Goal: Task Accomplishment & Management: Manage account settings

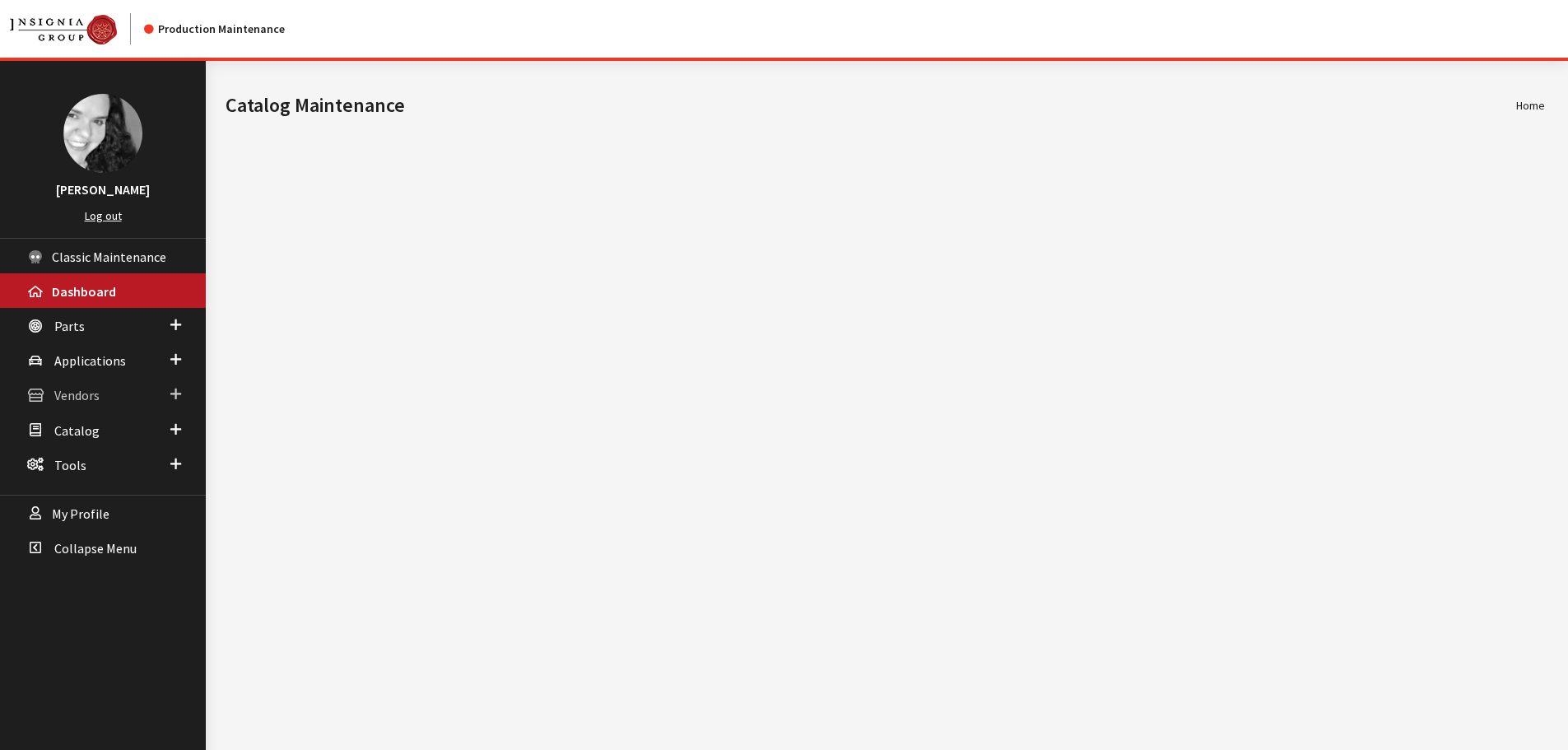
click at [109, 394] on link "Vendors" at bounding box center [102, 394] width 206 height 34
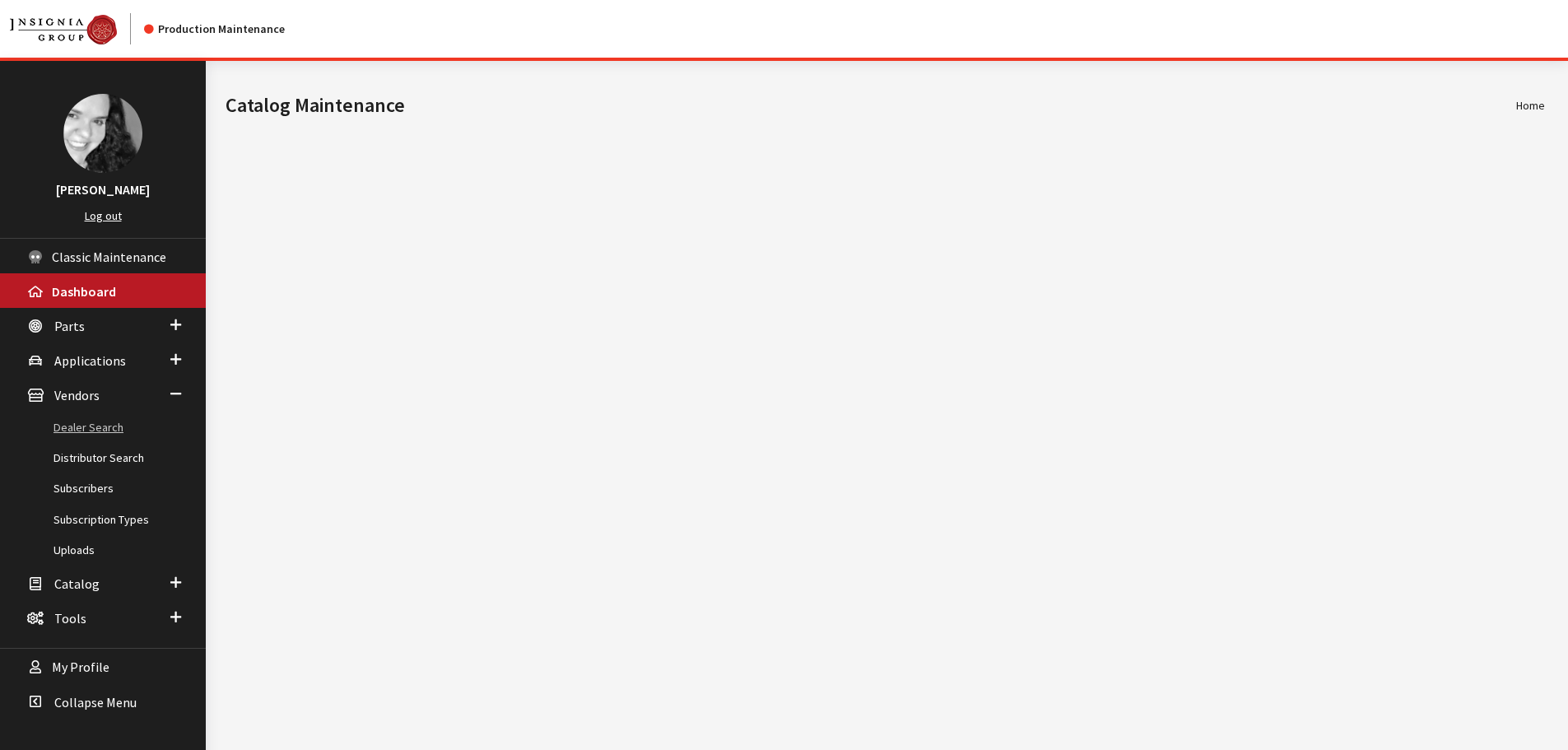
click at [92, 426] on link "Dealer Search" at bounding box center [102, 427] width 206 height 30
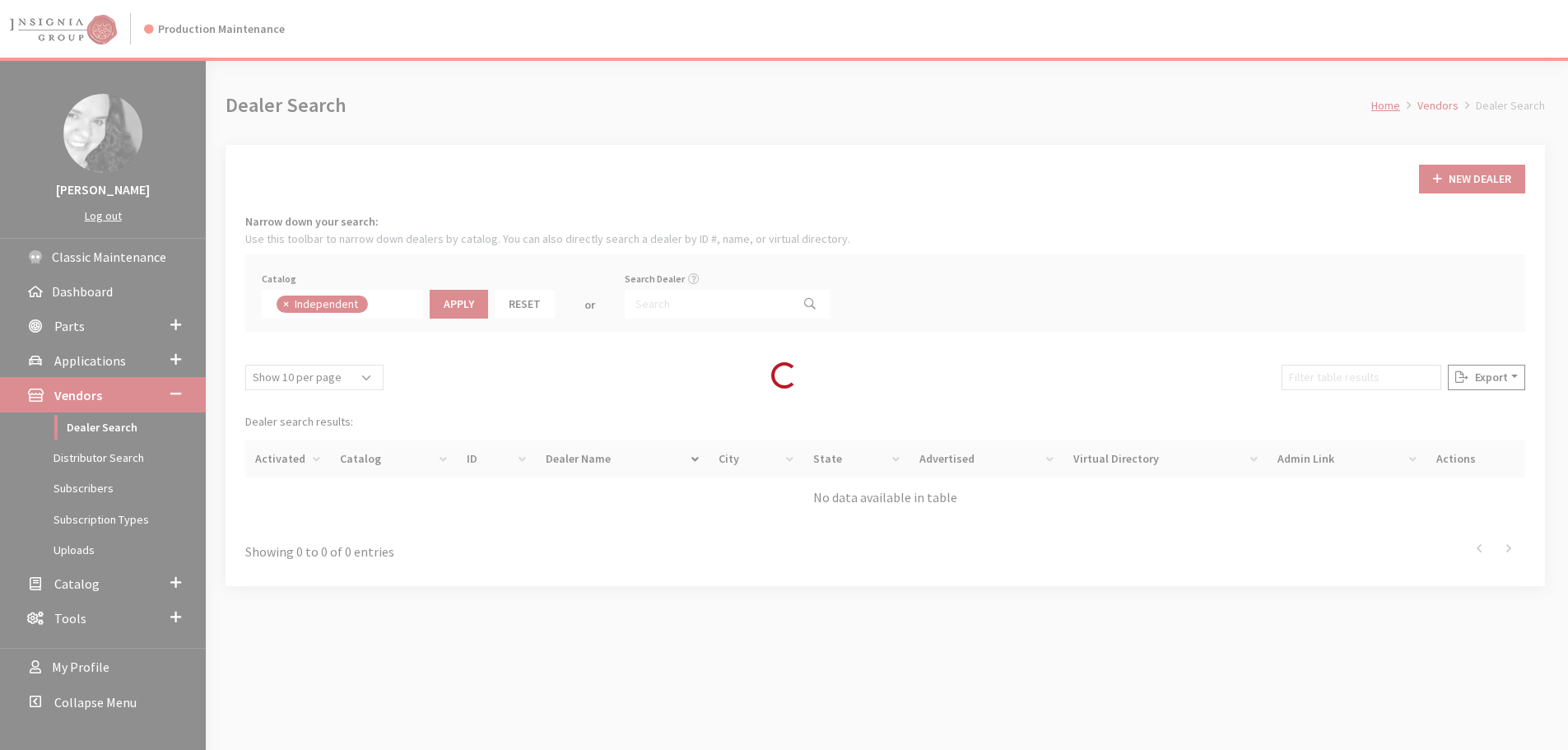
scroll to position [119, 0]
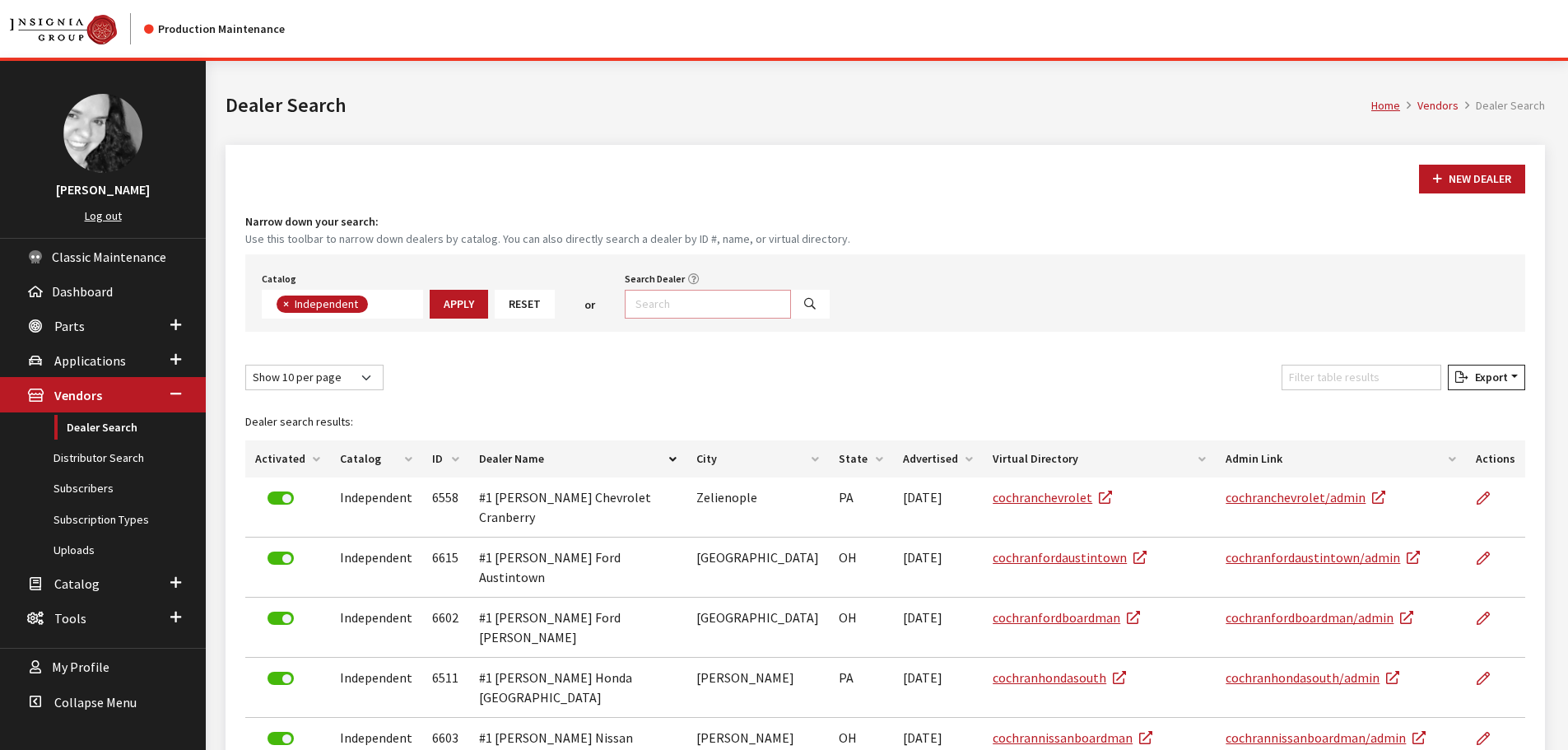
click at [674, 302] on input "Search Dealer" at bounding box center [708, 304] width 167 height 29
type input "kia"
select select
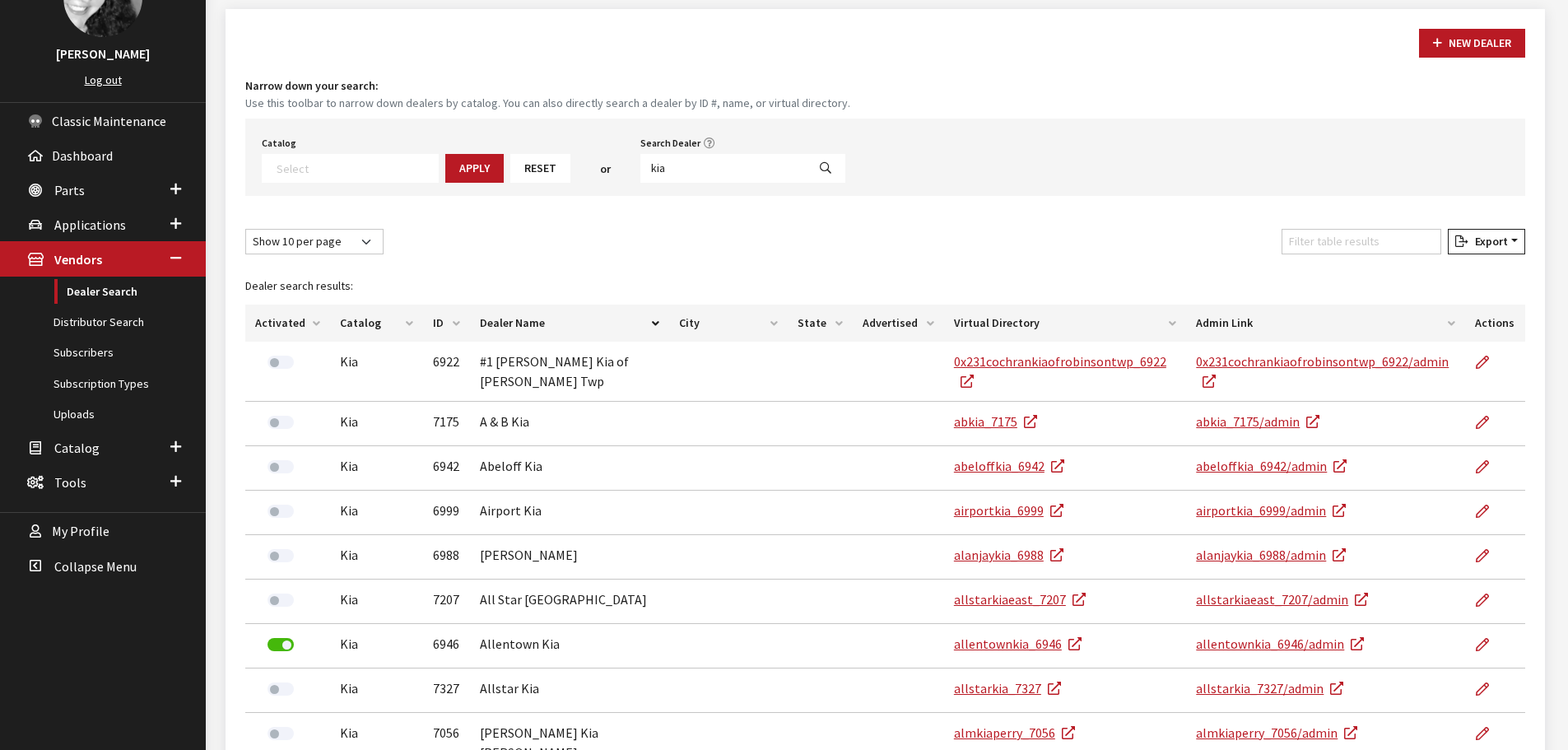
scroll to position [165, 0]
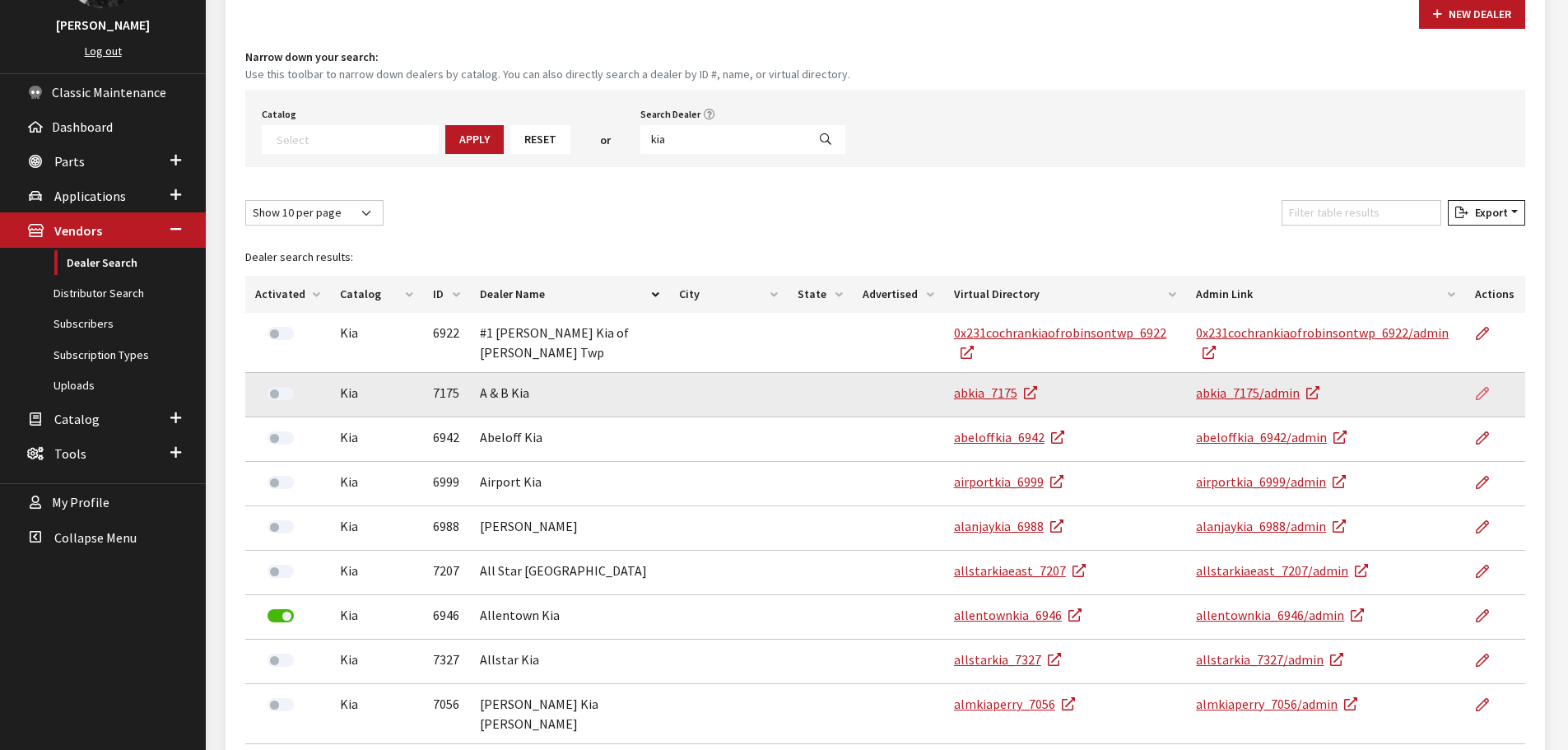
click at [1479, 394] on icon at bounding box center [1483, 395] width 14 height 14
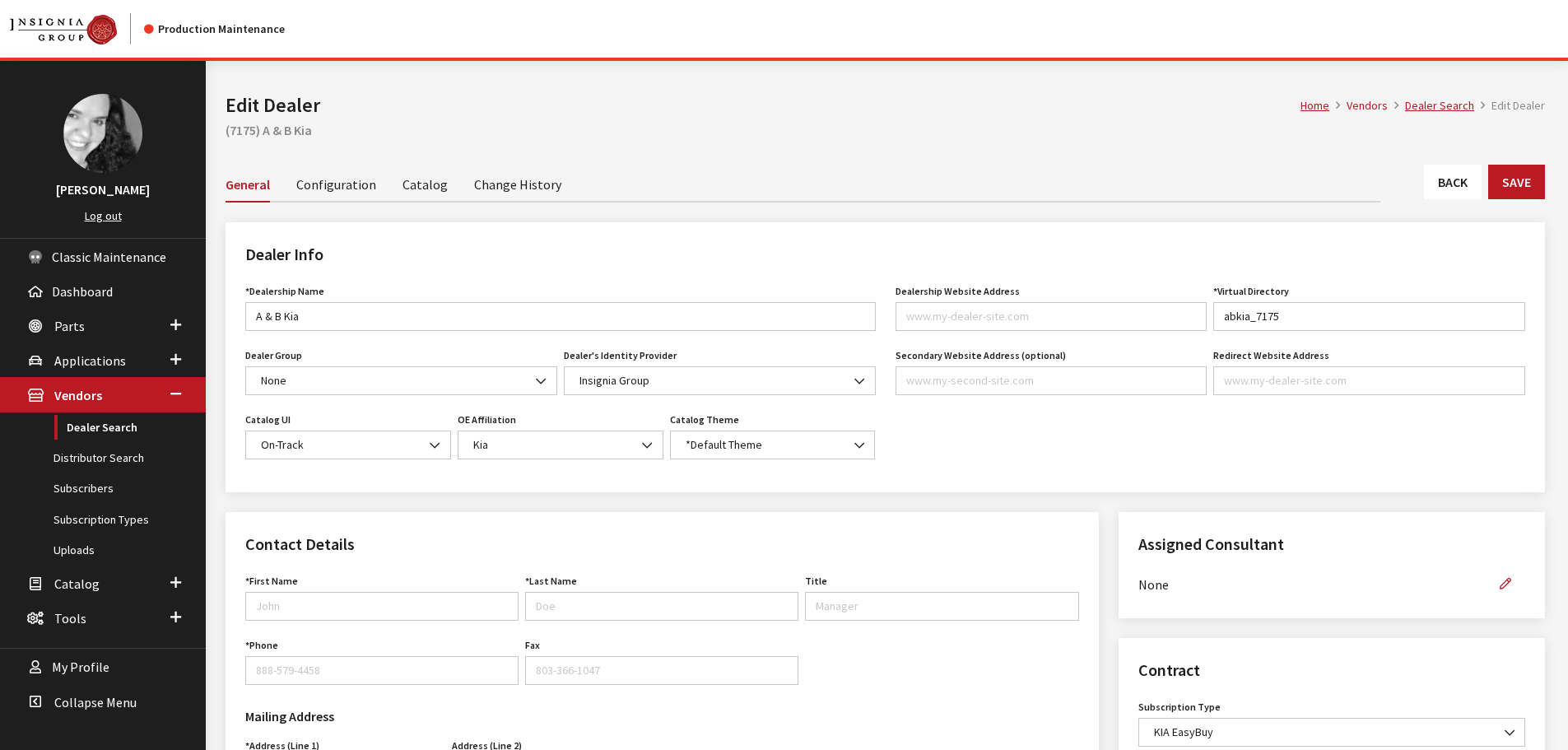
click at [410, 181] on link "Catalog" at bounding box center [425, 183] width 45 height 34
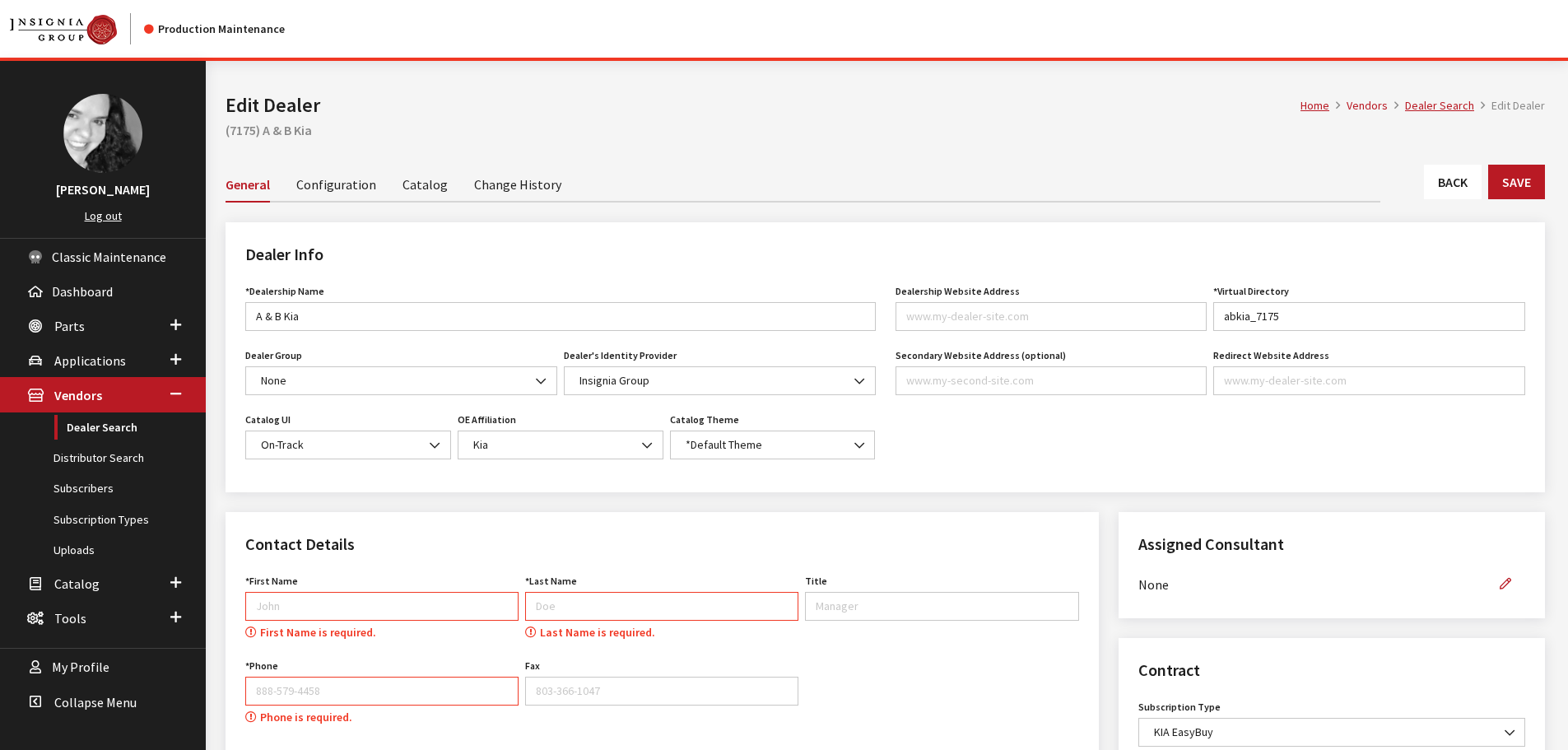
click at [1456, 183] on link "Back" at bounding box center [1453, 181] width 58 height 34
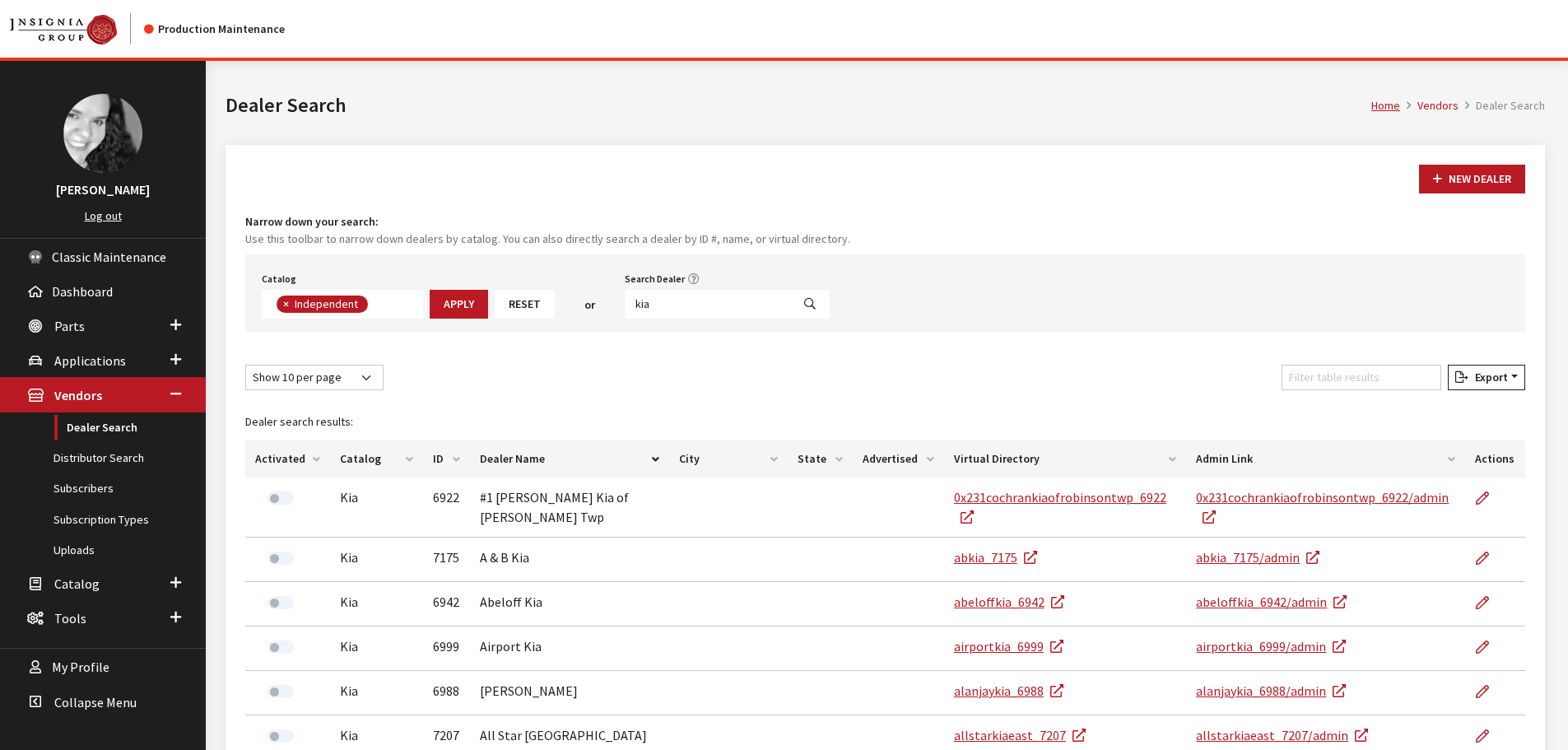
scroll to position [120, 0]
click at [678, 304] on input "kia" at bounding box center [708, 304] width 167 height 29
click at [831, 223] on h4 "Narrow down your search:" at bounding box center [885, 222] width 1280 height 18
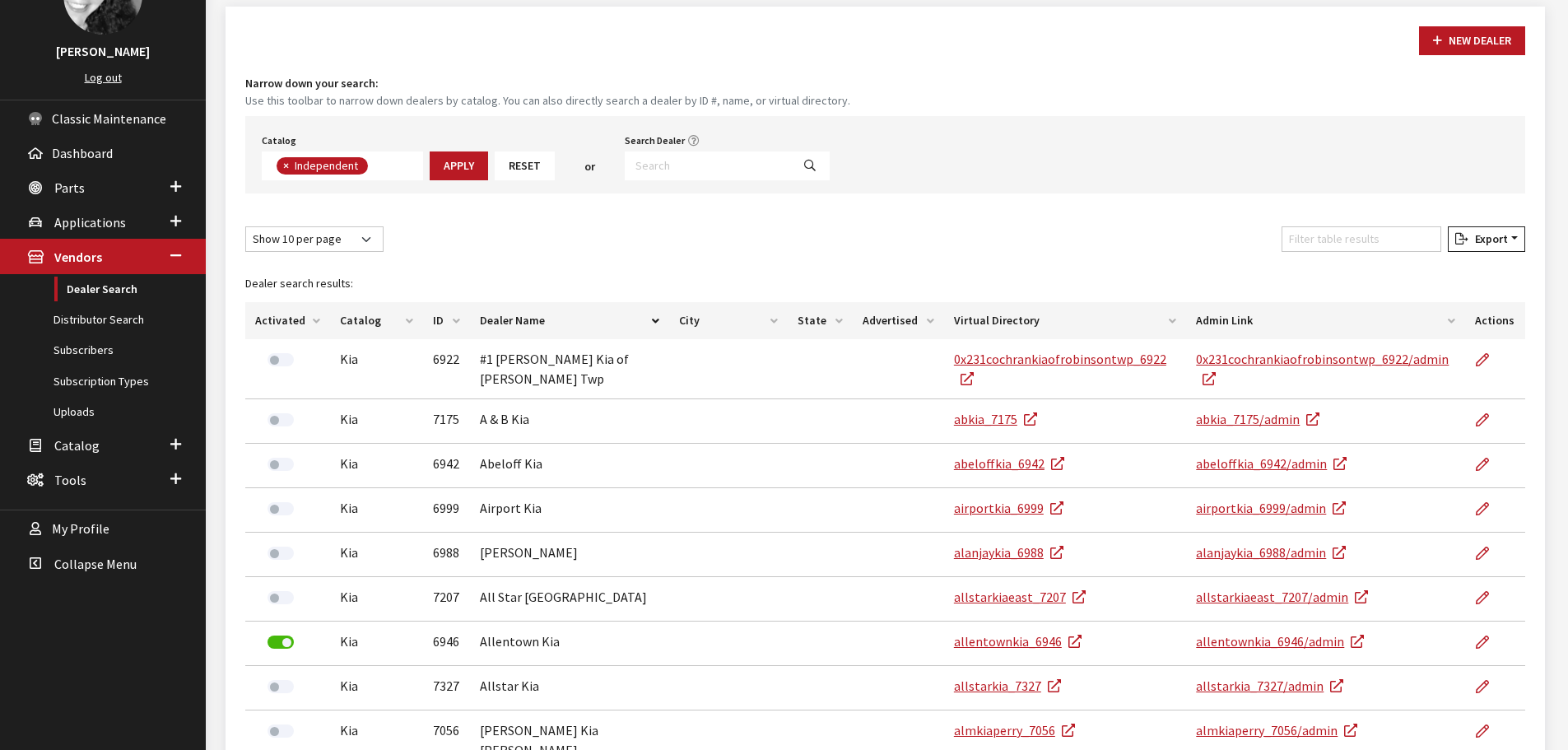
scroll to position [165, 0]
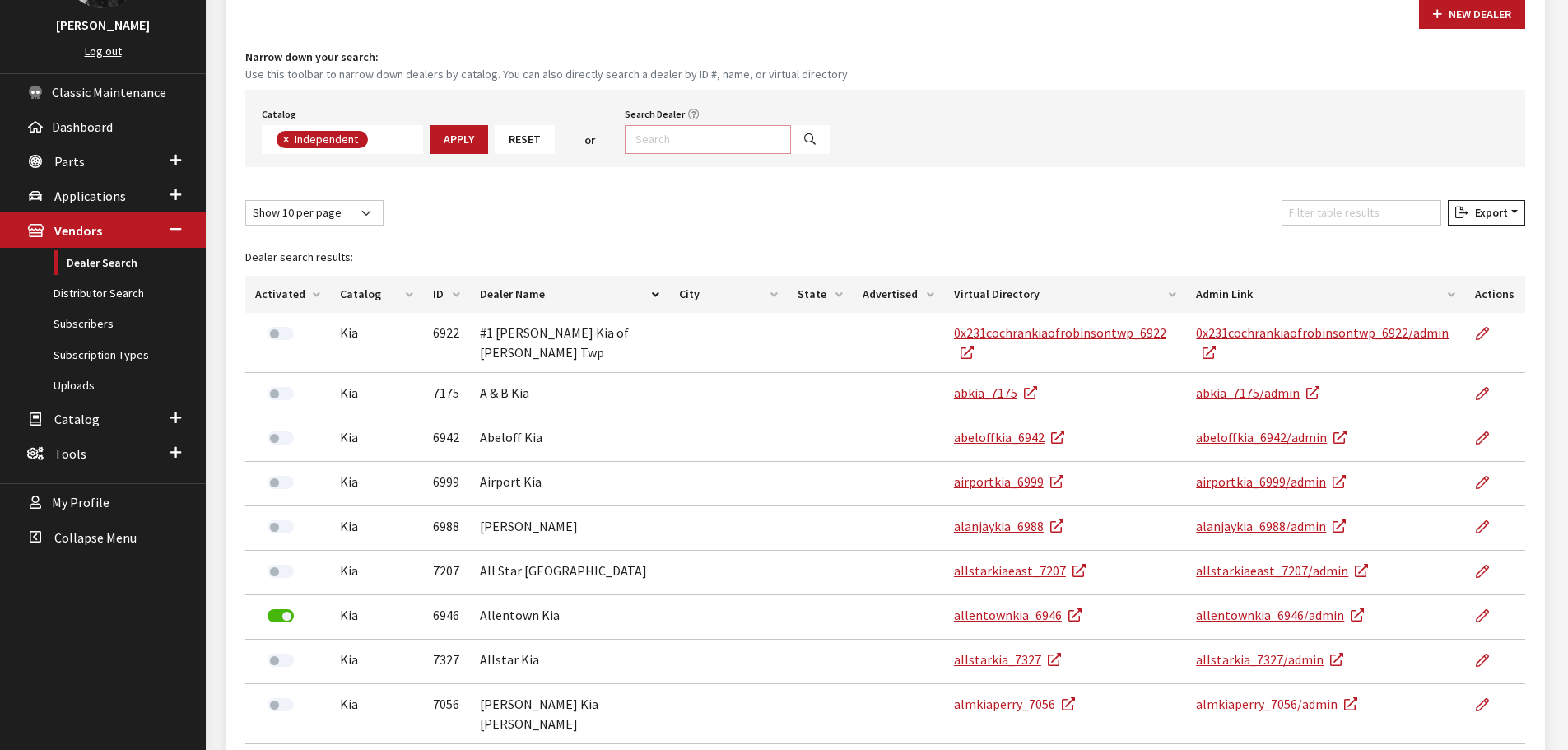
click at [699, 146] on input "Search Dealer" at bounding box center [708, 139] width 167 height 29
type input "5177"
select select
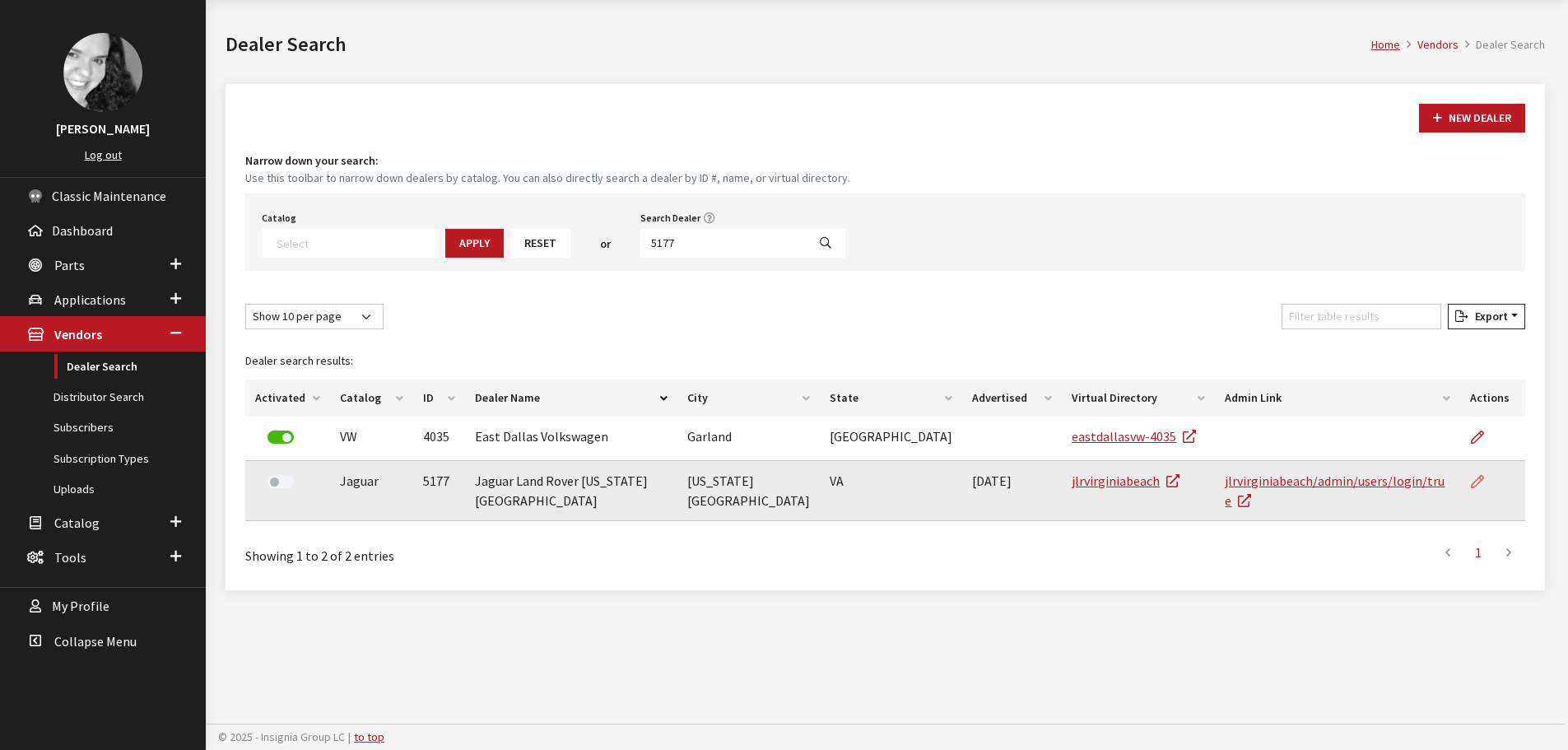
click at [1472, 484] on icon at bounding box center [1478, 483] width 14 height 14
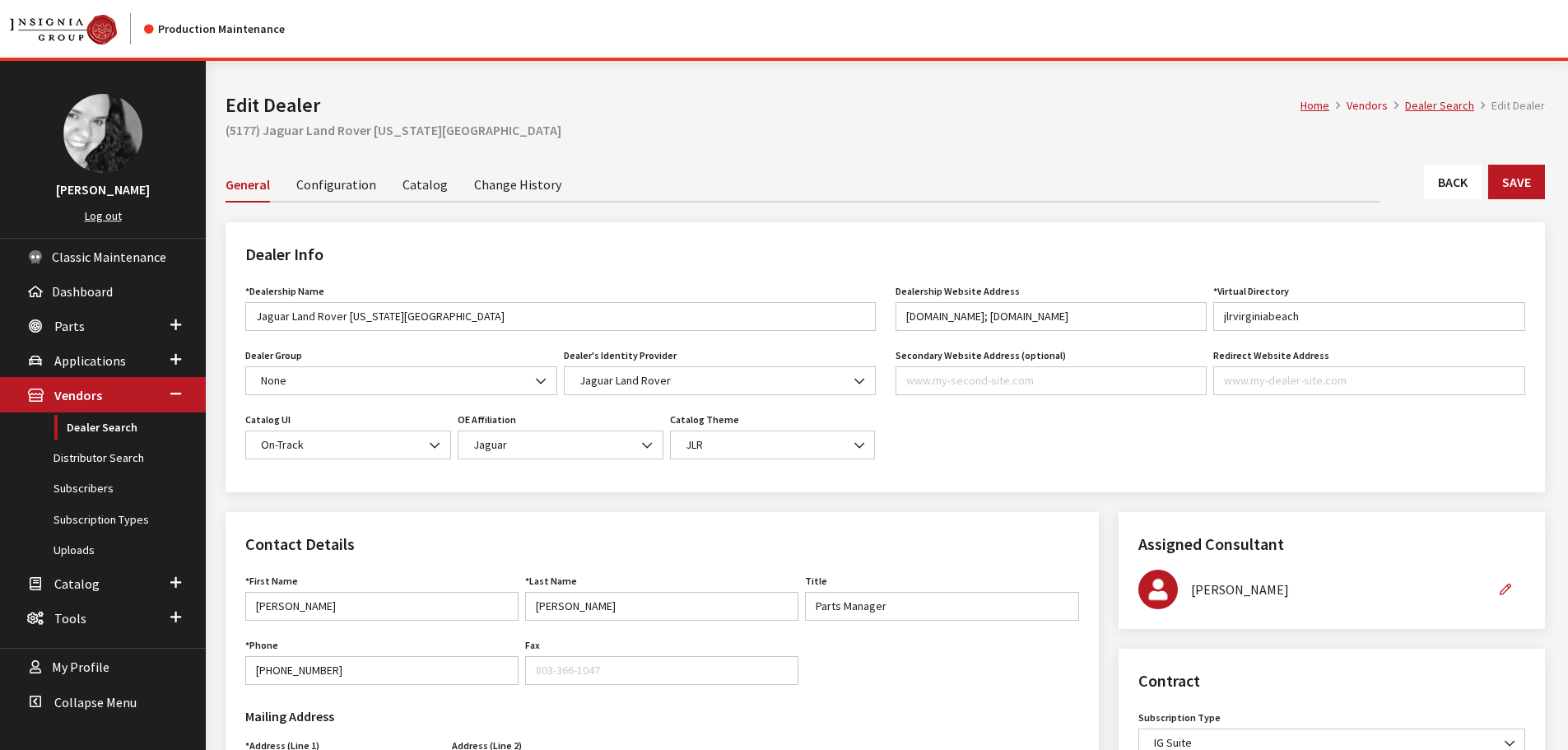
scroll to position [412, 0]
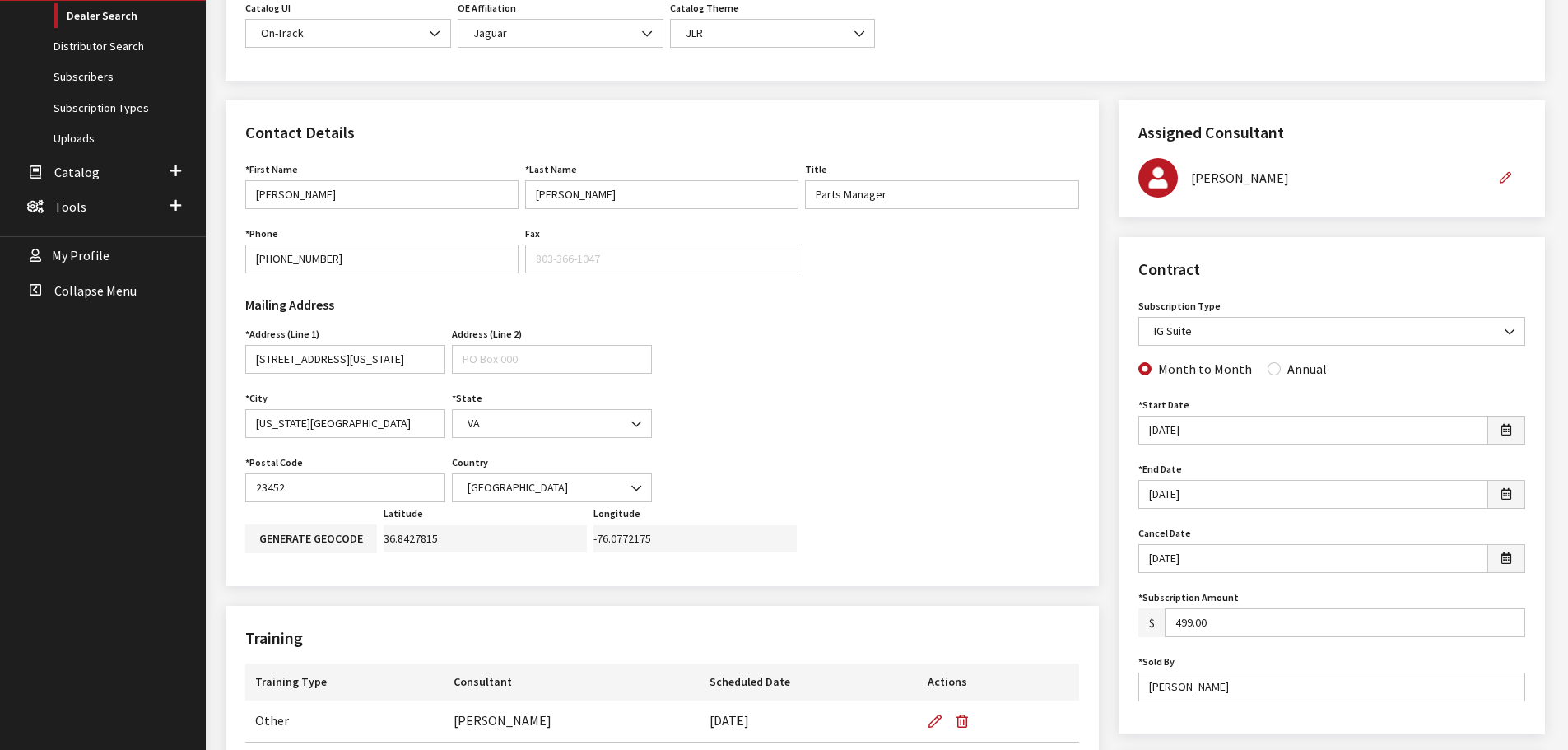
click at [1277, 371] on div "Annual" at bounding box center [1297, 369] width 59 height 20
click at [1272, 371] on input "Annual" at bounding box center [1274, 370] width 14 height 14
radio input "true"
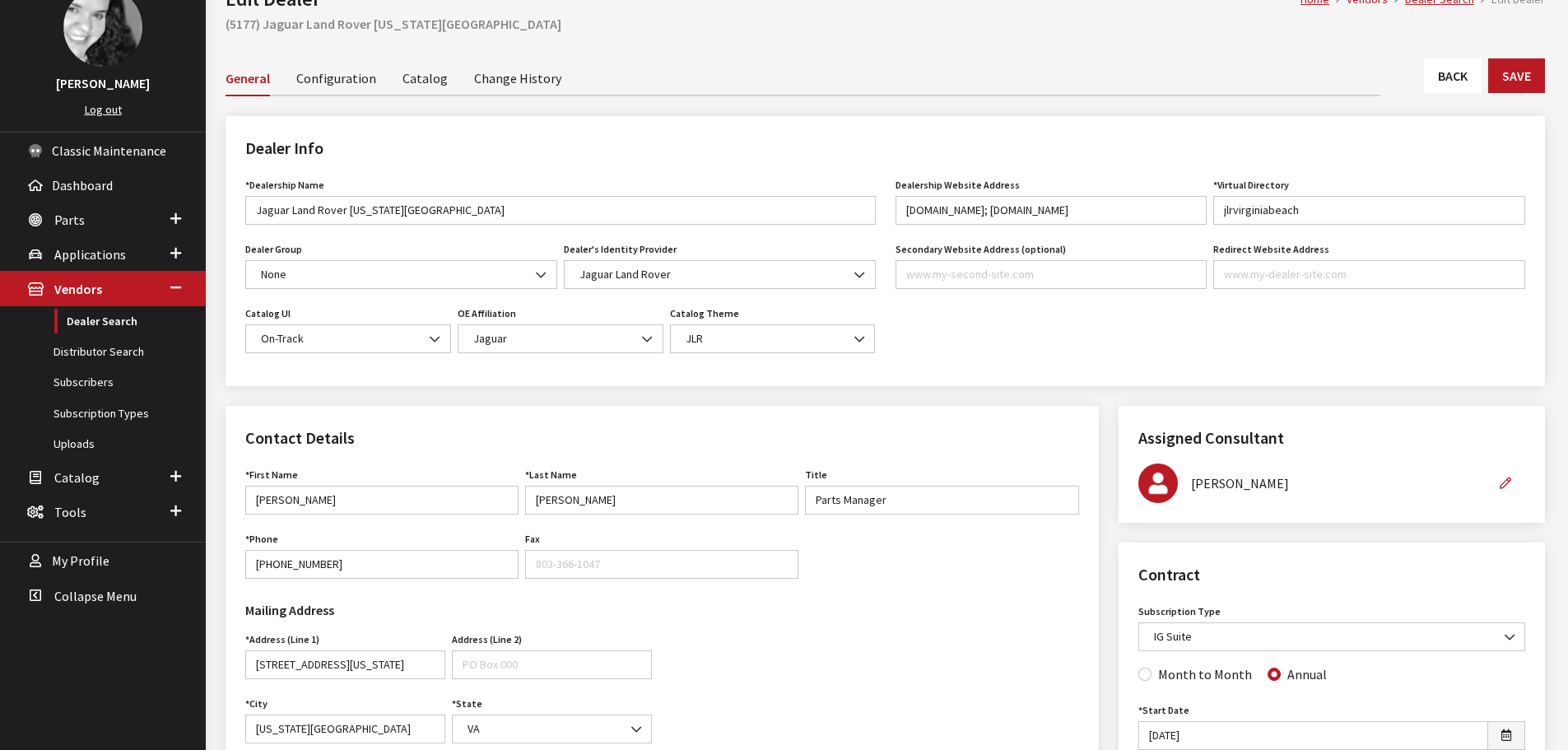
scroll to position [82, 0]
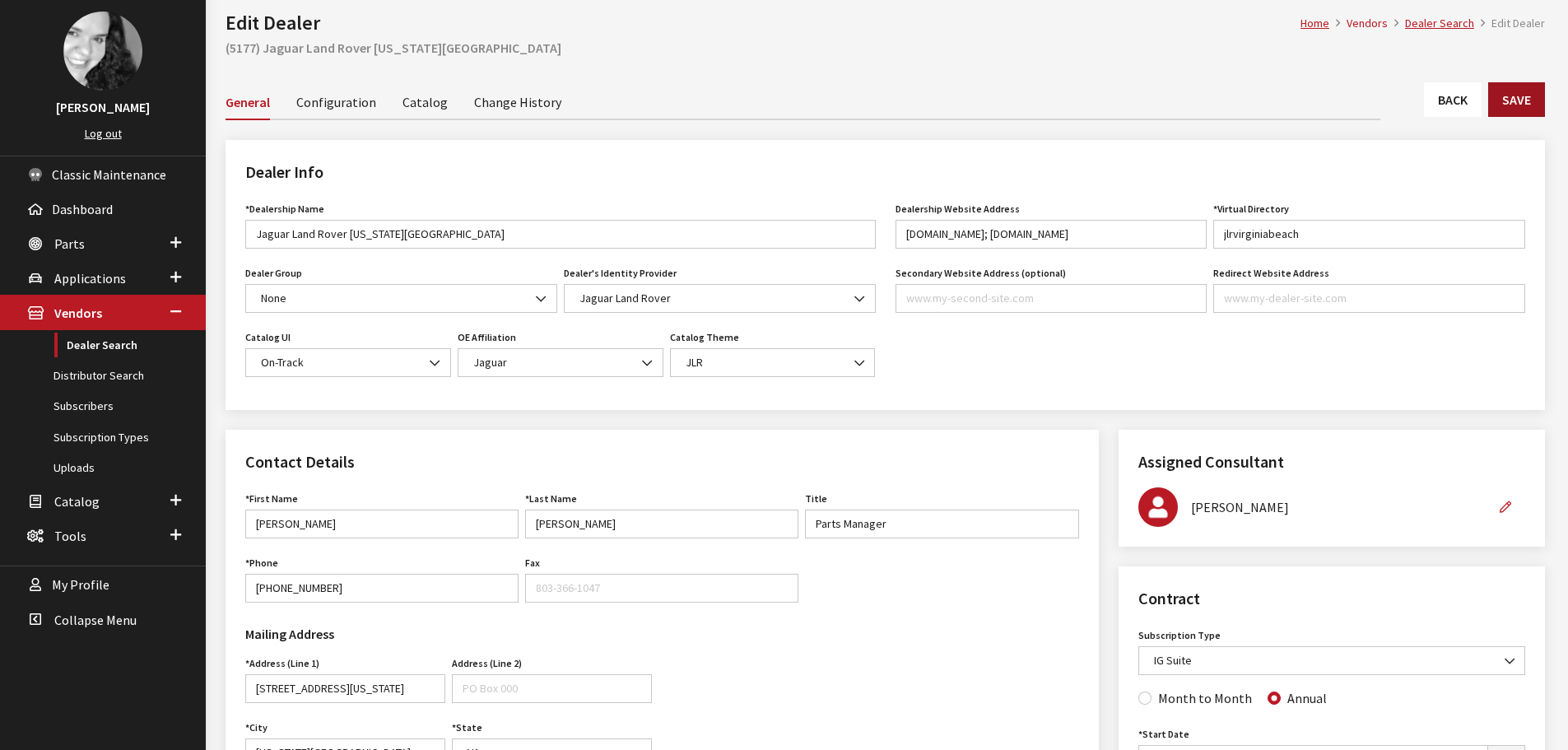
click at [1510, 90] on button "Save" at bounding box center [1517, 99] width 57 height 34
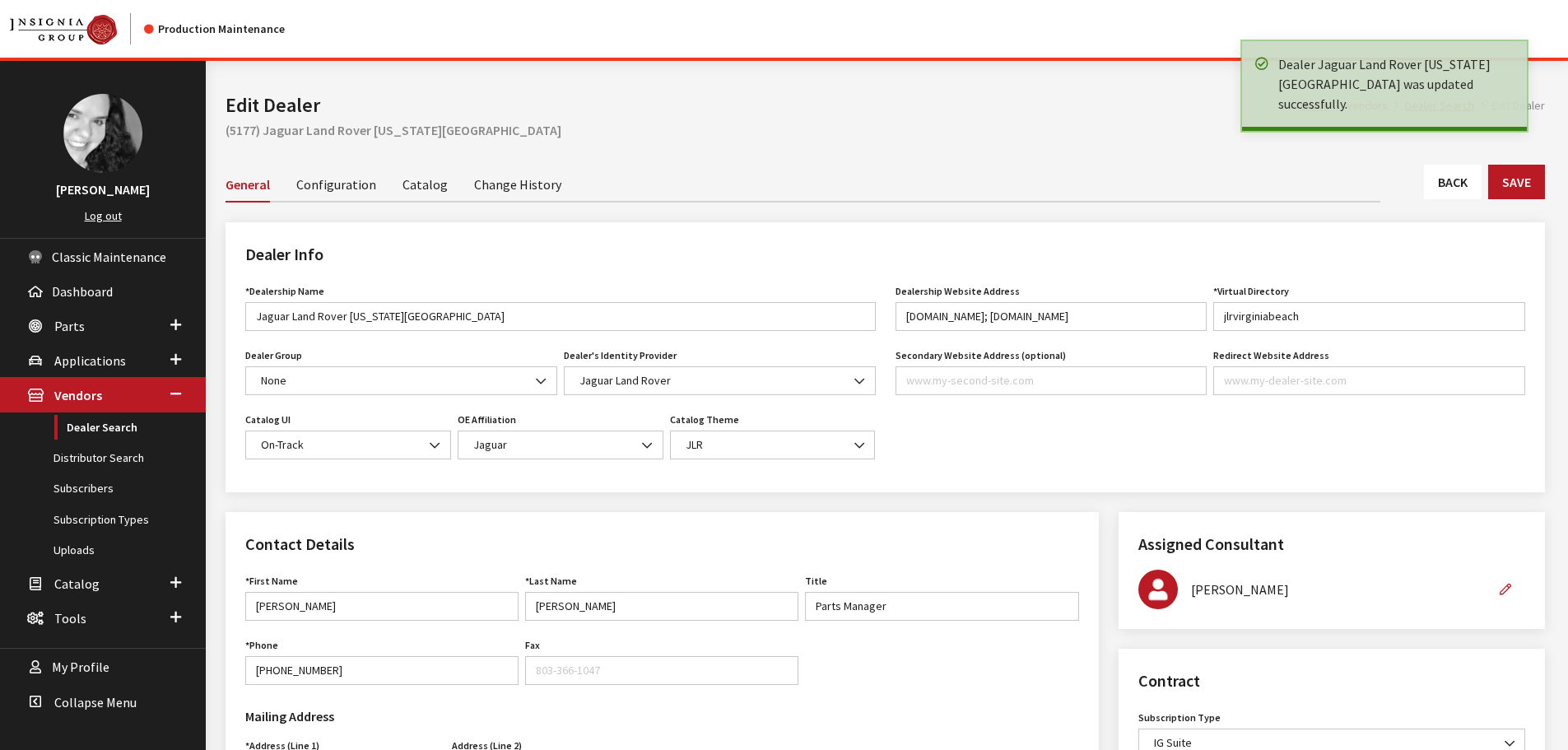
drag, startPoint x: 0, startPoint y: 0, endPoint x: 1464, endPoint y: 179, distance: 1474.9
click at [1464, 179] on link "Back" at bounding box center [1453, 181] width 58 height 34
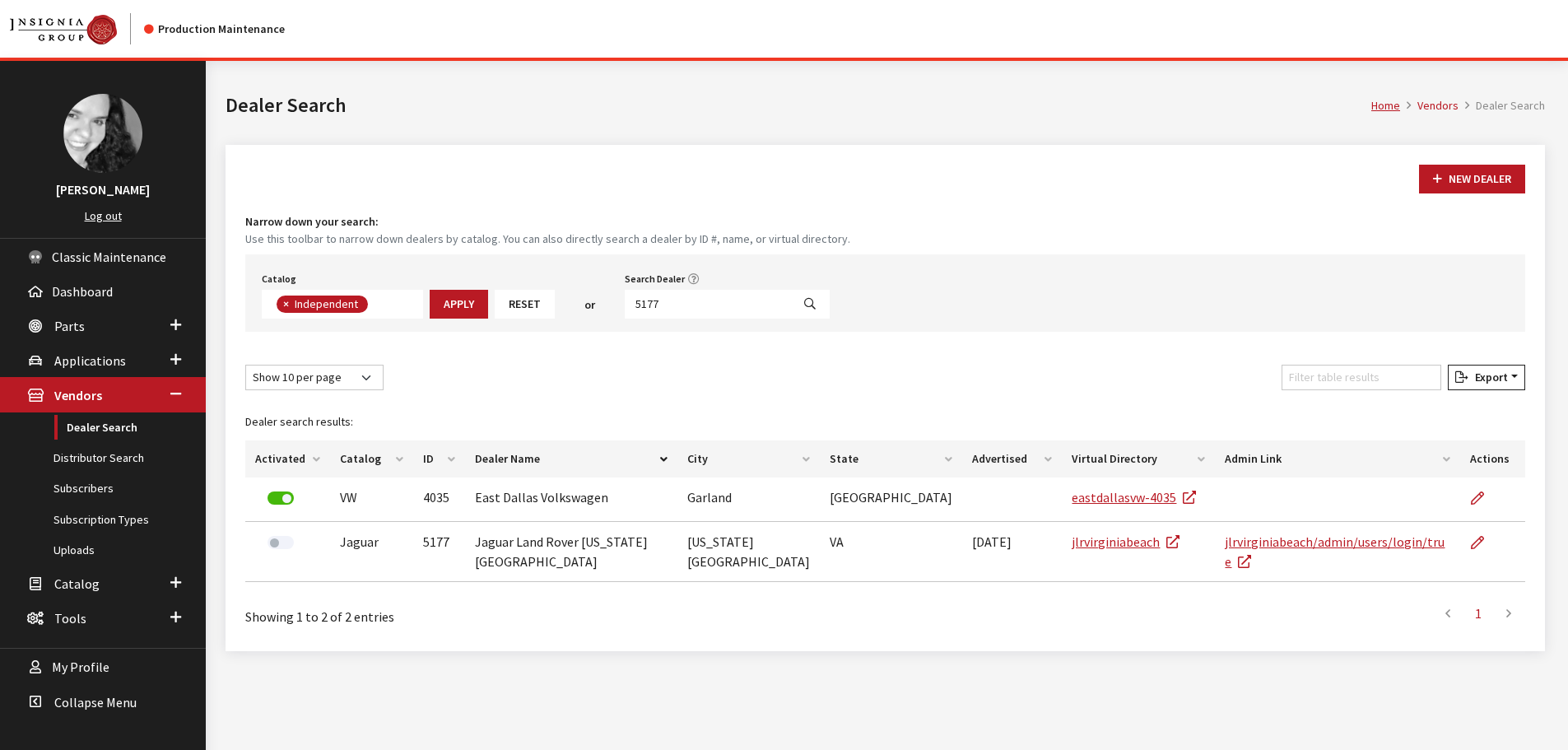
scroll to position [120, 0]
click at [741, 313] on input "5177" at bounding box center [708, 304] width 167 height 29
type input "6496"
select select
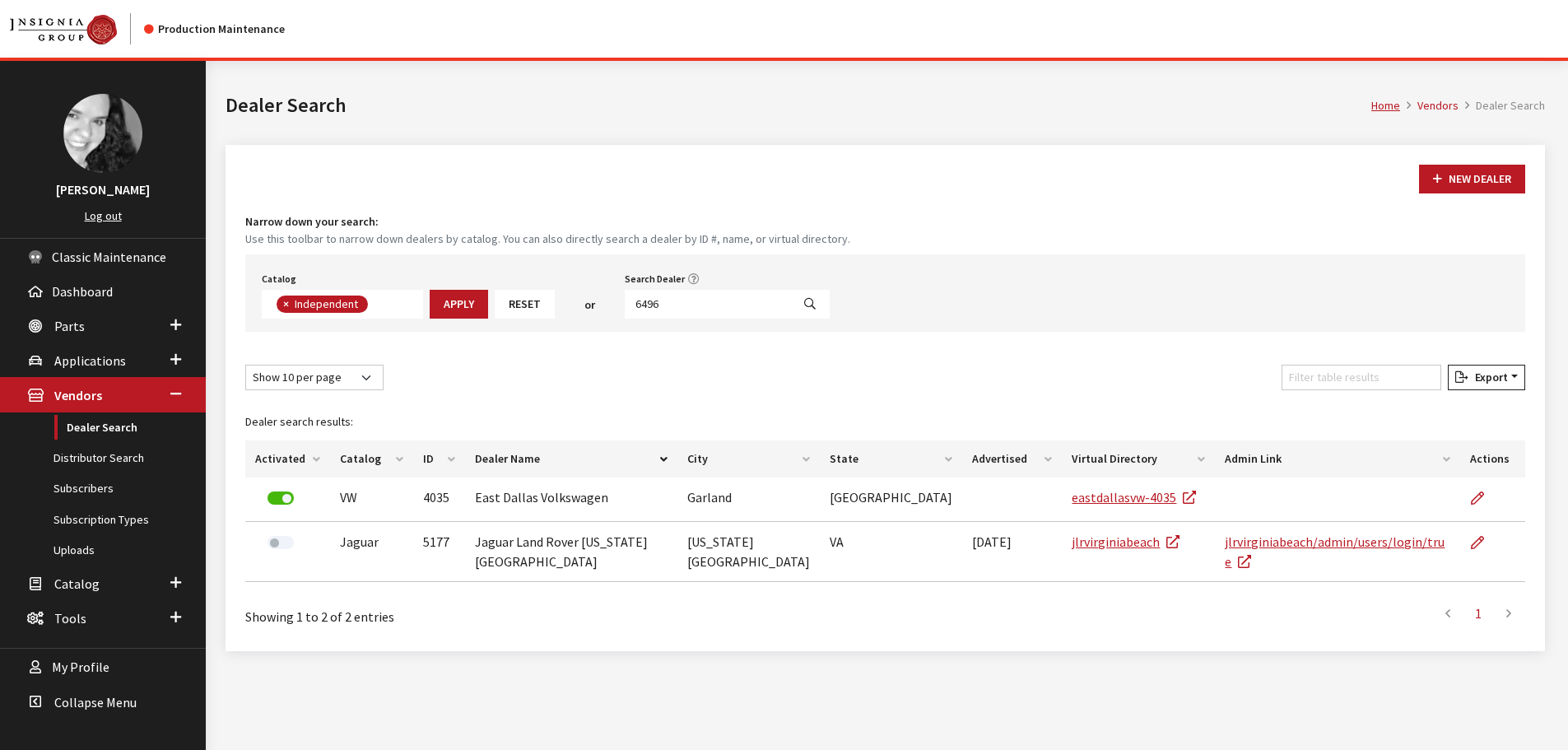
scroll to position [172, 0]
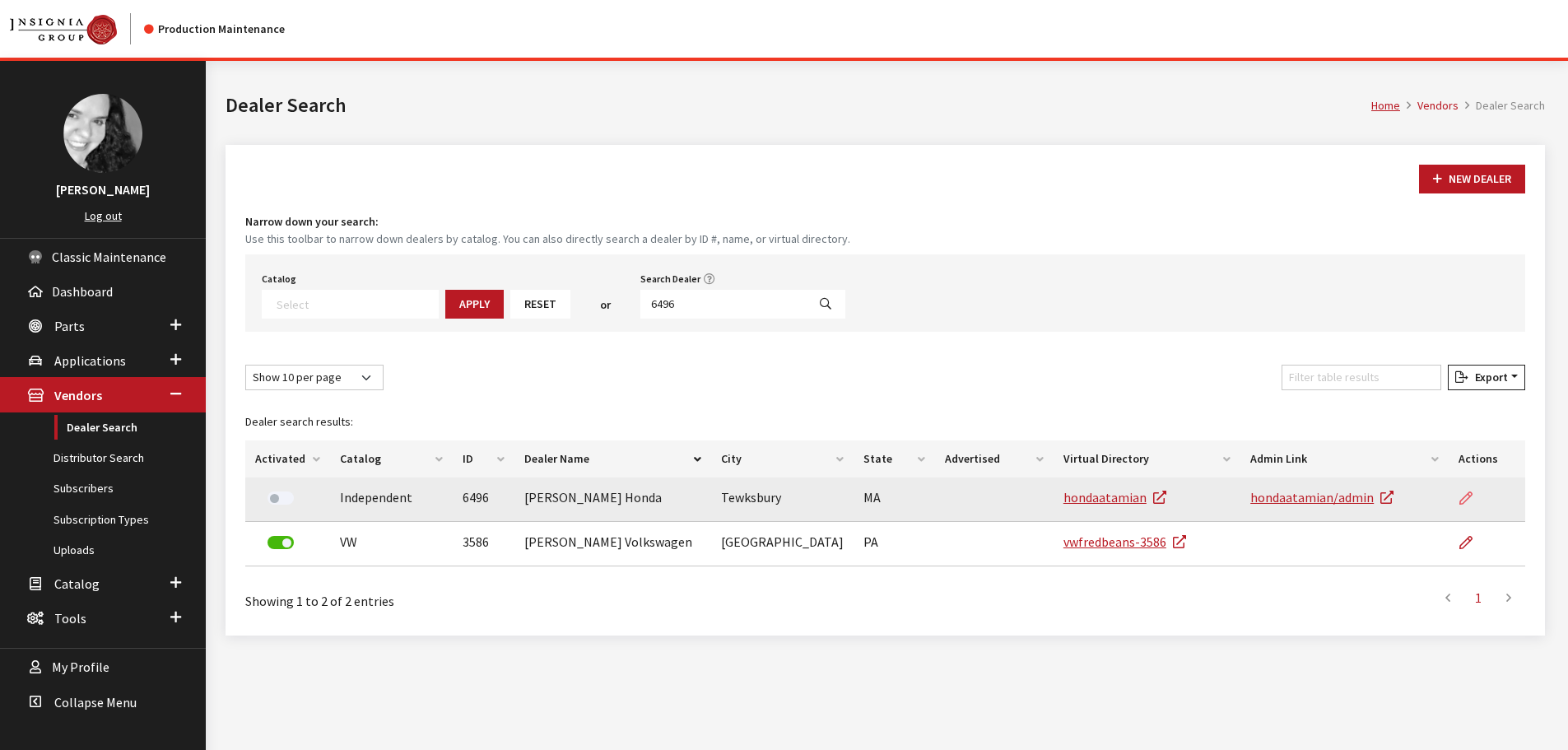
click at [1463, 503] on icon at bounding box center [1467, 499] width 14 height 14
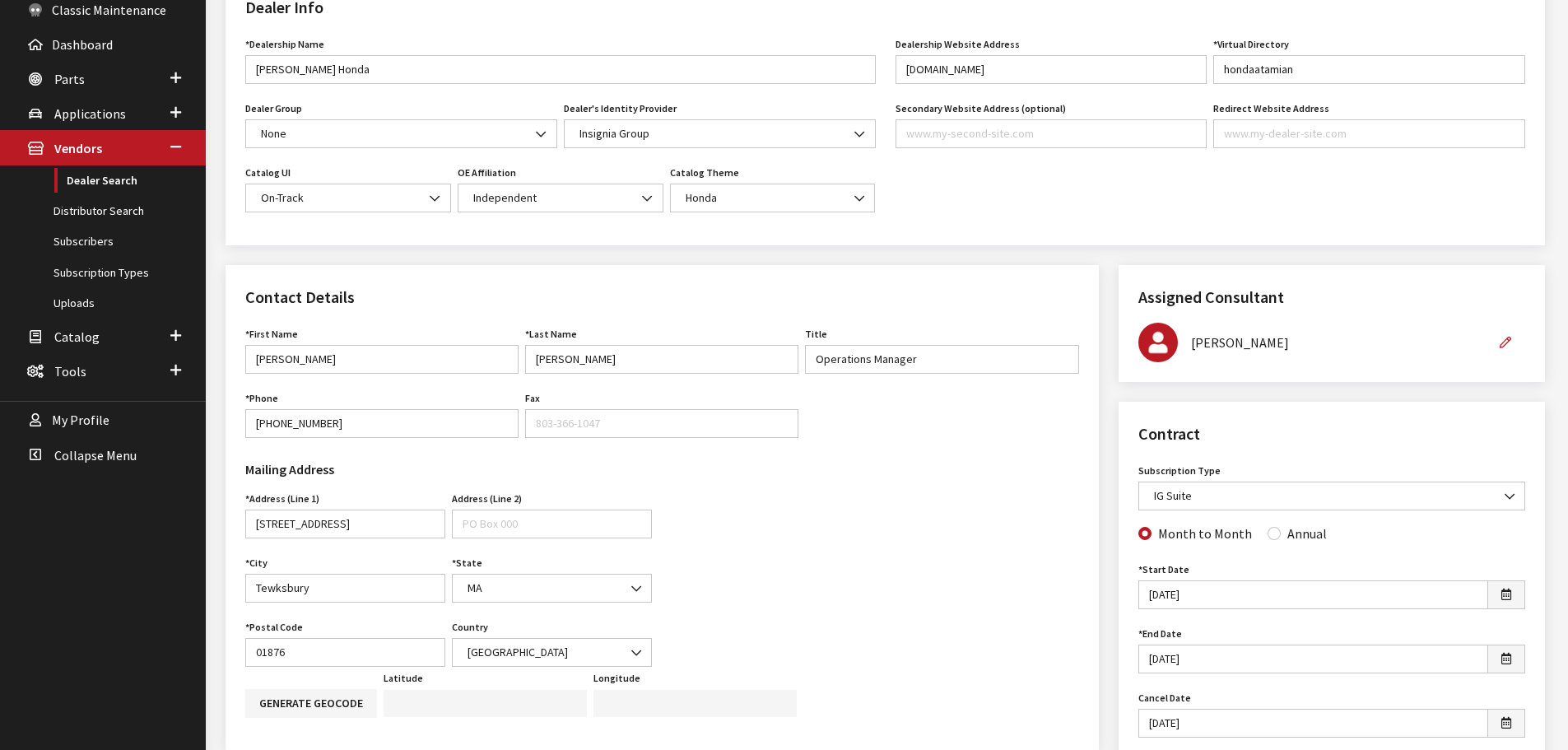
scroll to position [330, 0]
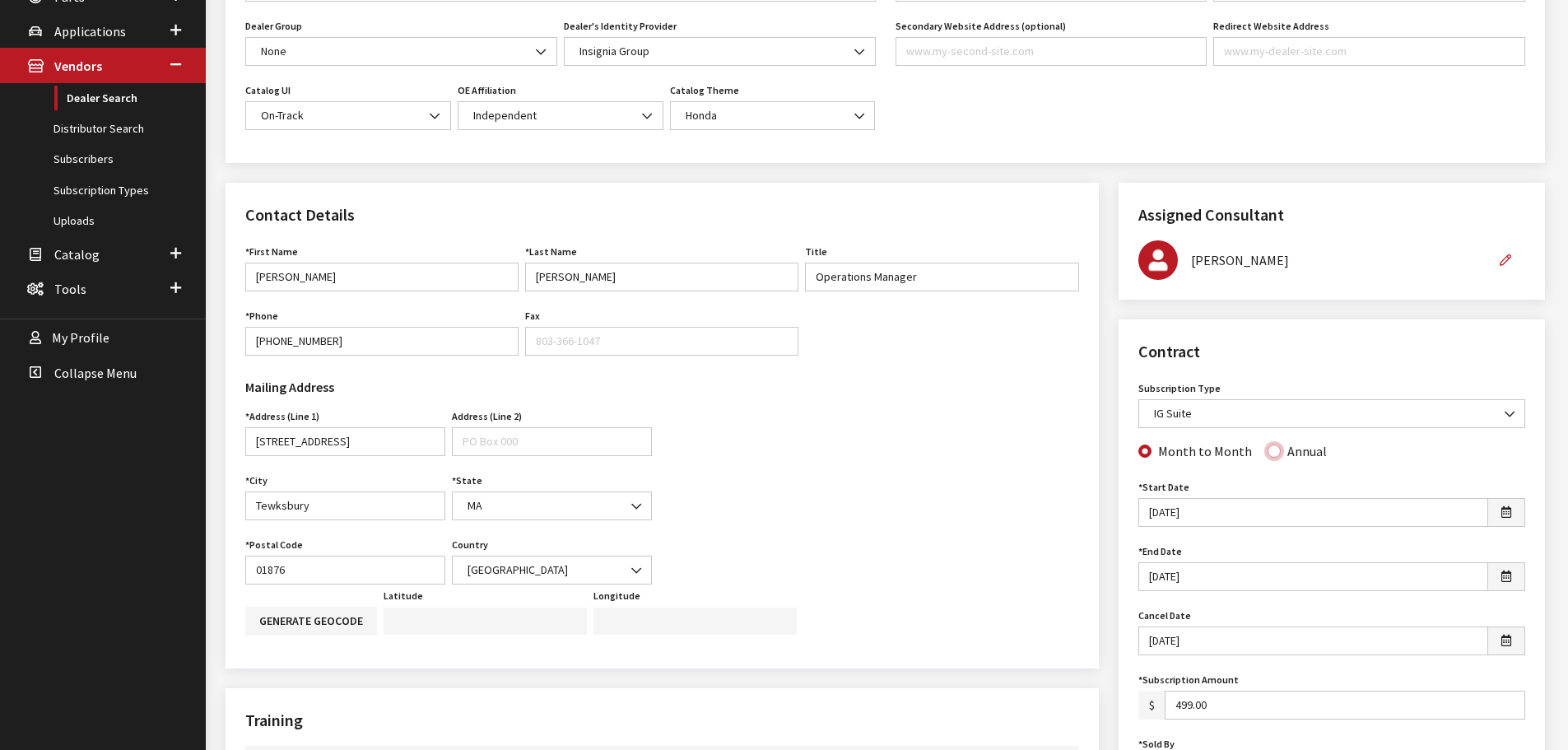
click at [1268, 453] on input "Annual" at bounding box center [1274, 452] width 14 height 14
radio input "true"
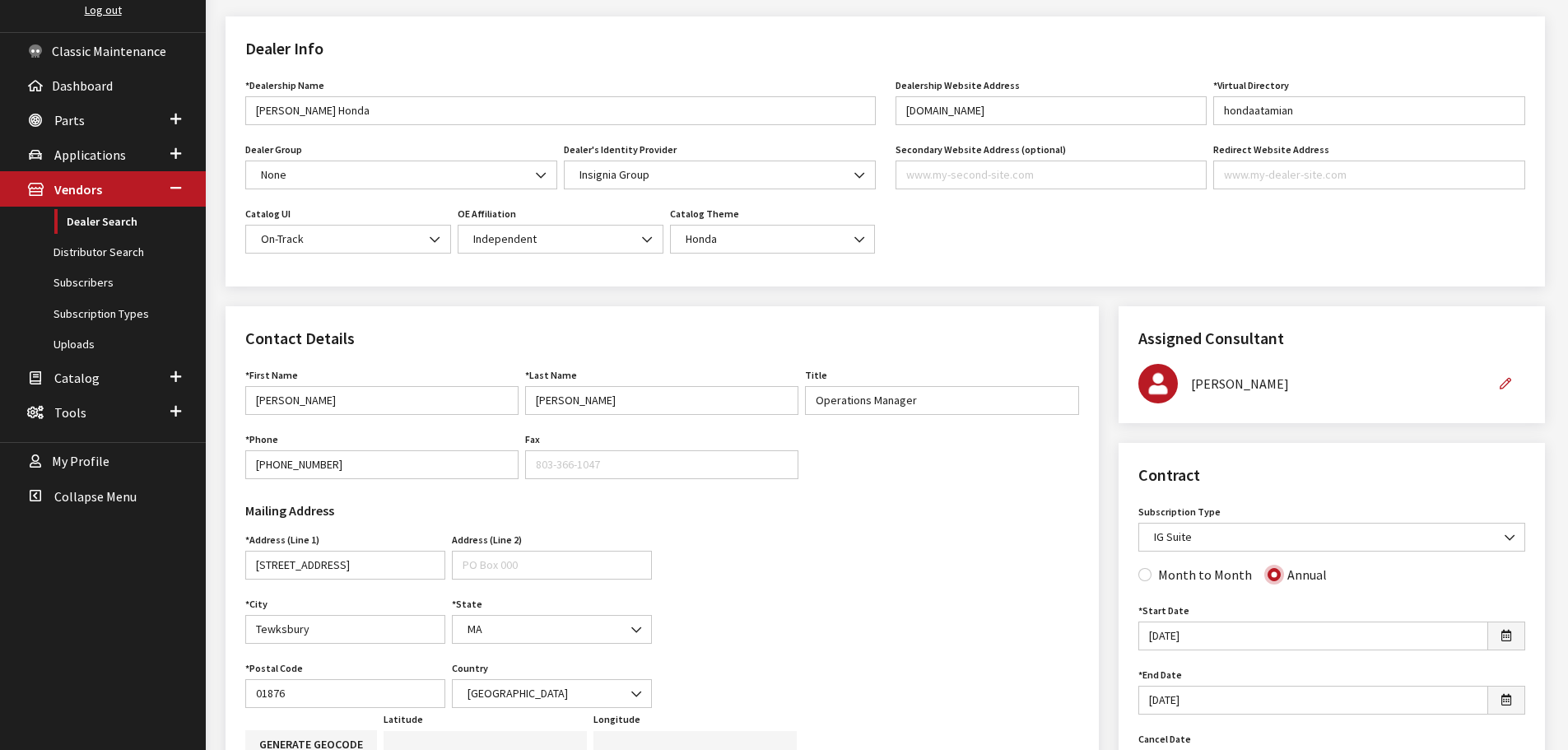
scroll to position [0, 0]
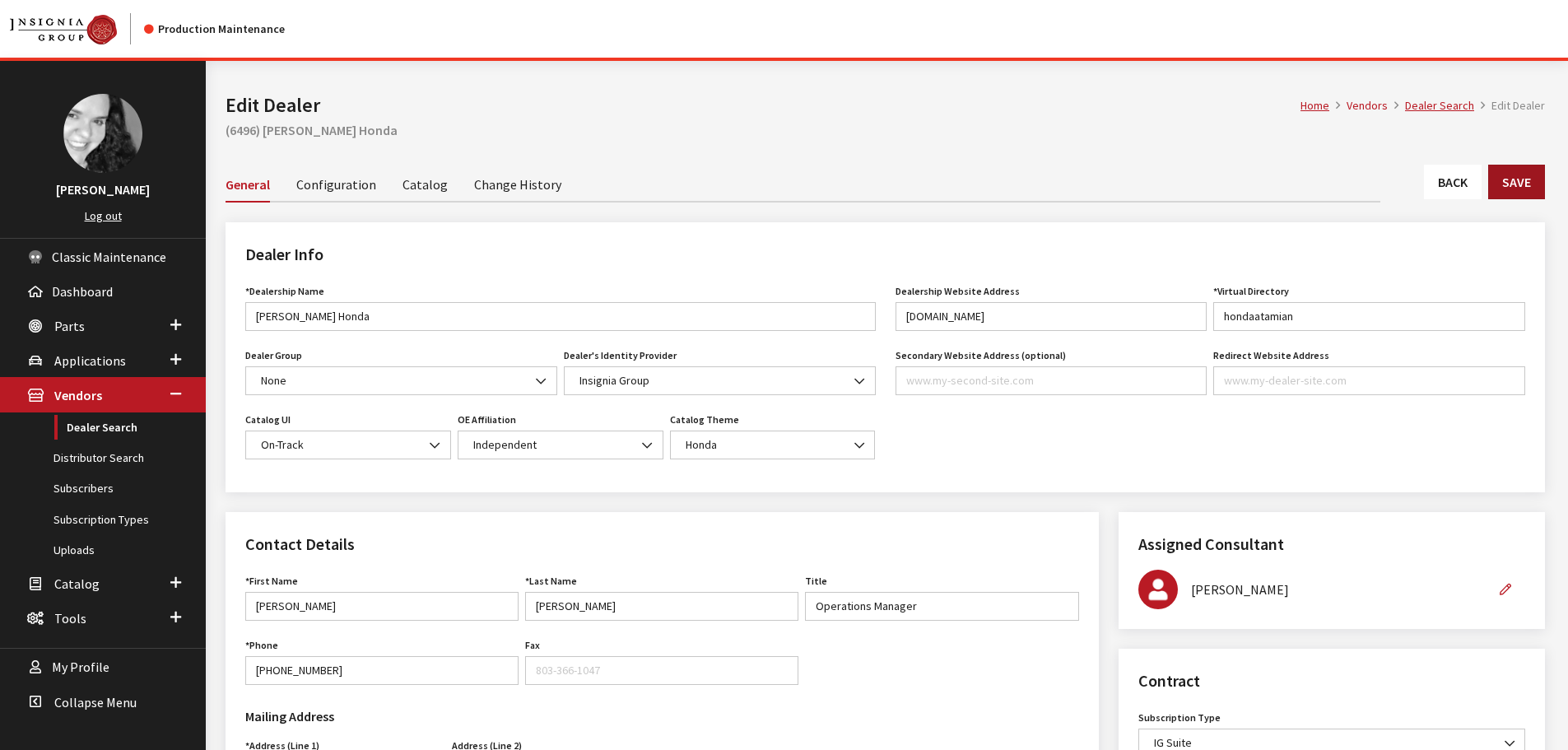
click at [1504, 181] on button "Save" at bounding box center [1517, 181] width 57 height 34
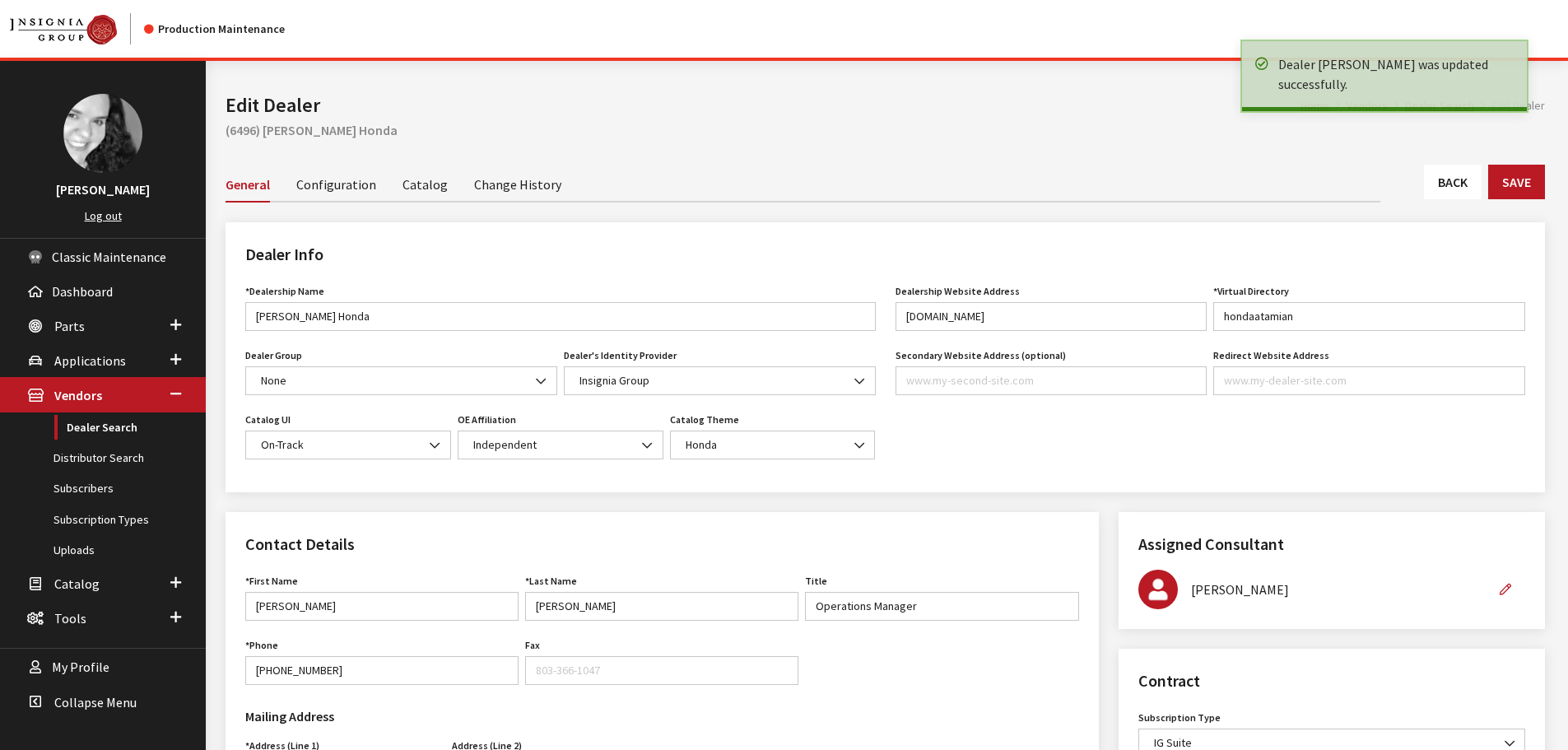
click at [1460, 192] on link "Back" at bounding box center [1453, 181] width 58 height 34
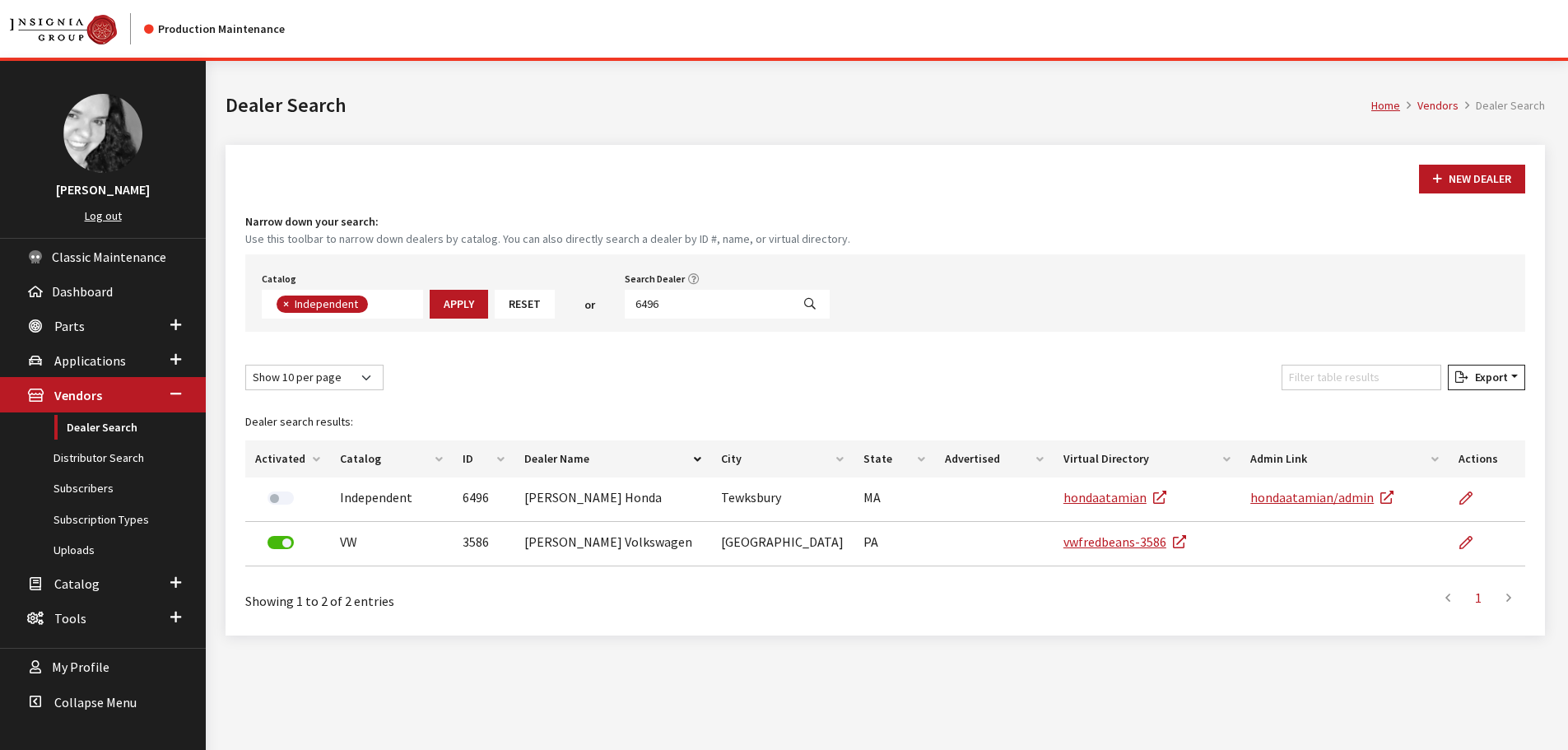
scroll to position [120, 0]
click at [659, 307] on input "6496" at bounding box center [708, 304] width 167 height 29
type input "3124"
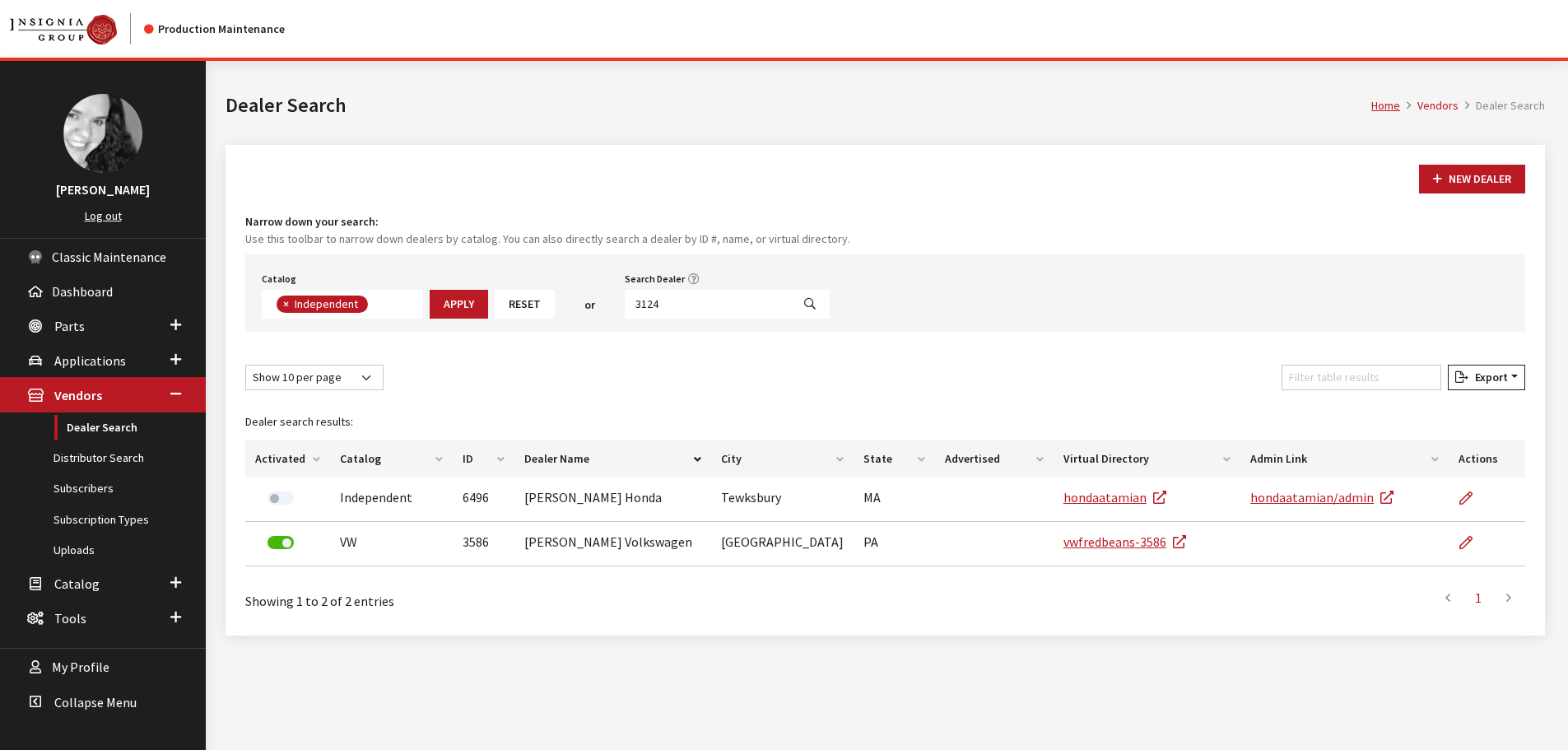
select select
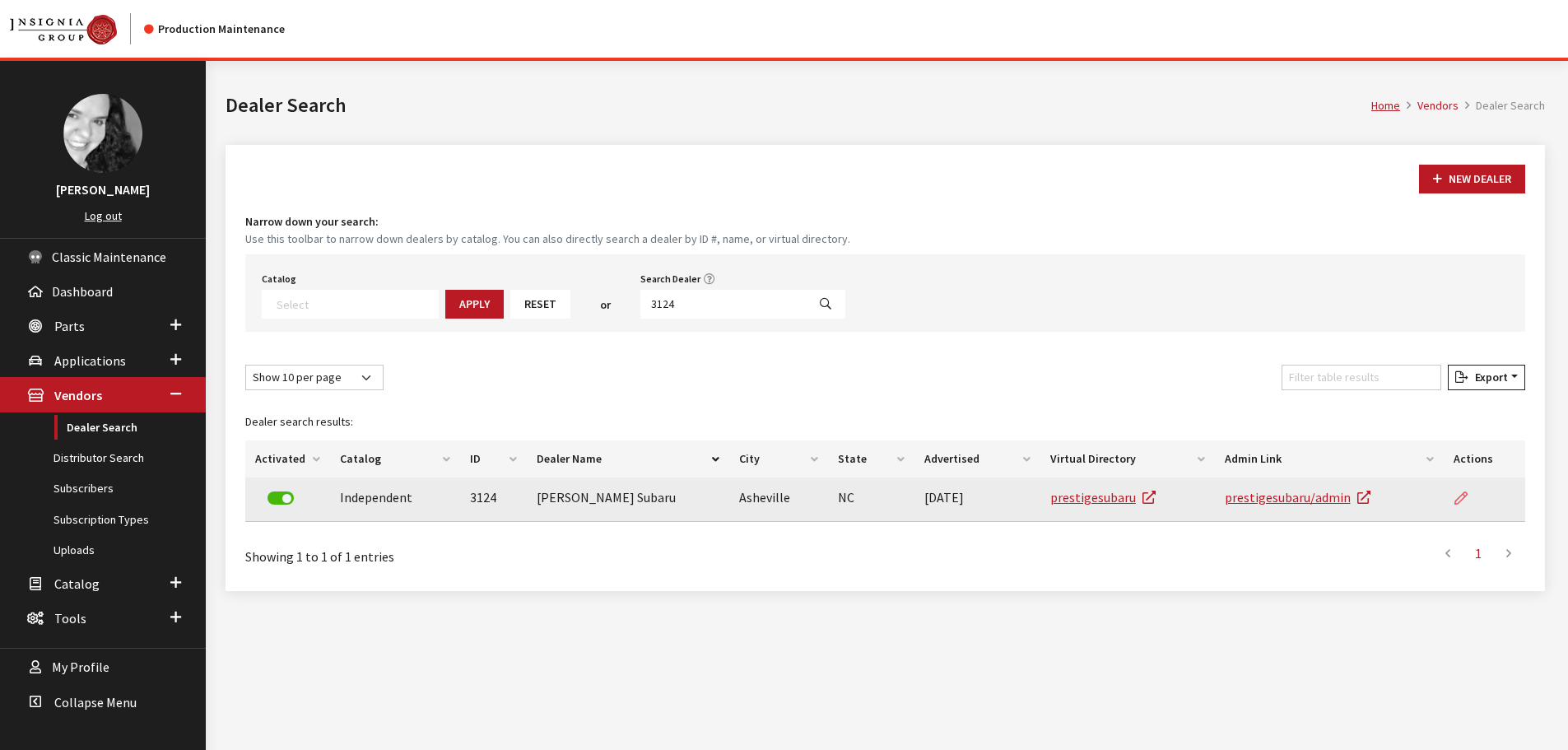
click at [1457, 495] on icon at bounding box center [1462, 499] width 14 height 14
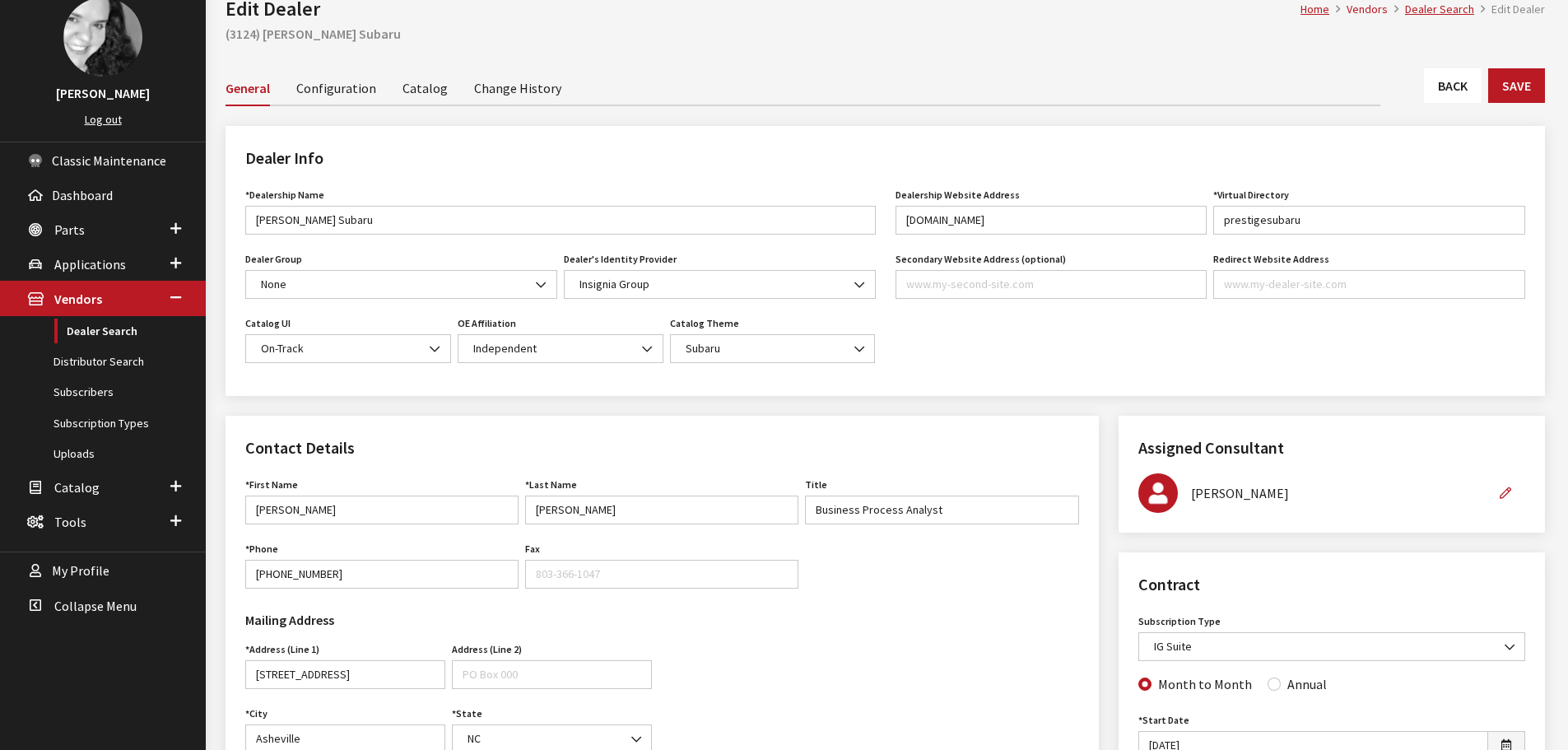
scroll to position [82, 0]
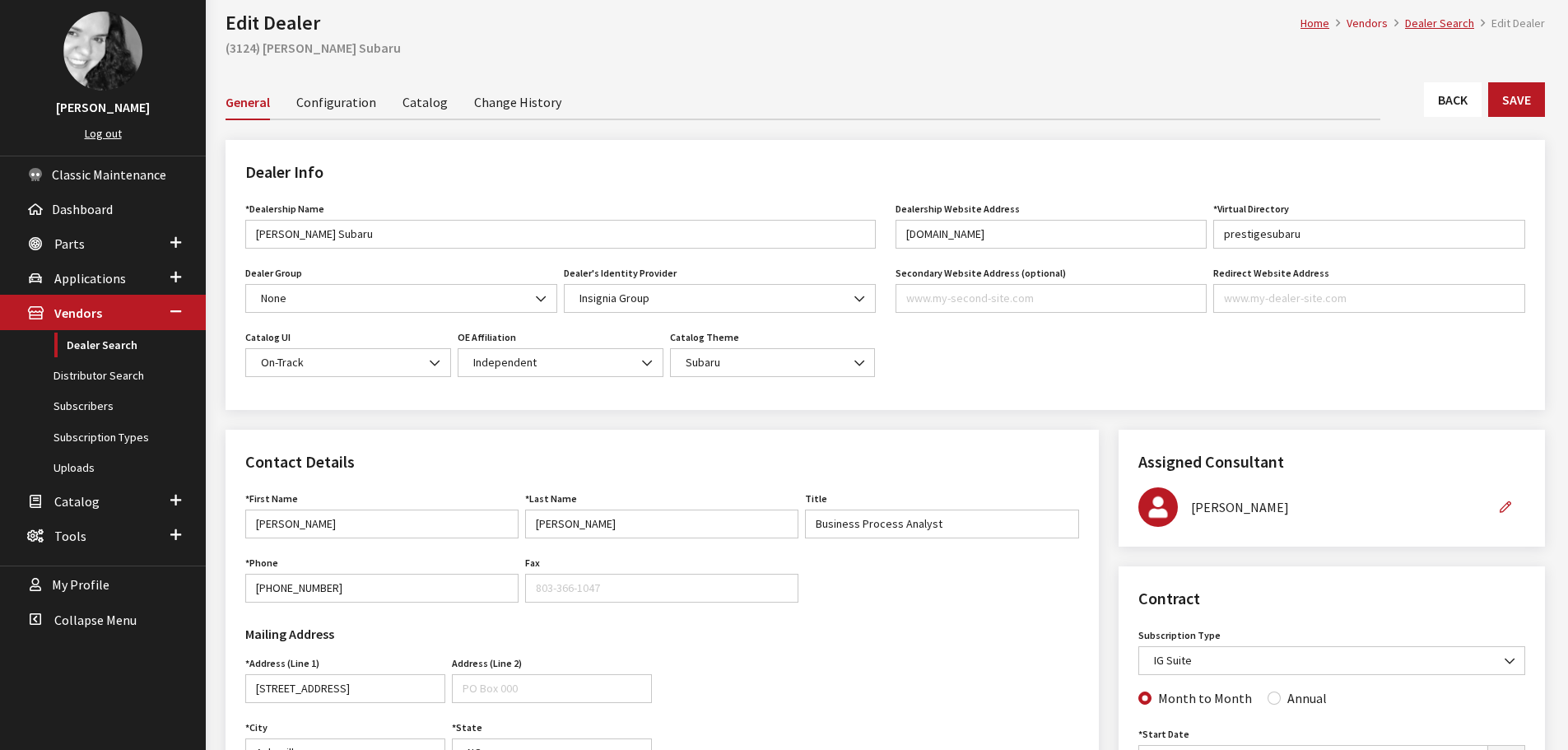
click at [1304, 97] on ul "General Configuration Catalog Change History" at bounding box center [803, 101] width 1156 height 36
click at [1458, 114] on link "Back" at bounding box center [1453, 99] width 58 height 34
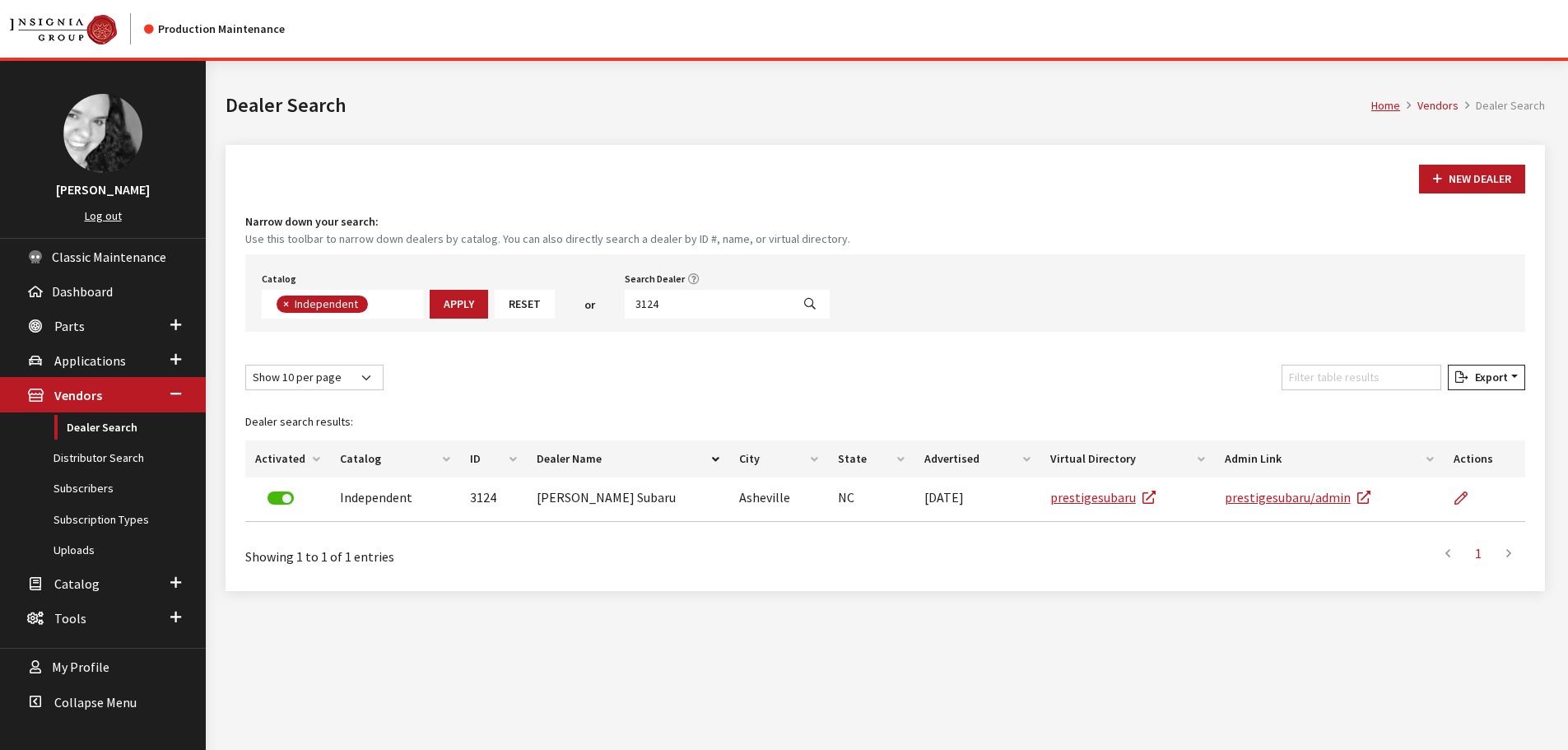
scroll to position [120, 0]
click at [697, 320] on div "Catalog Acura Alfa Romeo Audi Bentley BMW Chrysler DoubleTake Ford GM Honda Hyu…" at bounding box center [885, 293] width 1280 height 77
drag, startPoint x: 697, startPoint y: 320, endPoint x: 697, endPoint y: 290, distance: 30.0
click at [697, 320] on div "Catalog Acura Alfa Romeo Audi Bentley BMW Chrysler DoubleTake Ford GM Honda Hyu…" at bounding box center [885, 293] width 1280 height 77
click at [697, 290] on input "3124" at bounding box center [708, 304] width 167 height 29
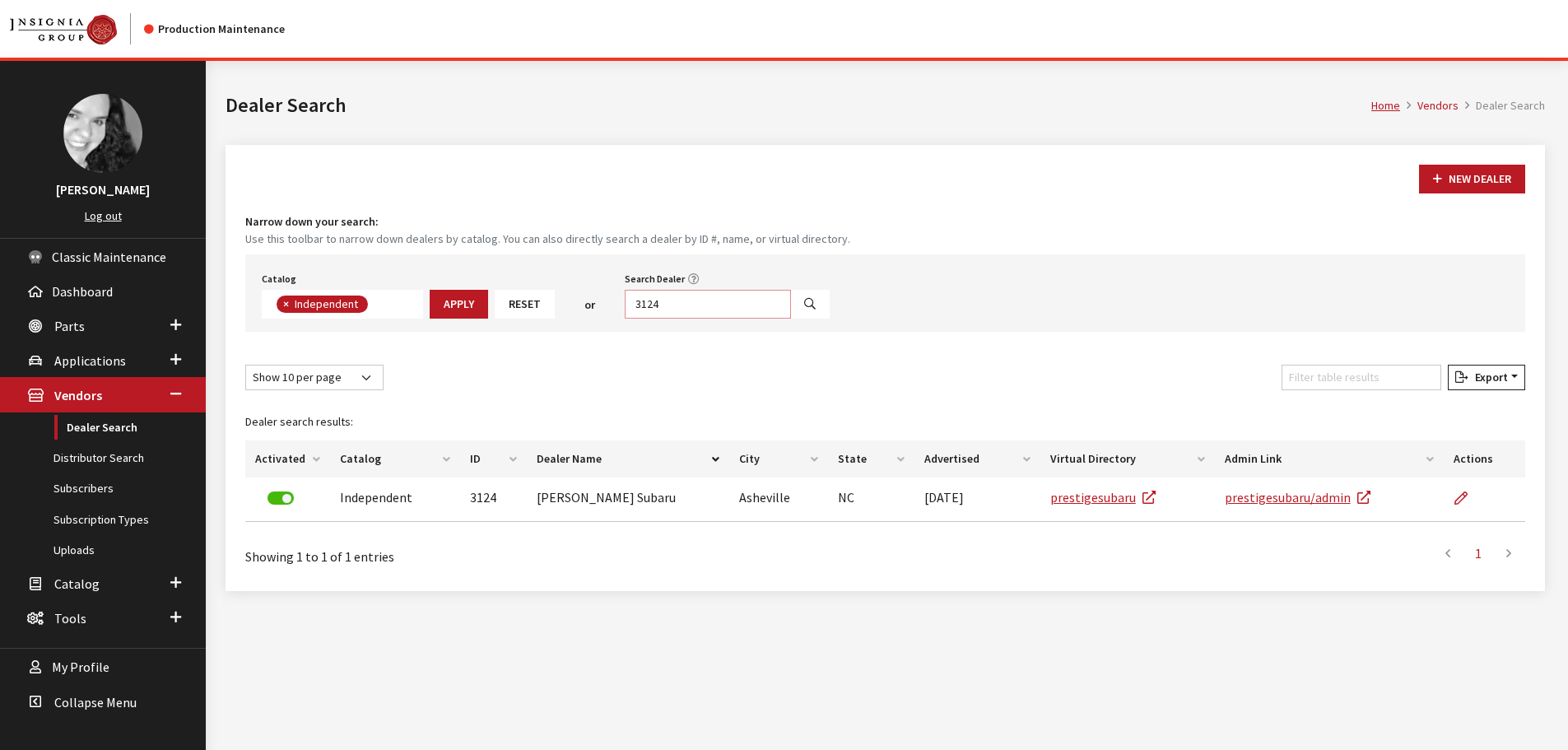
drag, startPoint x: 697, startPoint y: 290, endPoint x: 695, endPoint y: 304, distance: 14.1
click at [697, 296] on input "3124" at bounding box center [708, 304] width 167 height 29
click at [695, 304] on input "3124" at bounding box center [708, 304] width 167 height 29
click at [694, 304] on input "3124" at bounding box center [708, 304] width 167 height 29
type input "4742"
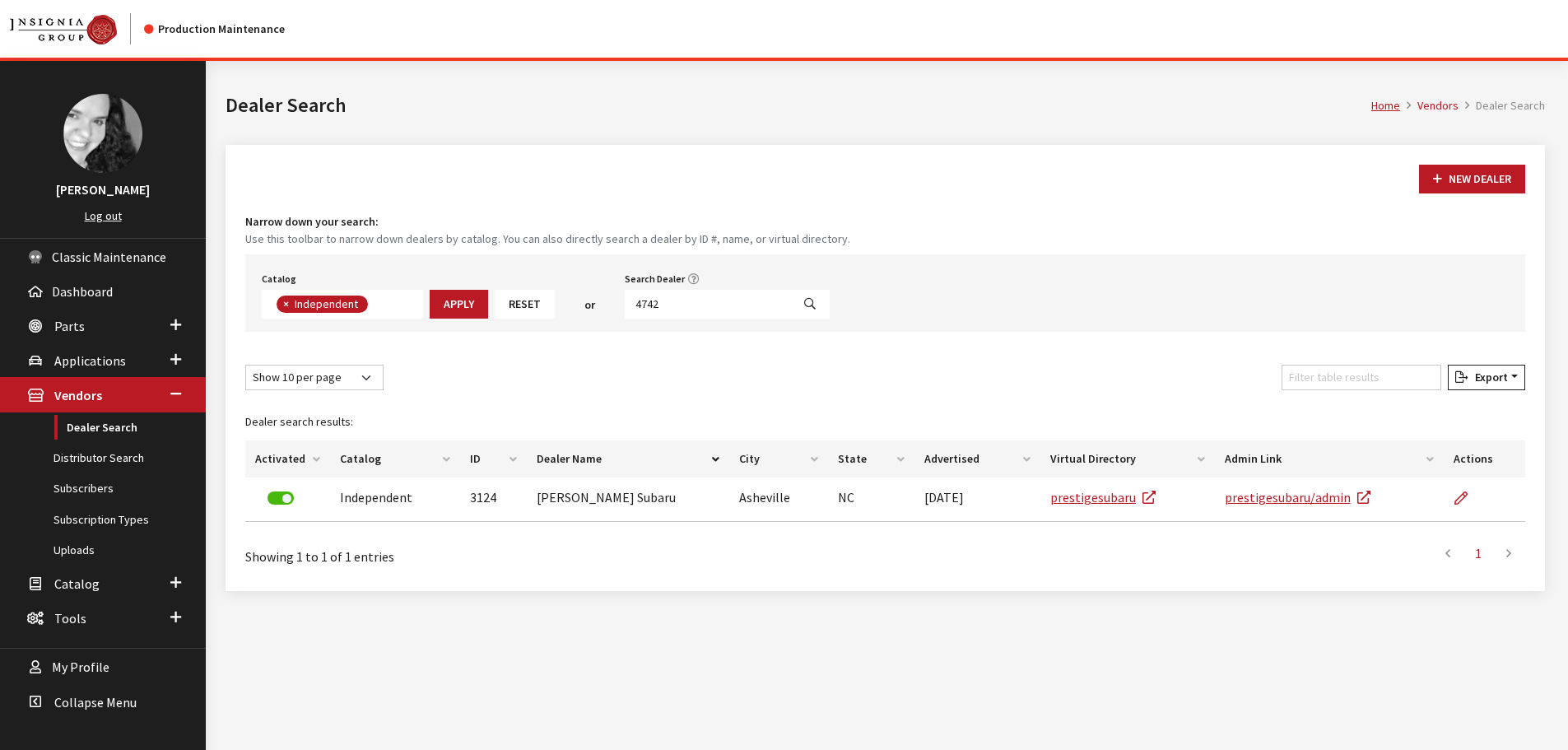
select select
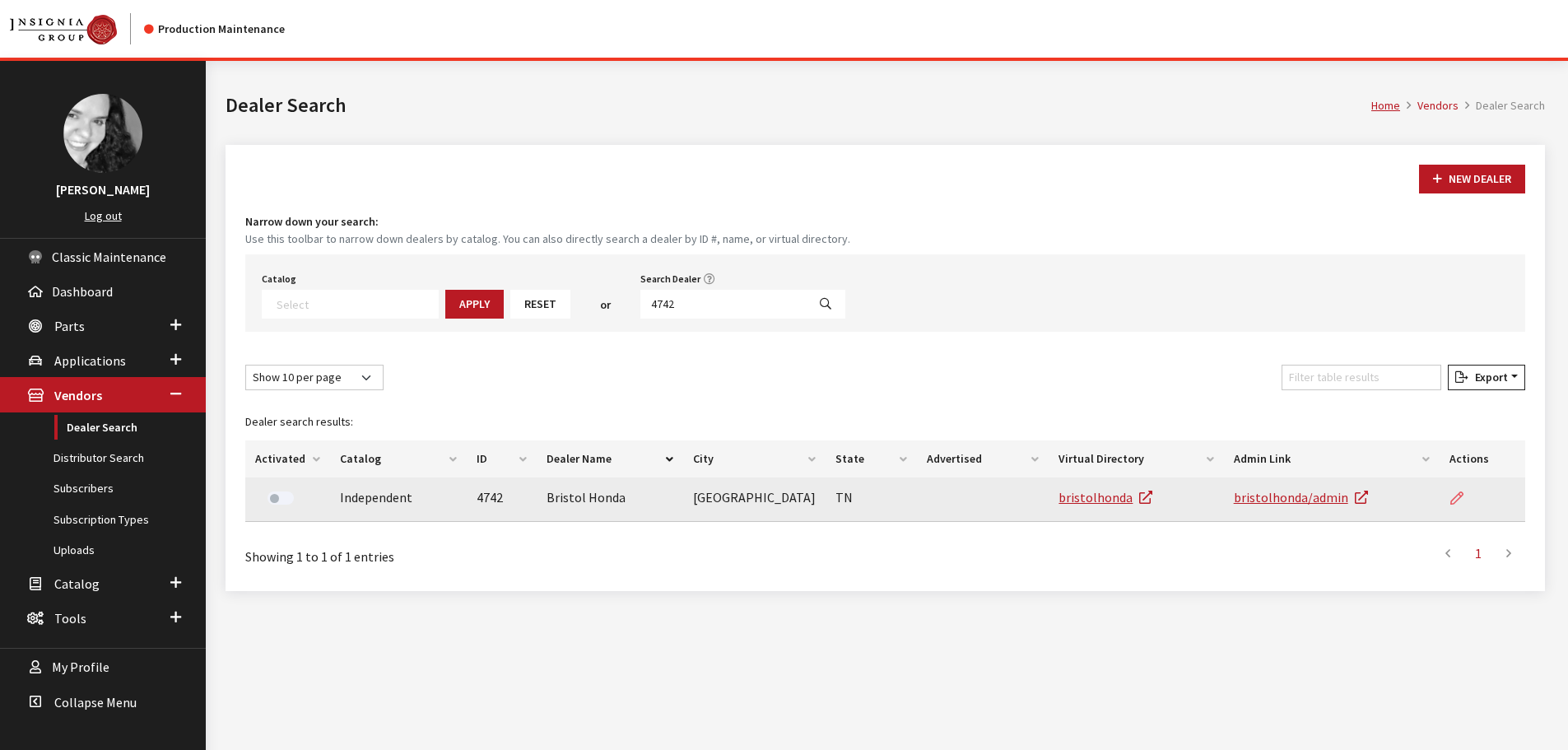
click at [1459, 497] on icon at bounding box center [1458, 499] width 14 height 14
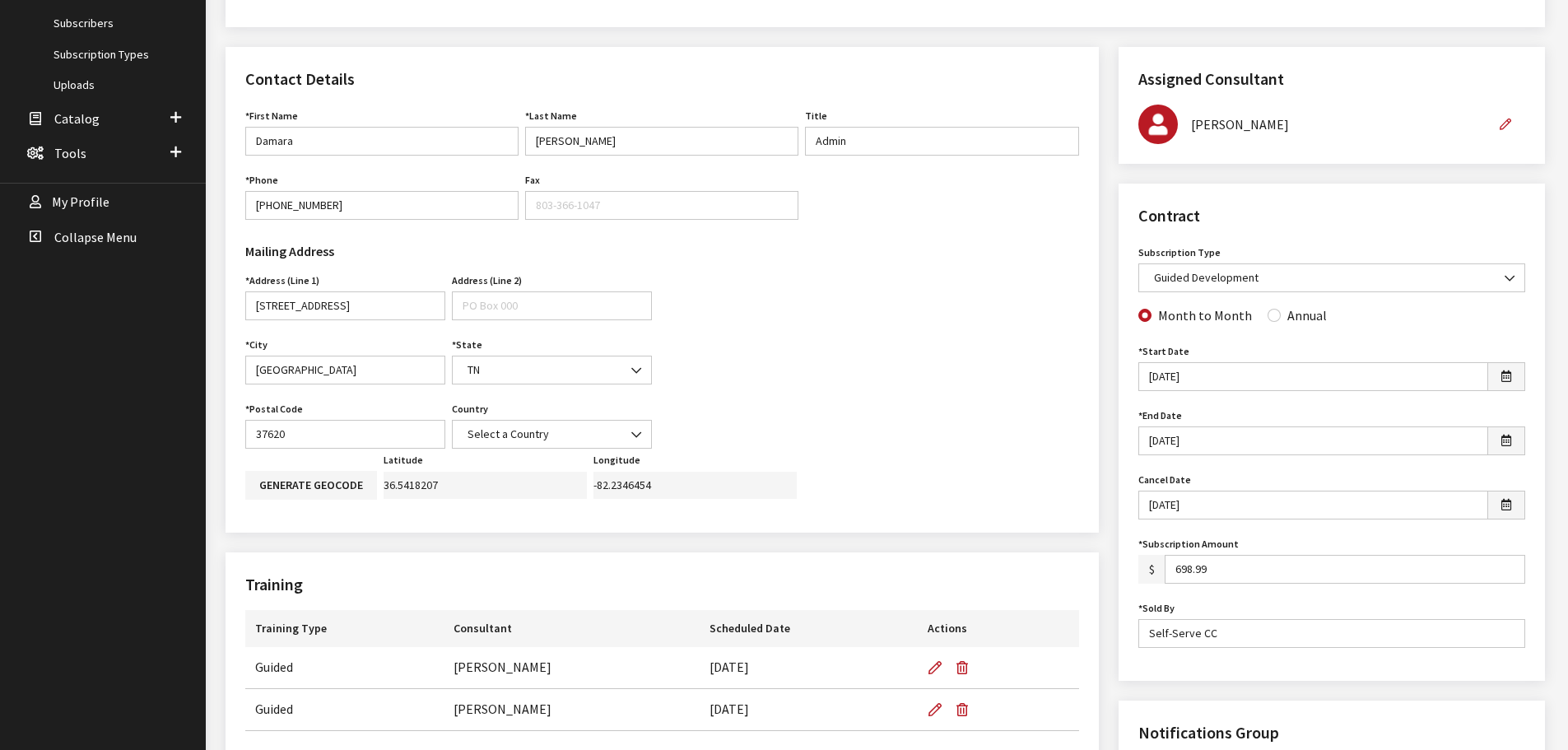
scroll to position [494, 0]
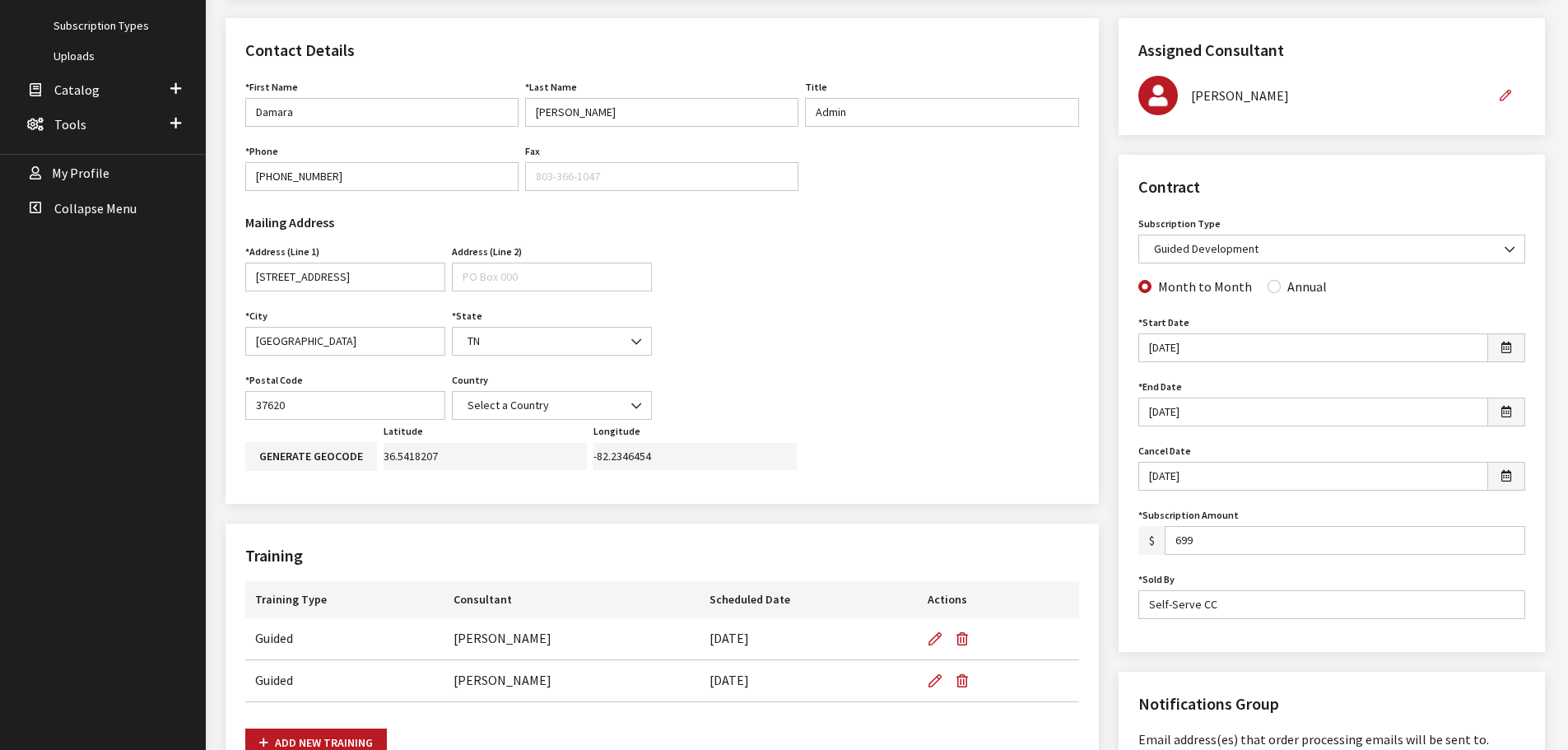
click at [1509, 534] on input "699" at bounding box center [1346, 541] width 361 height 29
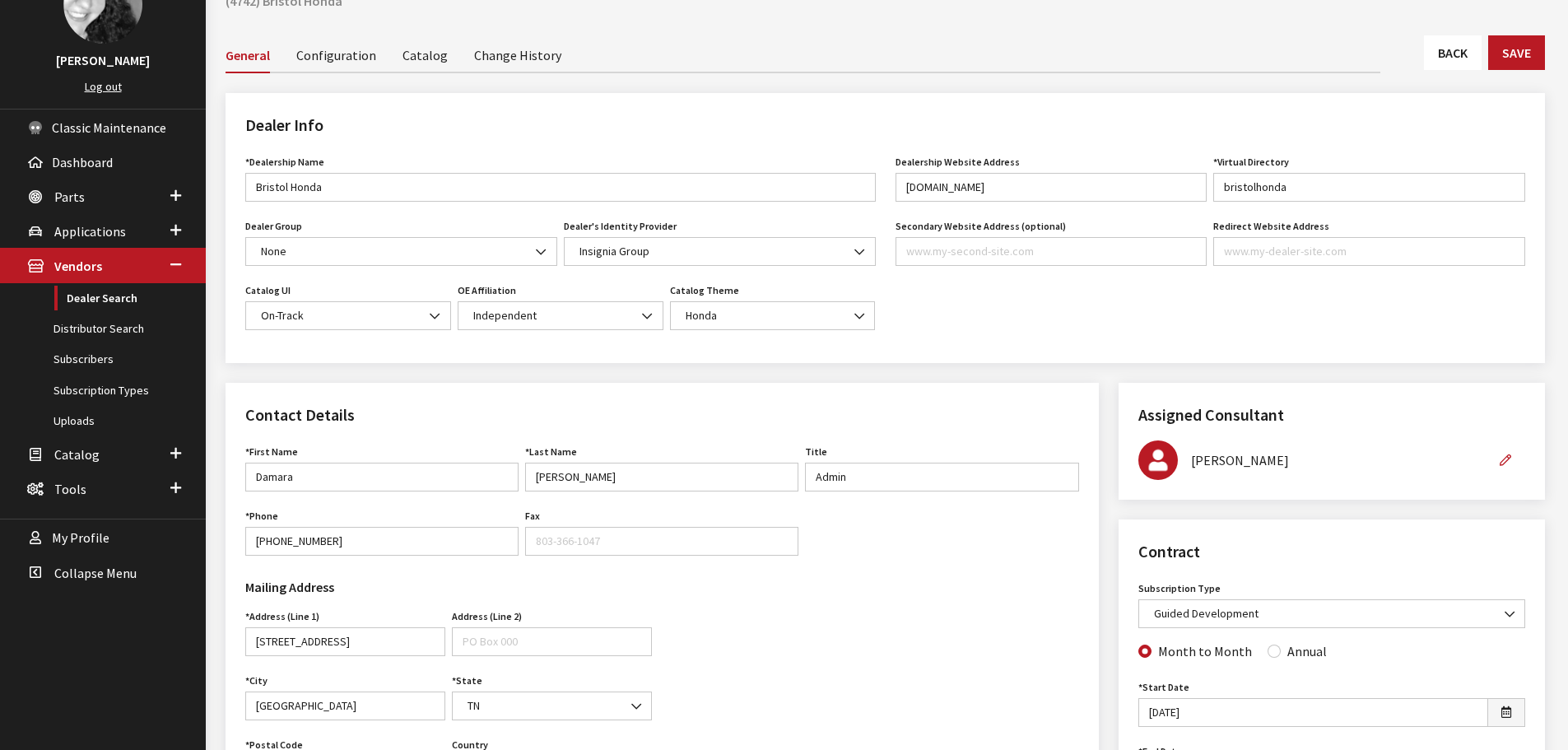
scroll to position [0, 0]
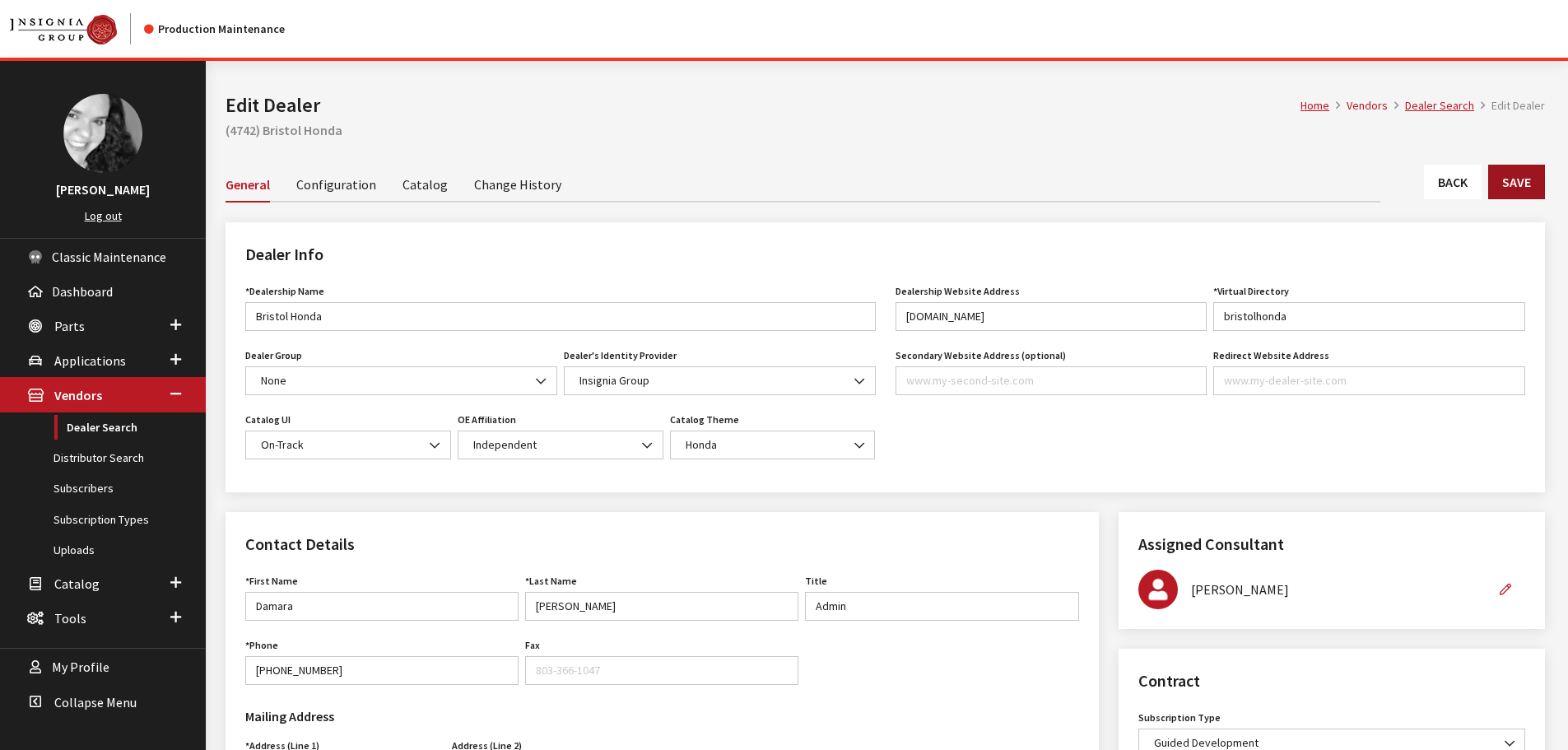
type input "699.00"
click at [1521, 191] on button "Save" at bounding box center [1517, 181] width 57 height 34
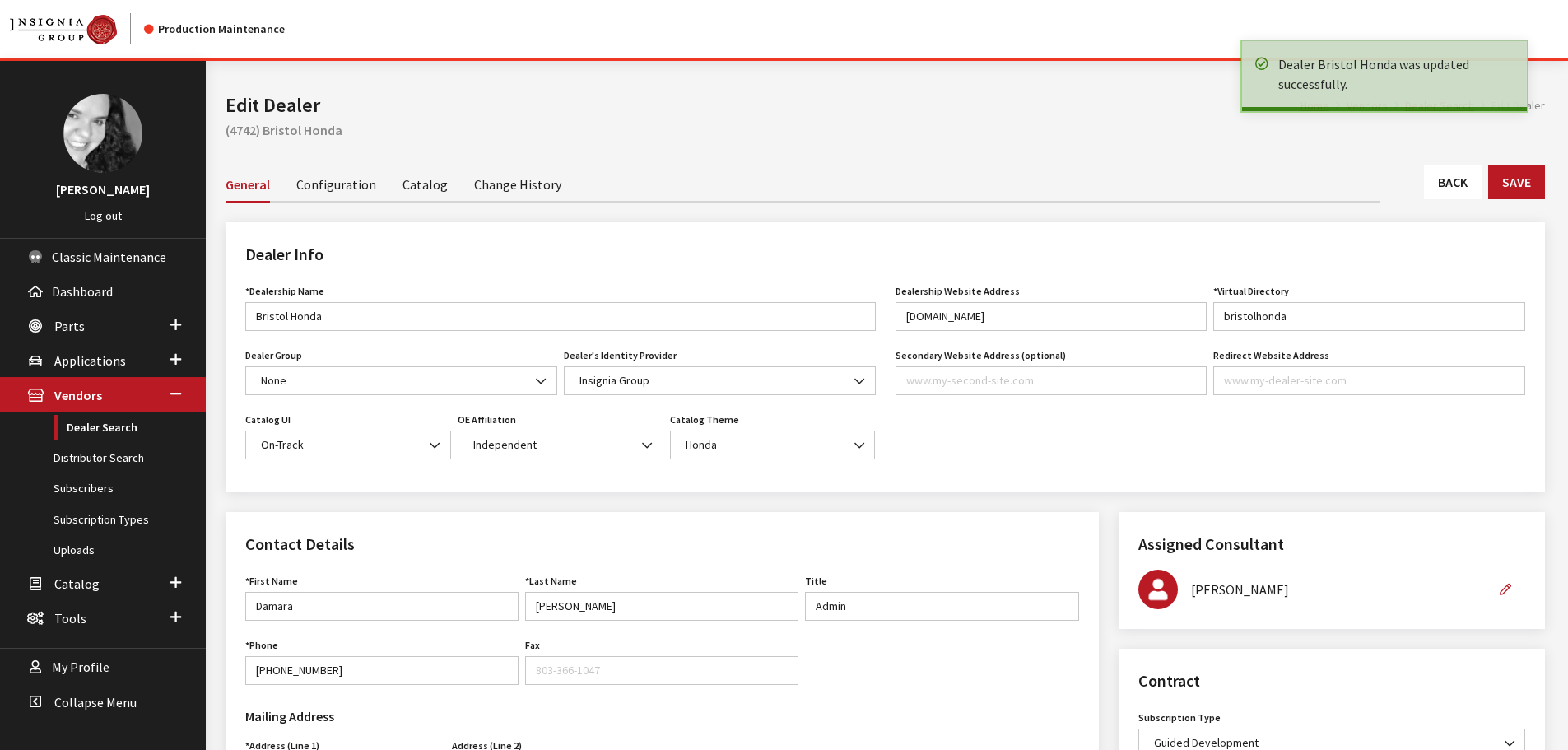
click at [1436, 176] on link "Back" at bounding box center [1453, 181] width 58 height 34
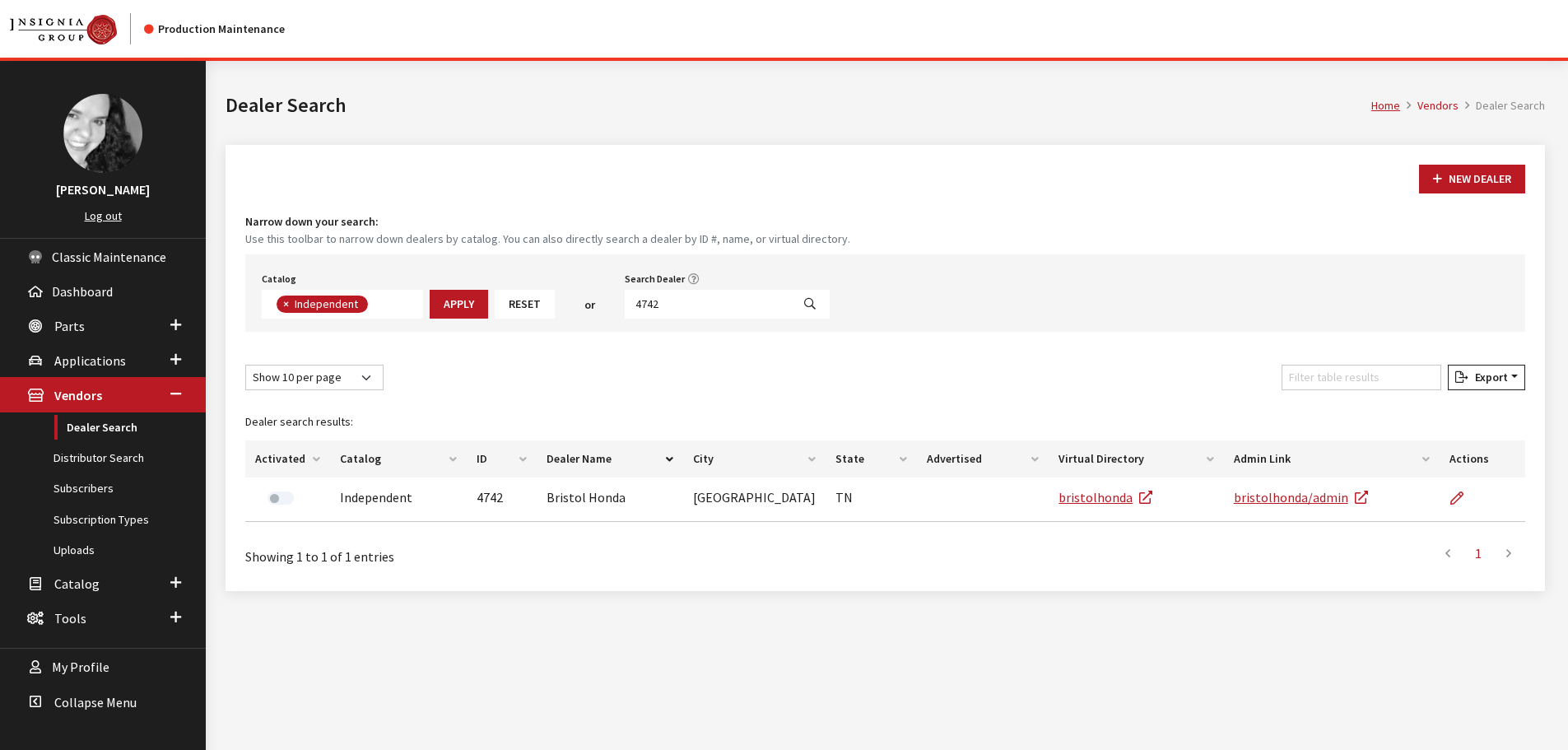
scroll to position [120, 0]
click at [754, 314] on input "4742" at bounding box center [708, 304] width 167 height 29
type input "6494"
select select
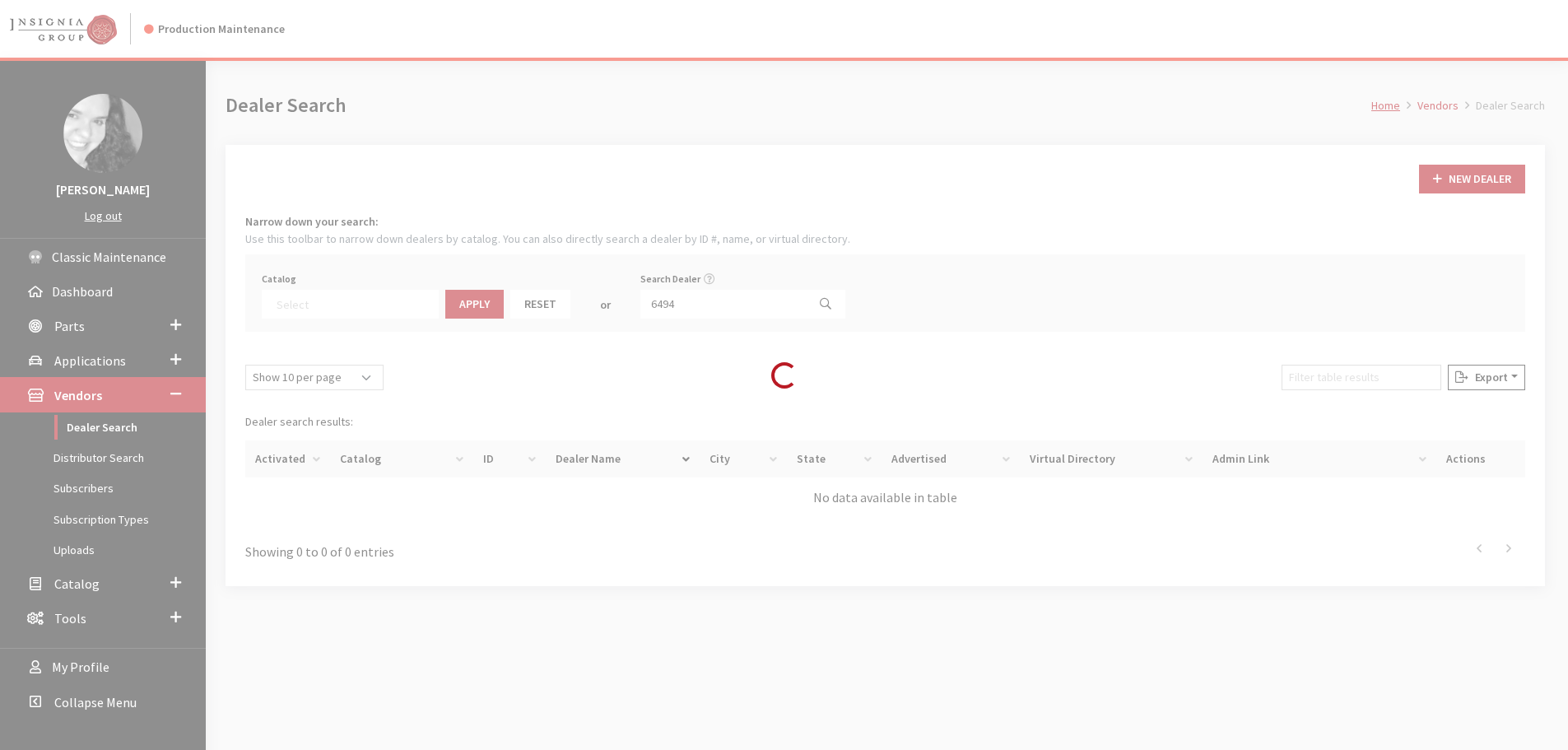
scroll to position [172, 0]
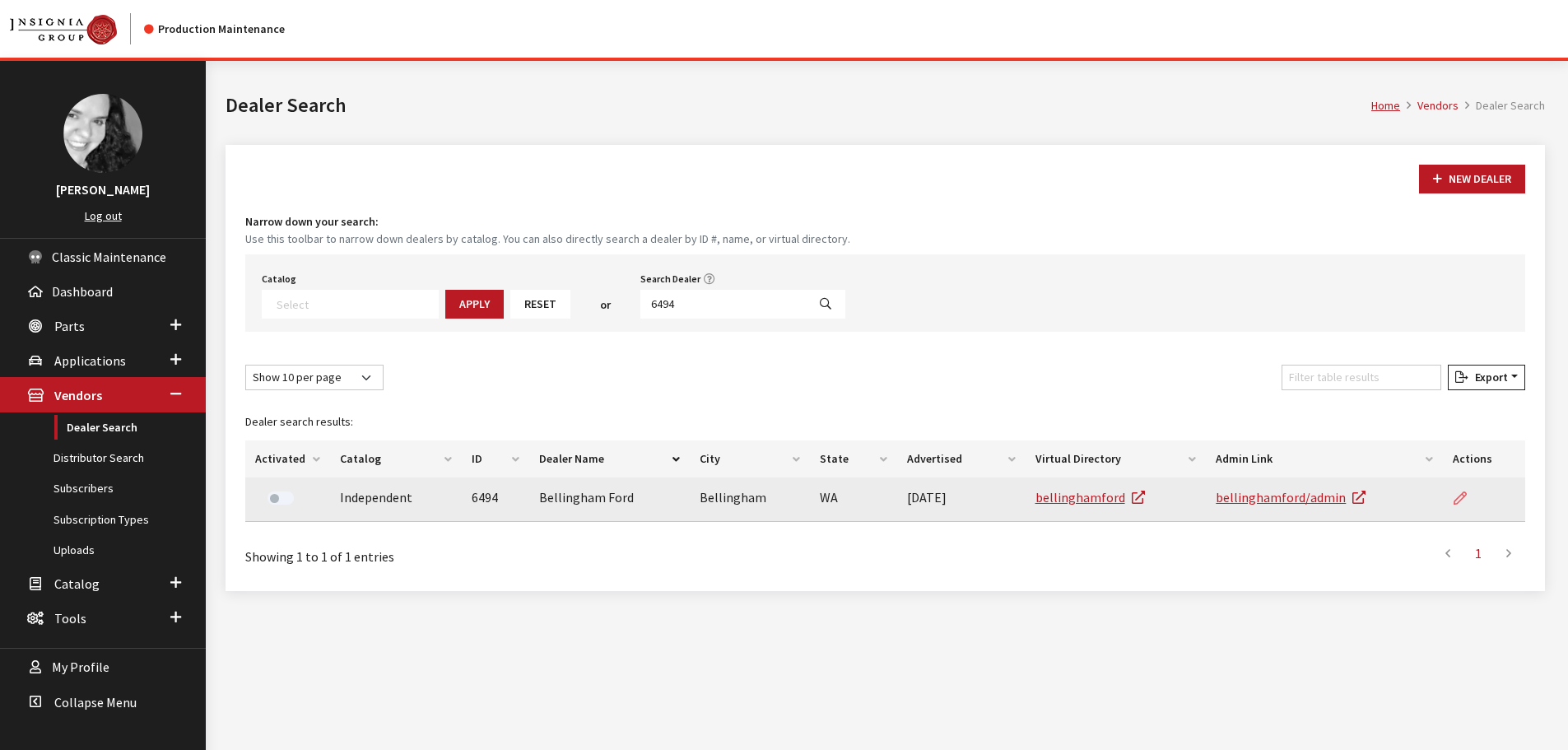
click at [1458, 493] on icon at bounding box center [1461, 499] width 14 height 14
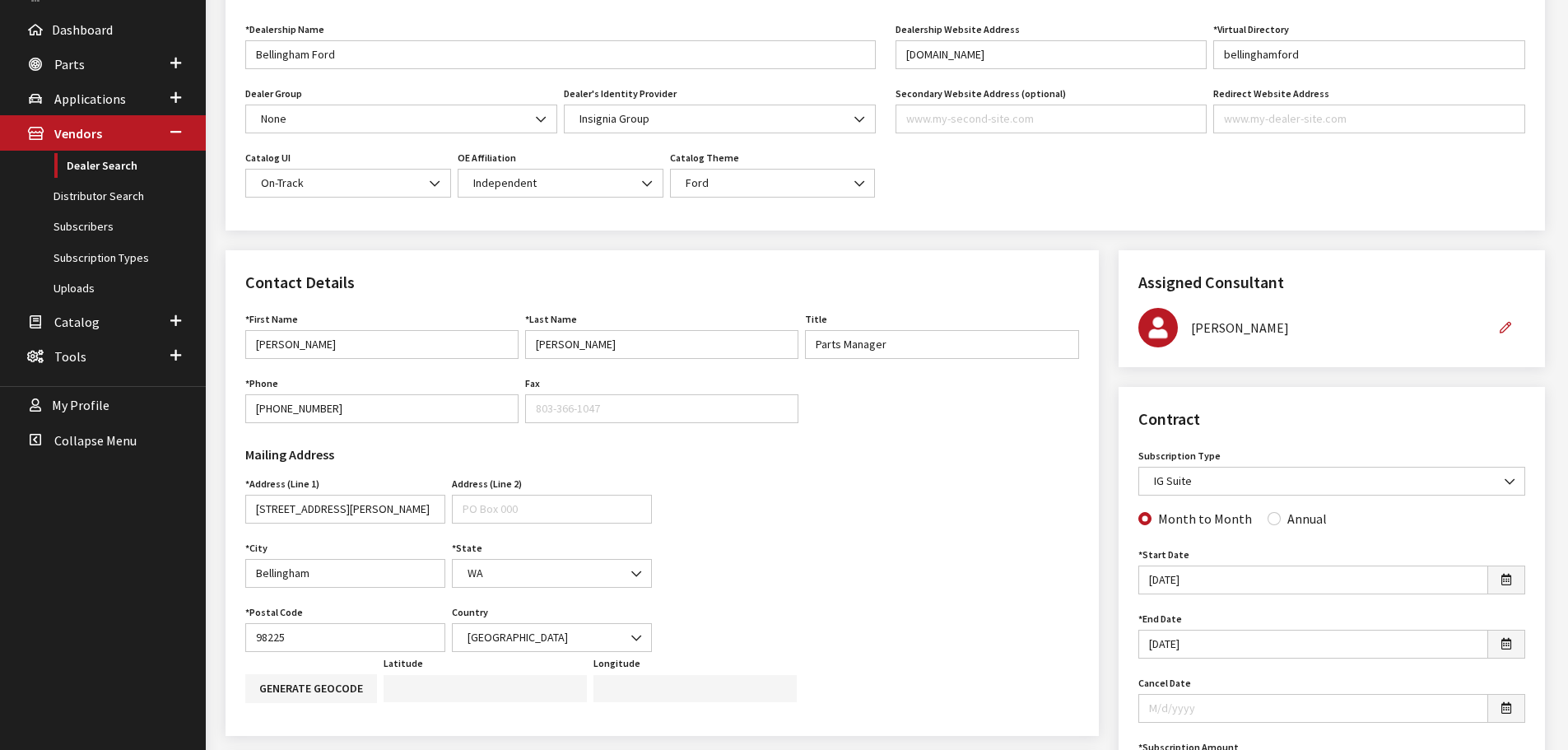
scroll to position [165, 0]
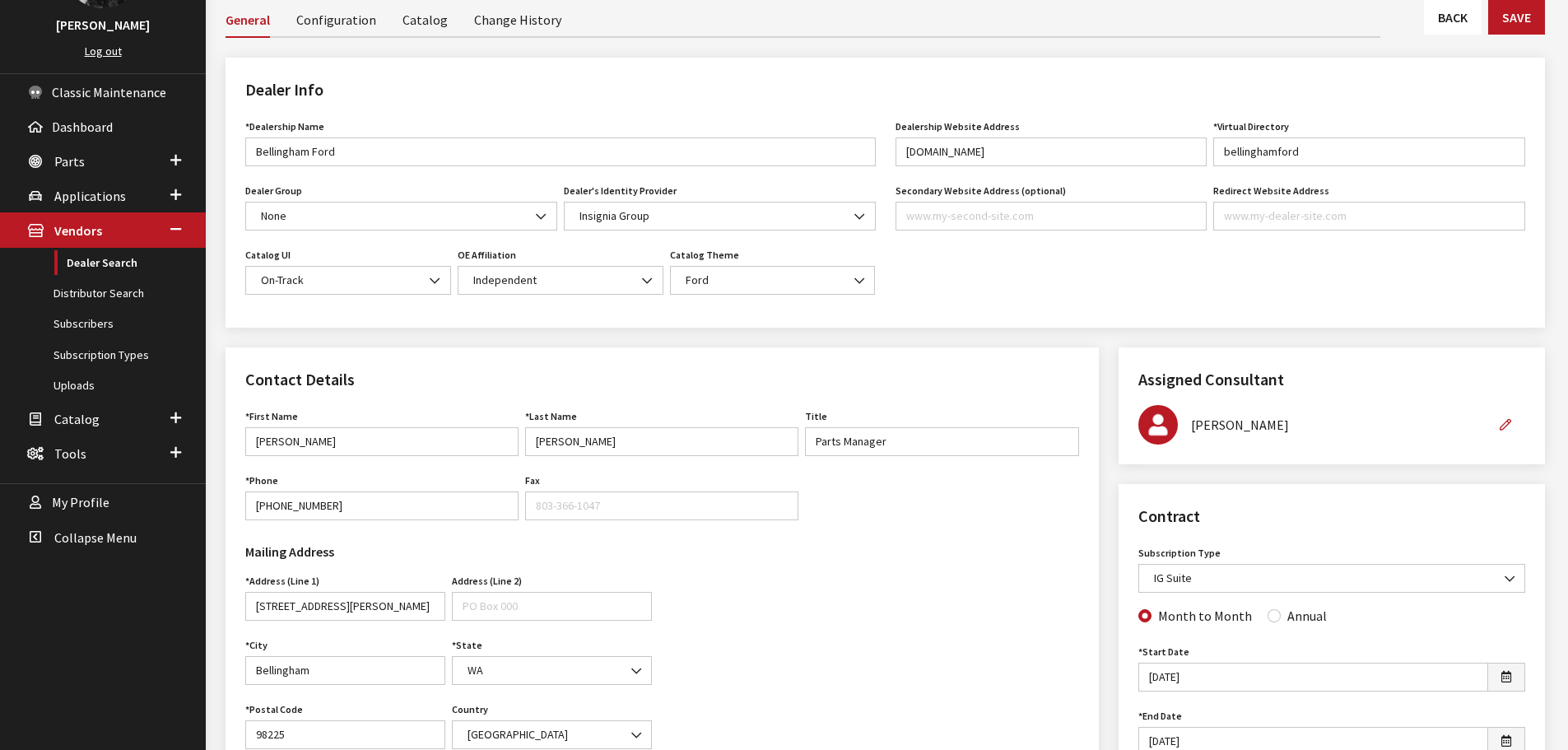
click at [1277, 616] on div "Annual" at bounding box center [1297, 615] width 59 height 20
click at [1269, 616] on input "Annual" at bounding box center [1274, 616] width 14 height 14
radio input "true"
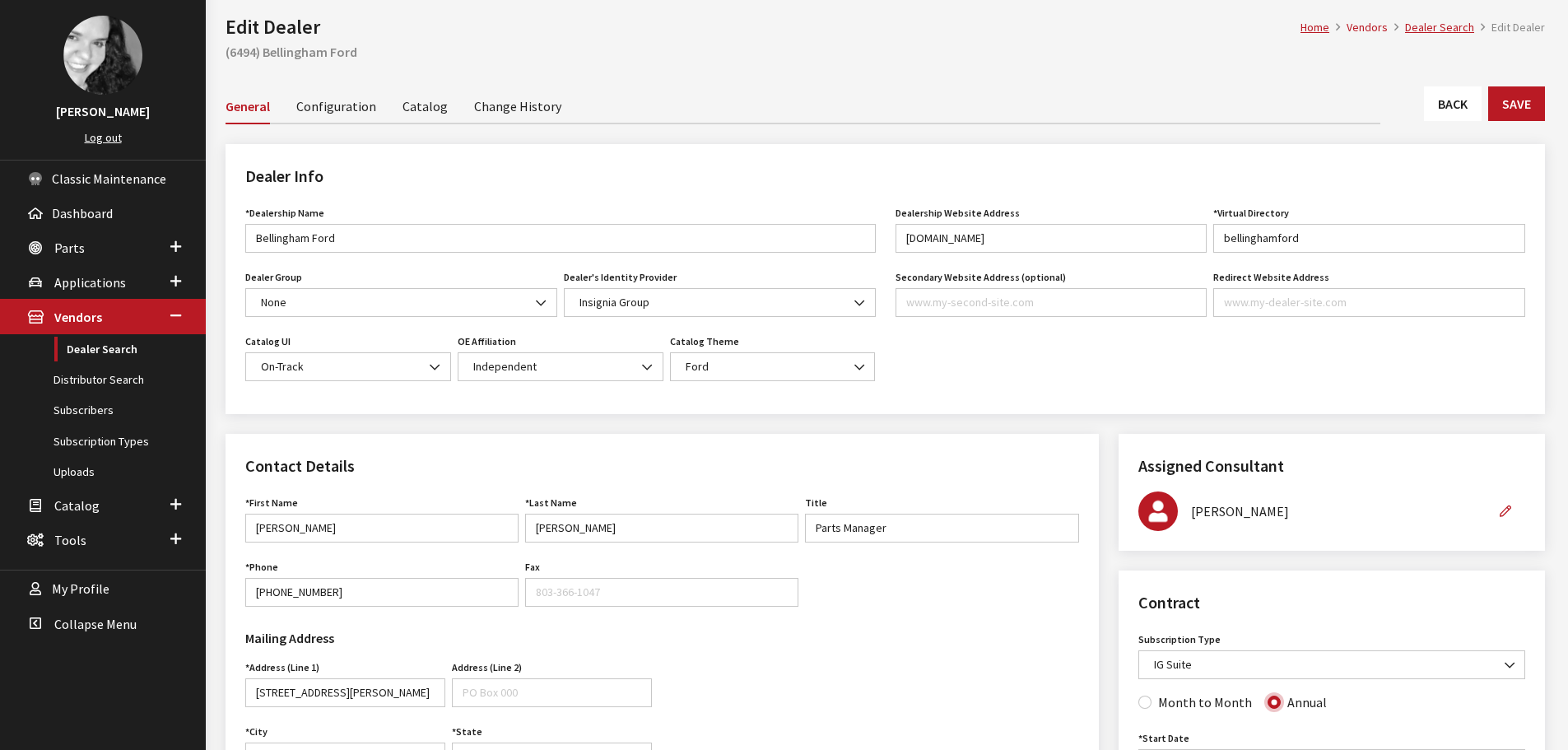
scroll to position [0, 0]
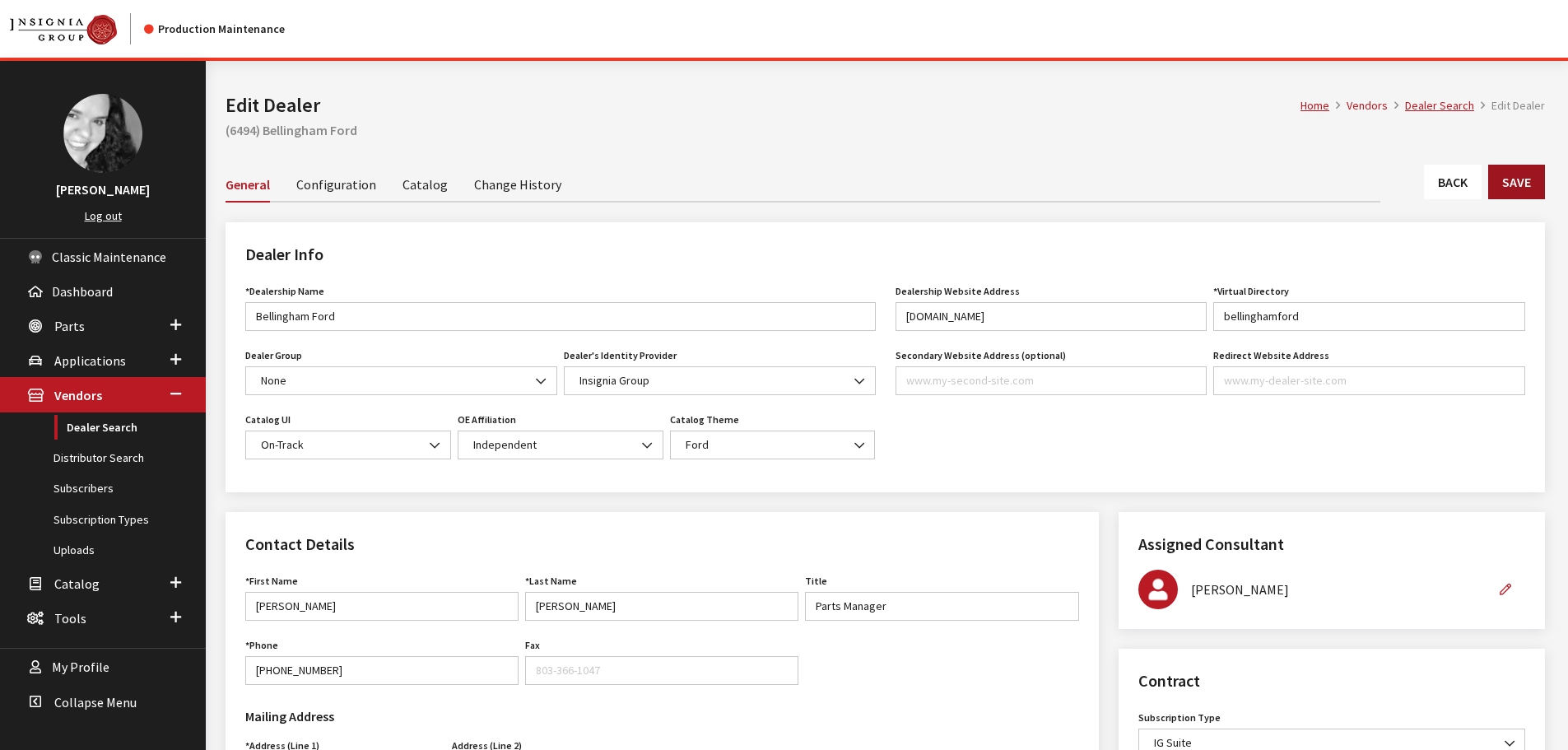
click at [1511, 182] on button "Save" at bounding box center [1517, 181] width 57 height 34
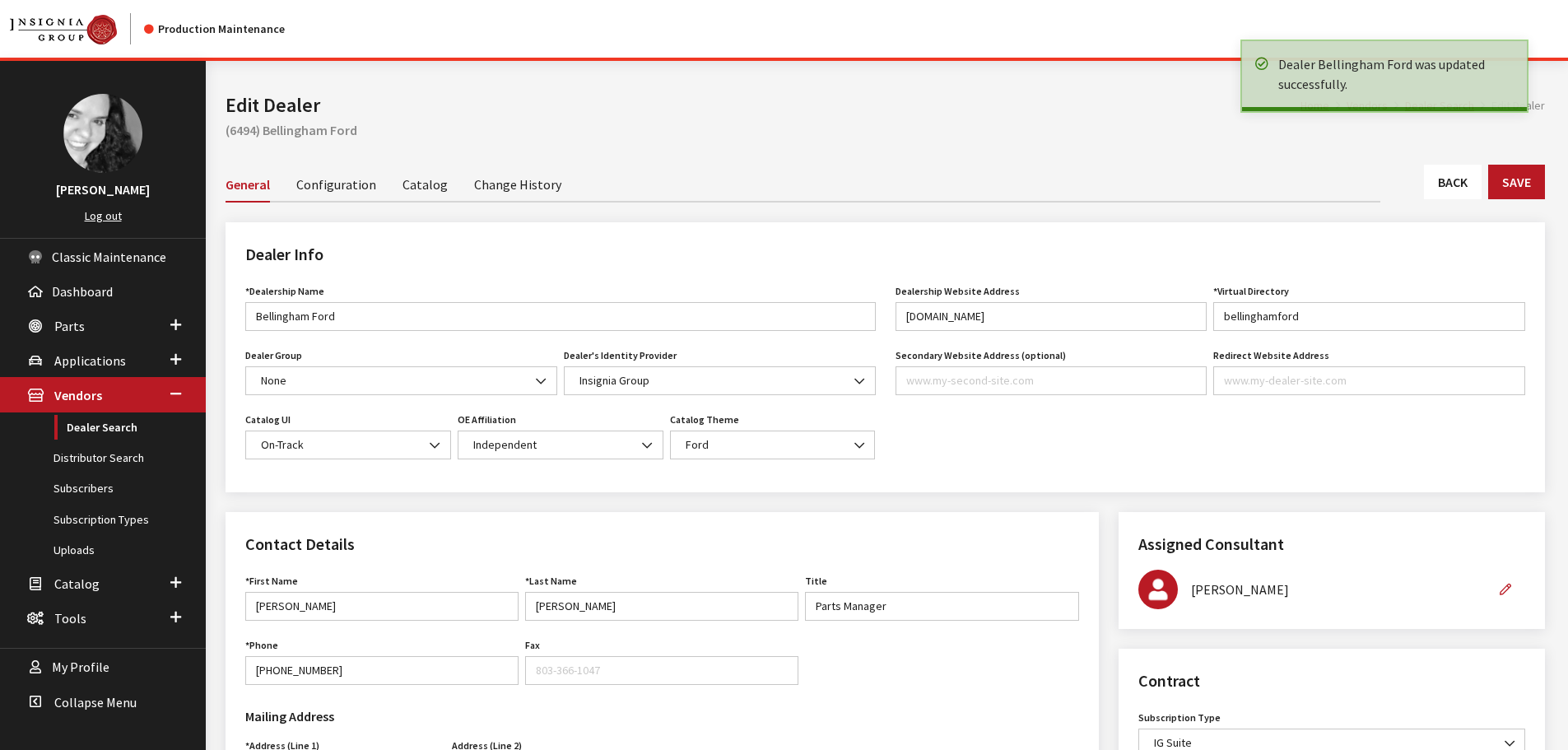
click at [1446, 175] on link "Back" at bounding box center [1453, 181] width 58 height 34
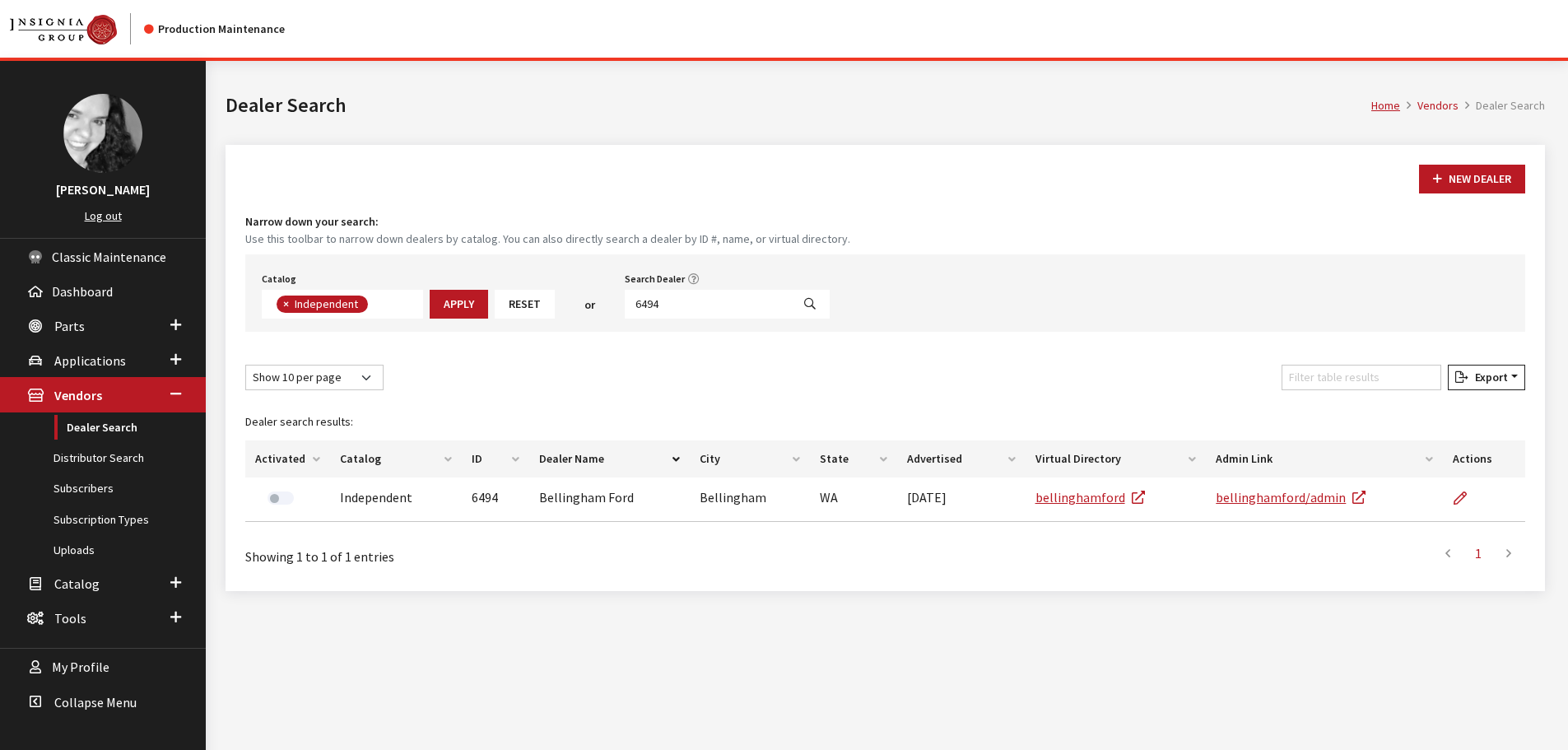
scroll to position [120, 0]
click at [702, 309] on input "6494" at bounding box center [708, 304] width 167 height 29
type input "6495"
select select
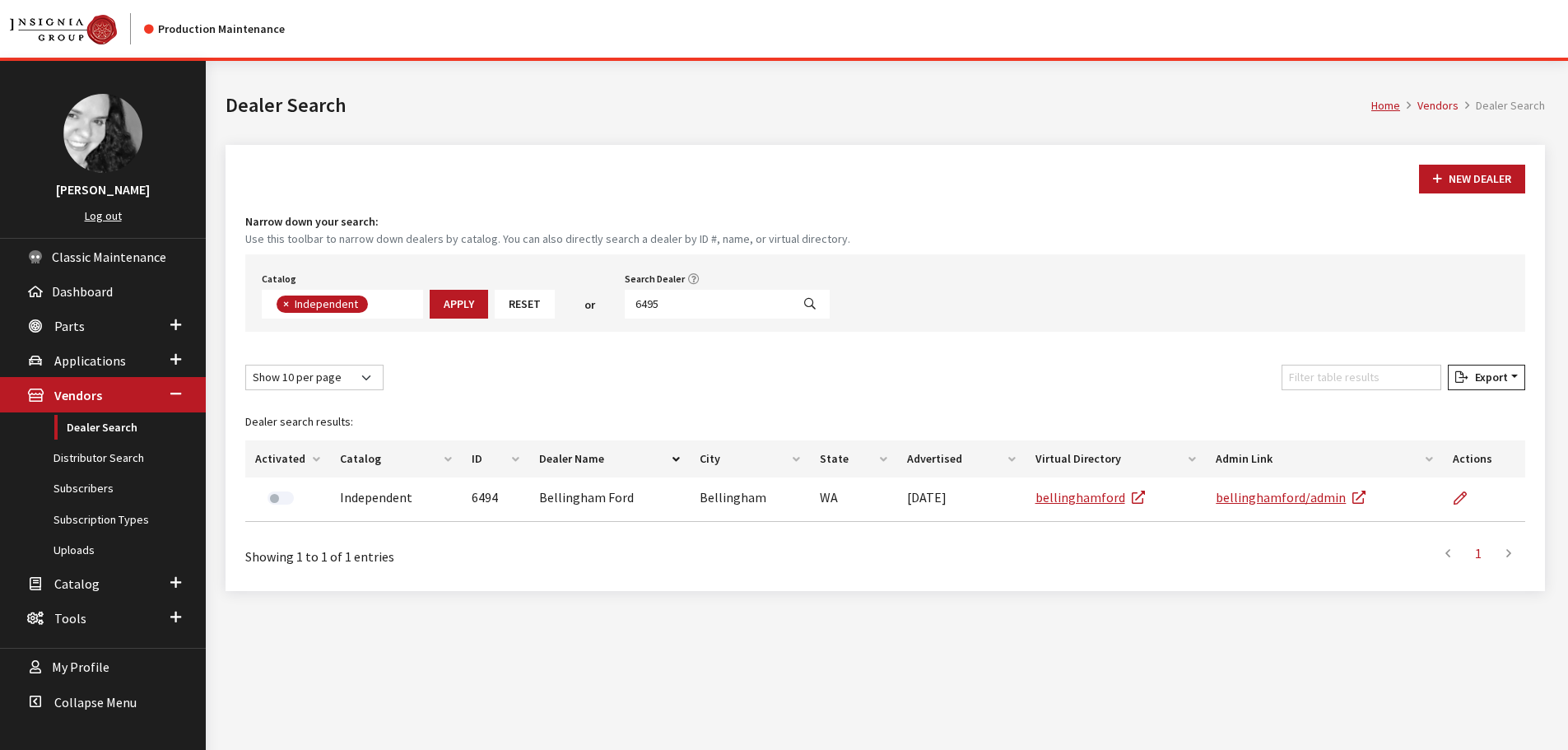
scroll to position [172, 0]
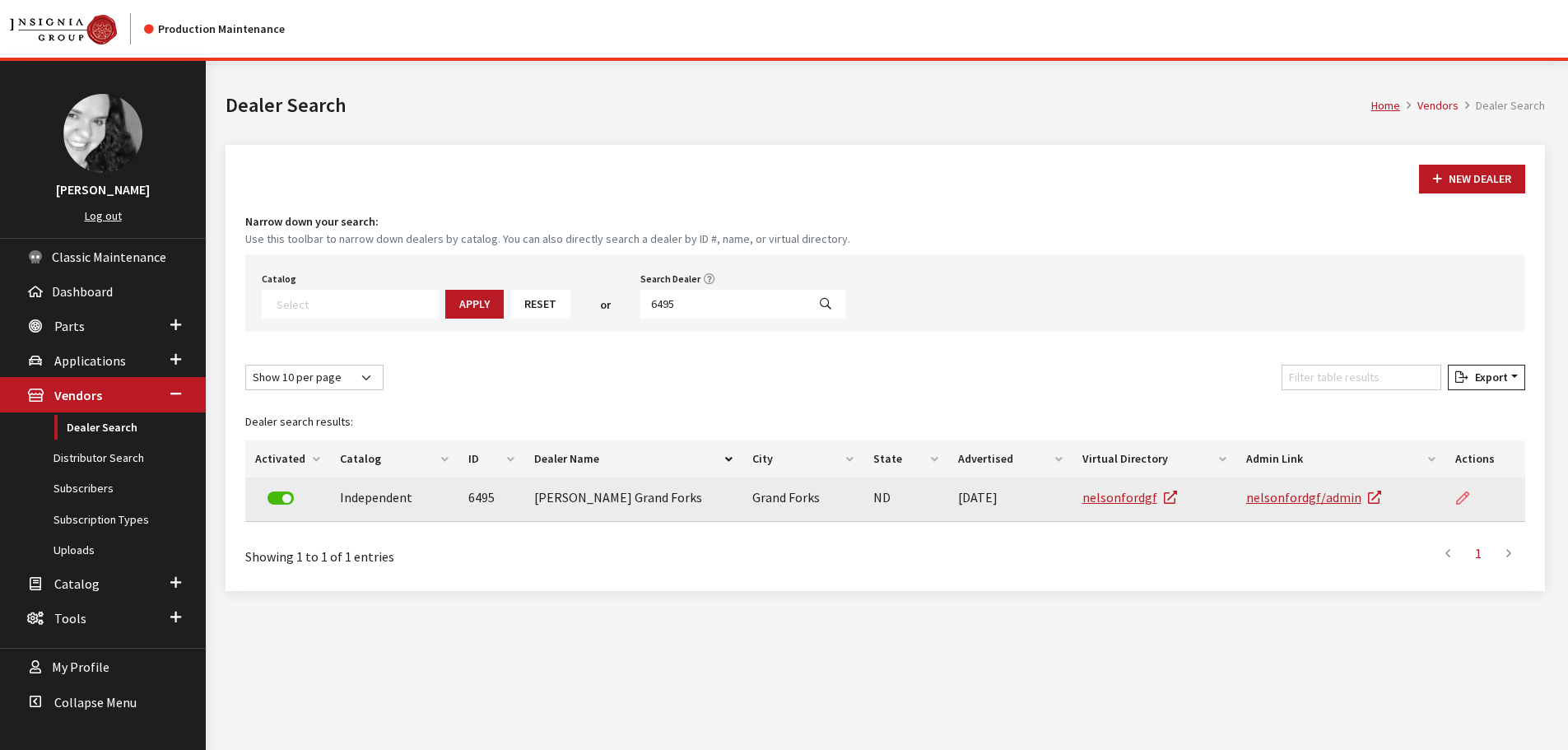
click at [1460, 491] on link at bounding box center [1470, 498] width 28 height 41
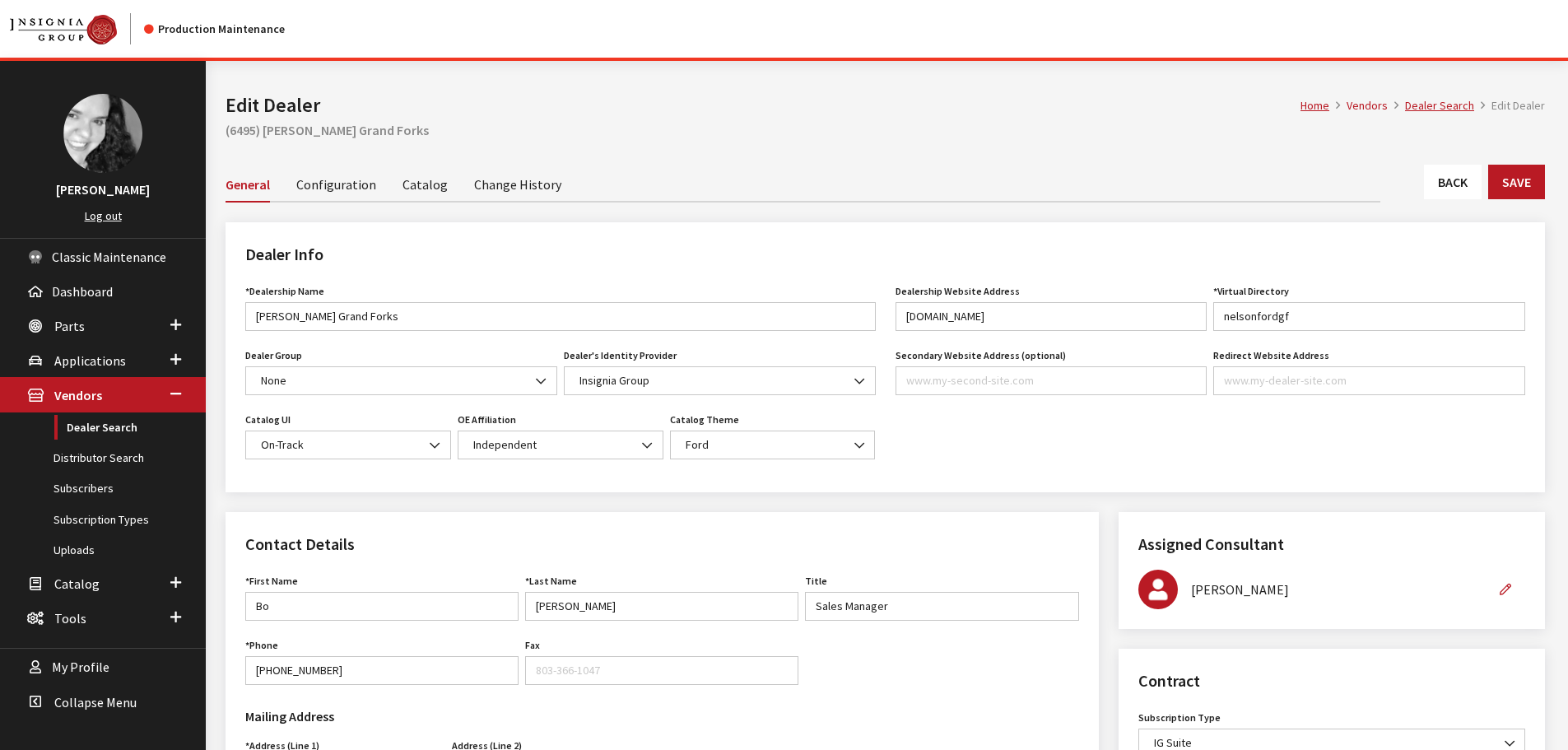
click at [1468, 193] on link "Back" at bounding box center [1453, 181] width 58 height 34
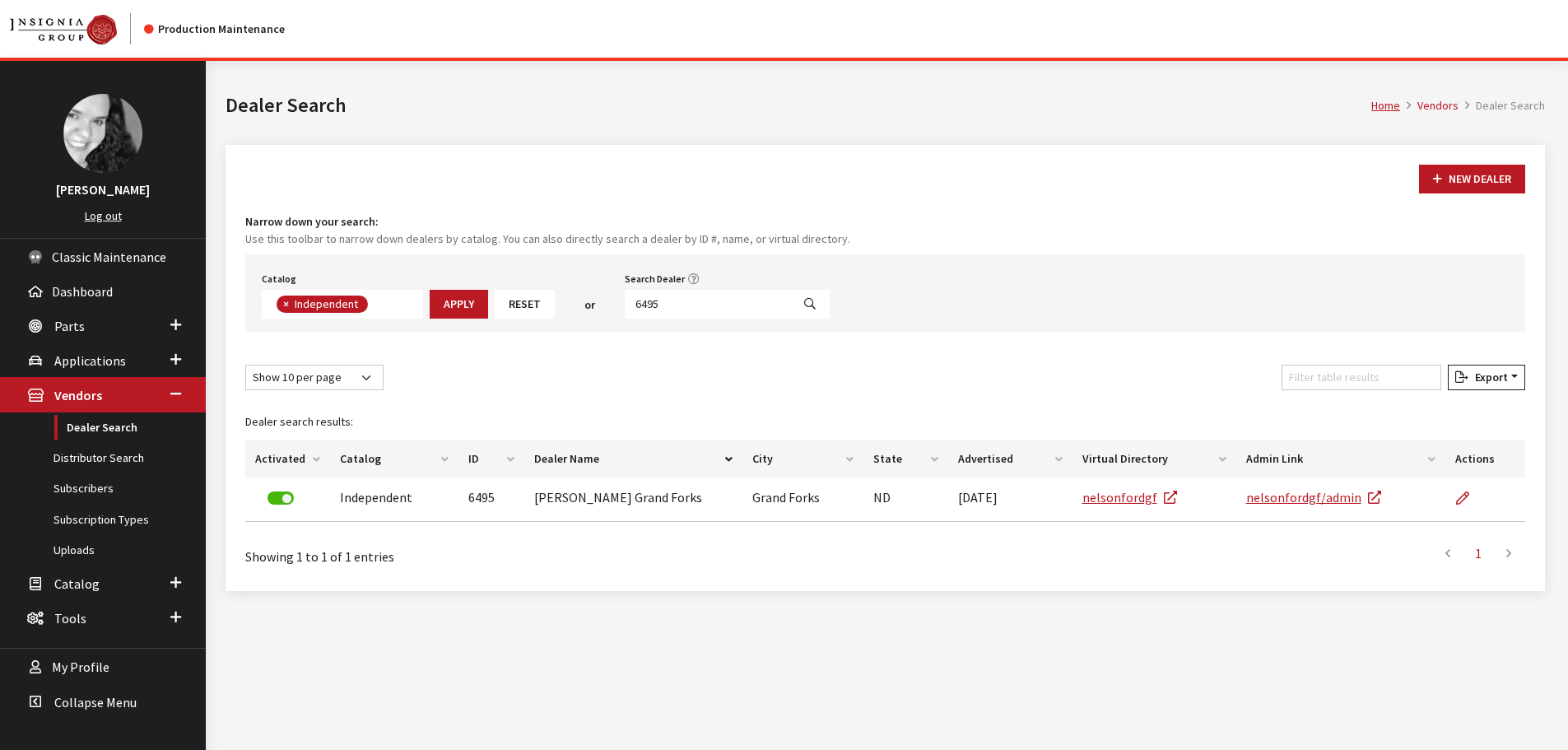
scroll to position [120, 0]
click at [701, 307] on input "6495" at bounding box center [708, 304] width 167 height 29
type input "6492"
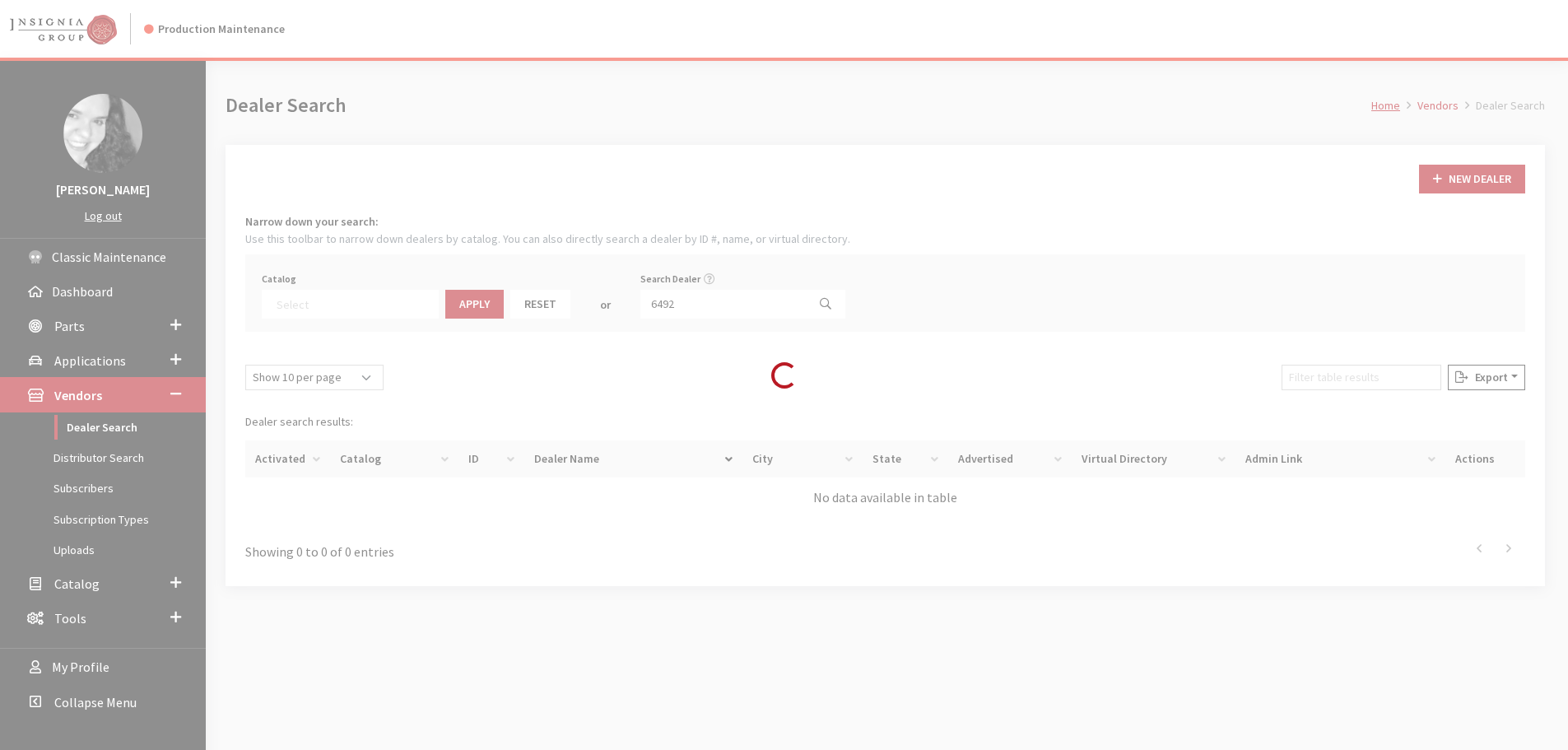
select select
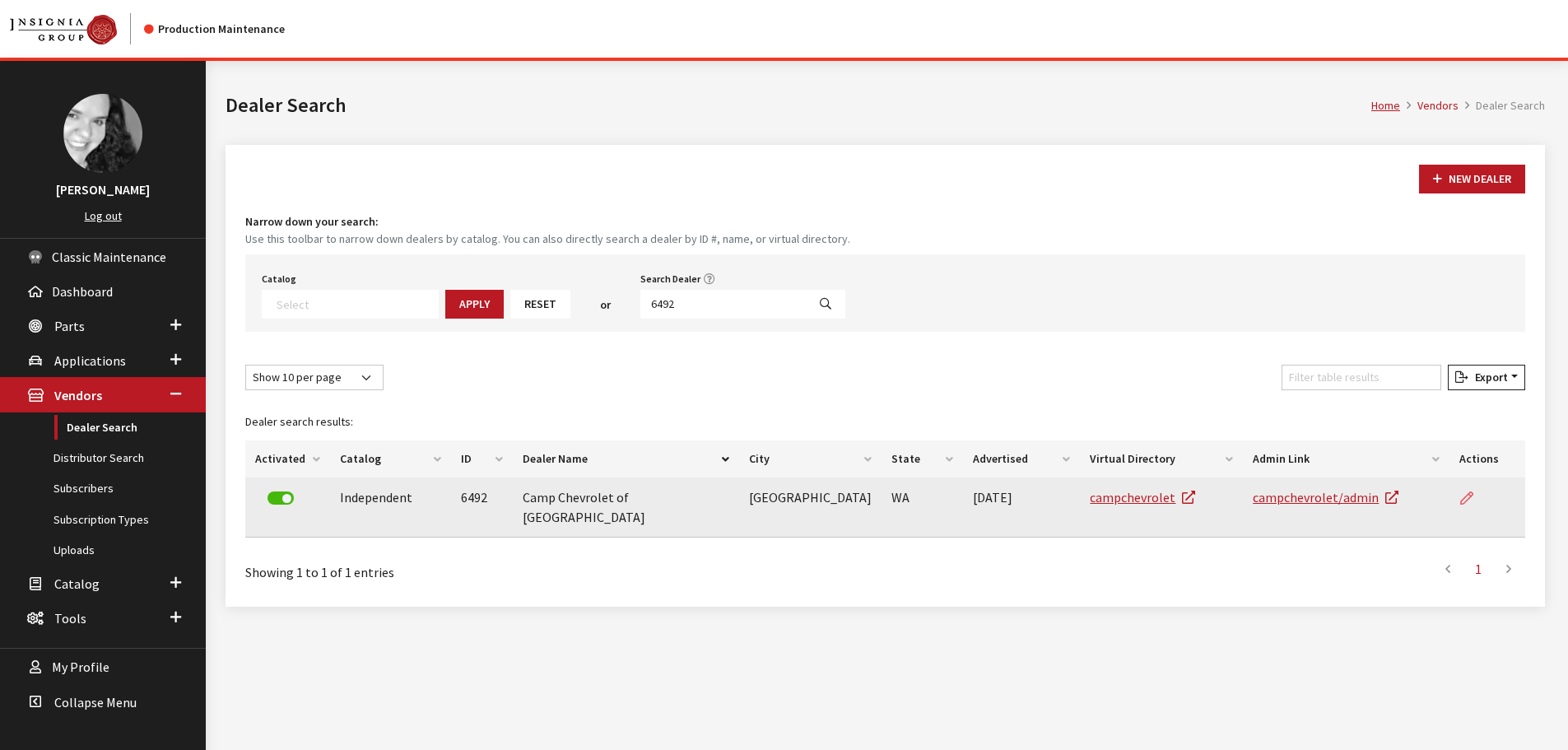
click at [1477, 504] on link at bounding box center [1473, 498] width 28 height 41
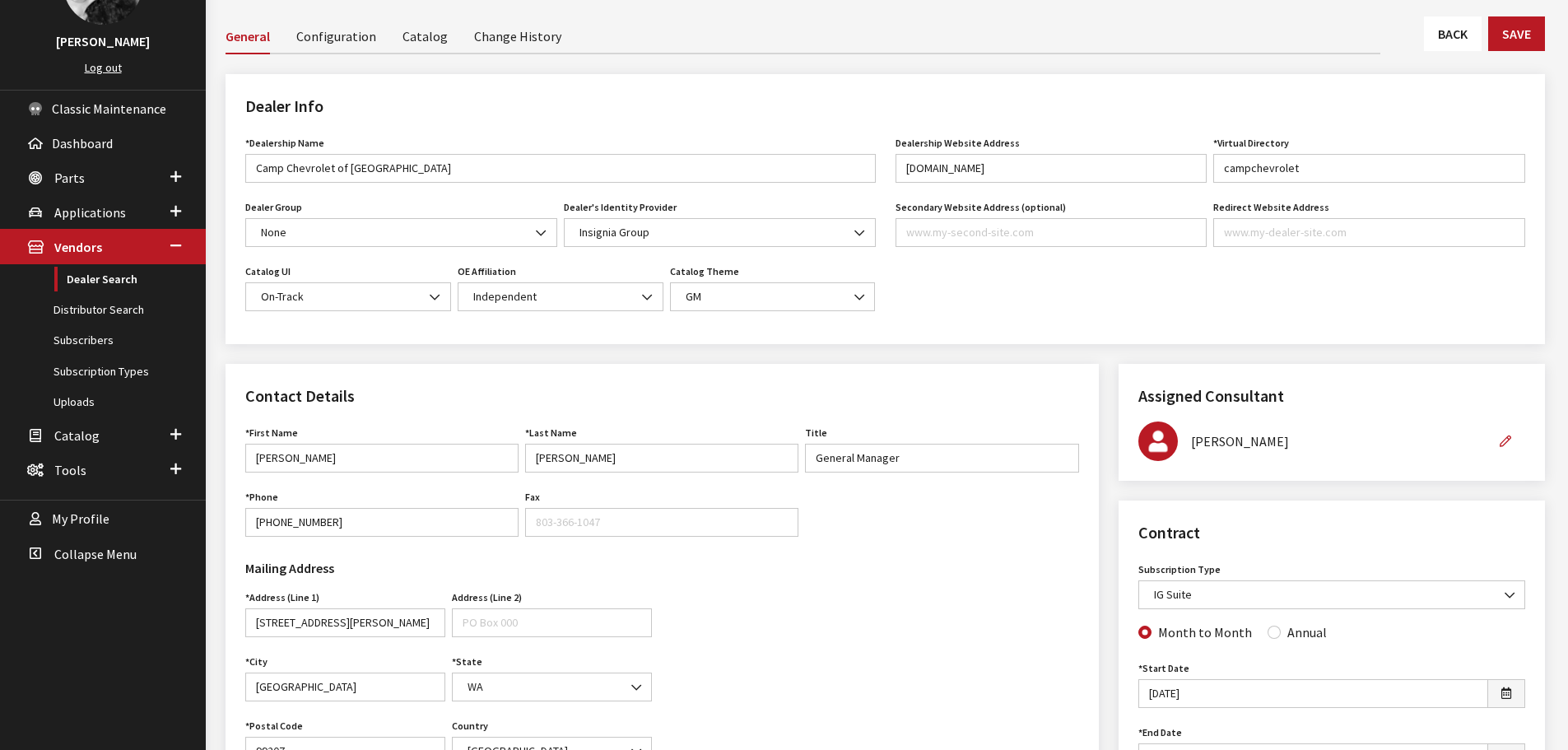
scroll to position [82, 0]
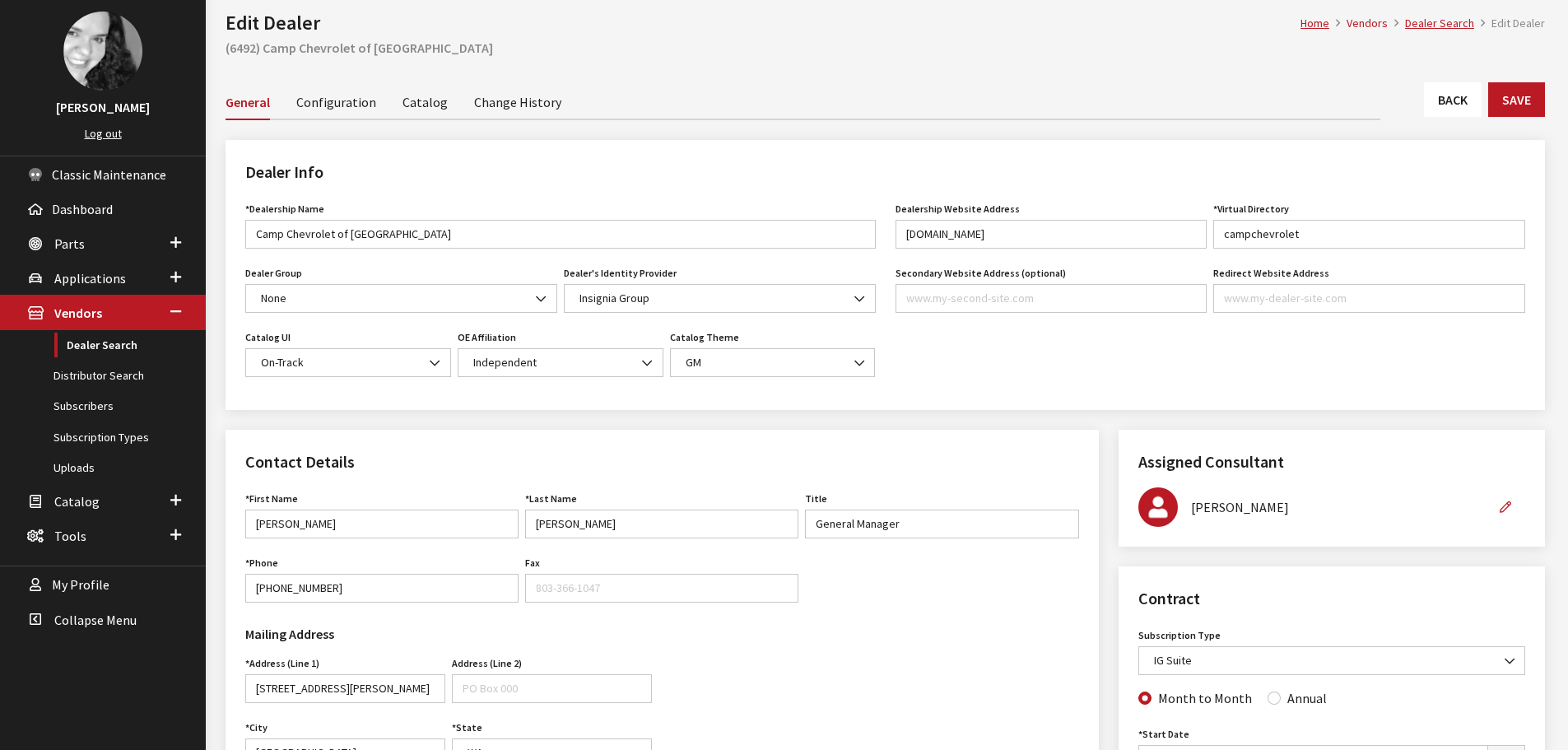
click at [1455, 78] on div "Home Vendors Dealer Search Edit Dealer Edit Dealer (6492) Camp Chevrolet of Spo…" at bounding box center [885, 30] width 1340 height 103
click at [1455, 96] on link "Back" at bounding box center [1453, 99] width 58 height 34
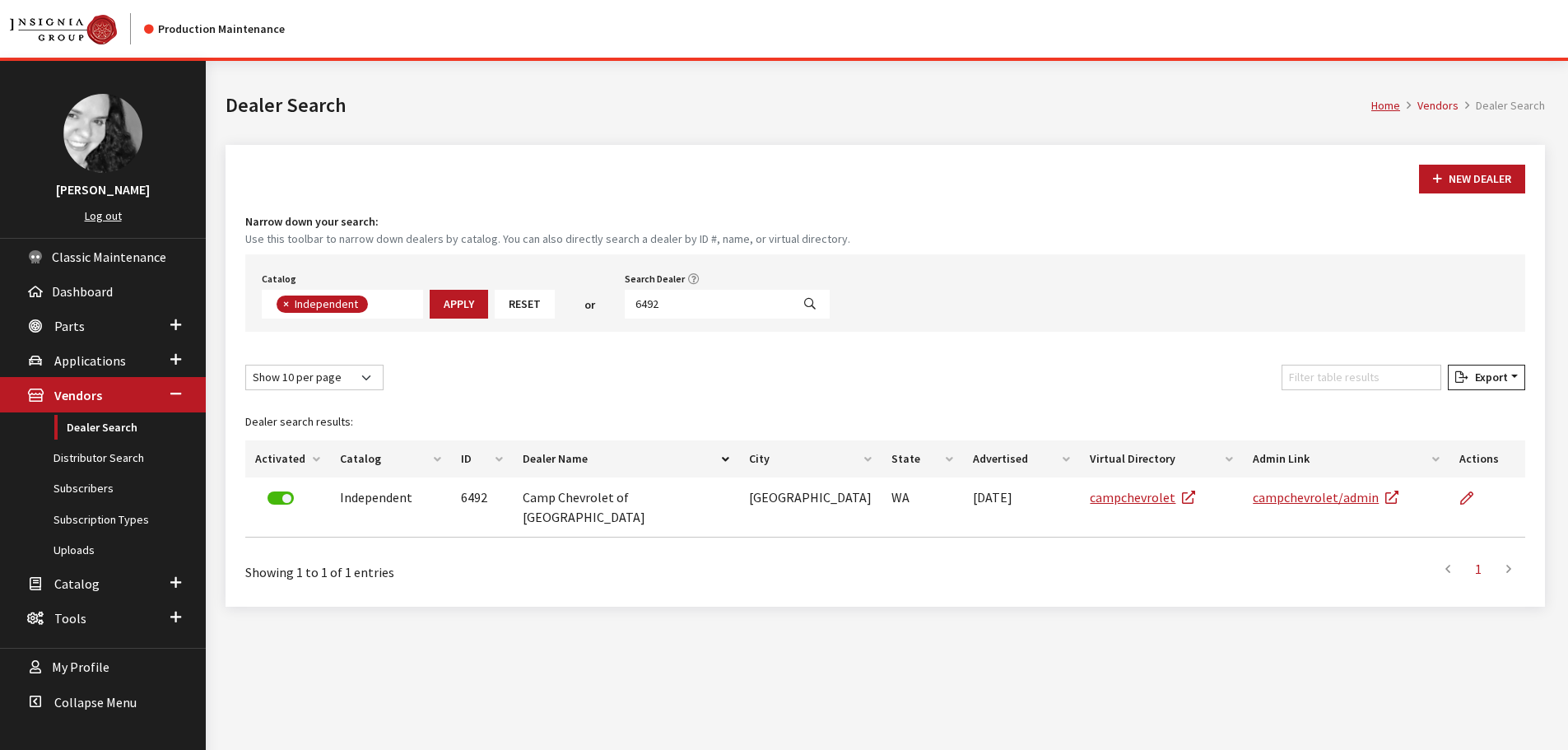
scroll to position [120, 0]
click at [701, 298] on input "6492" at bounding box center [708, 304] width 167 height 29
type input "4776"
select select
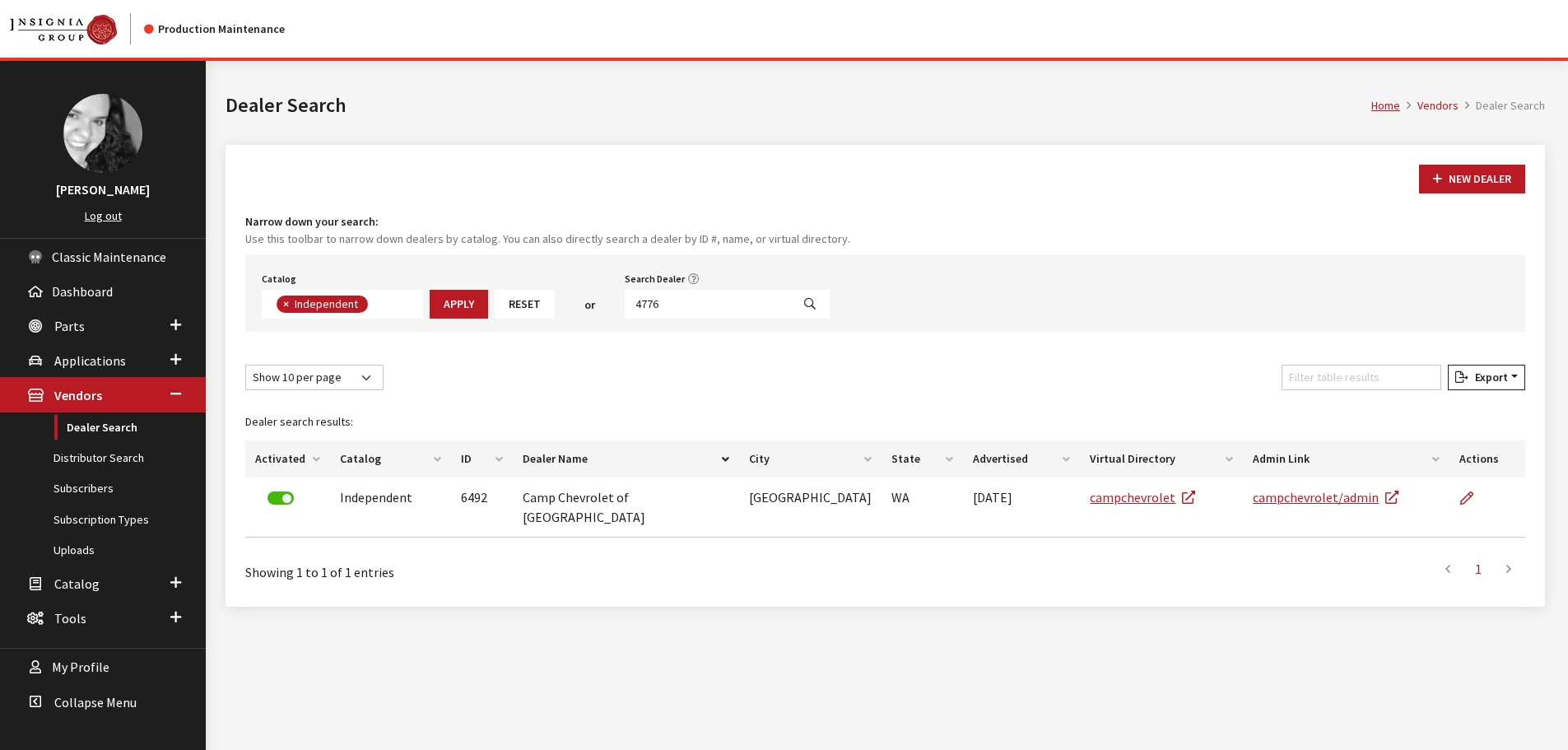
scroll to position [172, 0]
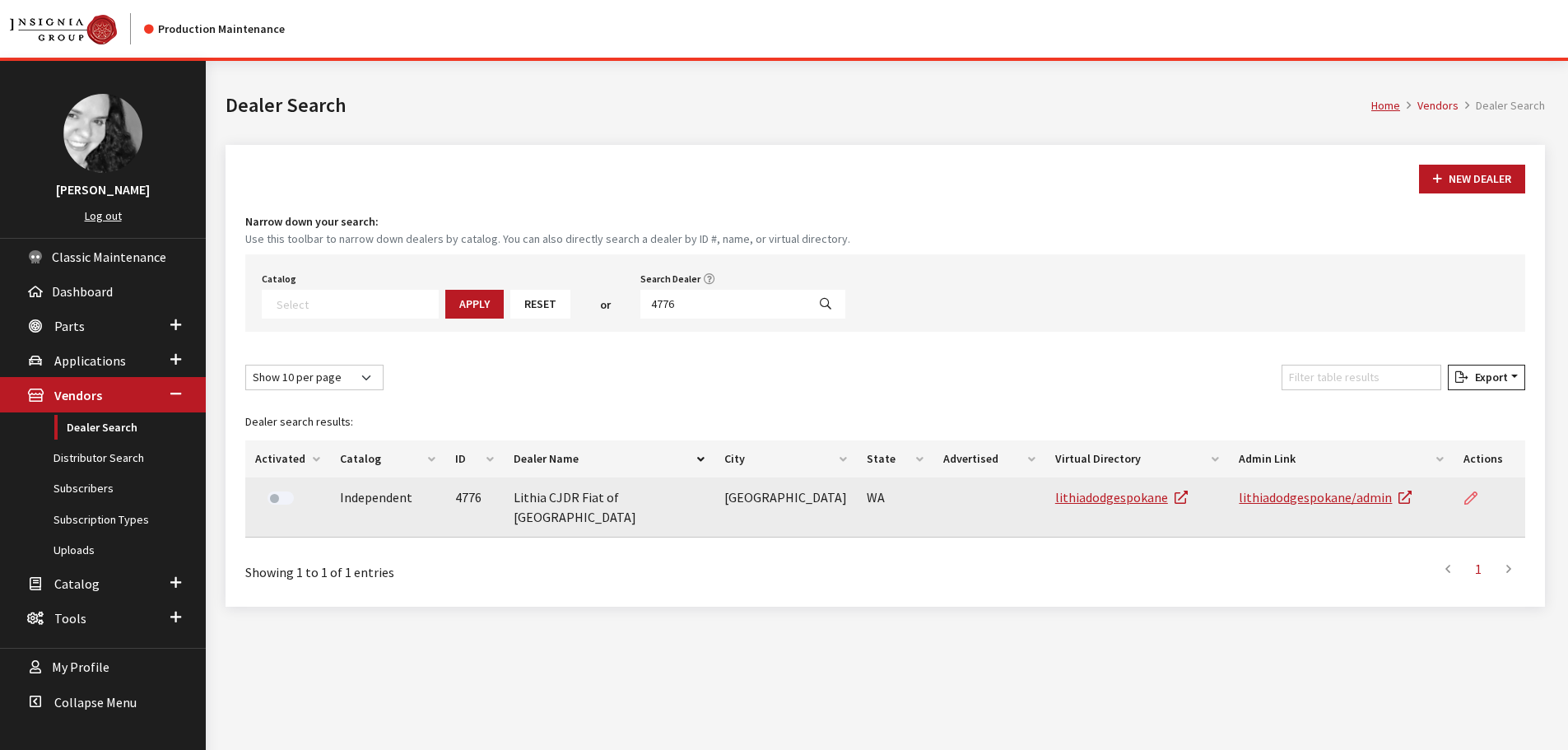
click at [1469, 505] on icon at bounding box center [1471, 499] width 14 height 14
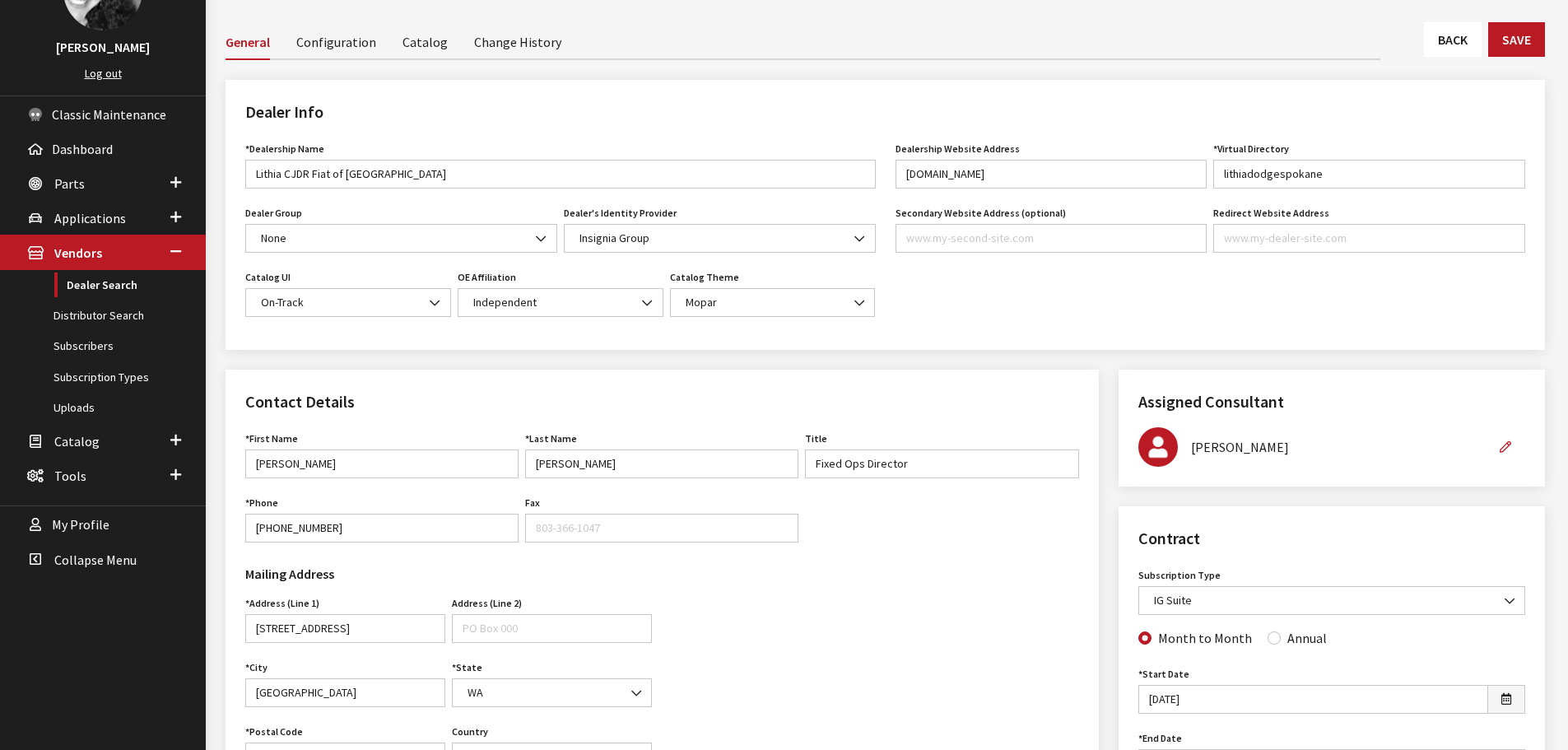
scroll to position [82, 0]
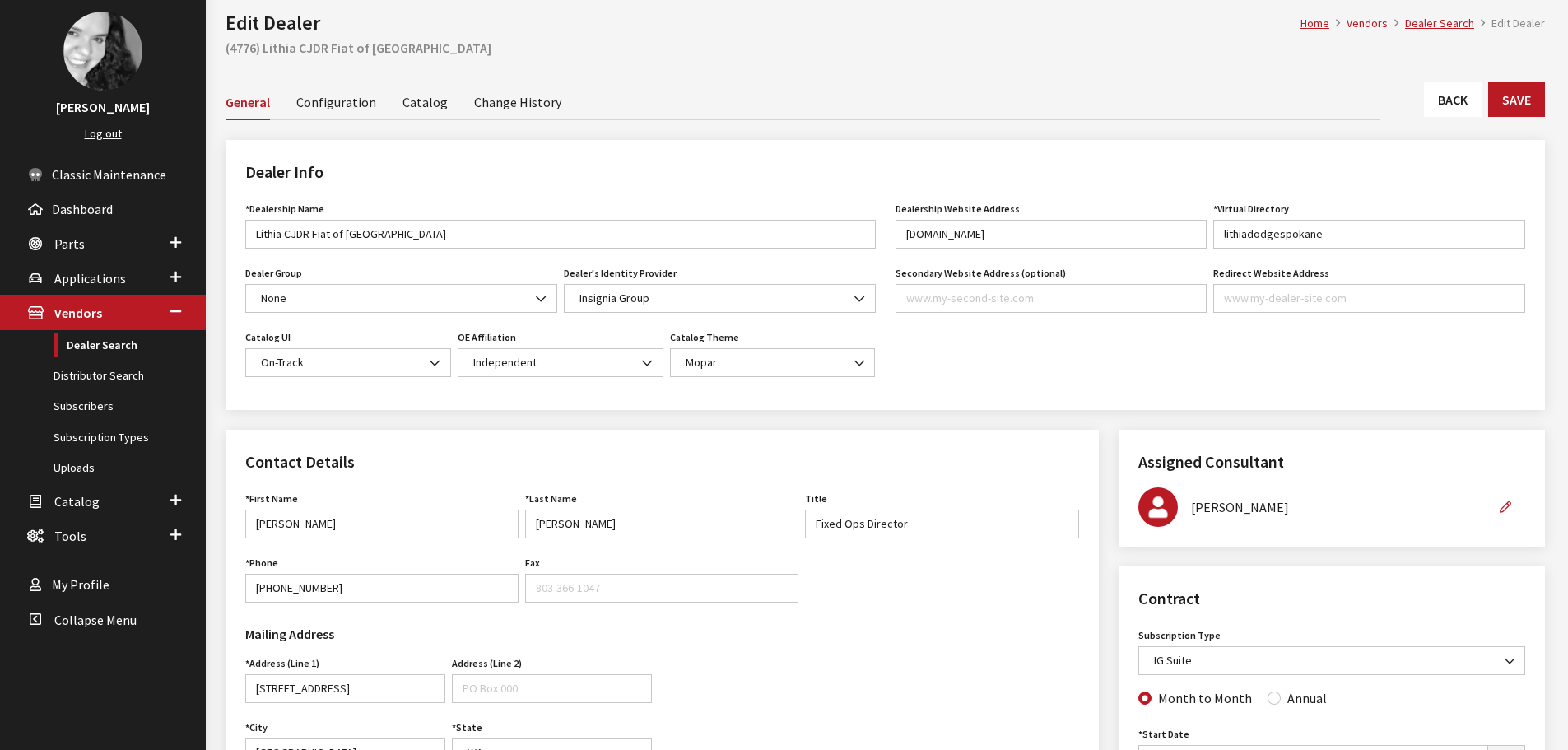
click at [1441, 109] on link "Back" at bounding box center [1453, 99] width 58 height 34
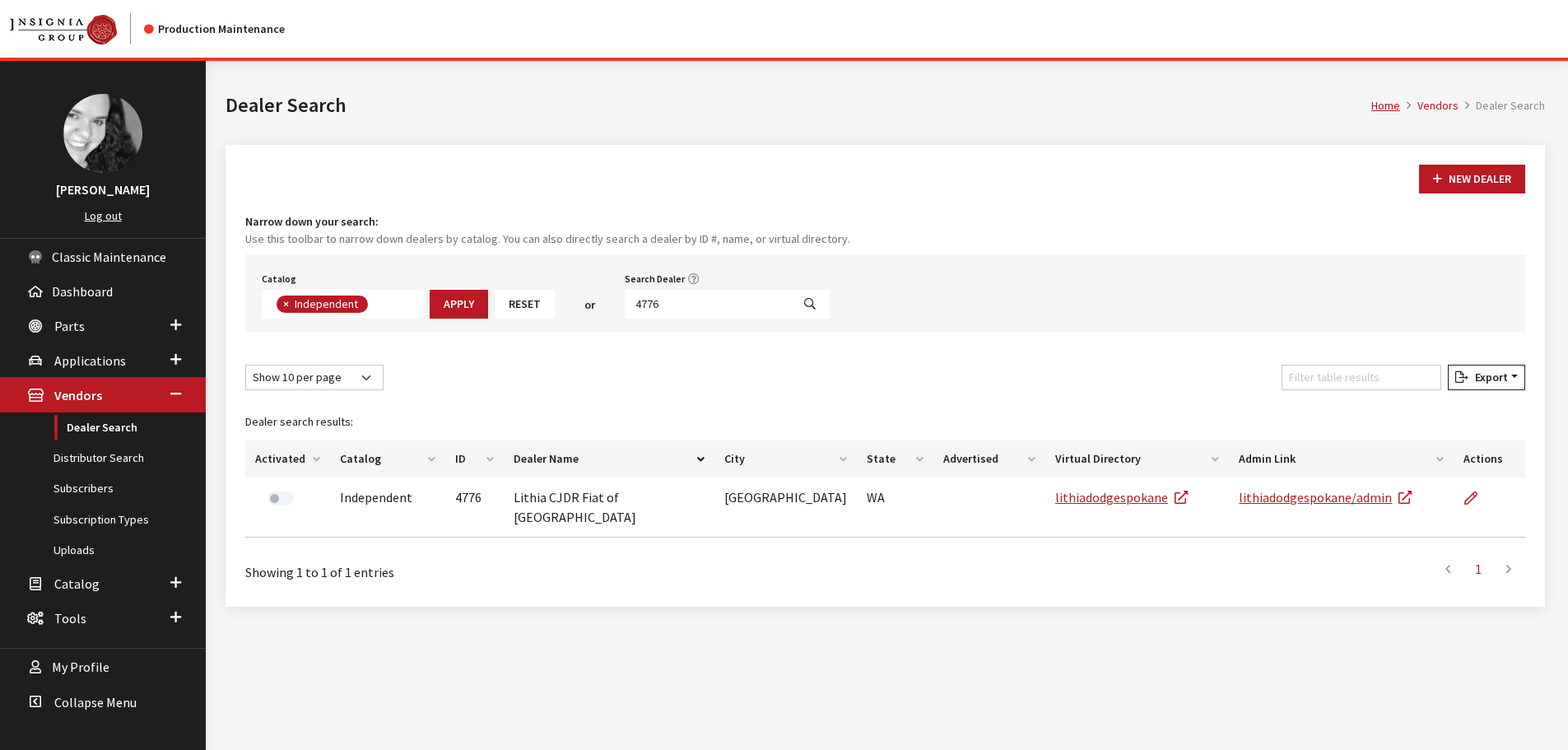
scroll to position [120, 0]
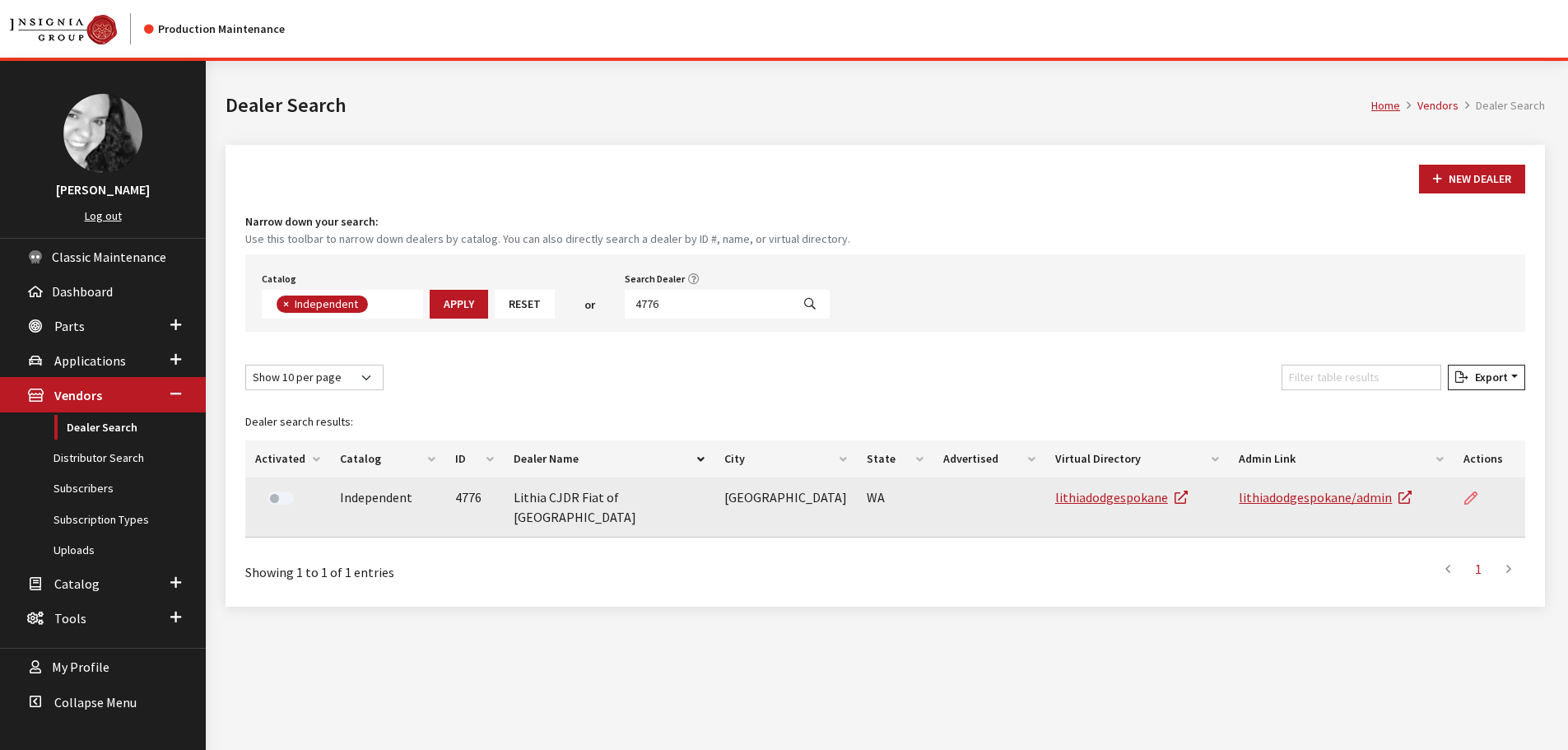
click at [1476, 494] on link at bounding box center [1477, 498] width 28 height 41
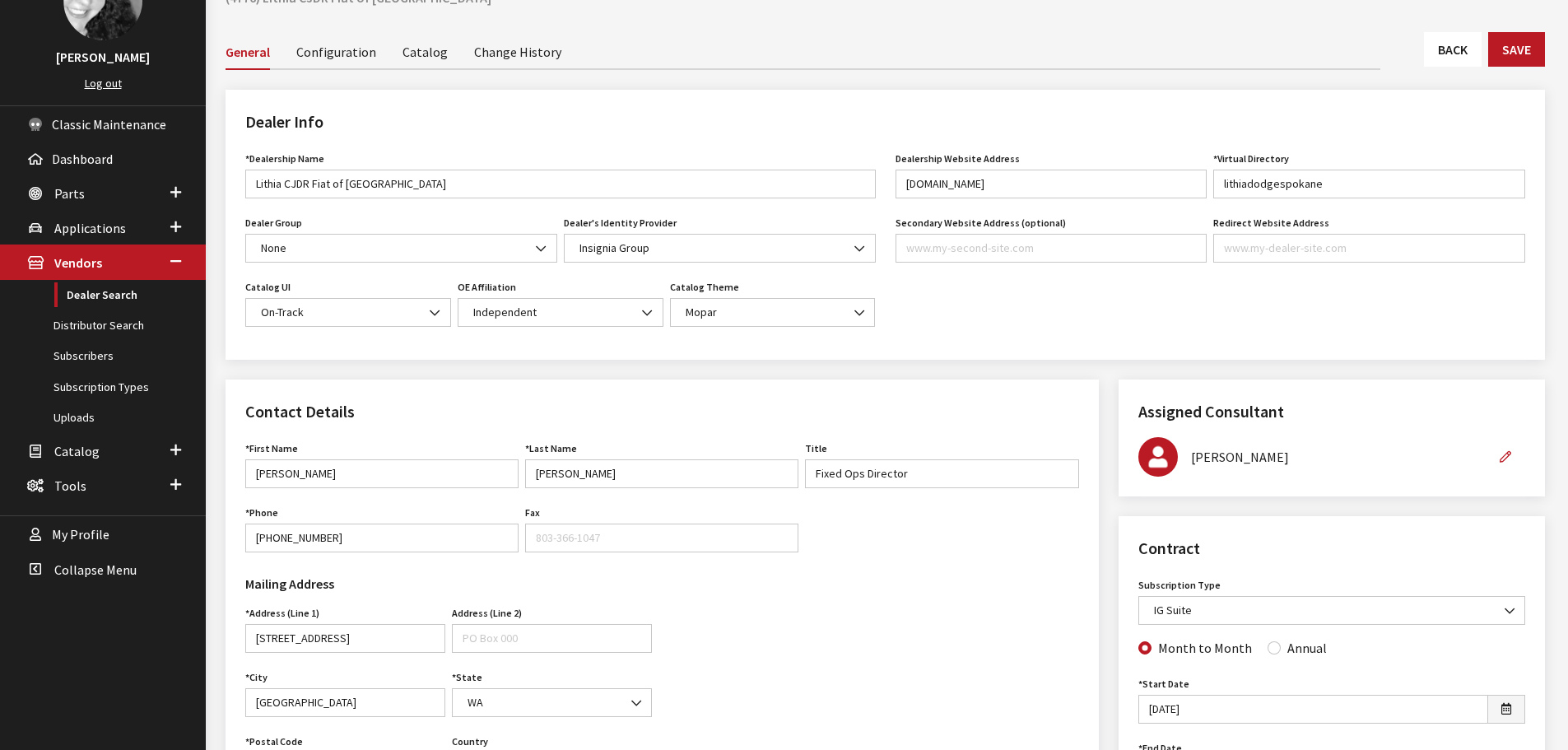
scroll to position [82, 0]
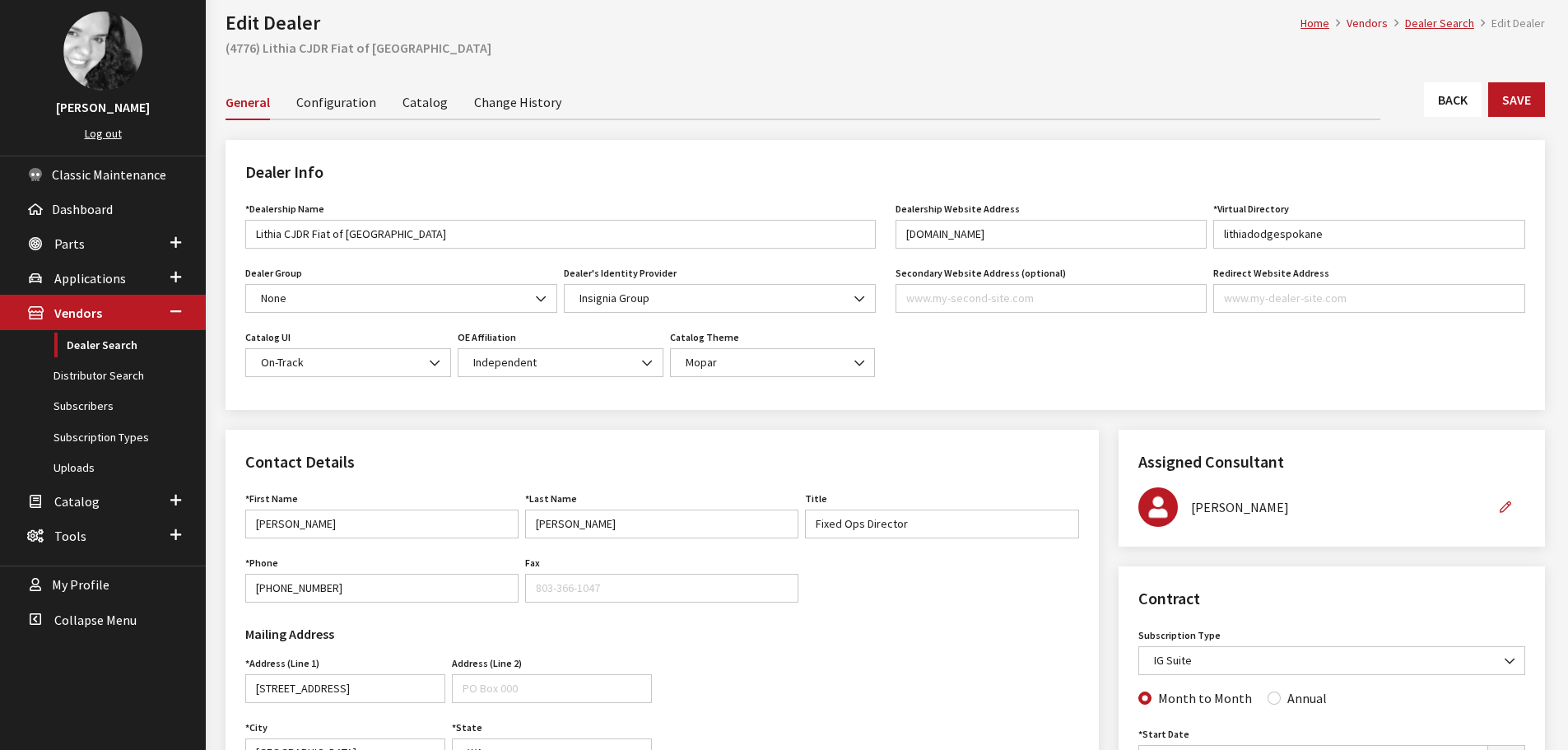
click at [1439, 107] on link "Back" at bounding box center [1453, 99] width 58 height 34
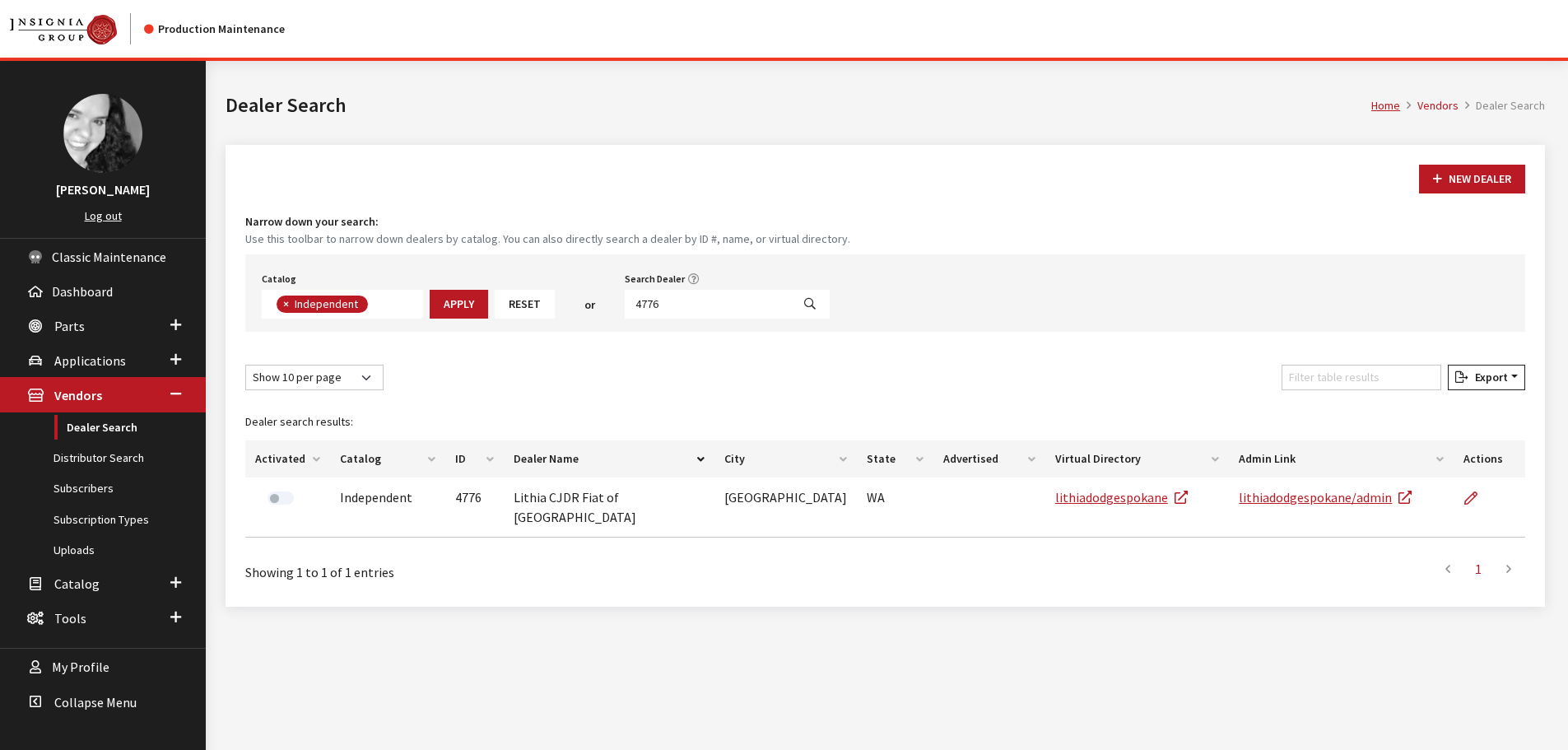
scroll to position [120, 0]
click at [738, 305] on input "4776" at bounding box center [708, 304] width 167 height 29
type input "6489"
select select
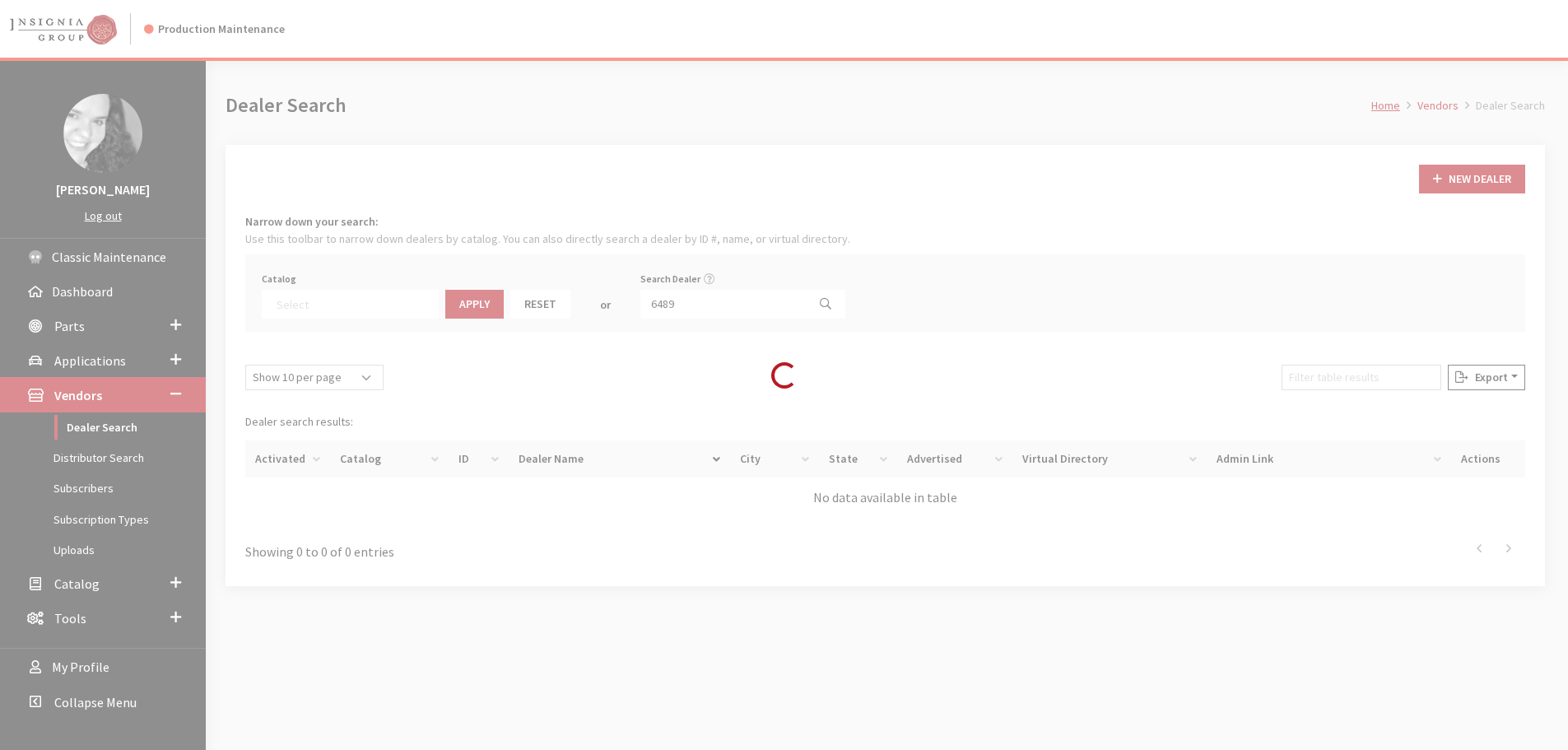
scroll to position [172, 0]
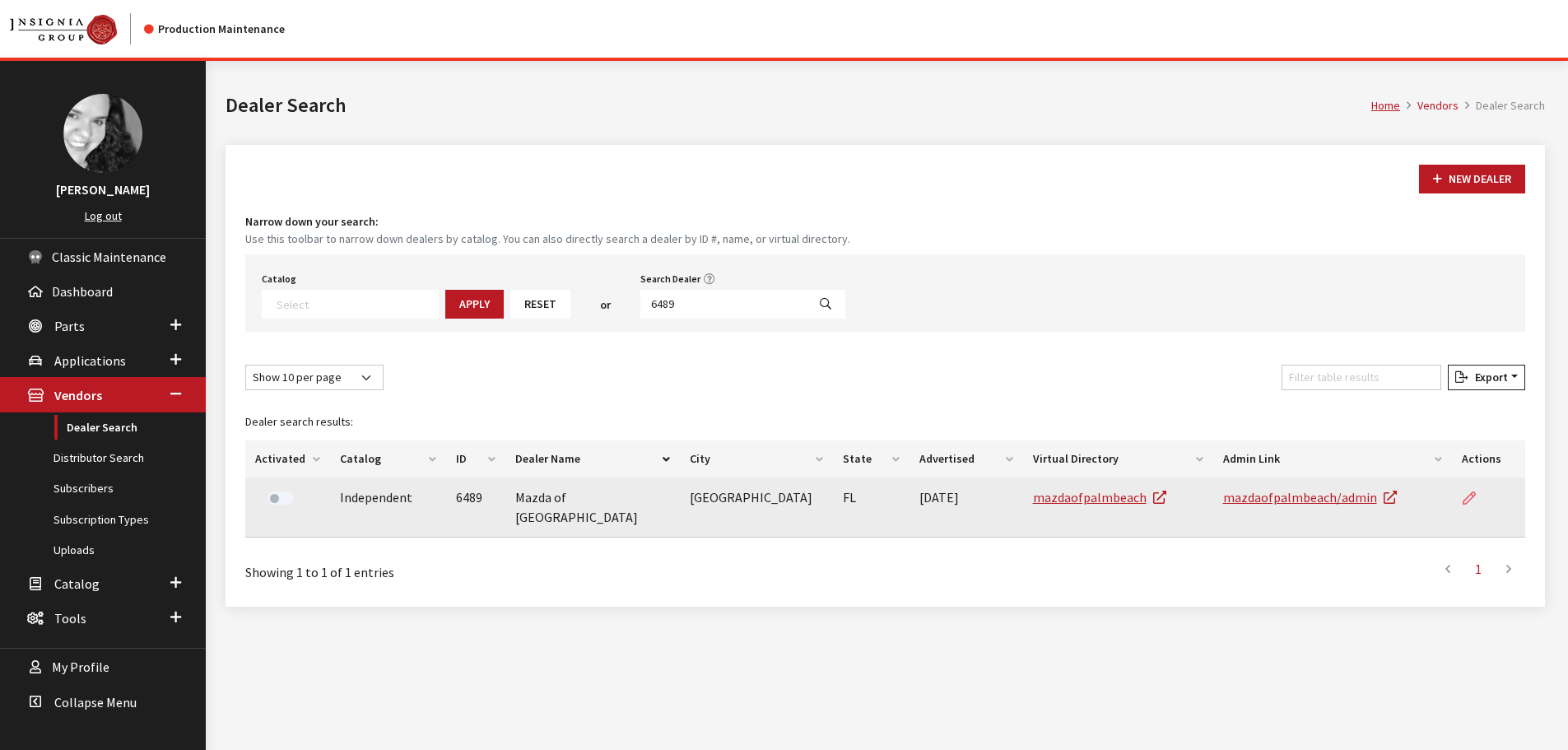
click at [1484, 496] on link at bounding box center [1476, 498] width 28 height 41
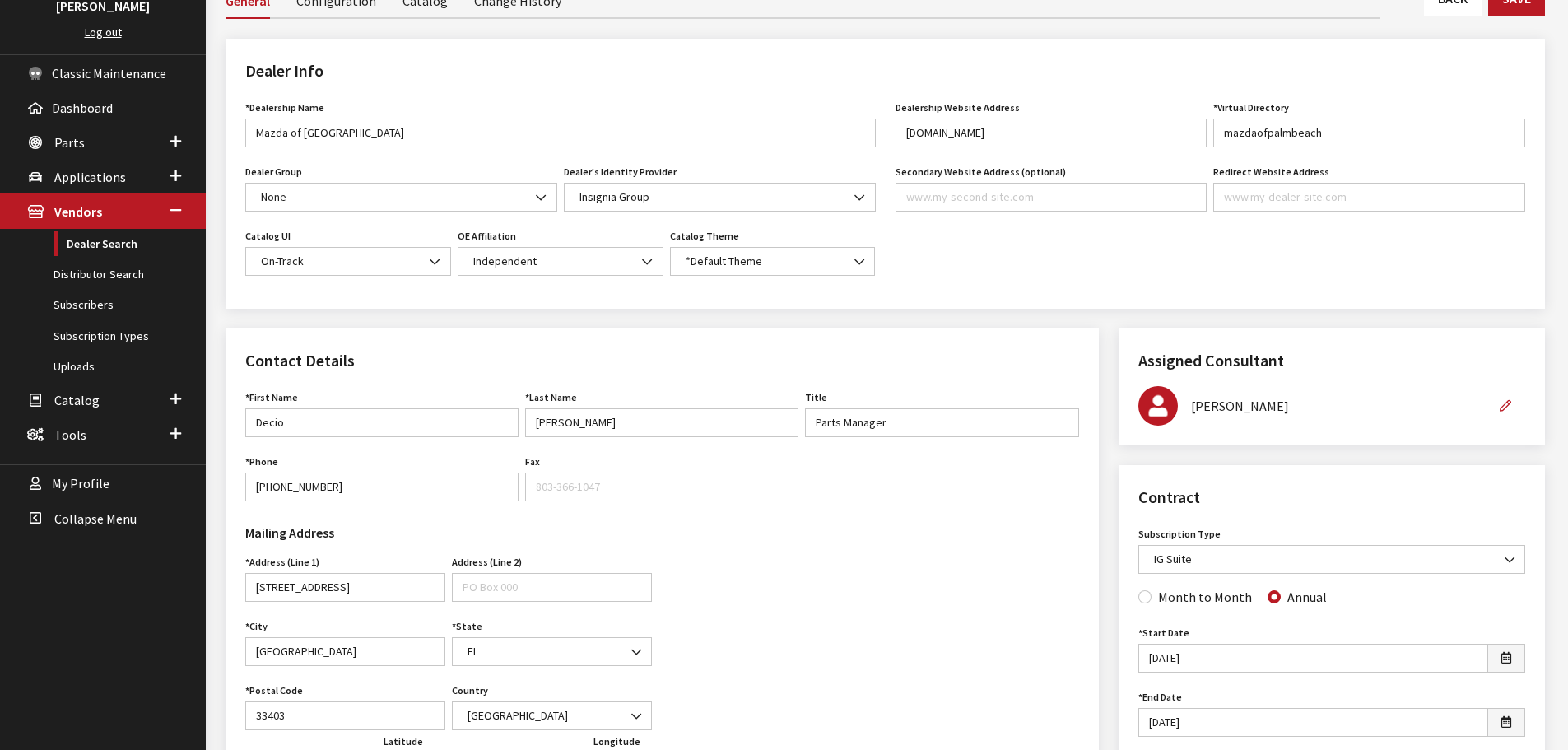
scroll to position [165, 0]
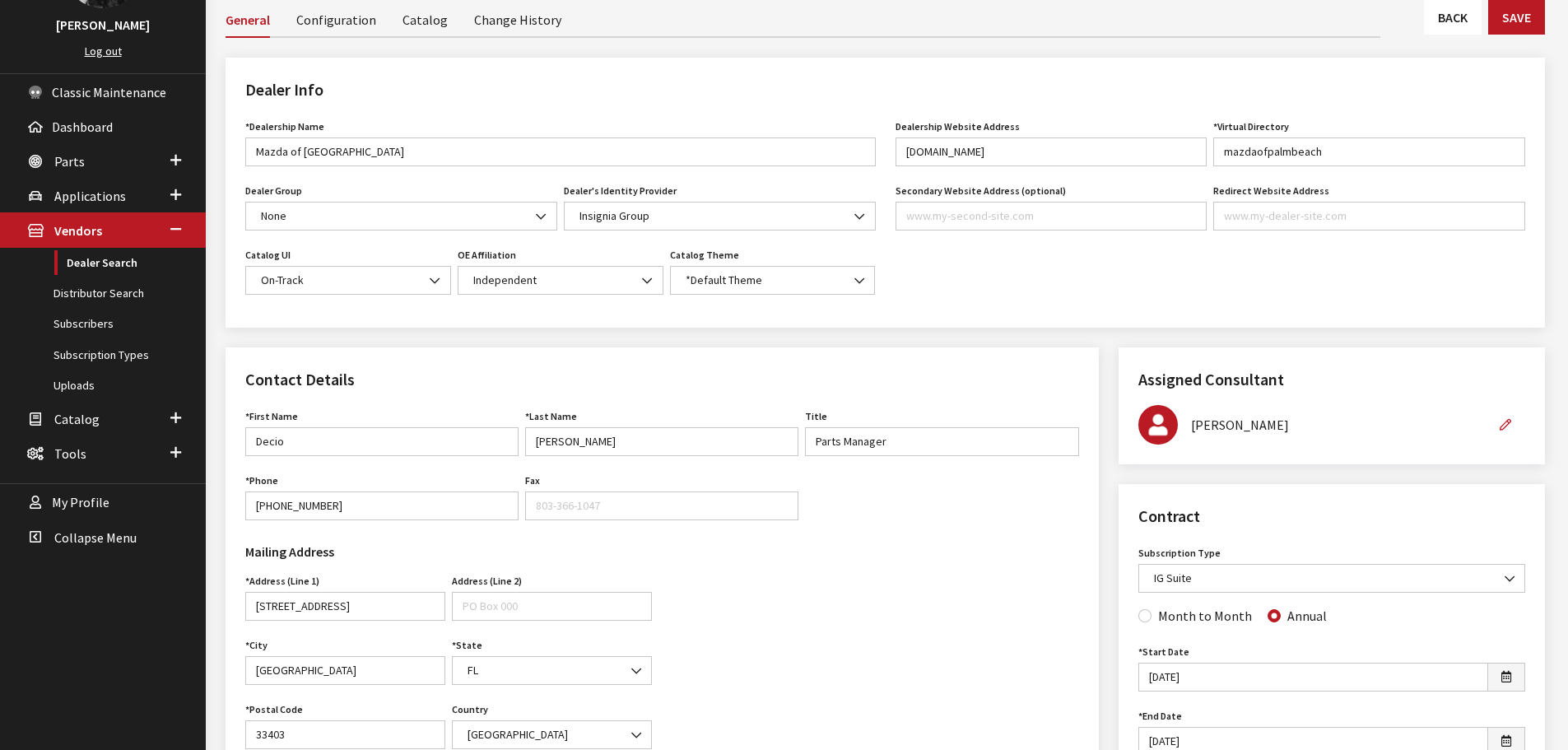
click at [1442, 20] on link "Back" at bounding box center [1453, 17] width 58 height 34
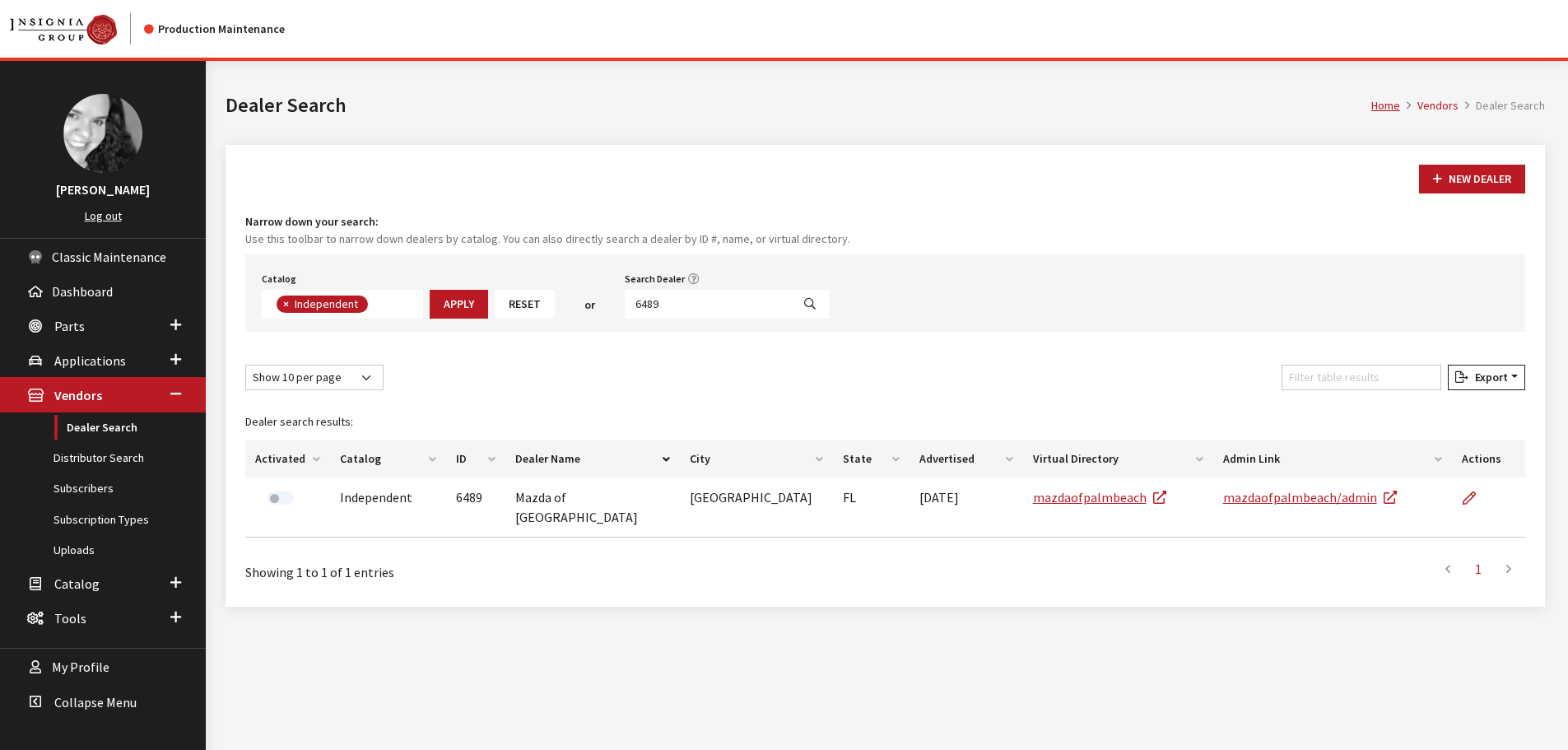
scroll to position [120, 0]
click at [695, 303] on input "6489" at bounding box center [708, 304] width 167 height 29
type input "6487"
select select
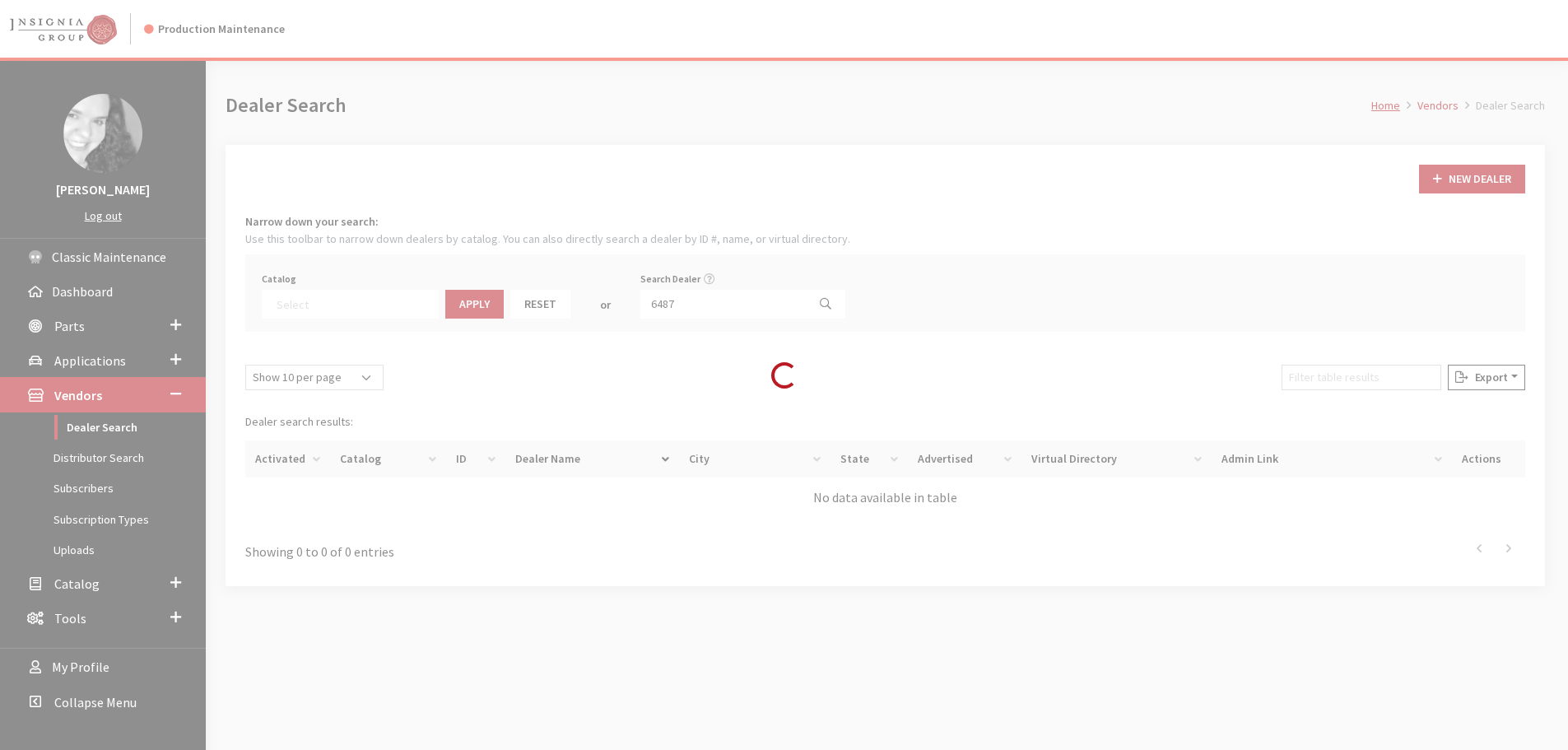
scroll to position [172, 0]
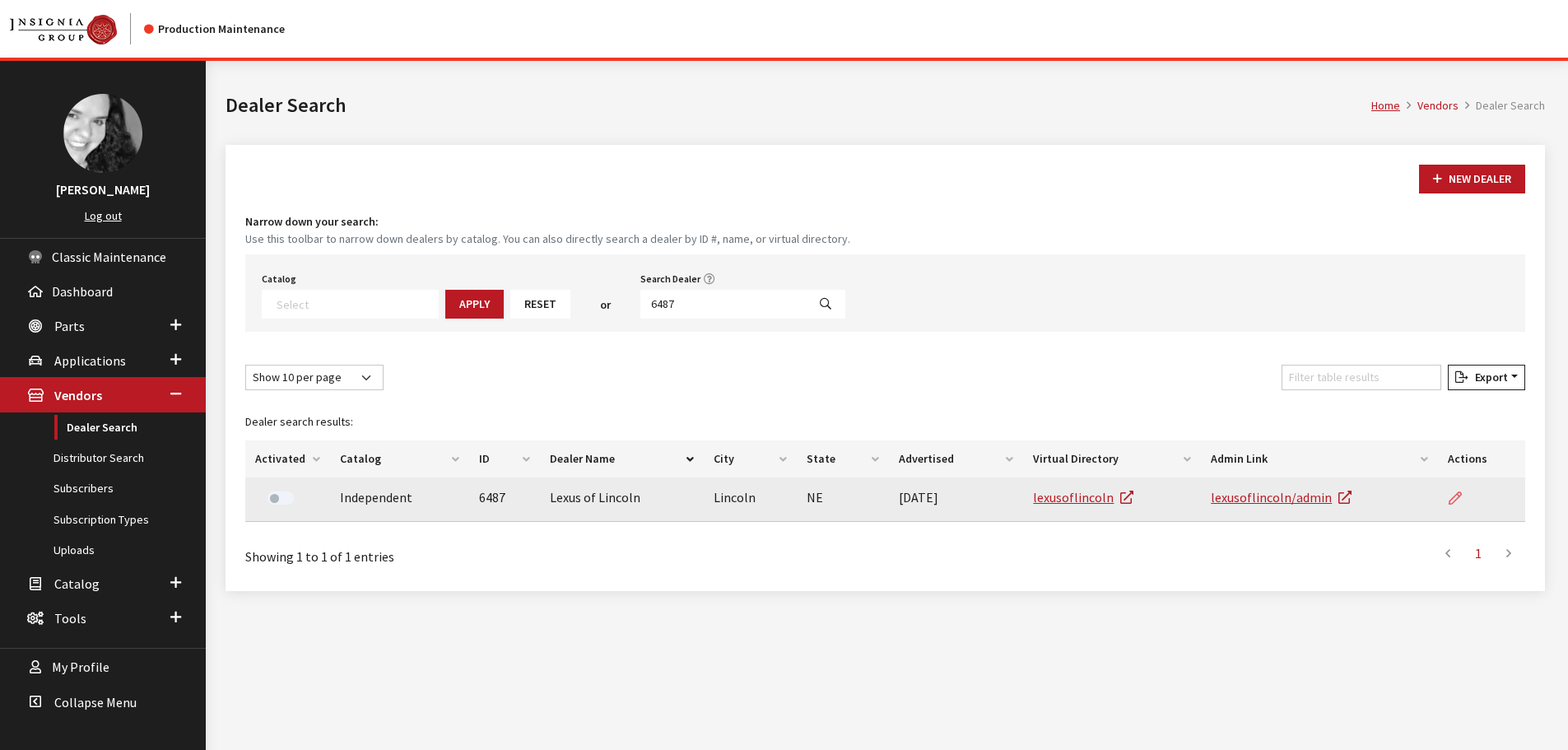
click at [1455, 500] on icon at bounding box center [1456, 499] width 14 height 14
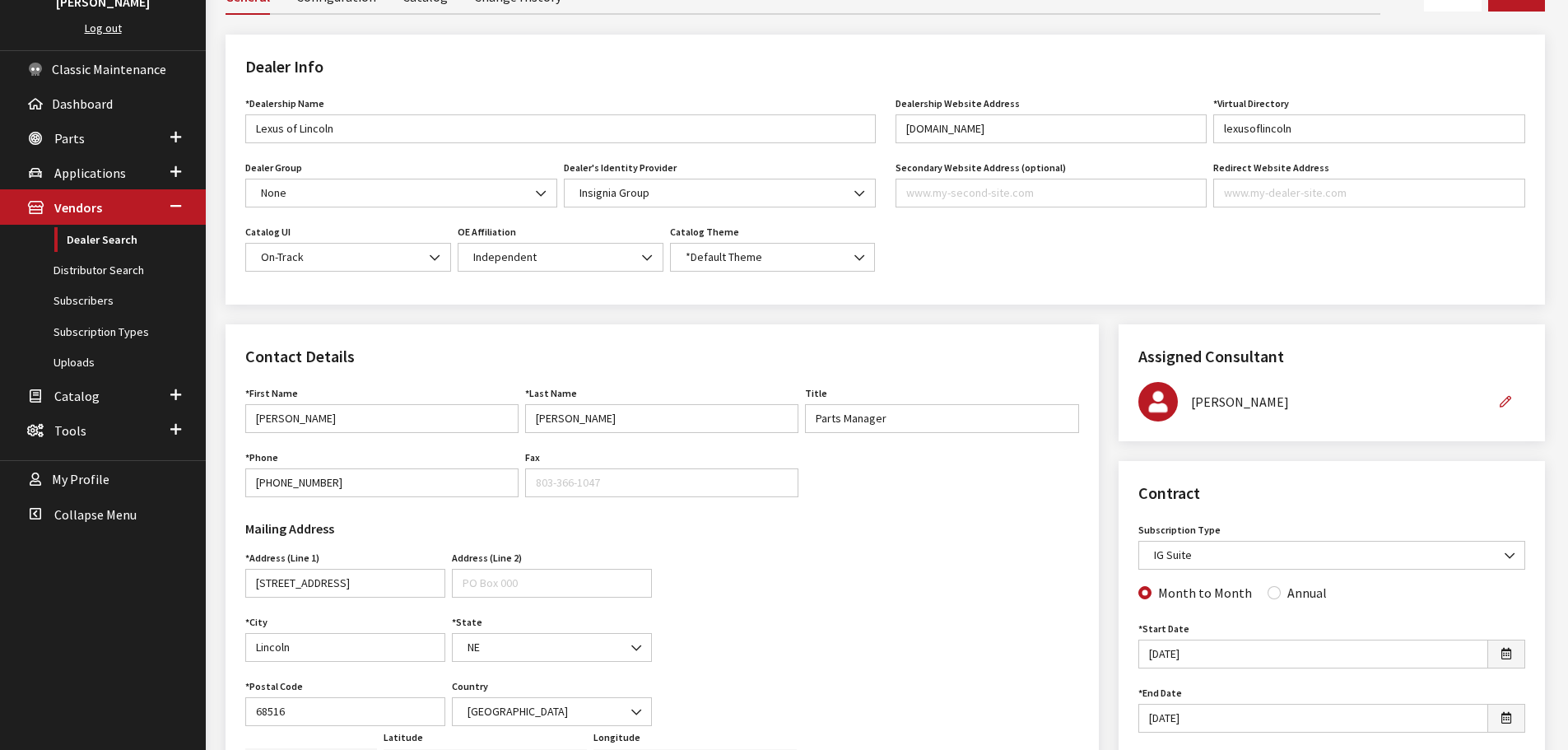
scroll to position [82, 0]
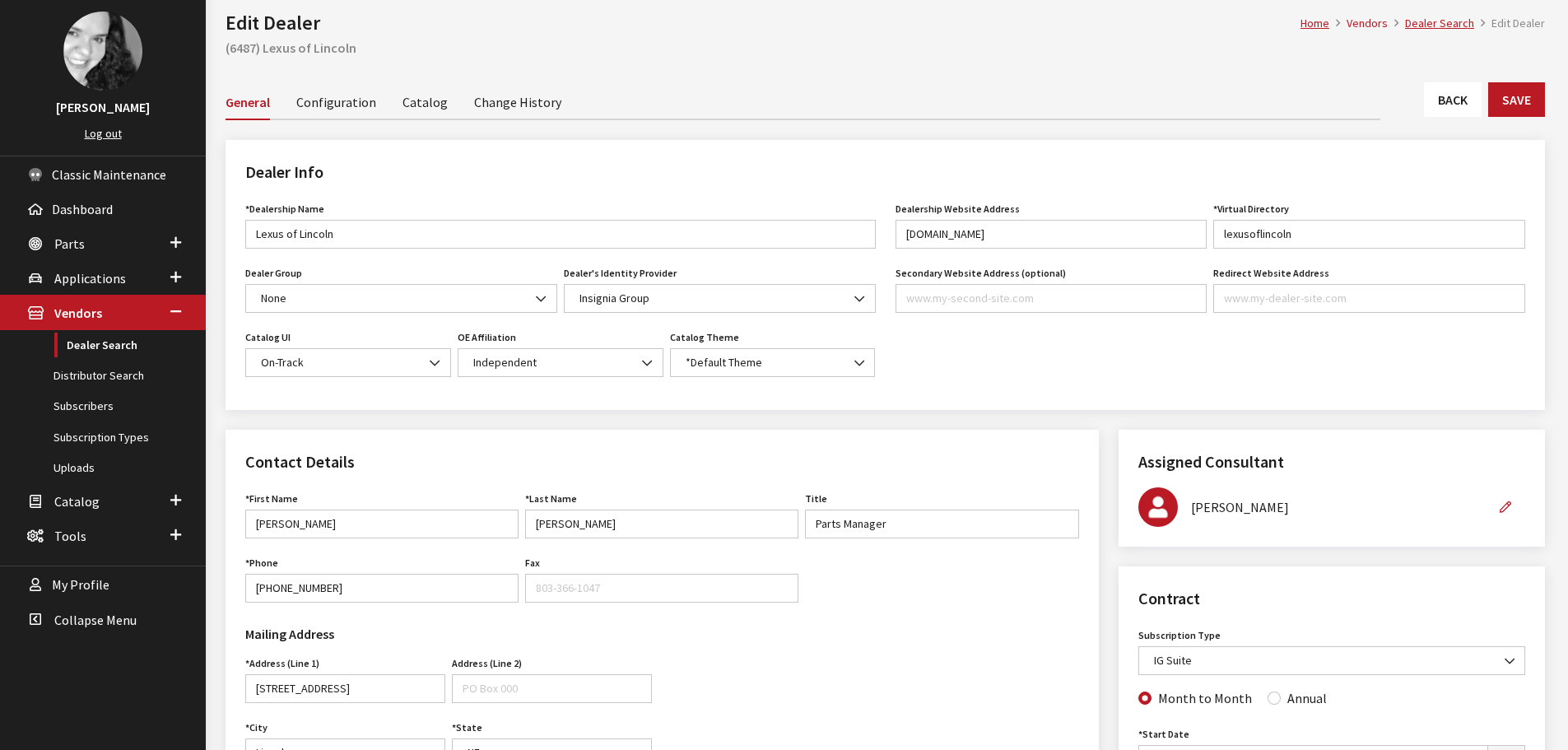
click at [1431, 111] on link "Back" at bounding box center [1453, 99] width 58 height 34
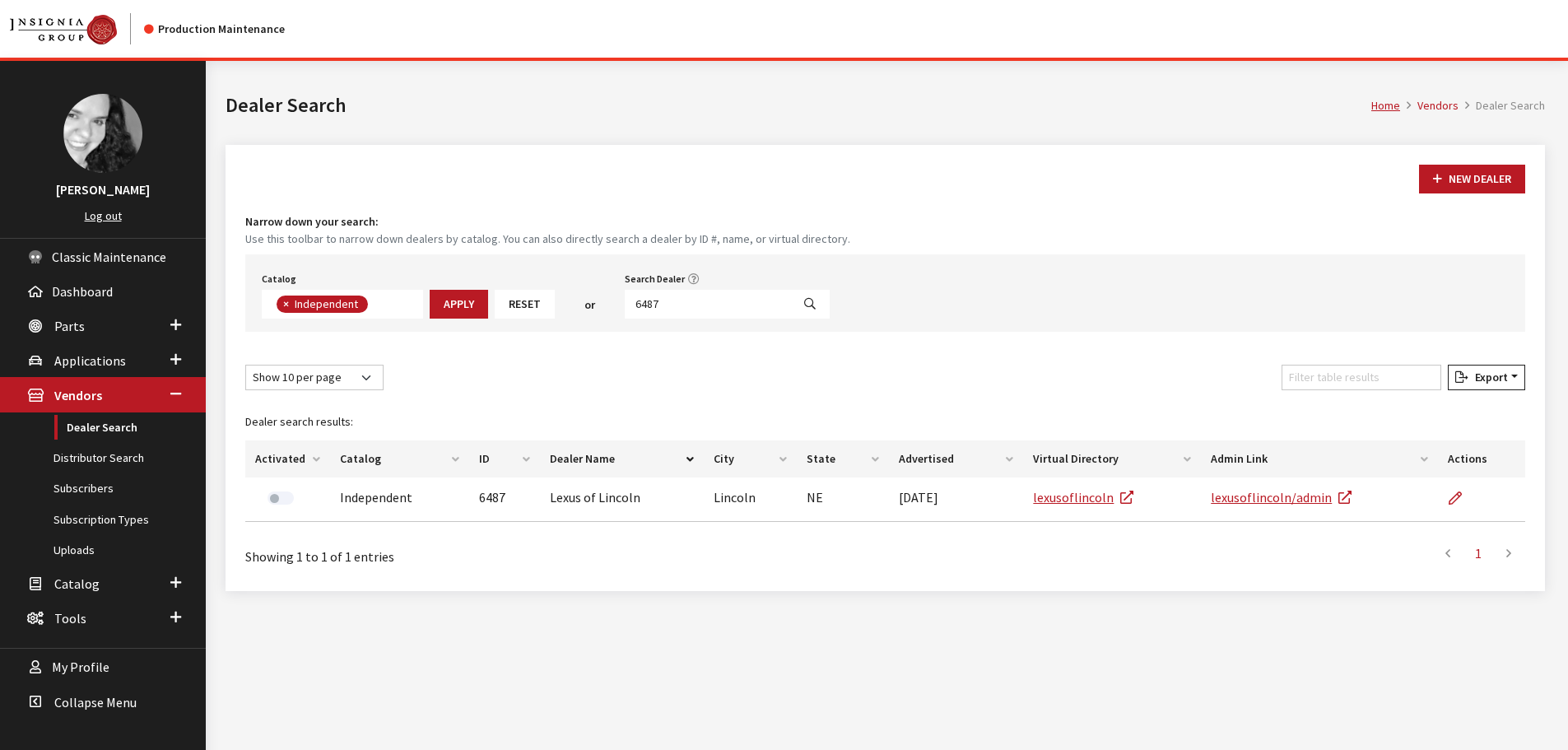
scroll to position [120, 0]
click at [737, 294] on input "6487" at bounding box center [708, 304] width 167 height 29
type input "6486"
select select
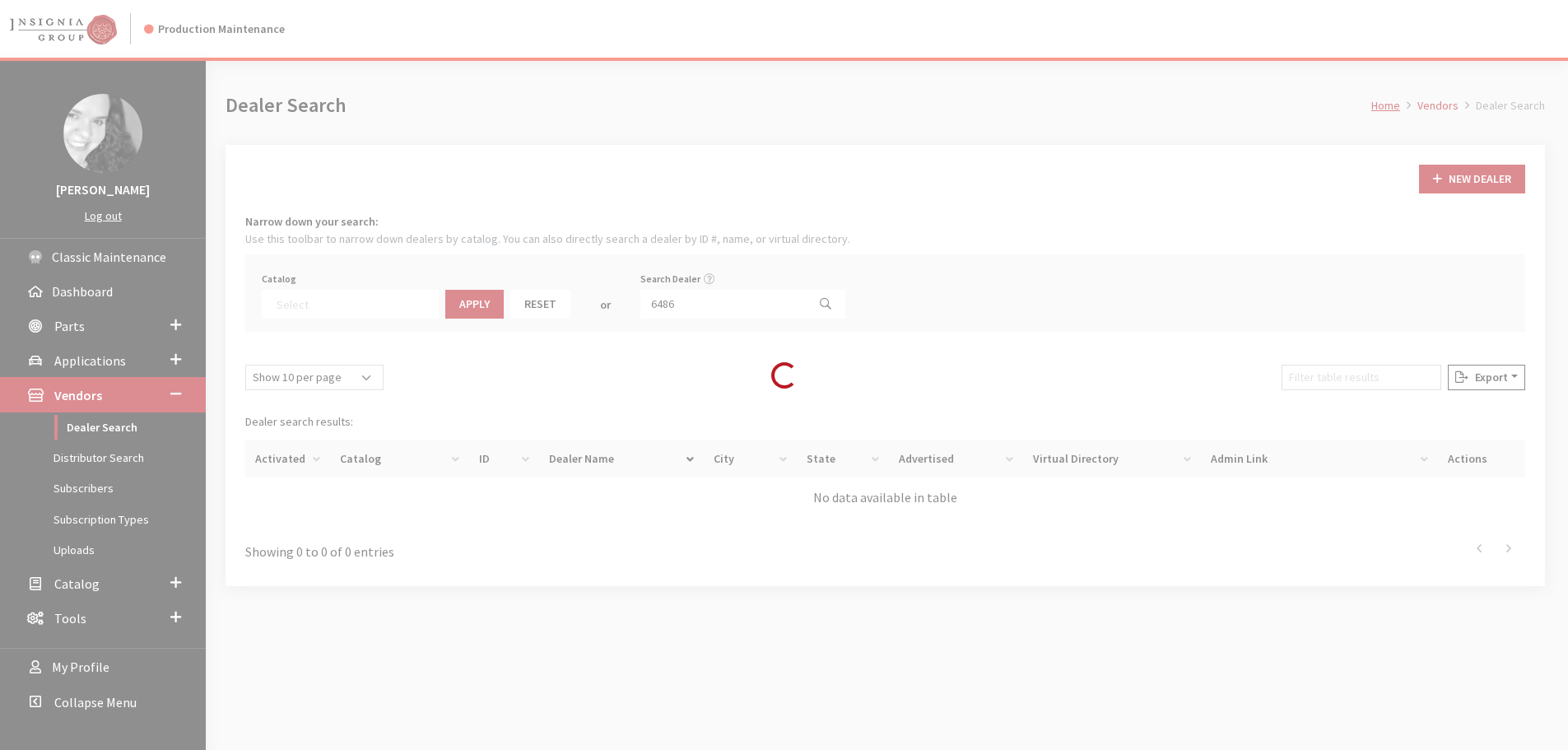
scroll to position [172, 0]
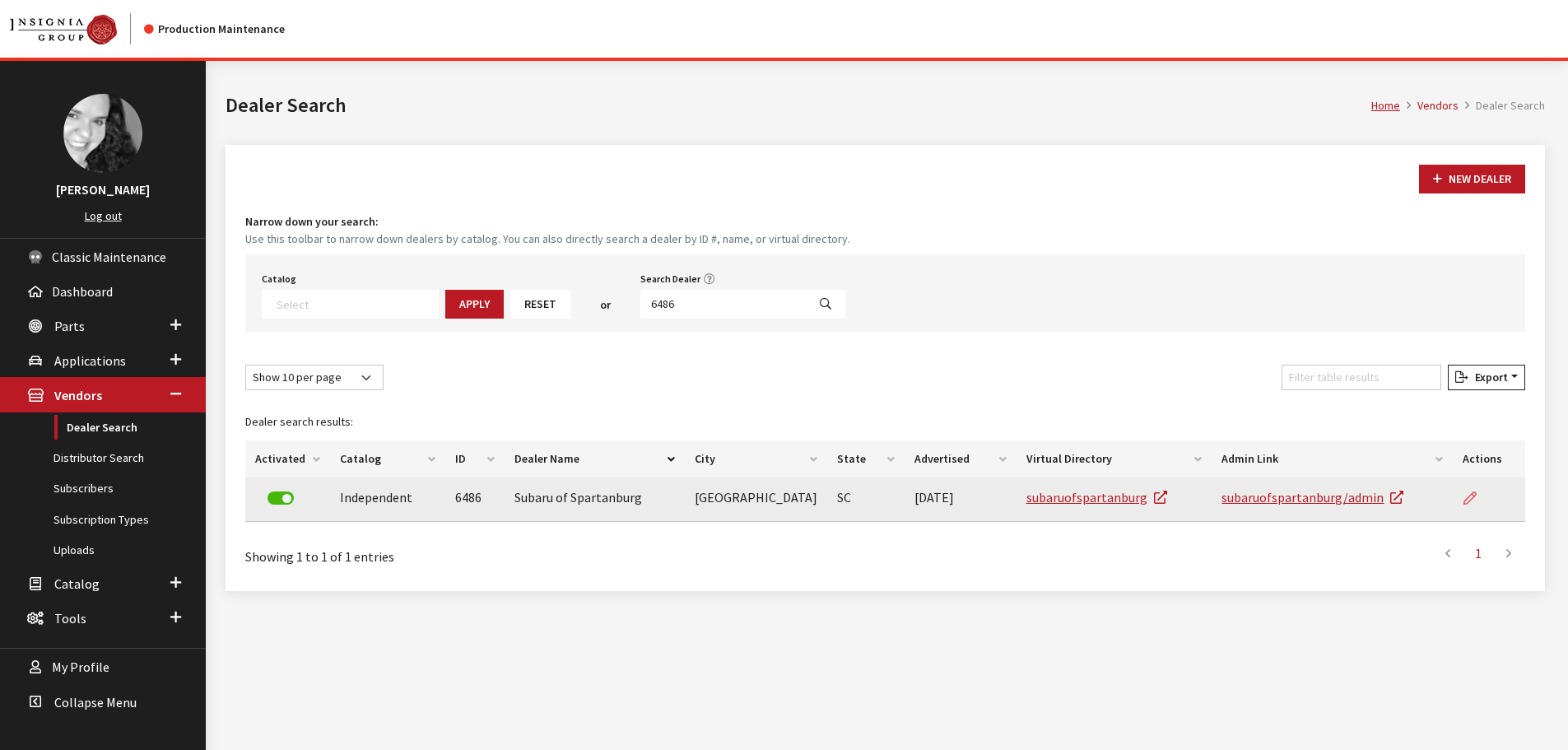
click at [1468, 488] on link at bounding box center [1476, 498] width 28 height 41
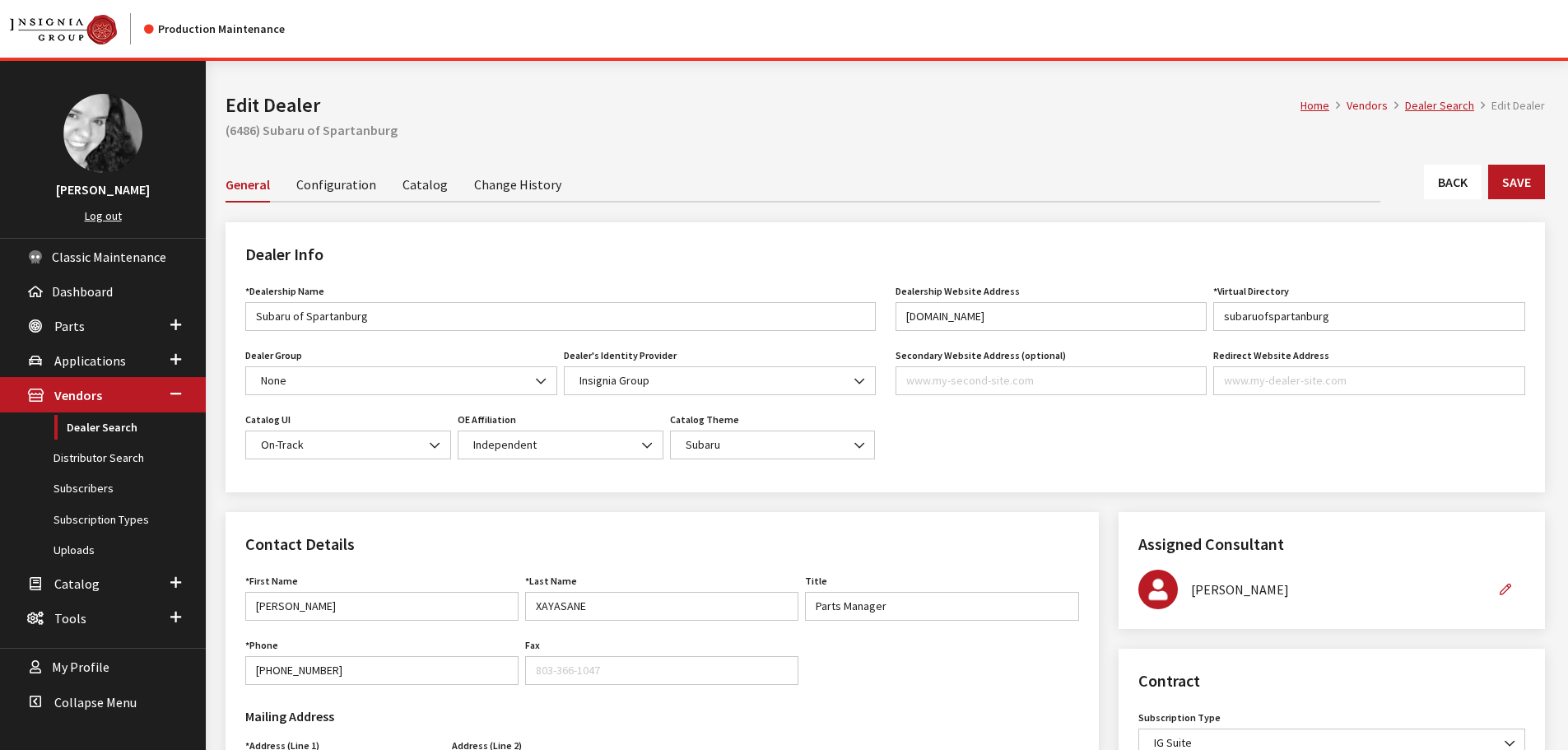
click at [1440, 174] on link "Back" at bounding box center [1453, 181] width 58 height 34
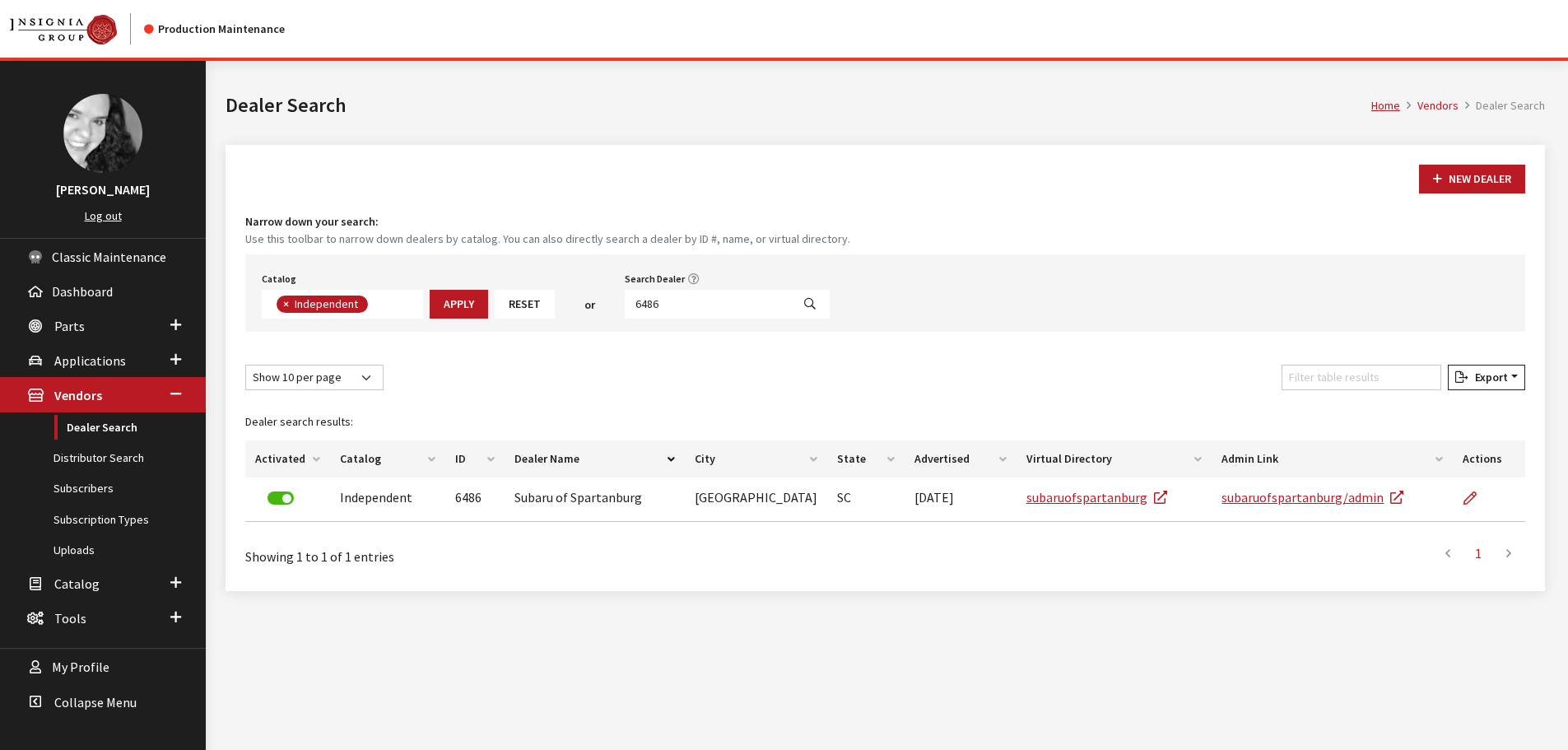
scroll to position [120, 0]
click at [694, 303] on input "6486" at bounding box center [708, 304] width 167 height 29
type input "3380"
select select
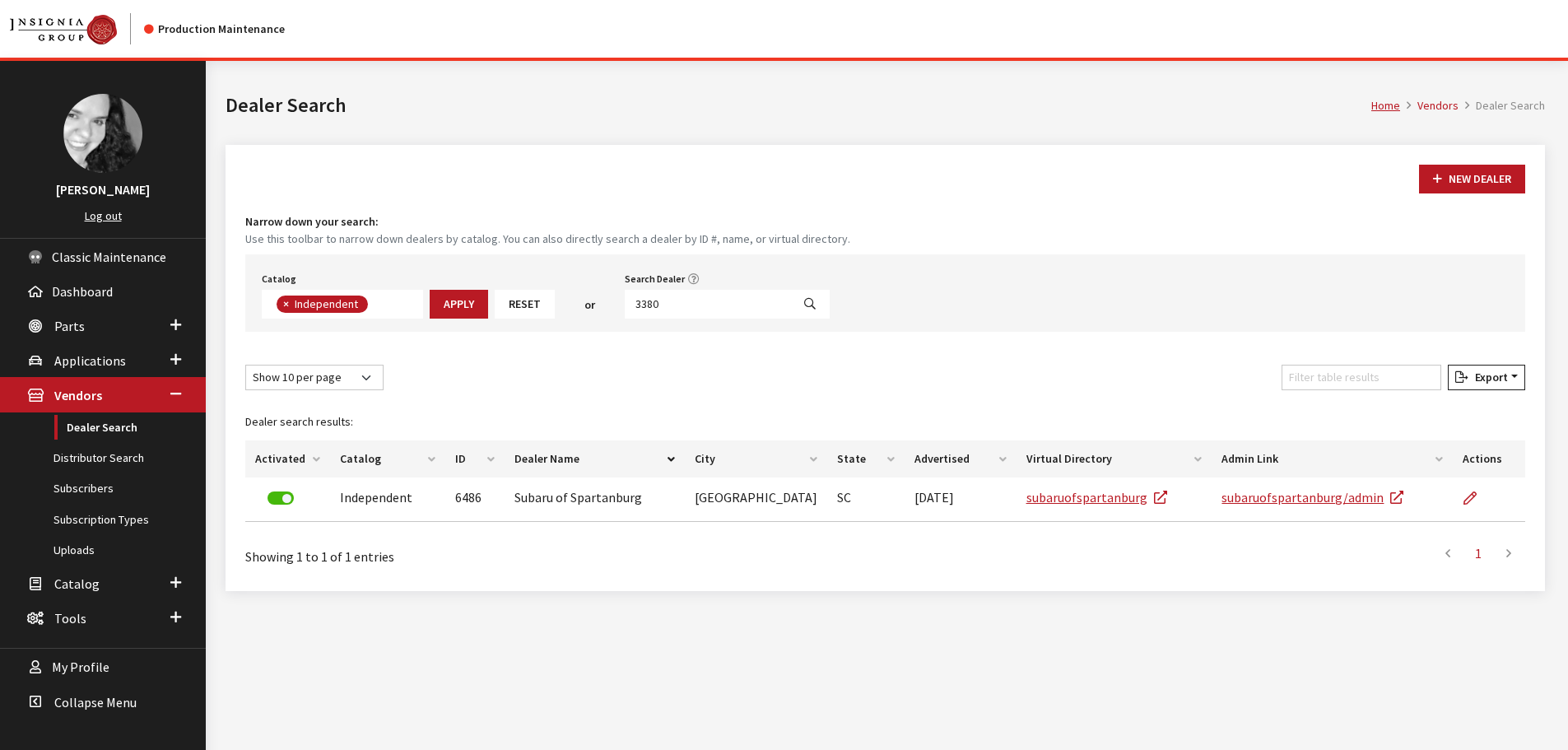
scroll to position [172, 0]
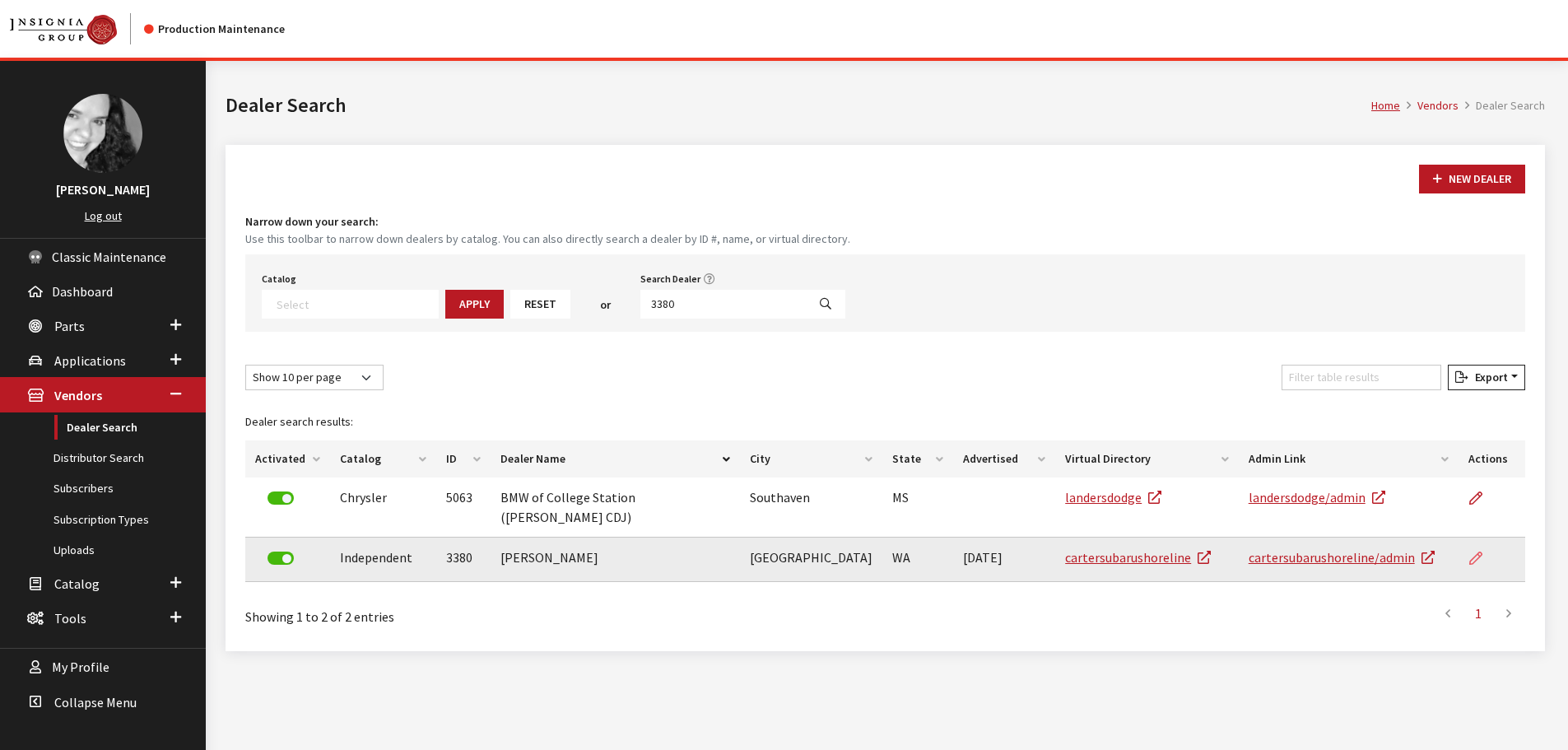
click at [1478, 553] on icon at bounding box center [1476, 560] width 14 height 14
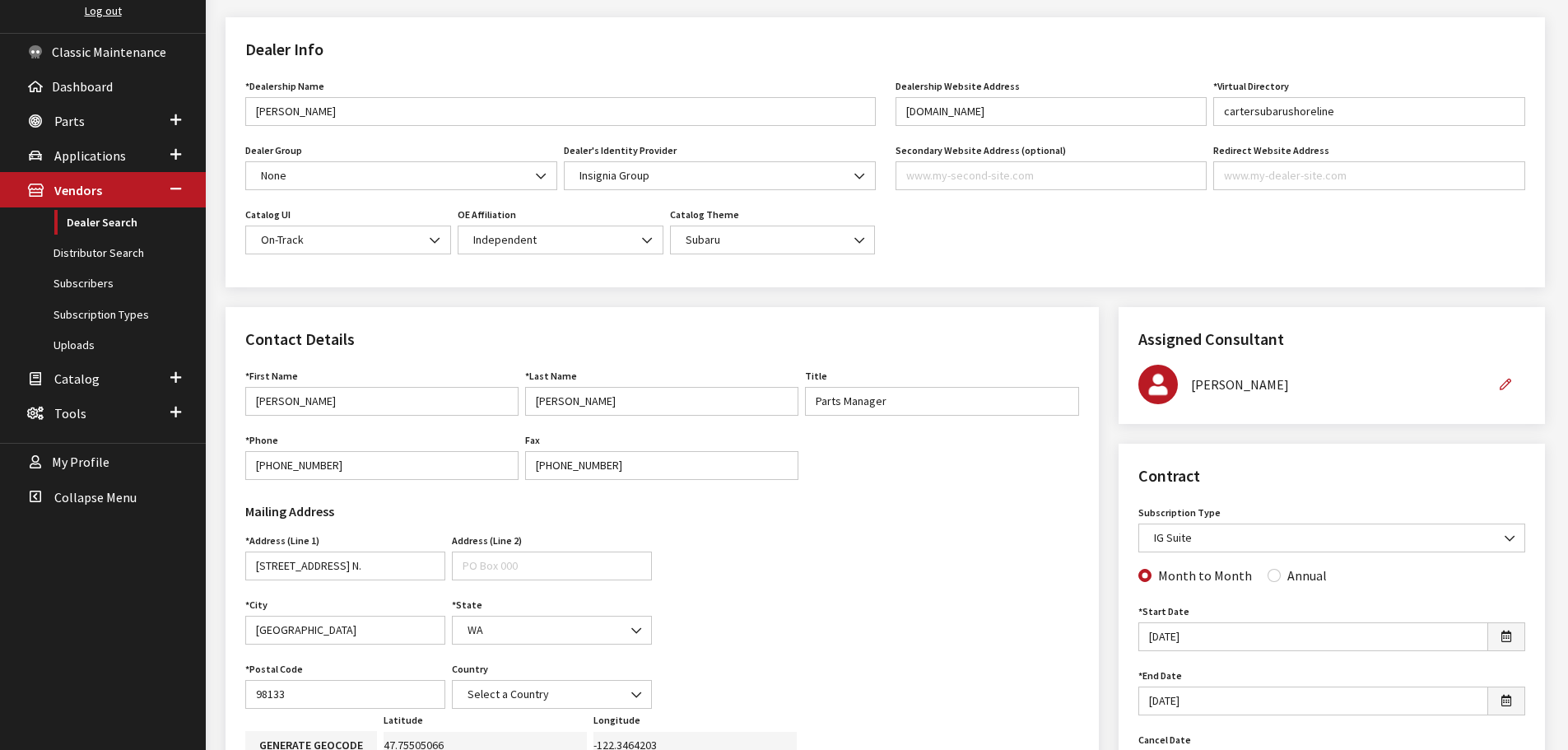
scroll to position [165, 0]
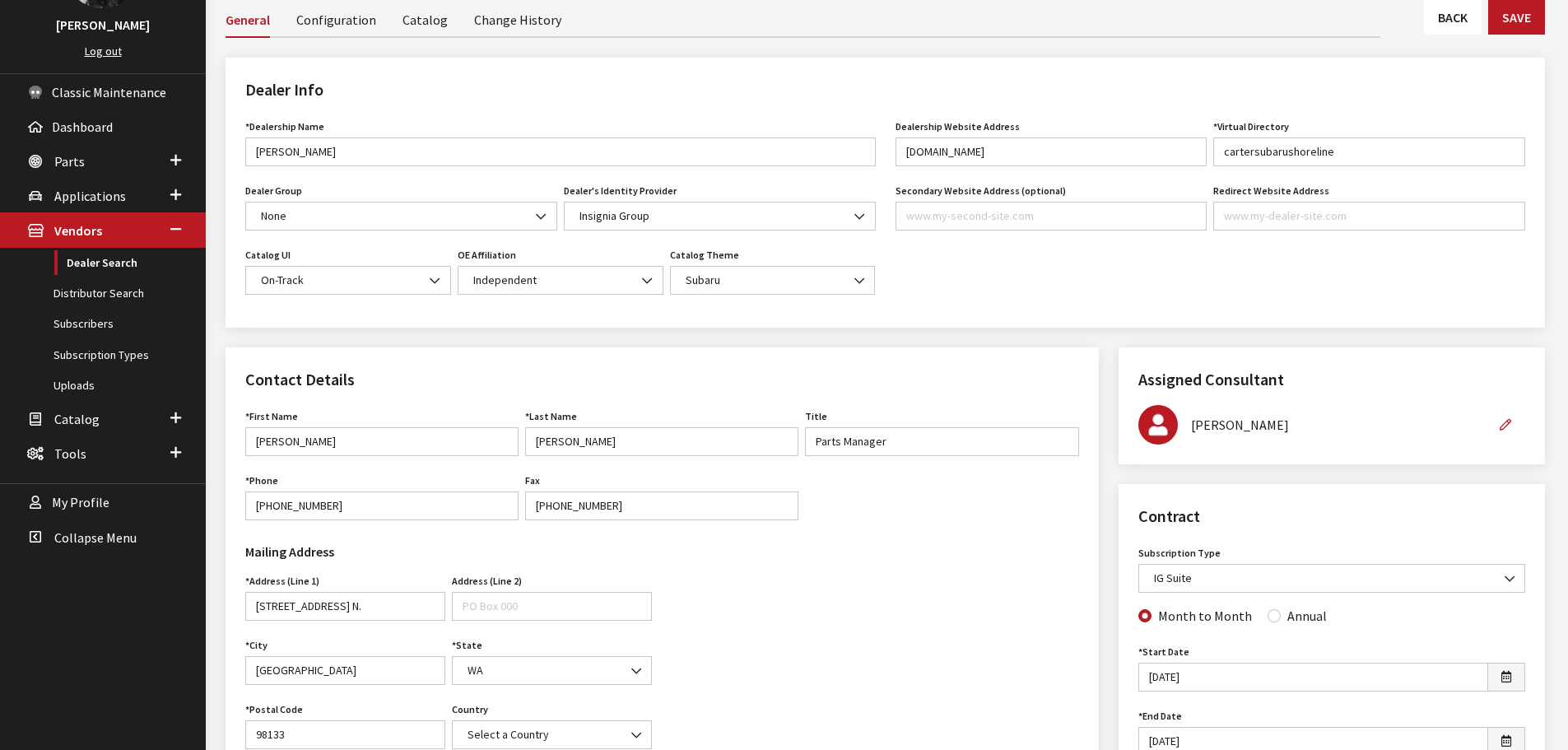
click at [1433, 29] on link "Back" at bounding box center [1453, 17] width 58 height 34
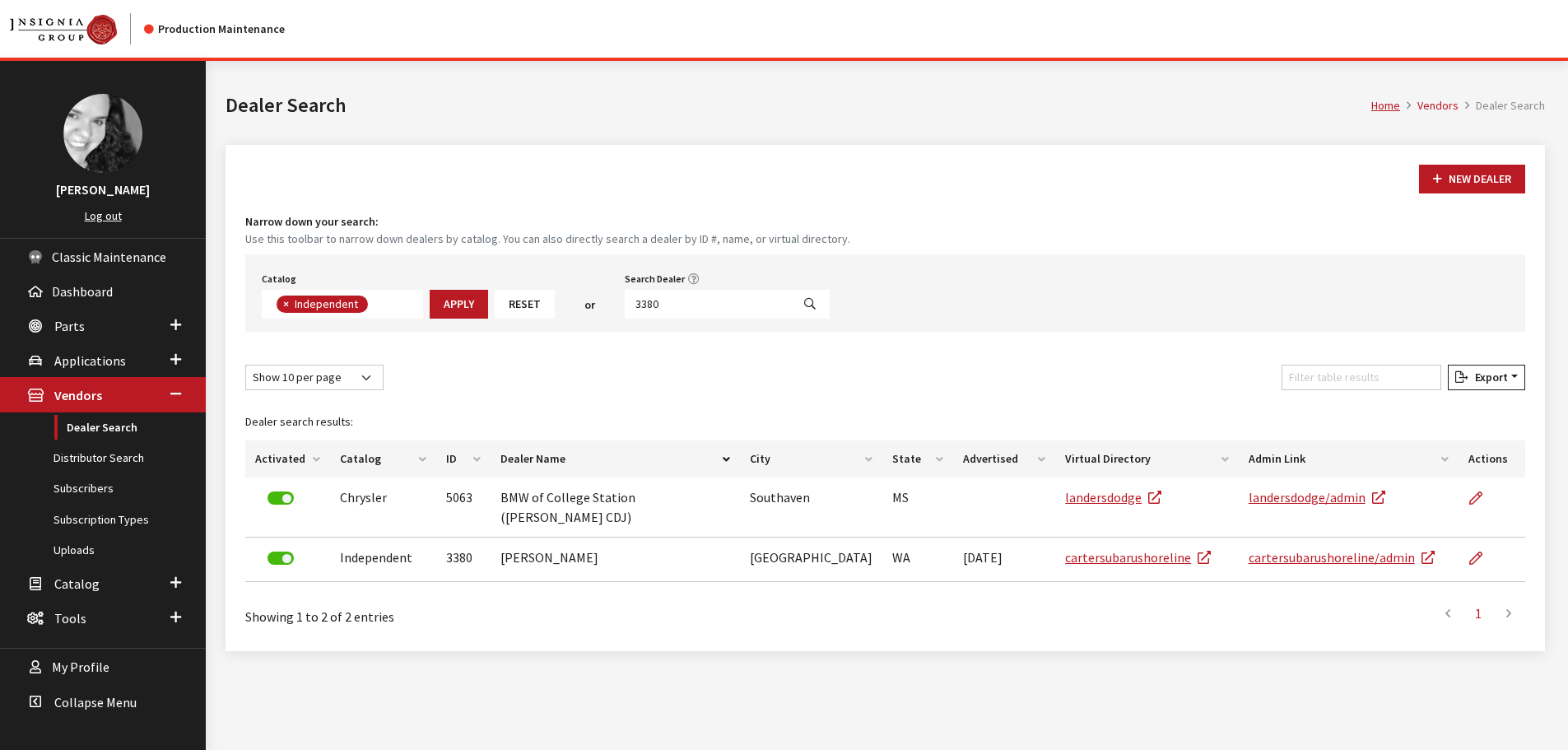
scroll to position [120, 0]
click at [699, 305] on input "3380" at bounding box center [708, 304] width 167 height 29
type input "4704"
select select
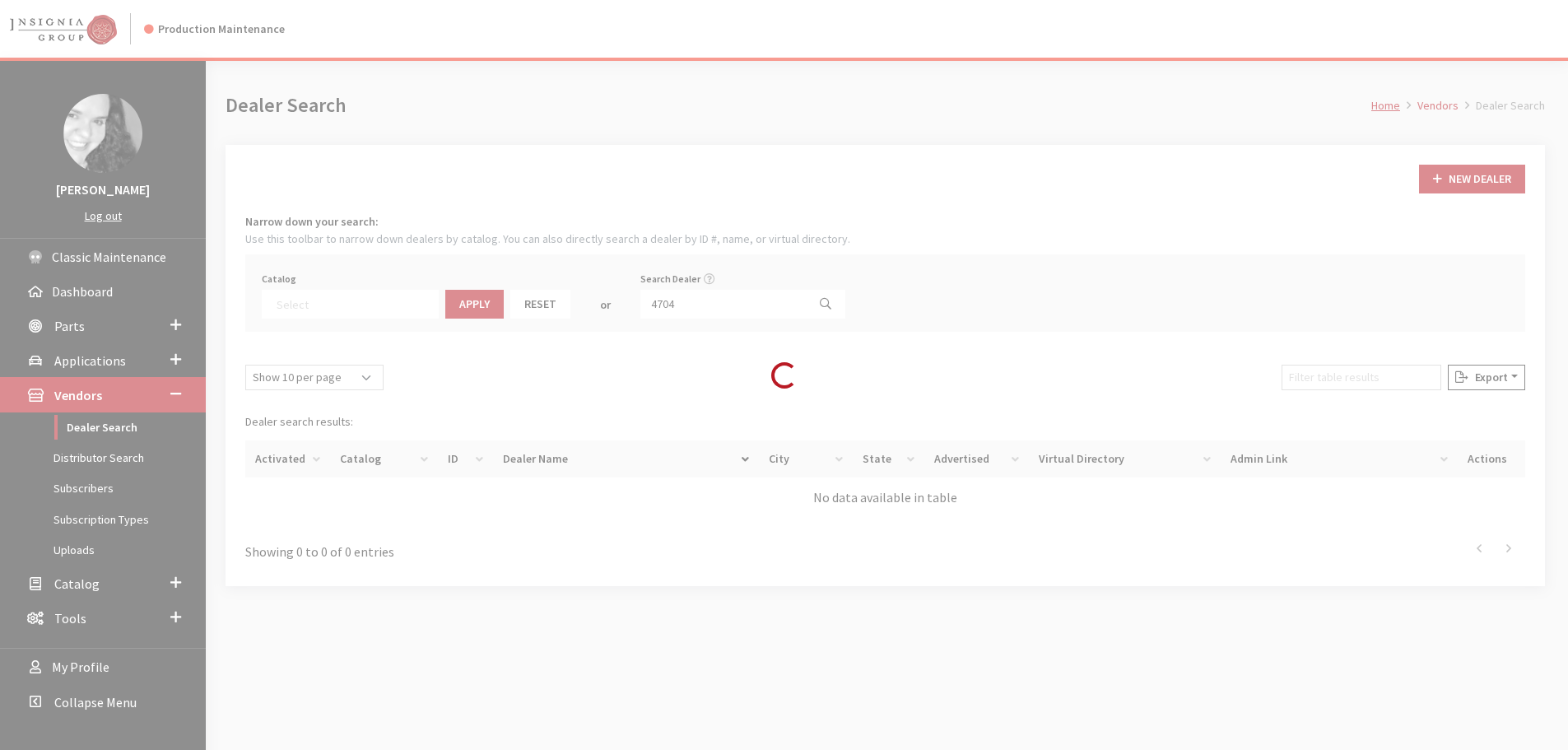
scroll to position [172, 0]
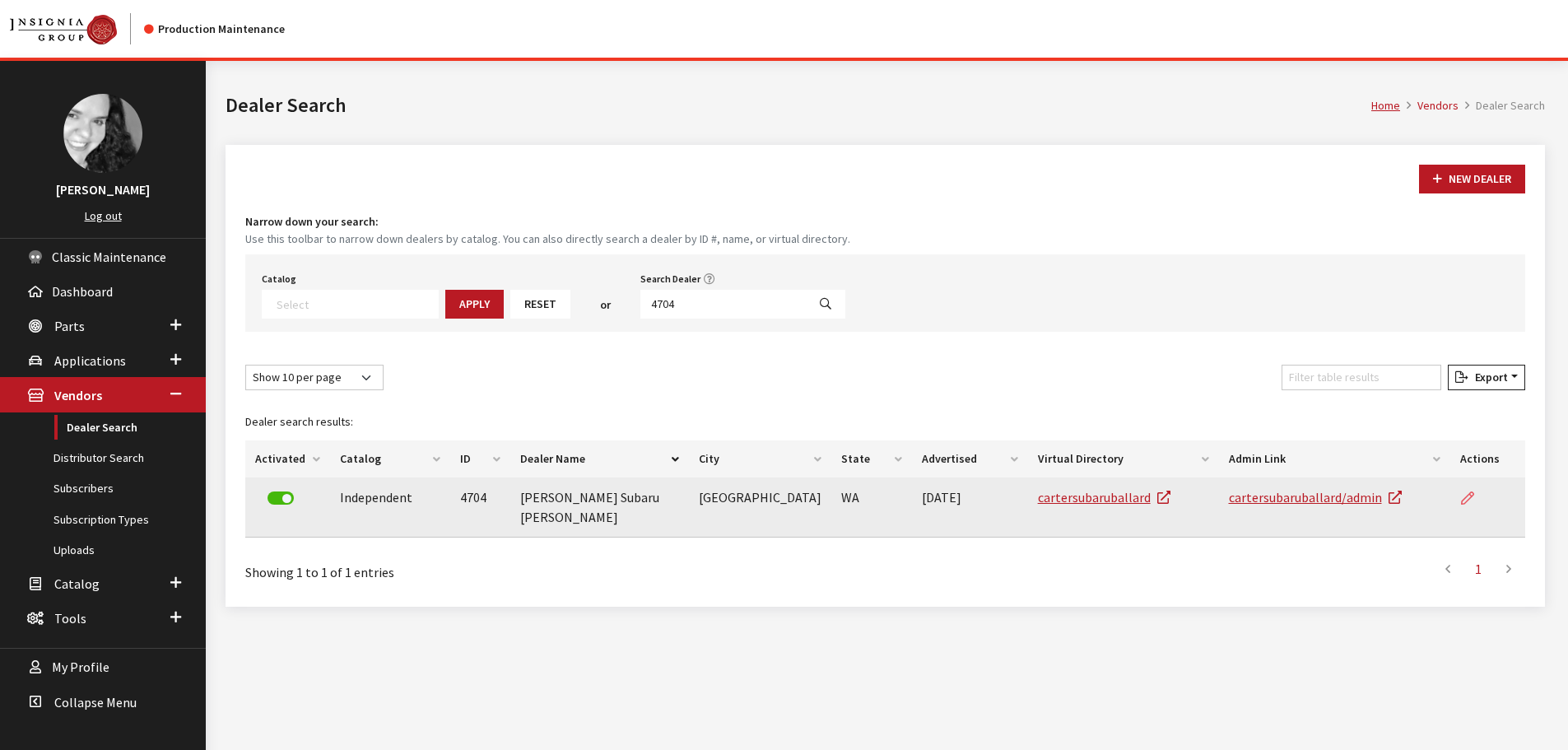
click at [1470, 505] on link at bounding box center [1474, 498] width 28 height 41
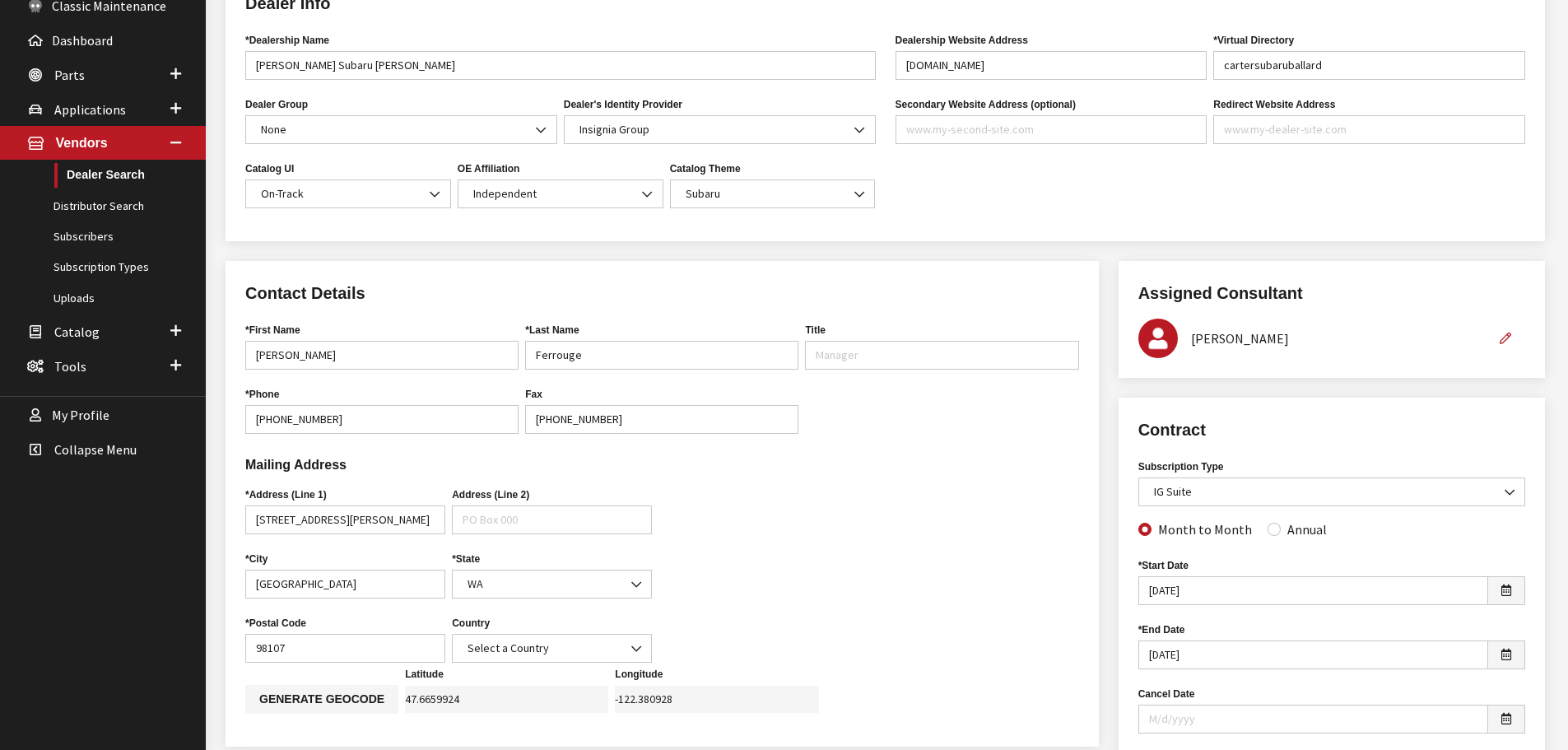
scroll to position [82, 0]
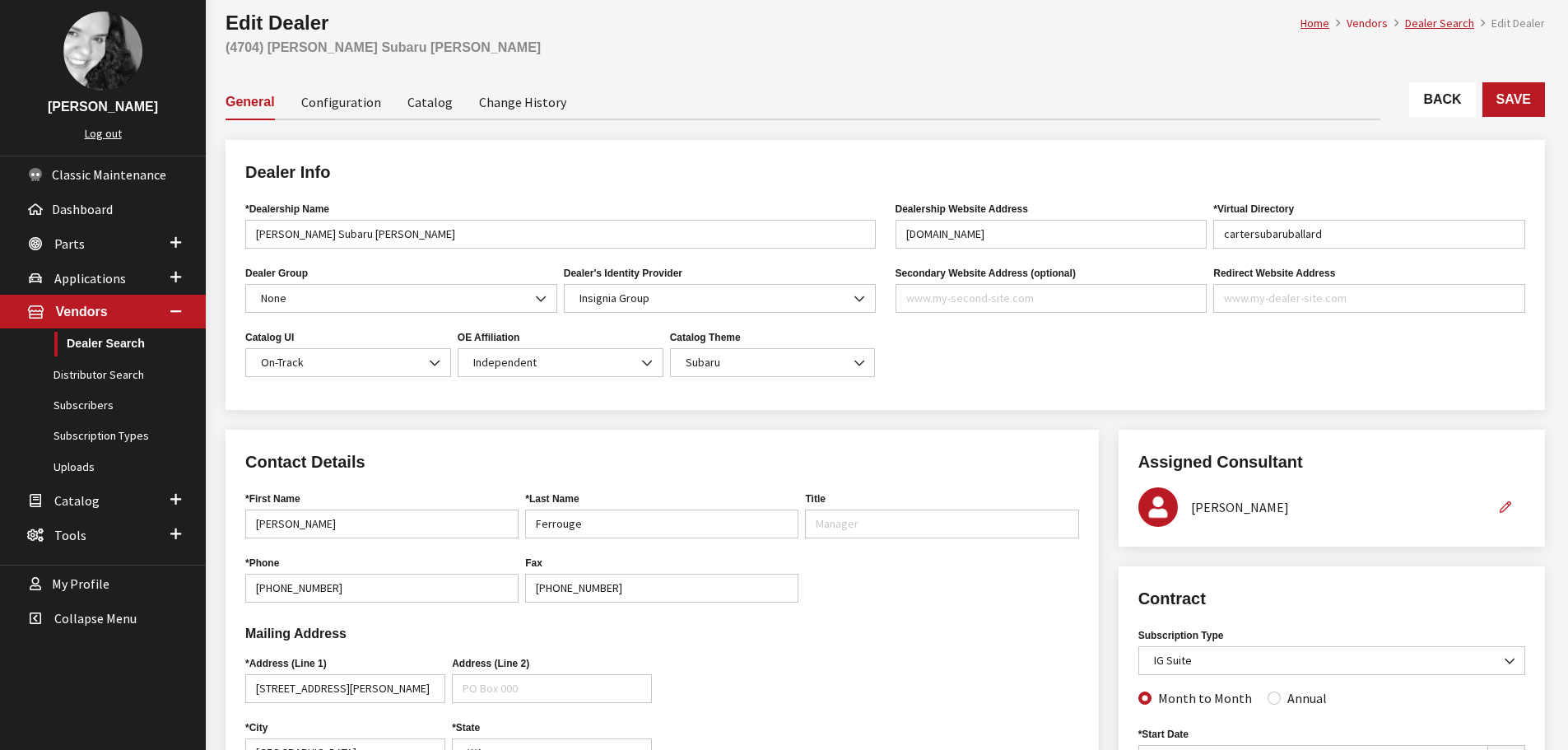
click at [1457, 97] on link "Back" at bounding box center [1443, 99] width 66 height 34
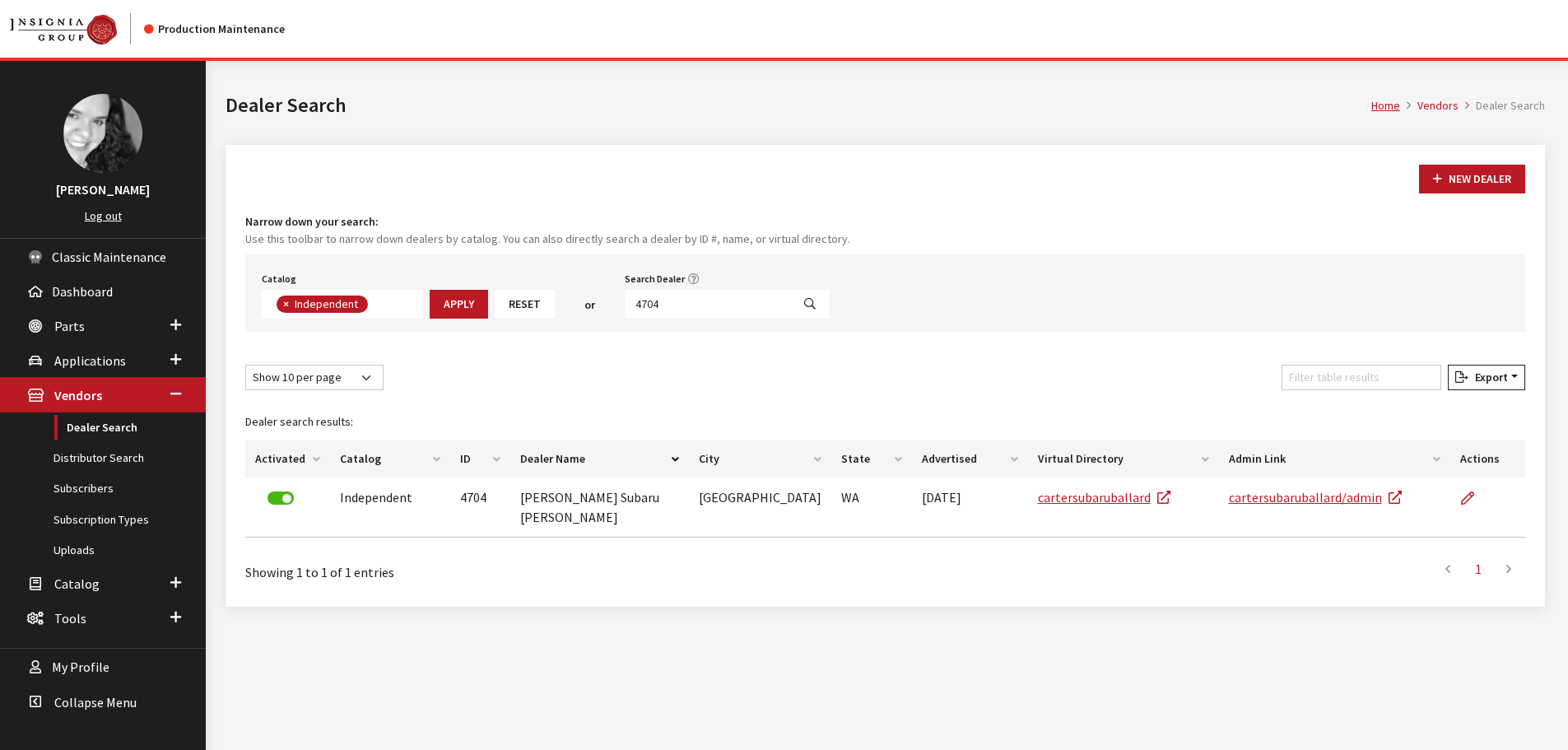
scroll to position [120, 0]
click at [728, 331] on div "Catalog Acura Alfa Romeo Audi Bentley BMW Chrysler DoubleTake Ford GM Honda Hyu…" at bounding box center [885, 293] width 1280 height 77
click at [725, 313] on input "4704" at bounding box center [708, 304] width 167 height 29
type input "6464"
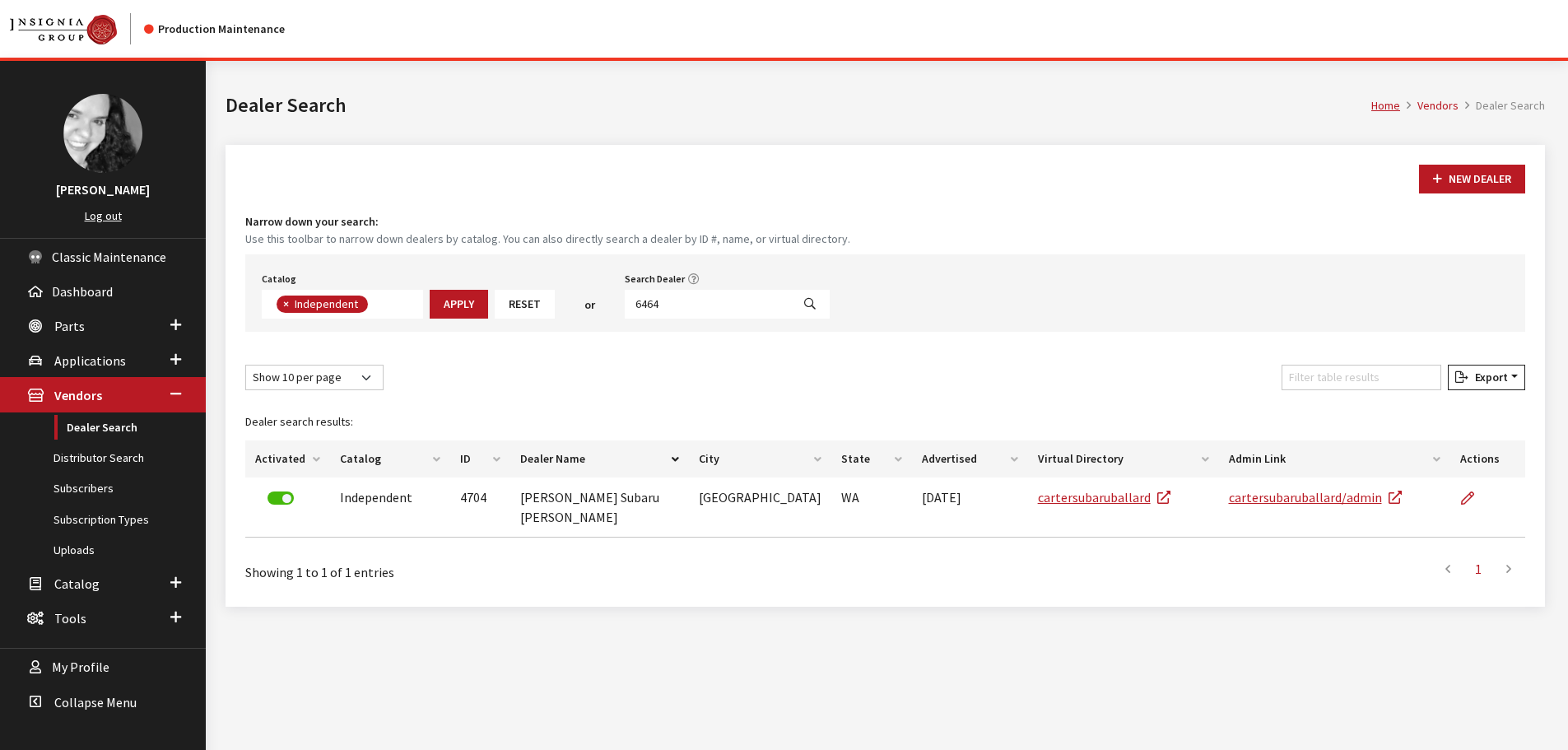
select select
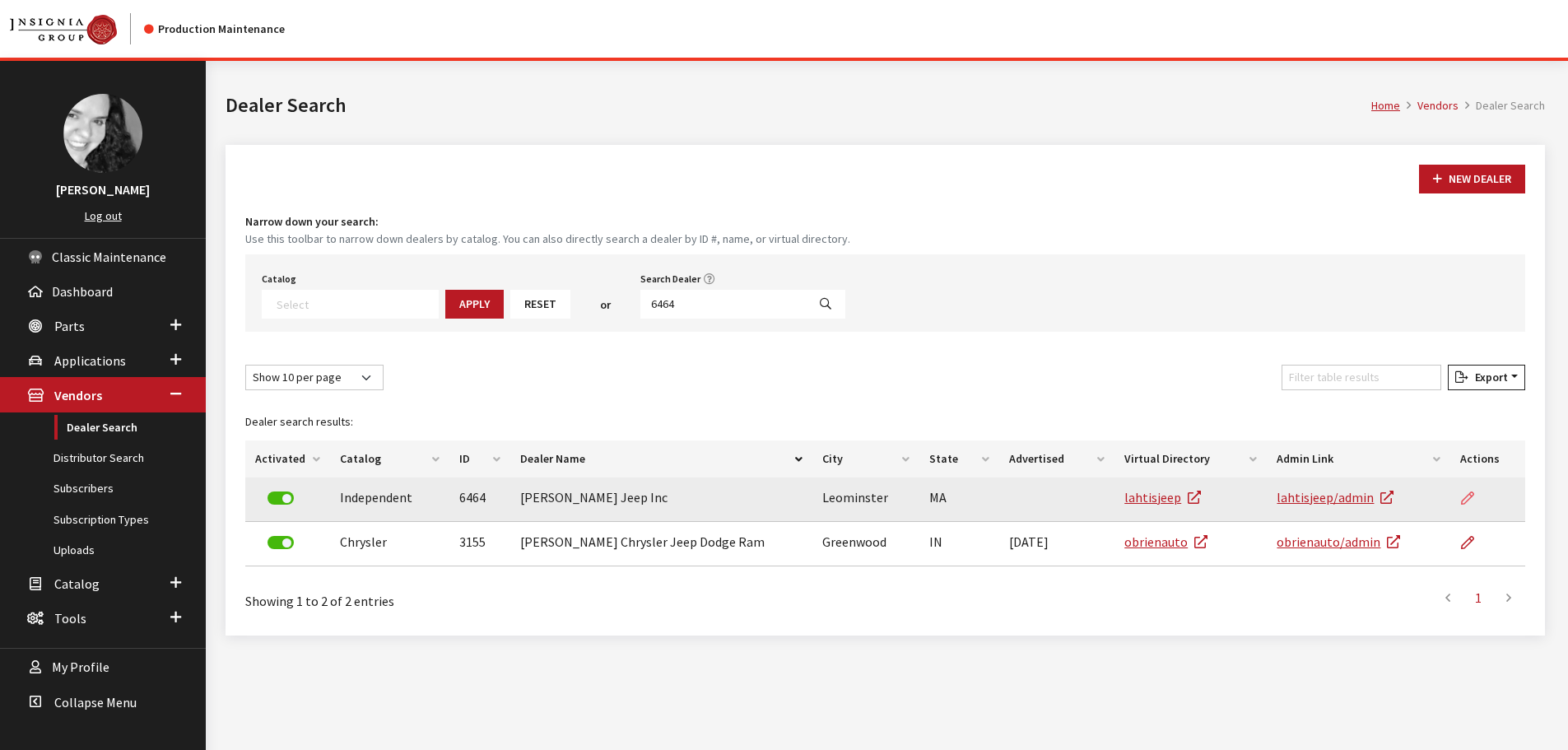
click at [1470, 504] on icon at bounding box center [1469, 499] width 14 height 14
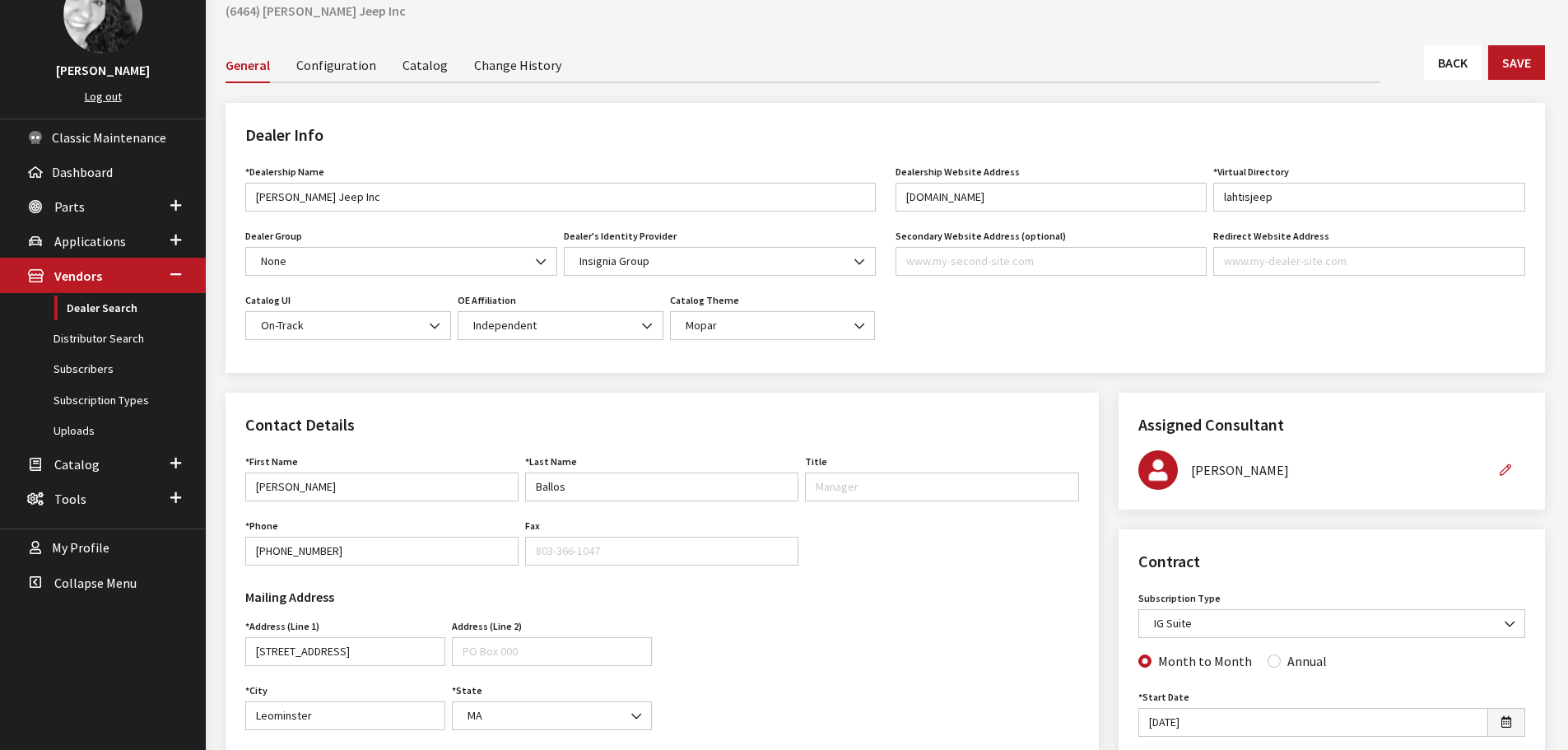
scroll to position [82, 0]
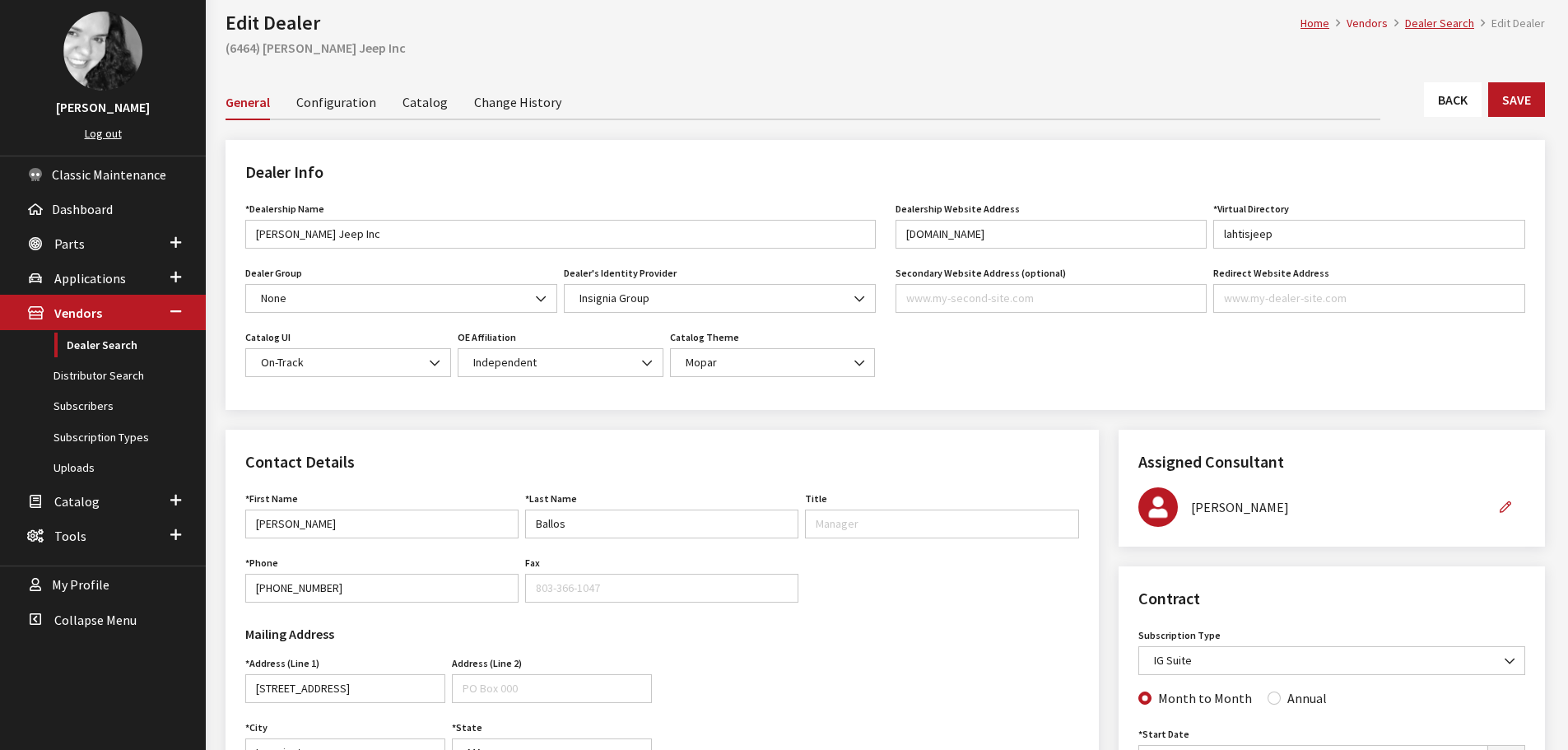
click at [1456, 87] on link "Back" at bounding box center [1453, 99] width 58 height 34
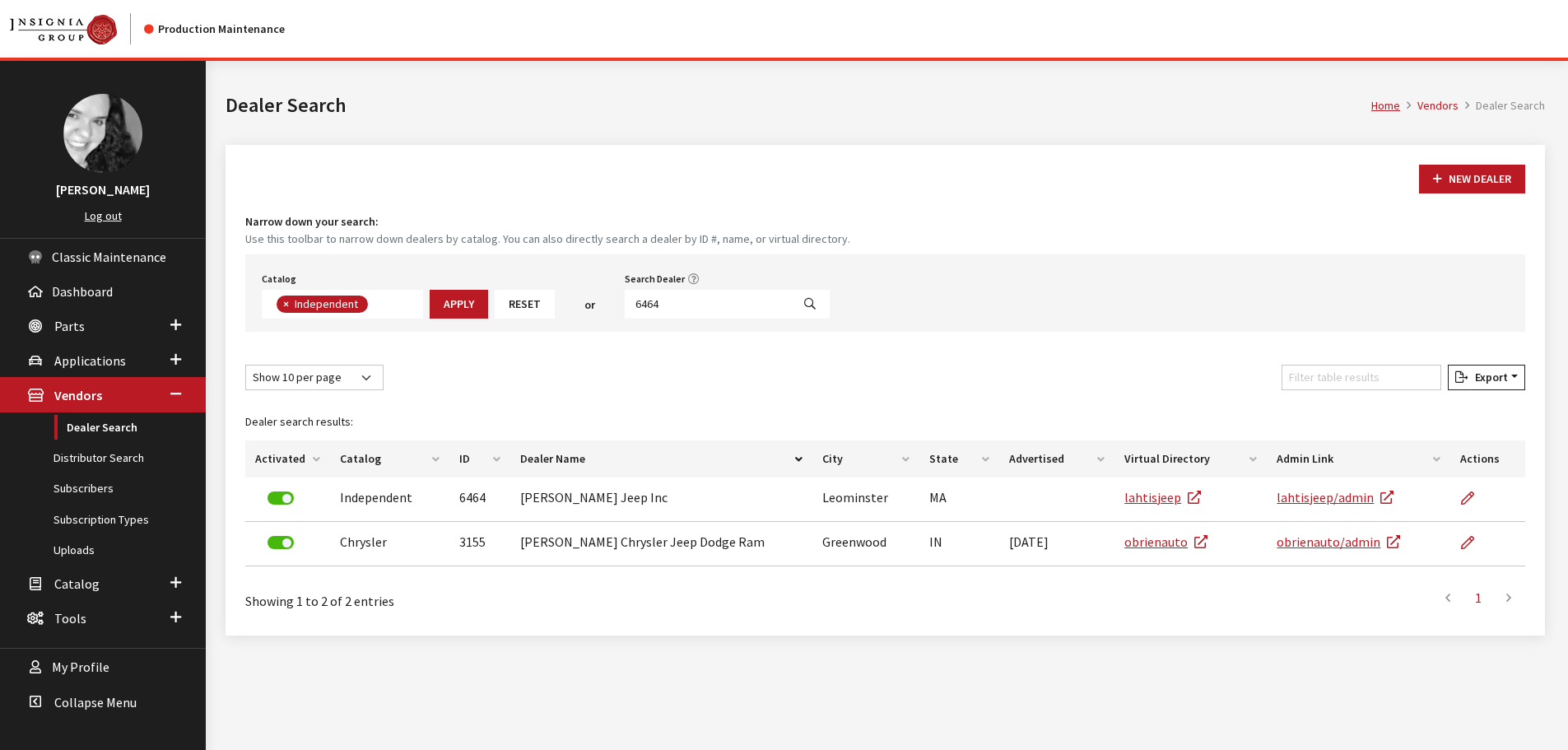
scroll to position [120, 0]
click at [696, 307] on input "6464" at bounding box center [708, 304] width 167 height 29
type input "3441"
select select
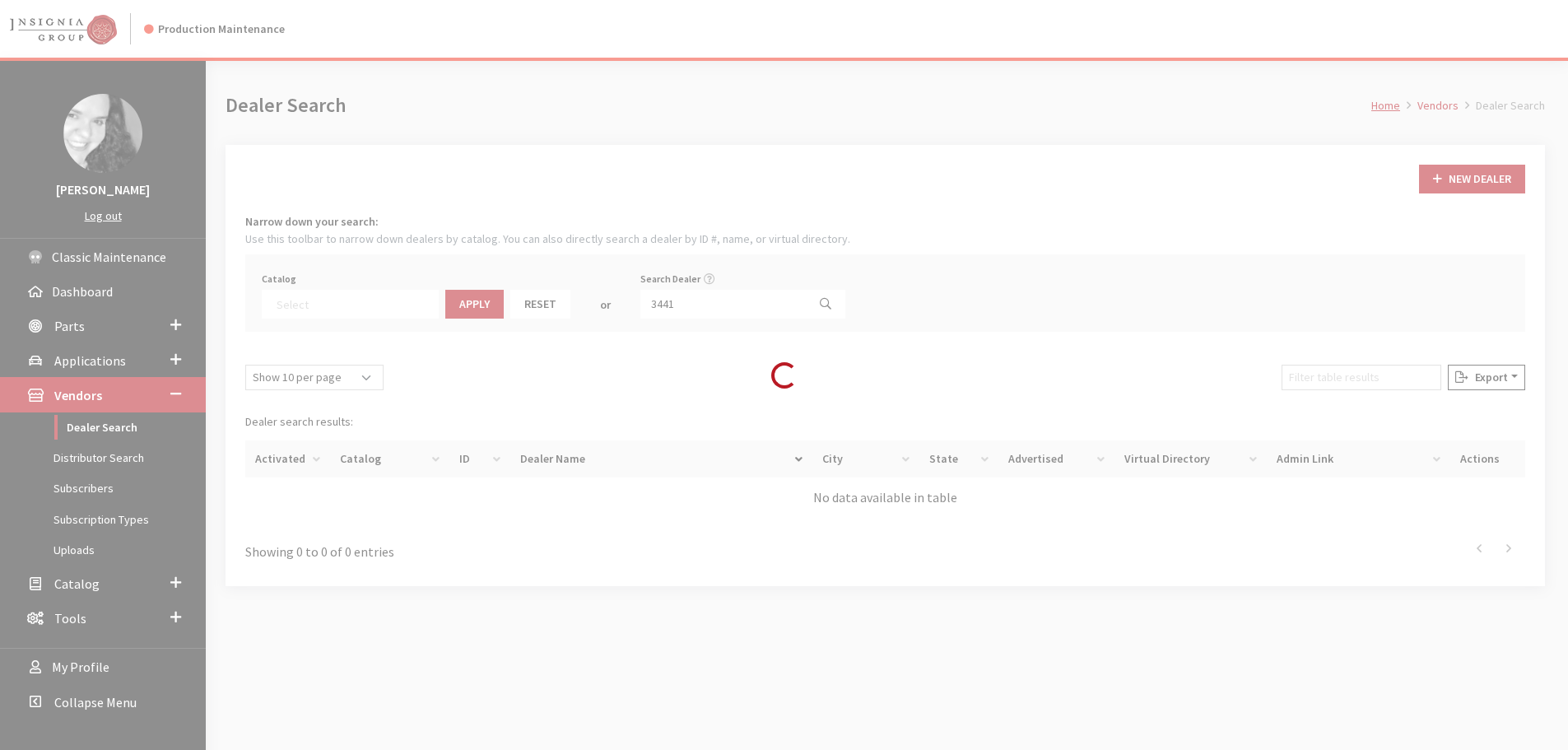
scroll to position [172, 0]
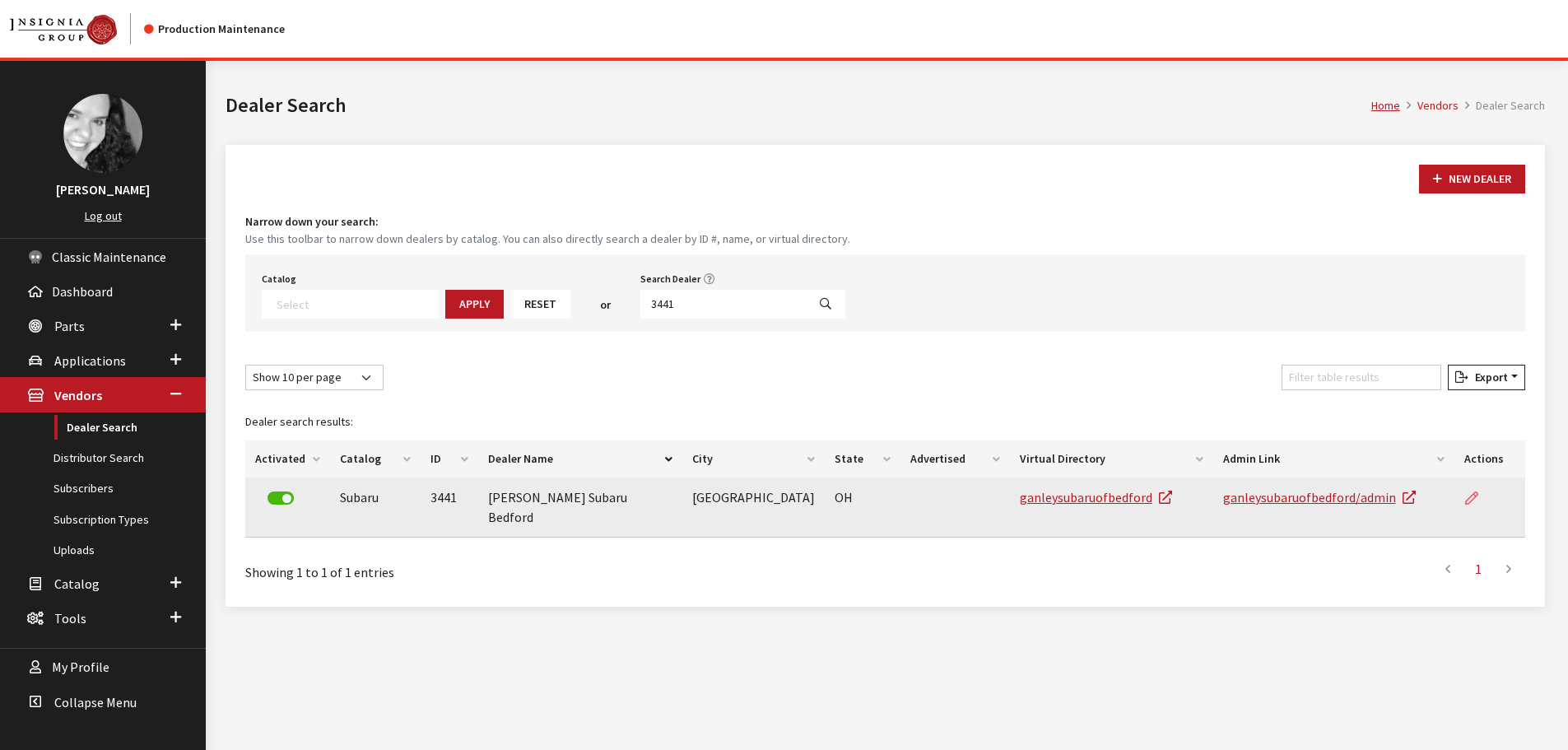
click at [1469, 503] on icon at bounding box center [1472, 499] width 14 height 14
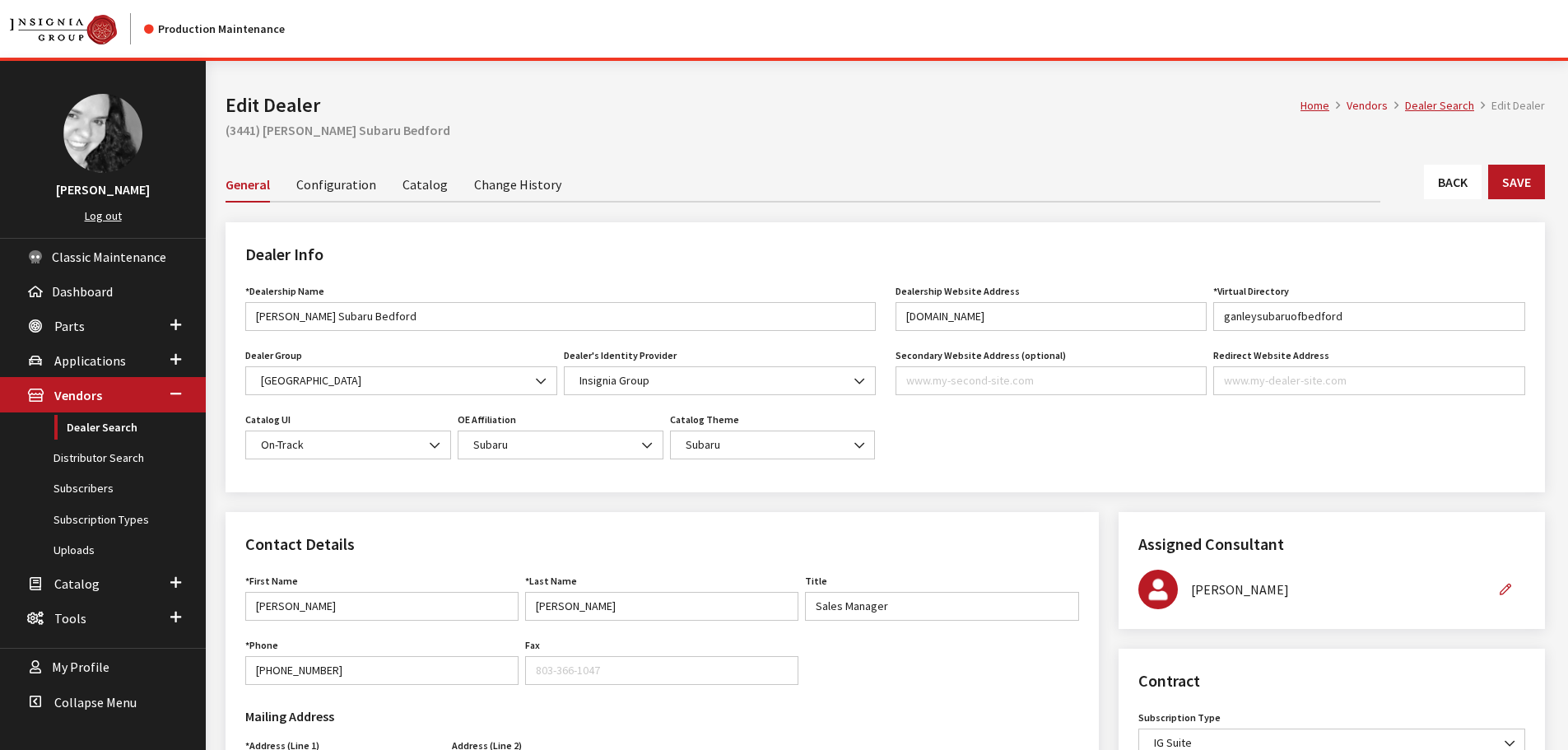
click at [1447, 172] on link "Back" at bounding box center [1453, 181] width 58 height 34
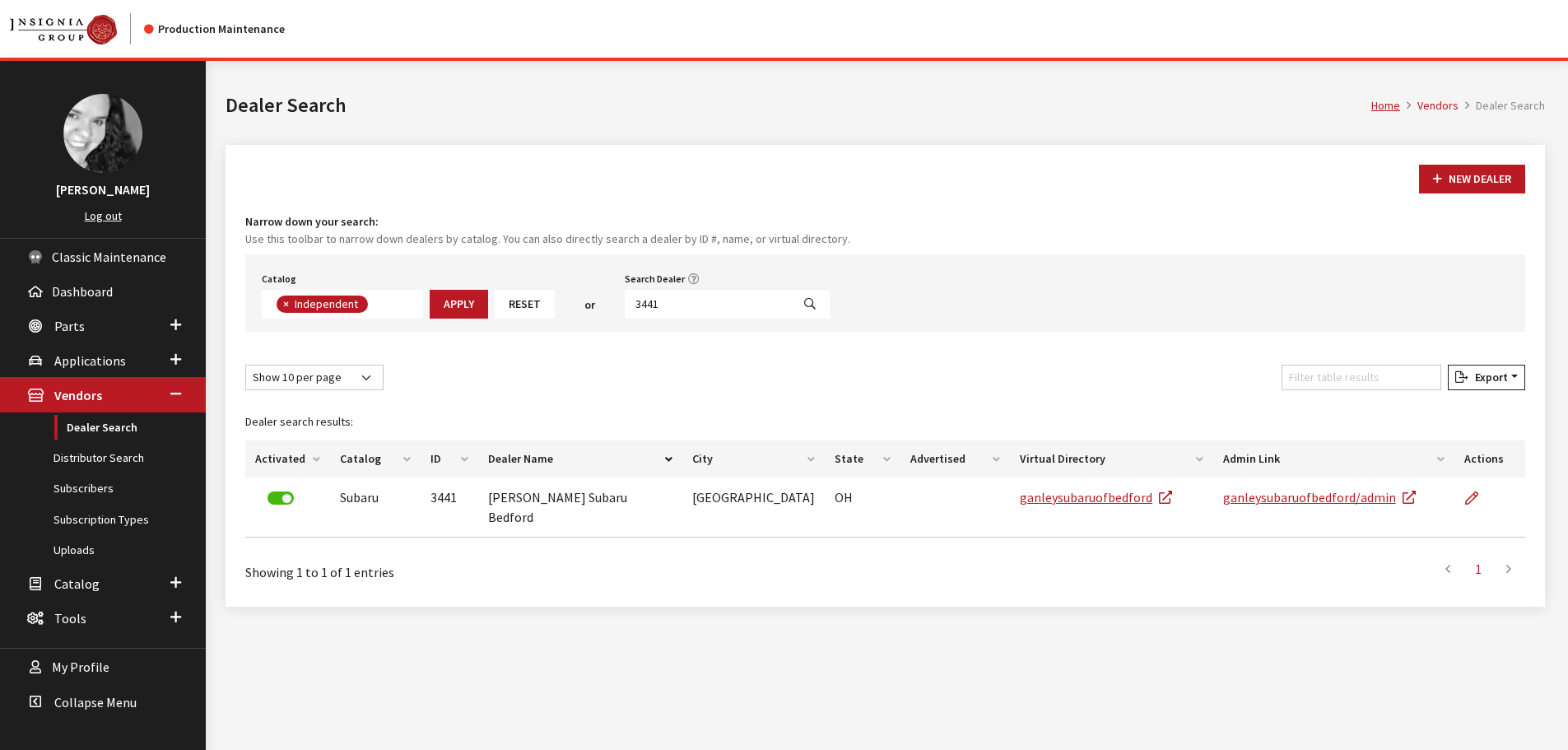
scroll to position [120, 0]
click at [716, 308] on input "3441" at bounding box center [708, 304] width 167 height 29
type input "1802"
select select
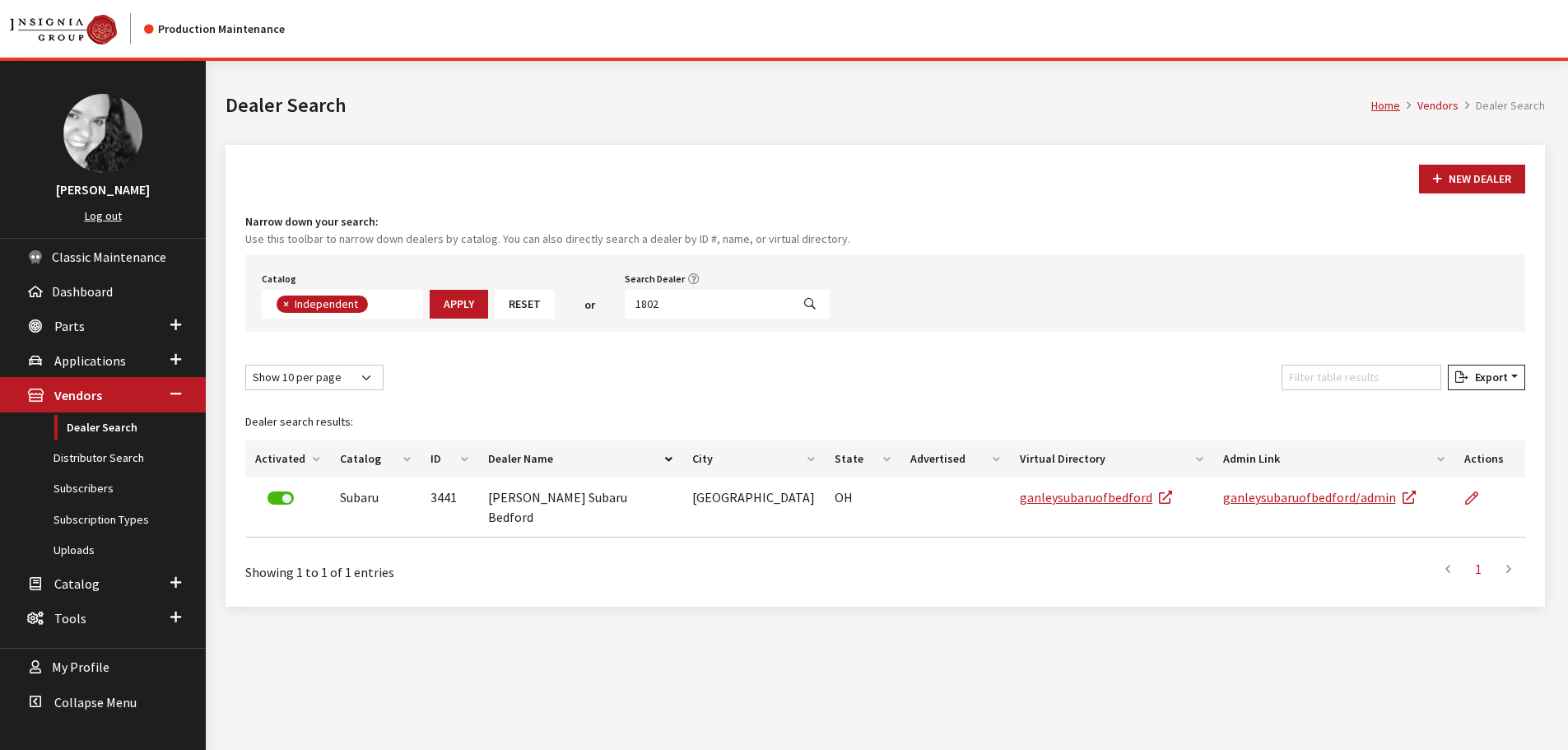
scroll to position [172, 0]
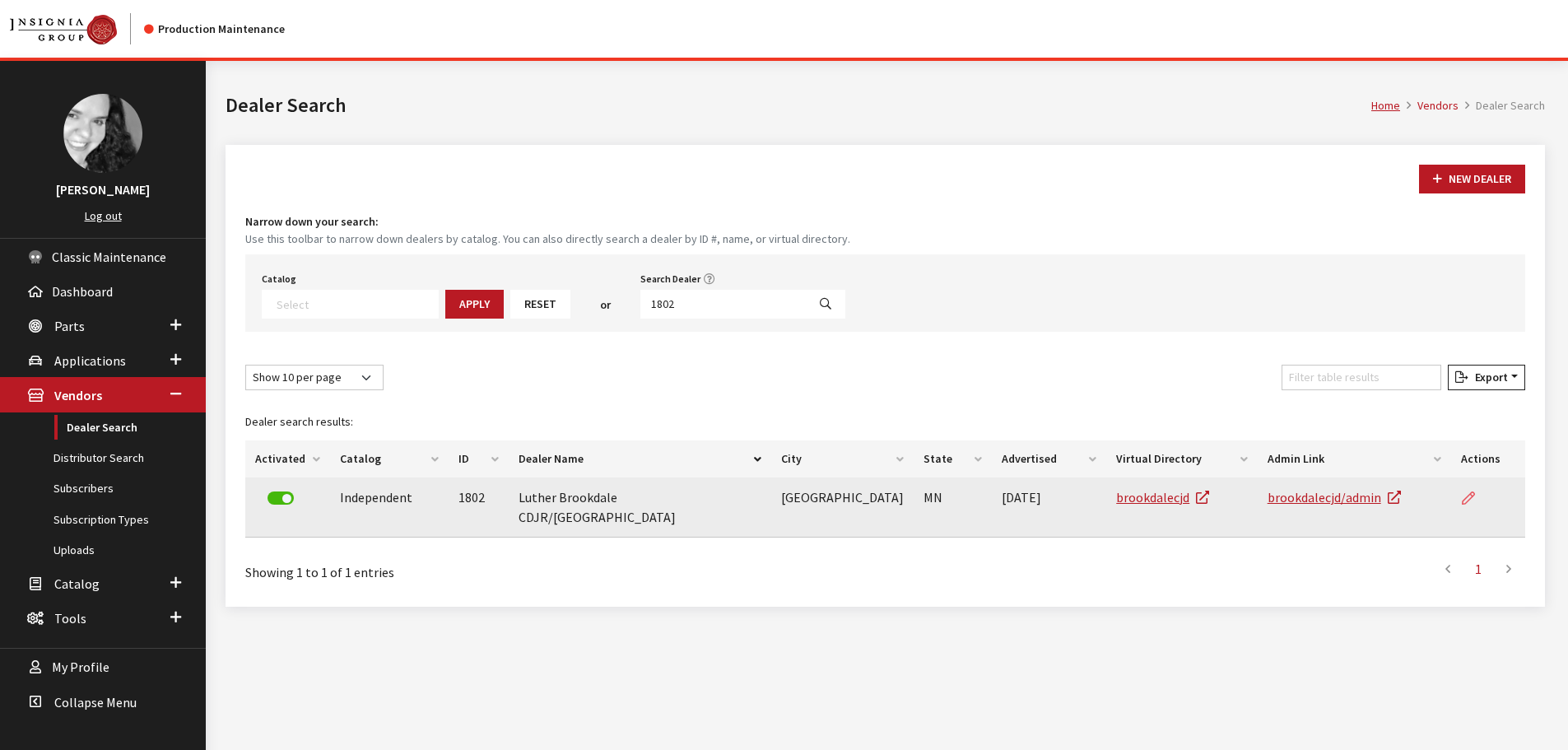
click at [1463, 495] on icon at bounding box center [1470, 499] width 14 height 14
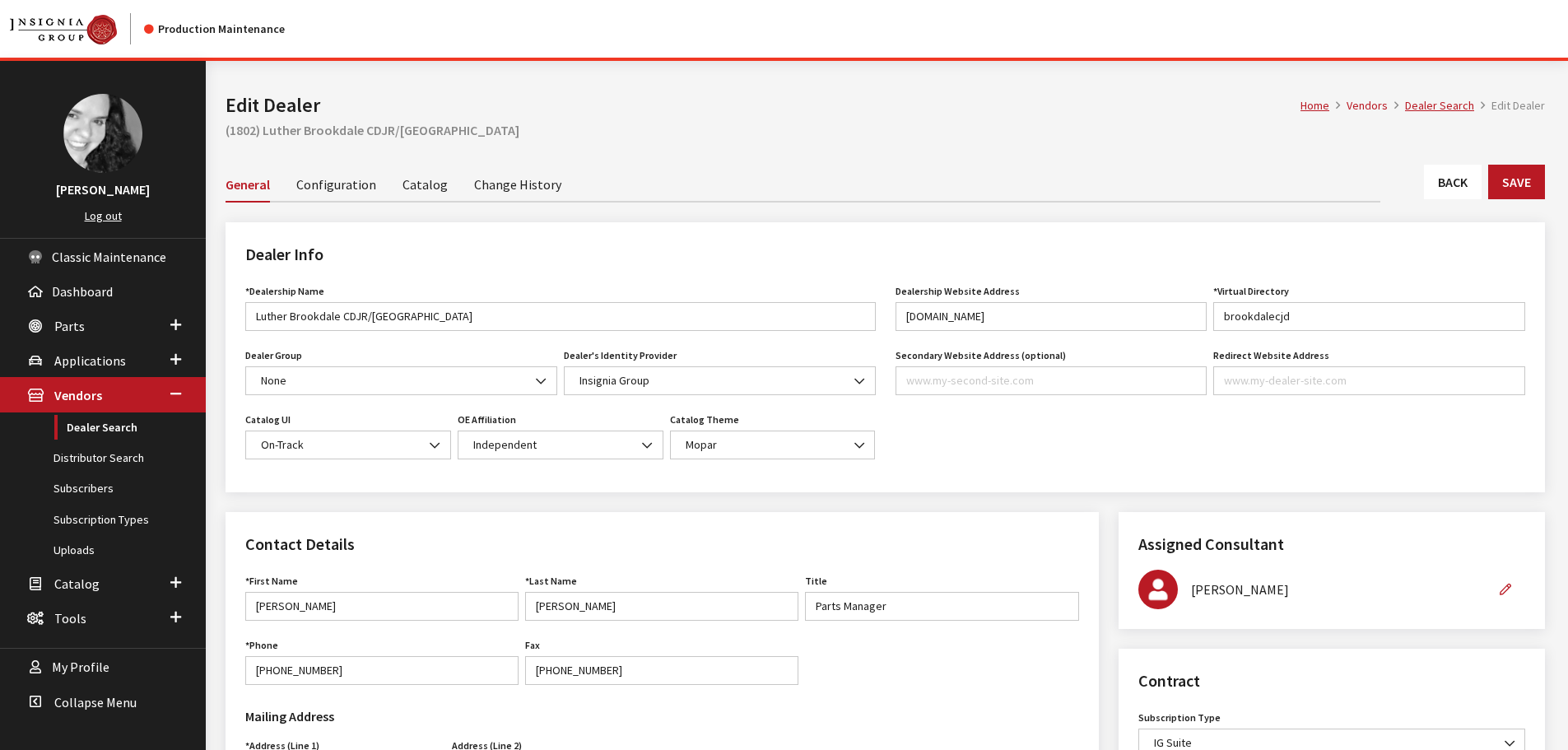
click at [1440, 178] on link "Back" at bounding box center [1453, 181] width 58 height 34
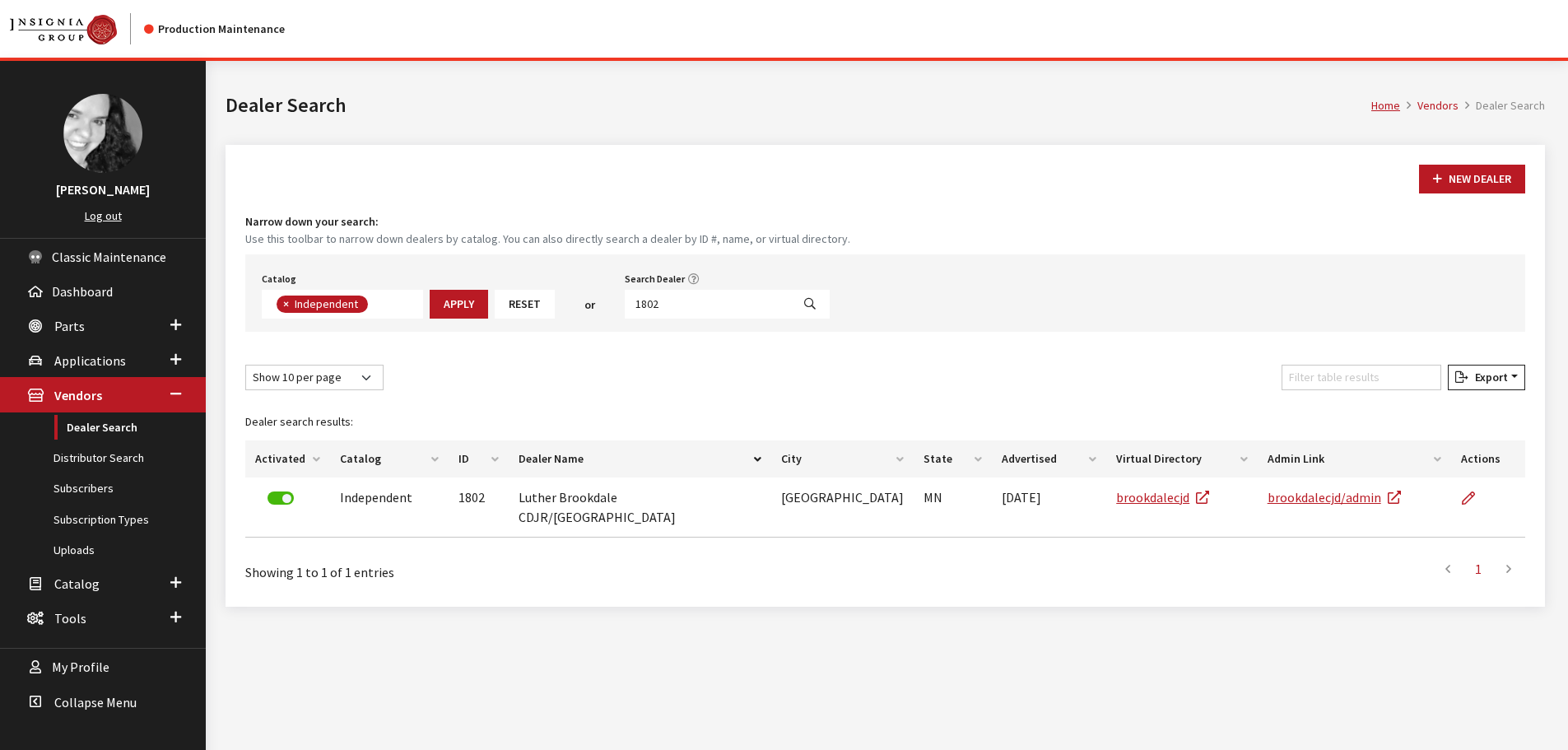
scroll to position [120, 0]
click at [683, 302] on input "1802" at bounding box center [708, 304] width 167 height 29
type input "6440"
select select
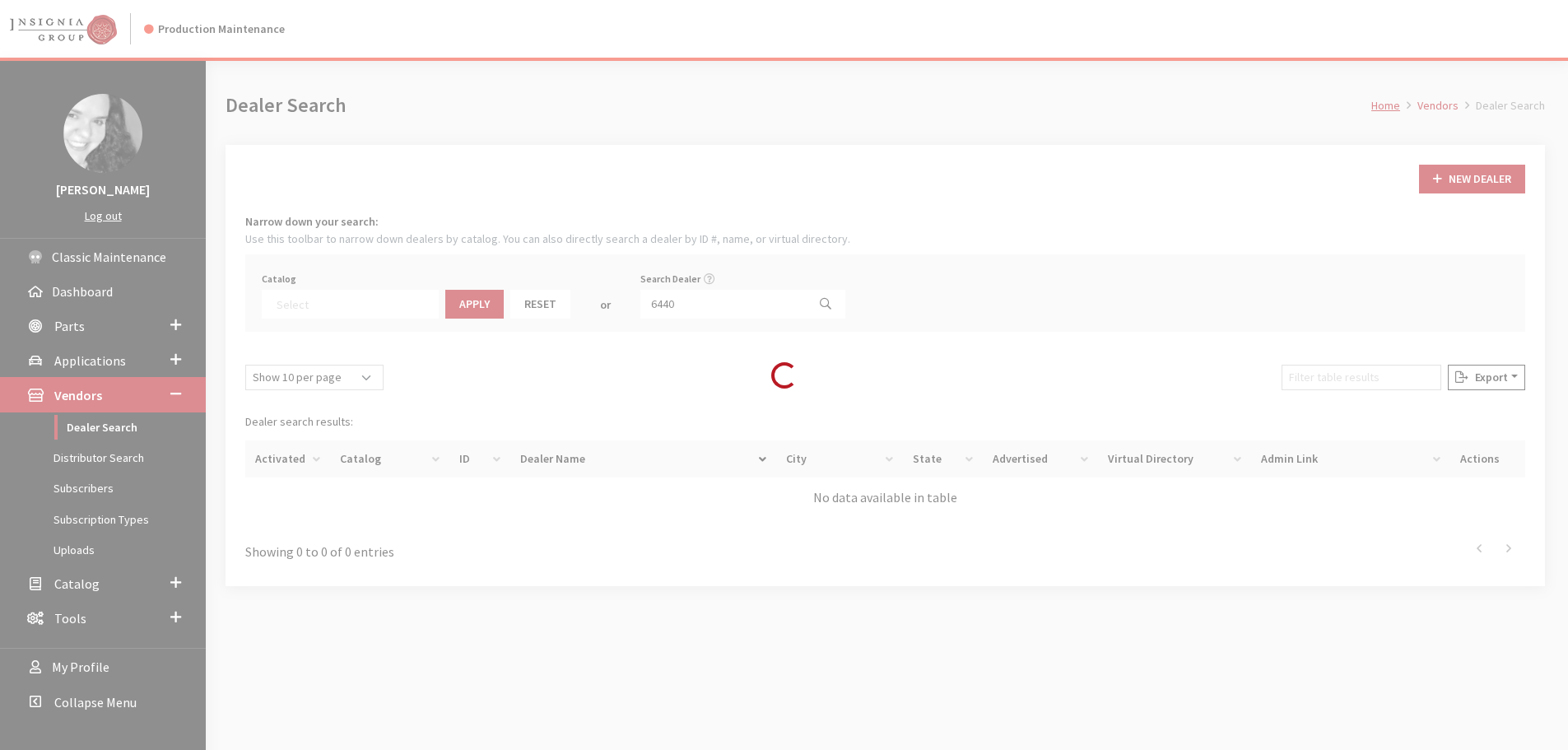
scroll to position [172, 0]
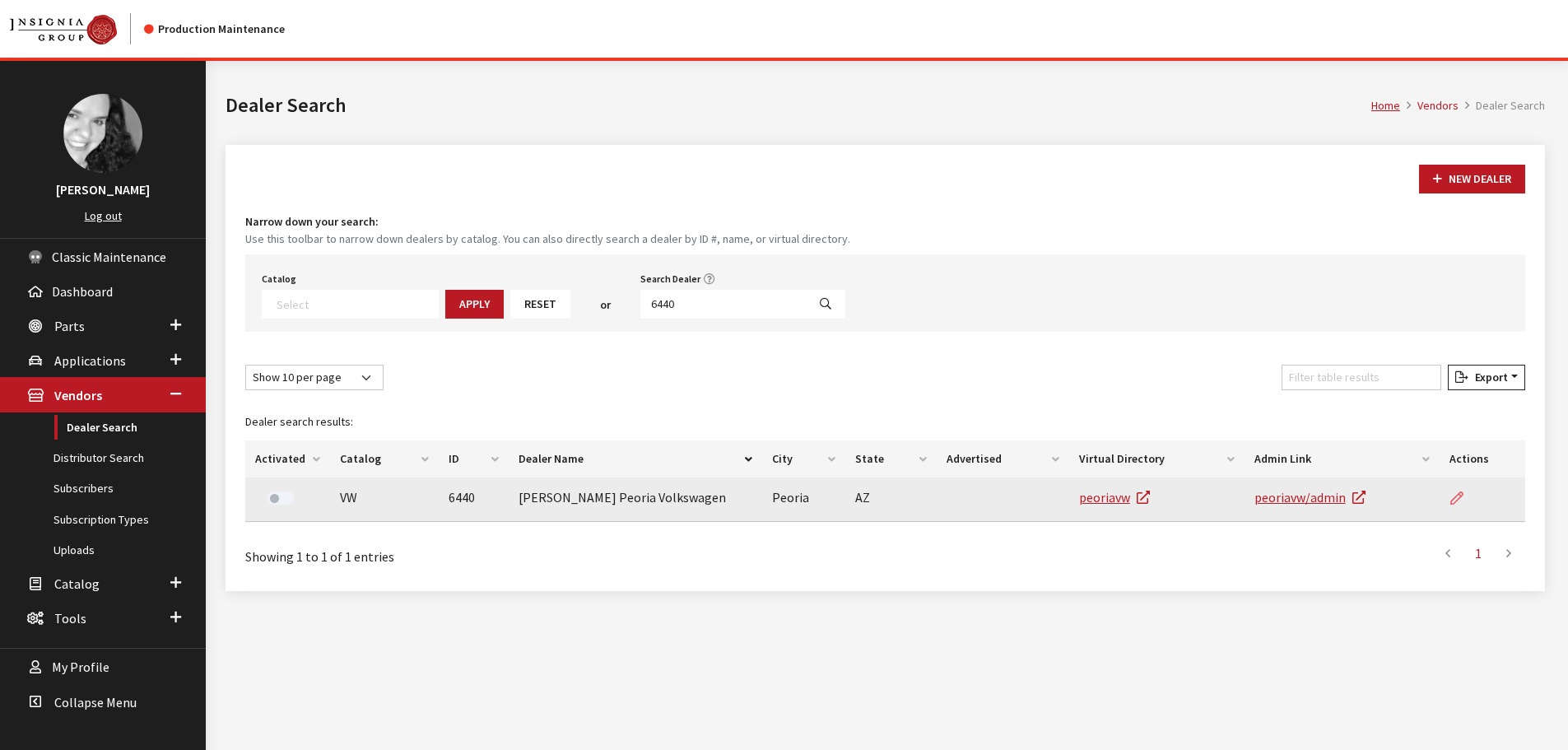
click at [1459, 496] on icon at bounding box center [1458, 499] width 14 height 14
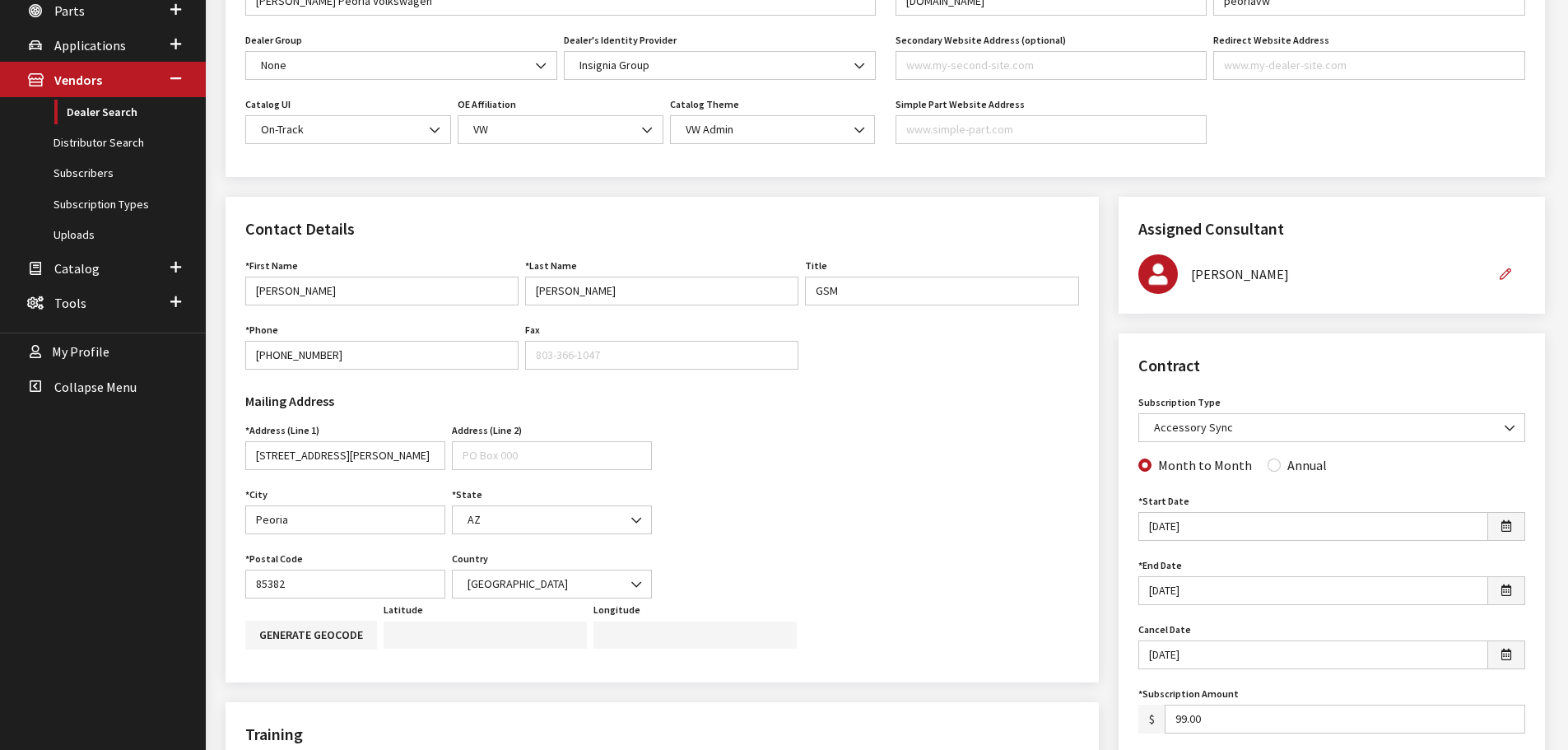
scroll to position [82, 0]
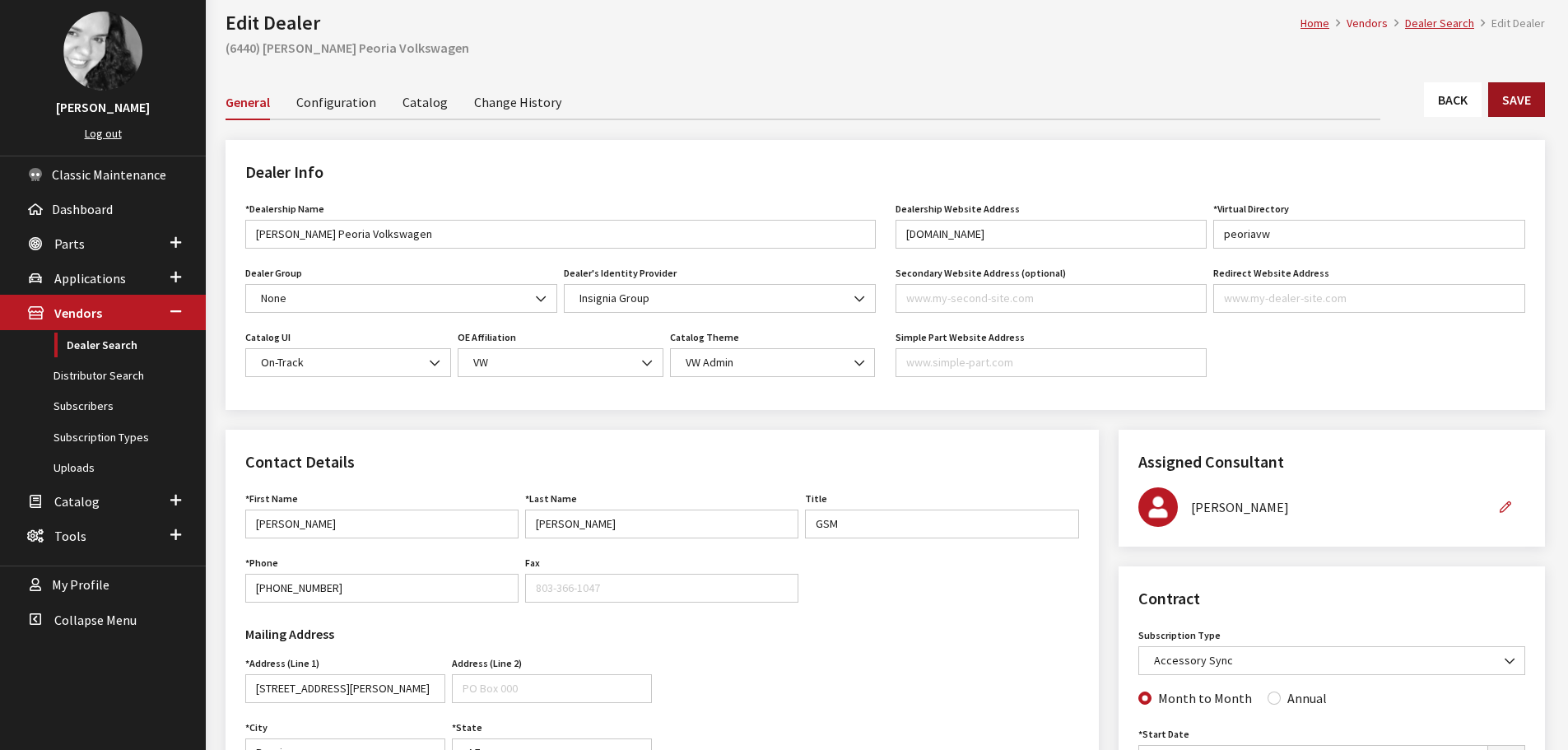
click at [1501, 107] on button "Save" at bounding box center [1517, 99] width 57 height 34
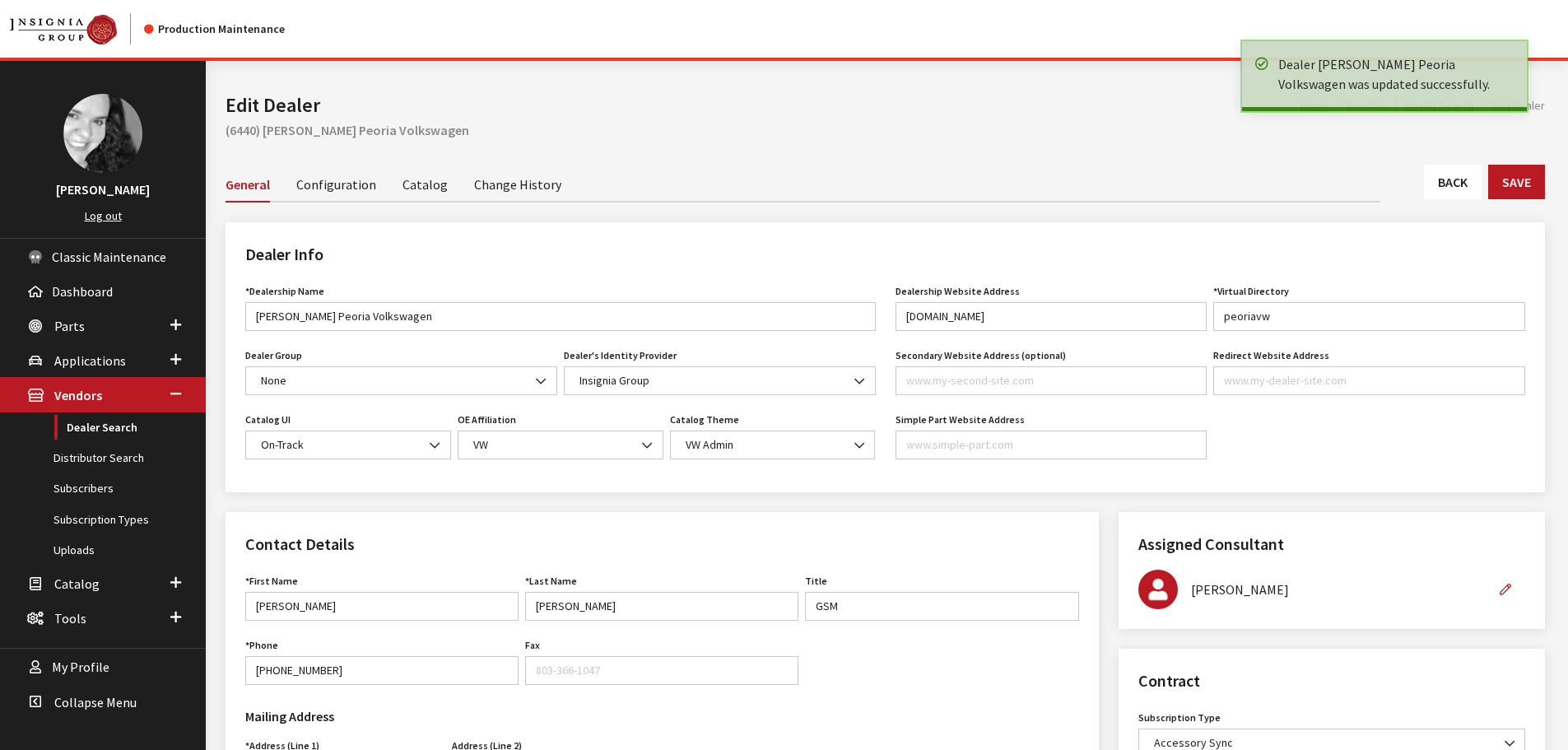
click at [1441, 186] on link "Back" at bounding box center [1453, 181] width 58 height 34
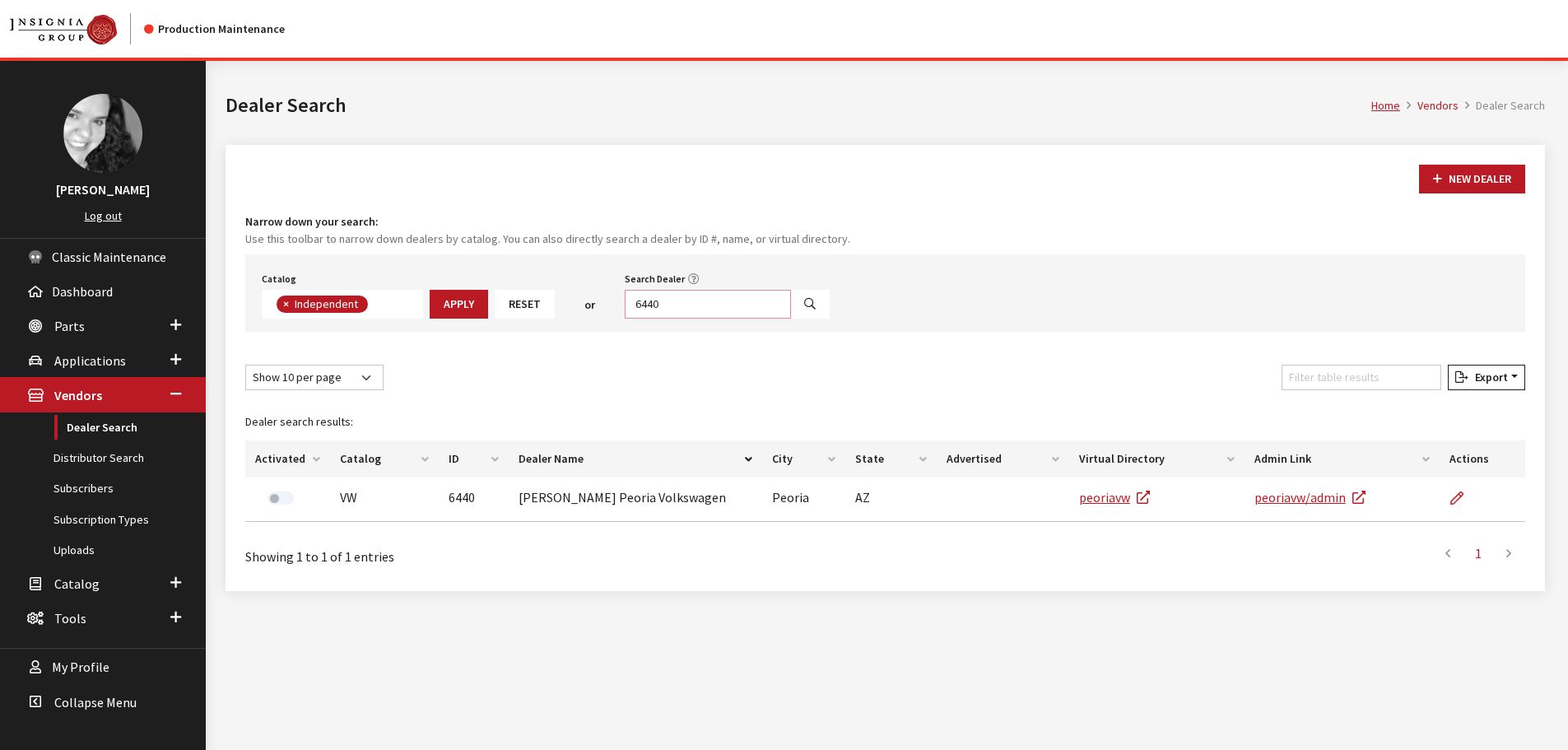
scroll to position [120, 0]
click at [692, 304] on input "6440" at bounding box center [708, 304] width 167 height 29
type input "6443"
select select
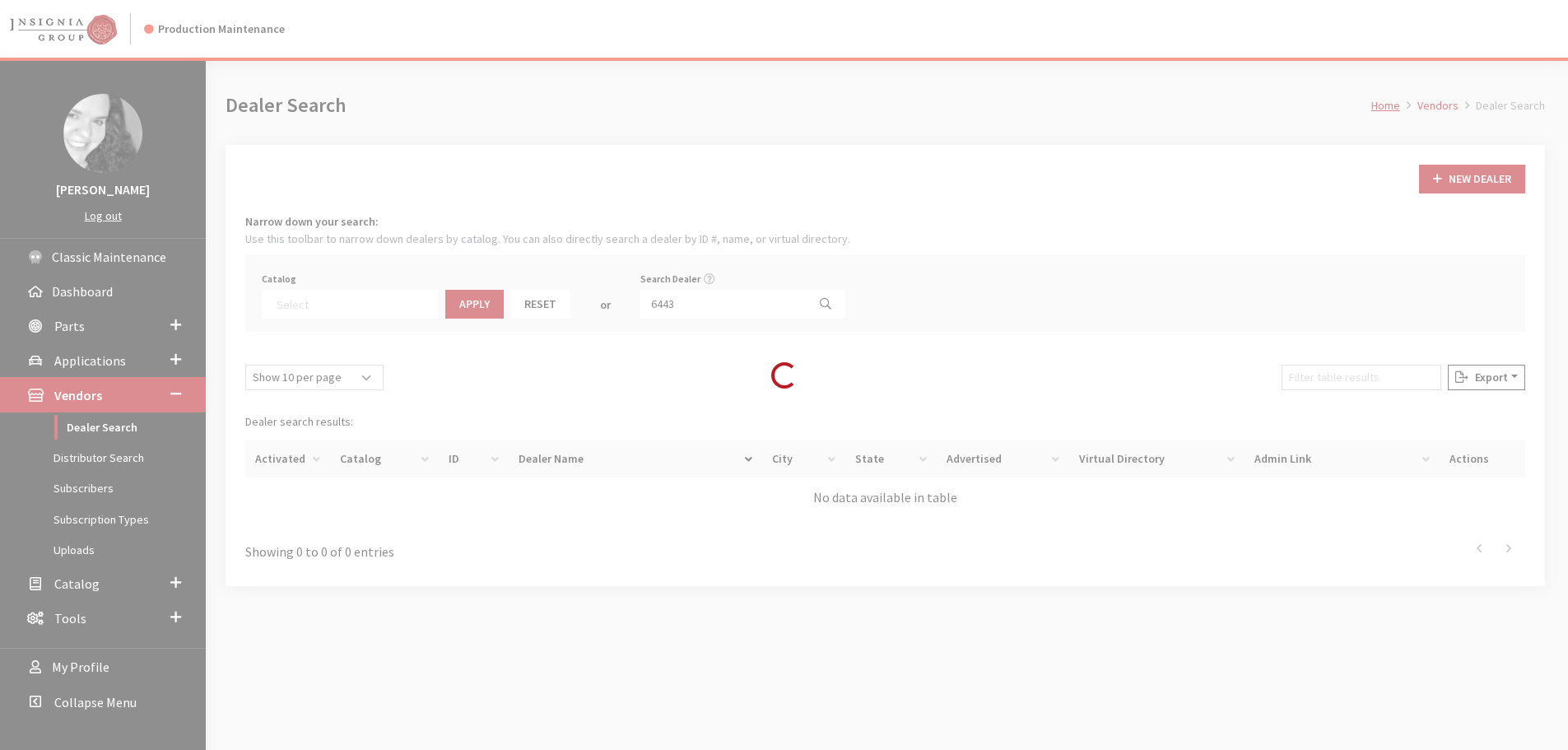
scroll to position [172, 0]
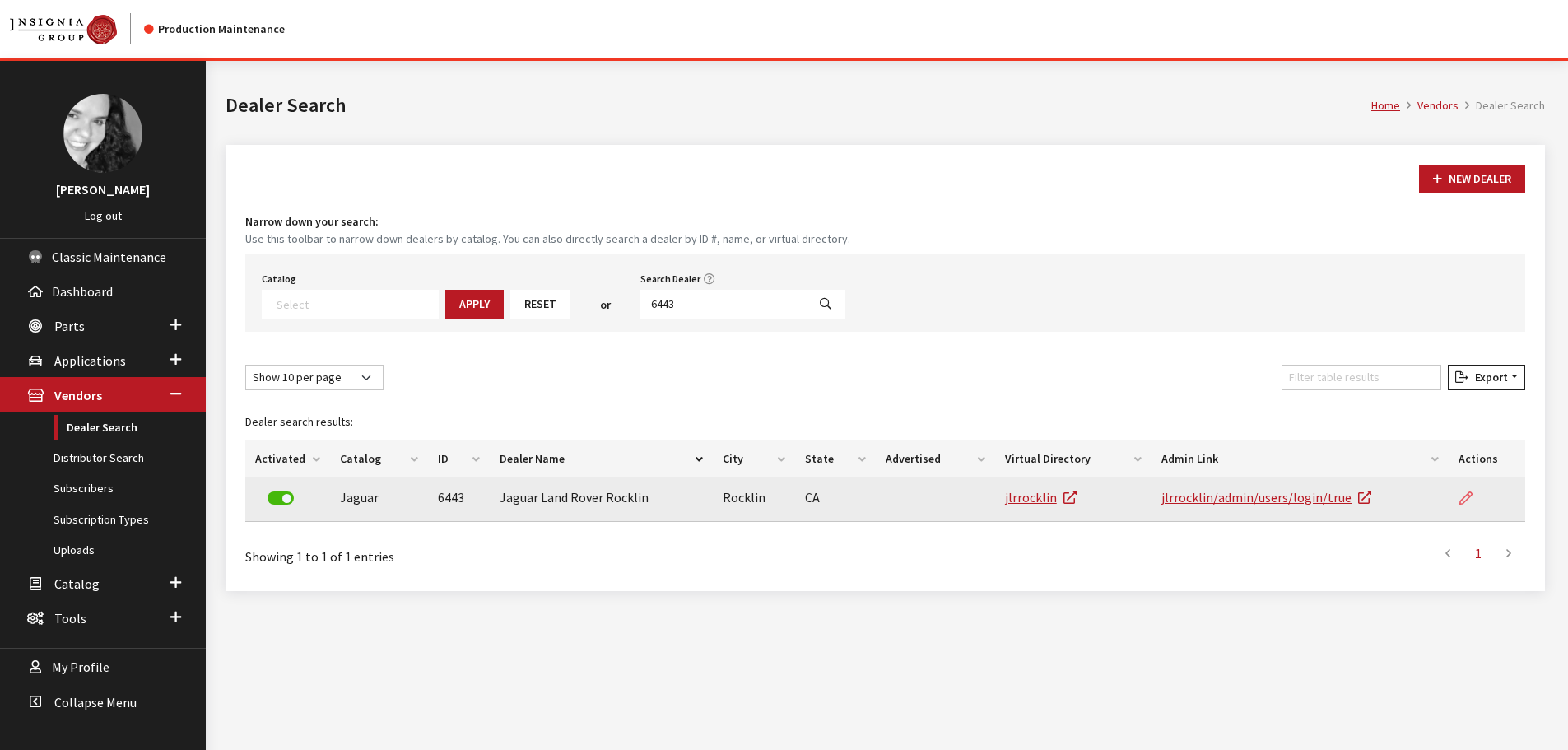
click at [1464, 503] on icon at bounding box center [1467, 499] width 14 height 14
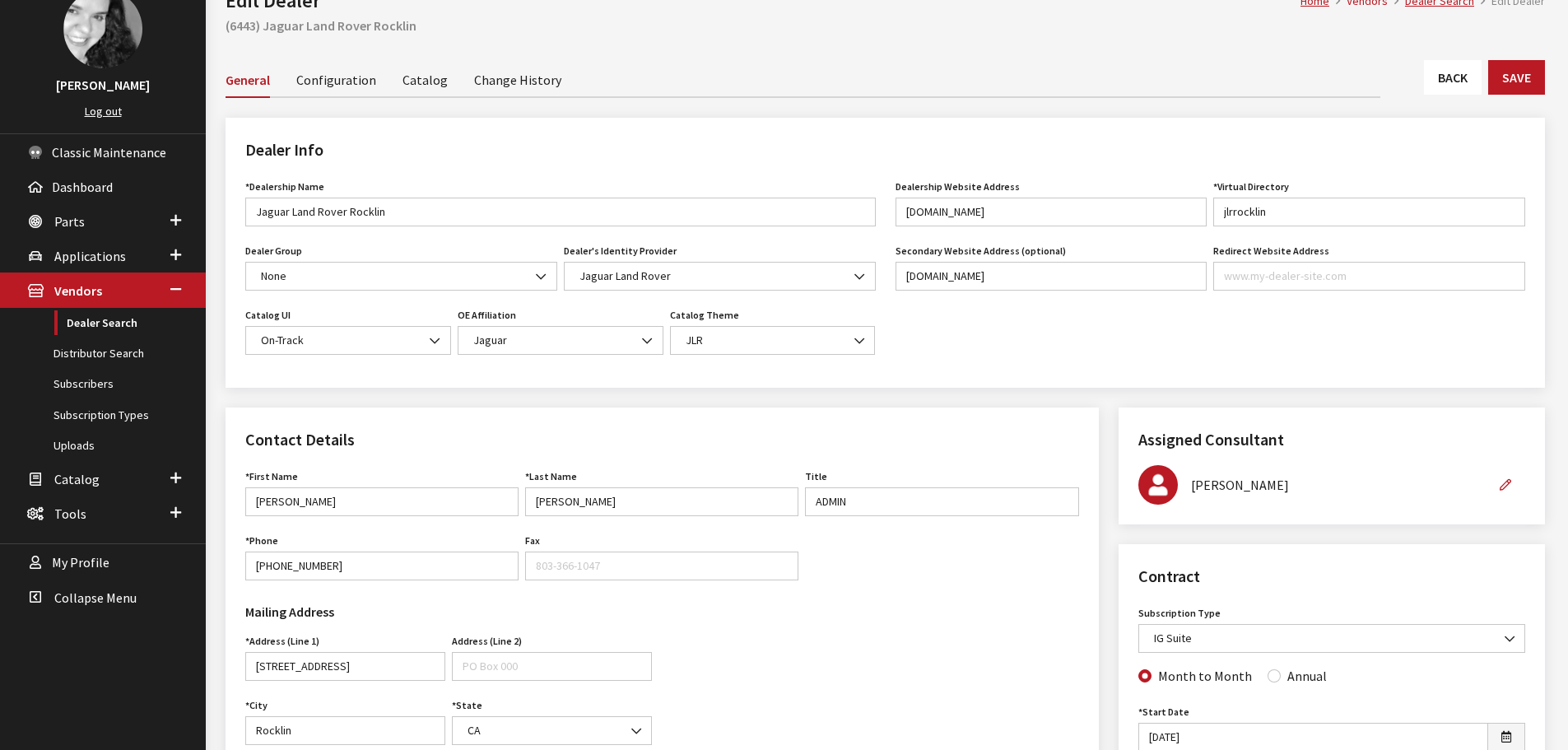
scroll to position [82, 0]
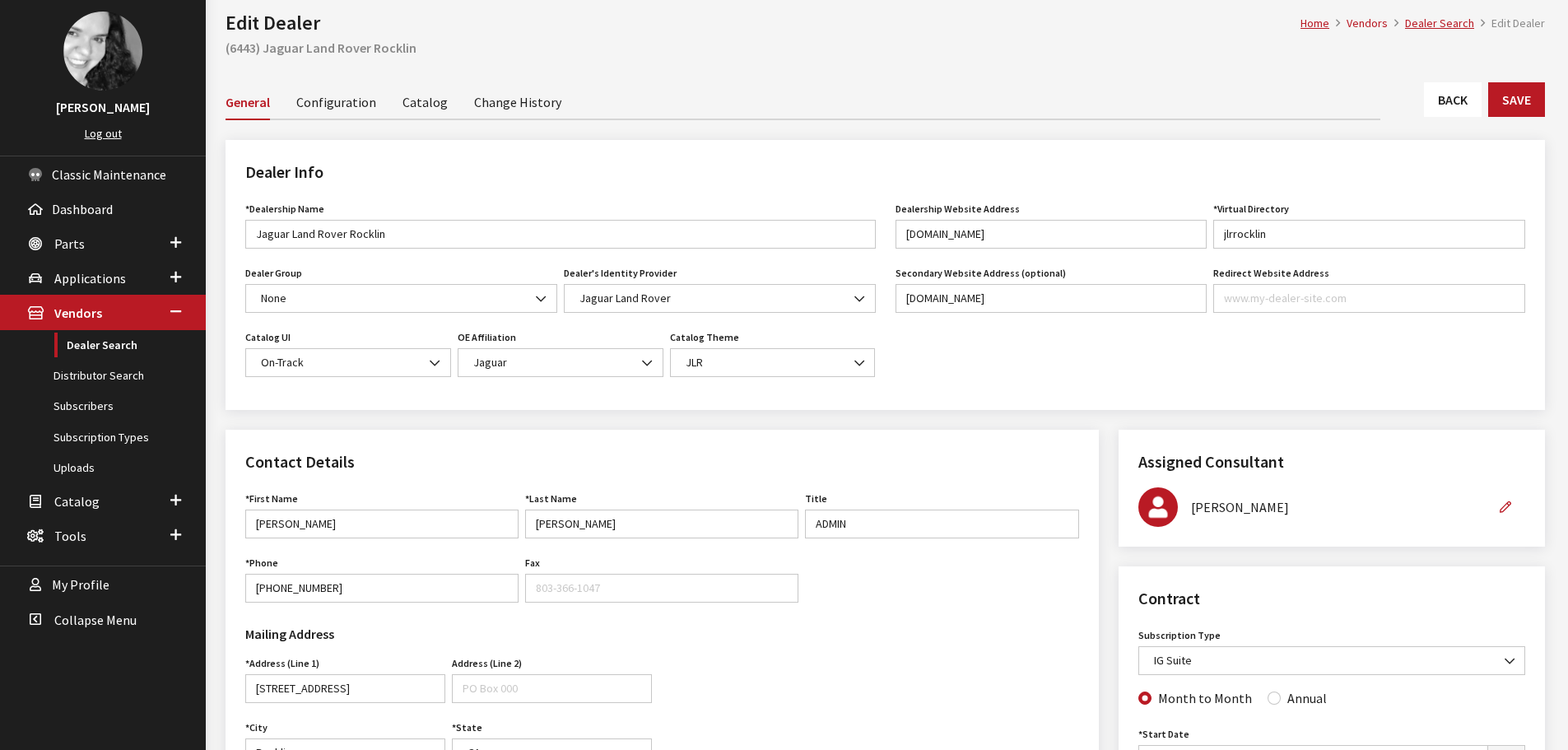
click at [1441, 101] on link "Back" at bounding box center [1453, 99] width 58 height 34
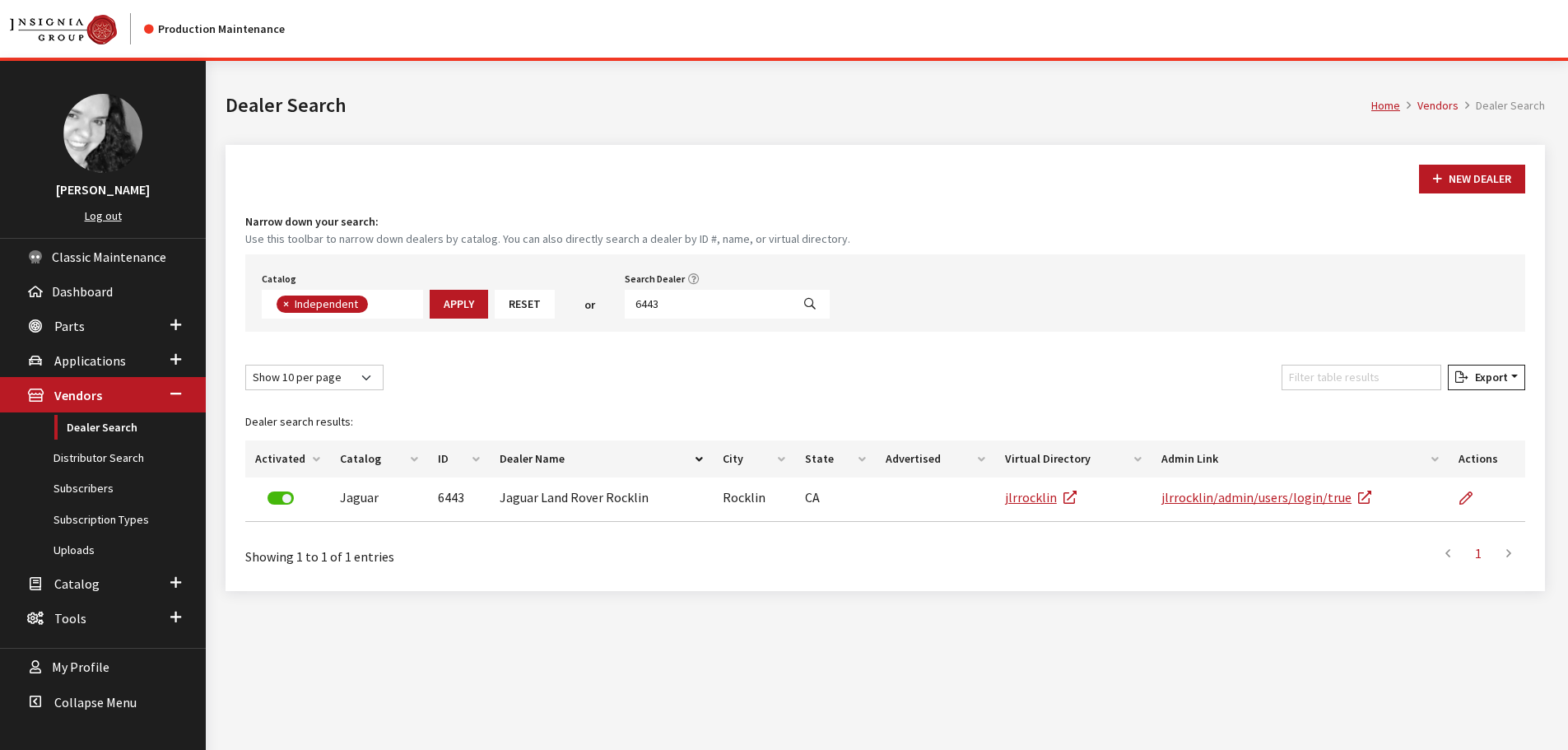
scroll to position [120, 0]
click at [666, 300] on input "6443" at bounding box center [708, 304] width 167 height 29
type input "6442"
select select
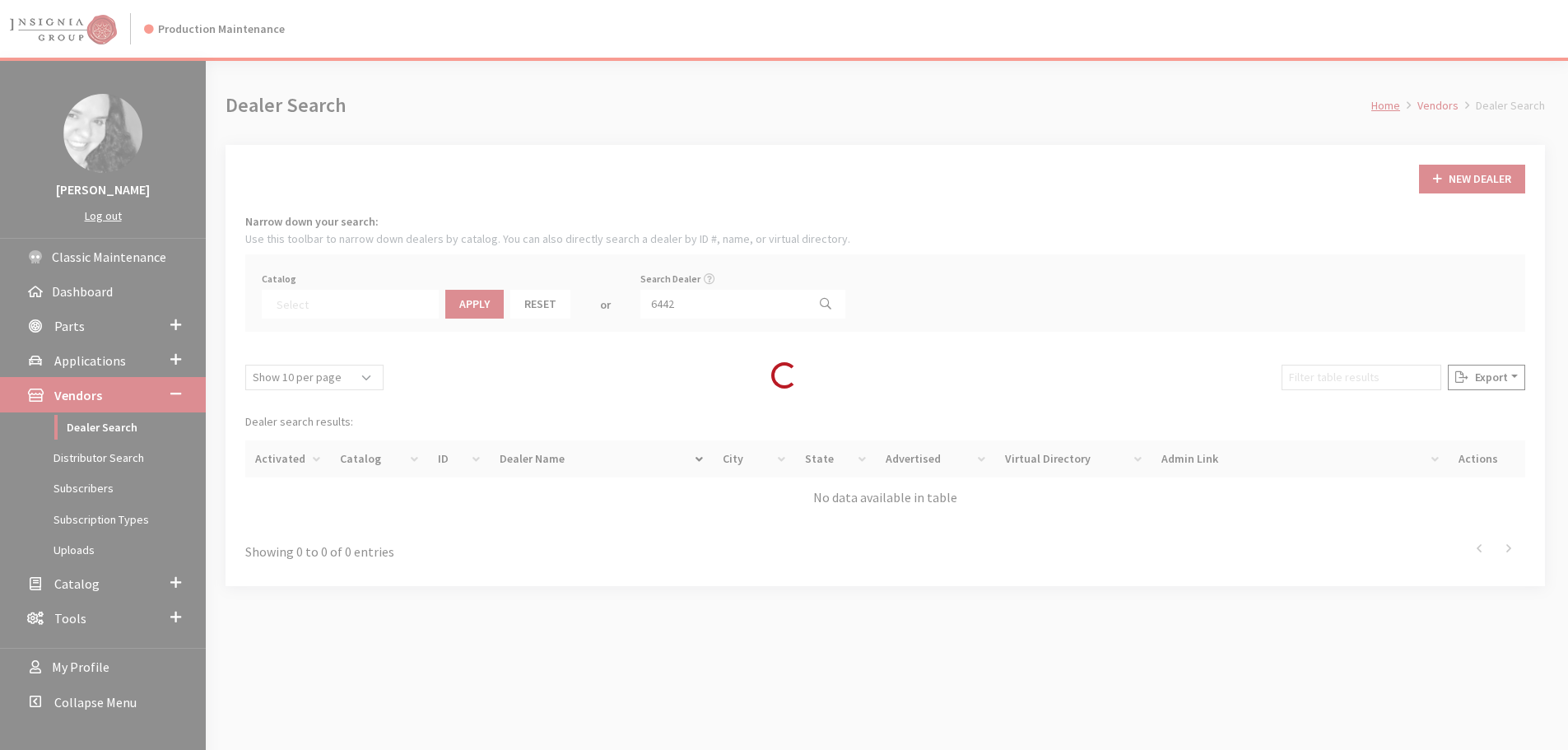
scroll to position [172, 0]
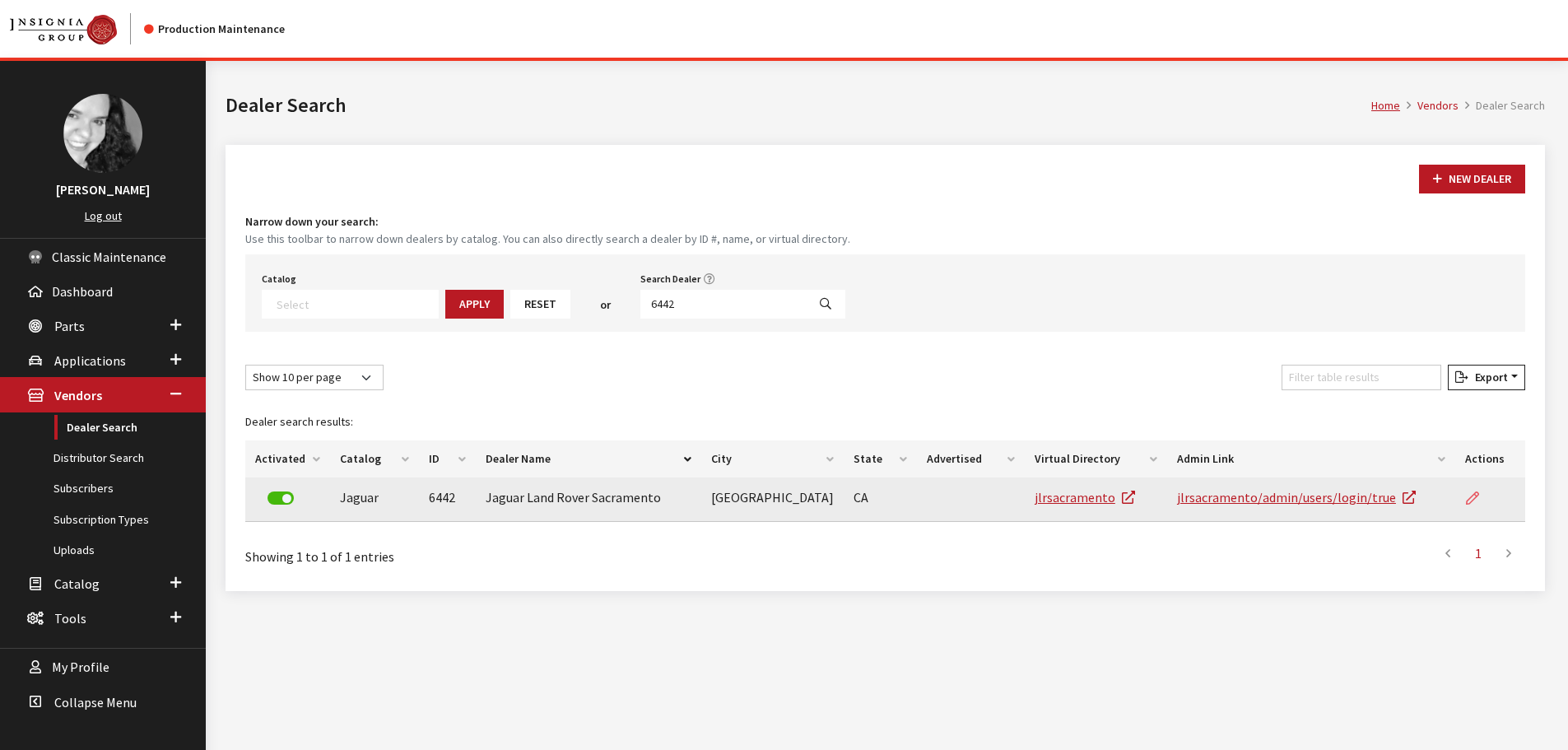
click at [1470, 497] on icon at bounding box center [1473, 499] width 14 height 14
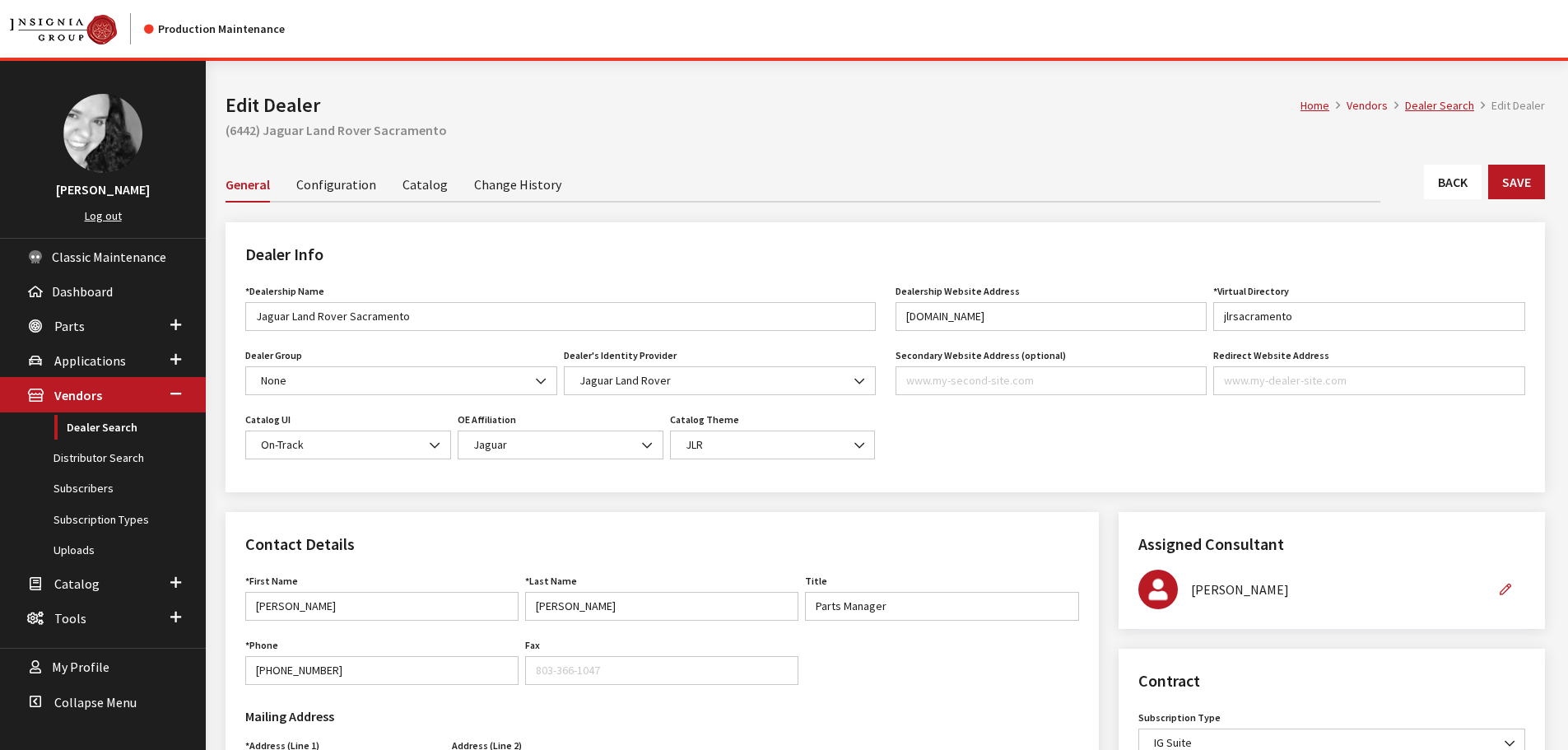
click at [1459, 174] on link "Back" at bounding box center [1453, 181] width 58 height 34
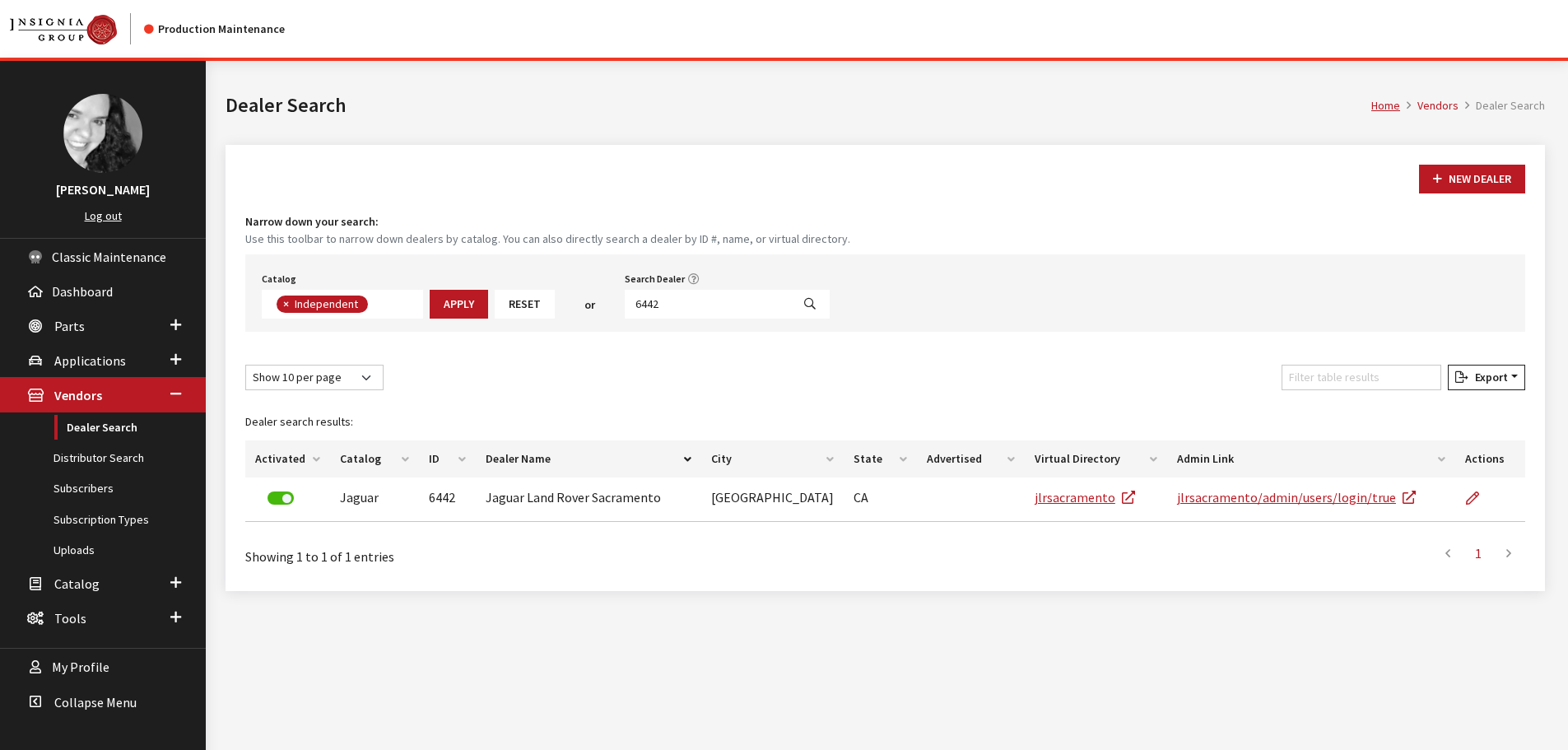
scroll to position [120, 0]
click at [664, 298] on input "6442" at bounding box center [708, 304] width 167 height 29
type input "6439"
select select
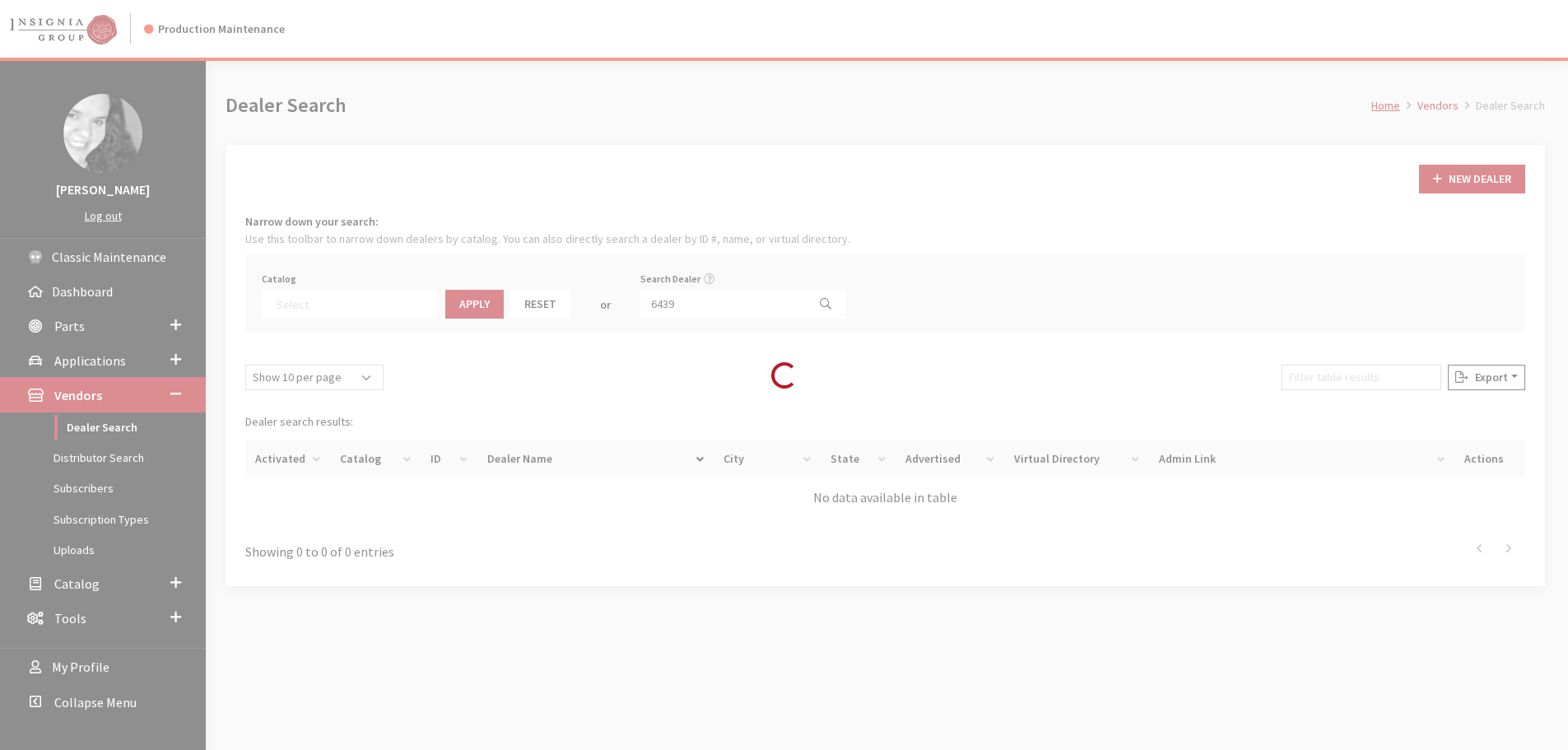
scroll to position [172, 0]
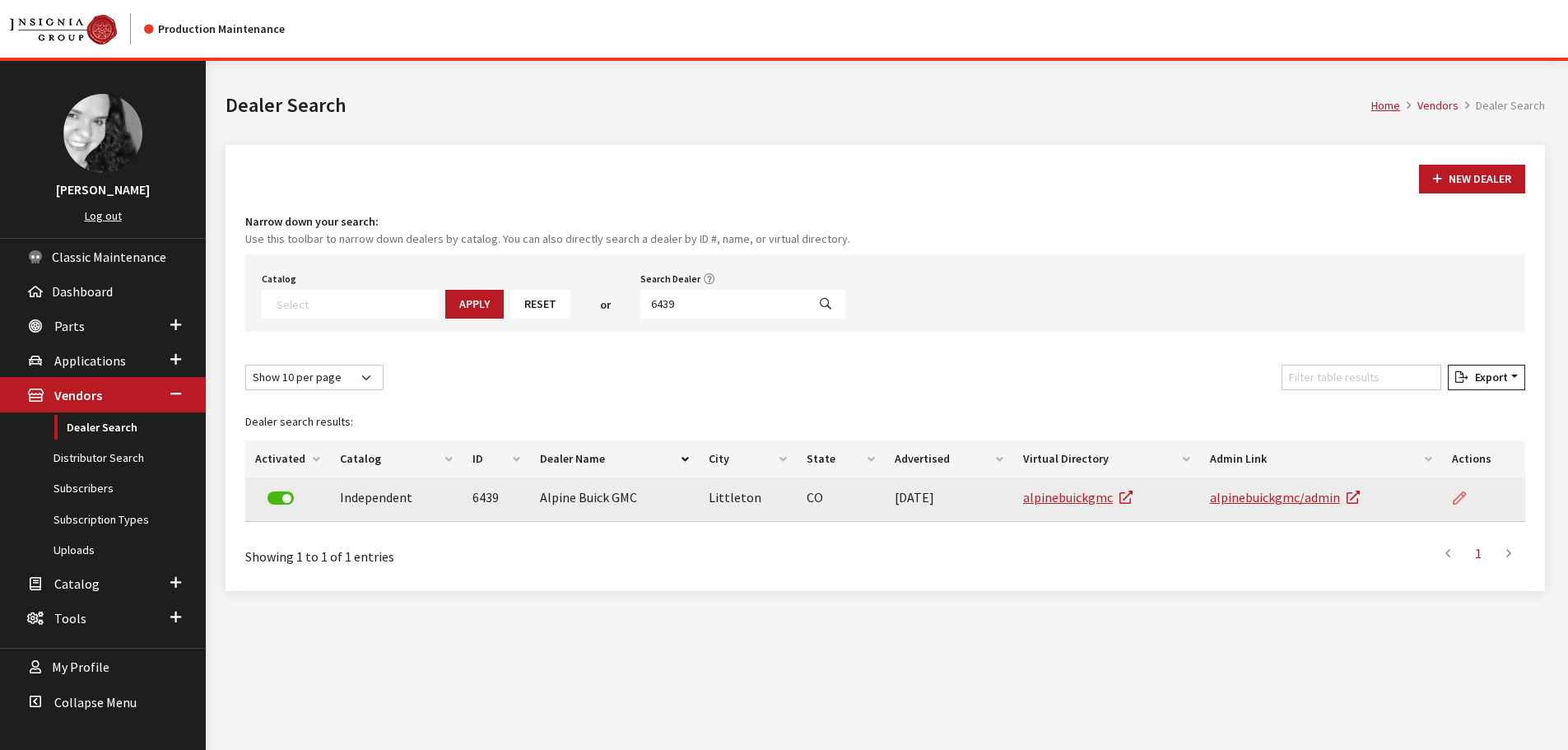
click at [1466, 495] on icon at bounding box center [1460, 499] width 14 height 14
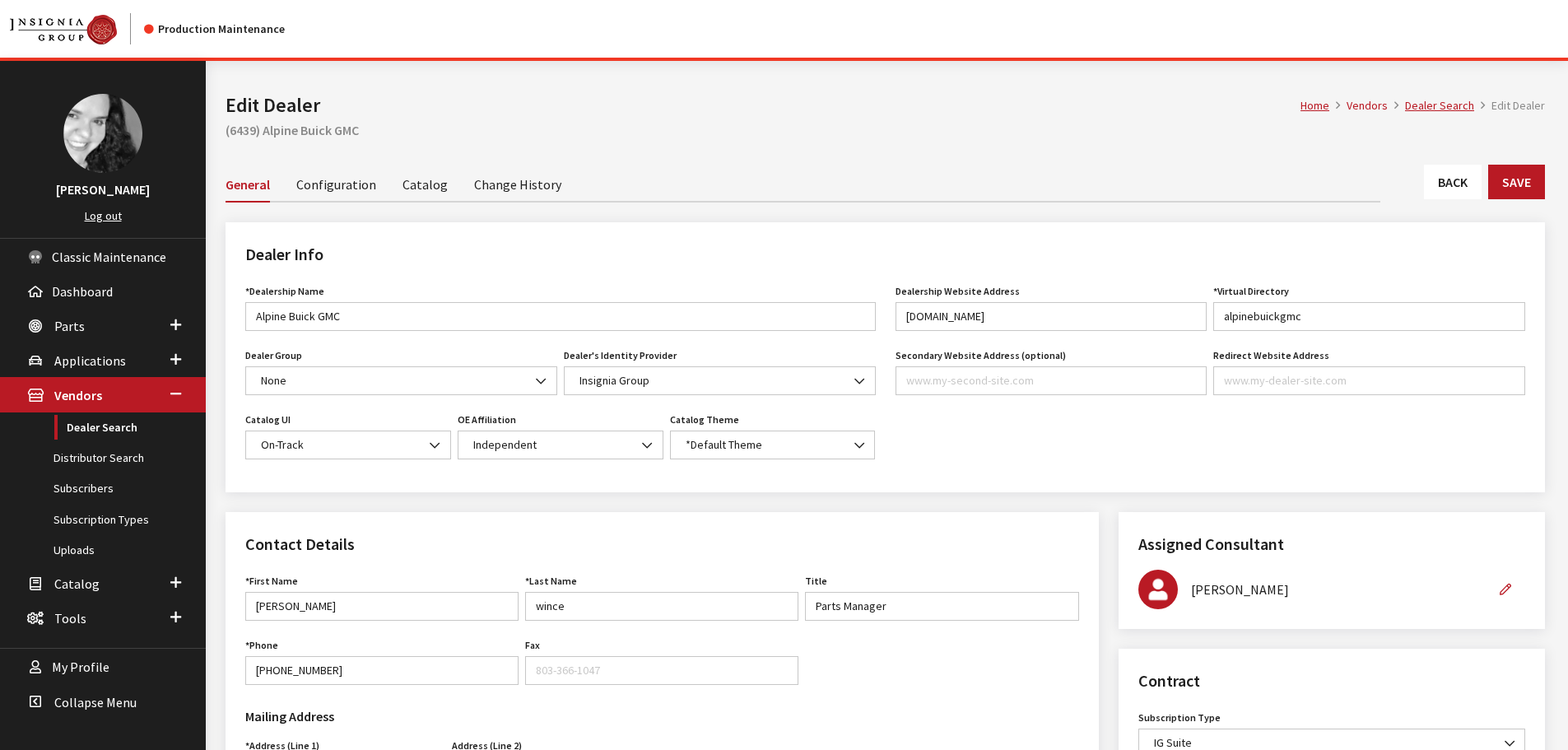
click at [1548, 193] on div "Back Save" at bounding box center [885, 188] width 1340 height 48
click at [1536, 187] on button "Save" at bounding box center [1517, 181] width 57 height 34
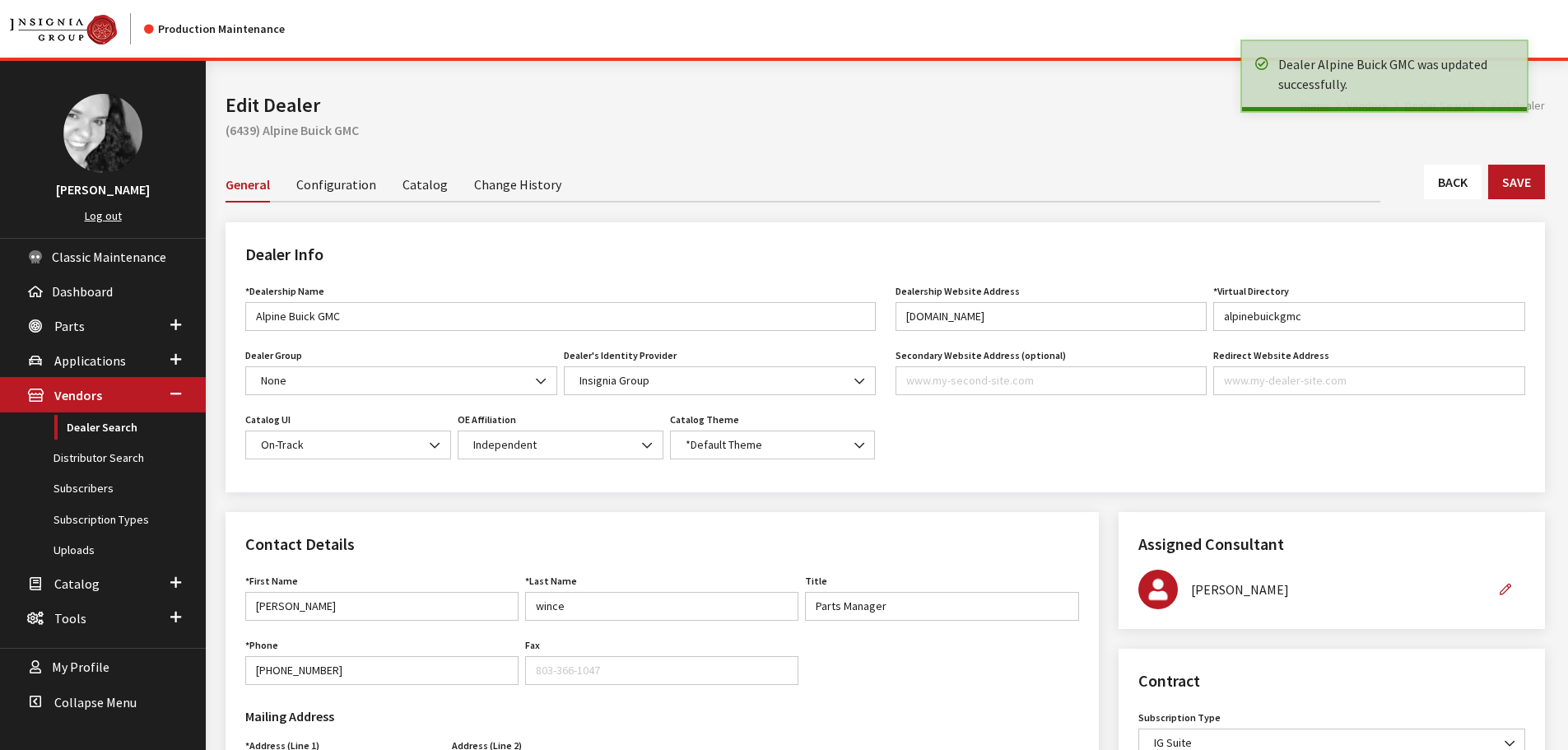
click at [1431, 177] on link "Back" at bounding box center [1453, 181] width 58 height 34
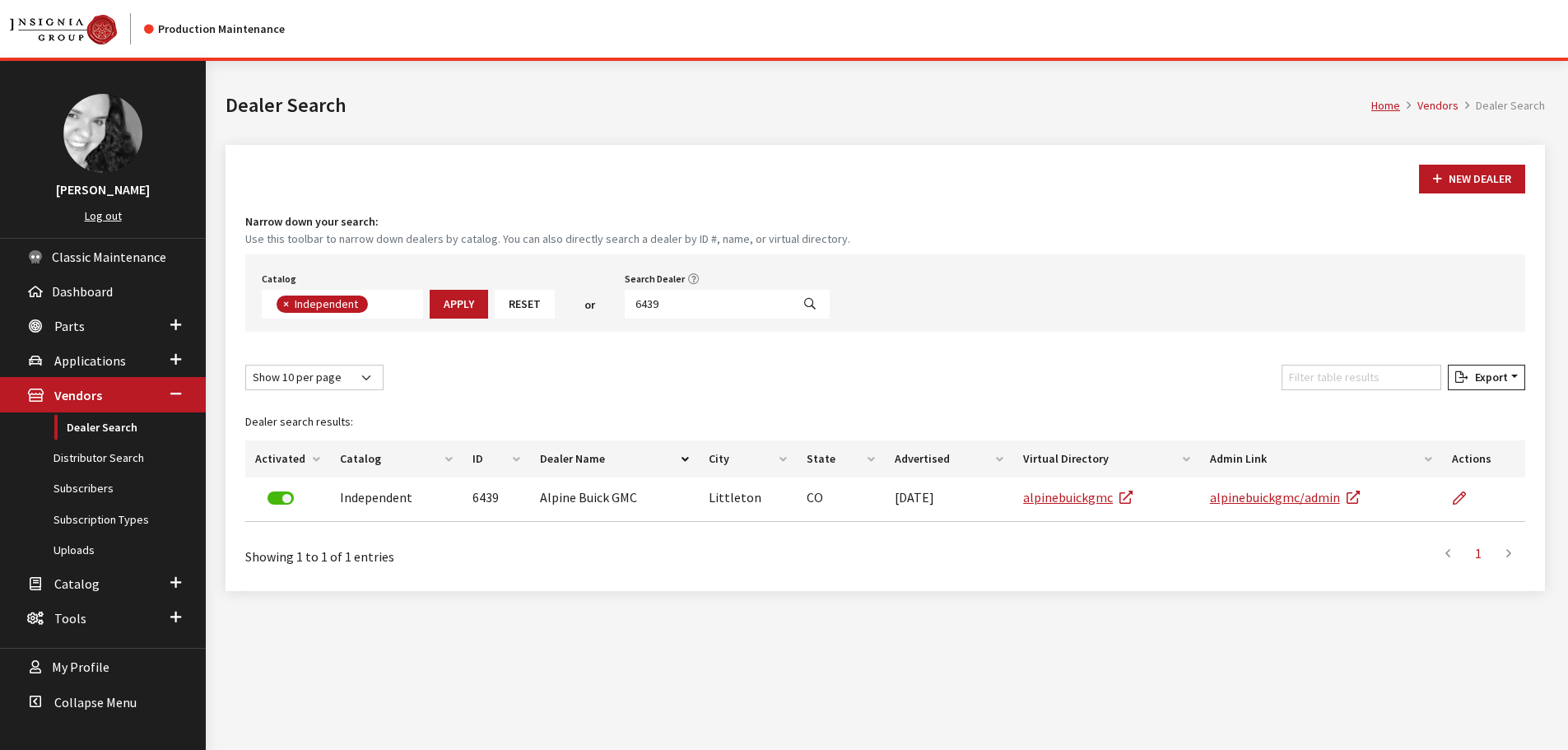
scroll to position [120, 0]
click at [669, 291] on input "6439" at bounding box center [708, 304] width 167 height 29
click at [667, 296] on input "6439" at bounding box center [708, 304] width 167 height 29
type input "6437"
select select
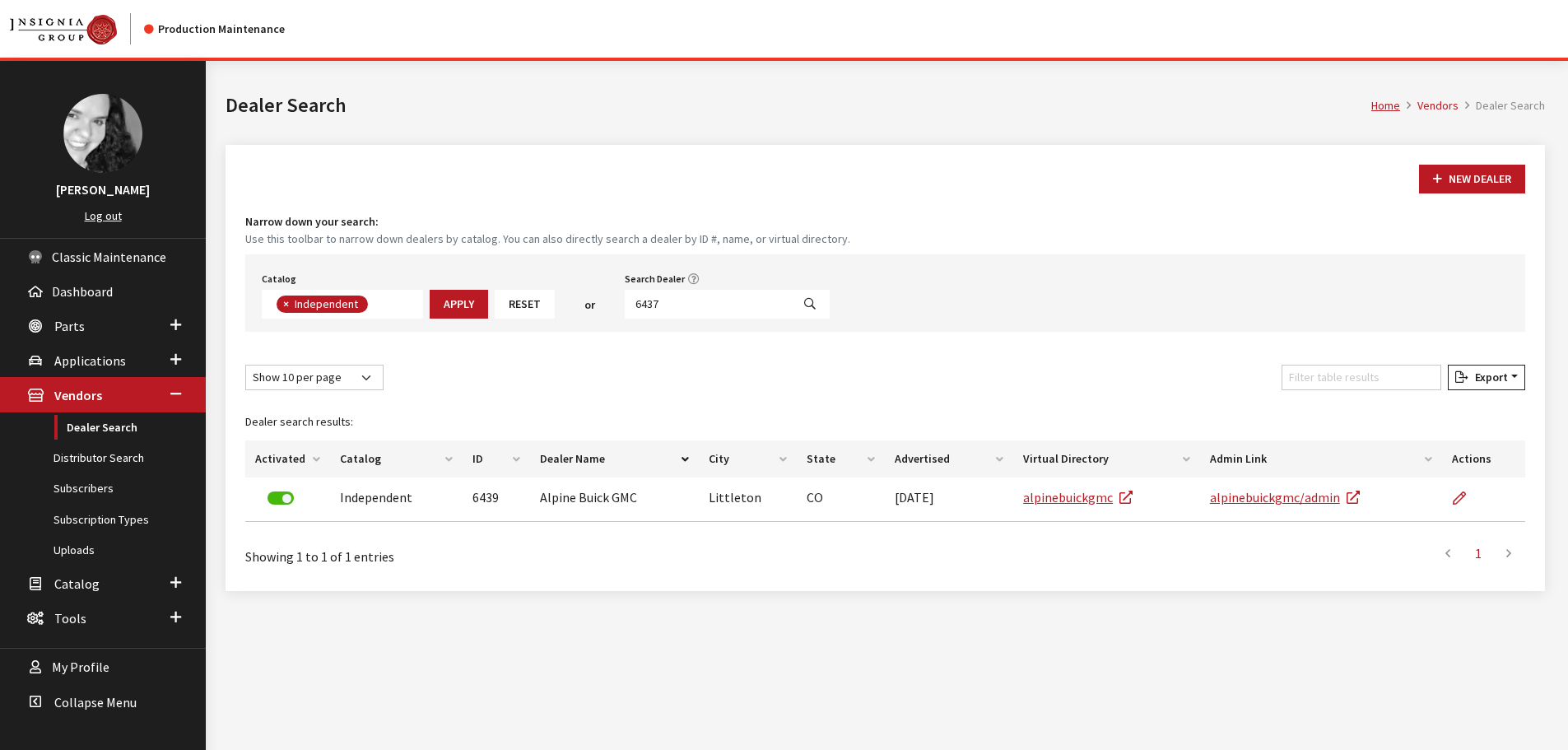
scroll to position [172, 0]
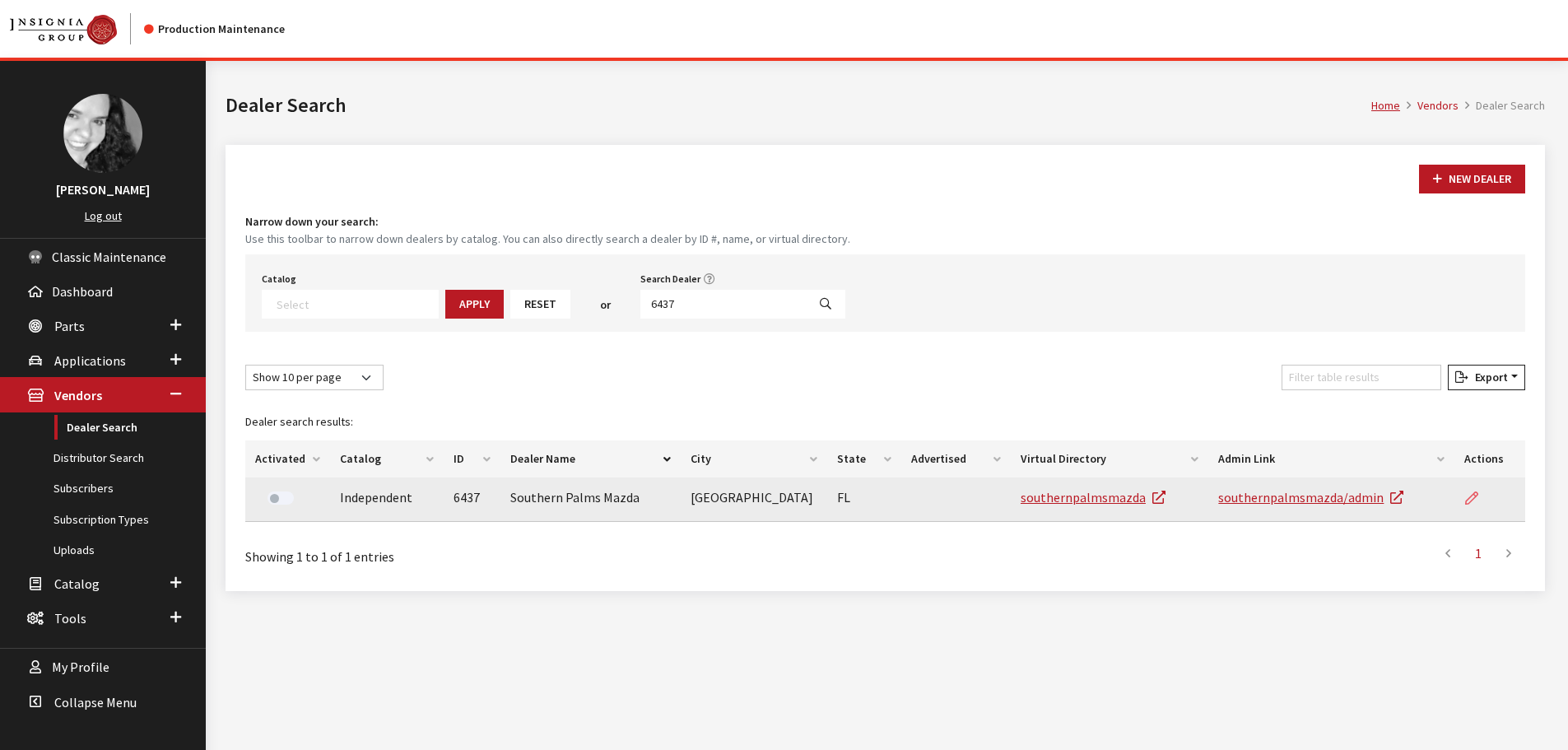
click at [1468, 505] on link at bounding box center [1478, 498] width 28 height 41
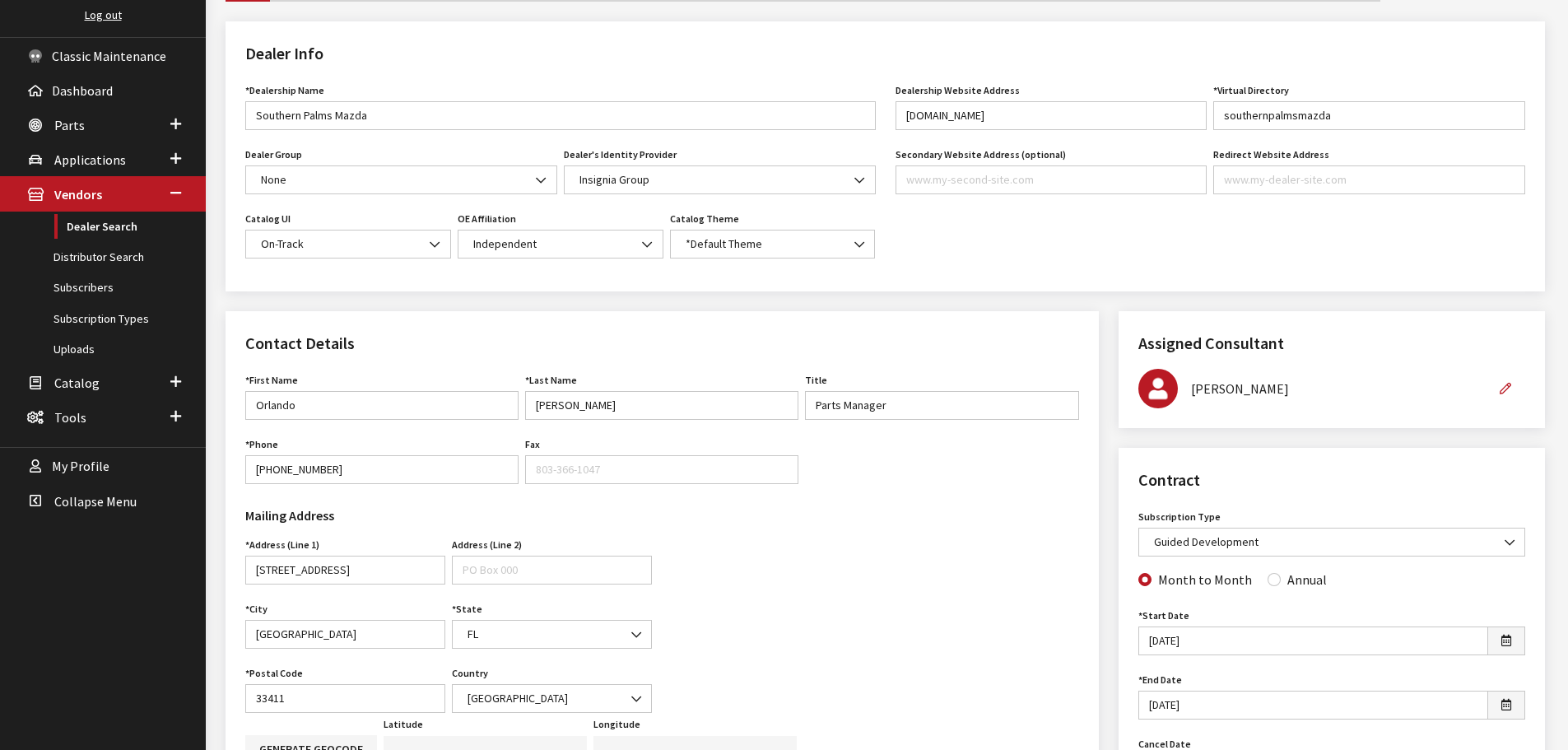
scroll to position [330, 0]
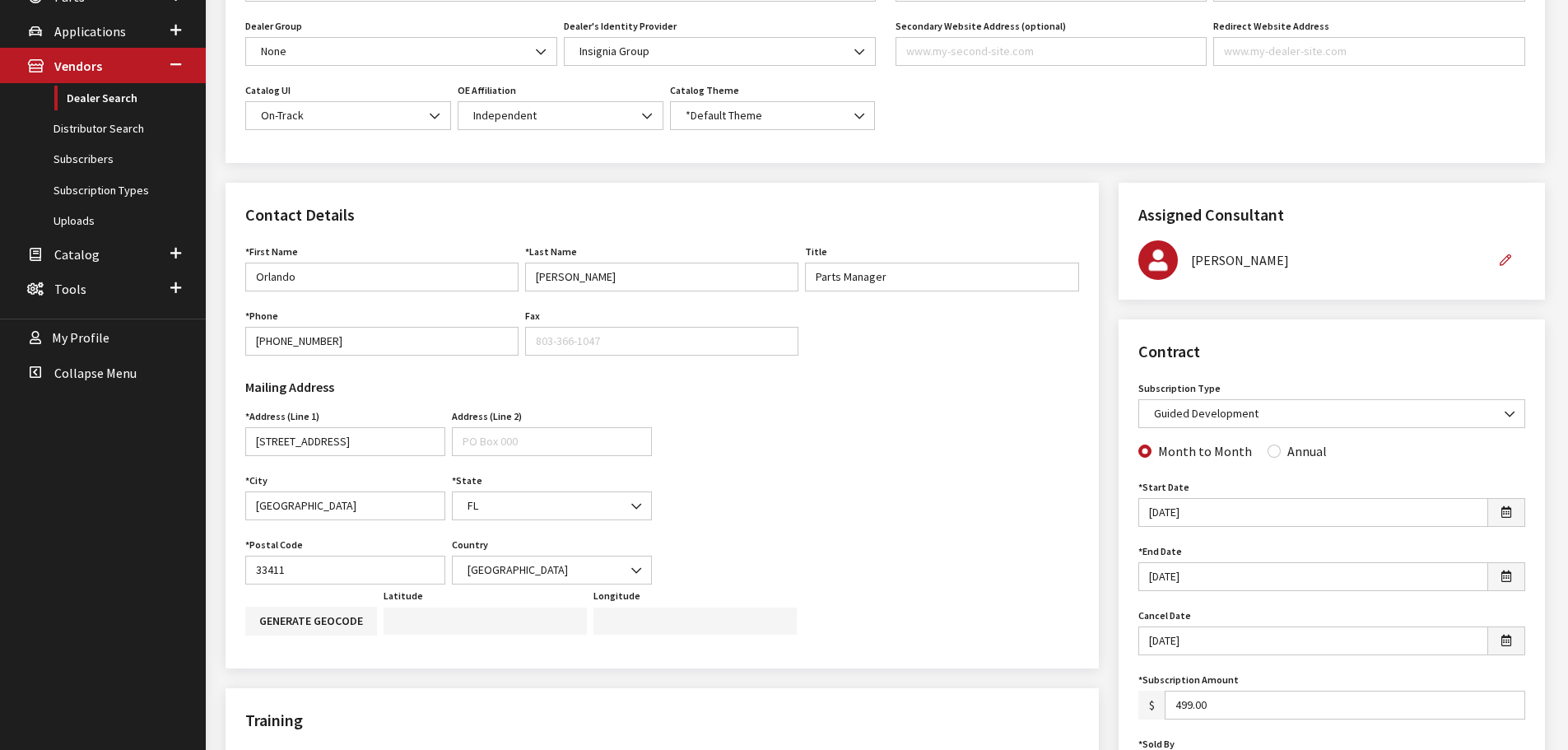
click at [736, 469] on div "Mailing Address Address (Line 1) [STREET_ADDRESS] Address is required. Address …" at bounding box center [662, 476] width 854 height 216
click at [950, 495] on div "Mailing Address Address (Line 1) [STREET_ADDRESS] Address is required. Address …" at bounding box center [662, 476] width 854 height 216
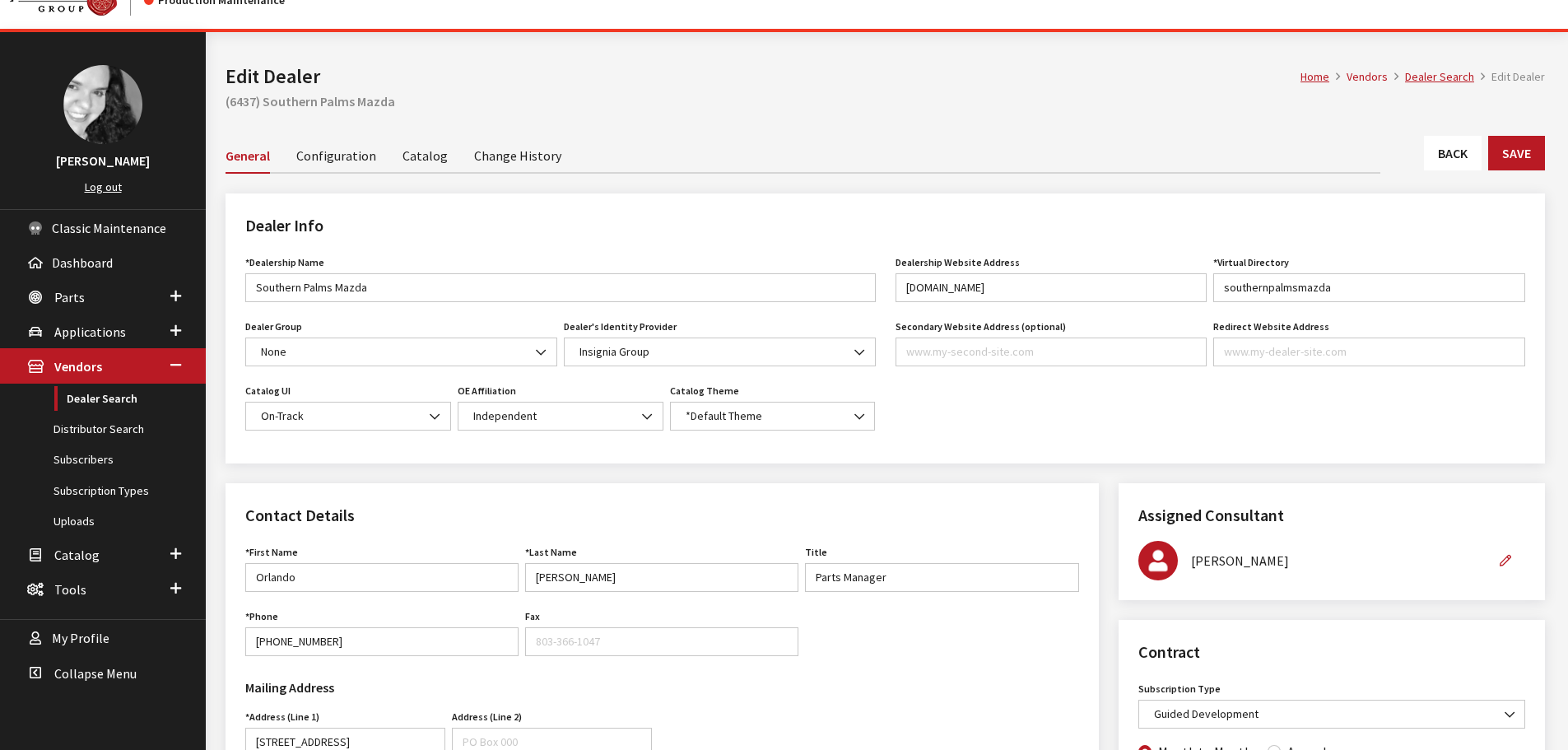
scroll to position [0, 0]
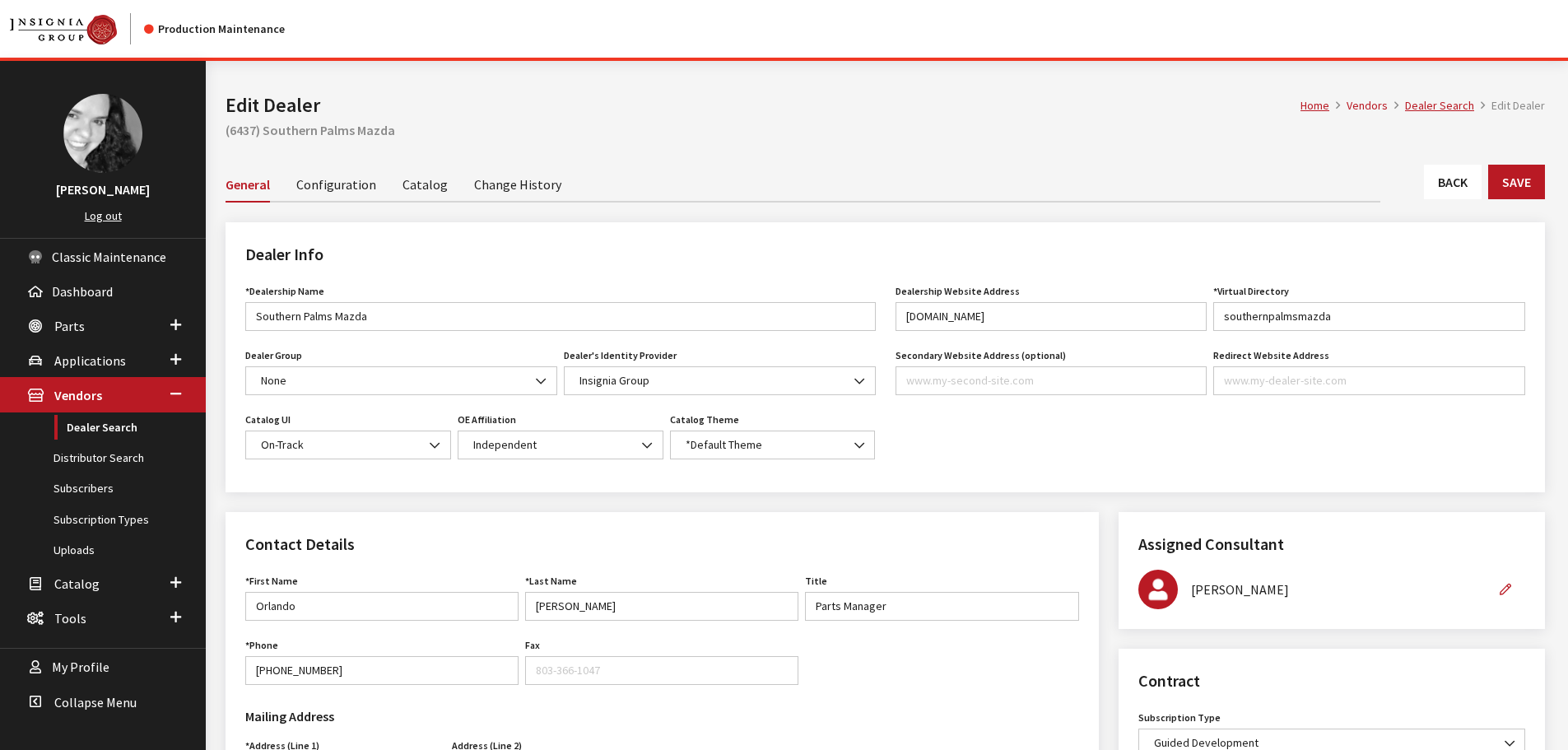
click at [1449, 188] on link "Back" at bounding box center [1453, 181] width 58 height 34
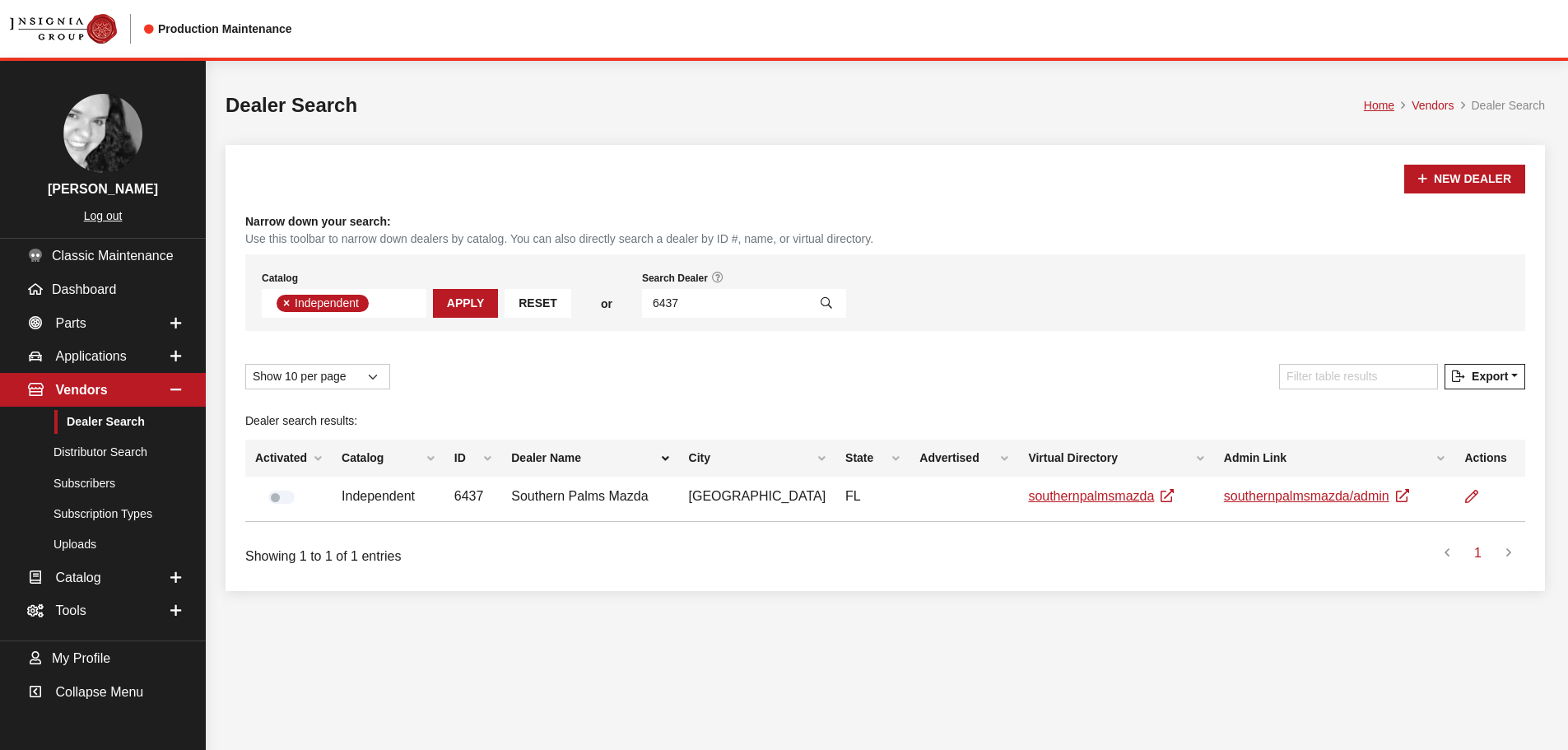
scroll to position [120, 0]
click at [702, 297] on input "6437" at bounding box center [725, 303] width 166 height 29
type input "4288"
select select
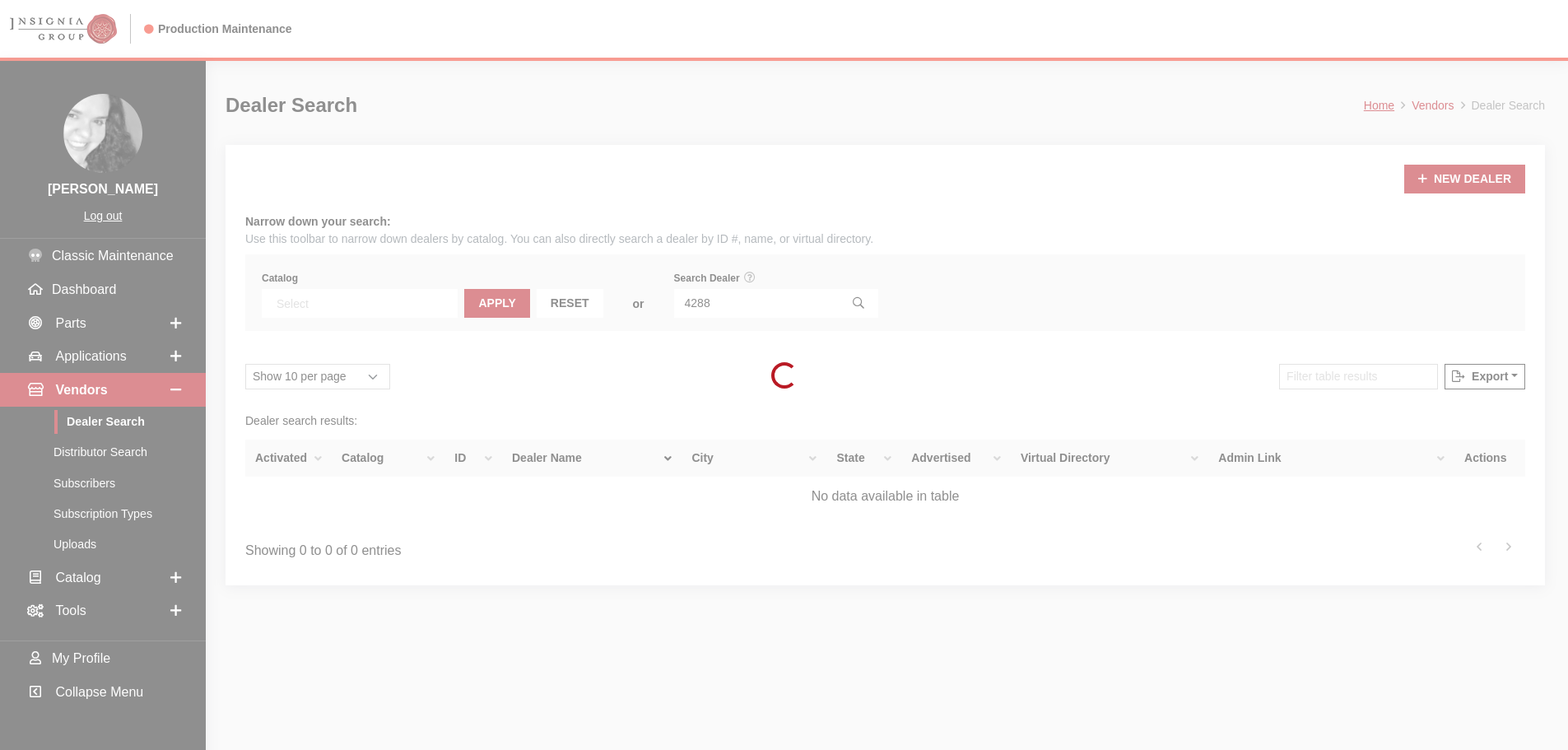
scroll to position [172, 0]
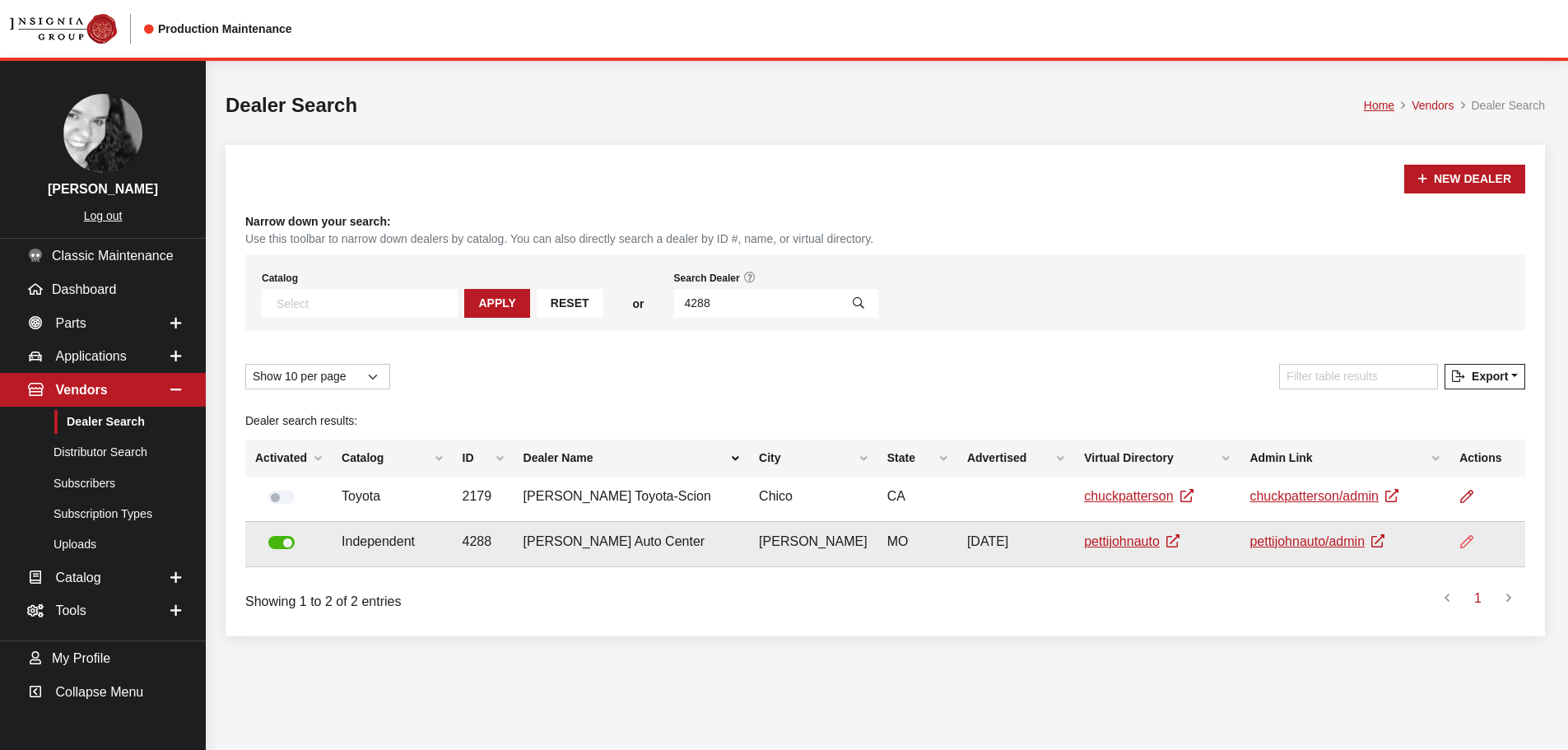
click at [1463, 546] on icon at bounding box center [1468, 543] width 14 height 14
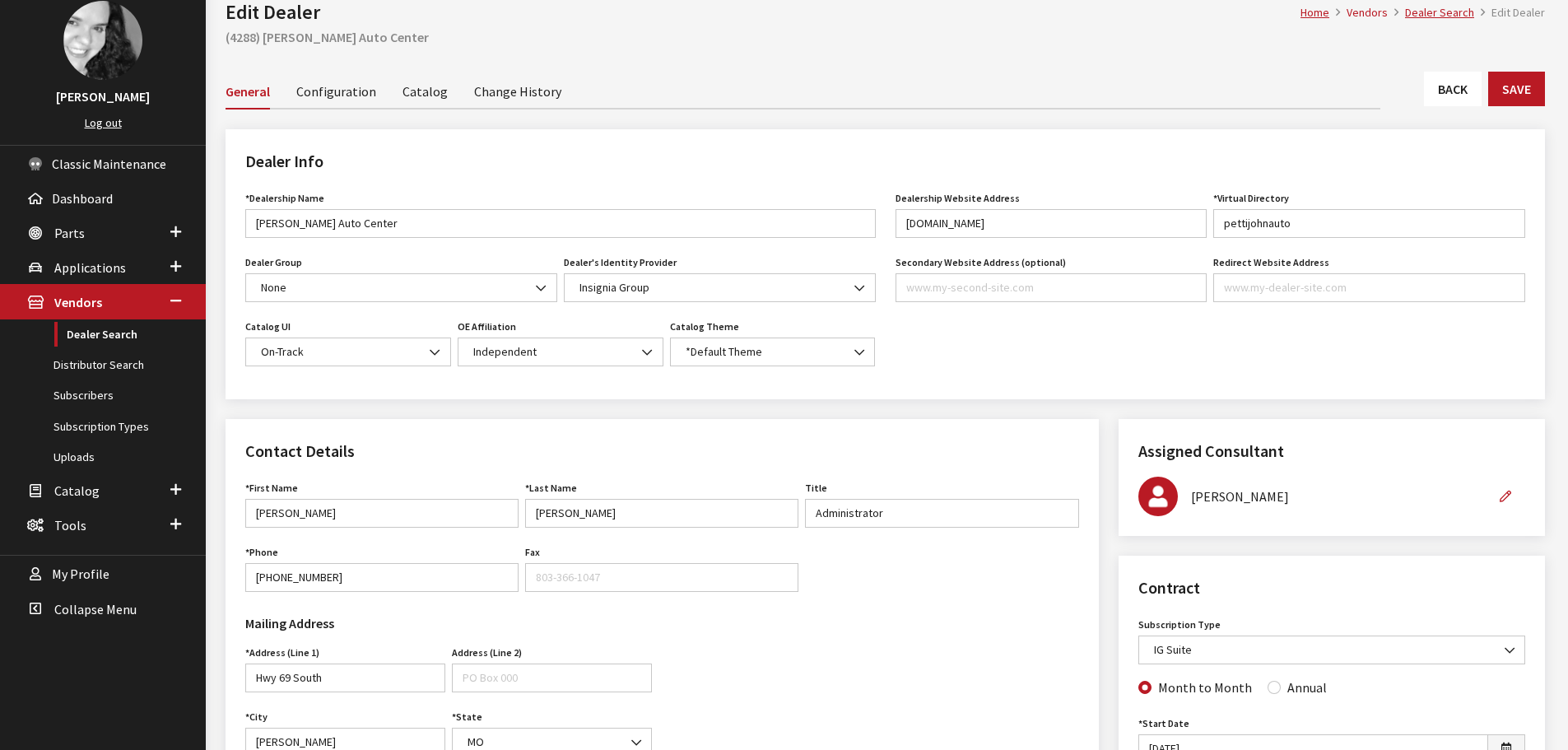
scroll to position [82, 0]
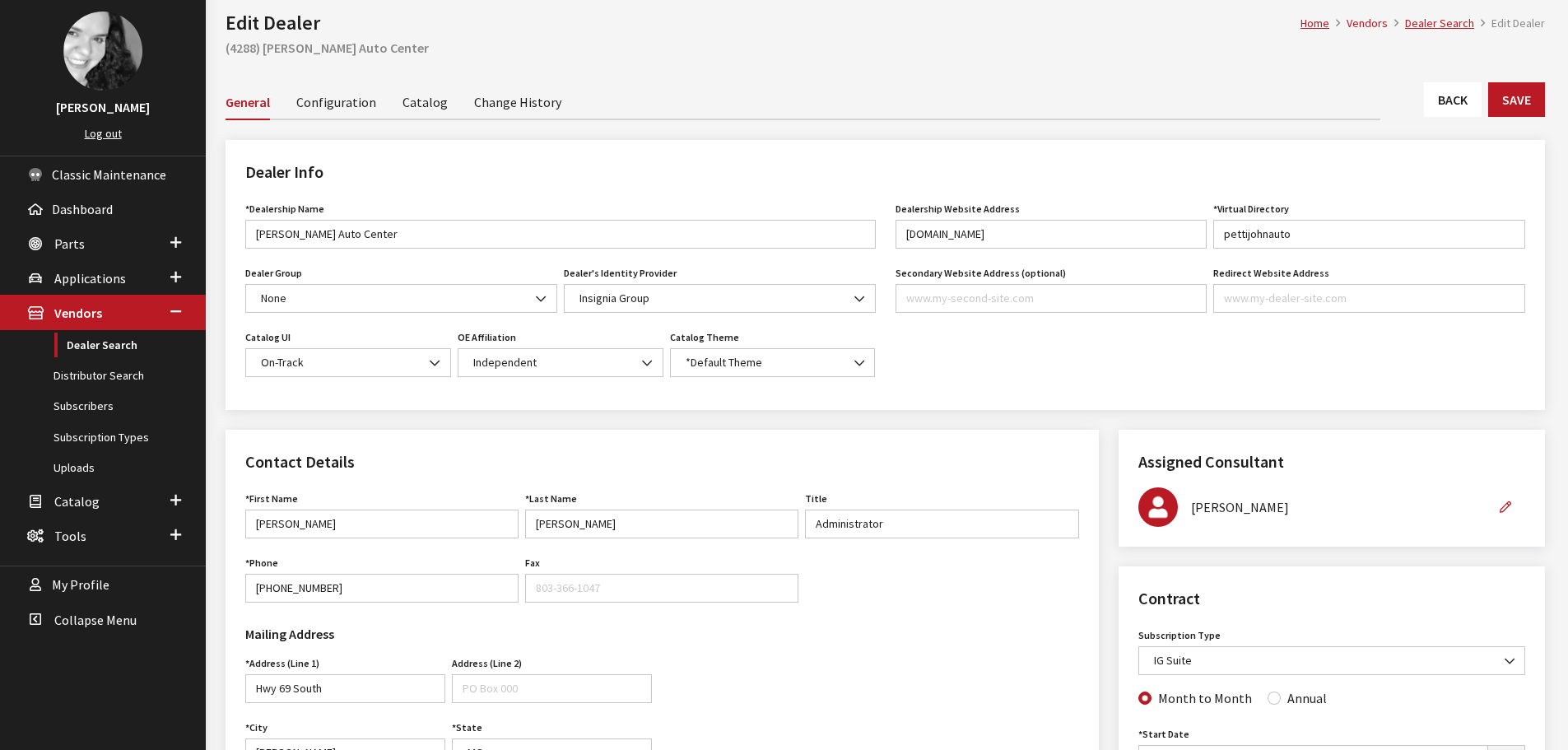
click at [1452, 95] on link "Back" at bounding box center [1453, 99] width 58 height 34
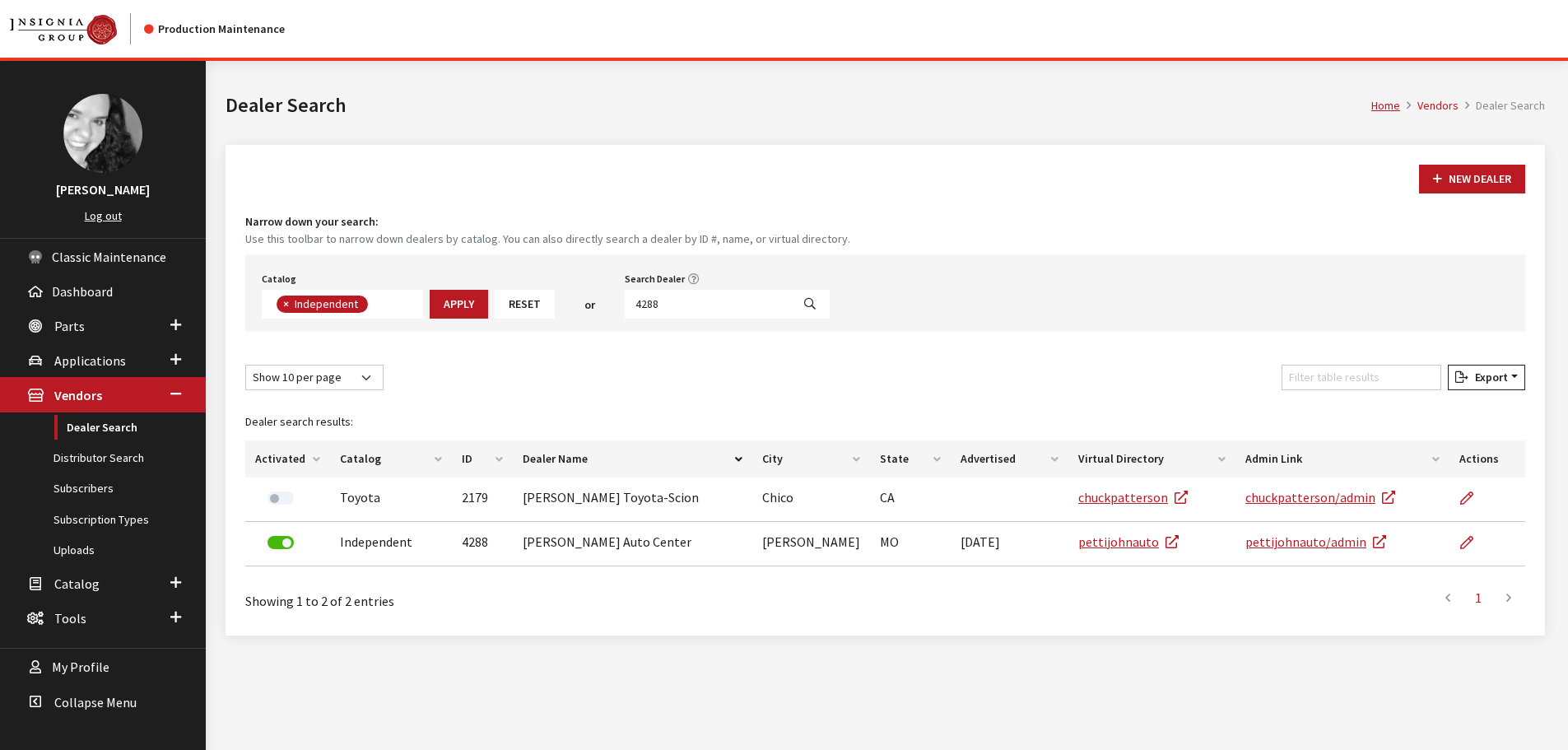
scroll to position [120, 0]
click at [751, 309] on input "4288" at bounding box center [708, 304] width 167 height 29
type input "6404"
select select
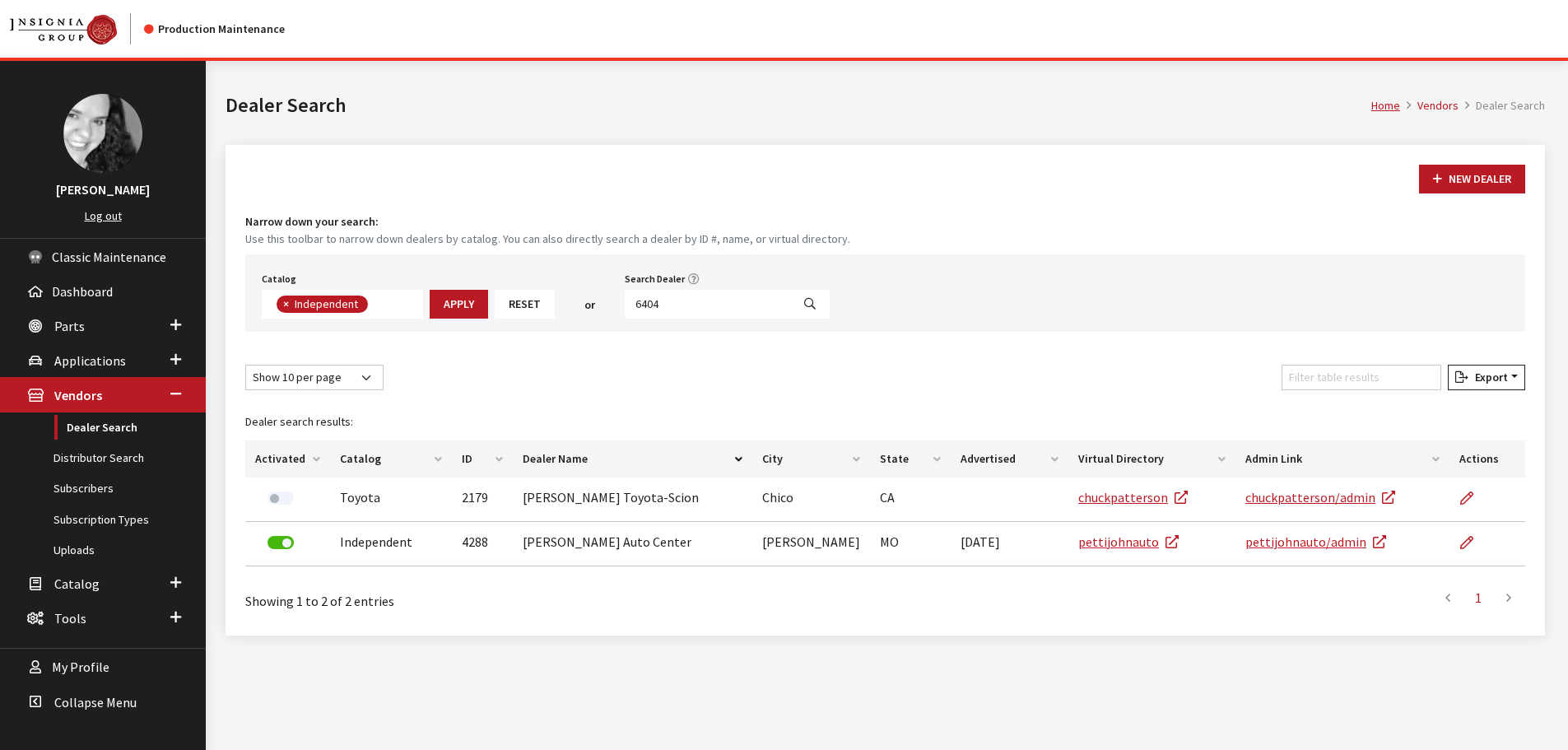
scroll to position [172, 0]
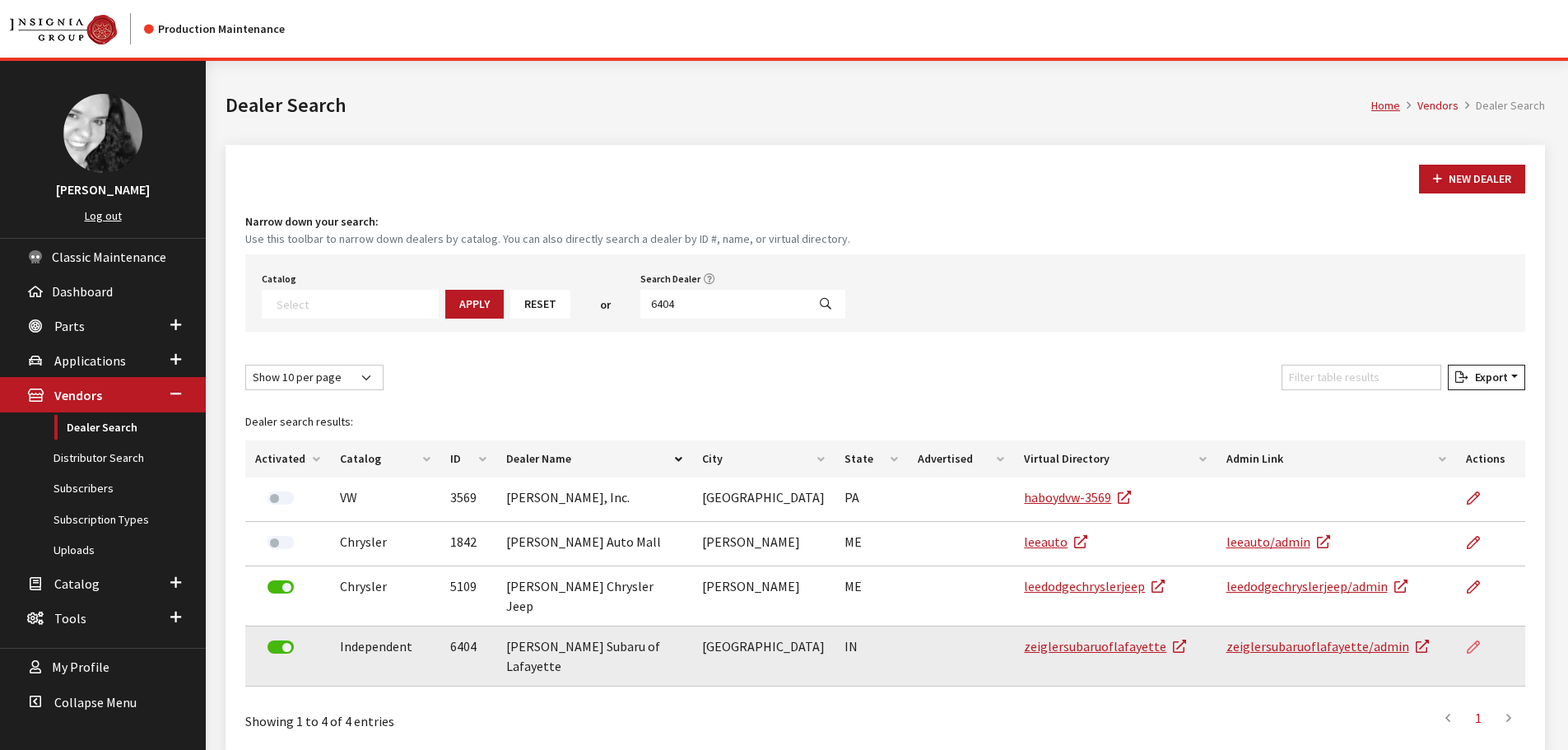
click at [1473, 642] on icon at bounding box center [1474, 649] width 14 height 14
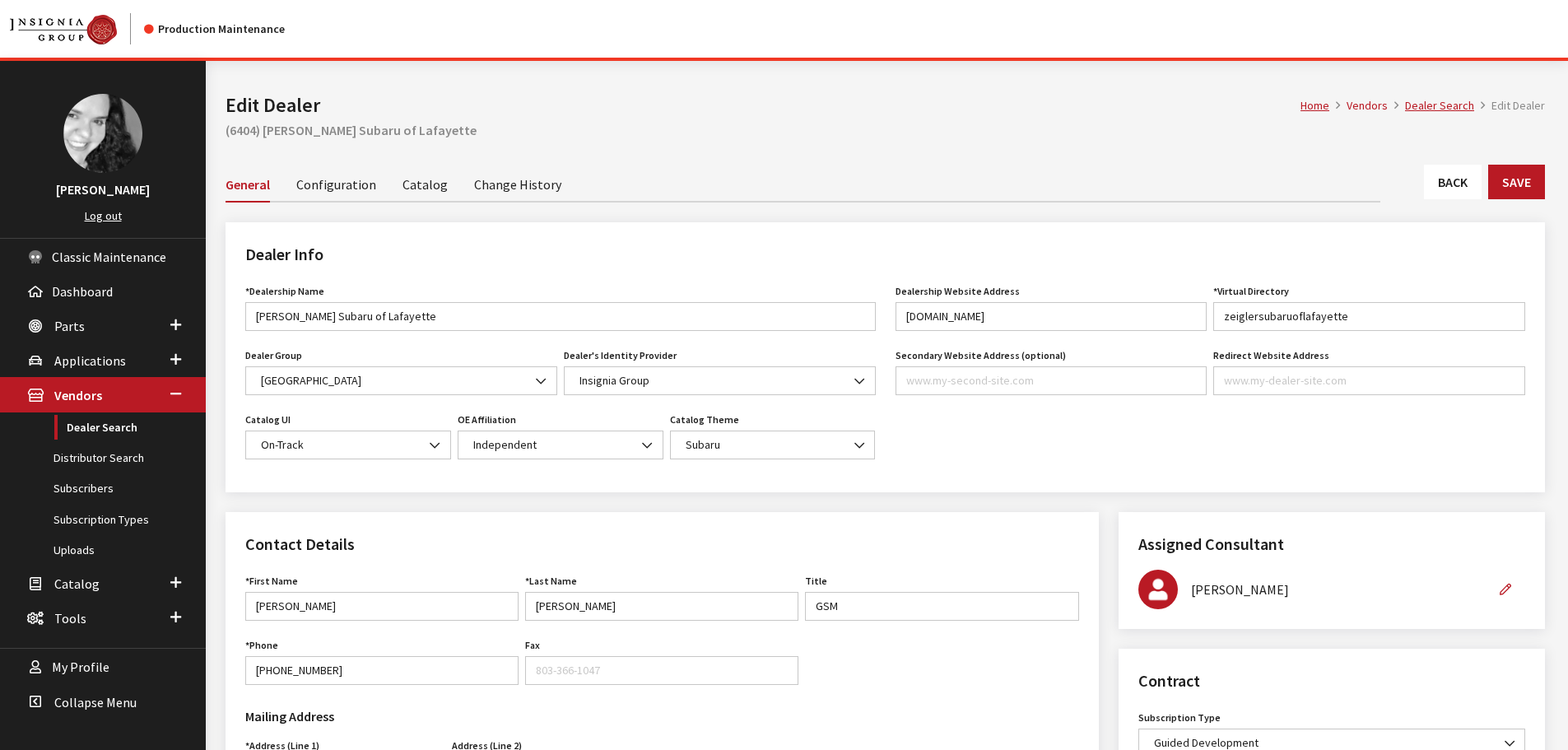
click at [1435, 182] on link "Back" at bounding box center [1453, 181] width 58 height 34
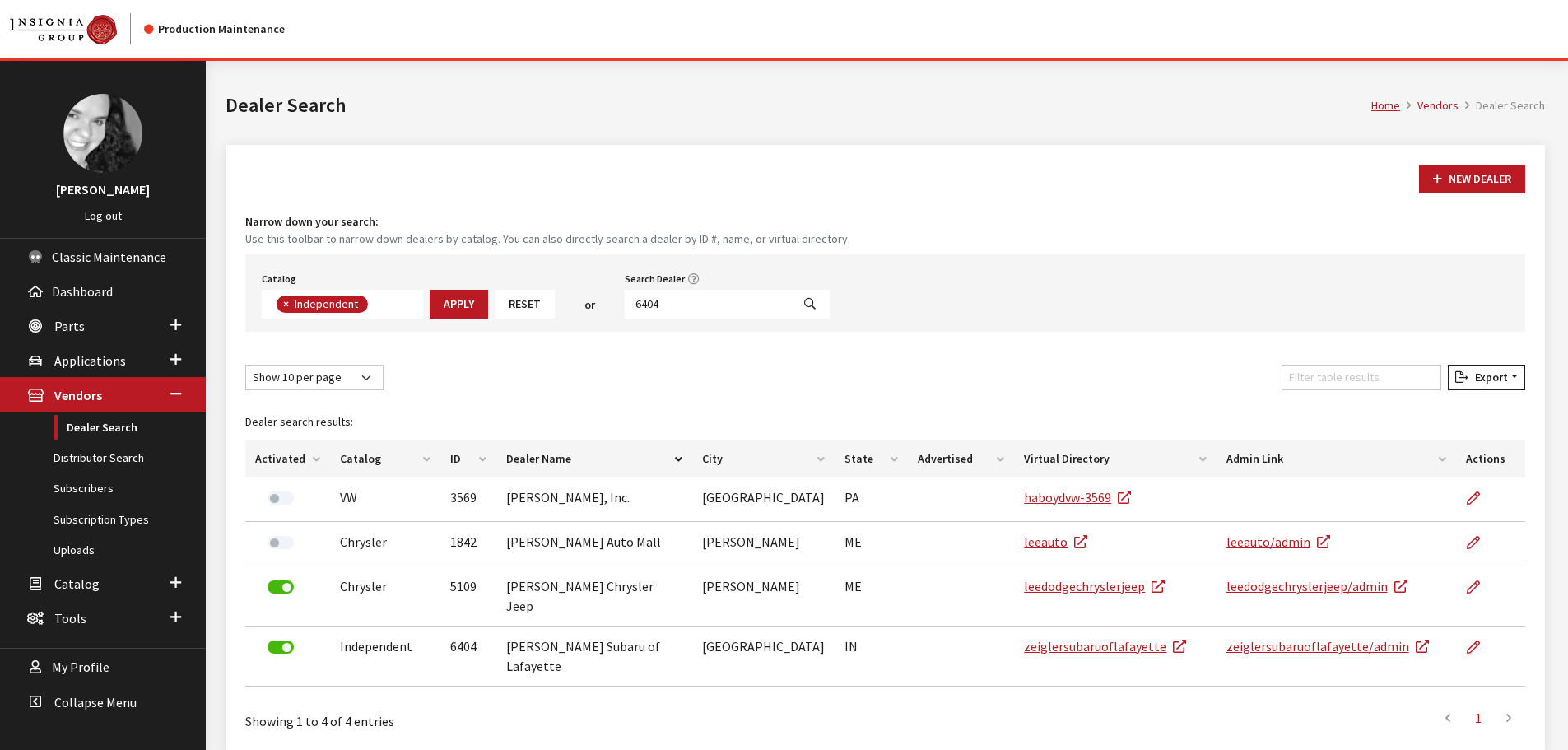
scroll to position [120, 0]
click at [706, 304] on input "6404" at bounding box center [708, 304] width 167 height 29
type input "6427"
select select
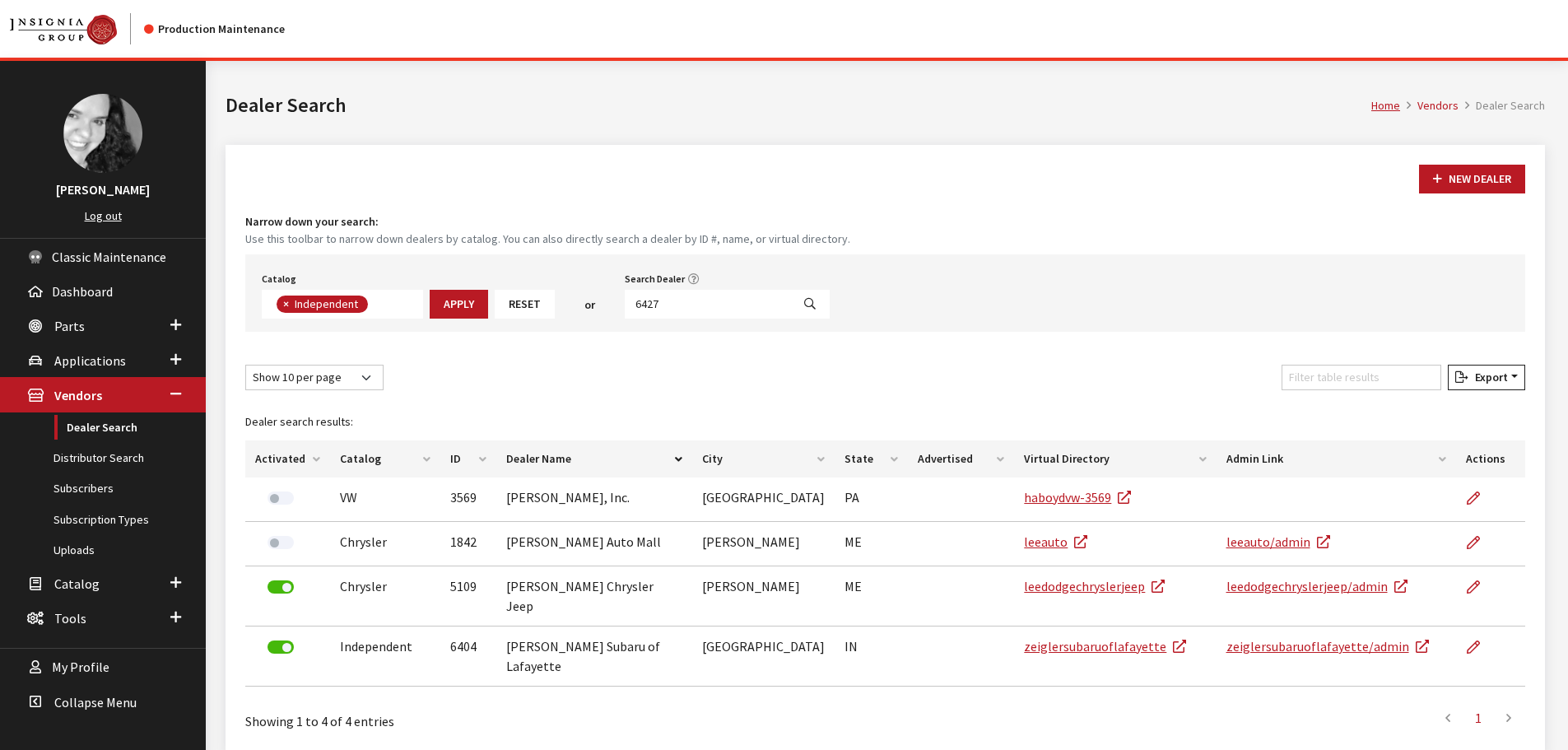
scroll to position [172, 0]
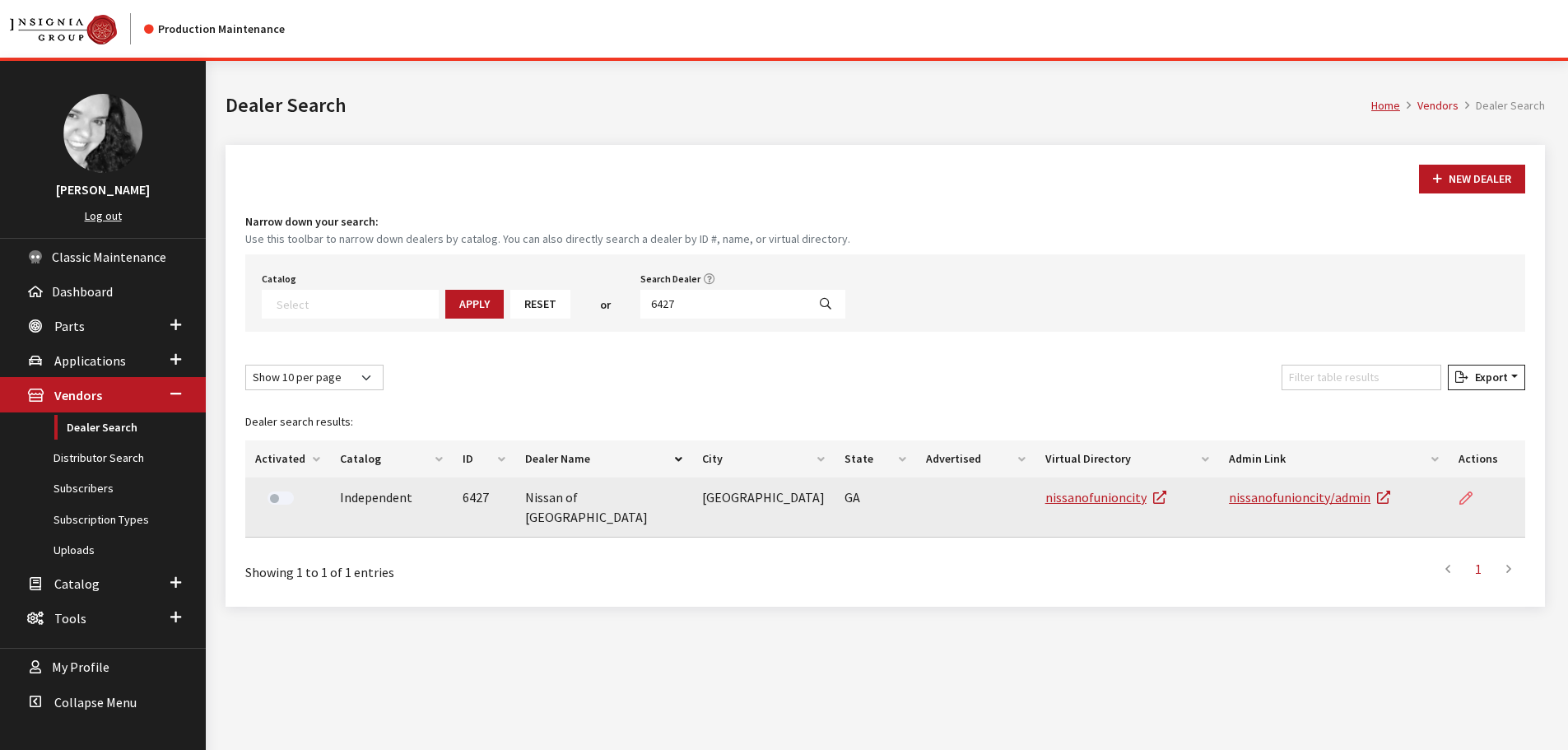
click at [1463, 495] on icon at bounding box center [1467, 499] width 14 height 14
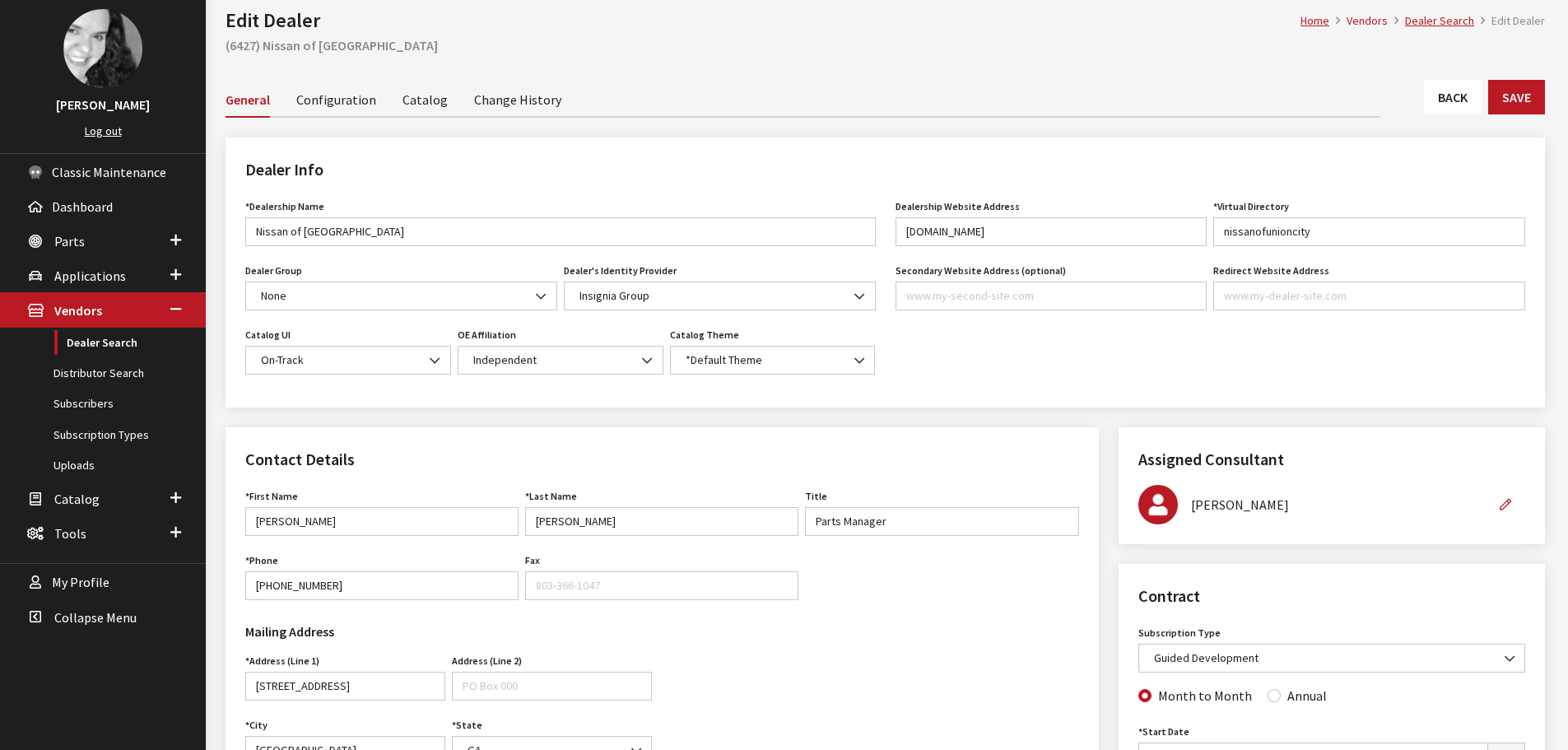
scroll to position [82, 0]
click at [1472, 105] on link "Back" at bounding box center [1453, 99] width 58 height 34
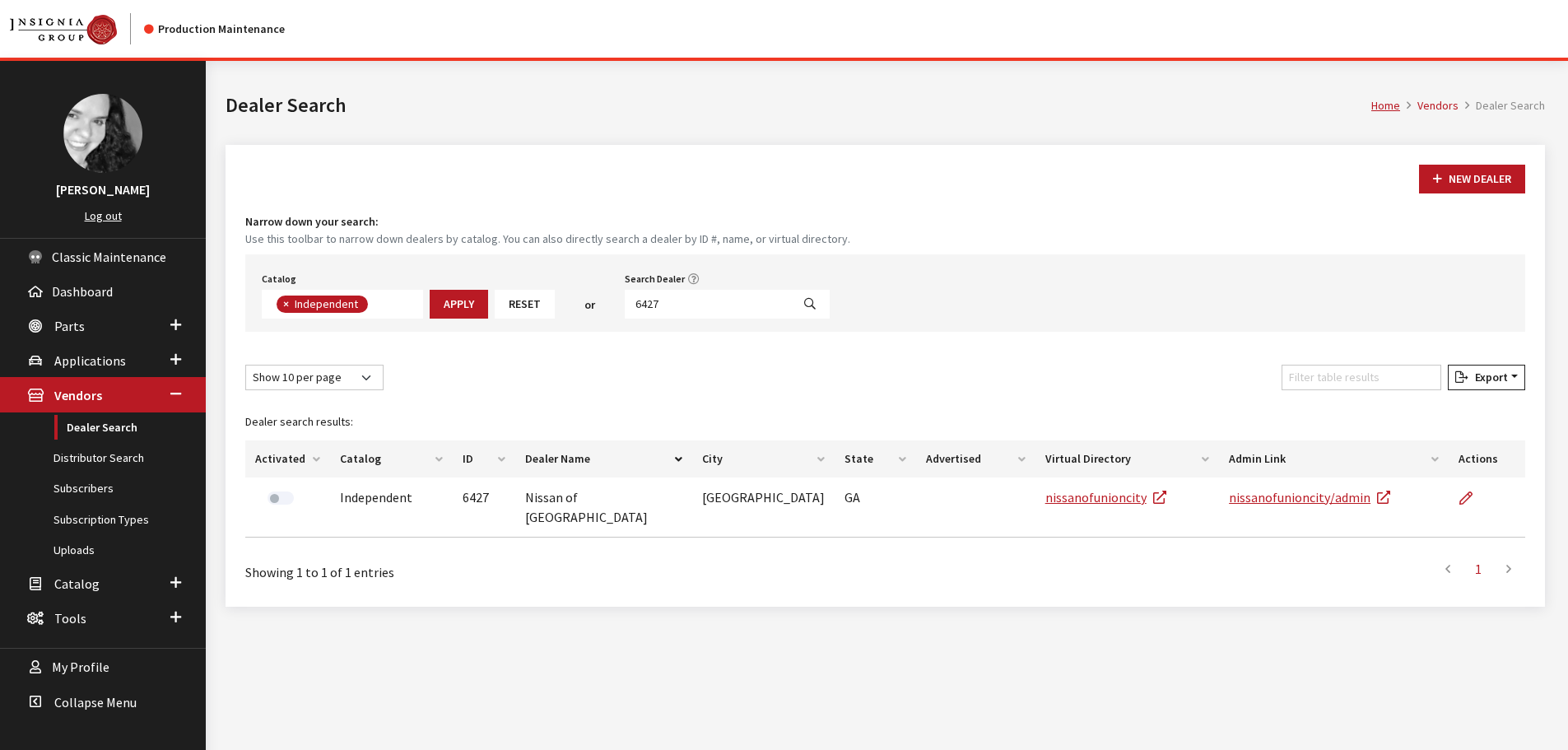
scroll to position [120, 0]
click at [668, 305] on input "6427" at bounding box center [708, 304] width 167 height 29
type input "6426"
select select
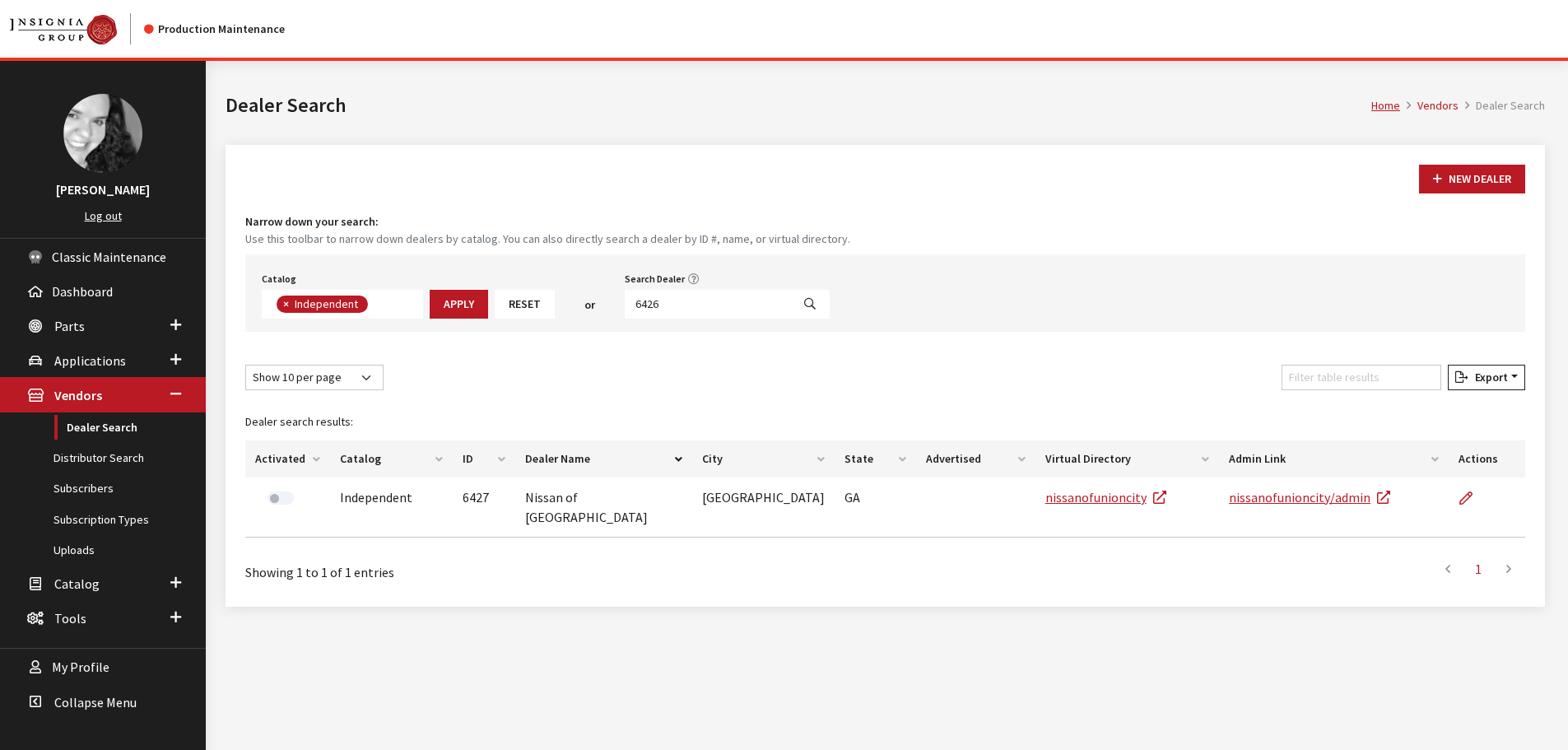
scroll to position [172, 0]
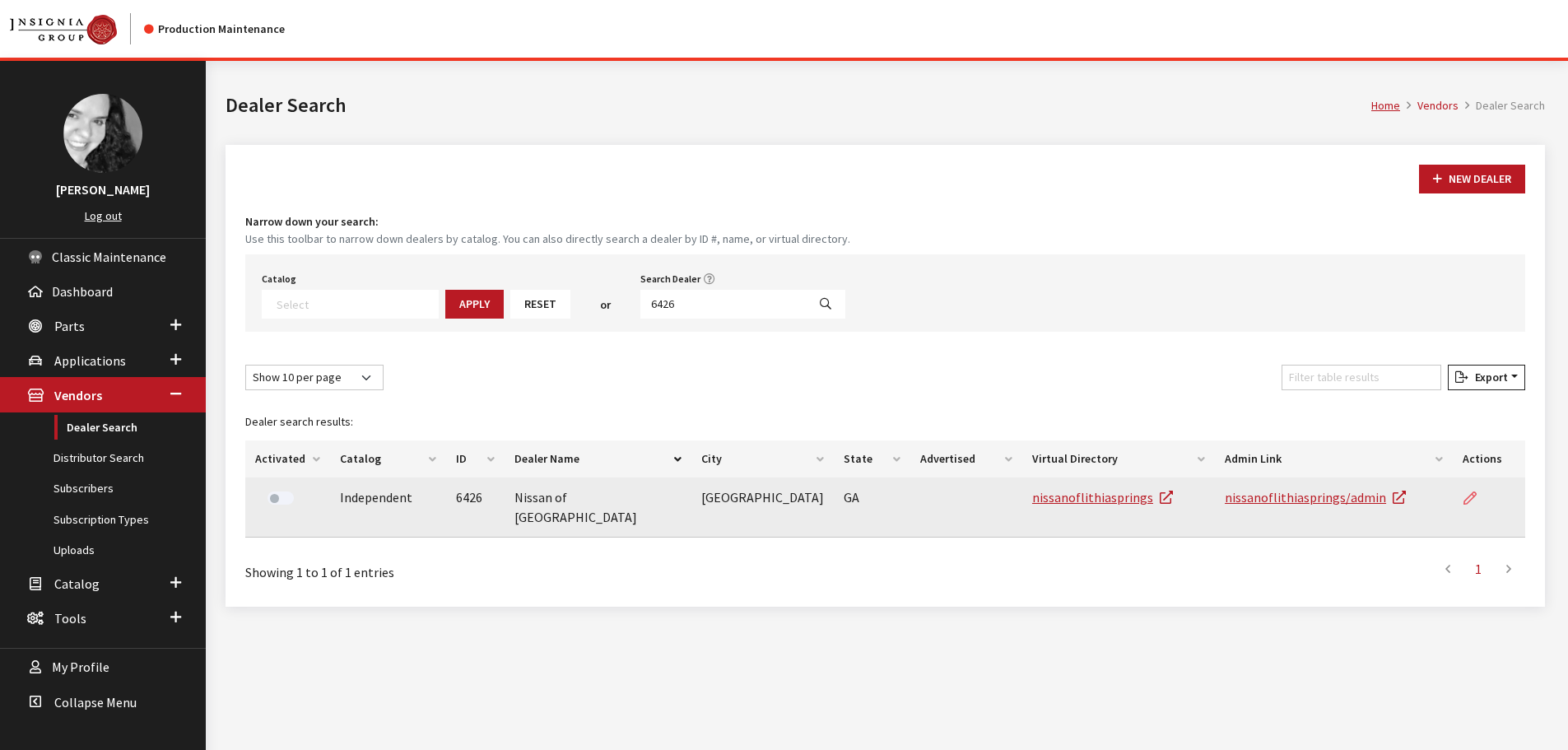
click at [1478, 493] on link at bounding box center [1476, 498] width 28 height 41
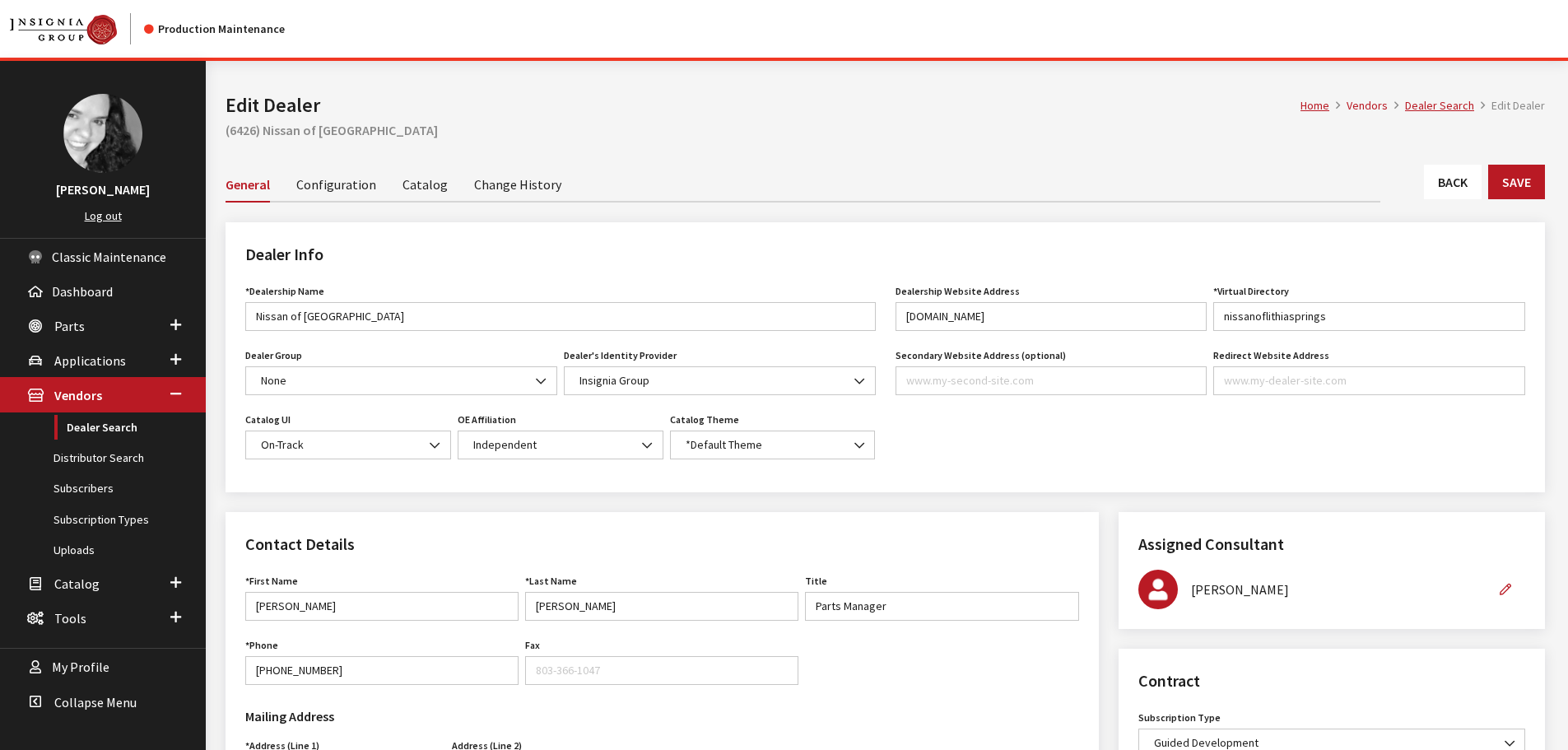
click at [1443, 178] on link "Back" at bounding box center [1453, 181] width 58 height 34
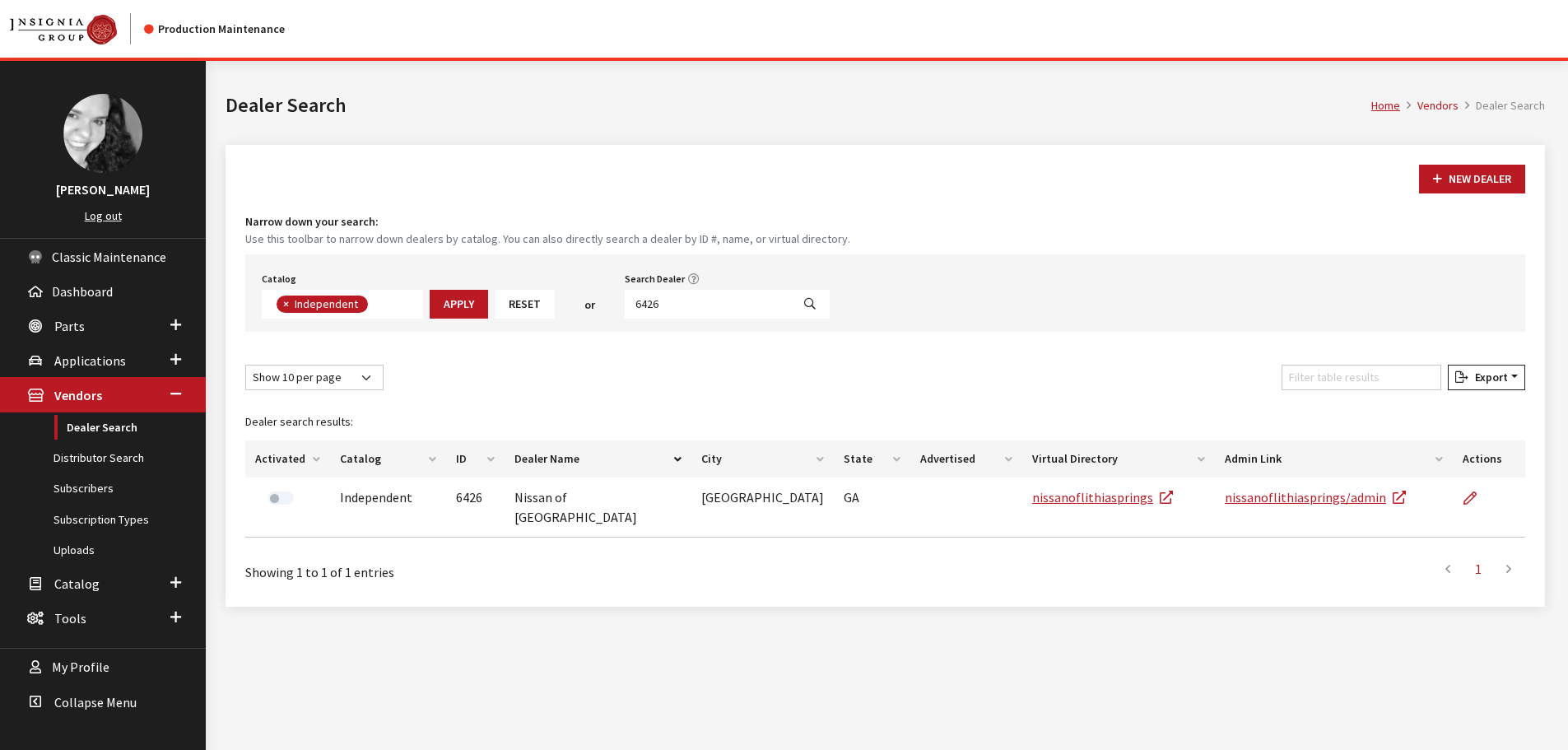
scroll to position [120, 0]
click at [674, 304] on input "6426" at bounding box center [708, 304] width 167 height 29
type input "6424"
select select
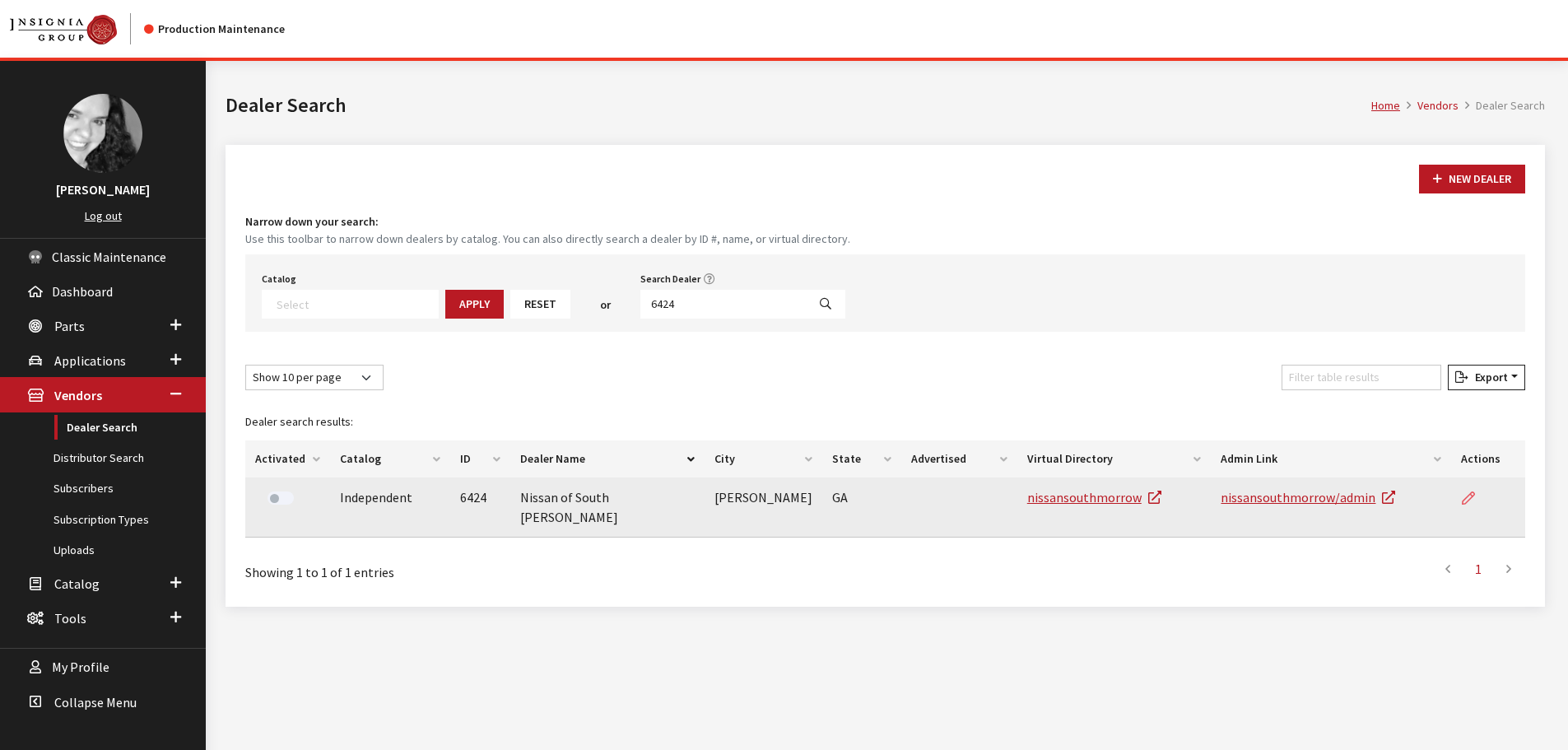
click at [1481, 503] on link at bounding box center [1475, 498] width 28 height 41
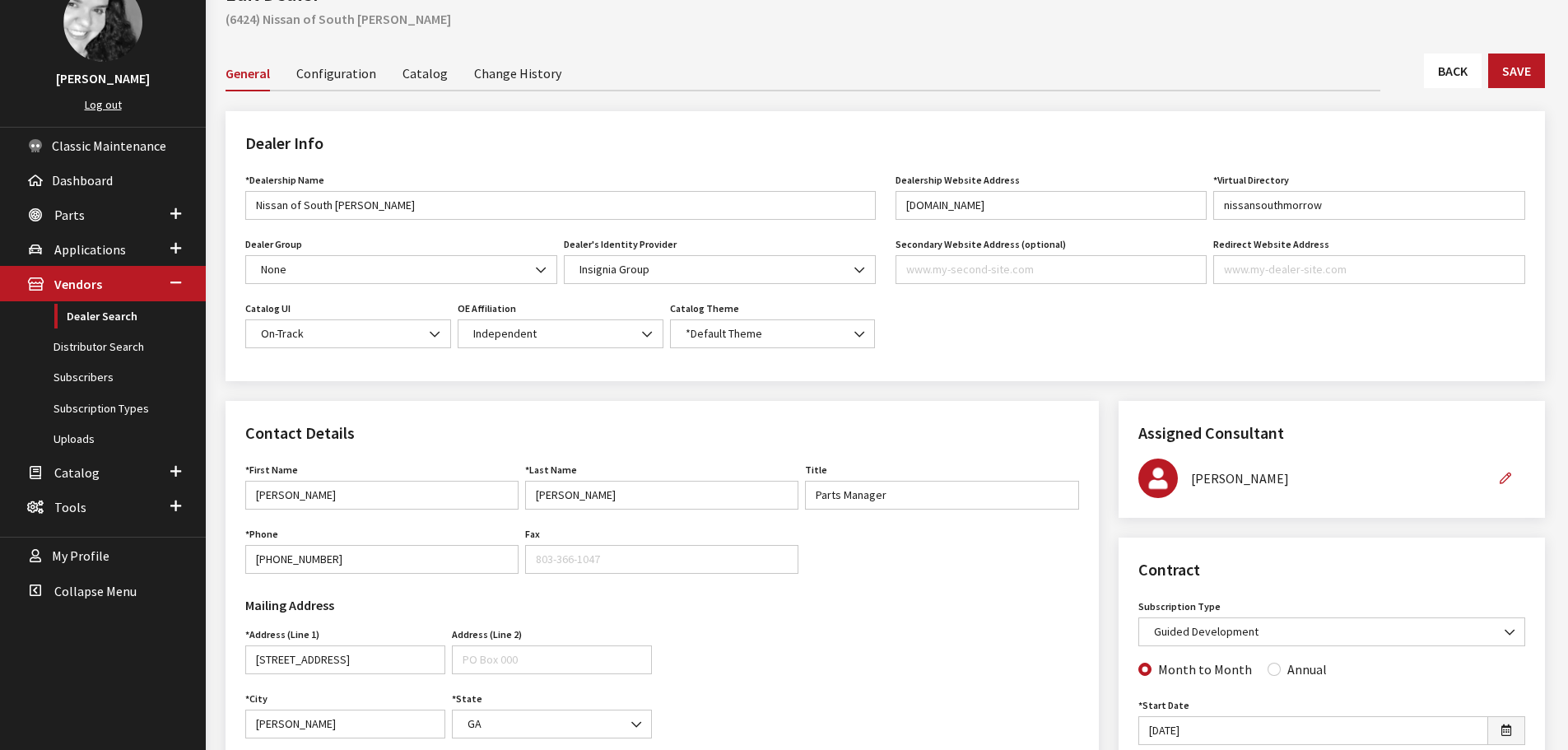
scroll to position [82, 0]
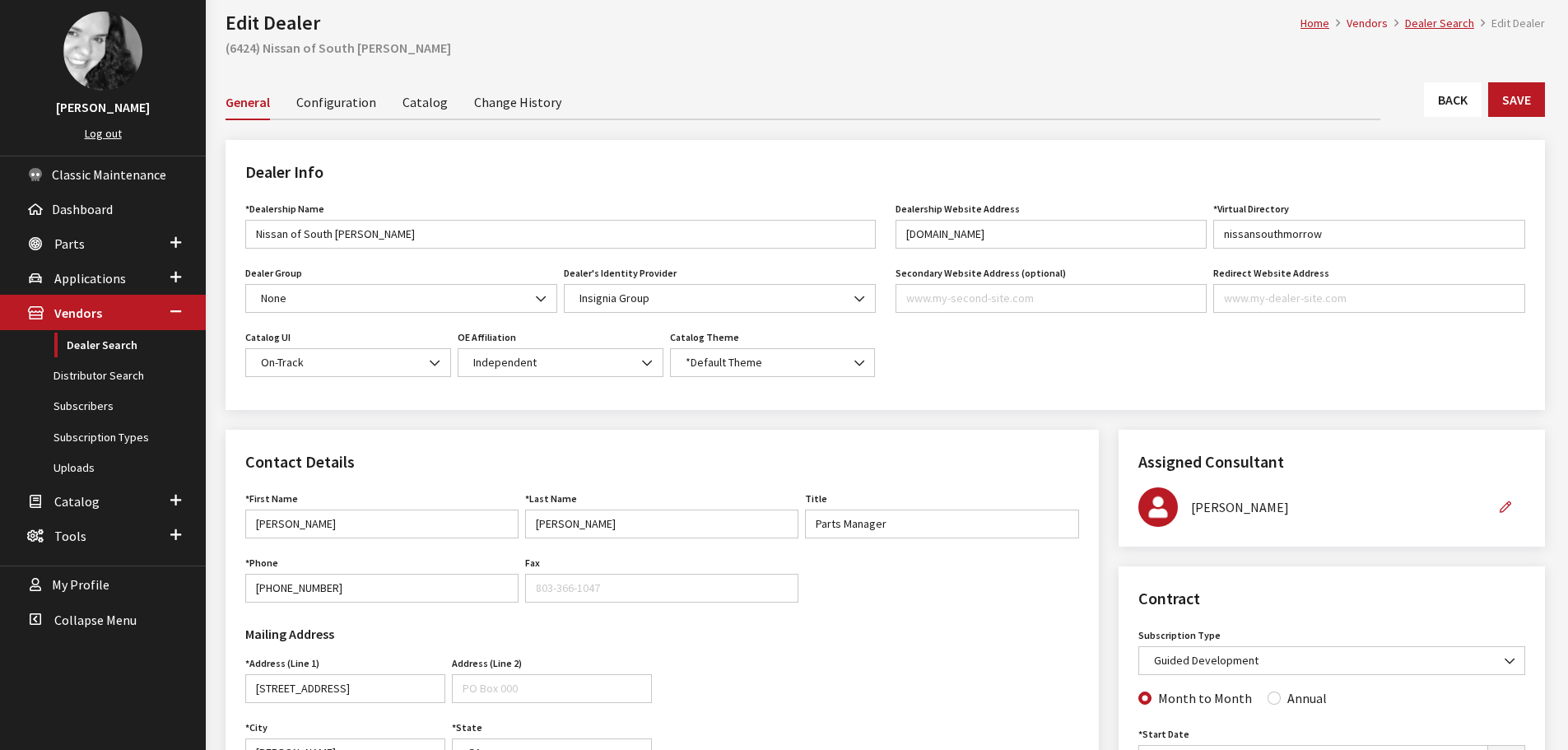
click at [1464, 105] on link "Back" at bounding box center [1453, 99] width 58 height 34
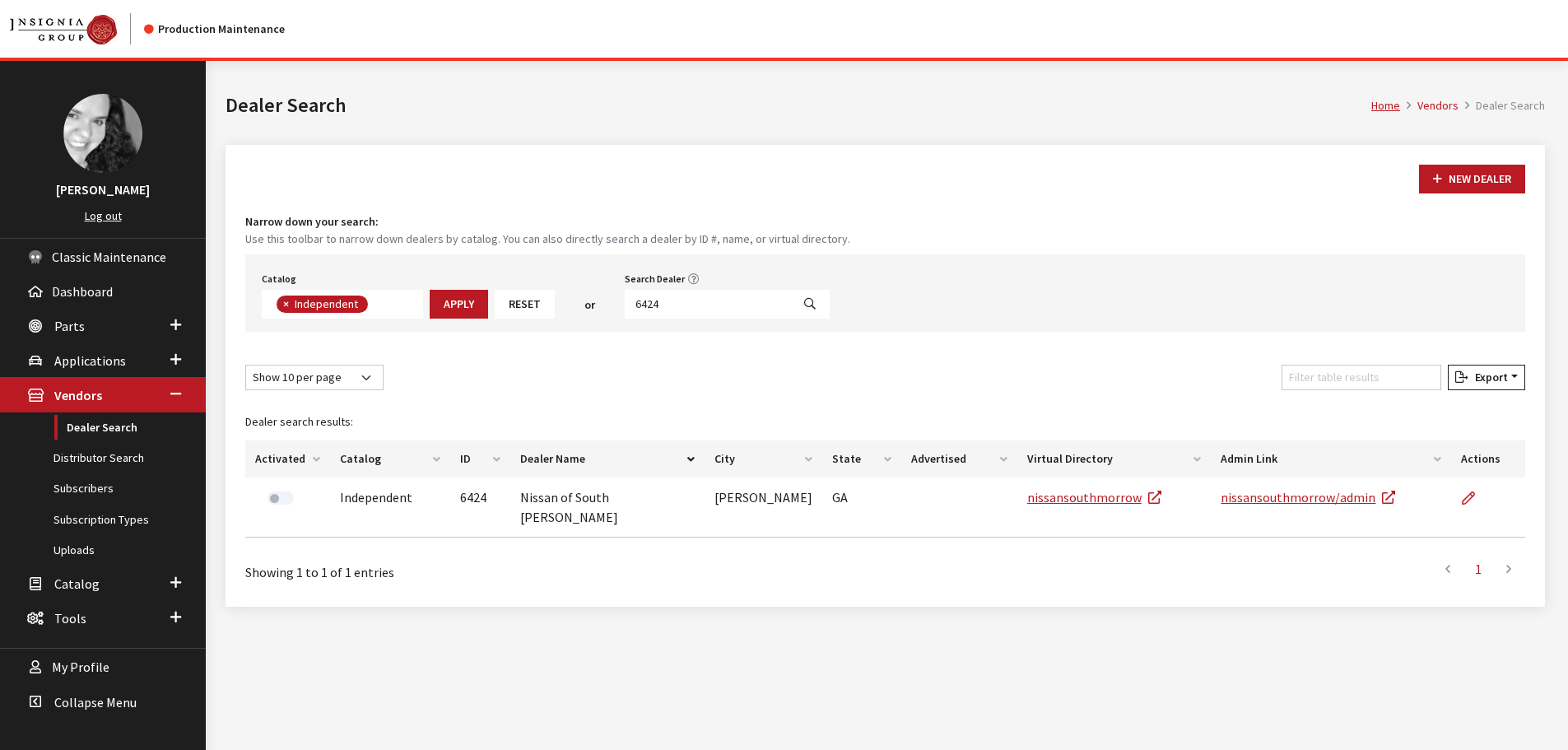
scroll to position [120, 0]
click at [705, 304] on input "6424" at bounding box center [708, 304] width 167 height 29
type input "6425"
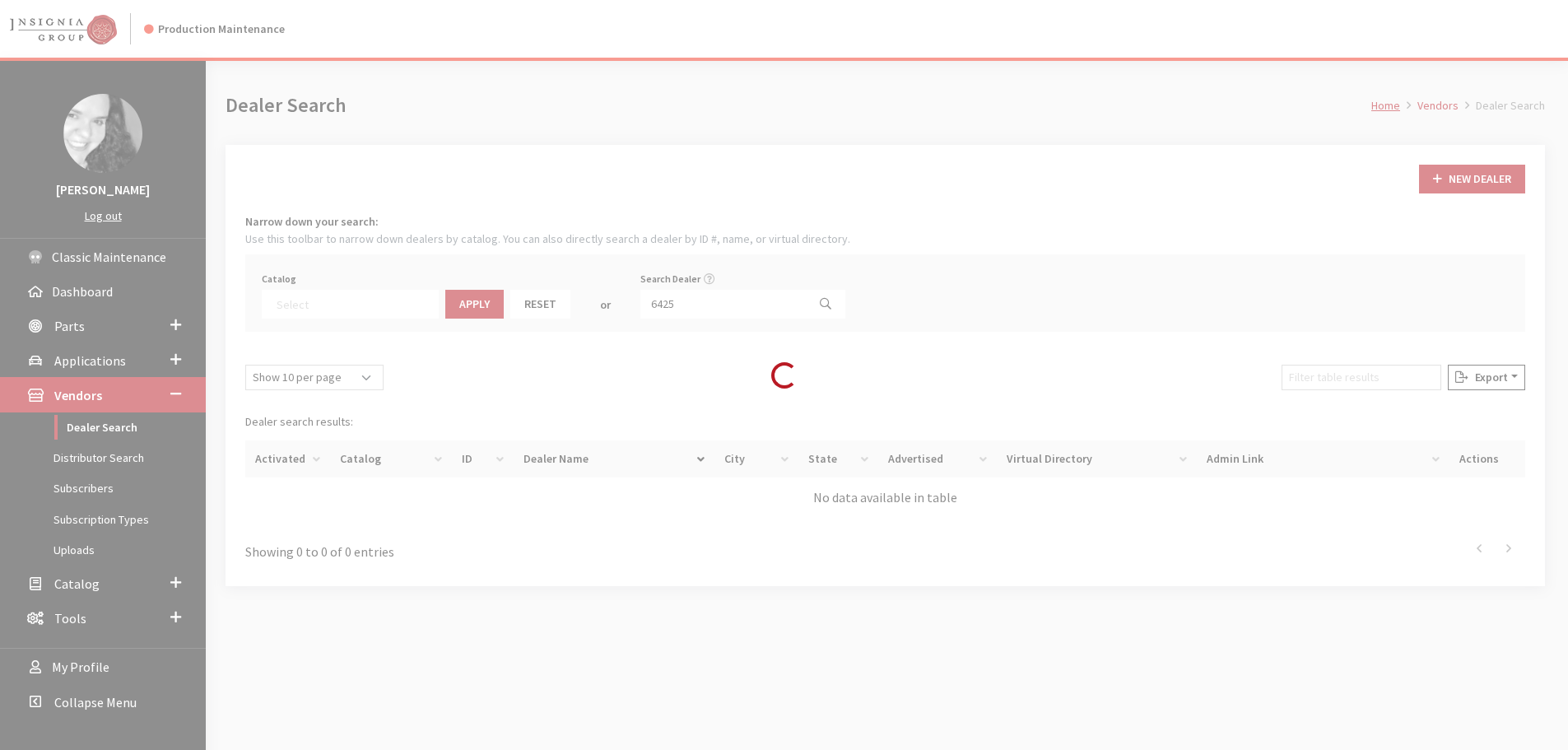
select select
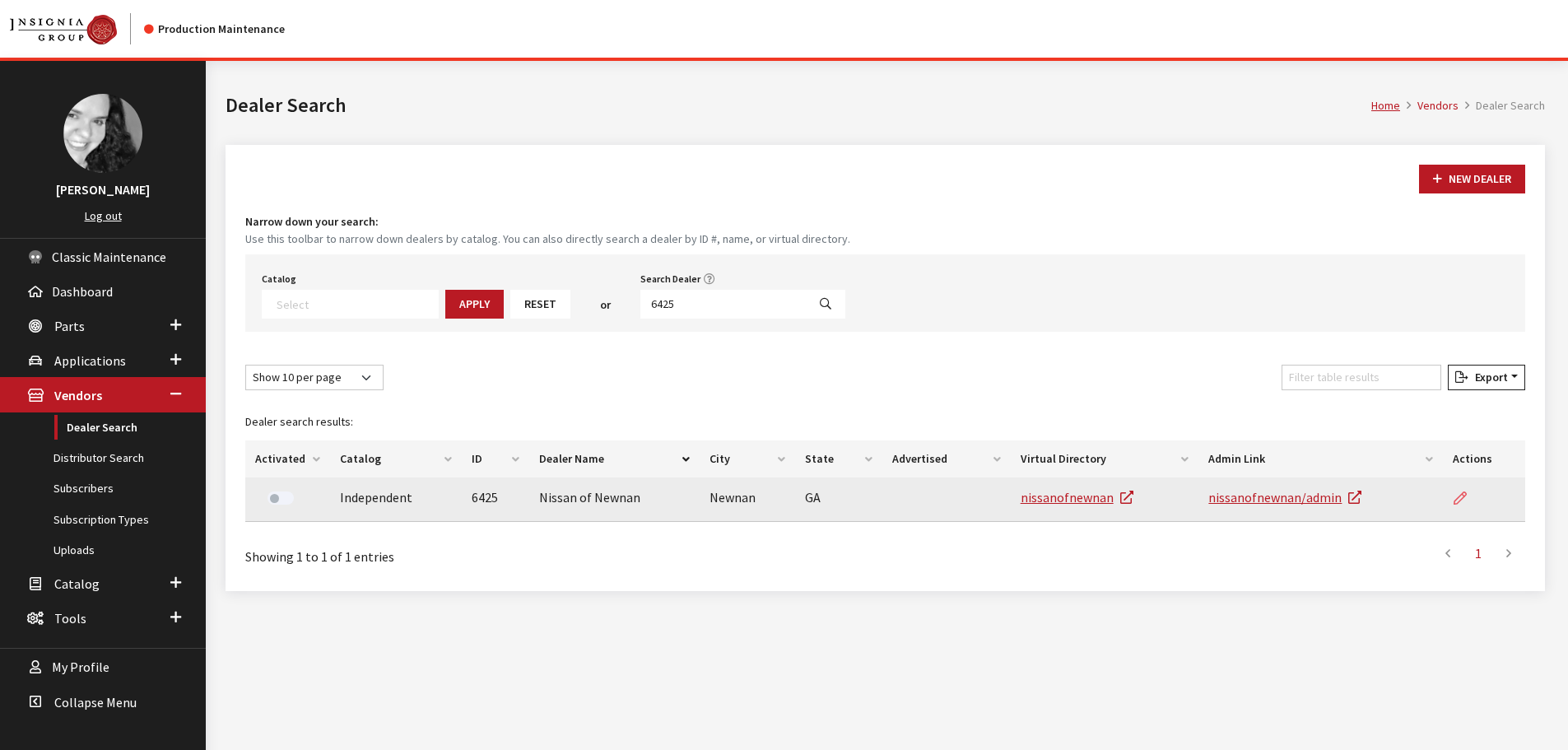
click at [1463, 495] on icon at bounding box center [1461, 499] width 14 height 14
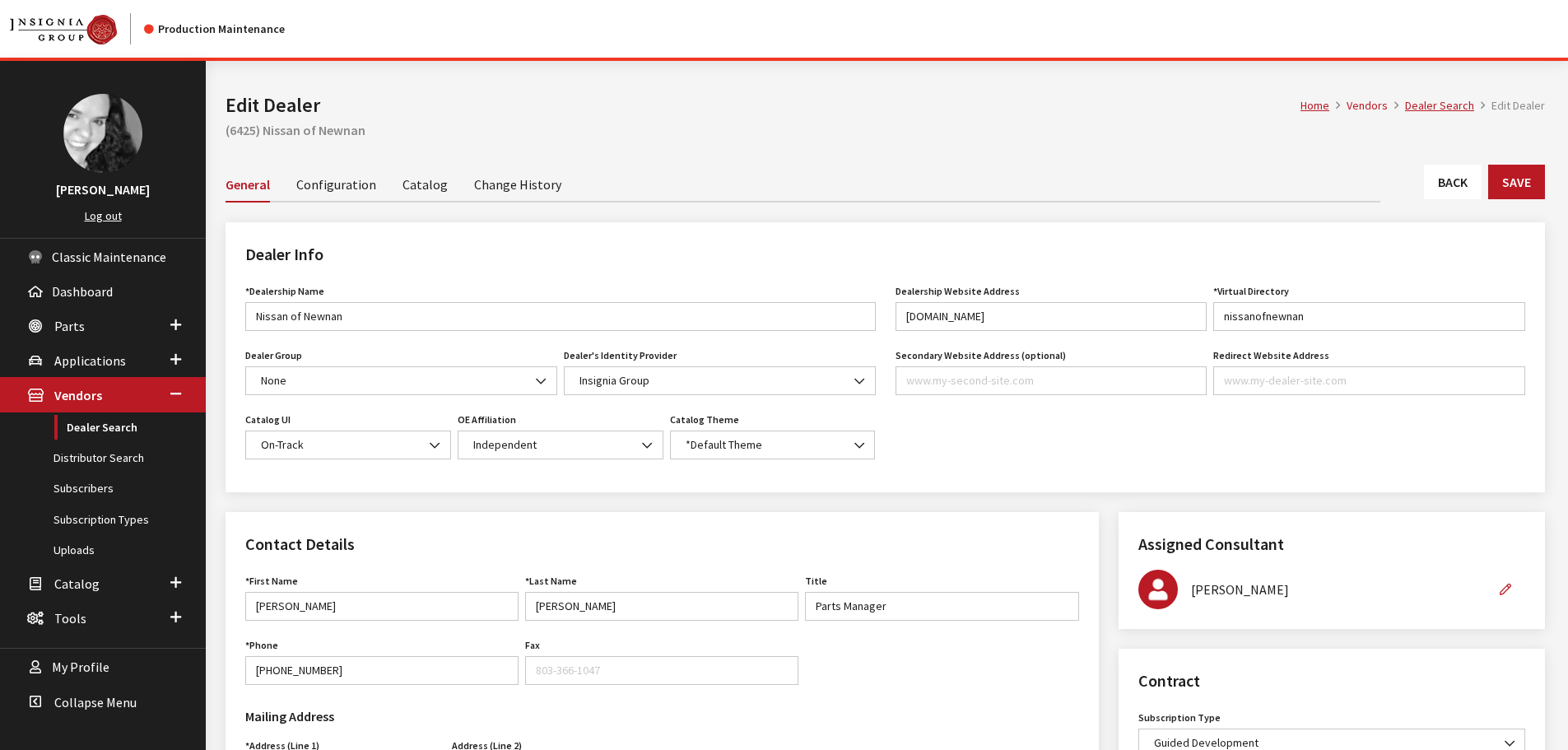
click at [1439, 193] on link "Back" at bounding box center [1453, 181] width 58 height 34
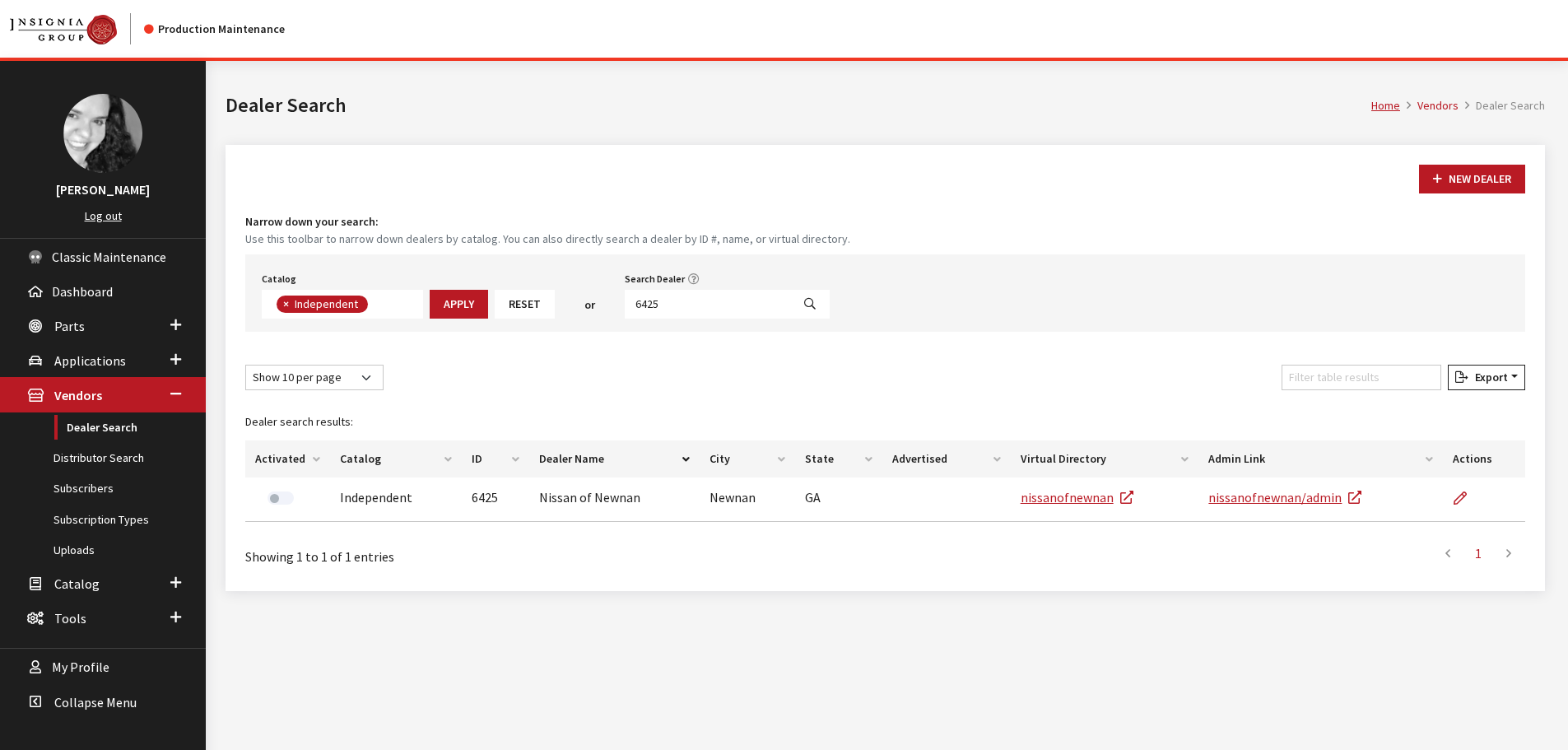
scroll to position [120, 0]
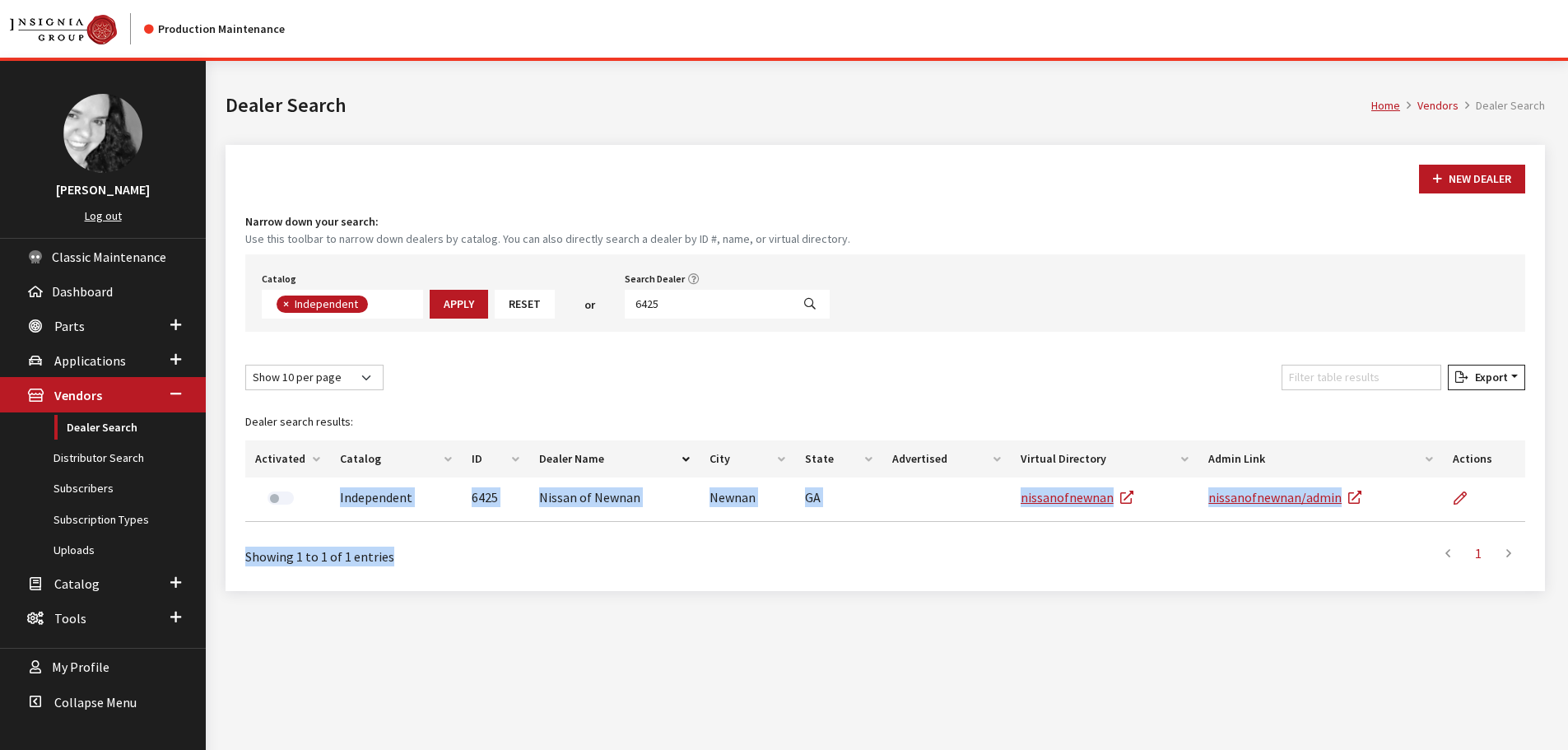
drag, startPoint x: 529, startPoint y: 563, endPoint x: 551, endPoint y: 564, distance: 22.0
click at [551, 564] on div "Show 10 per page Show 25 per page Show 50 per page Show 100 per page Show 1000 …" at bounding box center [885, 468] width 1280 height 207
click at [511, 453] on th "ID" at bounding box center [495, 459] width 67 height 37
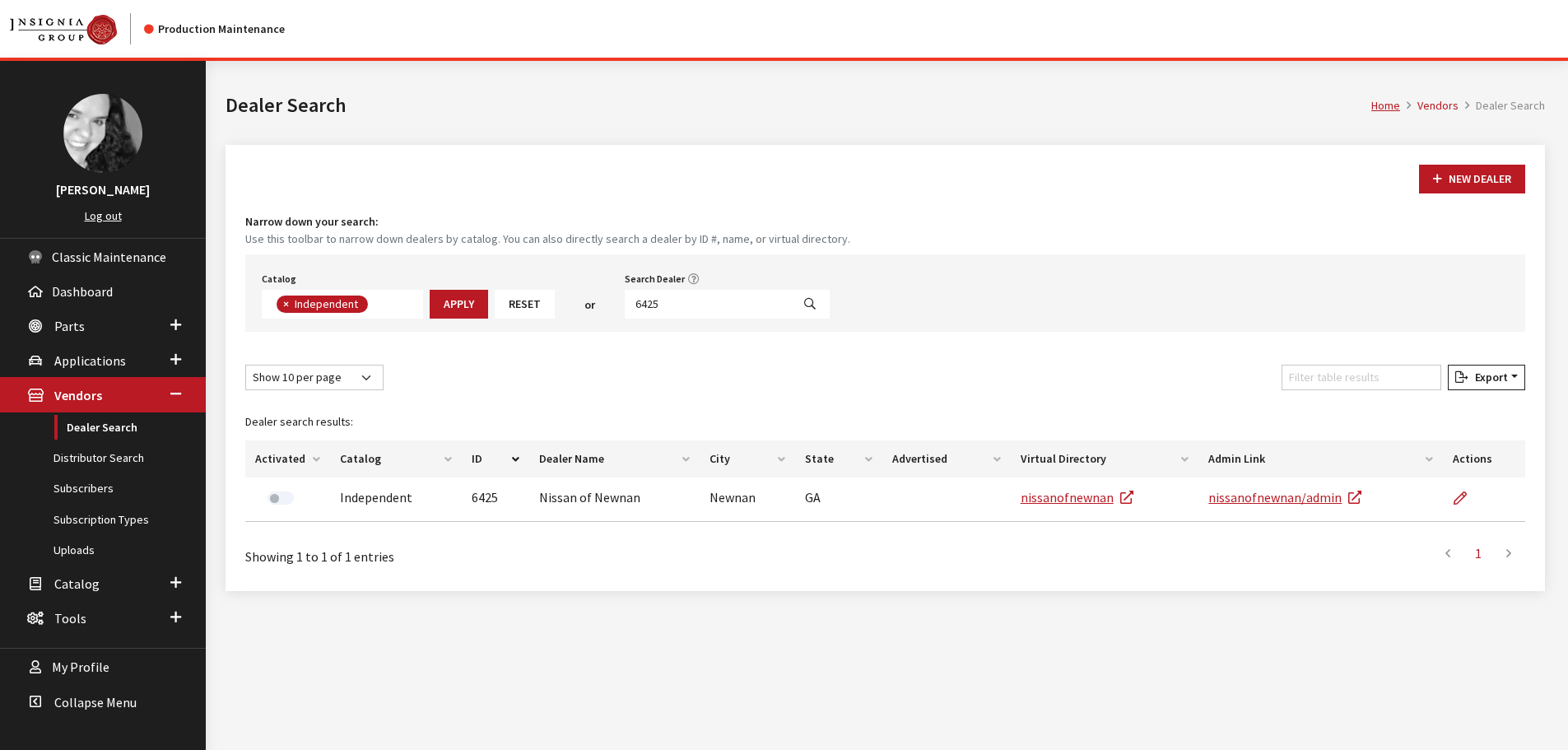
click at [574, 374] on div "Show 10 per page Show 25 per page Show 50 per page Show 100 per page Show 1000 …" at bounding box center [885, 380] width 1287 height 32
click at [669, 310] on input "6425" at bounding box center [708, 304] width 167 height 29
type input "4831"
select select
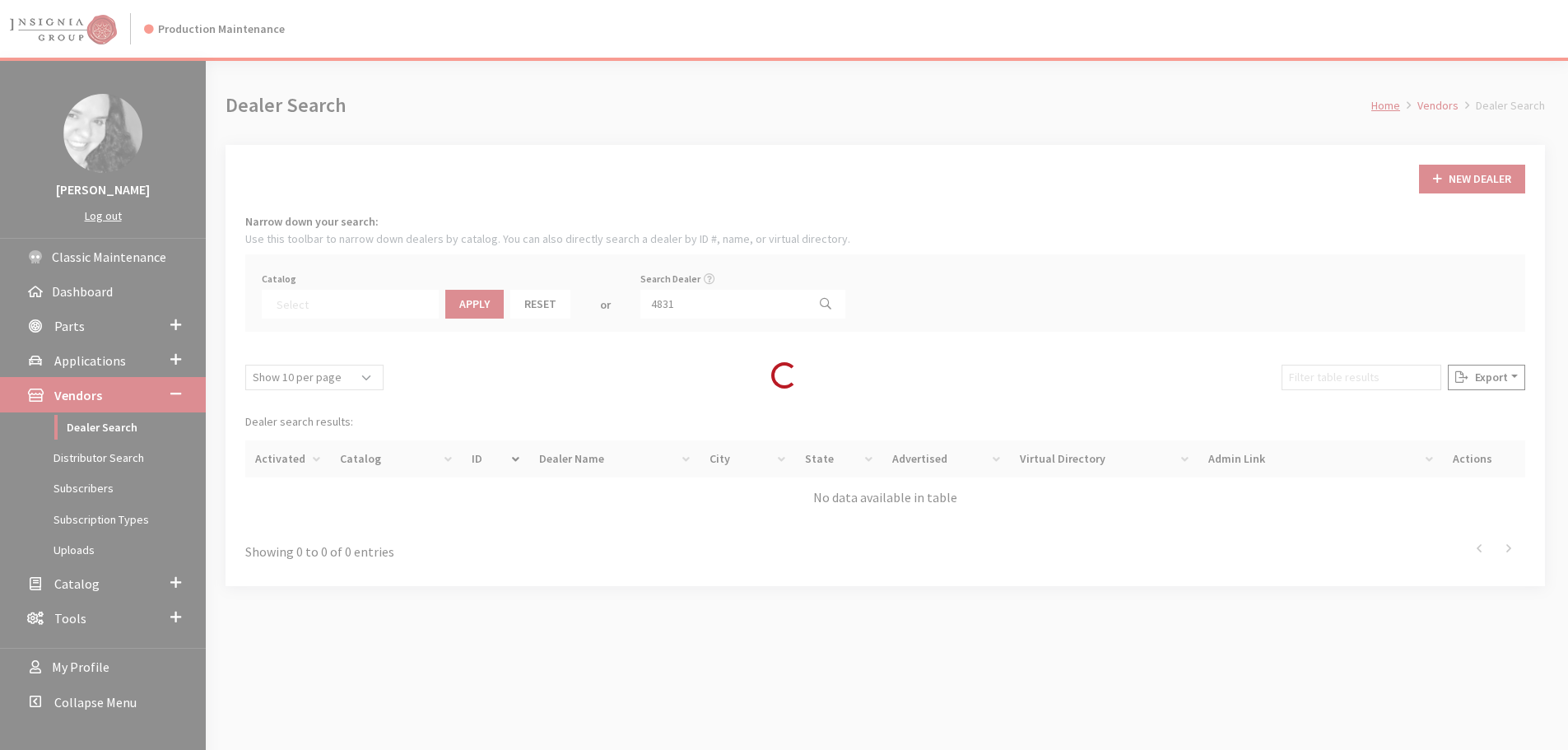
scroll to position [172, 0]
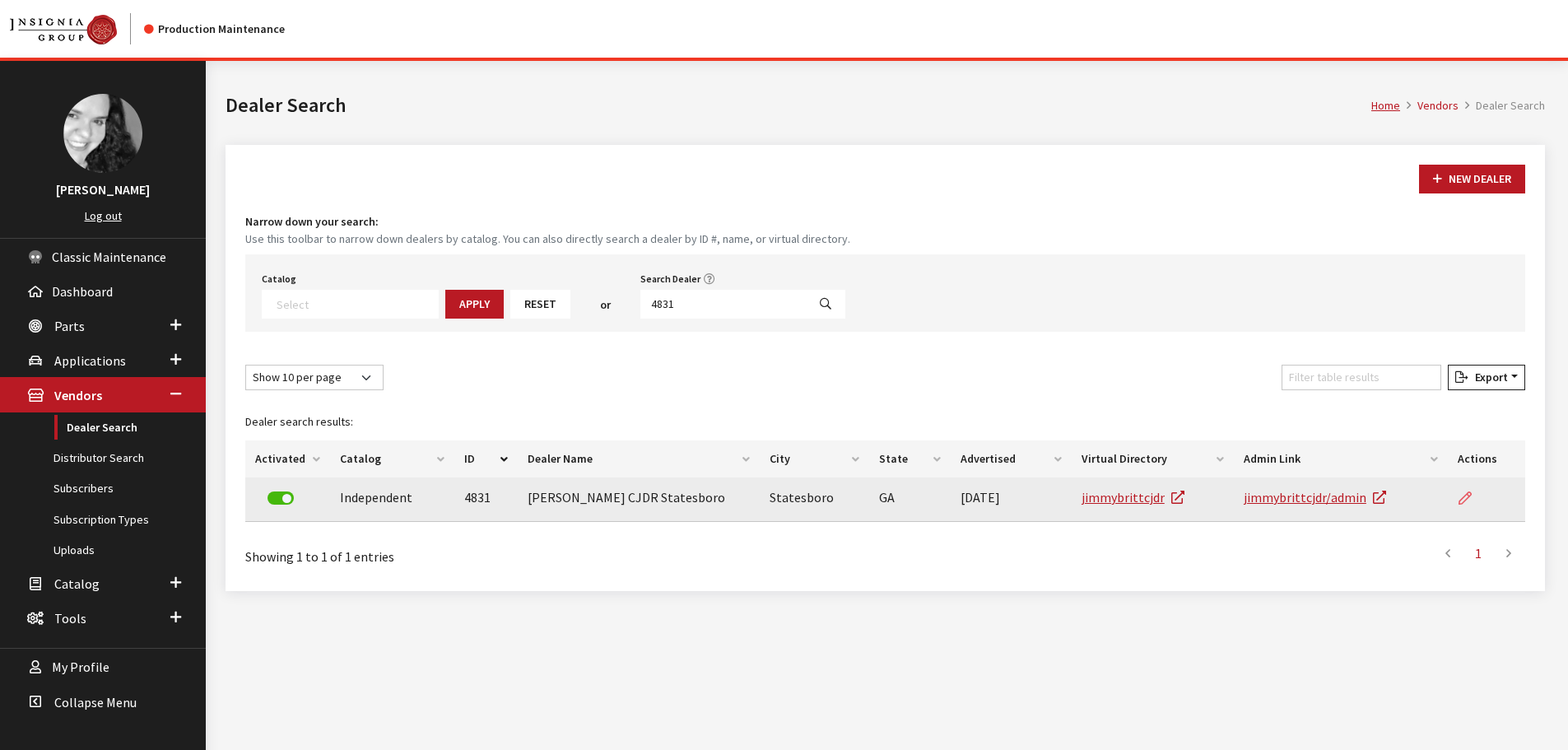
click at [1467, 497] on icon at bounding box center [1466, 499] width 14 height 14
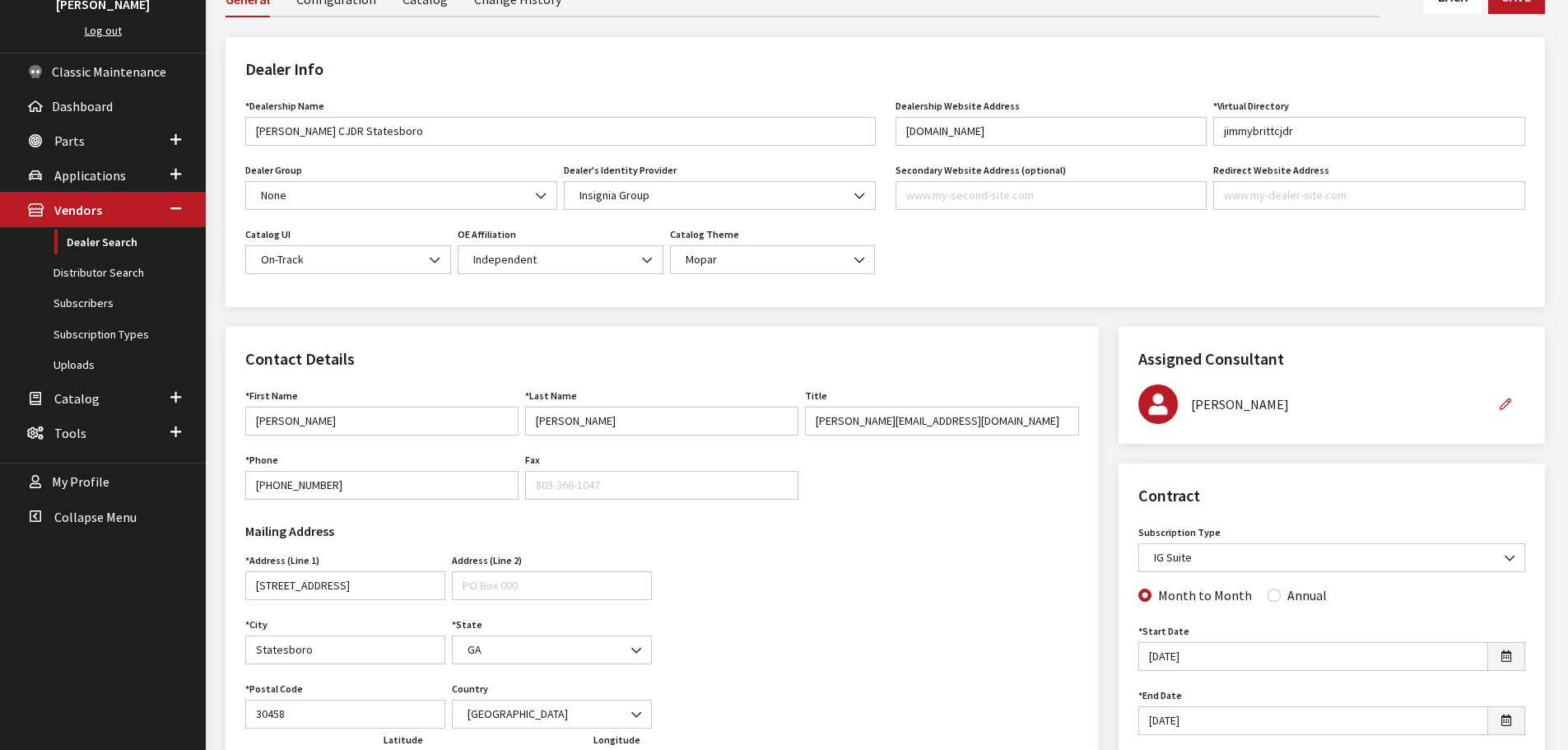
scroll to position [165, 0]
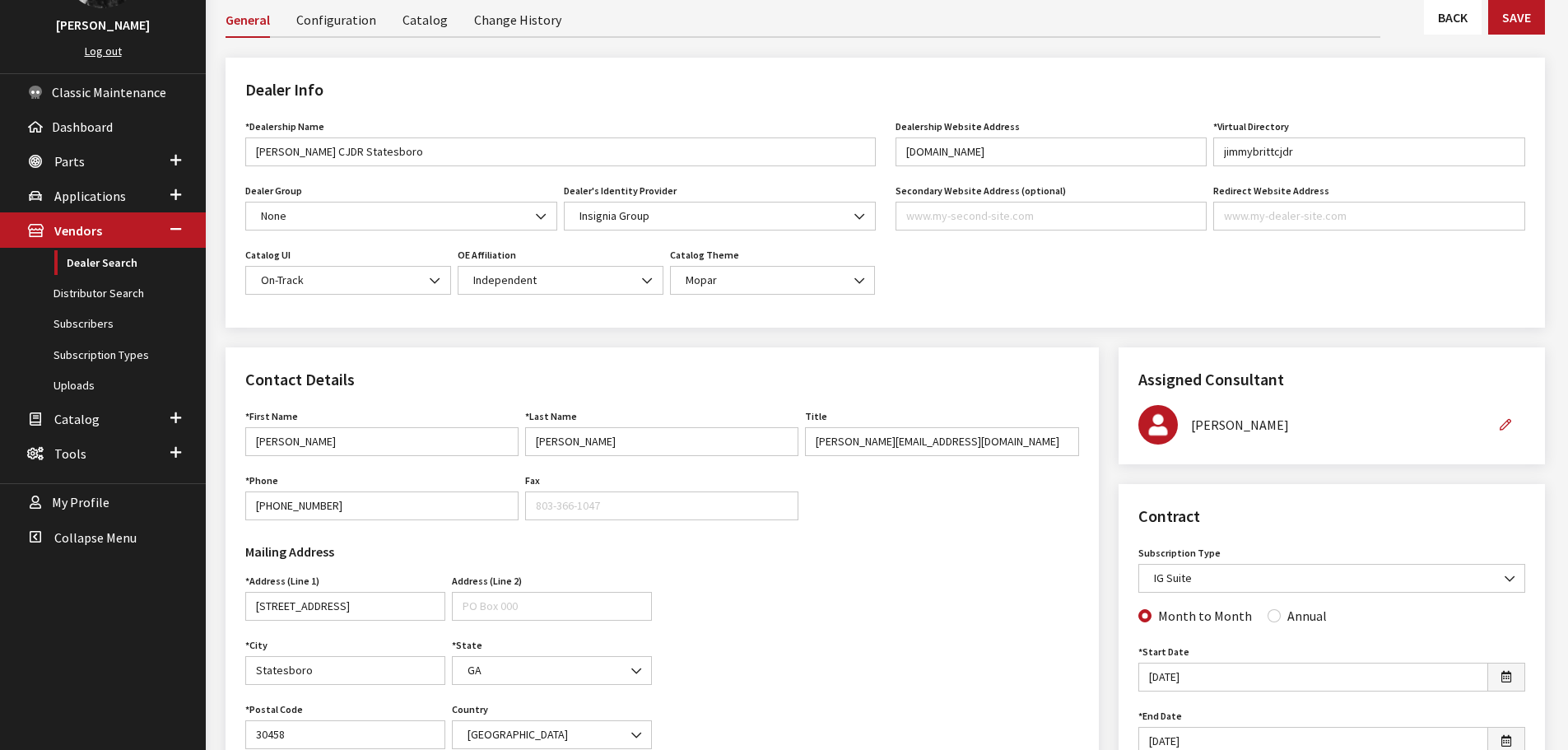
click at [1441, 11] on link "Back" at bounding box center [1453, 17] width 58 height 34
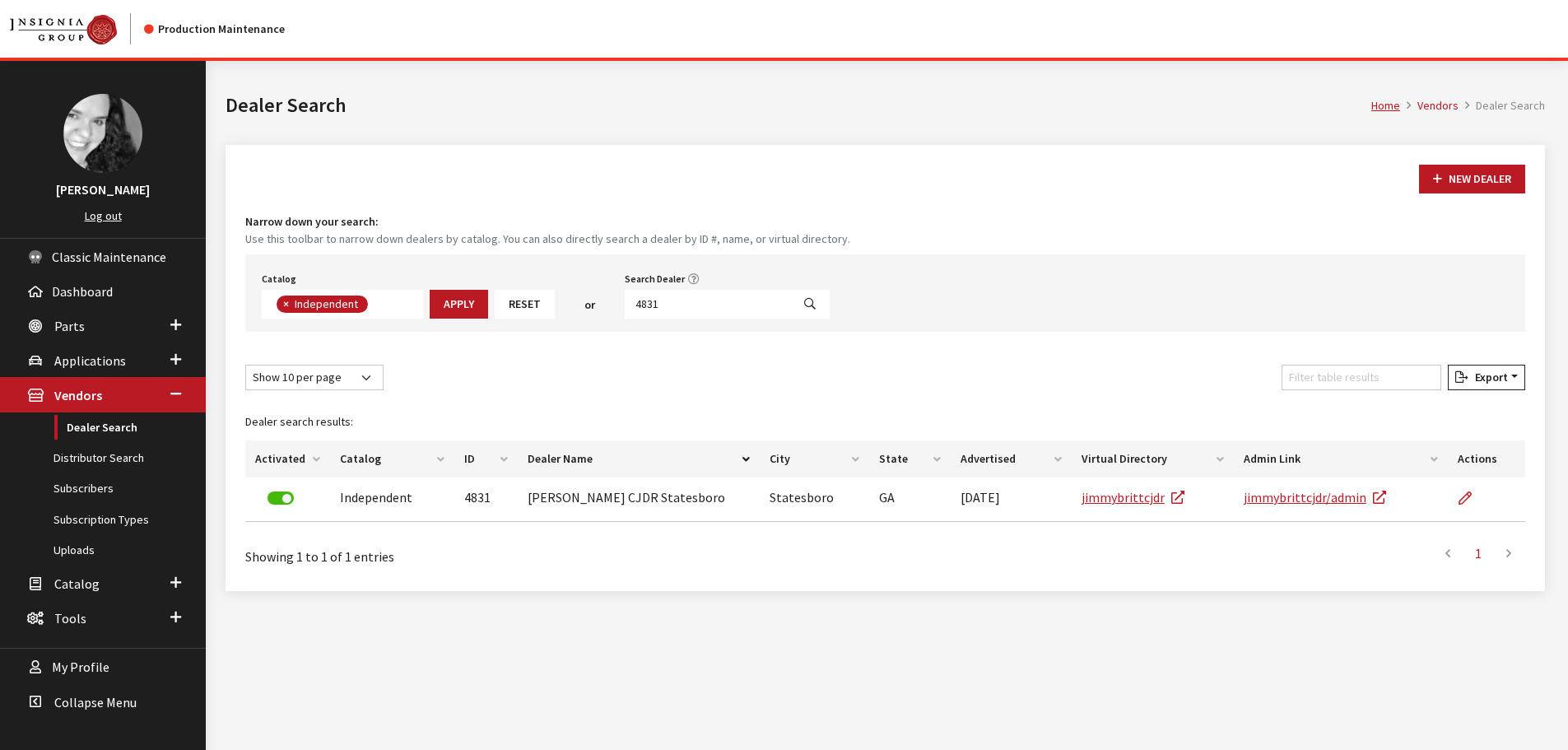
scroll to position [120, 0]
click at [706, 300] on input "4831" at bounding box center [708, 304] width 167 height 29
click at [703, 300] on input "4831" at bounding box center [708, 304] width 167 height 29
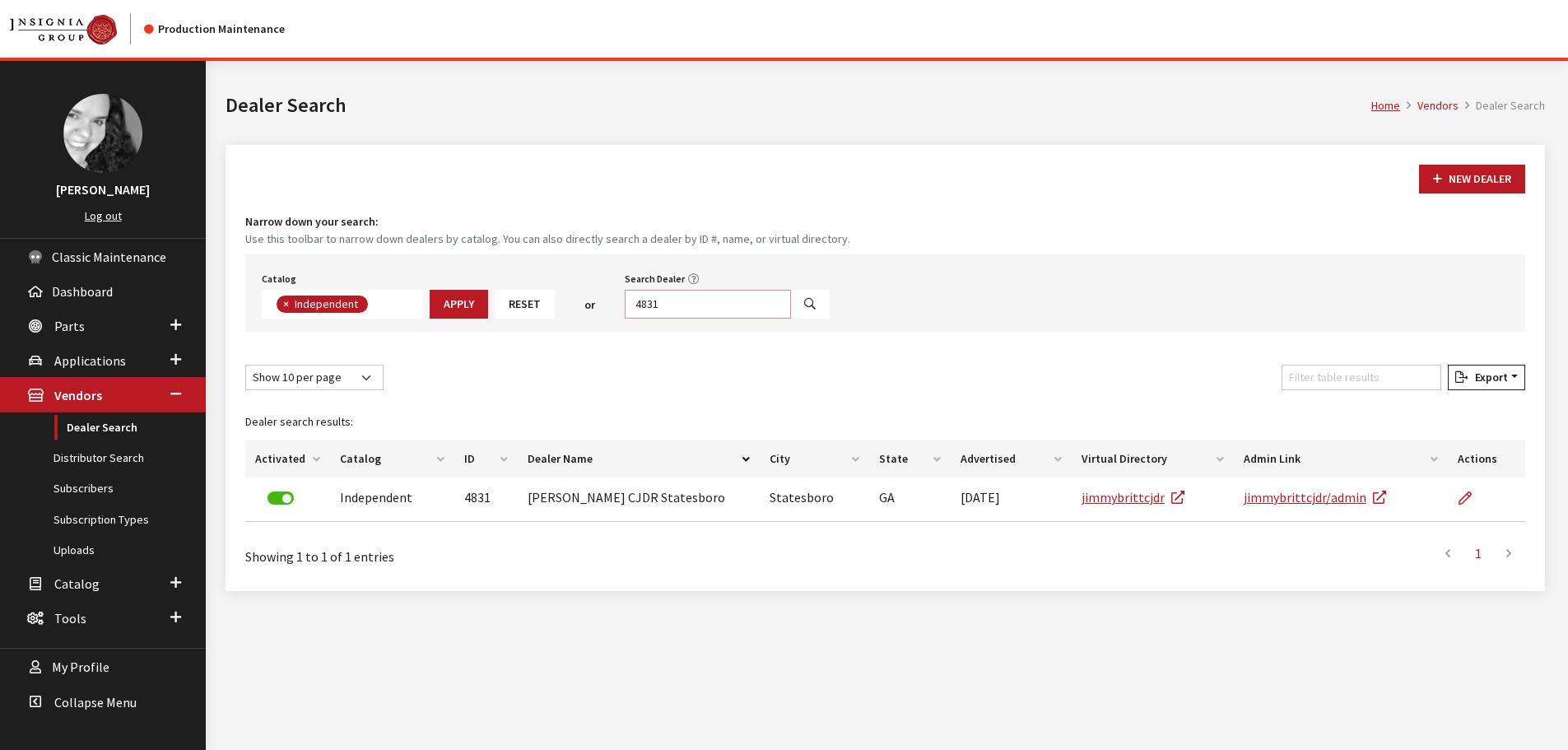
click at [703, 300] on input "4831" at bounding box center [708, 304] width 167 height 29
type input "6422"
select select
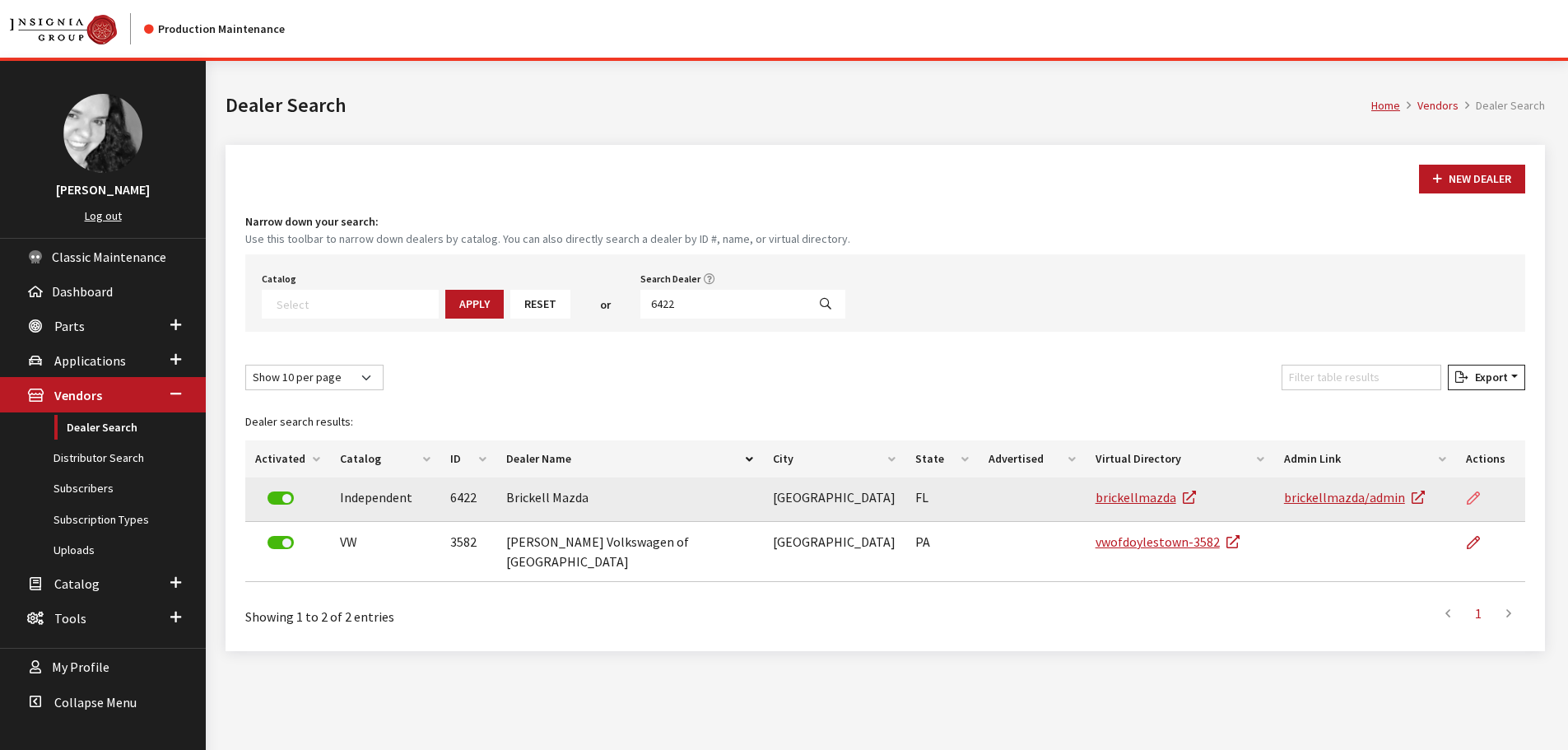
click at [1481, 502] on link at bounding box center [1480, 498] width 28 height 41
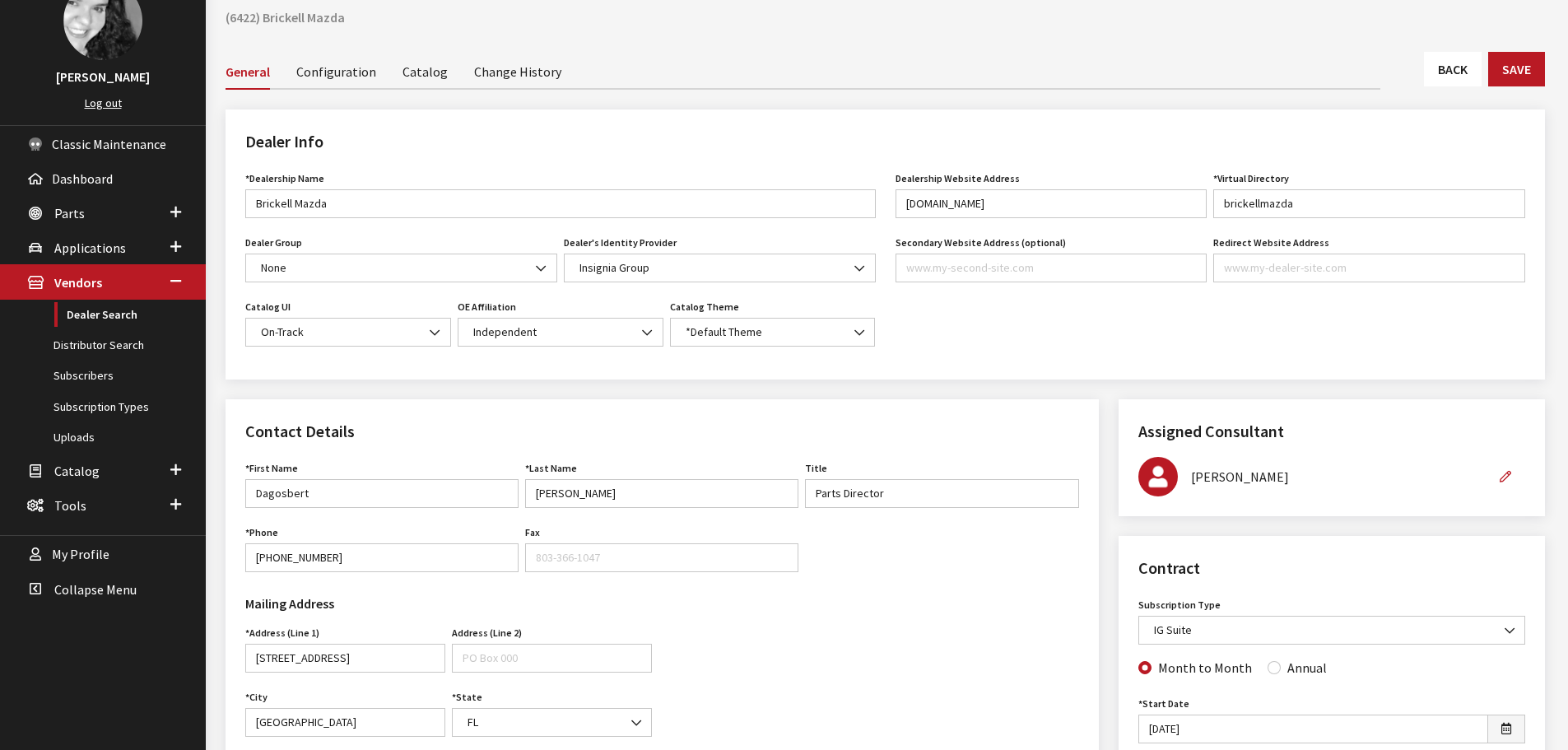
scroll to position [82, 0]
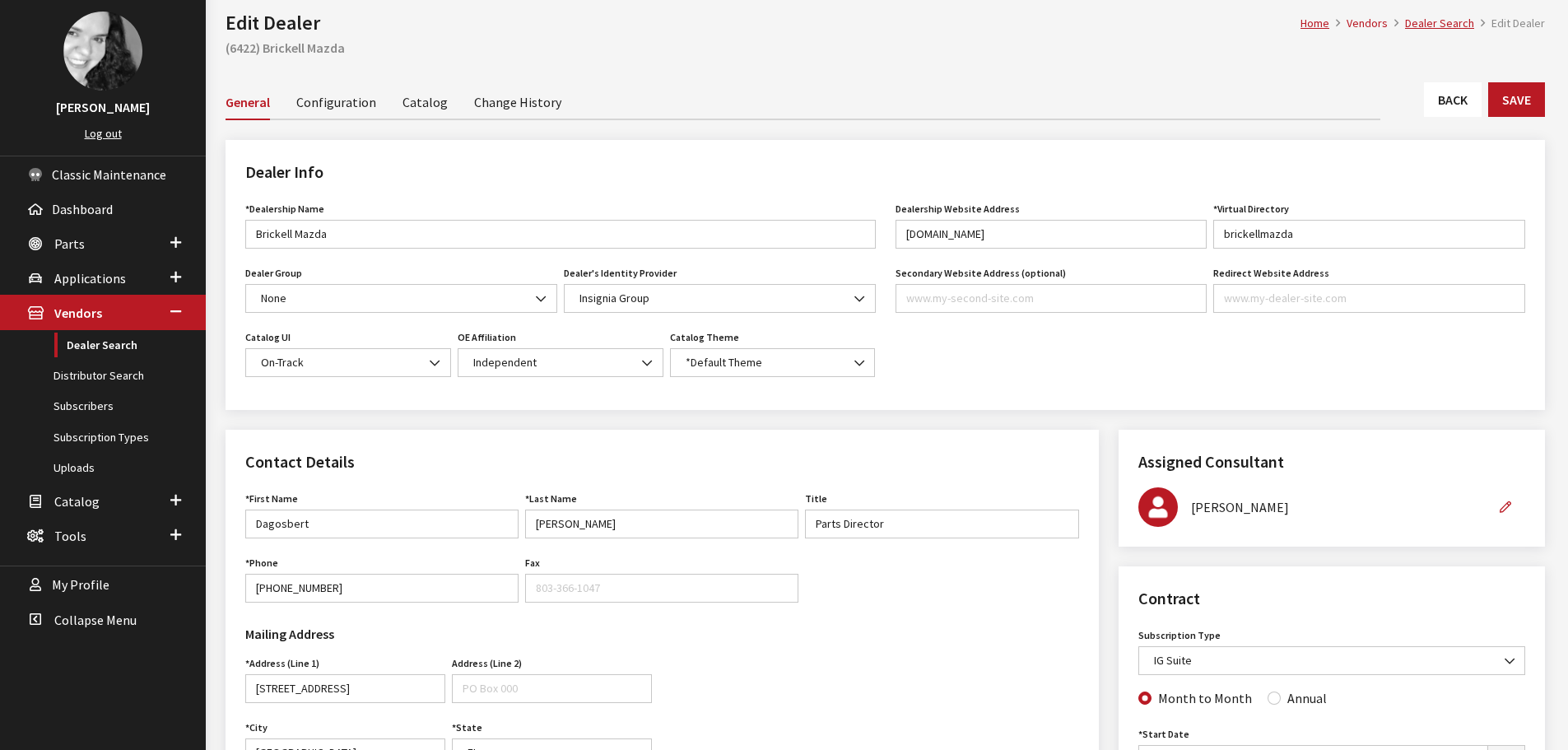
click at [1429, 103] on link "Back" at bounding box center [1453, 99] width 58 height 34
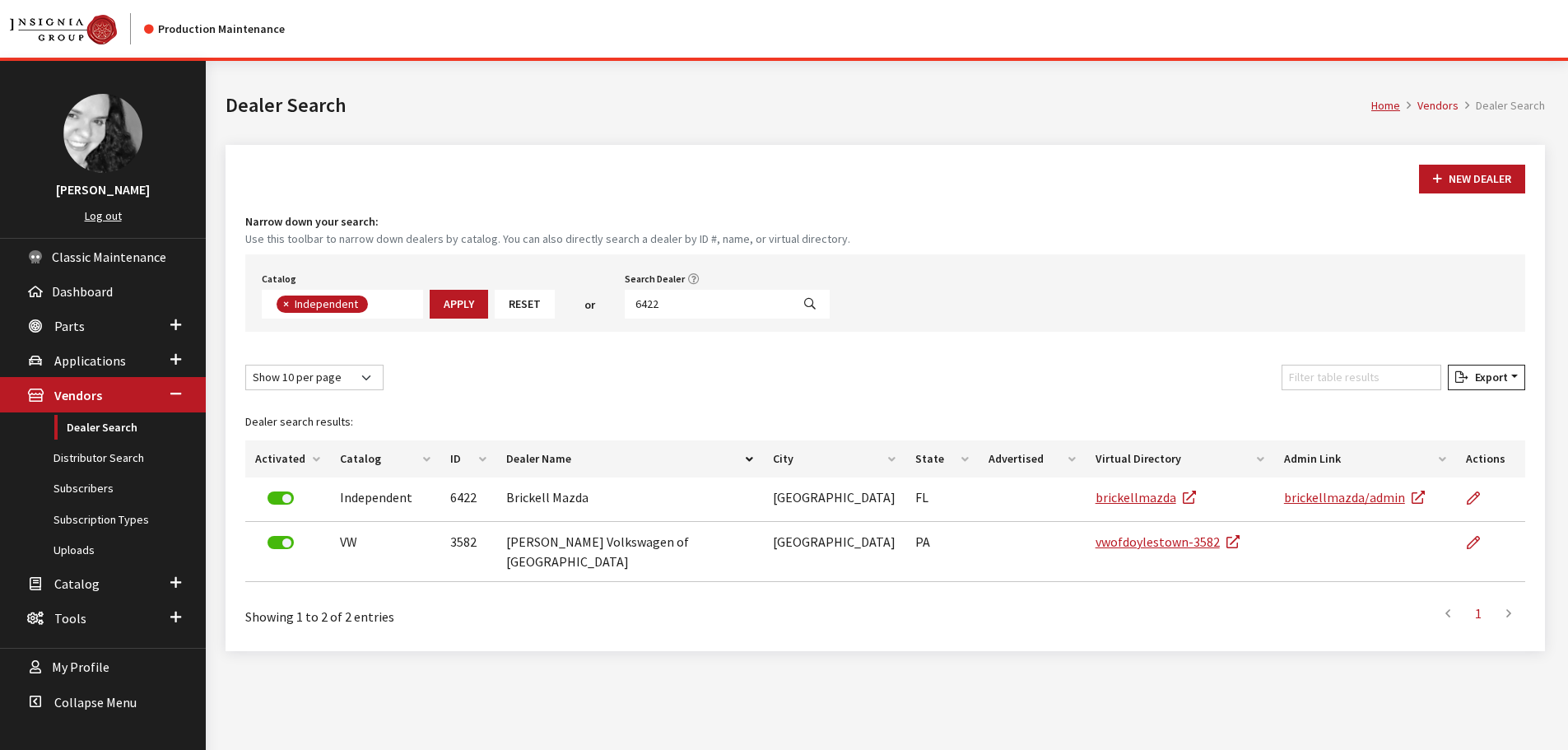
scroll to position [120, 0]
click at [753, 302] on input "6422" at bounding box center [708, 304] width 167 height 29
type input "4237"
select select
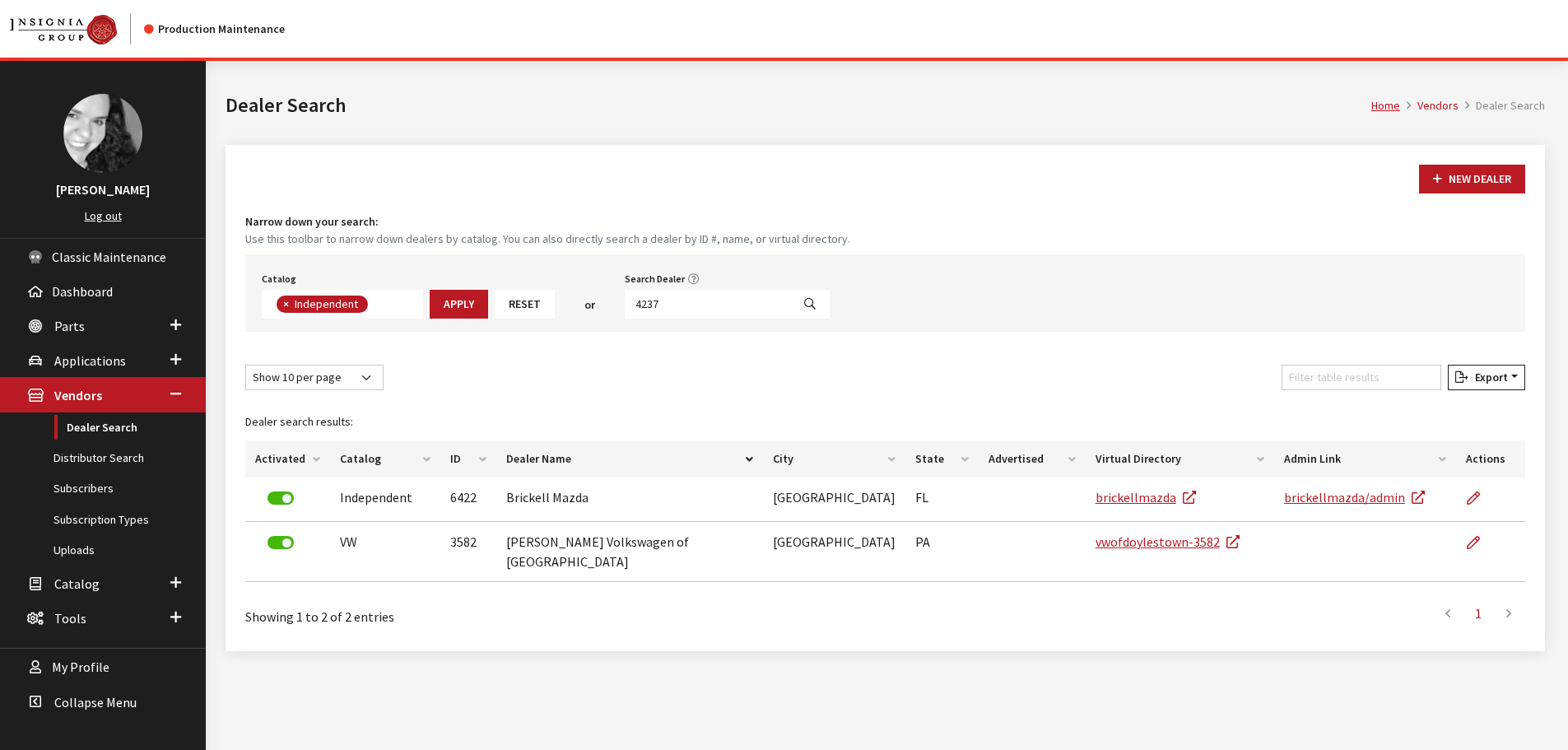
scroll to position [172, 0]
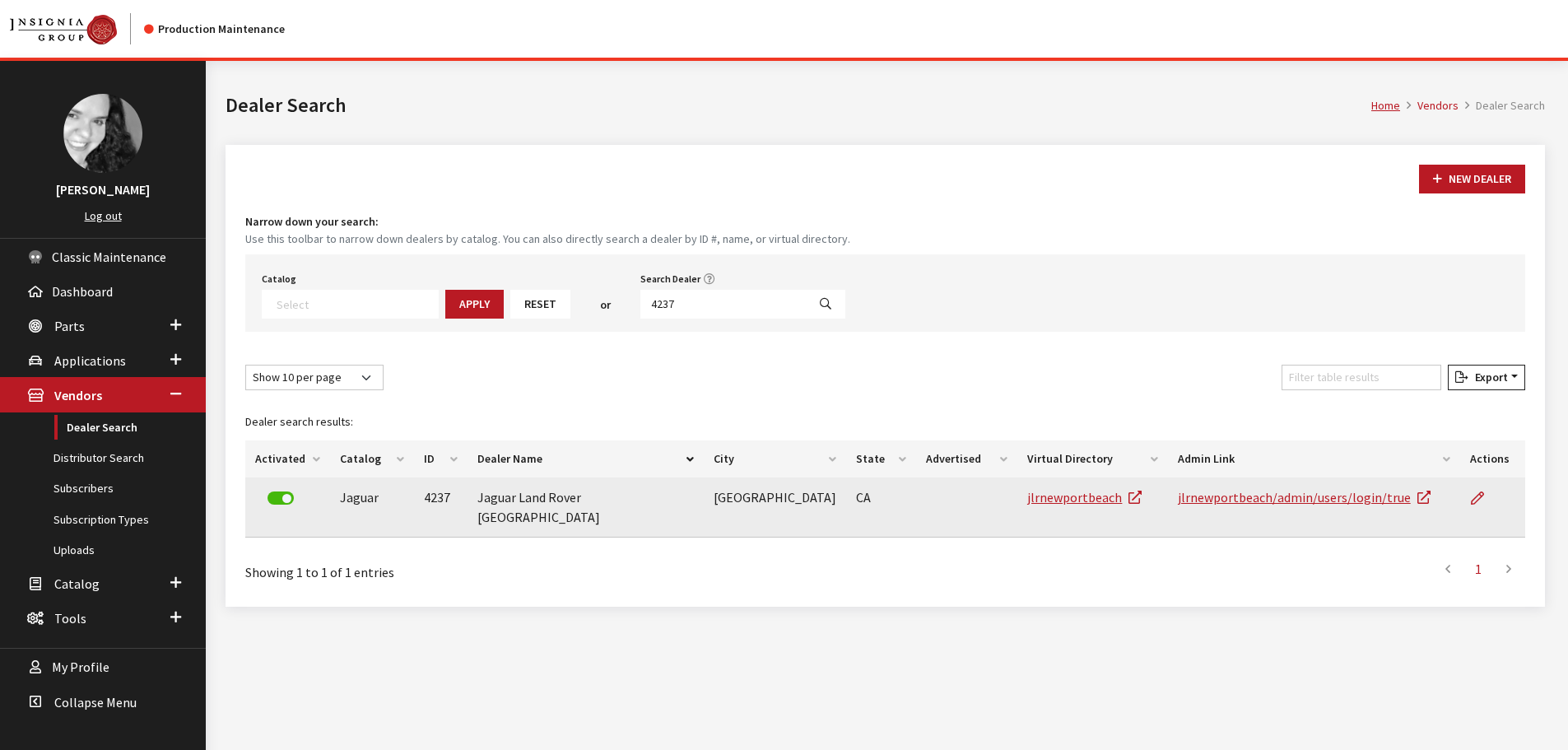
click at [1466, 500] on td at bounding box center [1493, 508] width 65 height 60
click at [1471, 500] on icon at bounding box center [1478, 499] width 14 height 14
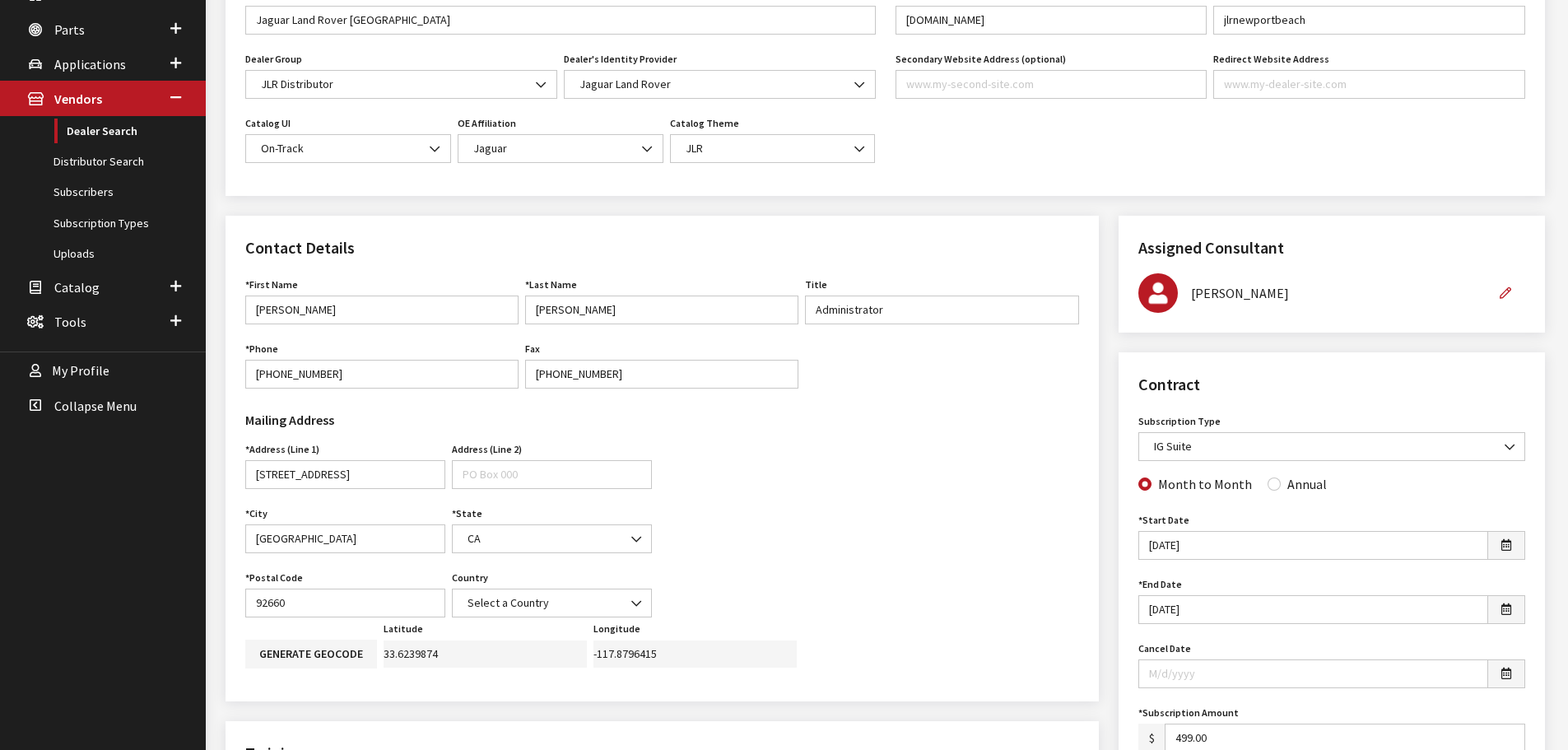
scroll to position [82, 0]
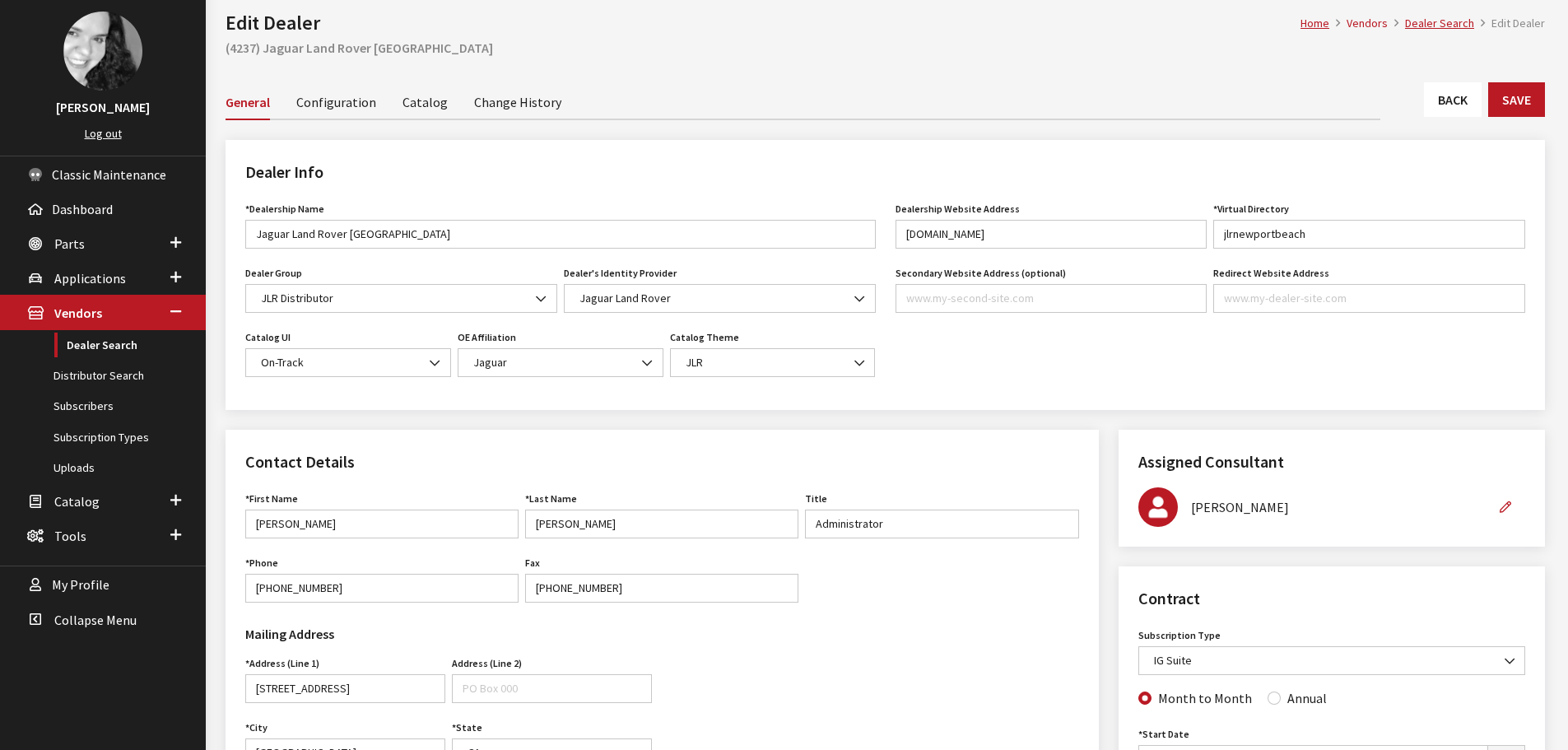
click at [1431, 100] on link "Back" at bounding box center [1453, 99] width 58 height 34
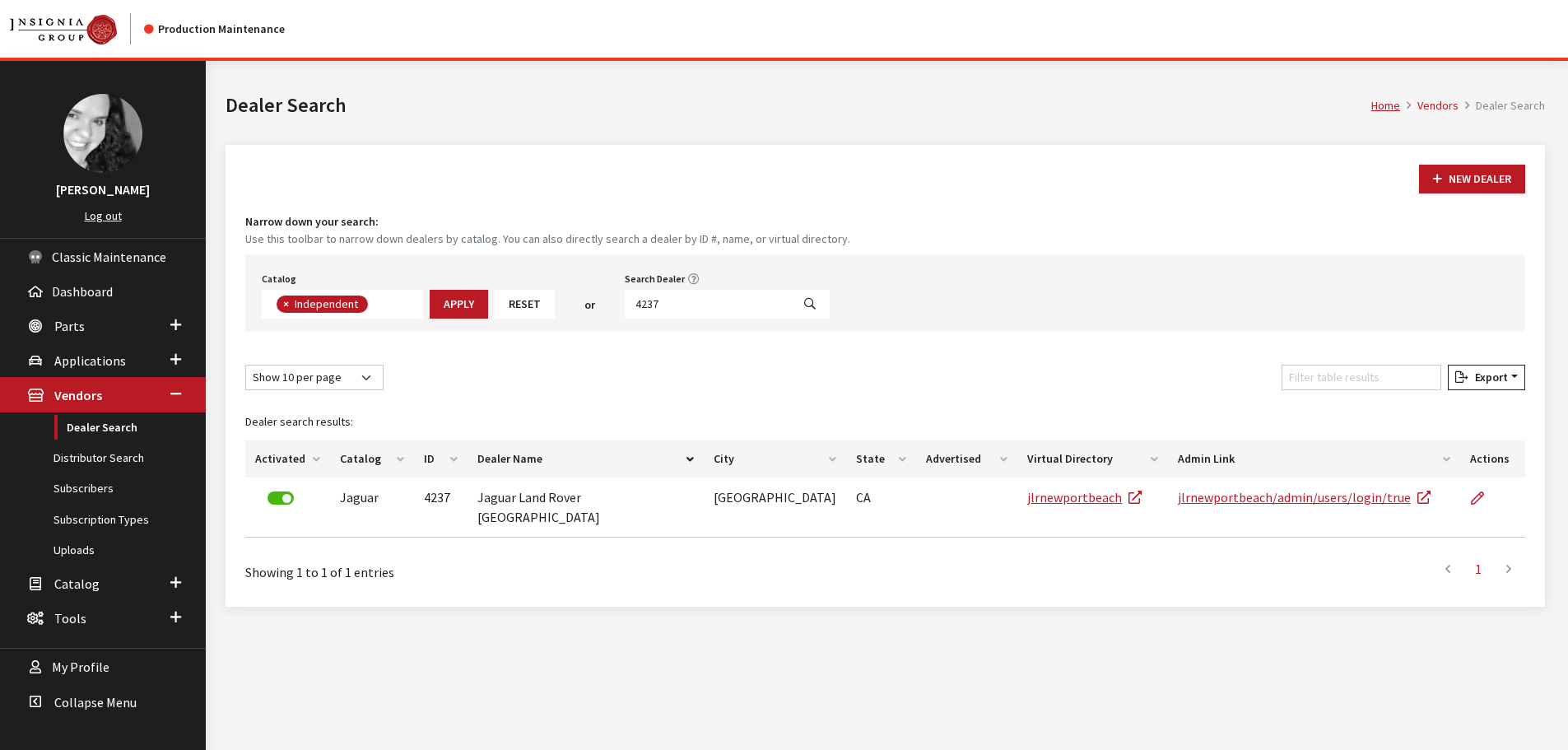
scroll to position [120, 0]
click at [653, 305] on input "4237" at bounding box center [708, 304] width 167 height 29
type input "6421"
select select
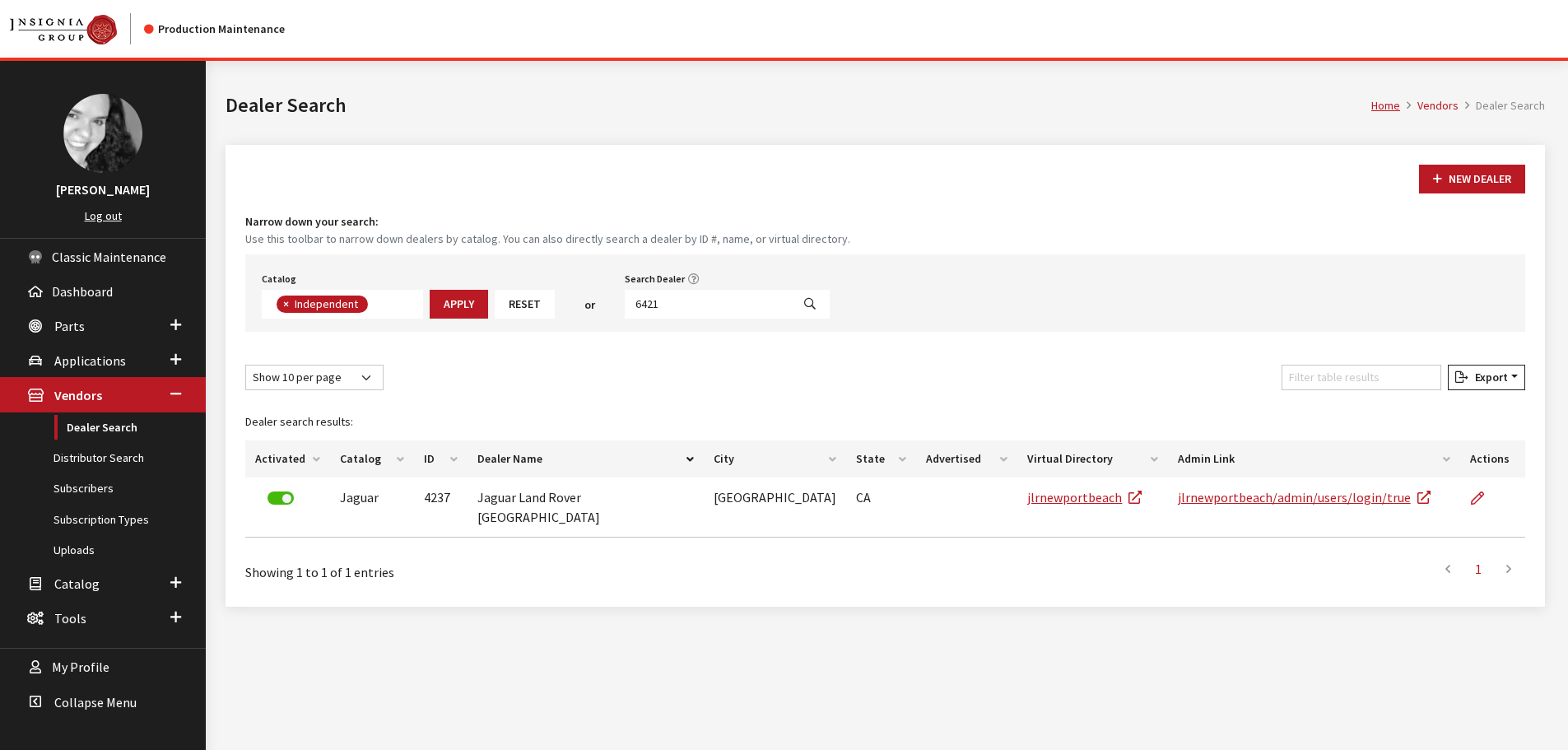
scroll to position [172, 0]
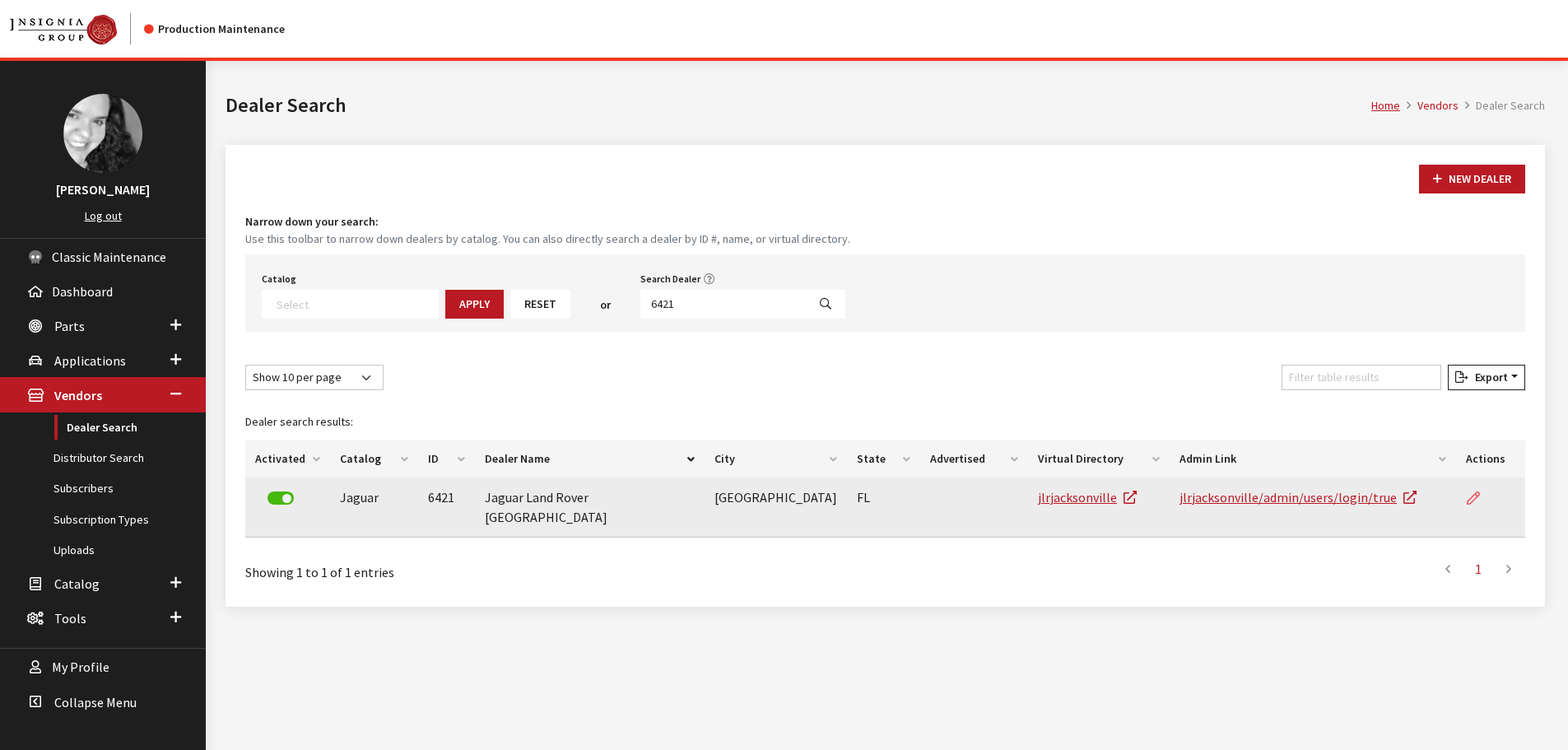
click at [1478, 494] on icon at bounding box center [1474, 499] width 14 height 14
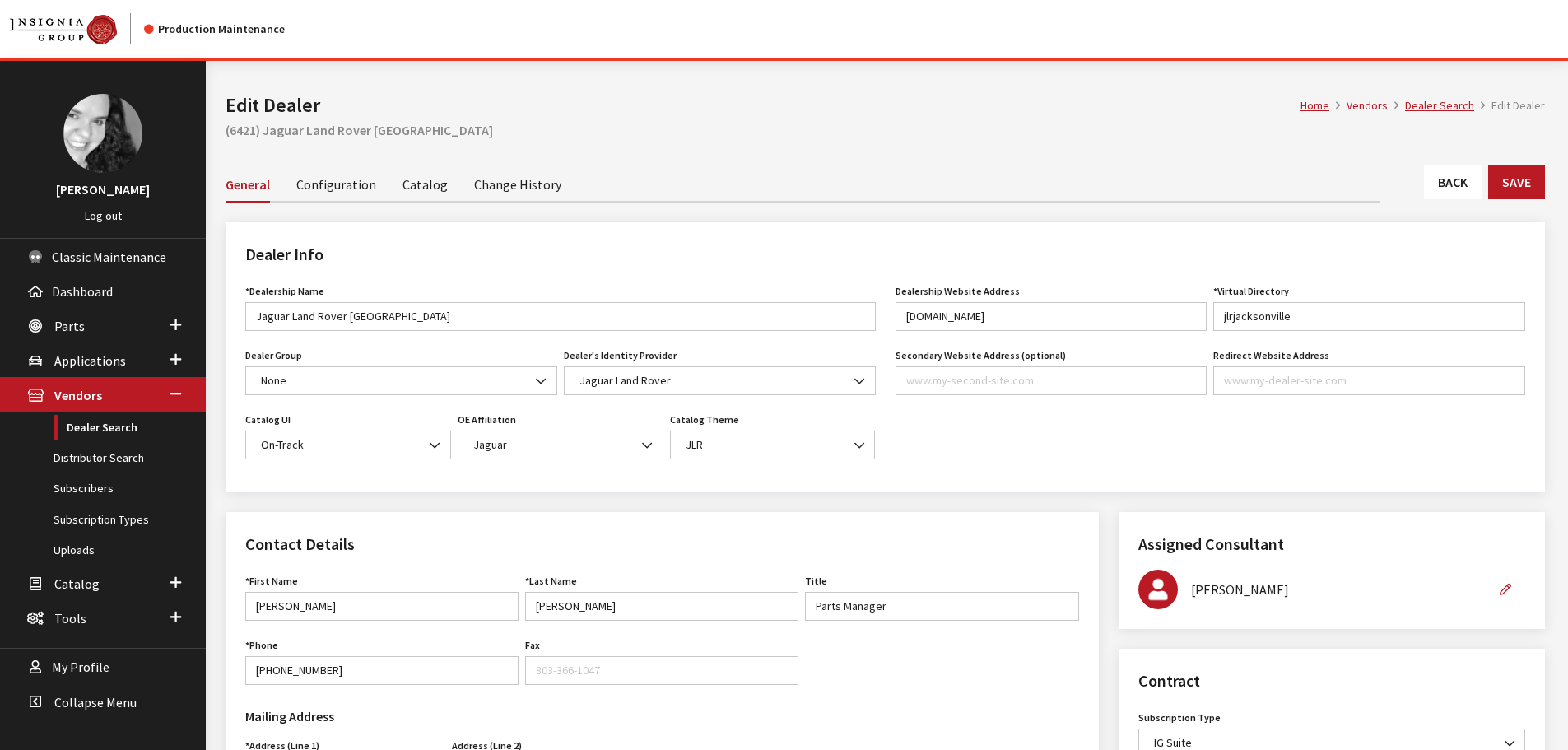
click at [1461, 168] on link "Back" at bounding box center [1453, 181] width 58 height 34
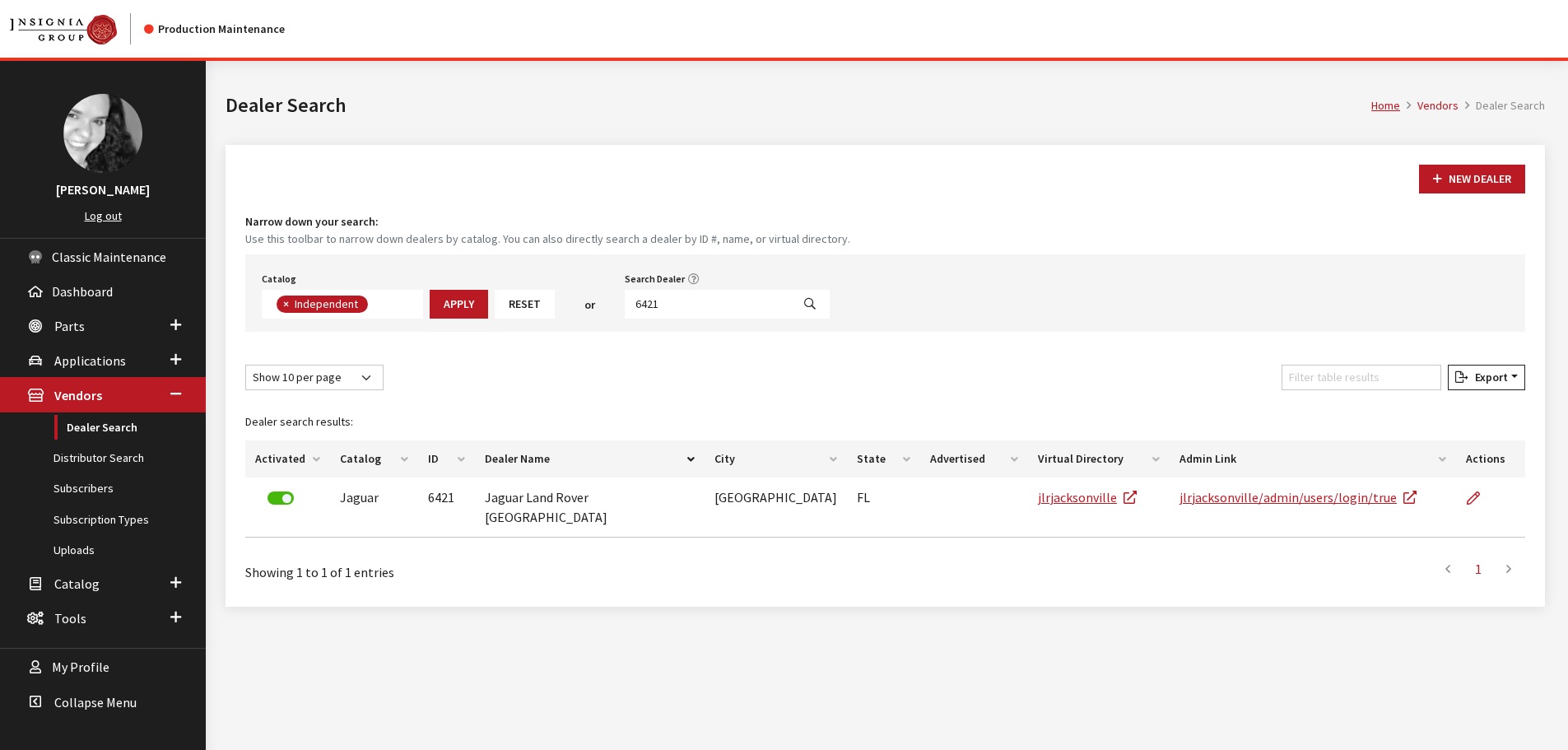
scroll to position [120, 0]
click at [684, 295] on input "6421" at bounding box center [708, 304] width 167 height 29
type input "6420"
select select
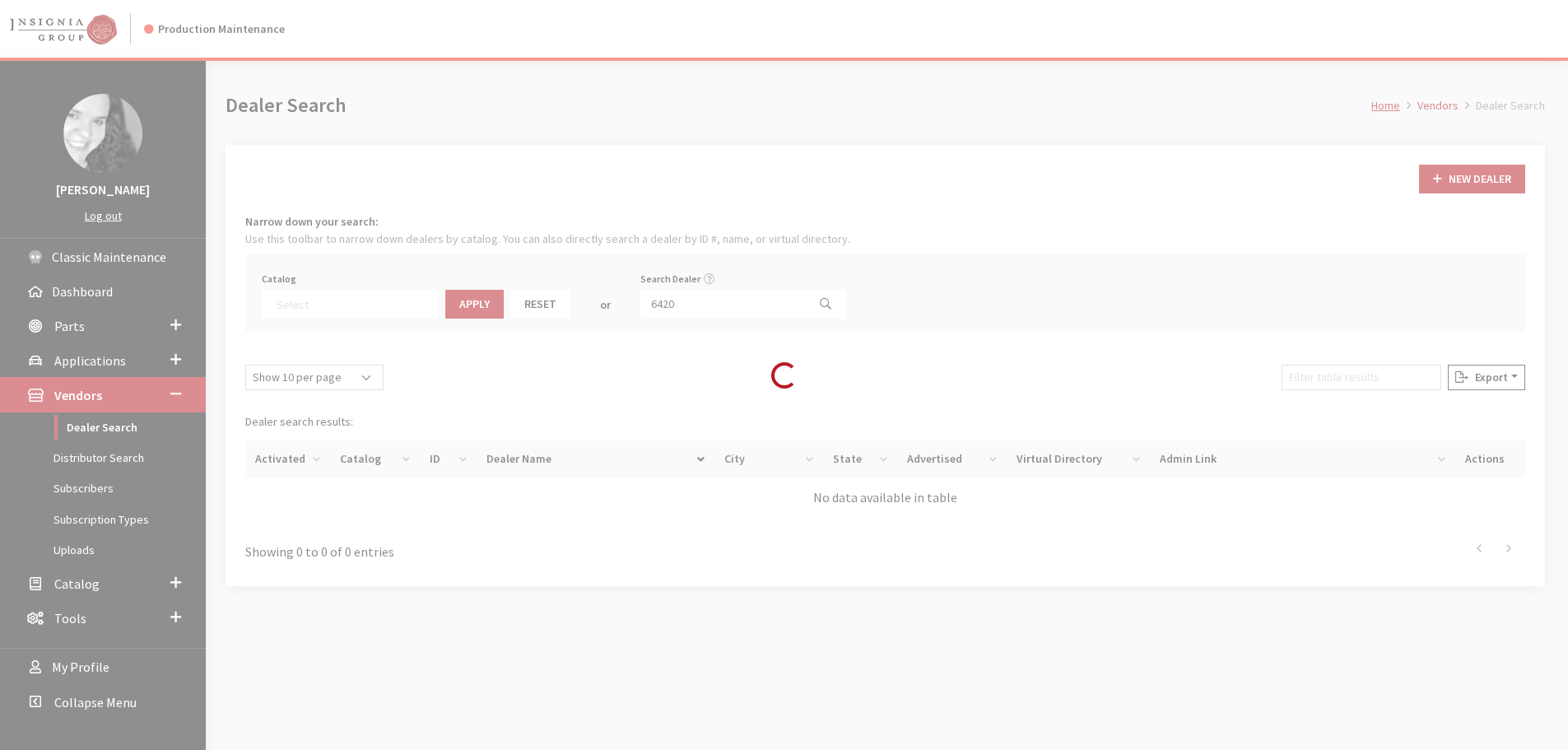
scroll to position [172, 0]
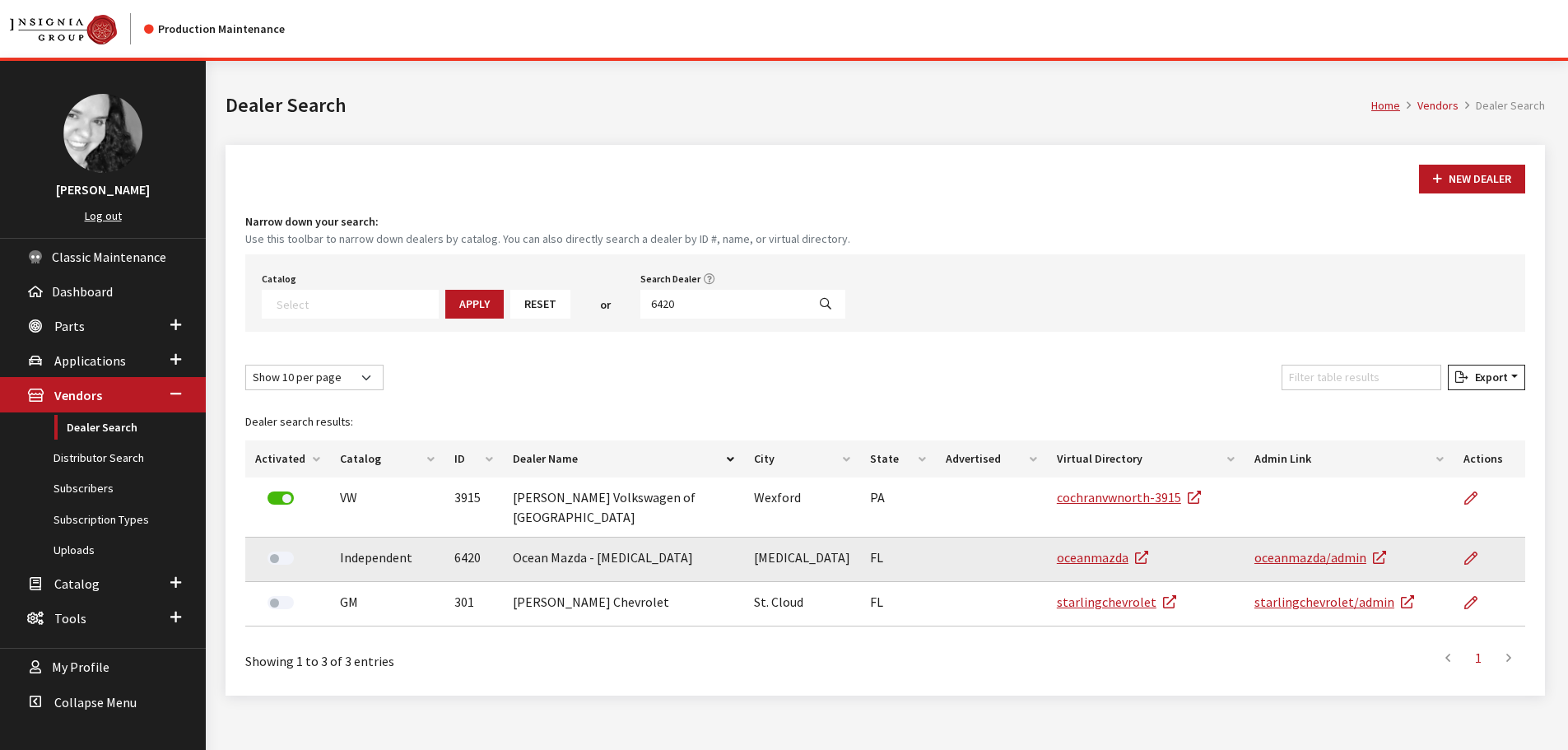
click at [1458, 539] on td at bounding box center [1489, 560] width 71 height 45
click at [1467, 553] on icon at bounding box center [1471, 560] width 14 height 14
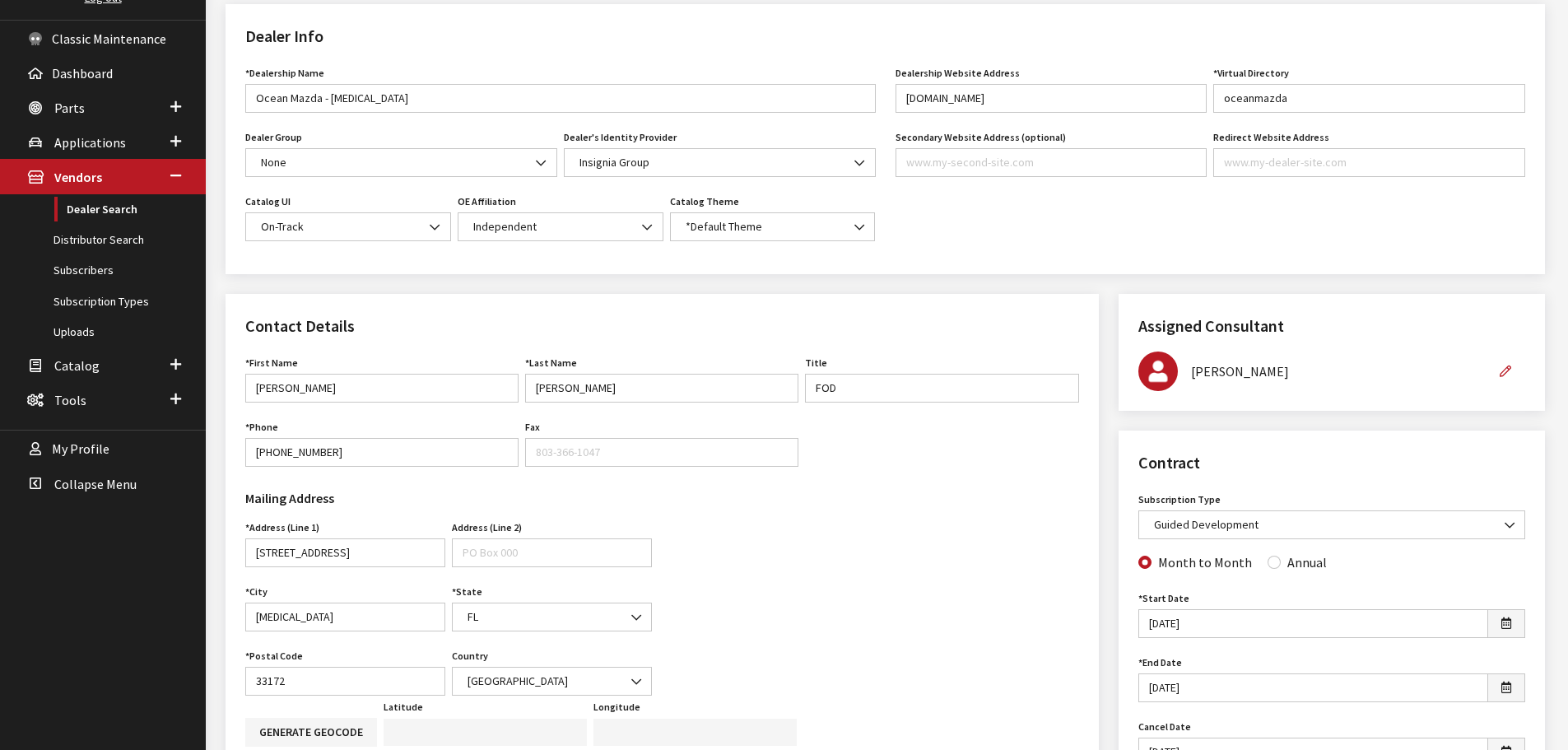
scroll to position [165, 0]
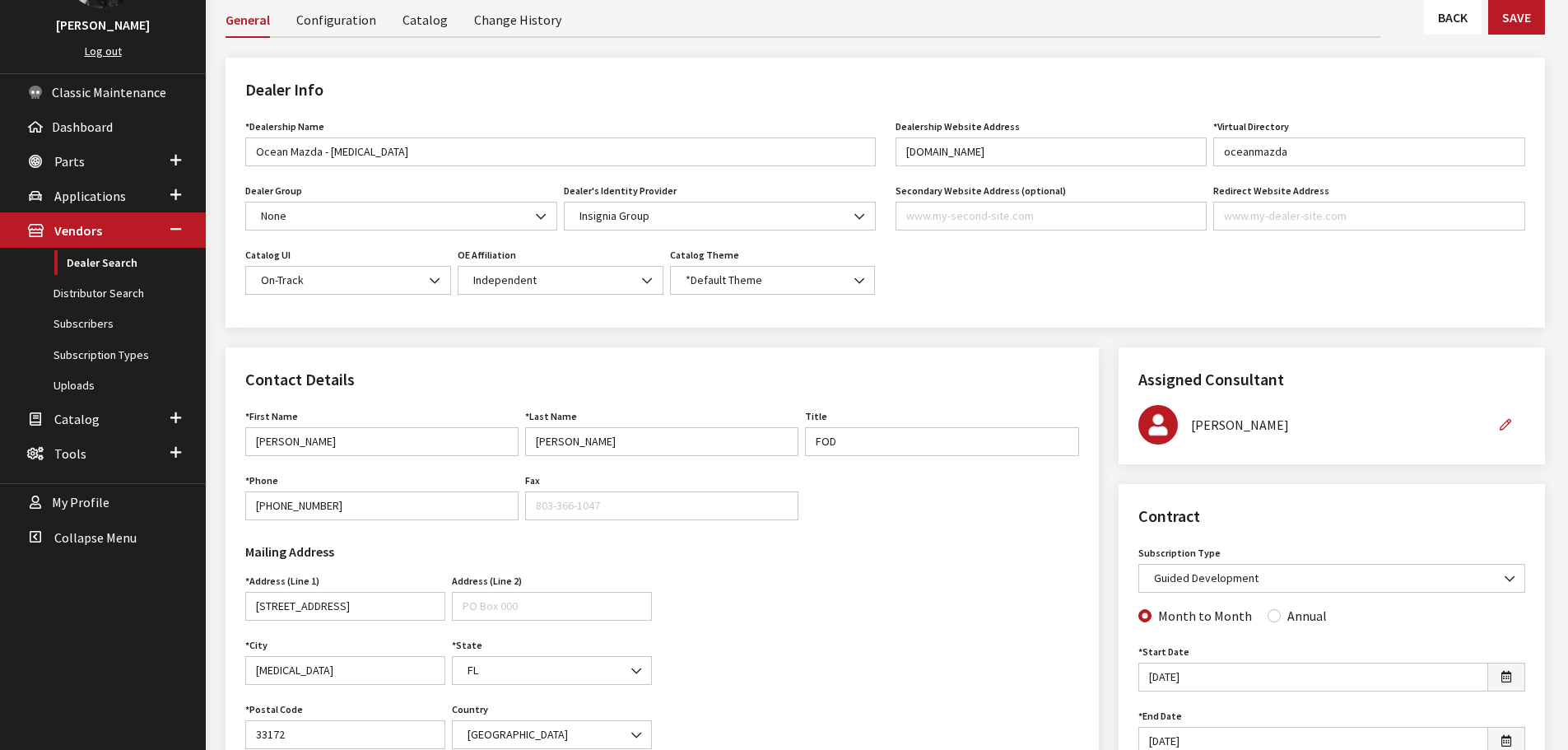
click at [1445, 18] on link "Back" at bounding box center [1453, 17] width 58 height 34
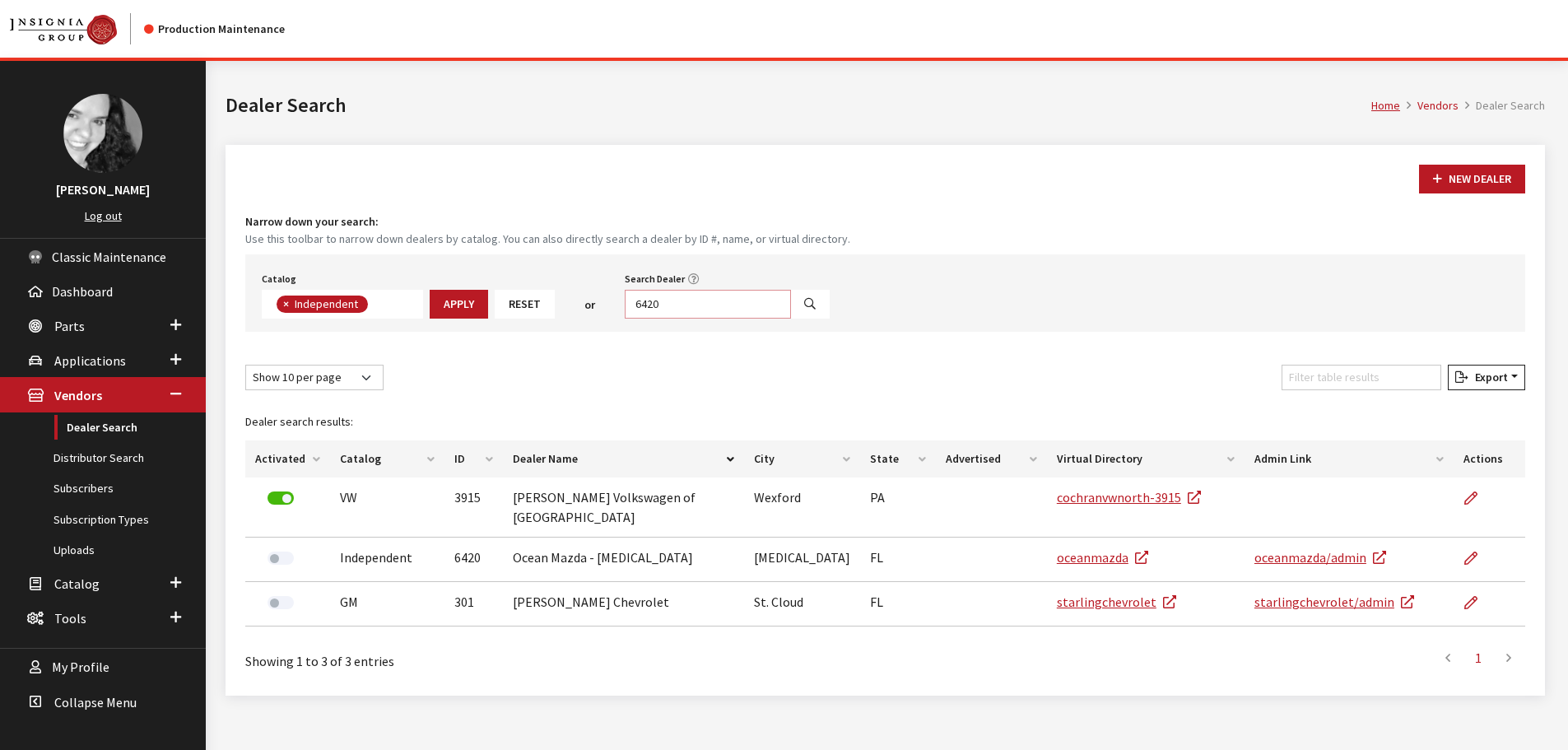
scroll to position [120, 0]
click at [737, 305] on input "6420" at bounding box center [708, 304] width 167 height 29
type input "6419"
select select
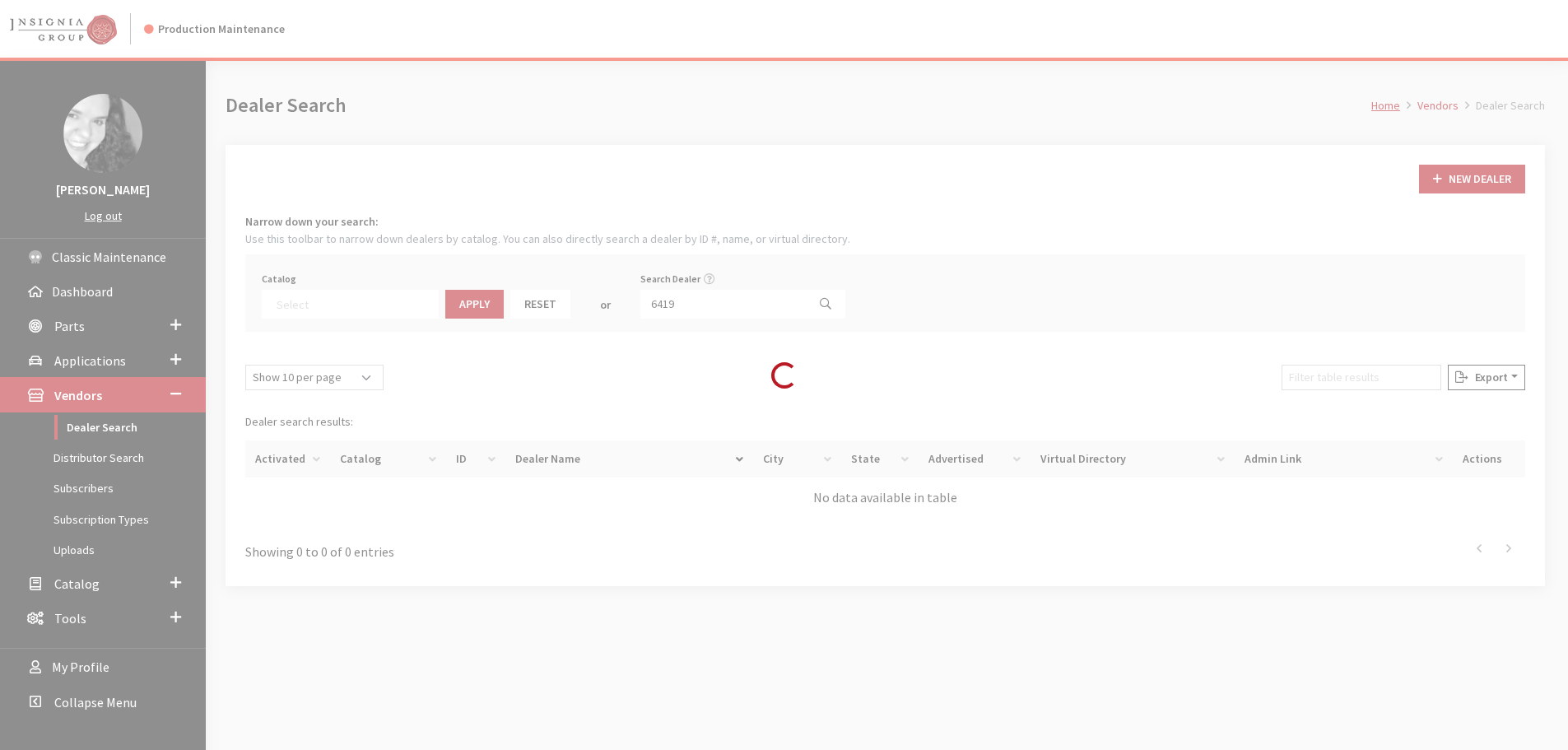
scroll to position [172, 0]
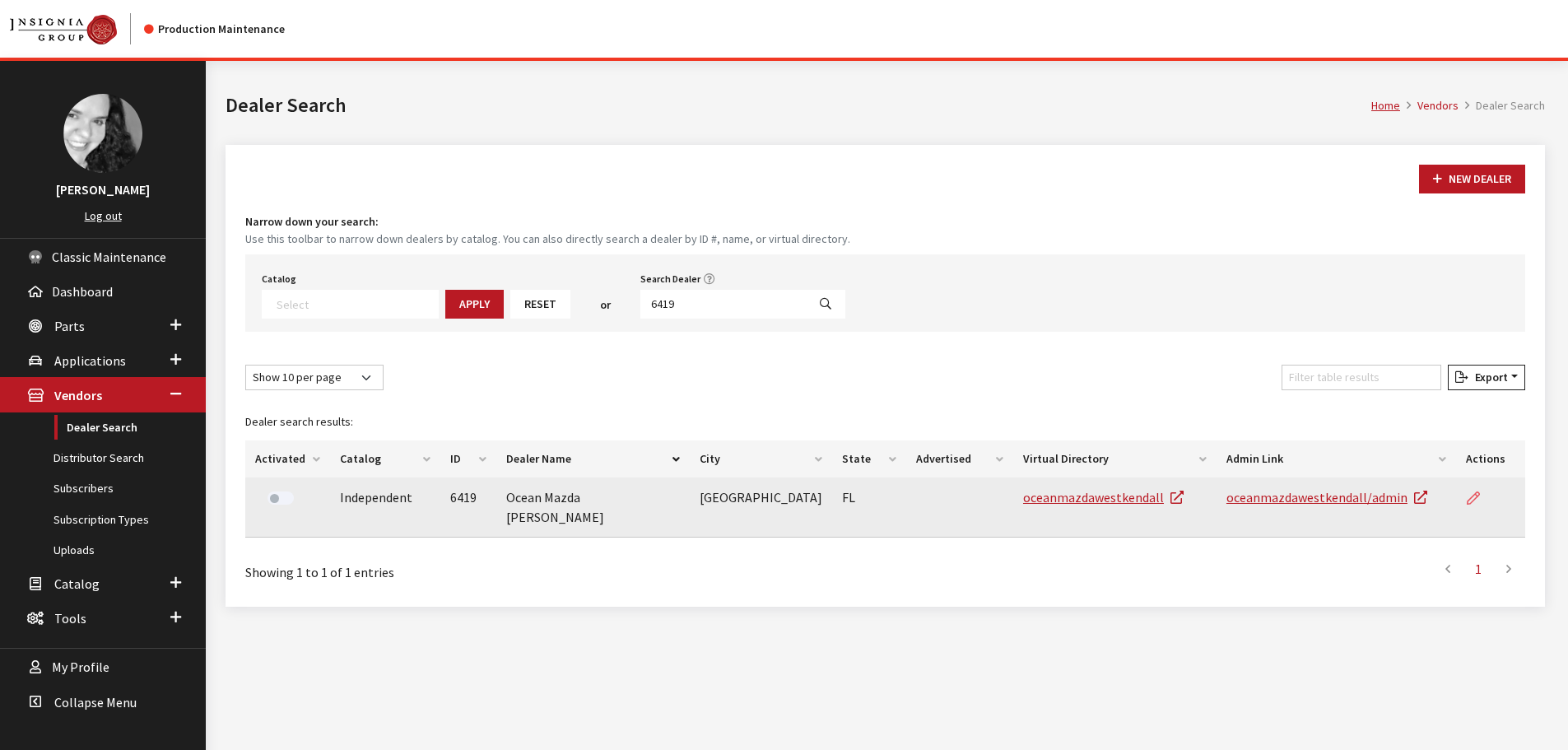
click at [1474, 484] on link at bounding box center [1480, 498] width 28 height 41
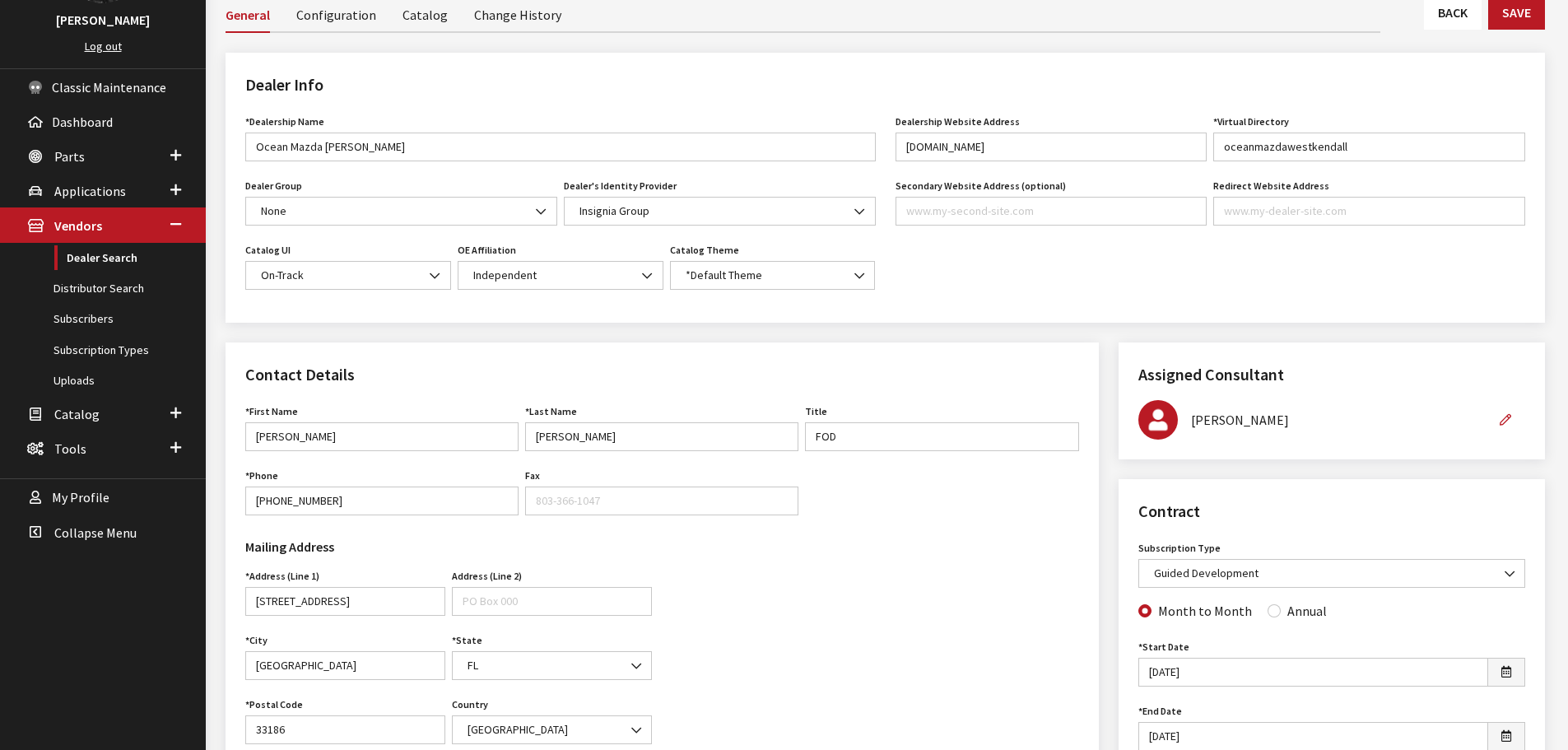
scroll to position [165, 0]
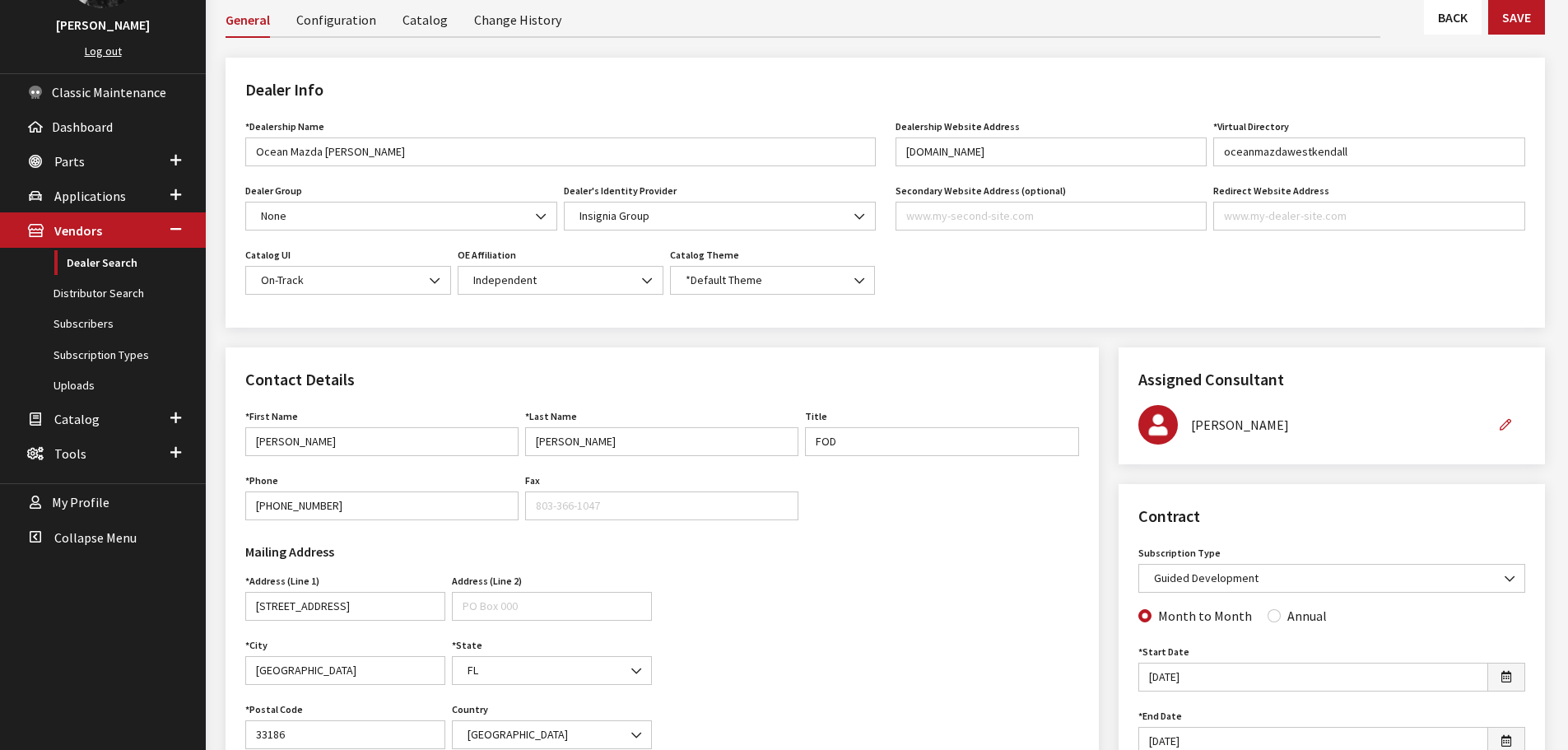
click at [1426, 29] on link "Back" at bounding box center [1453, 17] width 58 height 34
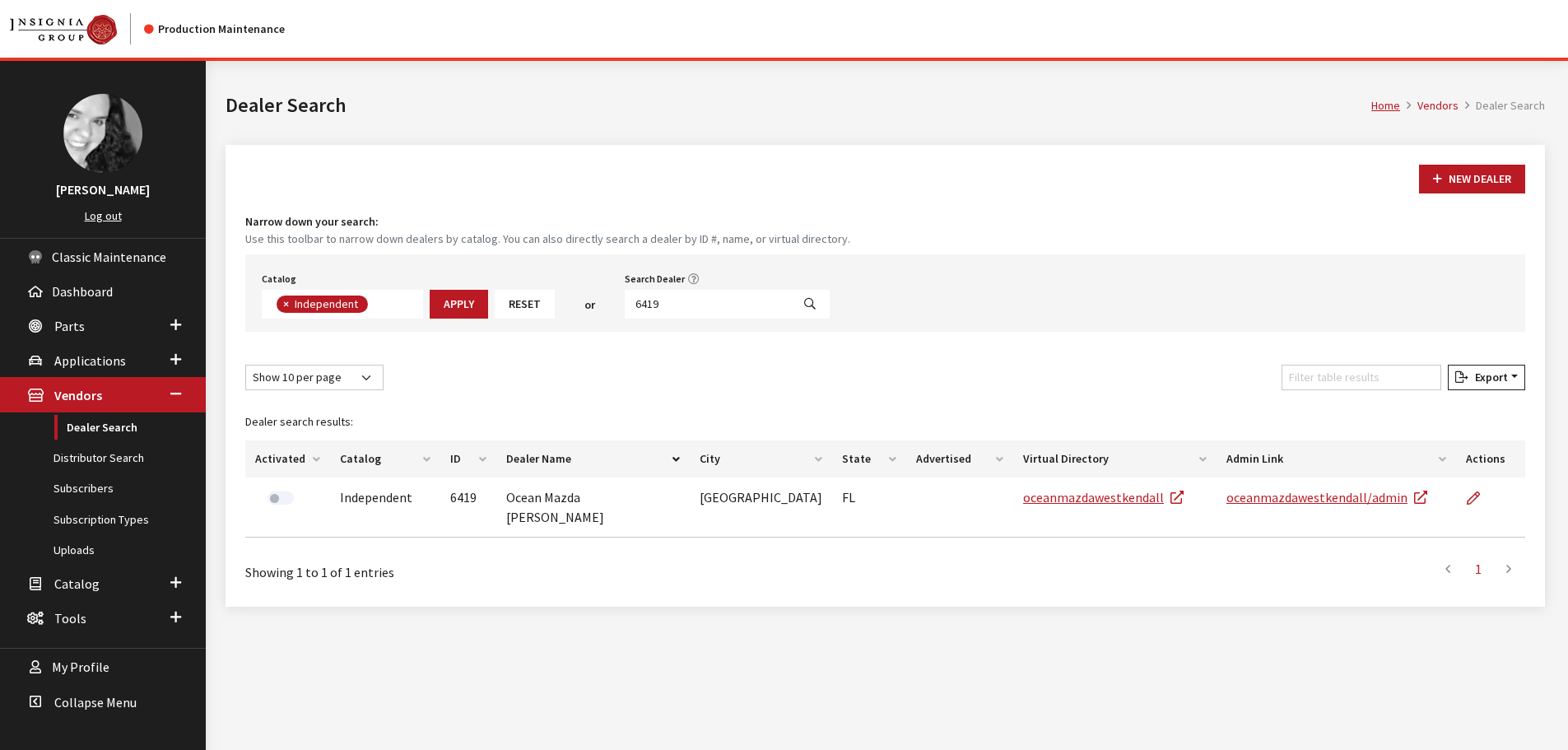
scroll to position [120, 0]
click at [663, 309] on input "6419" at bounding box center [708, 304] width 167 height 29
type input "6418"
select select
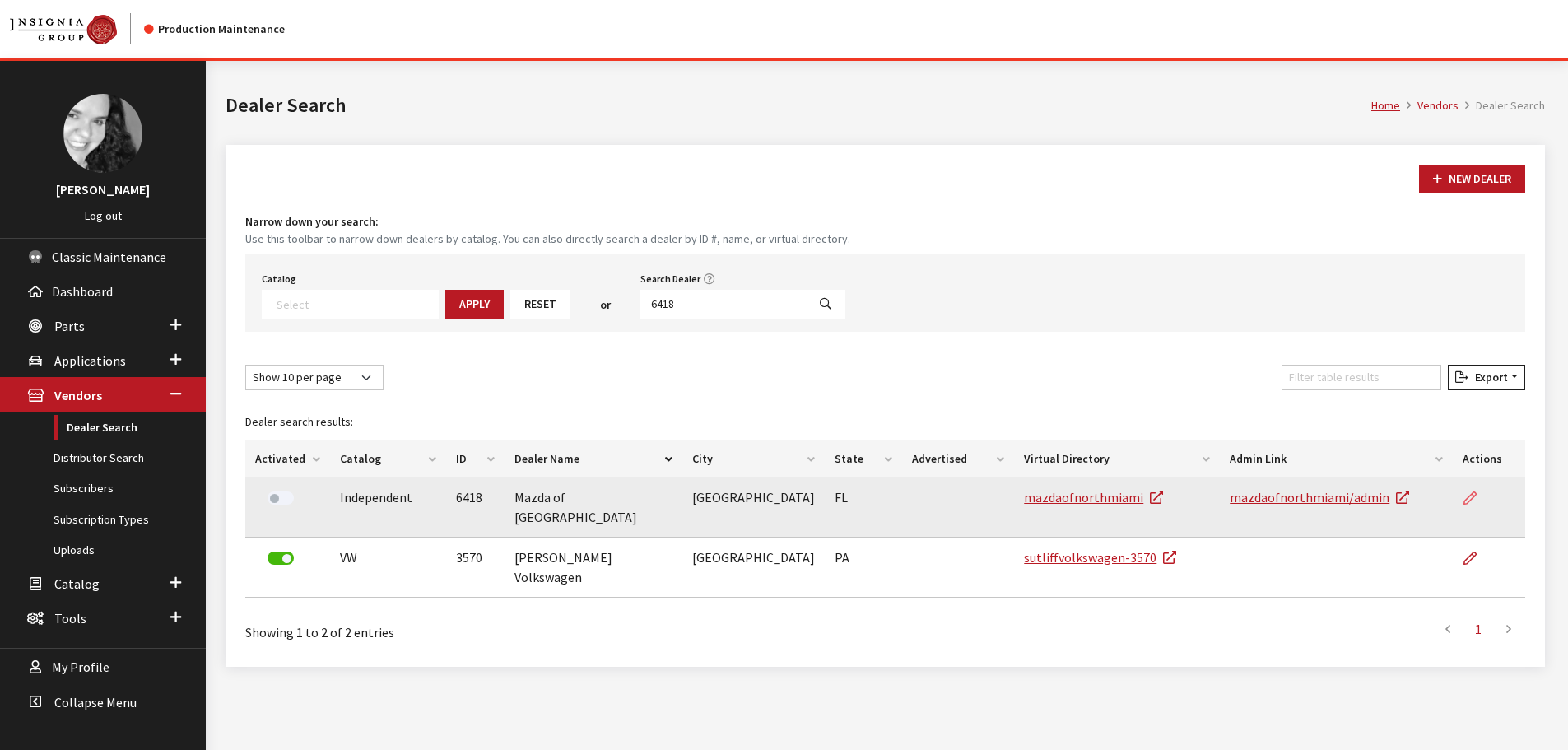
click at [1465, 501] on icon at bounding box center [1470, 499] width 14 height 14
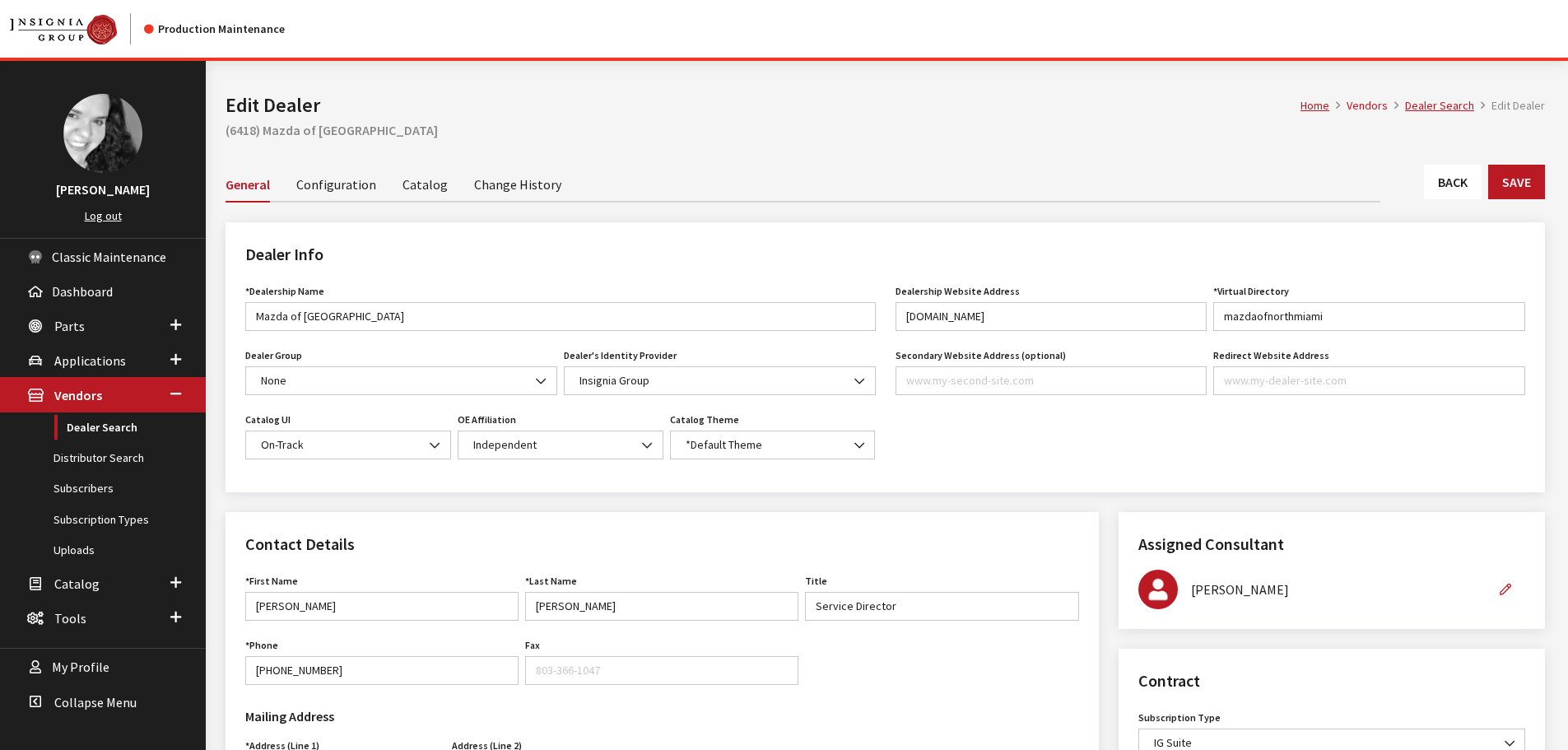
click at [1451, 194] on link "Back" at bounding box center [1453, 181] width 58 height 34
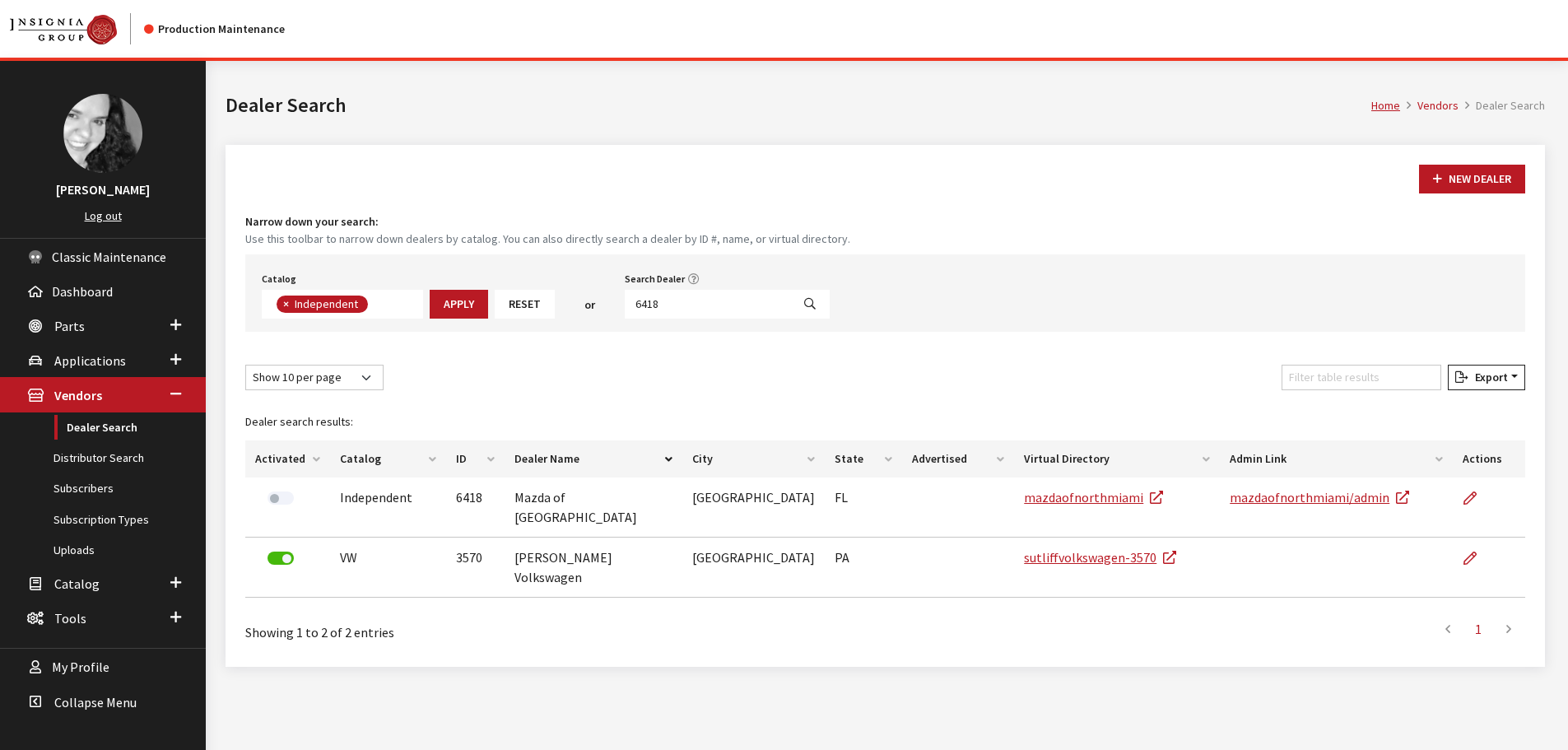
scroll to position [120, 0]
click at [684, 295] on input "6418" at bounding box center [708, 304] width 167 height 29
type input "6415"
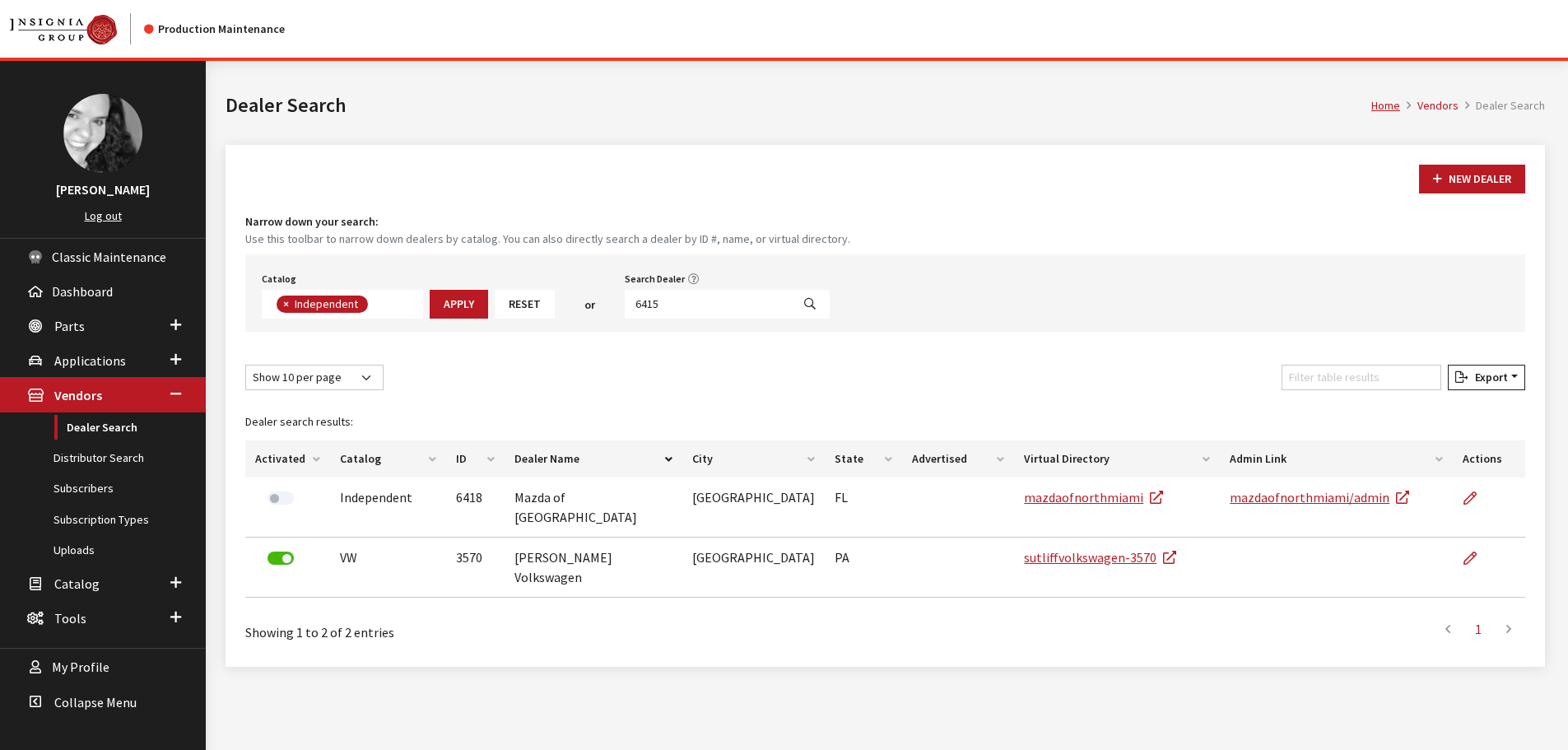
select select
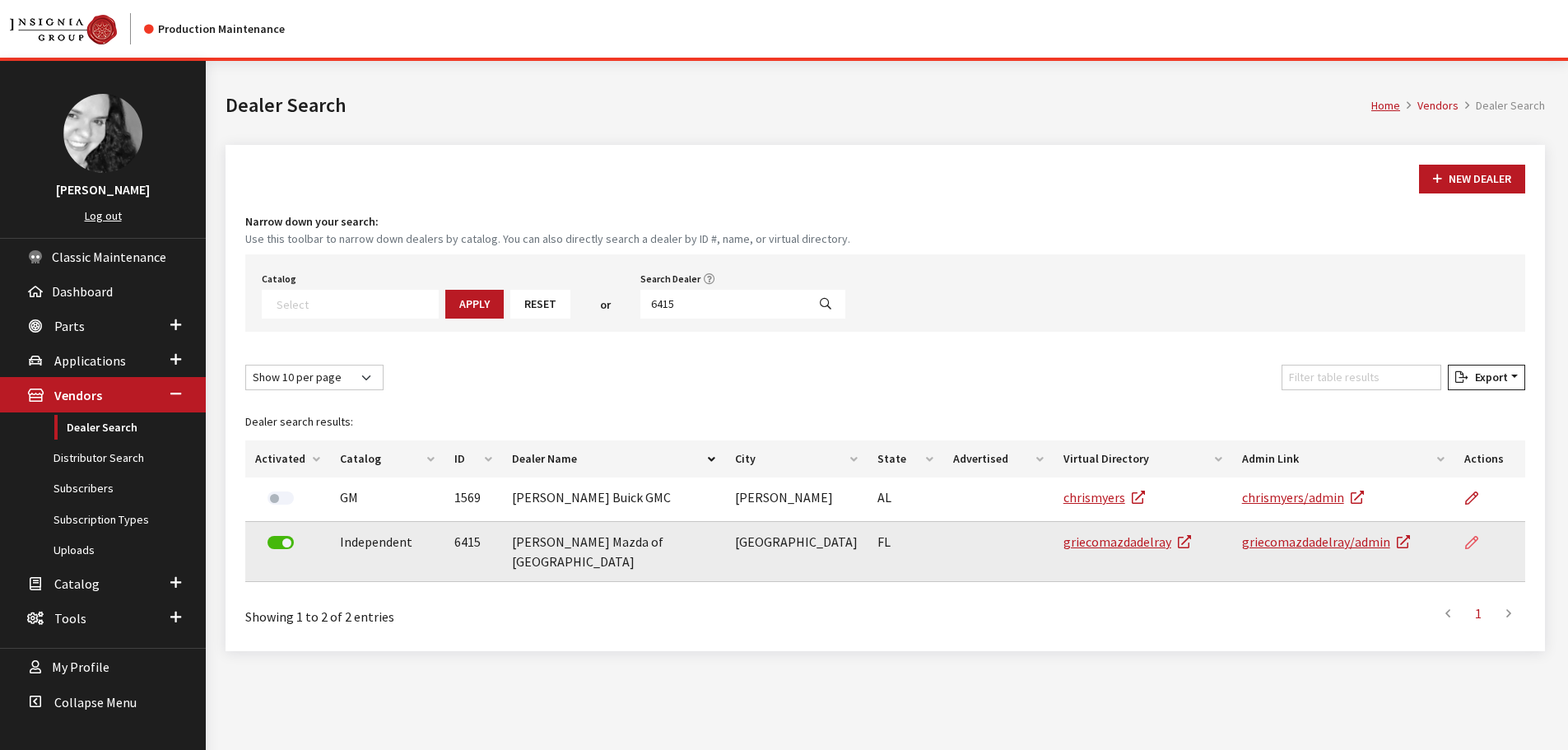
click at [1473, 547] on icon at bounding box center [1472, 544] width 14 height 14
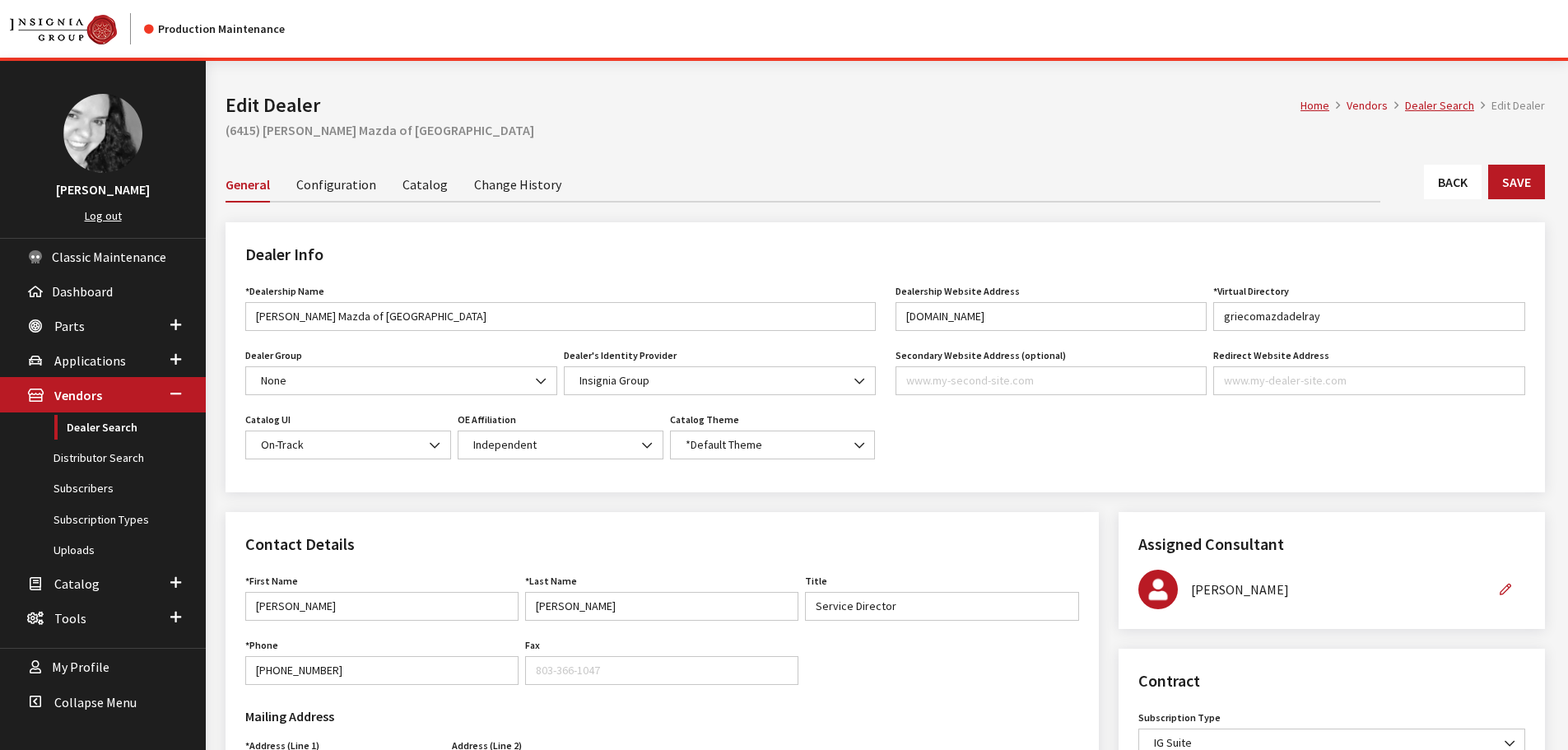
click at [1425, 176] on link "Back" at bounding box center [1453, 181] width 58 height 34
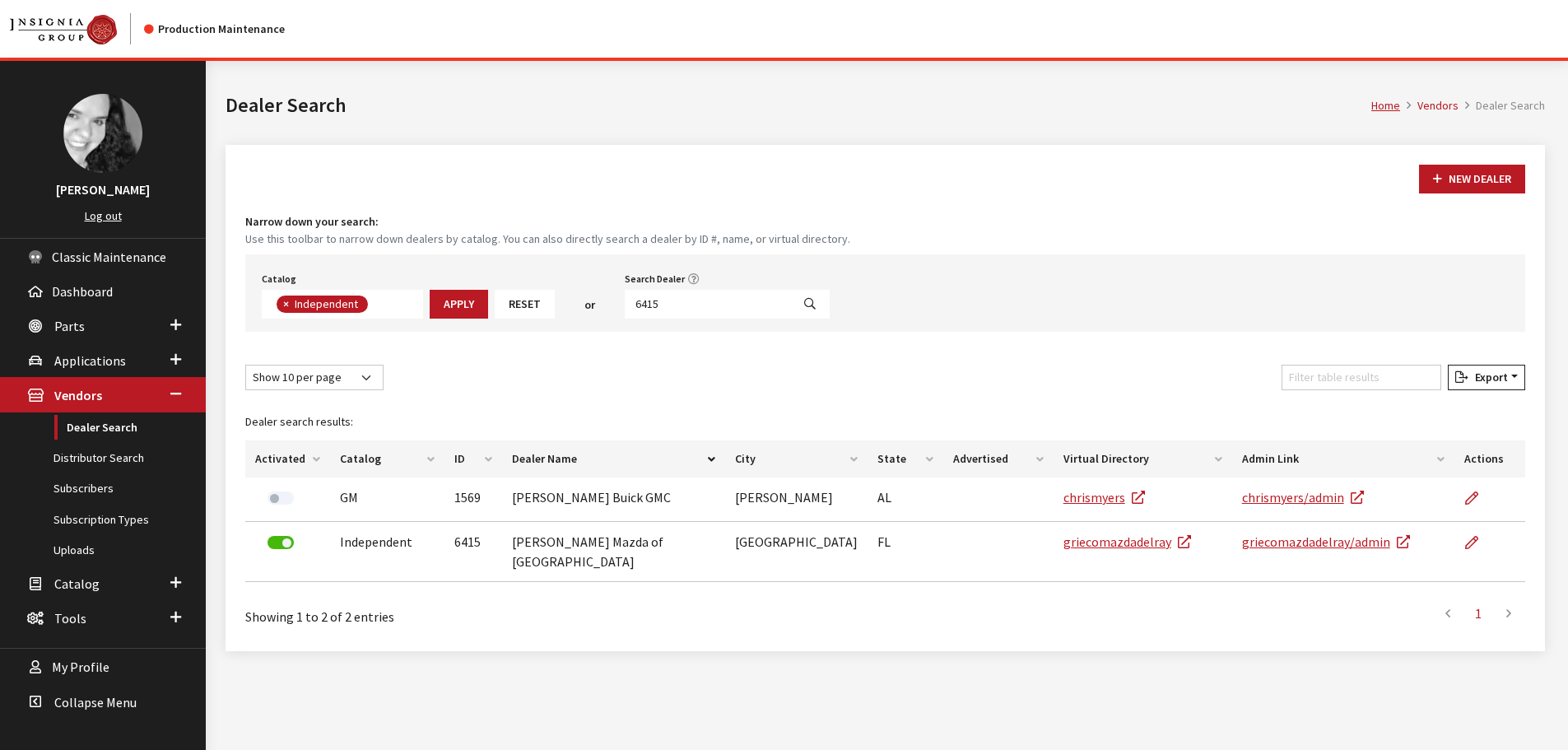
scroll to position [120, 0]
click at [725, 296] on input "6415" at bounding box center [708, 304] width 167 height 29
type input "6414"
select select
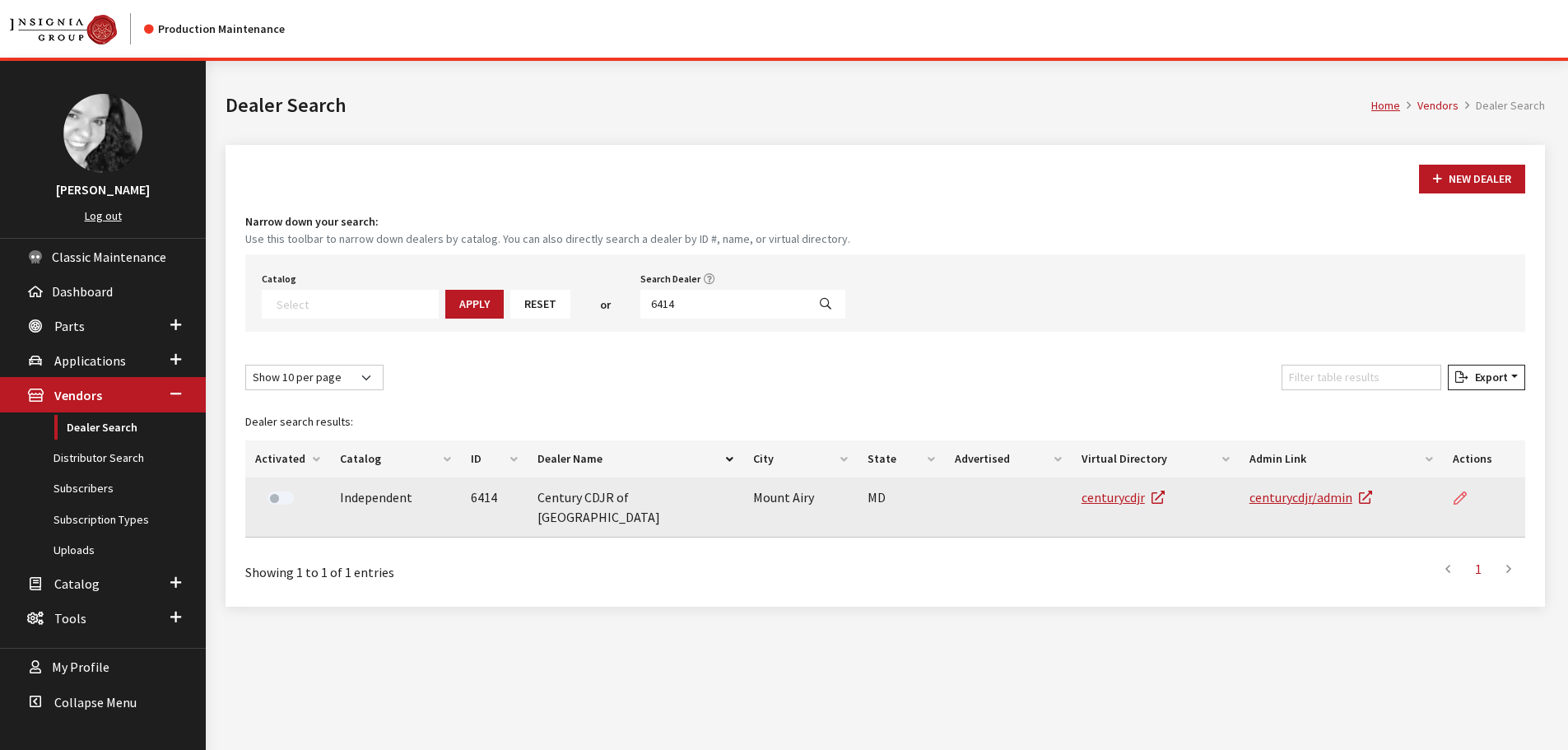
click at [1473, 493] on link at bounding box center [1467, 498] width 28 height 41
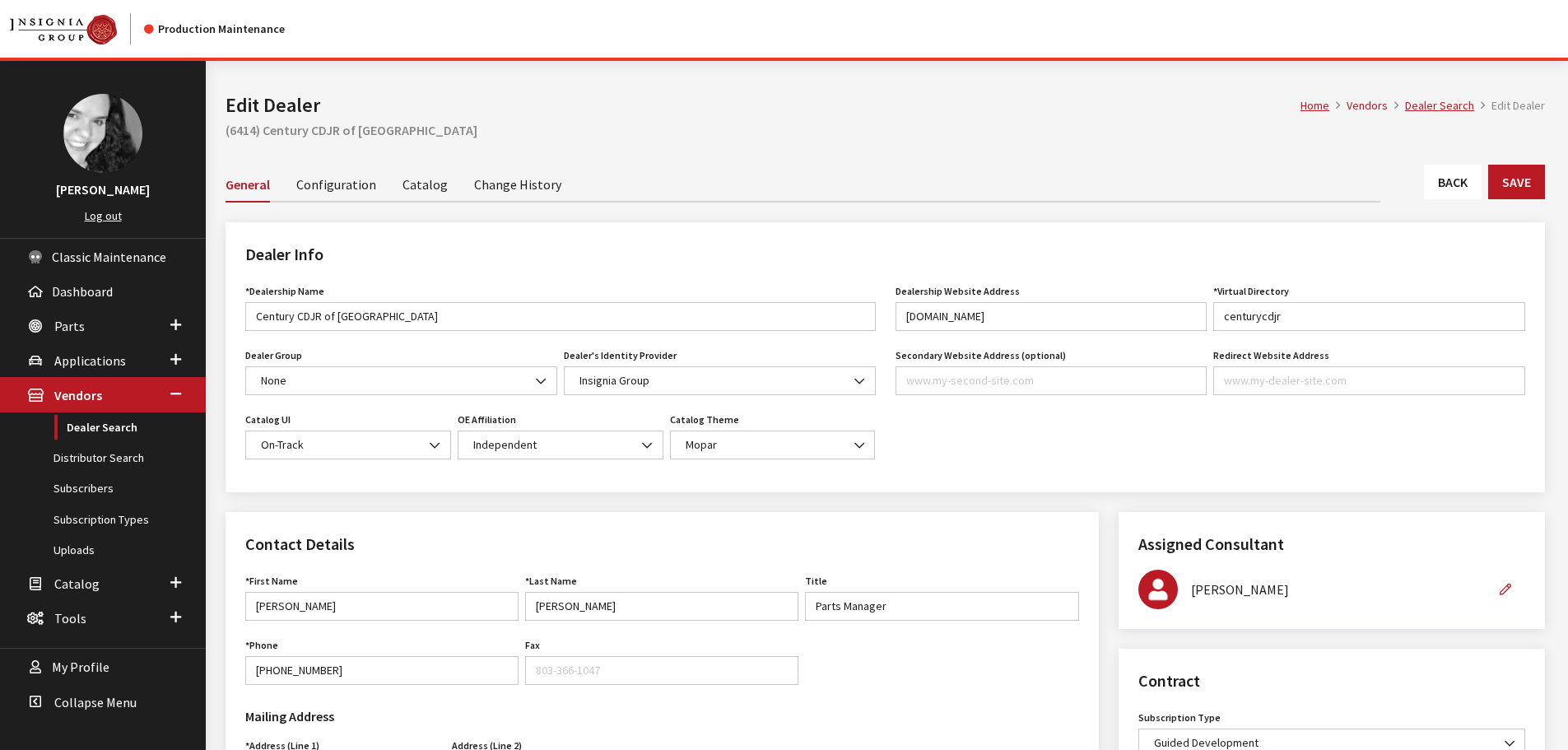
click at [1475, 199] on div "General Configuration Catalog Change History" at bounding box center [884, 184] width 1319 height 36
click at [1472, 191] on link "Back" at bounding box center [1453, 181] width 58 height 34
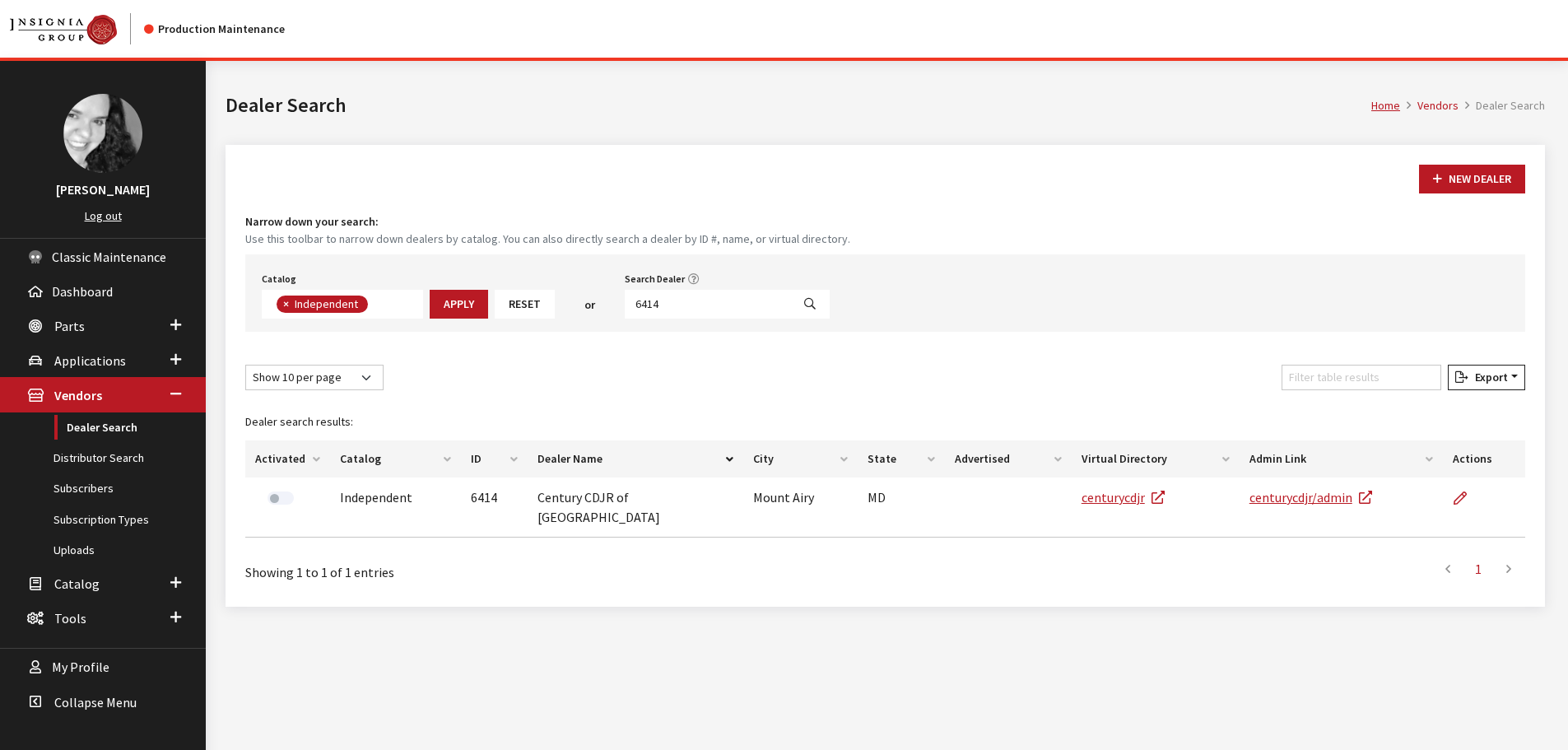
scroll to position [120, 0]
click at [675, 305] on input "6414" at bounding box center [708, 304] width 167 height 29
type input "6"
type input "4983"
select select
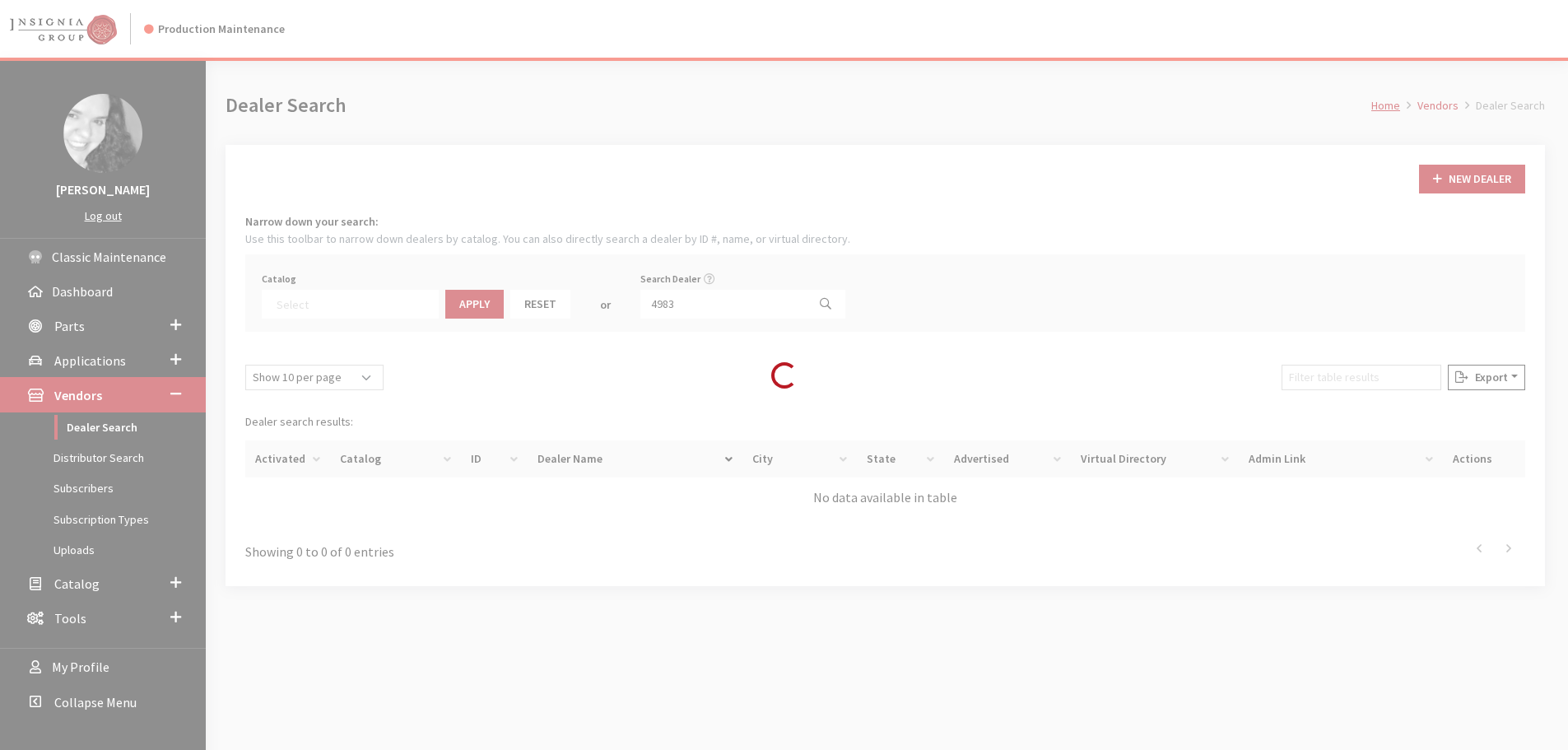
scroll to position [172, 0]
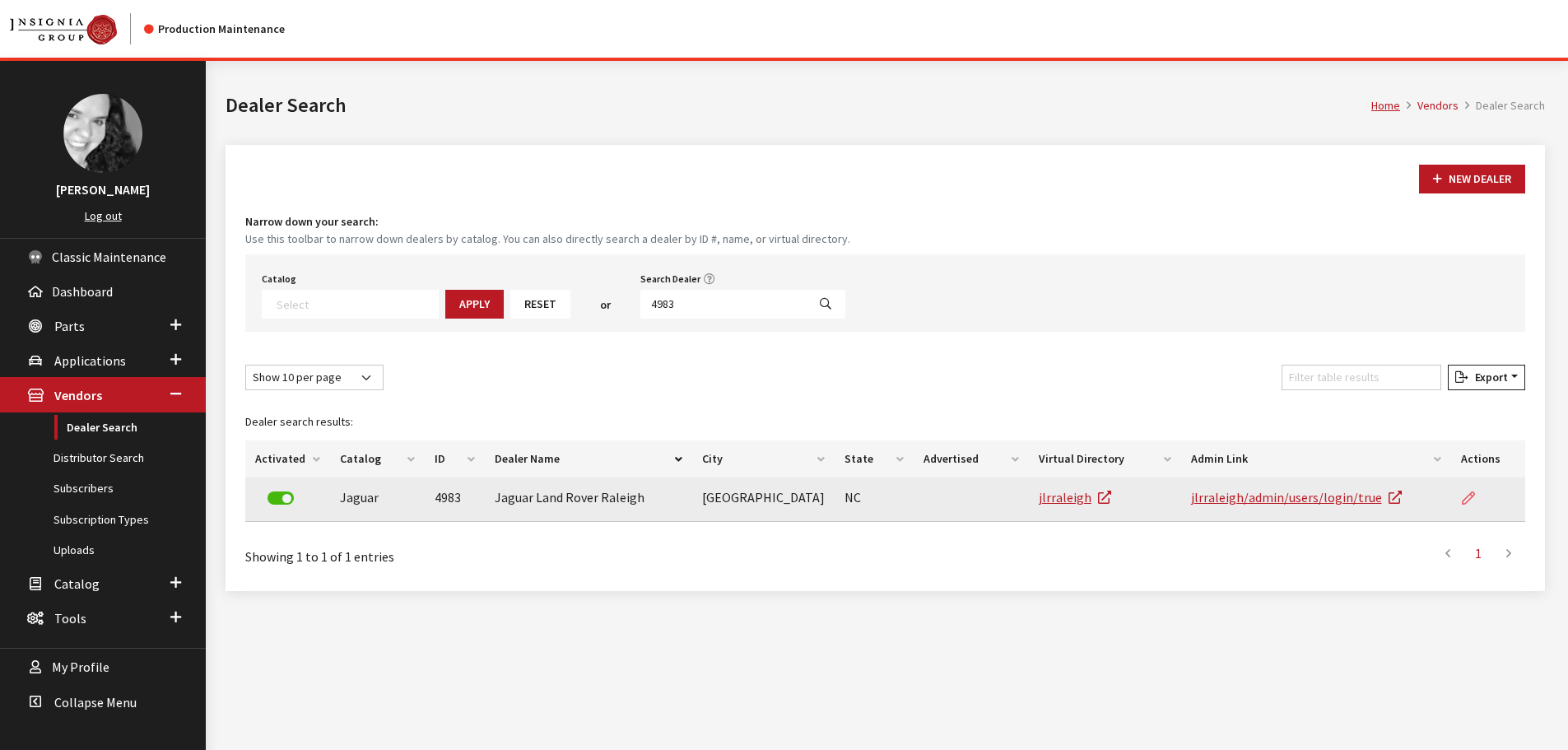
click at [1463, 490] on link at bounding box center [1475, 498] width 28 height 41
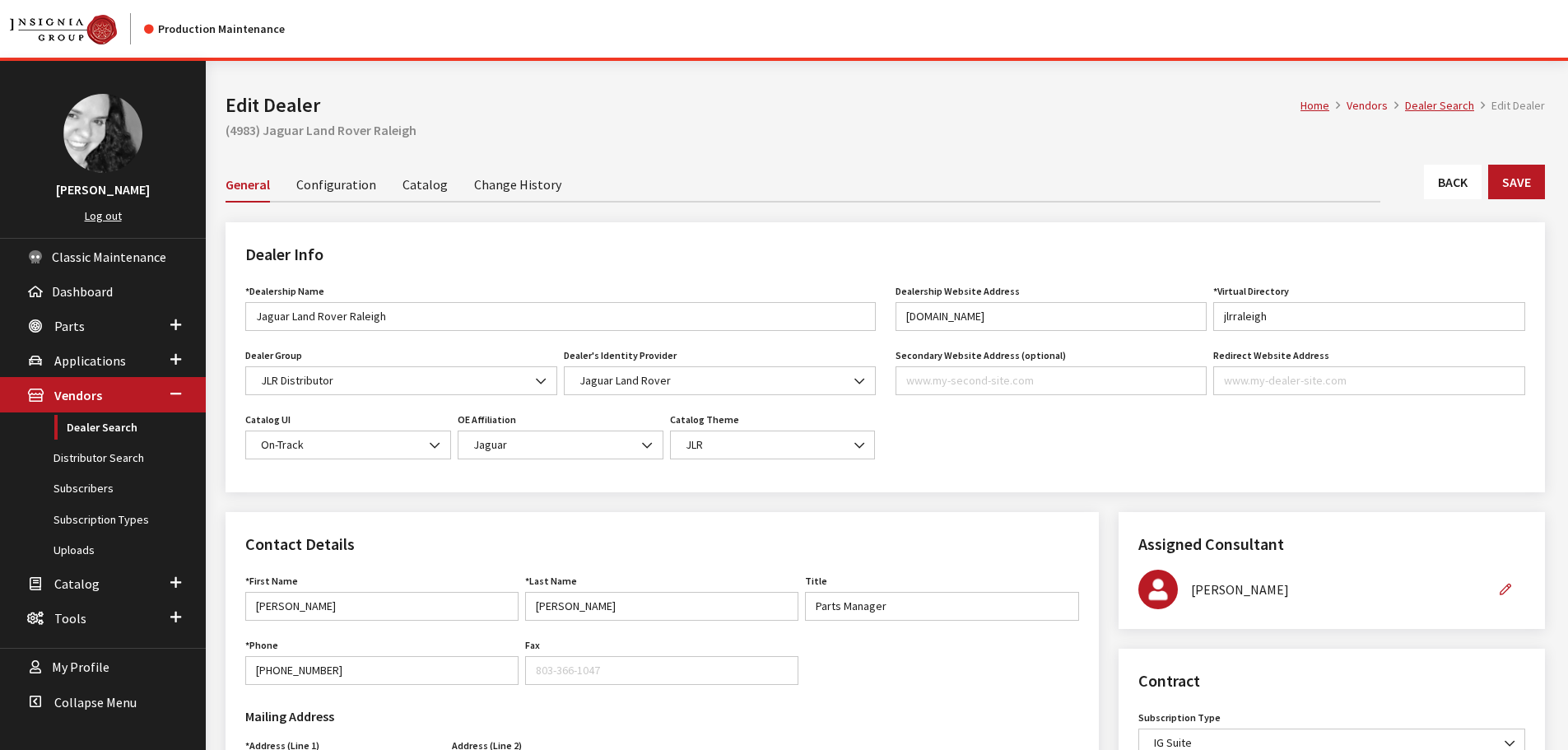
click at [1451, 197] on link "Back" at bounding box center [1453, 181] width 58 height 34
click at [1446, 169] on link "Back" at bounding box center [1453, 181] width 58 height 34
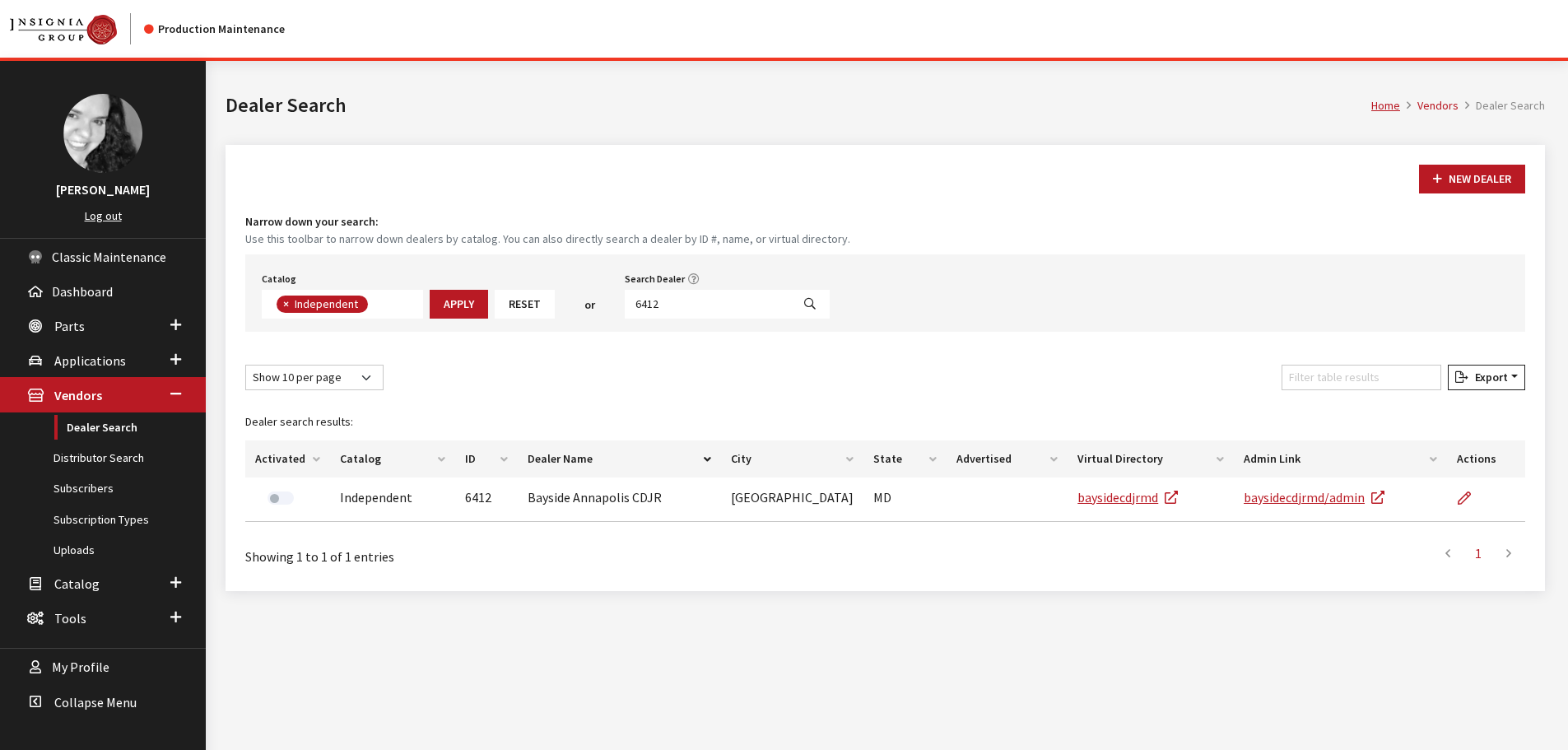
scroll to position [120, 0]
click at [692, 309] on input "6412" at bounding box center [708, 304] width 167 height 29
type input "3049"
select select
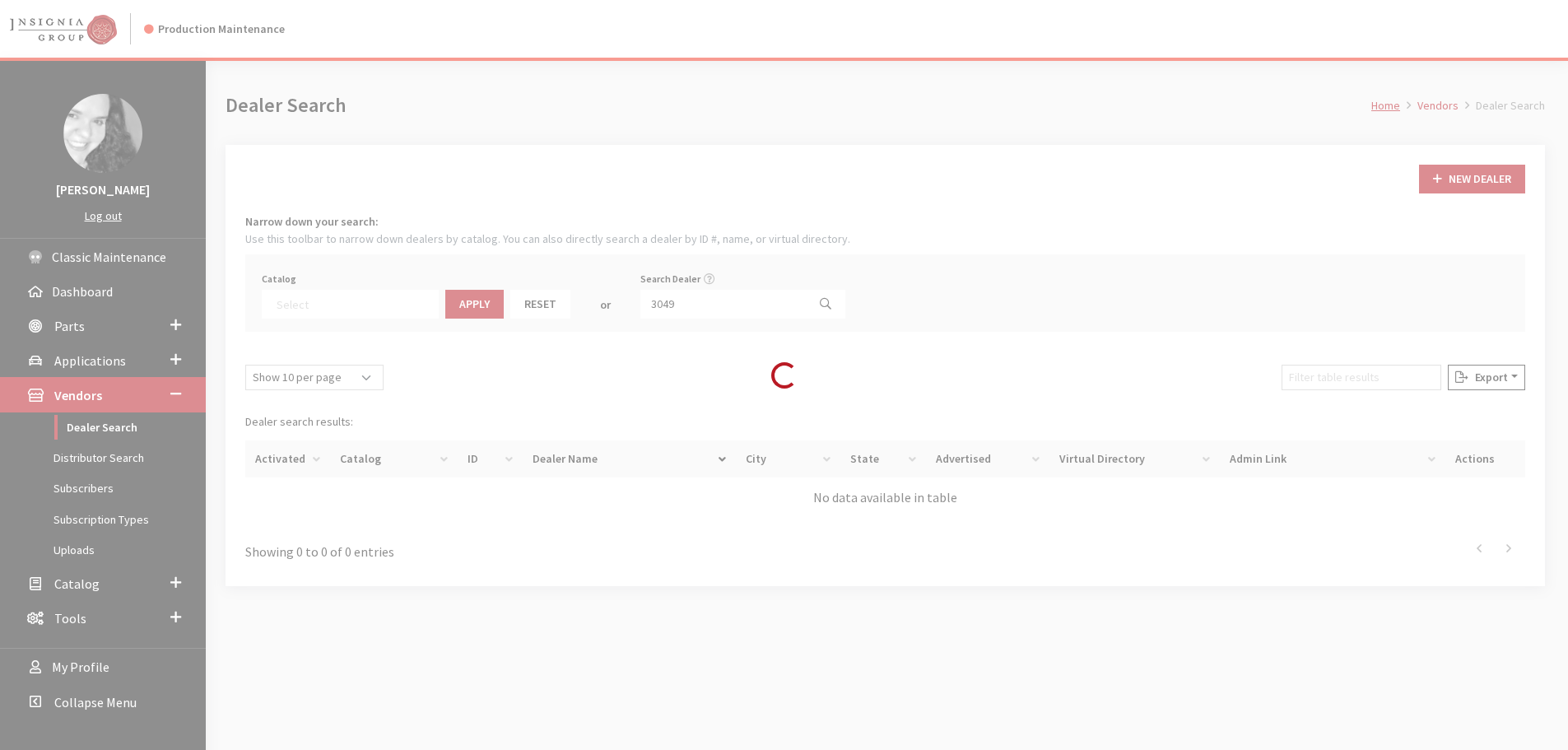
scroll to position [172, 0]
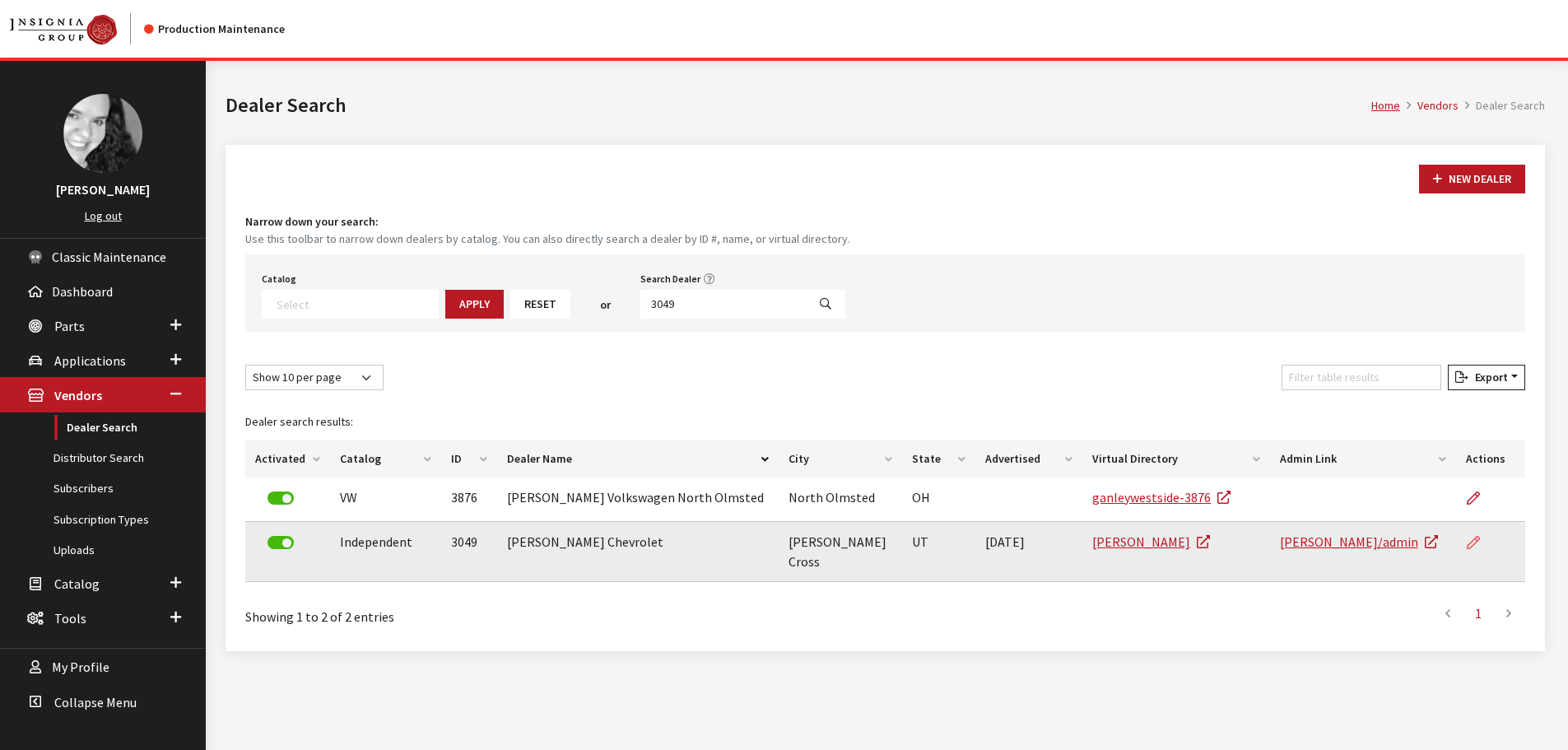
click at [1470, 548] on icon at bounding box center [1474, 544] width 14 height 14
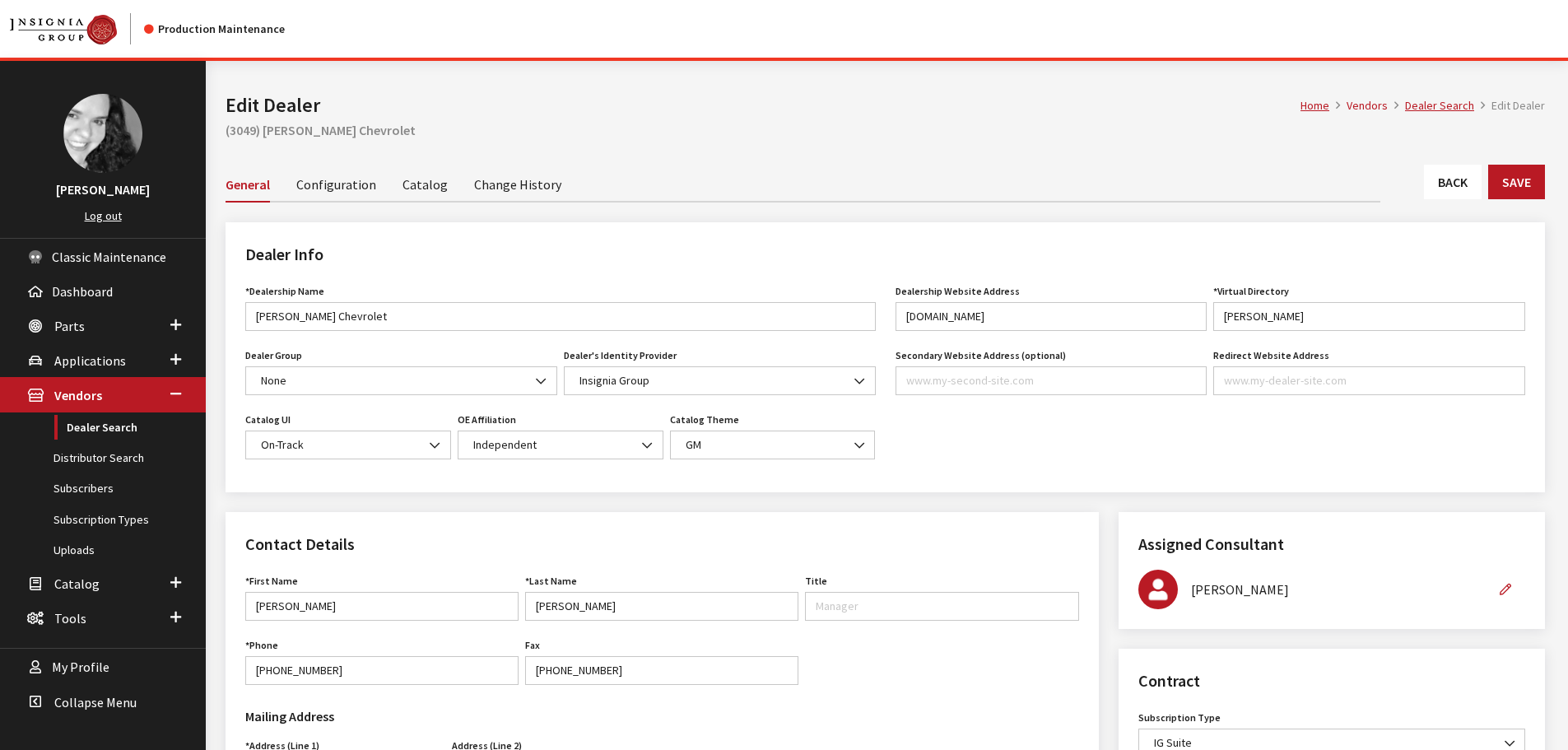
click at [1441, 178] on link "Back" at bounding box center [1453, 181] width 58 height 34
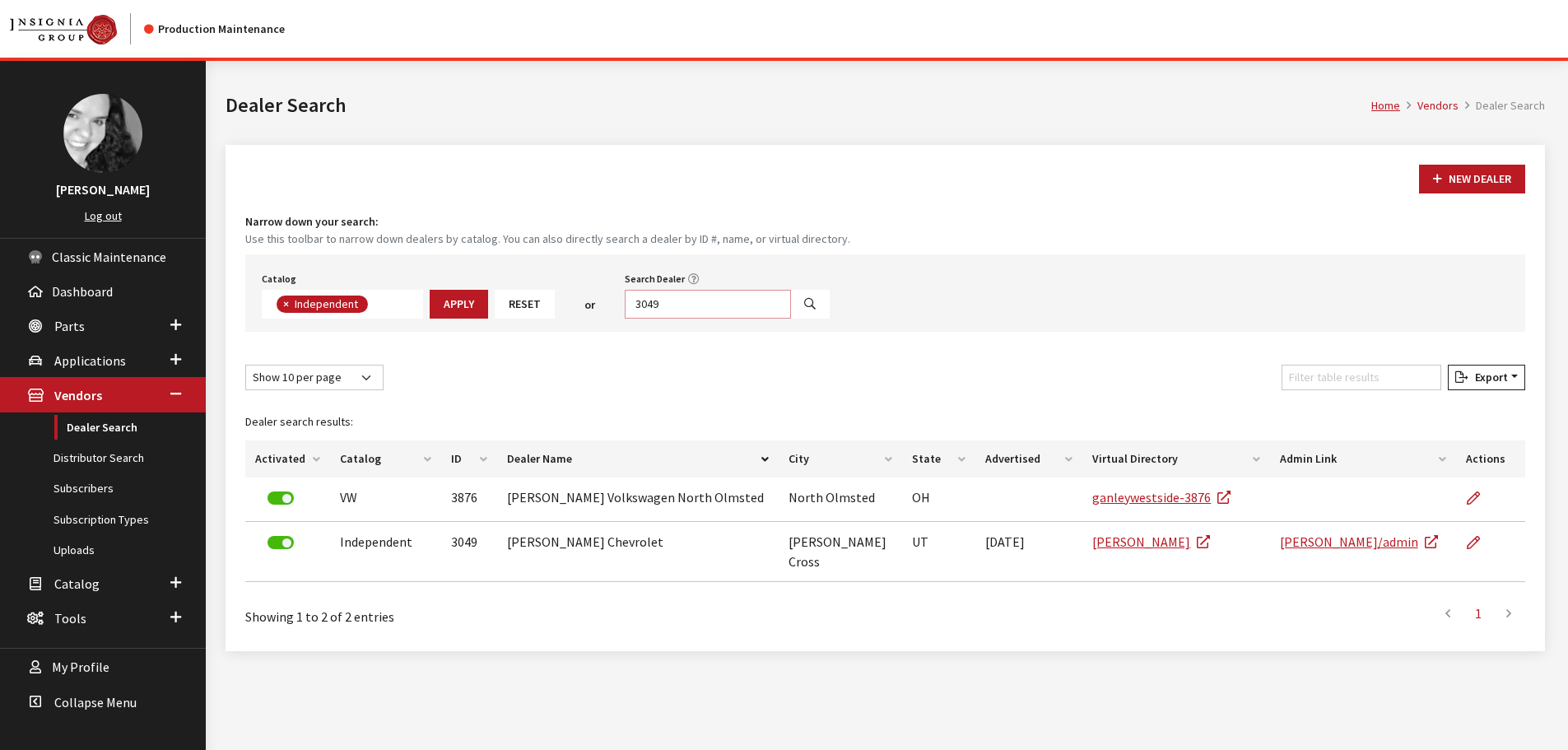
scroll to position [120, 0]
click at [666, 294] on input "3049" at bounding box center [708, 304] width 167 height 29
type input "2556"
select select
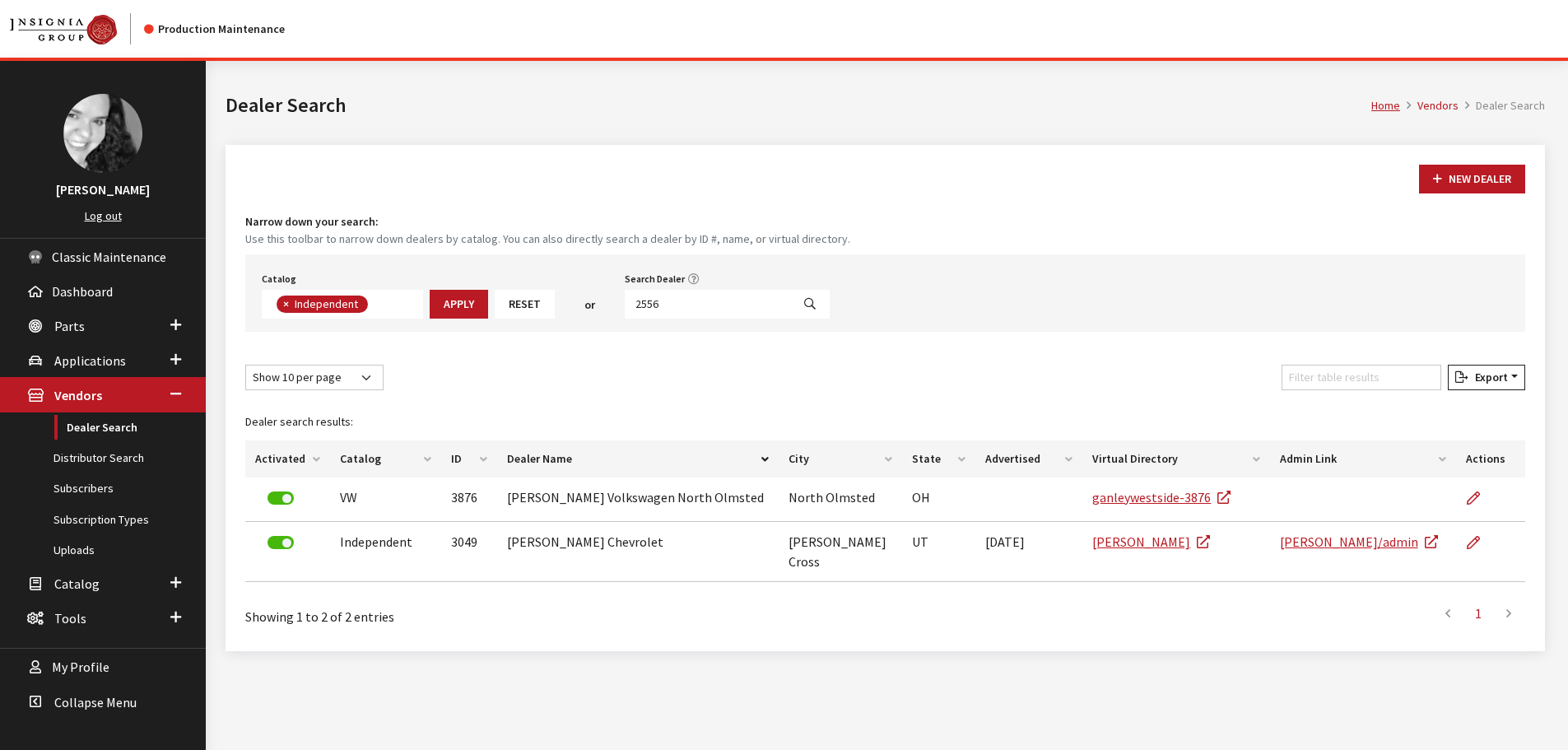
scroll to position [172, 0]
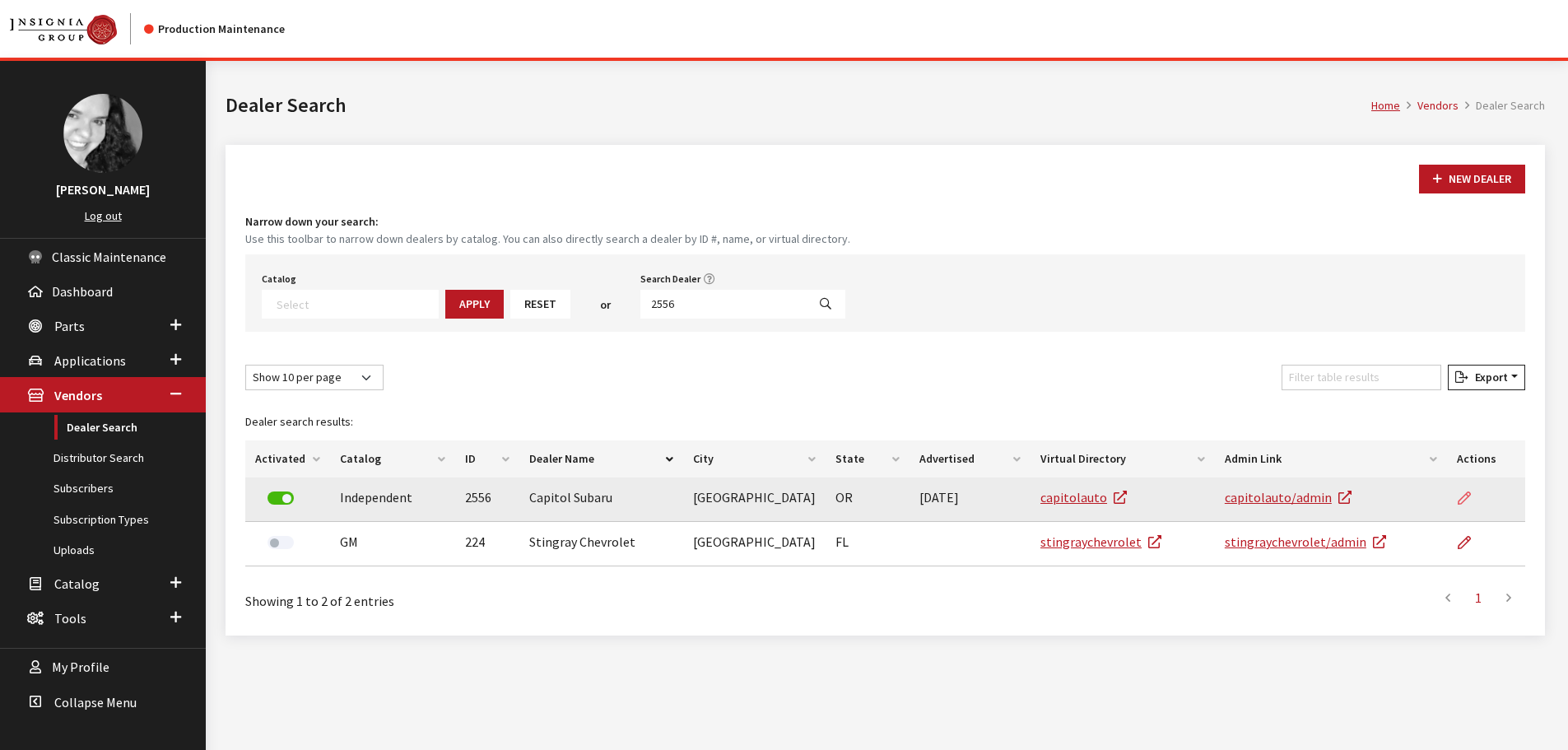
click at [1465, 502] on icon at bounding box center [1465, 499] width 14 height 14
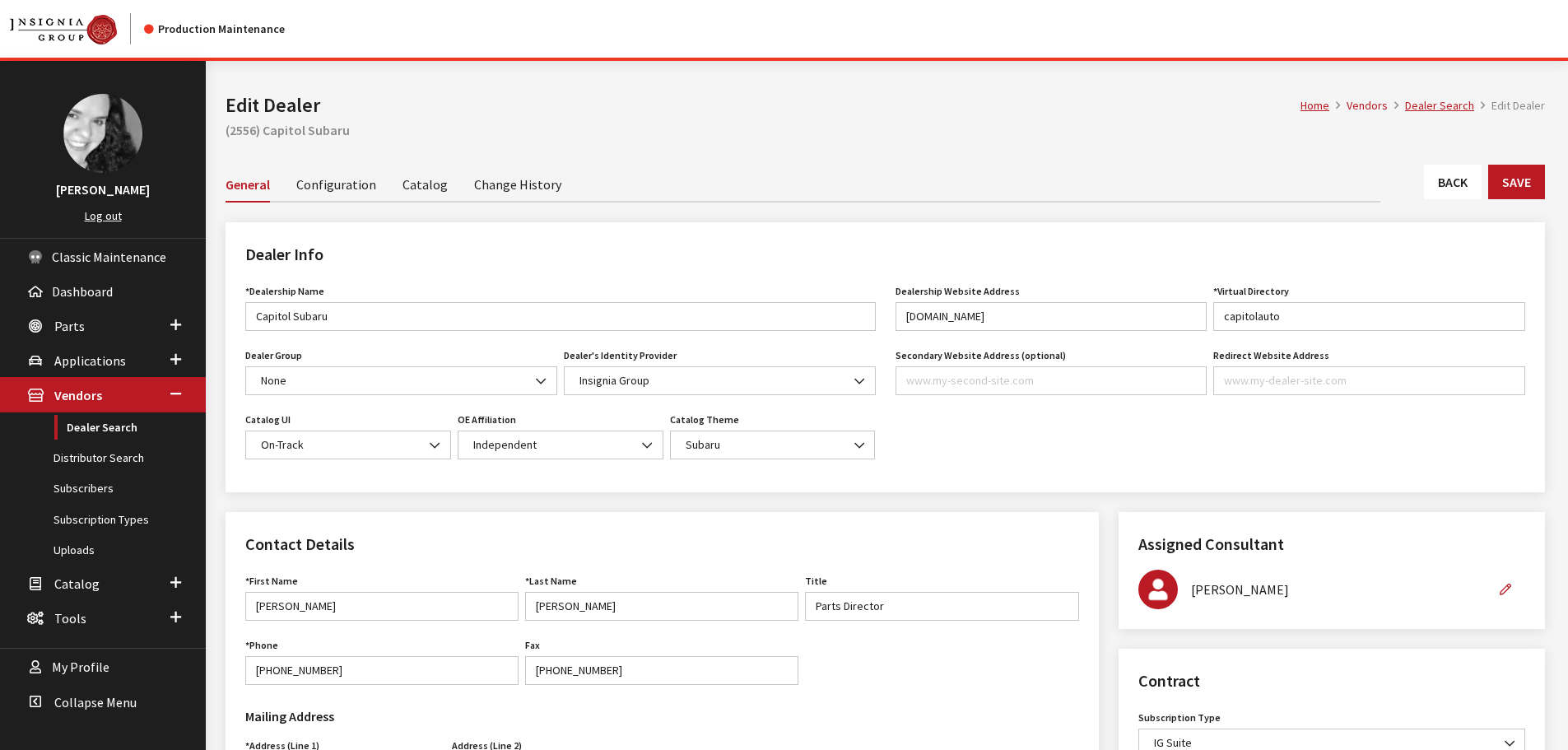
click at [1472, 189] on link "Back" at bounding box center [1453, 181] width 58 height 34
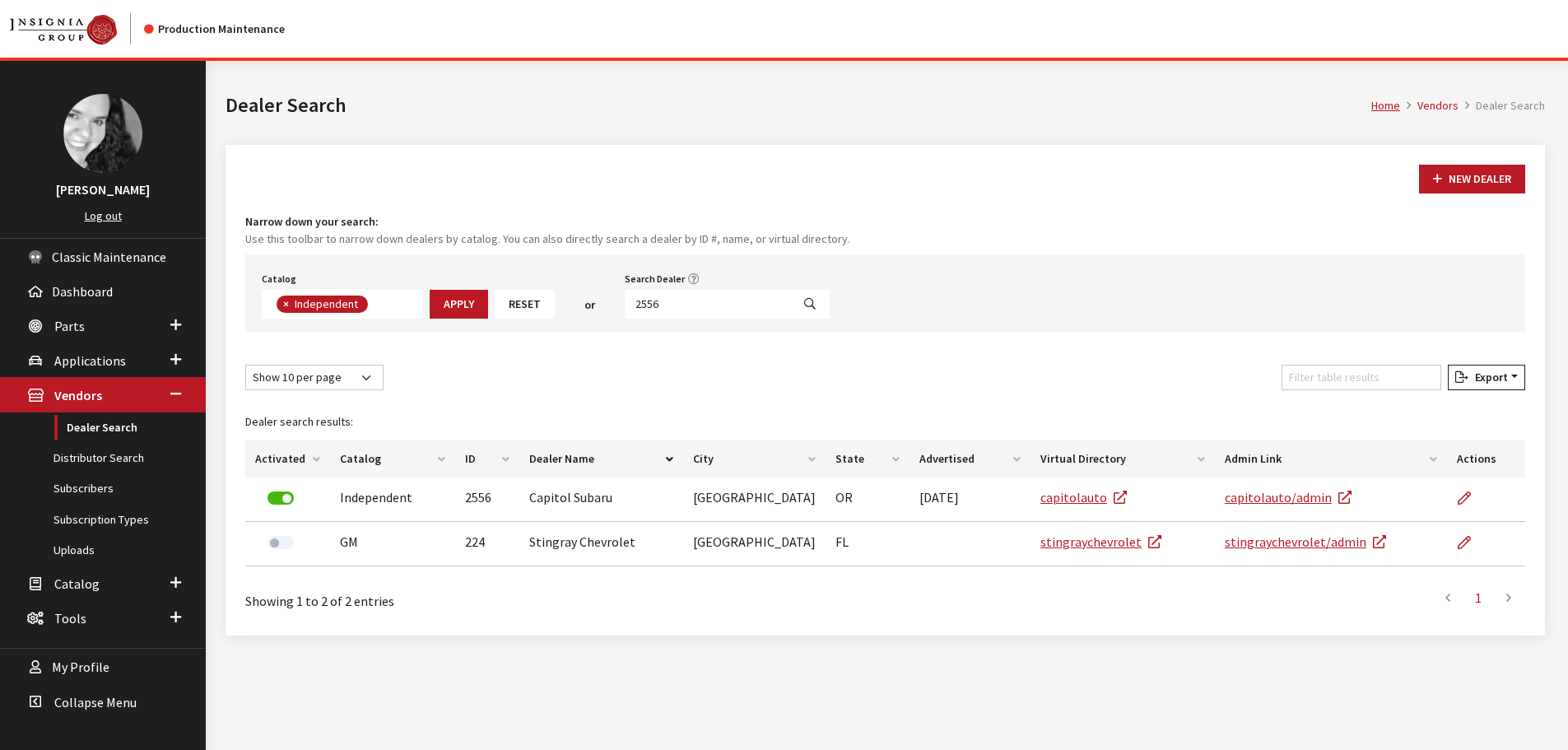
scroll to position [120, 0]
click at [700, 298] on input "2556" at bounding box center [708, 304] width 167 height 29
type input "421"
select select
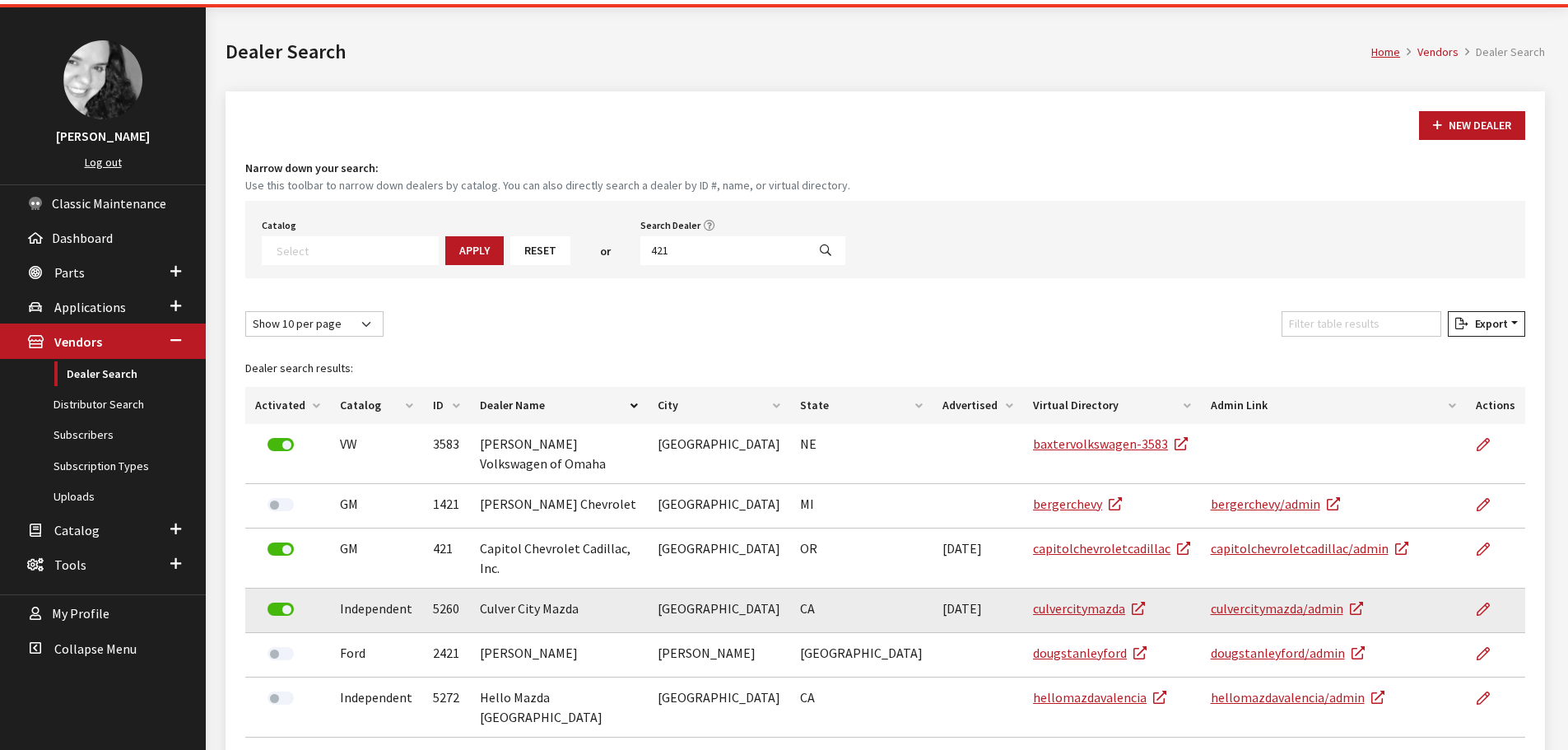
scroll to position [165, 0]
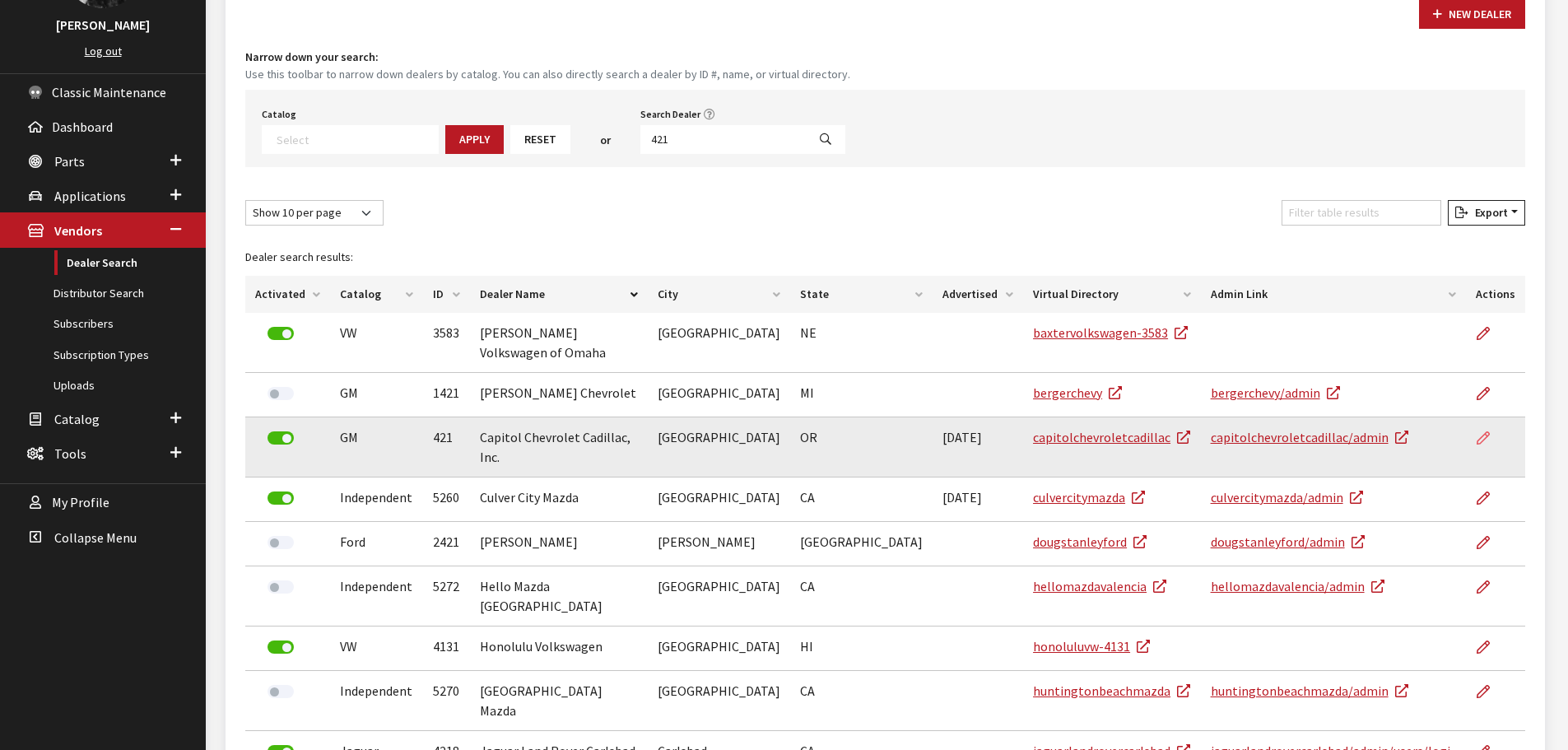
click at [1480, 432] on icon at bounding box center [1484, 439] width 14 height 14
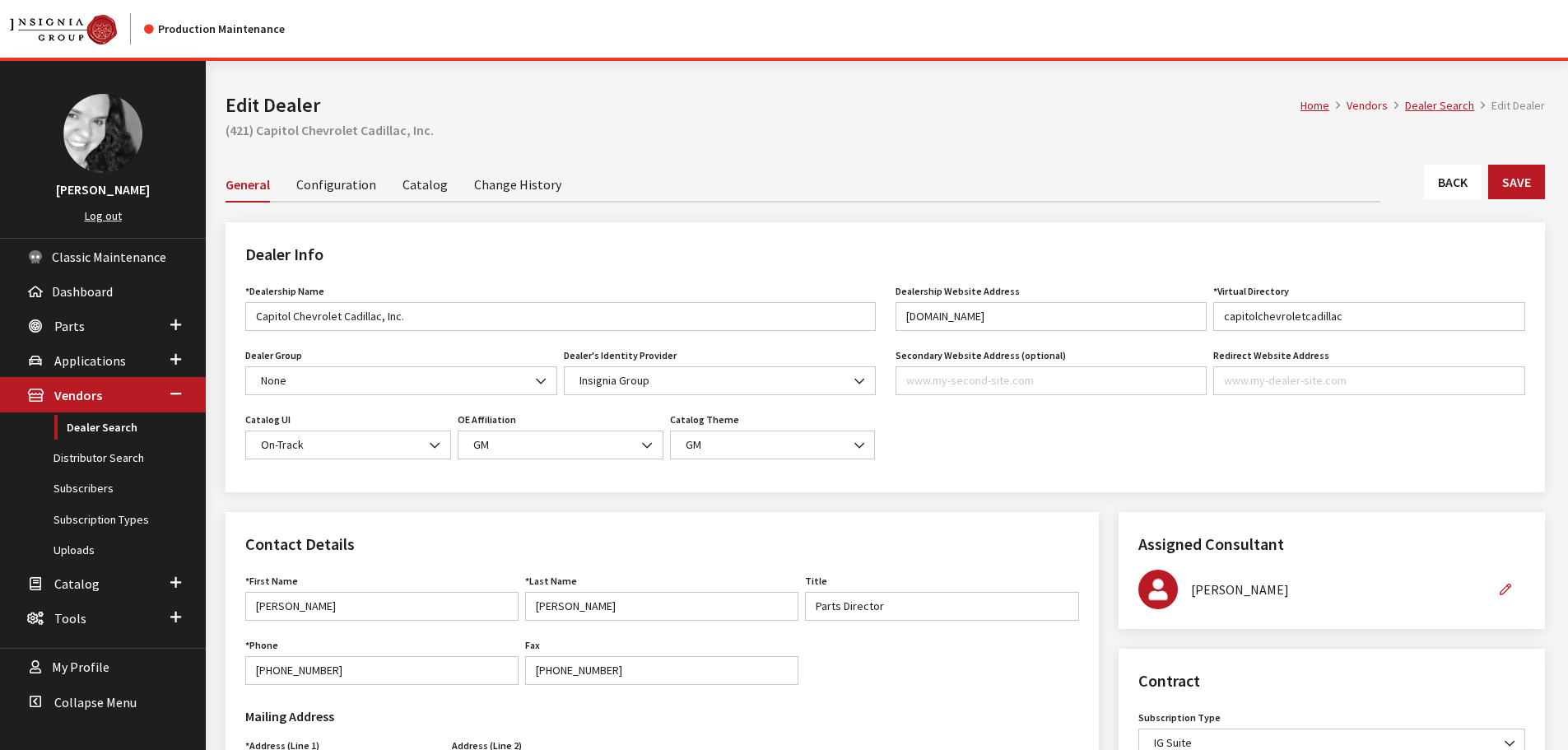
click at [1431, 190] on link "Back" at bounding box center [1453, 181] width 58 height 34
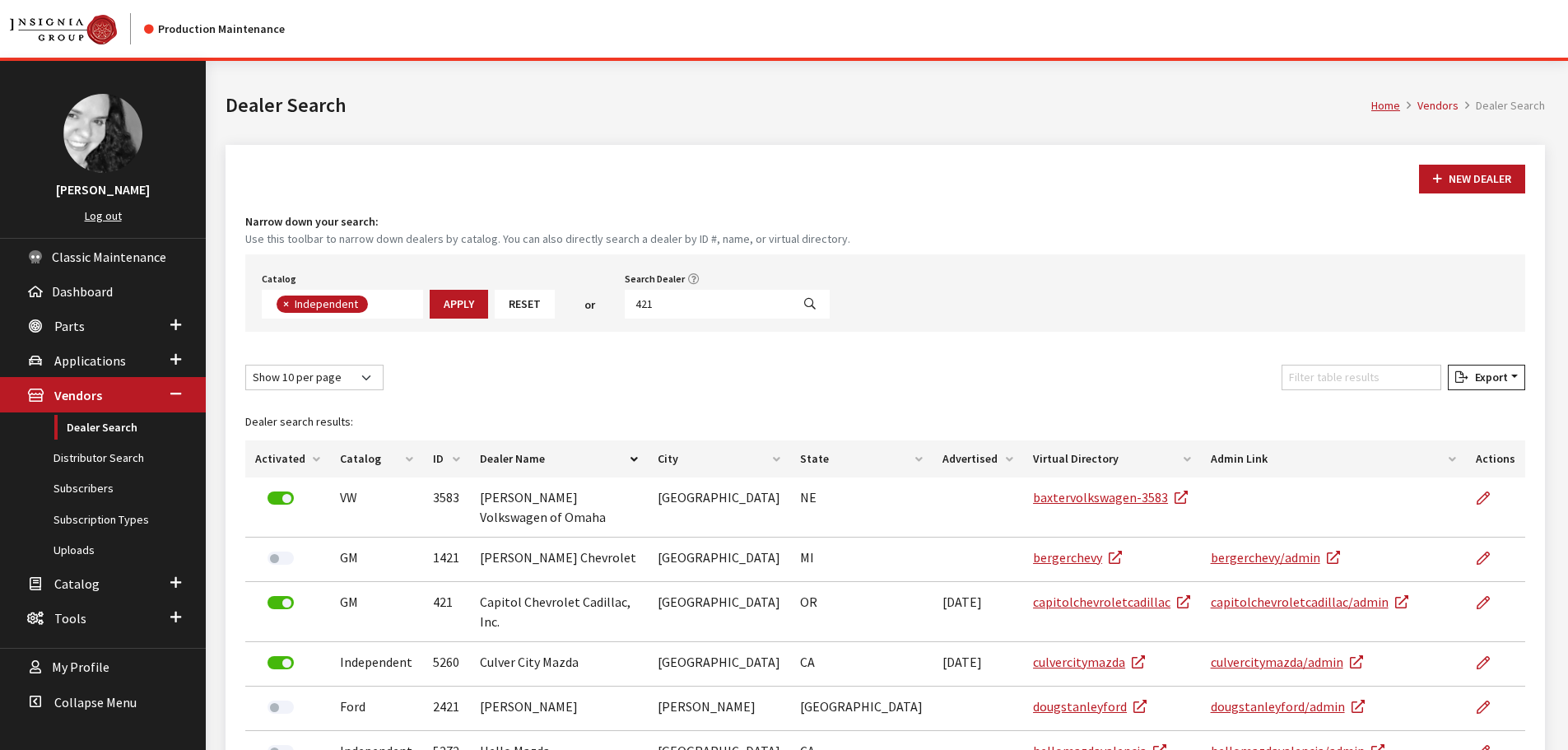
scroll to position [120, 0]
click at [676, 297] on input "421" at bounding box center [708, 304] width 167 height 29
type input "6411"
select select
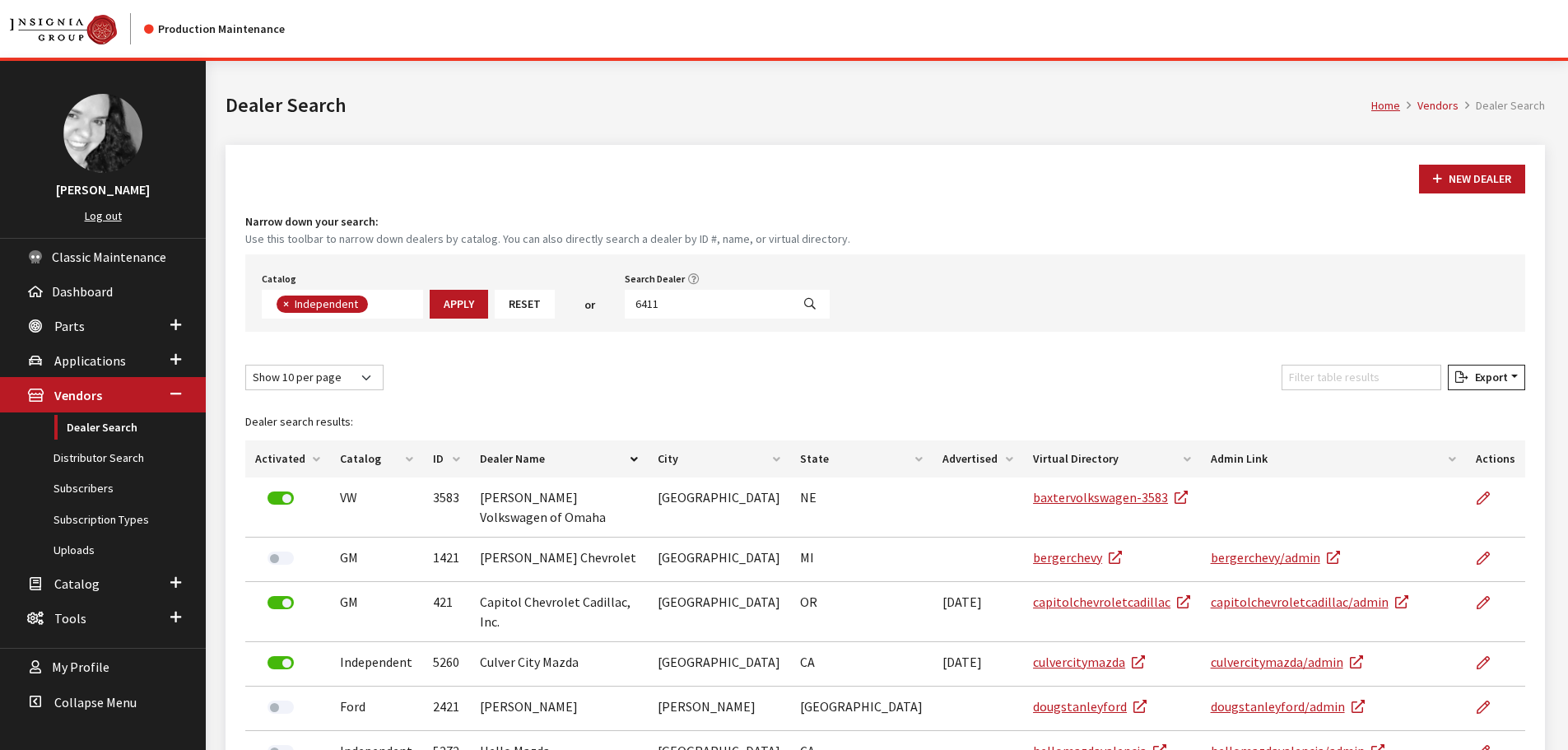
scroll to position [172, 0]
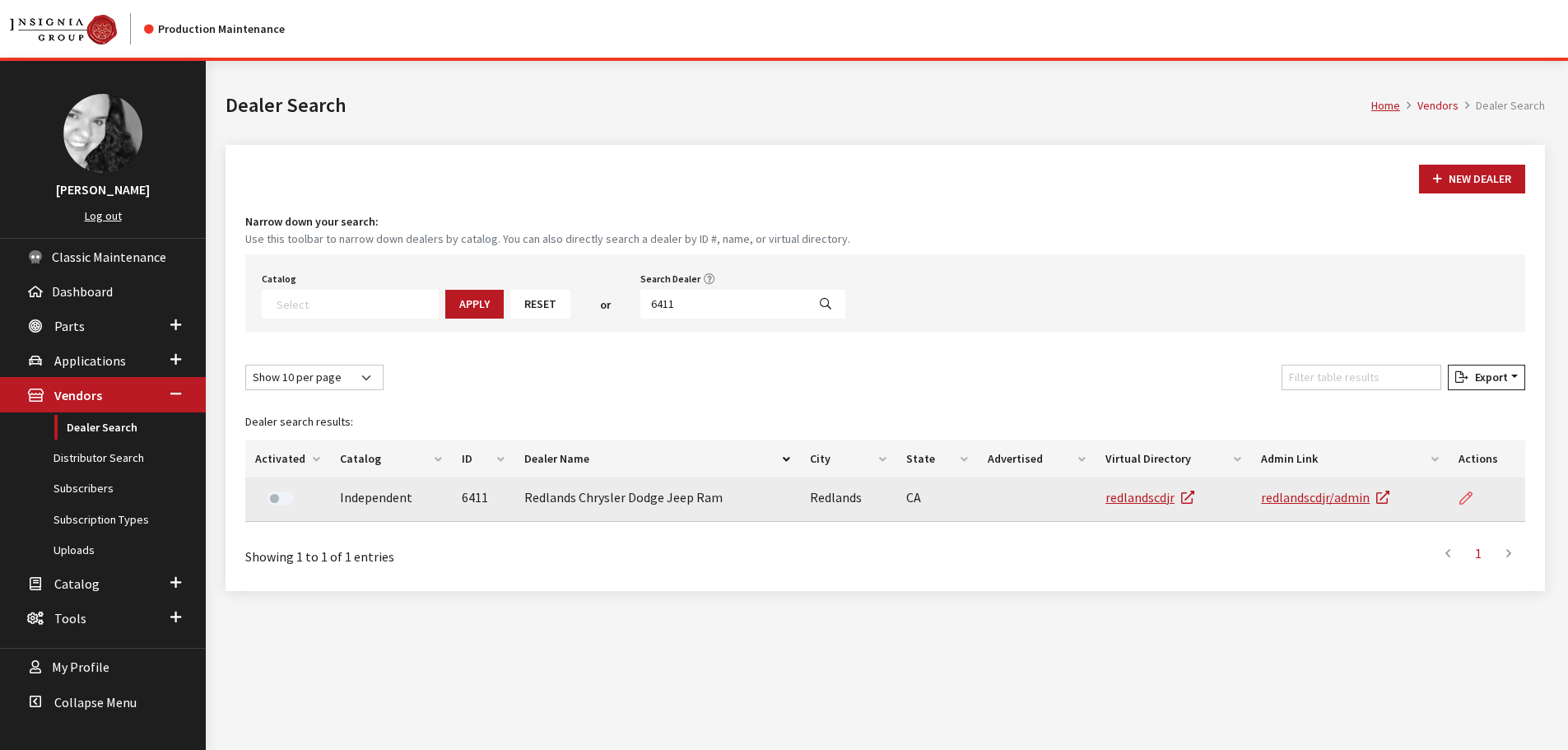
click at [1464, 495] on icon at bounding box center [1467, 499] width 14 height 14
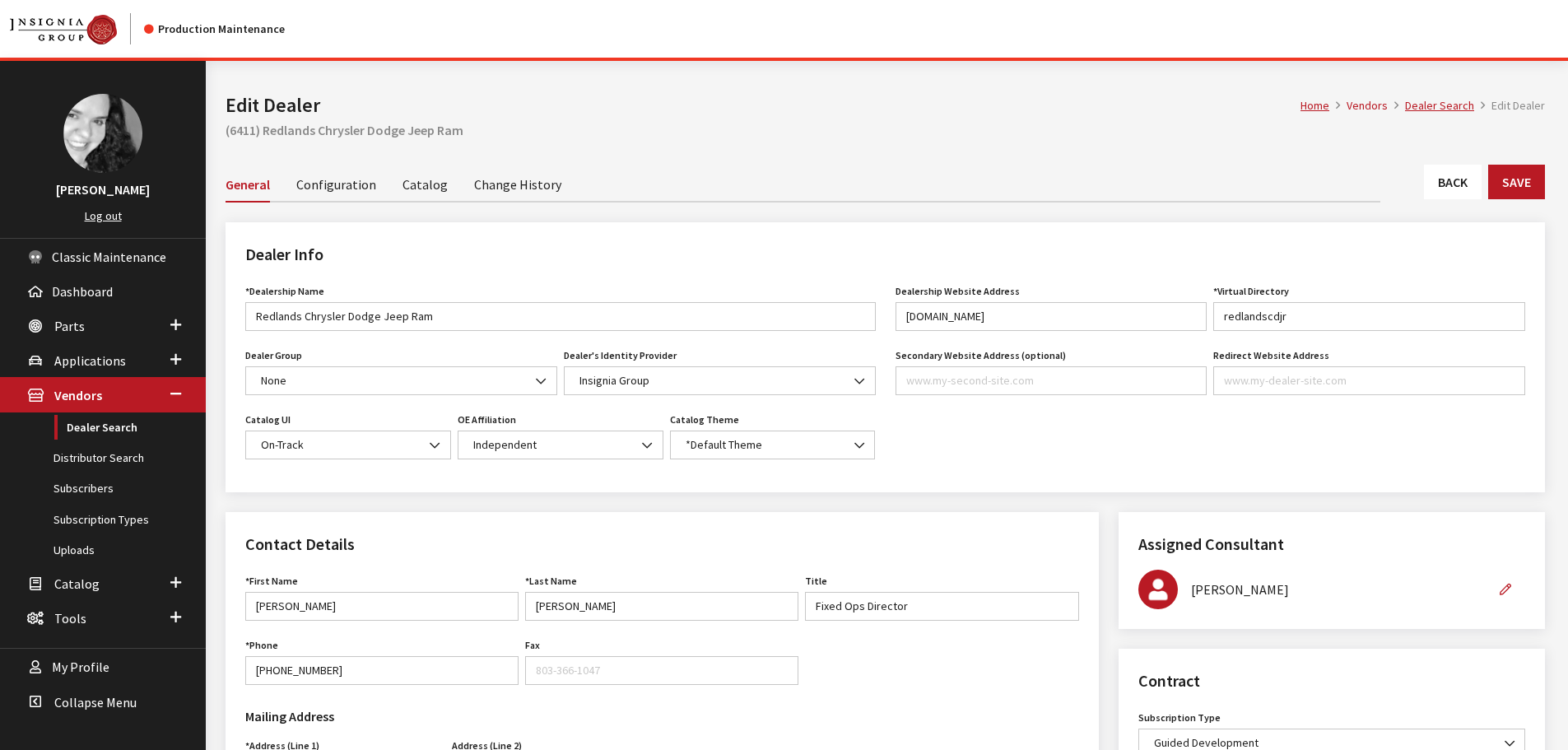
click at [1446, 183] on link "Back" at bounding box center [1453, 181] width 58 height 34
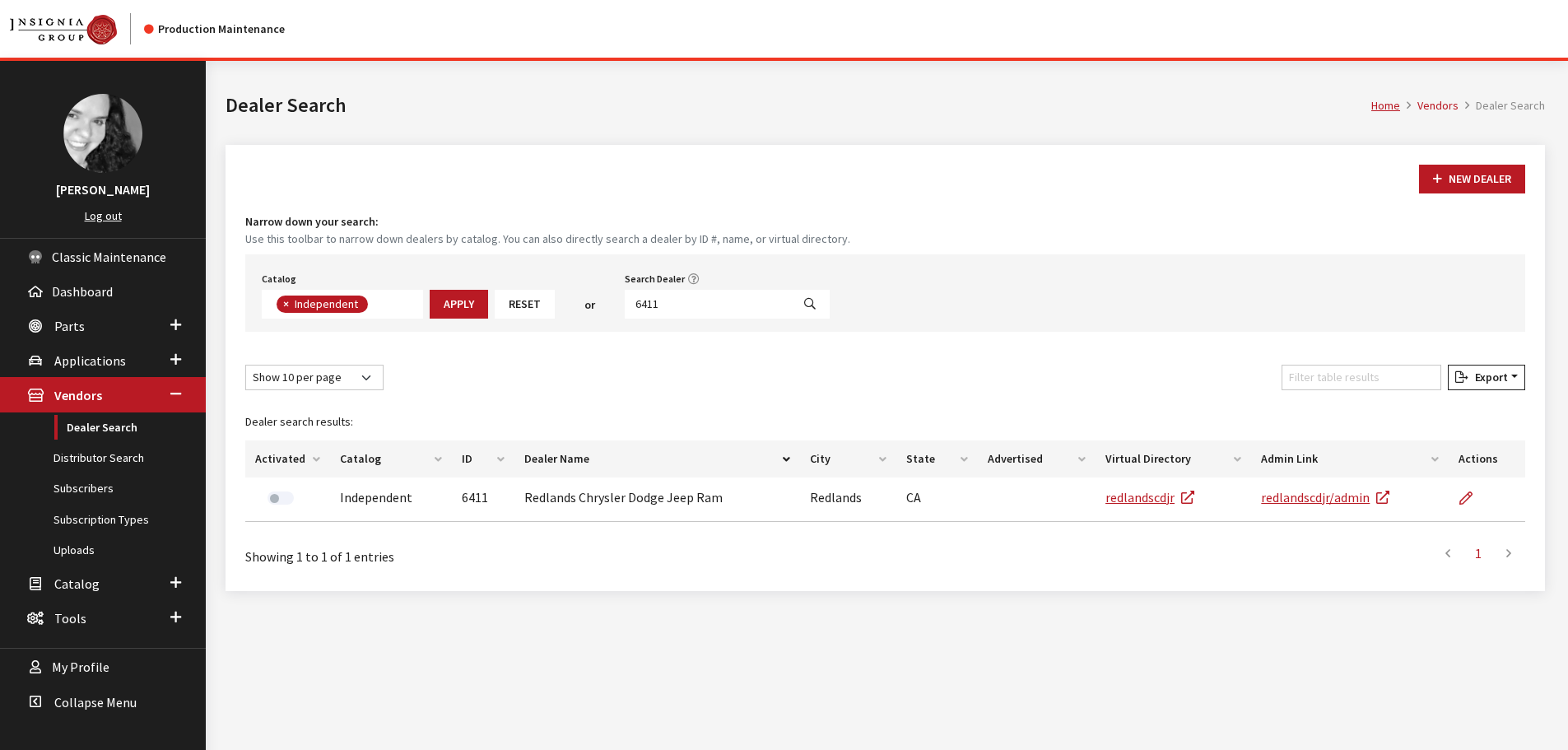
scroll to position [120, 0]
click at [722, 307] on input "6411" at bounding box center [708, 304] width 167 height 29
type input "4787"
select select
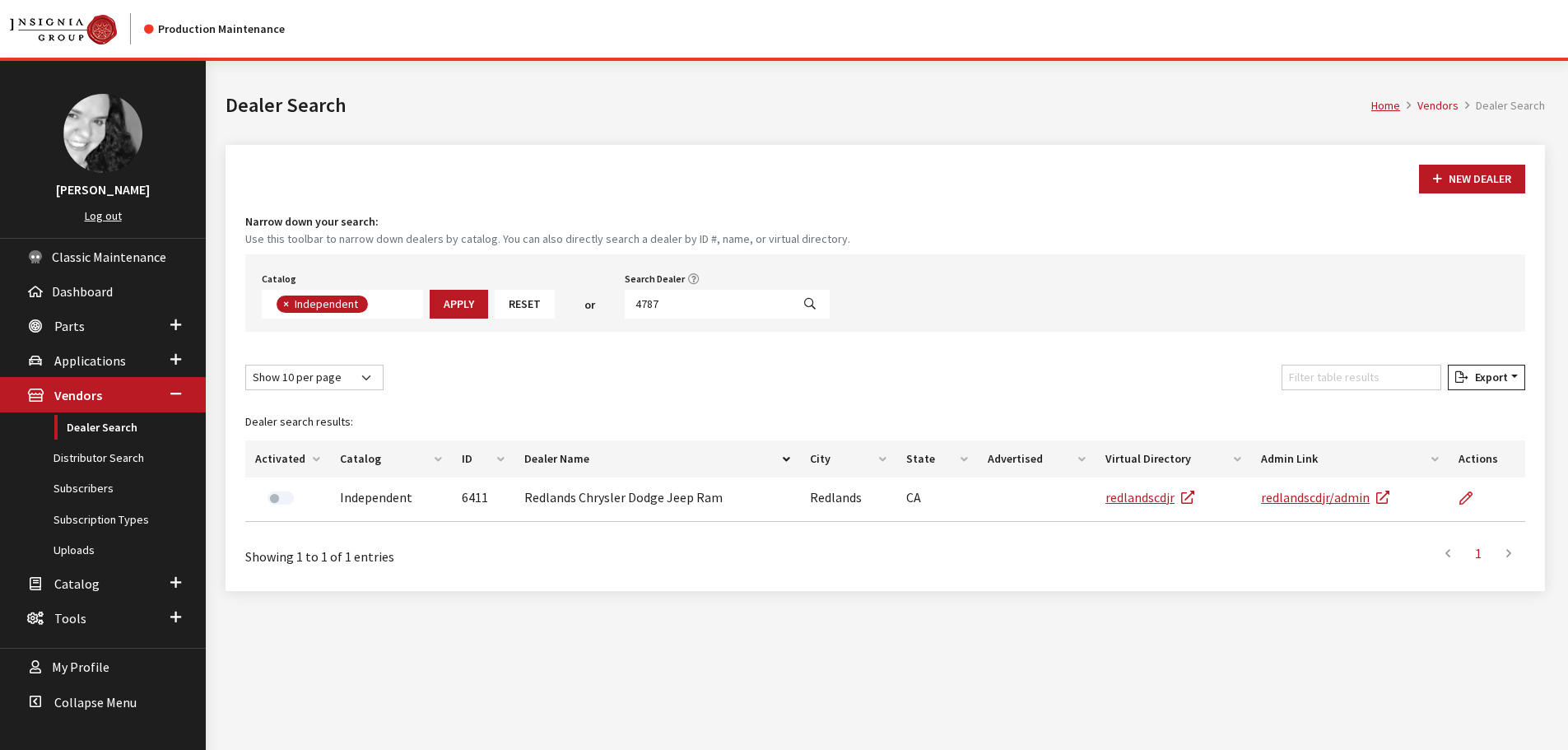
scroll to position [172, 0]
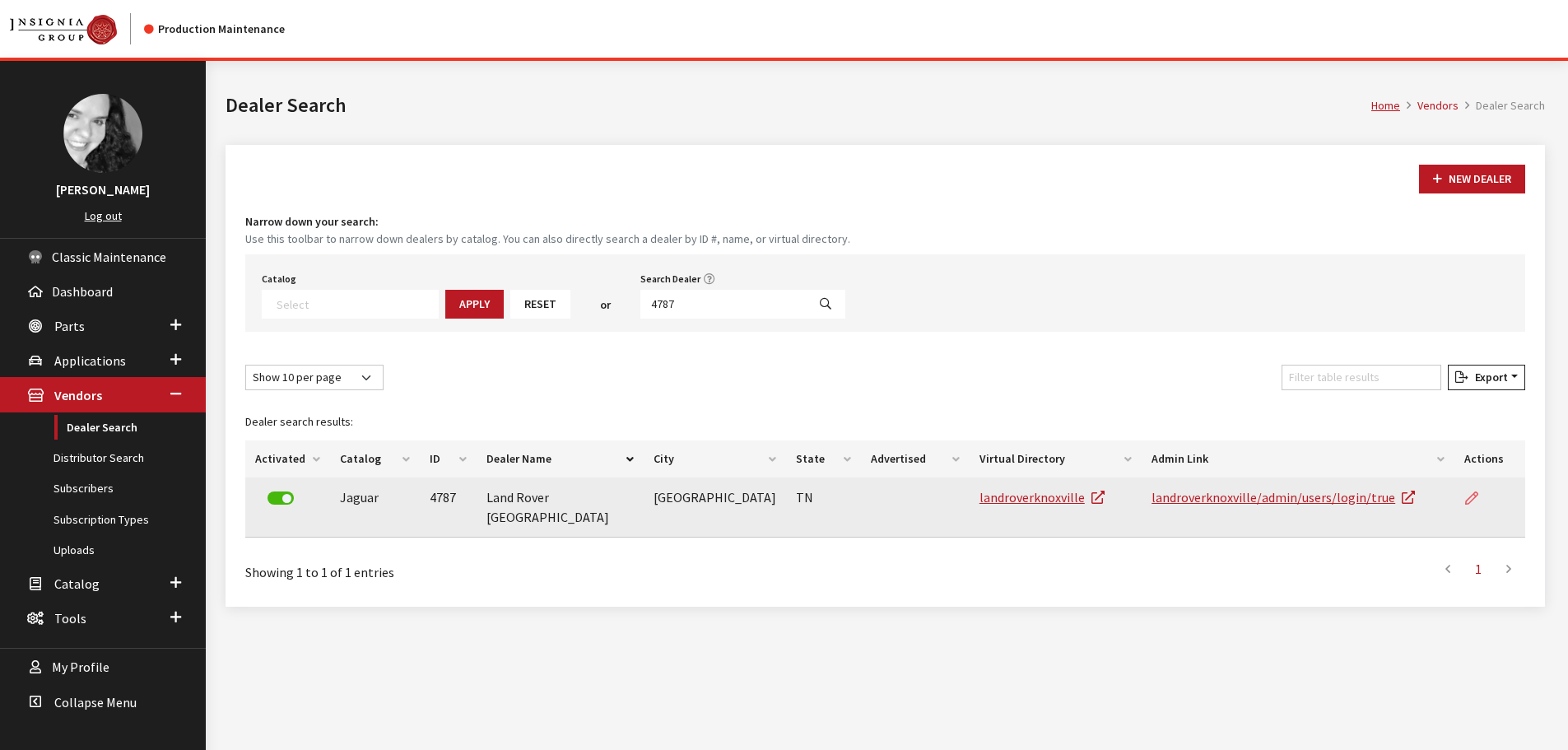
click at [1478, 508] on link at bounding box center [1478, 498] width 28 height 41
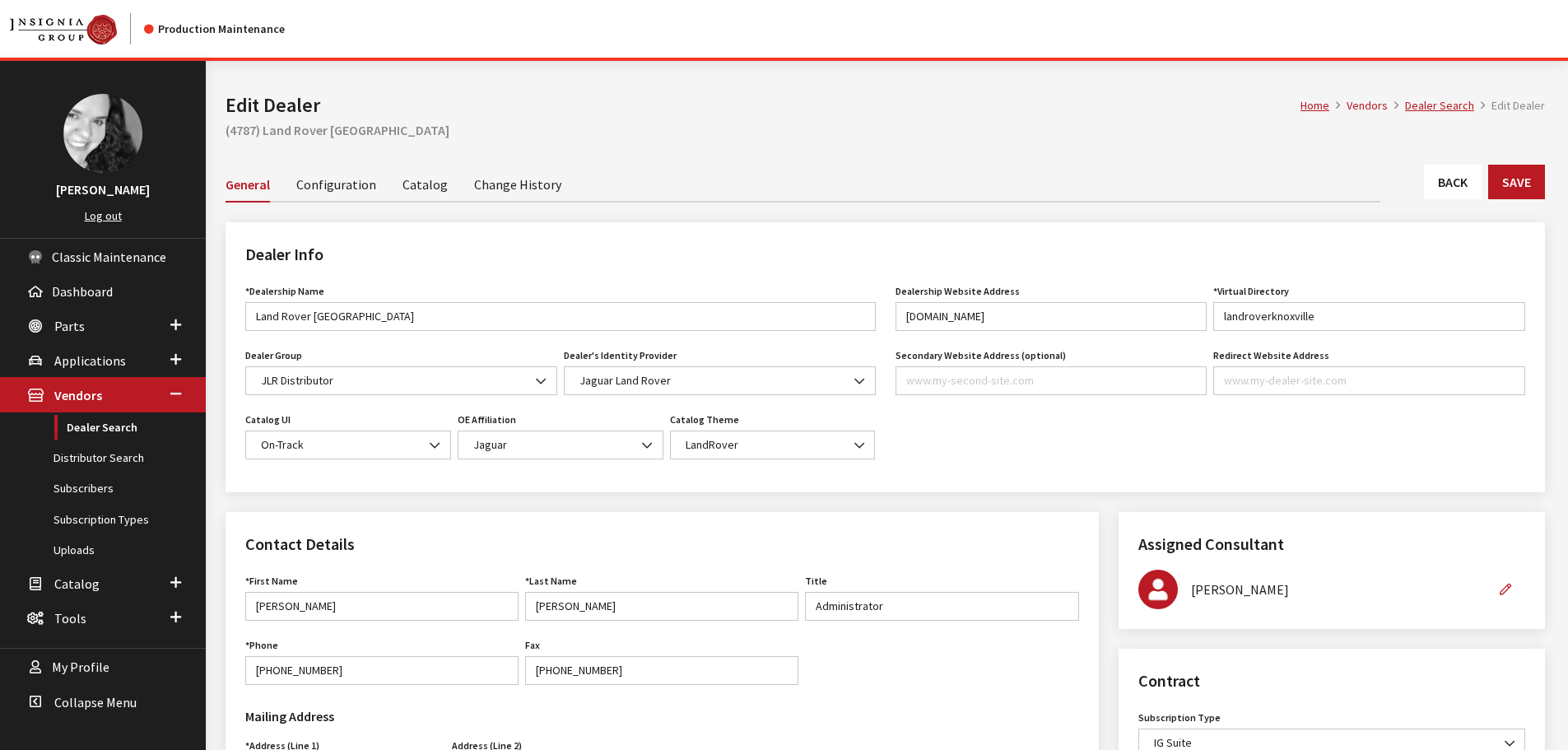
click at [1447, 203] on div "Back Save" at bounding box center [885, 188] width 1340 height 48
click at [1445, 190] on link "Back" at bounding box center [1453, 181] width 58 height 34
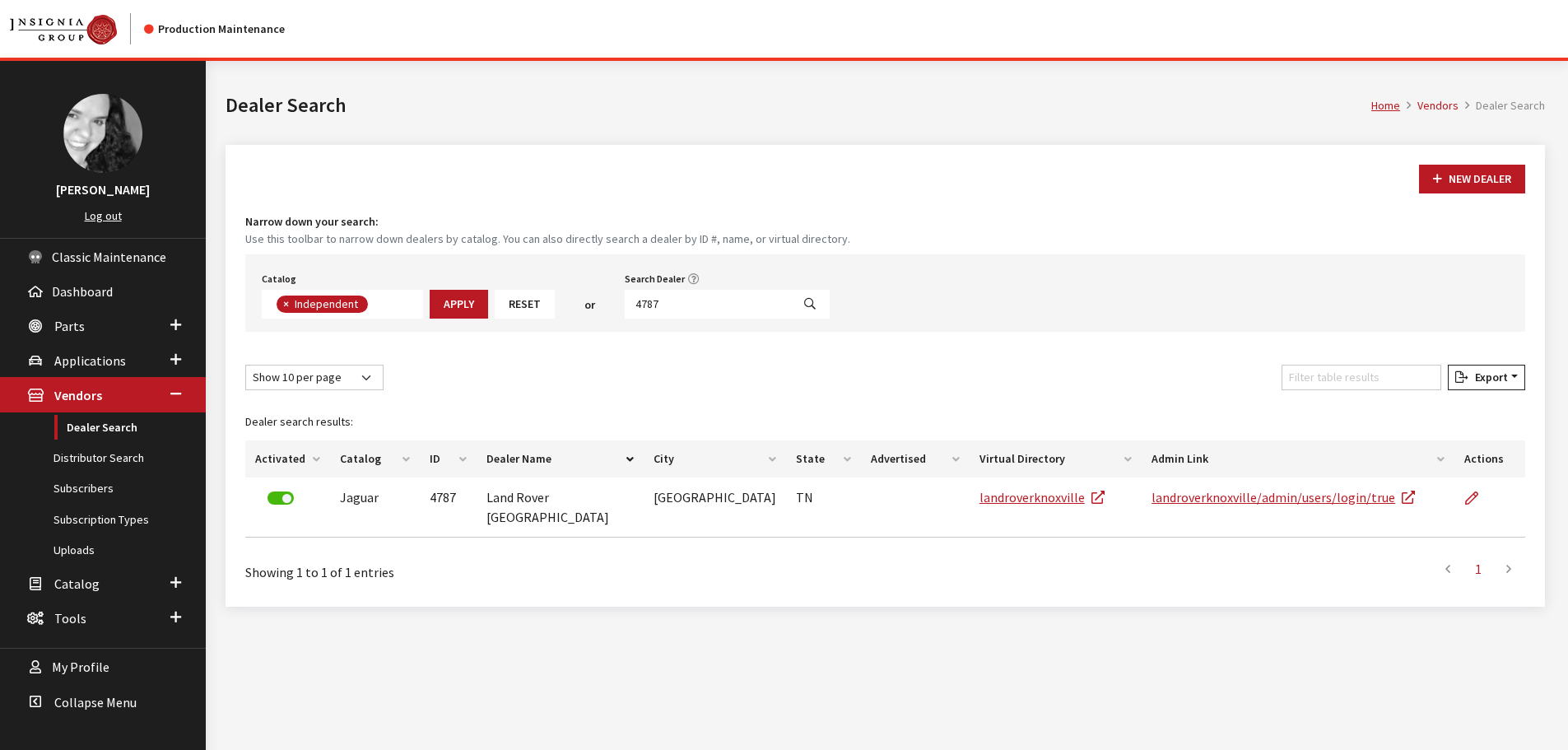
scroll to position [120, 0]
click at [738, 299] on input "4787" at bounding box center [708, 304] width 167 height 29
type input "6405"
select select
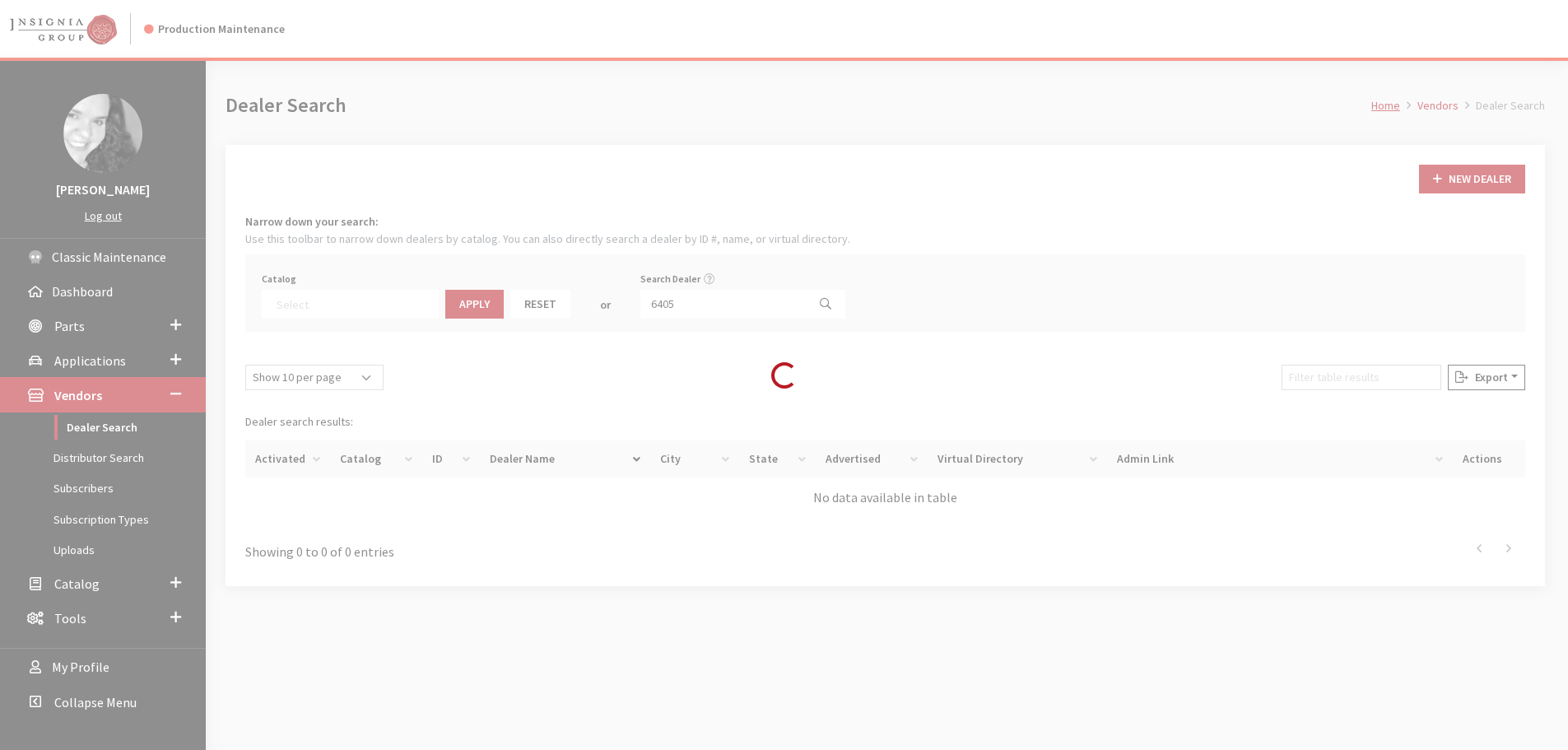
scroll to position [172, 0]
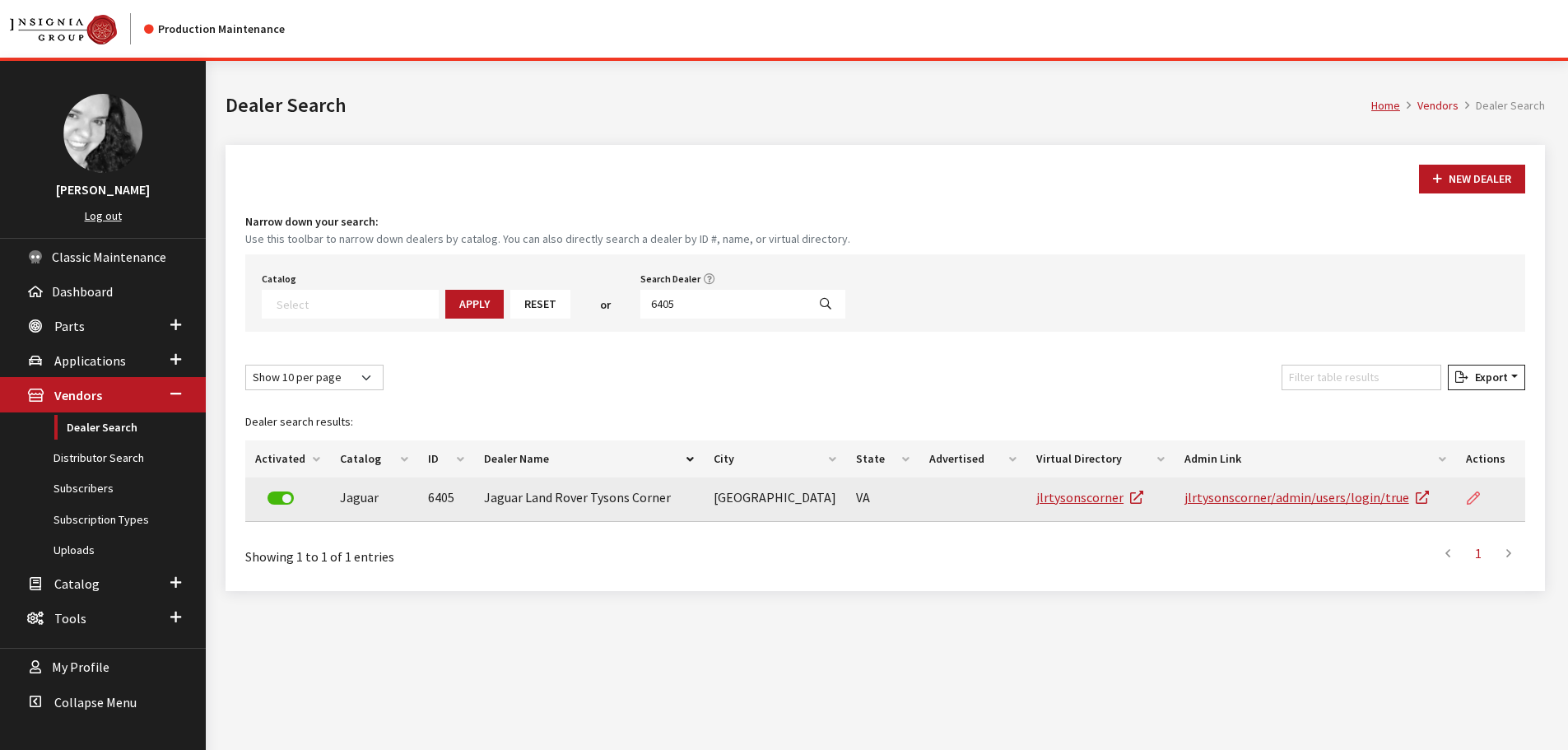
click at [1480, 504] on link at bounding box center [1480, 498] width 28 height 41
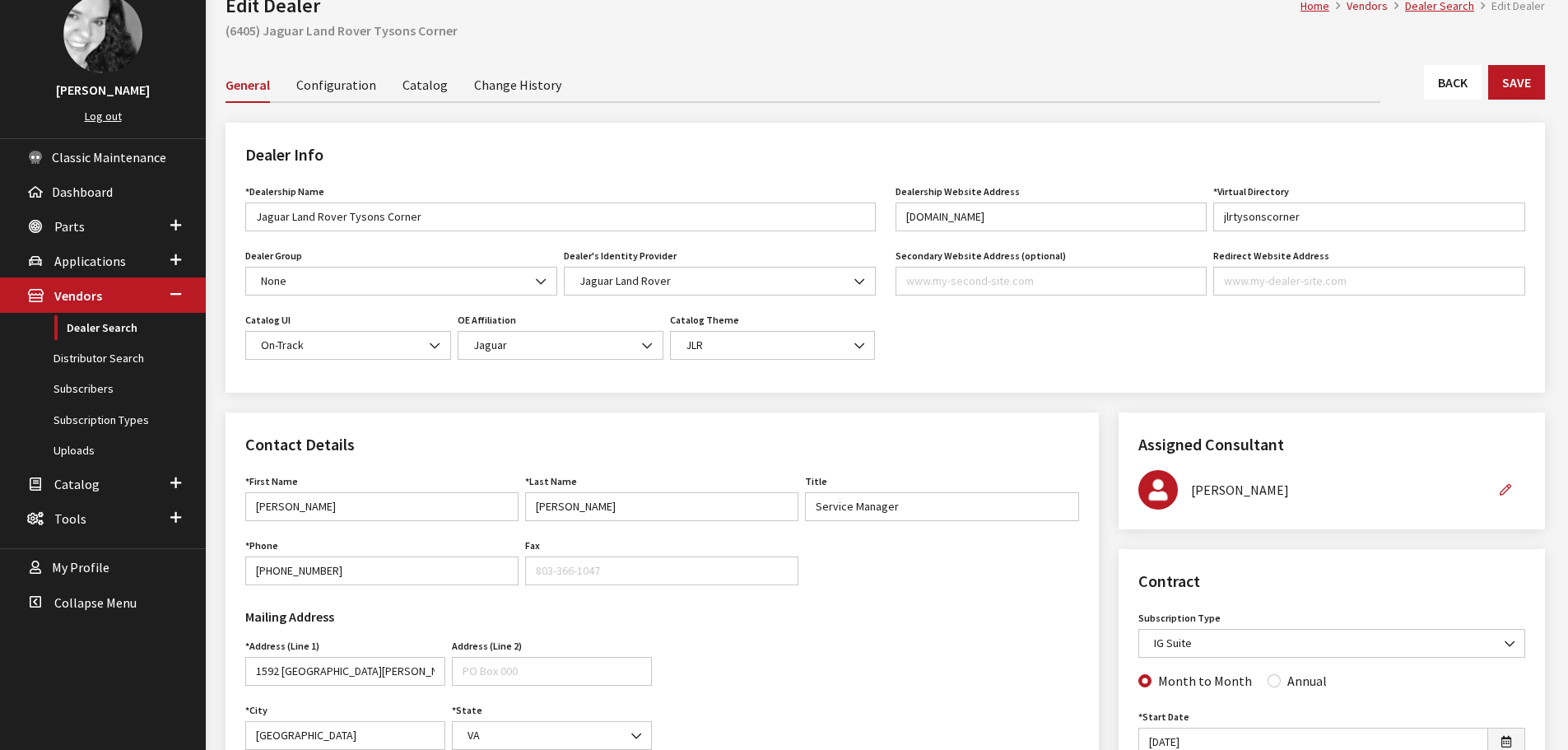
scroll to position [82, 0]
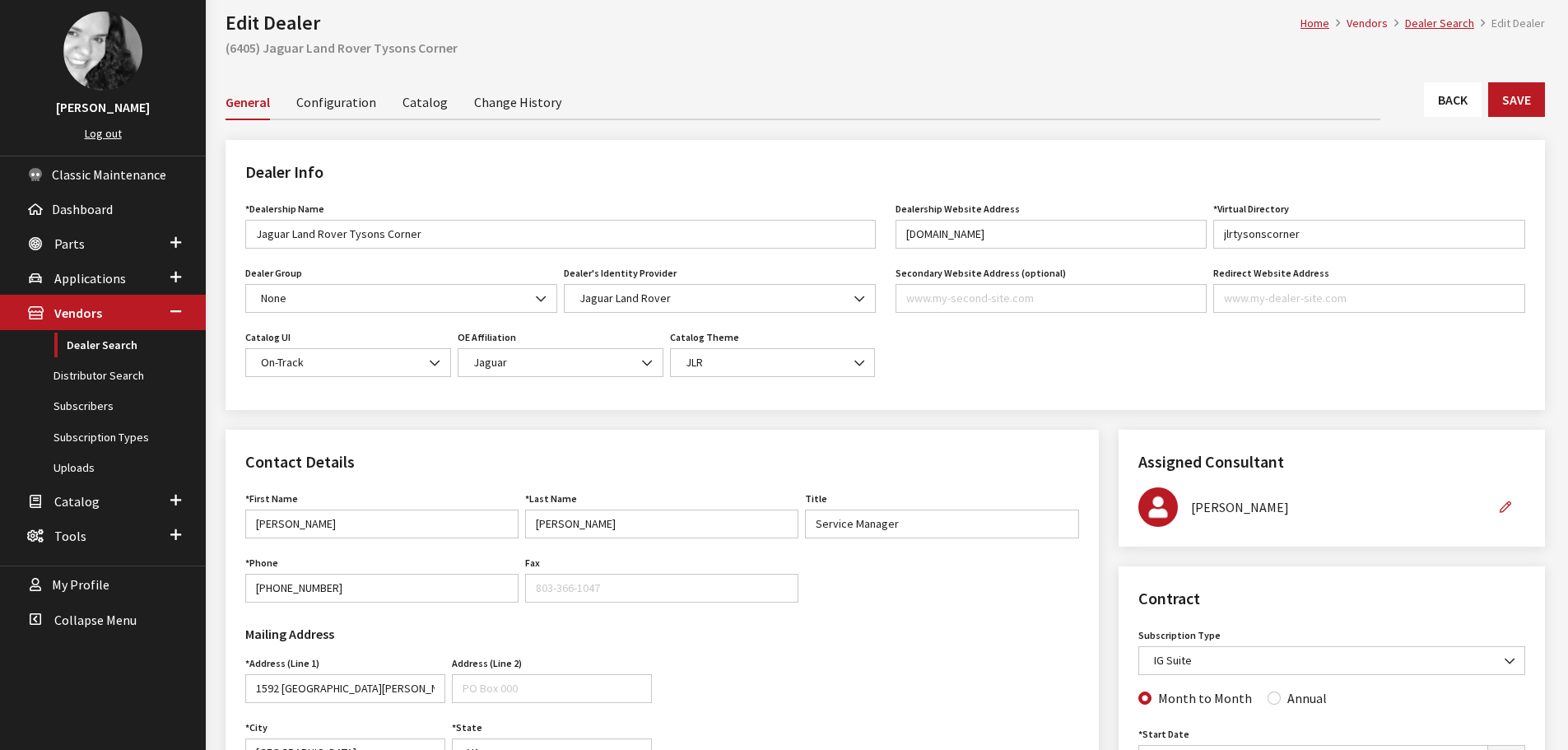
click at [1420, 107] on div "General Configuration Catalog Change History" at bounding box center [884, 101] width 1319 height 36
click at [1441, 103] on link "Back" at bounding box center [1453, 99] width 58 height 34
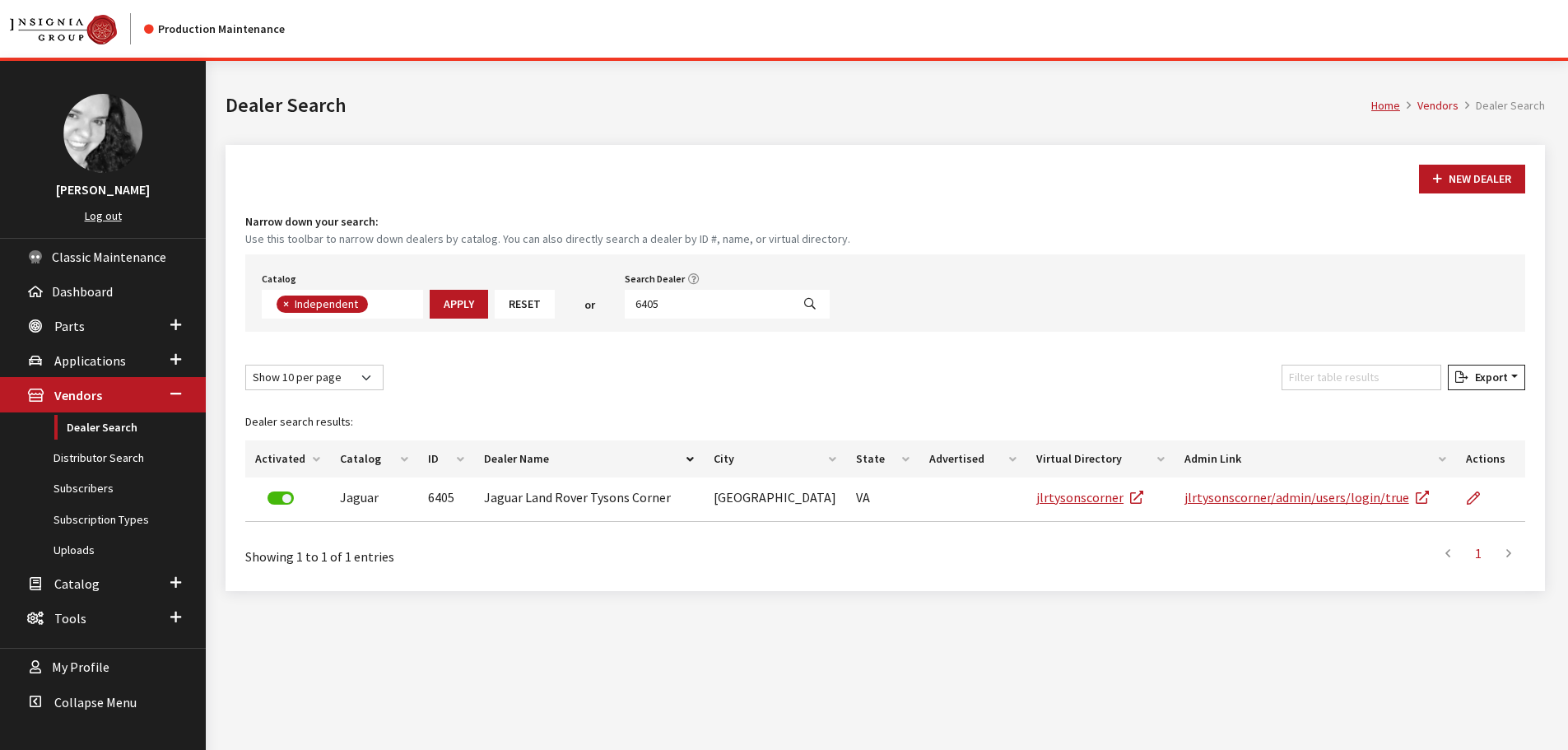
scroll to position [120, 0]
click at [654, 308] on input "6405" at bounding box center [708, 304] width 167 height 29
type input "6404"
select select
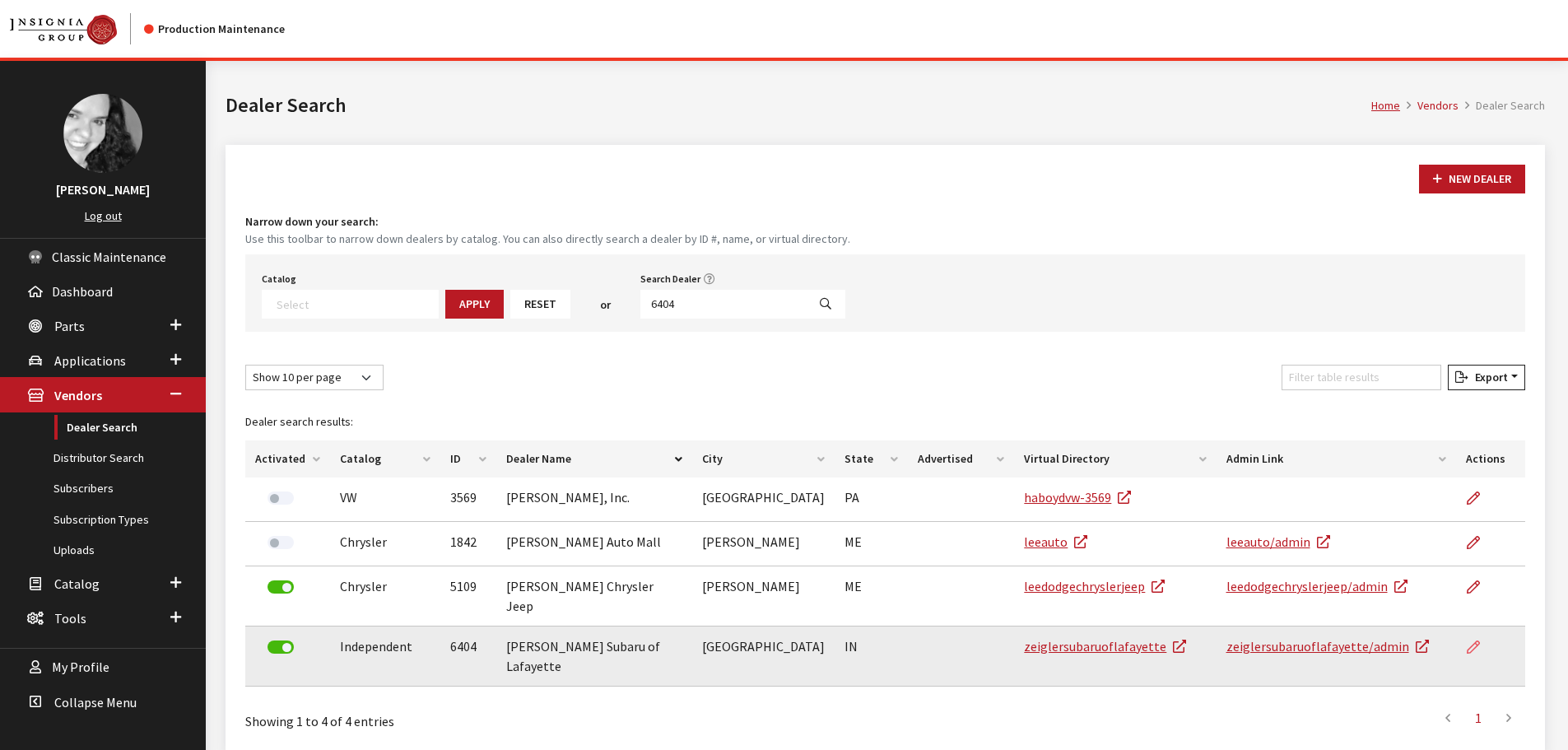
click at [1470, 642] on icon at bounding box center [1474, 649] width 14 height 14
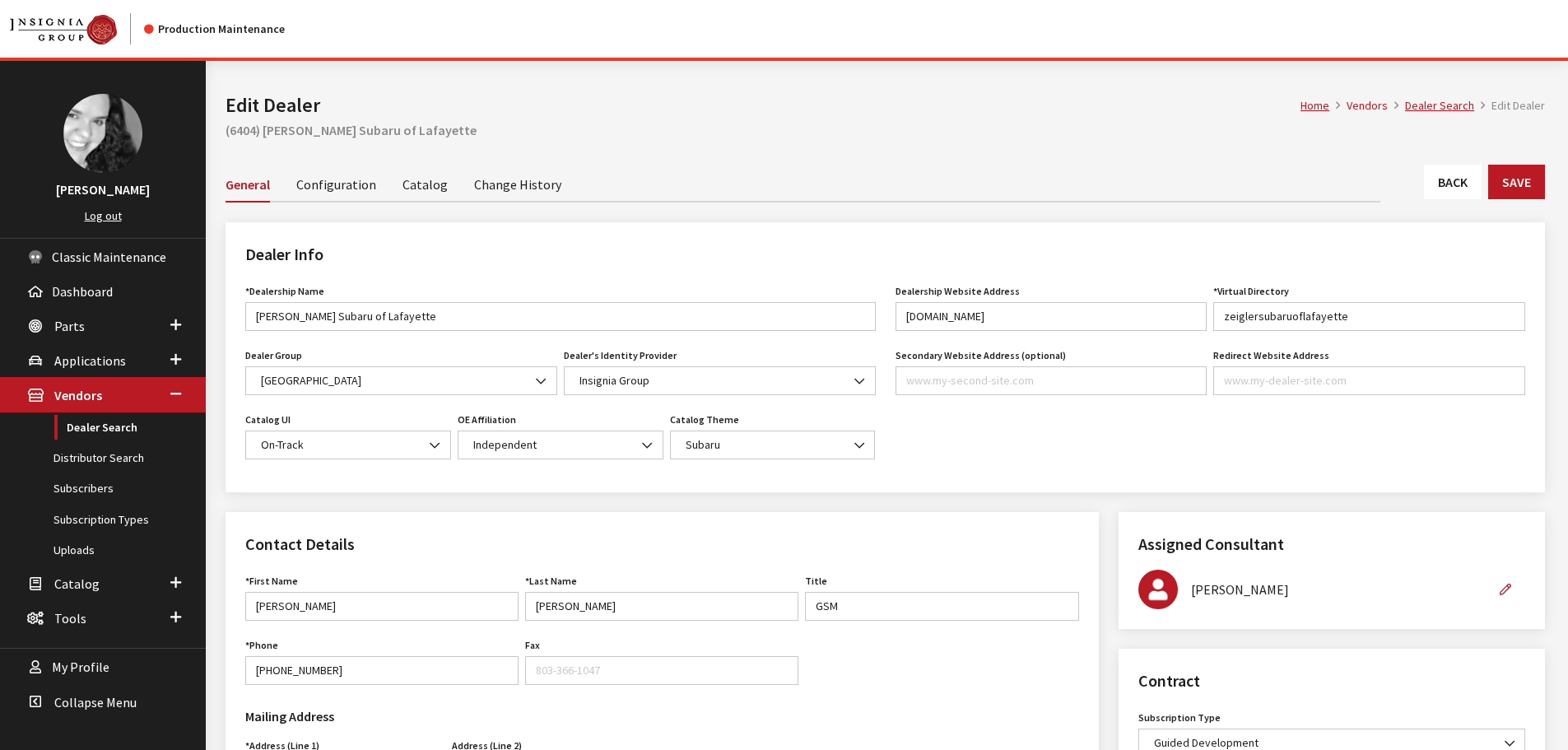
click at [1452, 191] on link "Back" at bounding box center [1453, 181] width 58 height 34
click at [1431, 193] on link "Back" at bounding box center [1453, 181] width 58 height 34
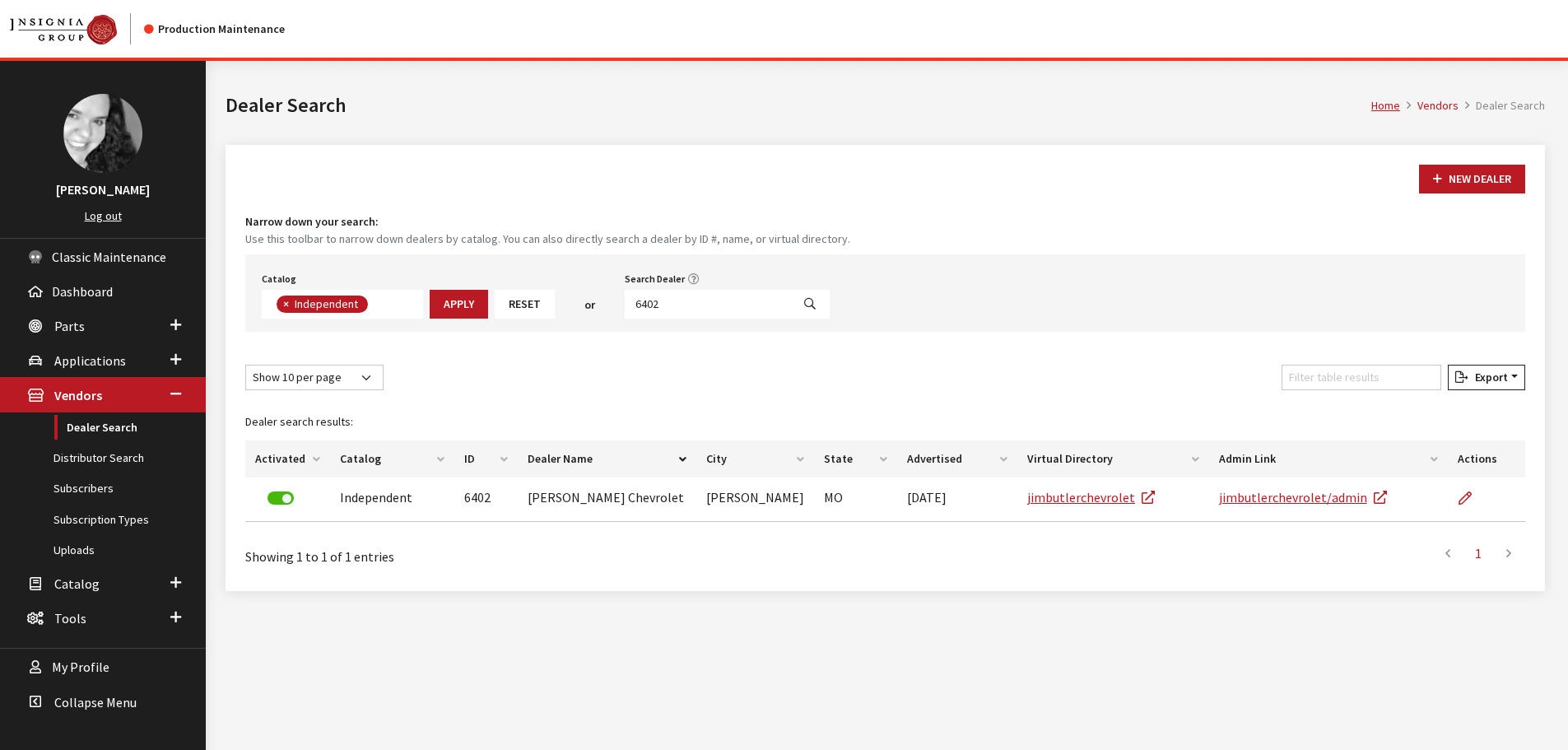
scroll to position [120, 0]
click at [700, 309] on input "6402" at bounding box center [708, 304] width 167 height 29
type input "6400"
select select
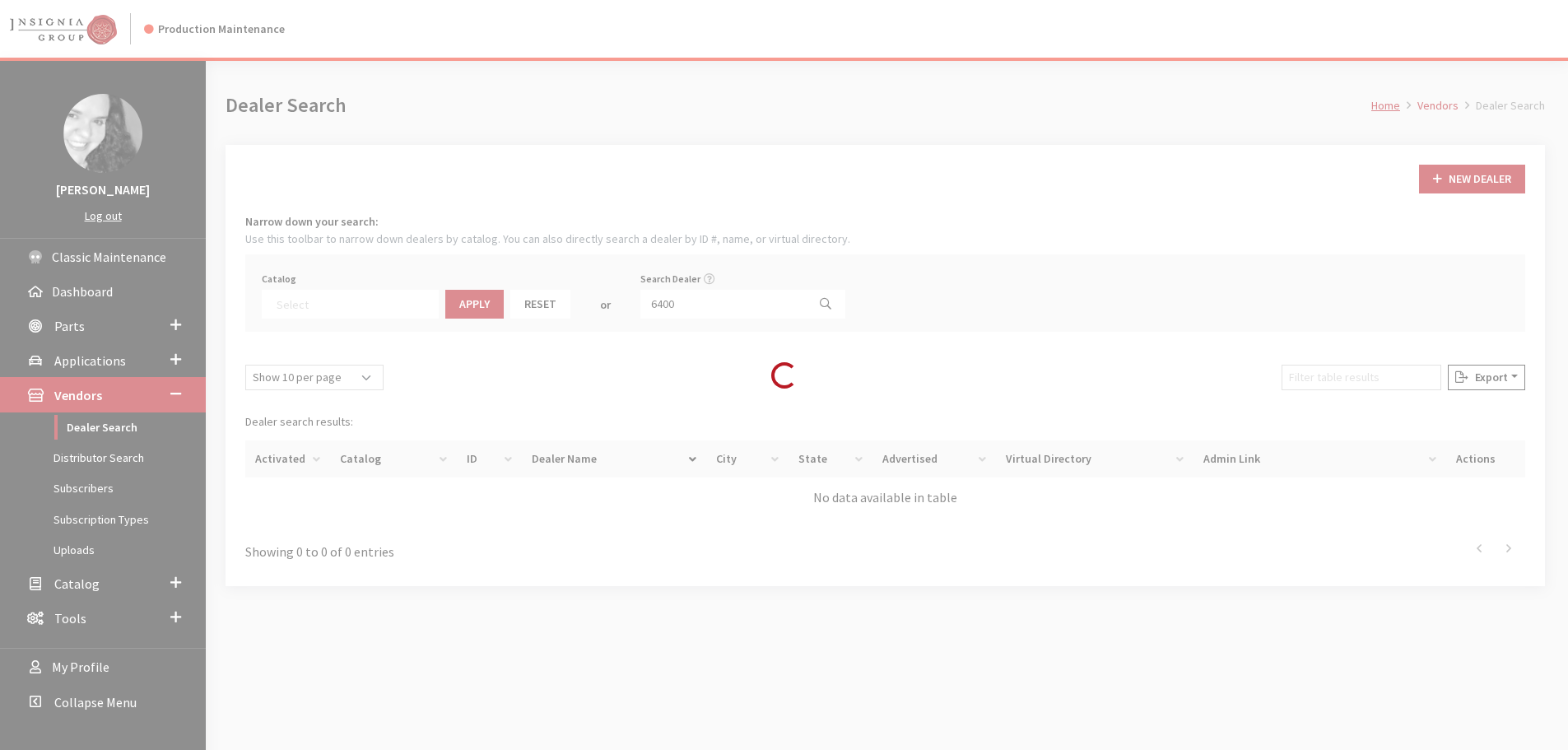
scroll to position [172, 0]
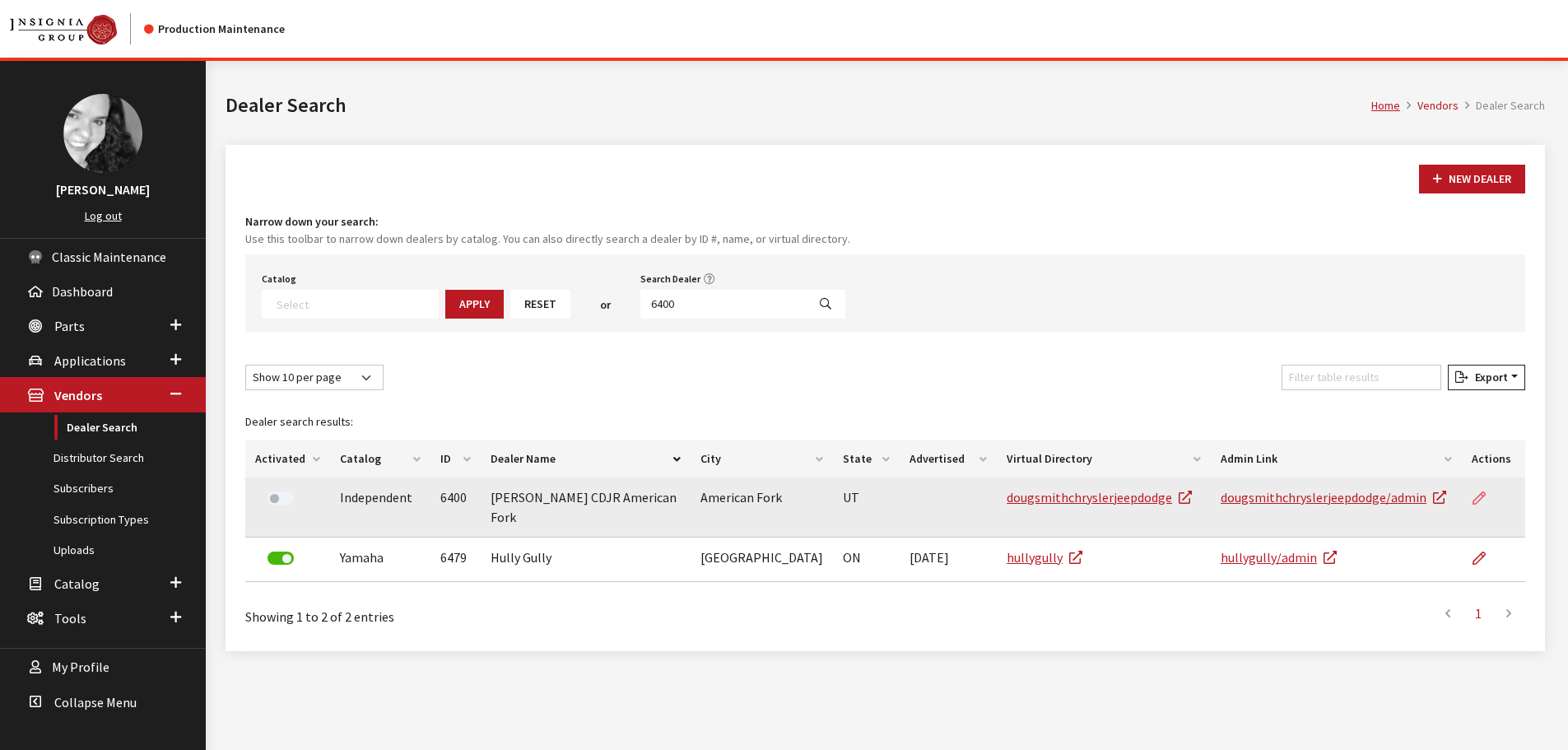
click at [1483, 493] on icon at bounding box center [1480, 499] width 14 height 14
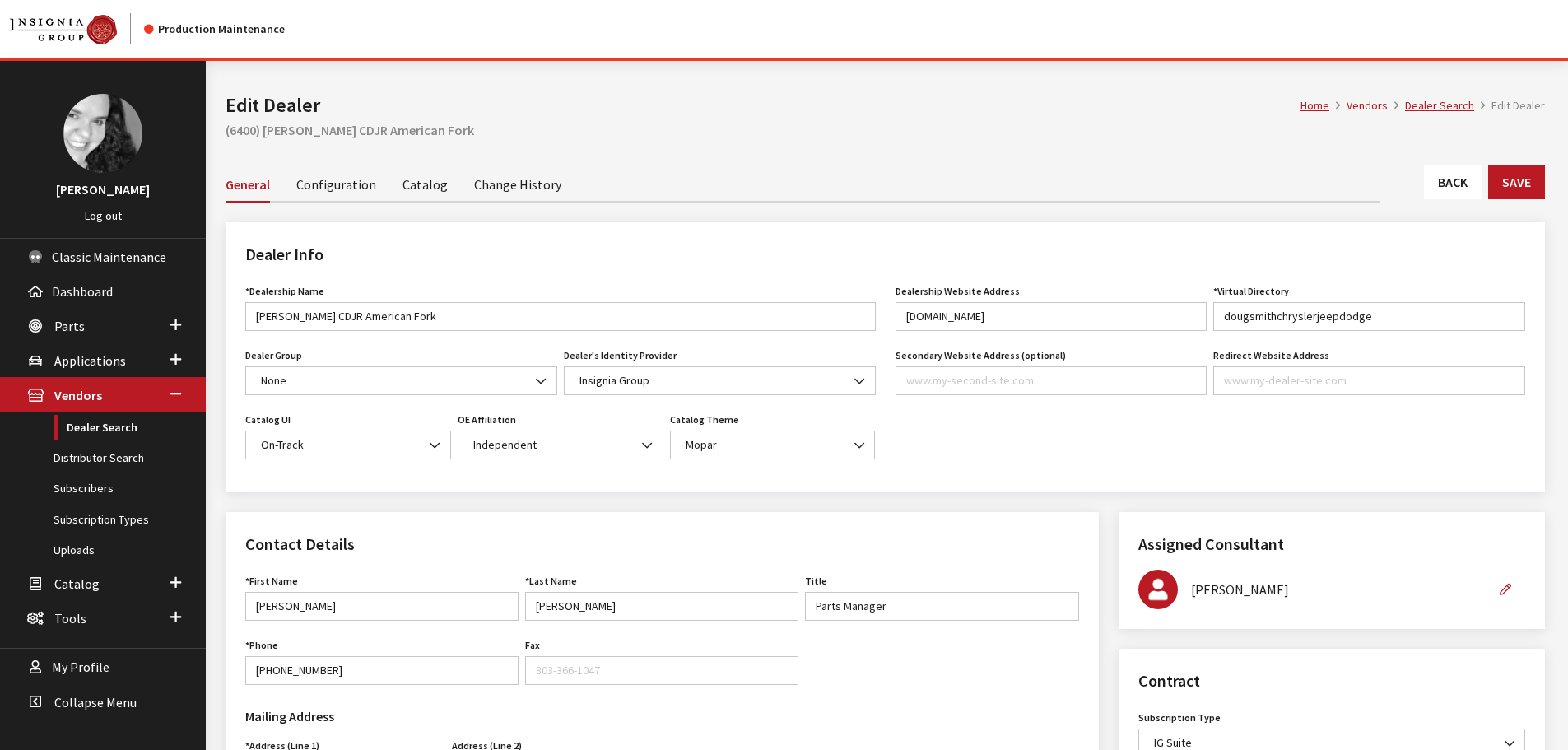
click at [1442, 193] on link "Back" at bounding box center [1453, 181] width 58 height 34
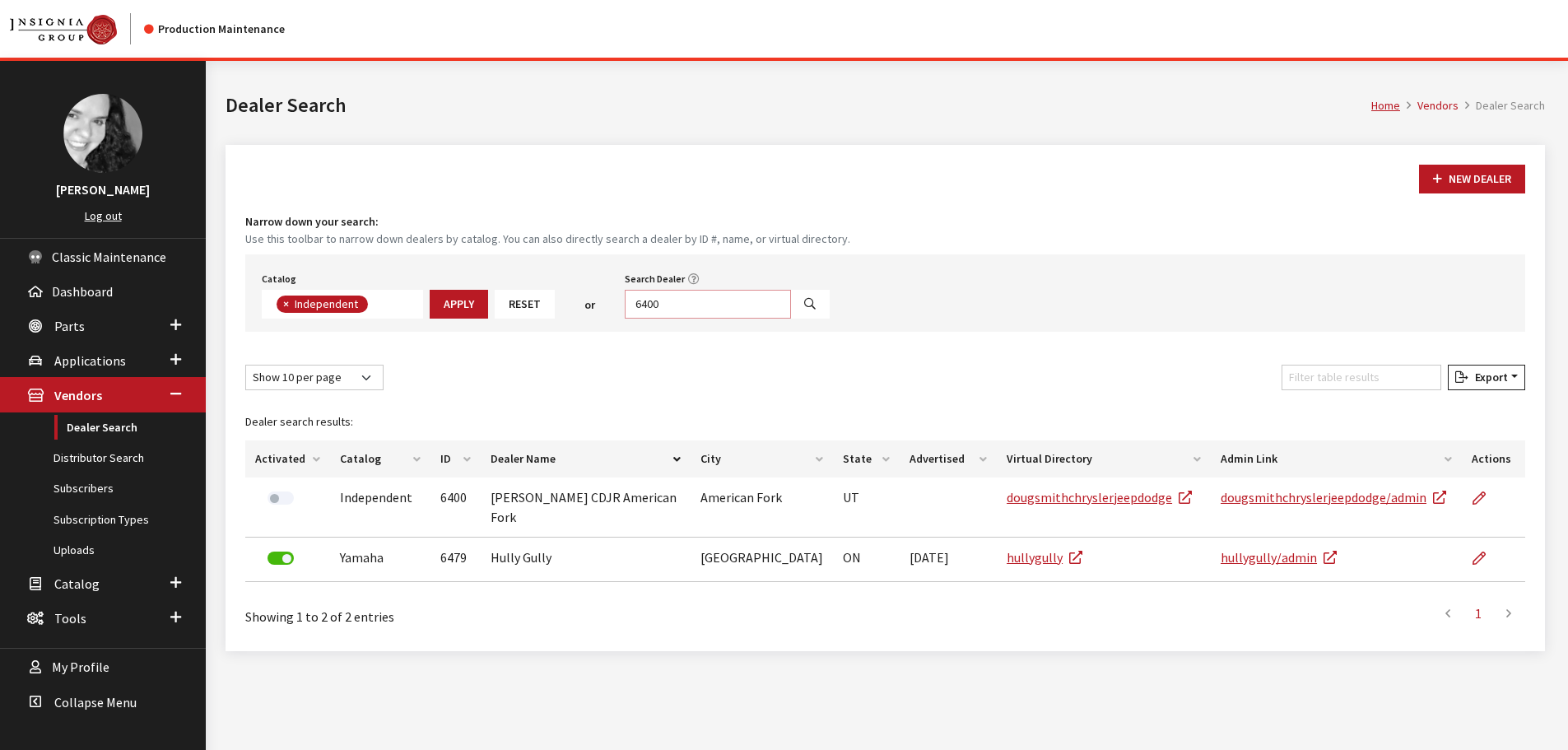
scroll to position [120, 0]
click at [656, 298] on input "6400" at bounding box center [708, 304] width 167 height 29
type input "6398"
select select
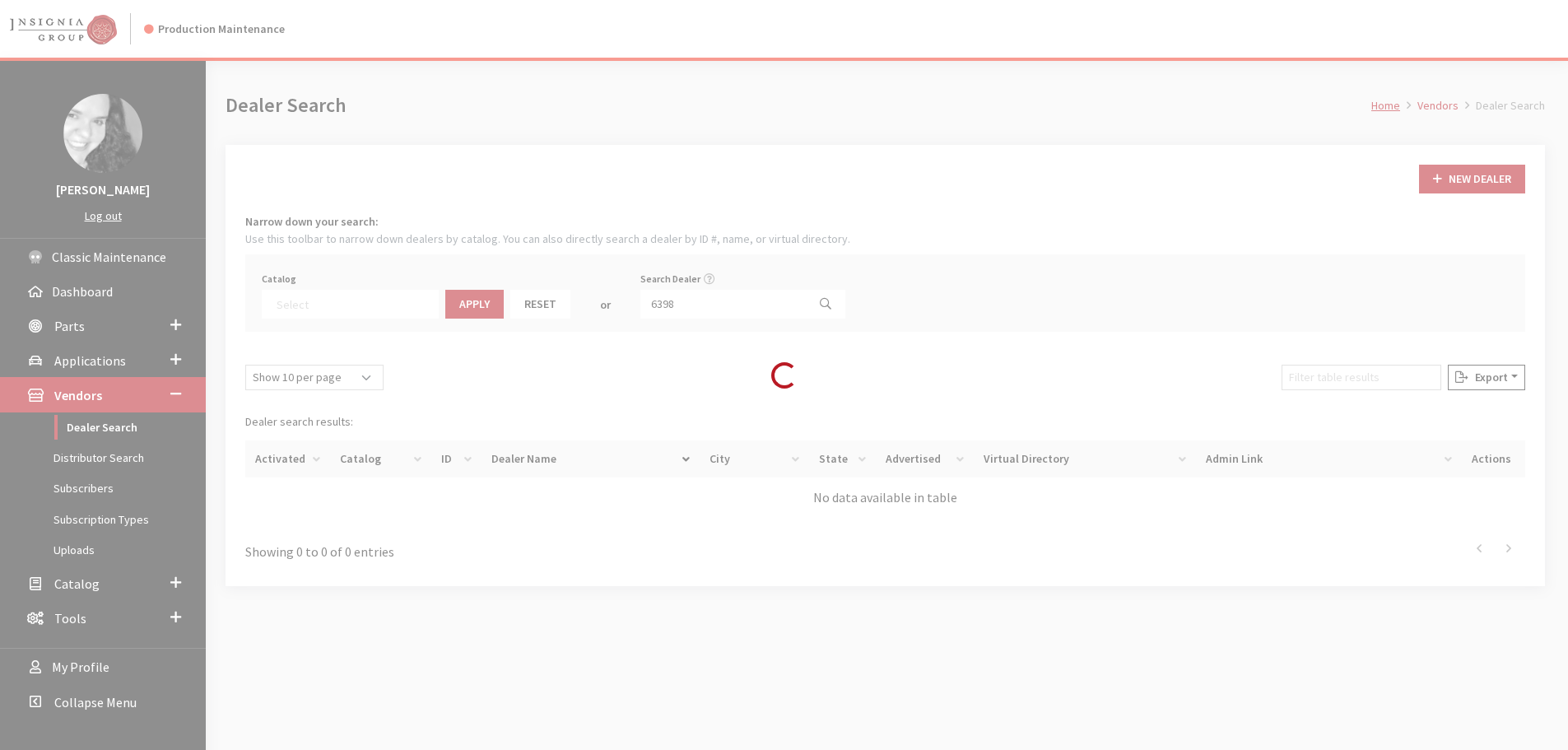
scroll to position [172, 0]
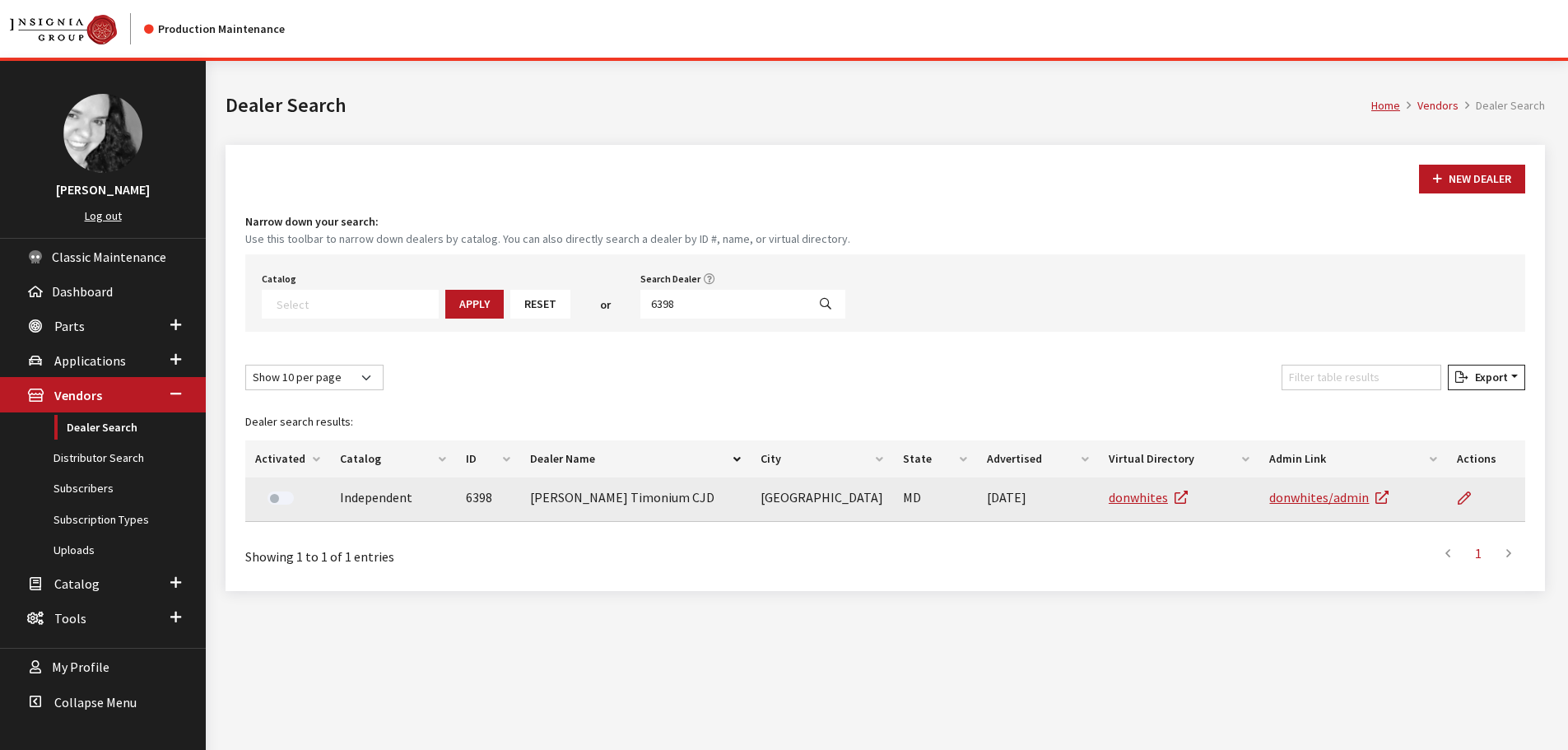
click at [1455, 497] on td at bounding box center [1486, 500] width 78 height 45
click at [1465, 497] on icon at bounding box center [1465, 499] width 14 height 14
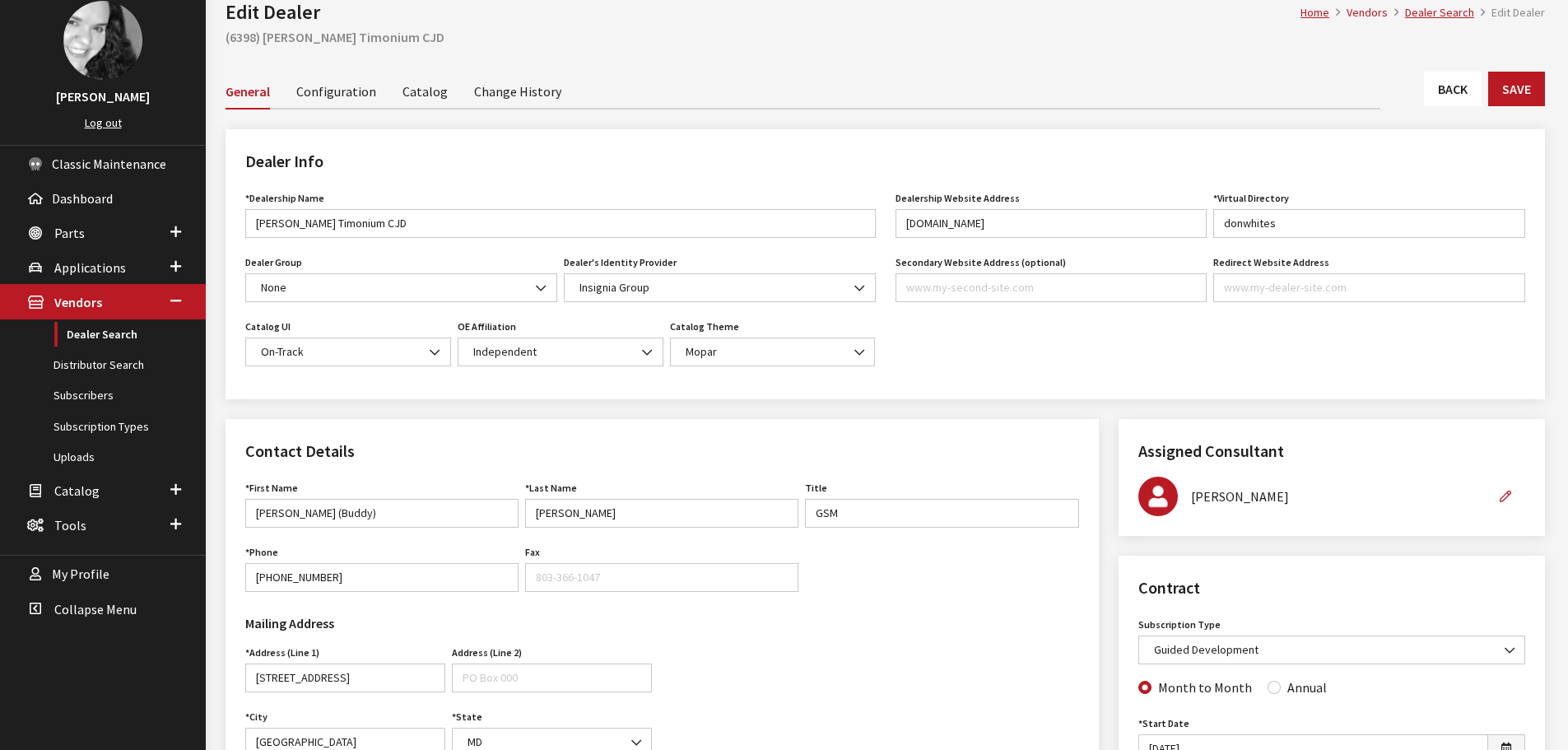
scroll to position [82, 0]
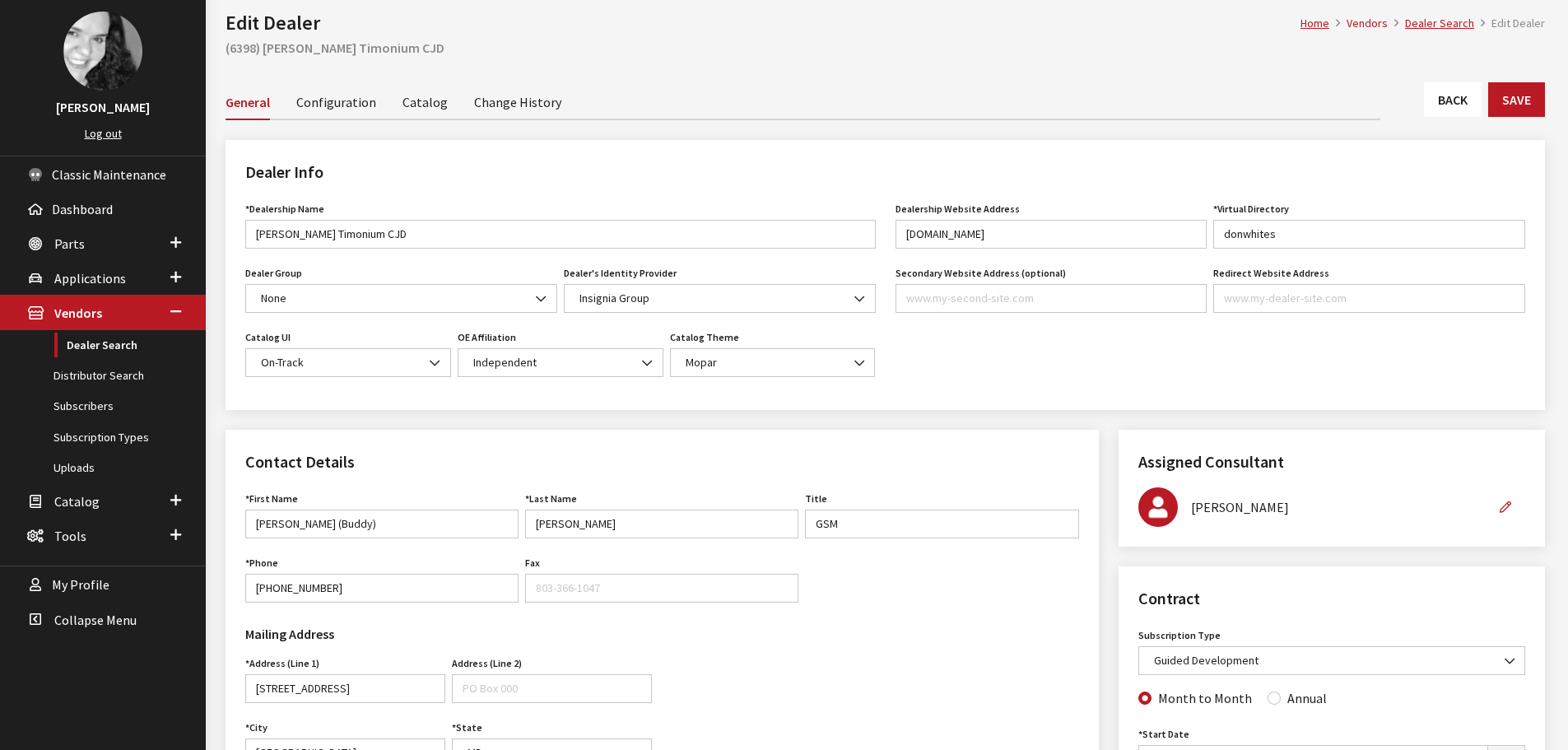
click at [1456, 94] on link "Back" at bounding box center [1453, 99] width 58 height 34
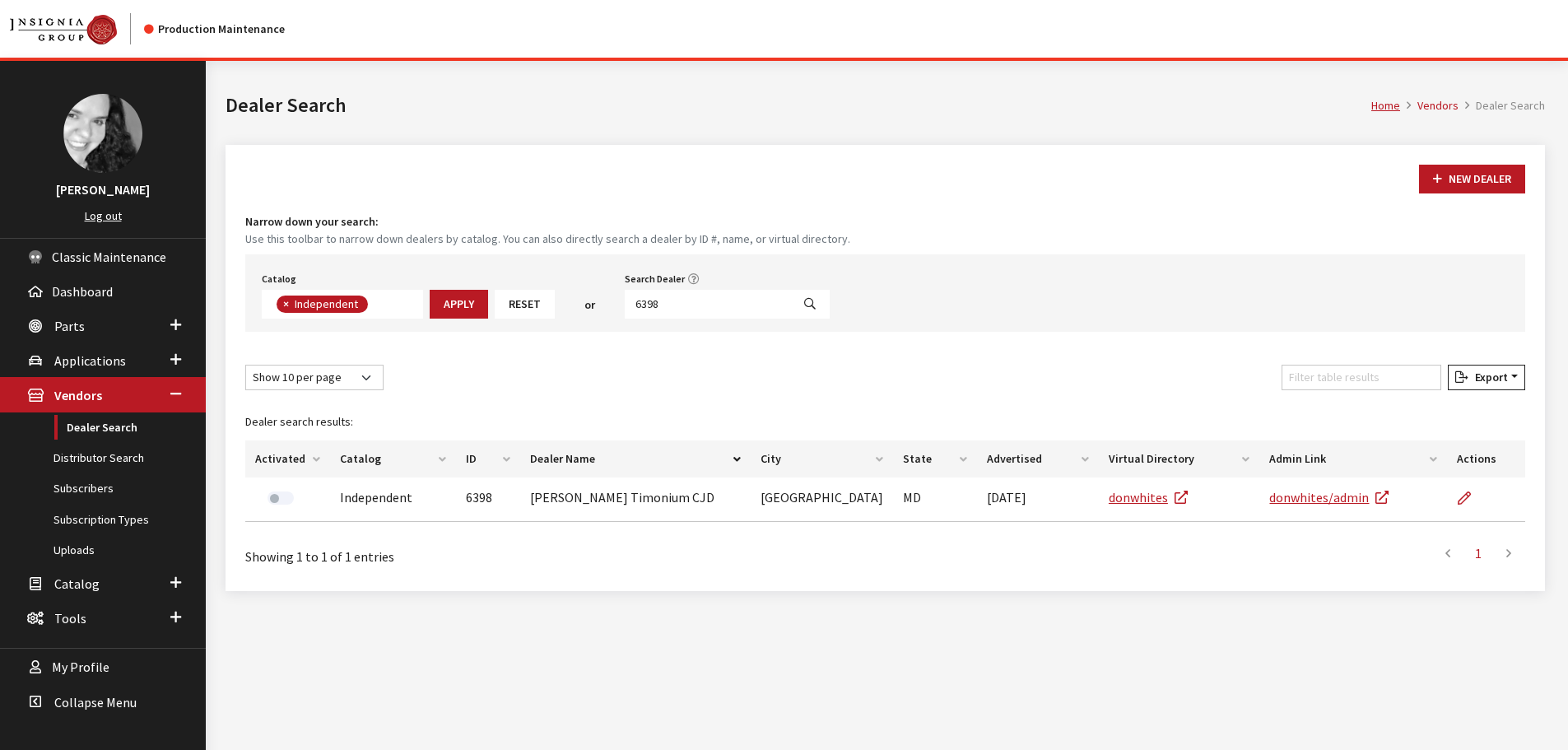
scroll to position [120, 0]
click at [717, 309] on input "6398" at bounding box center [708, 304] width 167 height 29
click at [733, 315] on input "6398" at bounding box center [708, 304] width 167 height 29
click at [712, 298] on input "6398" at bounding box center [708, 304] width 167 height 29
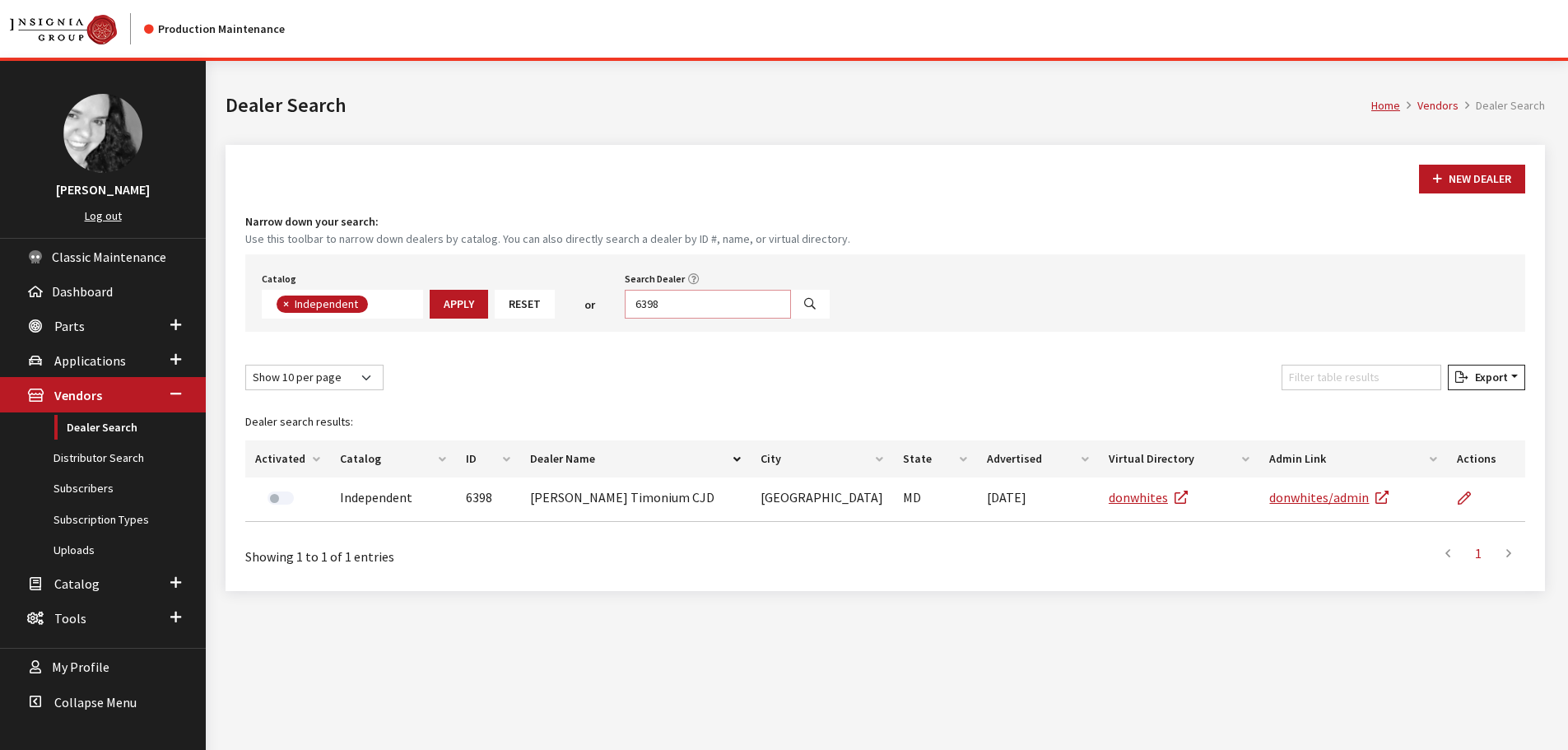
click at [712, 298] on input "6398" at bounding box center [708, 304] width 167 height 29
type input "4252"
select select
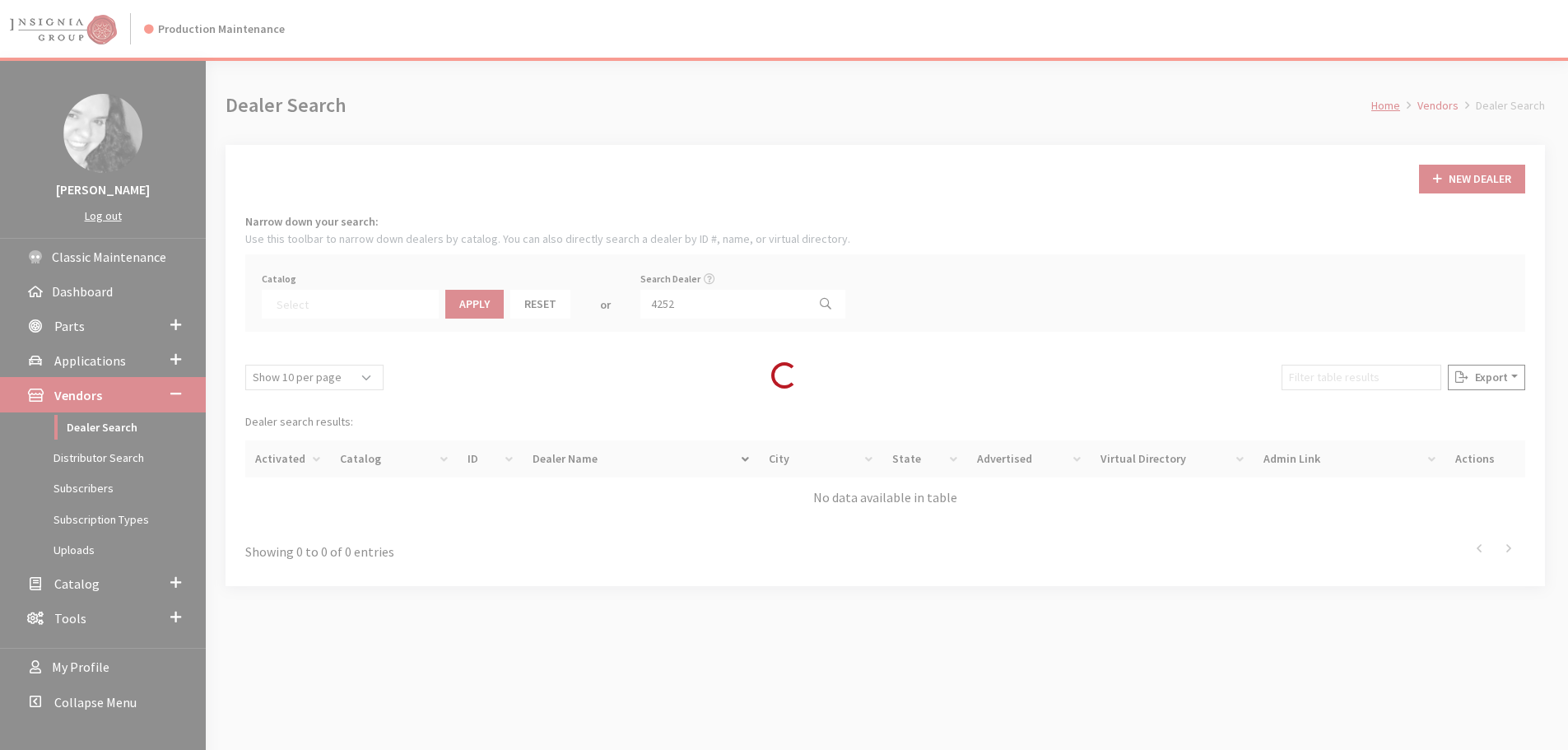
scroll to position [172, 0]
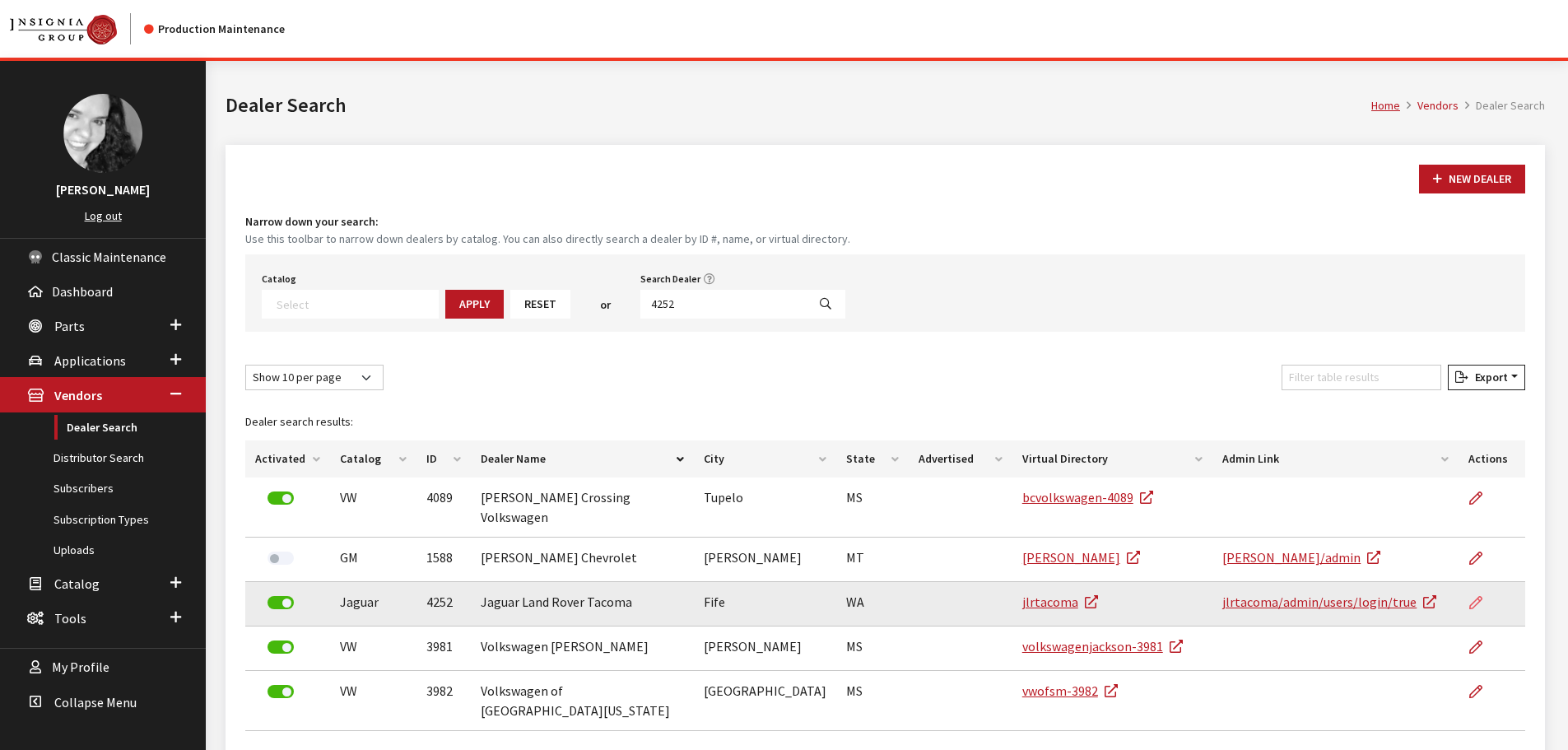
click at [1493, 590] on link at bounding box center [1482, 603] width 28 height 41
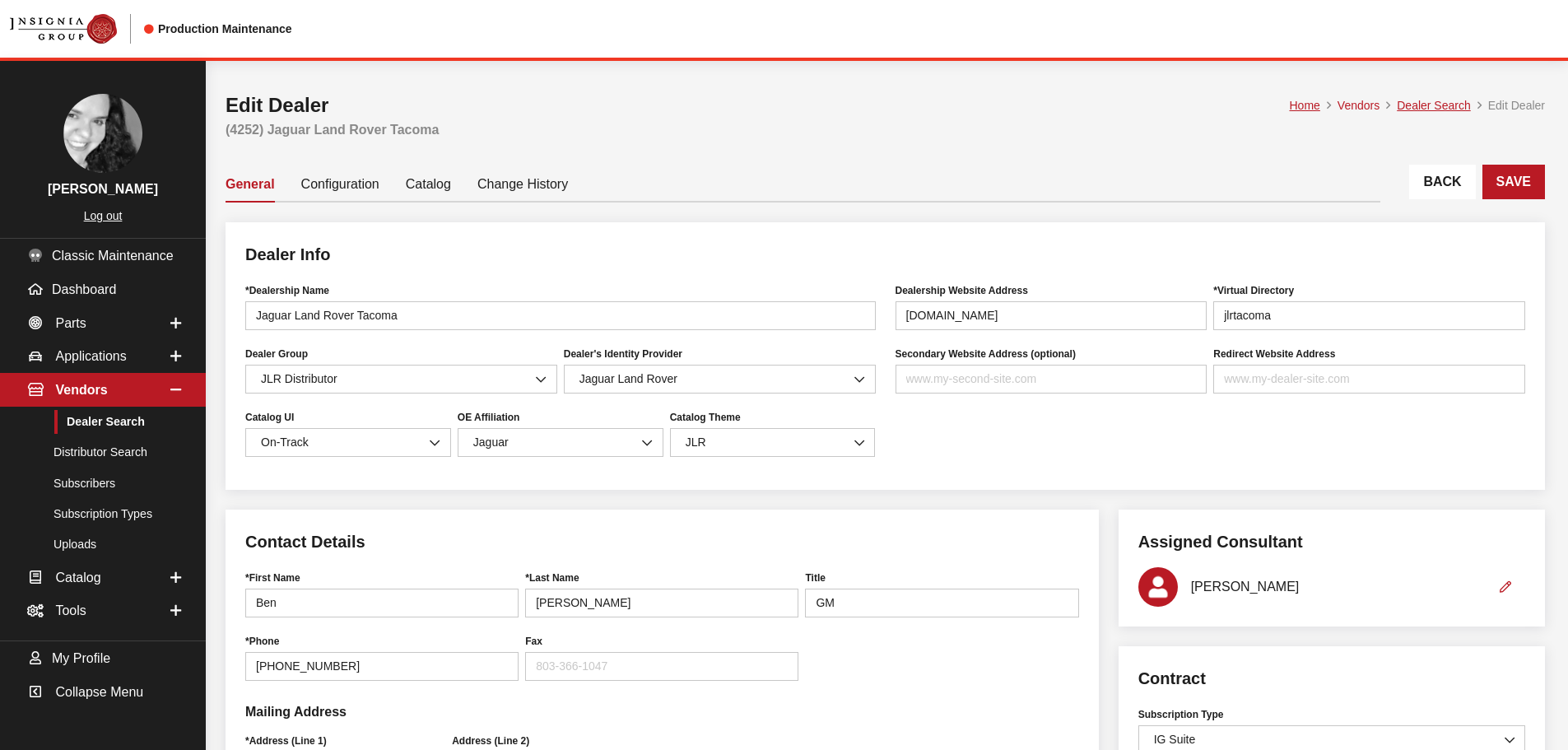
click at [1456, 181] on link "Back" at bounding box center [1443, 181] width 66 height 34
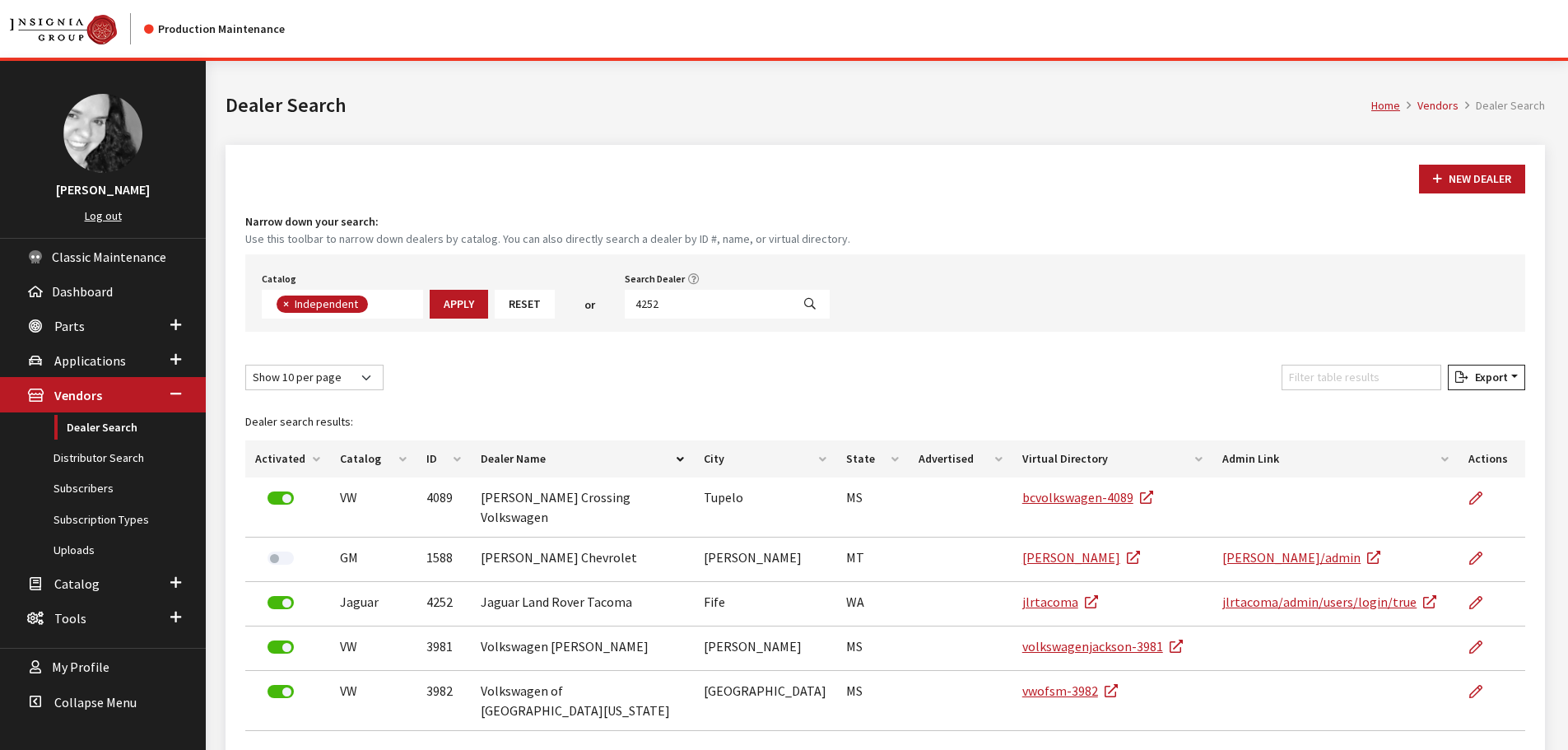
scroll to position [120, 0]
click at [703, 313] on input "4252" at bounding box center [708, 304] width 167 height 29
type input "4254"
select select
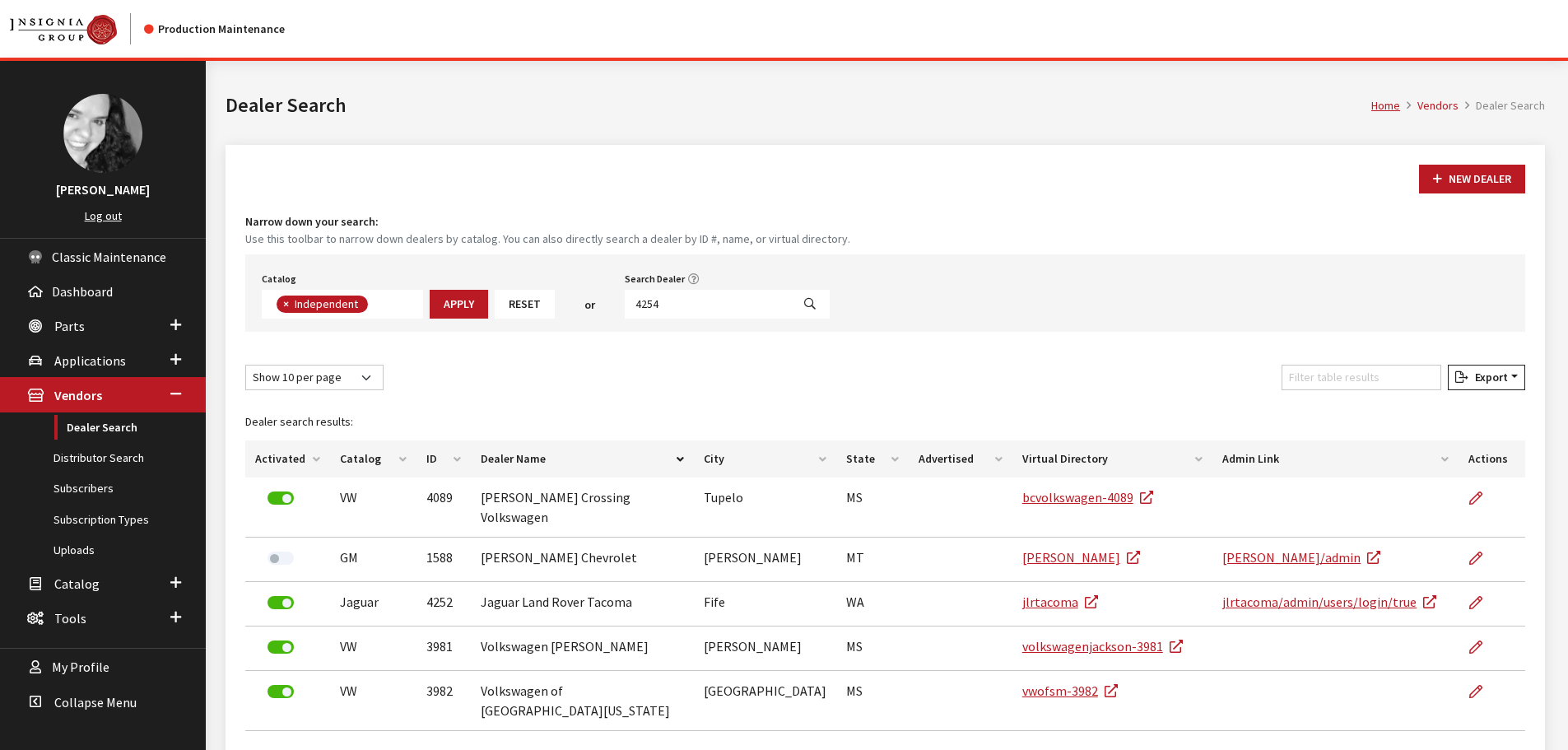
scroll to position [172, 0]
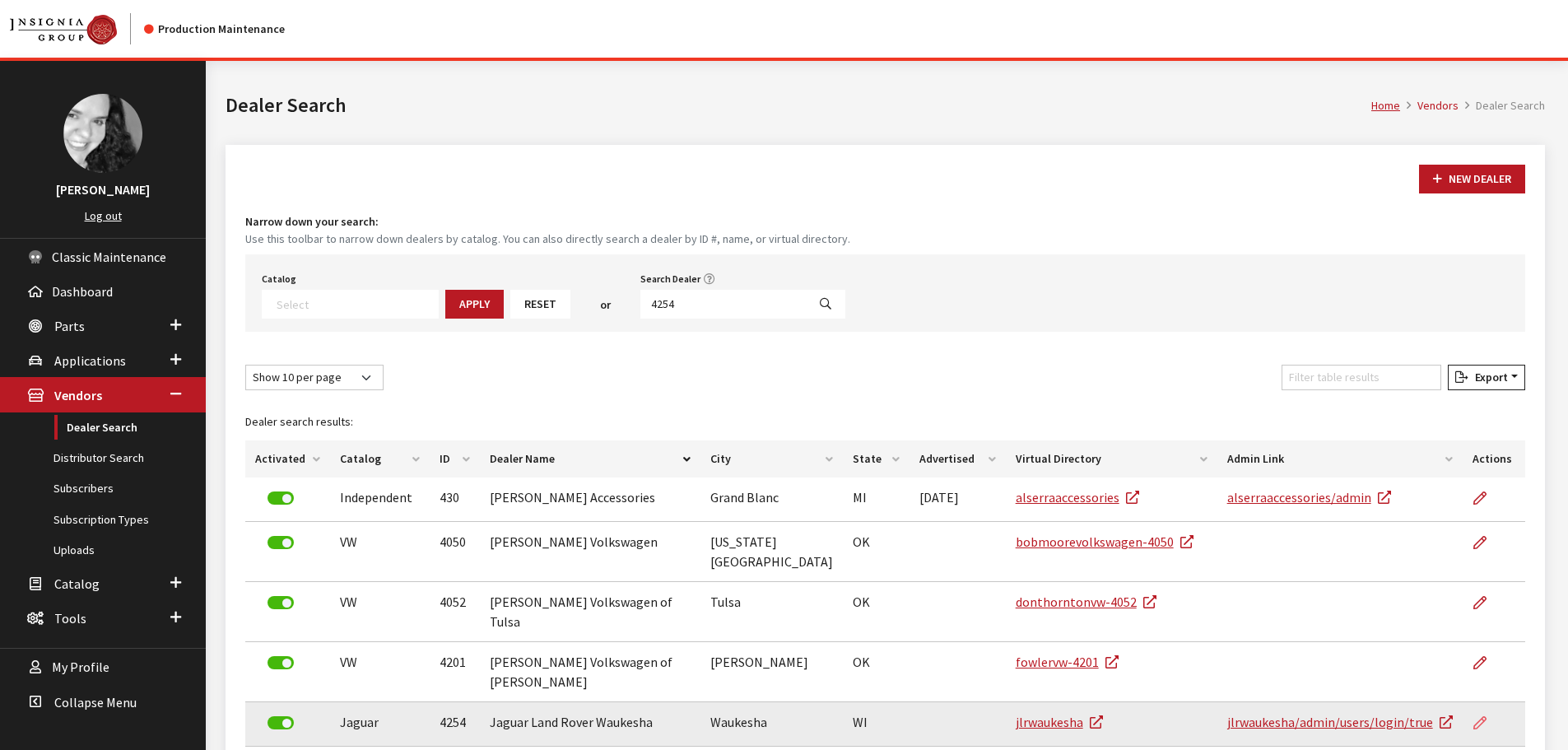
click at [1492, 702] on link at bounding box center [1487, 723] width 28 height 41
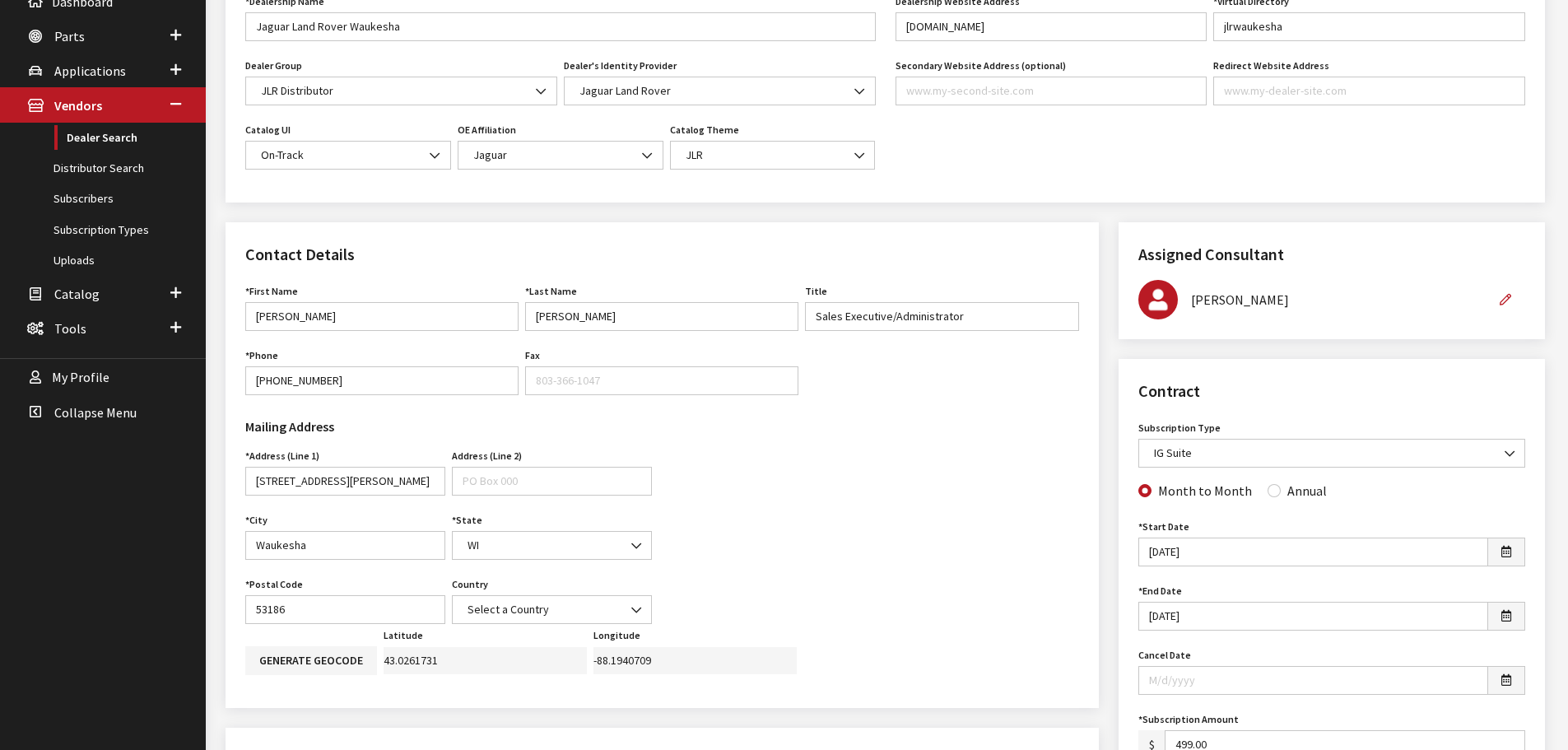
scroll to position [82, 0]
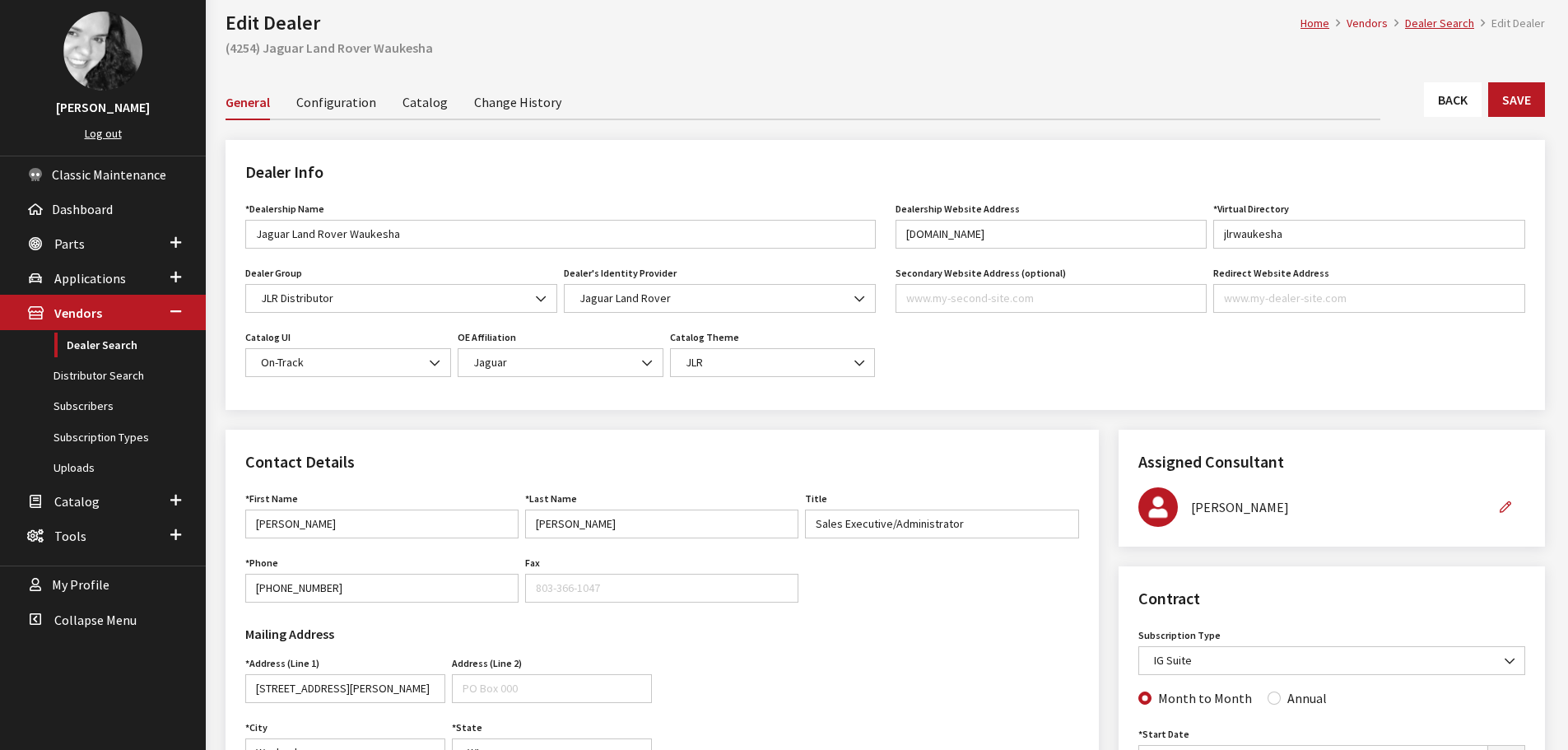
click at [1429, 108] on link "Back" at bounding box center [1453, 99] width 58 height 34
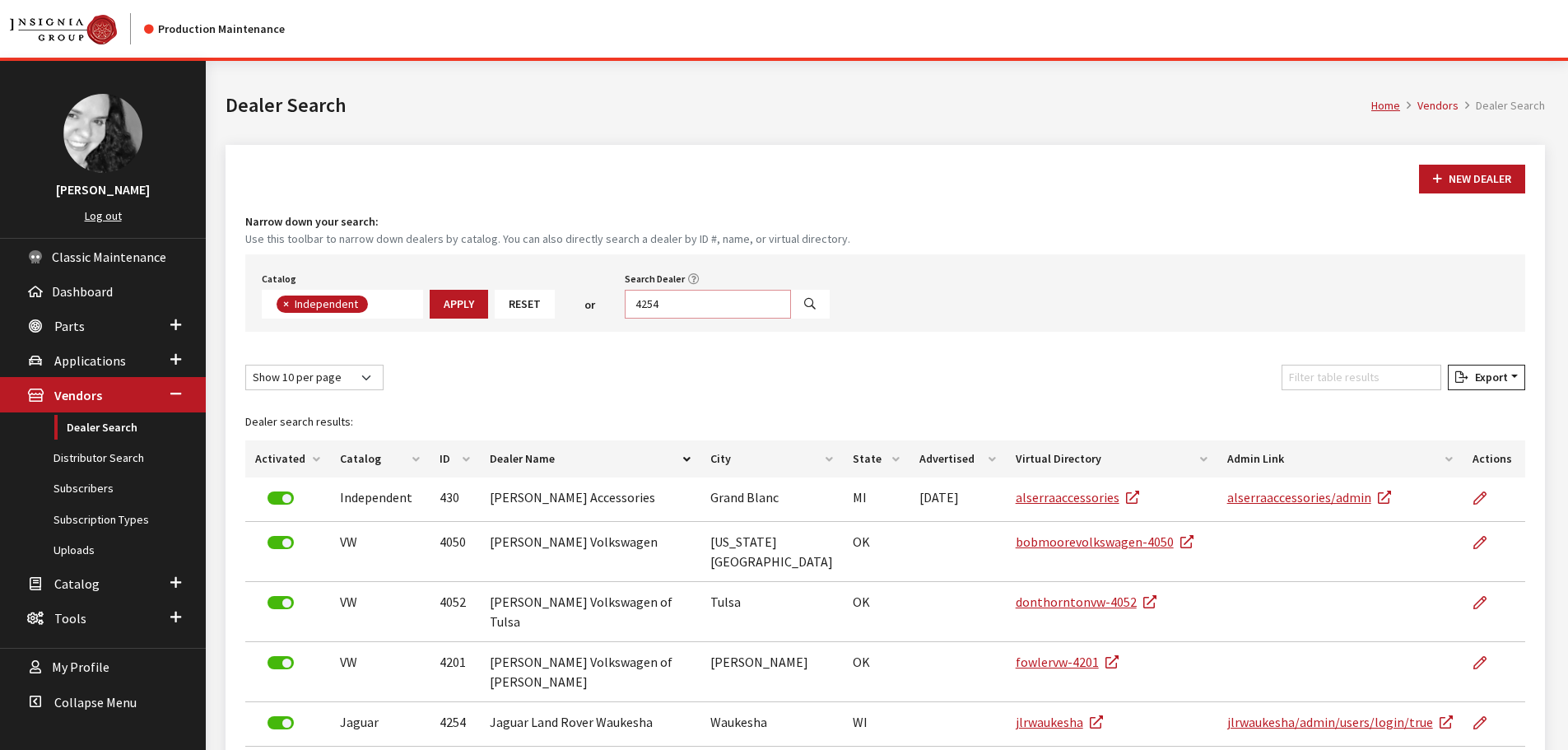
click at [730, 310] on input "4254" at bounding box center [708, 304] width 167 height 29
type input "6395"
select select
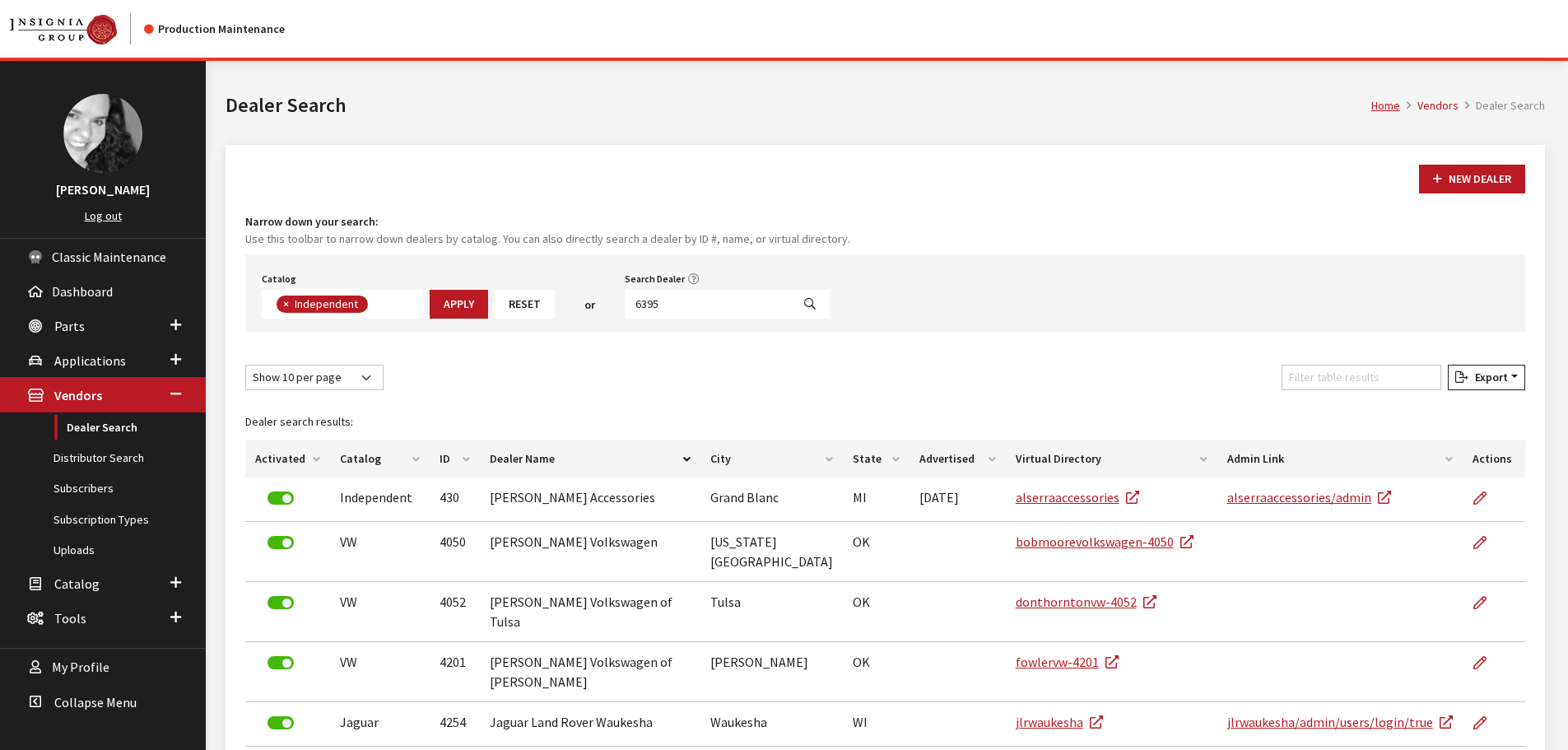
scroll to position [172, 0]
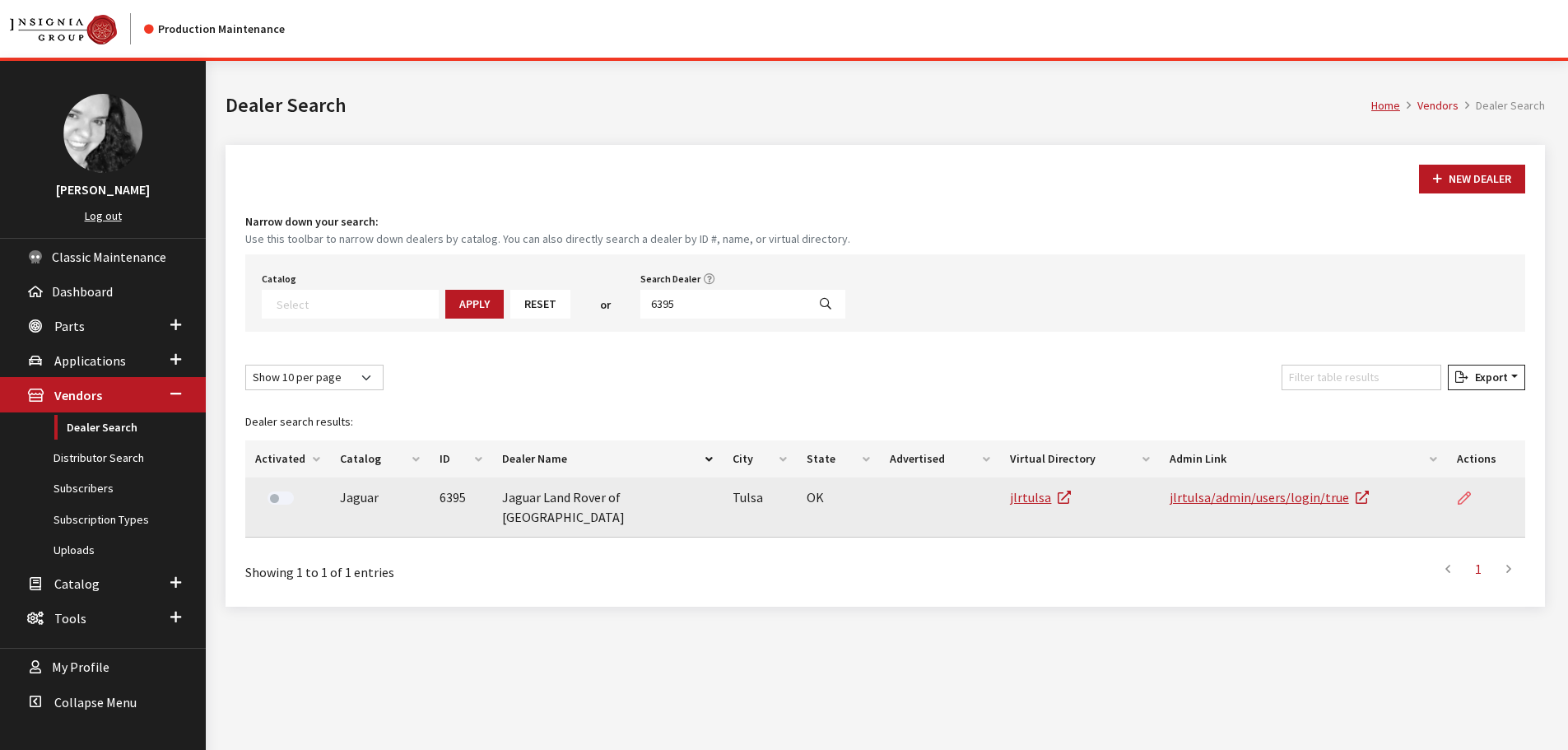
click at [1462, 506] on link at bounding box center [1470, 498] width 28 height 41
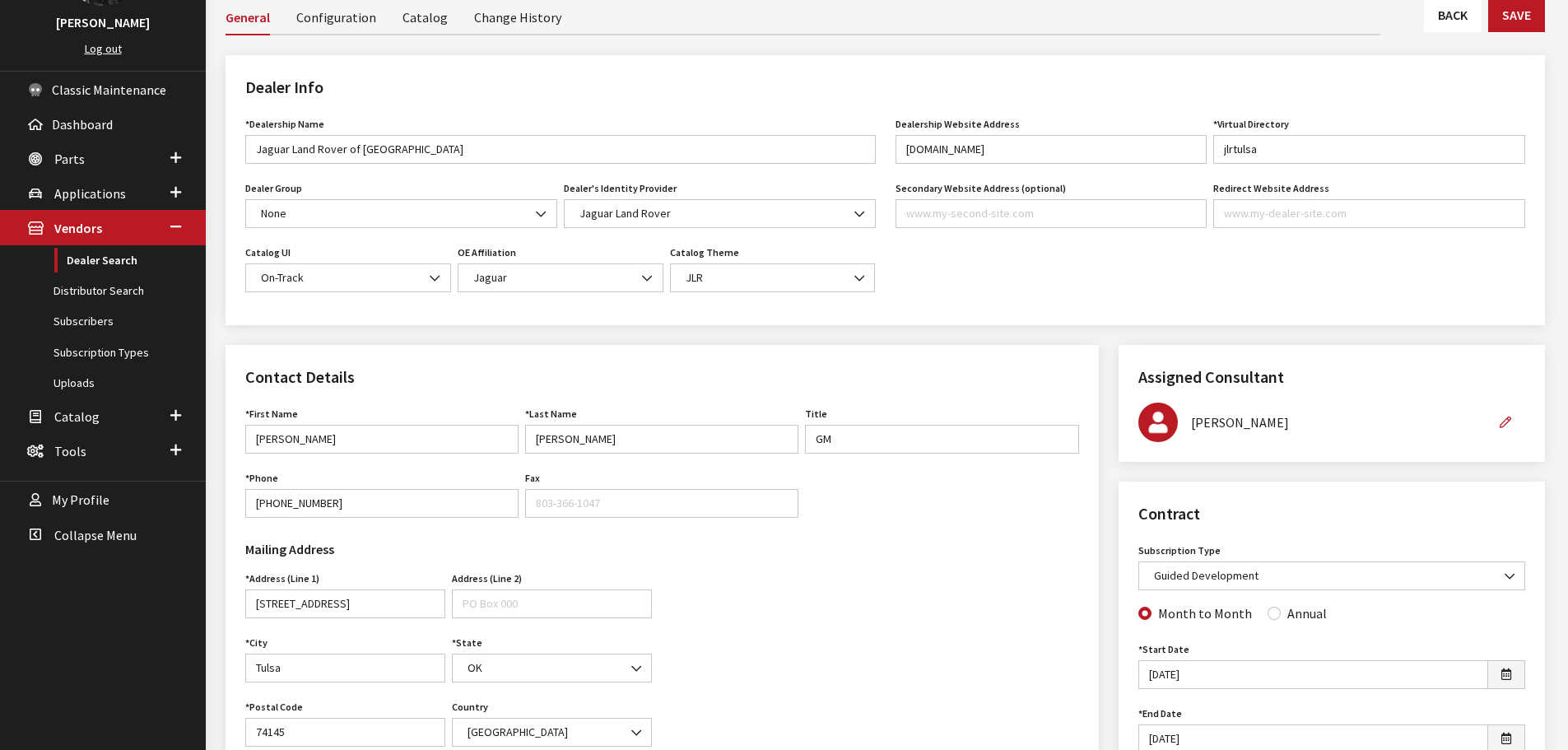
scroll to position [165, 0]
click at [1441, 22] on link "Back" at bounding box center [1453, 17] width 58 height 34
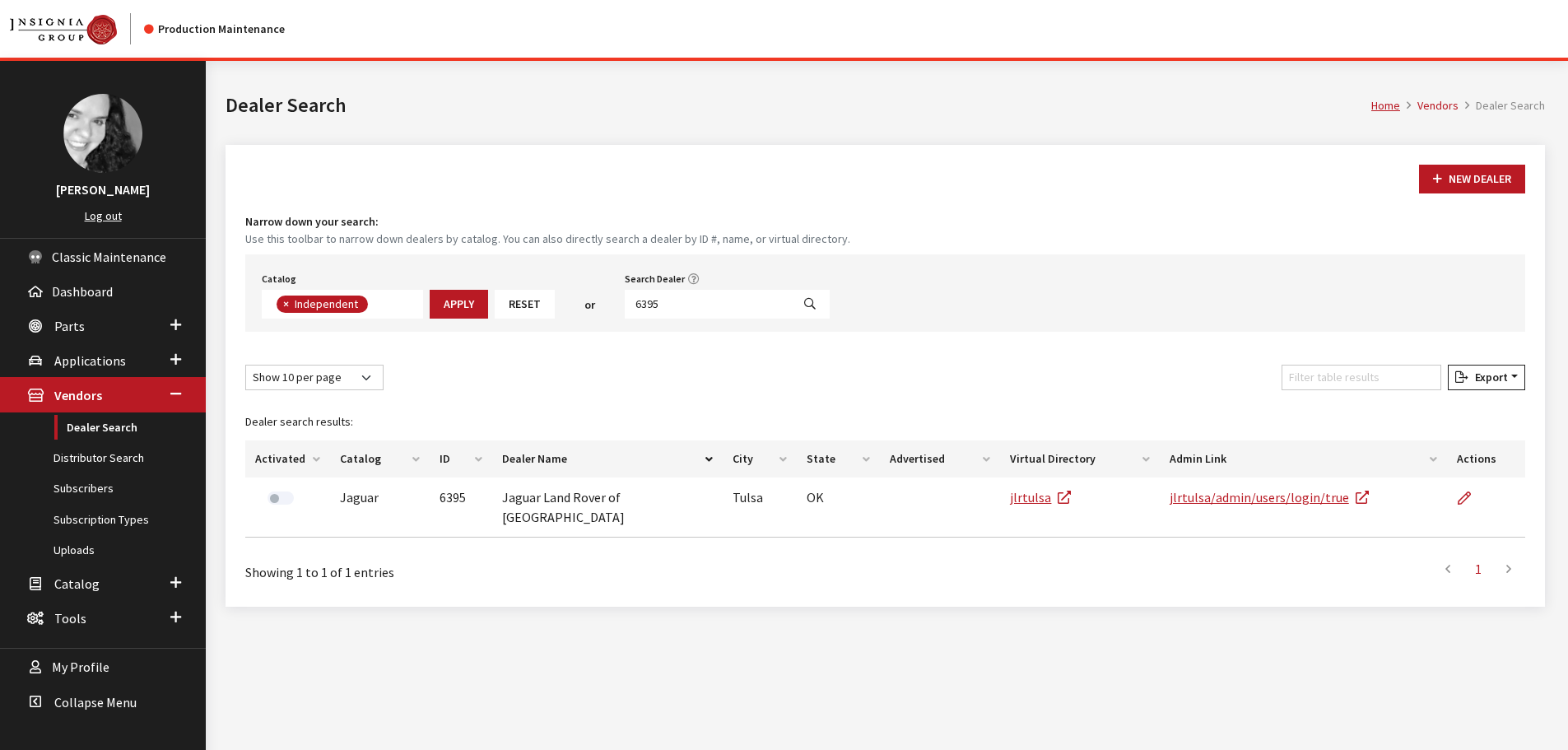
scroll to position [120, 0]
click at [725, 304] on input "6395" at bounding box center [708, 304] width 167 height 29
type input "6392"
select select
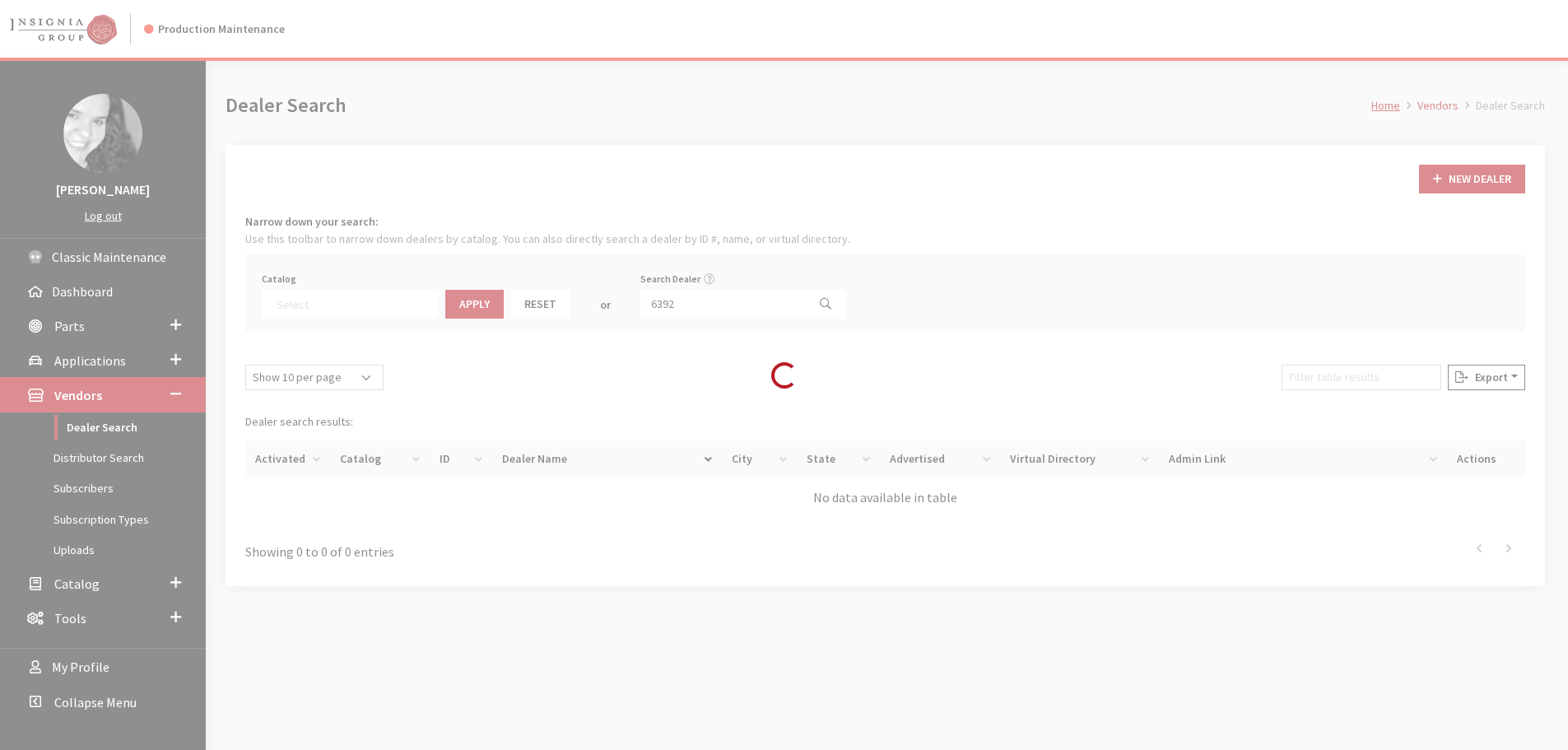
scroll to position [172, 0]
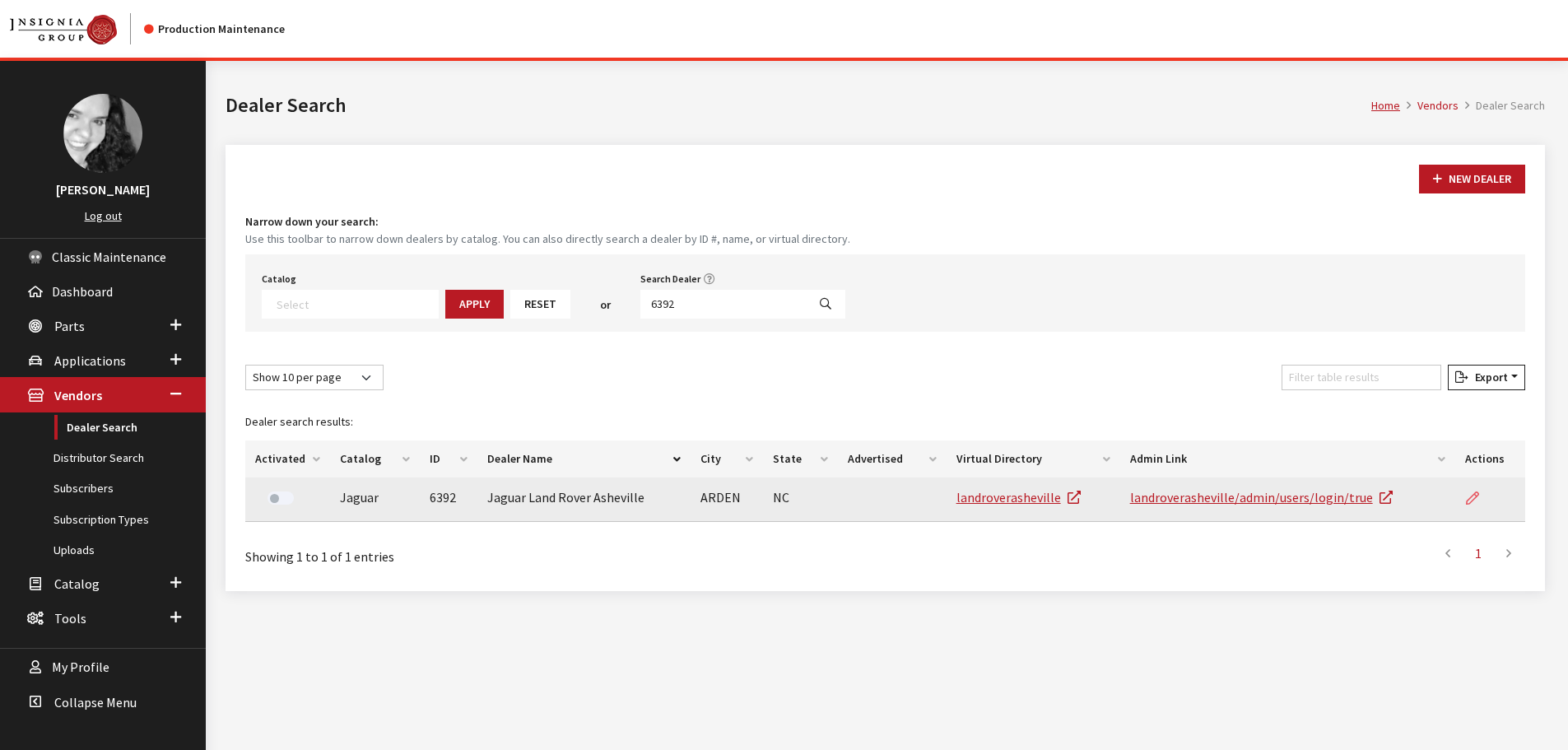
click at [1476, 503] on icon at bounding box center [1473, 499] width 14 height 14
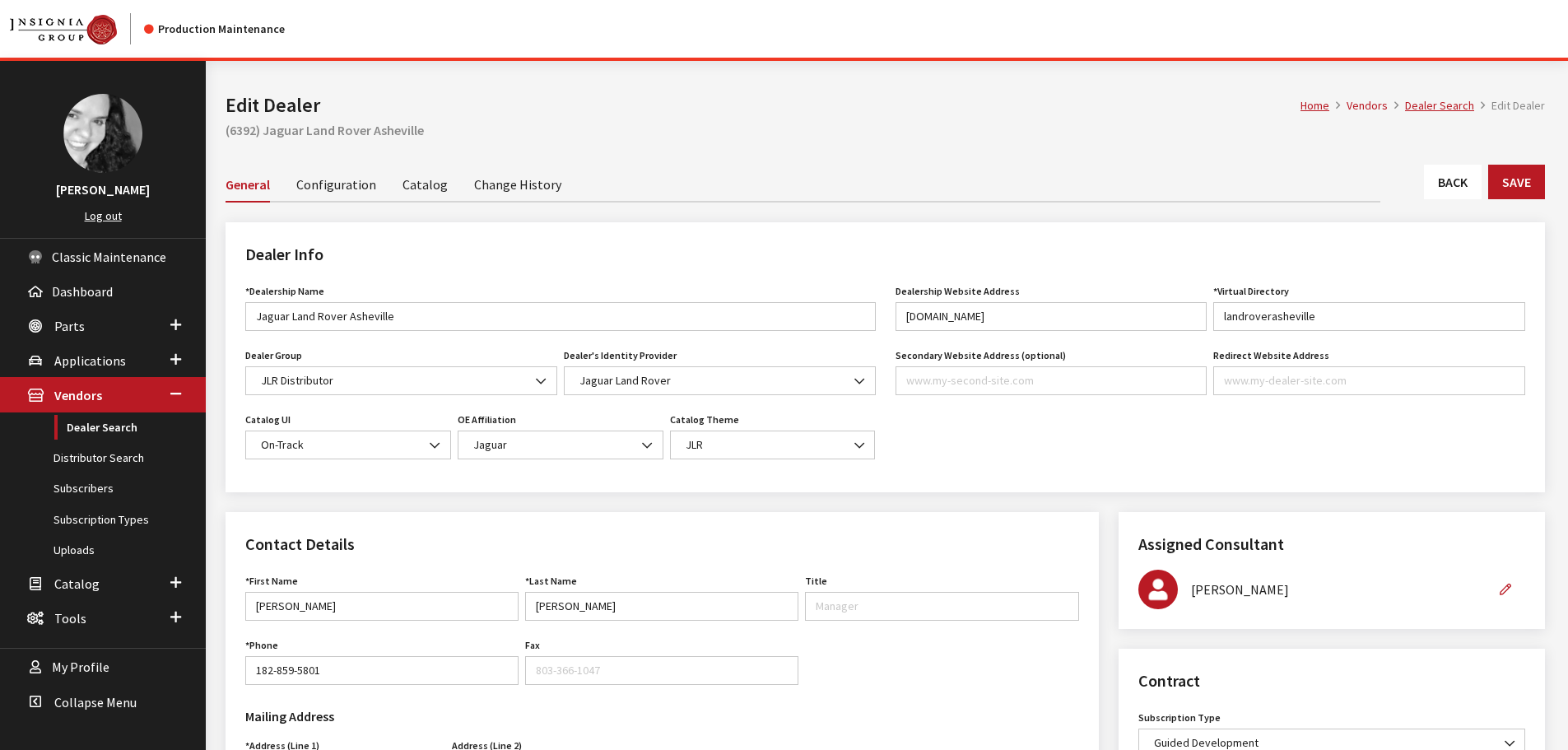
click at [1435, 167] on link "Back" at bounding box center [1453, 181] width 58 height 34
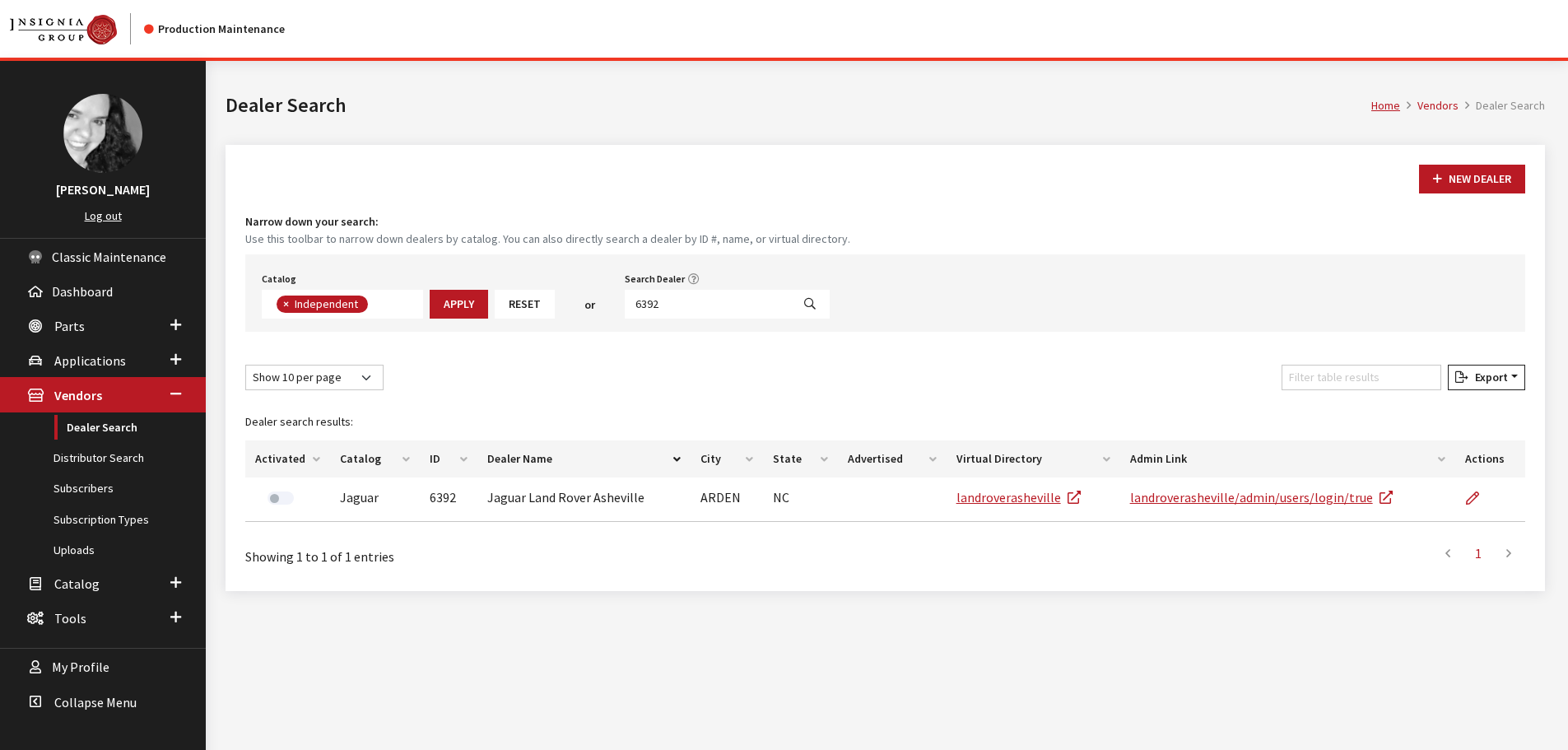
scroll to position [120, 0]
click at [706, 311] on input "6392" at bounding box center [708, 304] width 167 height 29
type input "3445"
select select
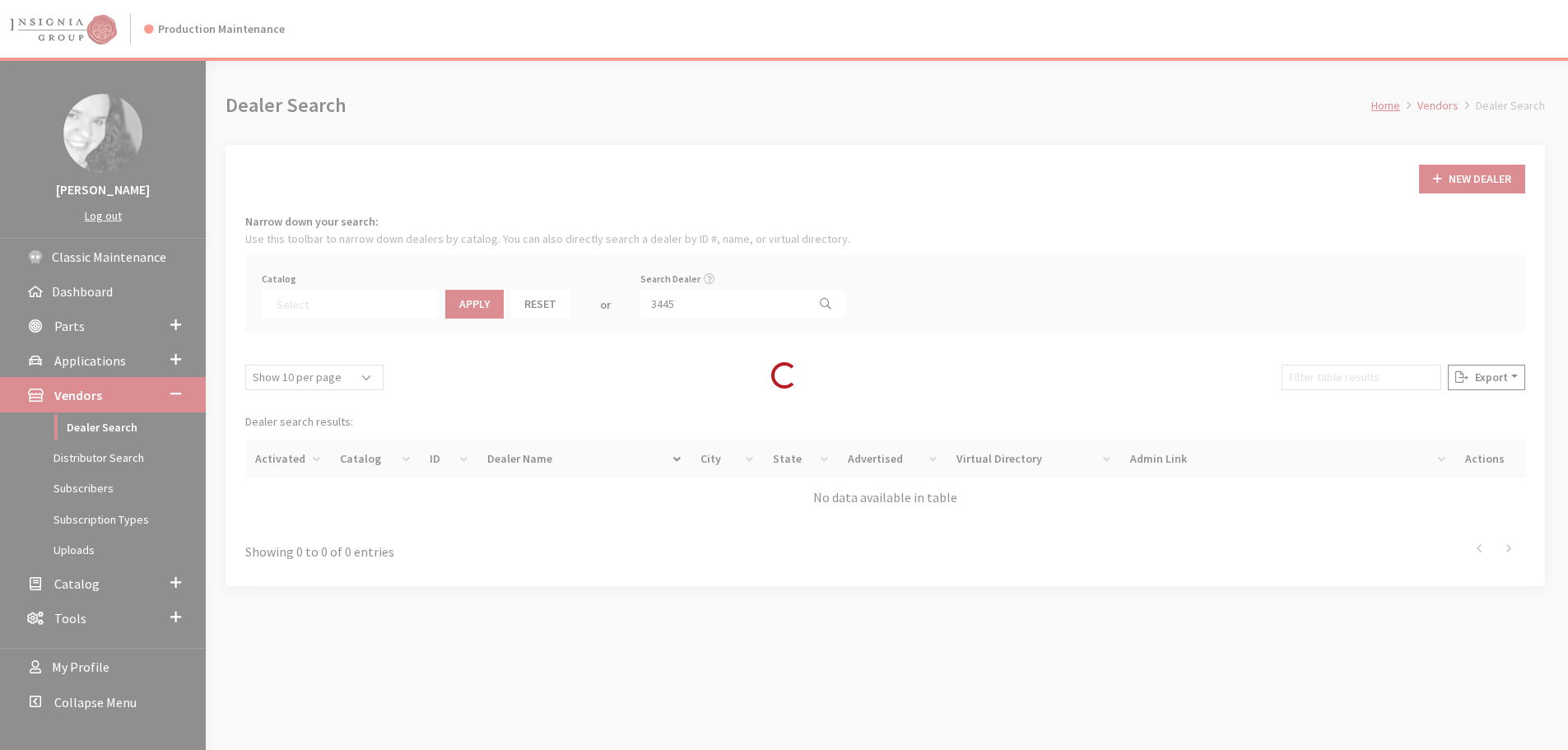
scroll to position [172, 0]
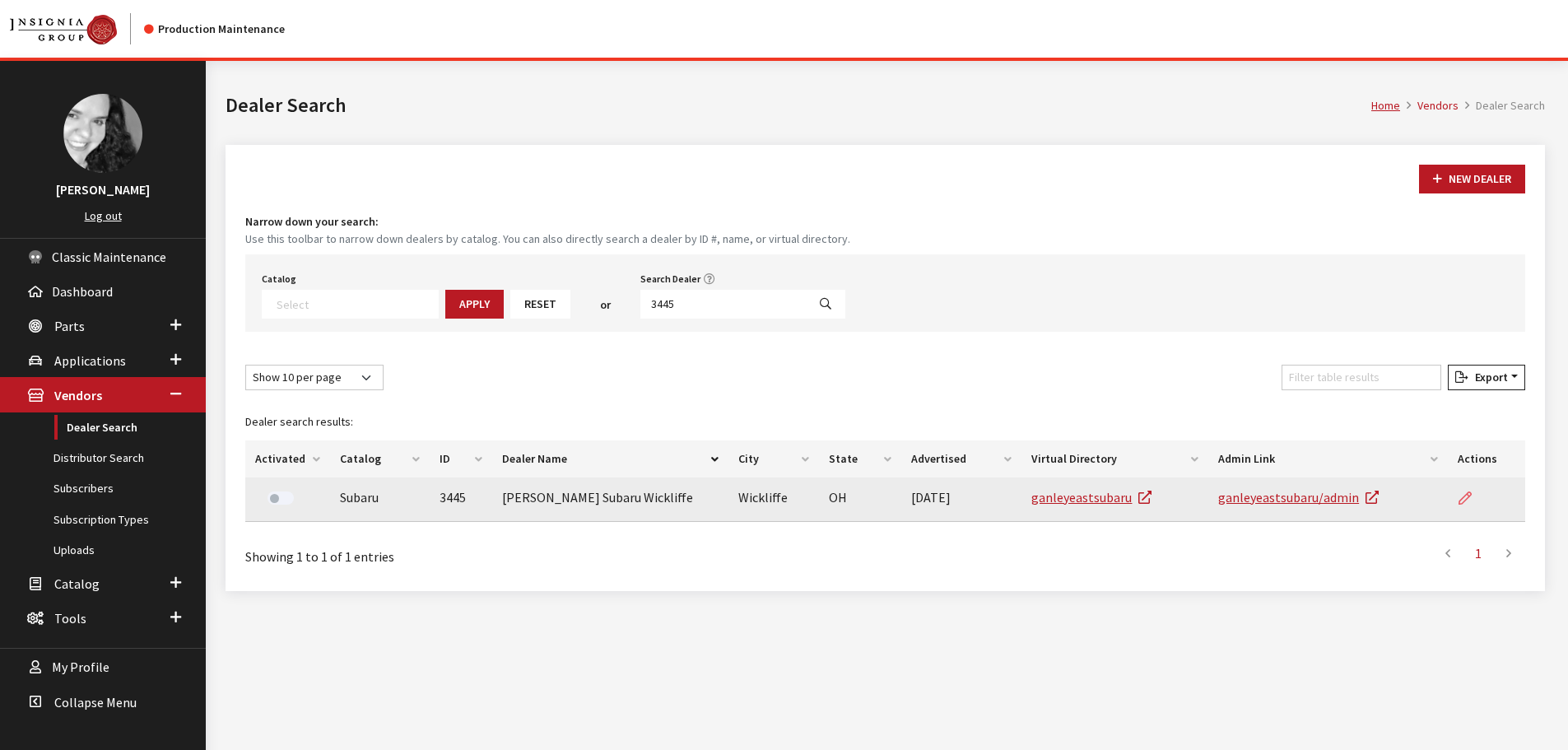
click at [1463, 508] on link at bounding box center [1471, 498] width 28 height 41
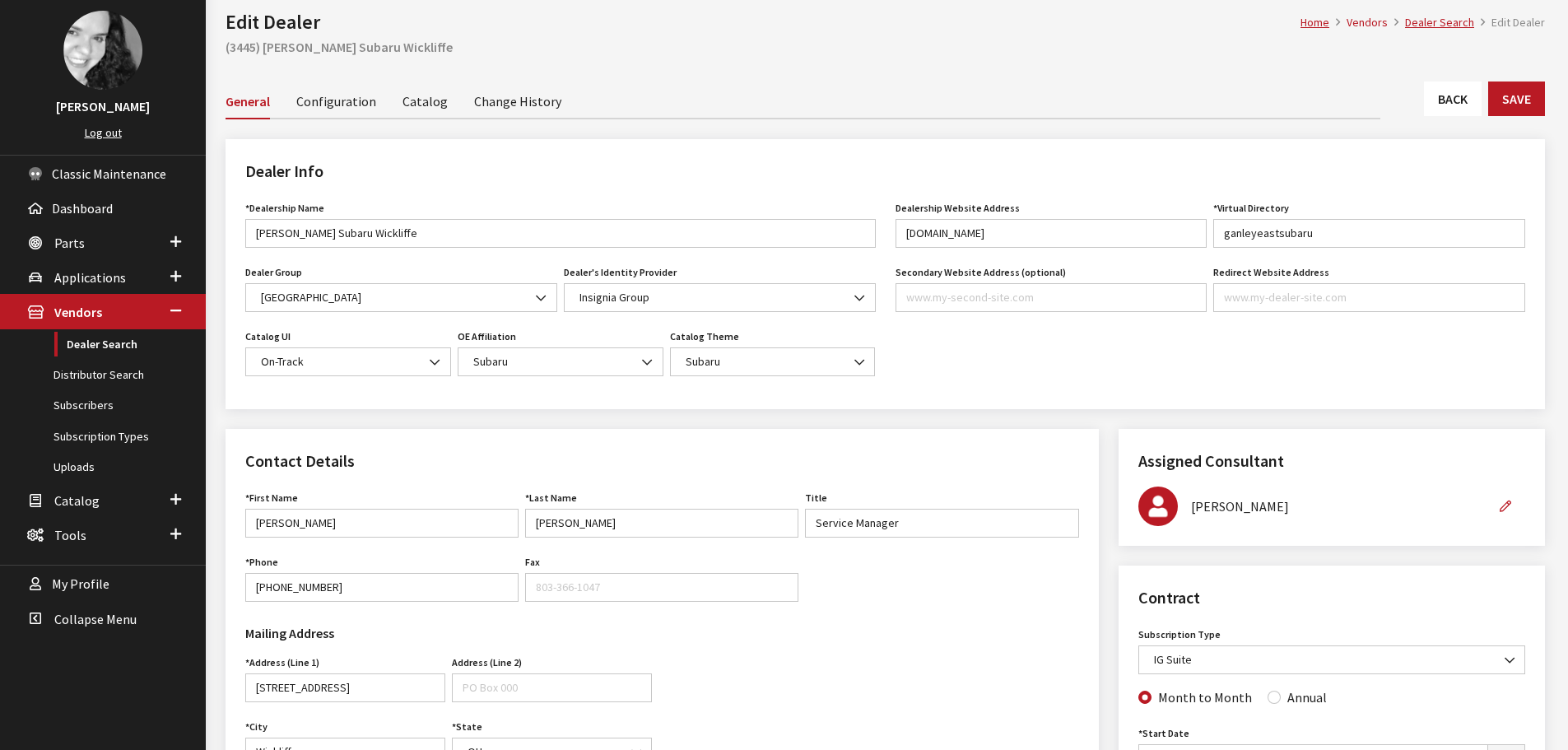
scroll to position [82, 0]
click at [1458, 98] on link "Back" at bounding box center [1453, 99] width 58 height 34
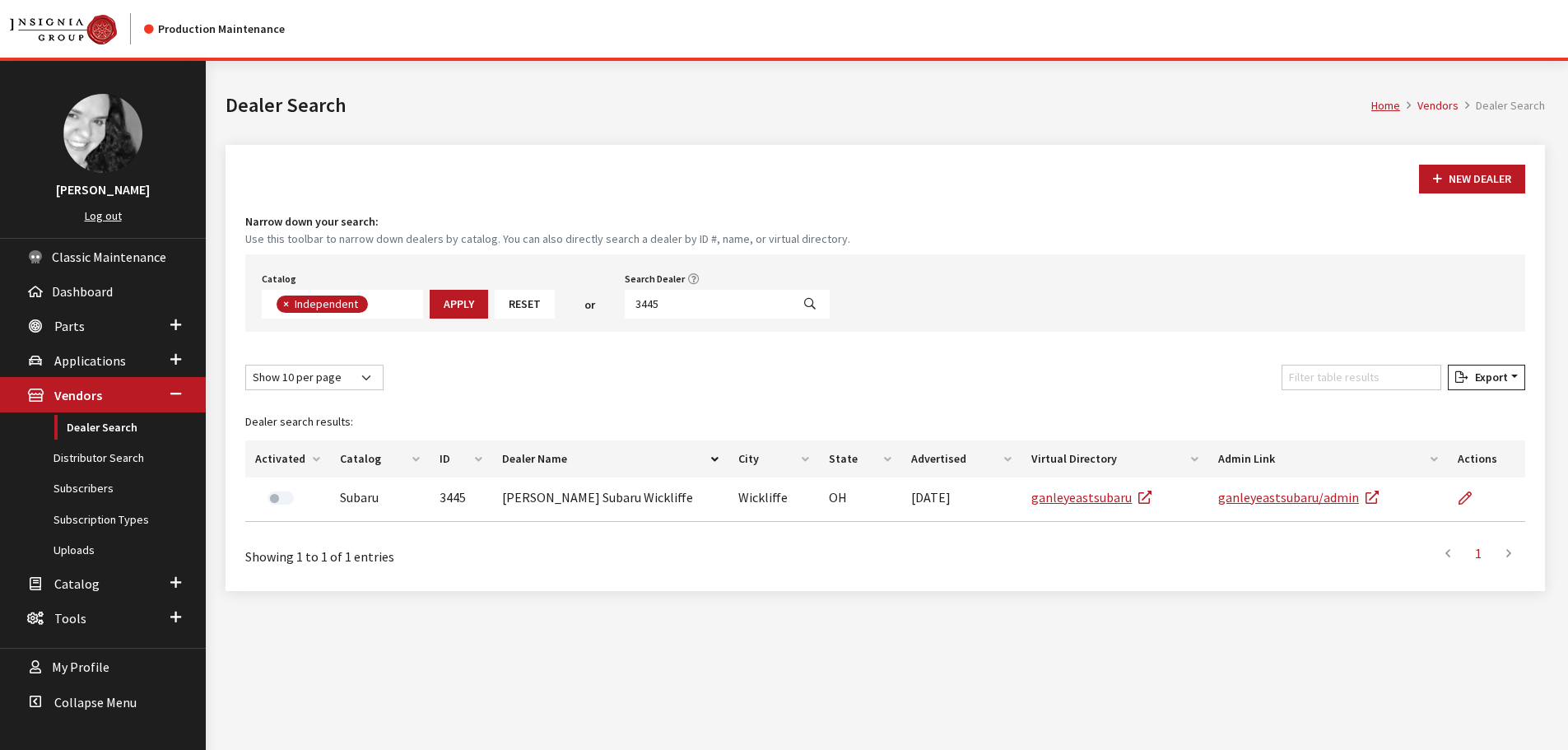
scroll to position [120, 0]
click at [691, 297] on input "3445" at bounding box center [708, 304] width 167 height 29
type input "2674"
select select
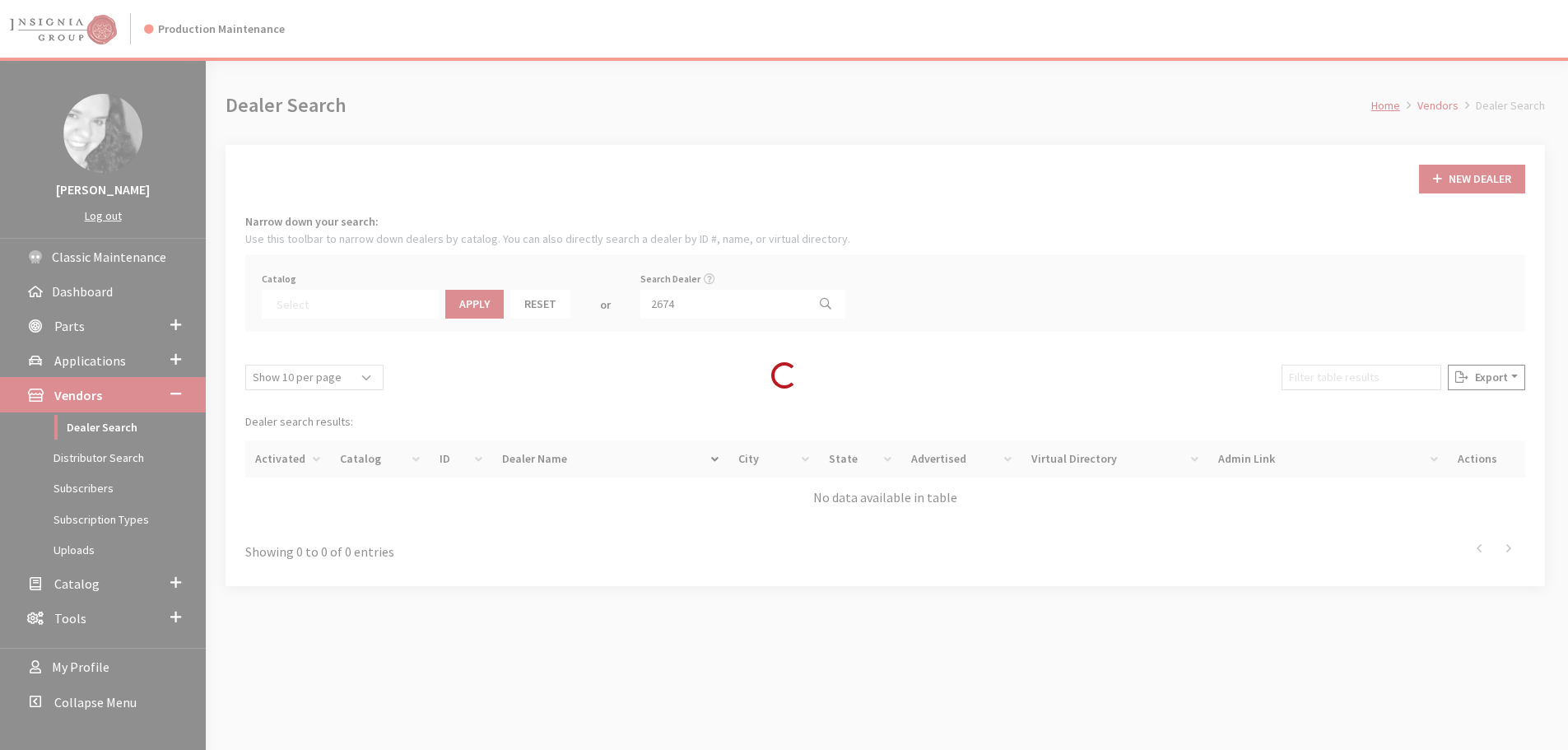
scroll to position [172, 0]
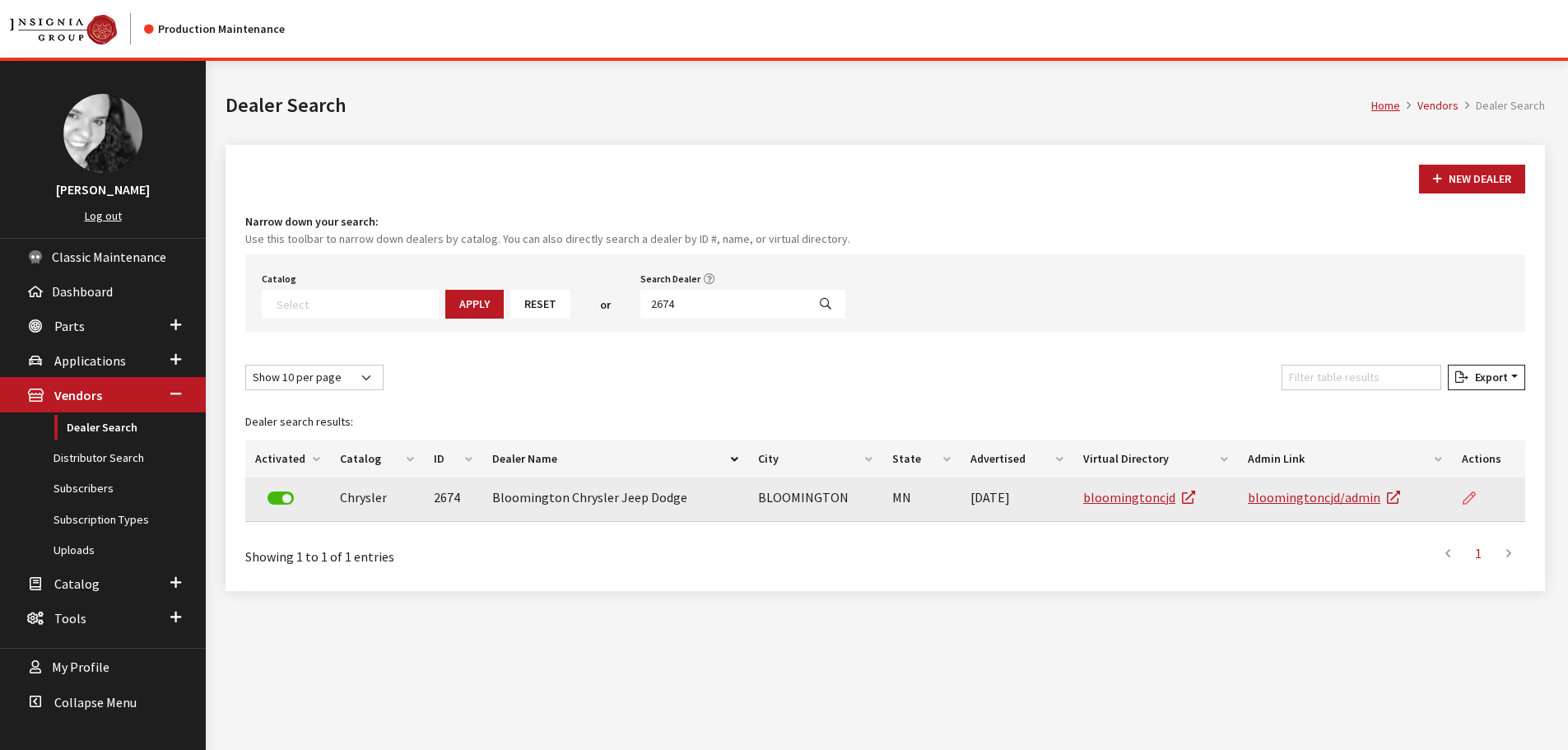
click at [1463, 501] on link at bounding box center [1476, 498] width 28 height 41
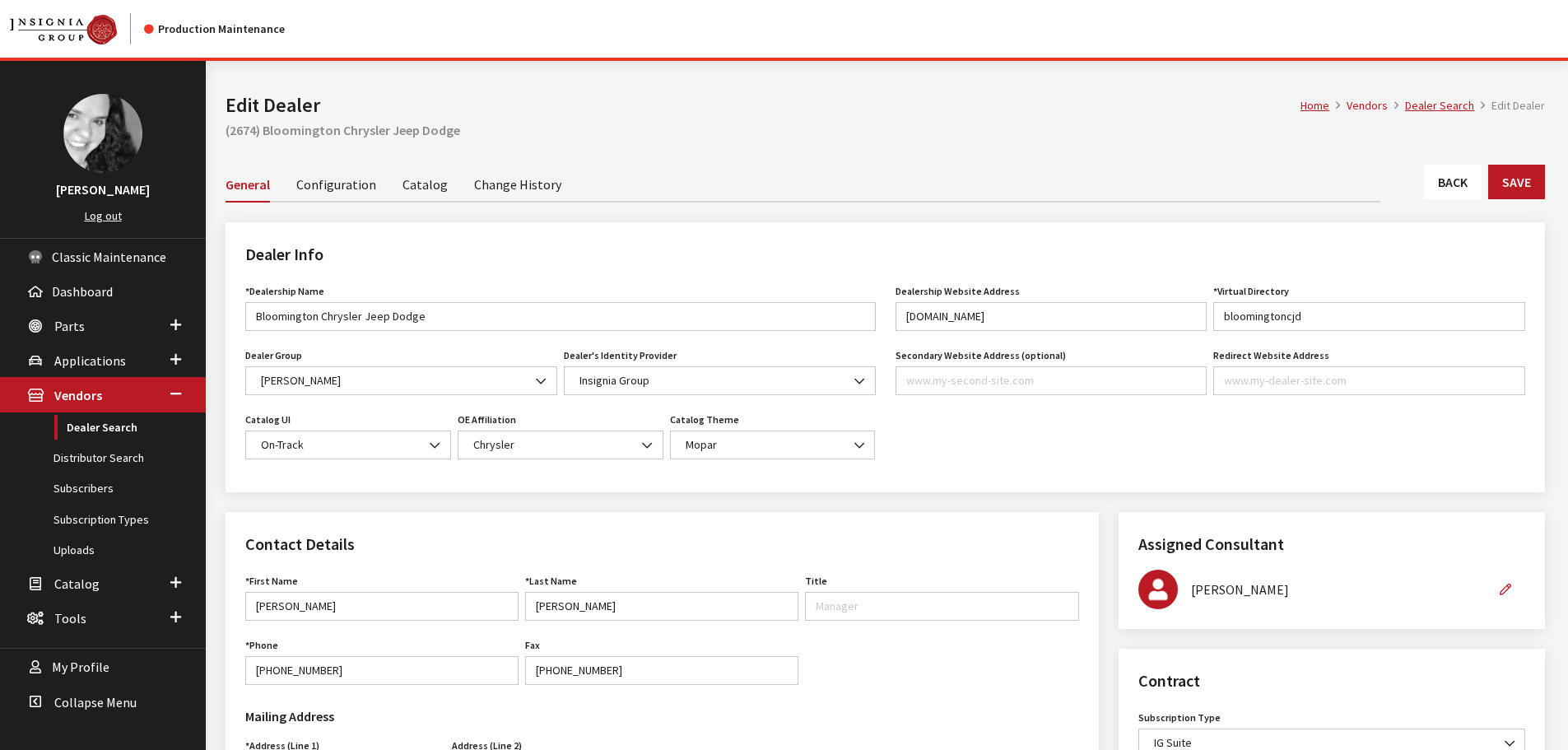
click at [1432, 179] on link "Back" at bounding box center [1453, 181] width 58 height 34
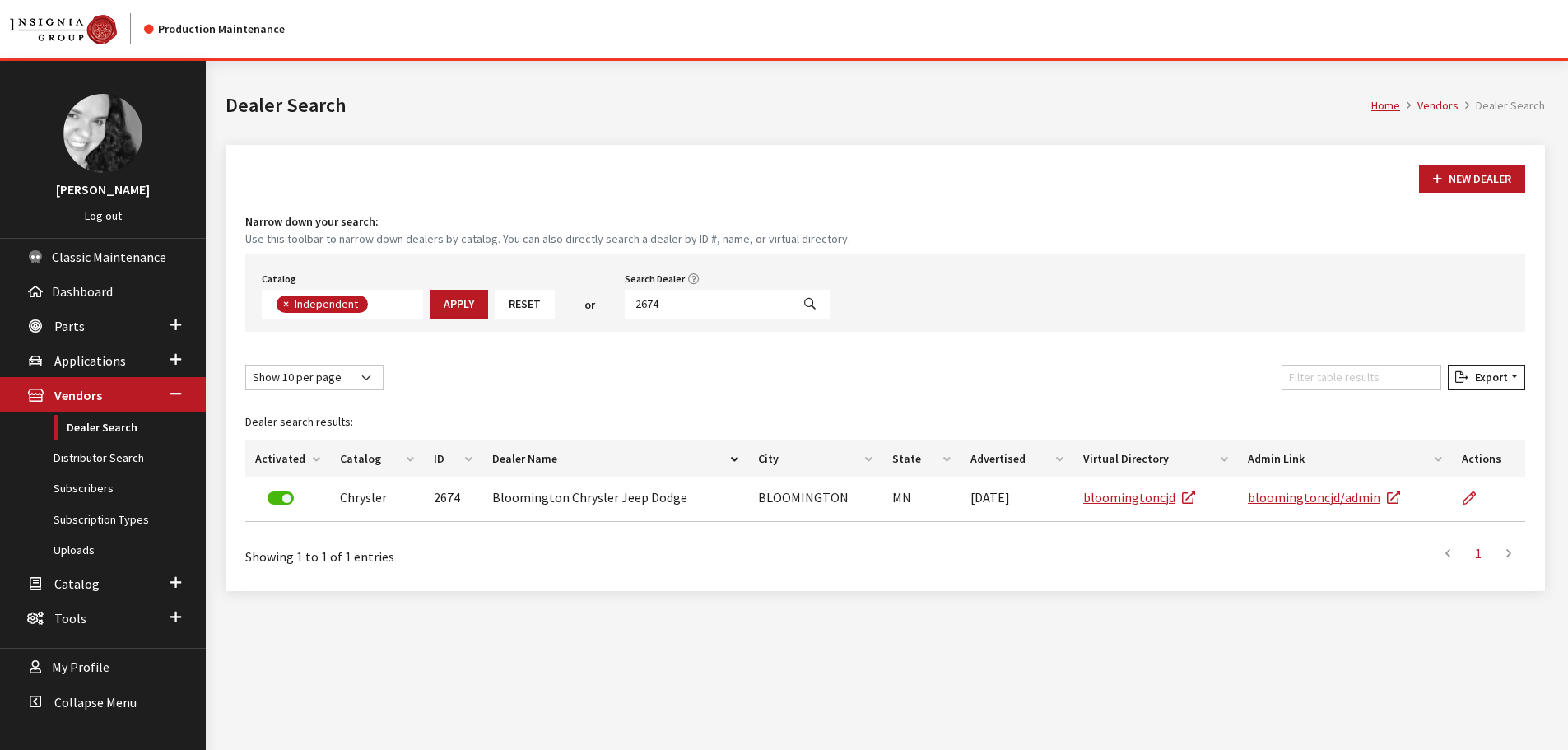
scroll to position [120, 0]
click at [653, 304] on input "2674" at bounding box center [708, 304] width 167 height 29
type input "6380"
select select
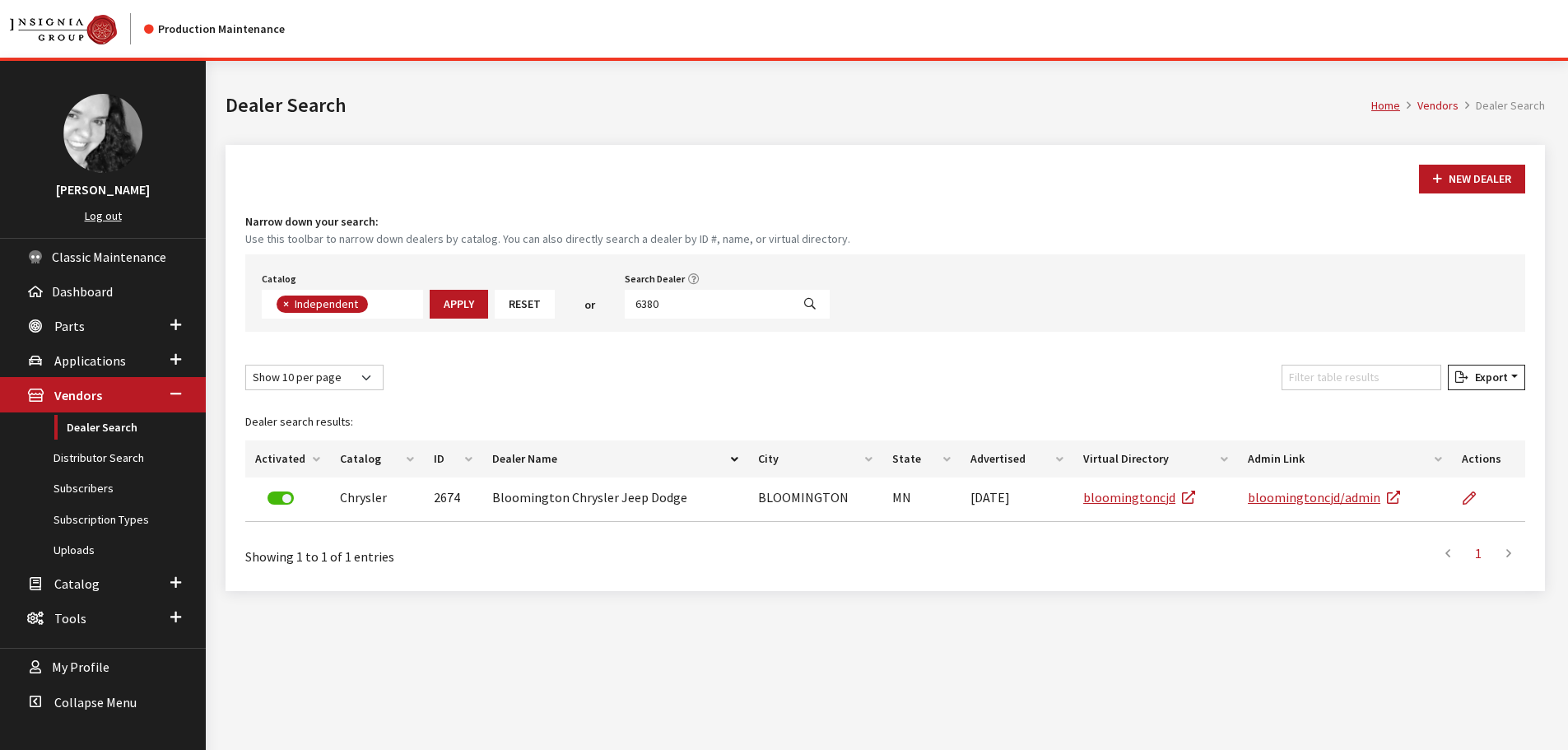
scroll to position [172, 0]
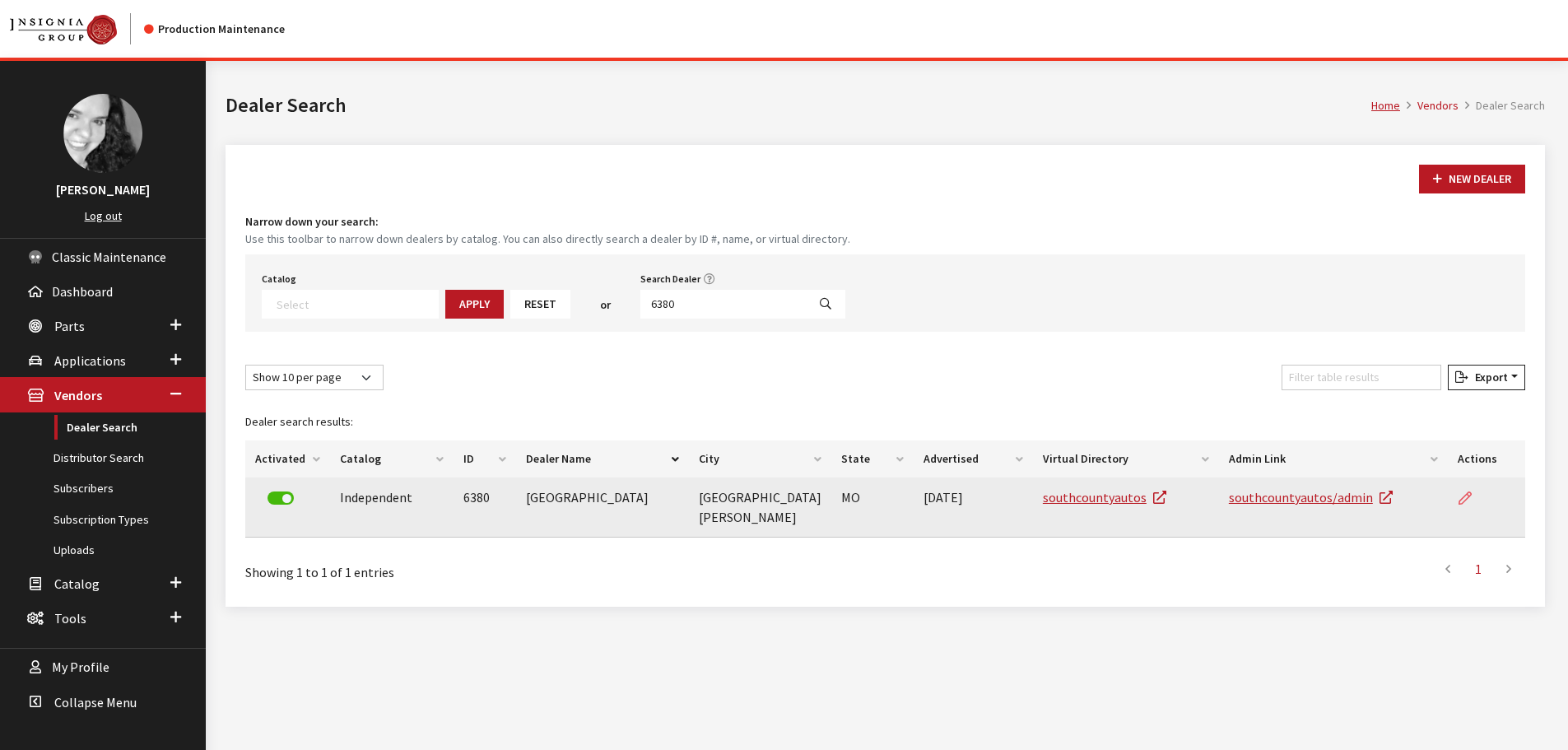
click at [1458, 487] on link at bounding box center [1471, 498] width 28 height 41
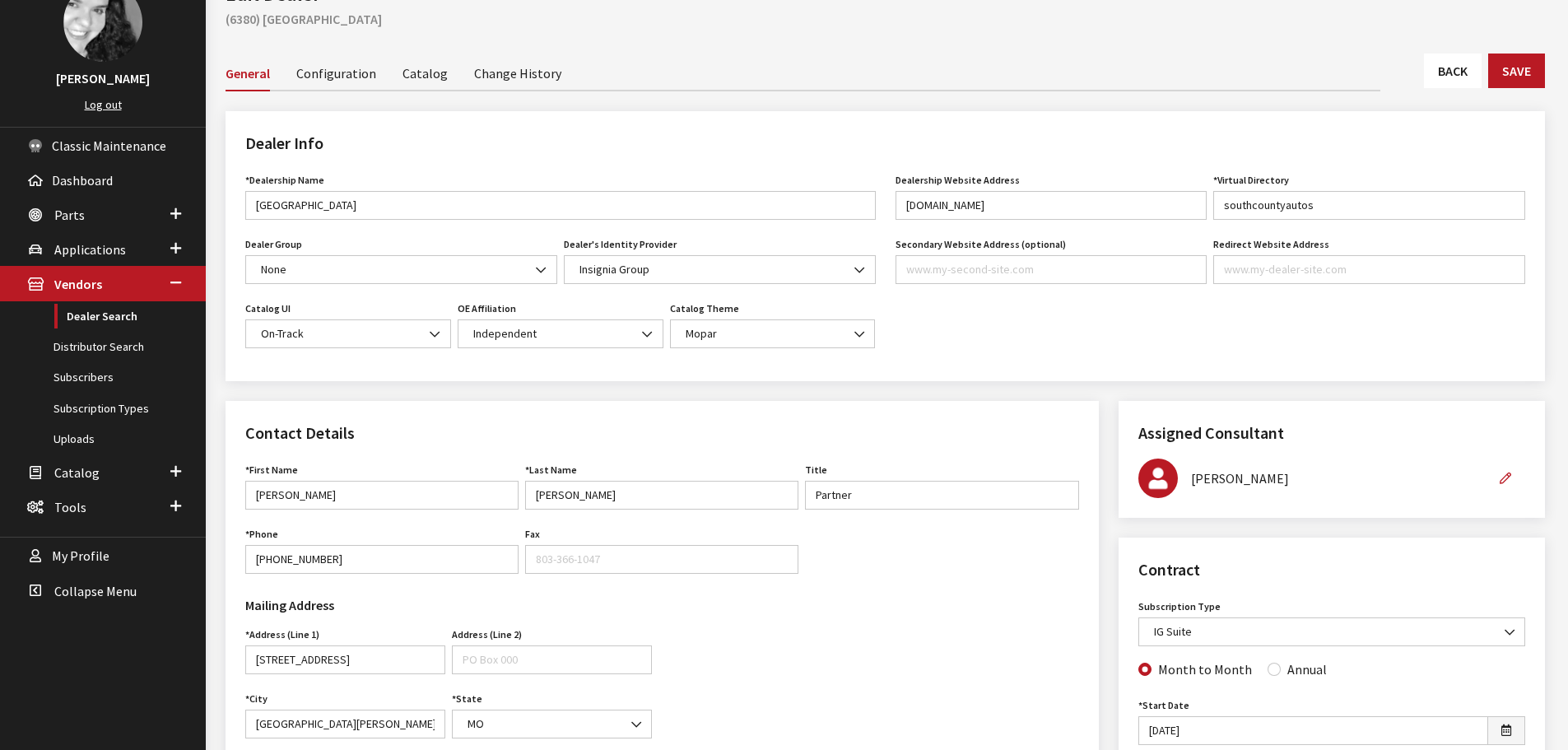
scroll to position [82, 0]
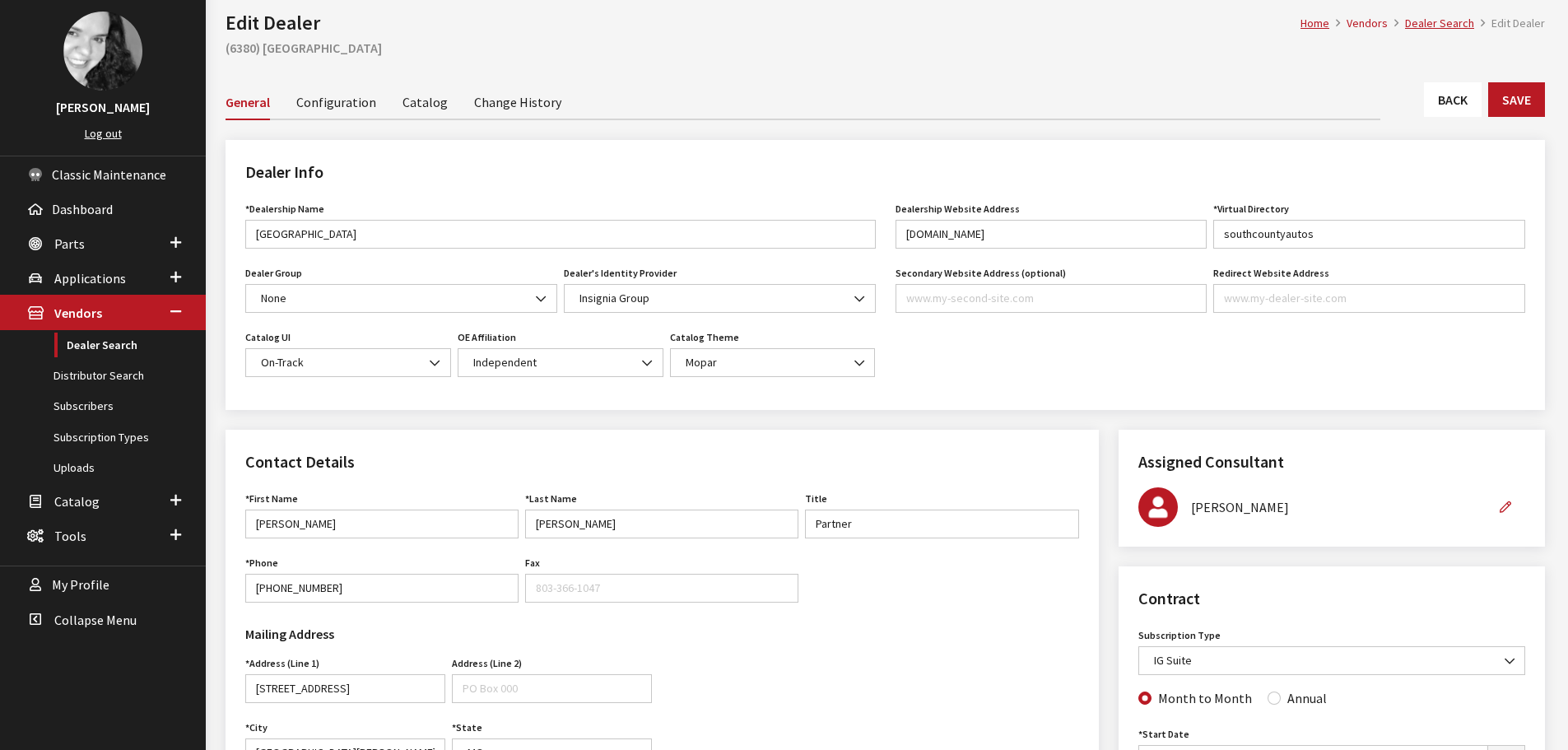
click at [1436, 108] on link "Back" at bounding box center [1453, 99] width 58 height 34
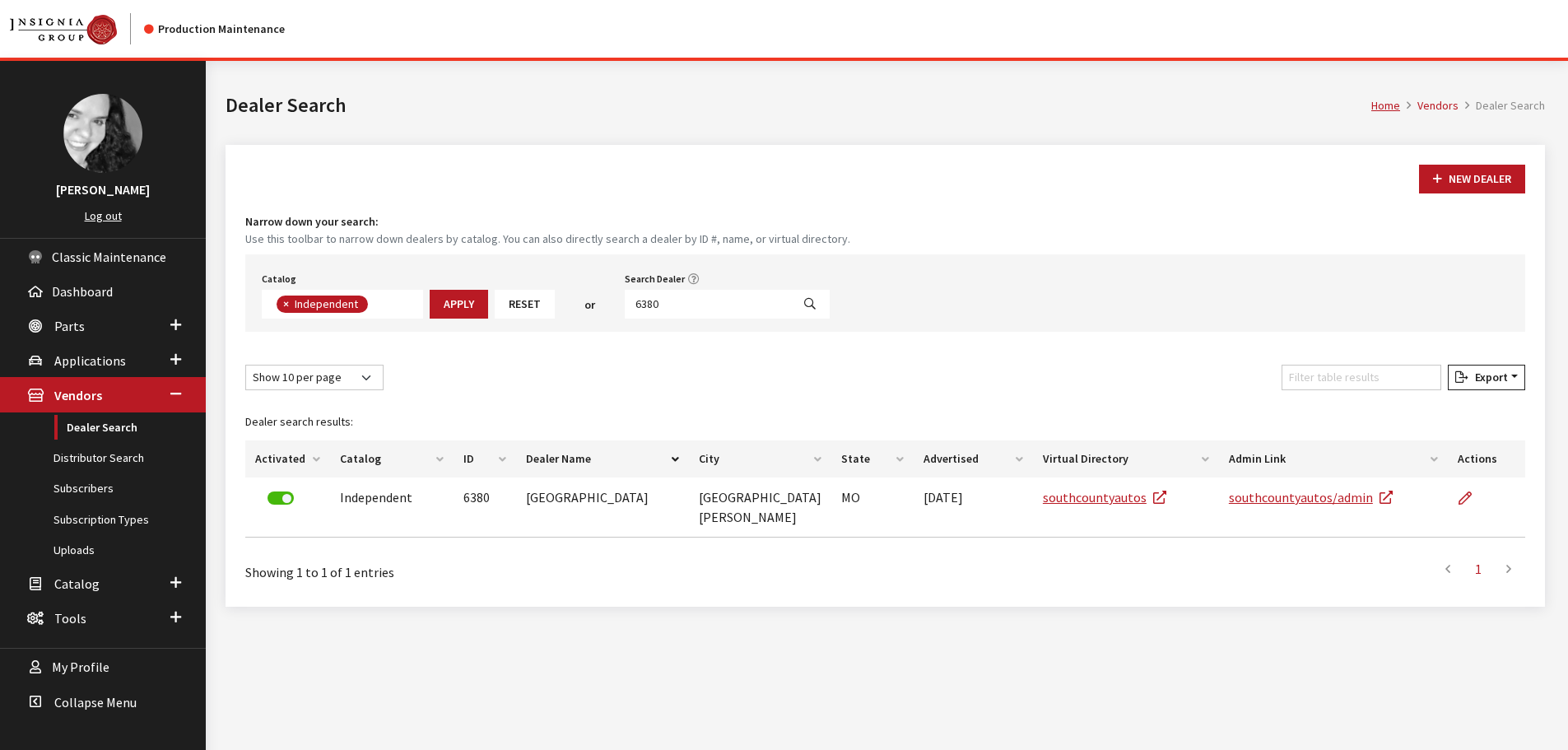
scroll to position [120, 0]
click at [731, 309] on input "6380" at bounding box center [708, 304] width 167 height 29
type input "6378"
select select
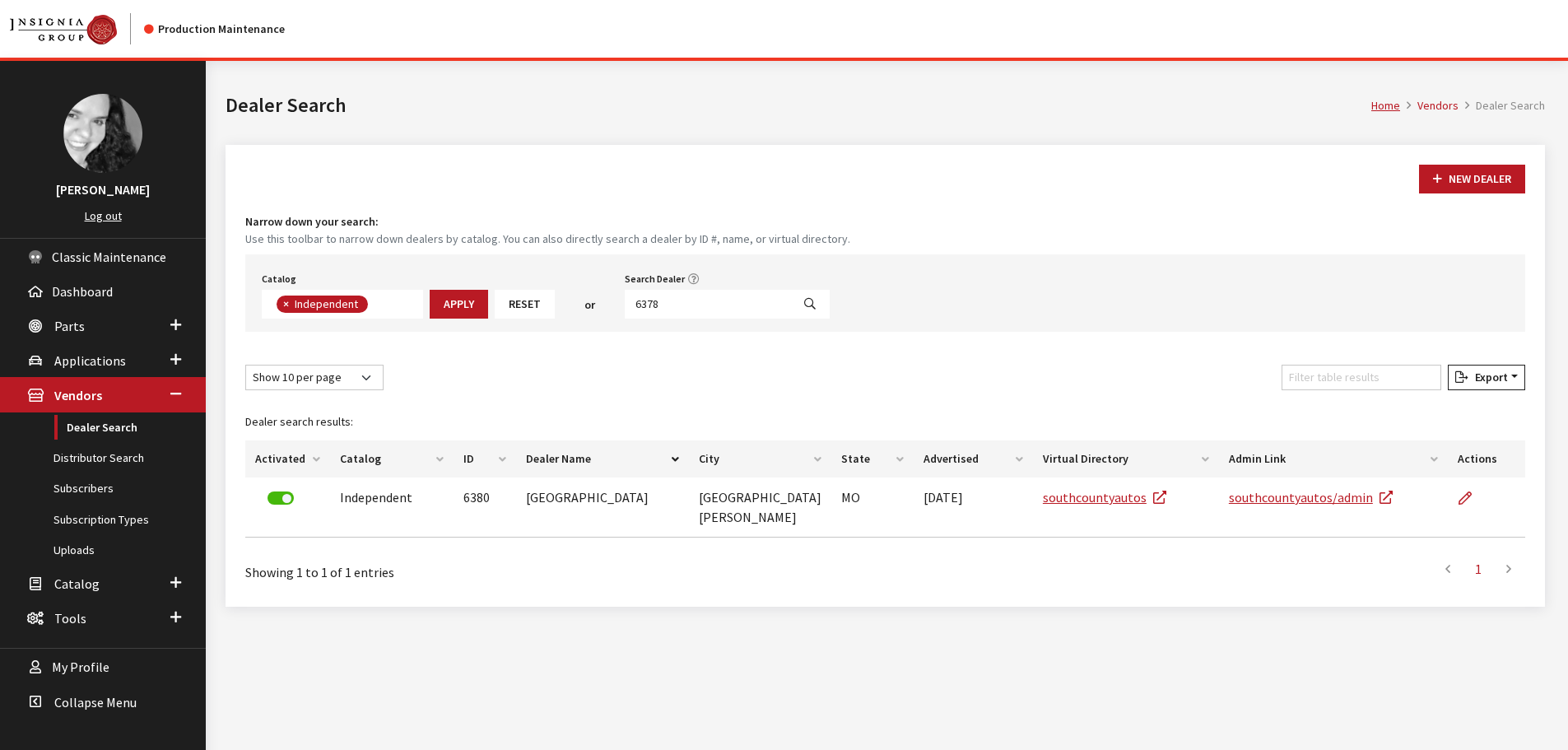
scroll to position [172, 0]
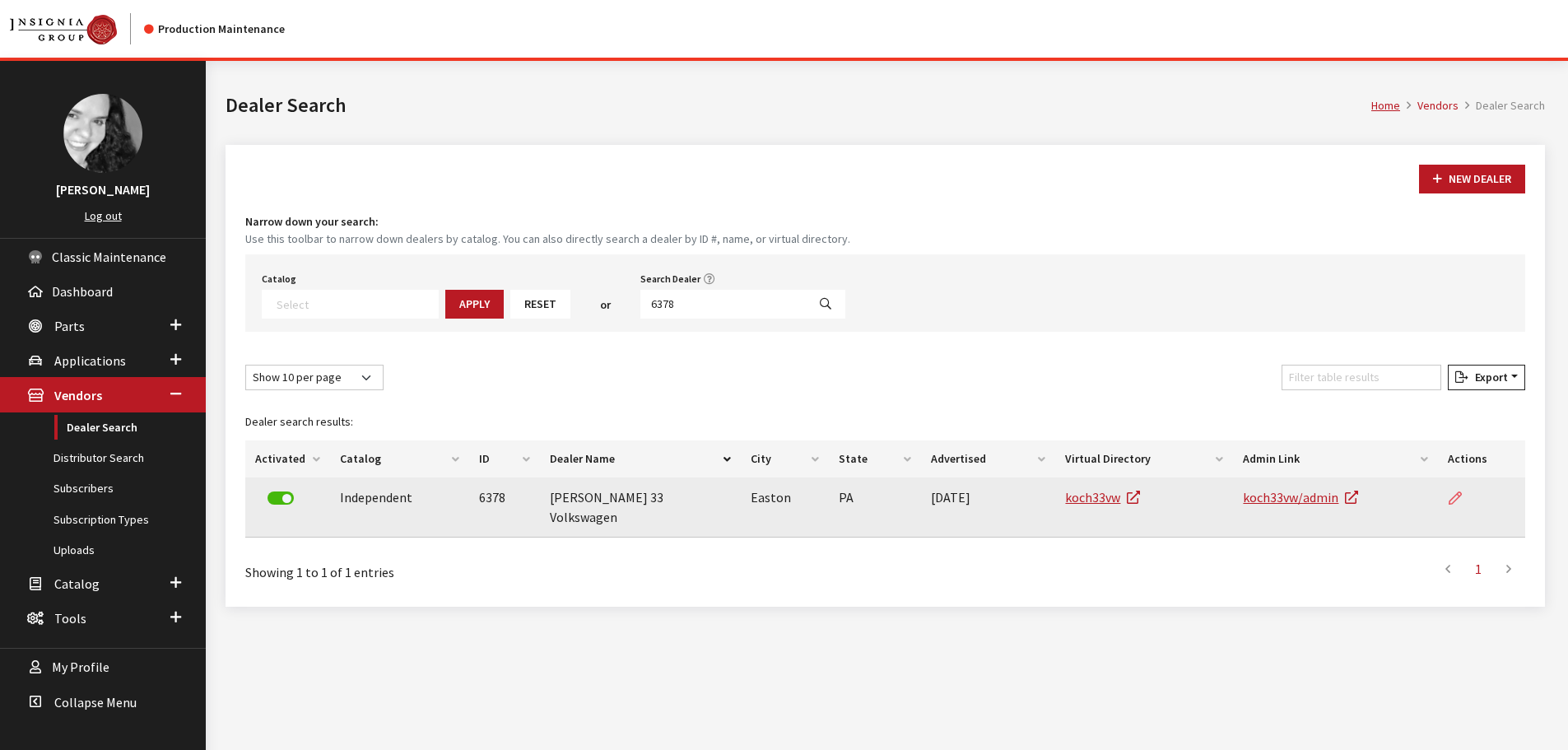
click at [1461, 500] on icon at bounding box center [1456, 499] width 14 height 14
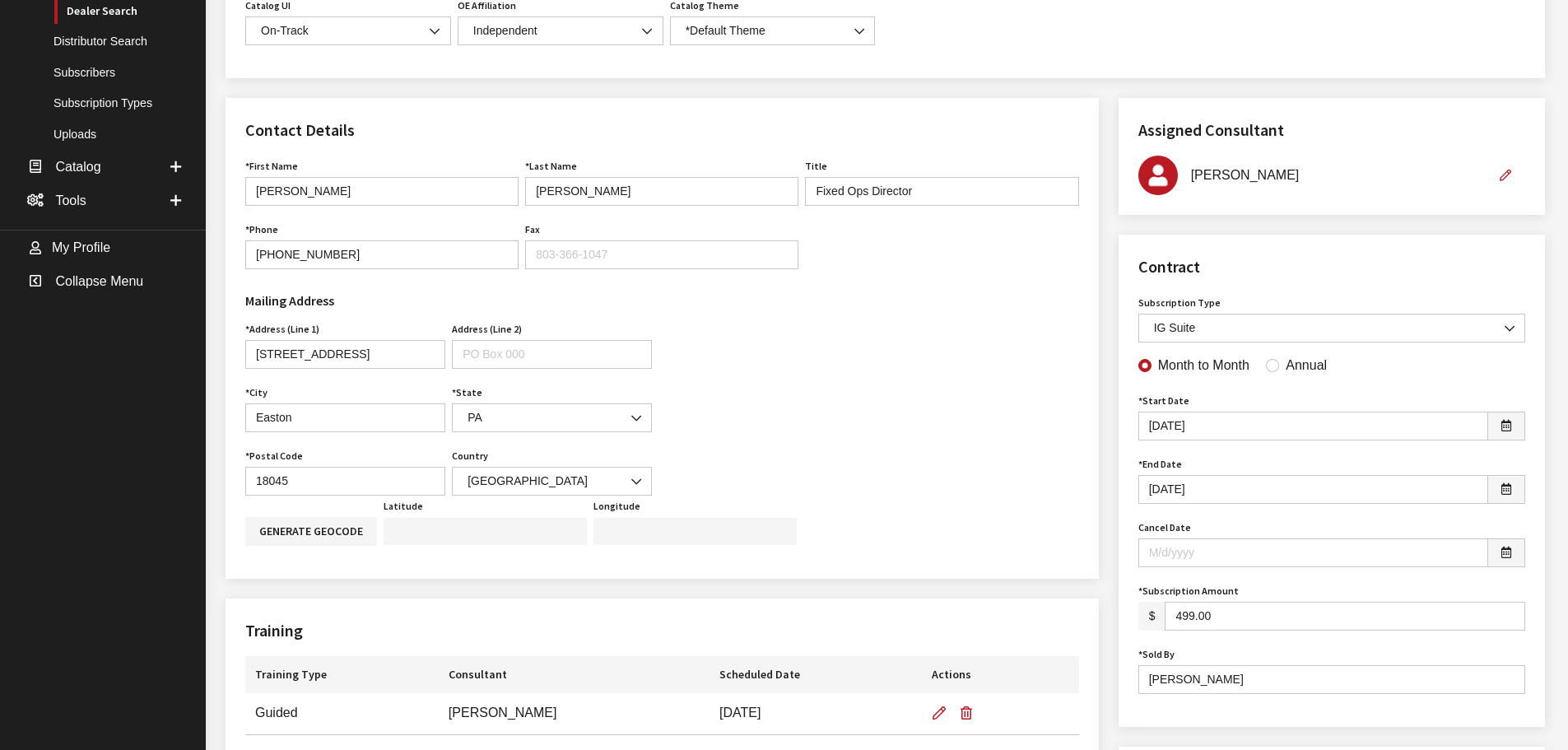
scroll to position [82, 0]
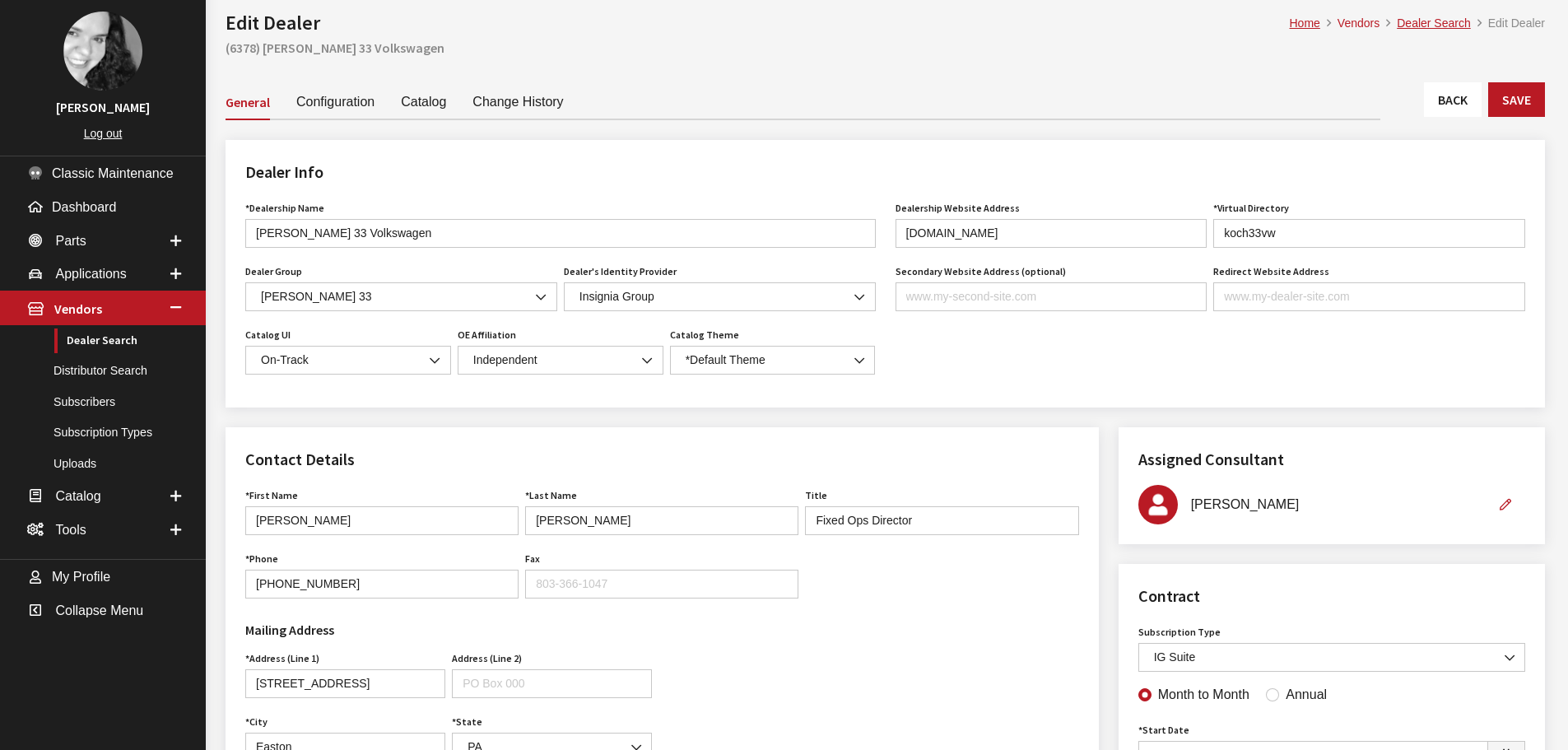
click at [1439, 108] on link "Back" at bounding box center [1453, 99] width 58 height 34
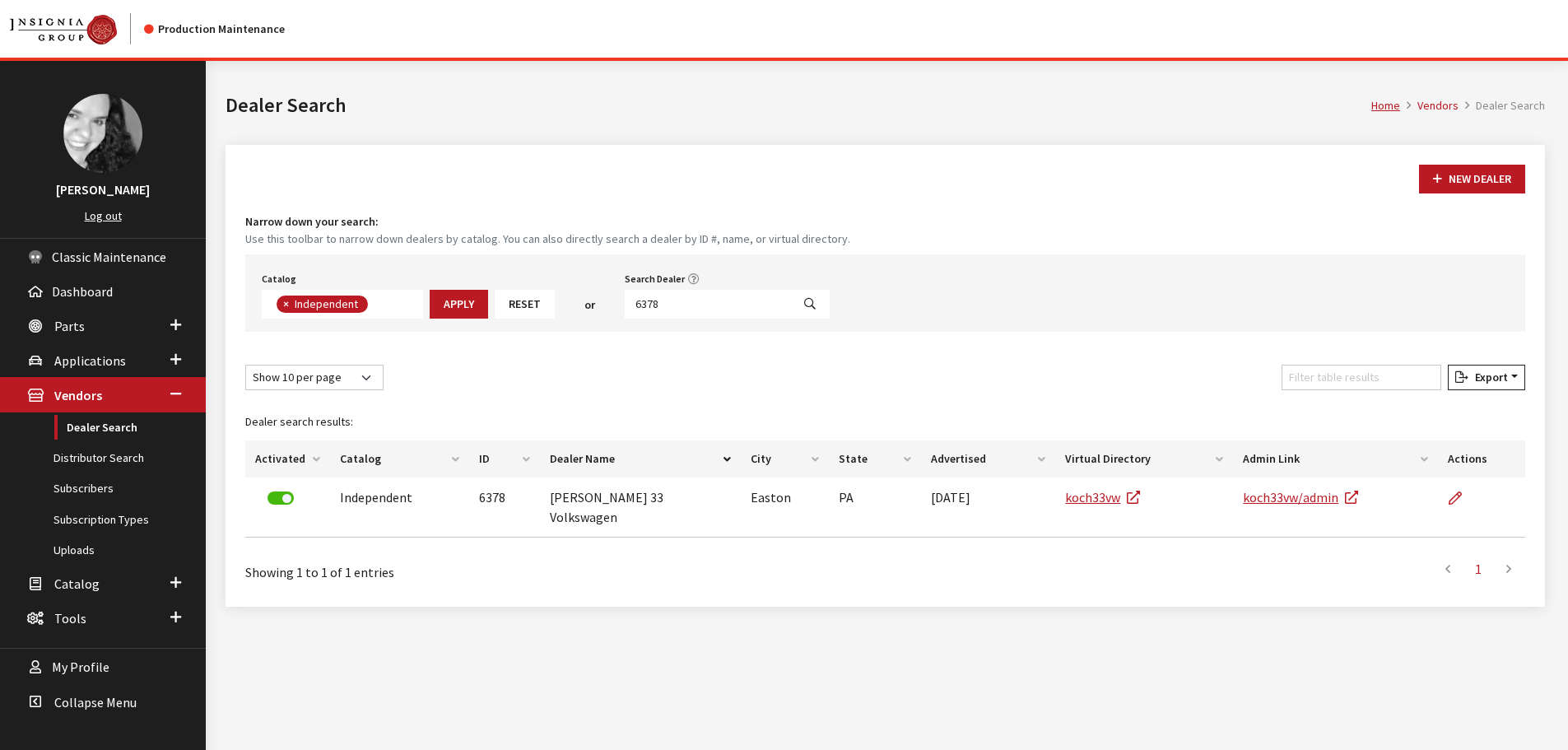
scroll to position [120, 0]
click at [704, 309] on input "6378" at bounding box center [708, 304] width 167 height 29
click at [701, 309] on input "6378" at bounding box center [708, 304] width 167 height 29
type input "6397"
select select
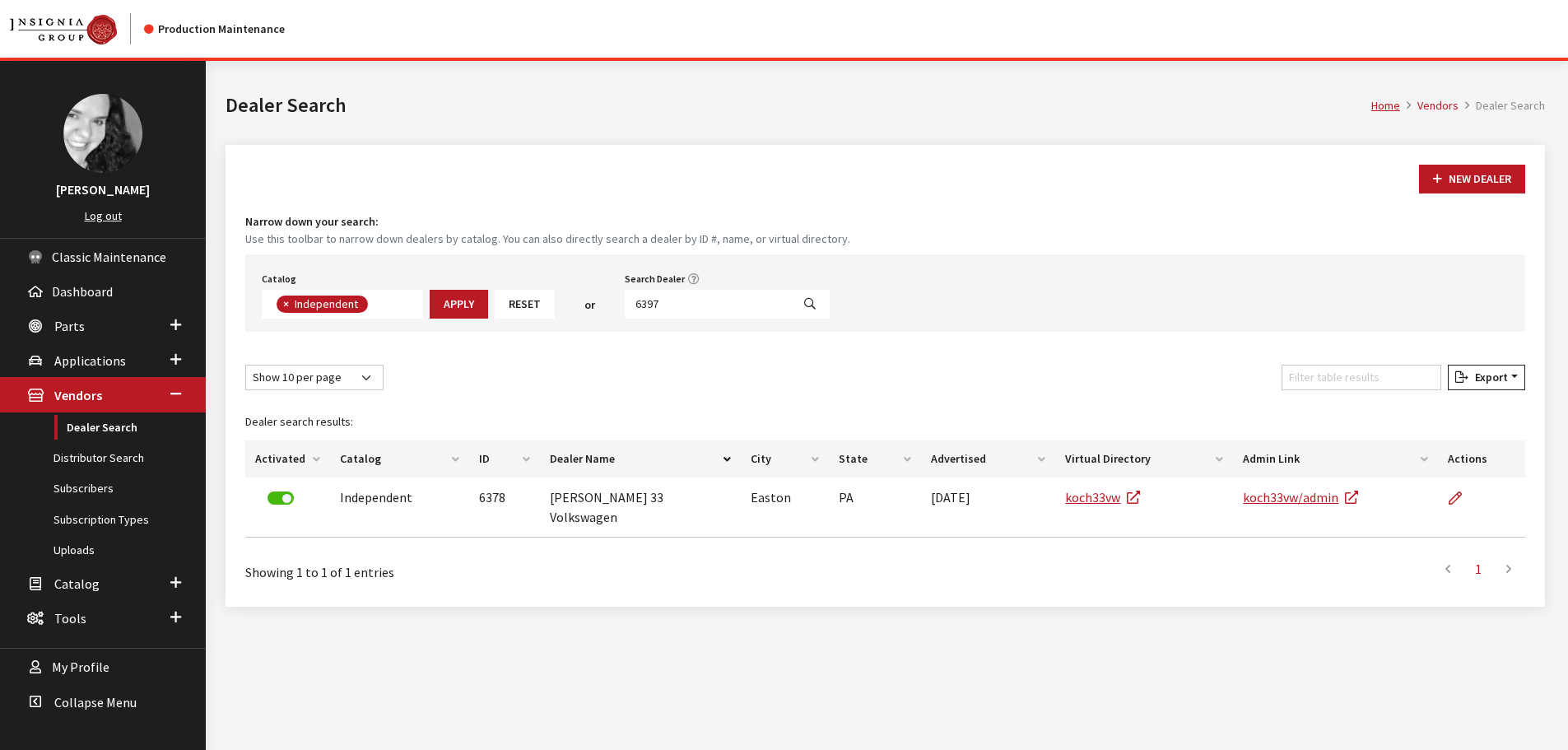
scroll to position [172, 0]
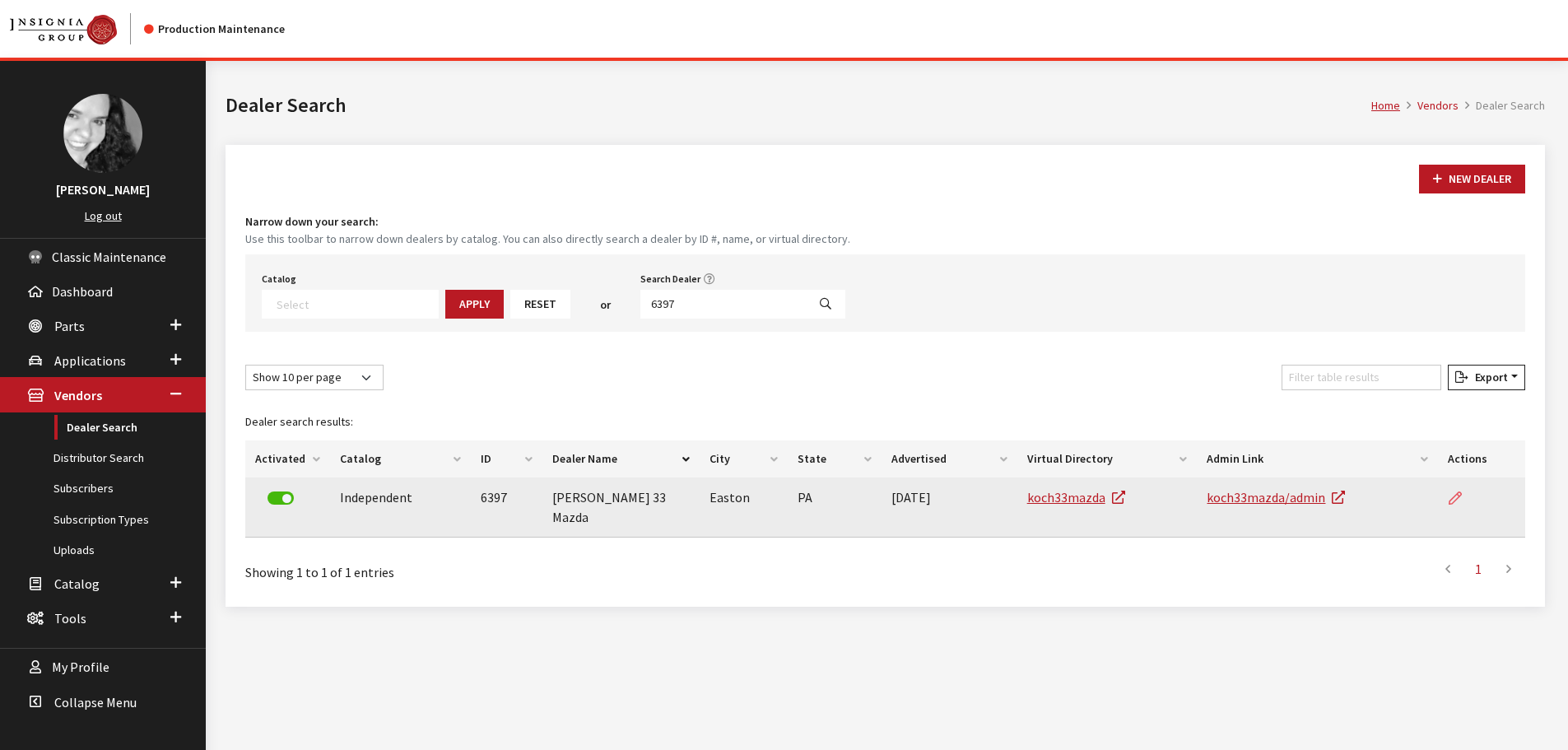
click at [1470, 498] on link at bounding box center [1462, 498] width 28 height 41
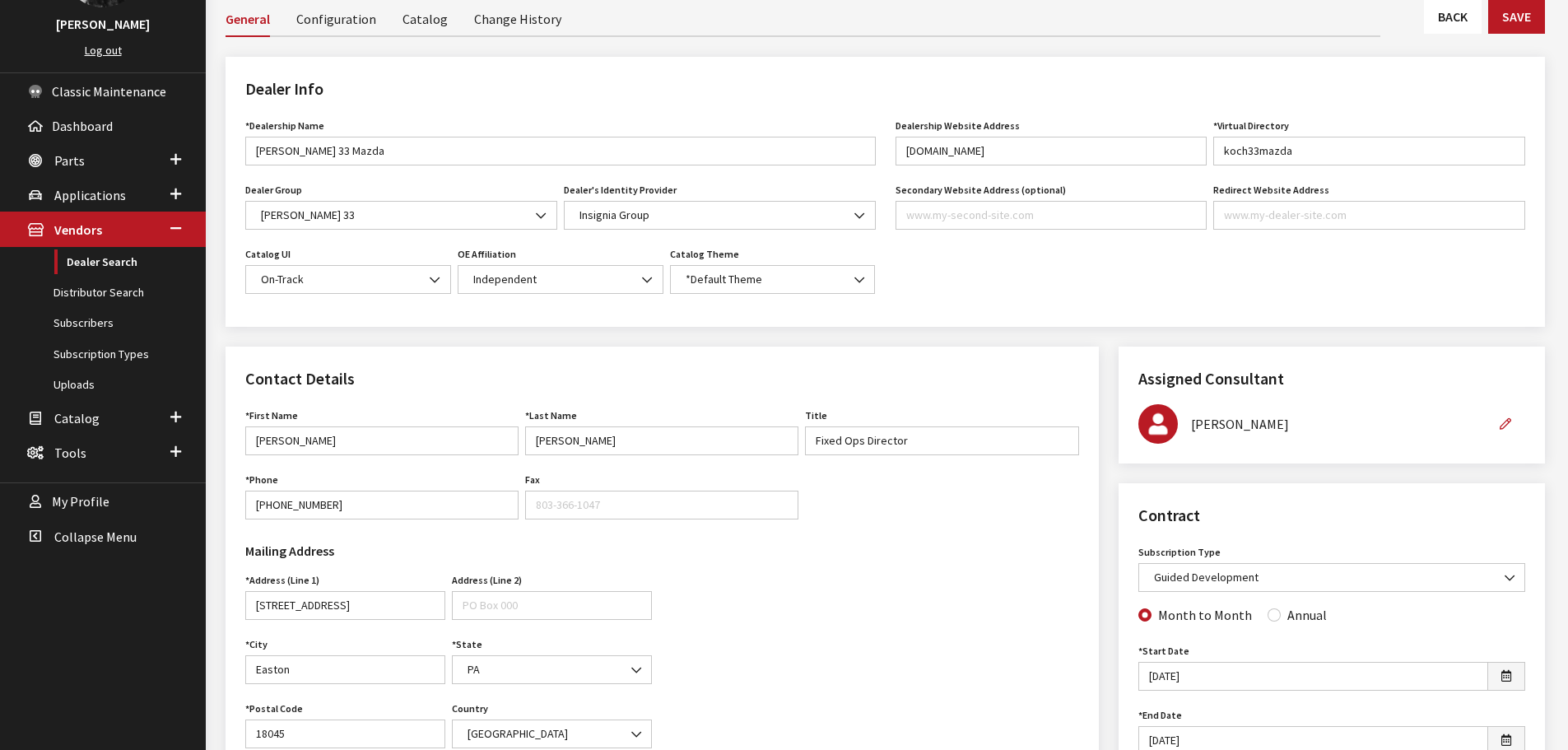
scroll to position [165, 0]
click at [1468, 28] on link "Back" at bounding box center [1453, 17] width 58 height 34
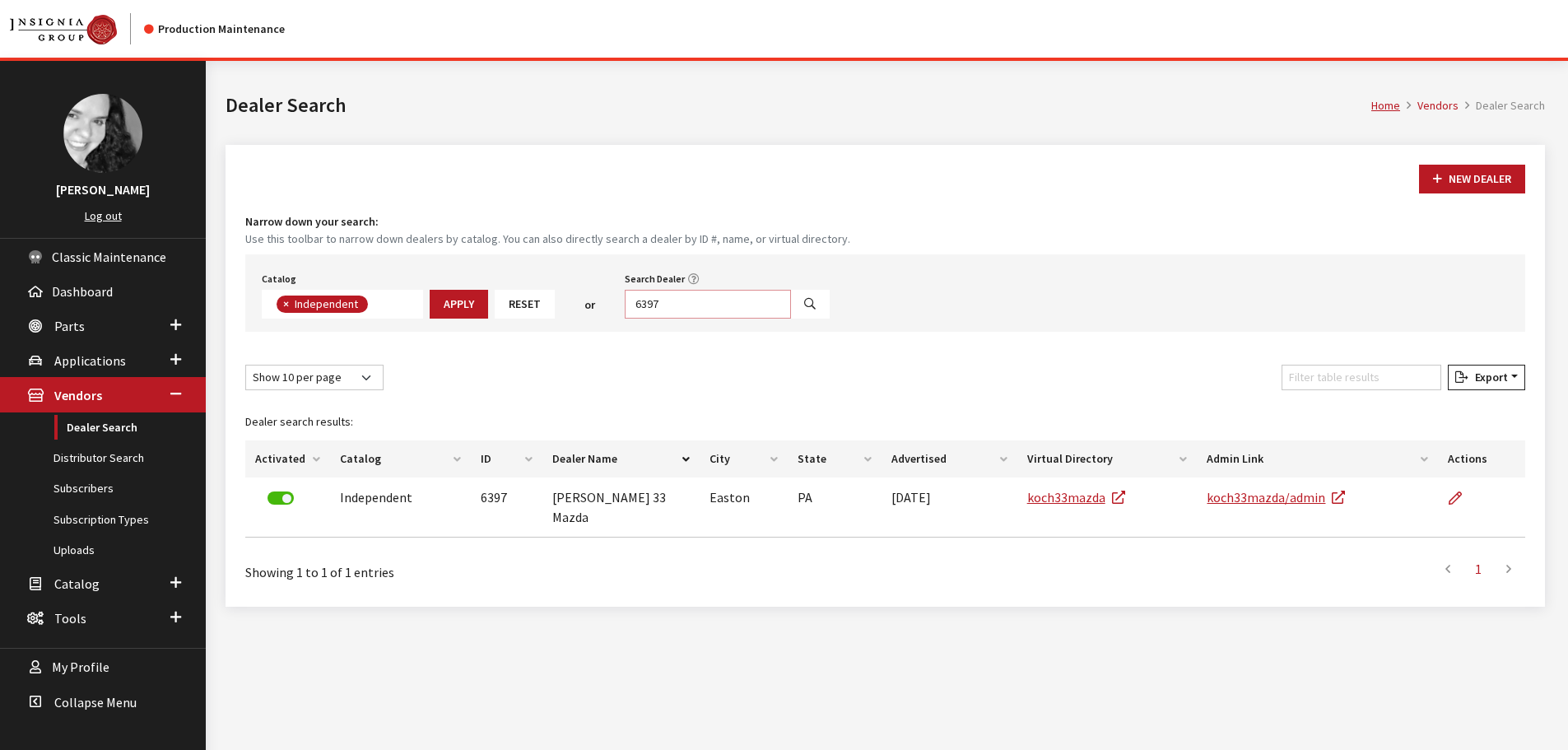
scroll to position [120, 0]
click at [698, 308] on input "6397" at bounding box center [708, 304] width 167 height 29
type input "6377"
select select
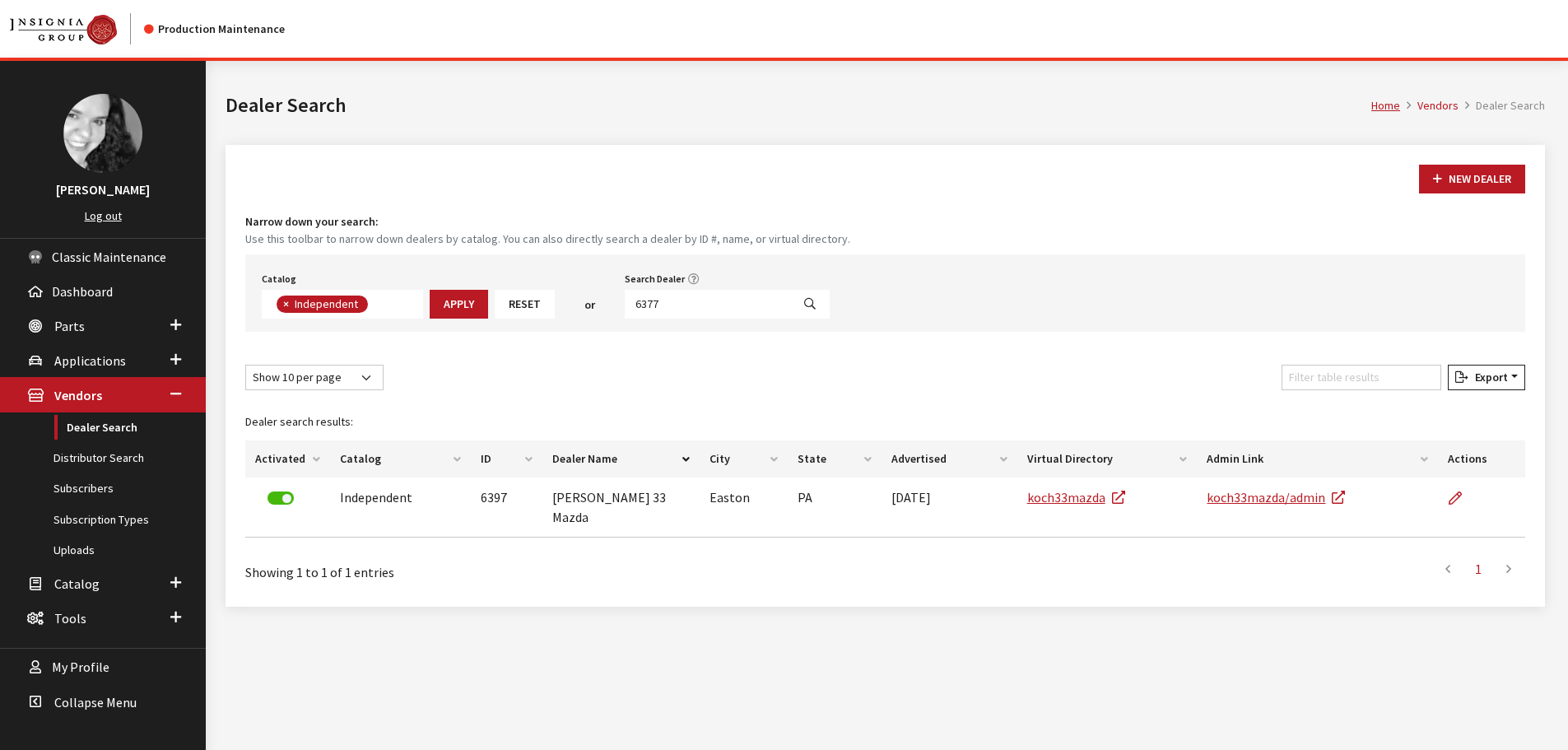
scroll to position [172, 0]
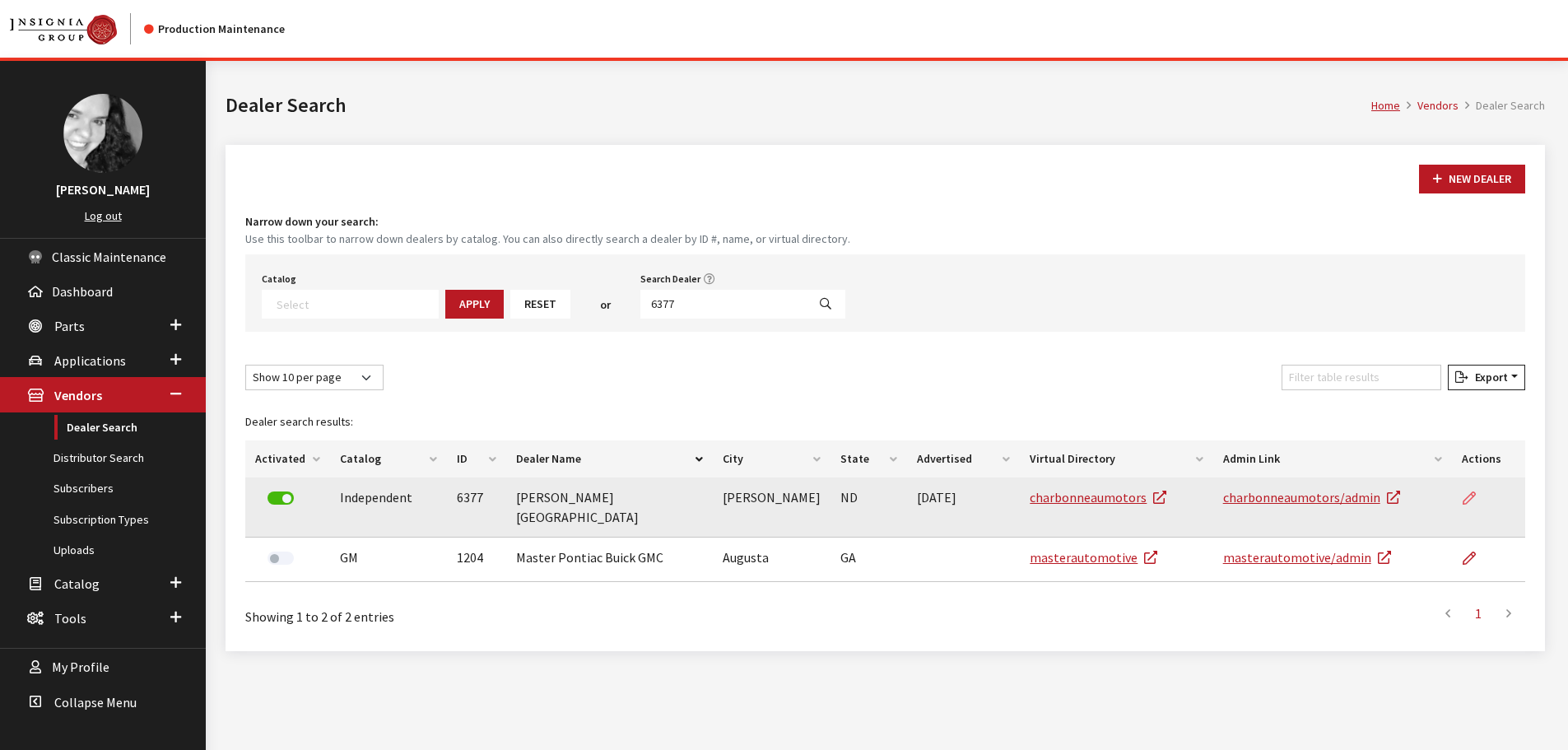
click at [1476, 493] on link at bounding box center [1476, 498] width 28 height 41
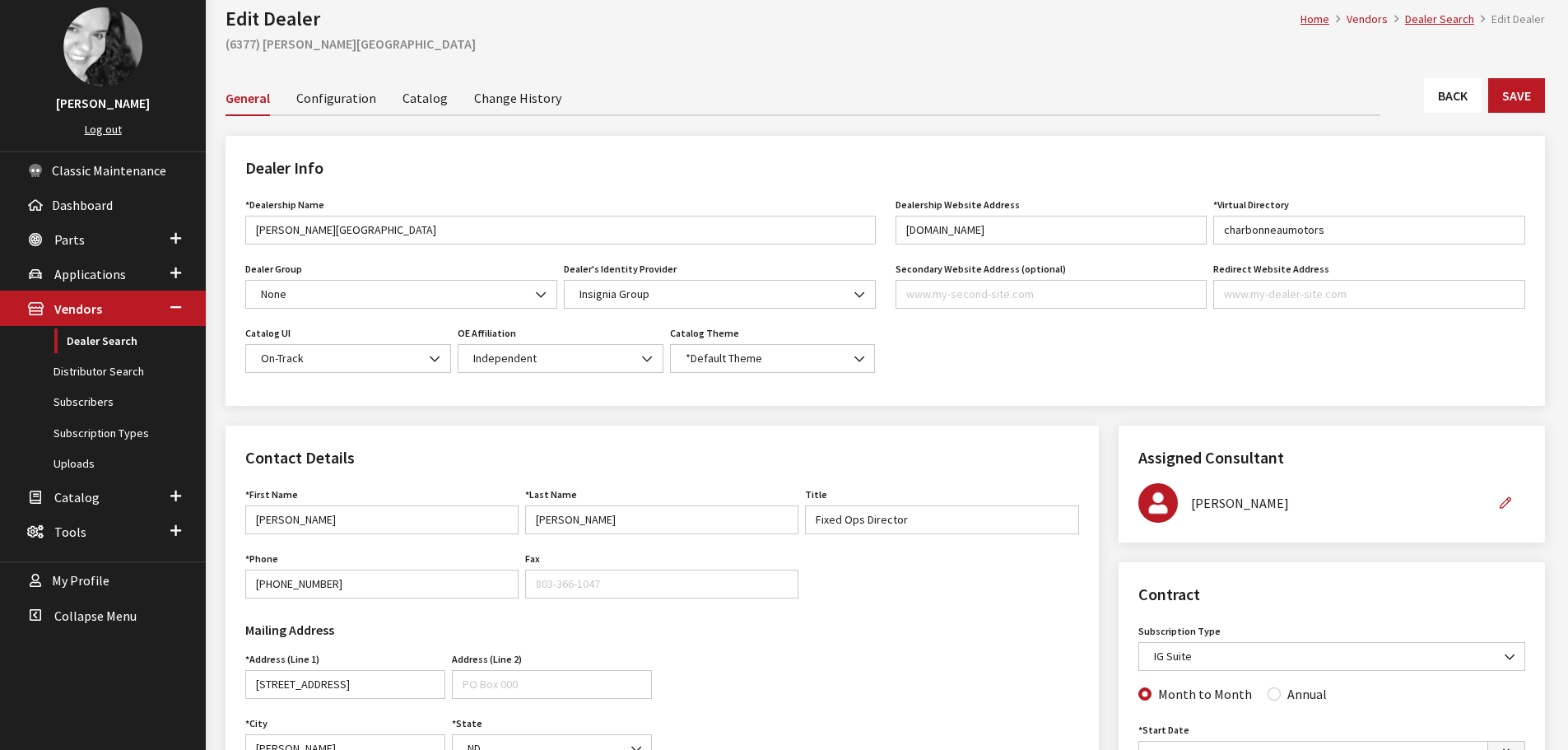
scroll to position [82, 0]
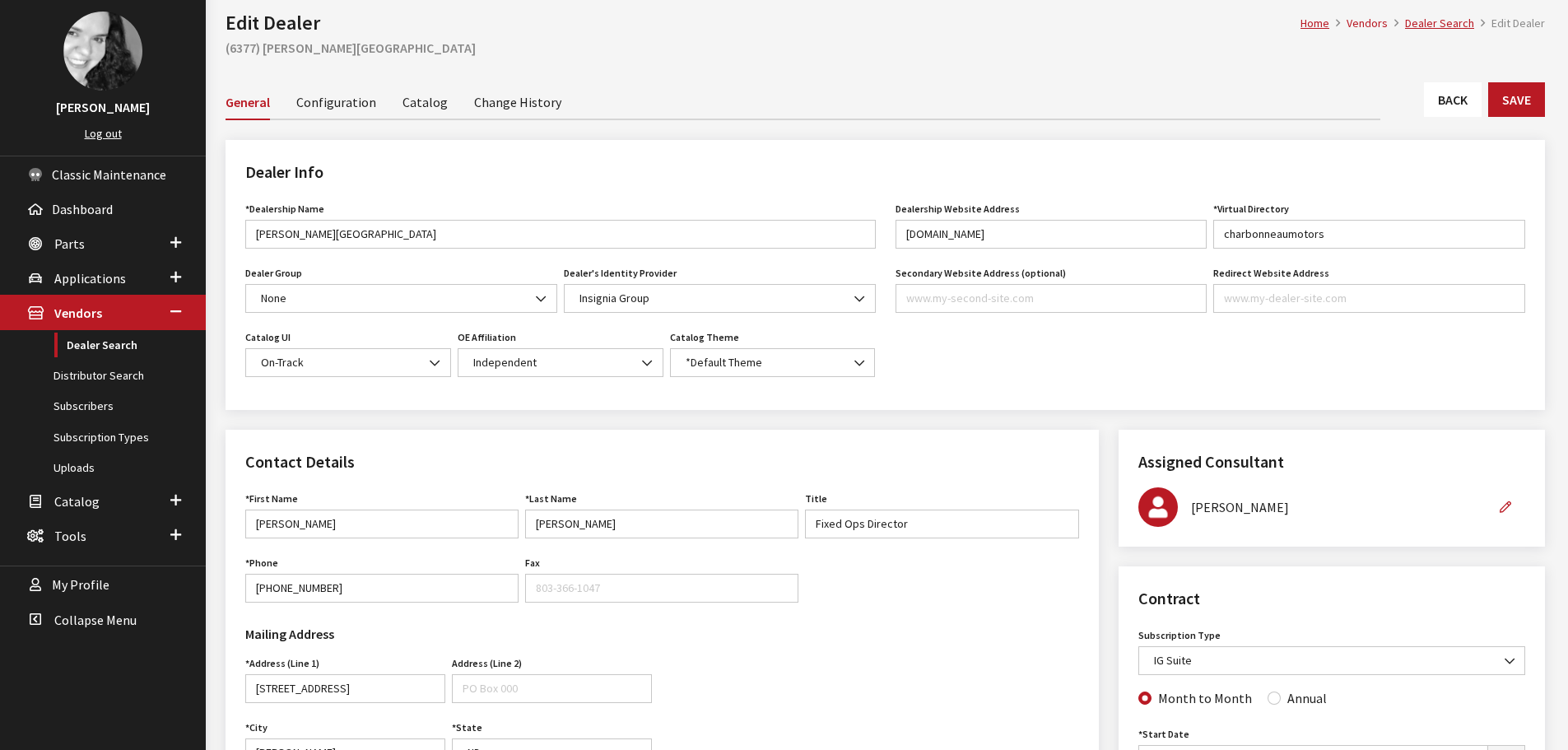
click at [1440, 93] on link "Back" at bounding box center [1453, 99] width 58 height 34
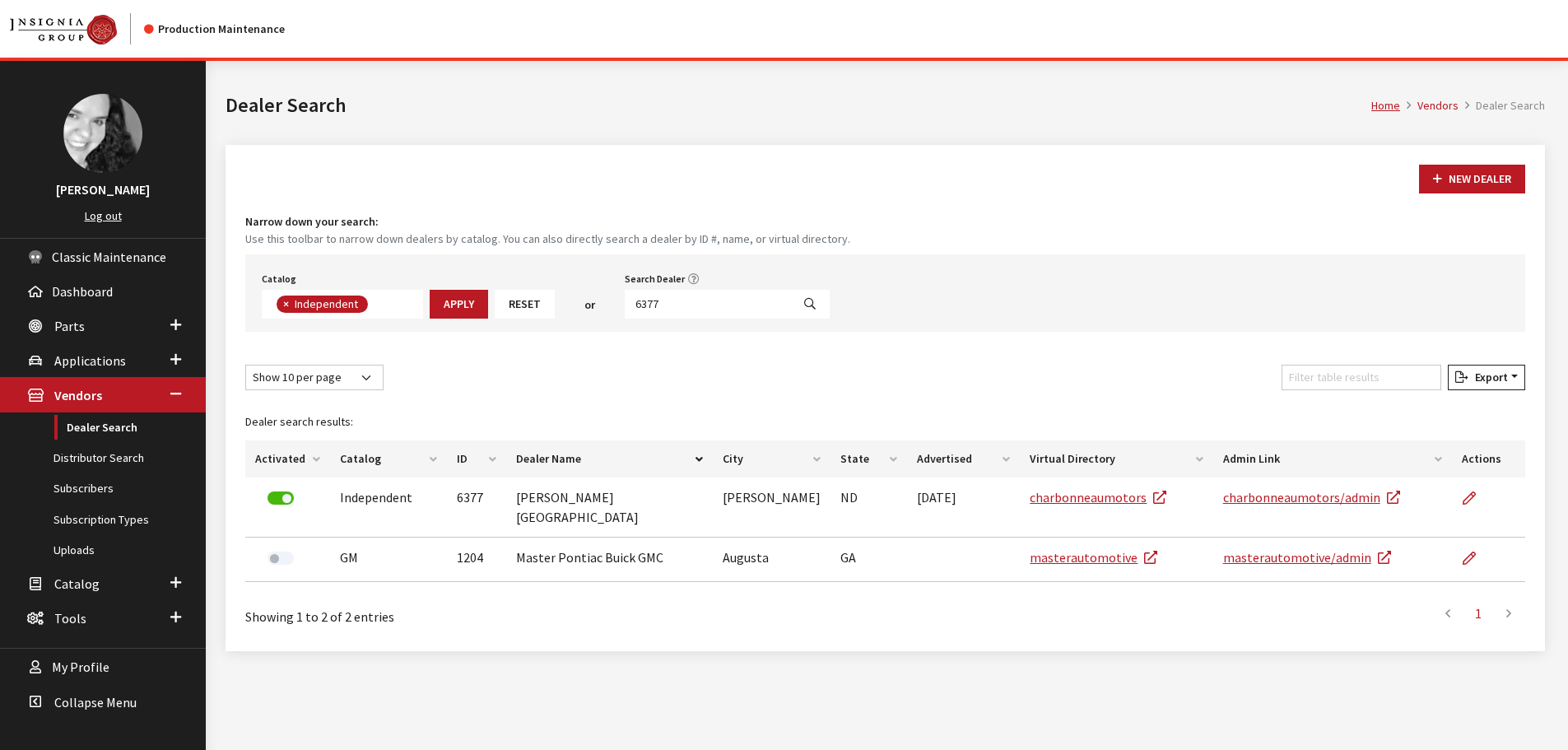
scroll to position [120, 0]
click at [712, 304] on input "6377" at bounding box center [708, 304] width 167 height 29
type input "1860"
select select
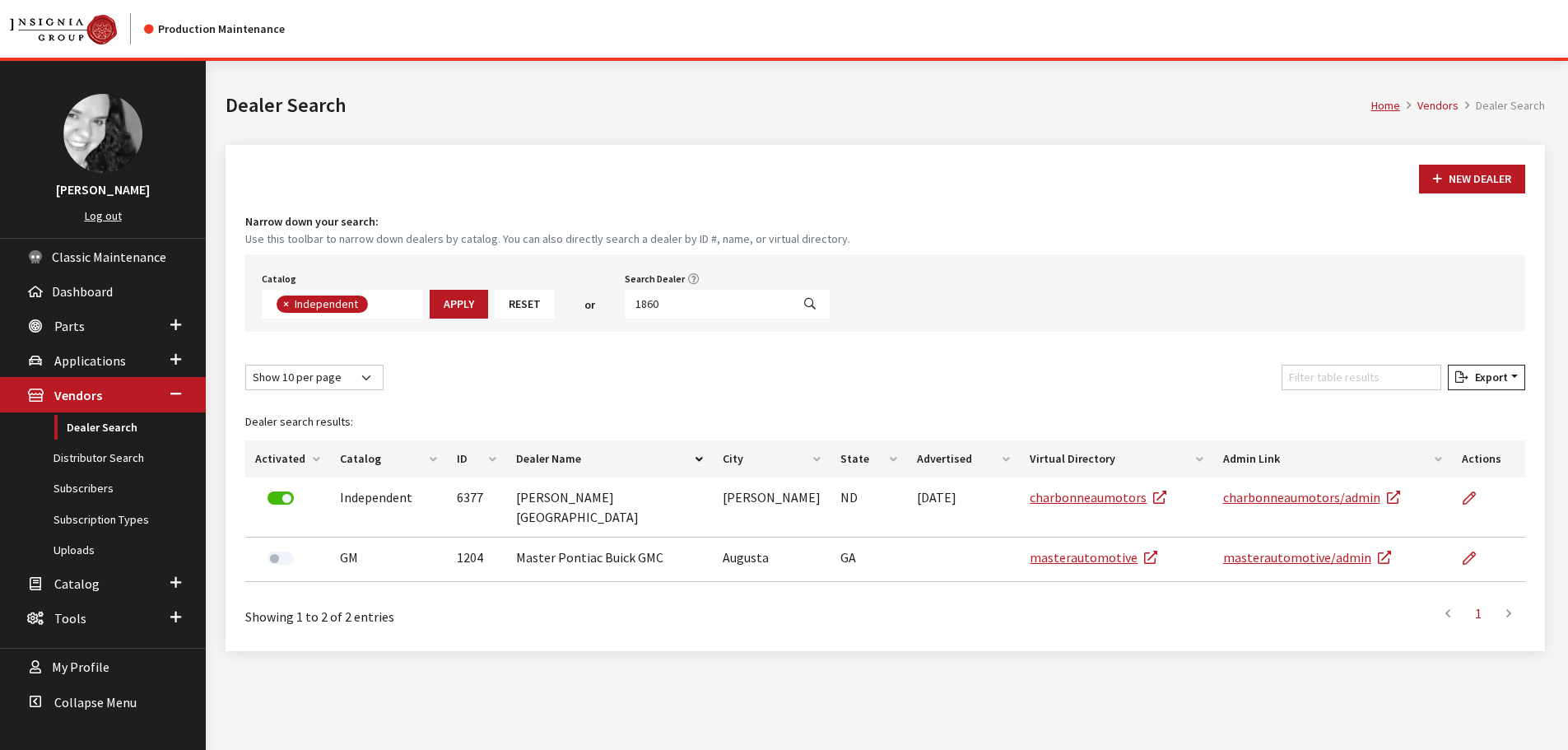
scroll to position [172, 0]
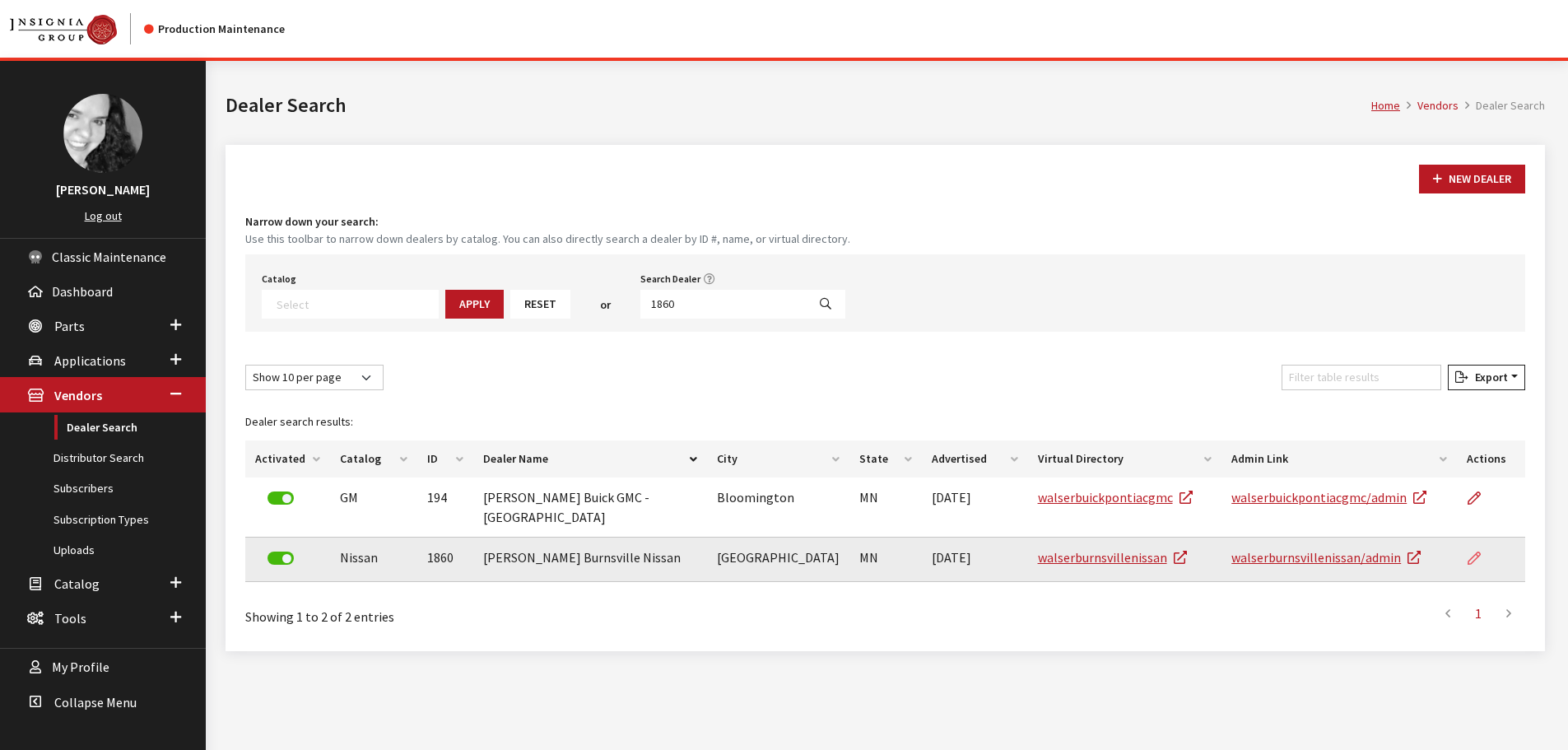
click at [1484, 547] on link at bounding box center [1481, 558] width 28 height 41
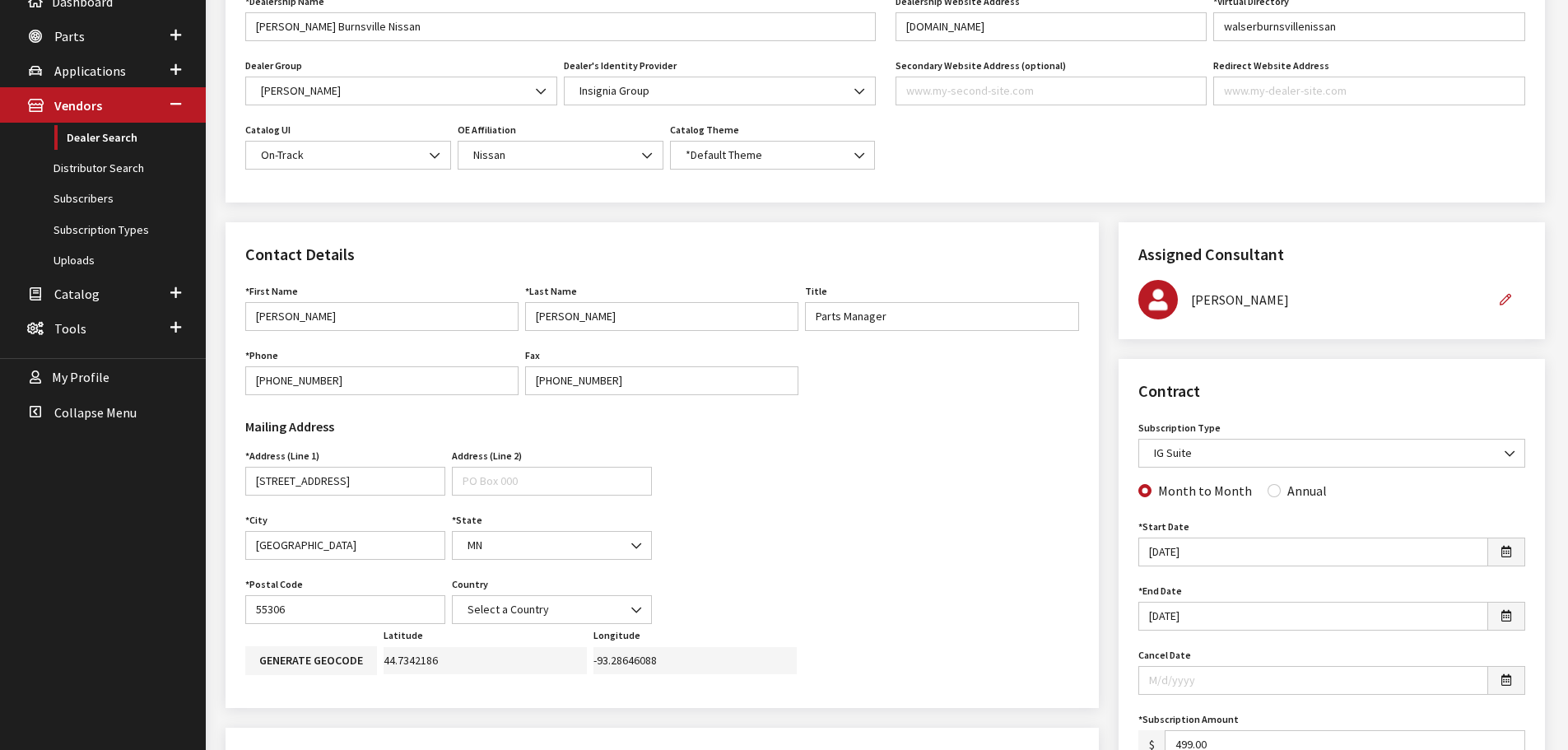
scroll to position [82, 0]
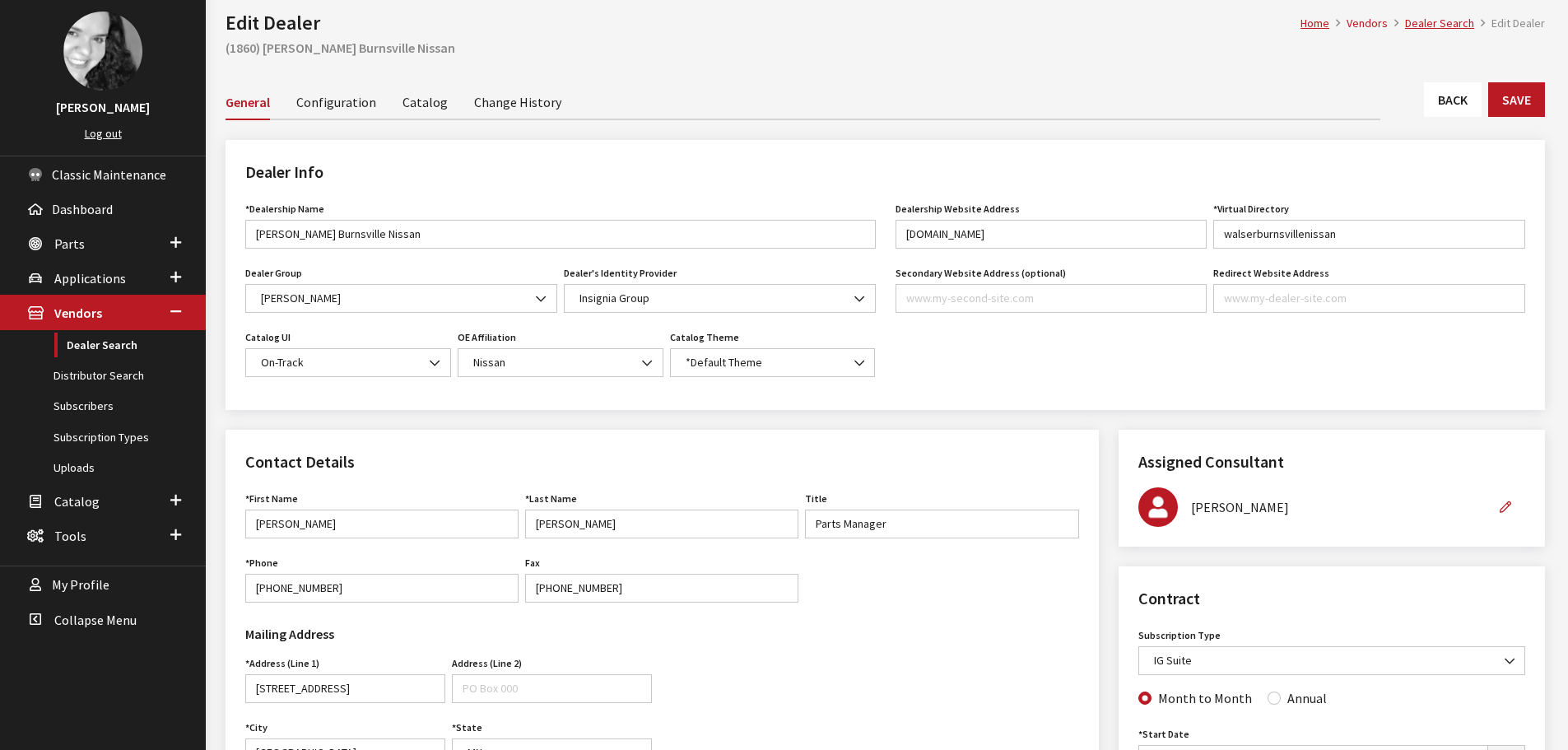
click at [1468, 117] on div "General Configuration Catalog Change History" at bounding box center [884, 101] width 1319 height 36
click at [1465, 111] on link "Back" at bounding box center [1453, 99] width 58 height 34
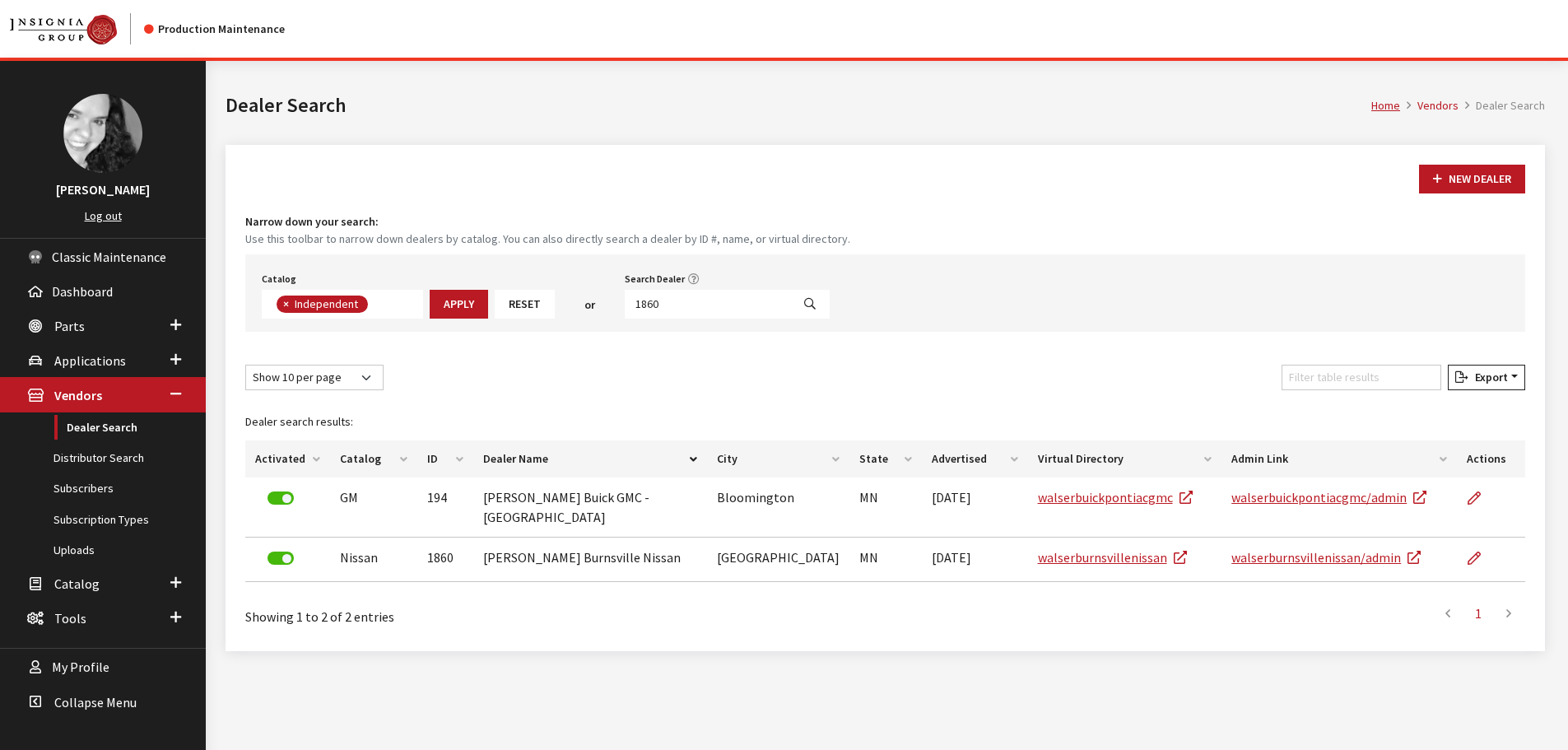
scroll to position [120, 0]
click at [735, 308] on input "1860" at bounding box center [708, 304] width 167 height 29
type input "6376"
select select
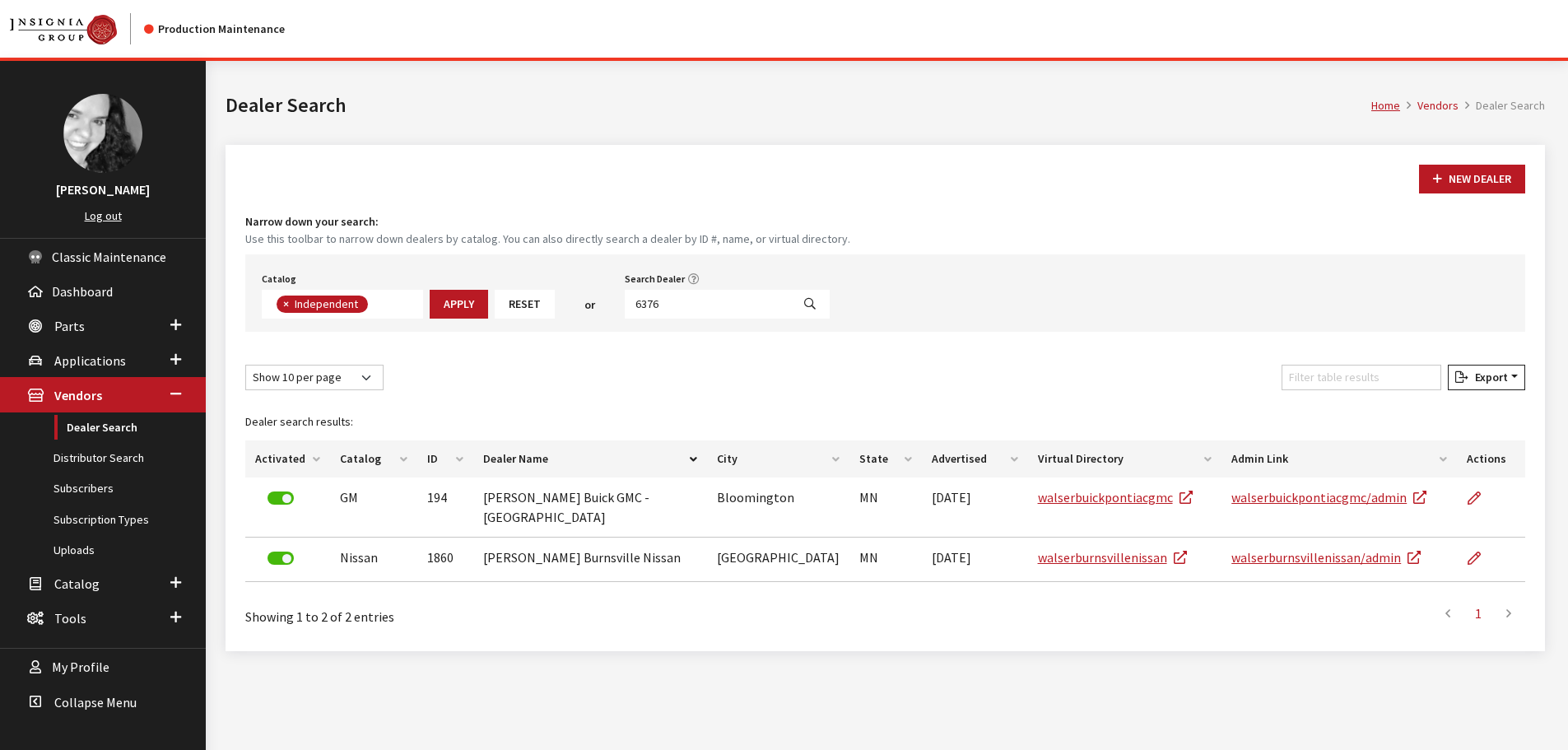
scroll to position [172, 0]
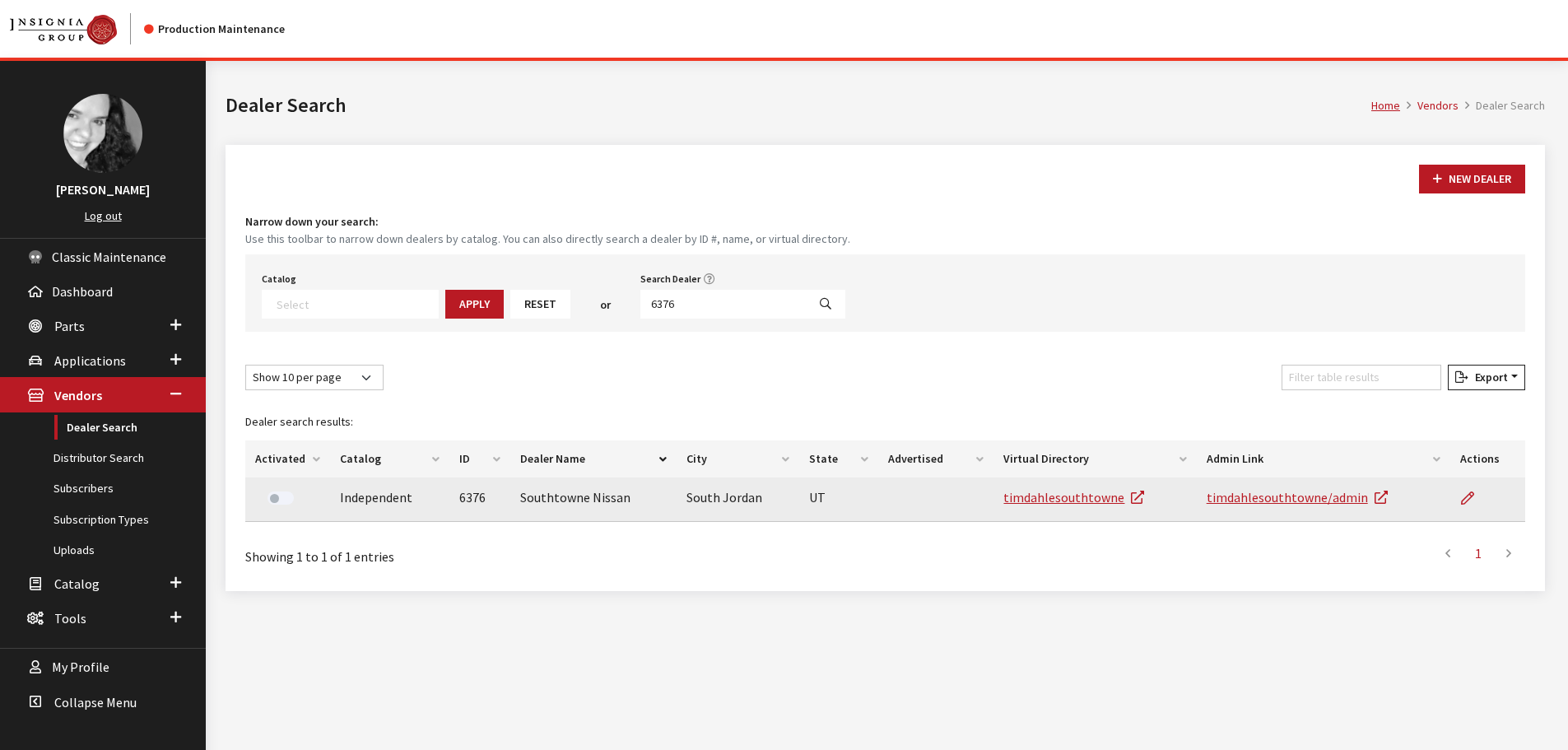
click at [1496, 501] on td at bounding box center [1488, 500] width 75 height 45
click at [1479, 499] on link at bounding box center [1474, 498] width 28 height 41
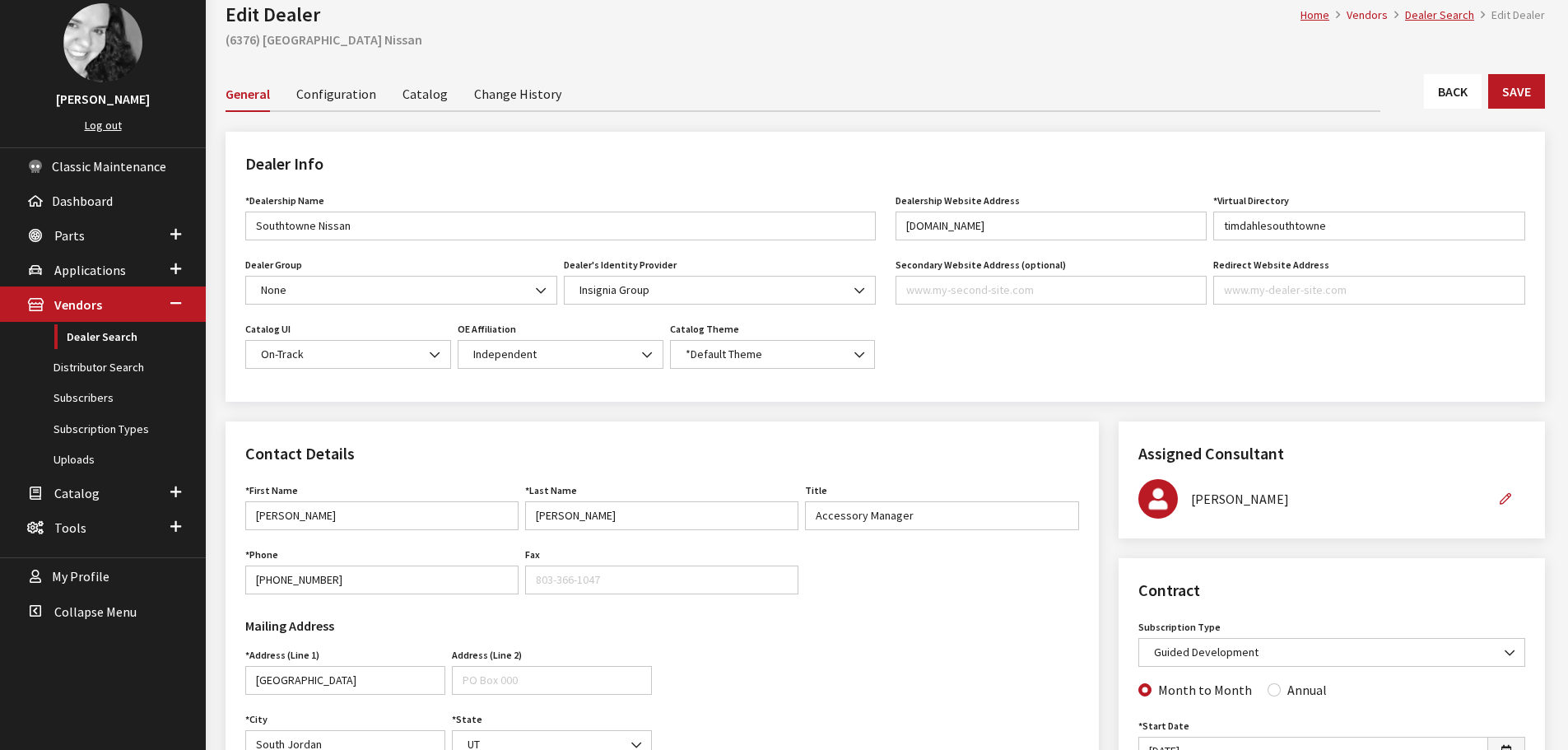
scroll to position [82, 0]
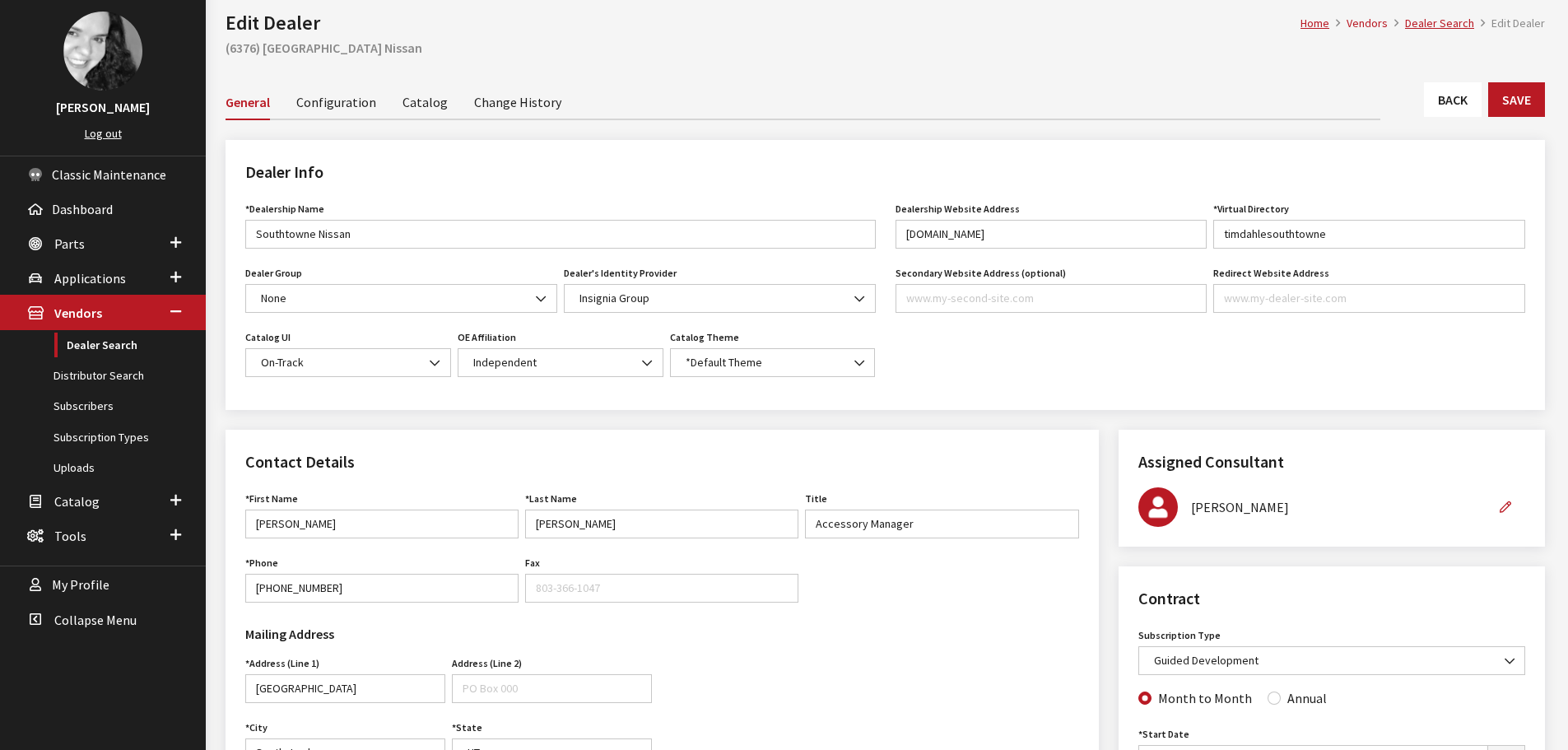
click at [1450, 106] on link "Back" at bounding box center [1453, 99] width 58 height 34
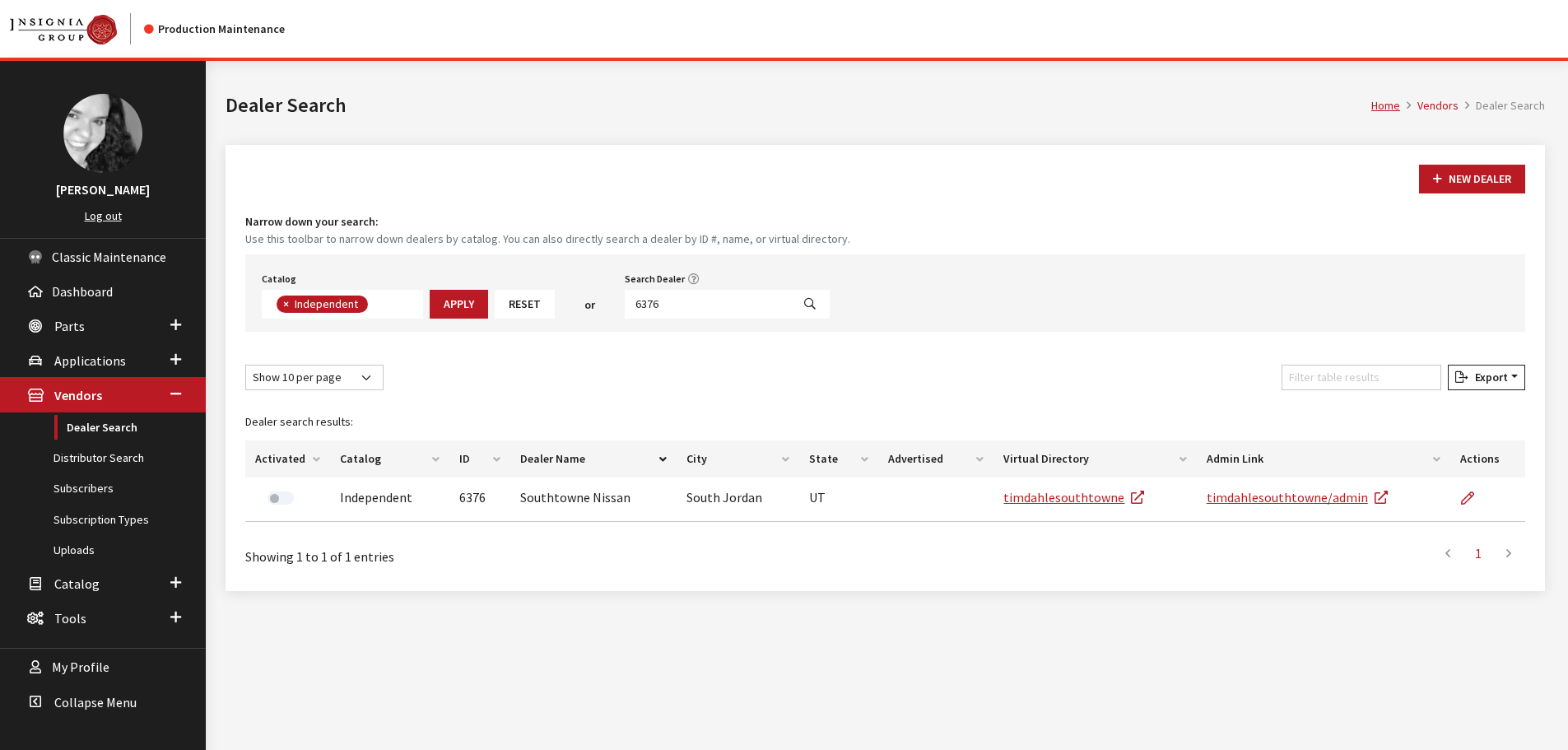
scroll to position [120, 0]
click at [662, 309] on input "6376" at bounding box center [708, 304] width 167 height 29
type input "6374"
select select
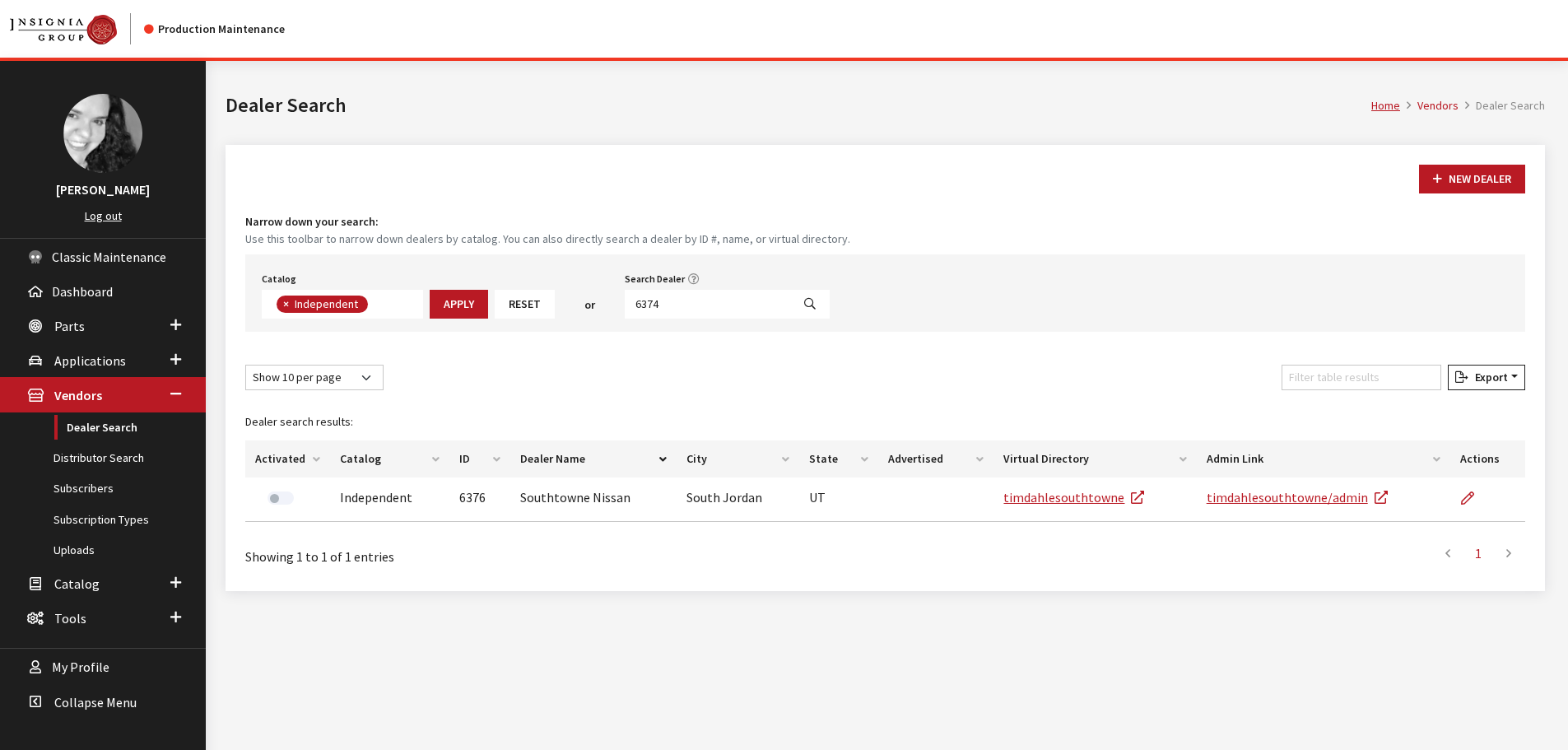
scroll to position [172, 0]
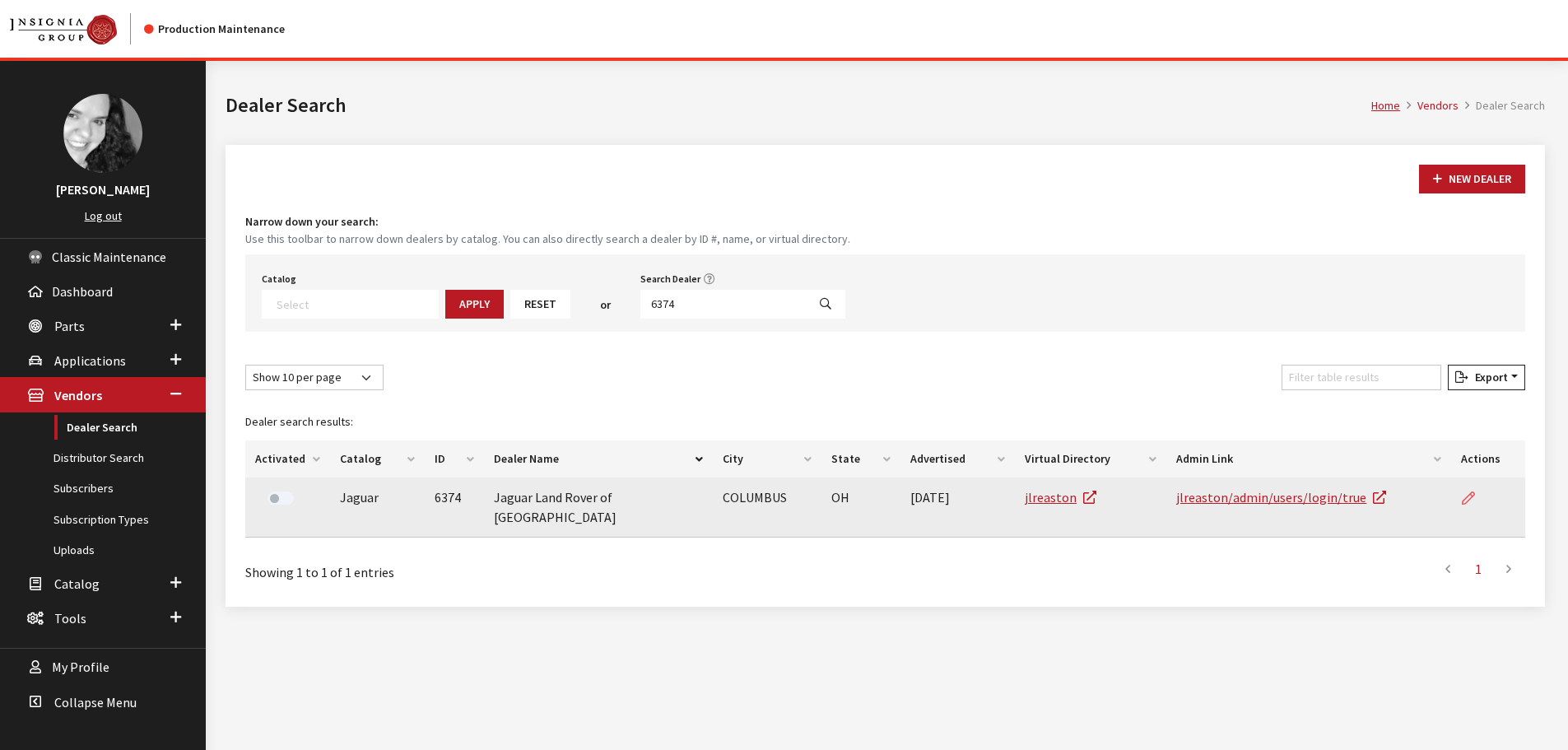
click at [1466, 505] on icon at bounding box center [1470, 499] width 14 height 14
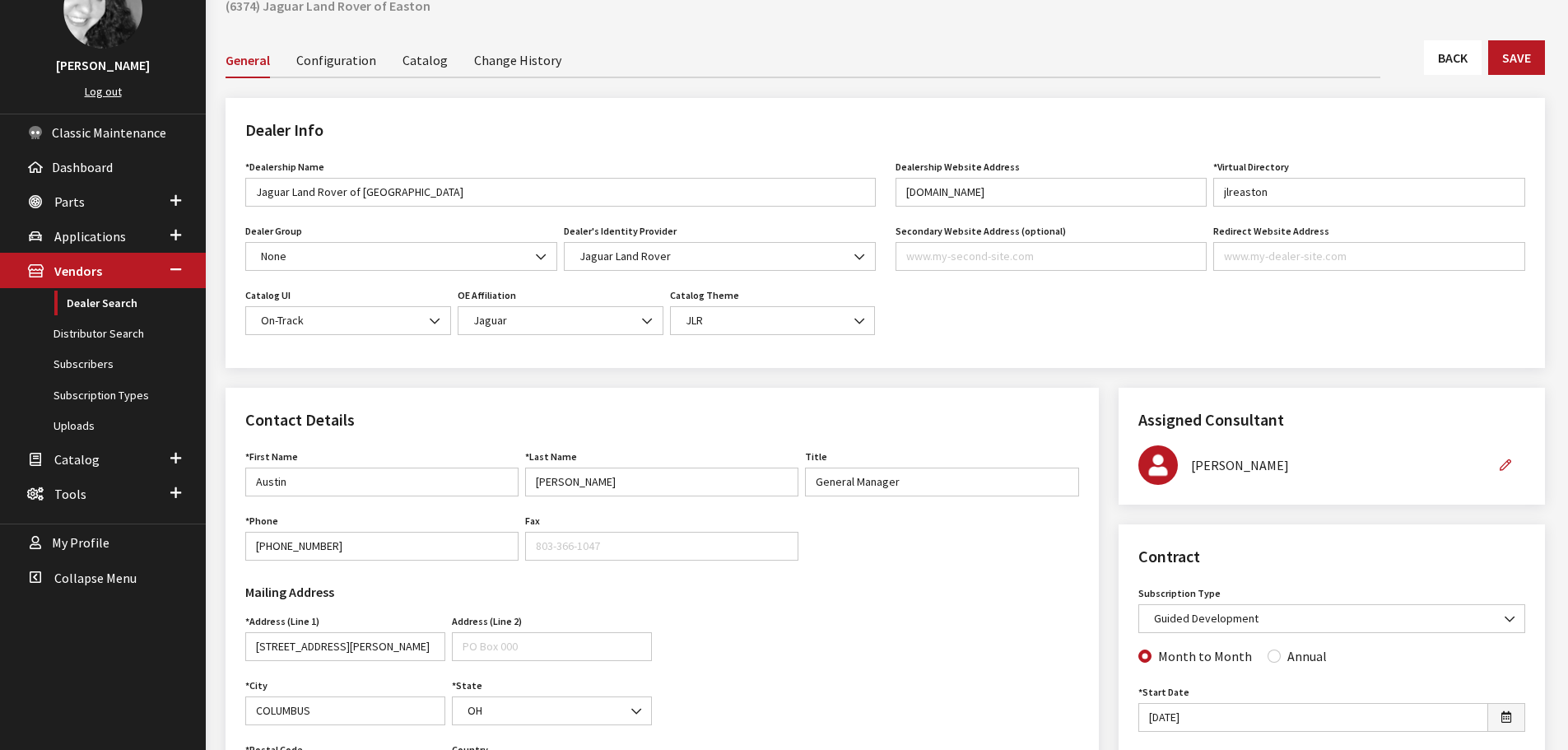
scroll to position [82, 0]
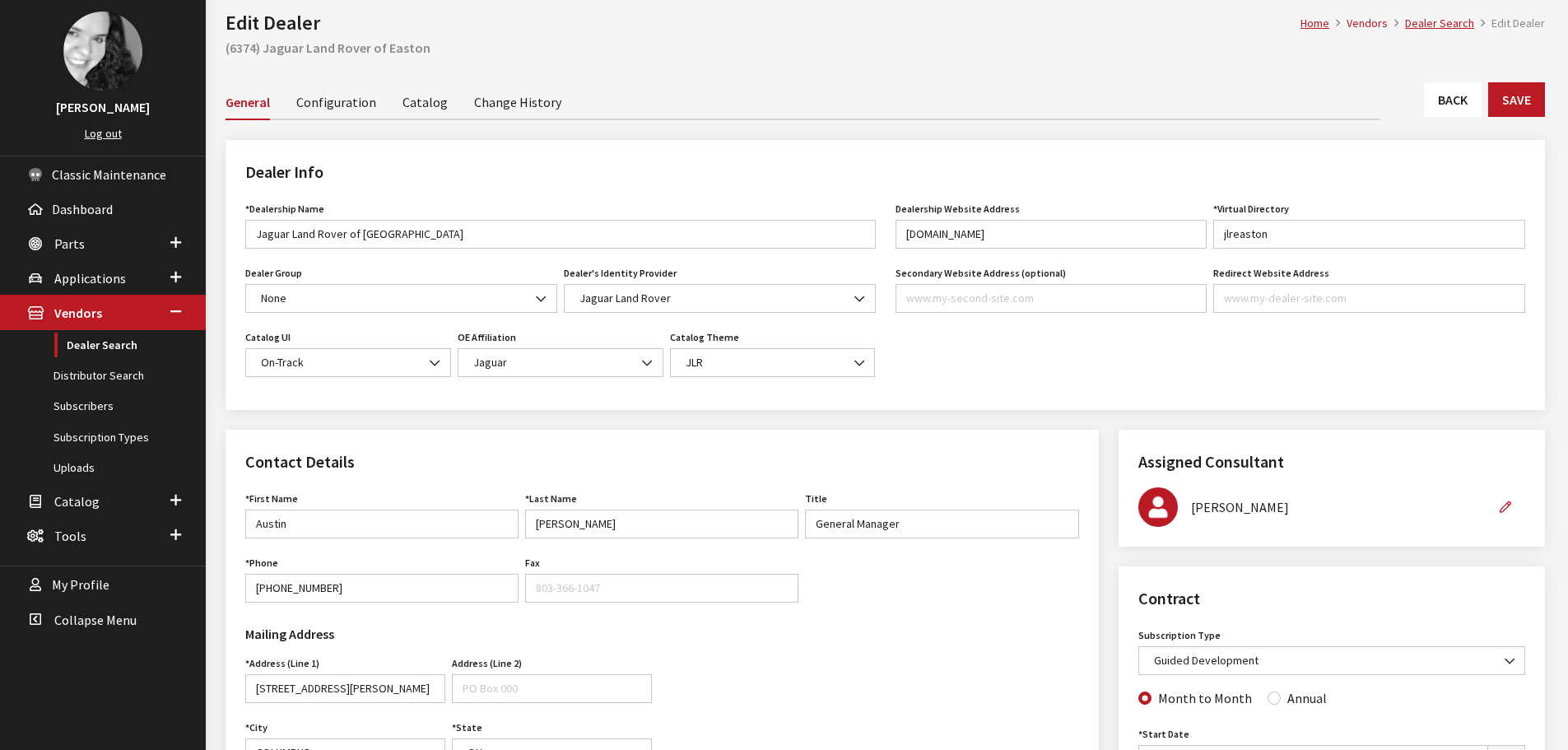
click at [1440, 92] on link "Back" at bounding box center [1453, 99] width 58 height 34
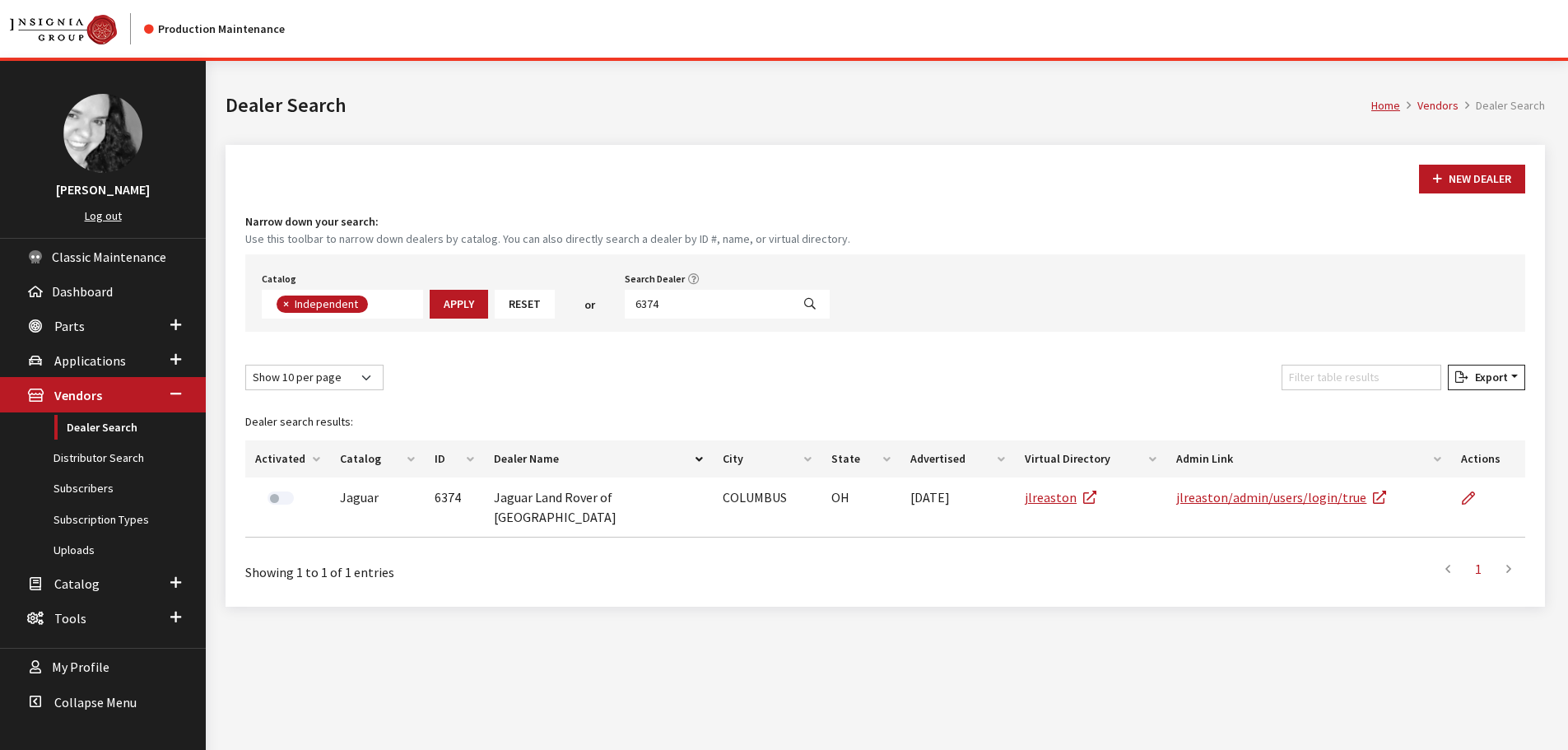
scroll to position [120, 0]
click at [698, 309] on input "6374" at bounding box center [708, 304] width 167 height 29
type input "6373"
select select
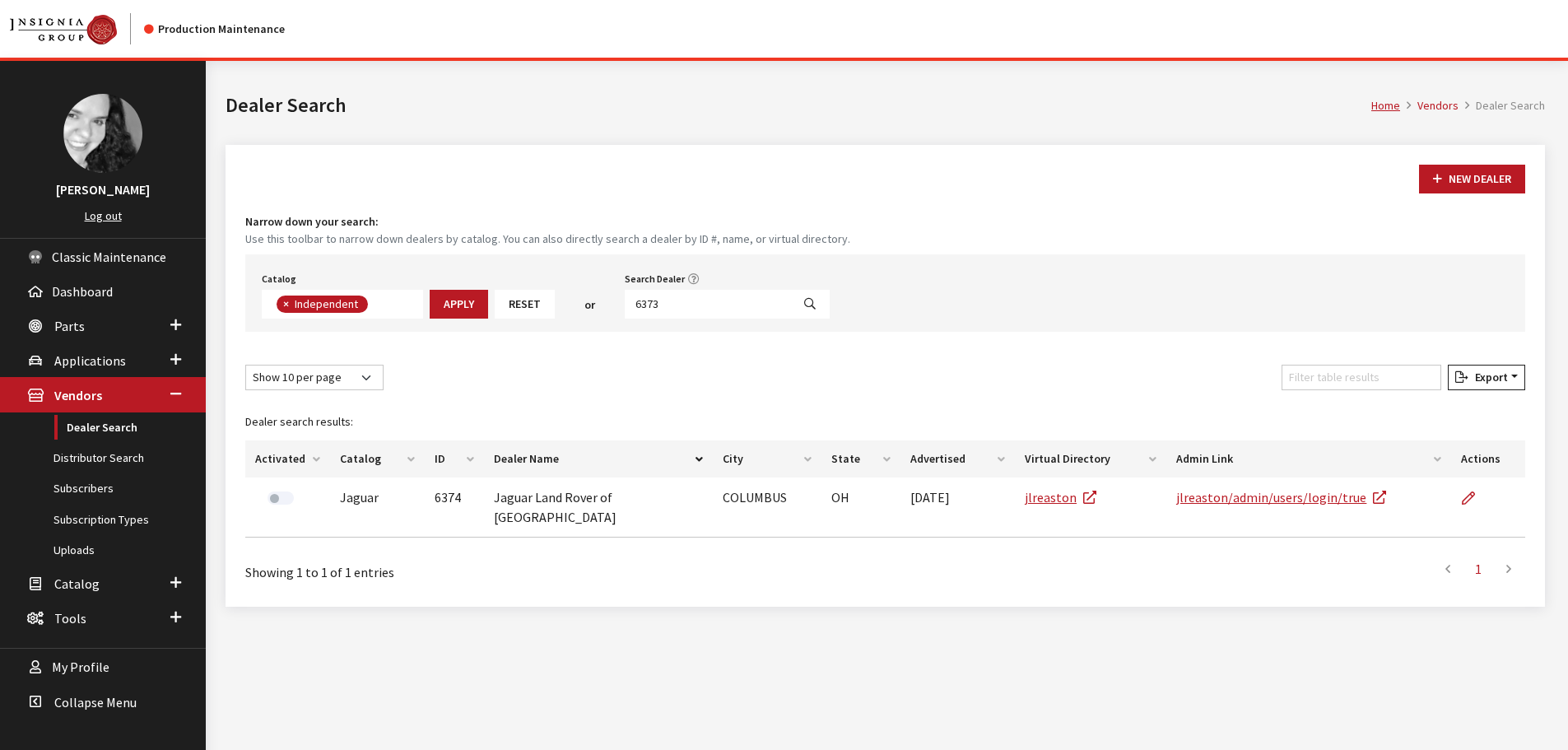
scroll to position [172, 0]
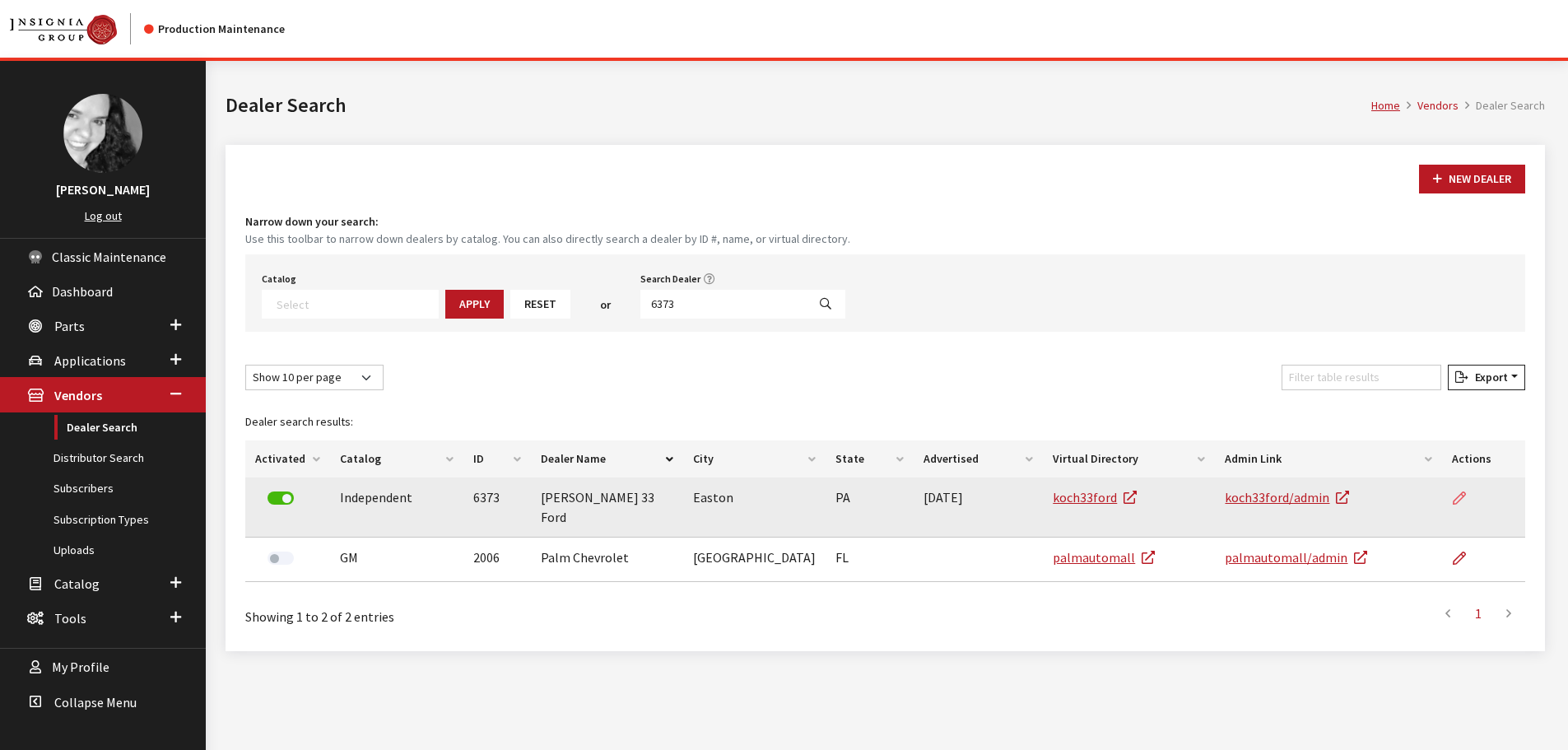
click at [1468, 488] on link at bounding box center [1466, 498] width 28 height 41
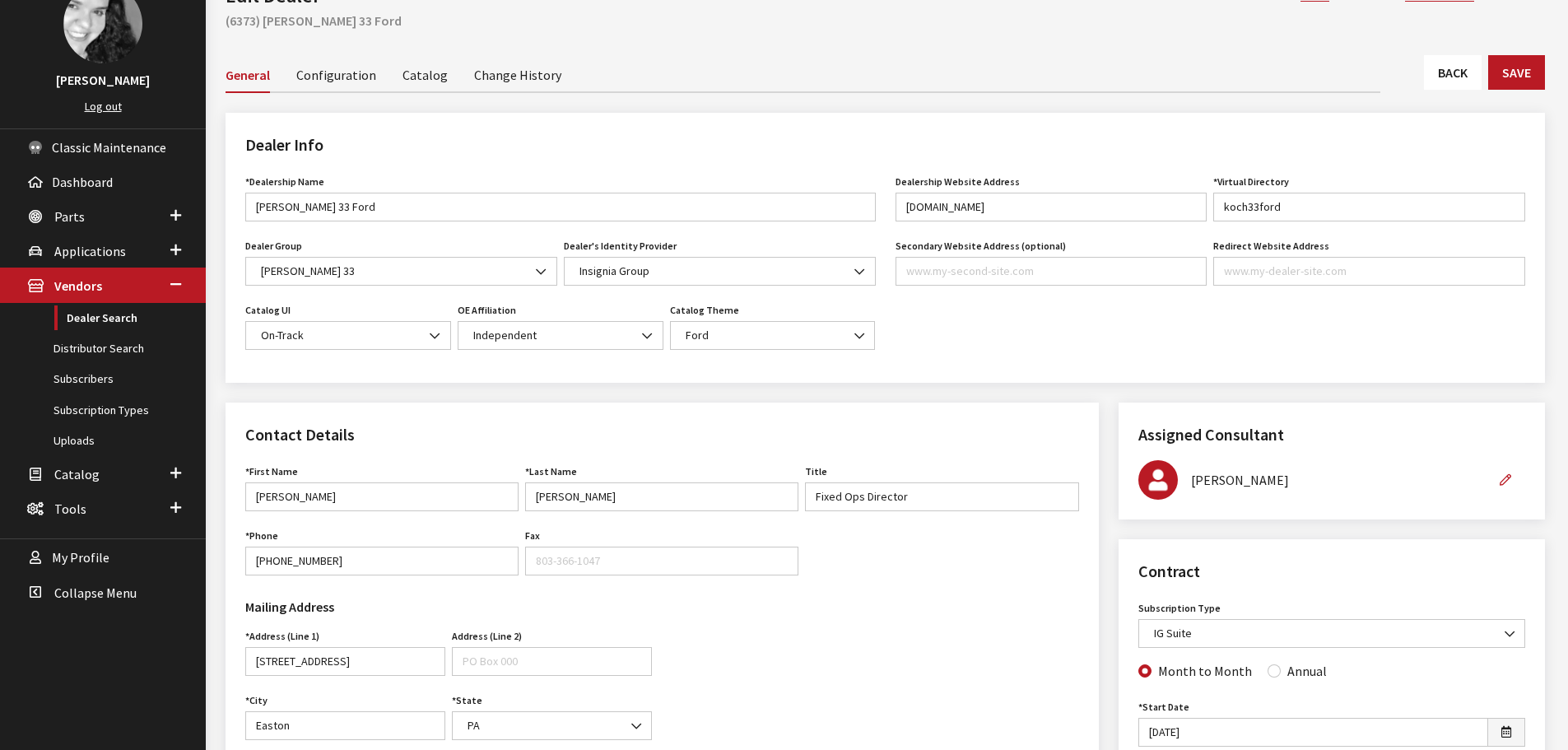
scroll to position [82, 0]
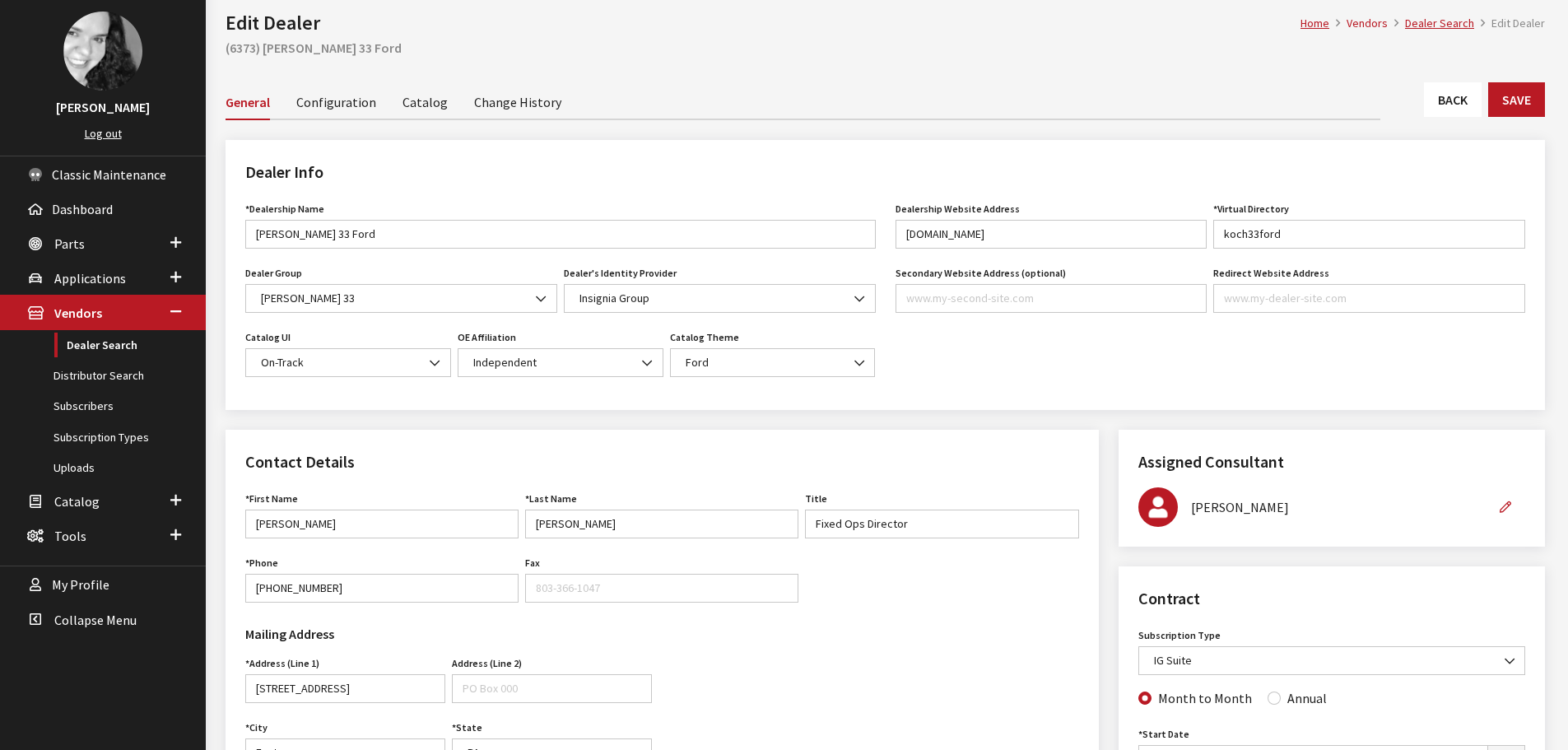
click at [1445, 111] on link "Back" at bounding box center [1453, 99] width 58 height 34
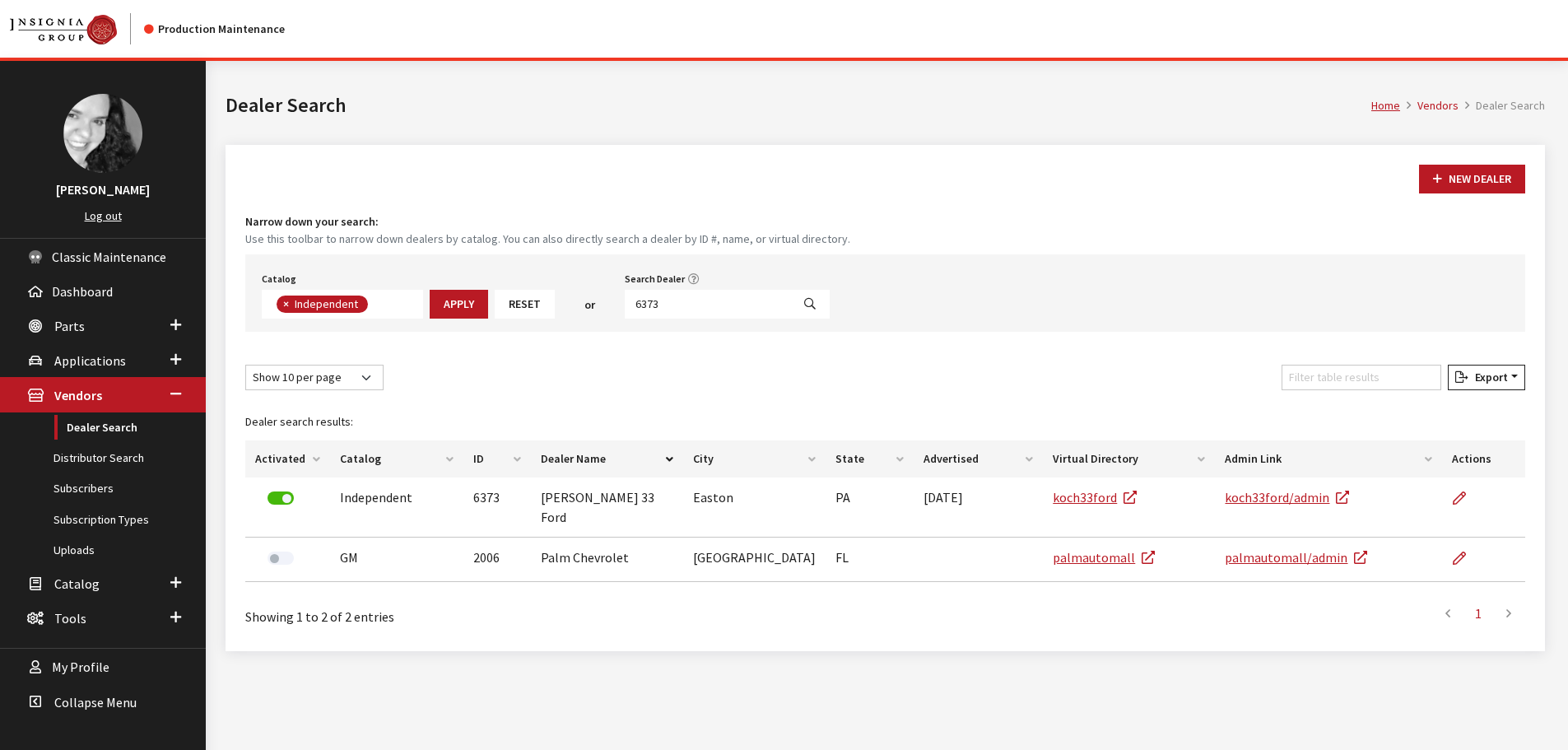
click at [760, 304] on input "6373" at bounding box center [708, 304] width 167 height 29
type input "6371"
select select
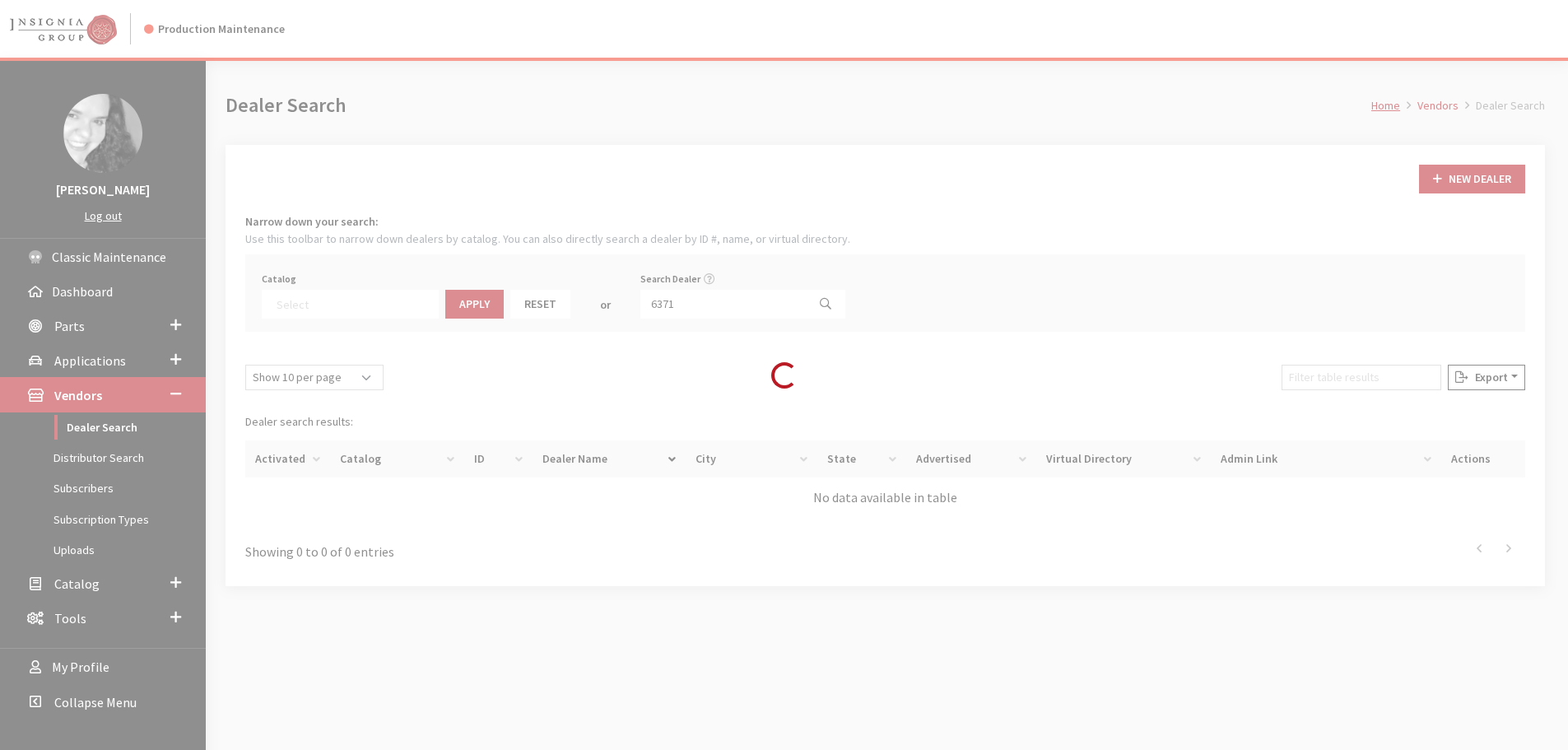
scroll to position [172, 0]
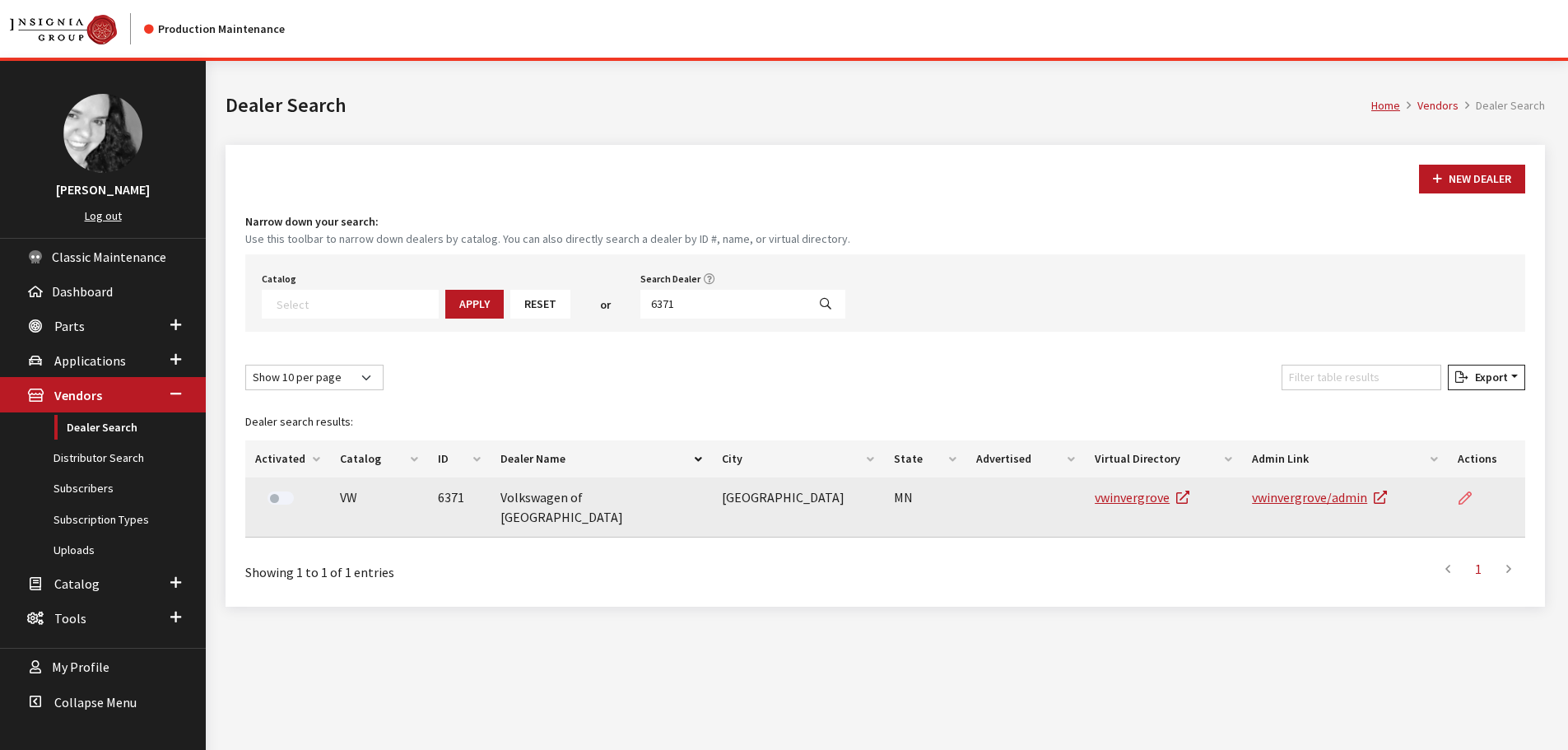
click at [1475, 488] on link at bounding box center [1471, 498] width 28 height 41
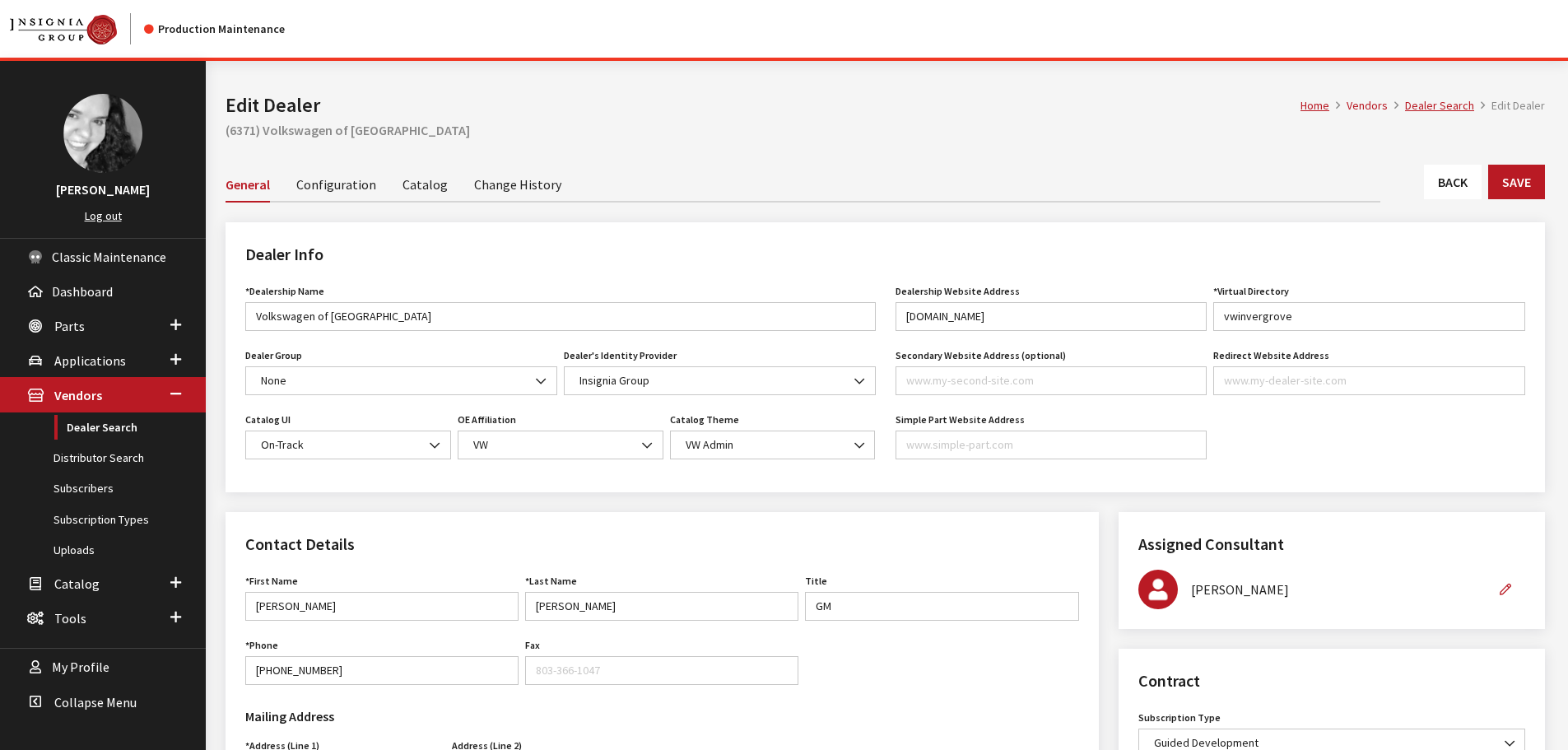
click at [1455, 178] on link "Back" at bounding box center [1453, 181] width 58 height 34
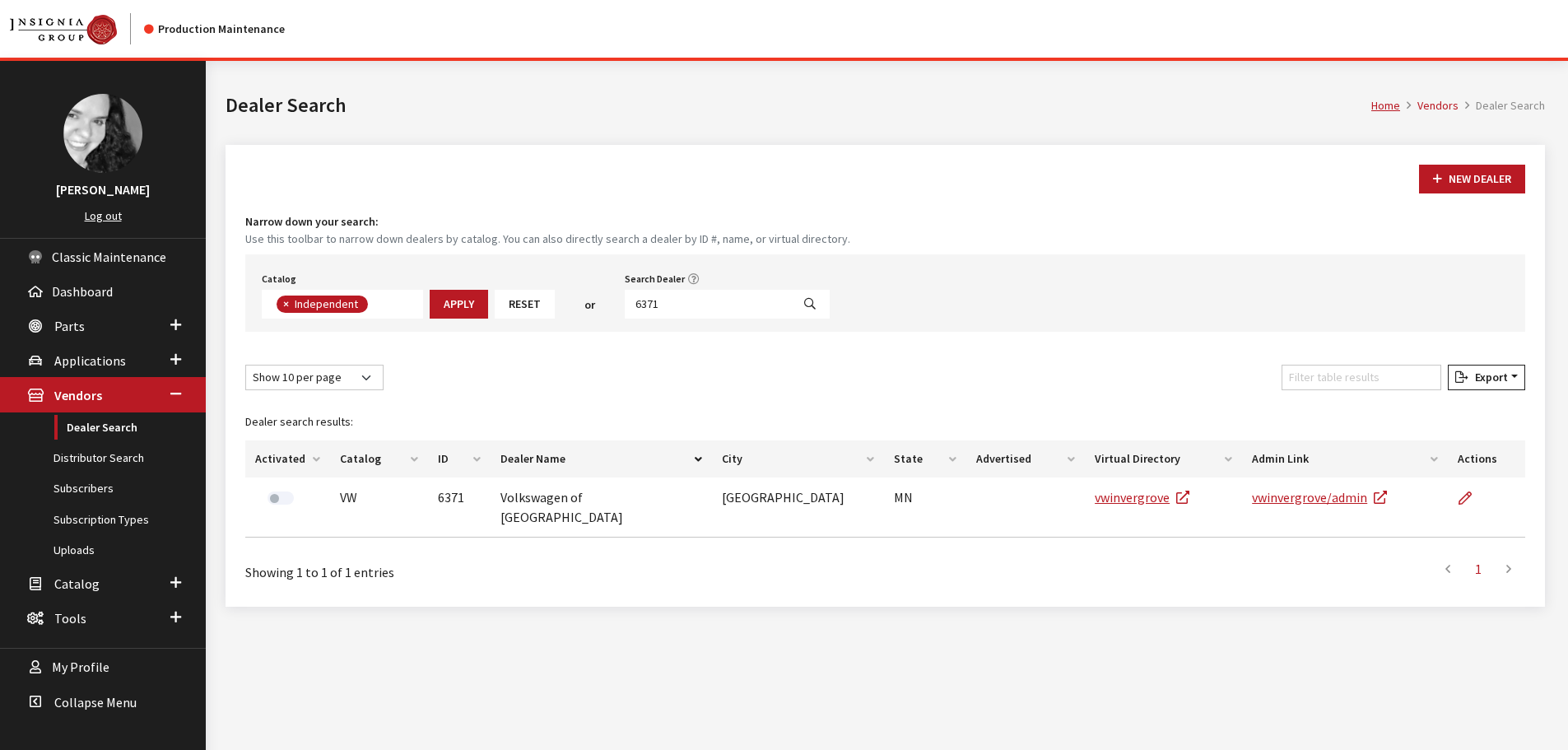
scroll to position [120, 0]
click at [695, 308] on input "6371" at bounding box center [708, 304] width 167 height 29
type input "el vcerrito"
select select
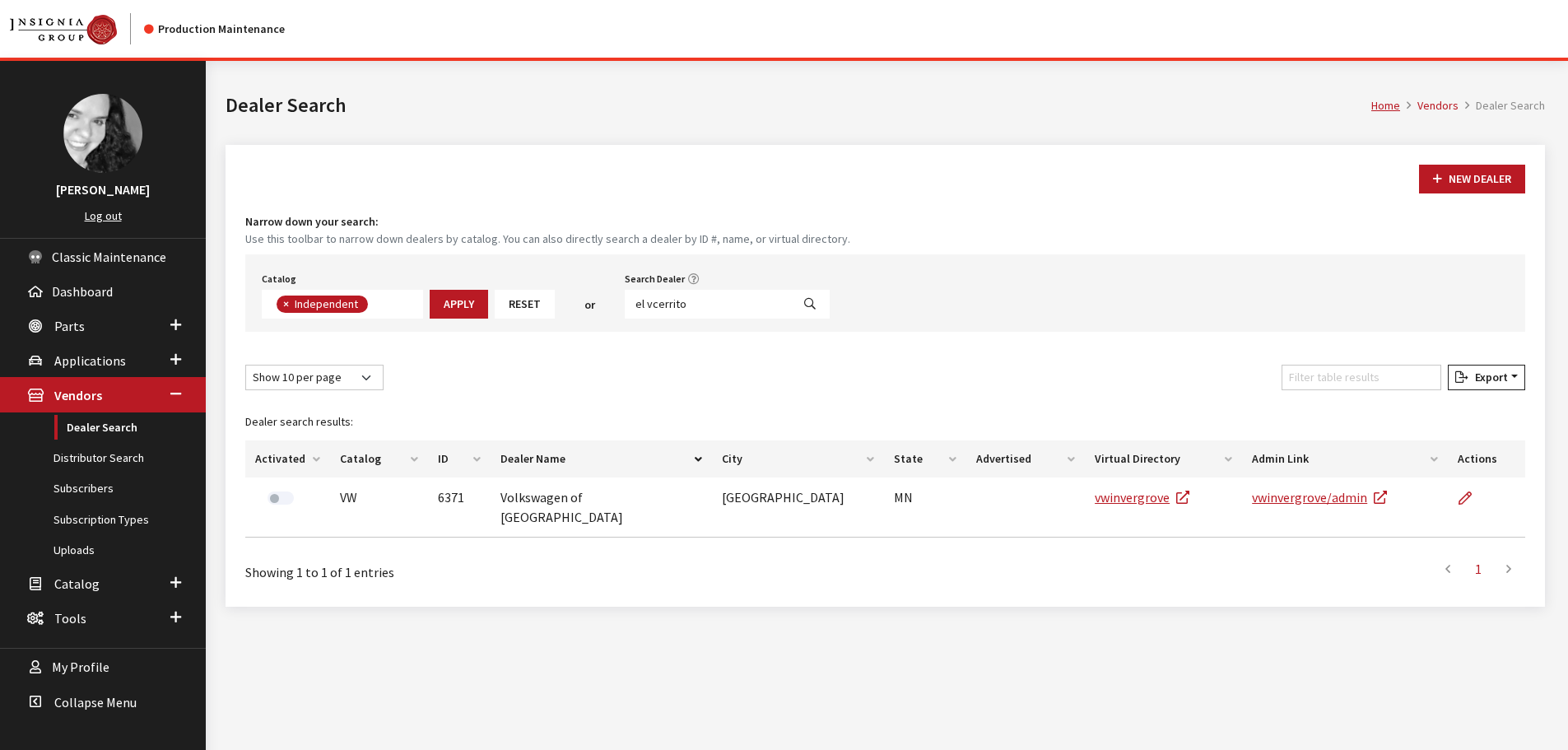
scroll to position [172, 0]
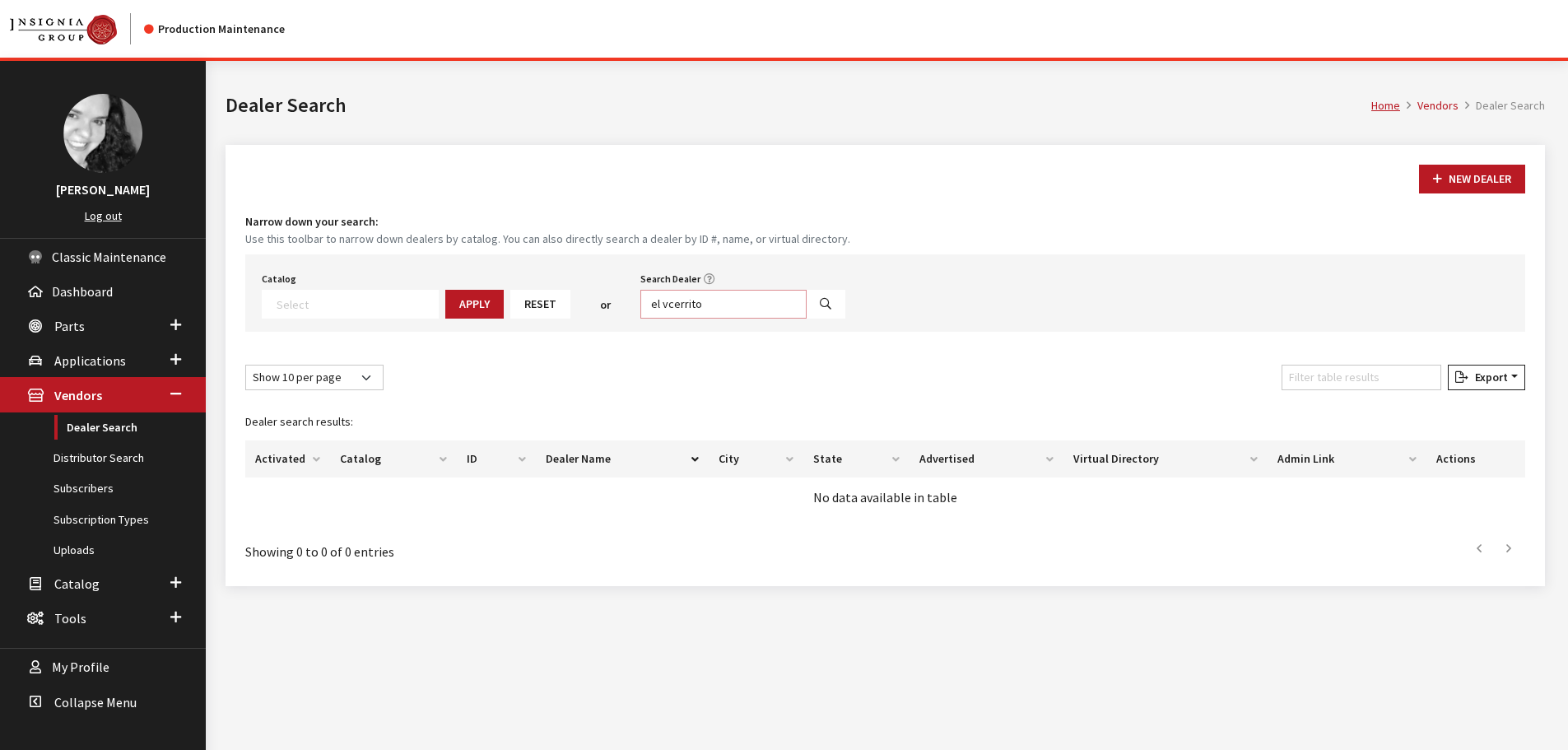
click at [719, 306] on input "el vcerrito" at bounding box center [724, 304] width 167 height 29
type input "el cerrito"
select select
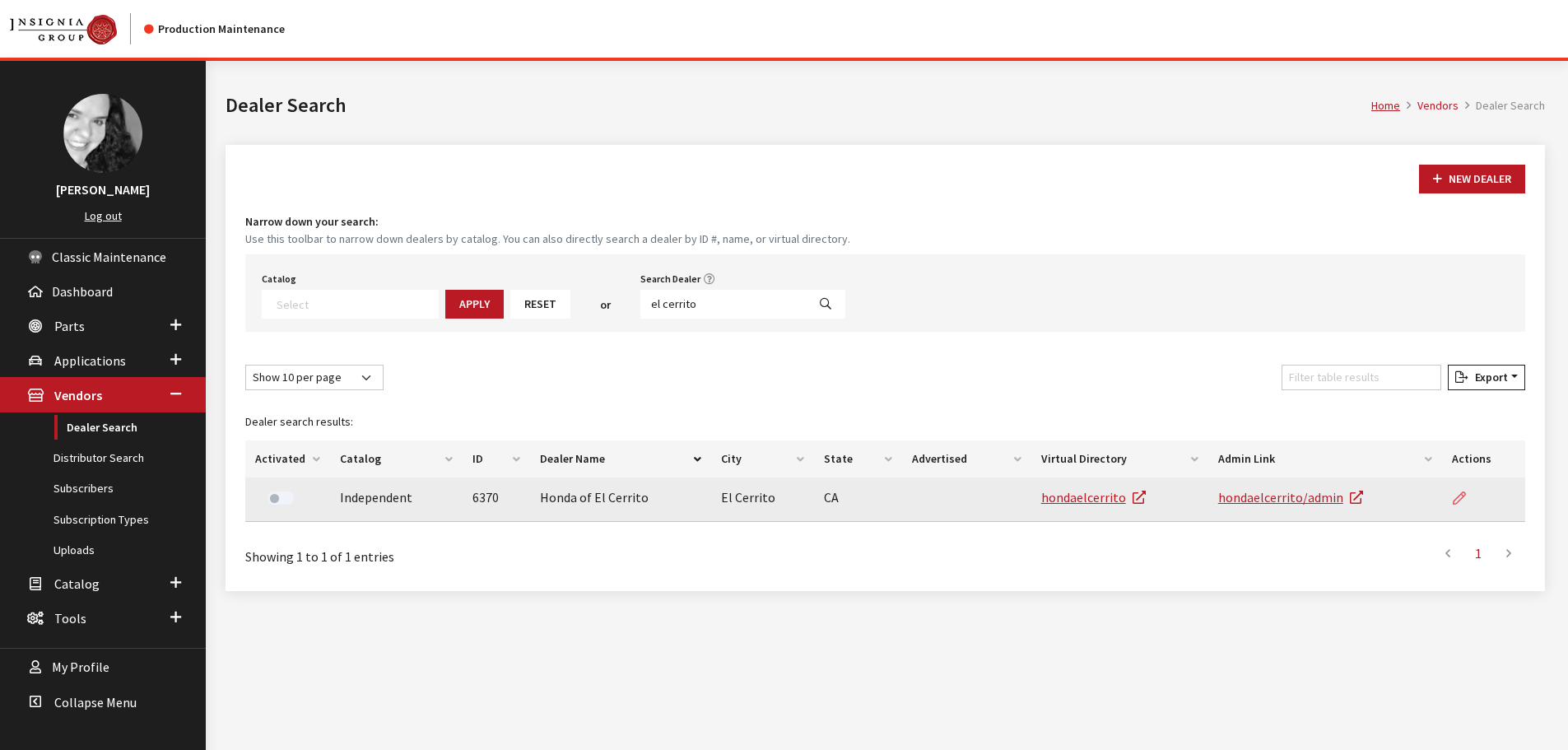
click at [1458, 499] on icon at bounding box center [1460, 499] width 14 height 14
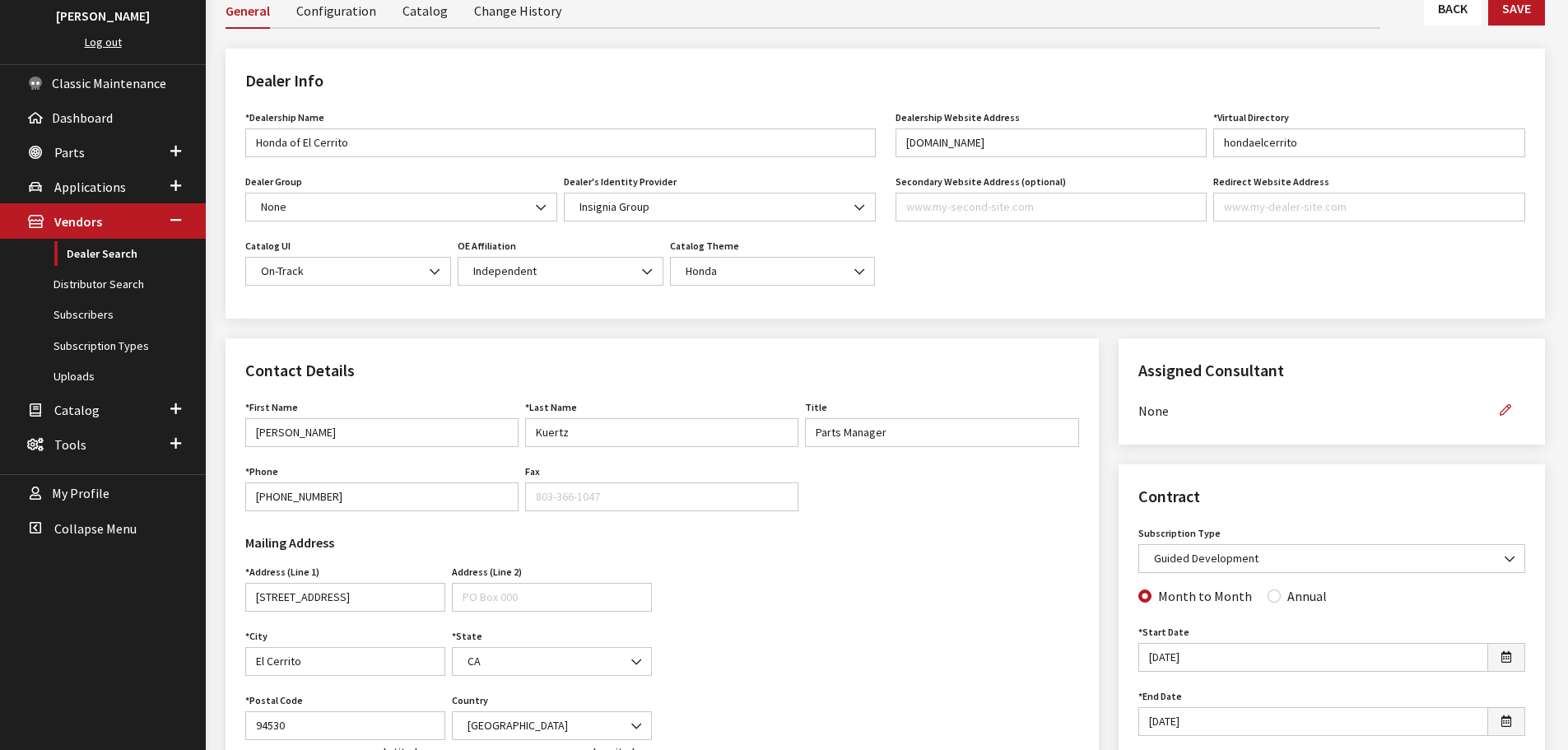
scroll to position [165, 0]
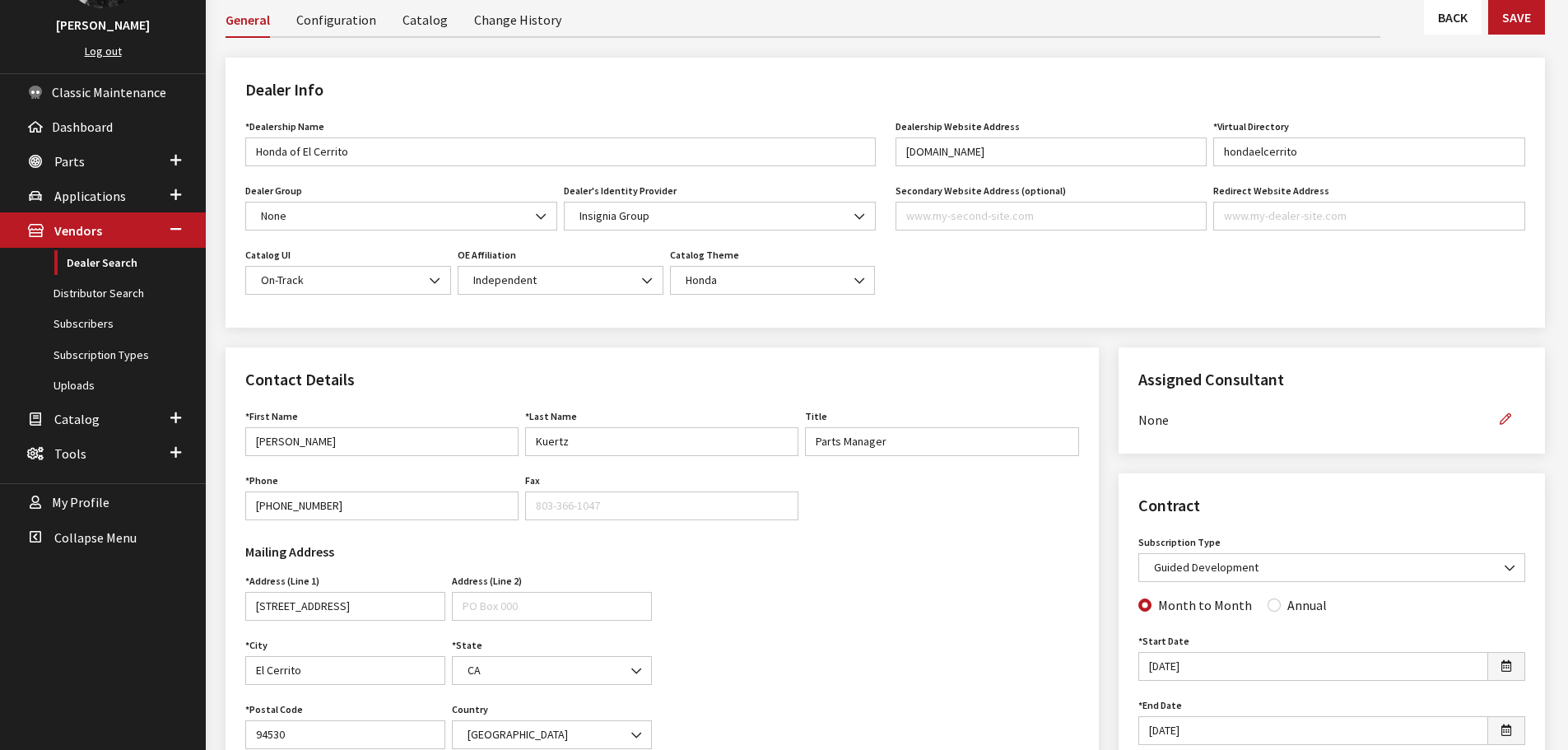
click at [1430, 22] on link "Back" at bounding box center [1453, 17] width 58 height 34
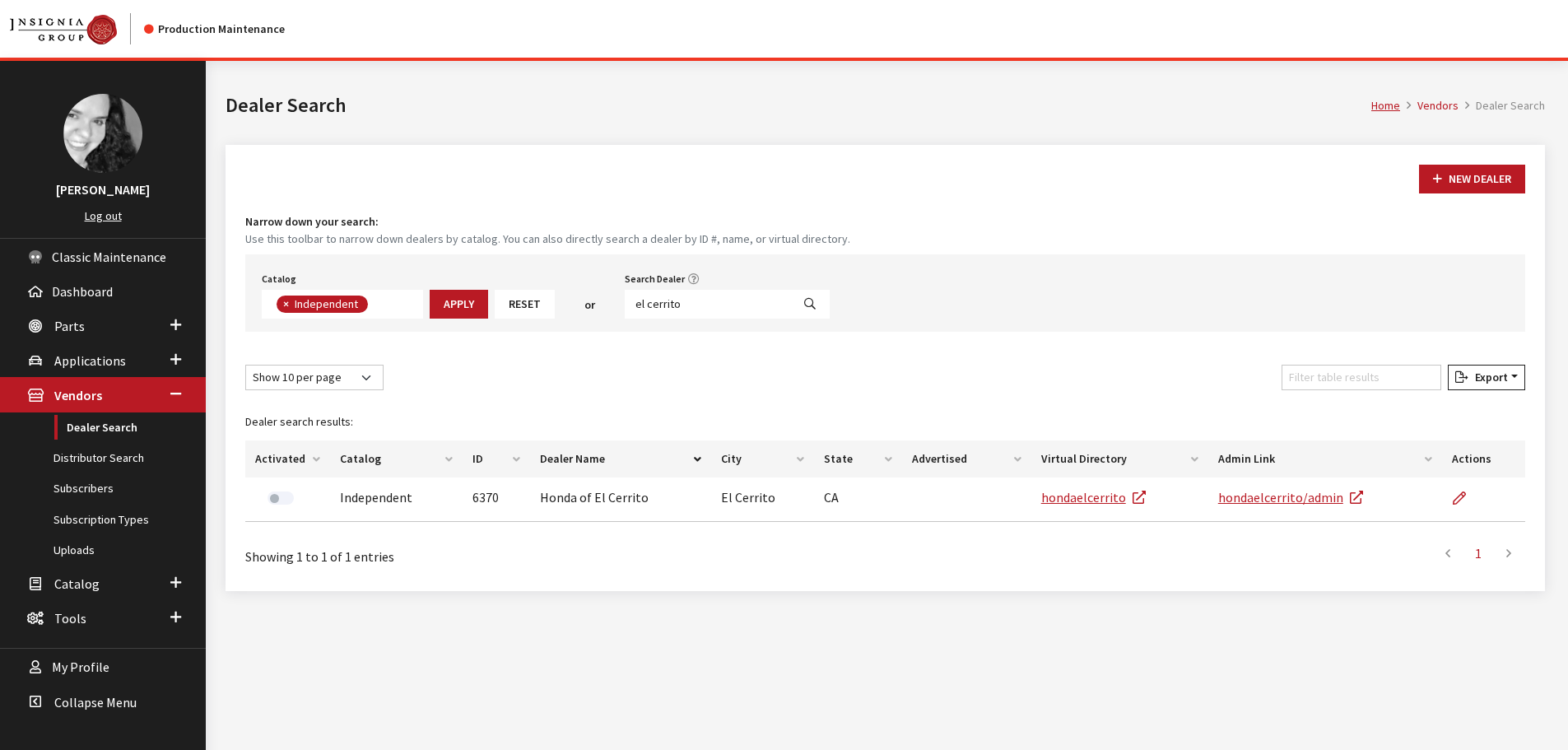
click at [708, 305] on input "el cerrito" at bounding box center [708, 304] width 167 height 29
click at [706, 305] on input "el cerrito" at bounding box center [708, 304] width 167 height 29
click at [711, 304] on input "el cerrito" at bounding box center [708, 304] width 167 height 29
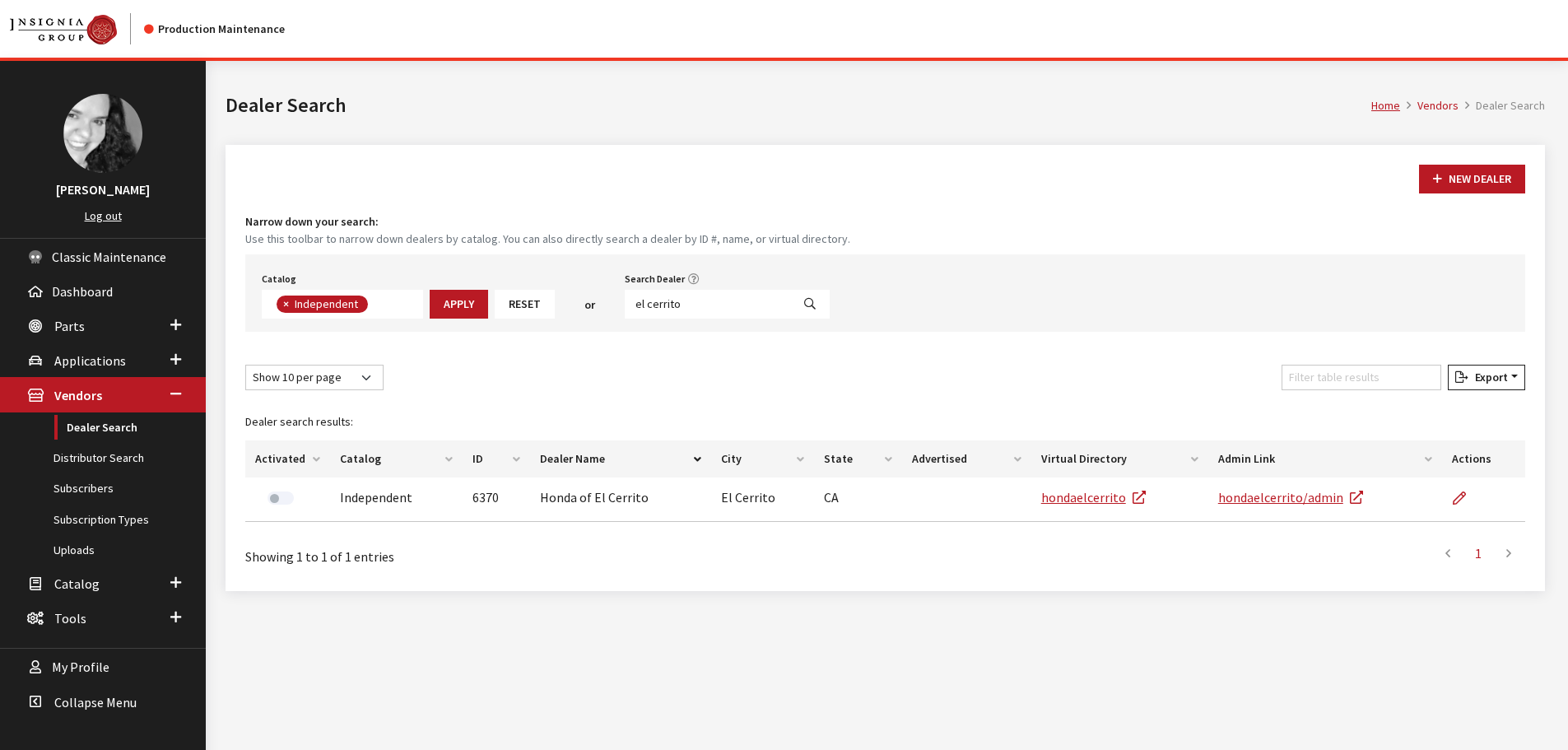
click at [711, 304] on input "el cerrito" at bounding box center [708, 304] width 167 height 29
type input "3435"
select select
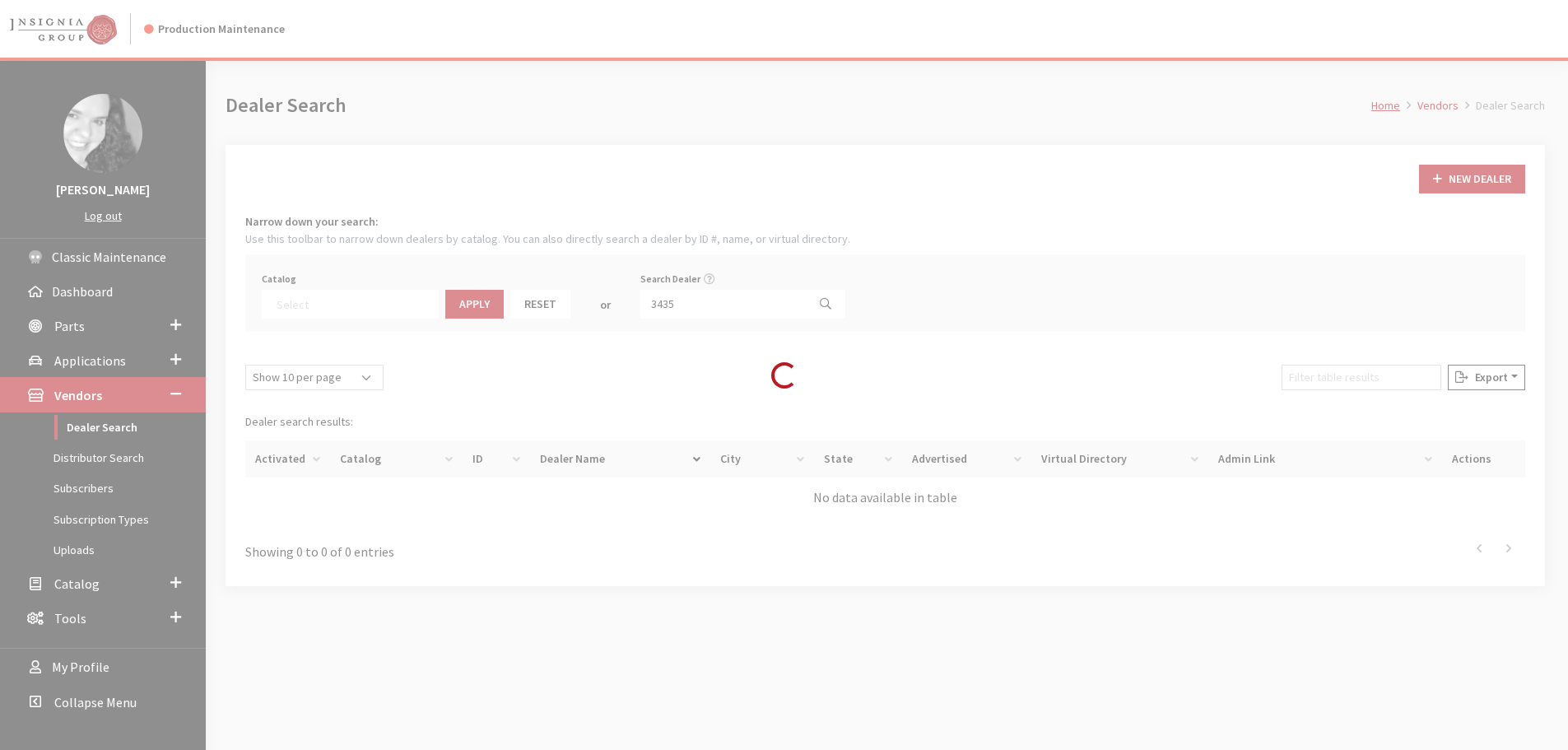
scroll to position [172, 0]
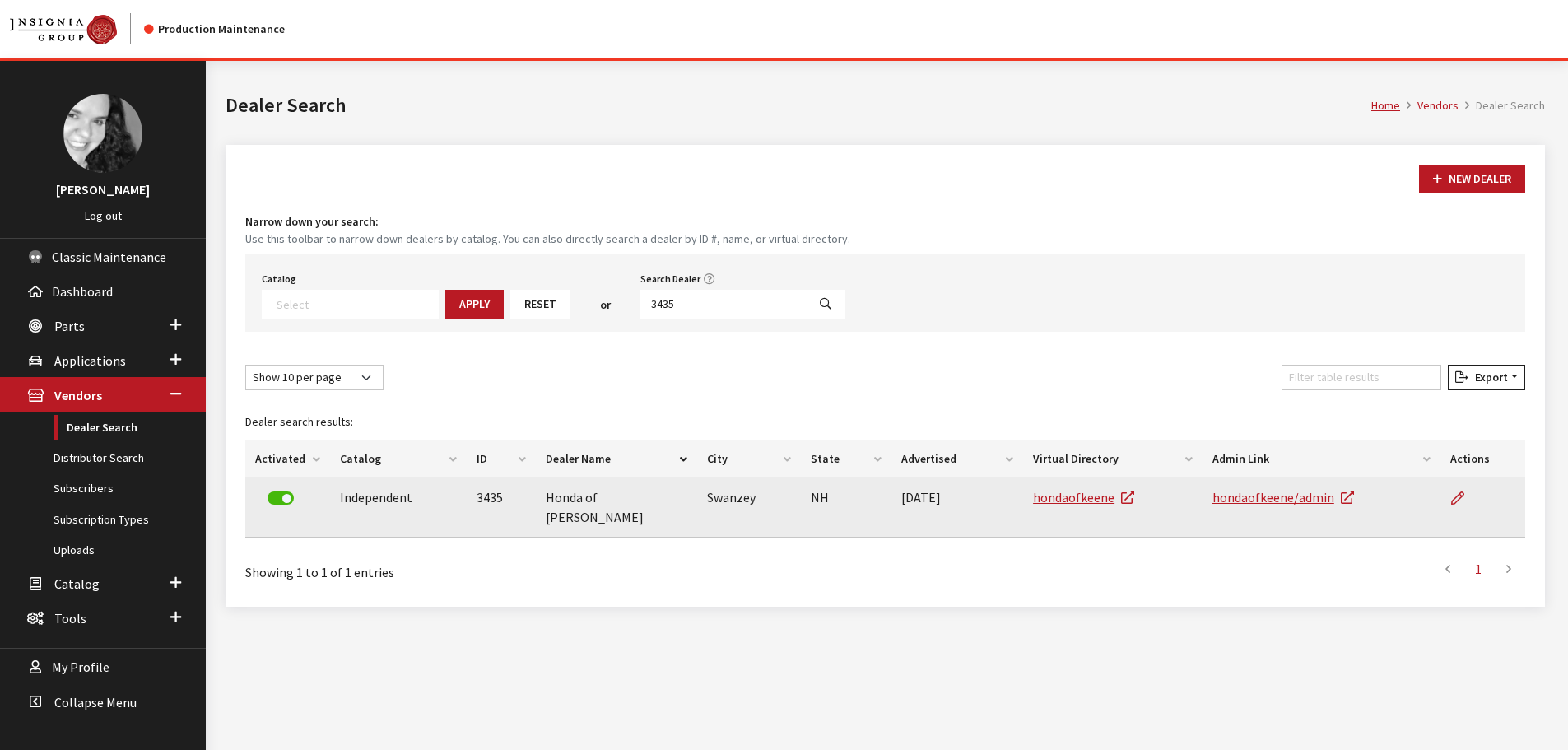
click at [1448, 499] on td at bounding box center [1483, 508] width 85 height 60
click at [1457, 500] on icon at bounding box center [1459, 499] width 14 height 14
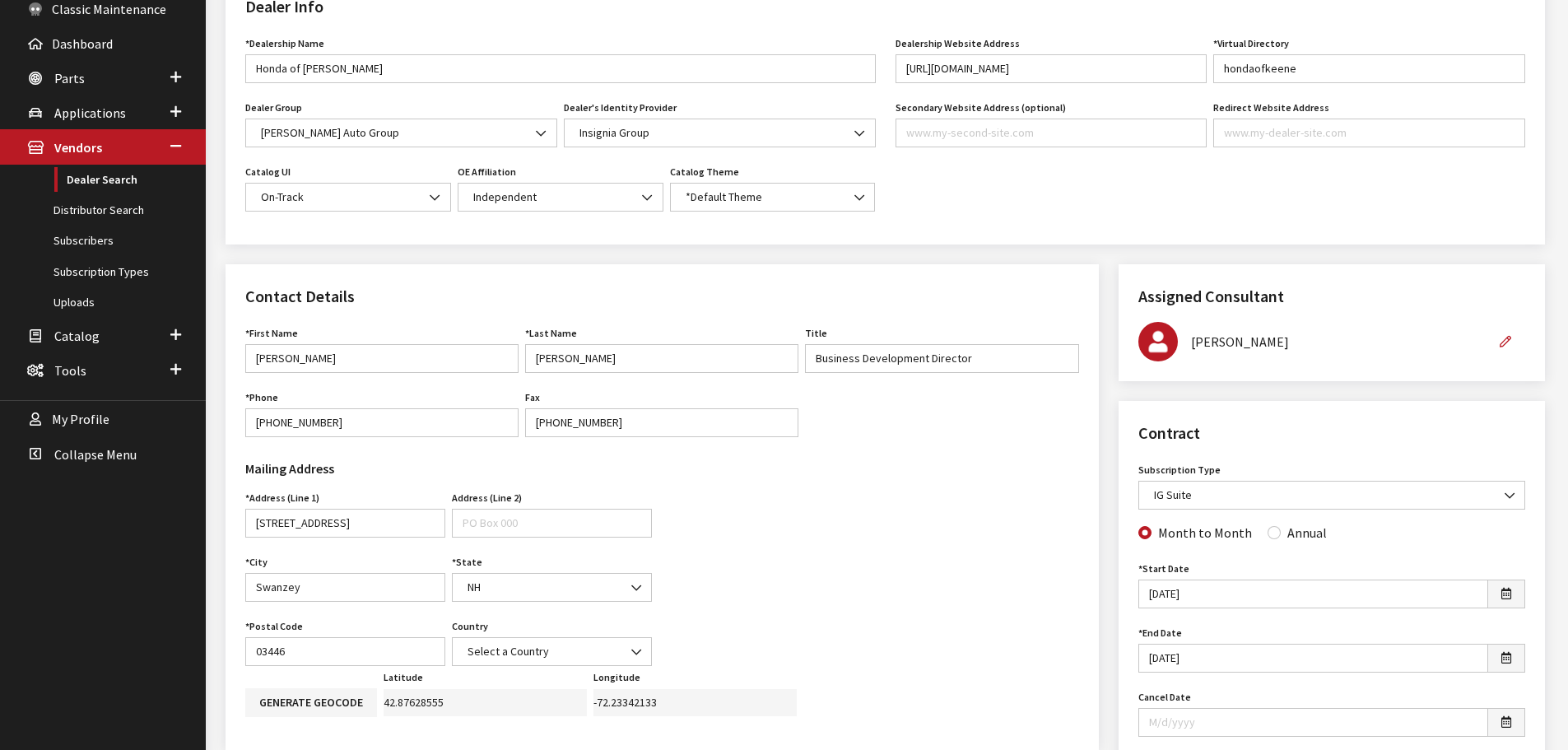
scroll to position [165, 0]
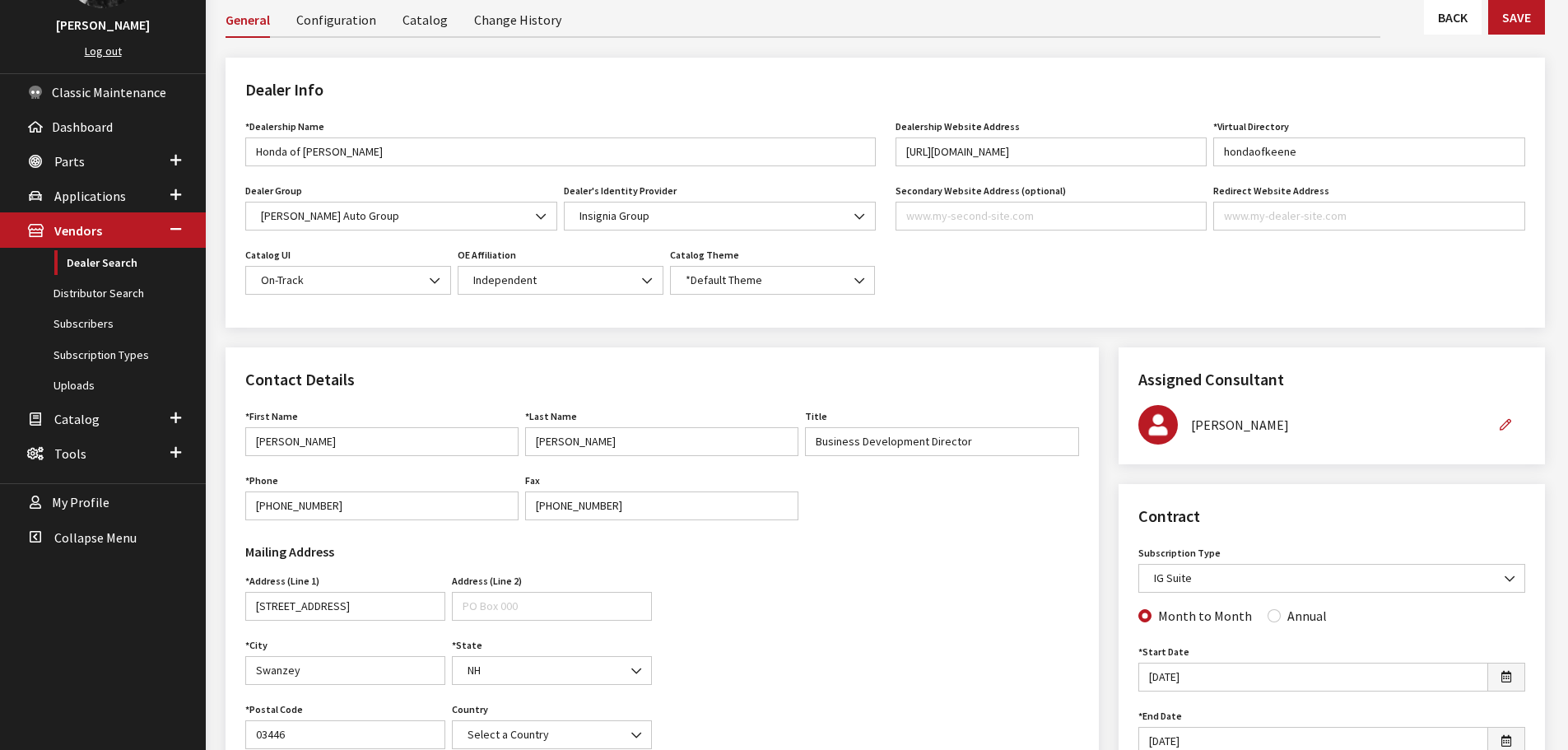
click at [1431, 9] on link "Back" at bounding box center [1453, 17] width 58 height 34
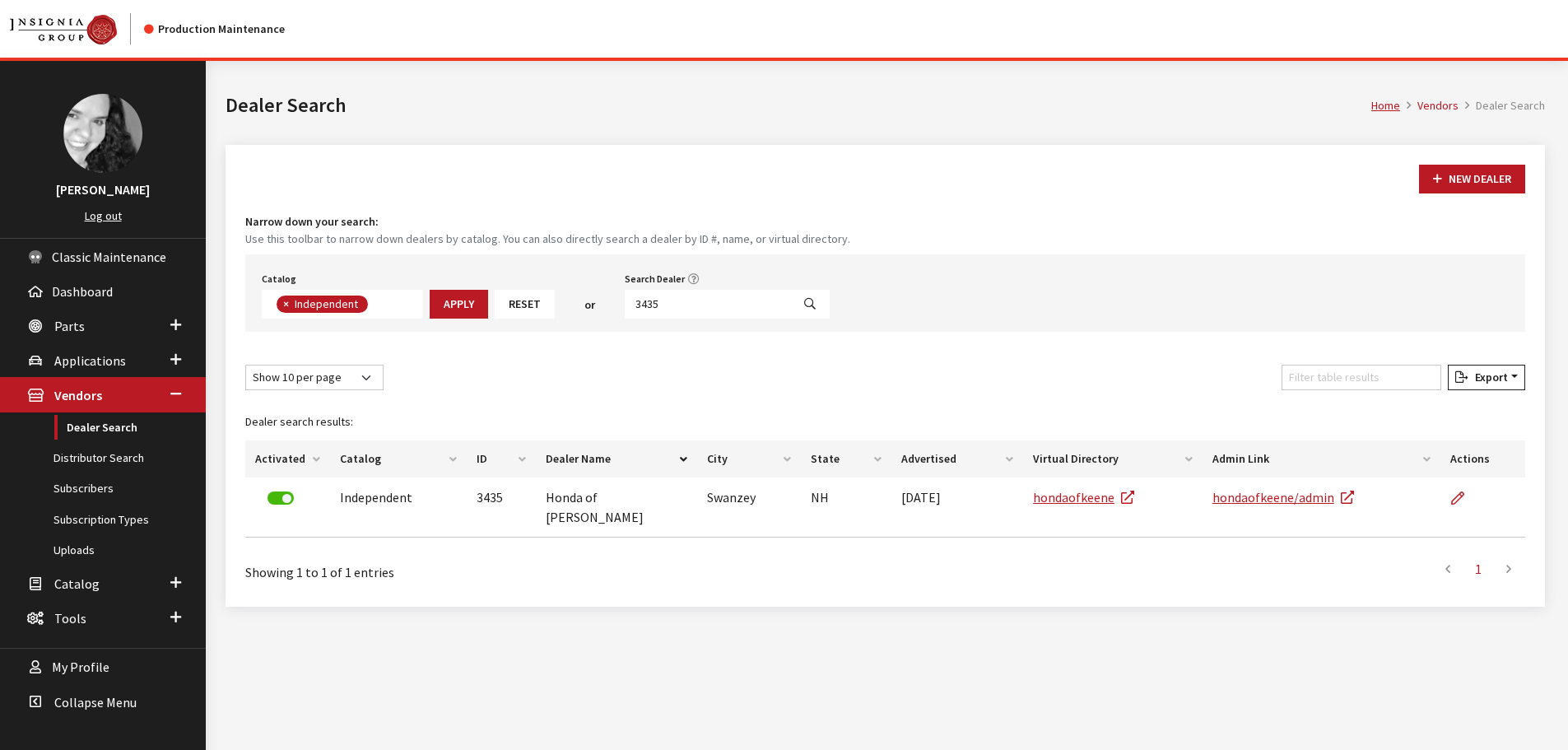
scroll to position [120, 0]
click at [678, 305] on input "3435" at bounding box center [708, 304] width 167 height 29
type input "4989"
select select
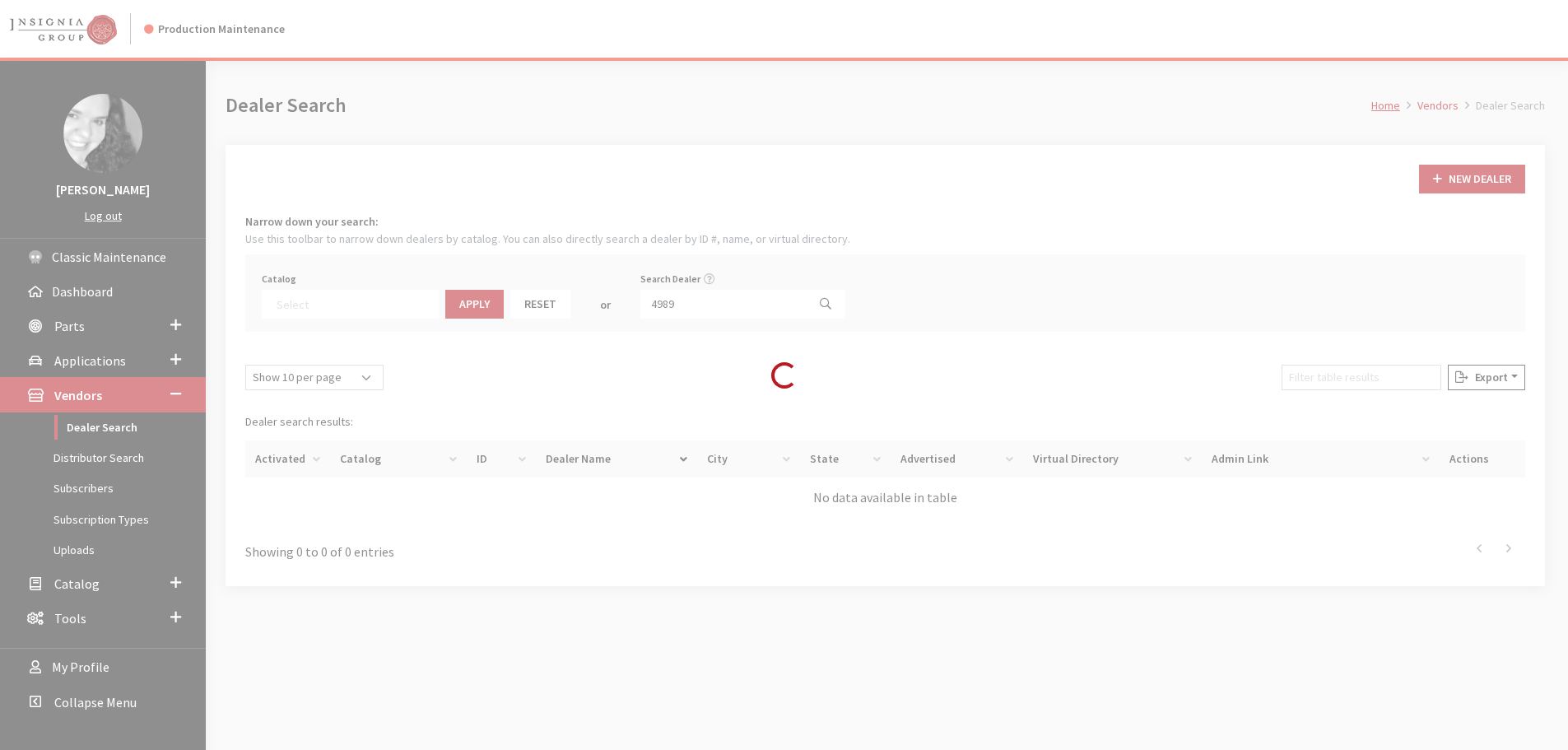
scroll to position [172, 0]
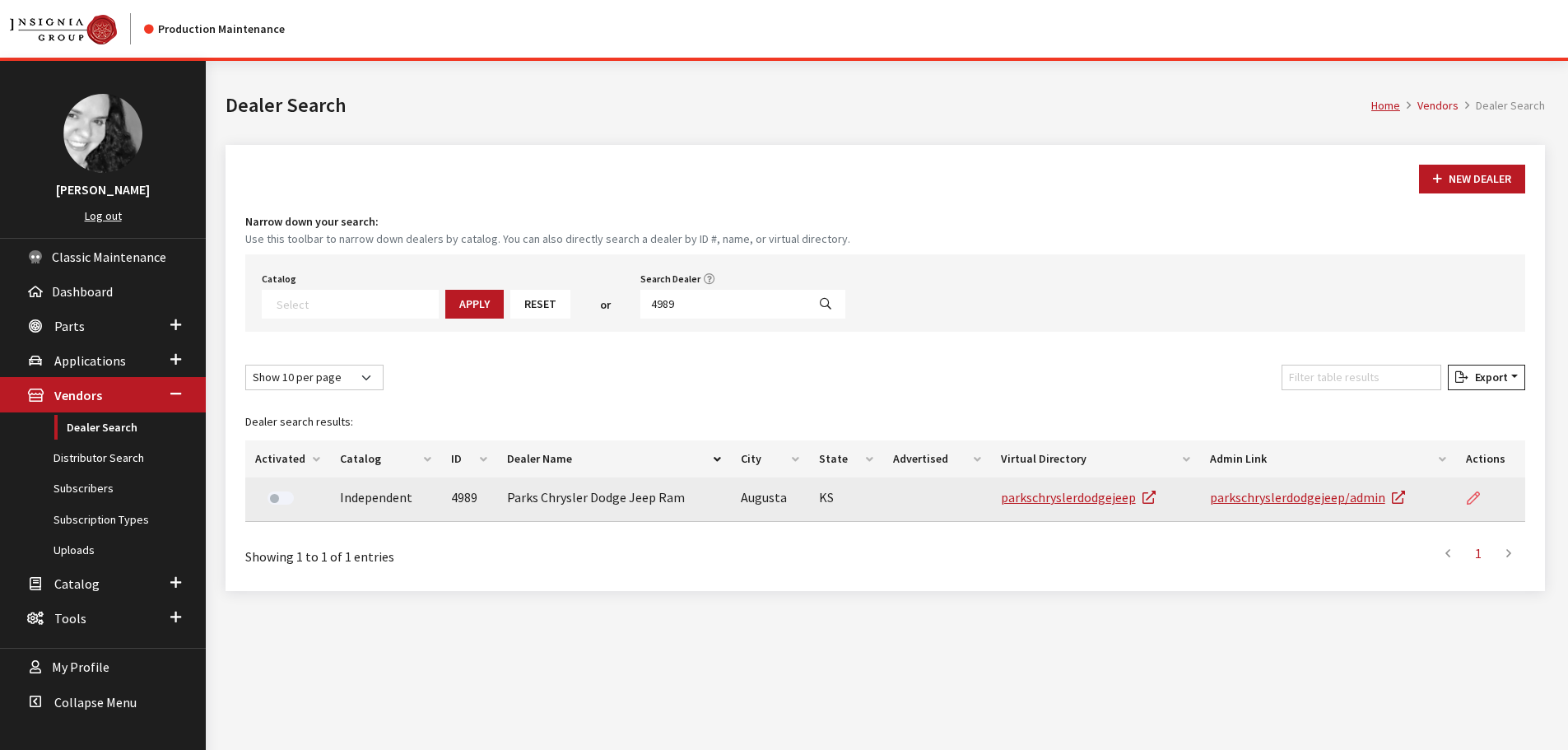
click at [1476, 503] on icon at bounding box center [1474, 499] width 14 height 14
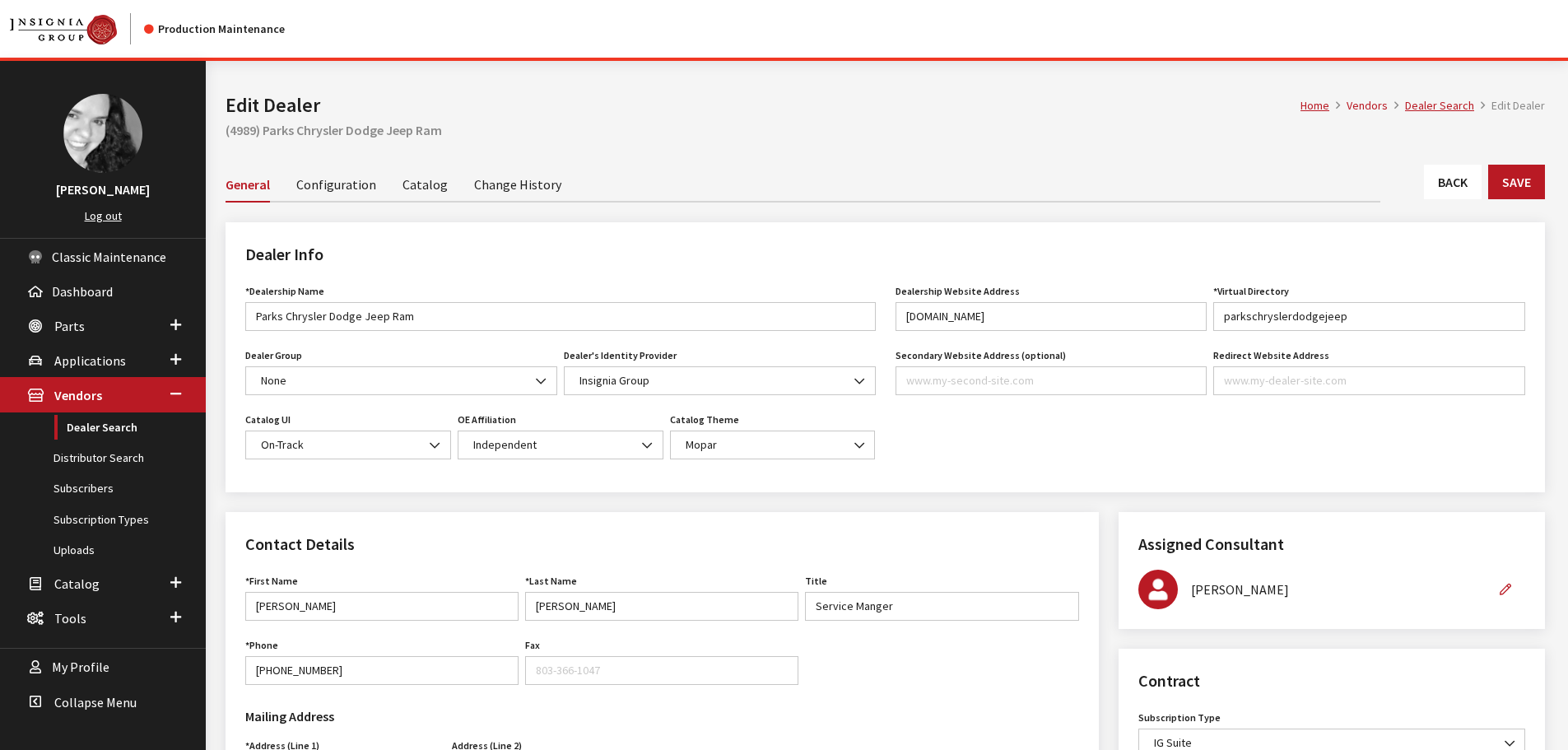
click at [1460, 182] on link "Back" at bounding box center [1453, 181] width 58 height 34
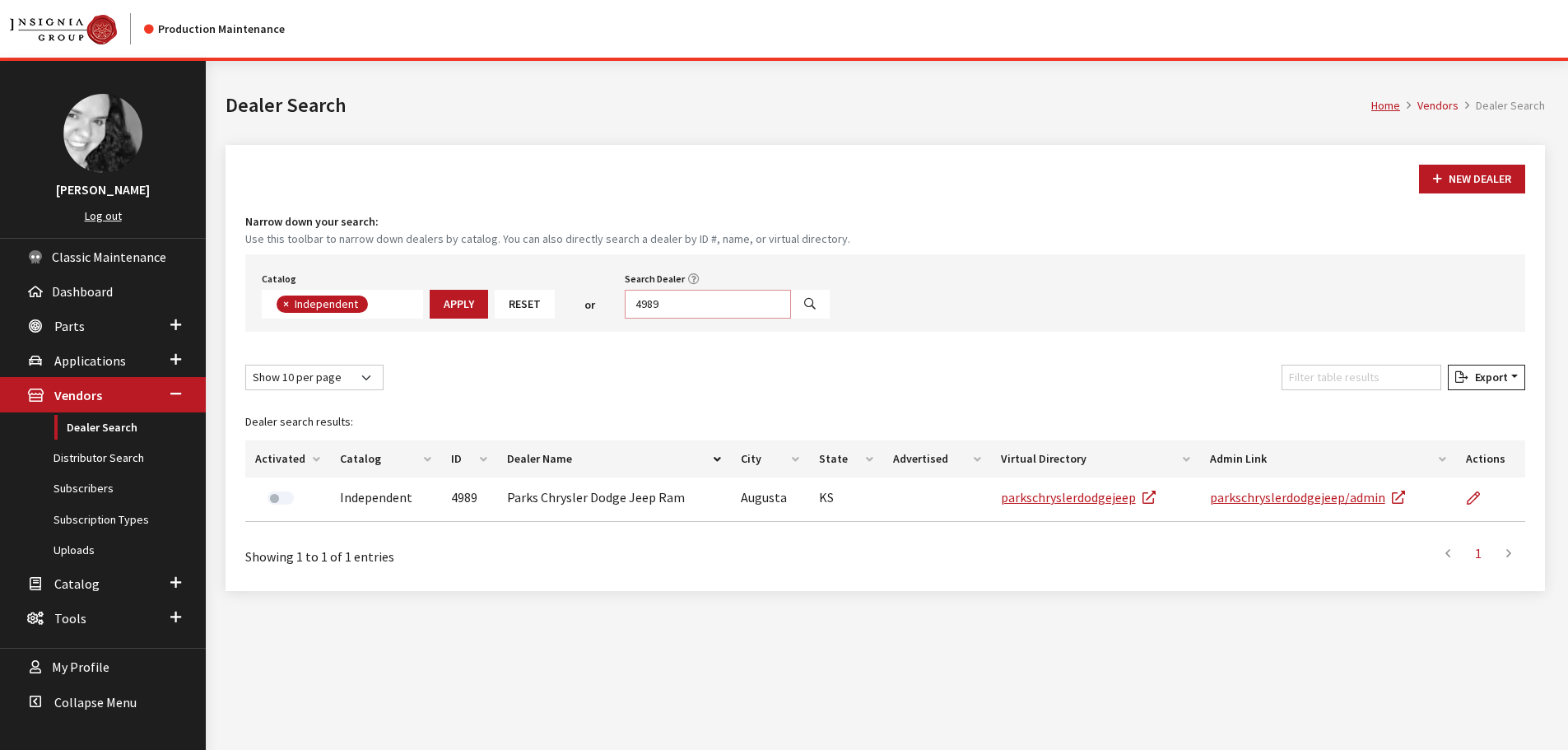
scroll to position [120, 0]
click at [706, 301] on input "4989" at bounding box center [708, 304] width 167 height 29
click at [707, 300] on input "4989" at bounding box center [708, 304] width 167 height 29
type input "6368"
select select
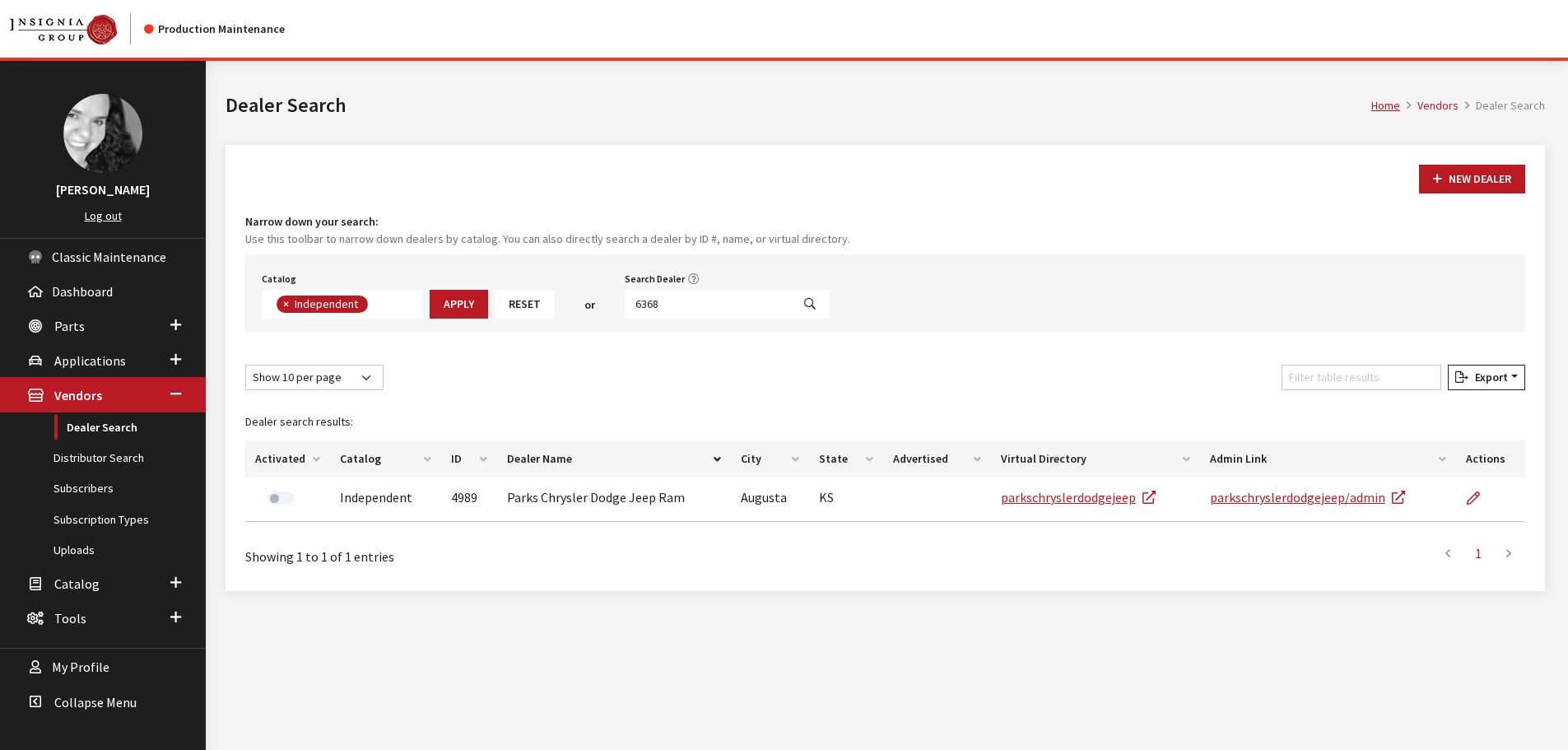
scroll to position [172, 0]
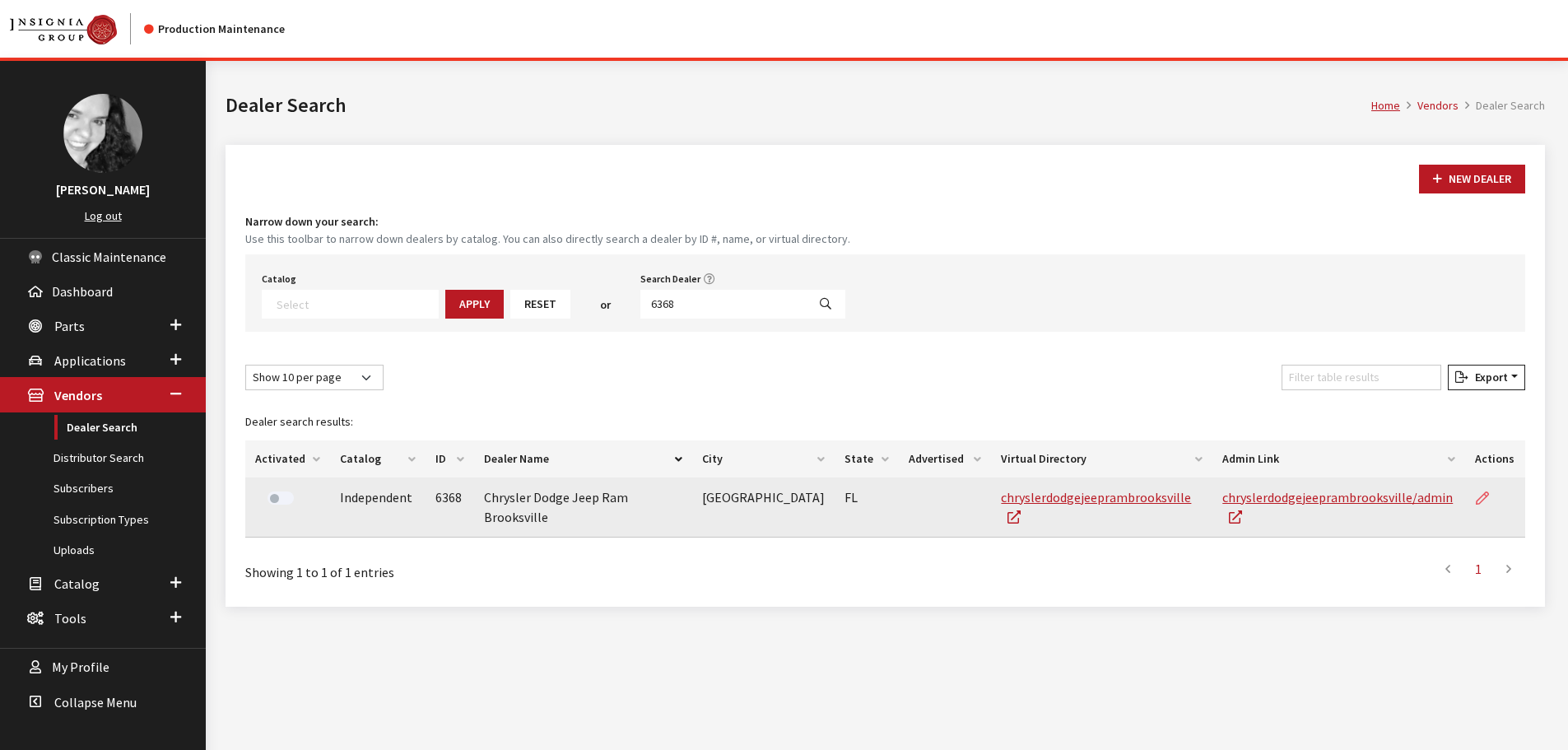
click at [1481, 494] on icon at bounding box center [1483, 499] width 14 height 14
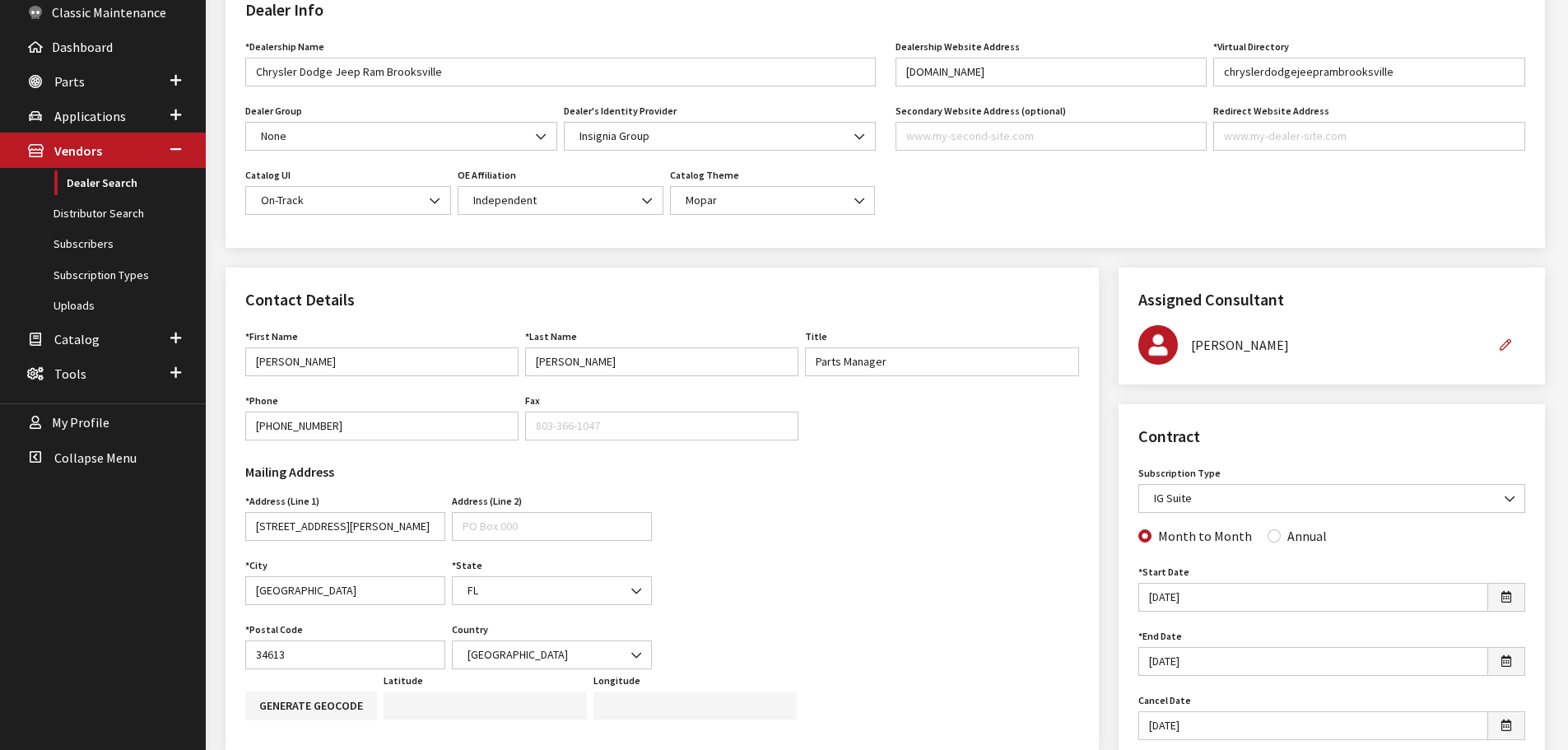
scroll to position [165, 0]
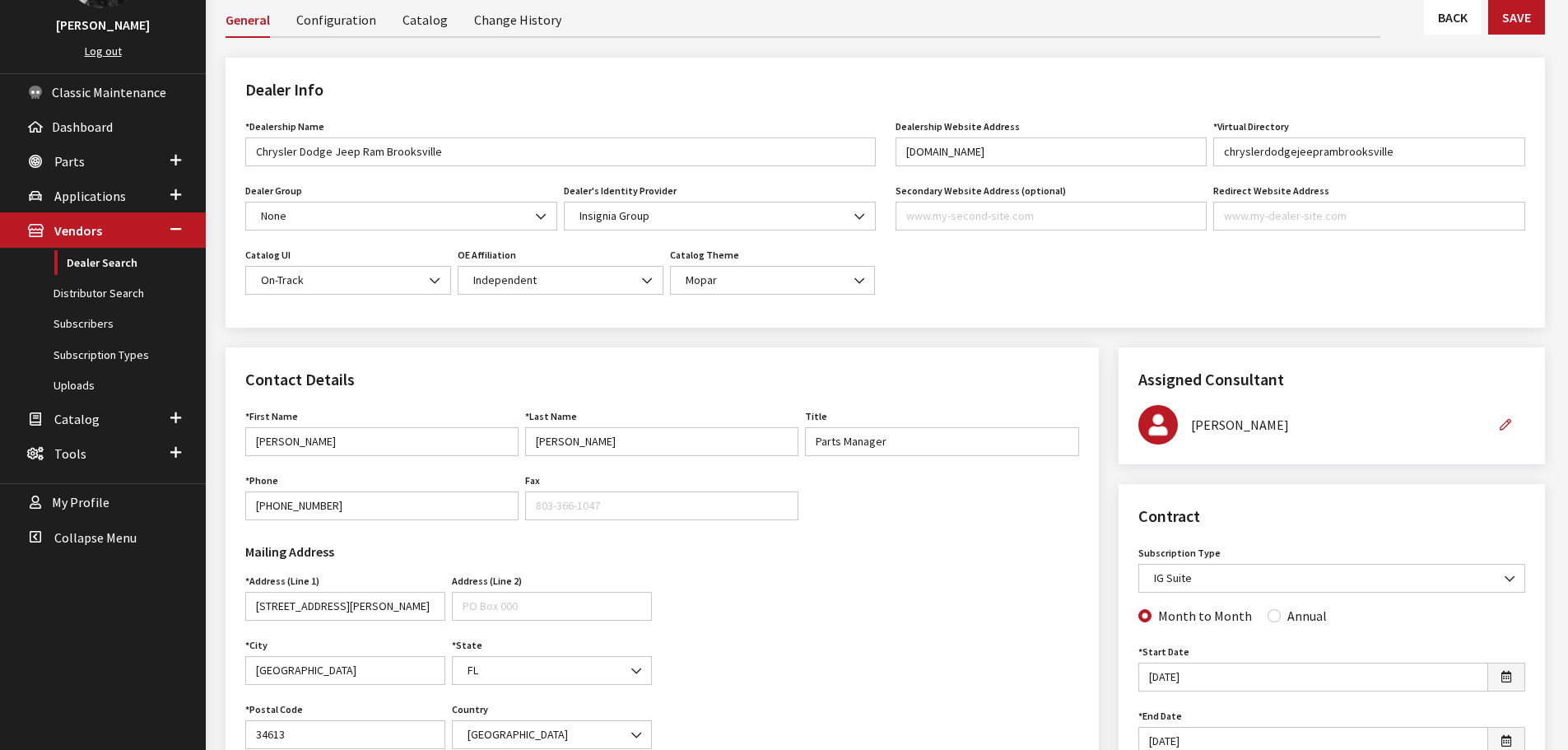
click at [1447, 30] on link "Back" at bounding box center [1453, 17] width 58 height 34
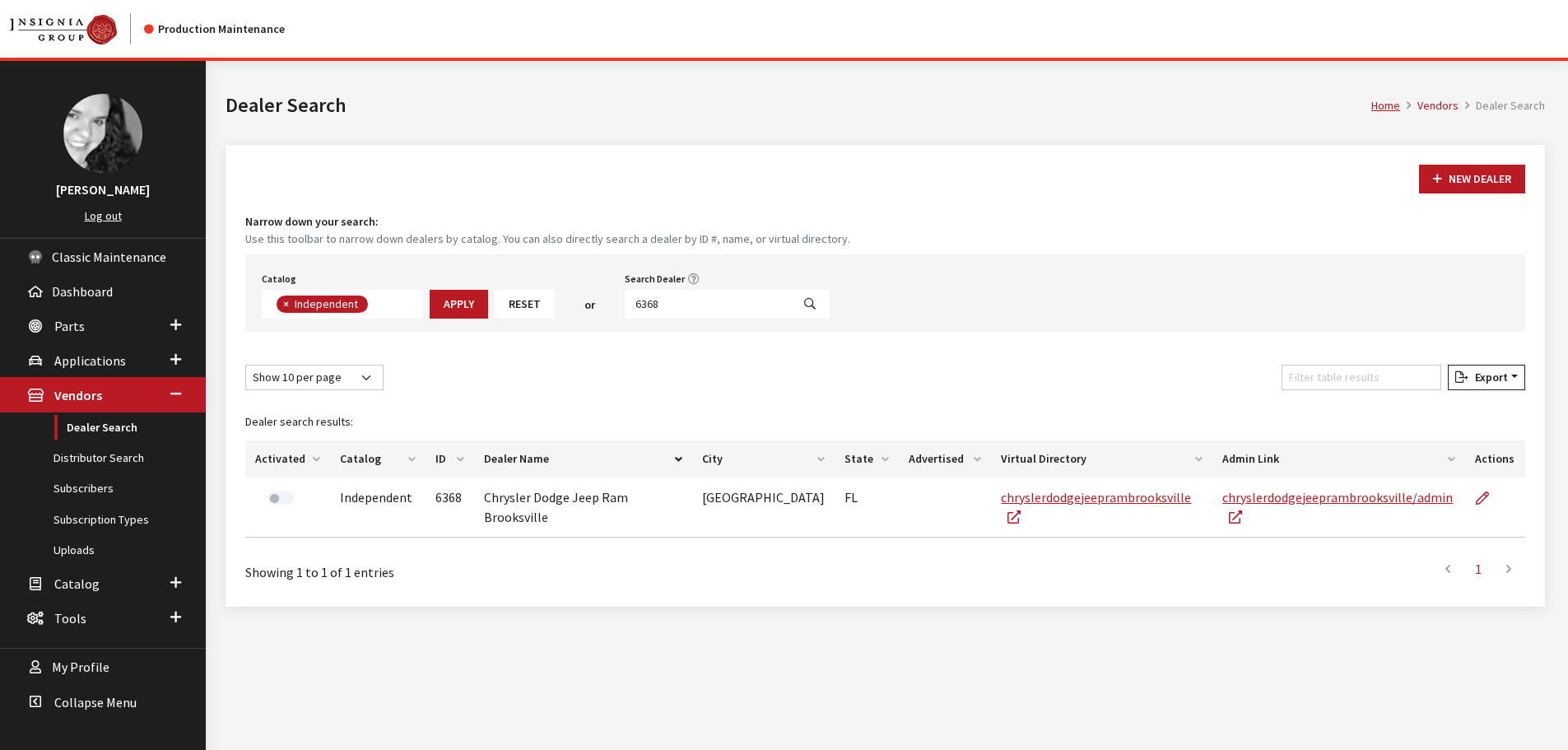
scroll to position [120, 0]
click at [660, 304] on input "6368" at bounding box center [708, 304] width 167 height 29
type input "6367"
select select
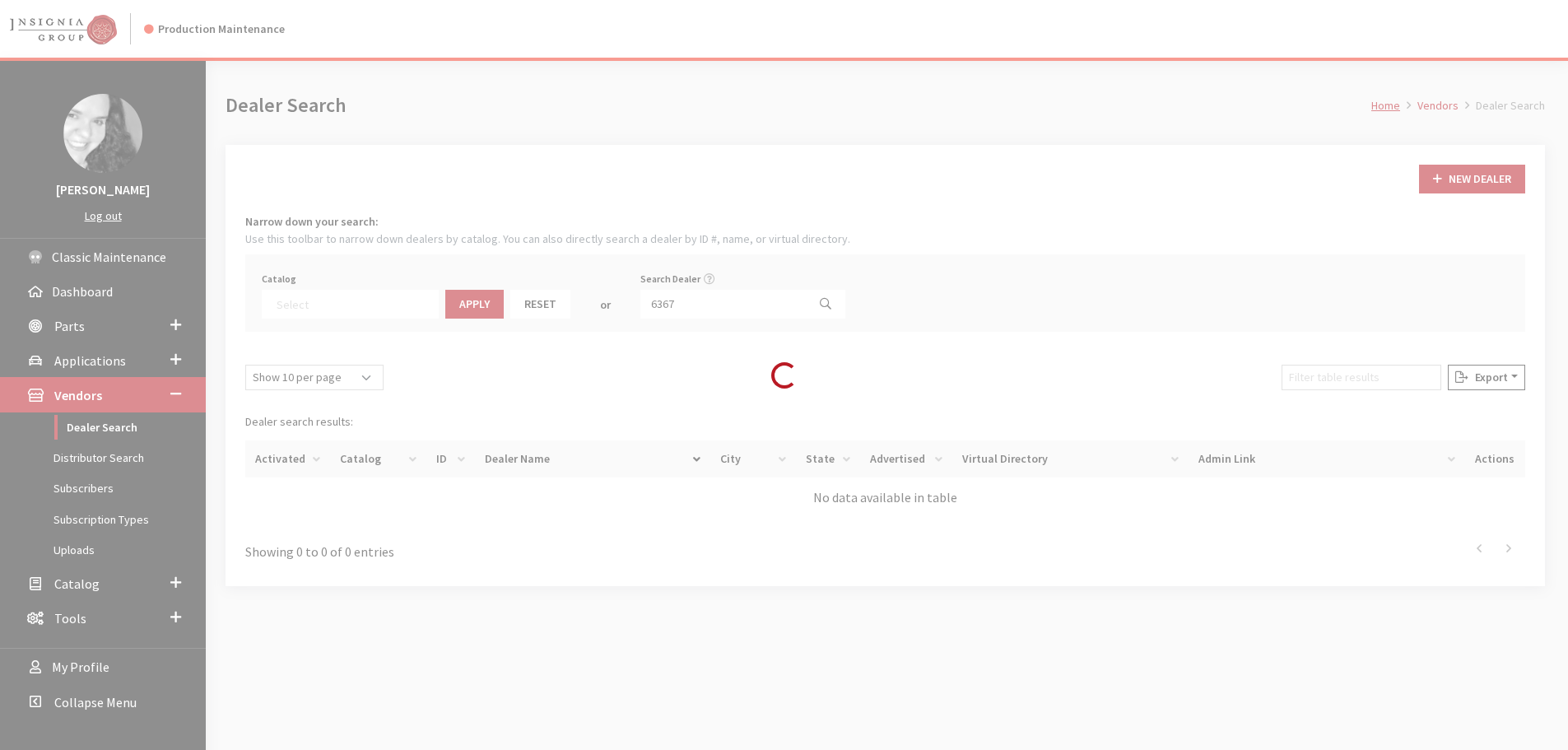
scroll to position [172, 0]
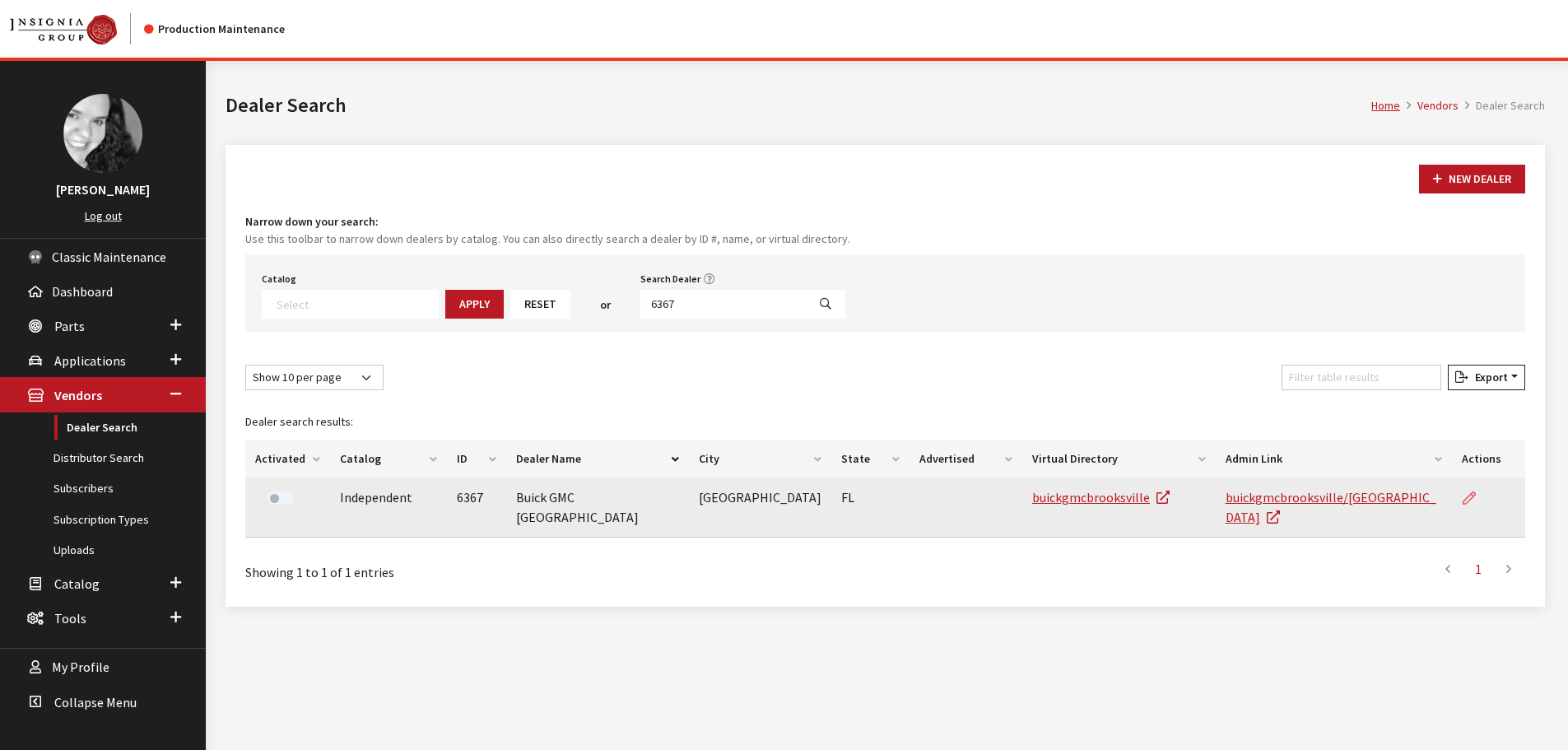
click at [1468, 497] on icon at bounding box center [1470, 499] width 14 height 14
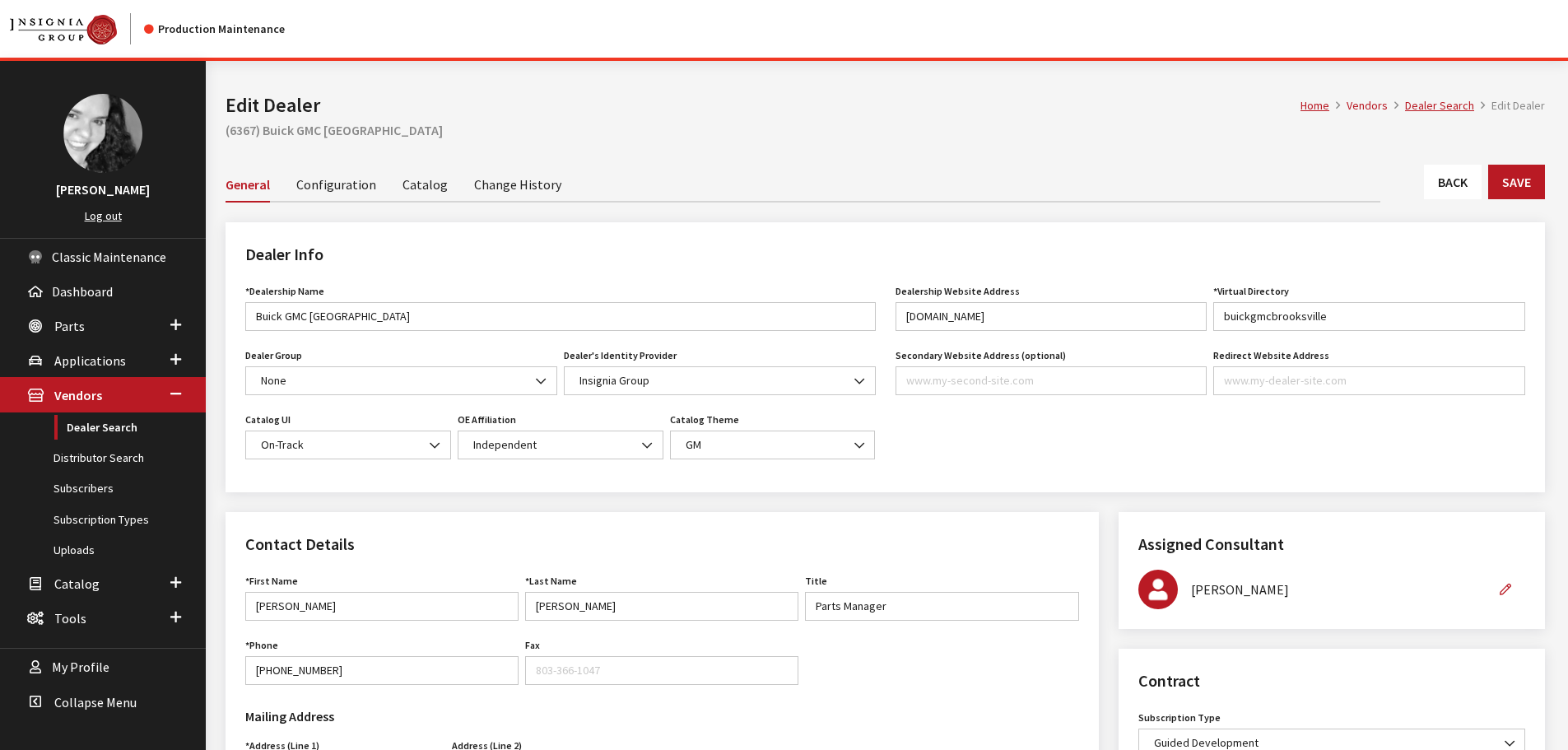
click at [1433, 194] on link "Back" at bounding box center [1453, 181] width 58 height 34
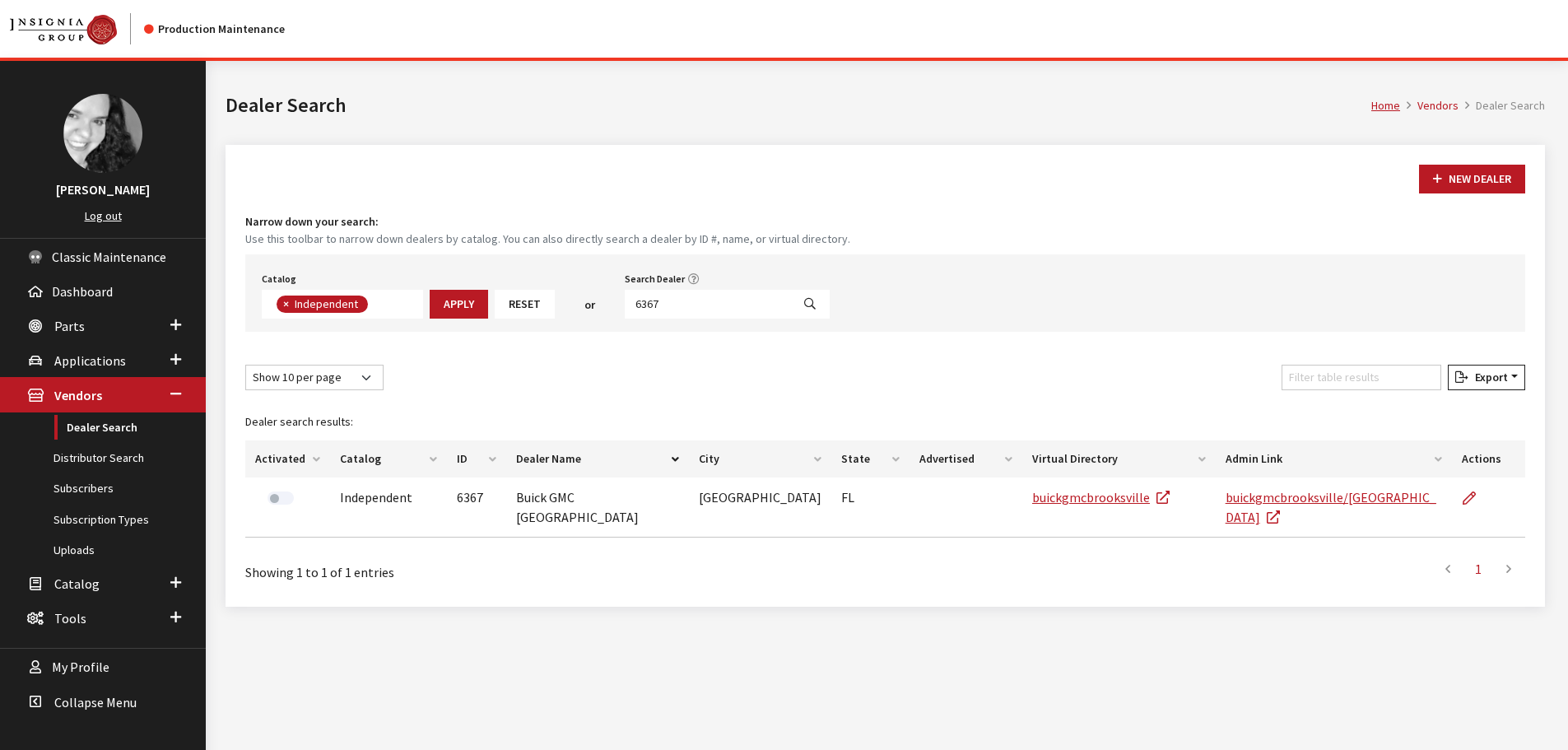
scroll to position [120, 0]
click at [725, 309] on input "6367" at bounding box center [708, 304] width 167 height 29
click at [726, 309] on input "6367" at bounding box center [708, 304] width 167 height 29
type input "4747"
select select
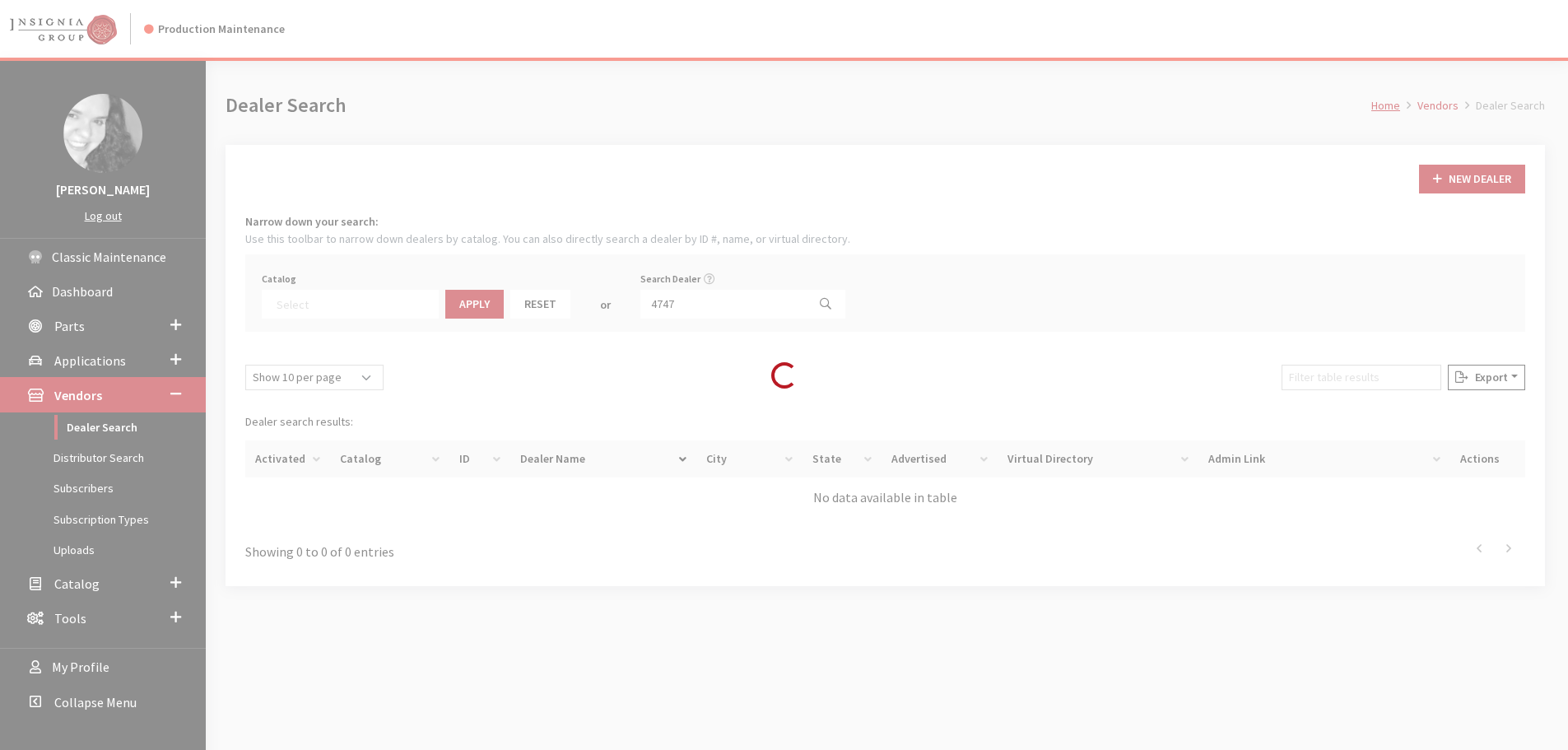
scroll to position [172, 0]
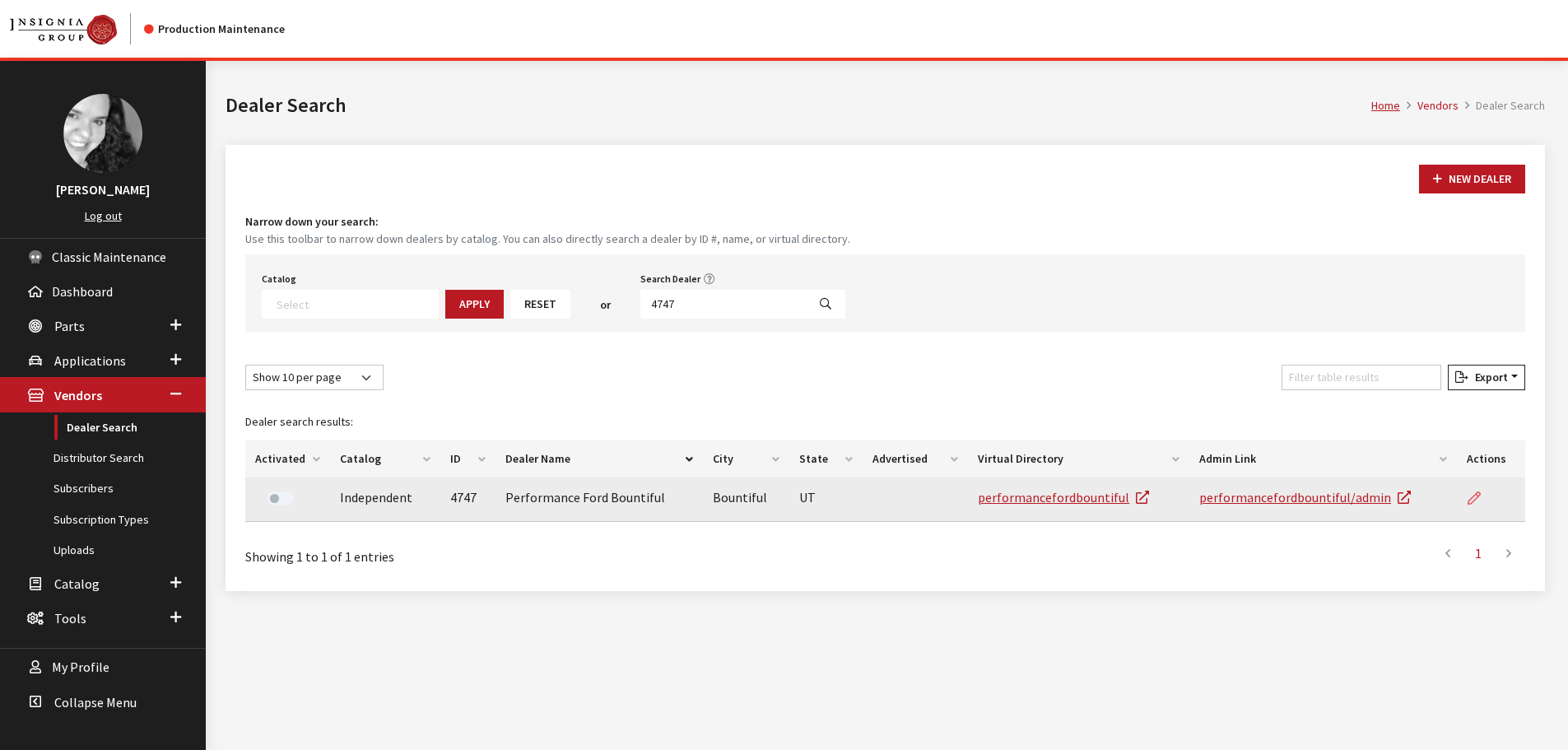
click at [1470, 490] on link at bounding box center [1481, 498] width 28 height 41
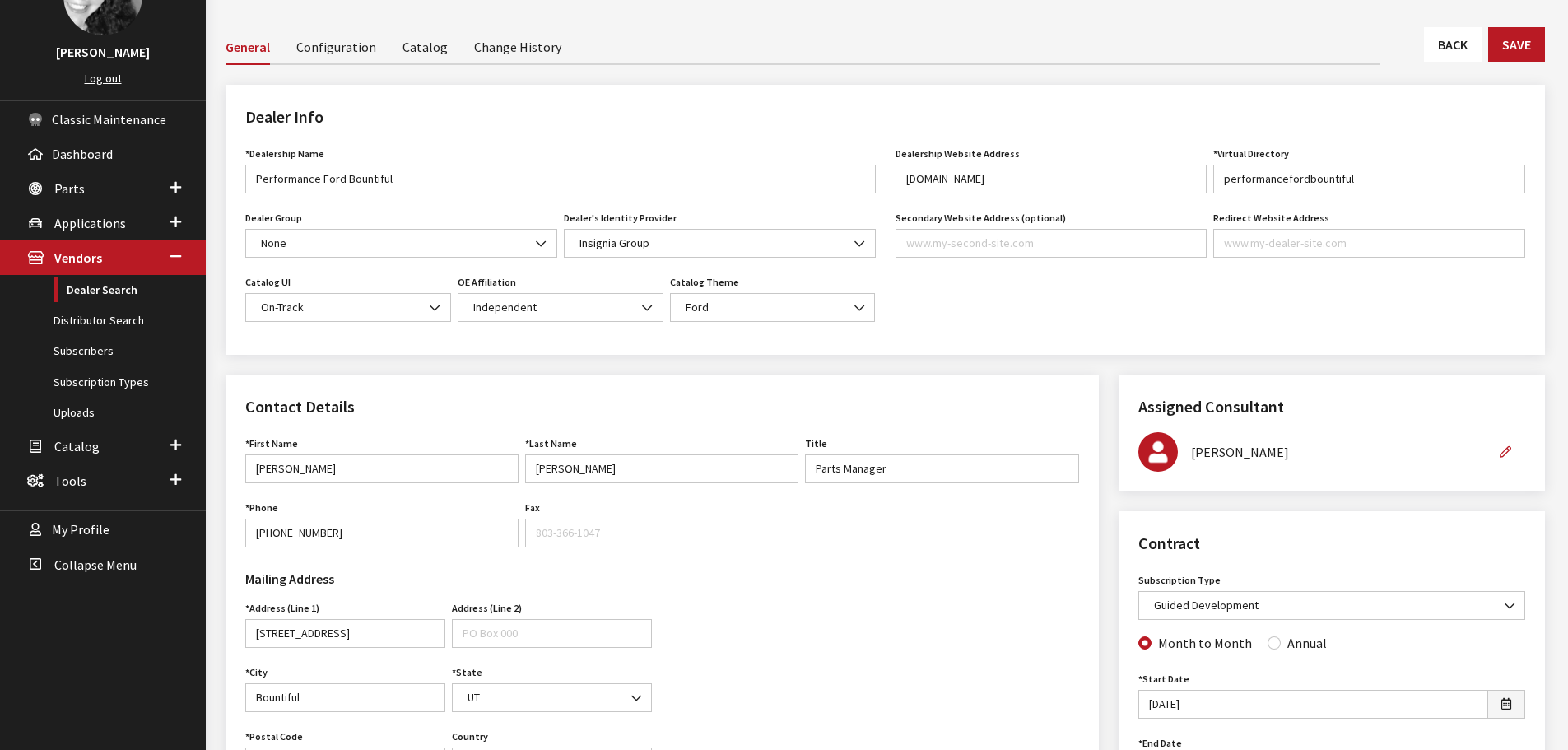
scroll to position [82, 0]
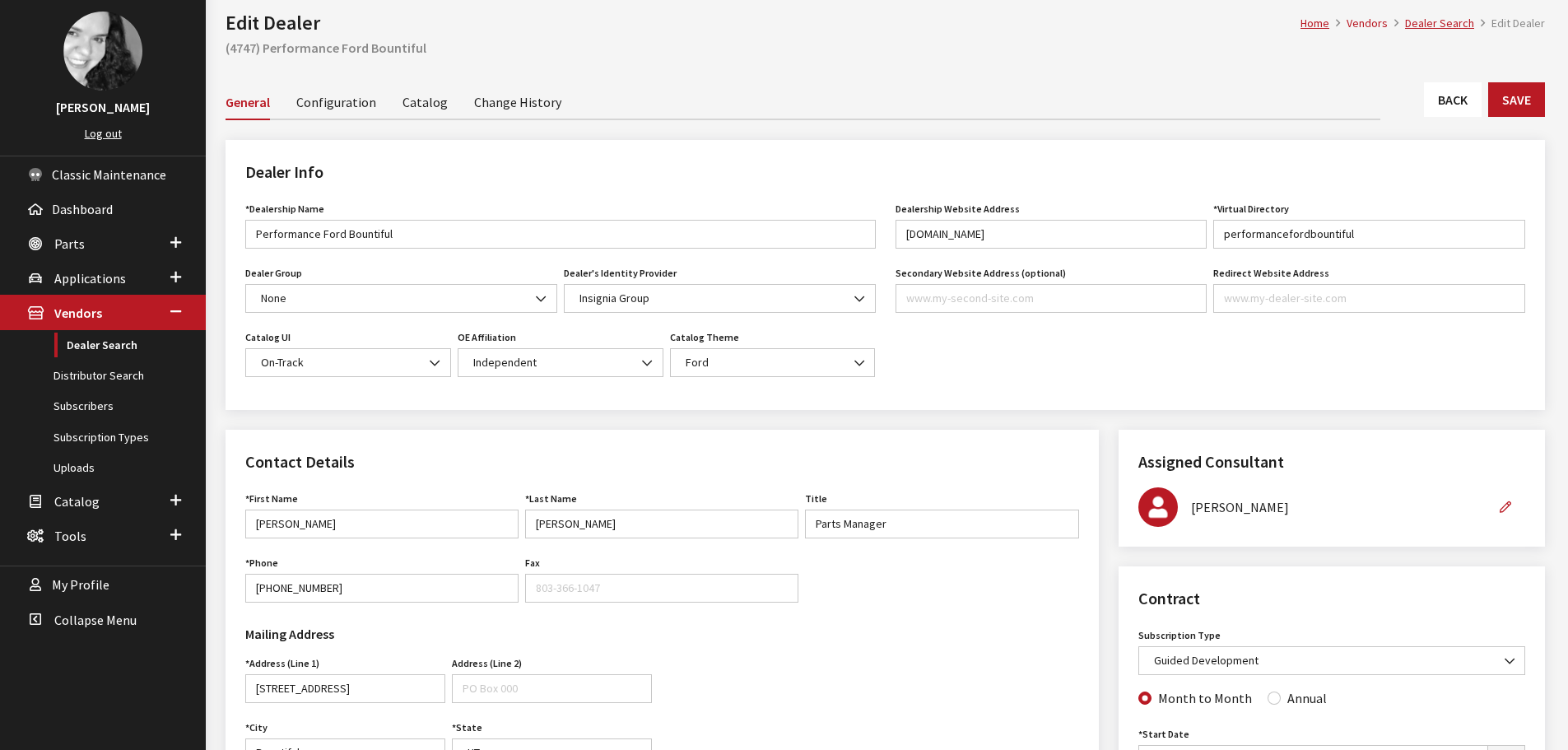
click at [1435, 93] on link "Back" at bounding box center [1453, 99] width 58 height 34
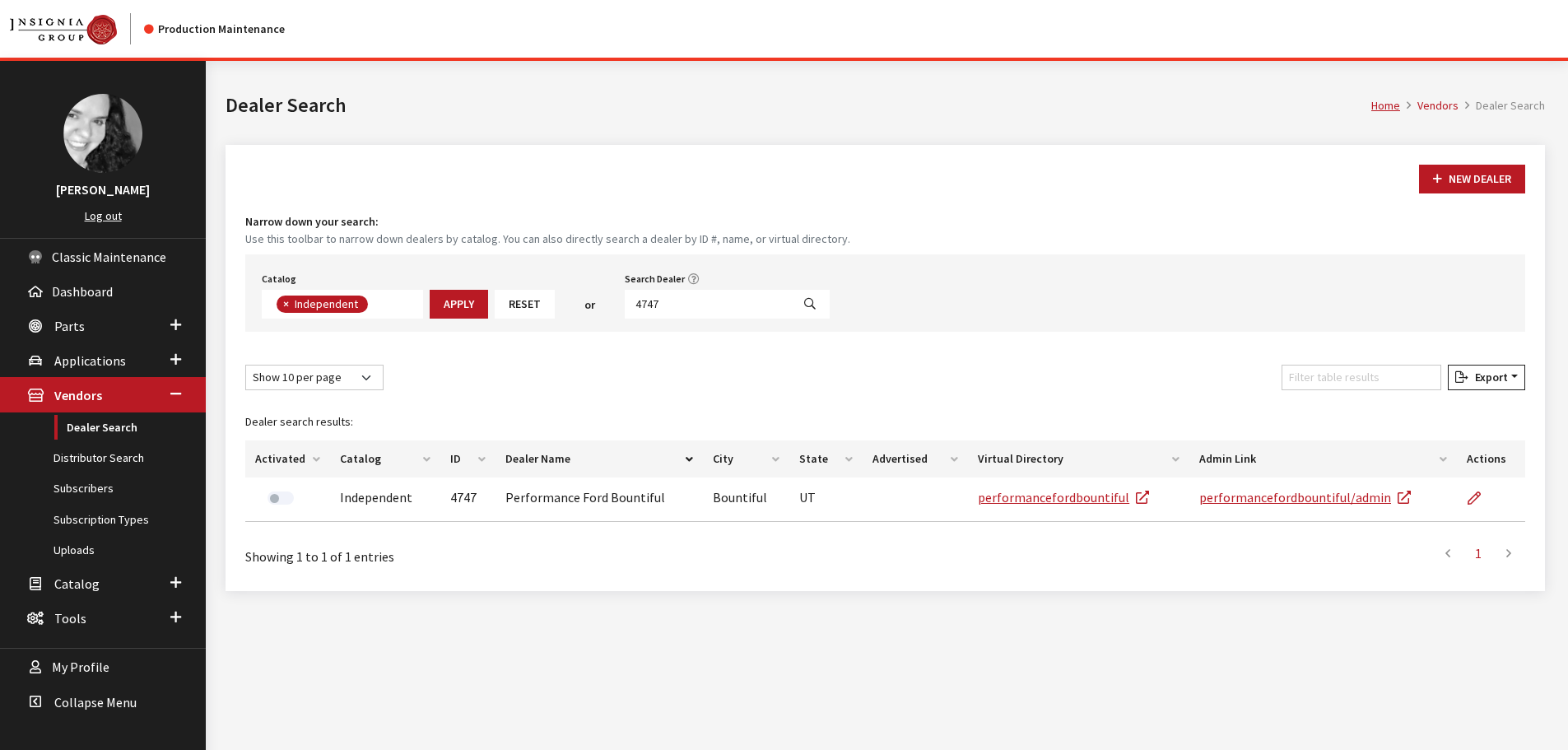
scroll to position [120, 0]
click at [747, 315] on input "4747" at bounding box center [708, 304] width 167 height 29
type input "4640"
select select
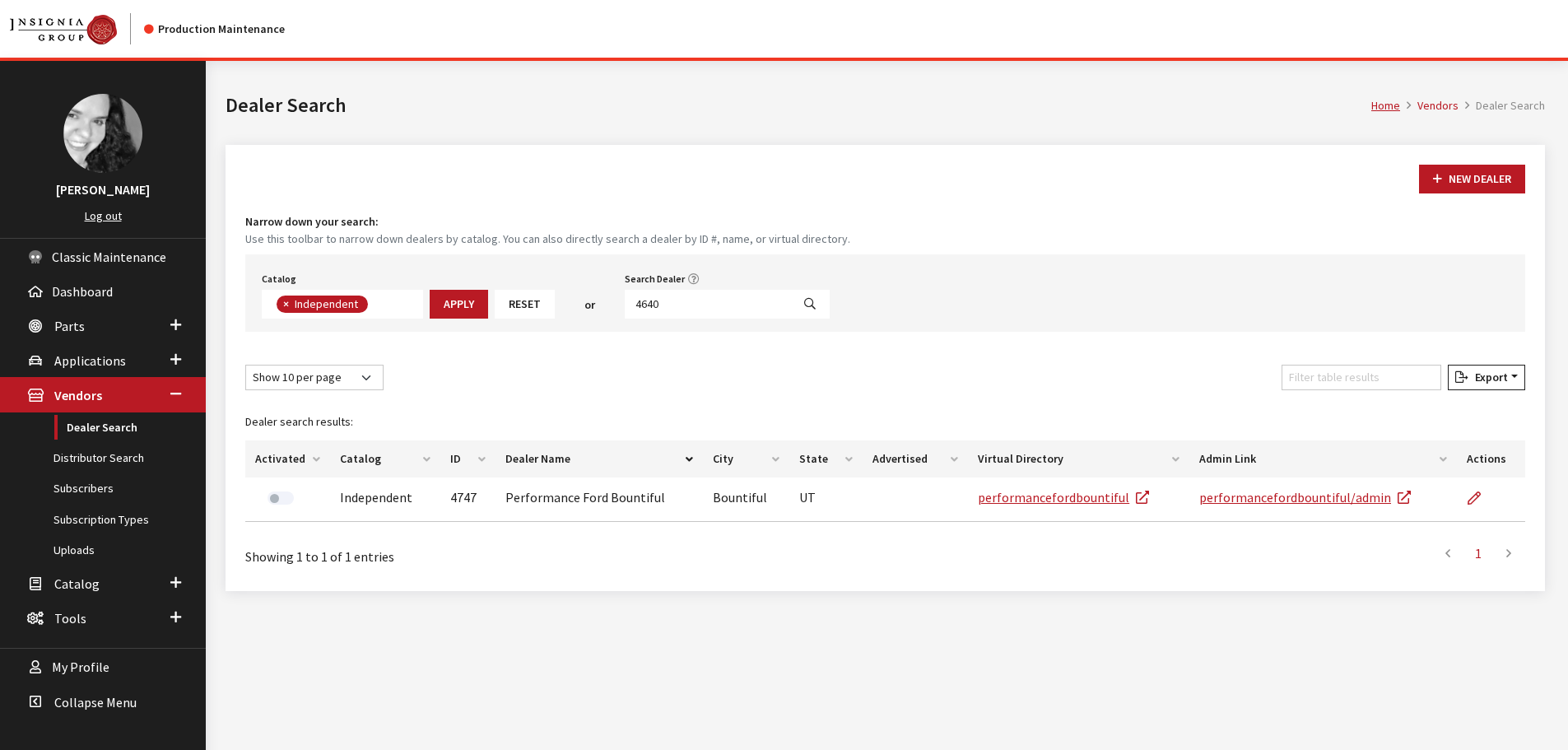
scroll to position [172, 0]
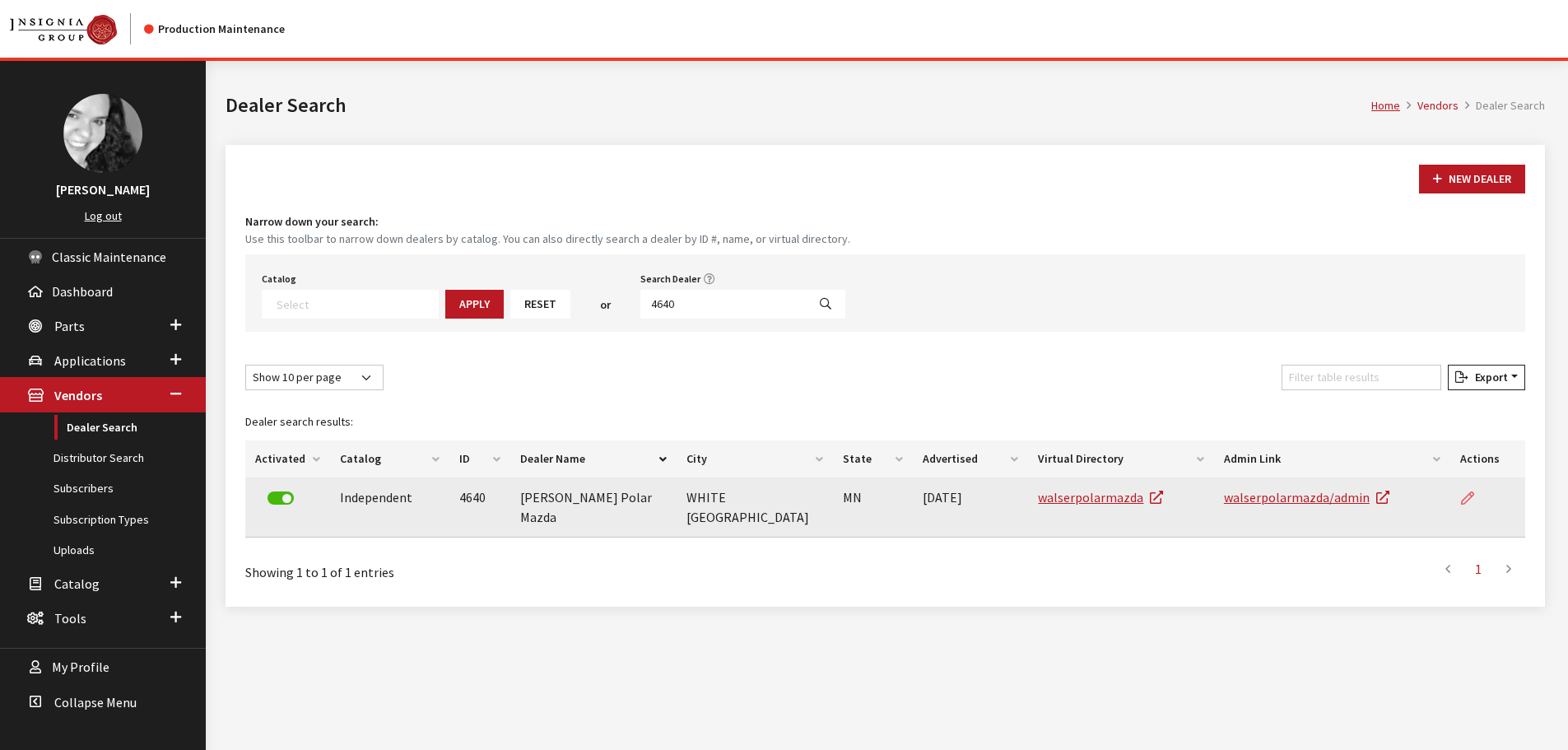
click at [1476, 489] on link at bounding box center [1474, 498] width 28 height 41
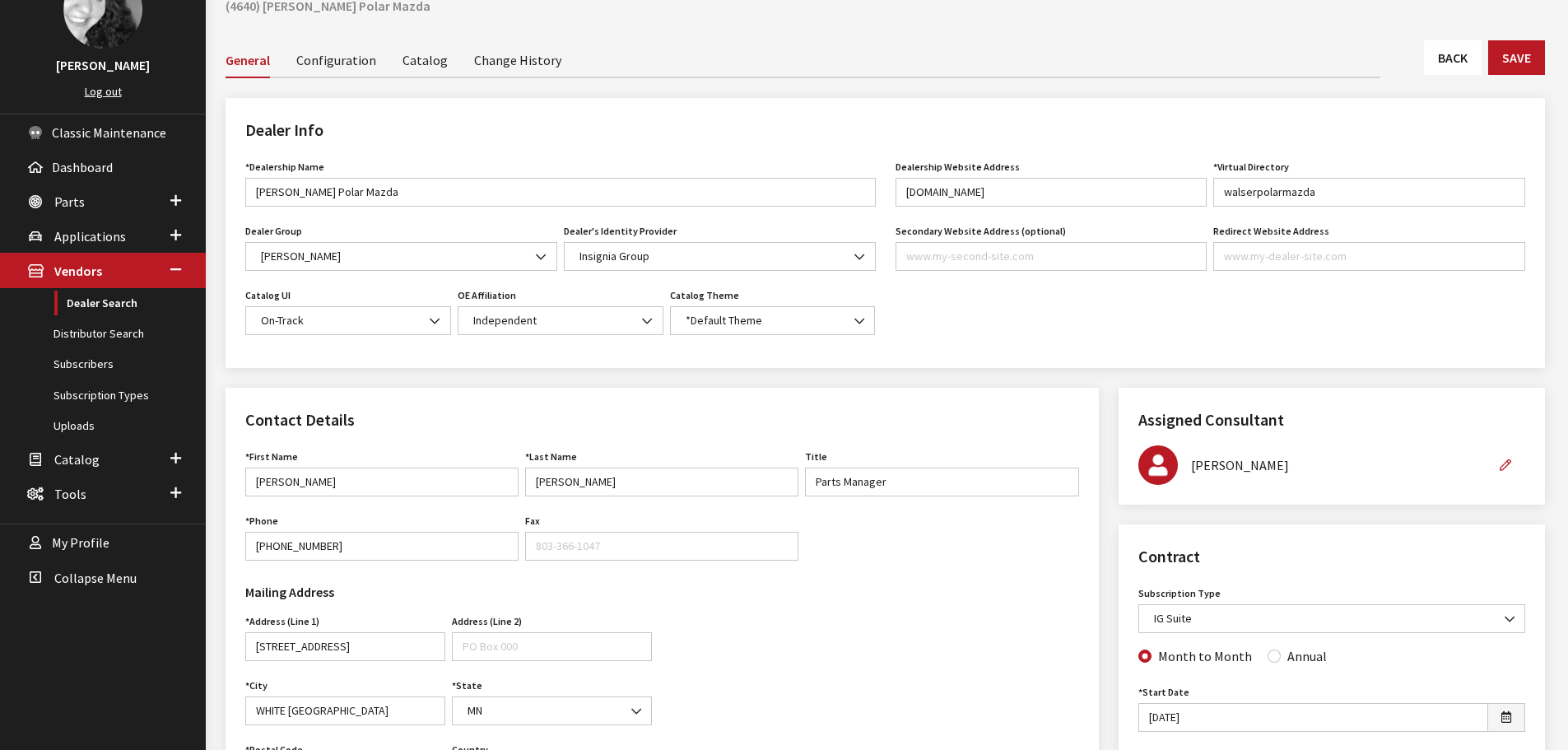
scroll to position [82, 0]
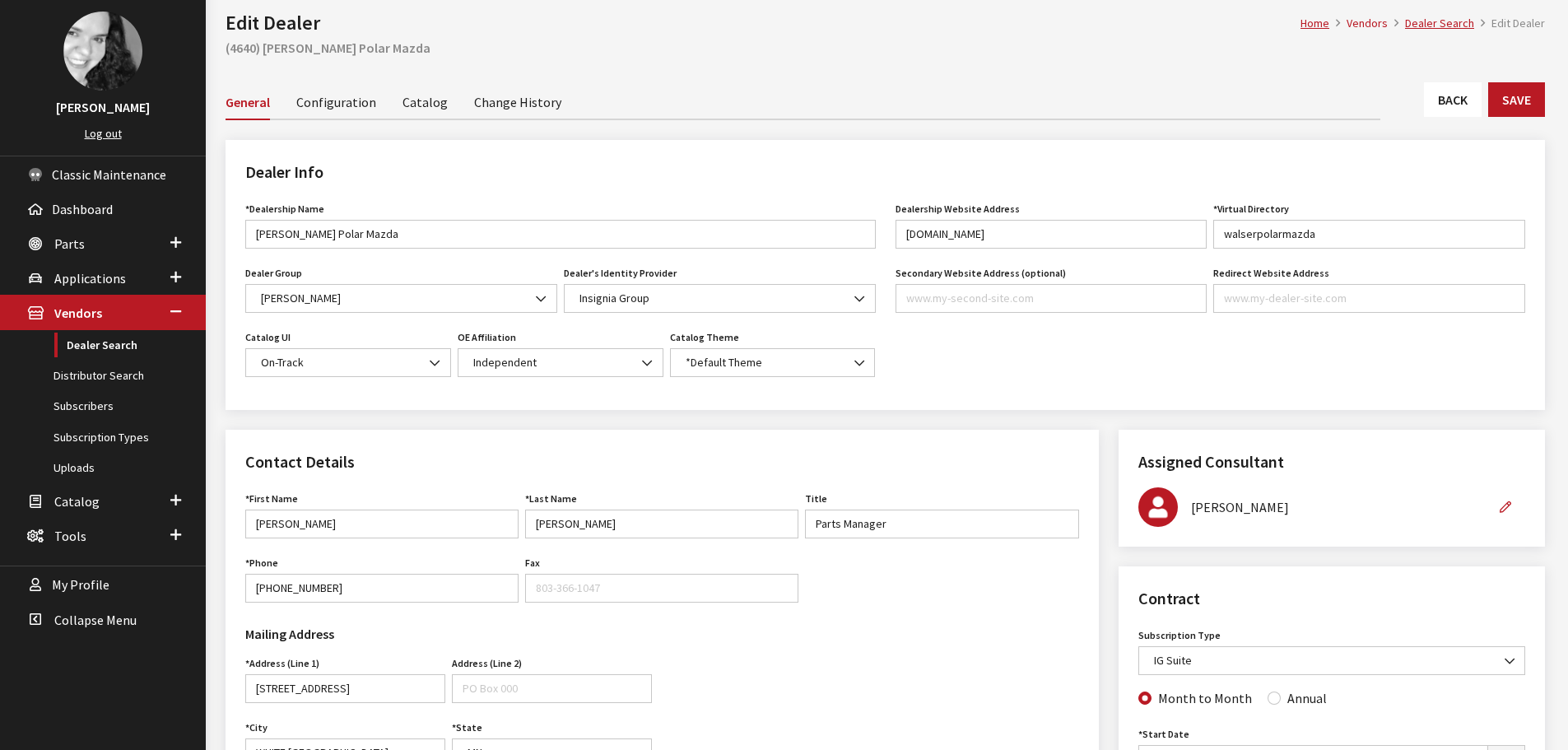
click at [1431, 99] on link "Back" at bounding box center [1453, 99] width 58 height 34
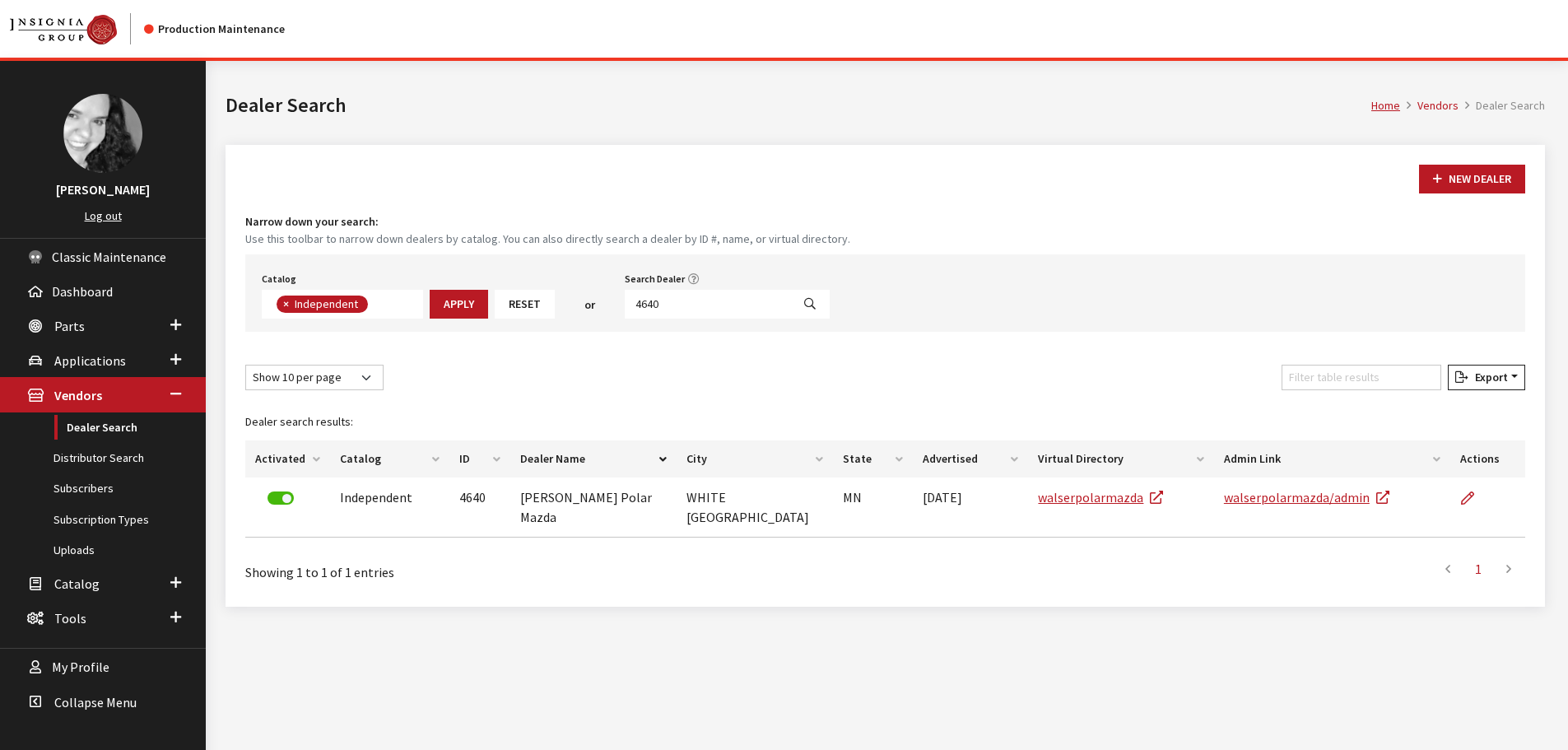
click at [701, 303] on input "4640" at bounding box center [708, 304] width 167 height 29
click at [703, 303] on input "4640" at bounding box center [708, 304] width 167 height 29
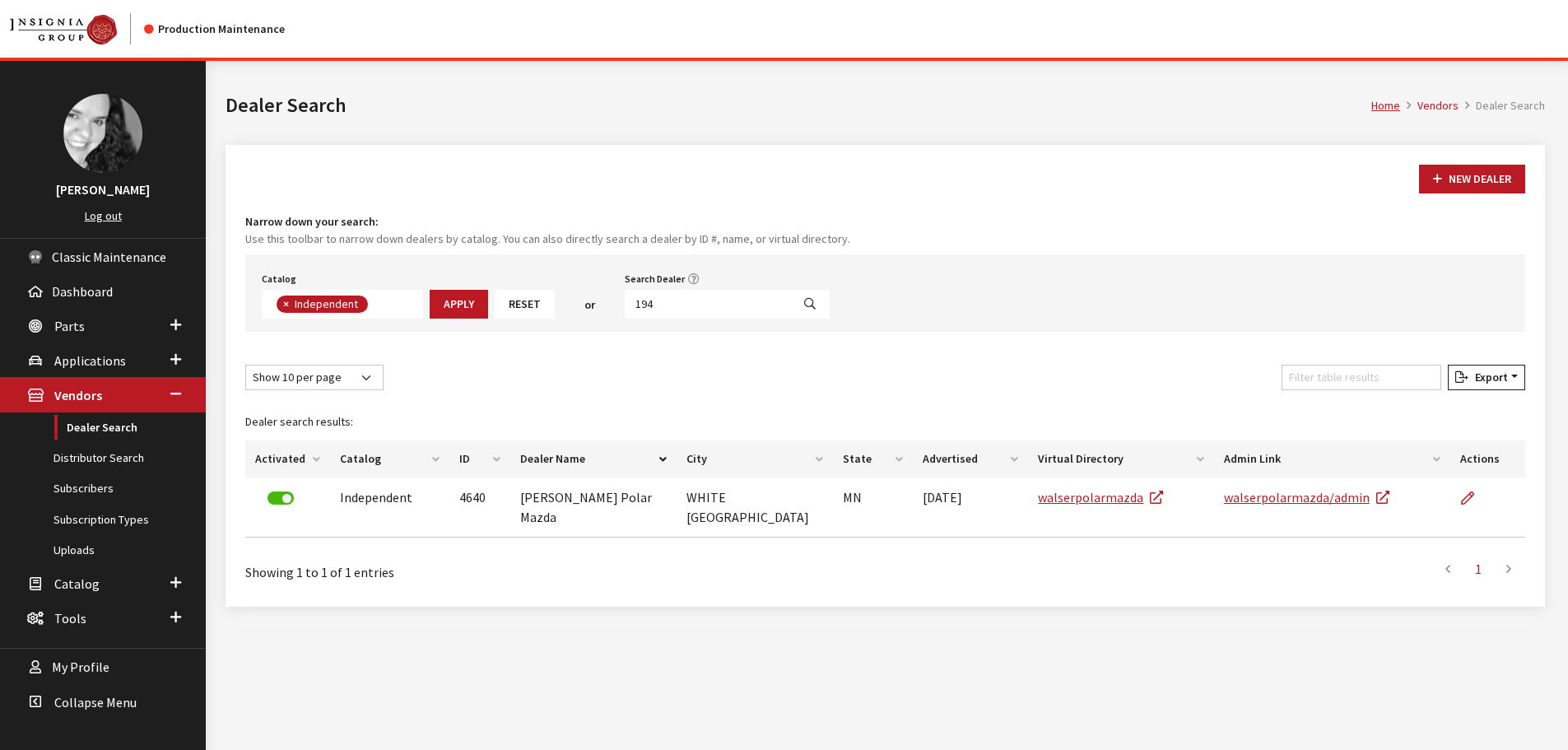
type input "194"
select select
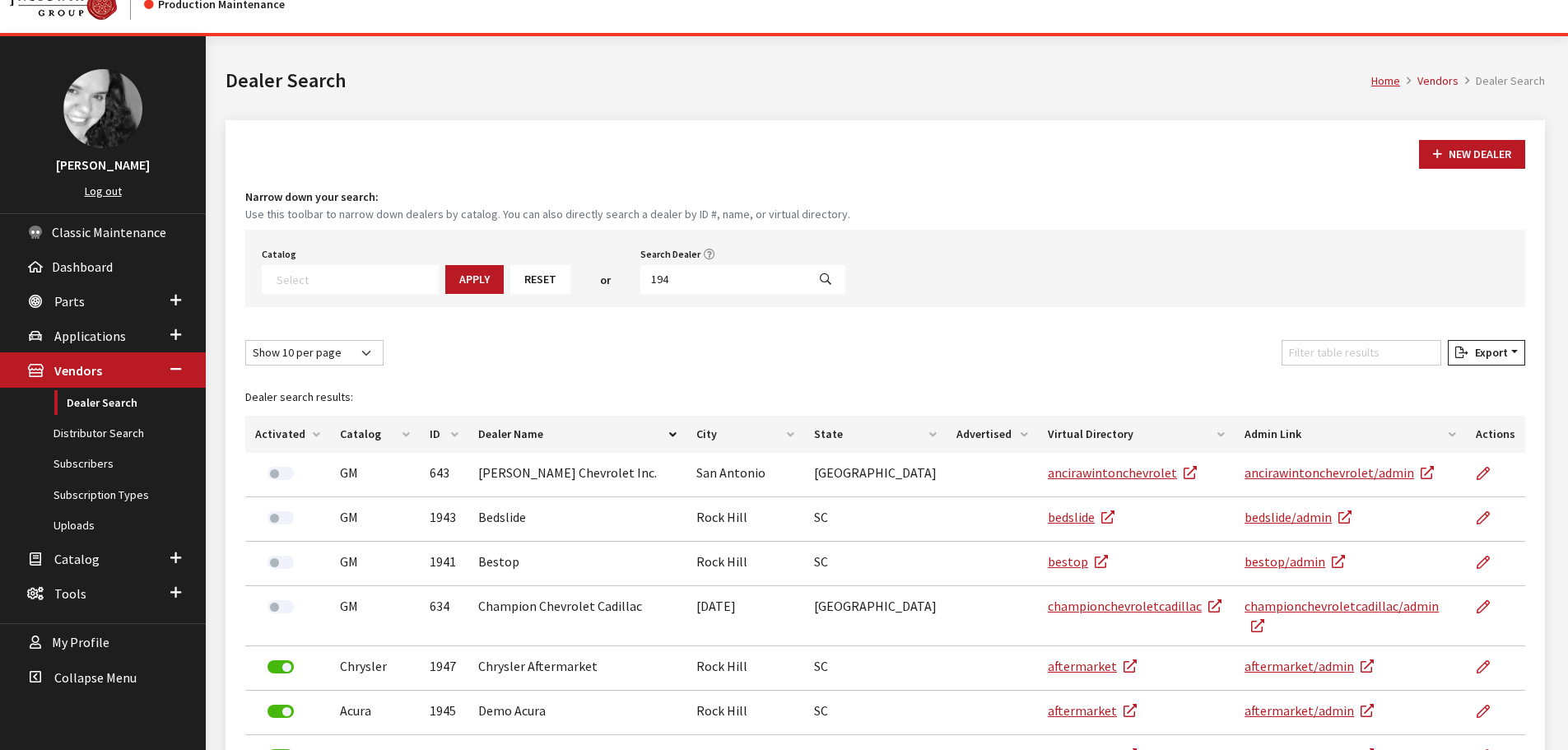
scroll to position [0, 0]
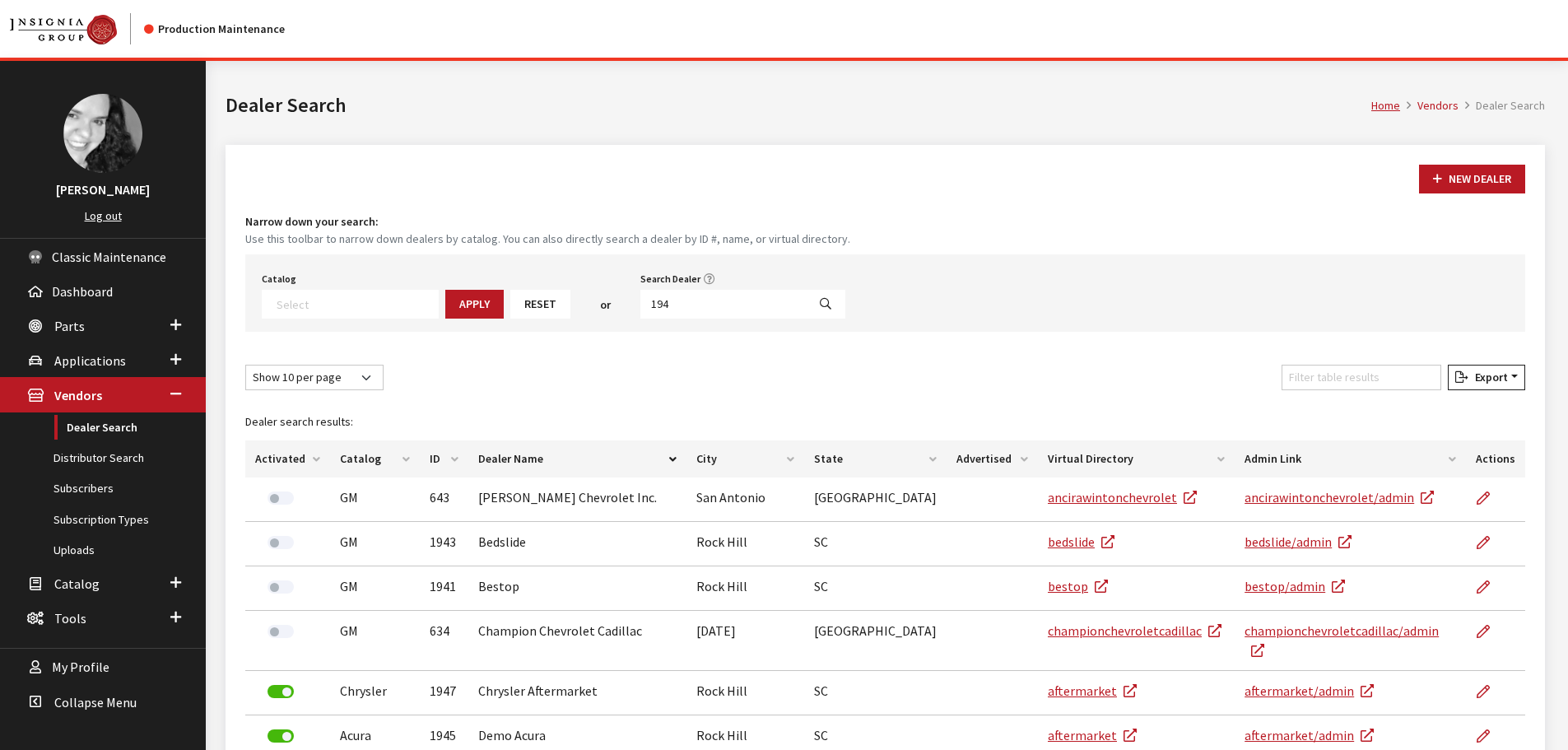
click at [672, 323] on div "Catalog Acura Alfa Romeo Audi Bentley BMW Chrysler DoubleTake Ford GM Honda Hyu…" at bounding box center [885, 293] width 1280 height 77
click at [671, 312] on input "194" at bounding box center [724, 304] width 167 height 29
type input "walser"
select select
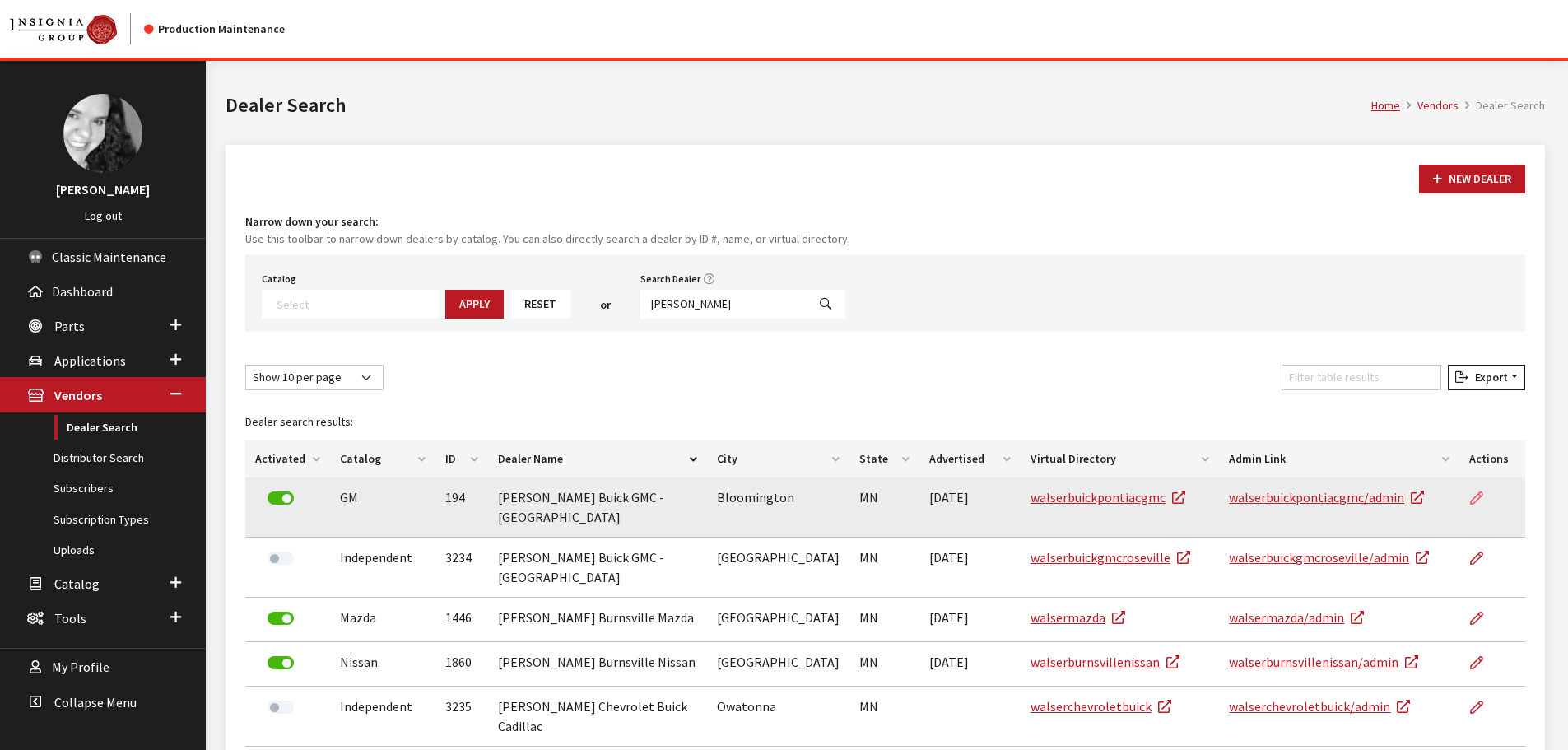
click at [1475, 493] on icon at bounding box center [1477, 499] width 14 height 14
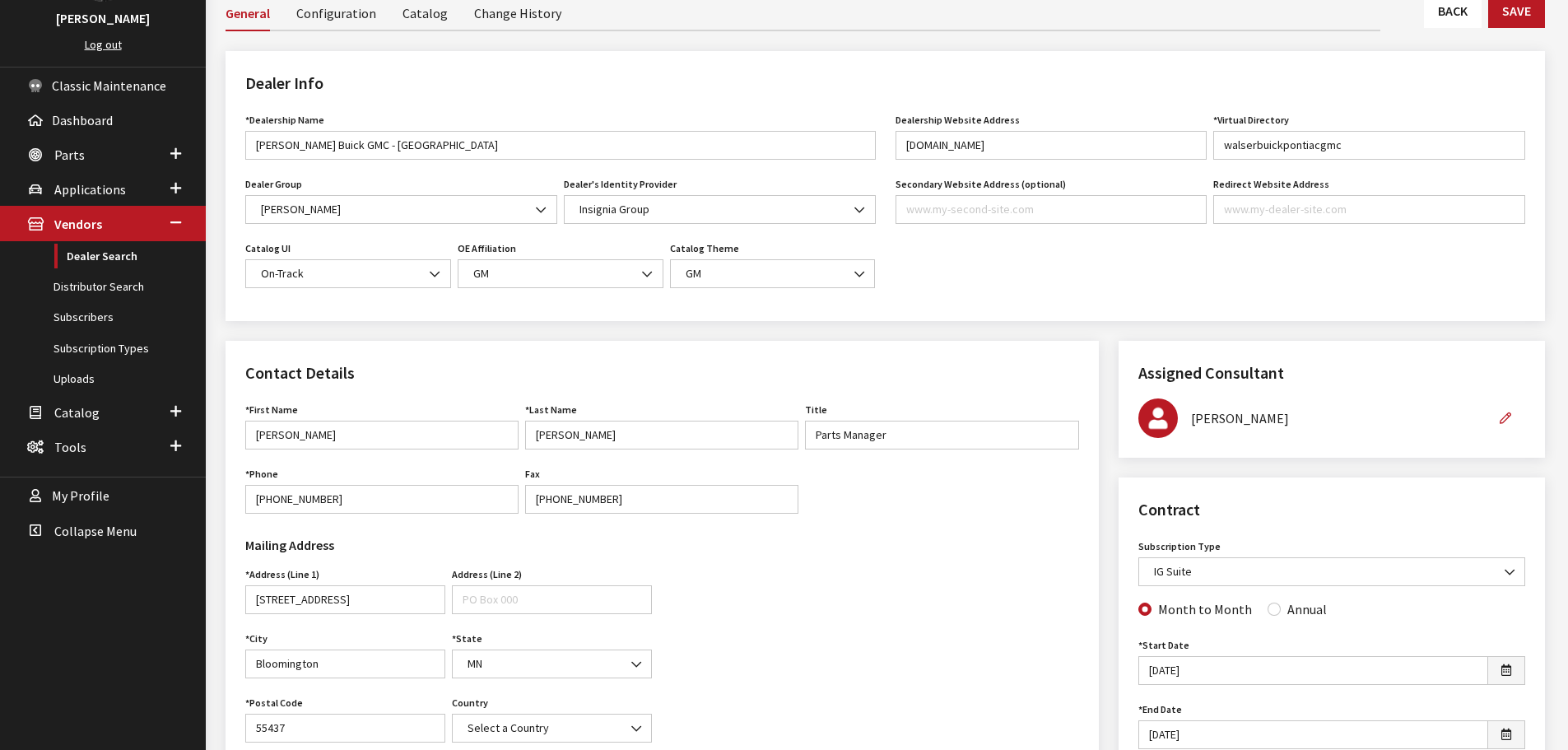
scroll to position [82, 0]
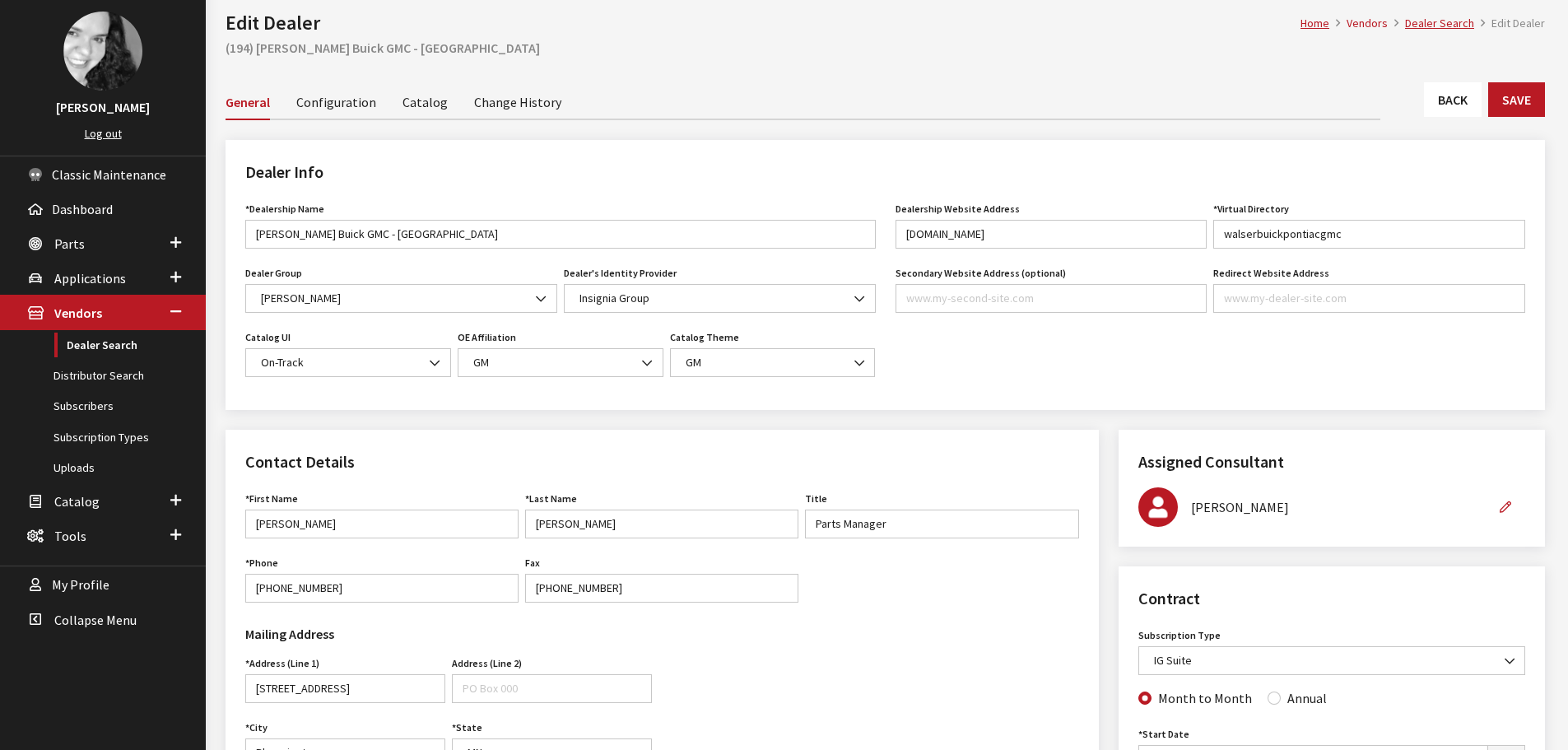
click at [1426, 110] on link "Back" at bounding box center [1453, 99] width 58 height 34
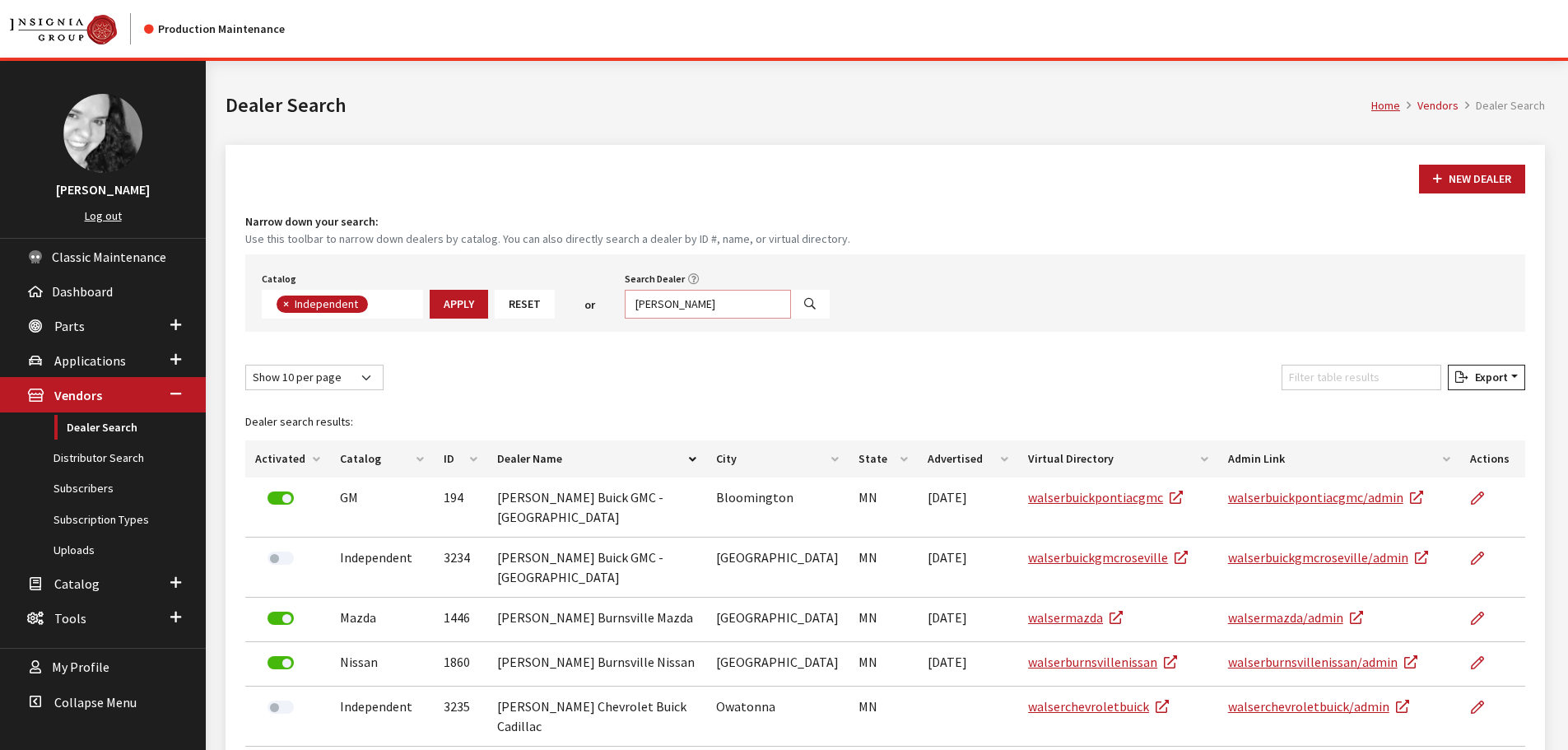
scroll to position [120, 0]
click at [741, 308] on input "[PERSON_NAME]" at bounding box center [708, 304] width 167 height 29
type input "3234"
select select
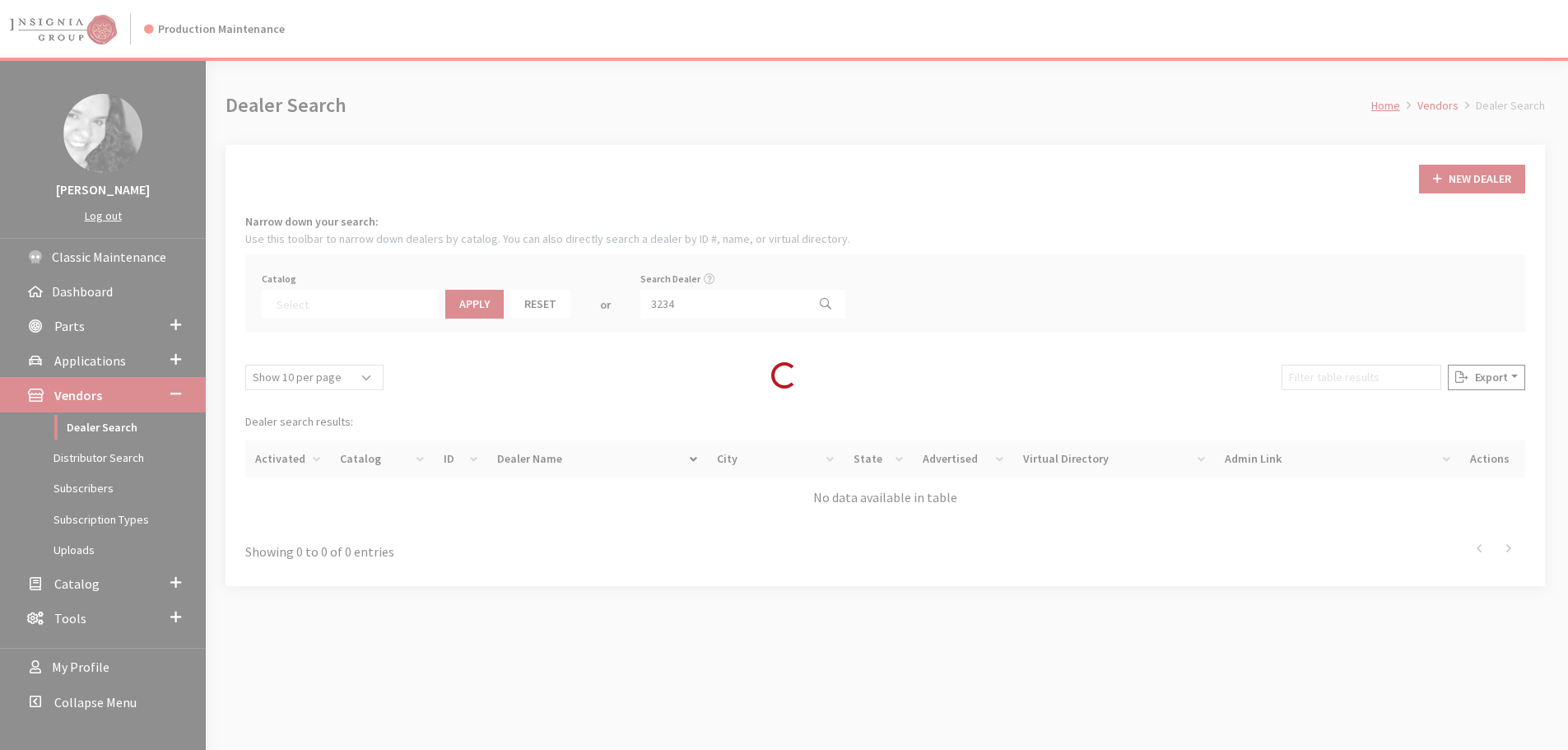
scroll to position [172, 0]
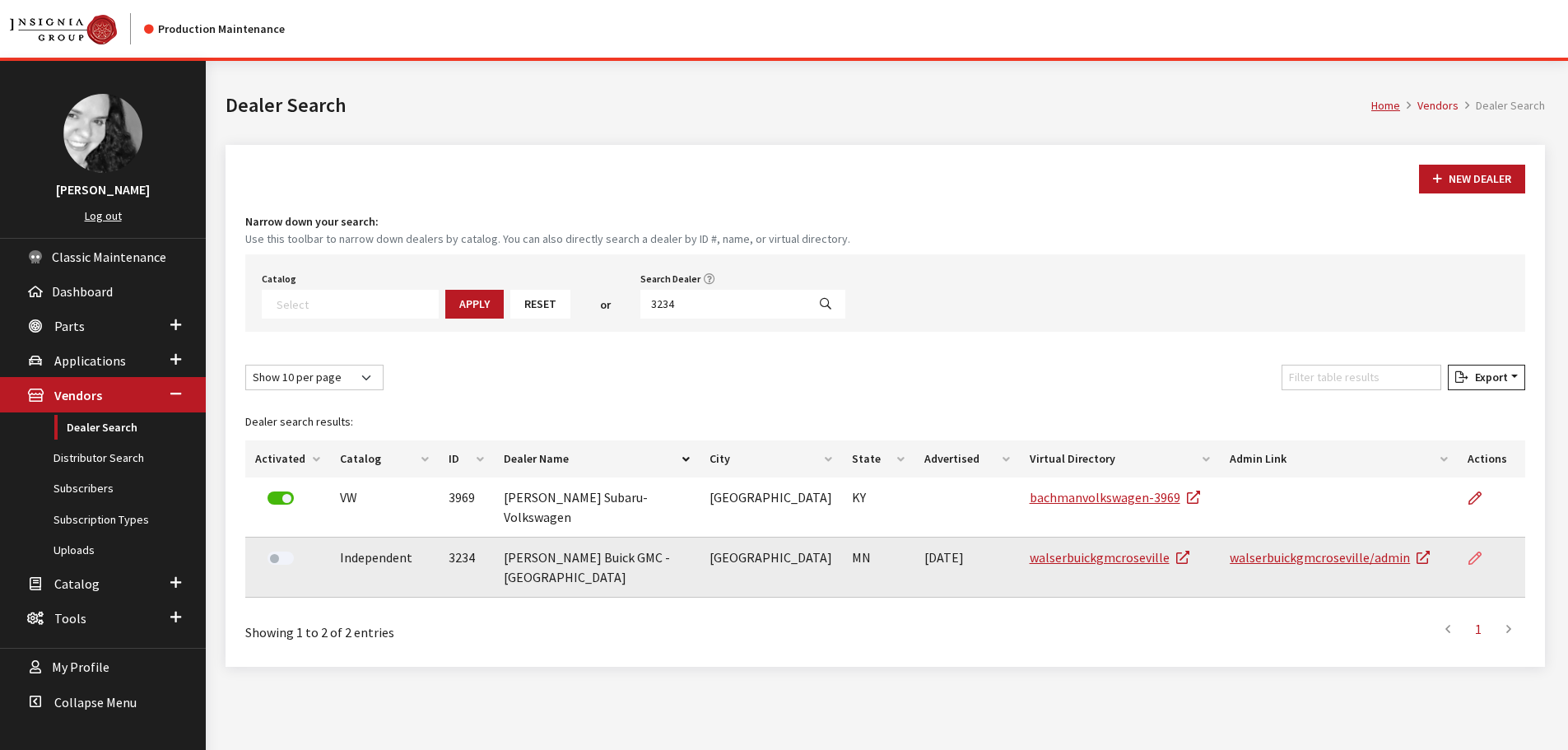
click at [1475, 537] on link at bounding box center [1481, 558] width 28 height 41
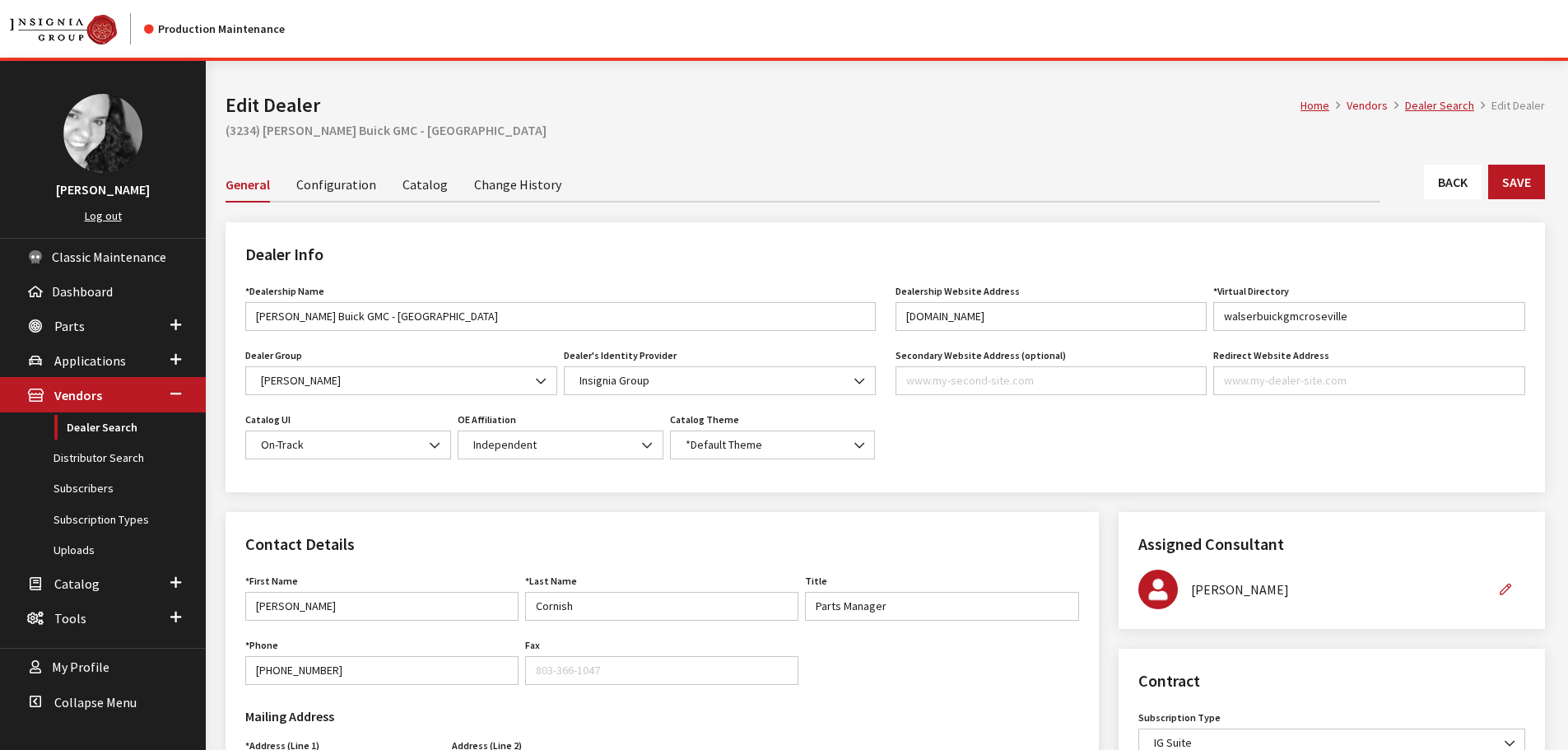
click at [1472, 181] on link "Back" at bounding box center [1453, 181] width 58 height 34
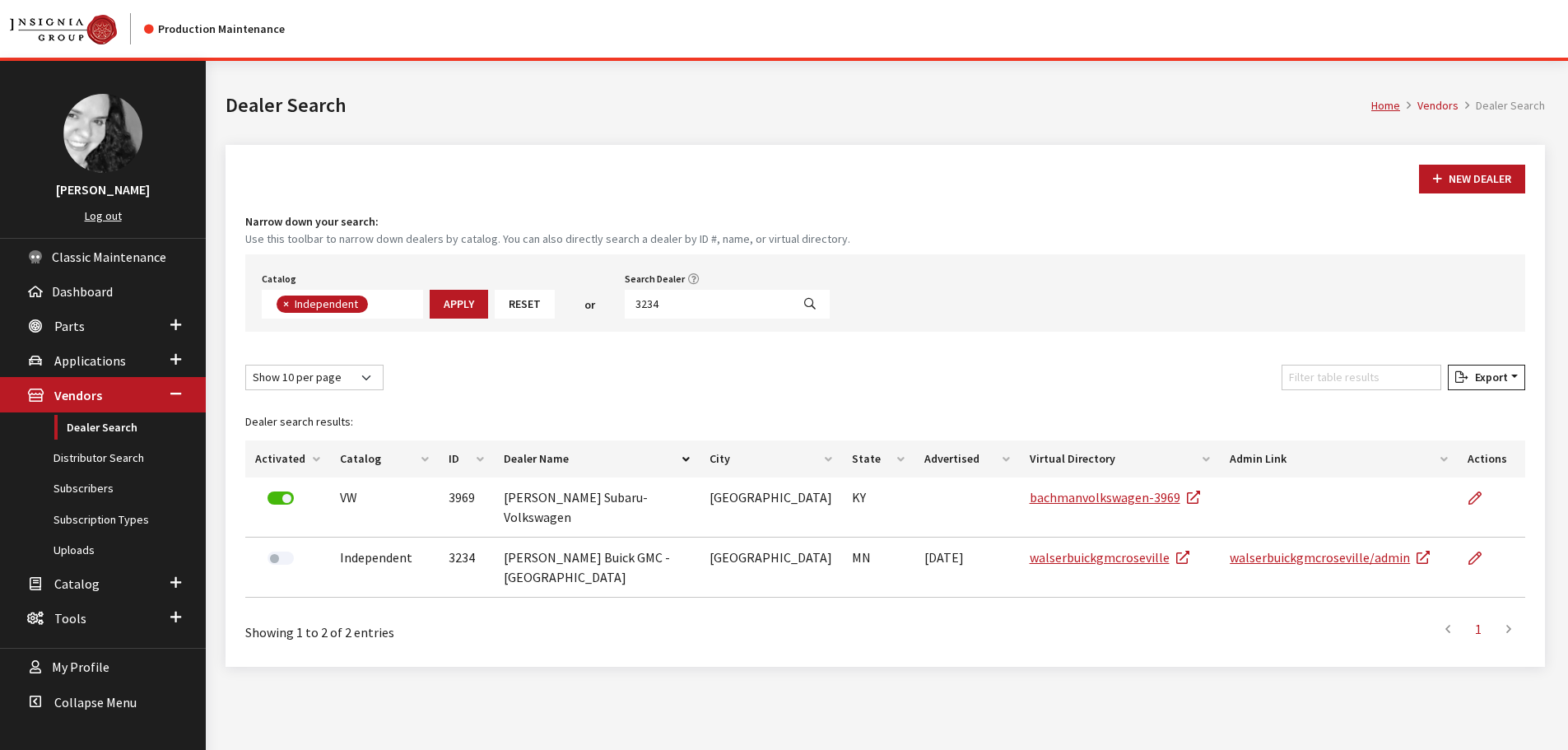
scroll to position [120, 0]
click at [631, 325] on div "Catalog Acura Alfa Romeo Audi Bentley BMW Chrysler DoubleTake [PERSON_NAME] Hon…" at bounding box center [885, 293] width 1280 height 77
click at [660, 302] on input "3234" at bounding box center [708, 304] width 167 height 29
type input "white river"
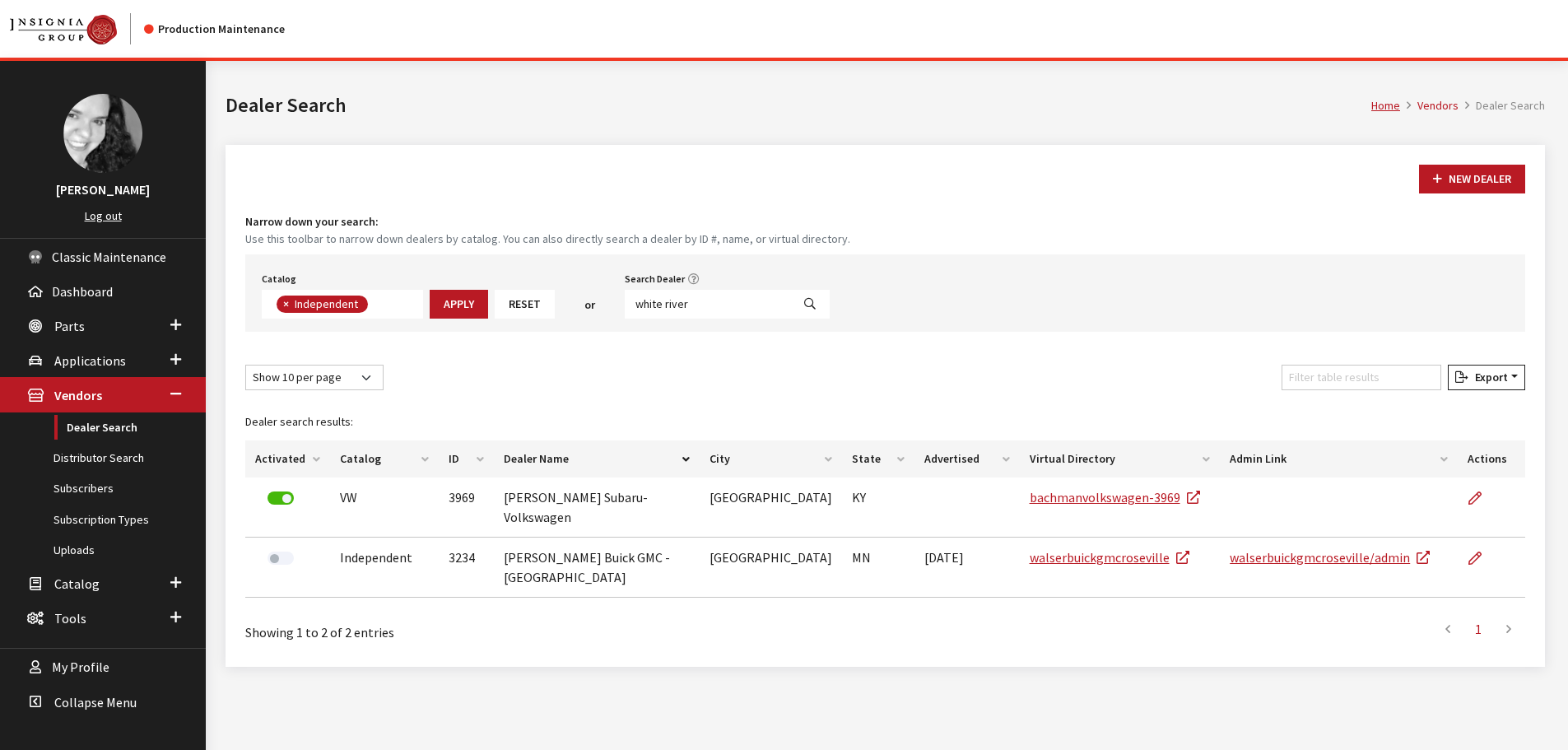
select select
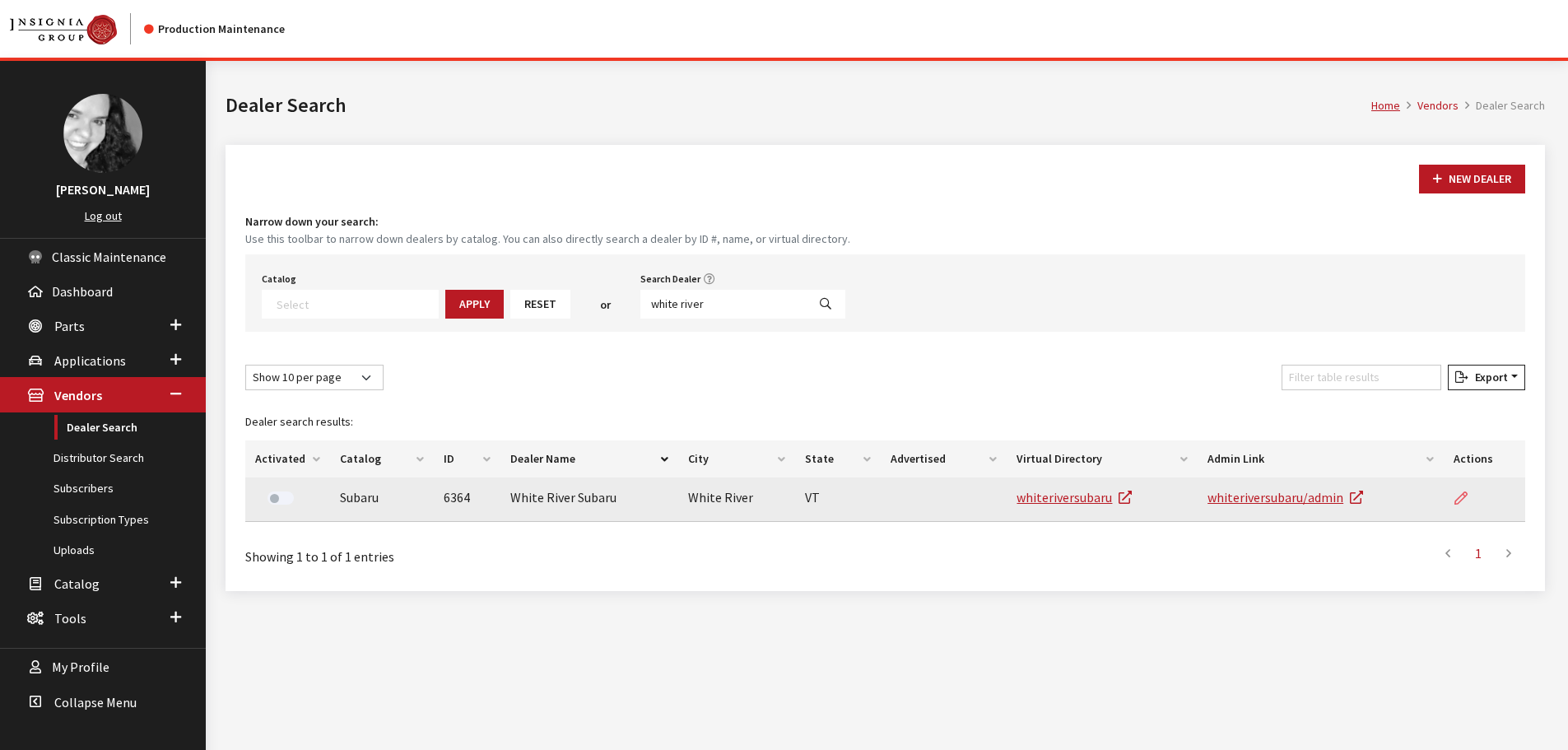
click at [1477, 490] on link at bounding box center [1468, 498] width 28 height 41
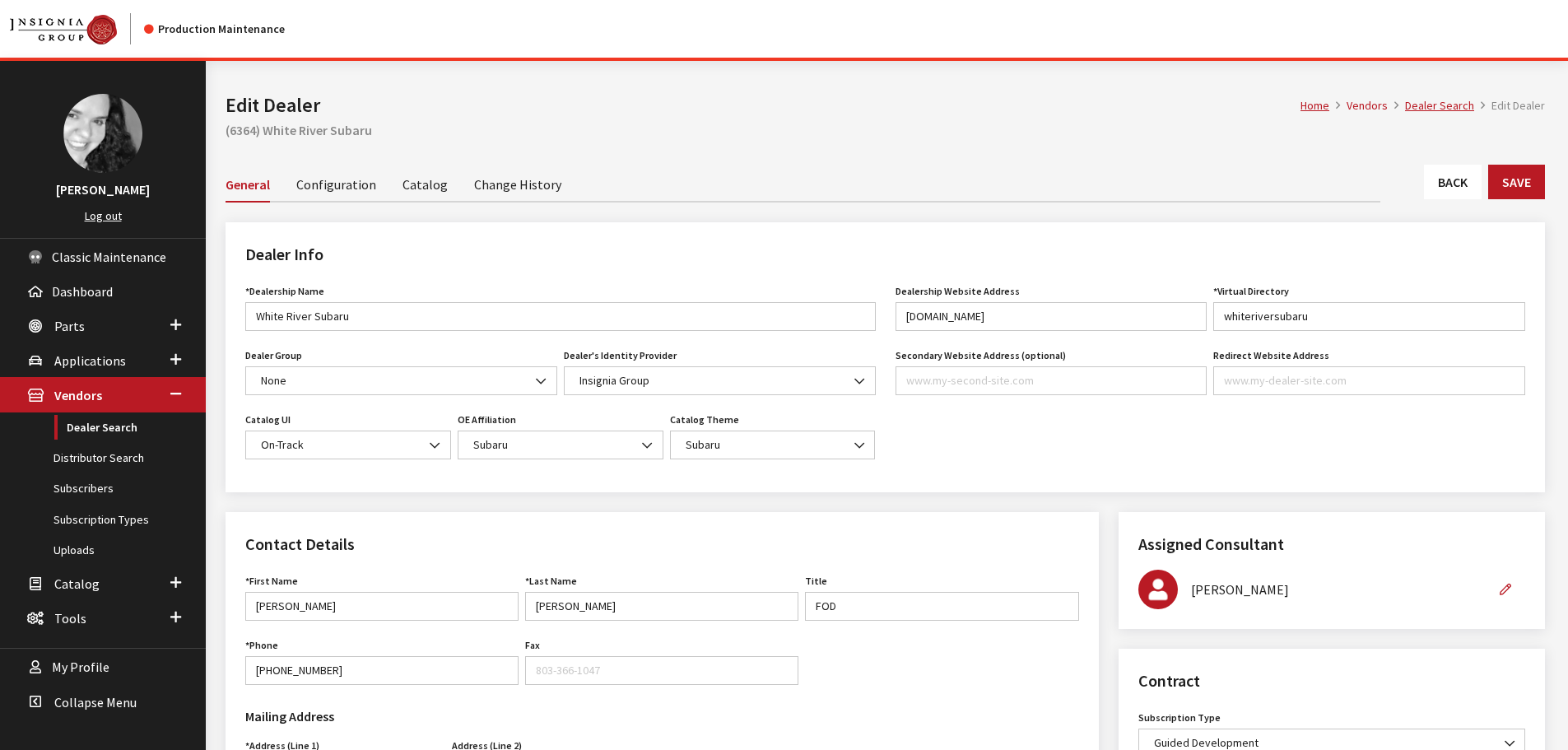
click at [1431, 186] on link "Back" at bounding box center [1453, 181] width 58 height 34
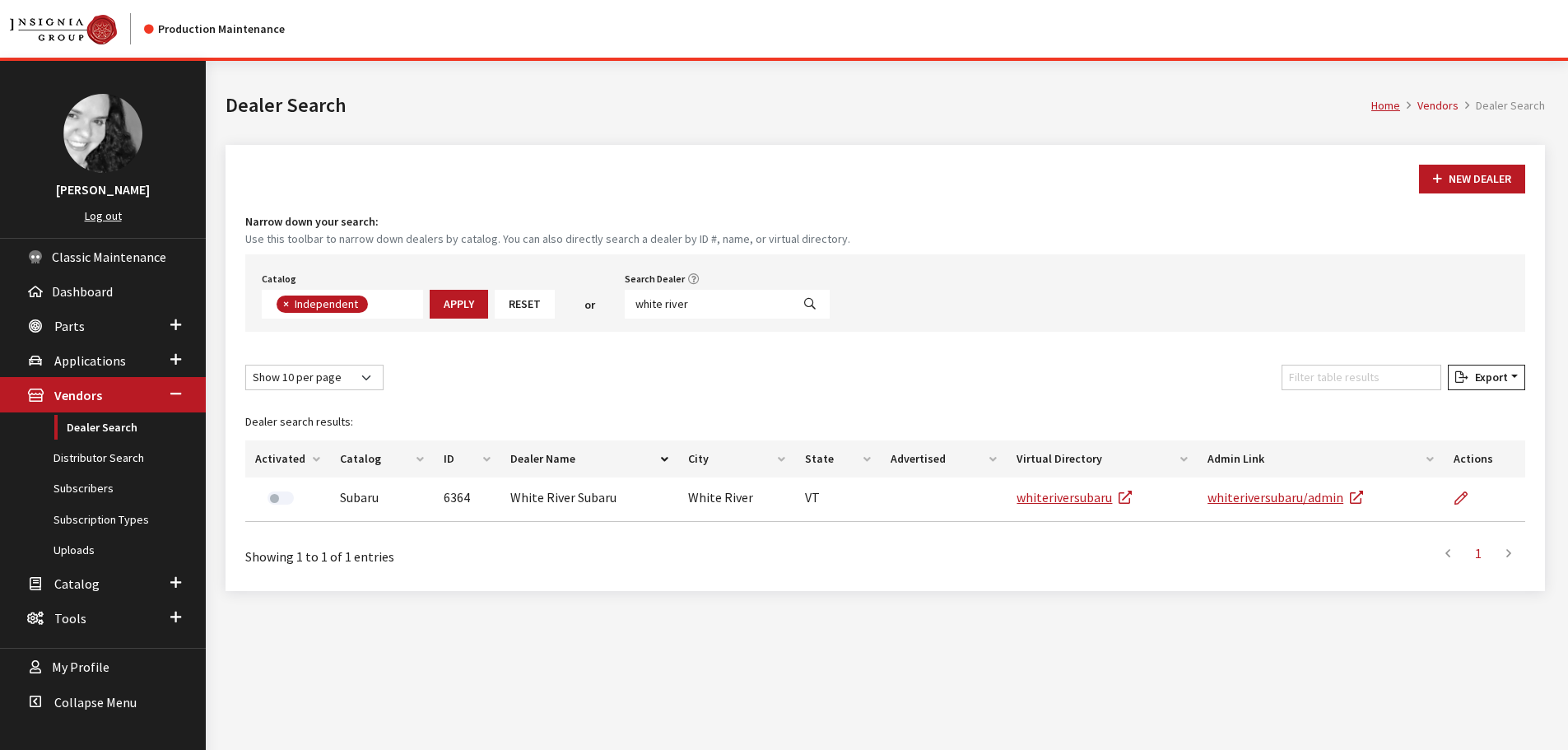
scroll to position [120, 0]
click at [679, 298] on input "white river" at bounding box center [708, 304] width 167 height 29
click at [690, 295] on input "white river" at bounding box center [708, 304] width 167 height 29
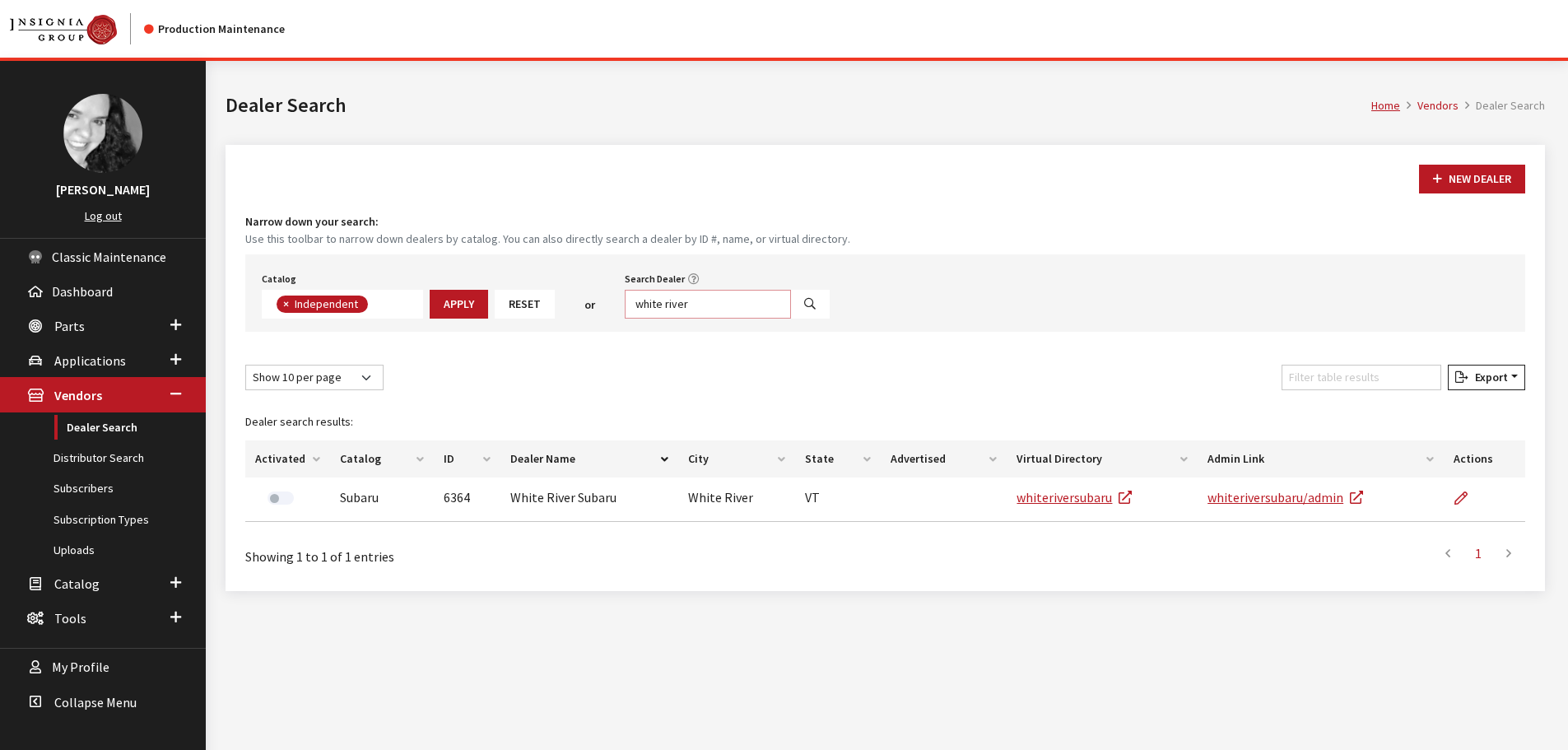
click at [690, 296] on input "white river" at bounding box center [708, 304] width 167 height 29
type input "naperville"
select select
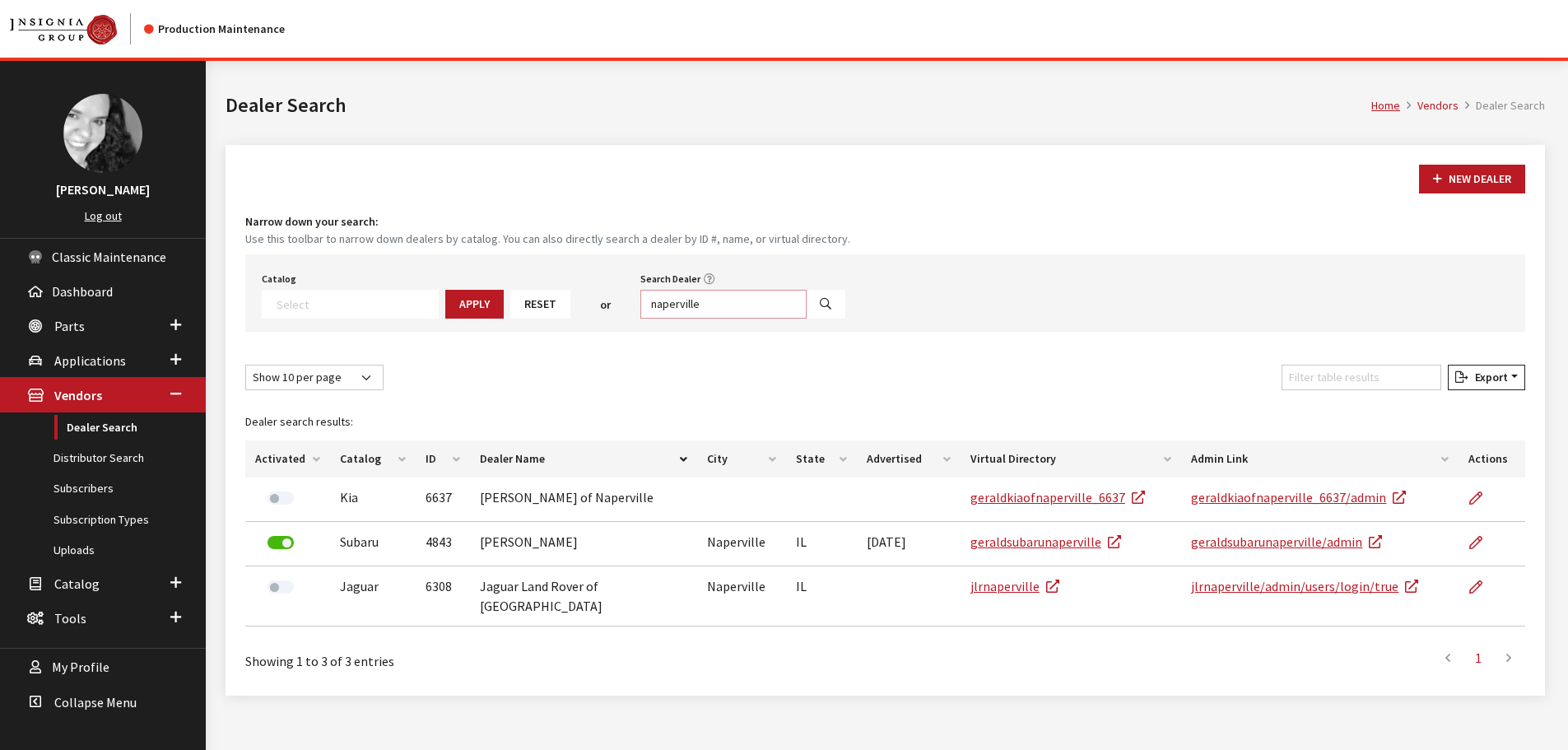
click at [687, 305] on input "naperville" at bounding box center [724, 304] width 167 height 29
click at [686, 305] on input "naperville" at bounding box center [724, 304] width 167 height 29
type input "vista"
select select
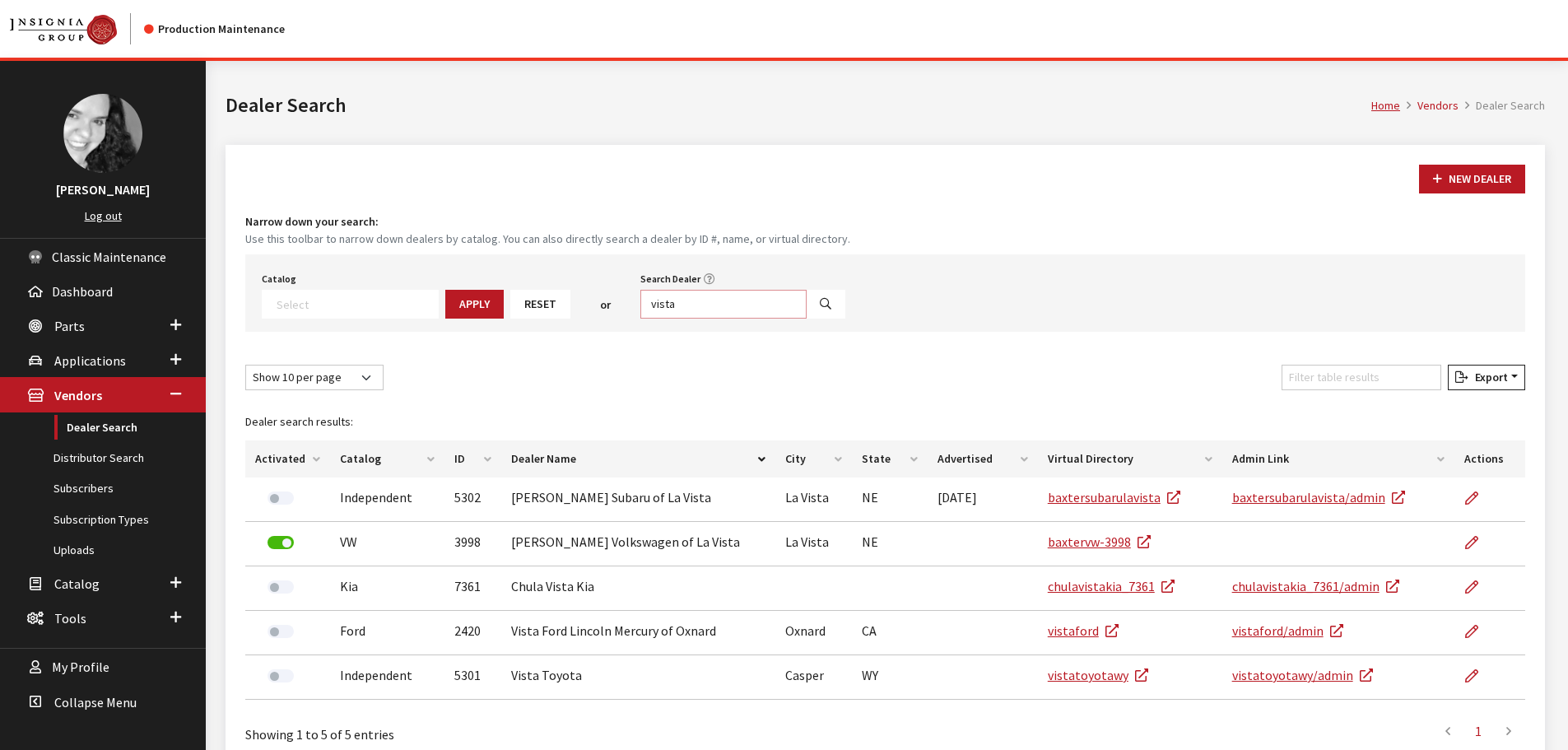
click at [722, 309] on input "vista" at bounding box center [724, 304] width 167 height 29
type input "1447"
select select
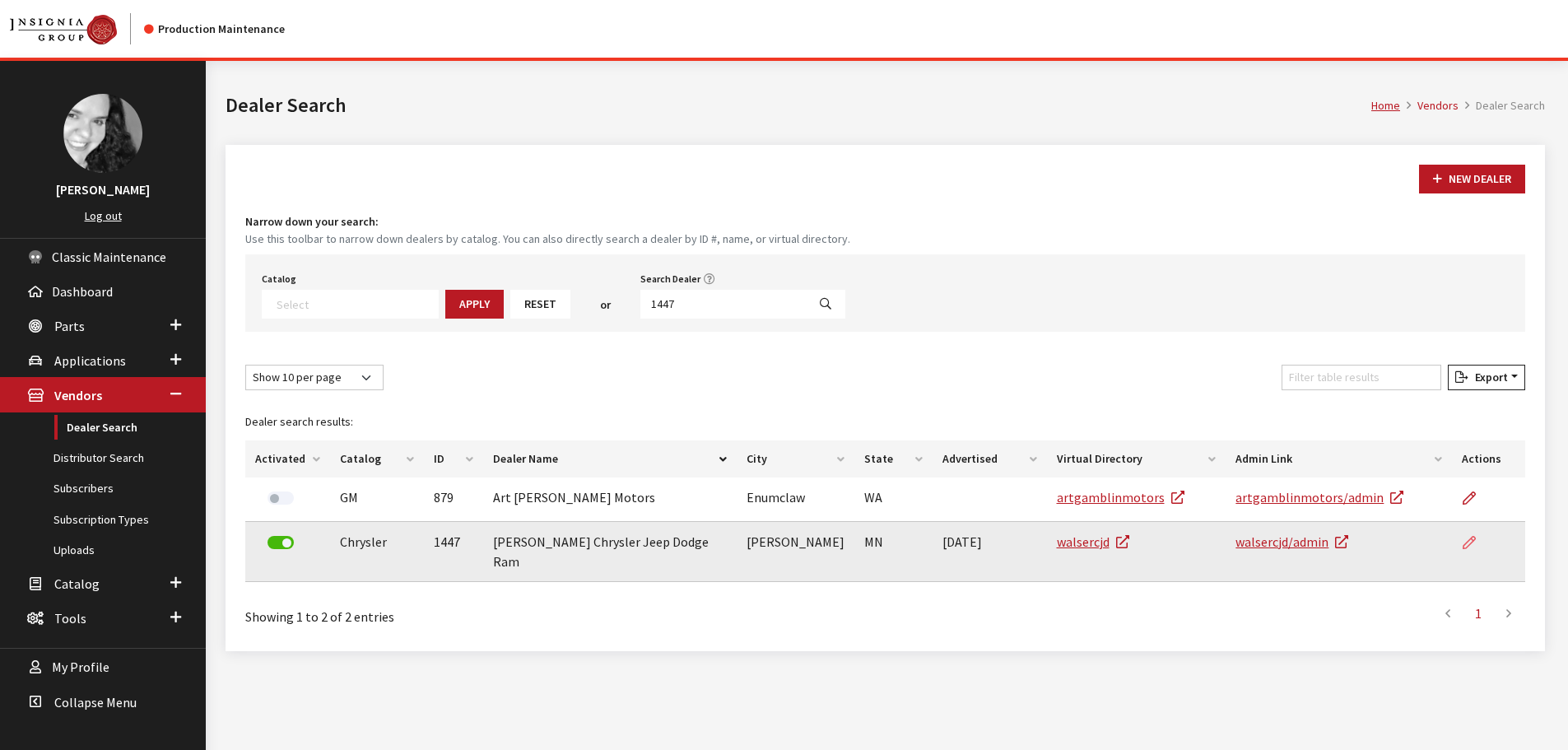
click at [1476, 535] on link at bounding box center [1476, 542] width 28 height 41
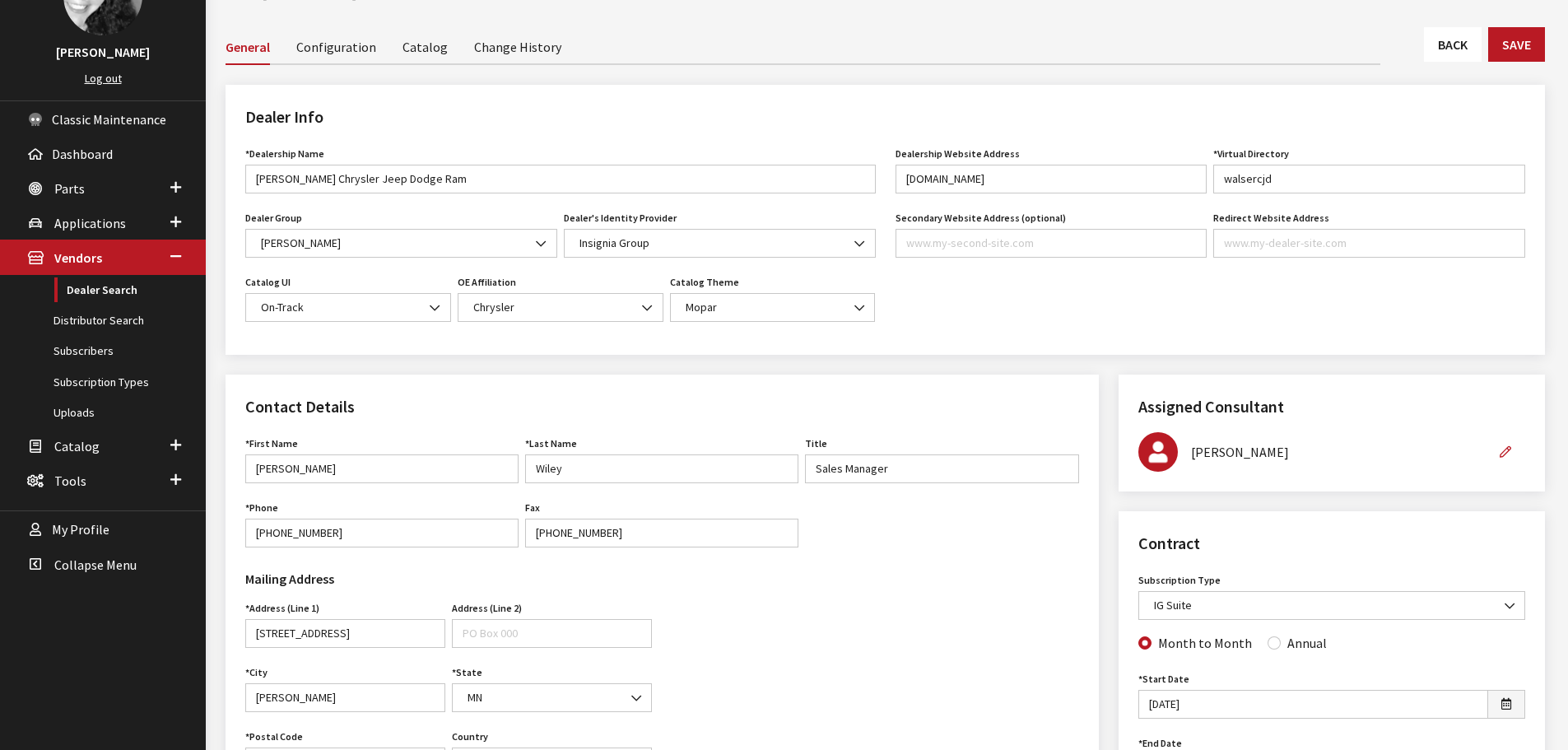
scroll to position [82, 0]
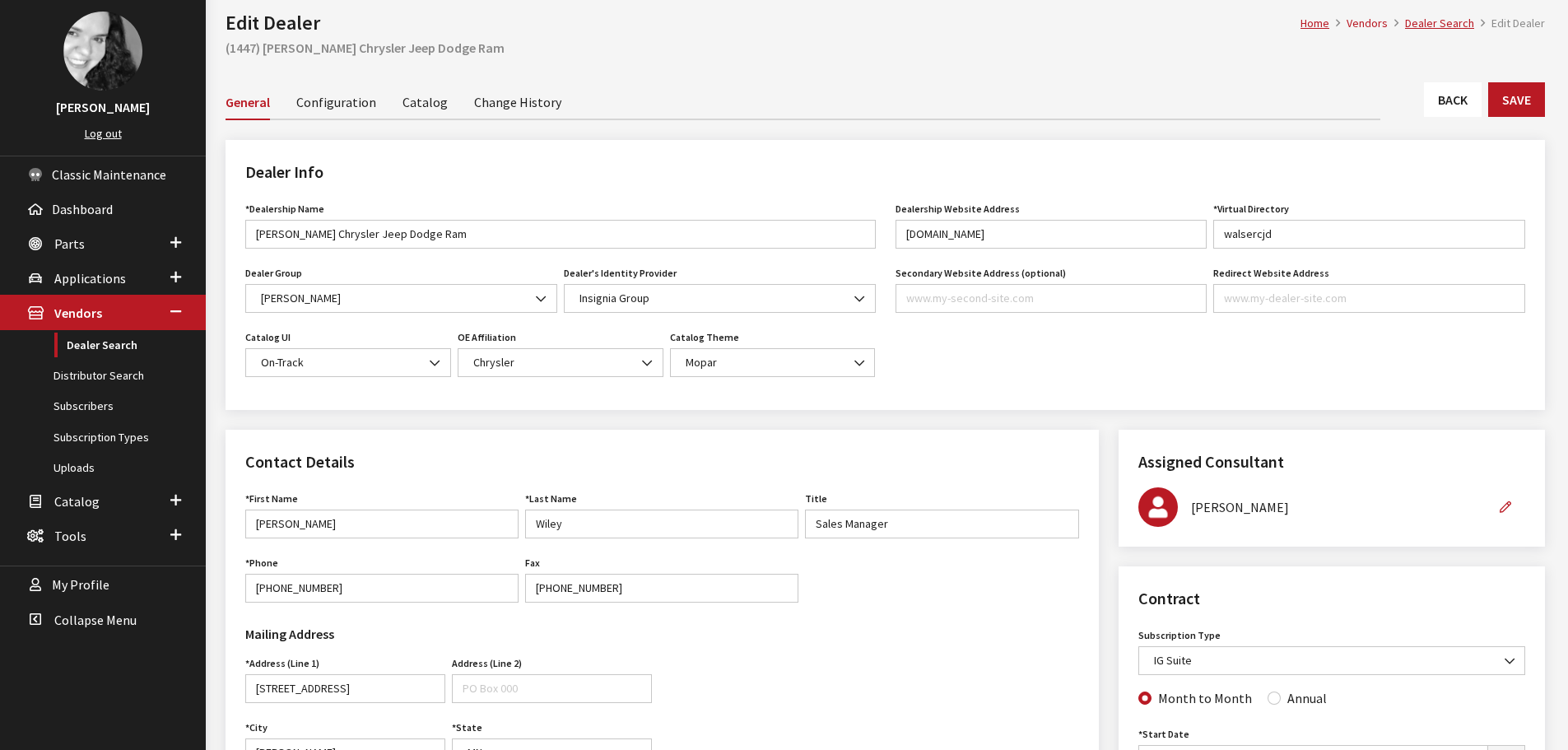
click at [1449, 112] on link "Back" at bounding box center [1453, 99] width 58 height 34
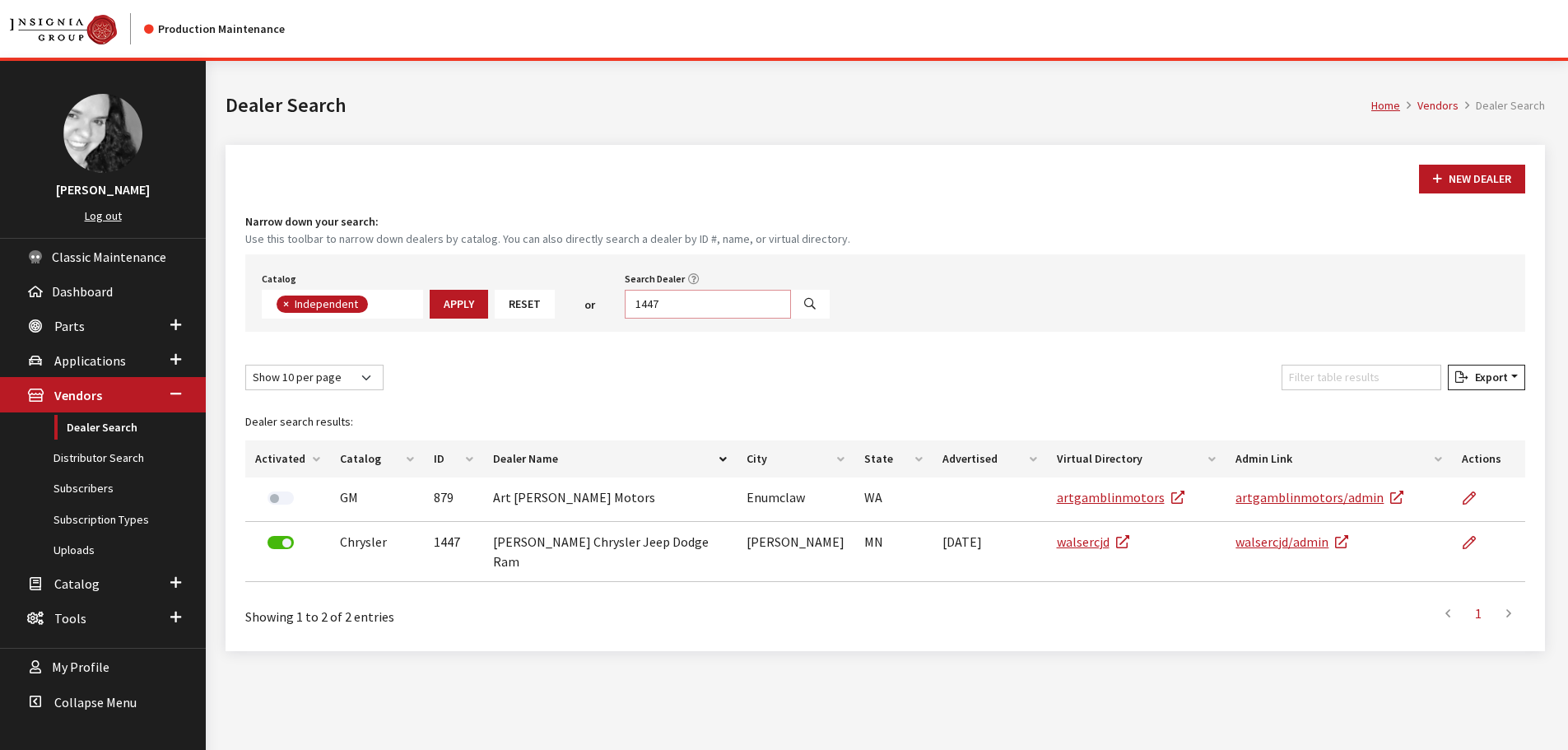
click at [708, 311] on input "1447" at bounding box center [708, 304] width 167 height 29
type input "2200"
select select
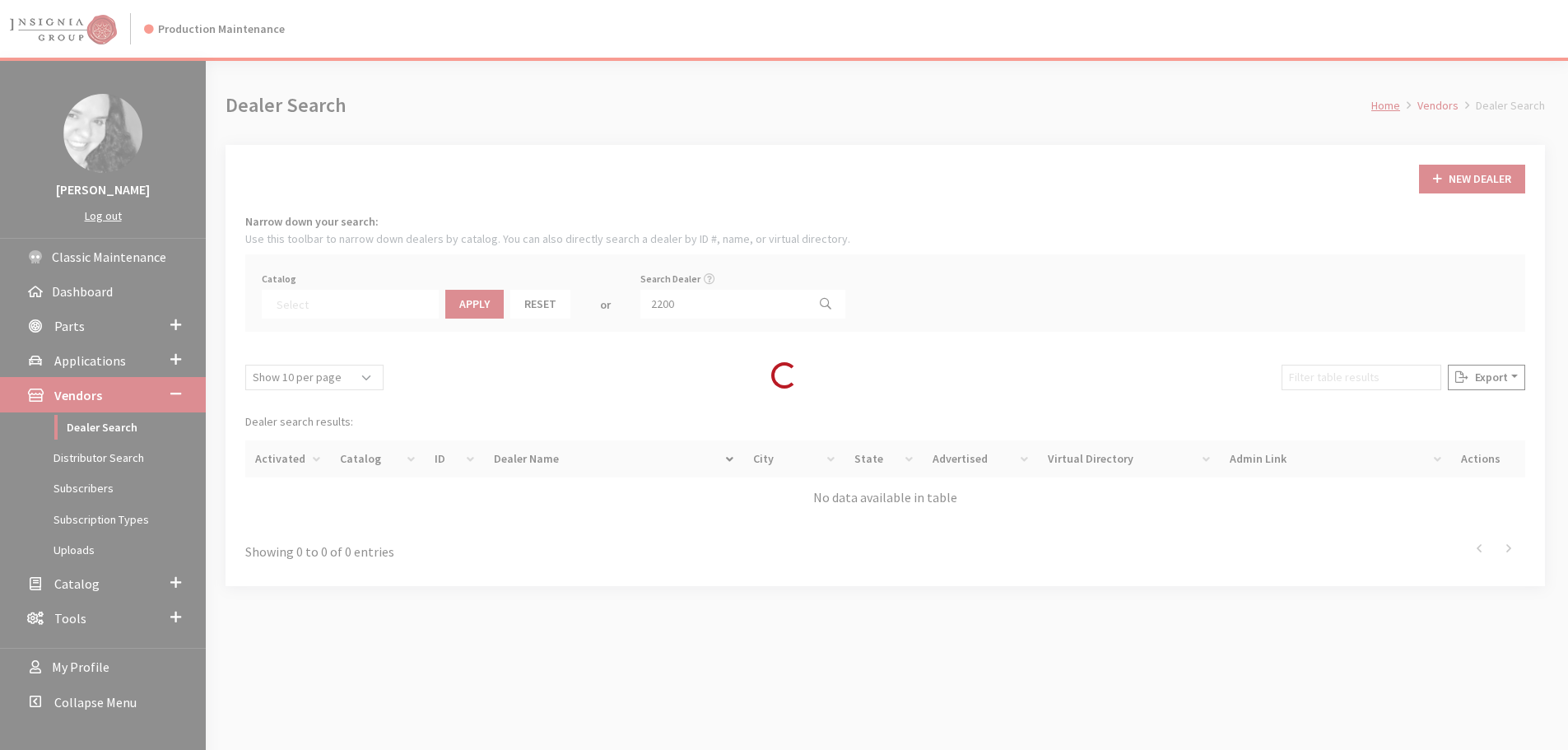
scroll to position [172, 0]
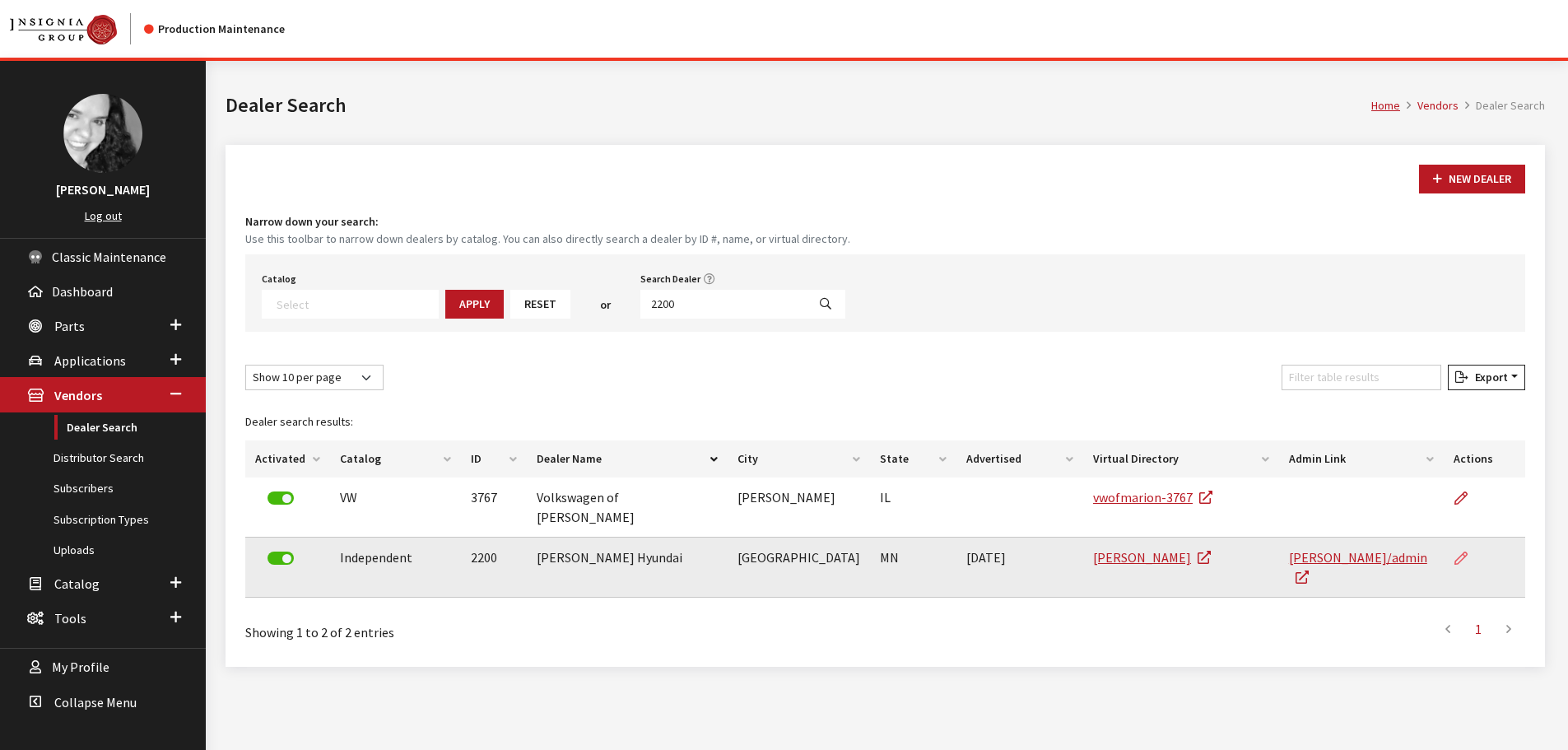
click at [1456, 553] on icon at bounding box center [1462, 560] width 14 height 14
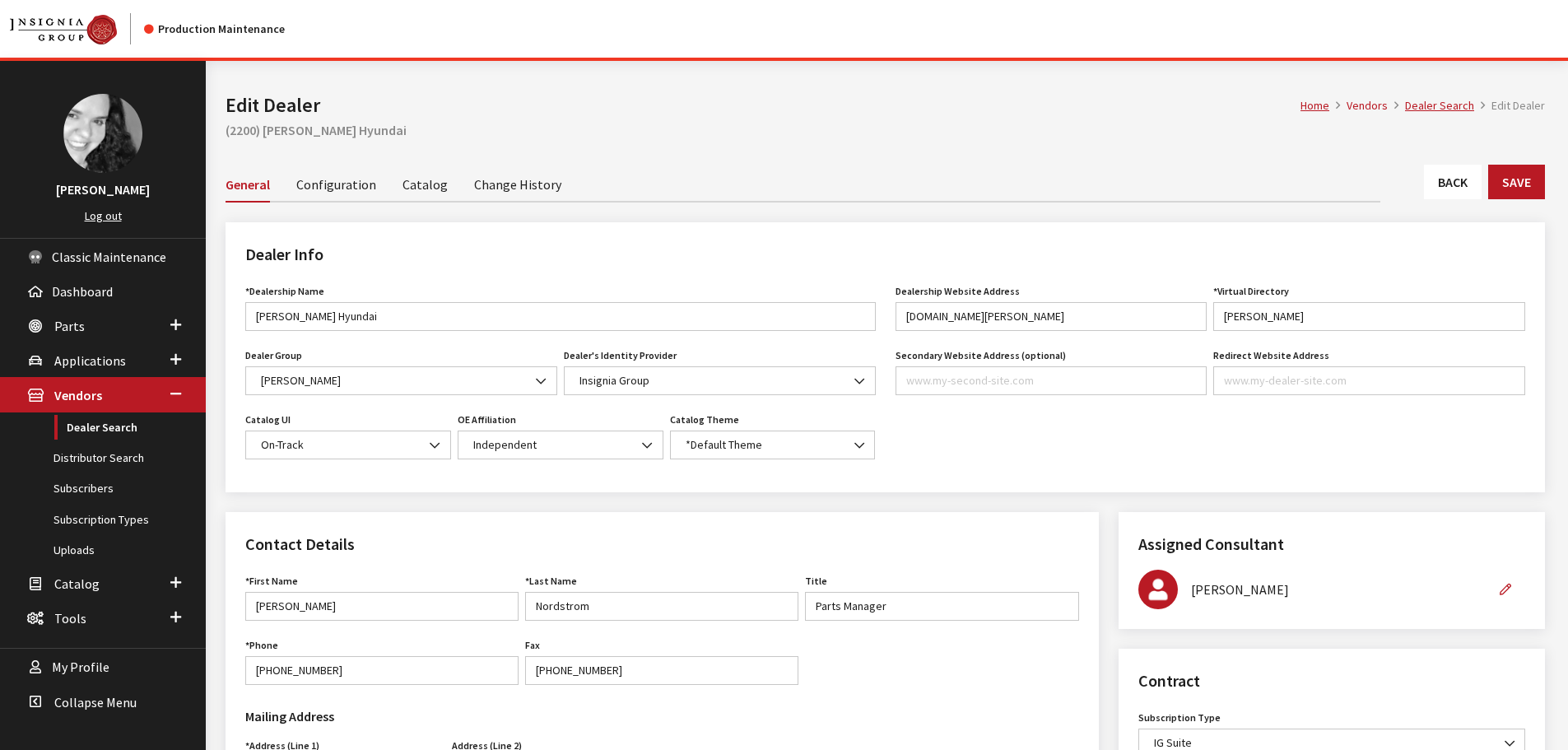
click at [1456, 189] on link "Back" at bounding box center [1453, 181] width 58 height 34
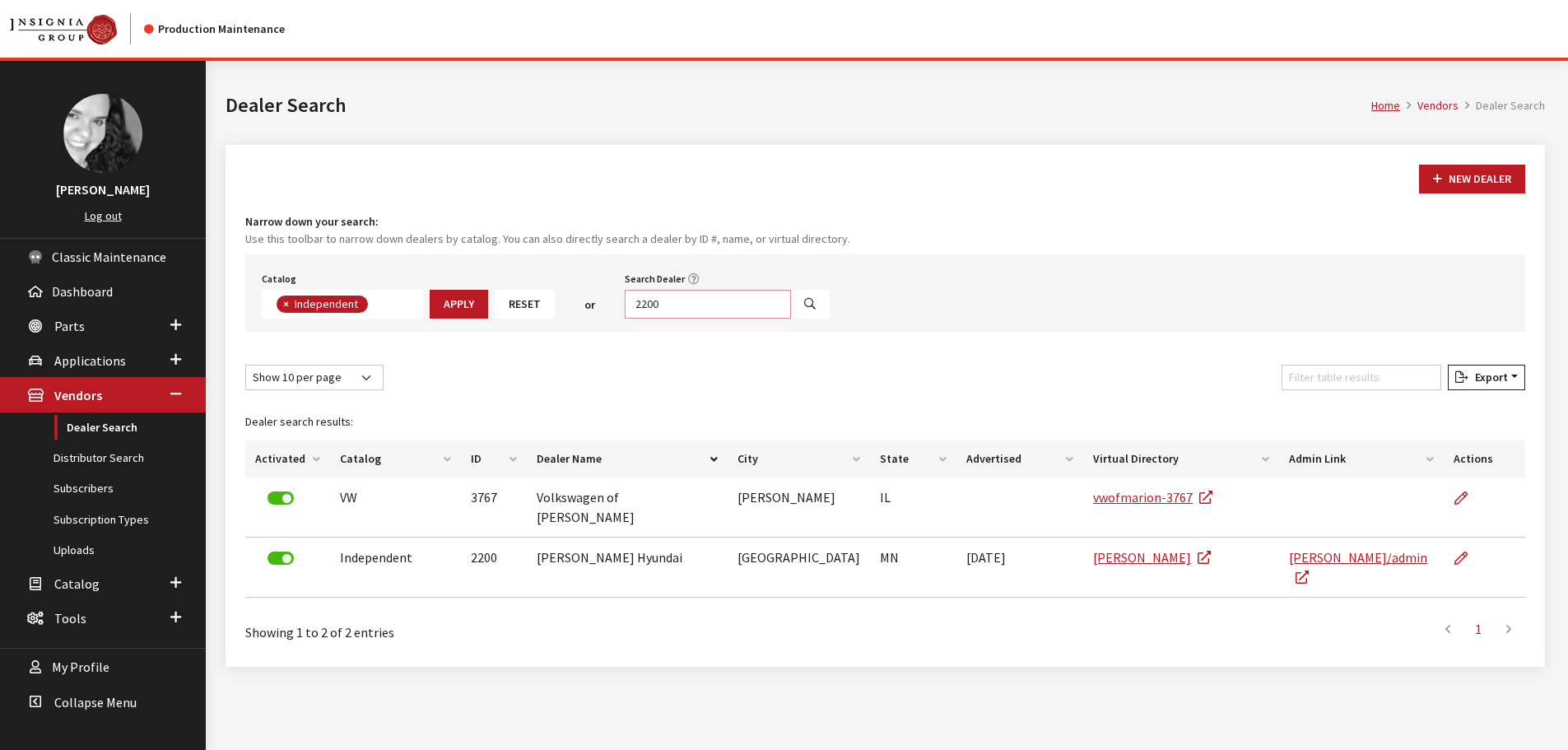
scroll to position [120, 0]
click at [732, 301] on input "2200" at bounding box center [708, 304] width 167 height 29
type input "6362"
select select
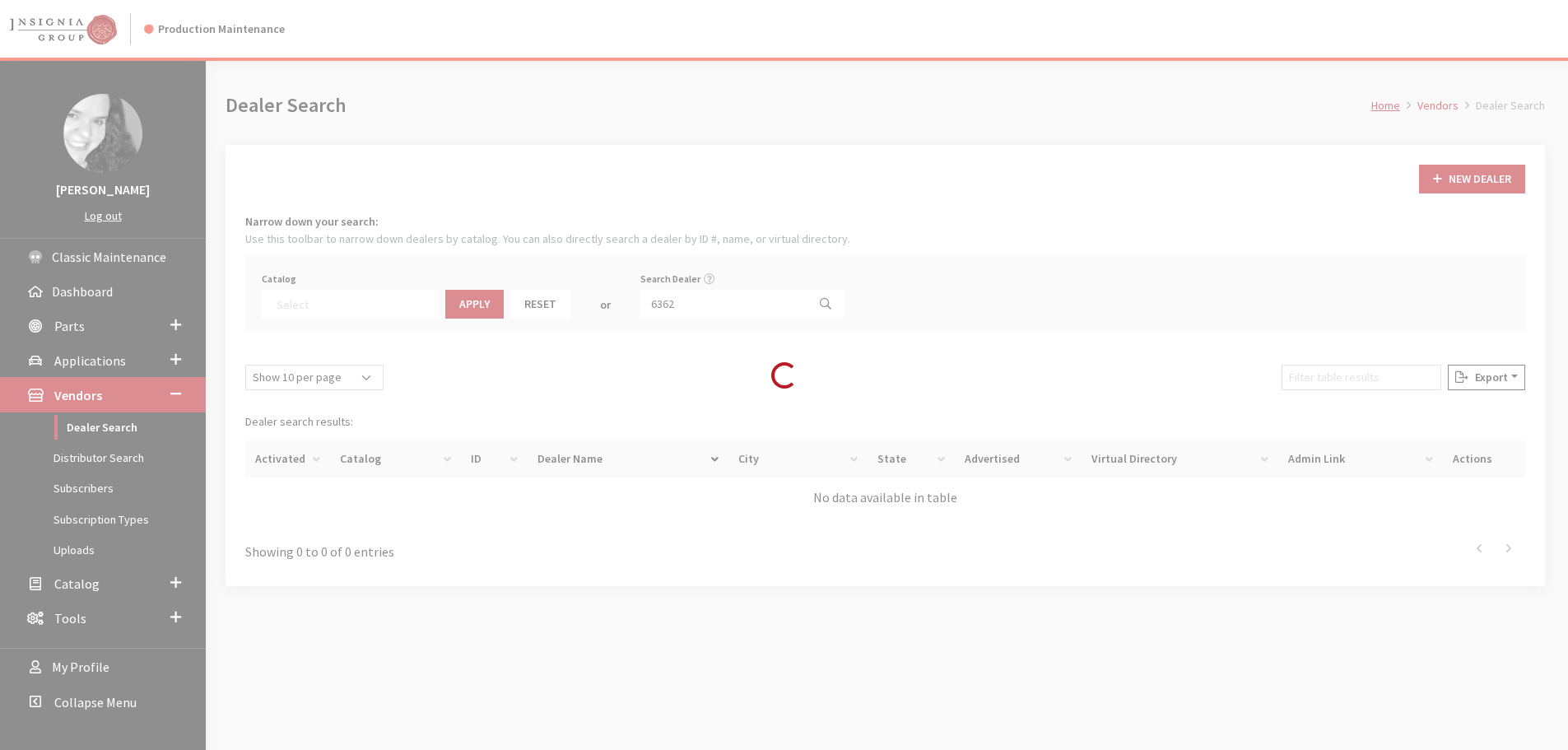
scroll to position [172, 0]
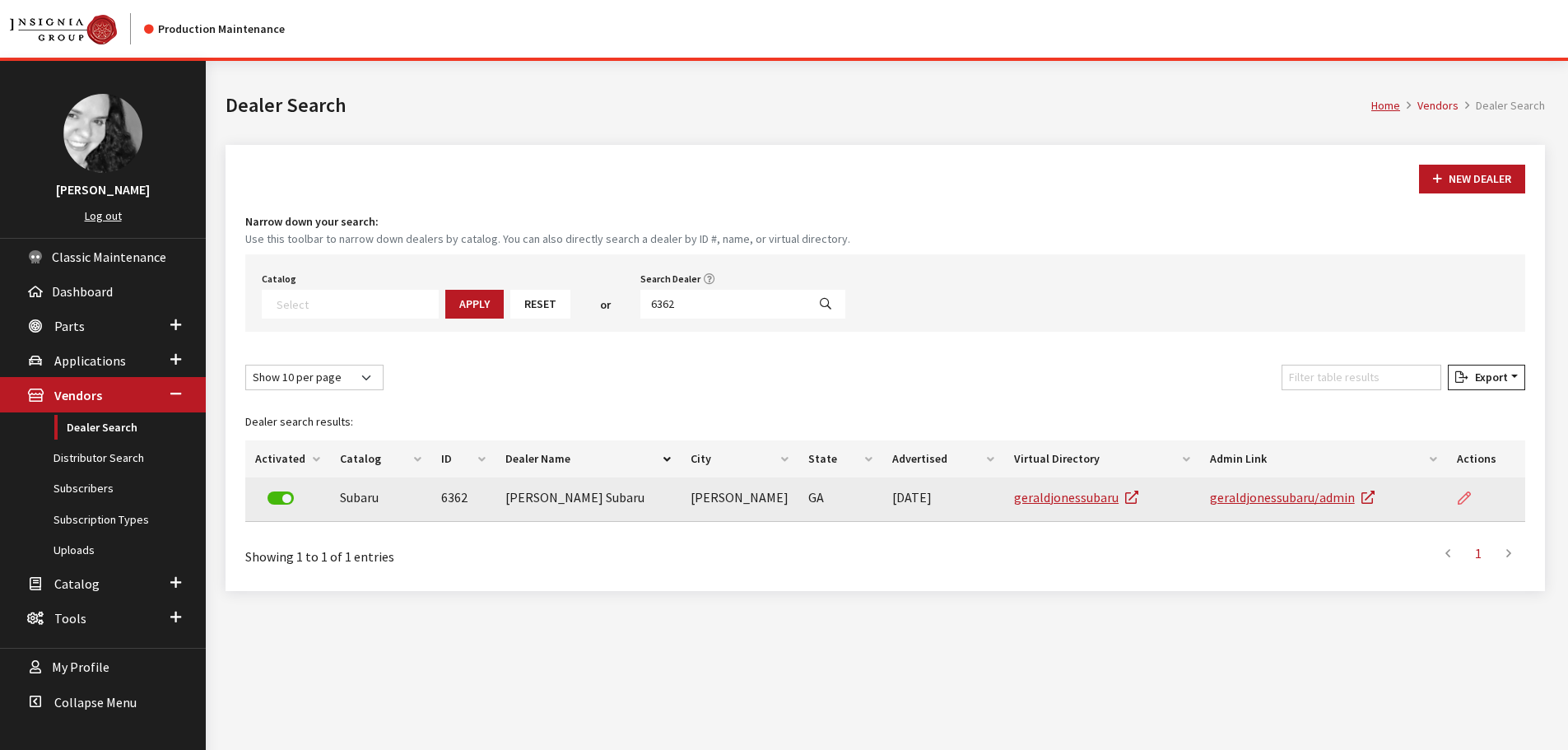
click at [1470, 494] on link at bounding box center [1470, 498] width 28 height 41
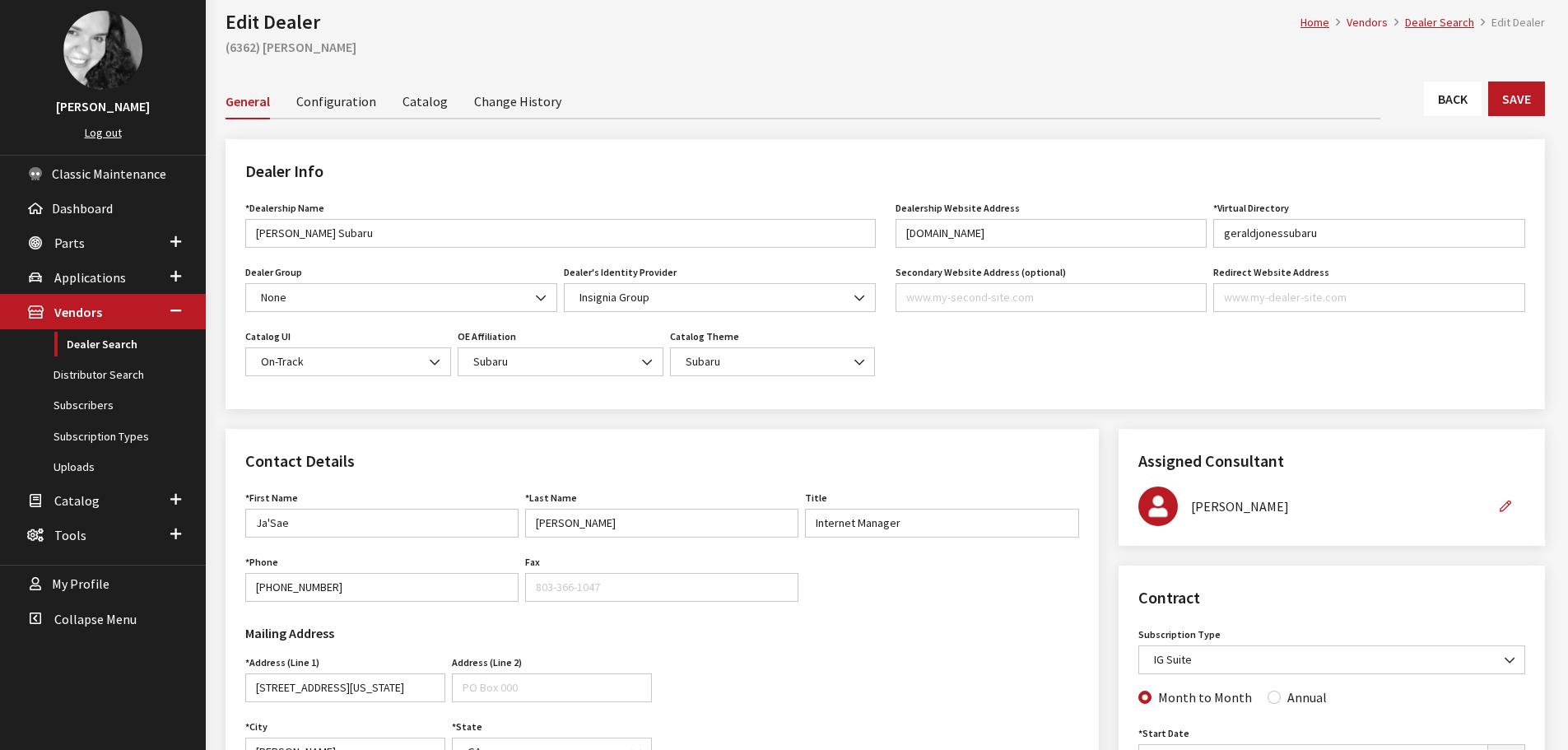
scroll to position [82, 0]
click at [1468, 86] on link "Back" at bounding box center [1453, 99] width 58 height 34
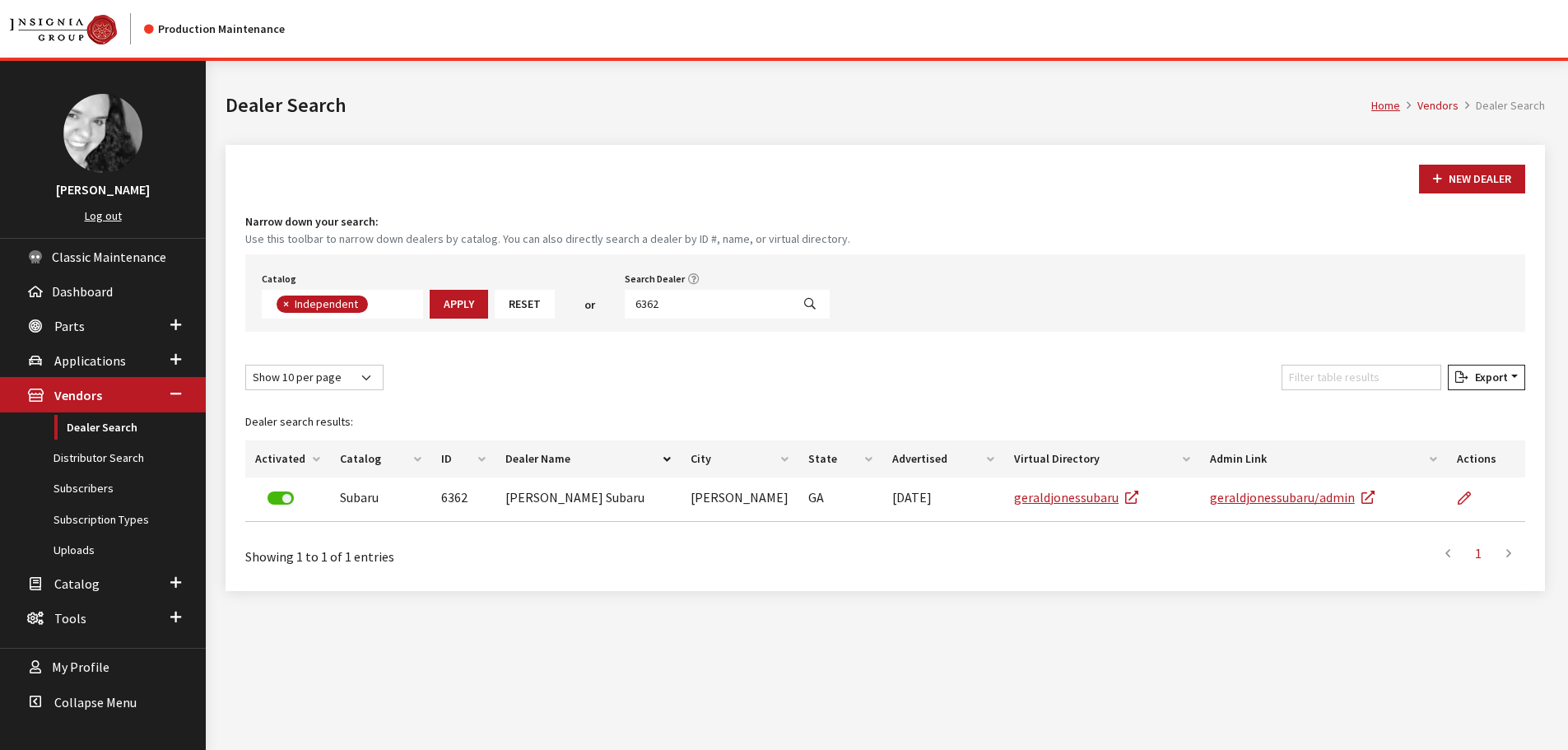
scroll to position [120, 0]
click at [693, 318] on div "Catalog Acura Alfa Romeo Audi Bentley BMW Chrysler DoubleTake Ford GM Honda Hyu…" at bounding box center [885, 293] width 1280 height 77
click at [695, 306] on input "6362" at bounding box center [708, 304] width 167 height 29
type input "6359"
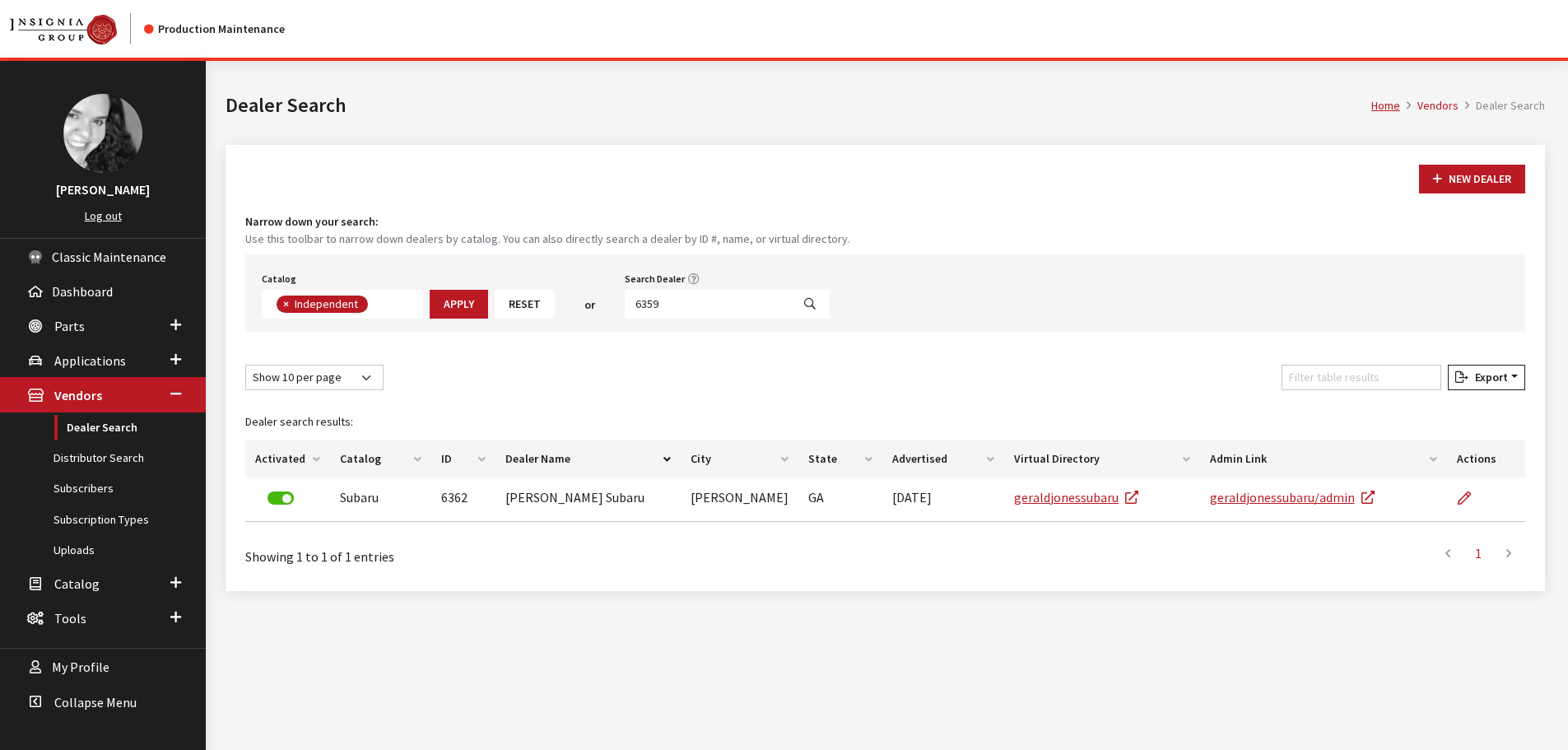
select select
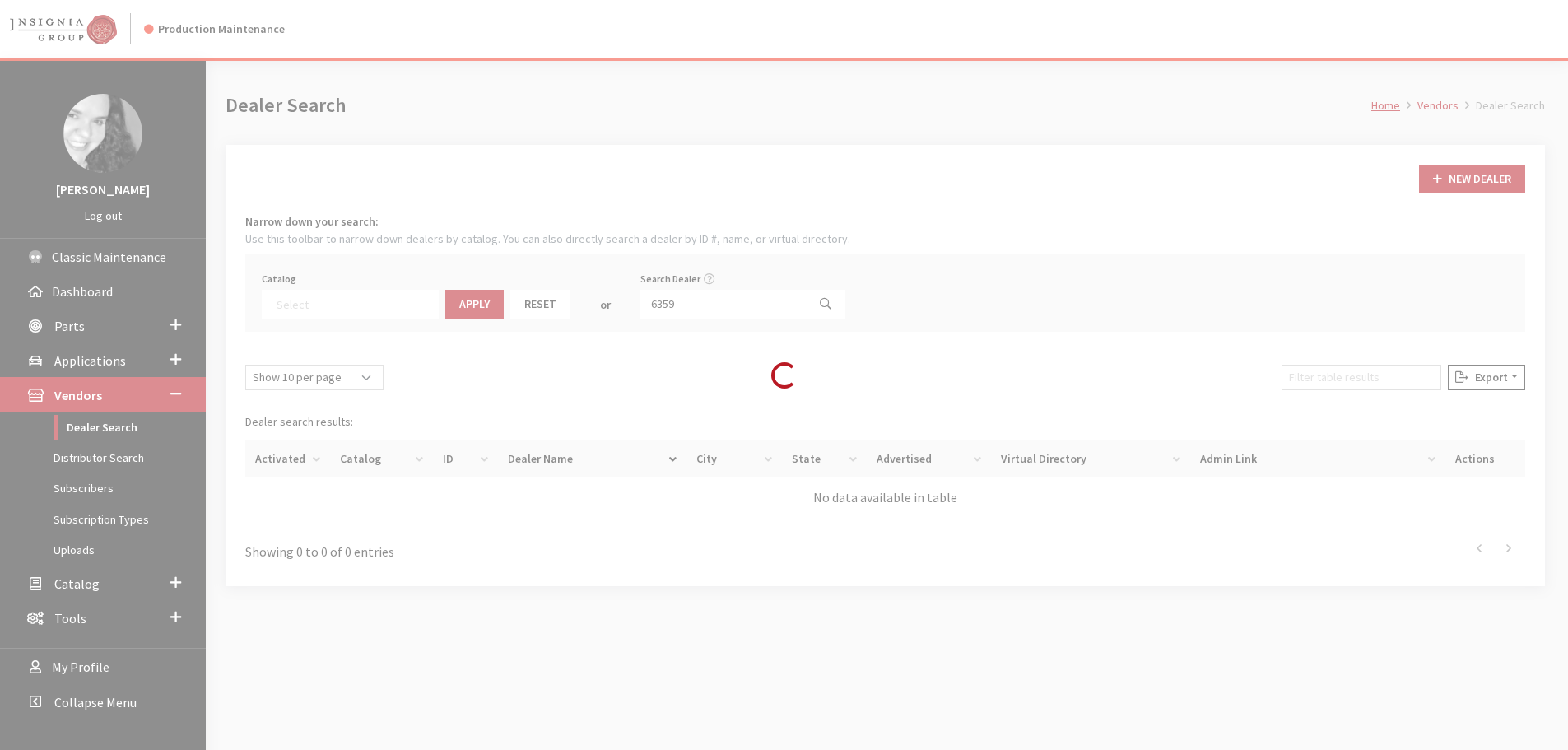
scroll to position [172, 0]
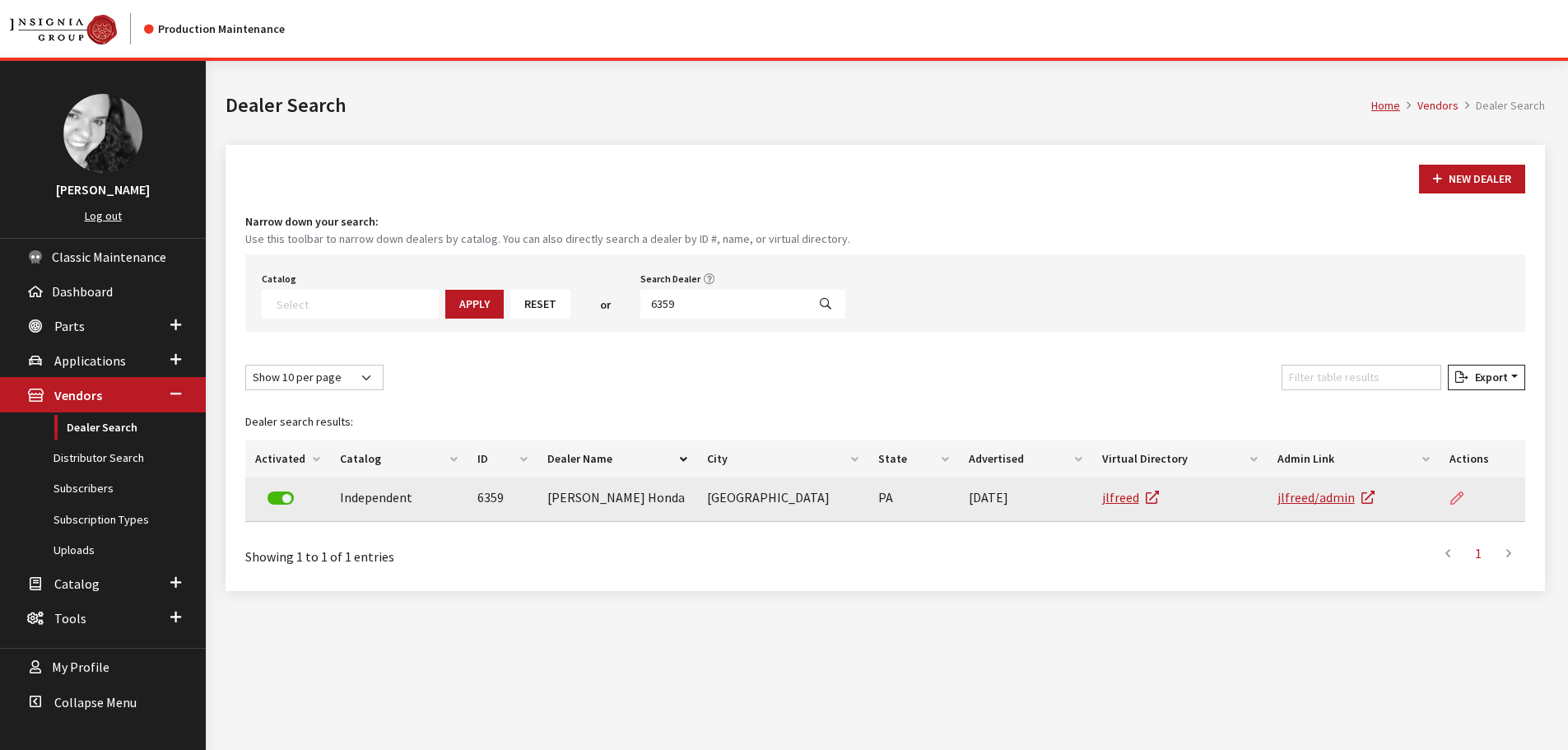
click at [1463, 504] on icon at bounding box center [1458, 499] width 14 height 14
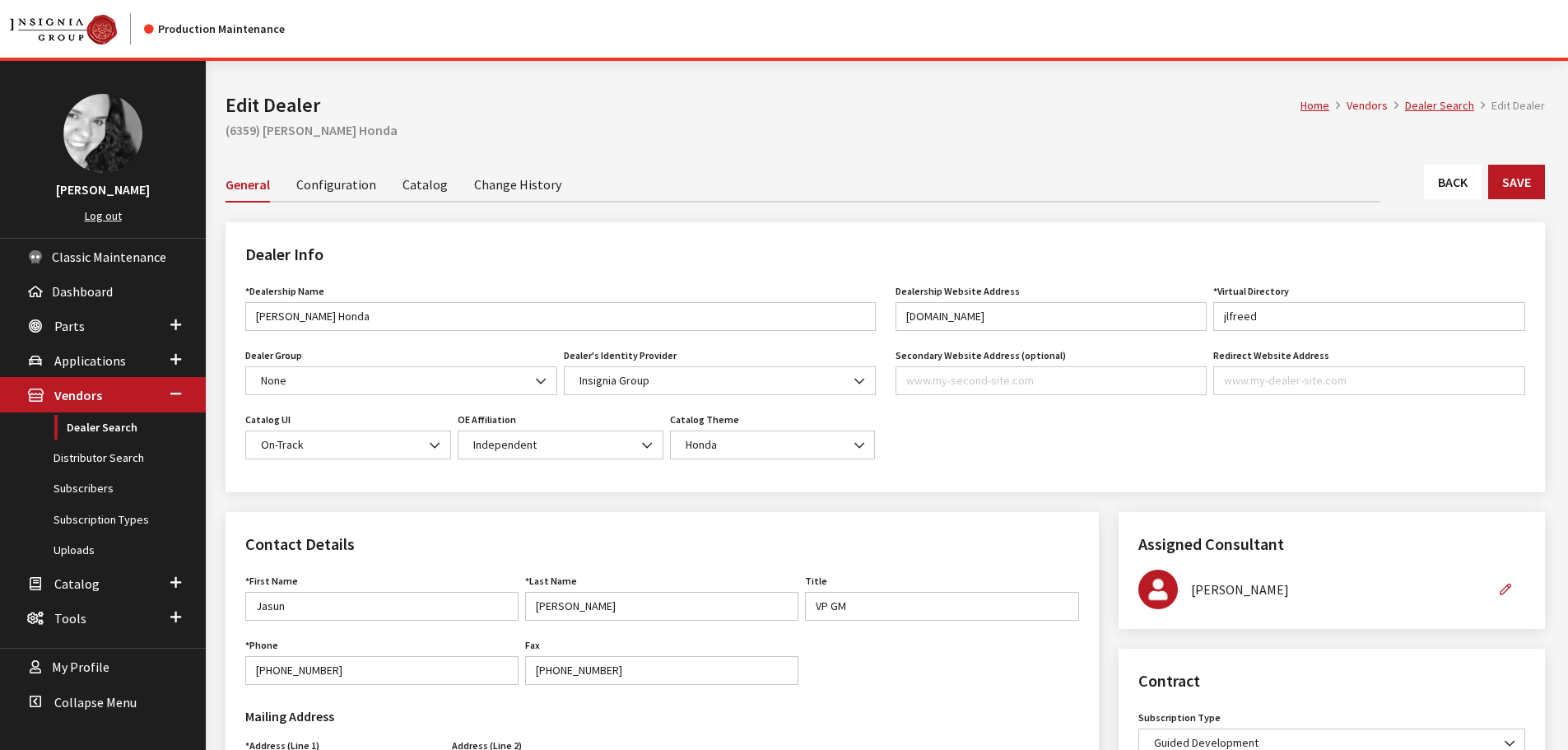
click at [1437, 173] on link "Back" at bounding box center [1453, 181] width 58 height 34
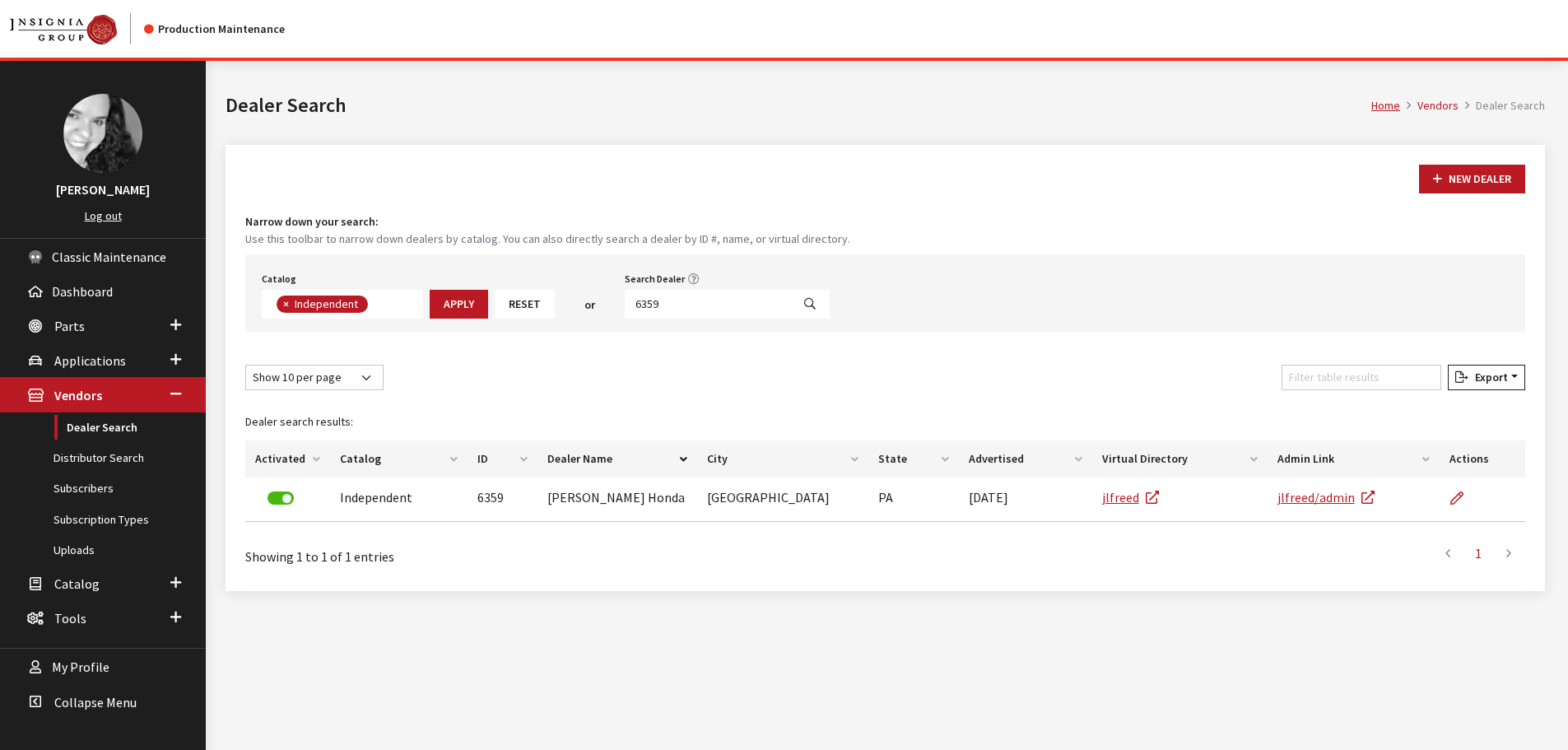
scroll to position [120, 0]
click at [675, 296] on input "6359" at bounding box center [708, 304] width 167 height 29
type input "1445"
select select
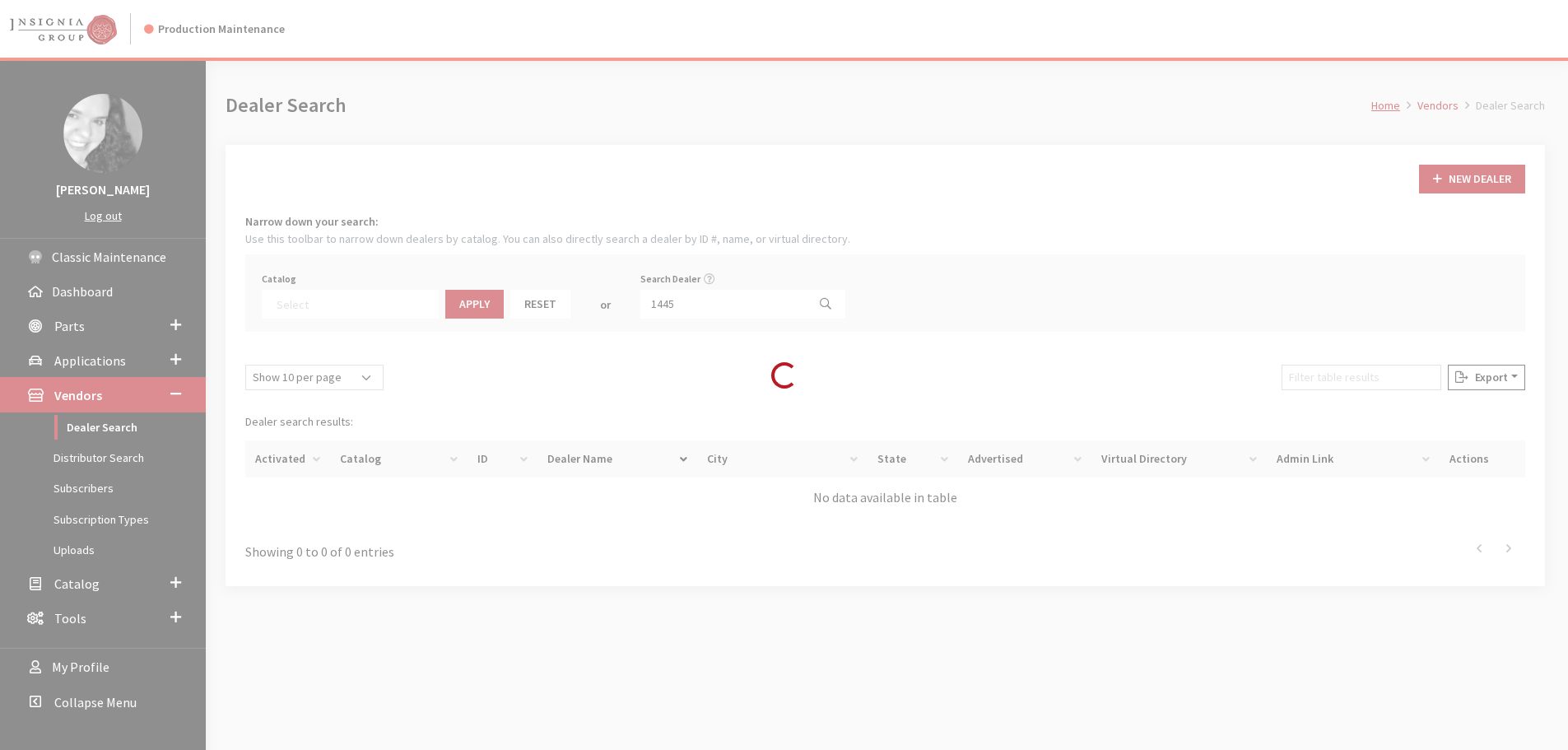
scroll to position [172, 0]
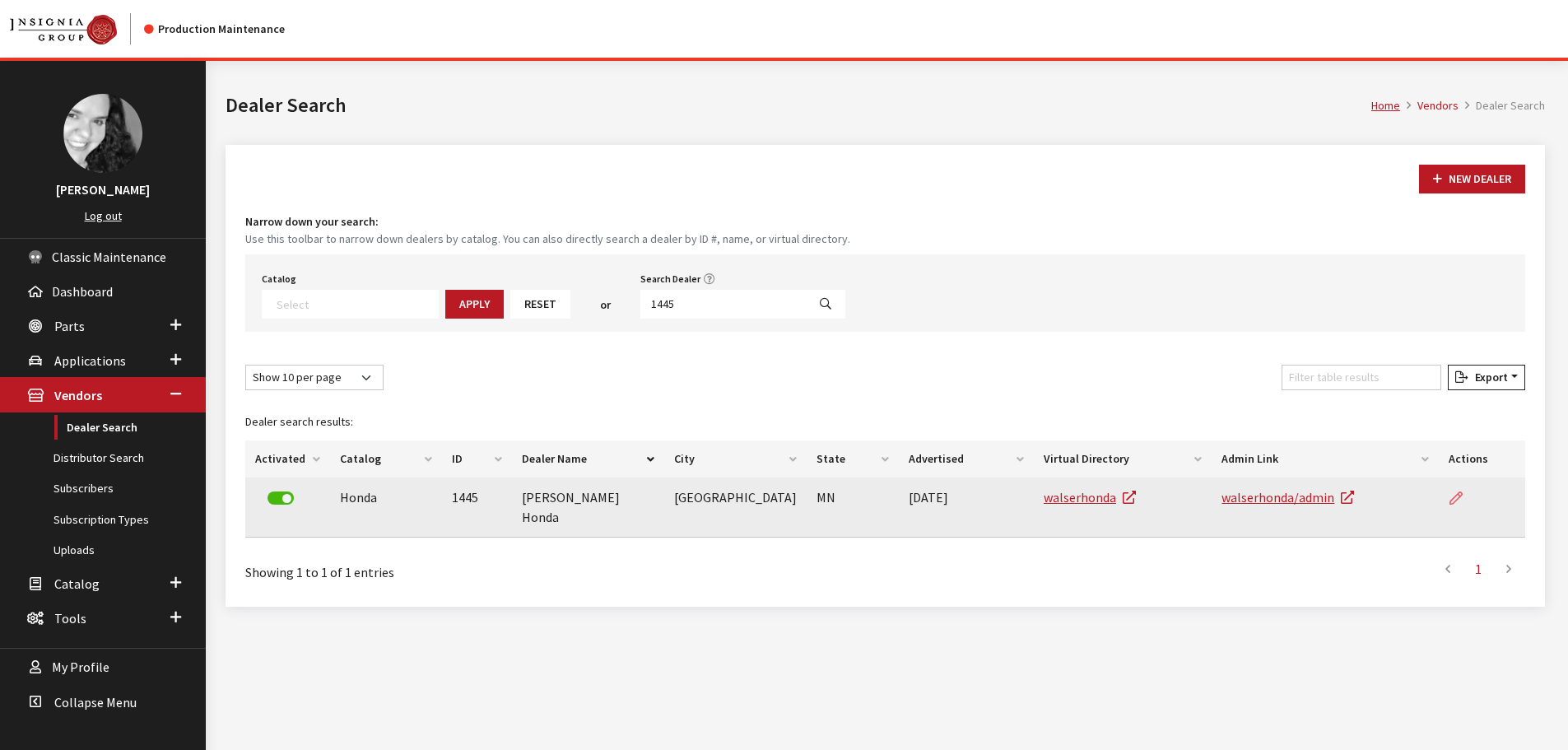
click at [1450, 494] on icon at bounding box center [1457, 499] width 14 height 14
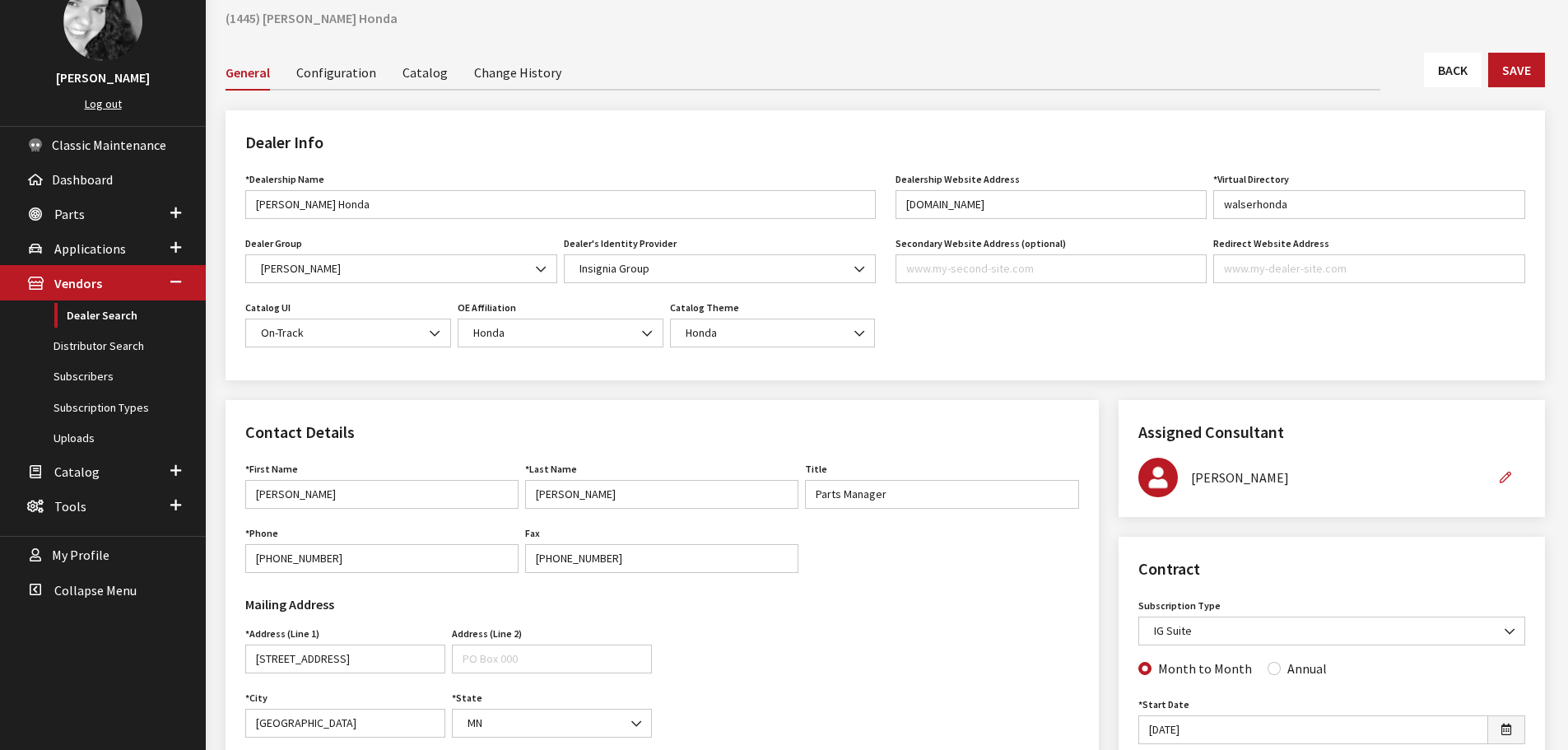
scroll to position [82, 0]
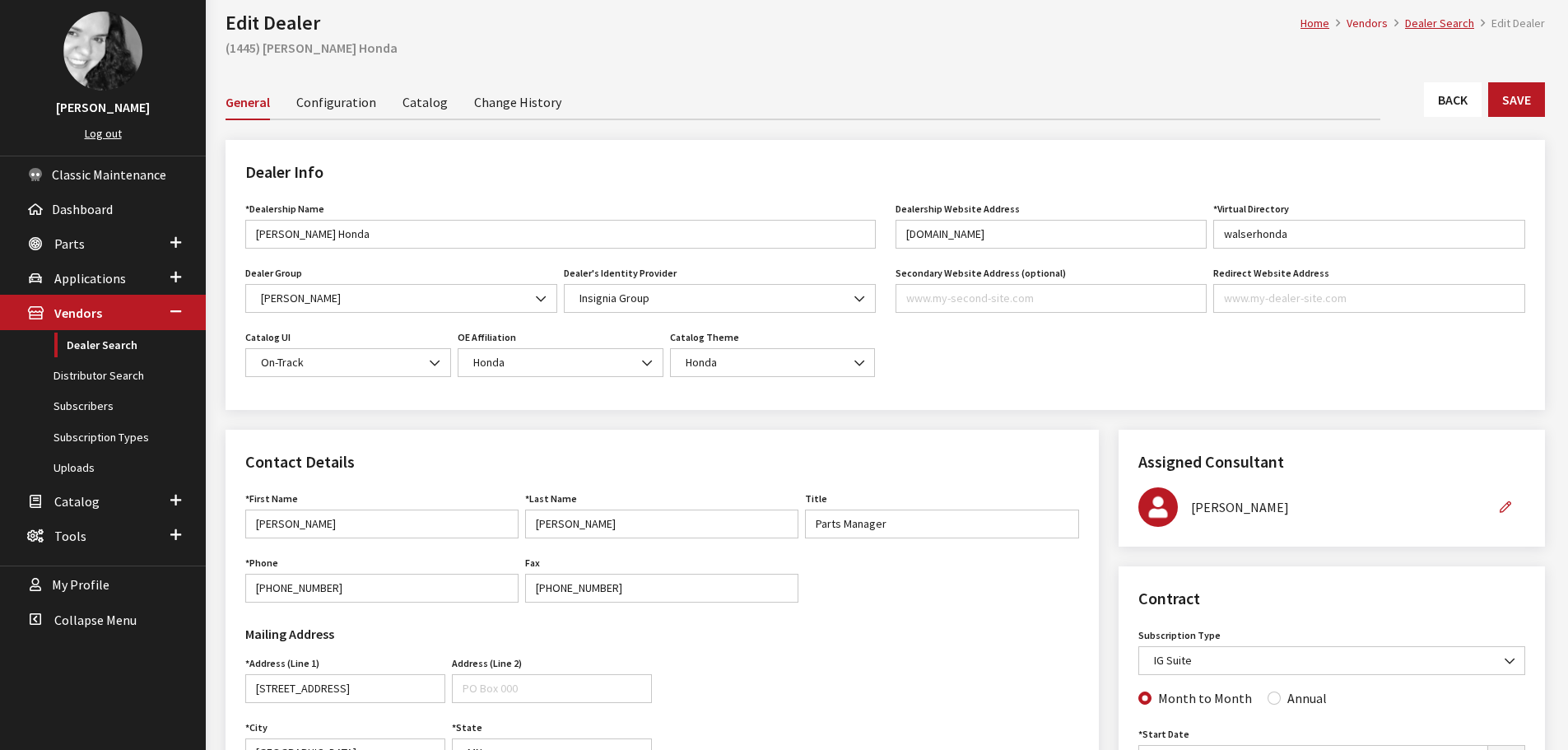
click at [1429, 97] on link "Back" at bounding box center [1453, 99] width 58 height 34
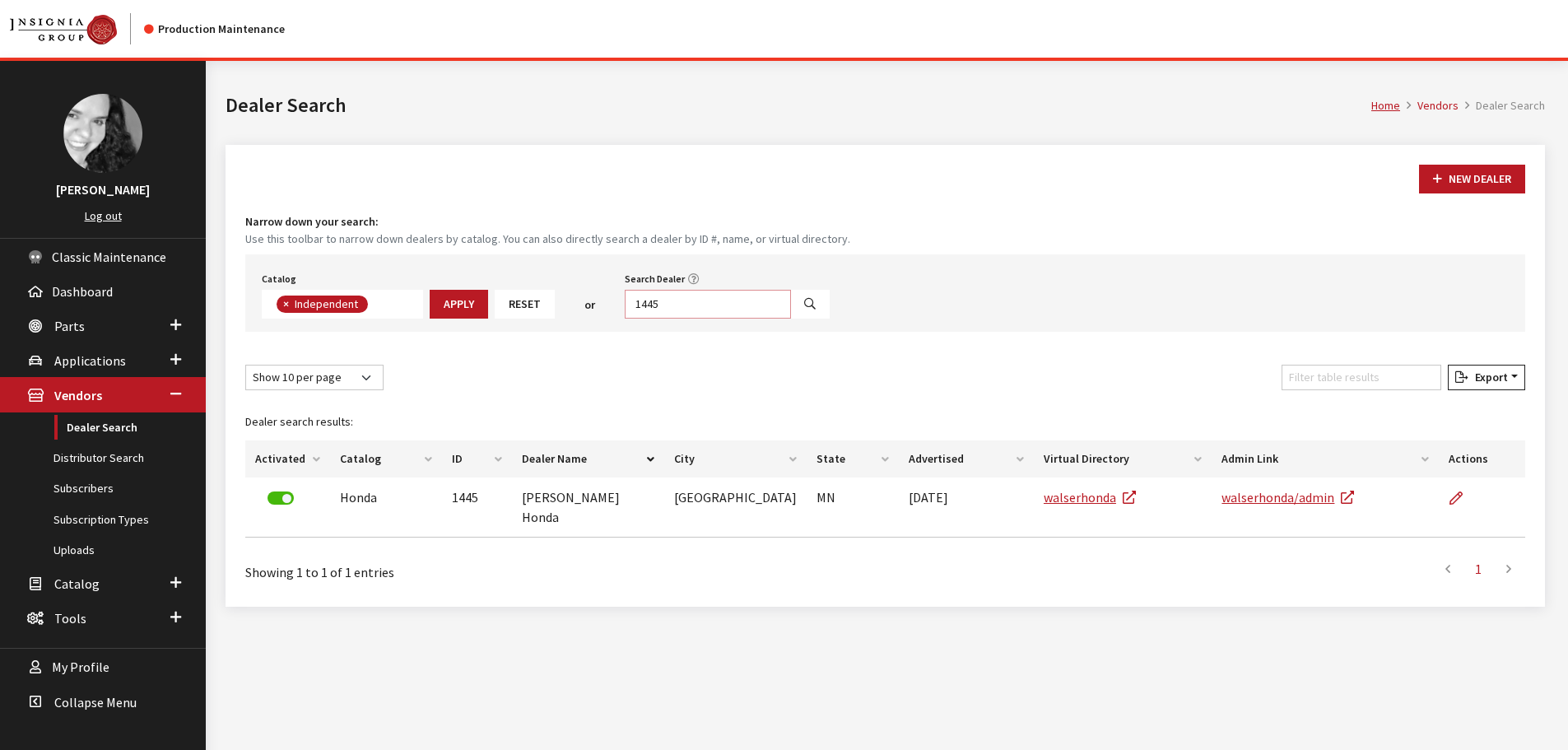
scroll to position [120, 0]
click at [731, 305] on input "1445" at bounding box center [708, 304] width 167 height 29
type input "4654"
select select
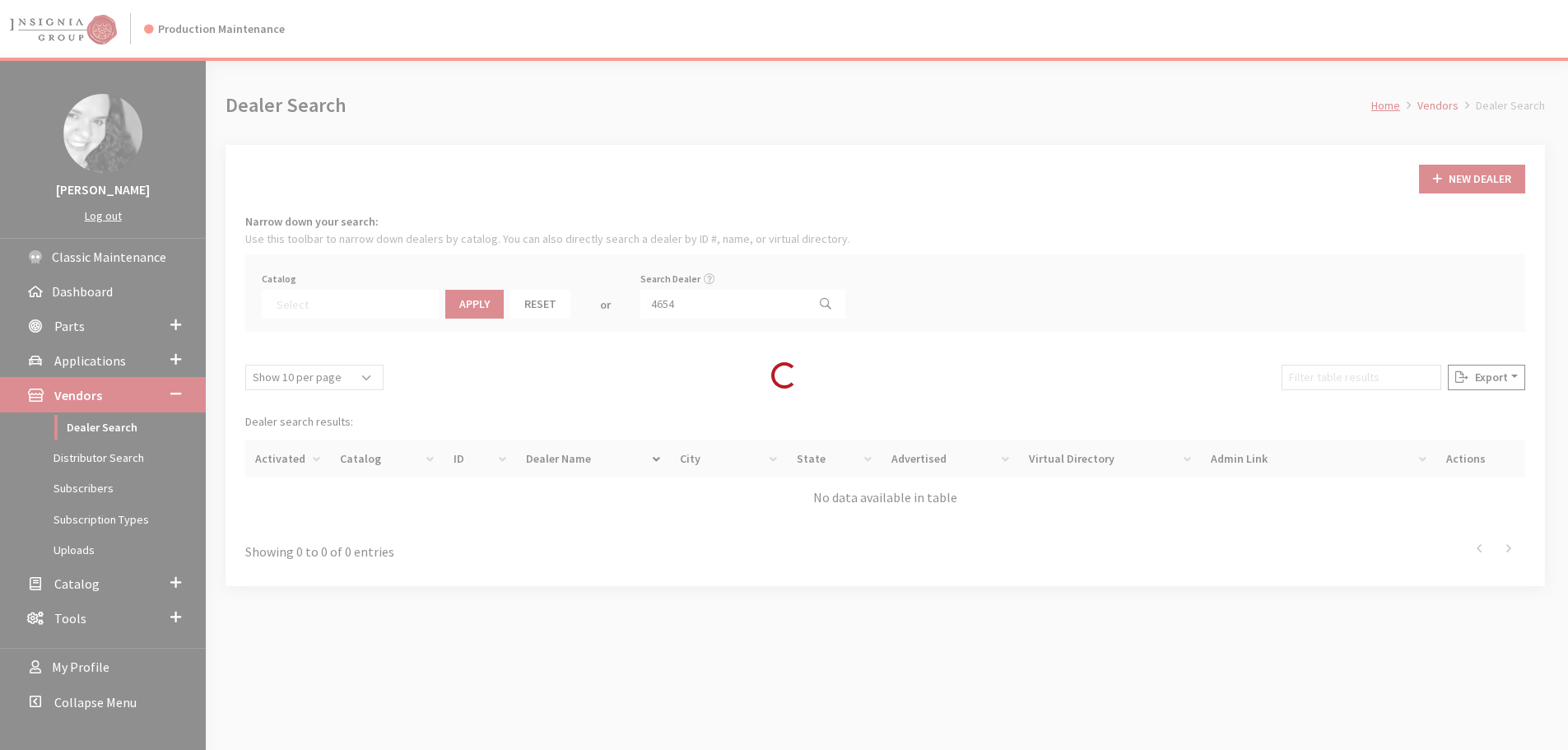
scroll to position [172, 0]
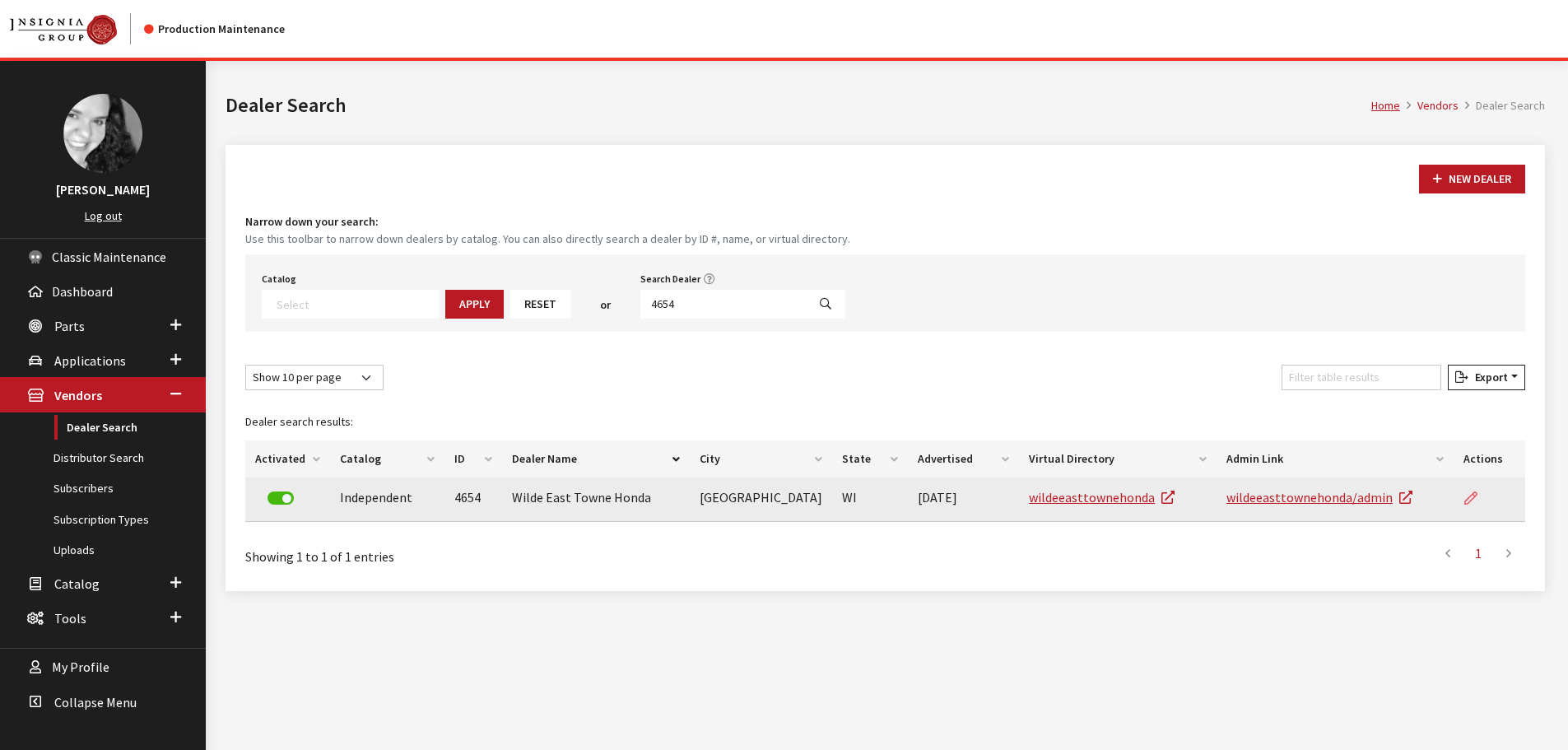
click at [1465, 495] on icon at bounding box center [1471, 499] width 14 height 14
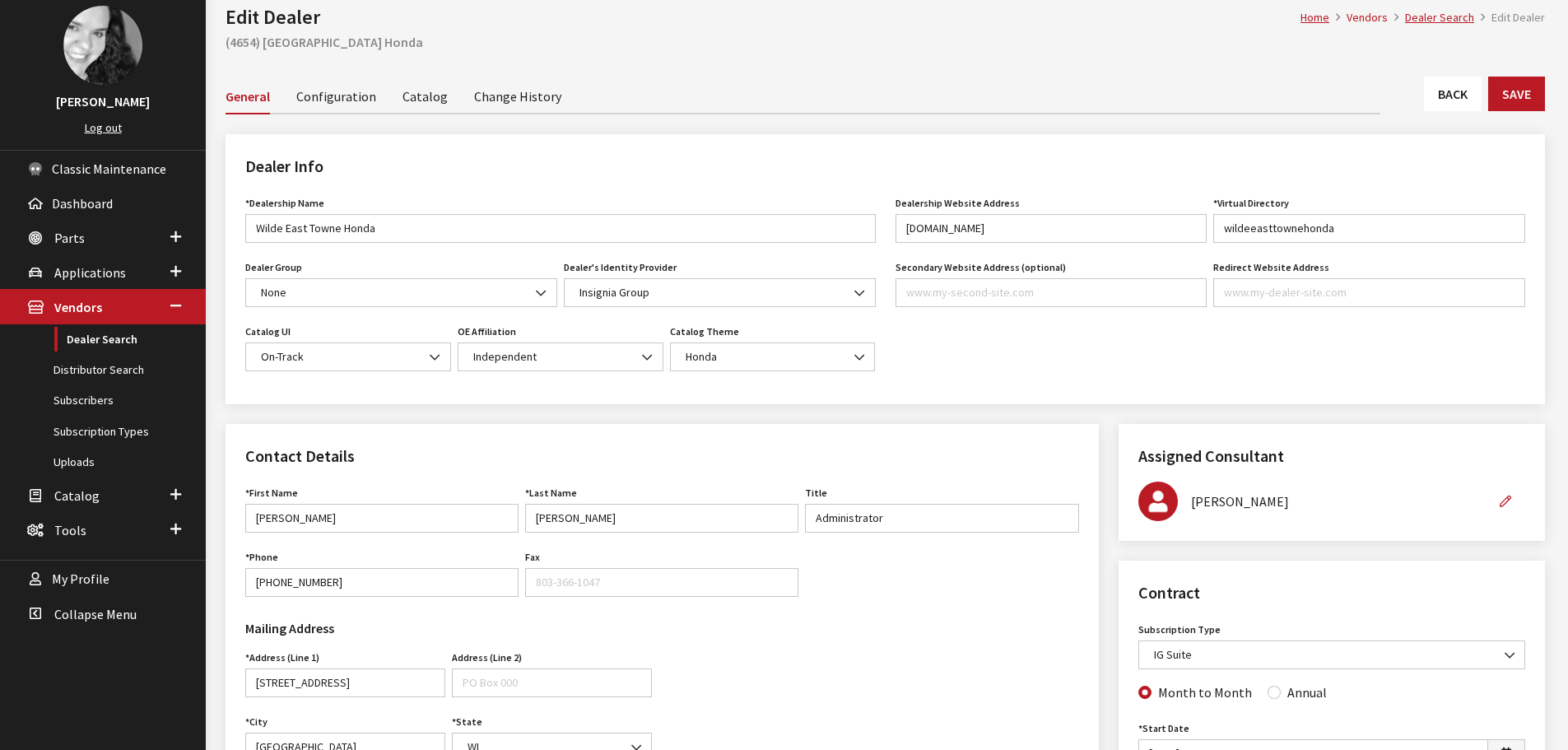
scroll to position [82, 0]
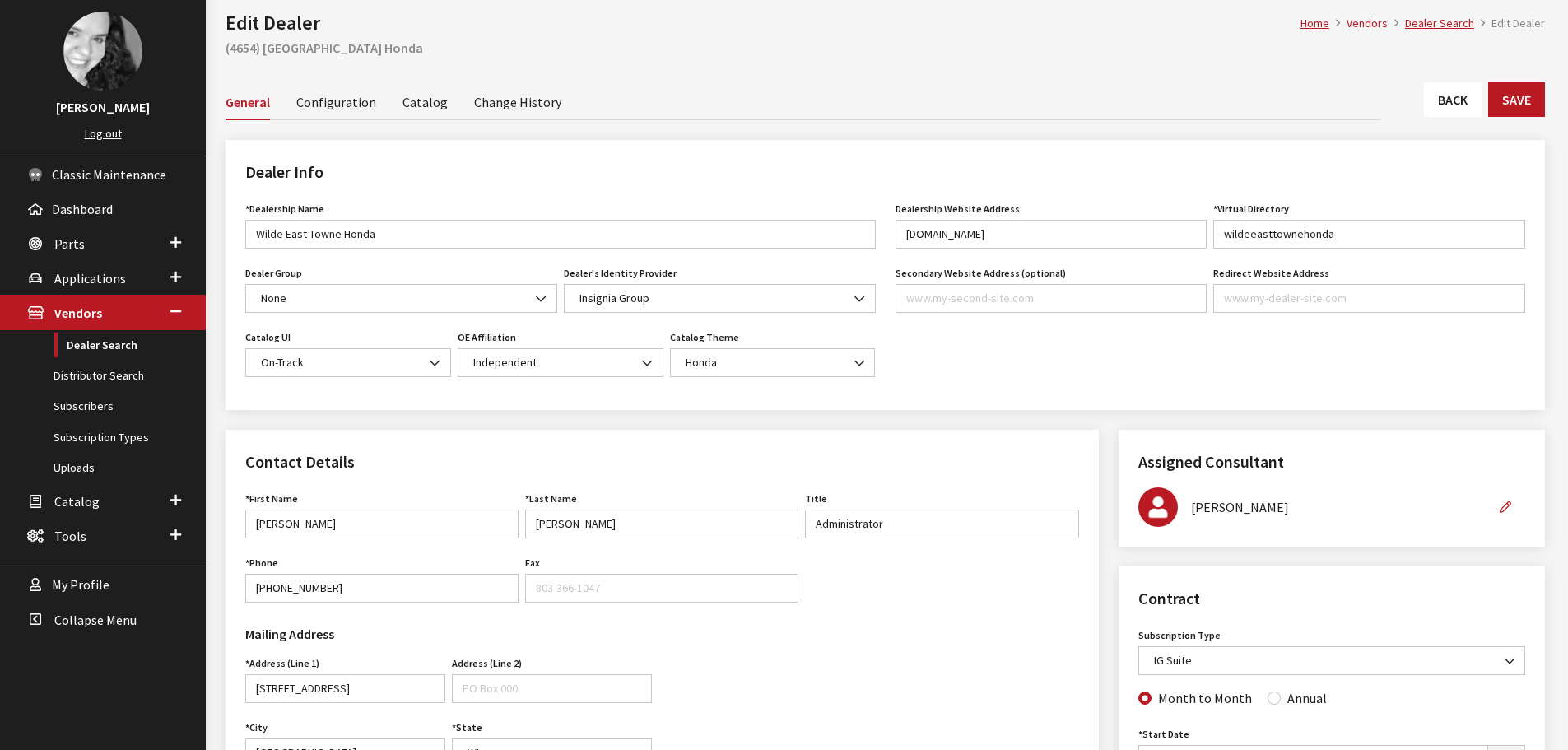
click at [1460, 104] on link "Back" at bounding box center [1453, 99] width 58 height 34
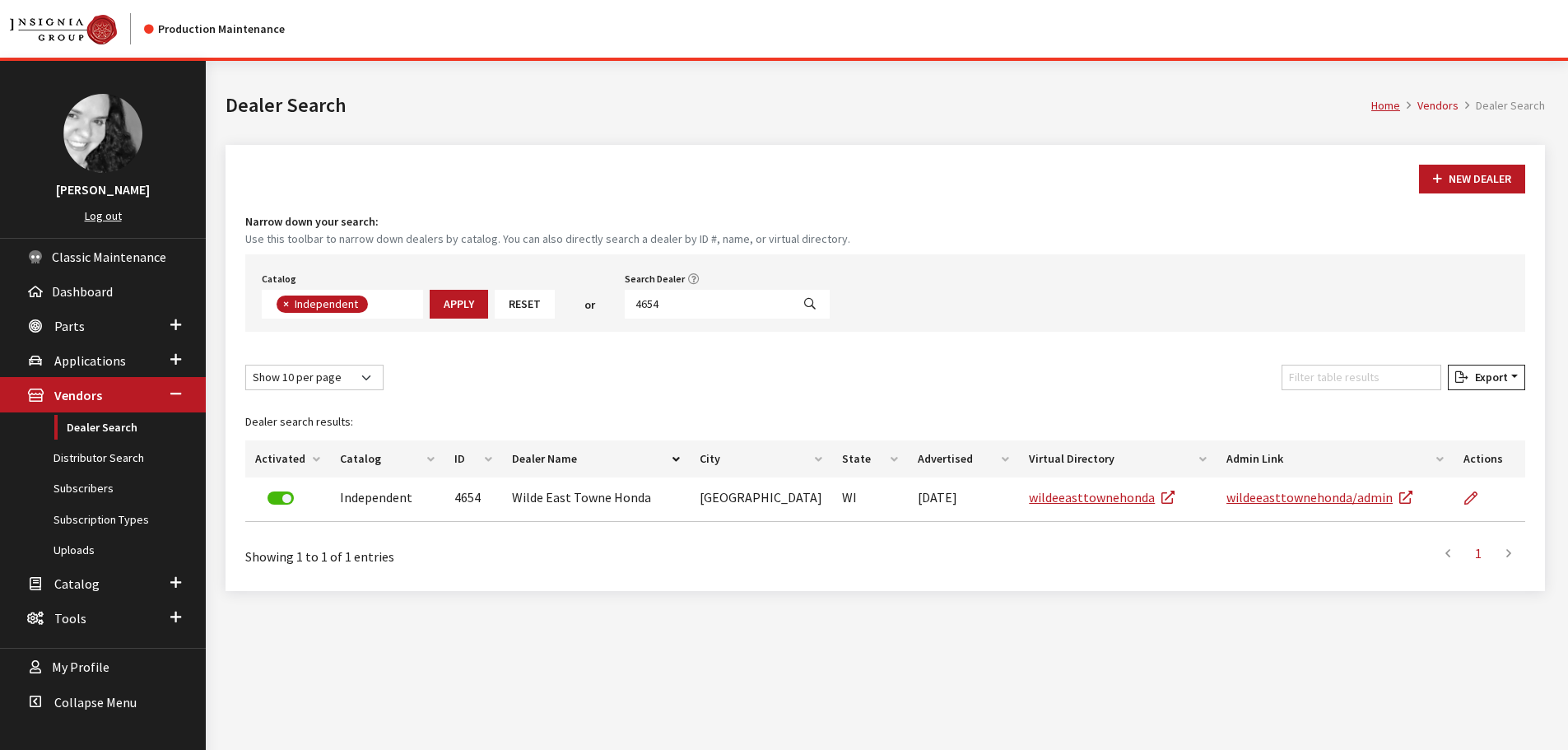
scroll to position [120, 0]
click at [679, 294] on input "4654" at bounding box center [708, 304] width 167 height 29
type input "6356"
select select
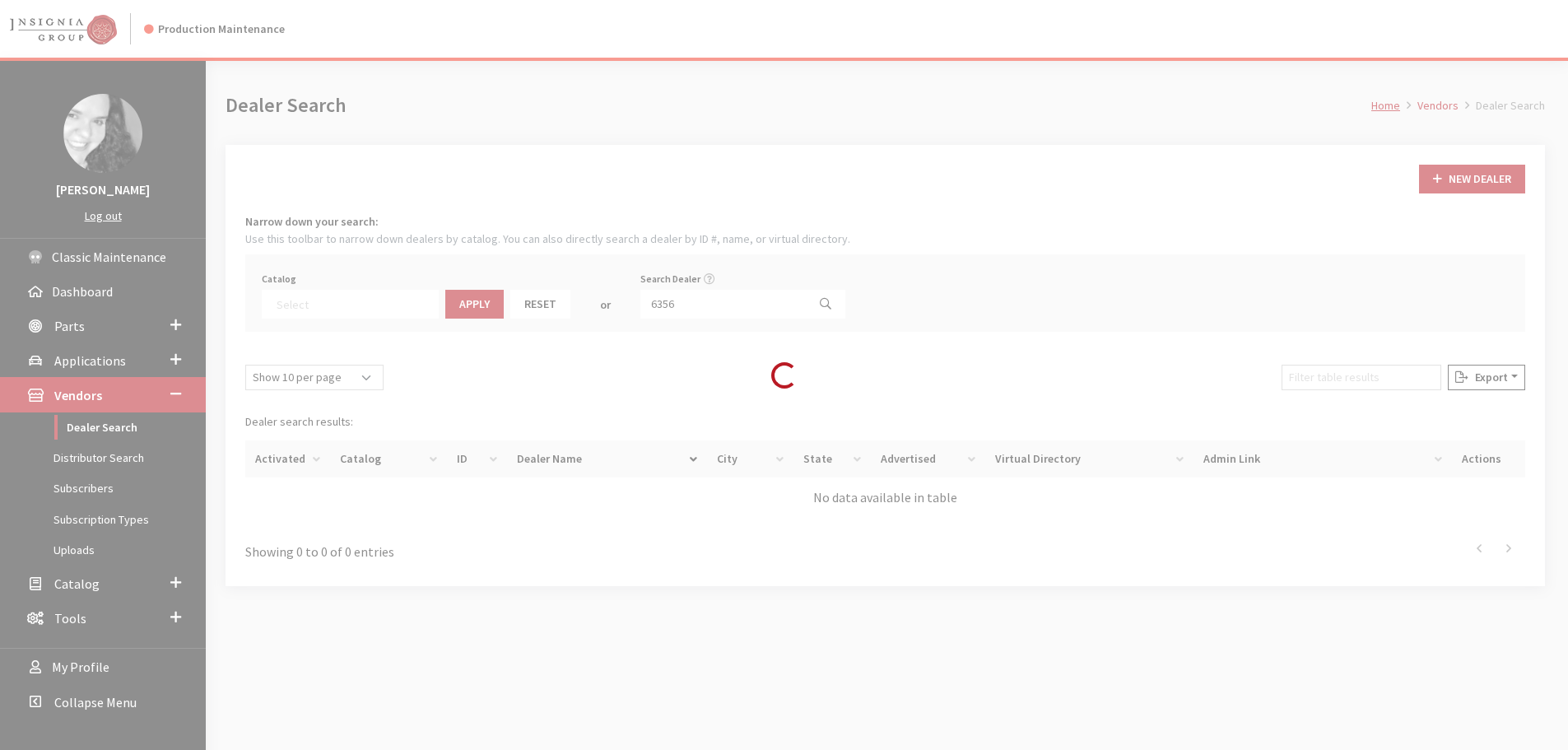
scroll to position [172, 0]
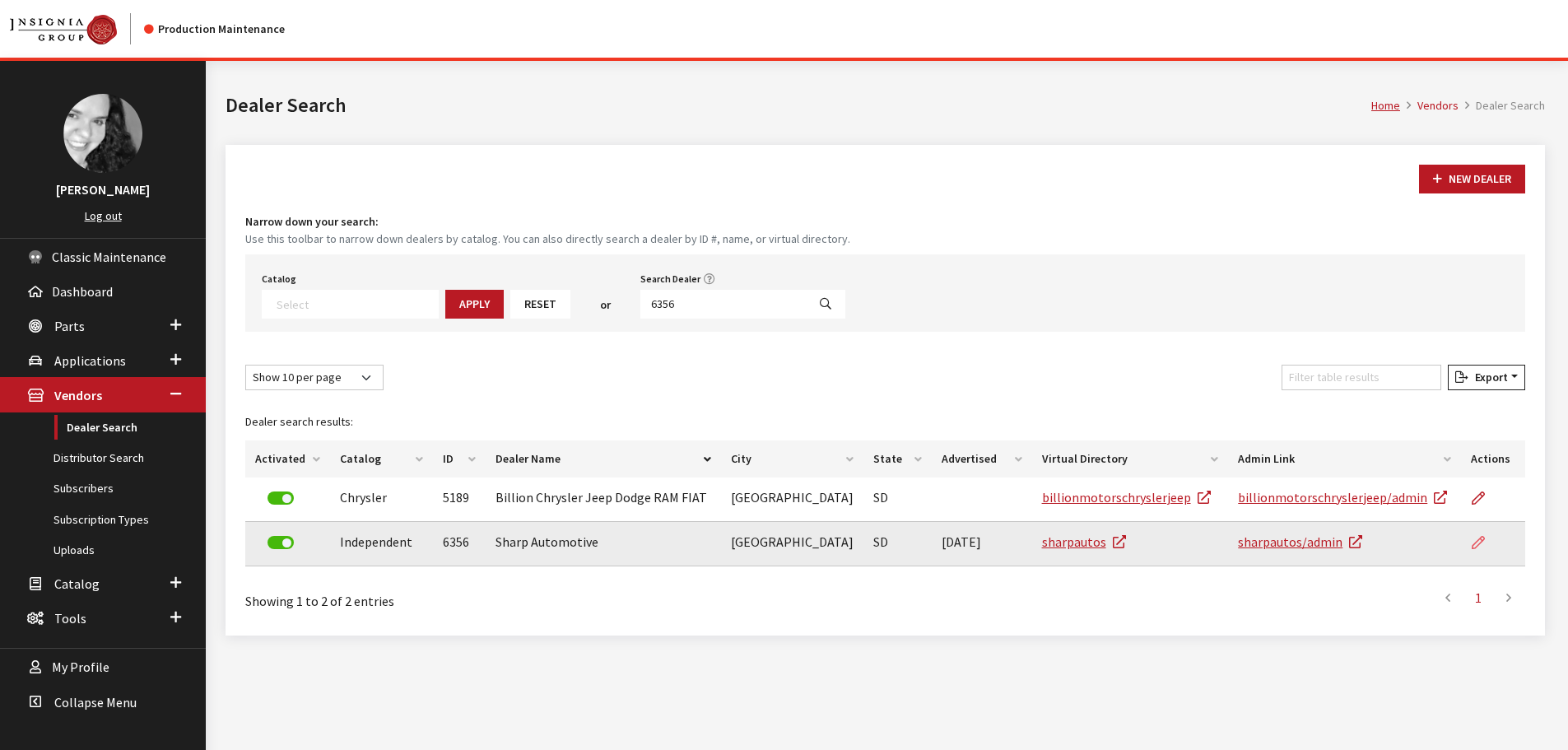
click at [1497, 540] on link at bounding box center [1485, 542] width 28 height 41
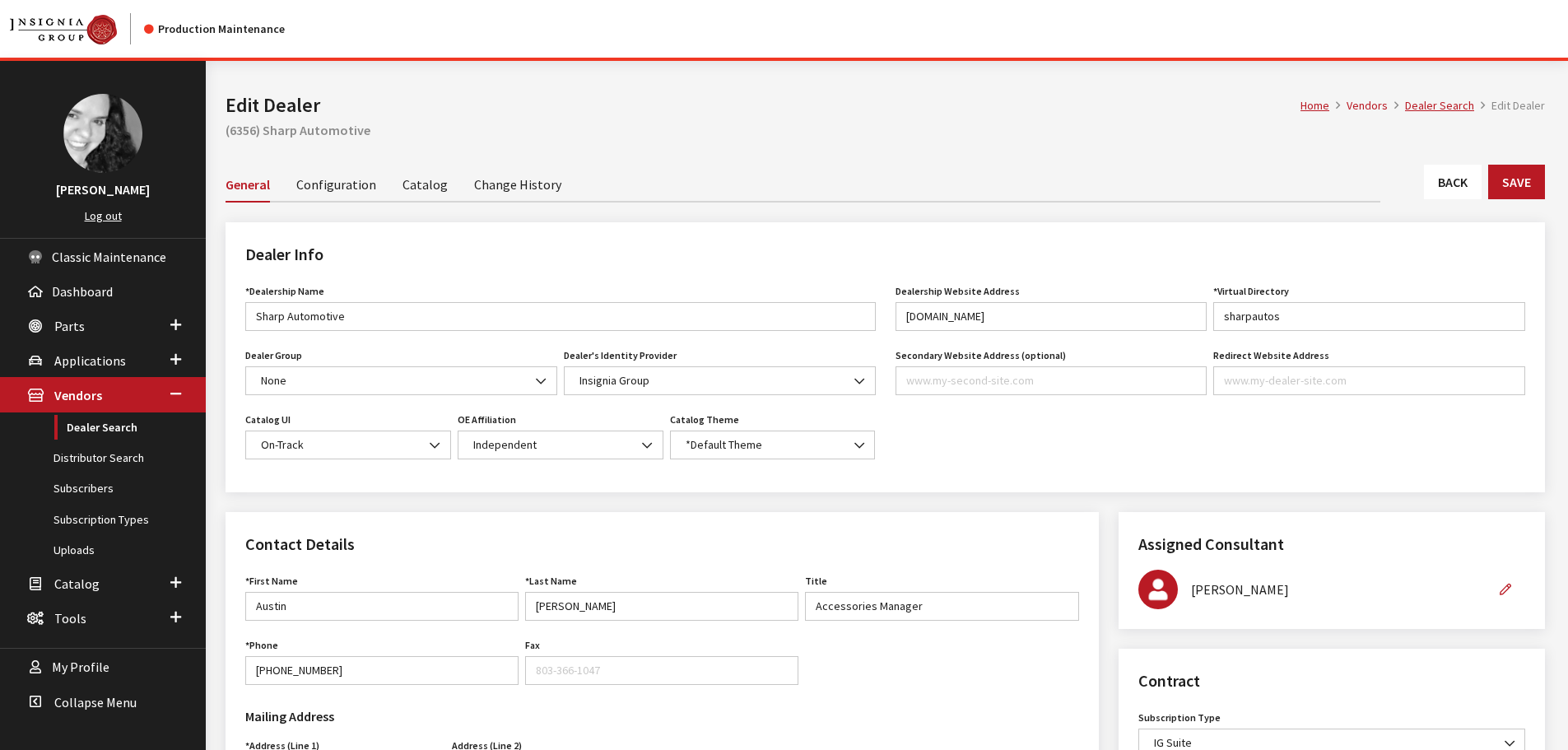
click at [1472, 185] on link "Back" at bounding box center [1453, 181] width 58 height 34
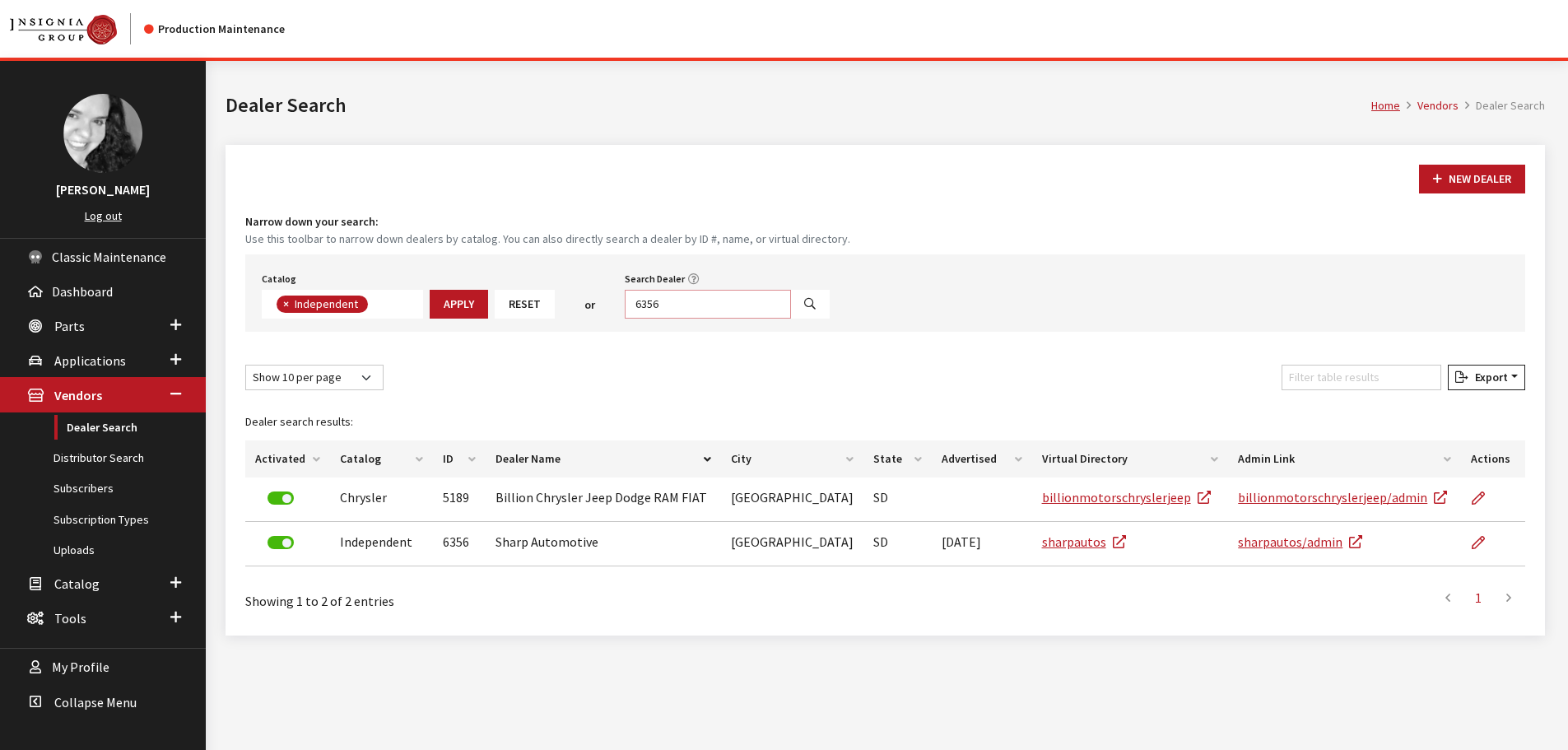
click at [667, 306] on input "6356" at bounding box center [708, 304] width 167 height 29
type input "6355"
select select
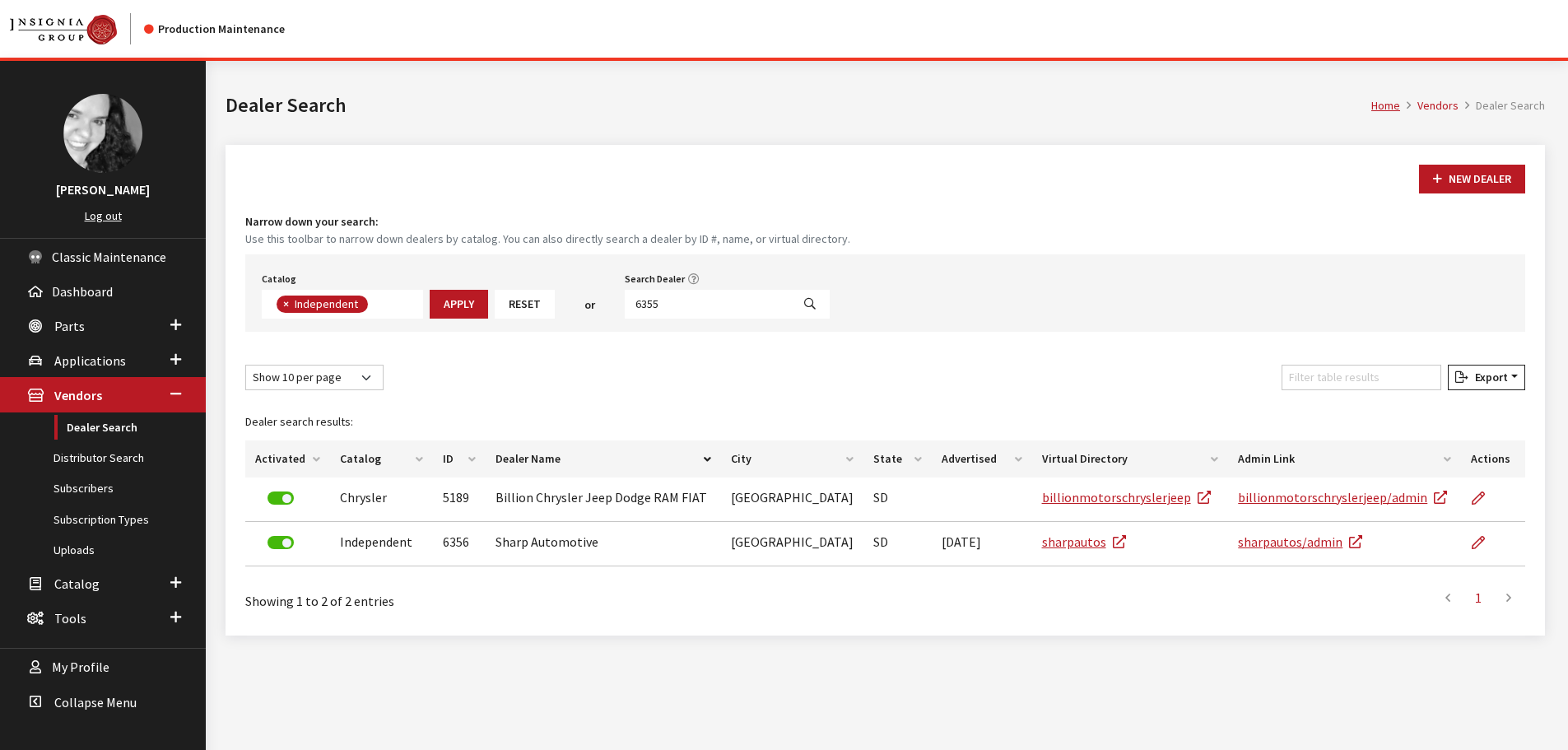
scroll to position [172, 0]
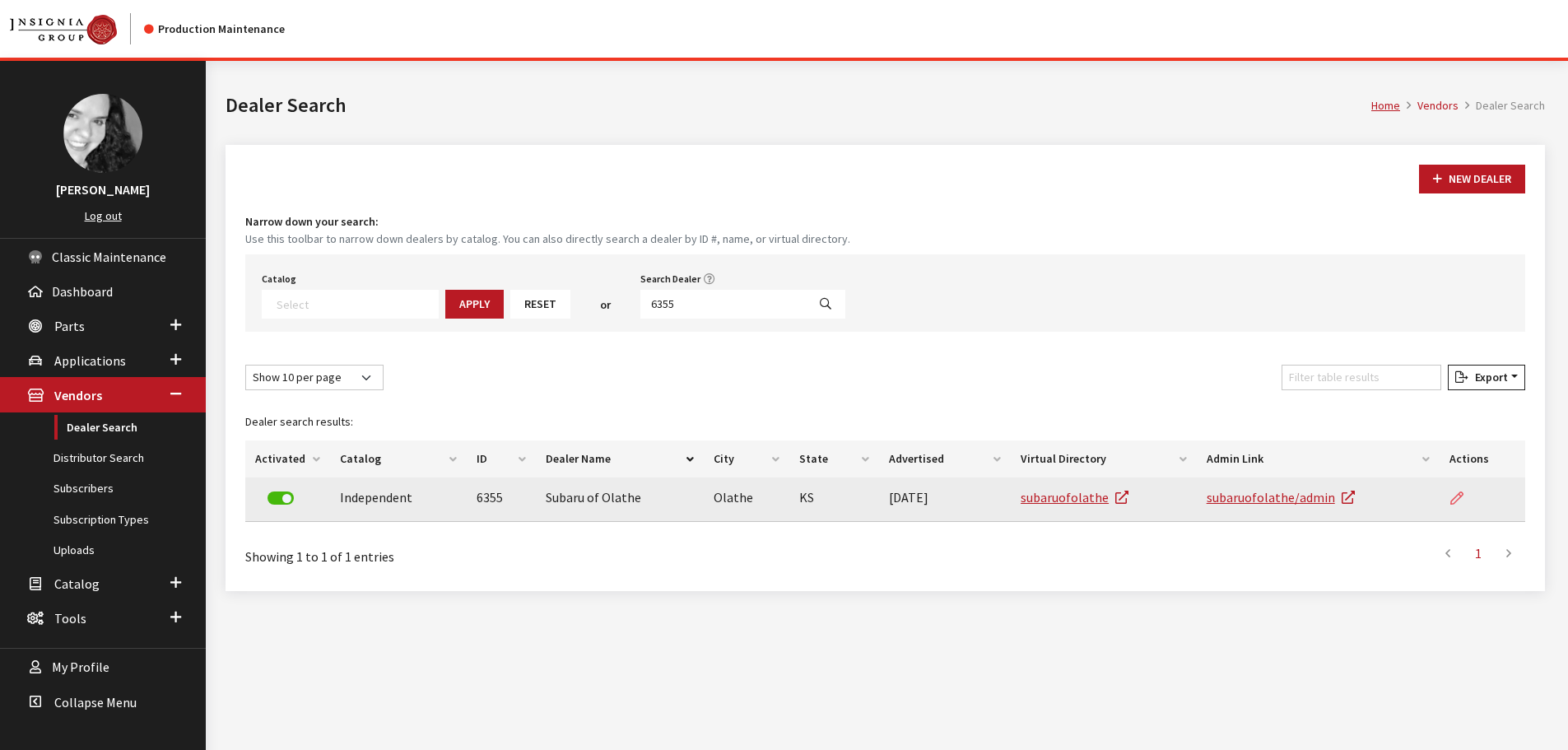
click at [1472, 494] on link at bounding box center [1464, 498] width 28 height 41
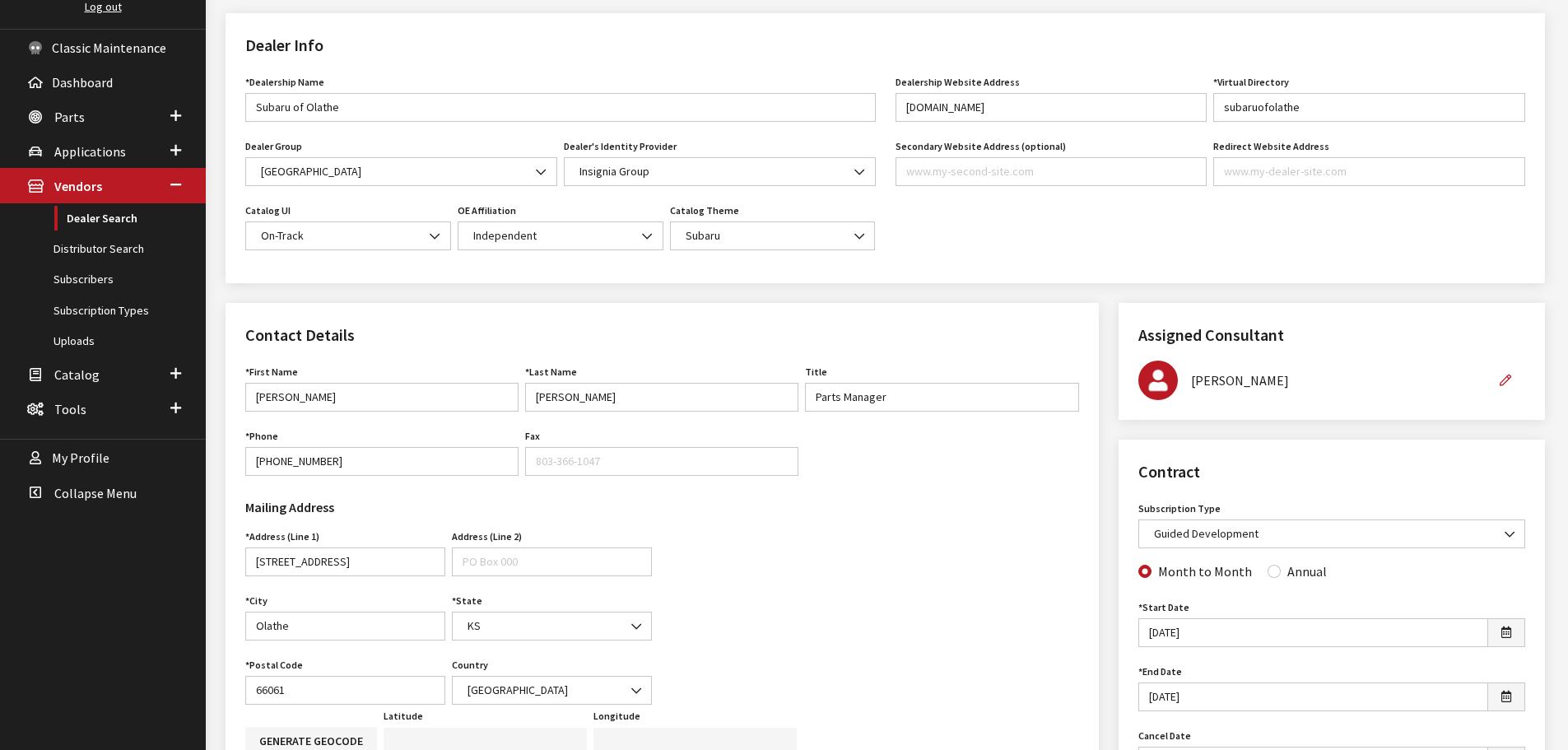
scroll to position [165, 0]
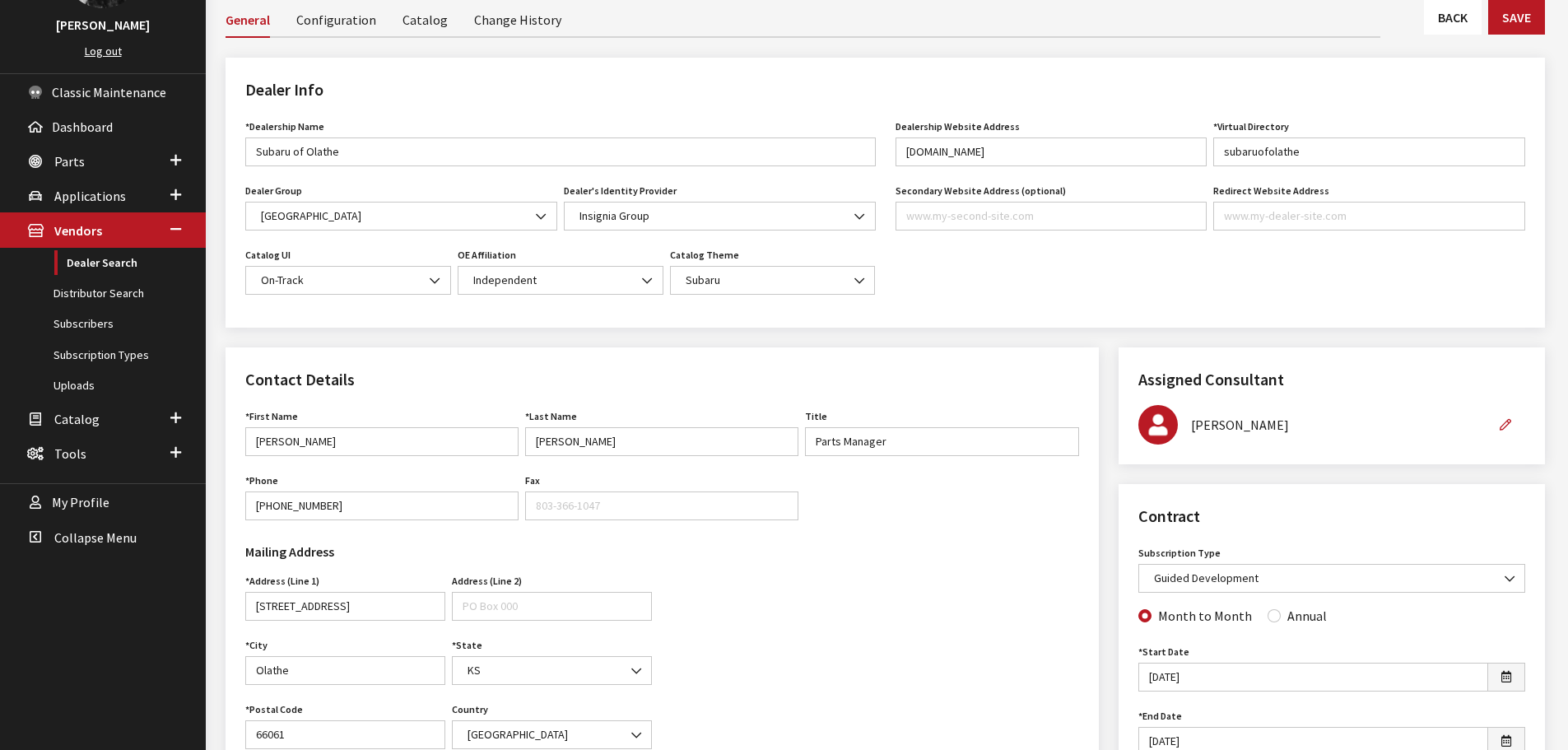
click at [1458, 5] on link "Back" at bounding box center [1453, 17] width 58 height 34
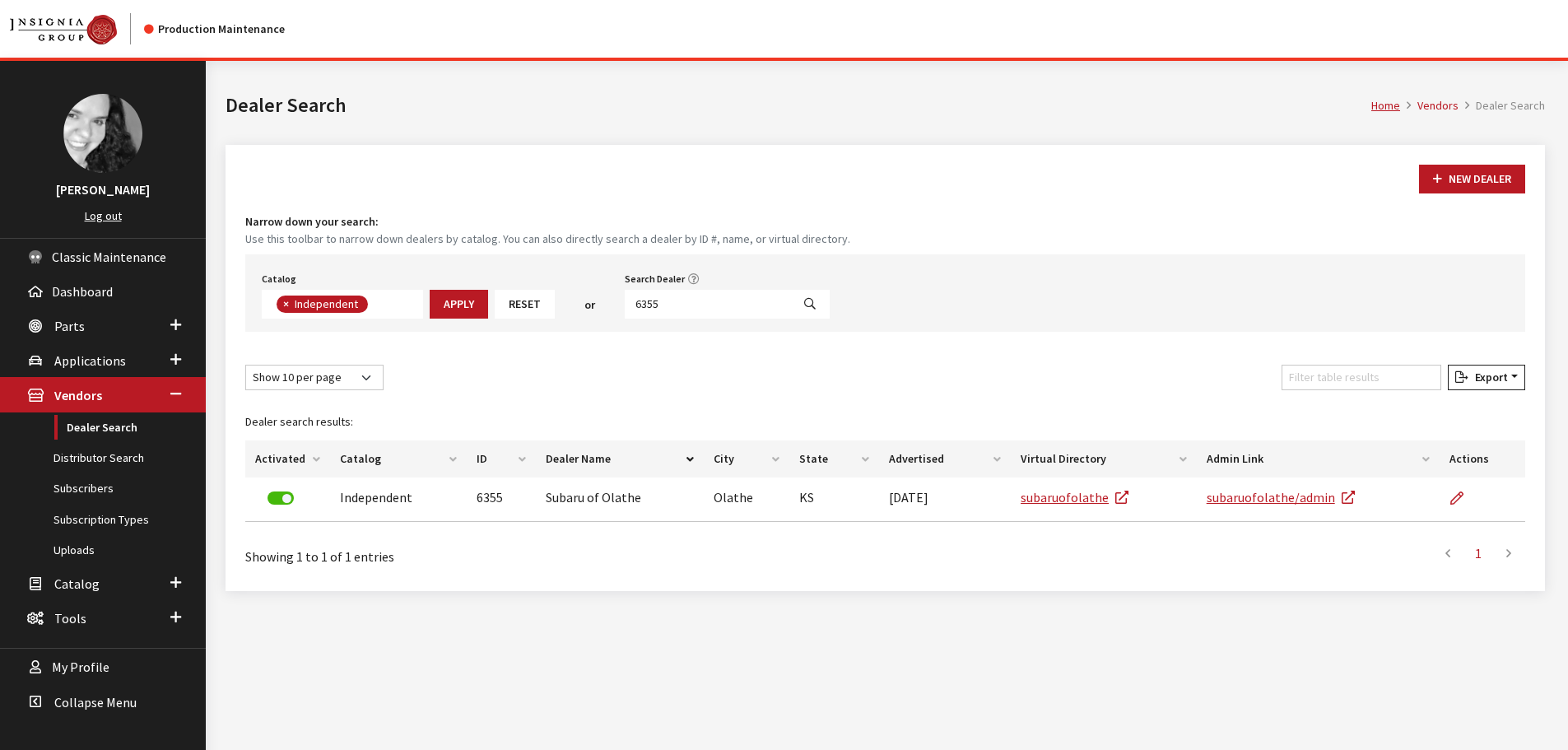
scroll to position [120, 0]
click at [719, 291] on input "6355" at bounding box center [708, 304] width 167 height 29
type input "6354"
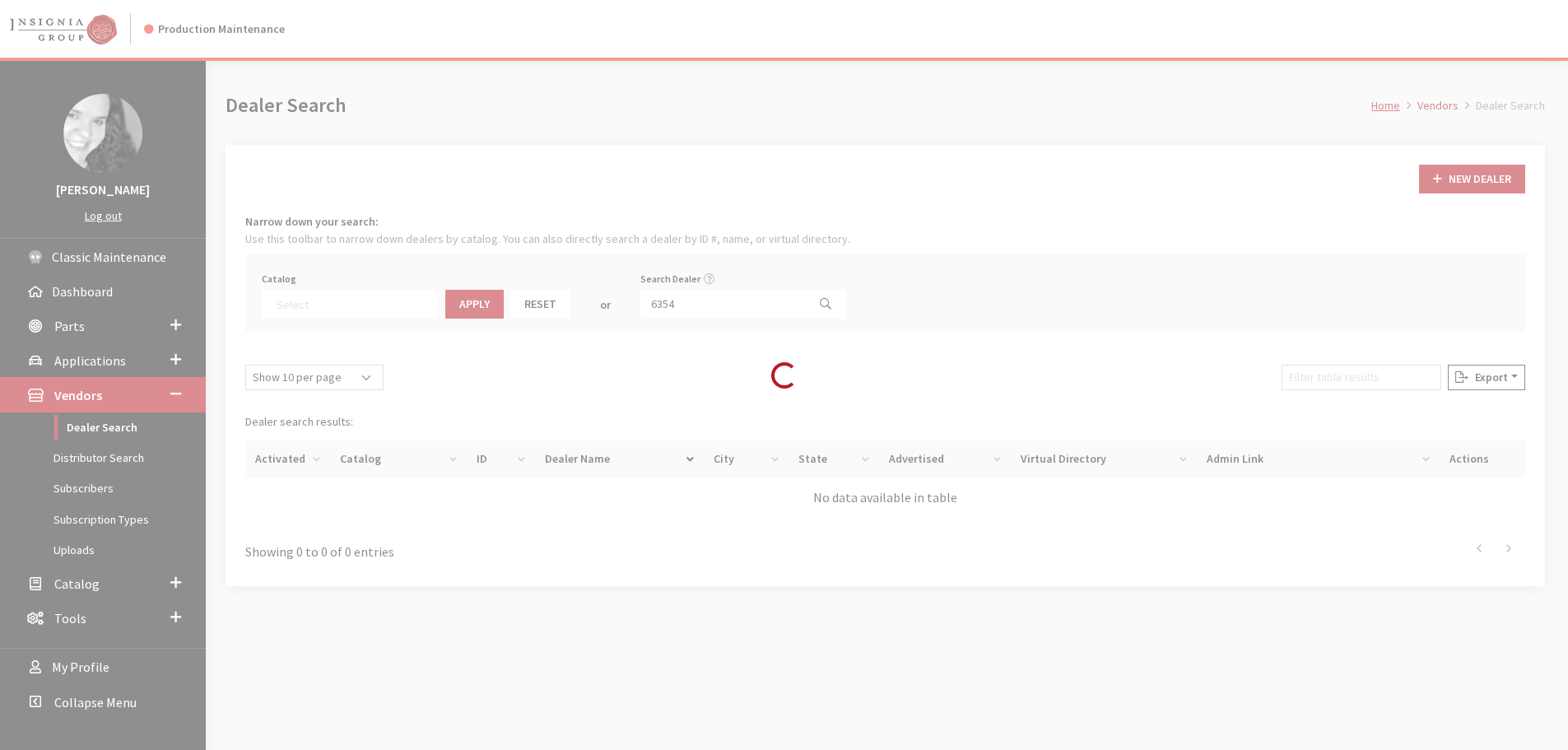
select select
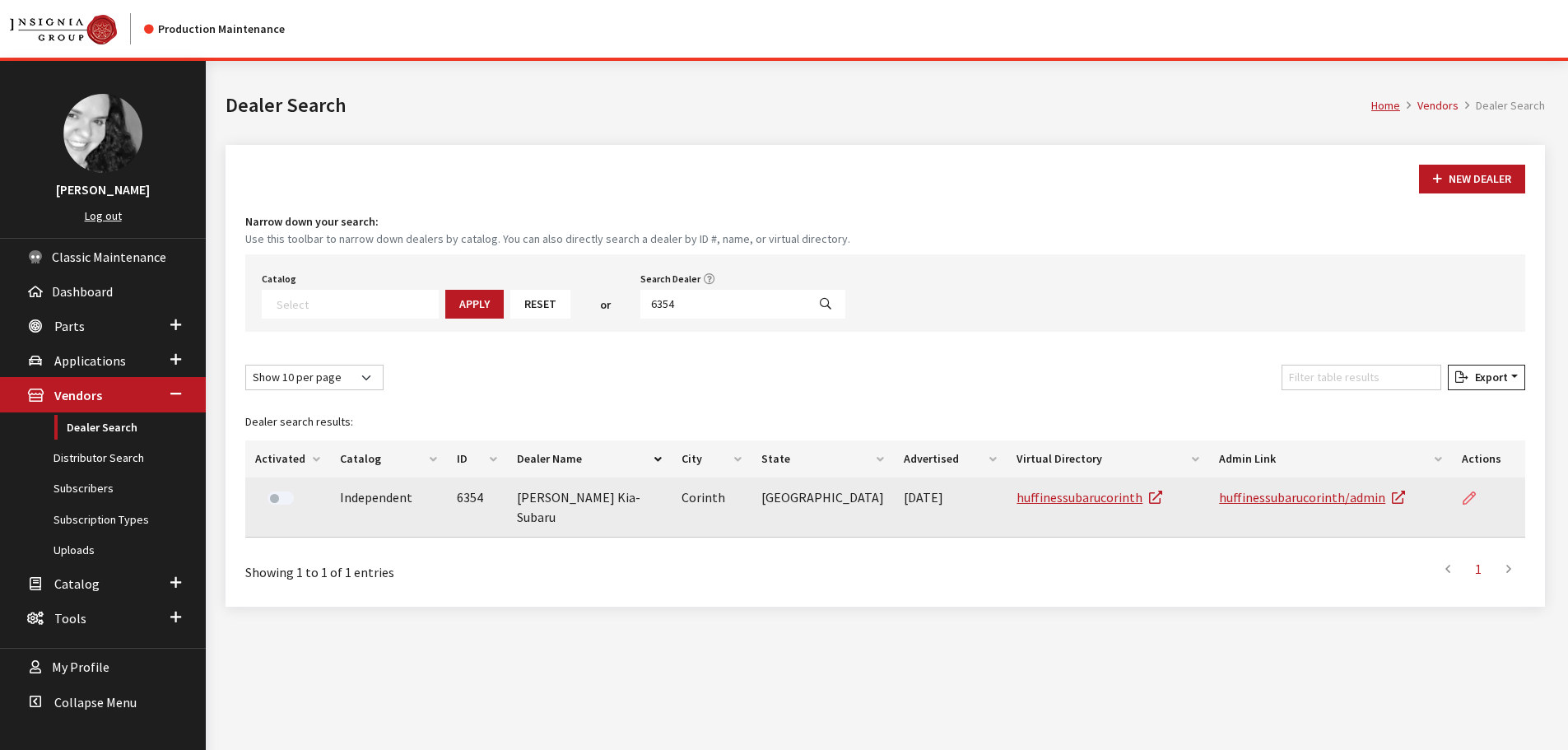
click at [1483, 506] on link at bounding box center [1476, 498] width 28 height 41
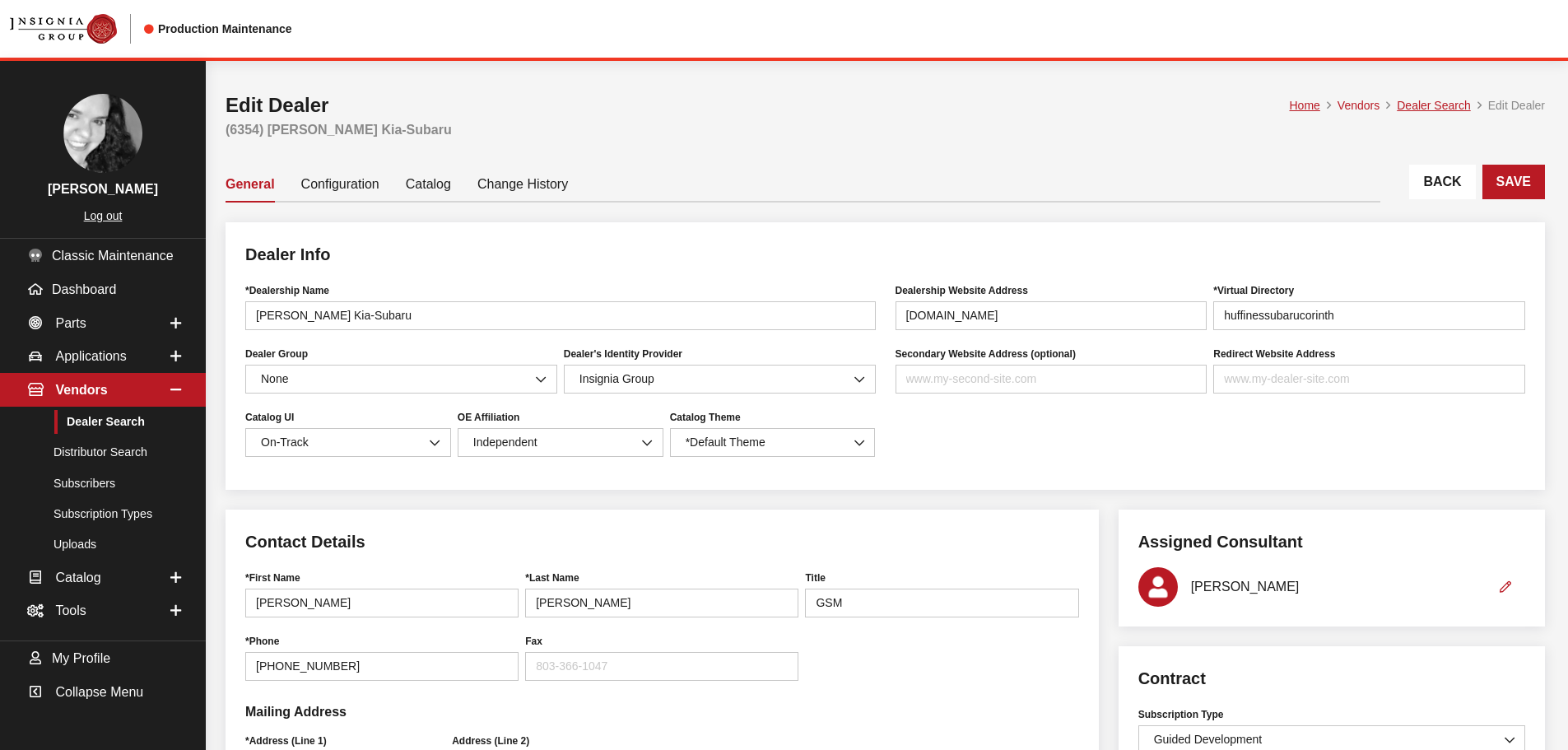
click at [1445, 198] on link "Back" at bounding box center [1443, 181] width 66 height 34
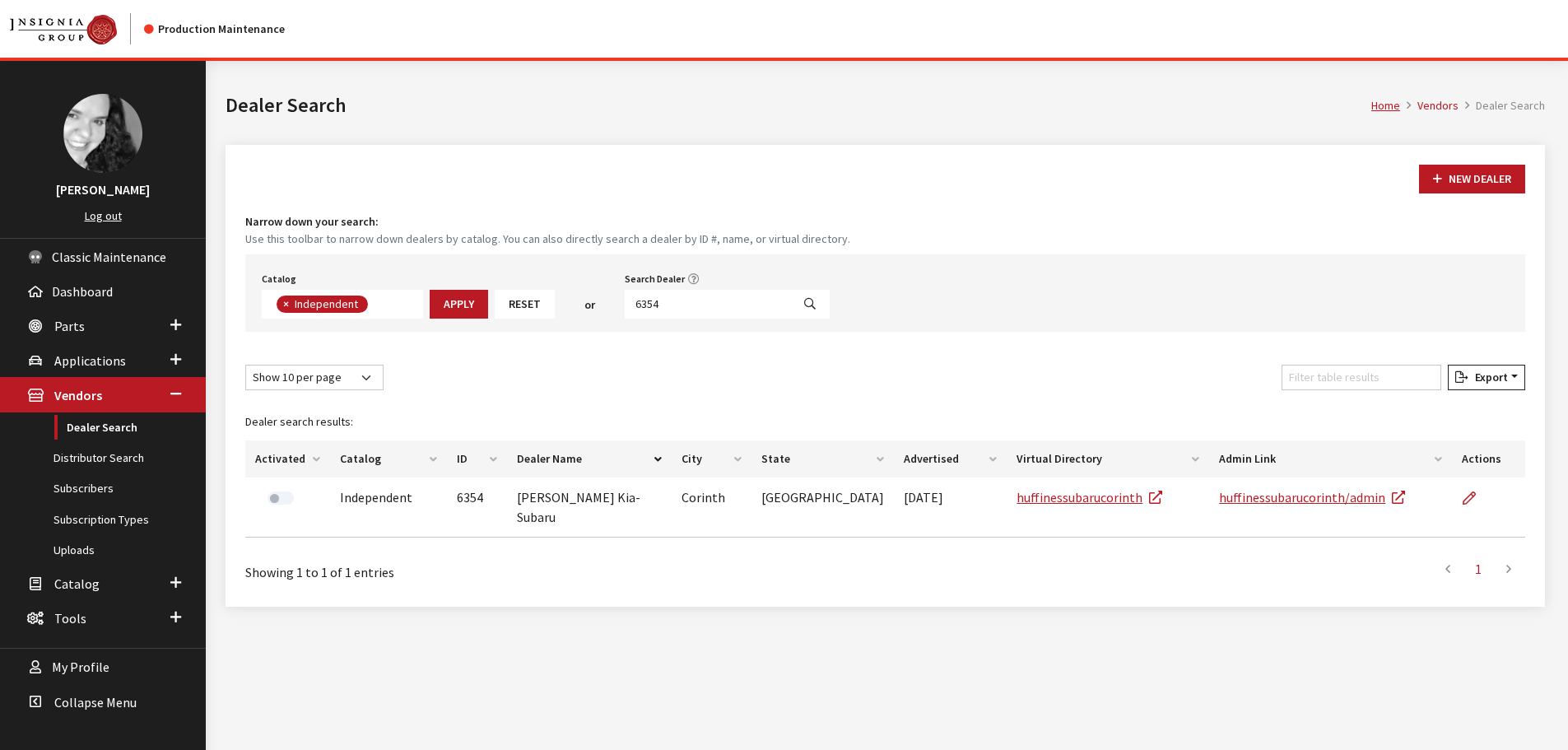
scroll to position [120, 0]
click at [707, 314] on input "6354" at bounding box center [708, 304] width 167 height 29
type input "6353"
select select
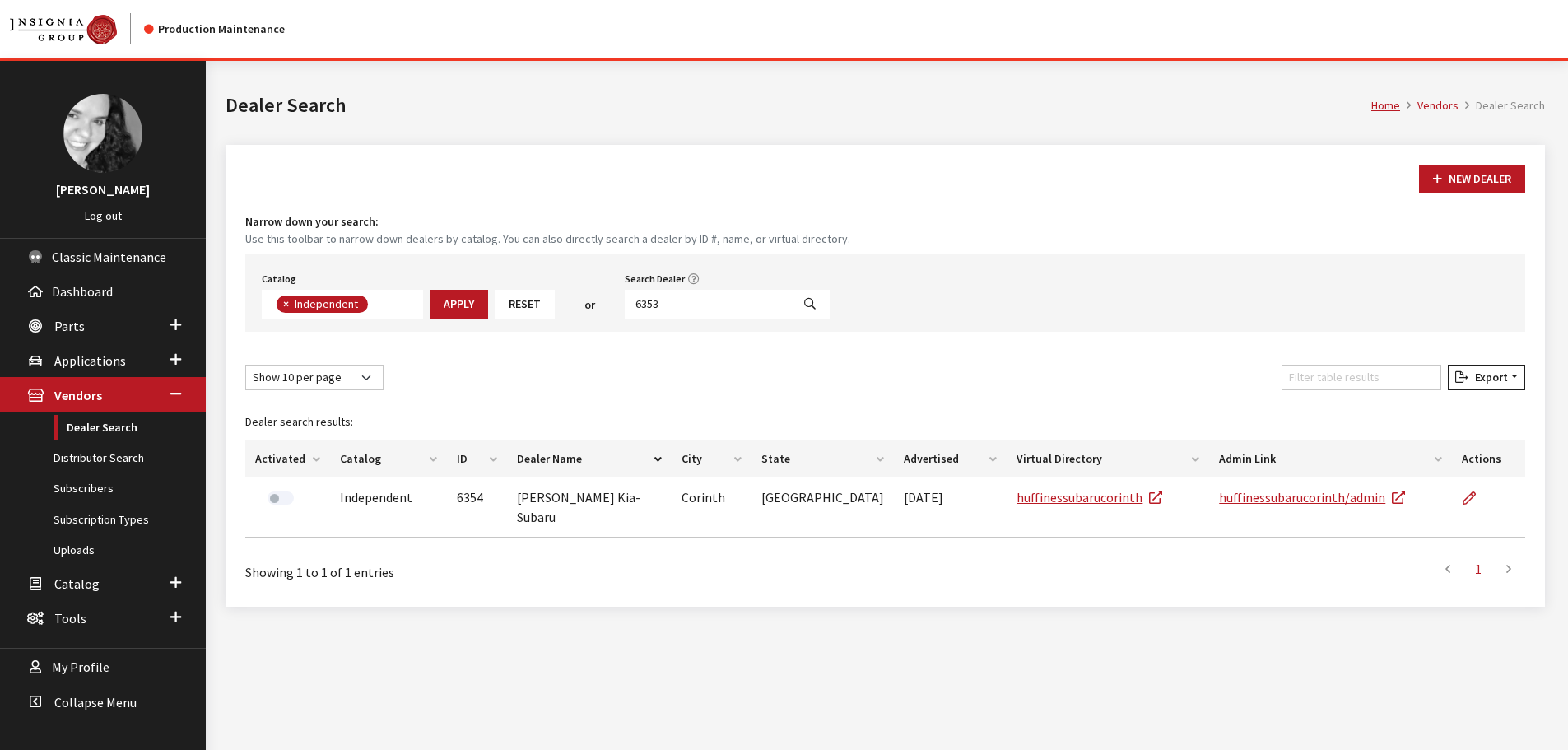
scroll to position [172, 0]
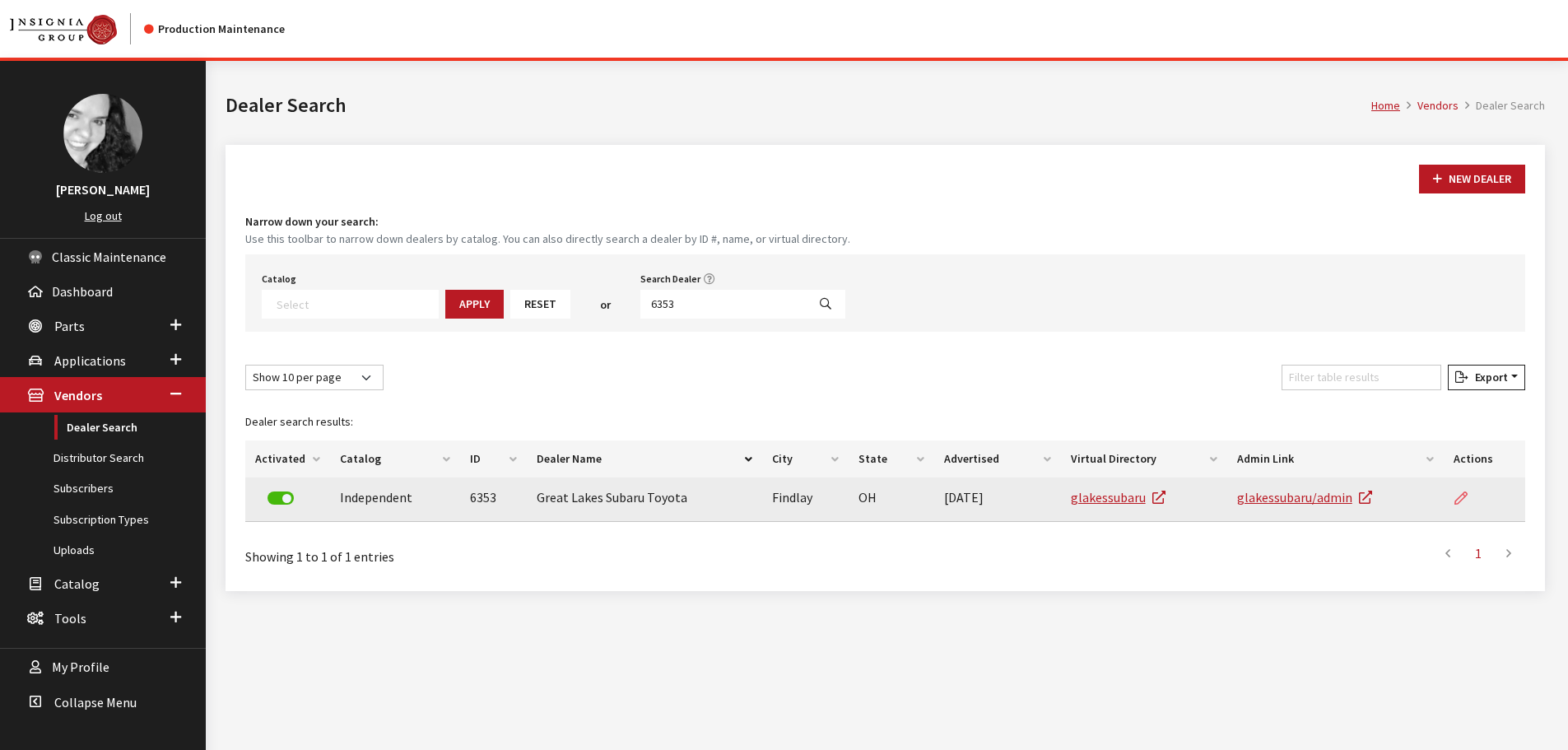
click at [1475, 502] on link at bounding box center [1468, 498] width 28 height 41
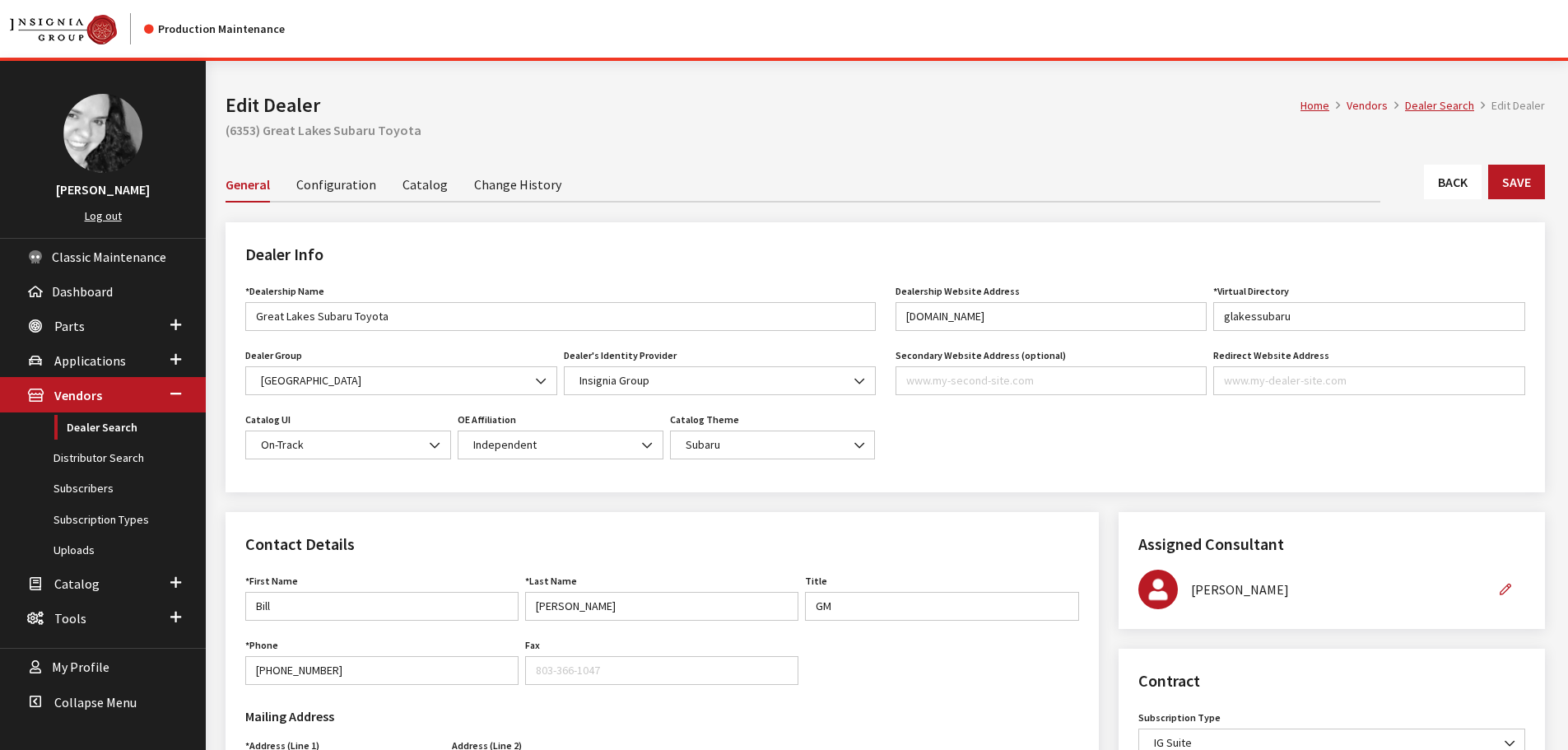
click at [1454, 178] on link "Back" at bounding box center [1453, 181] width 58 height 34
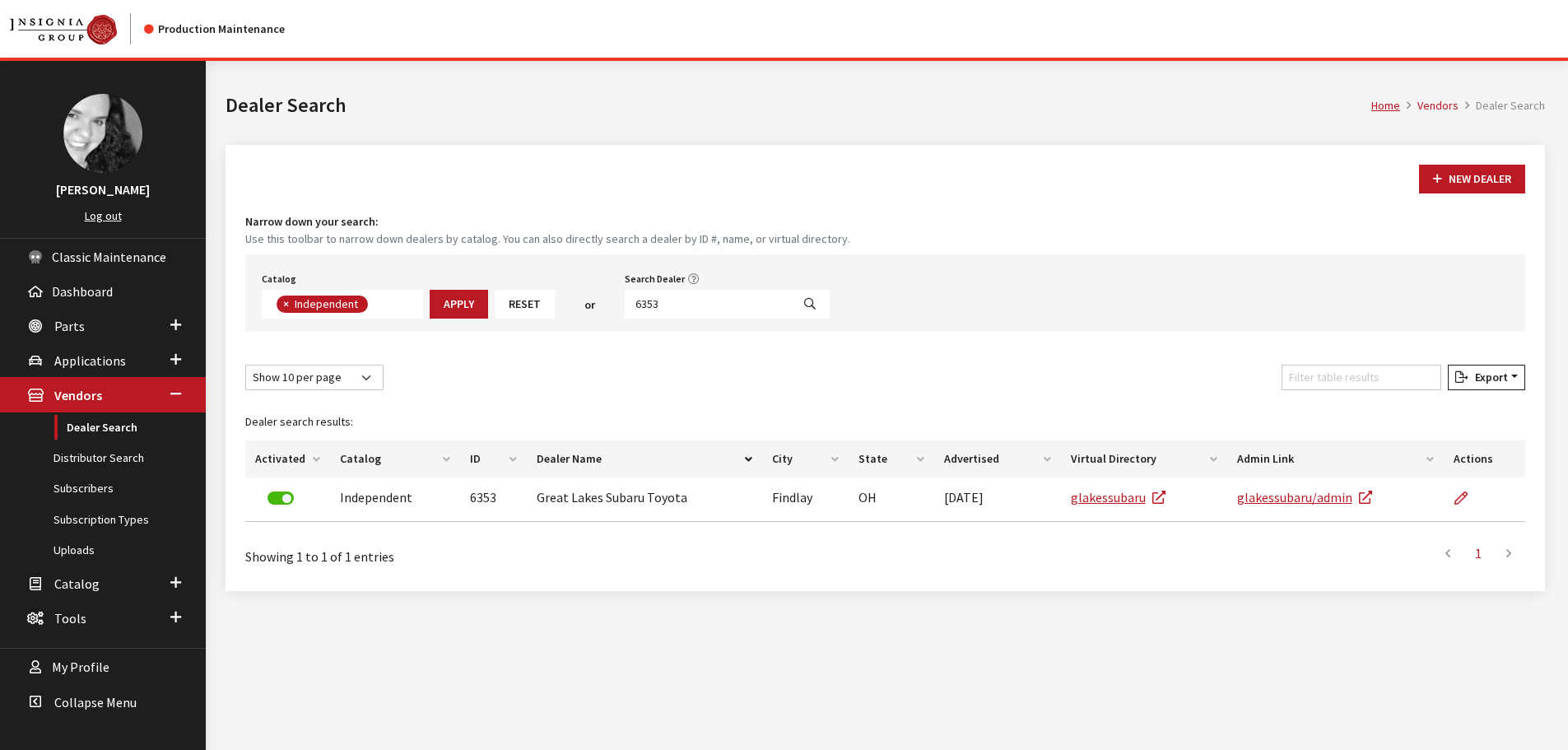
scroll to position [120, 0]
click at [675, 303] on input "6353" at bounding box center [708, 304] width 167 height 29
type input "5302"
select select
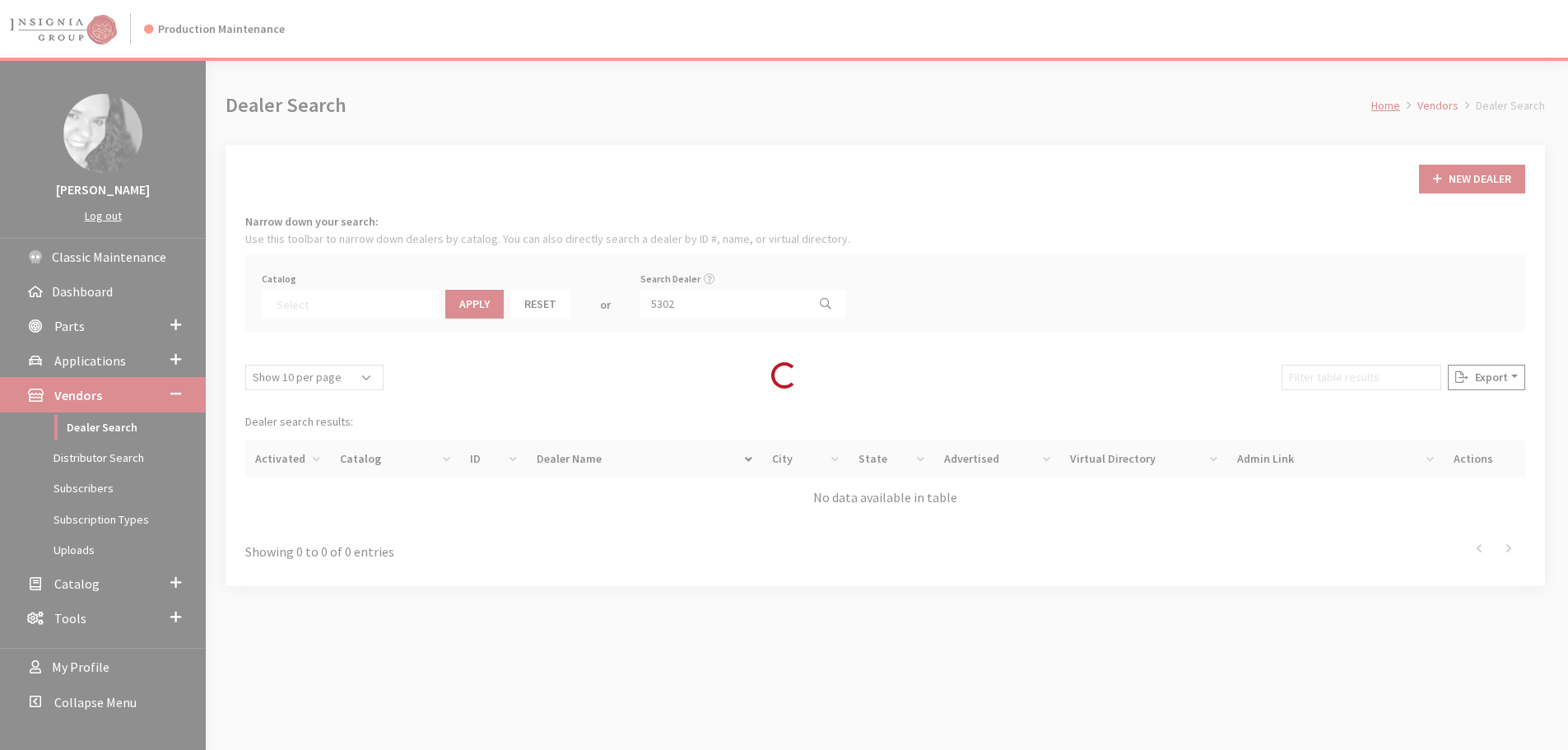
scroll to position [172, 0]
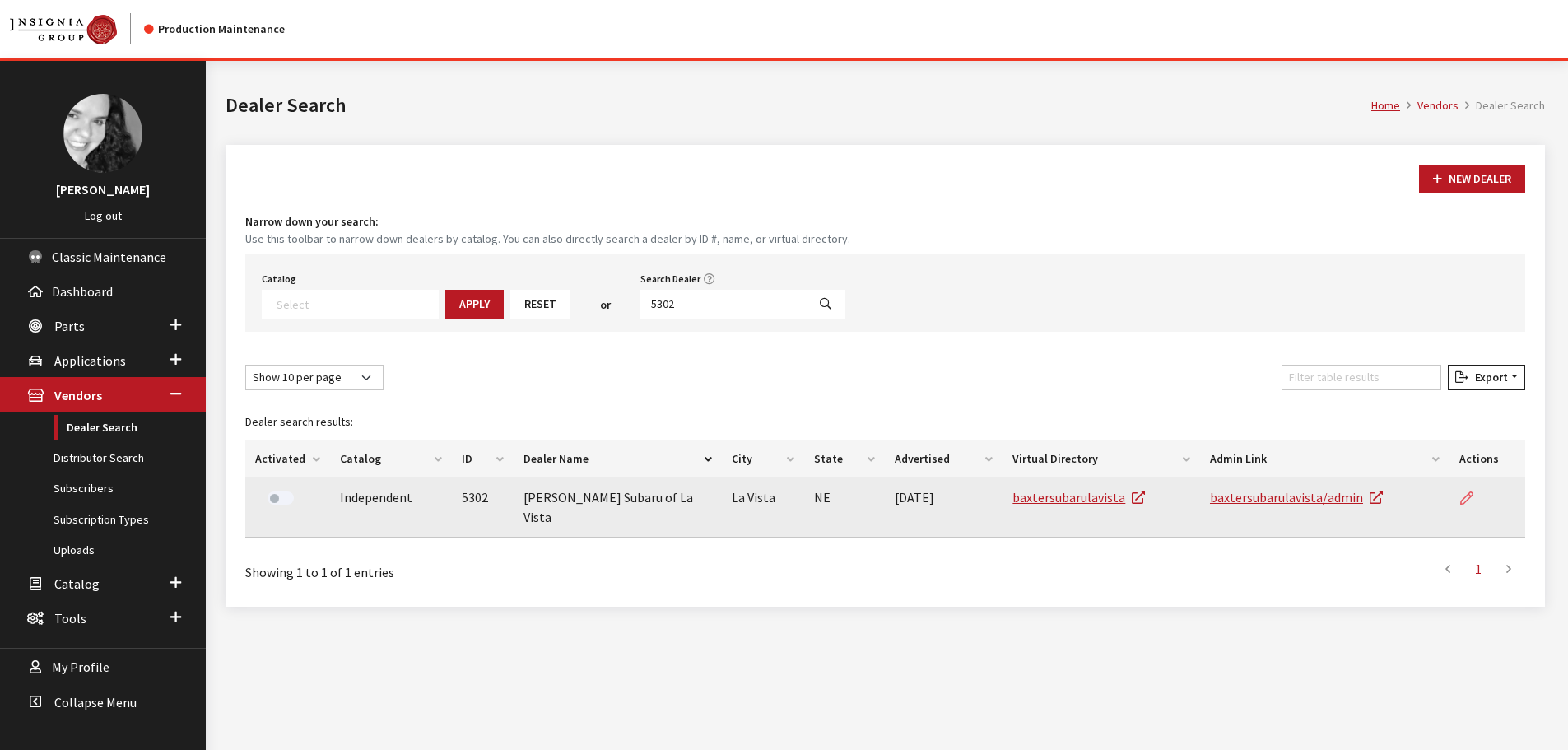
click at [1465, 500] on icon at bounding box center [1468, 499] width 14 height 14
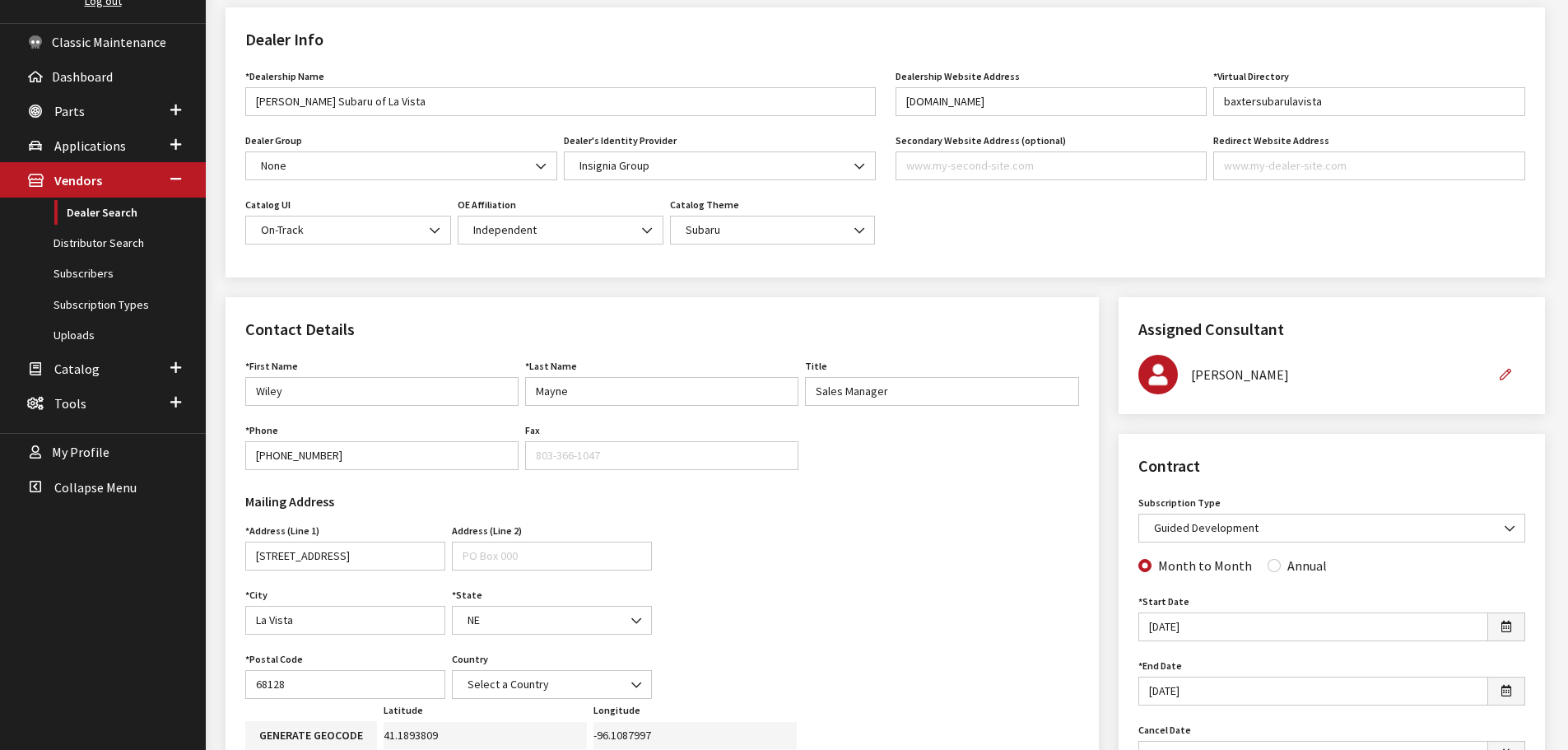
scroll to position [82, 0]
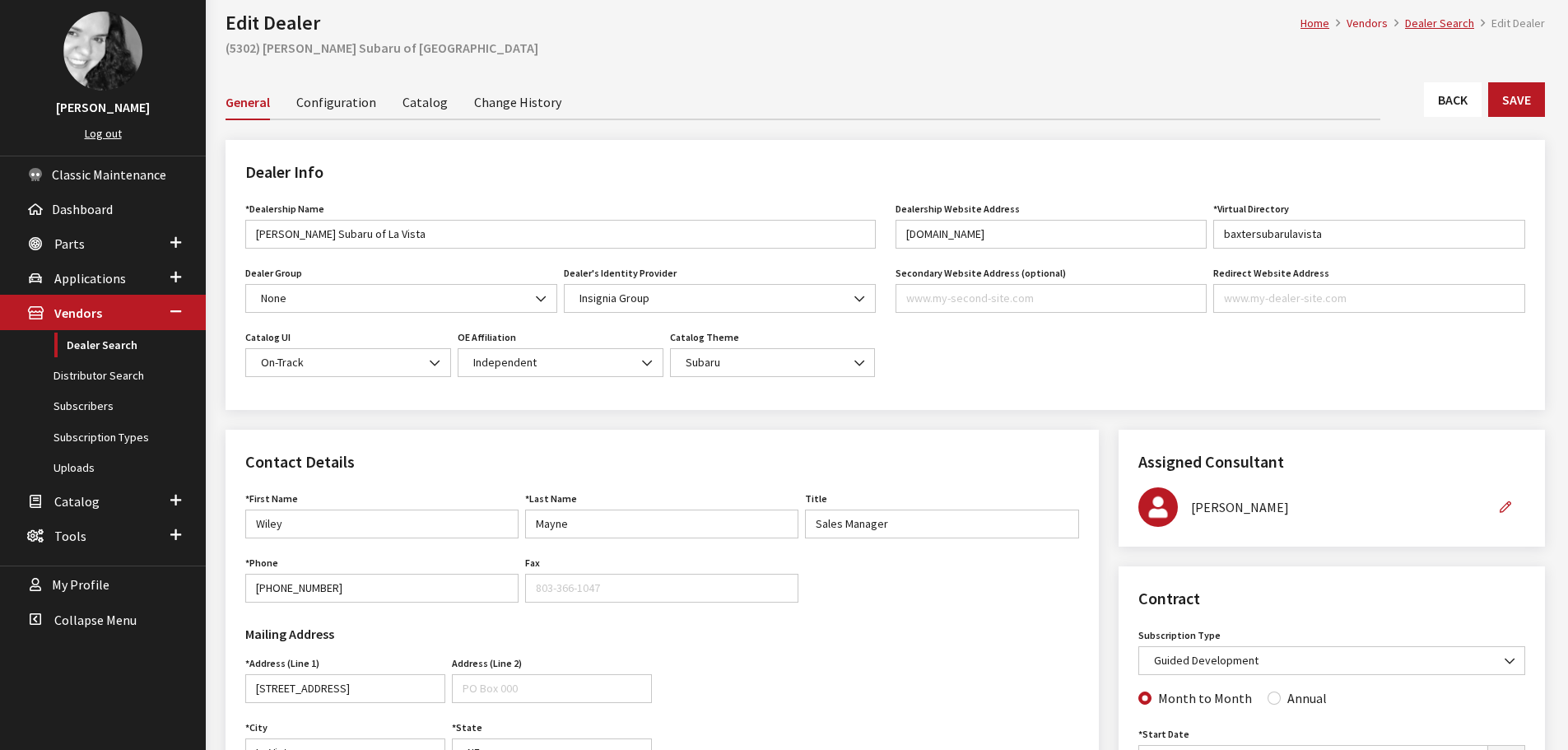
click at [1441, 100] on link "Back" at bounding box center [1453, 99] width 58 height 34
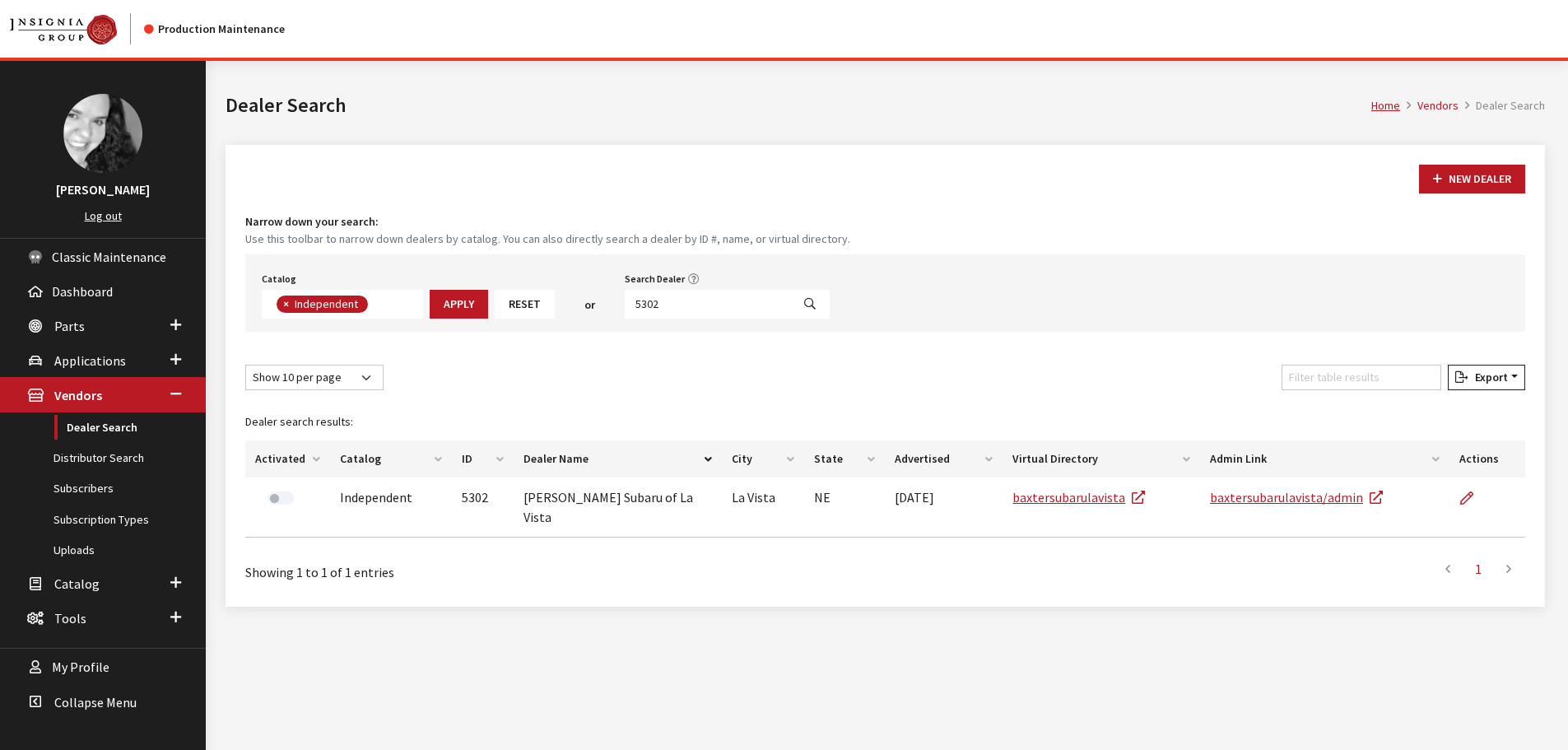
scroll to position [120, 0]
click at [662, 313] on input "5302" at bounding box center [708, 304] width 167 height 29
type input "5301"
select select
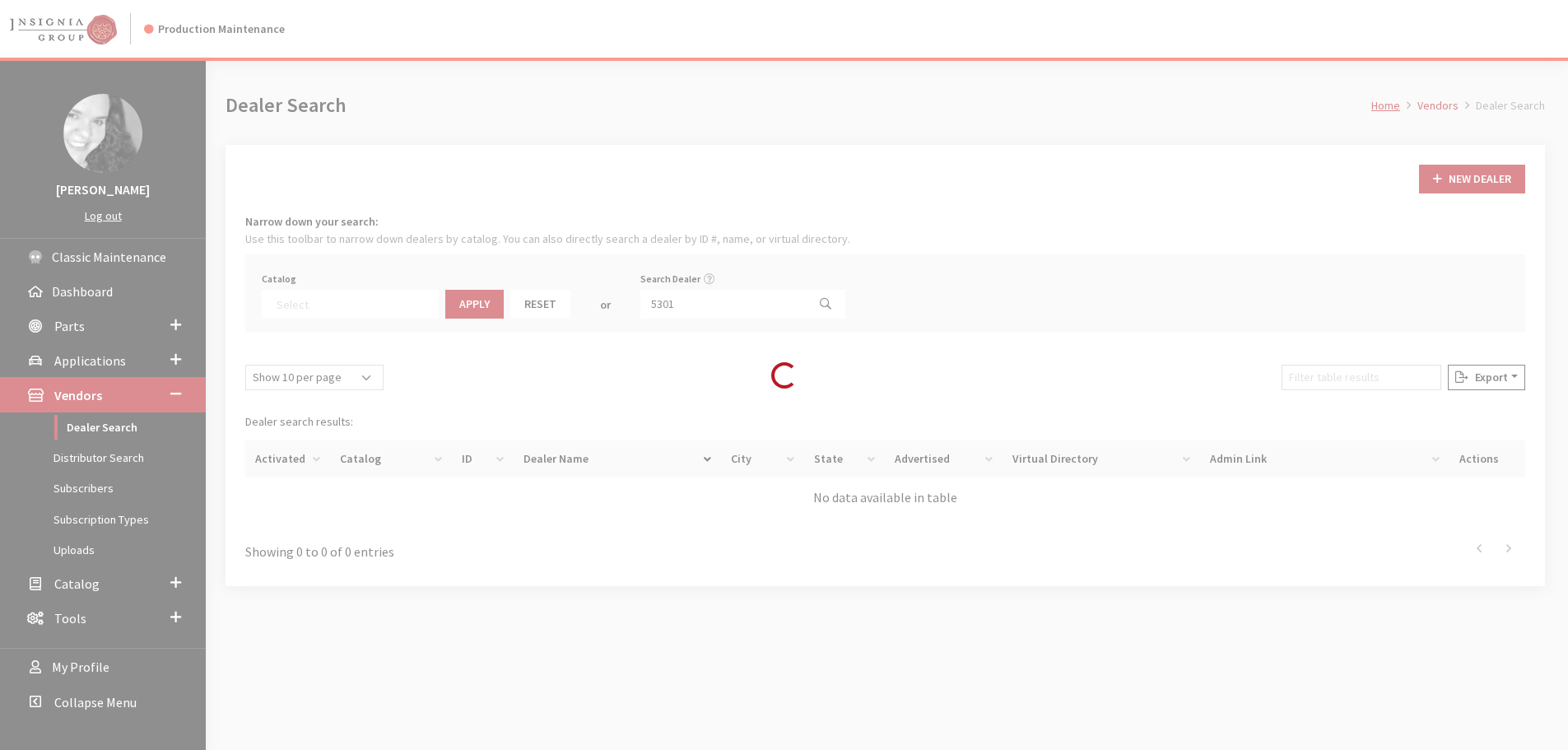
scroll to position [172, 0]
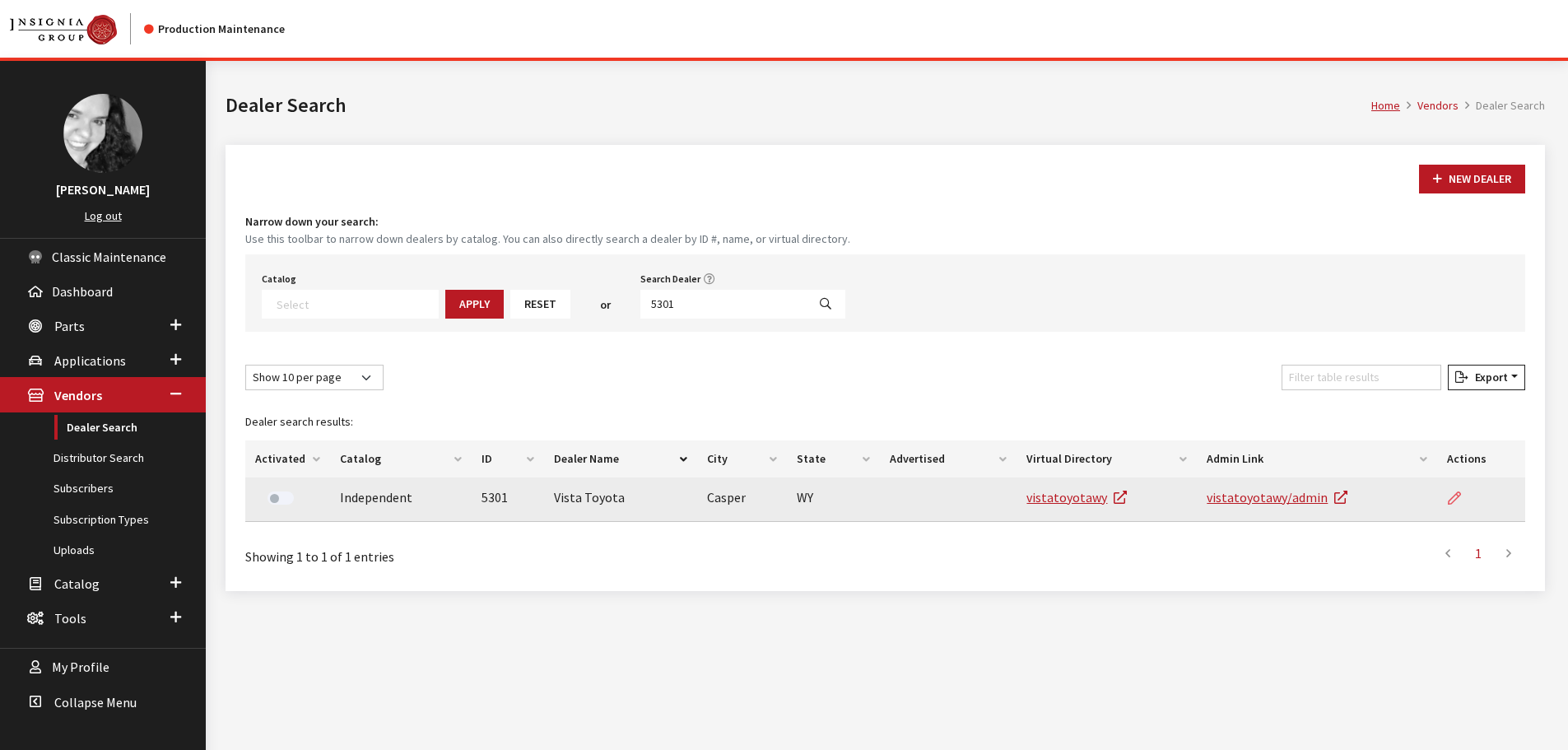
click at [1457, 488] on link at bounding box center [1461, 498] width 28 height 41
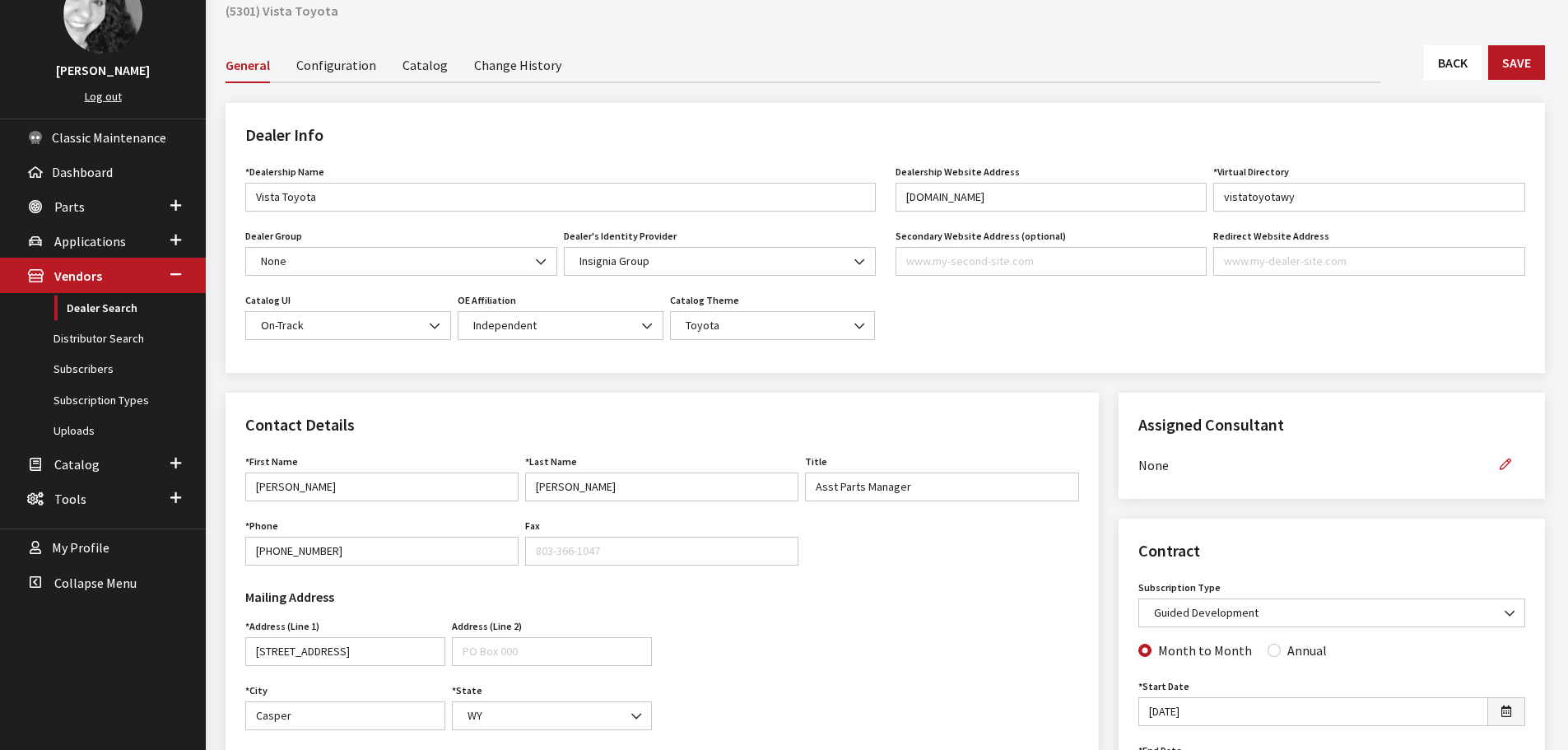
scroll to position [82, 0]
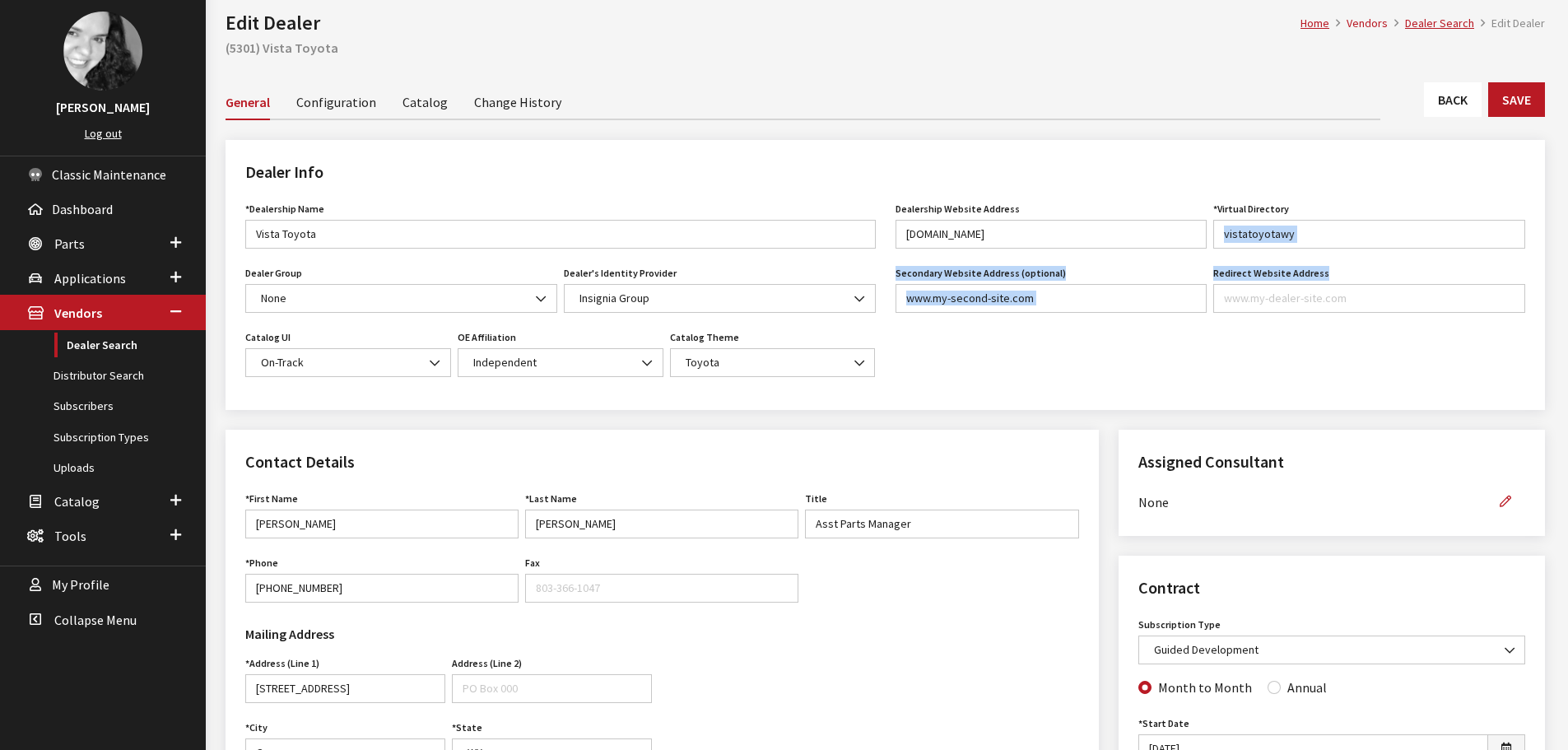
click at [1431, 251] on div "Dealership Website Address [DOMAIN_NAME] Website URL must be formatted as a url…" at bounding box center [1211, 295] width 650 height 193
click at [1441, 110] on link "Back" at bounding box center [1453, 99] width 58 height 34
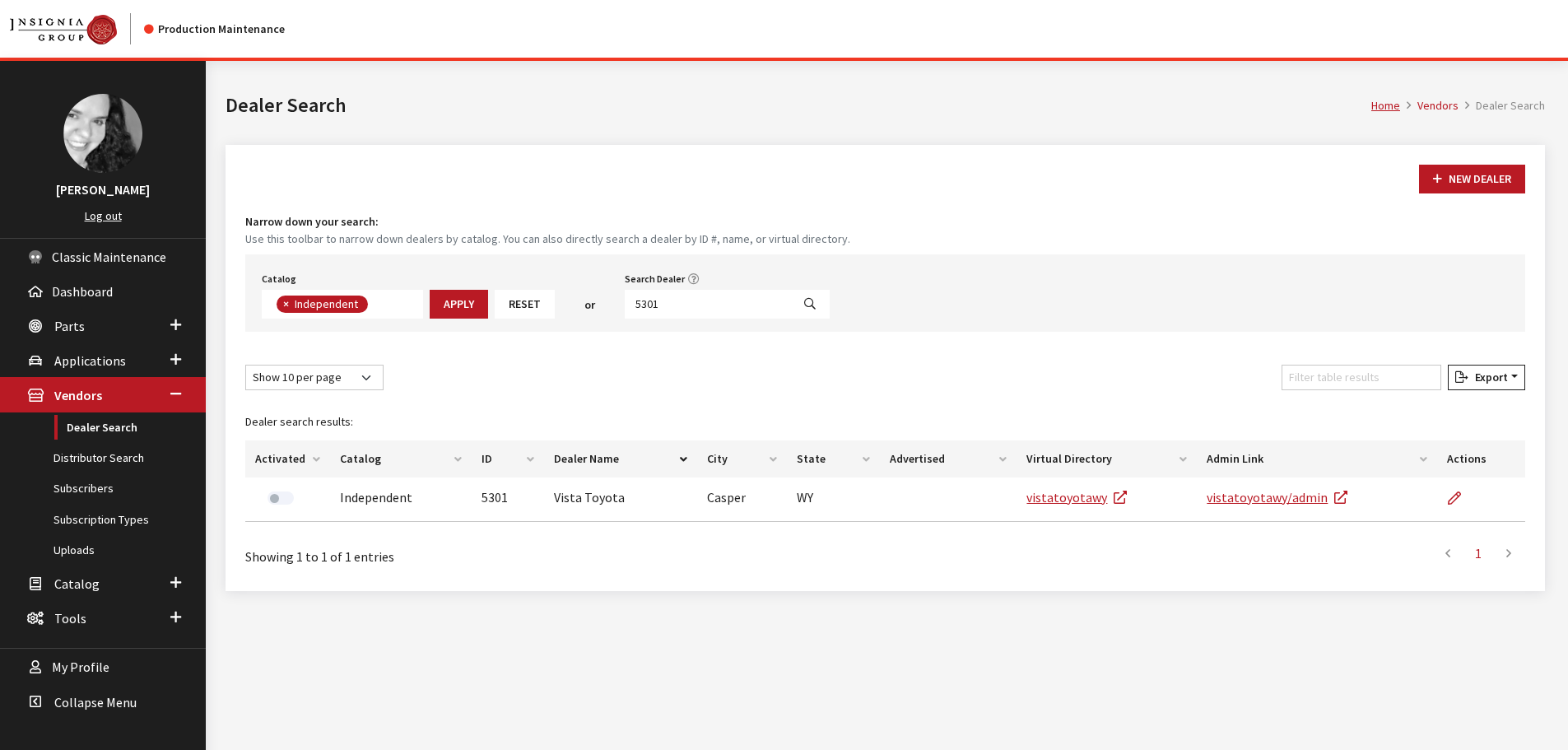
scroll to position [120, 0]
click at [729, 309] on input "5301" at bounding box center [708, 304] width 167 height 29
type input "5300"
select select
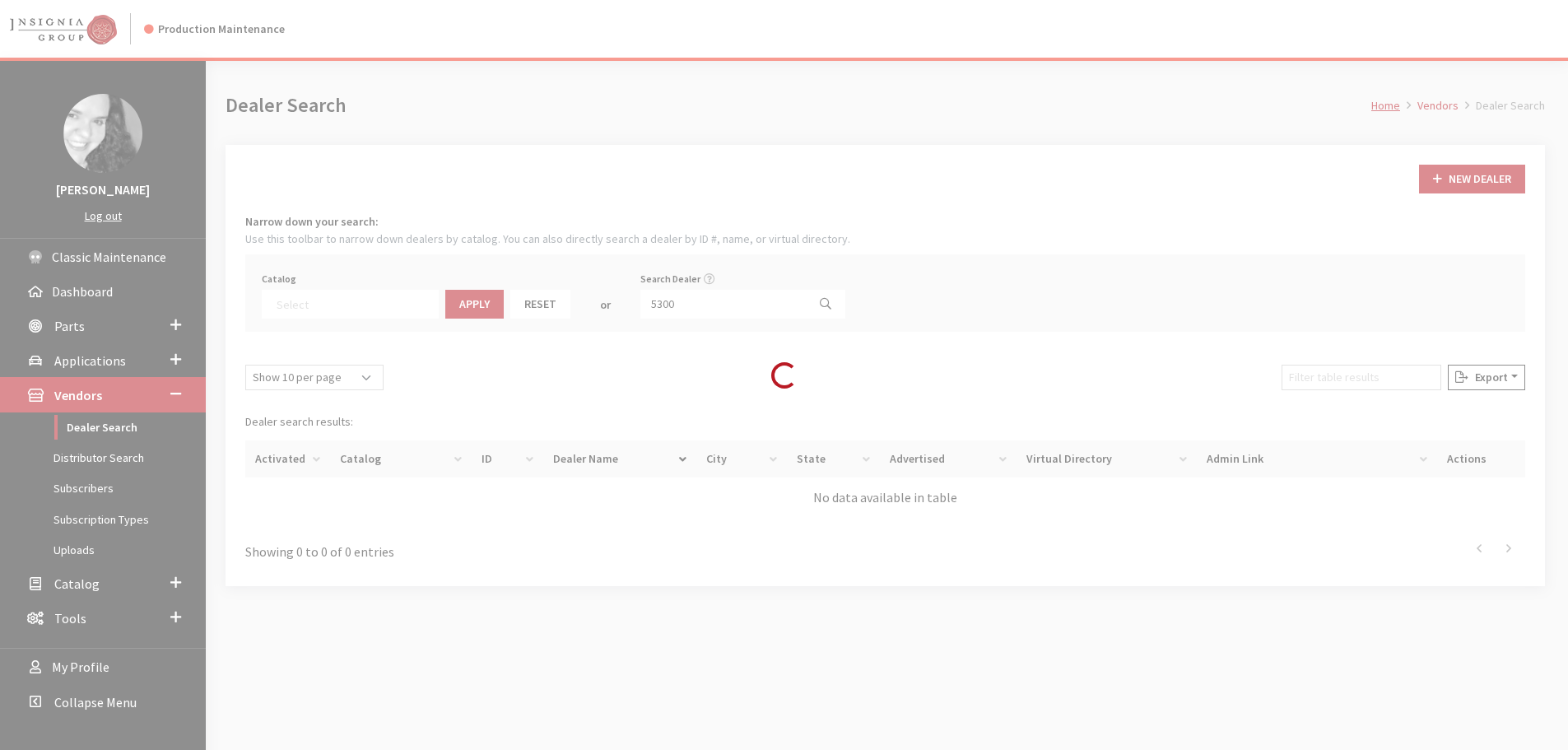
scroll to position [172, 0]
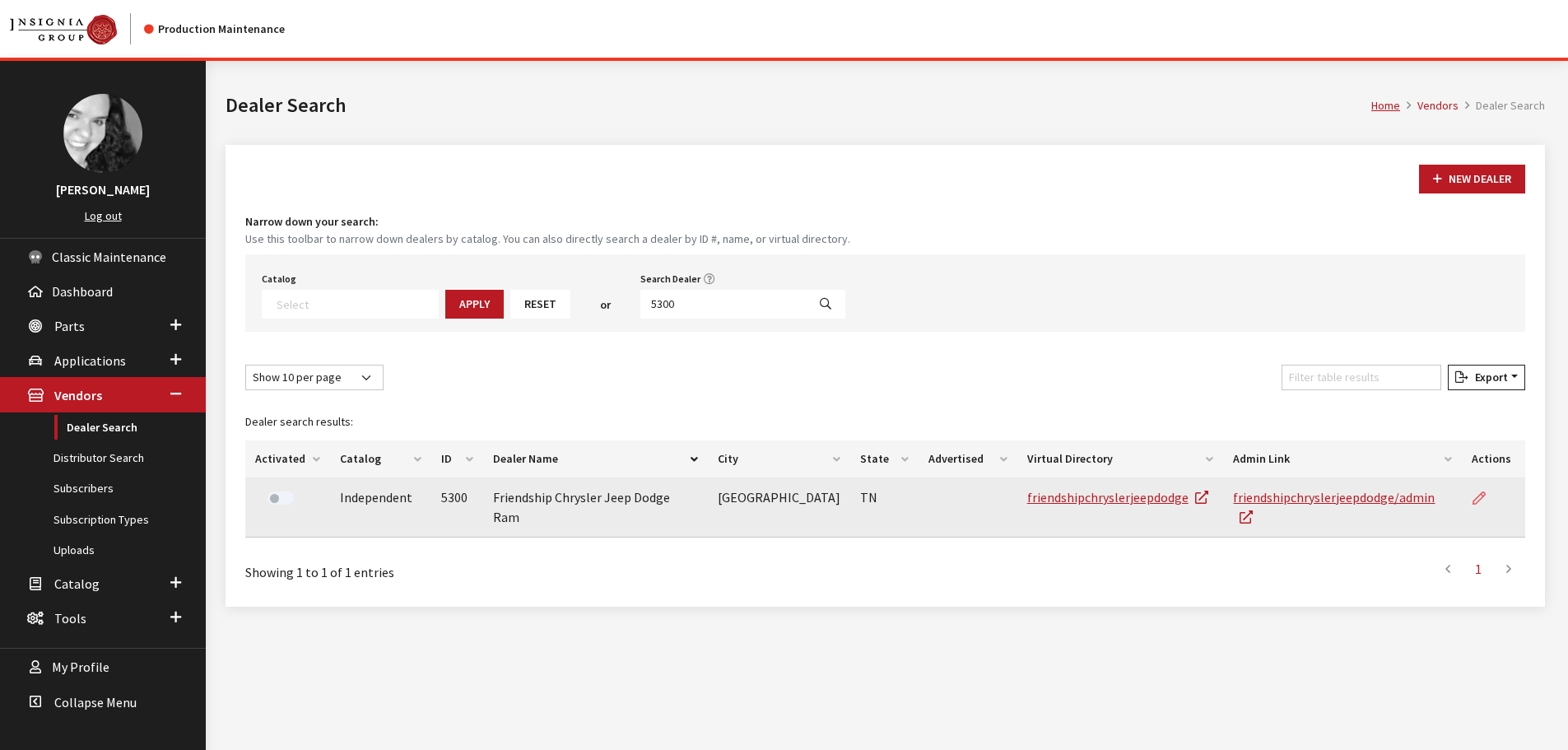
click at [1477, 495] on icon at bounding box center [1480, 499] width 14 height 14
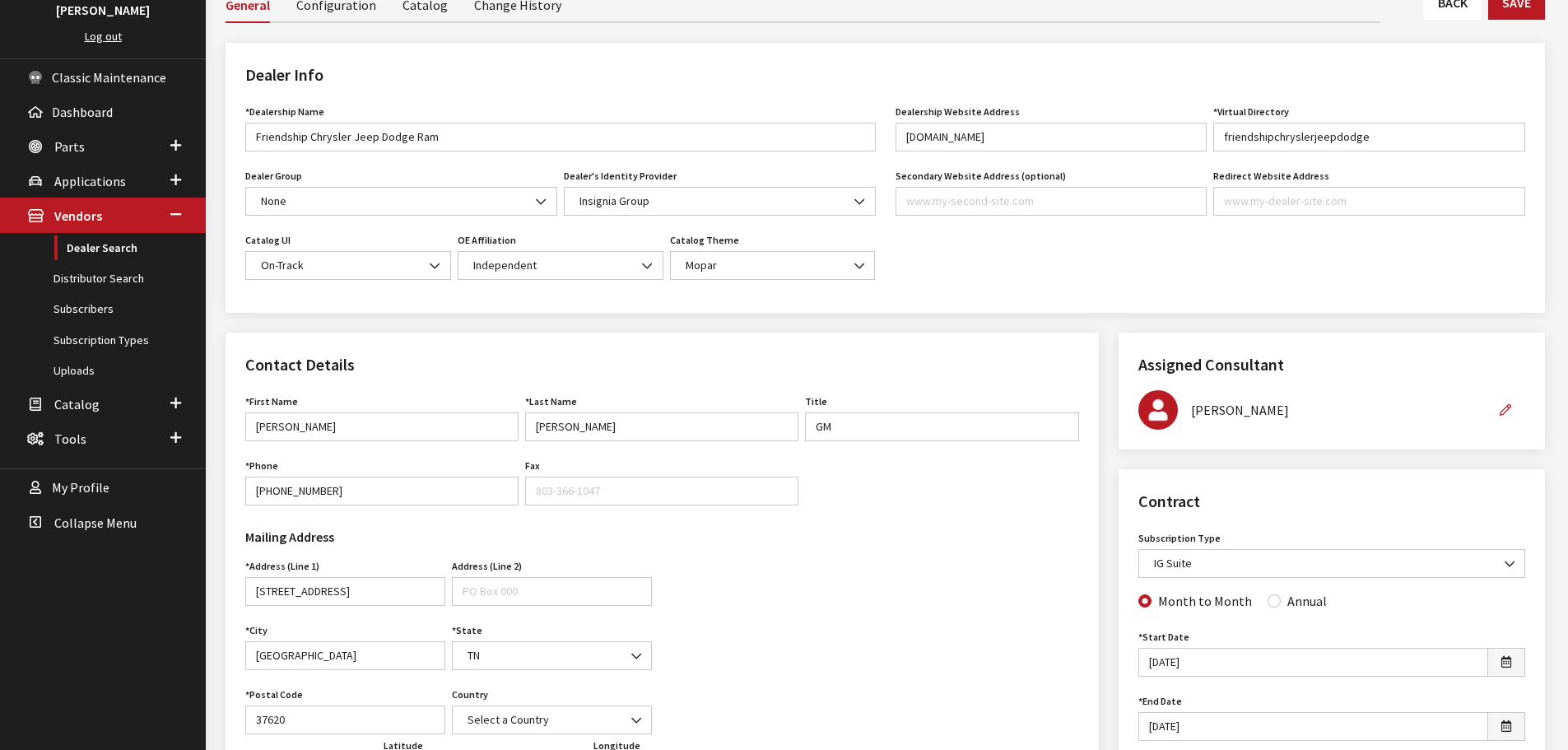
scroll to position [165, 0]
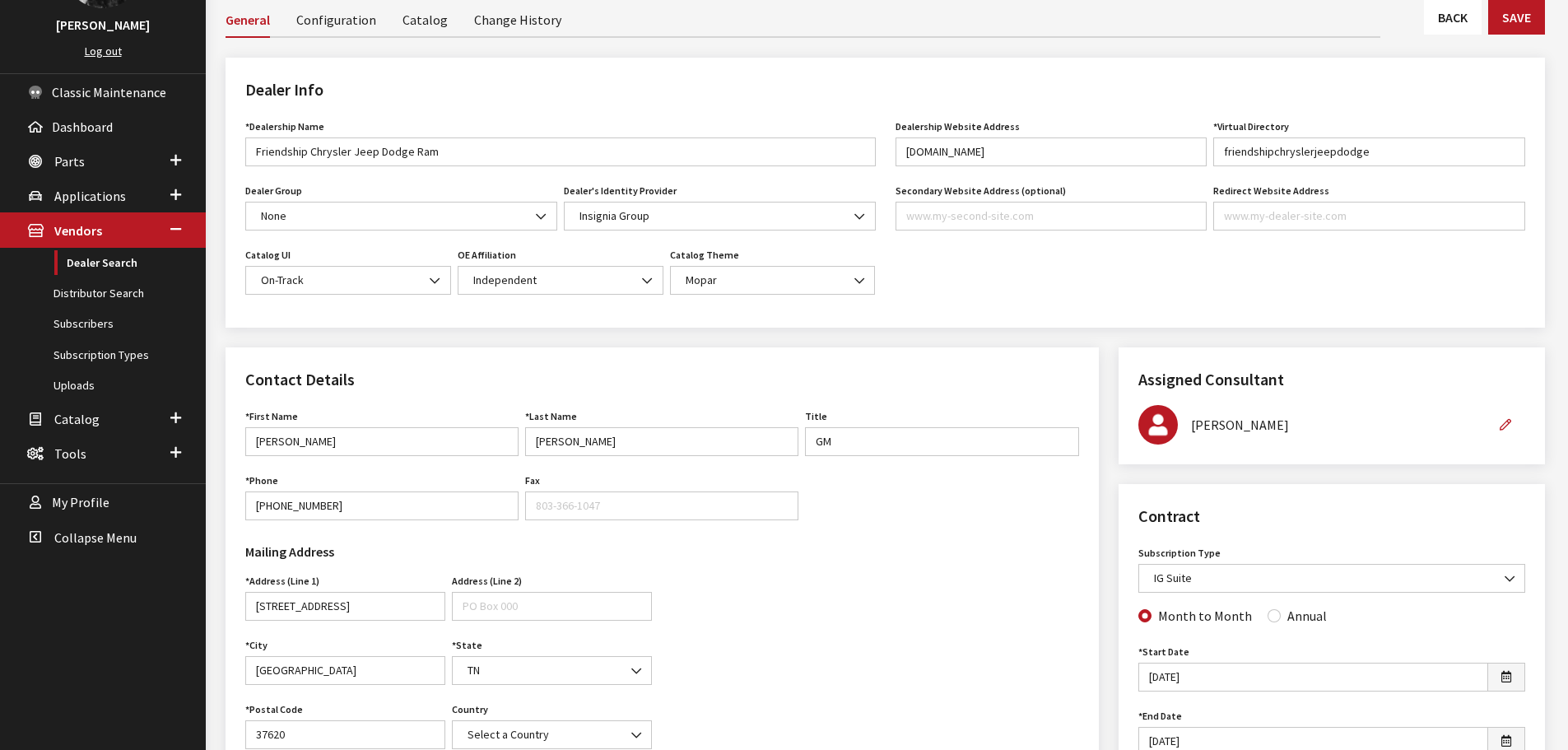
click at [1431, 26] on link "Back" at bounding box center [1453, 17] width 58 height 34
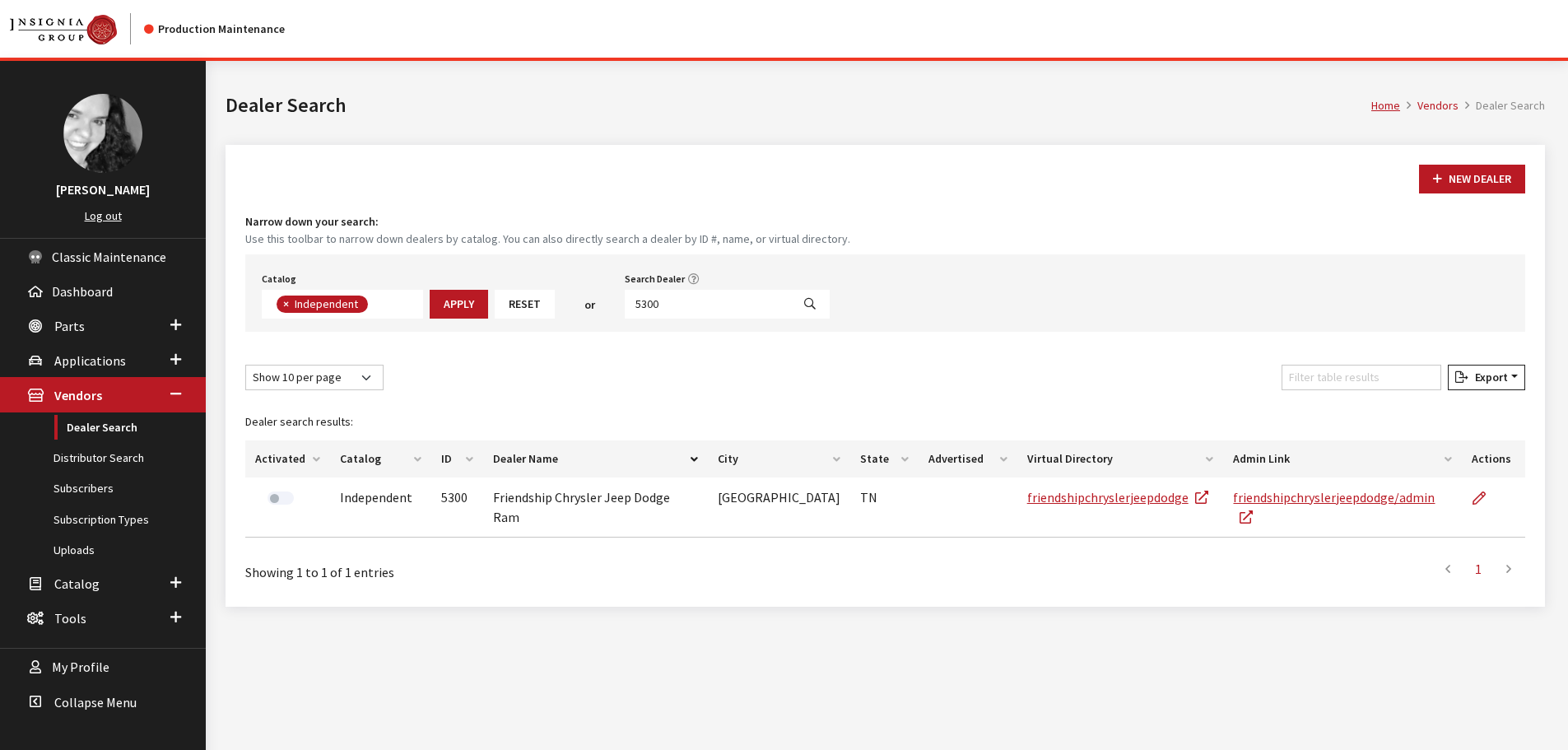
scroll to position [120, 0]
click at [692, 304] on input "5300" at bounding box center [708, 304] width 167 height 29
type input "5299"
select select
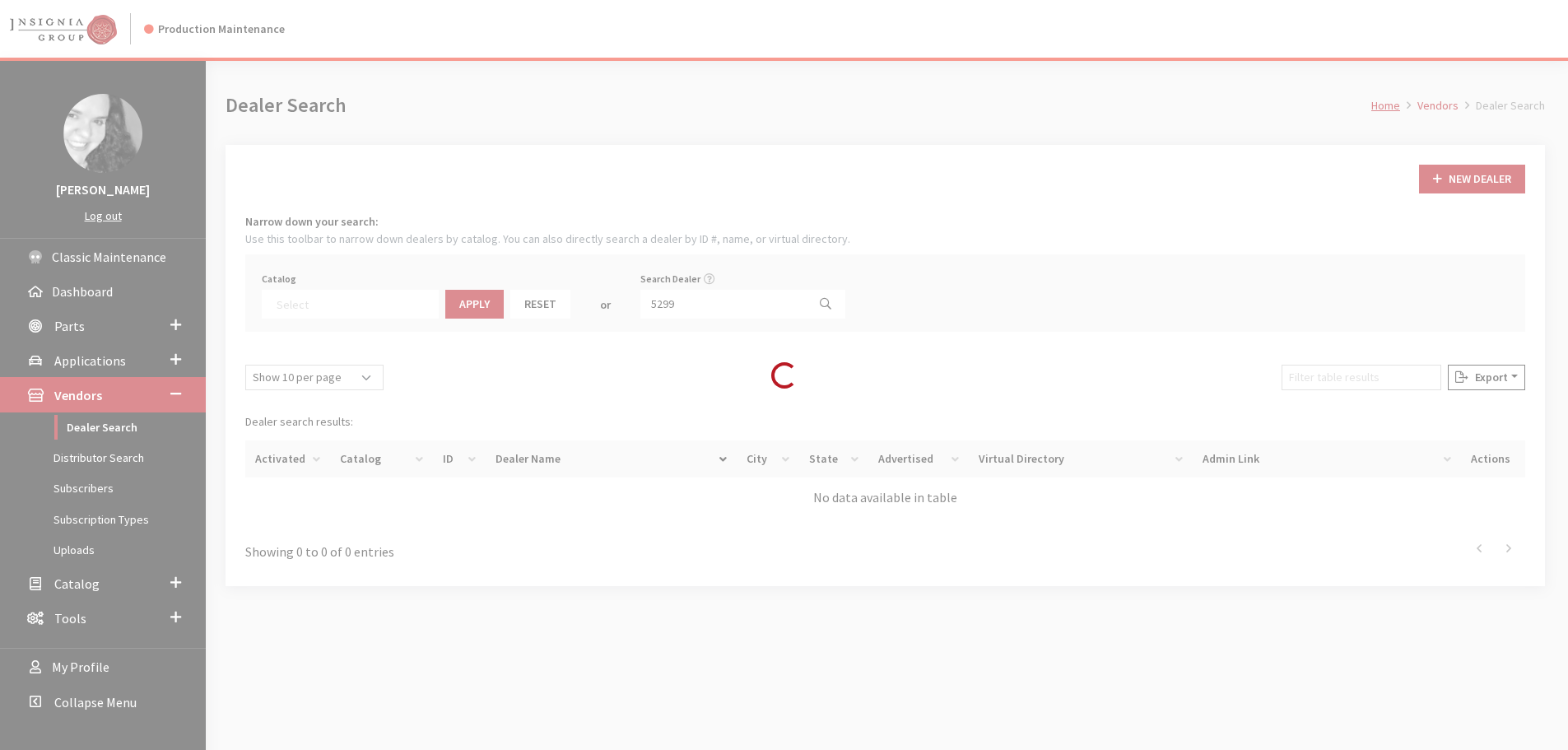
scroll to position [172, 0]
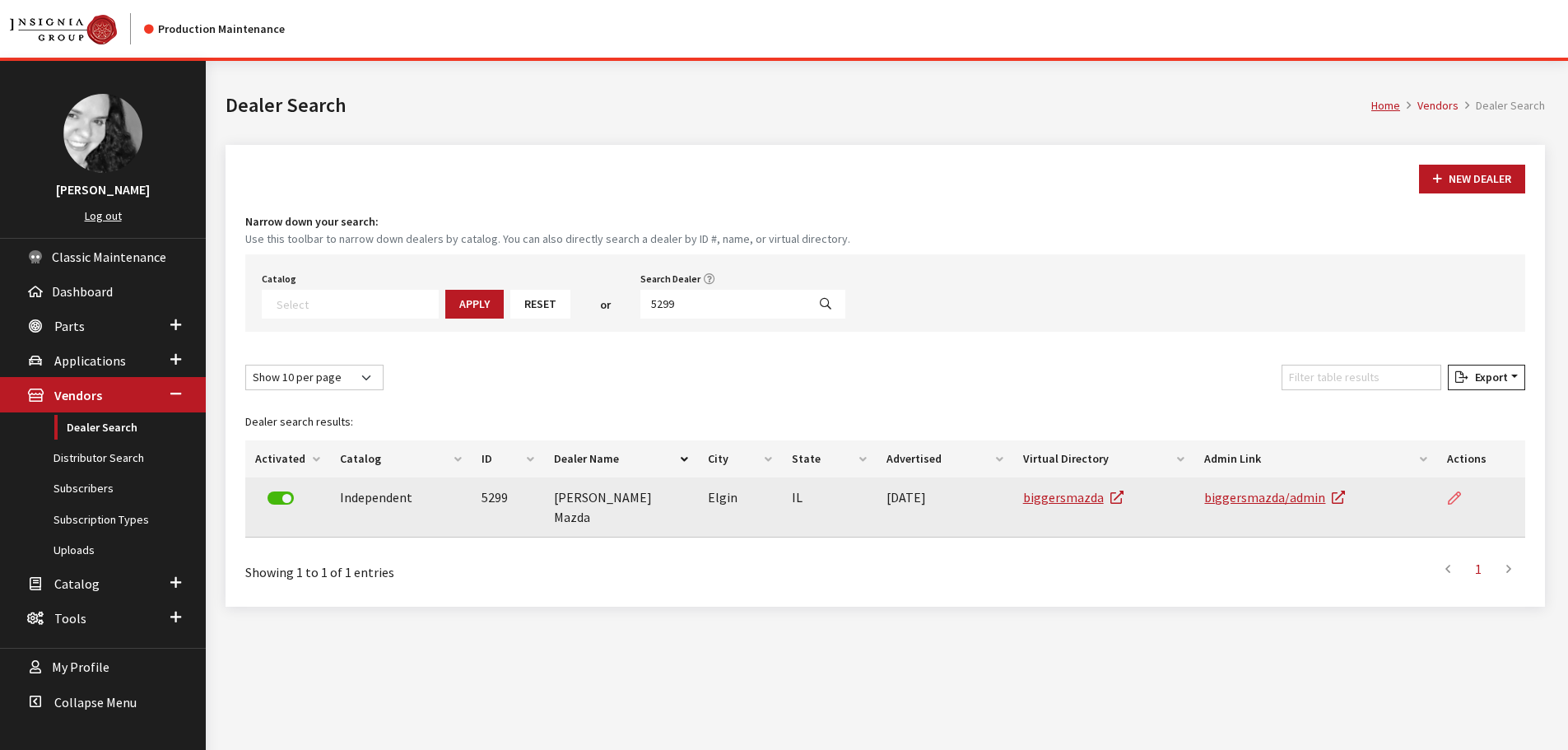
click at [1466, 491] on link at bounding box center [1461, 498] width 28 height 41
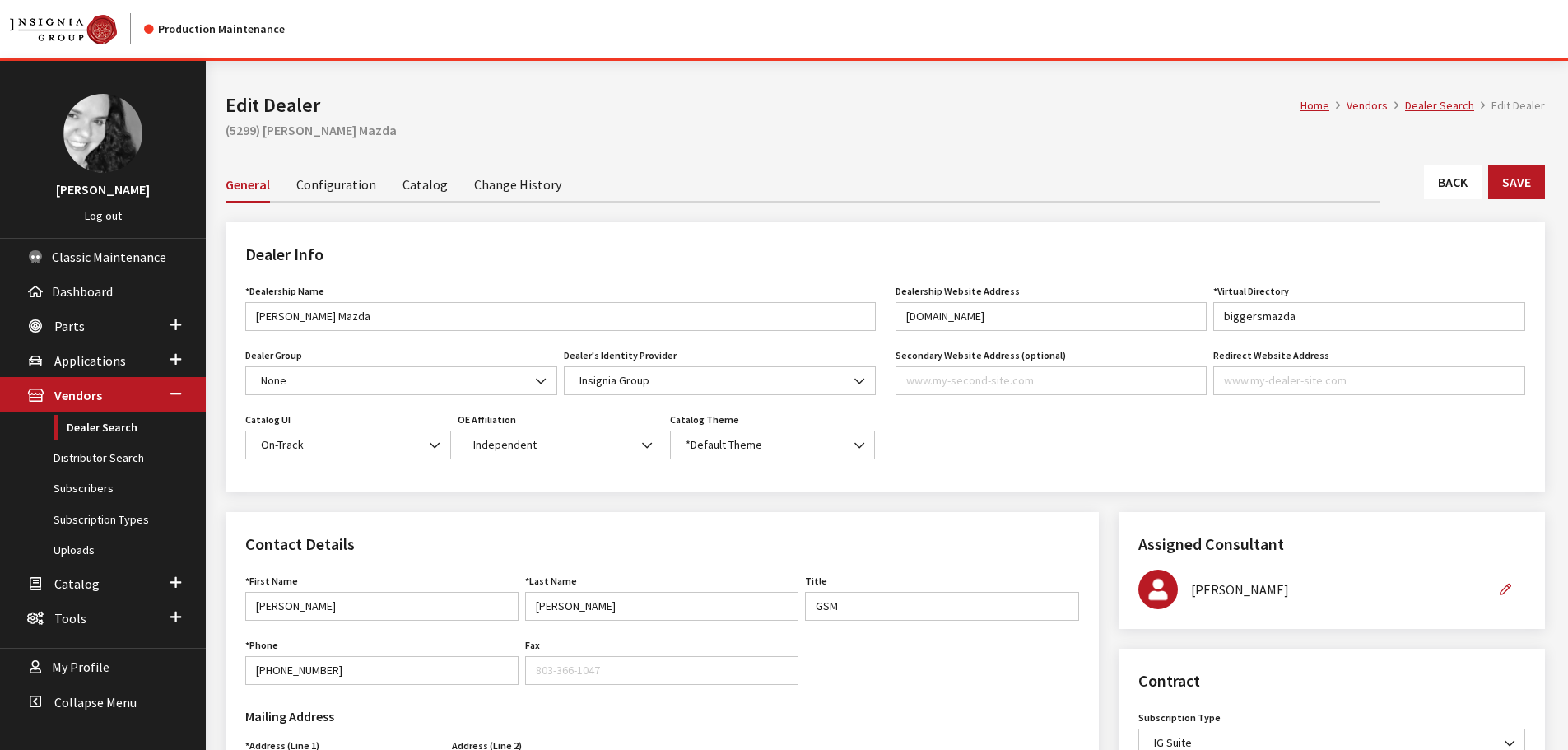
click at [1425, 189] on link "Back" at bounding box center [1453, 181] width 58 height 34
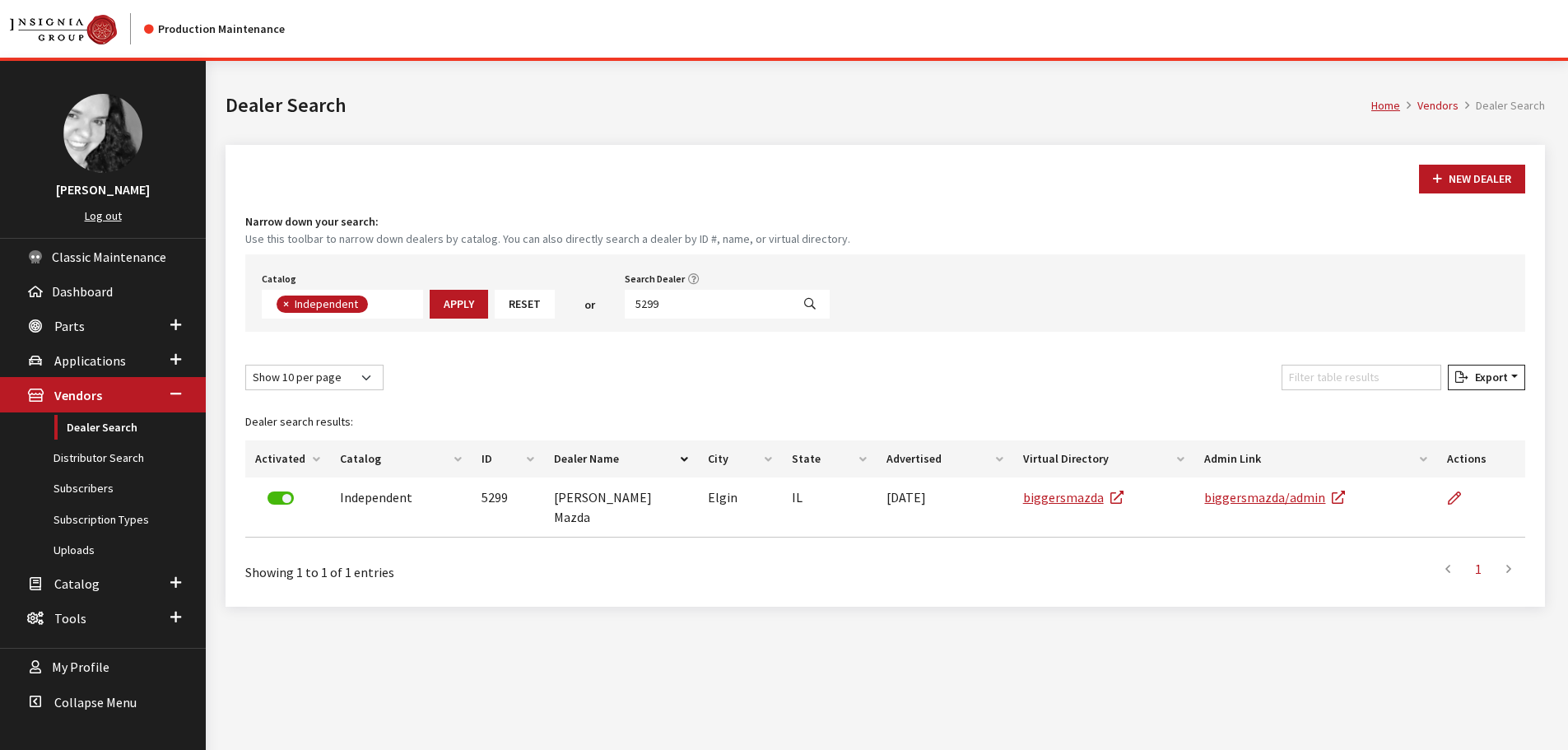
scroll to position [120, 0]
click at [653, 296] on input "5299" at bounding box center [708, 304] width 167 height 29
type input "5297"
select select
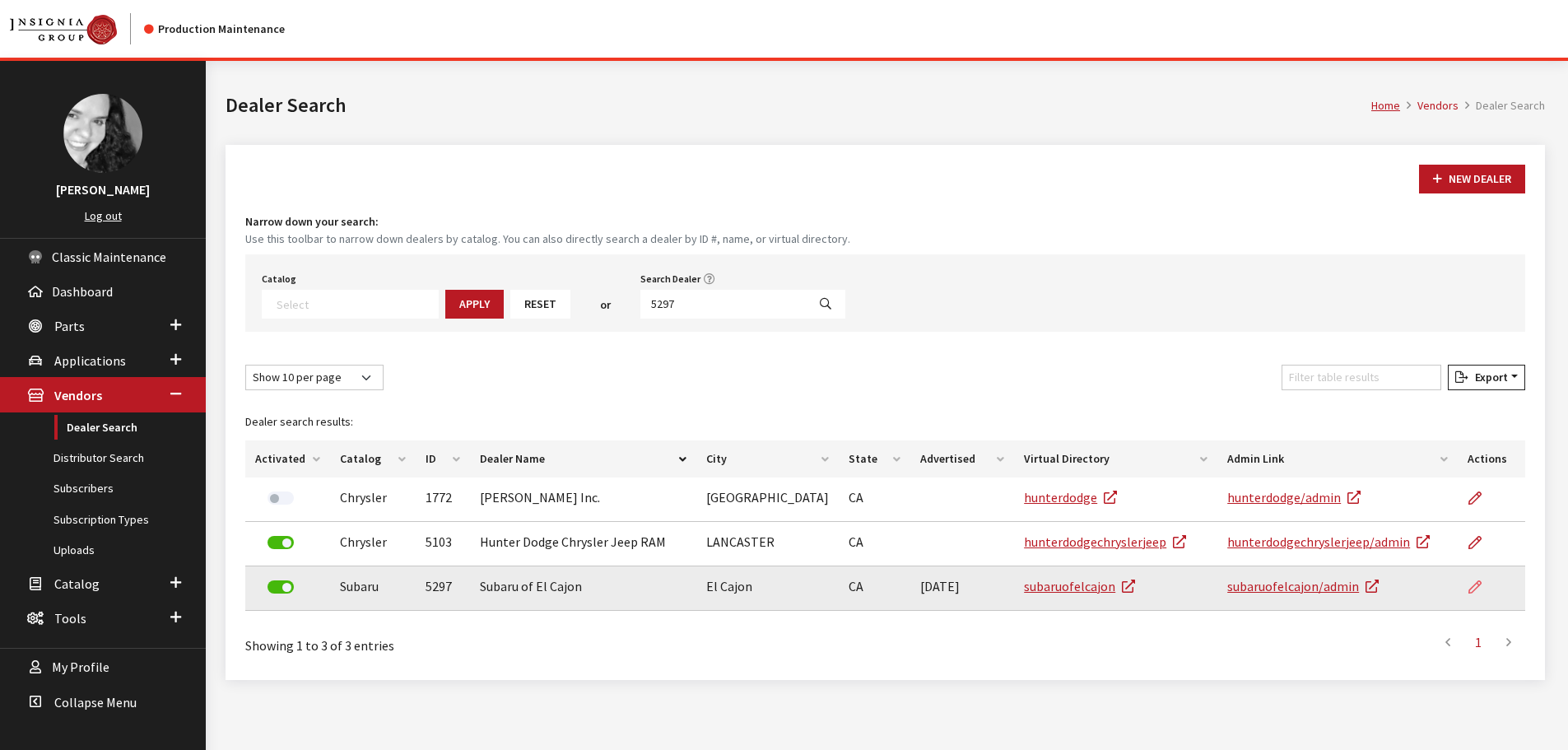
click at [1469, 587] on icon at bounding box center [1475, 588] width 14 height 14
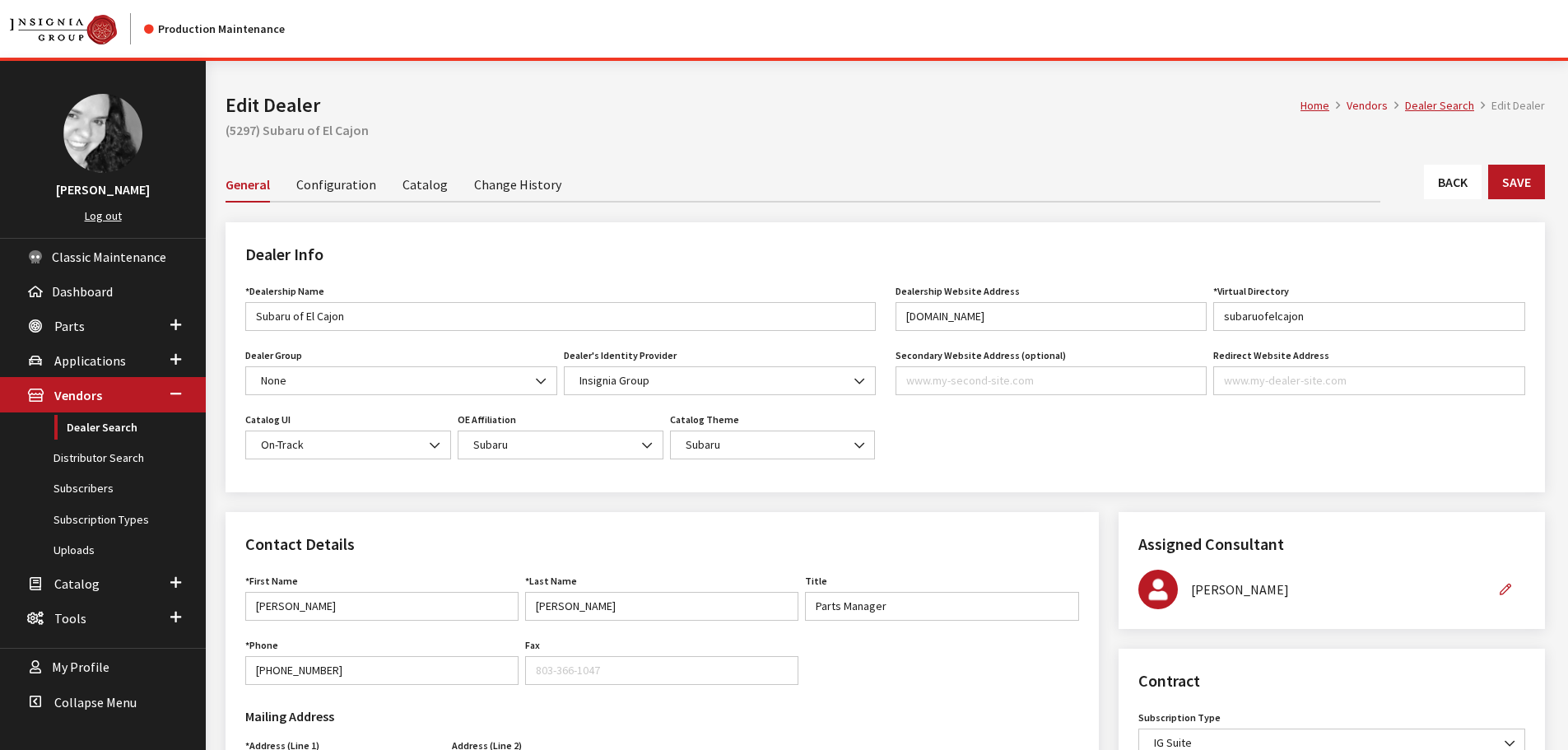
click at [1447, 182] on link "Back" at bounding box center [1453, 181] width 58 height 34
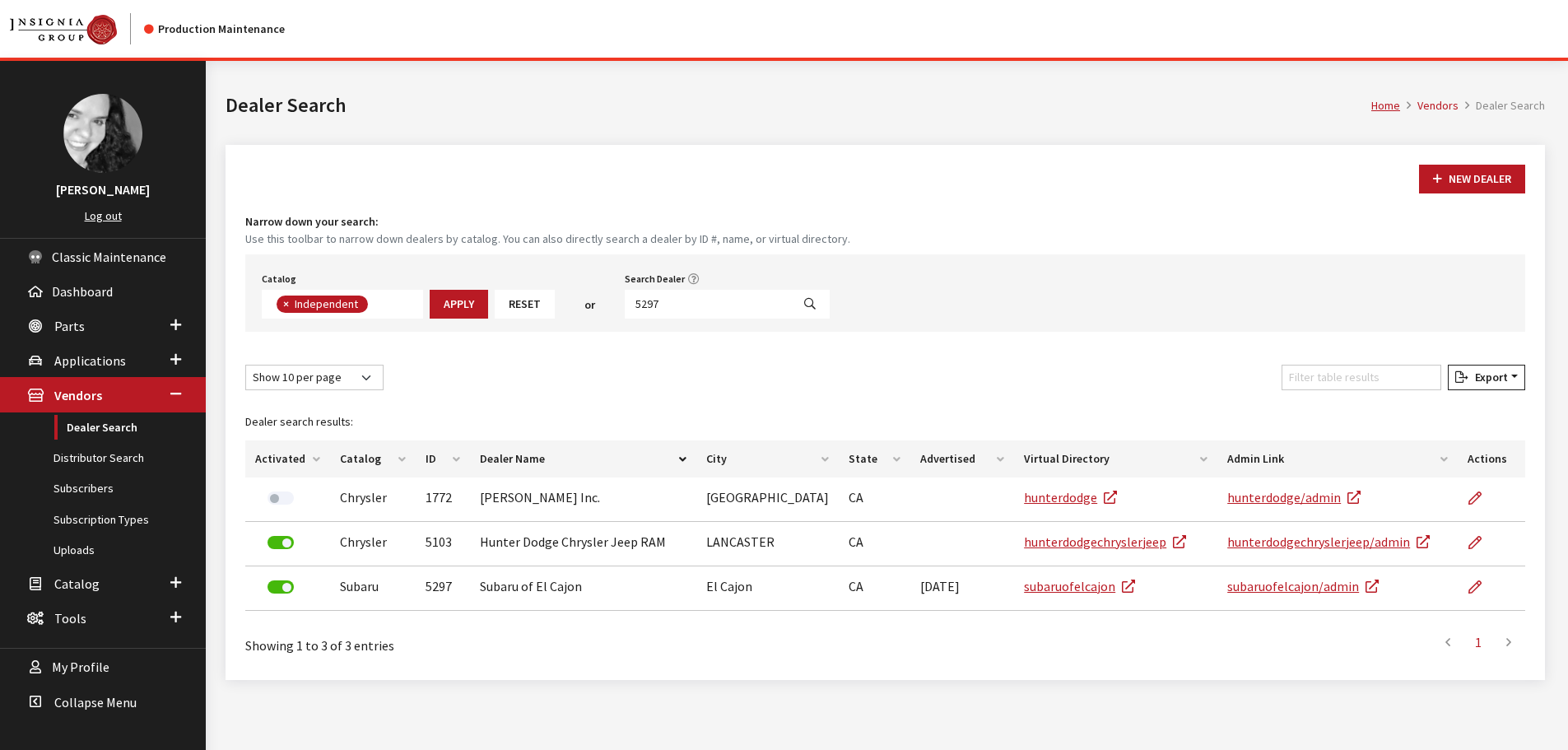
scroll to position [120, 0]
drag, startPoint x: 661, startPoint y: 299, endPoint x: 578, endPoint y: 289, distance: 83.6
click at [578, 289] on div "Catalog Acura Alfa Romeo Audi Bentley BMW Chrysler DoubleTake Ford GM Honda Hyu…" at bounding box center [885, 293] width 1280 height 77
click at [701, 301] on input "Search Dealer" at bounding box center [708, 304] width 167 height 29
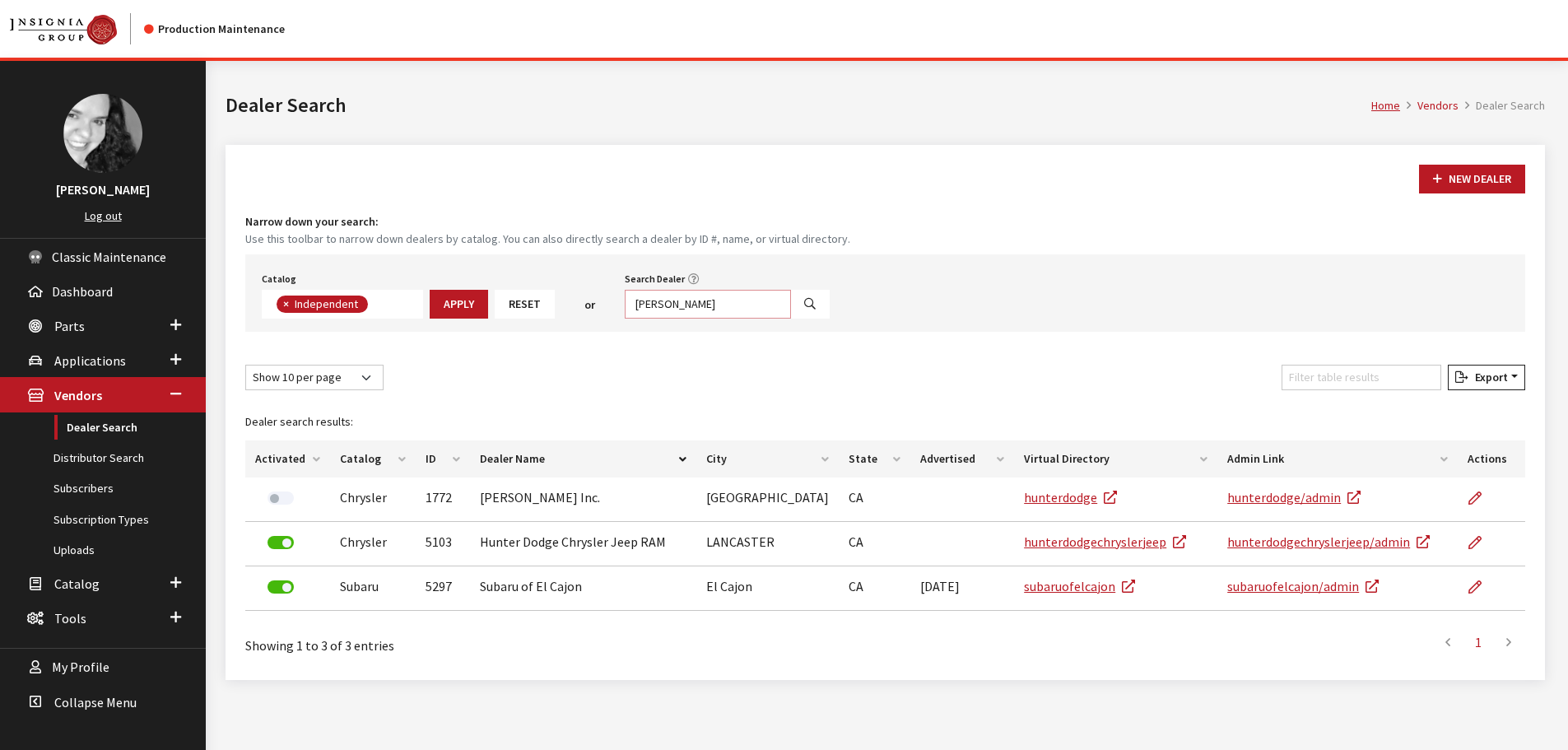
type input "dan"
select select
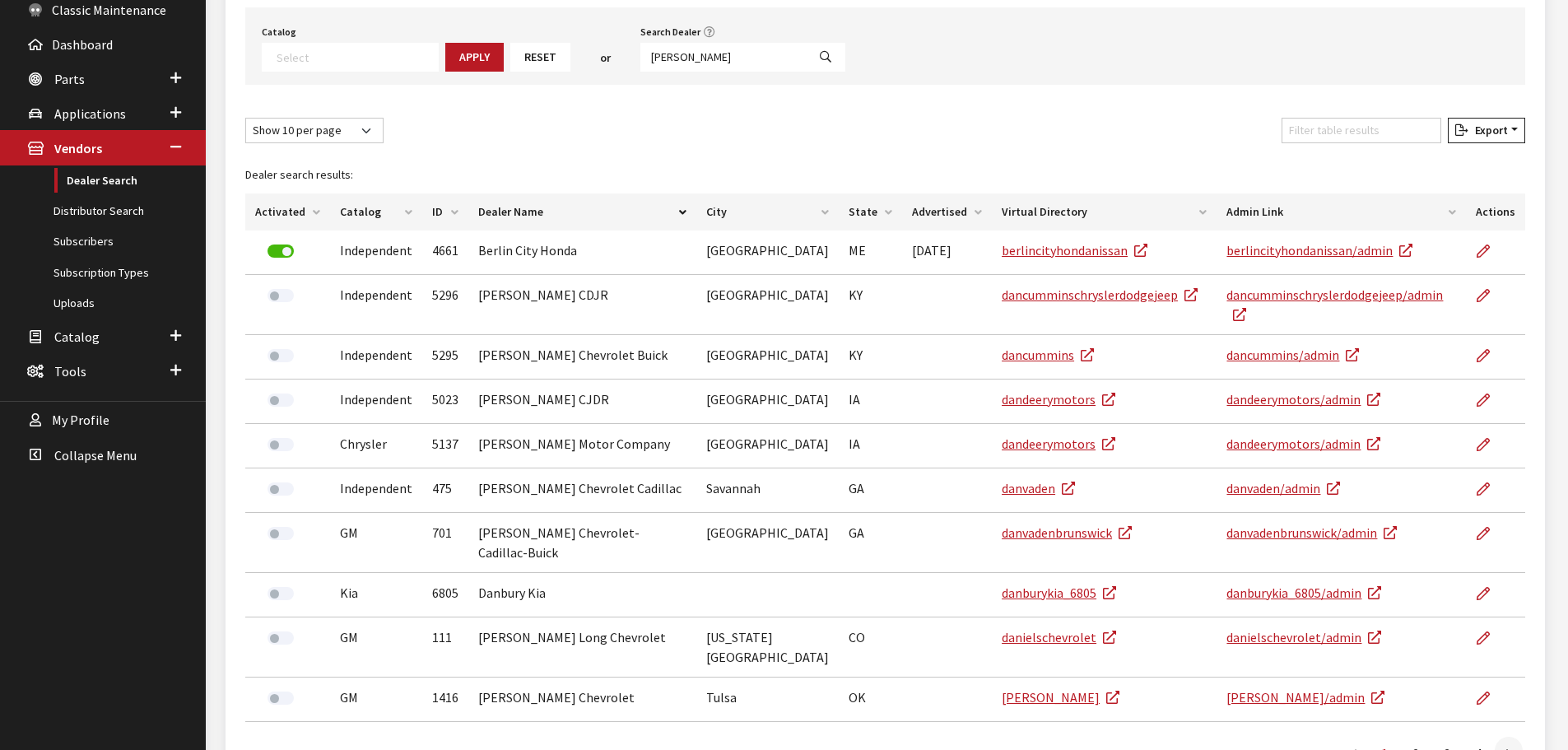
scroll to position [326, 0]
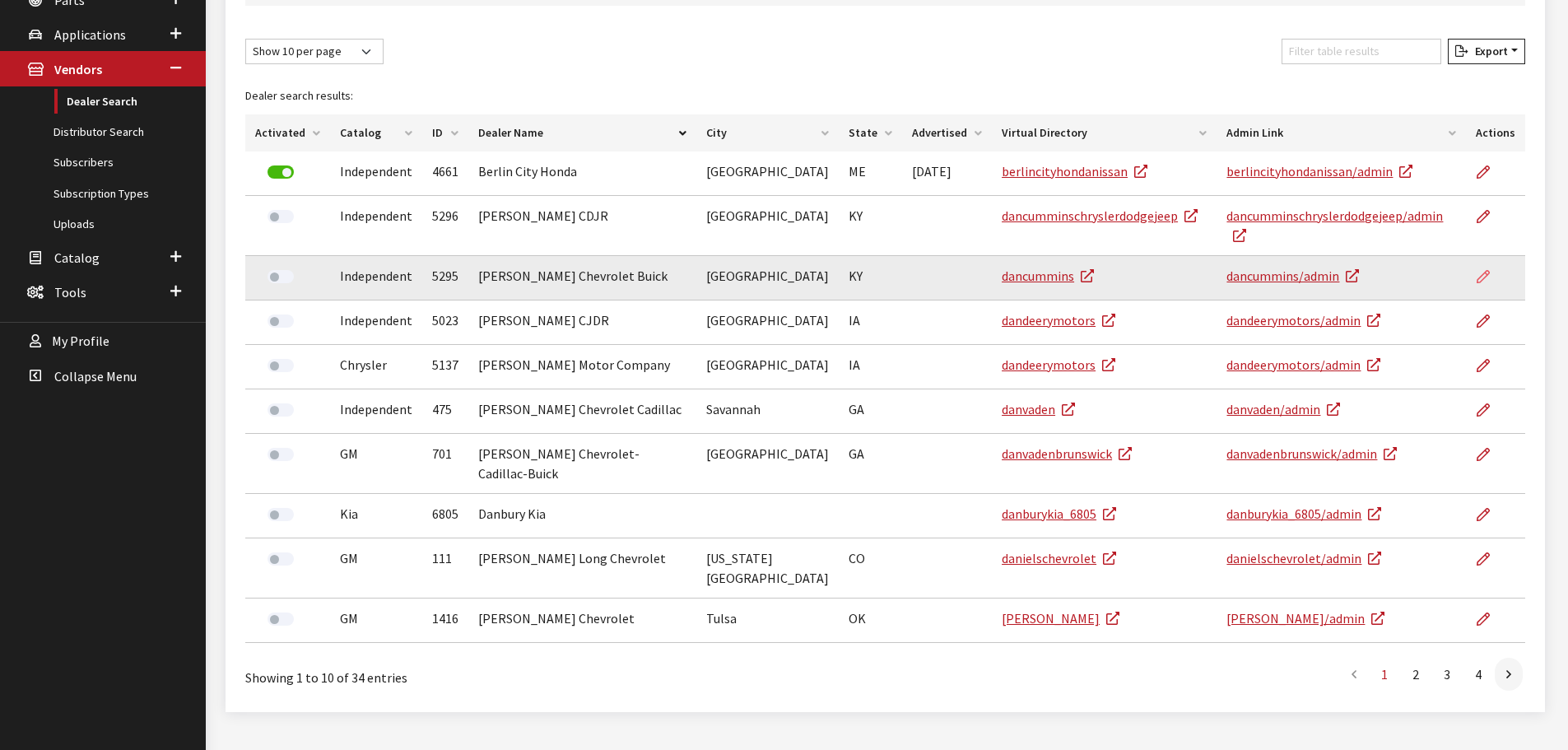
click at [1481, 271] on icon at bounding box center [1484, 278] width 14 height 14
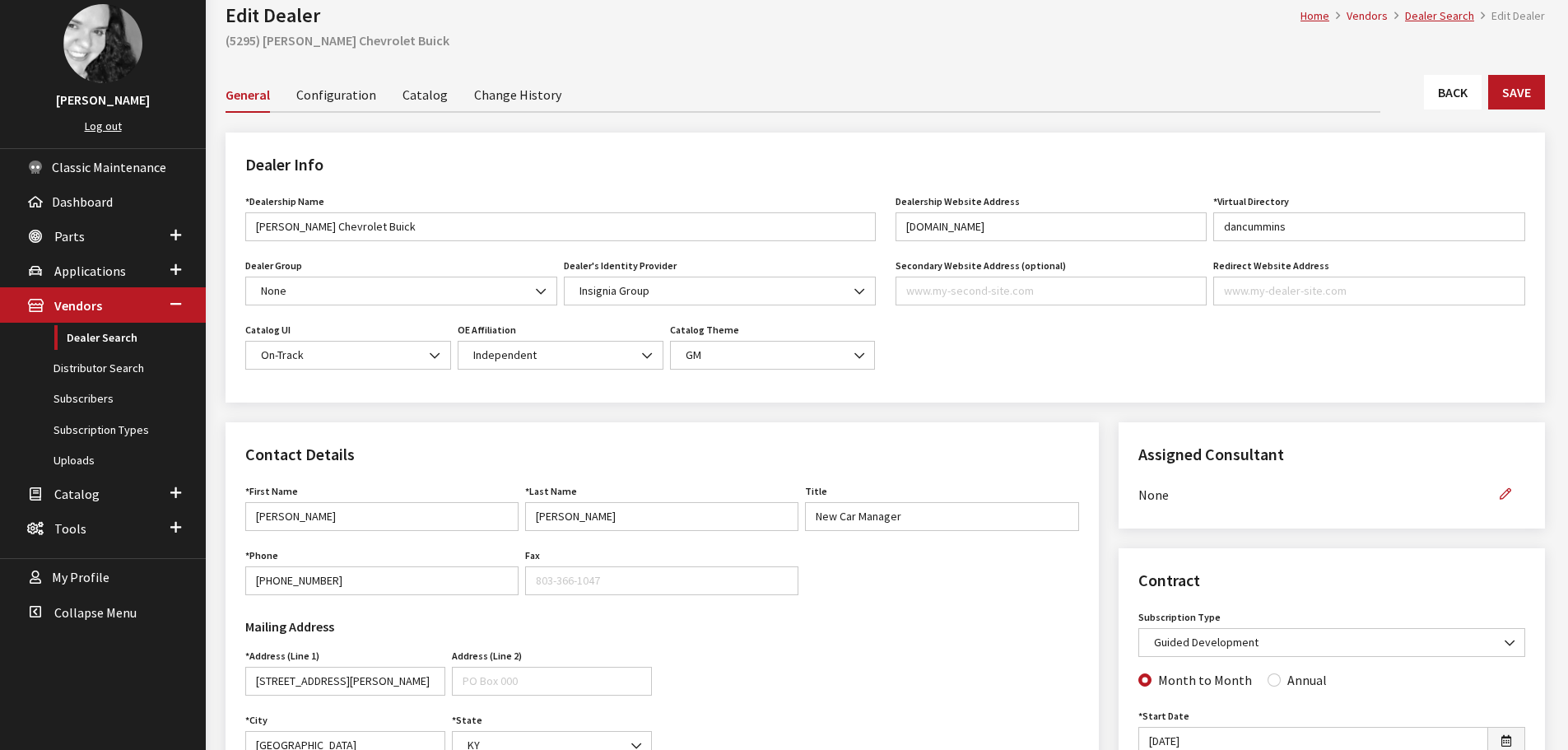
scroll to position [82, 0]
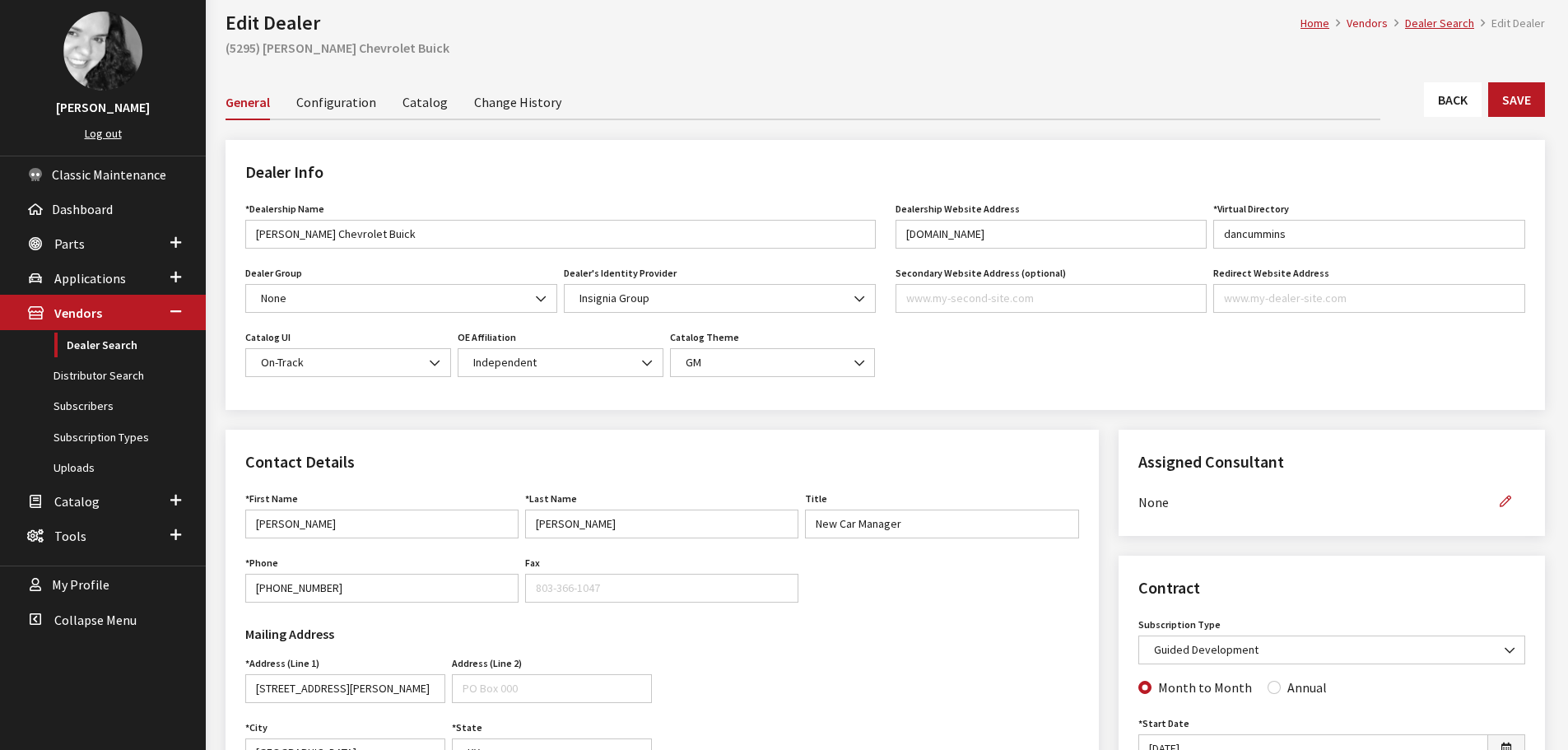
click at [1437, 87] on link "Back" at bounding box center [1453, 99] width 58 height 34
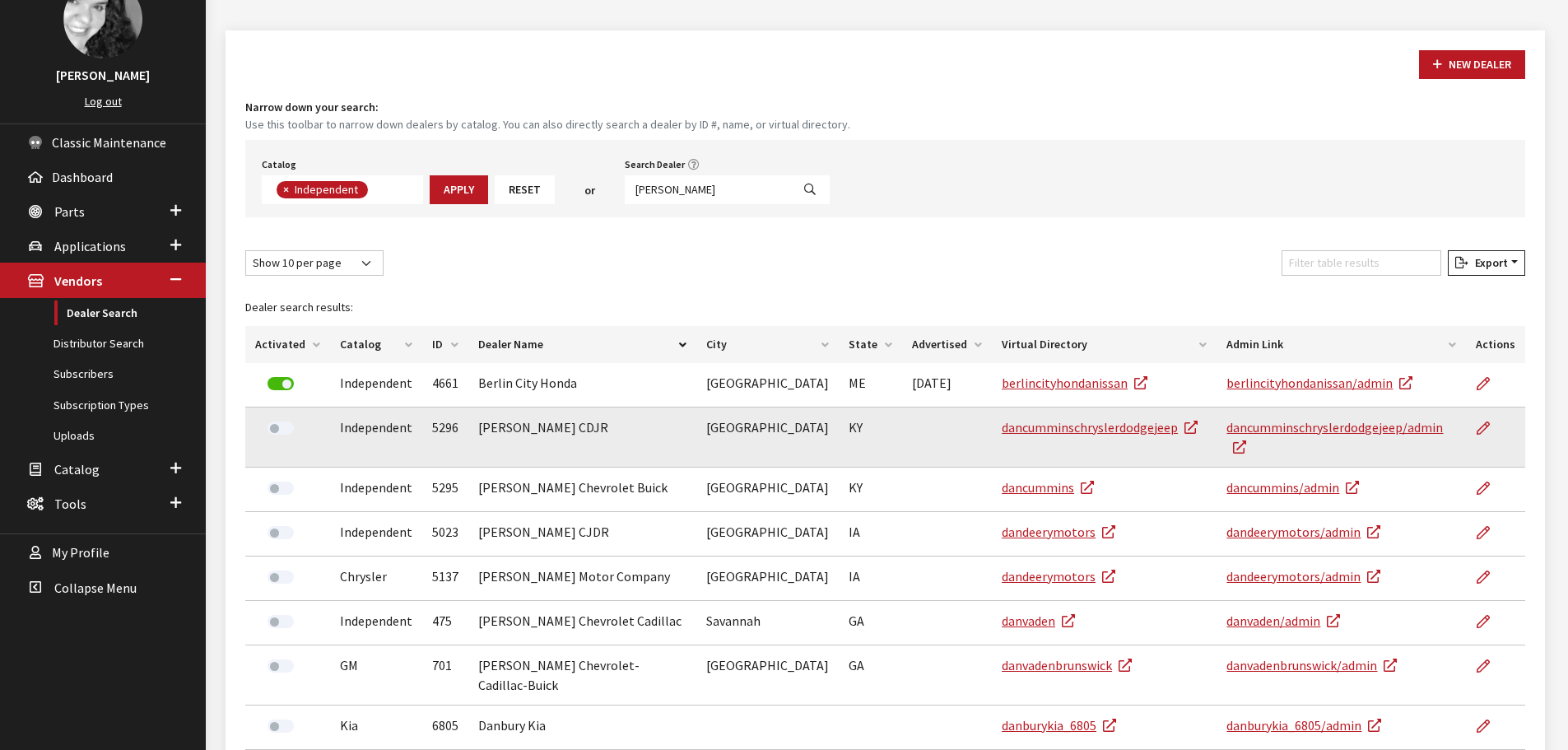
scroll to position [143, 0]
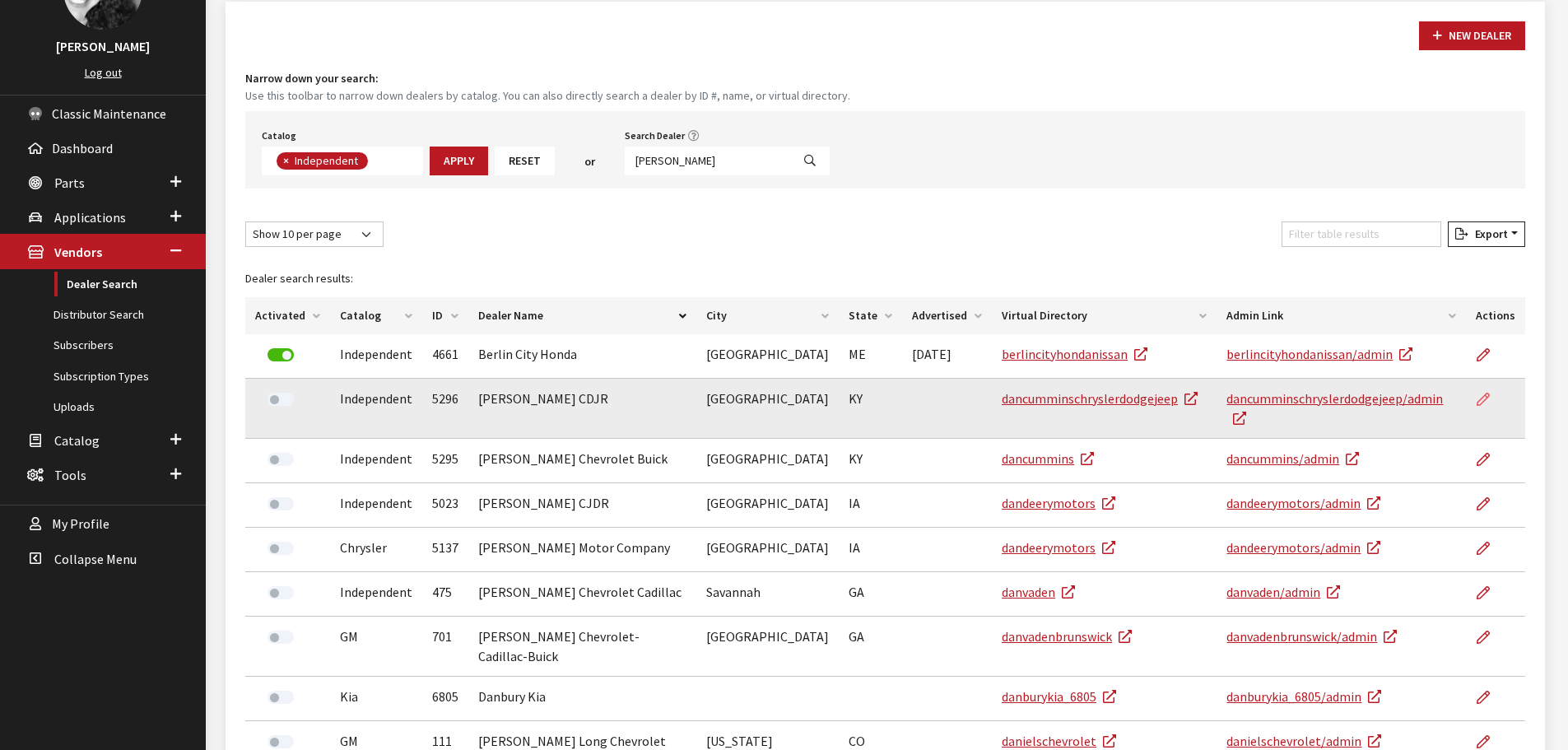
click at [1483, 409] on link at bounding box center [1490, 399] width 28 height 41
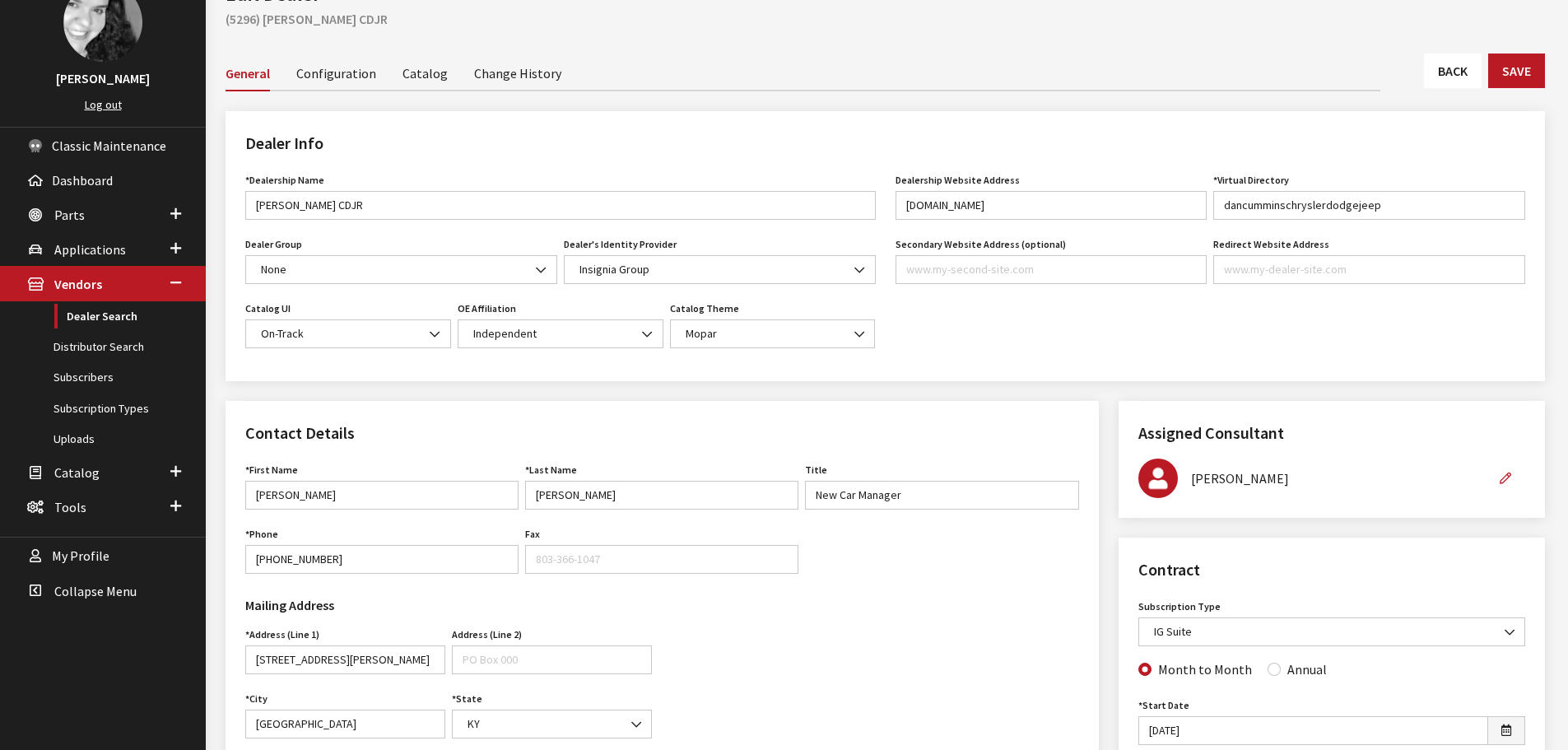
scroll to position [82, 0]
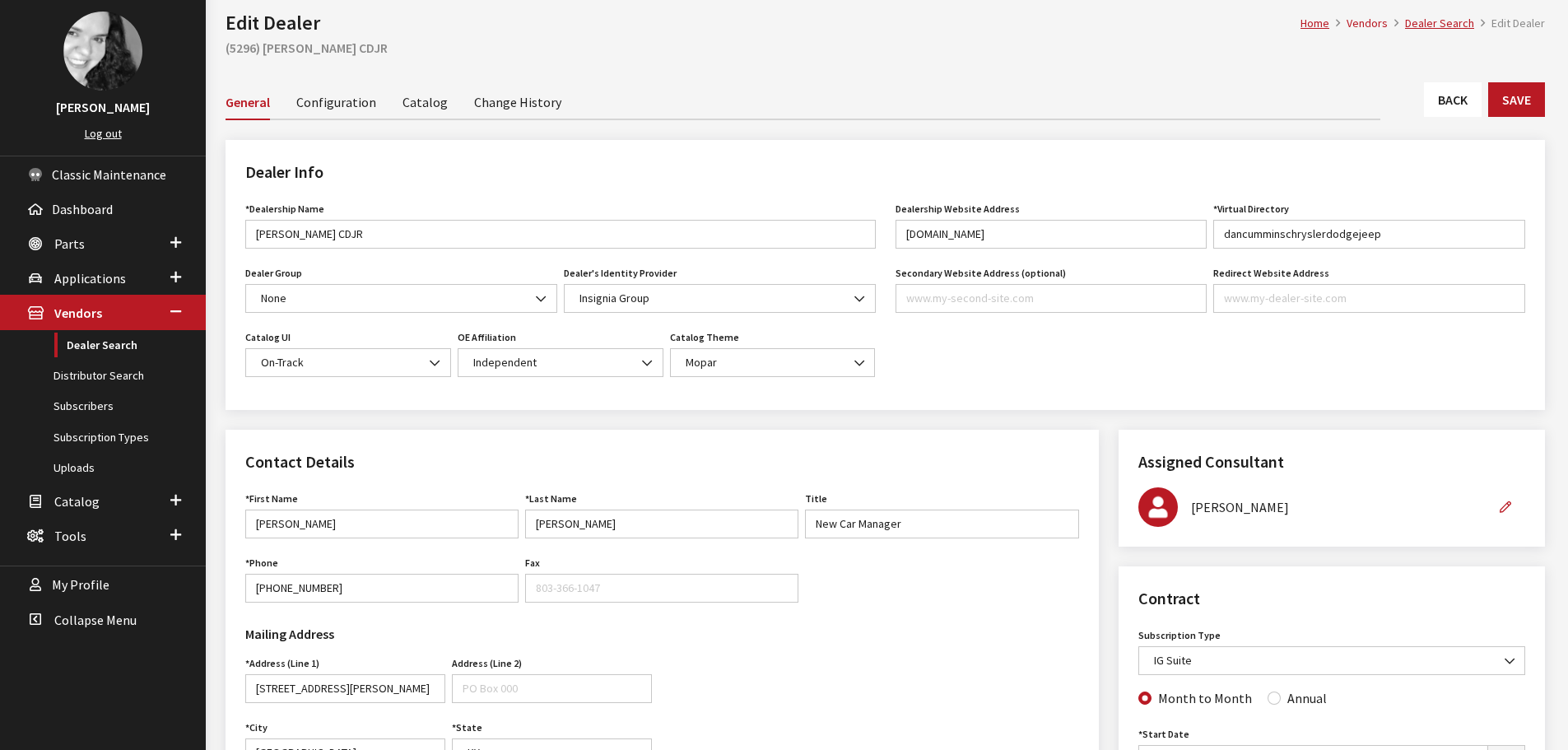
click at [1431, 91] on link "Back" at bounding box center [1453, 99] width 58 height 34
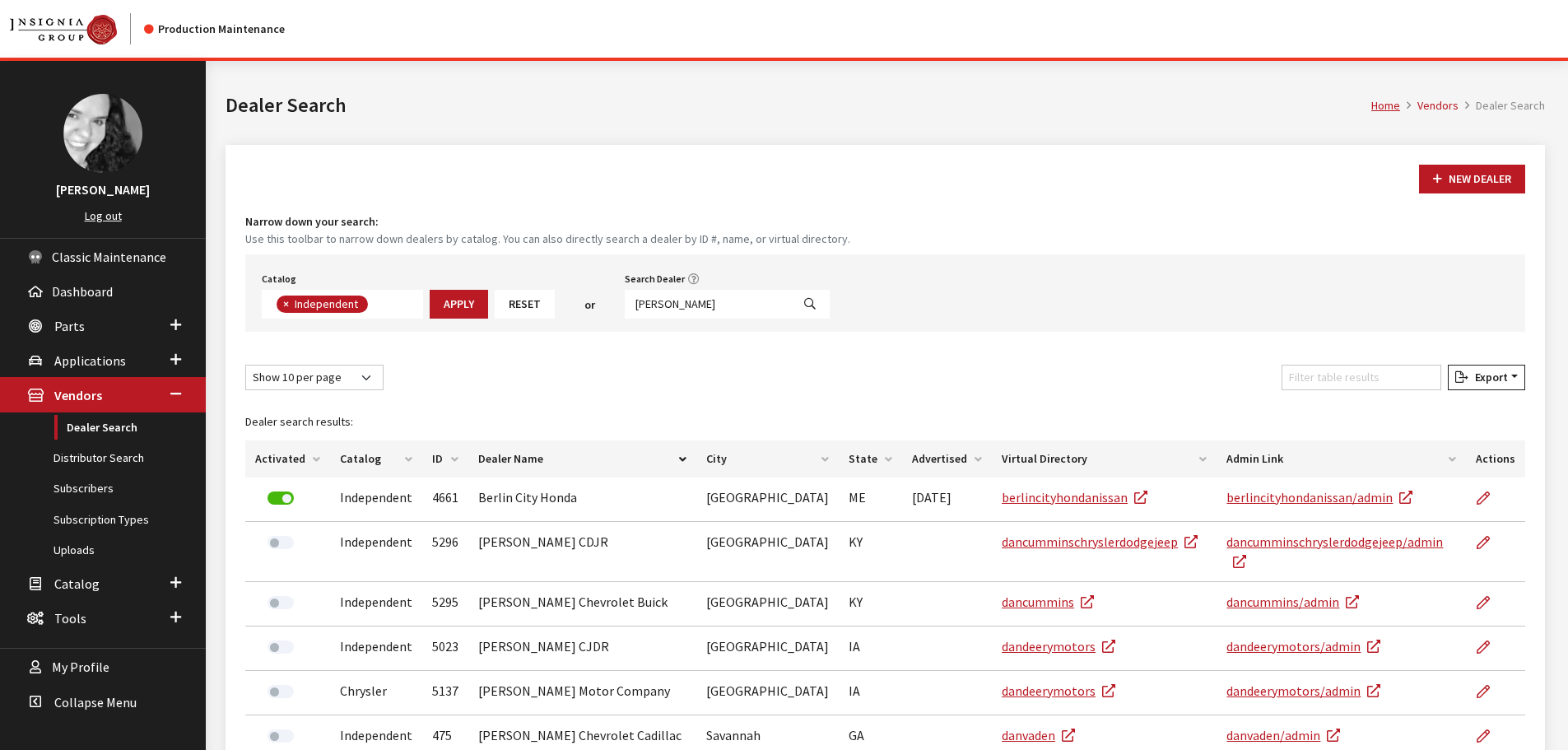
scroll to position [120, 0]
click at [696, 304] on input "dan" at bounding box center [708, 304] width 167 height 29
click at [695, 304] on input "dan" at bounding box center [708, 304] width 167 height 29
click at [669, 301] on input "Search Dealer" at bounding box center [708, 304] width 167 height 29
type input "chicago"
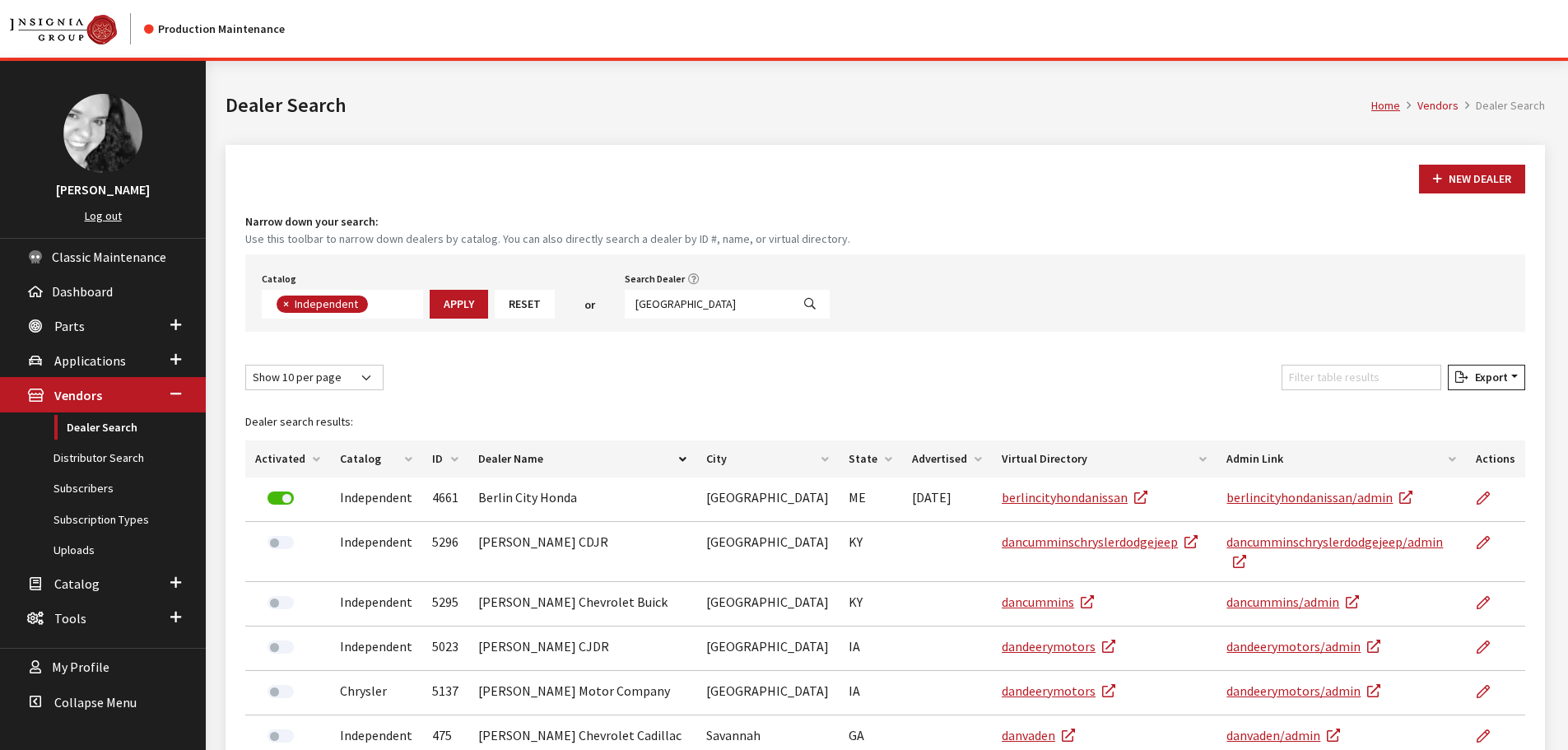
select select
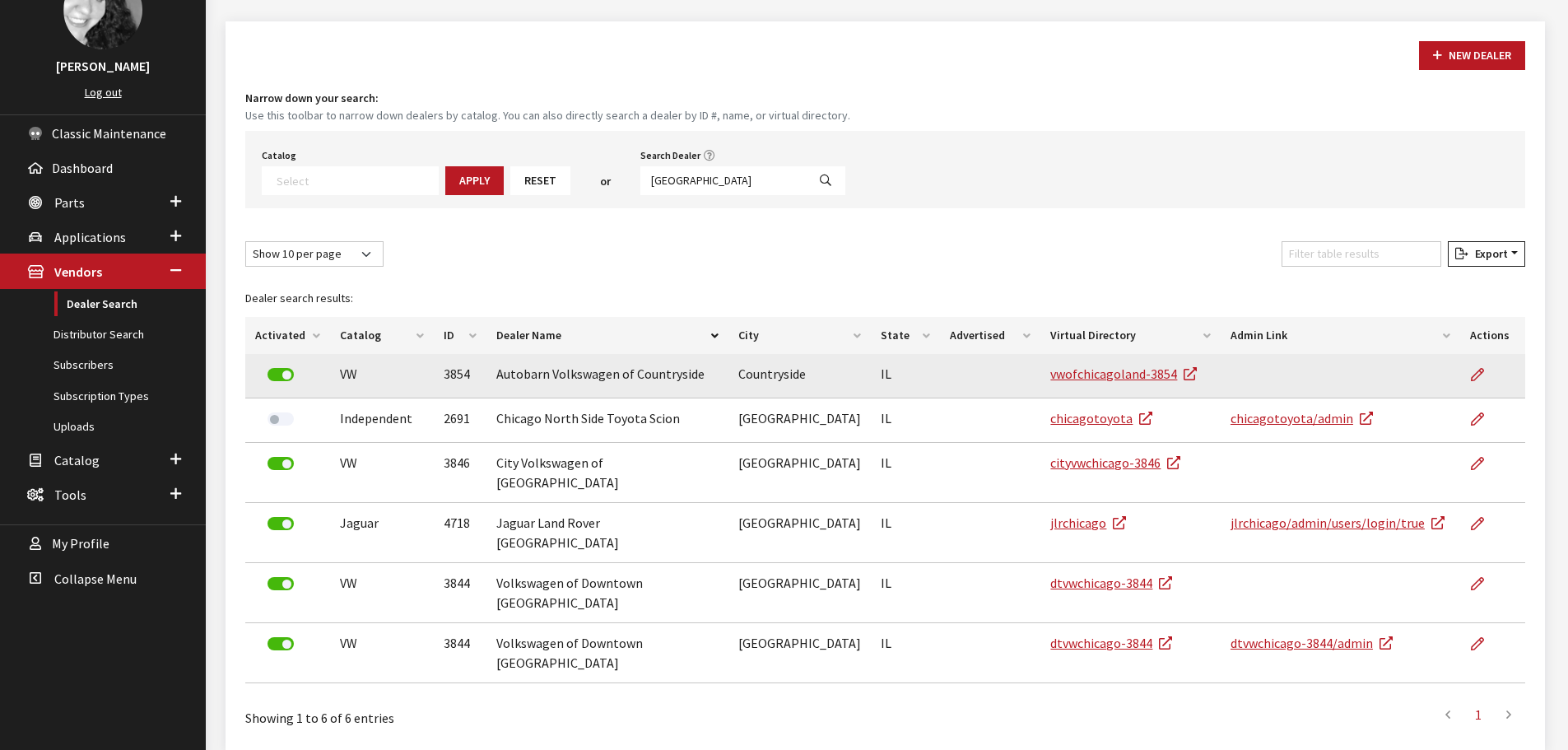
scroll to position [133, 0]
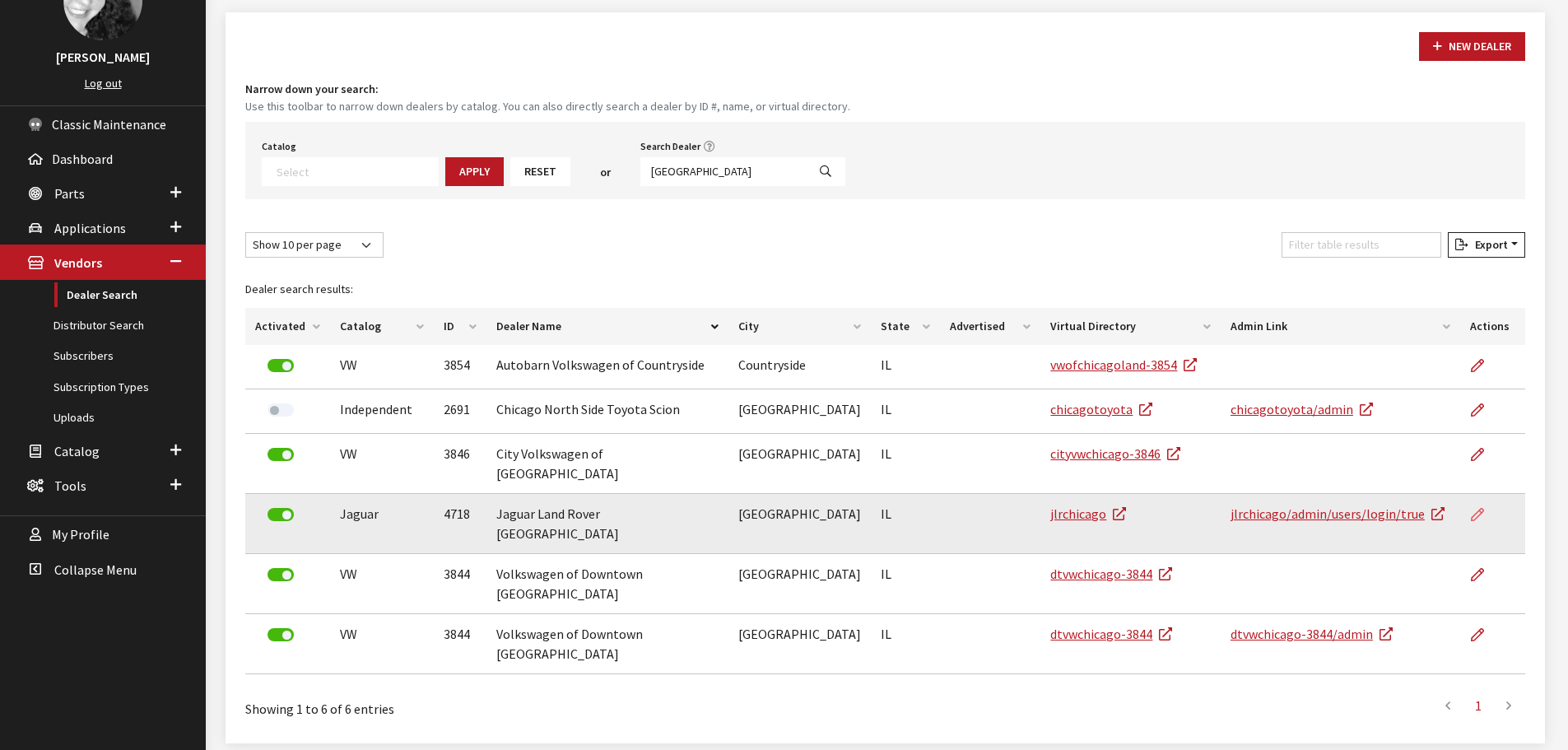
click at [1486, 510] on link at bounding box center [1484, 515] width 28 height 41
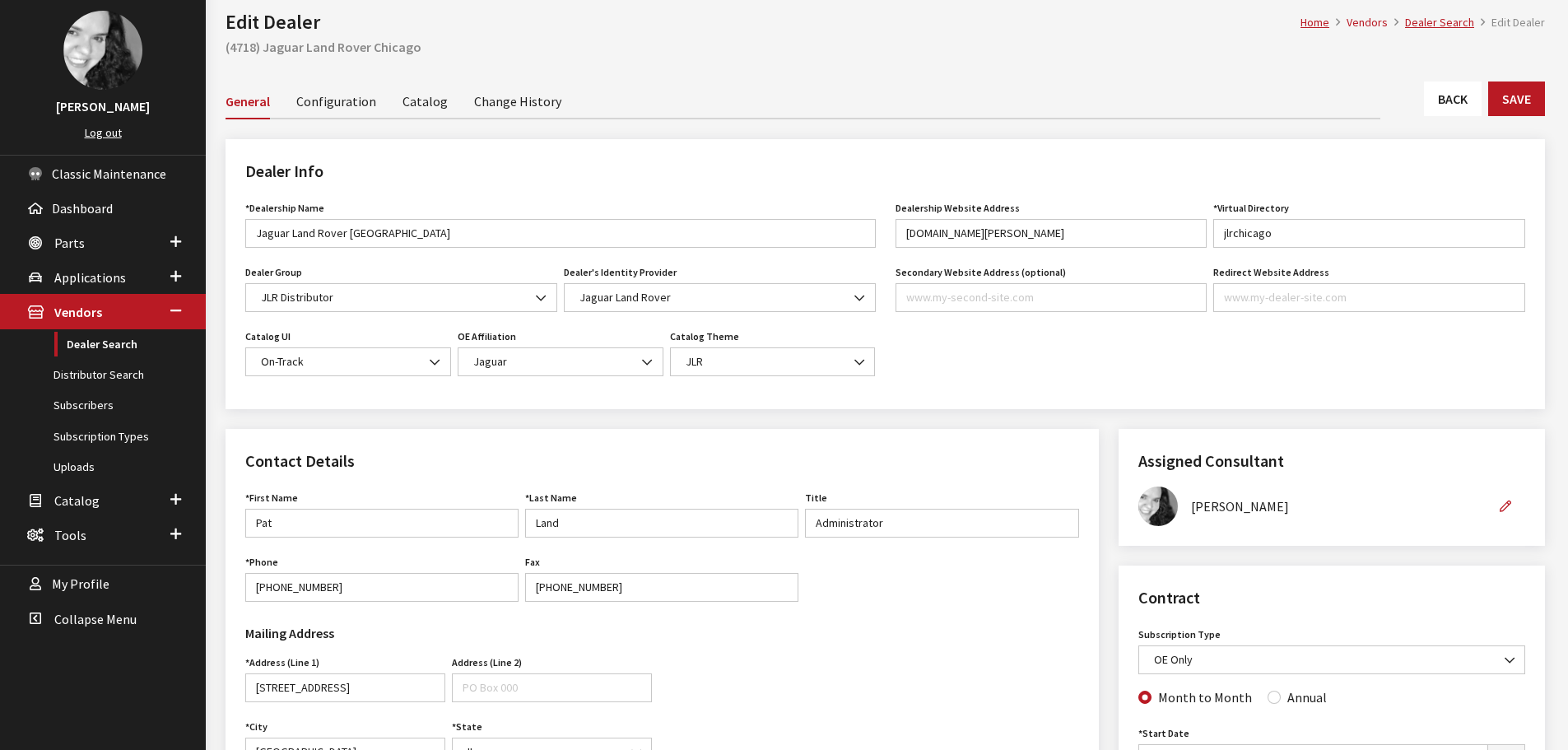
scroll to position [82, 0]
click at [1445, 101] on link "Back" at bounding box center [1453, 99] width 58 height 34
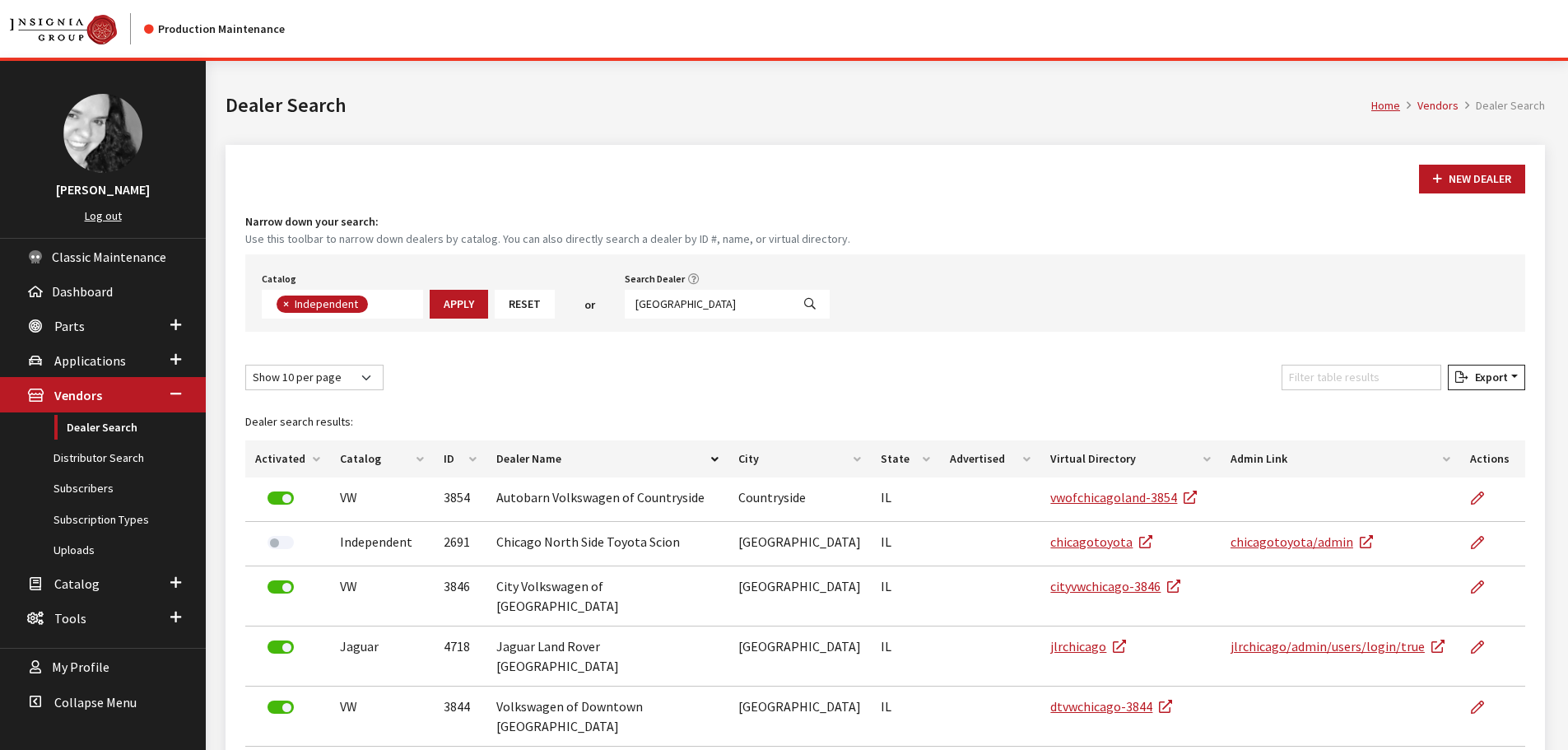
scroll to position [120, 0]
click at [695, 308] on input "[GEOGRAPHIC_DATA]" at bounding box center [708, 304] width 167 height 29
type input "5288"
select select
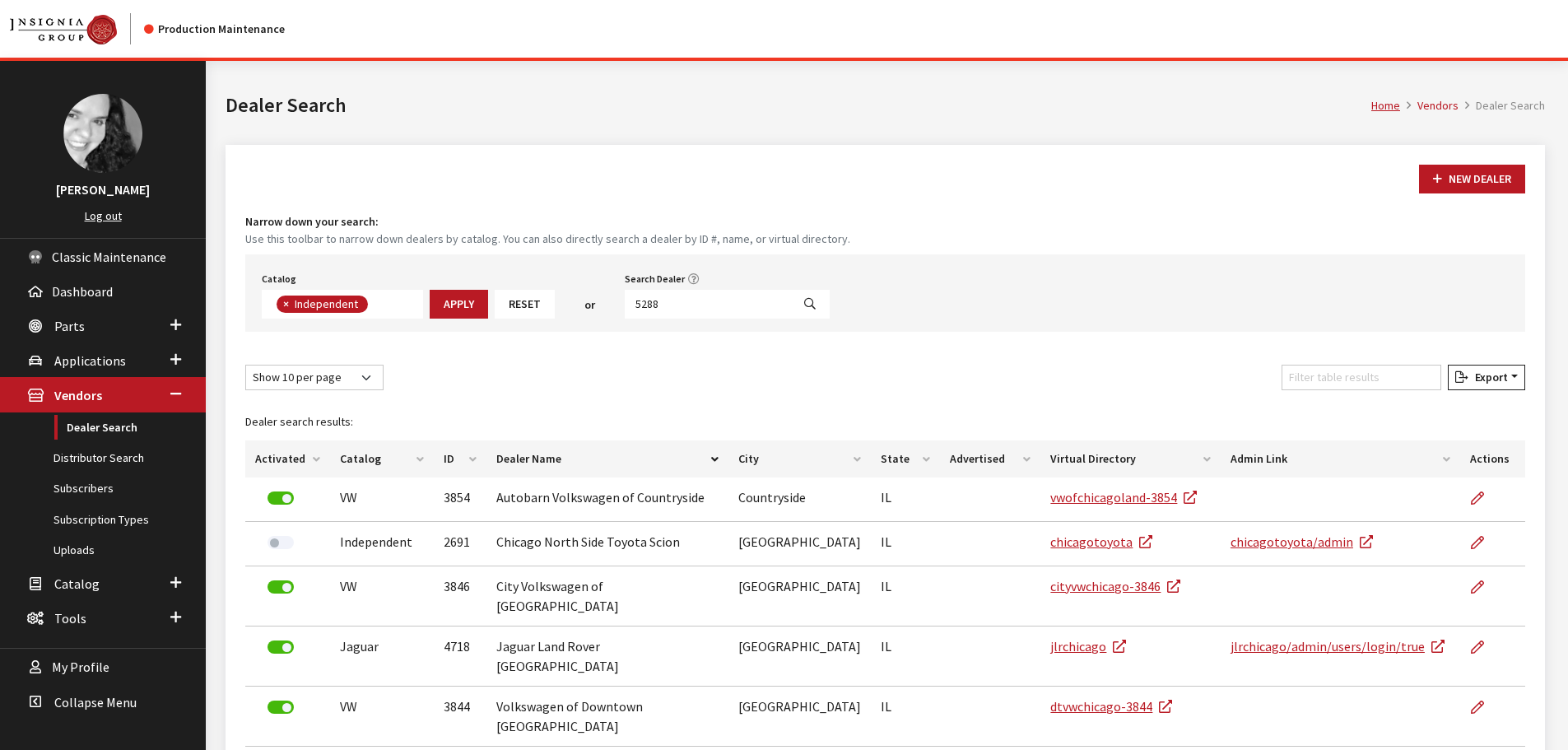
scroll to position [172, 0]
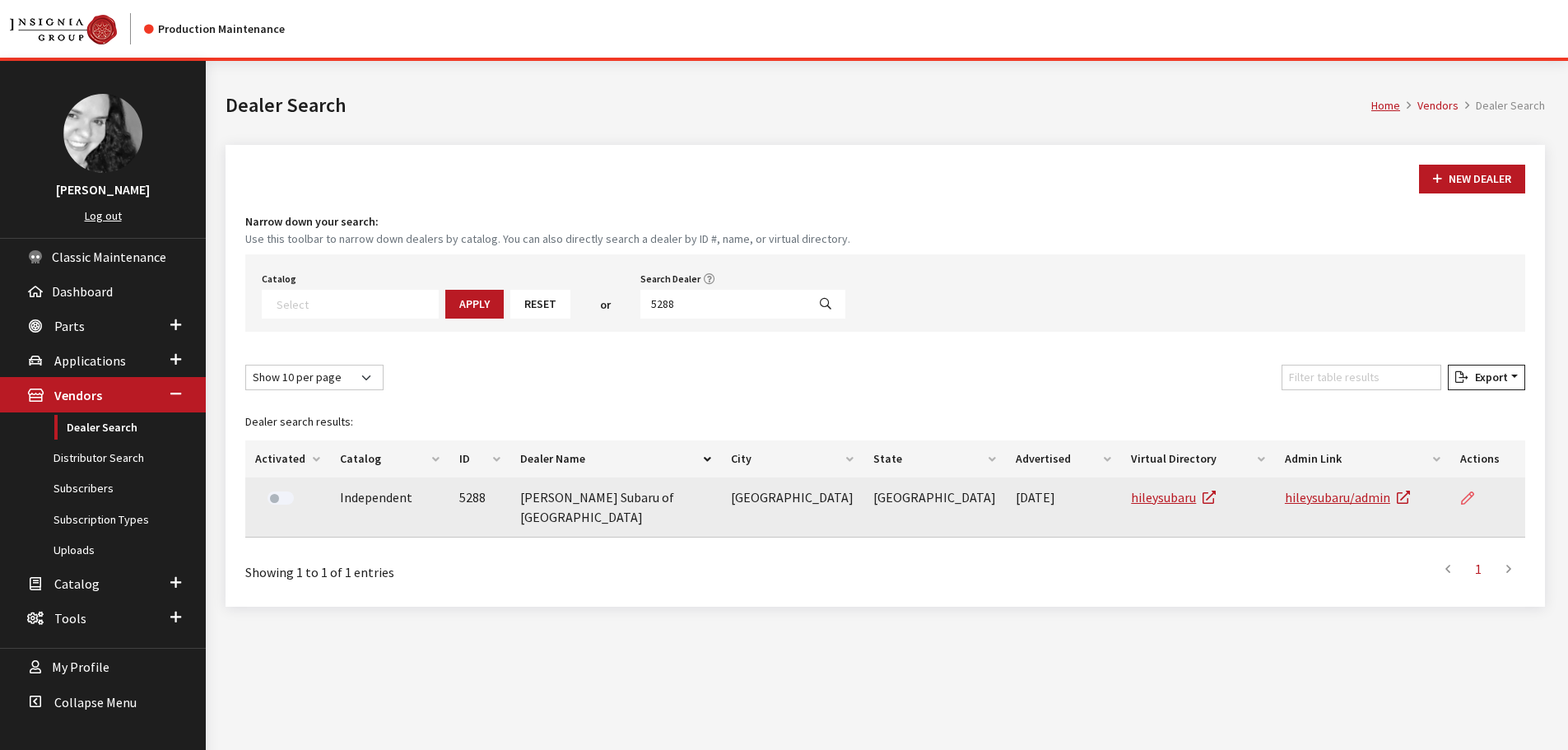
click at [1465, 490] on link at bounding box center [1474, 498] width 28 height 41
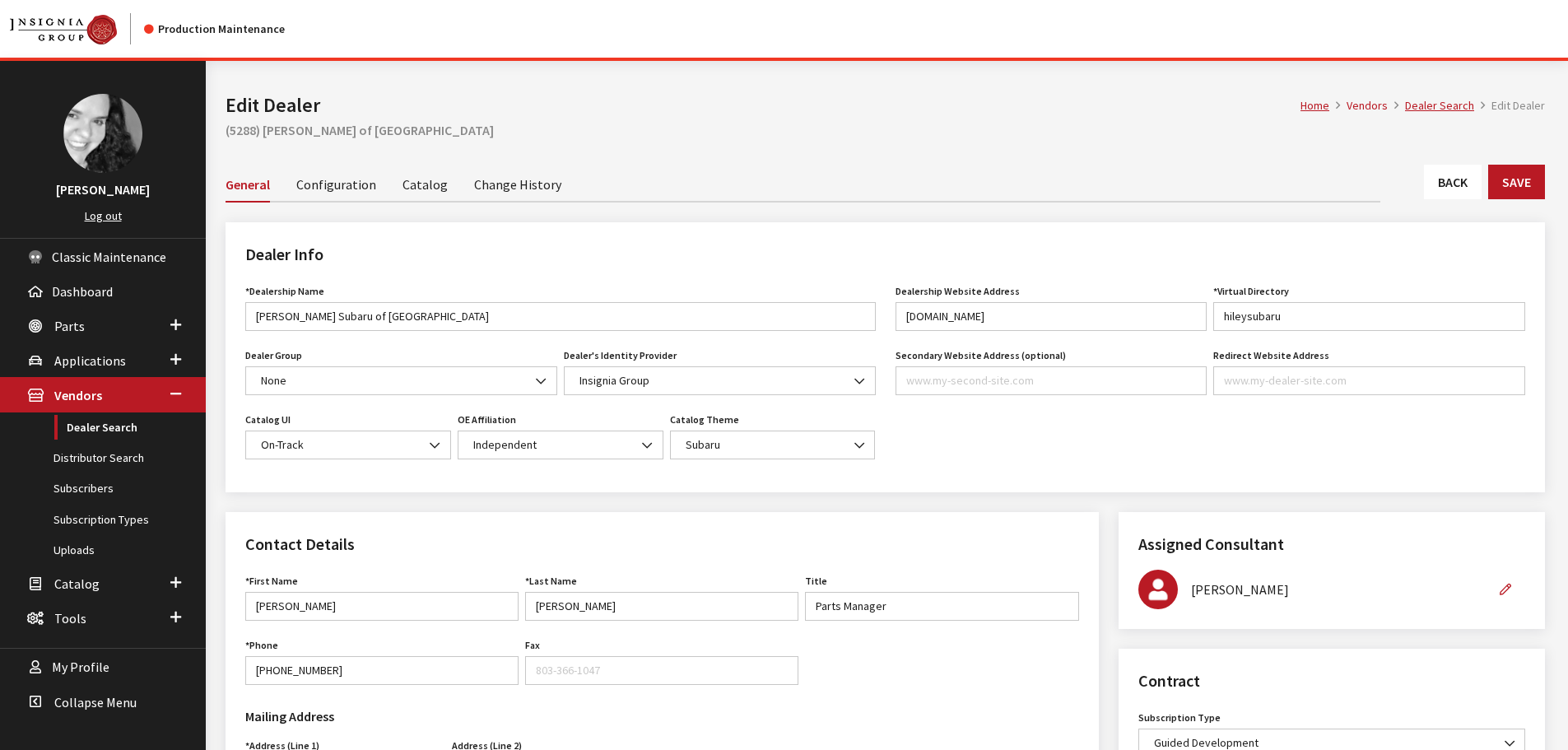
click at [1435, 174] on link "Back" at bounding box center [1453, 181] width 58 height 34
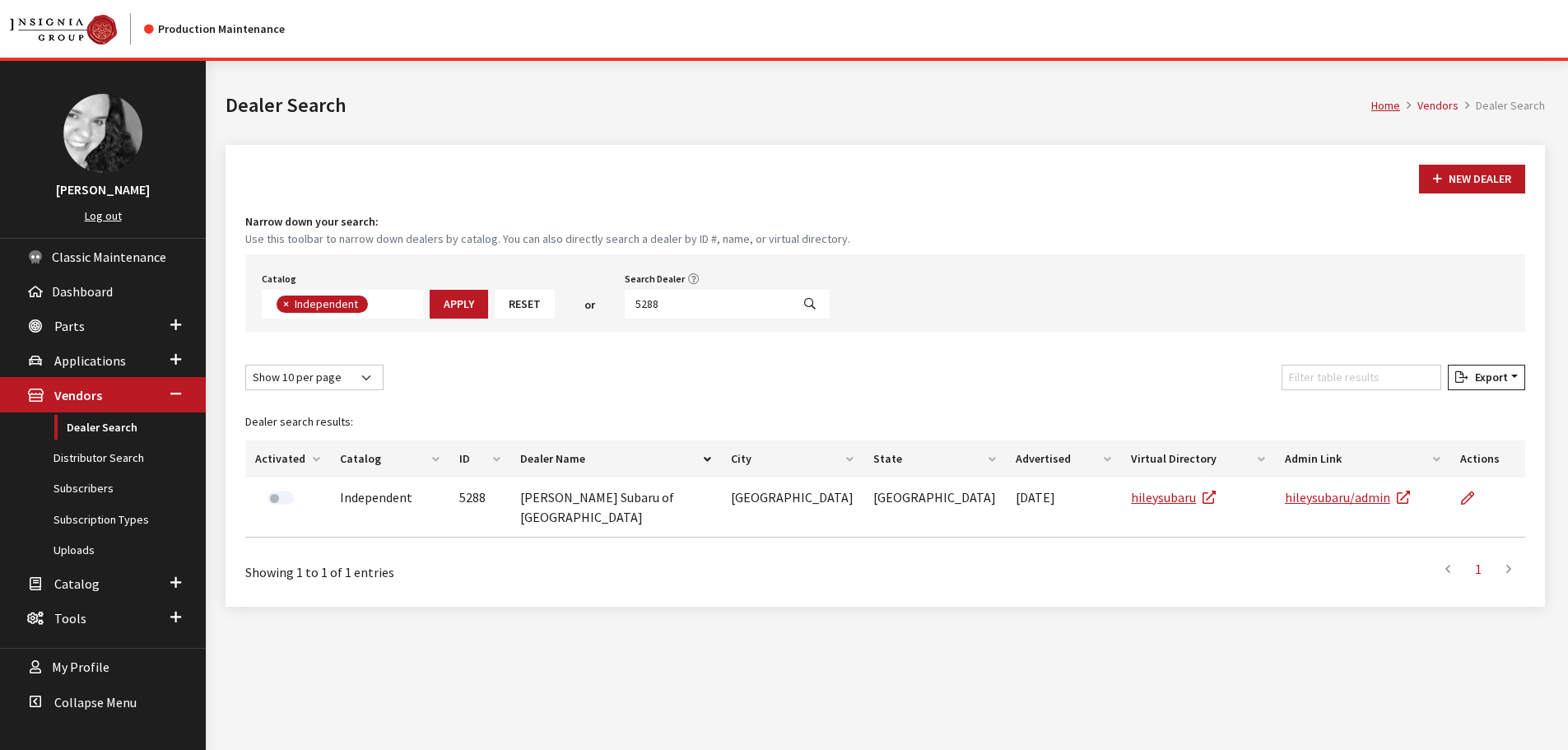
scroll to position [120, 0]
click at [721, 297] on input "5288" at bounding box center [708, 304] width 167 height 29
type input "4615"
select select
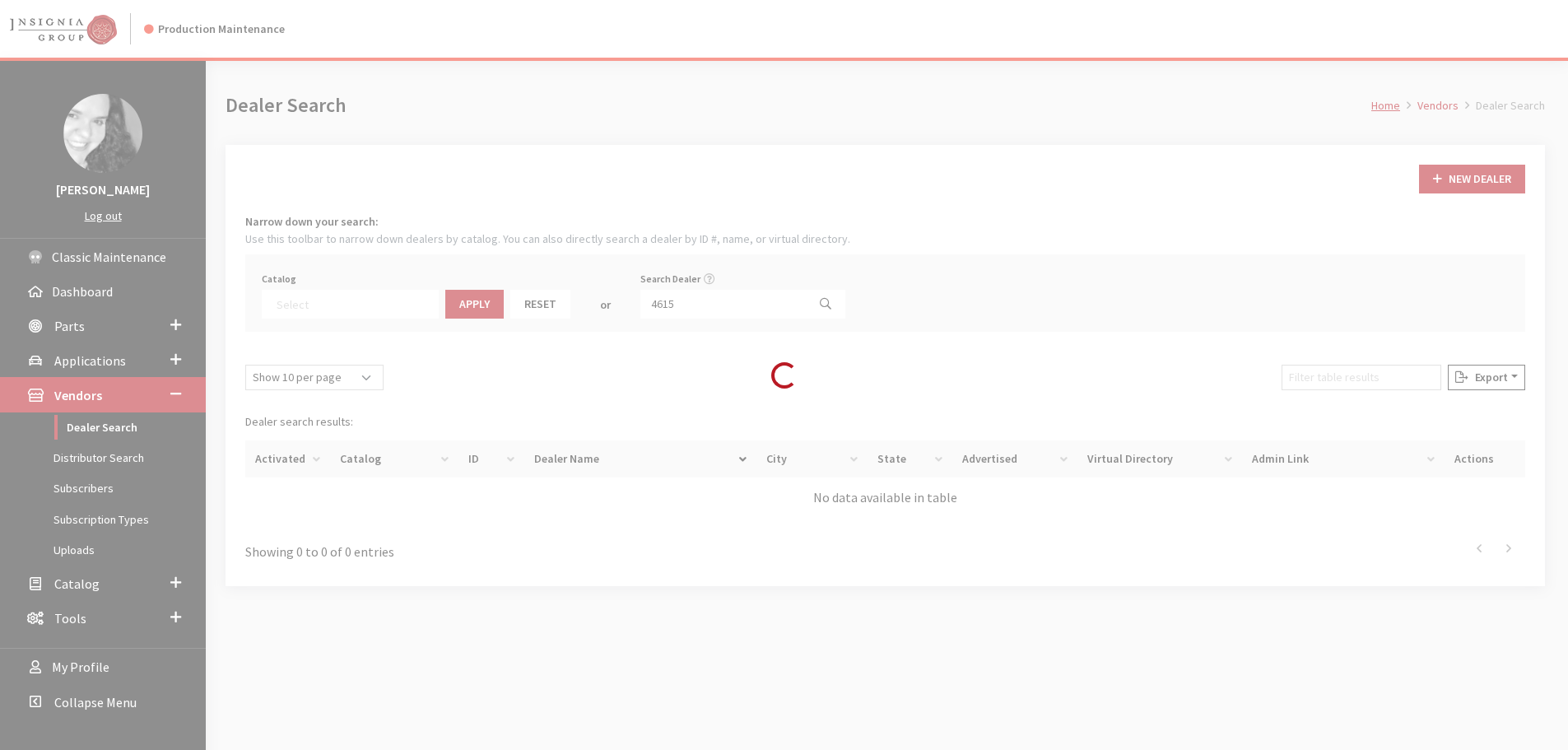
scroll to position [172, 0]
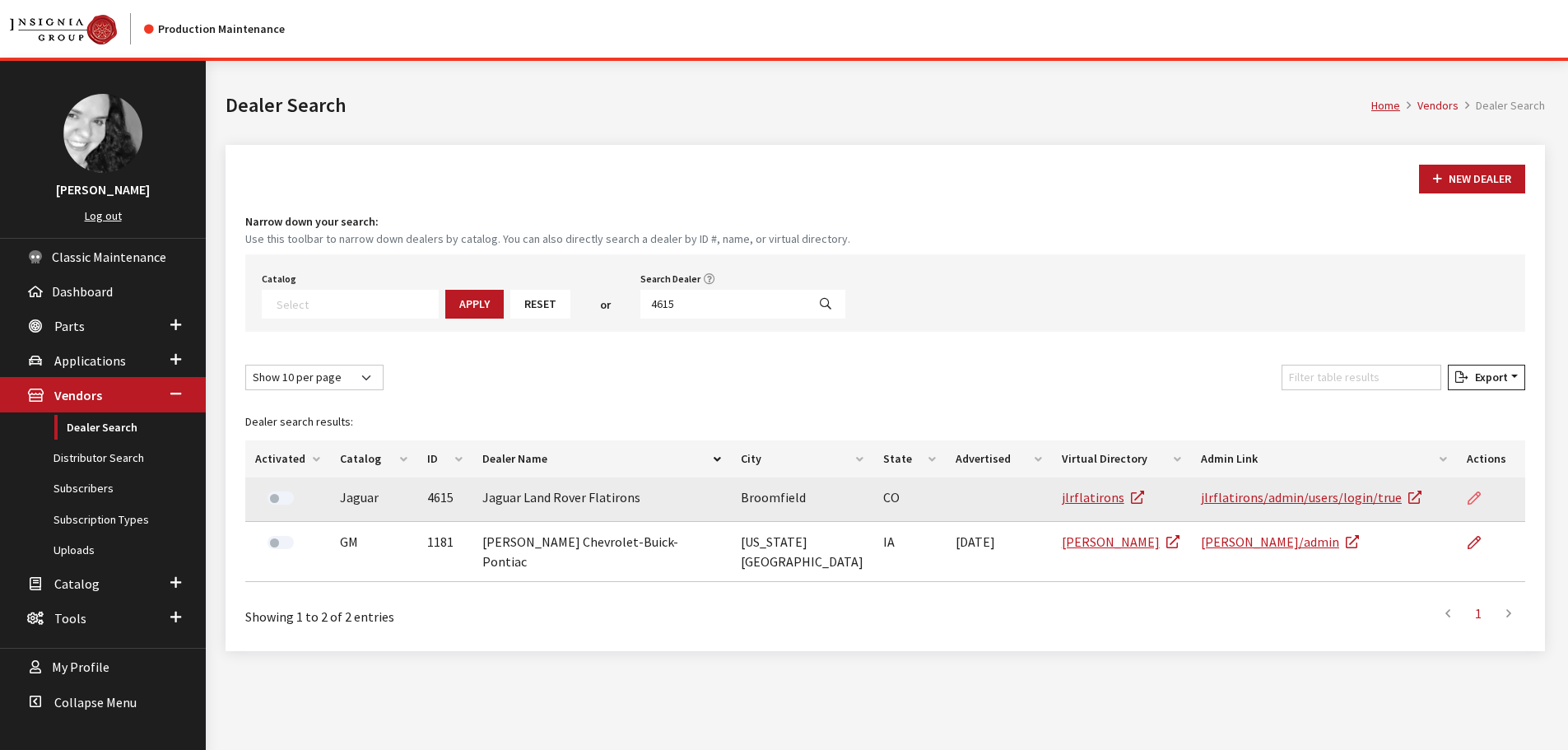
click at [1472, 502] on icon at bounding box center [1474, 499] width 14 height 14
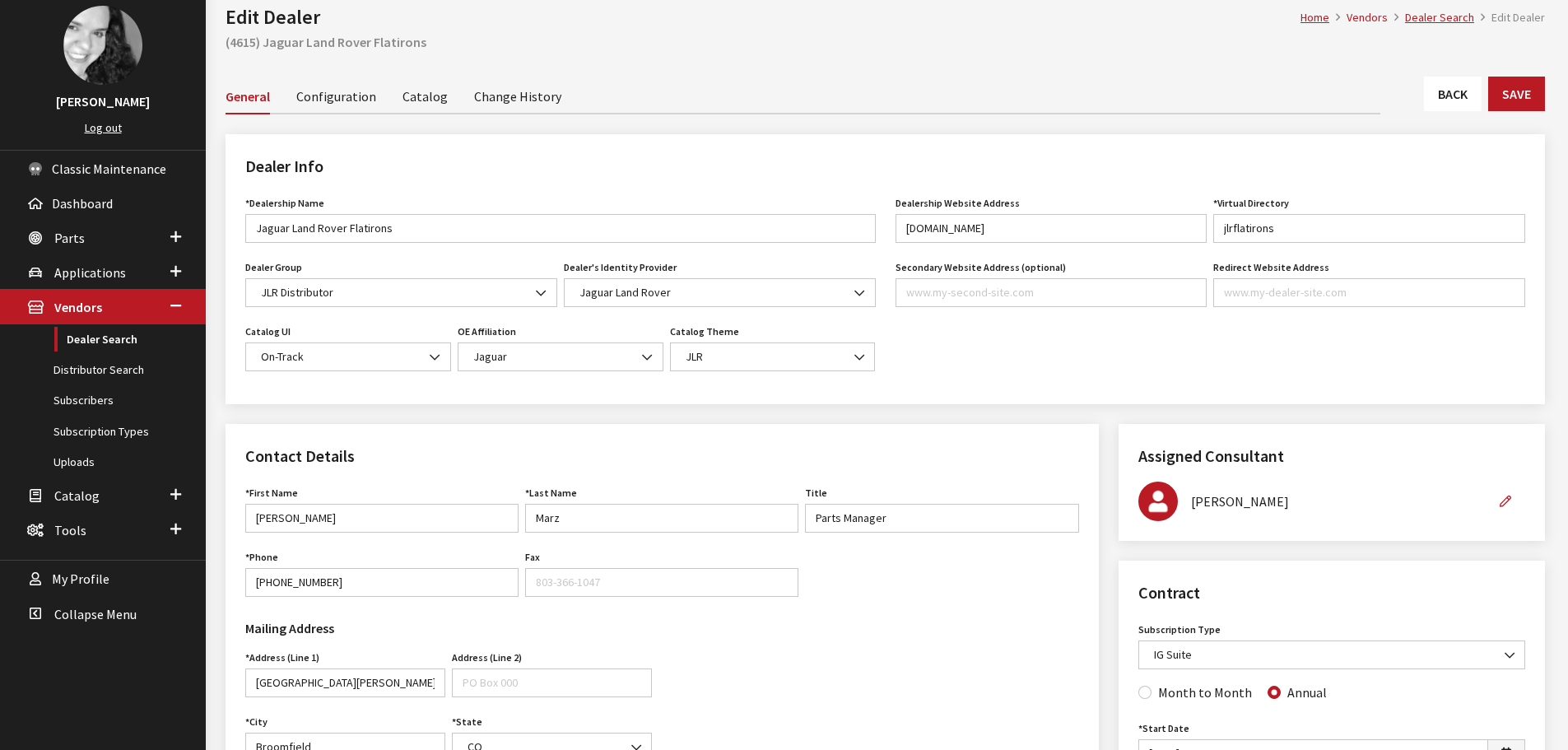
scroll to position [82, 0]
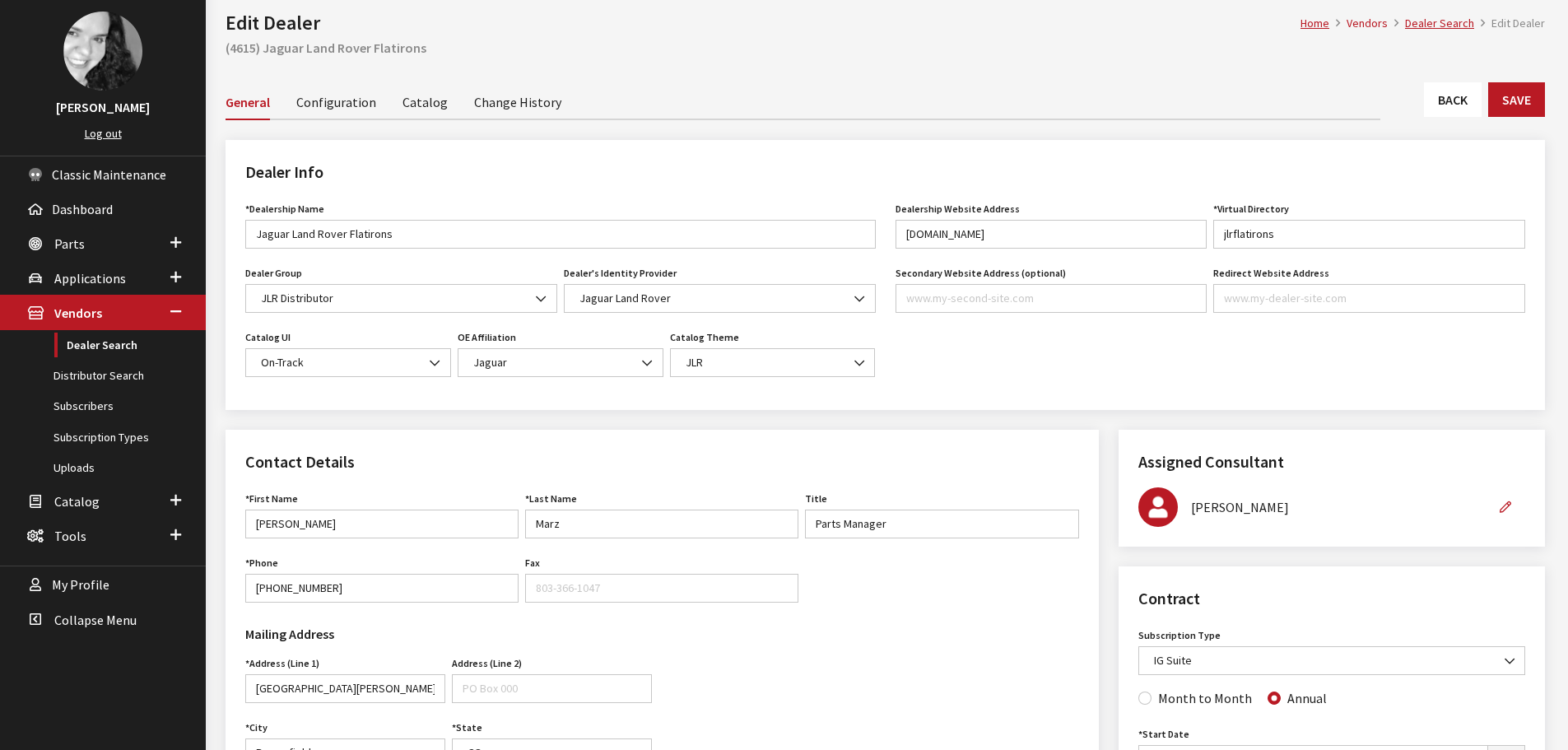
click at [1436, 88] on link "Back" at bounding box center [1453, 99] width 58 height 34
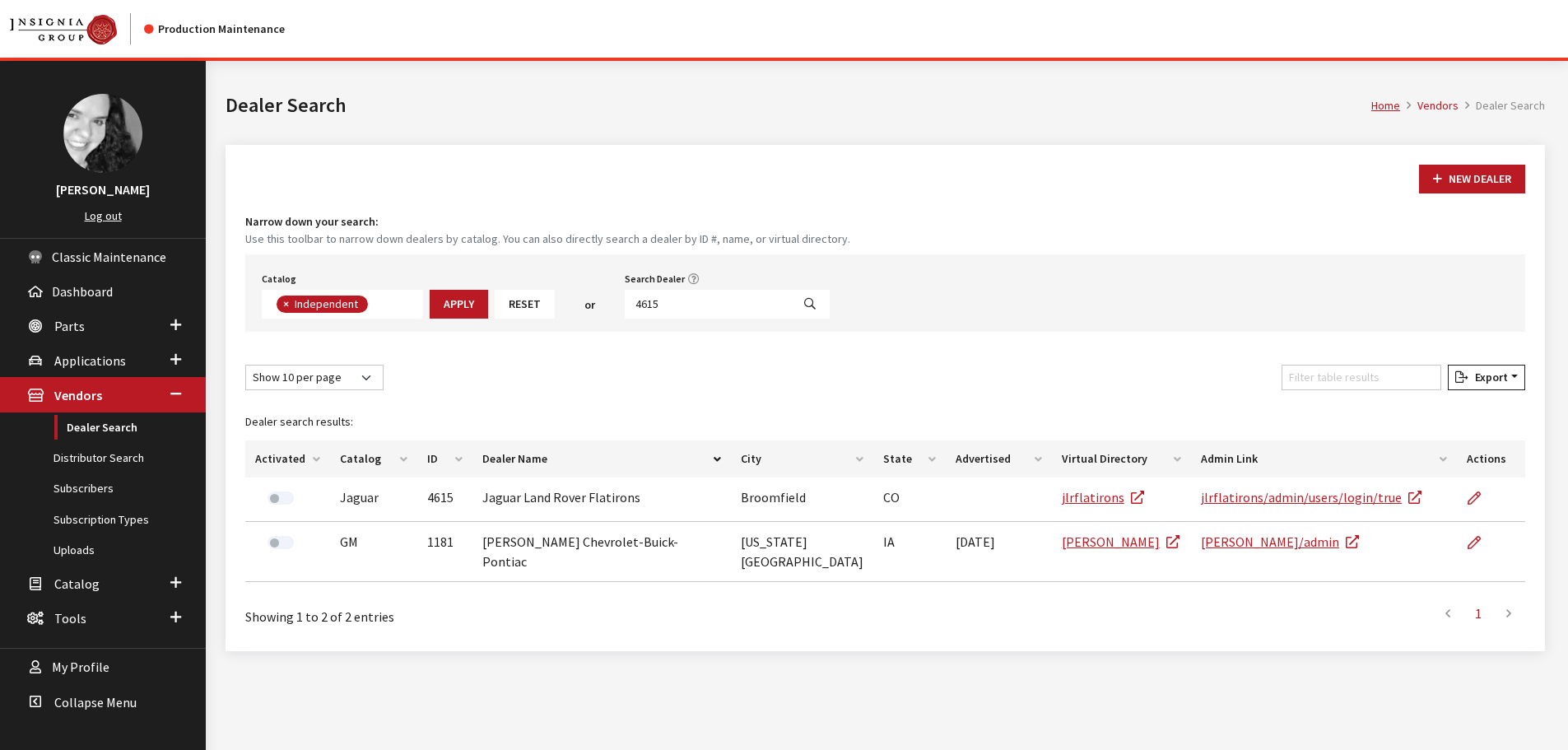
scroll to position [120, 0]
click at [738, 298] on input "4615" at bounding box center [708, 304] width 167 height 29
click at [736, 299] on input "4615" at bounding box center [708, 304] width 167 height 29
type input "1446"
select select
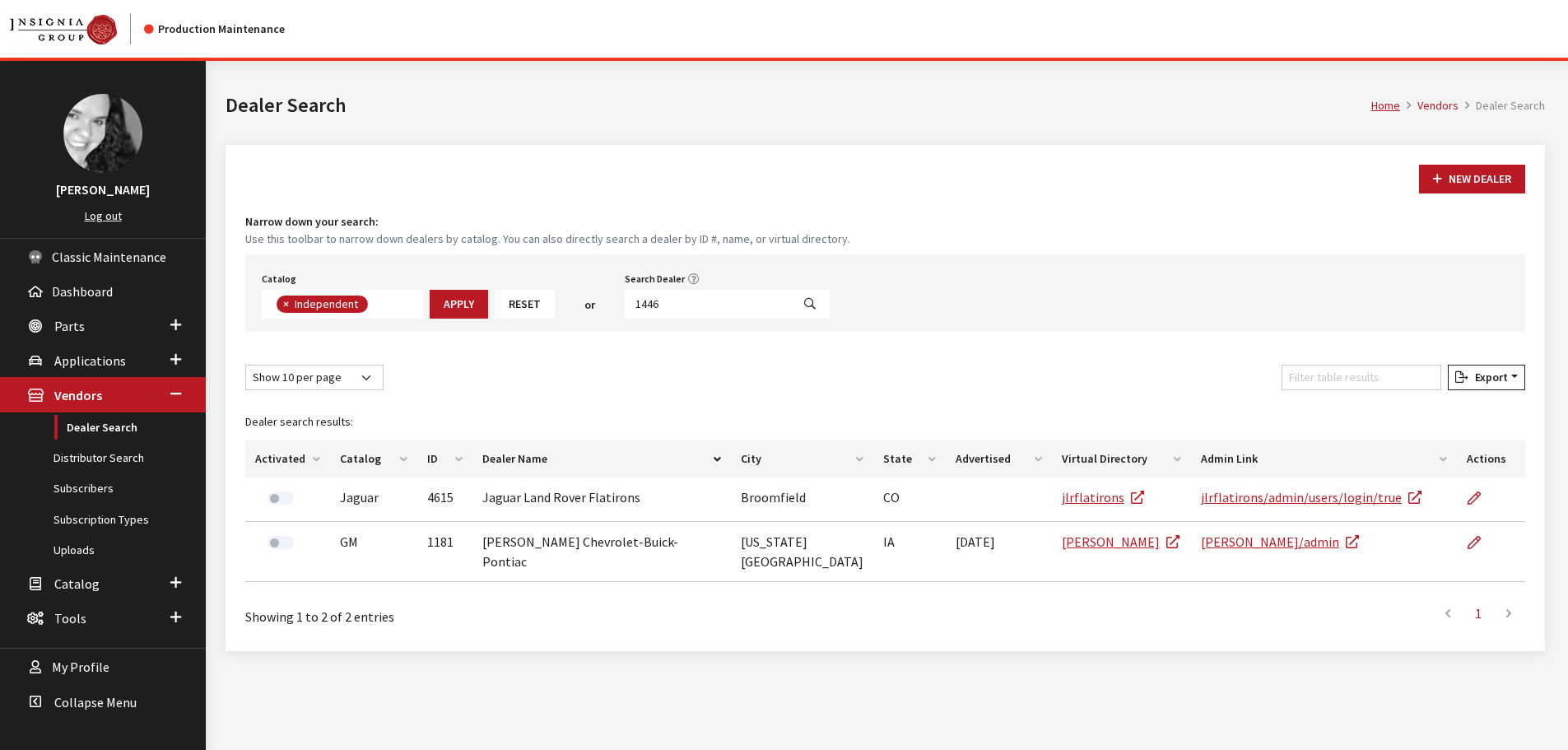
scroll to position [172, 0]
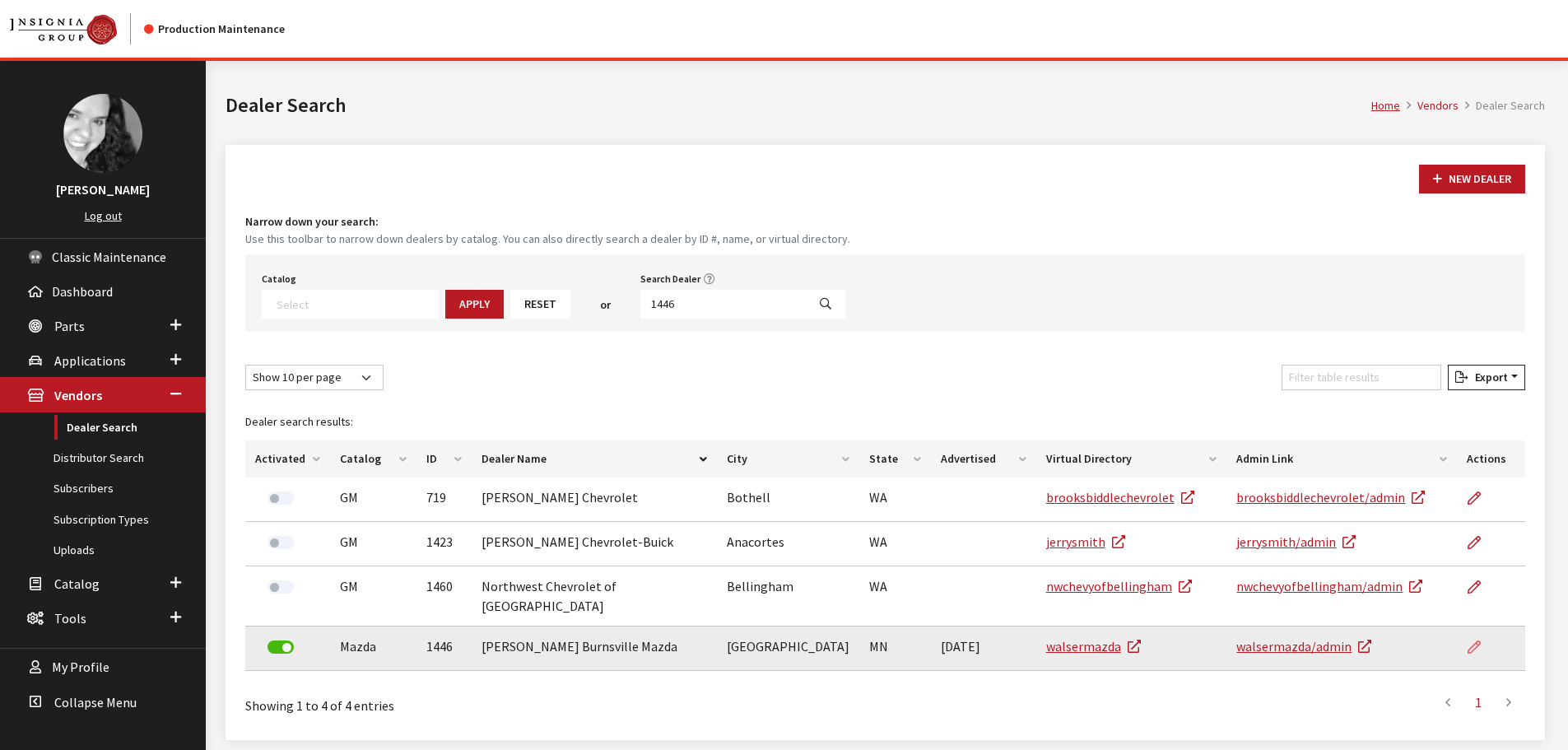
click at [1473, 642] on icon at bounding box center [1474, 649] width 14 height 14
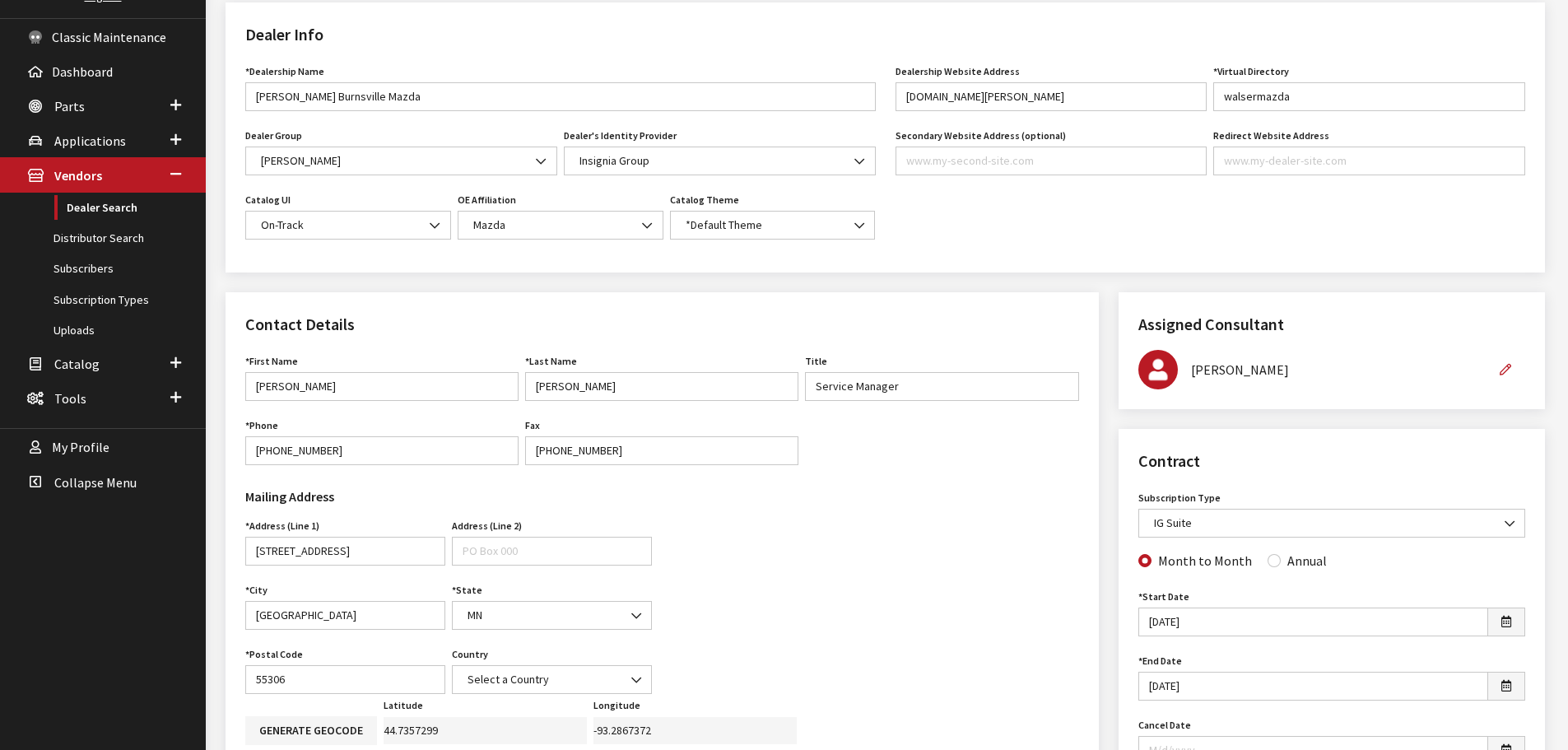
scroll to position [165, 0]
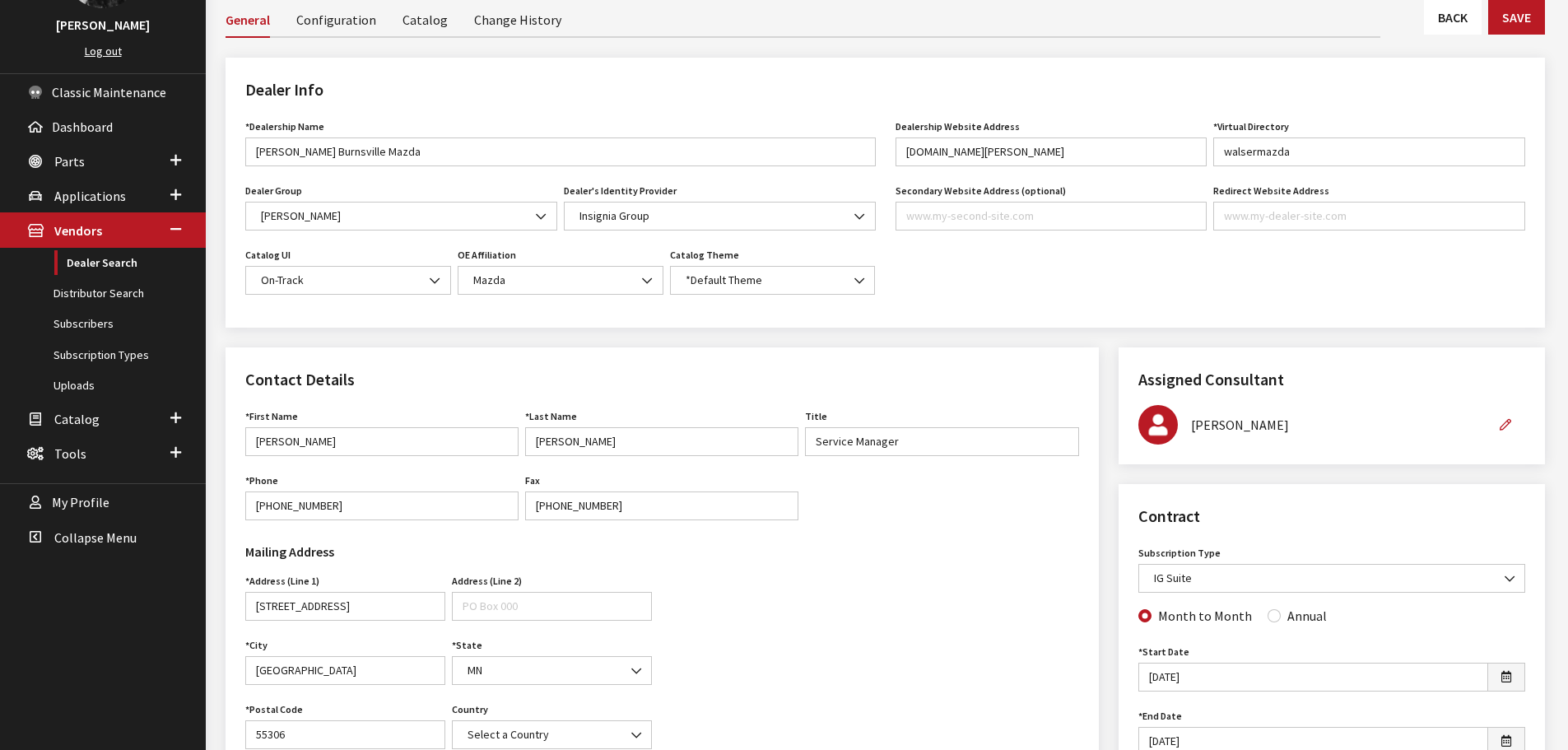
click at [1461, 22] on link "Back" at bounding box center [1453, 17] width 58 height 34
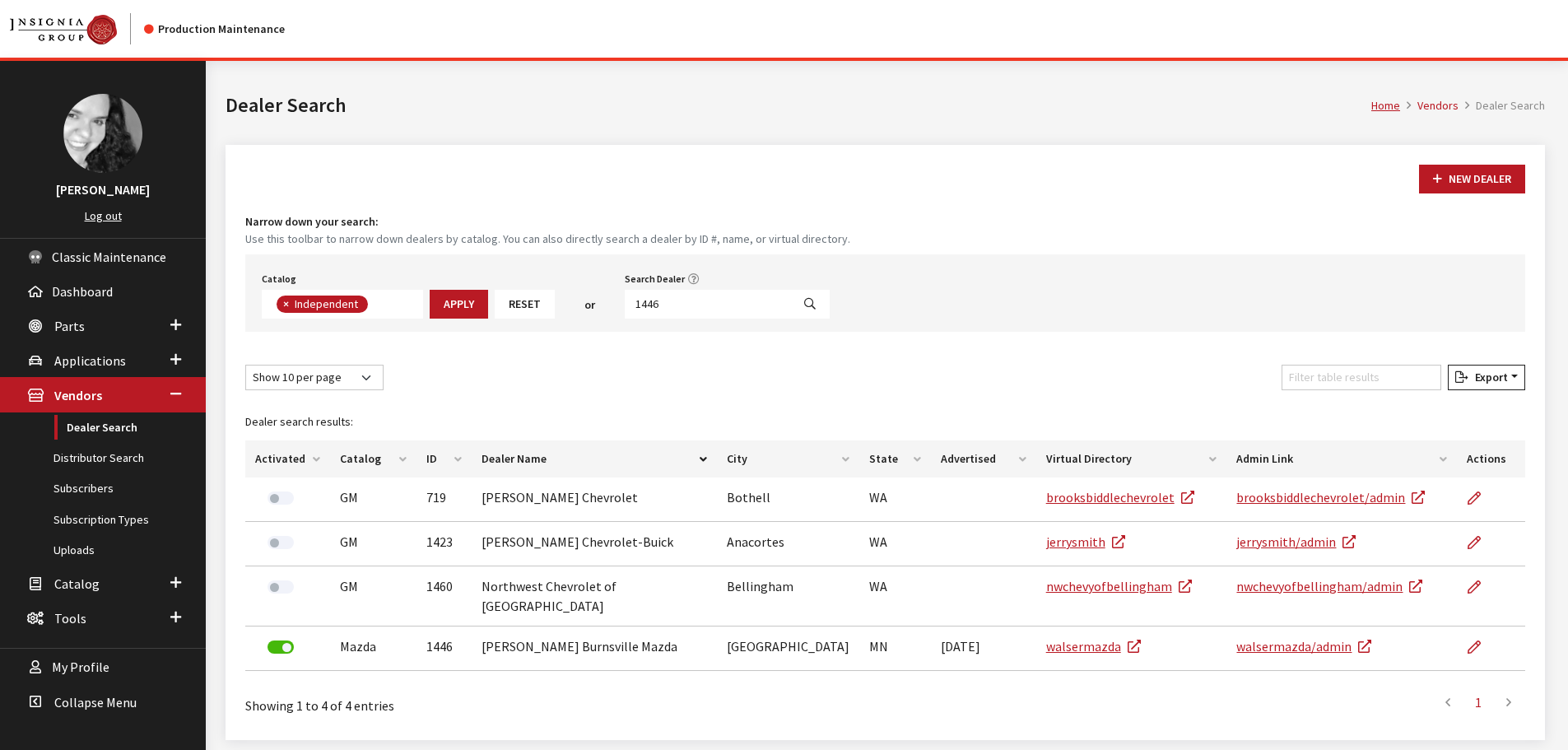
scroll to position [120, 0]
click at [683, 296] on input "1446" at bounding box center [708, 304] width 167 height 29
type input "4258"
select select
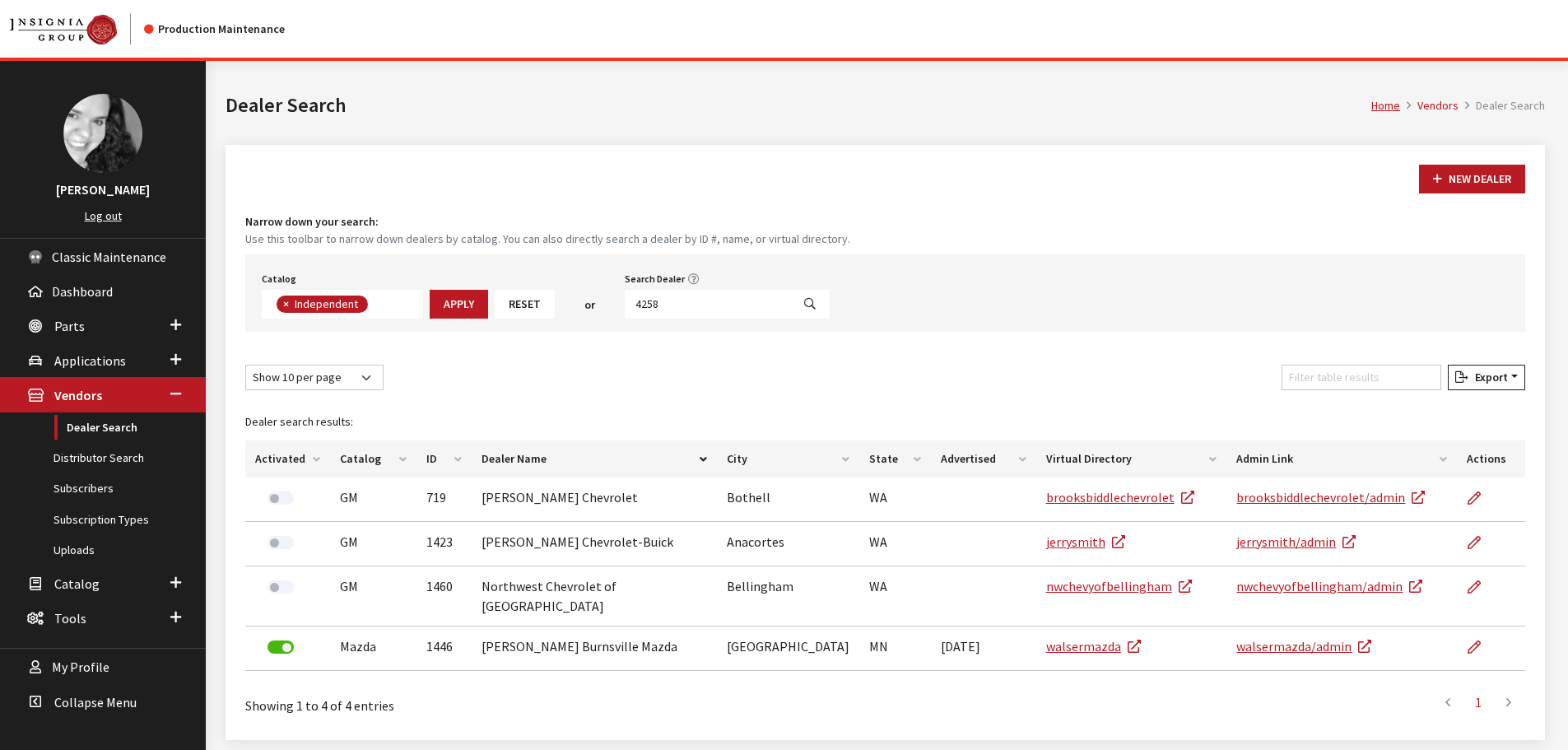
scroll to position [172, 0]
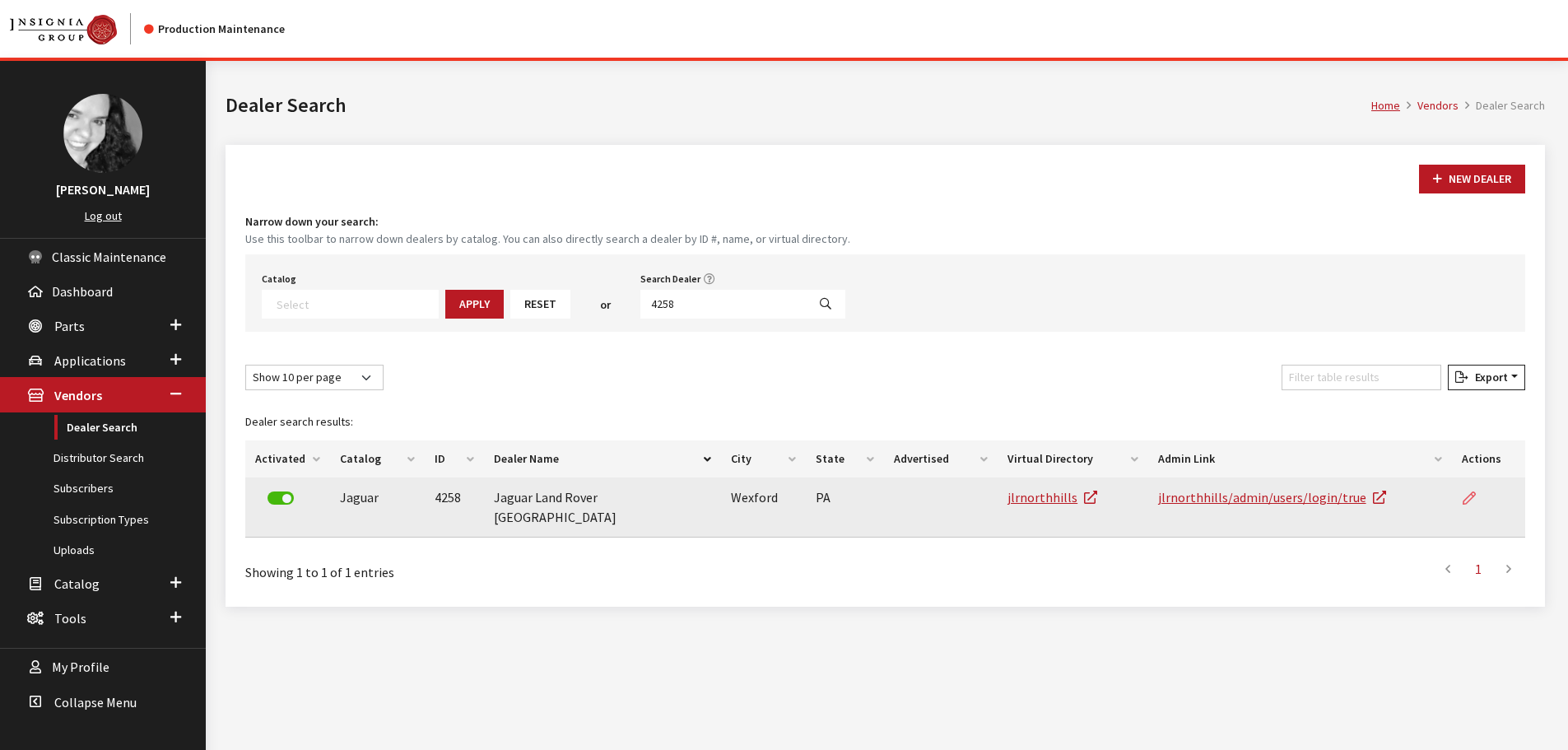
click at [1475, 501] on icon at bounding box center [1470, 499] width 14 height 14
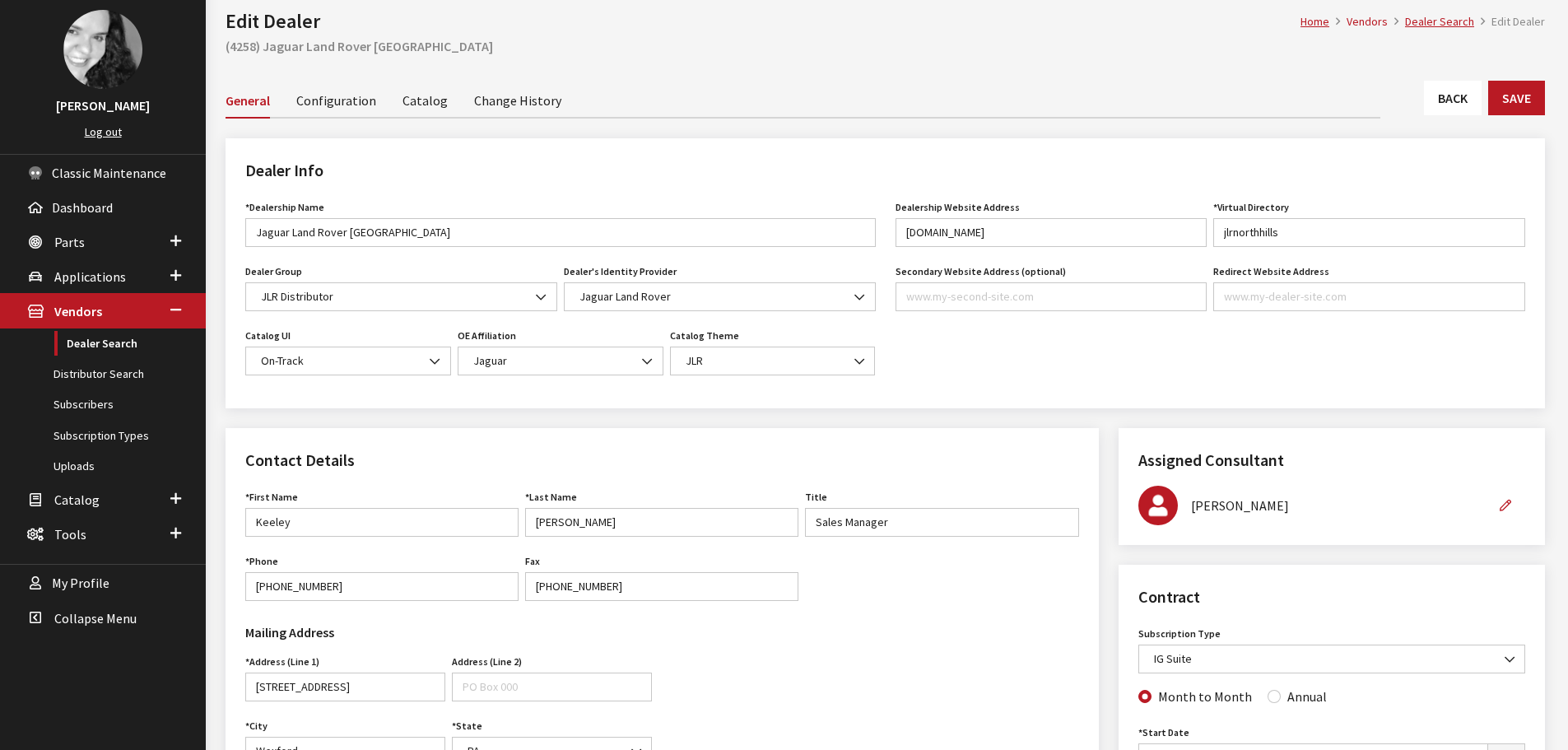
scroll to position [82, 0]
click at [1458, 106] on link "Back" at bounding box center [1453, 99] width 58 height 34
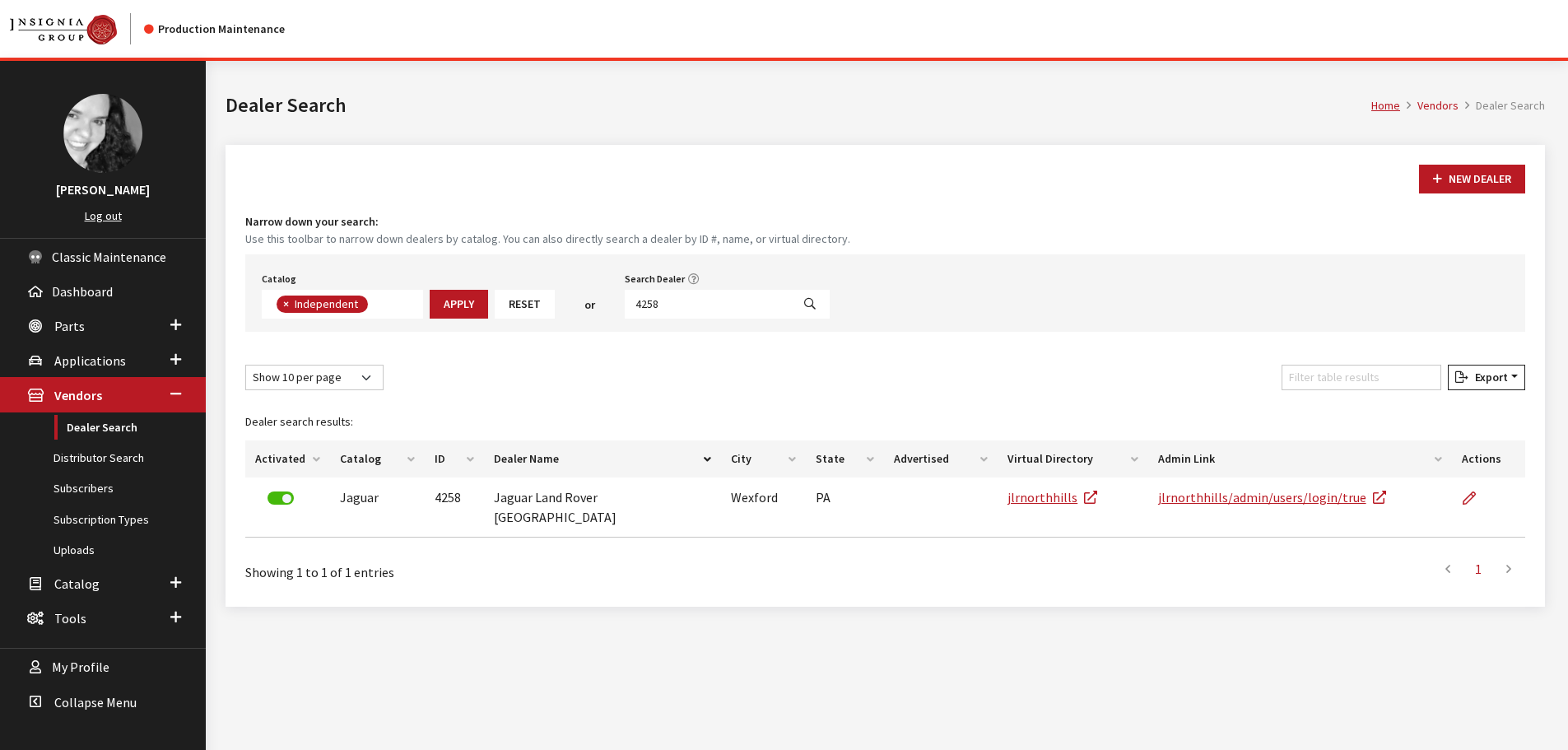
scroll to position [120, 0]
click at [710, 296] on input "4258" at bounding box center [708, 304] width 167 height 29
type input "5283"
select select
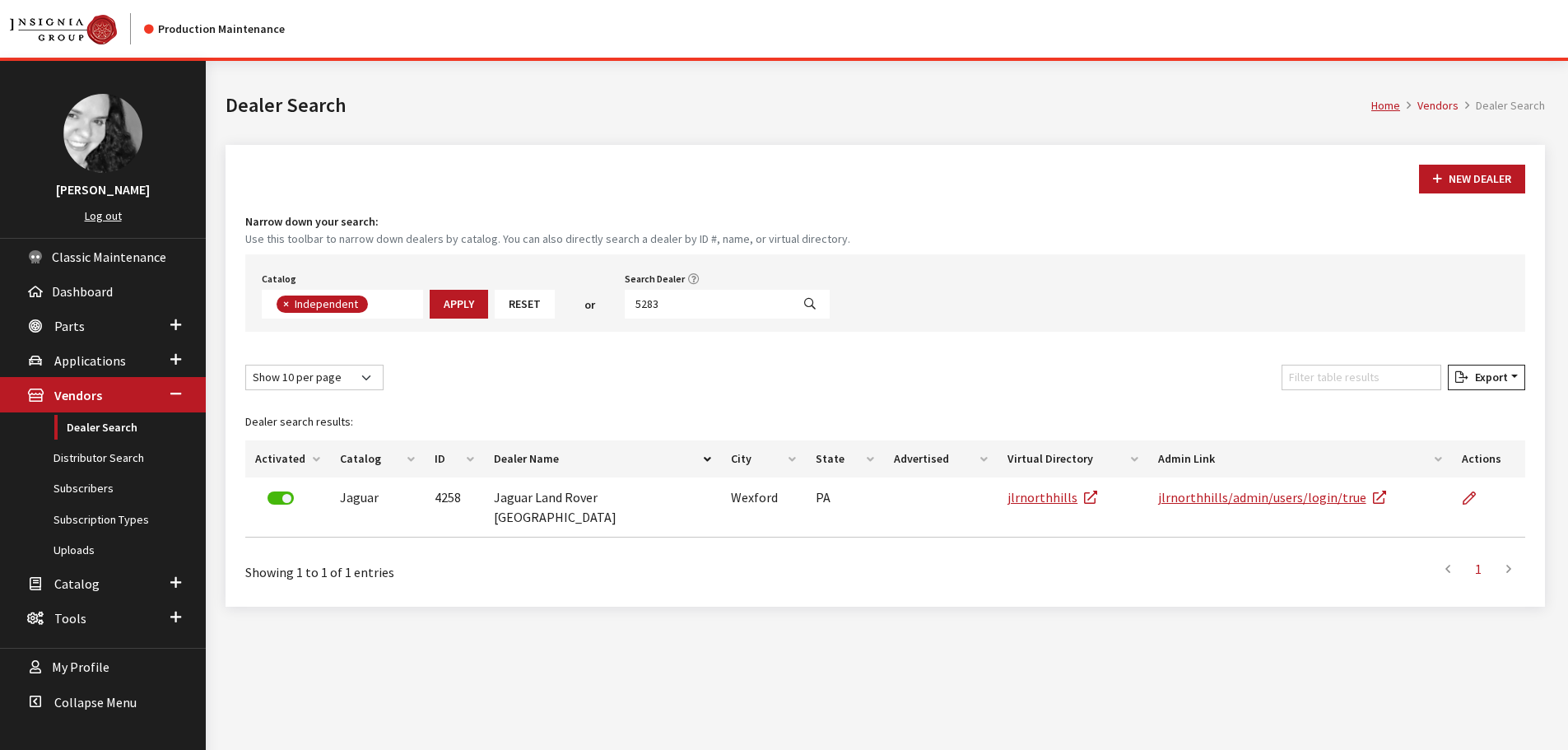
scroll to position [172, 0]
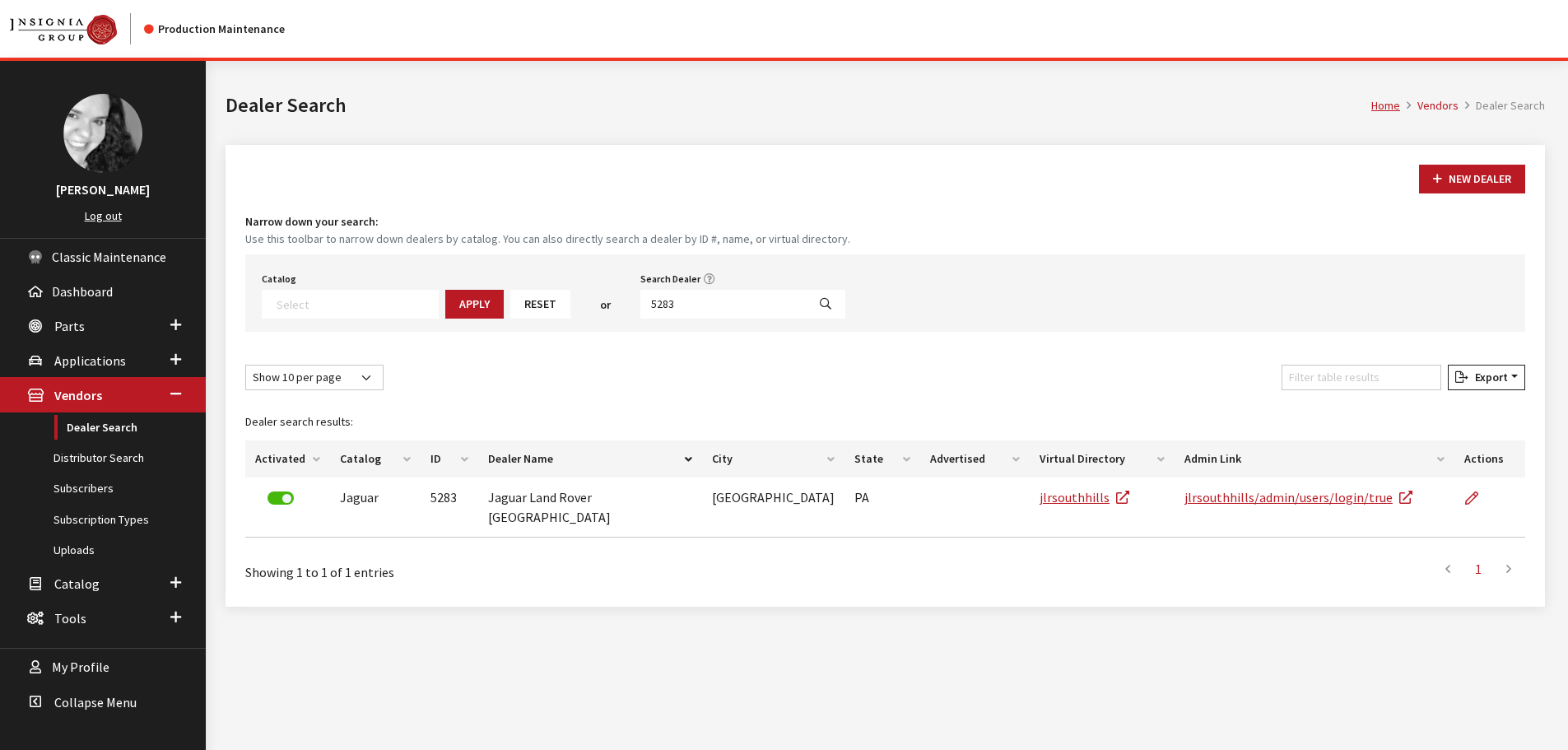
drag, startPoint x: 1457, startPoint y: 486, endPoint x: 1470, endPoint y: 523, distance: 39.2
click at [1470, 523] on div "Dealer search results: Activated Catalog ID Dealer Name City State Advertised V…" at bounding box center [884, 474] width 1300 height 154
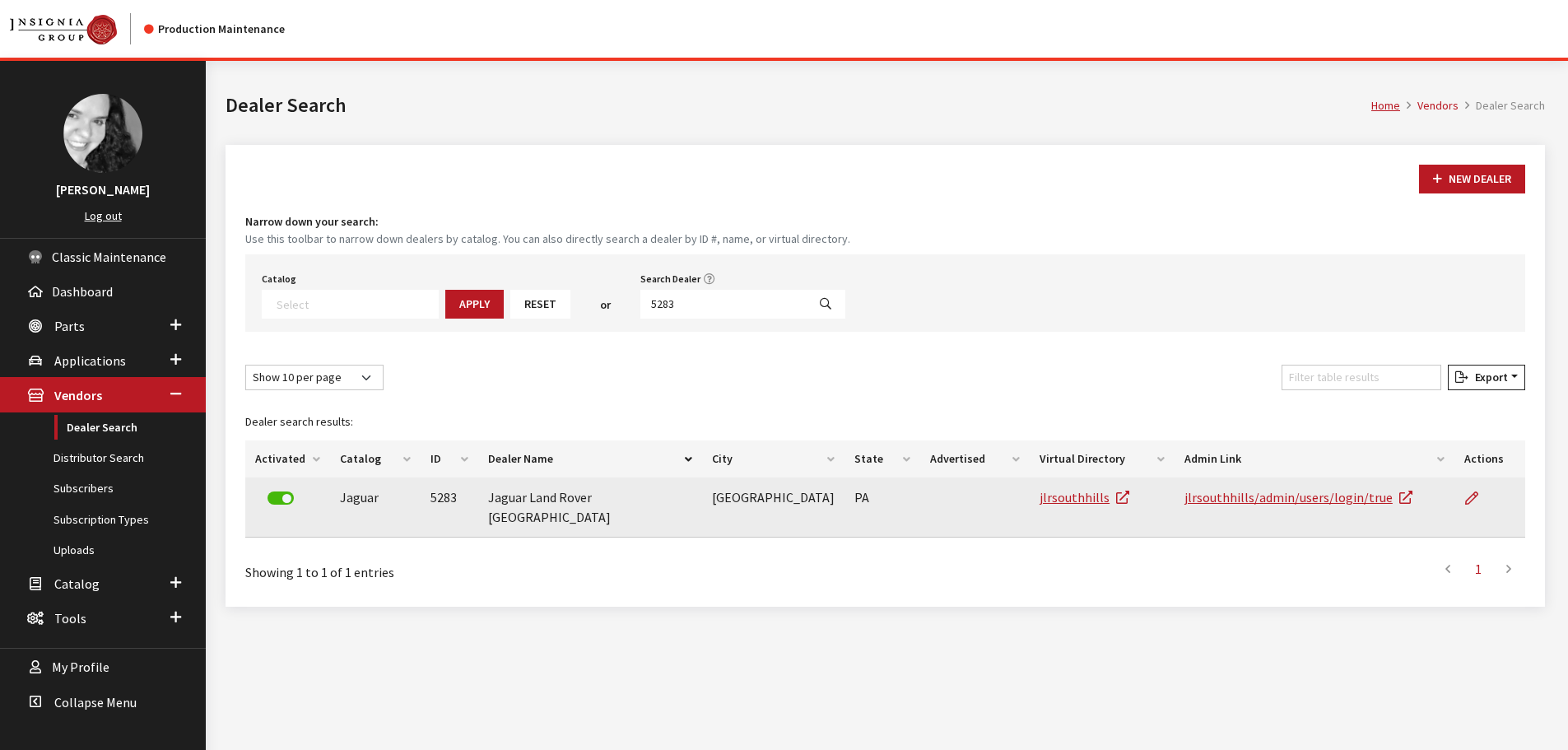
click at [1456, 493] on td at bounding box center [1490, 508] width 71 height 60
click at [1462, 493] on td at bounding box center [1490, 508] width 71 height 60
click at [1467, 494] on icon at bounding box center [1472, 499] width 14 height 14
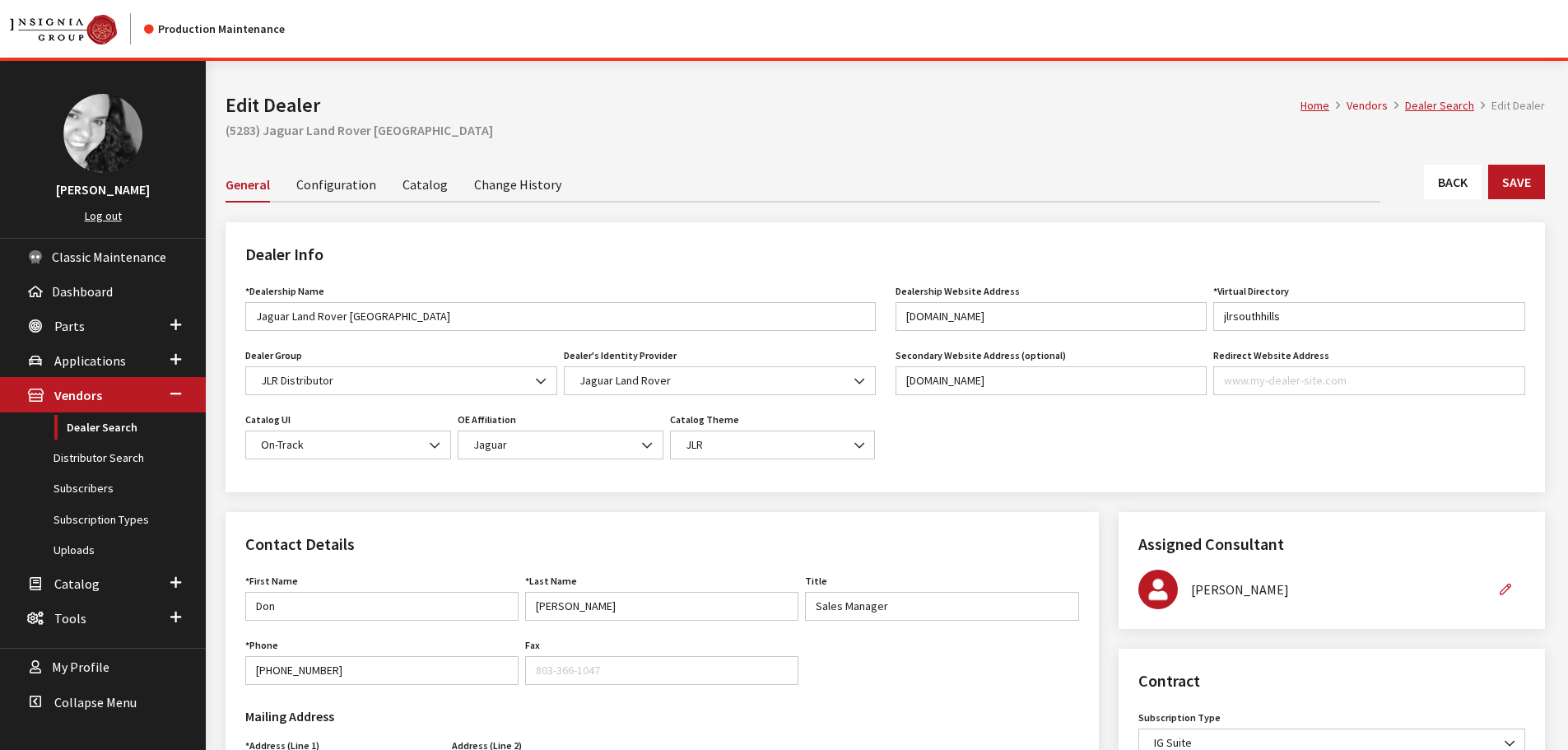
click at [1426, 193] on link "Back" at bounding box center [1453, 181] width 58 height 34
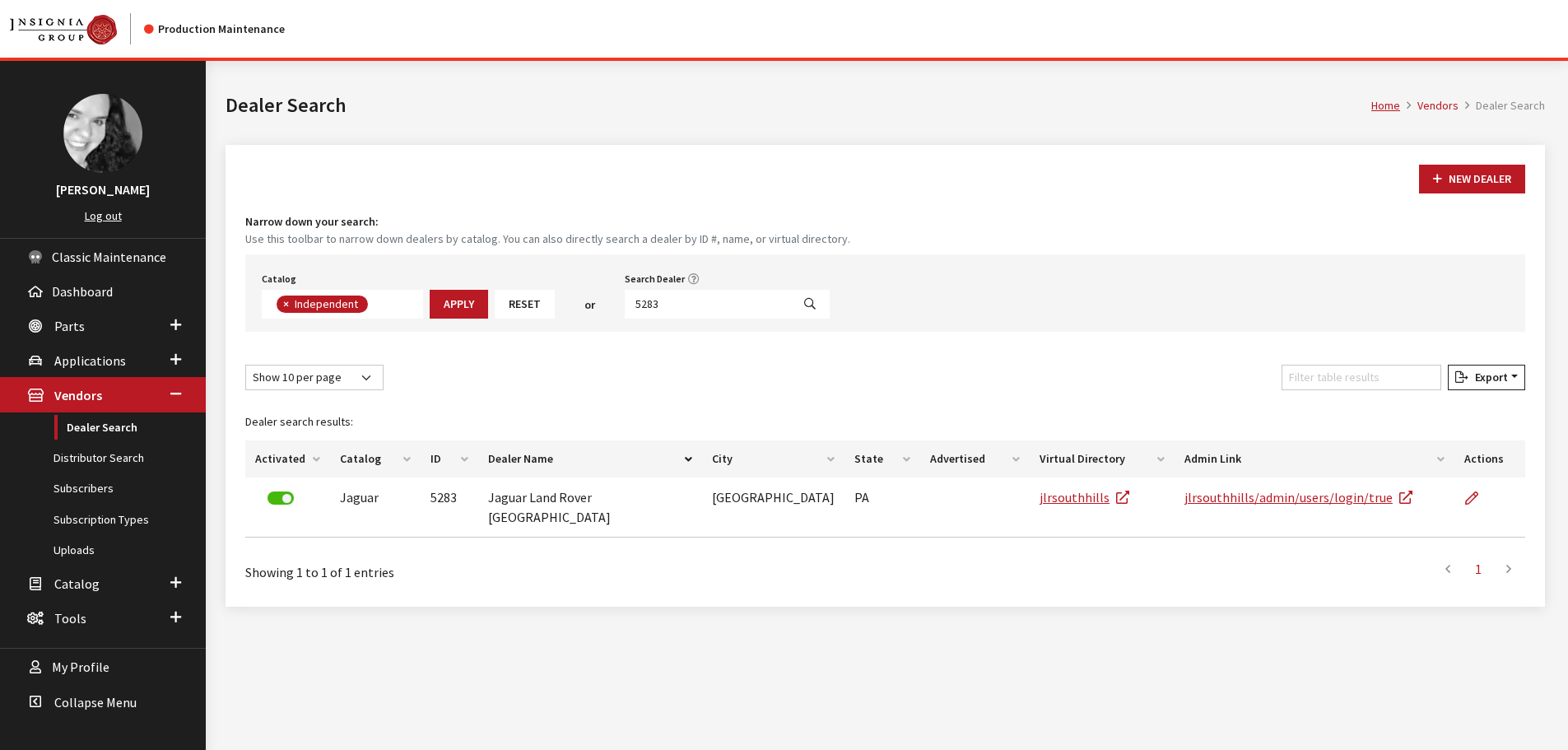
scroll to position [120, 0]
click at [732, 289] on div "Search Dealer 5283" at bounding box center [726, 293] width 212 height 51
click at [738, 307] on input "5283" at bounding box center [708, 304] width 167 height 29
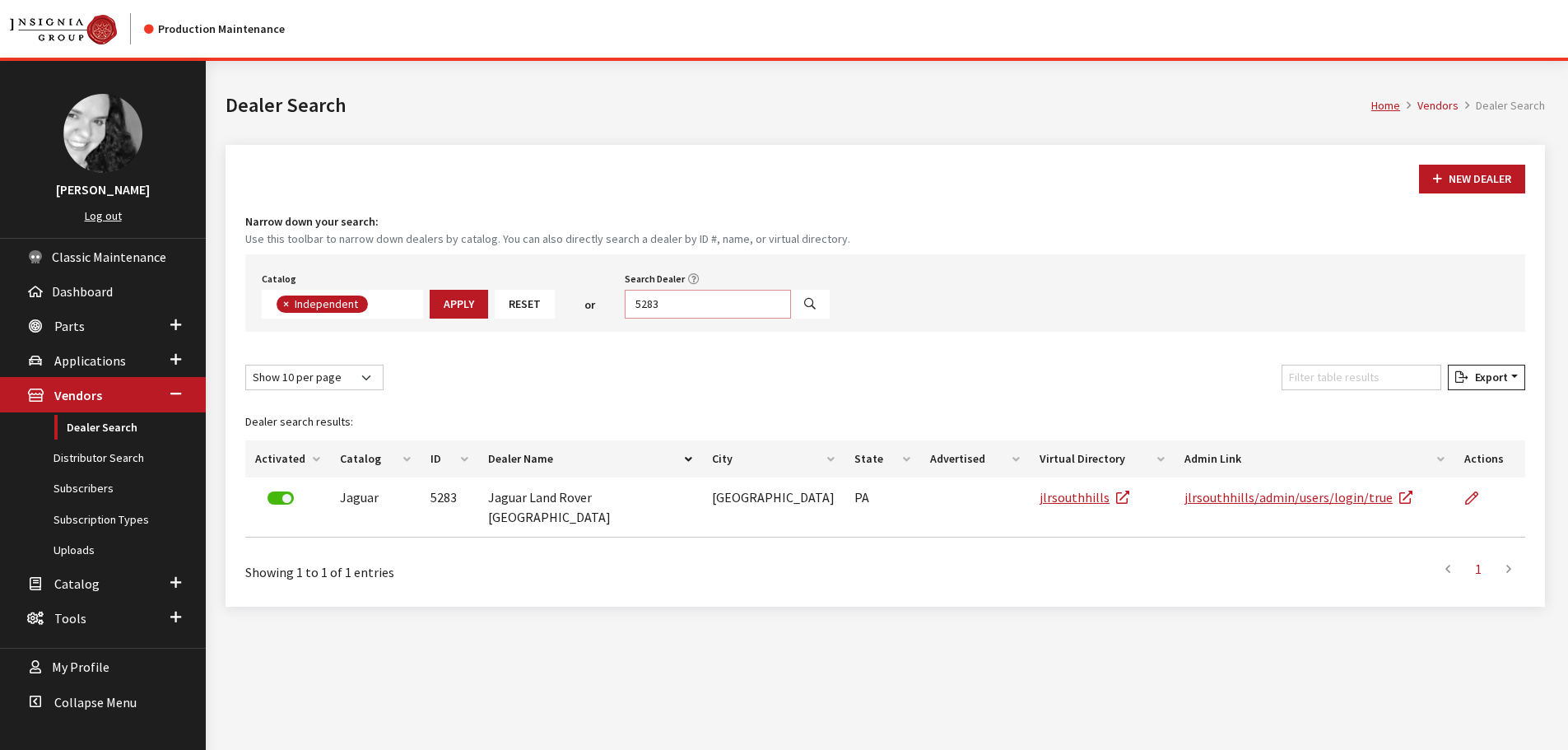
click at [738, 307] on input "5283" at bounding box center [708, 304] width 167 height 29
type input "5282"
select select
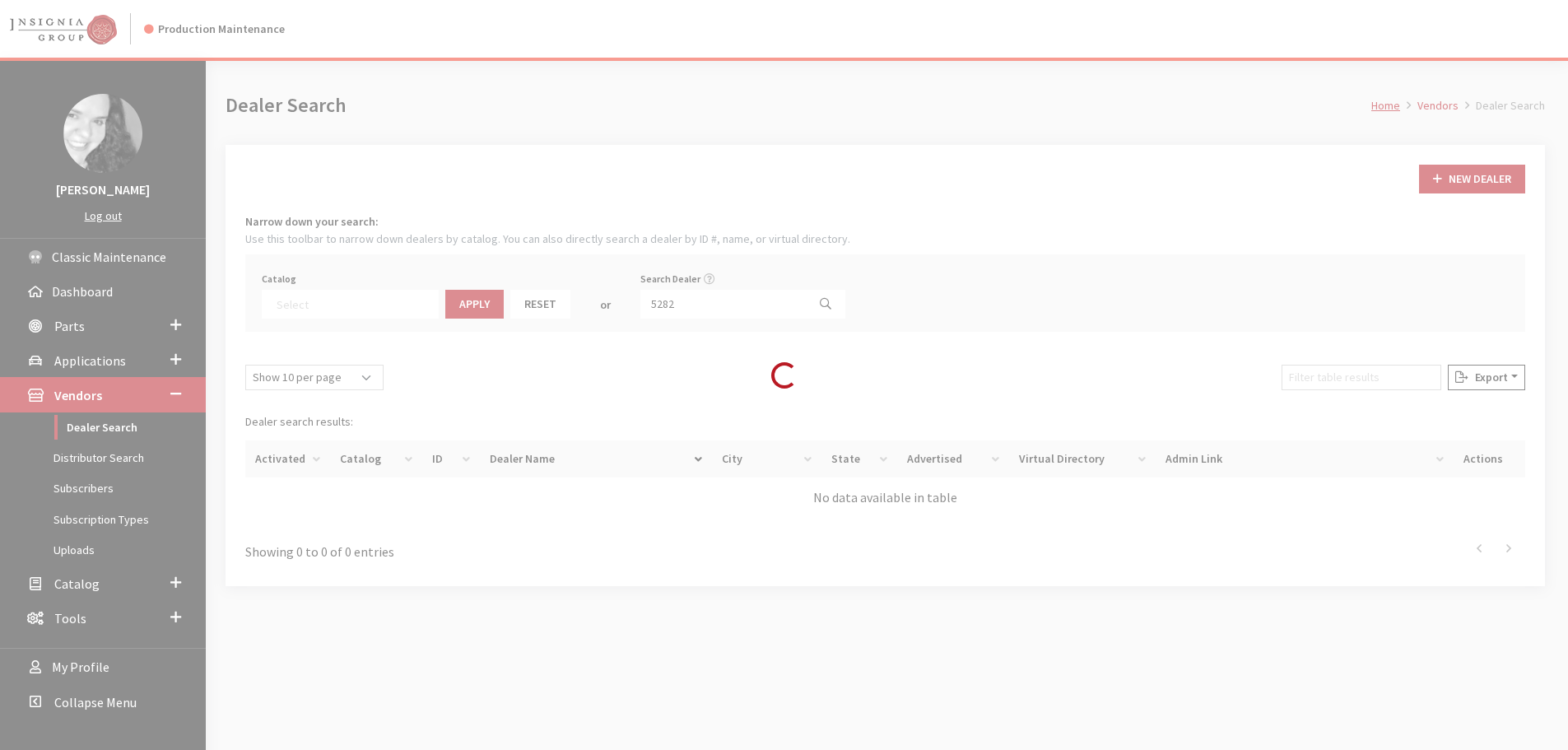
scroll to position [172, 0]
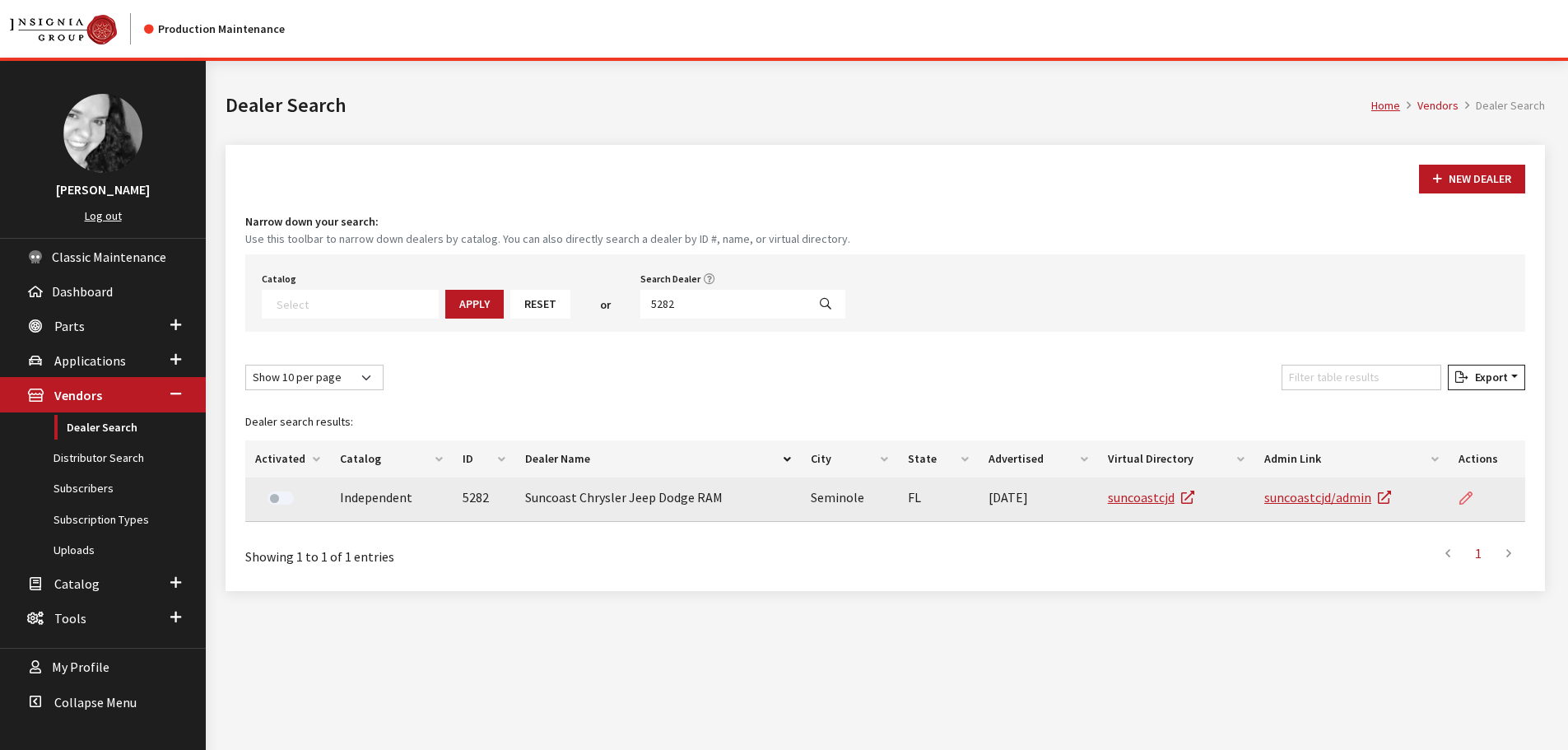
click at [1478, 502] on link at bounding box center [1472, 498] width 28 height 41
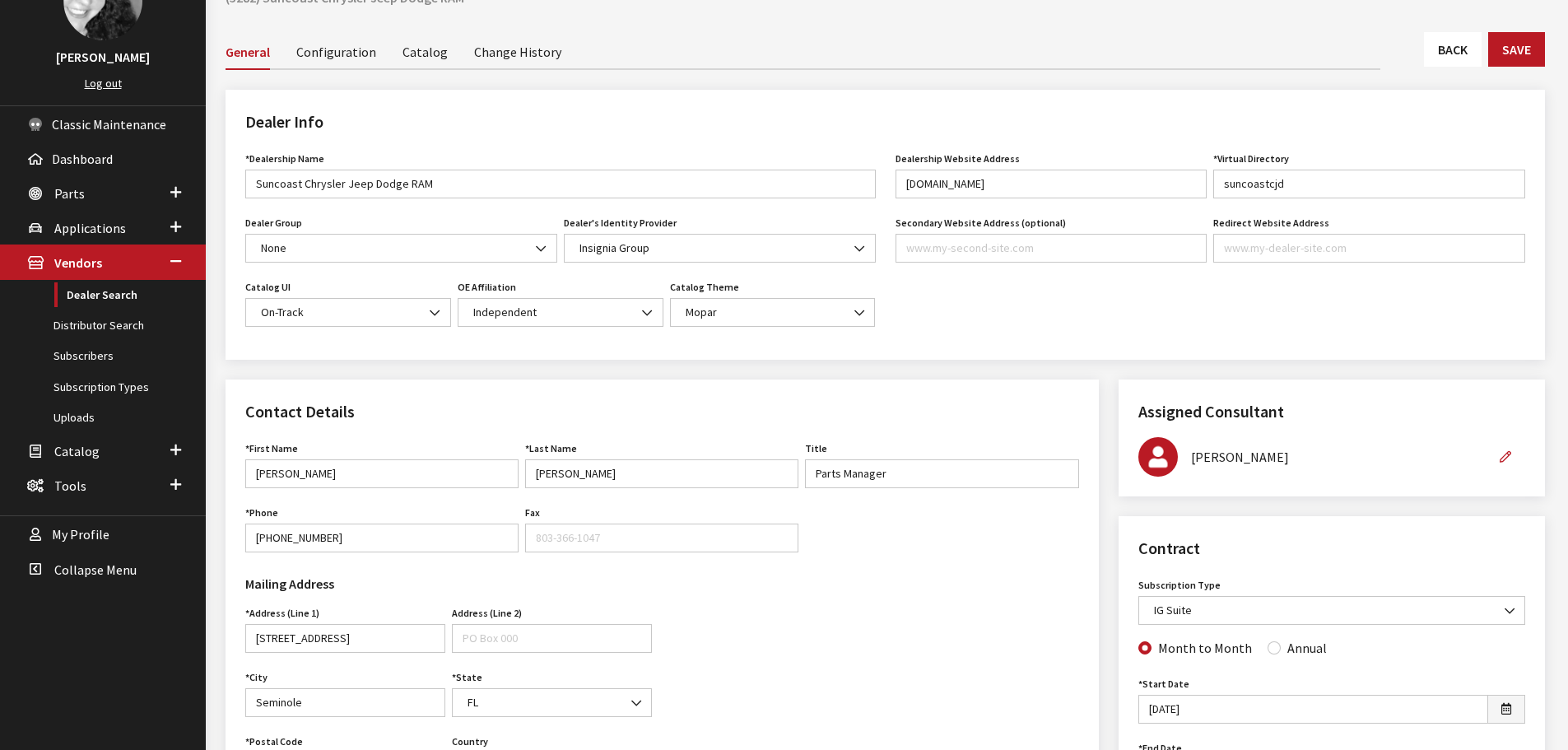
scroll to position [82, 0]
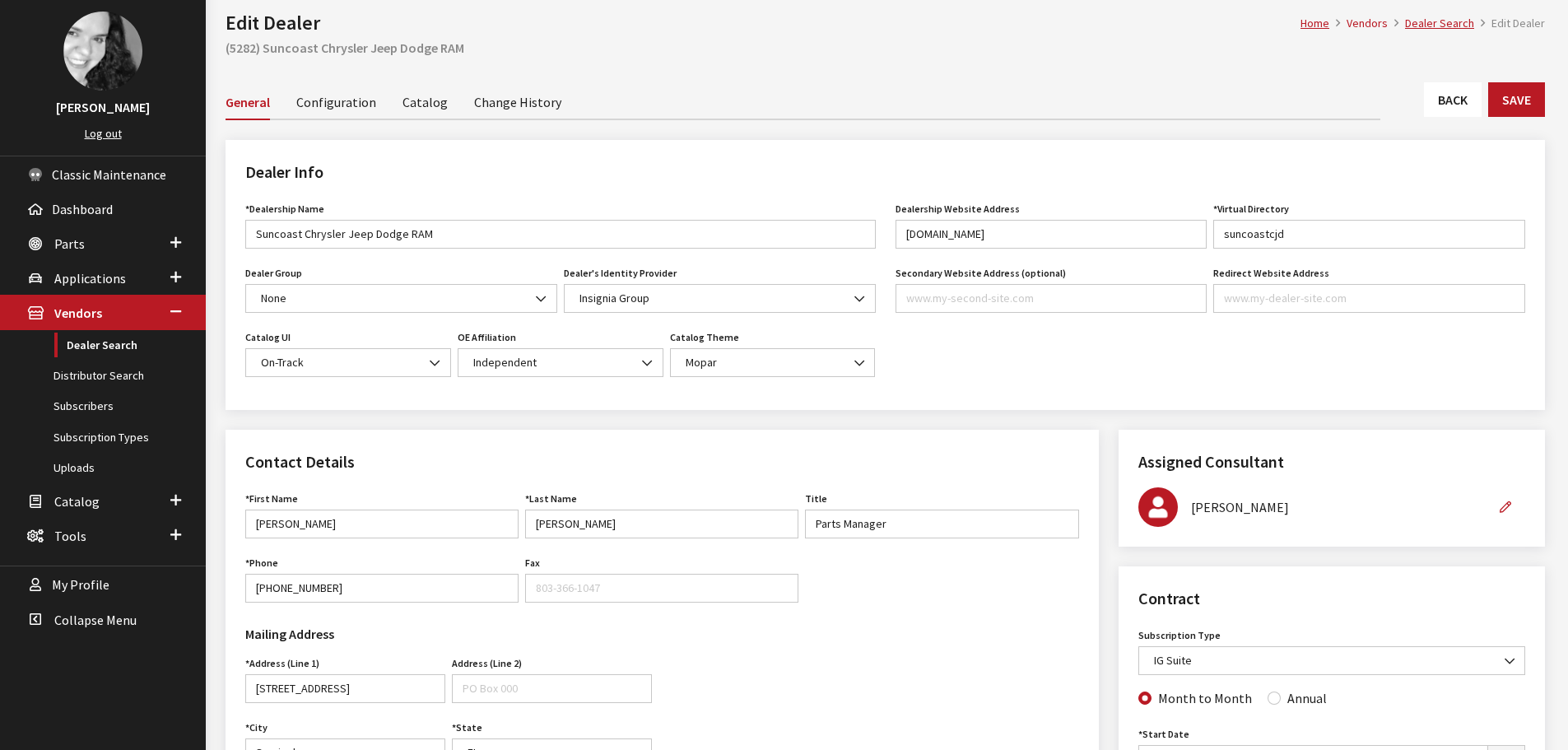
click at [1450, 114] on link "Back" at bounding box center [1453, 99] width 58 height 34
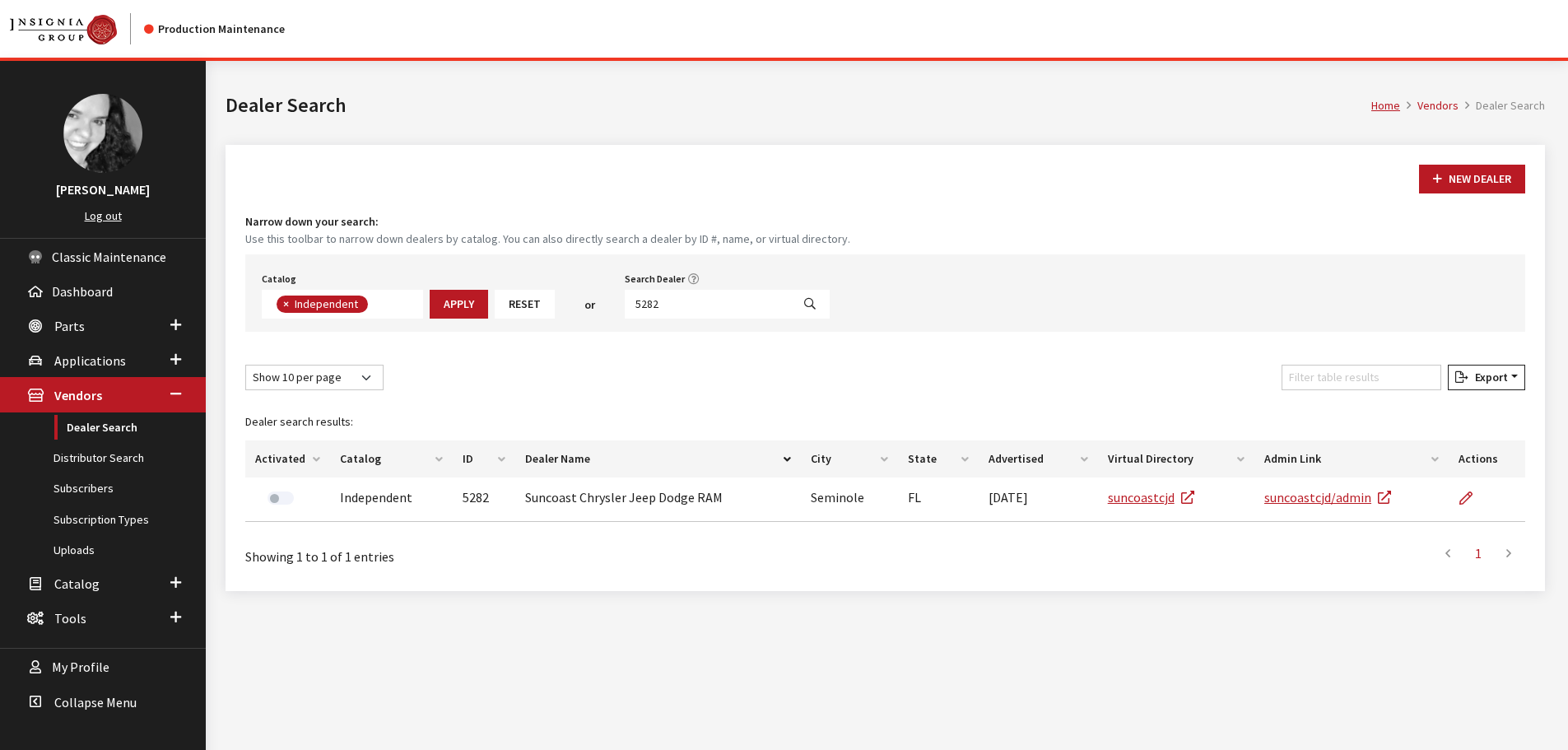
scroll to position [120, 0]
click at [734, 298] on input "5282" at bounding box center [708, 304] width 167 height 29
type input "2345"
select select
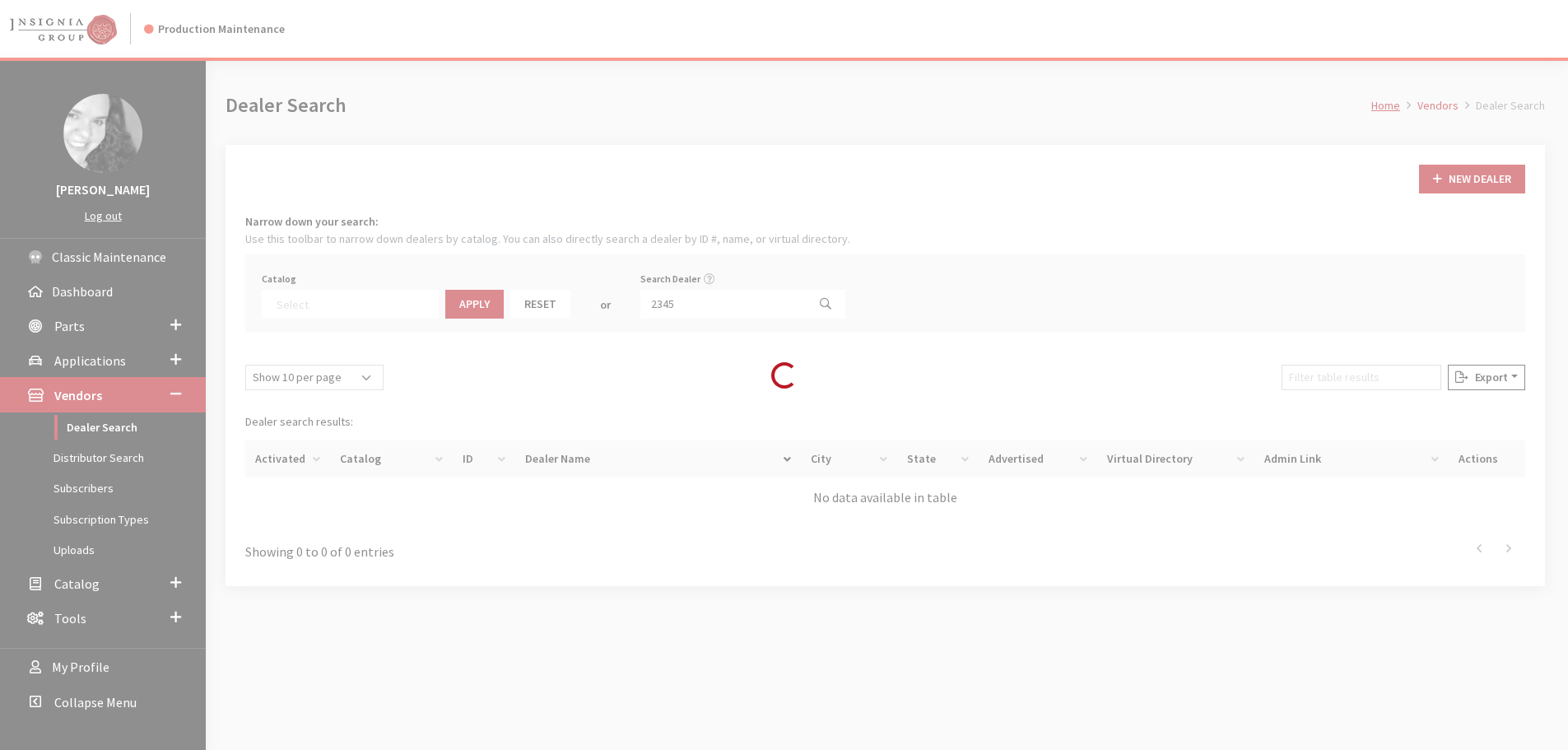
scroll to position [172, 0]
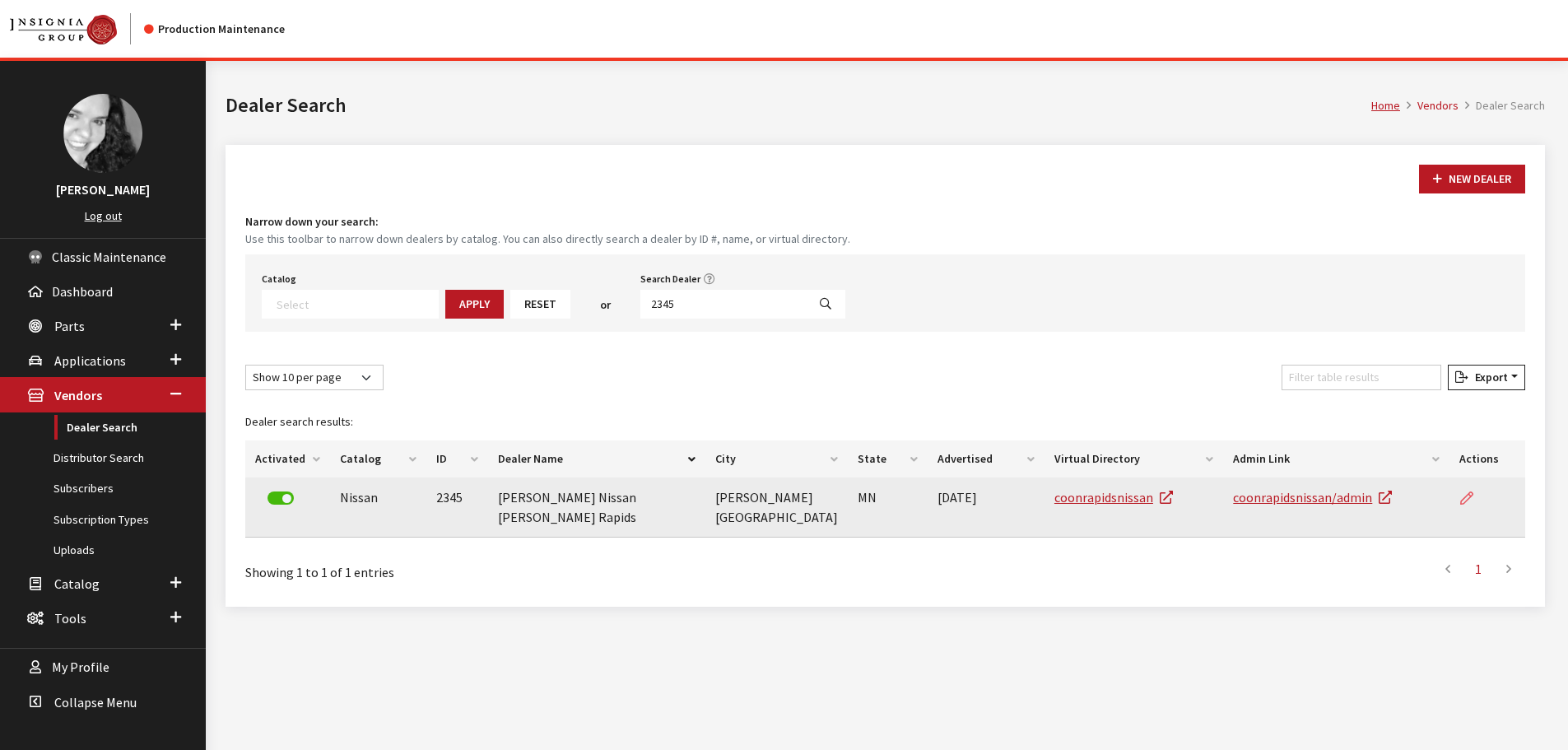
click at [1470, 497] on icon at bounding box center [1468, 499] width 14 height 14
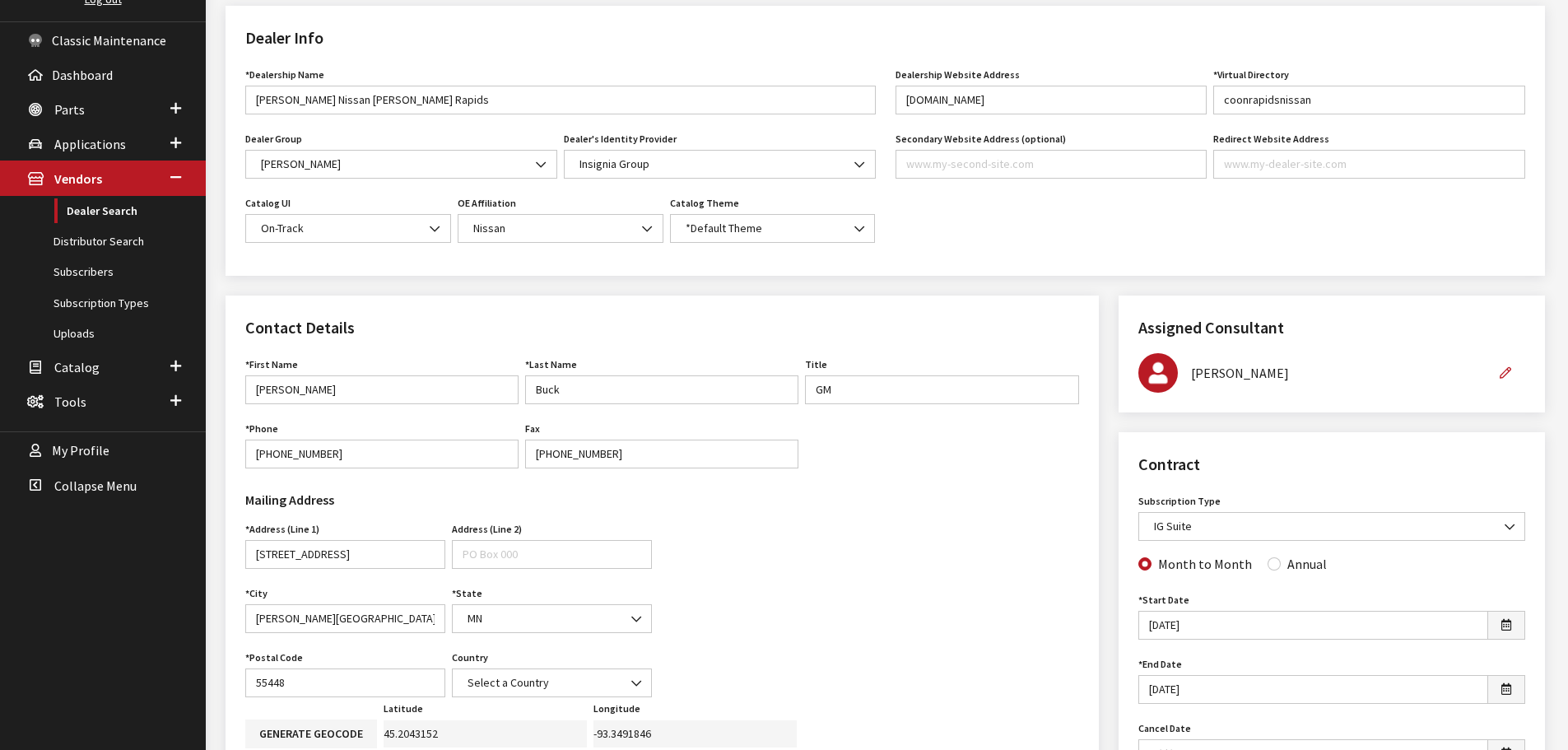
scroll to position [165, 0]
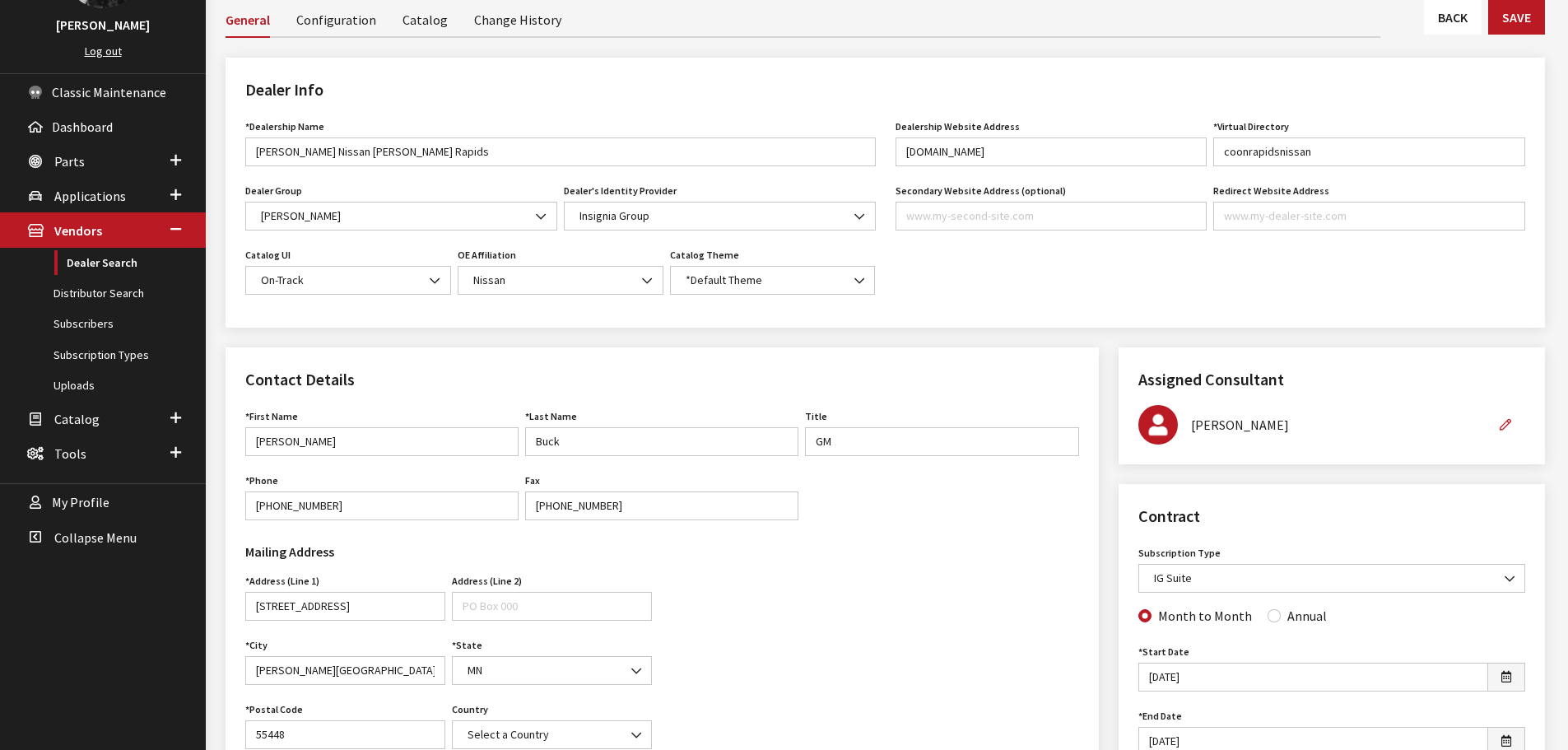
click at [1426, 17] on link "Back" at bounding box center [1453, 17] width 58 height 34
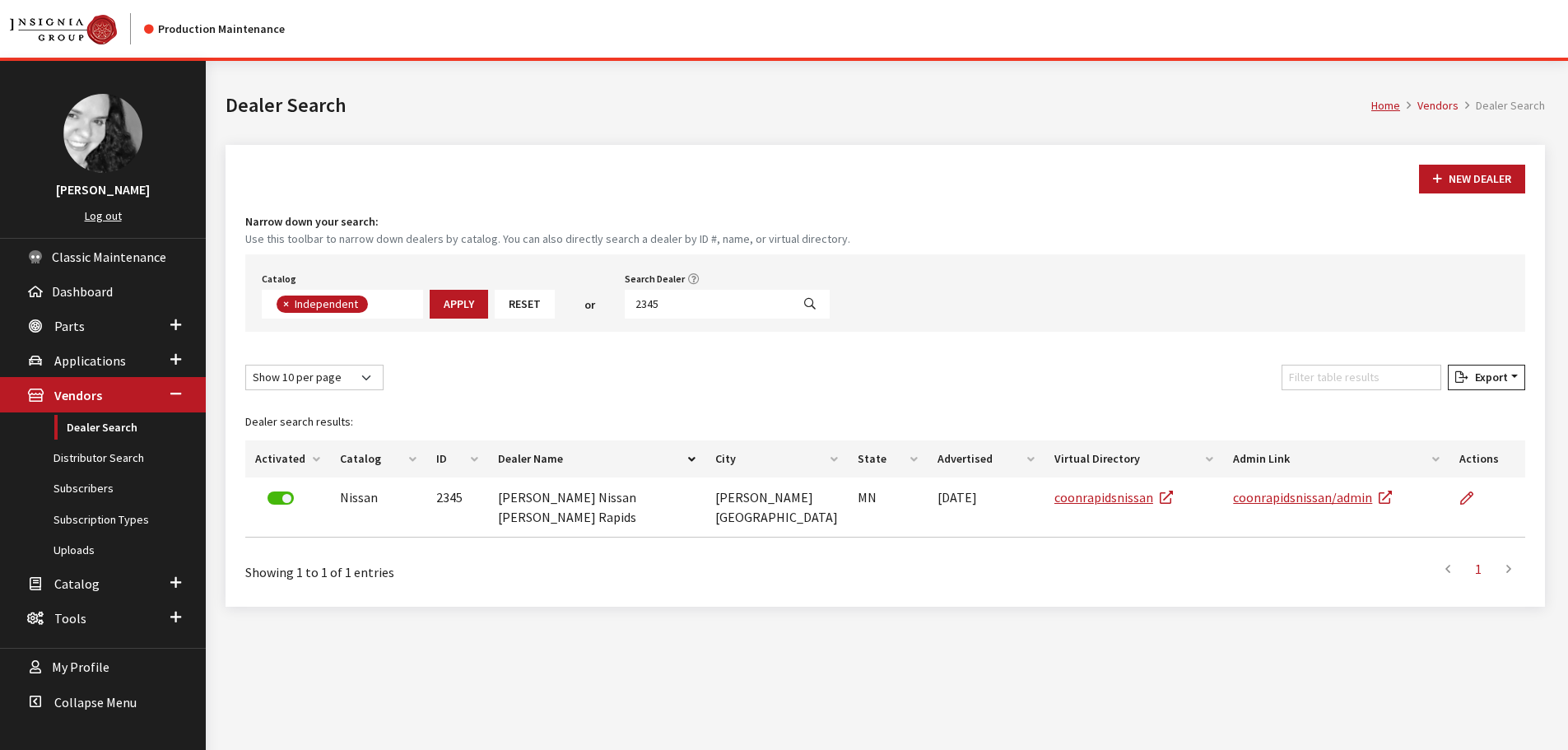
scroll to position [120, 0]
click at [673, 309] on input "2345" at bounding box center [708, 304] width 167 height 29
type input "5281"
select select
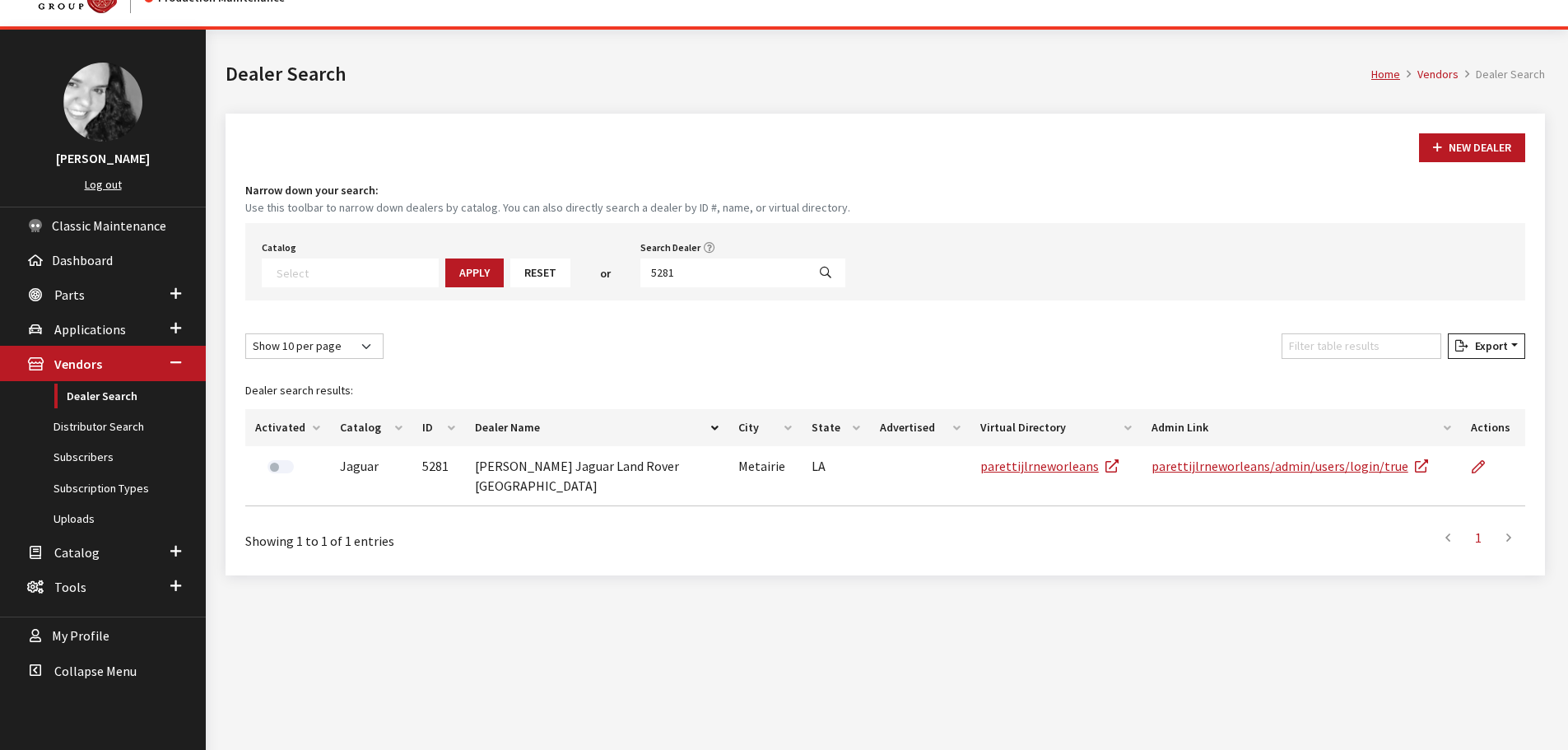
scroll to position [60, 0]
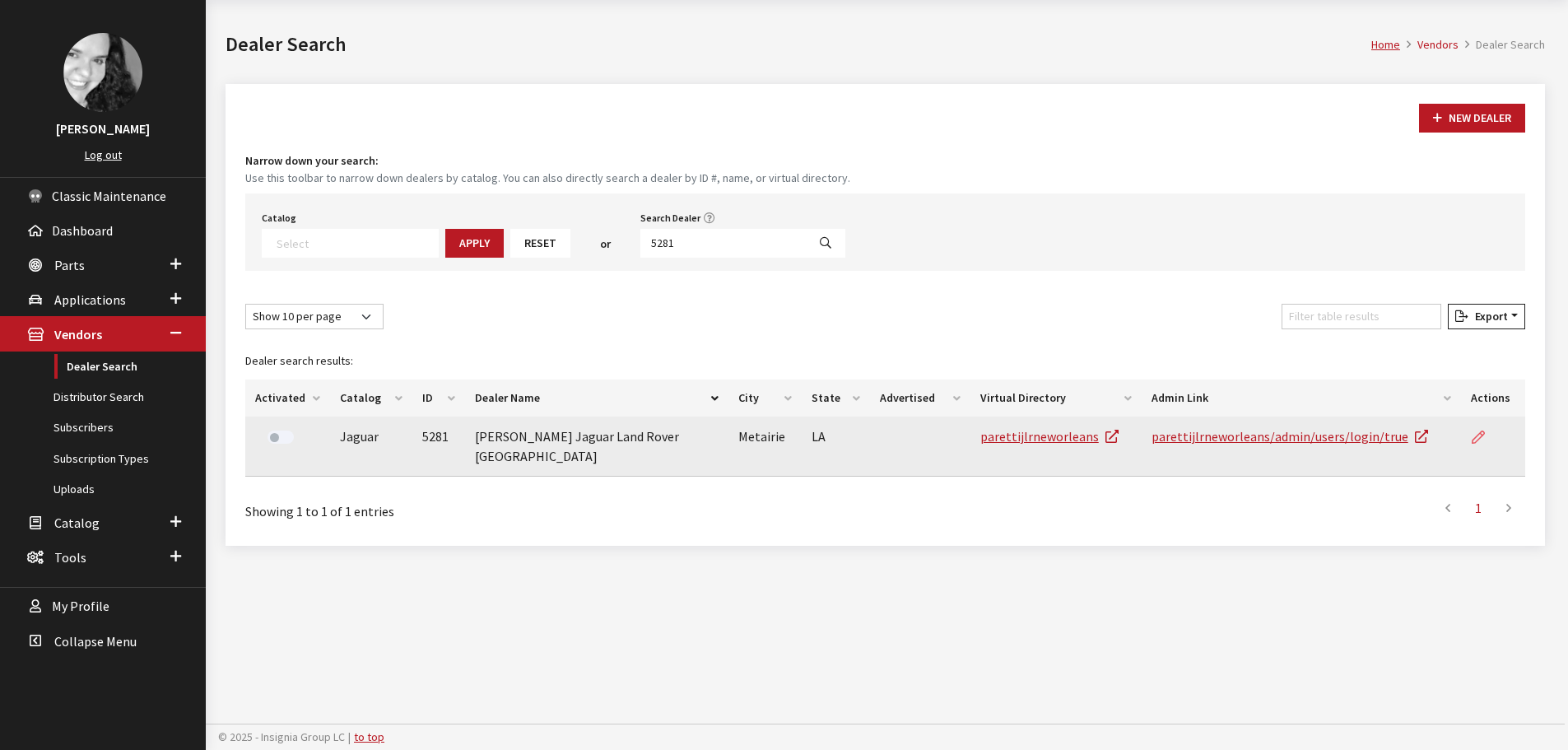
click at [1477, 437] on icon at bounding box center [1479, 438] width 14 height 14
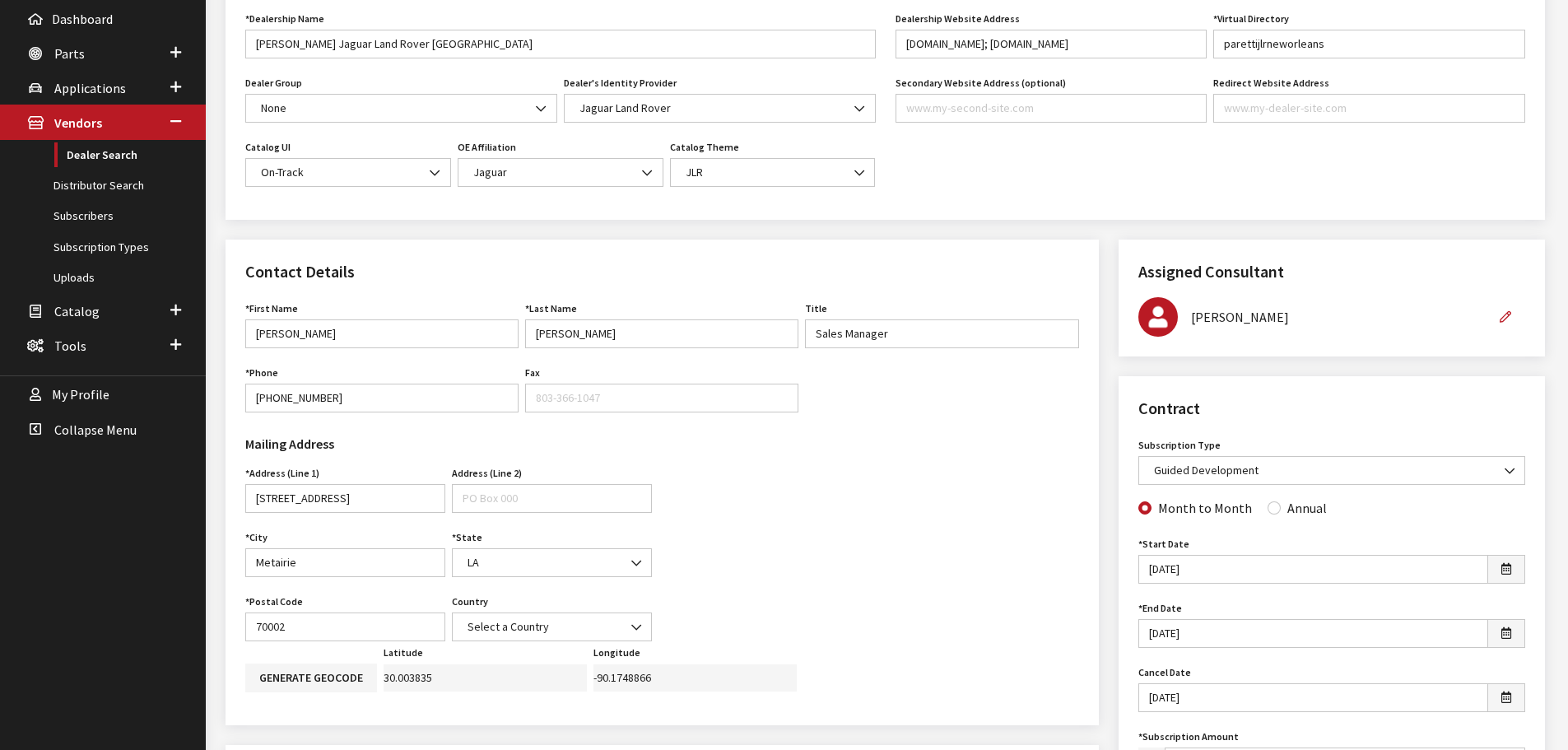
scroll to position [165, 0]
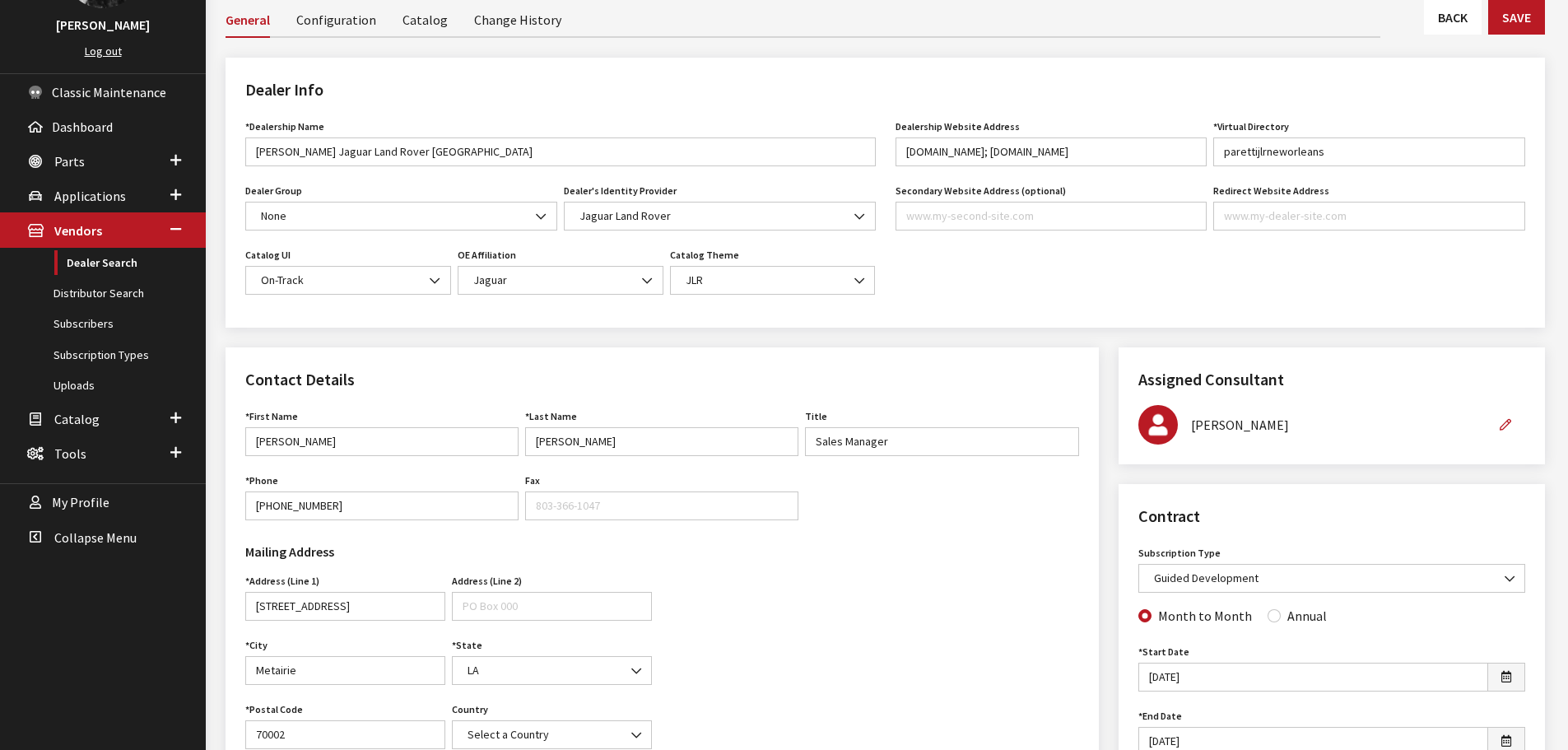
click at [1454, 23] on link "Back" at bounding box center [1453, 17] width 58 height 34
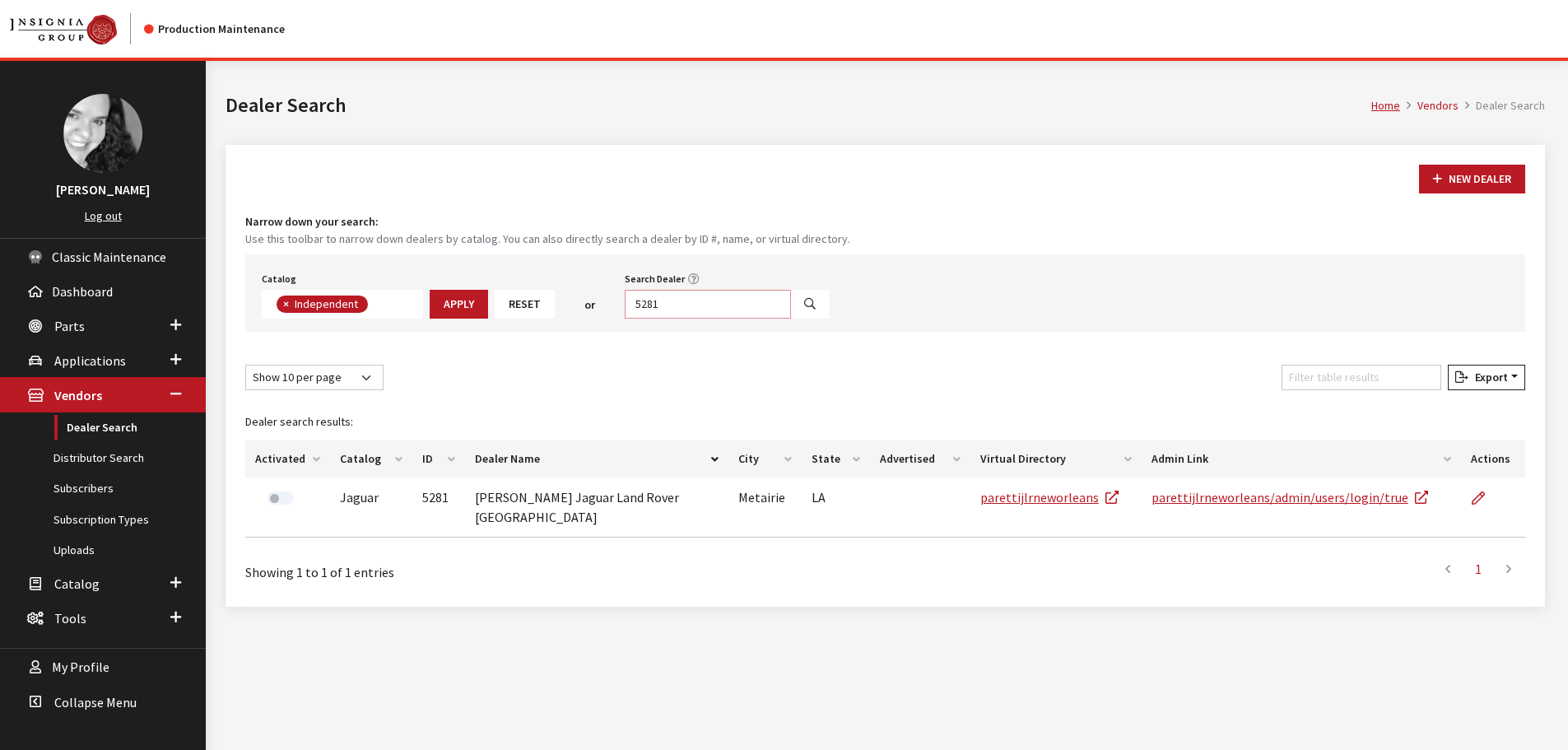
click at [721, 312] on input "5281" at bounding box center [708, 304] width 167 height 29
type input "2"
type input "5280"
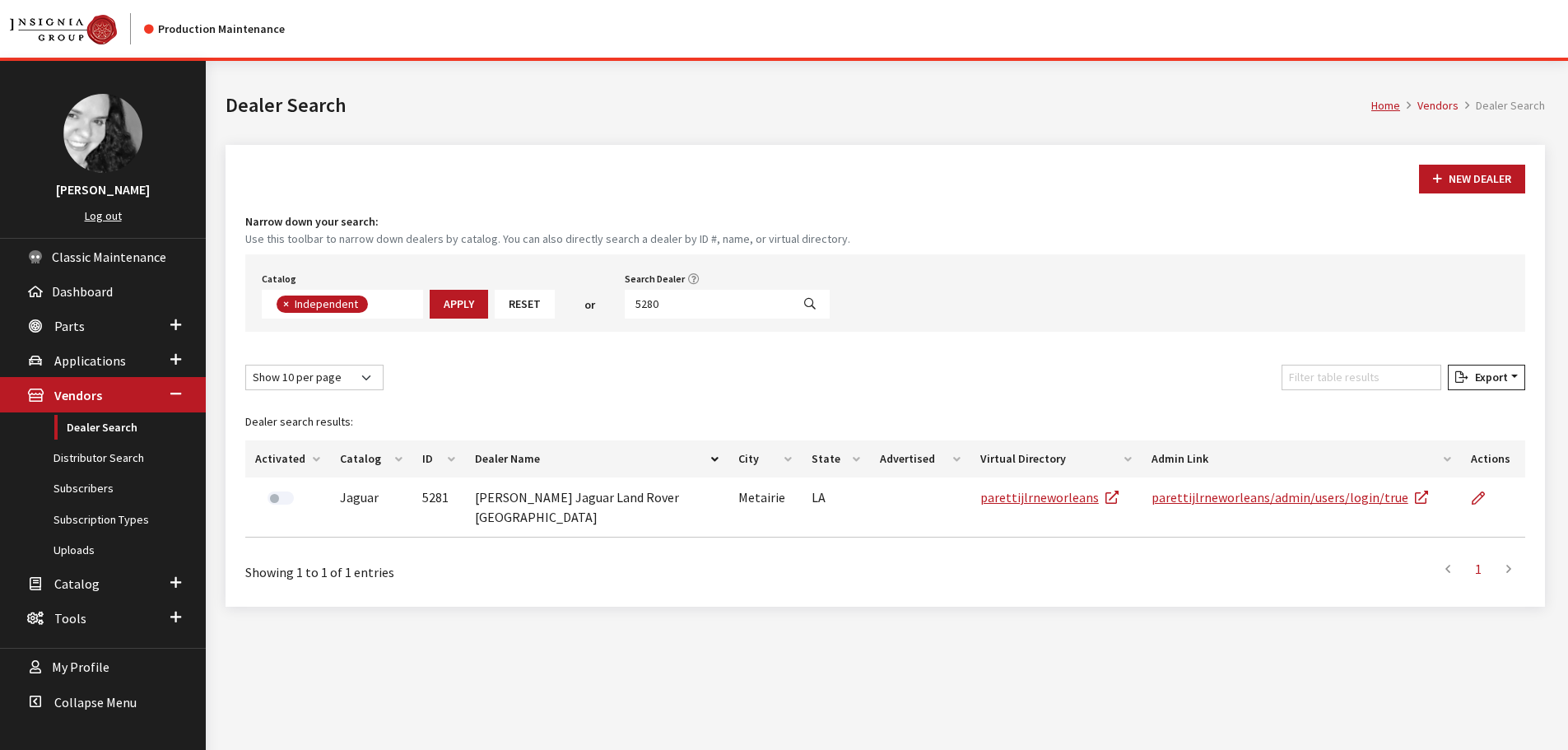
select select
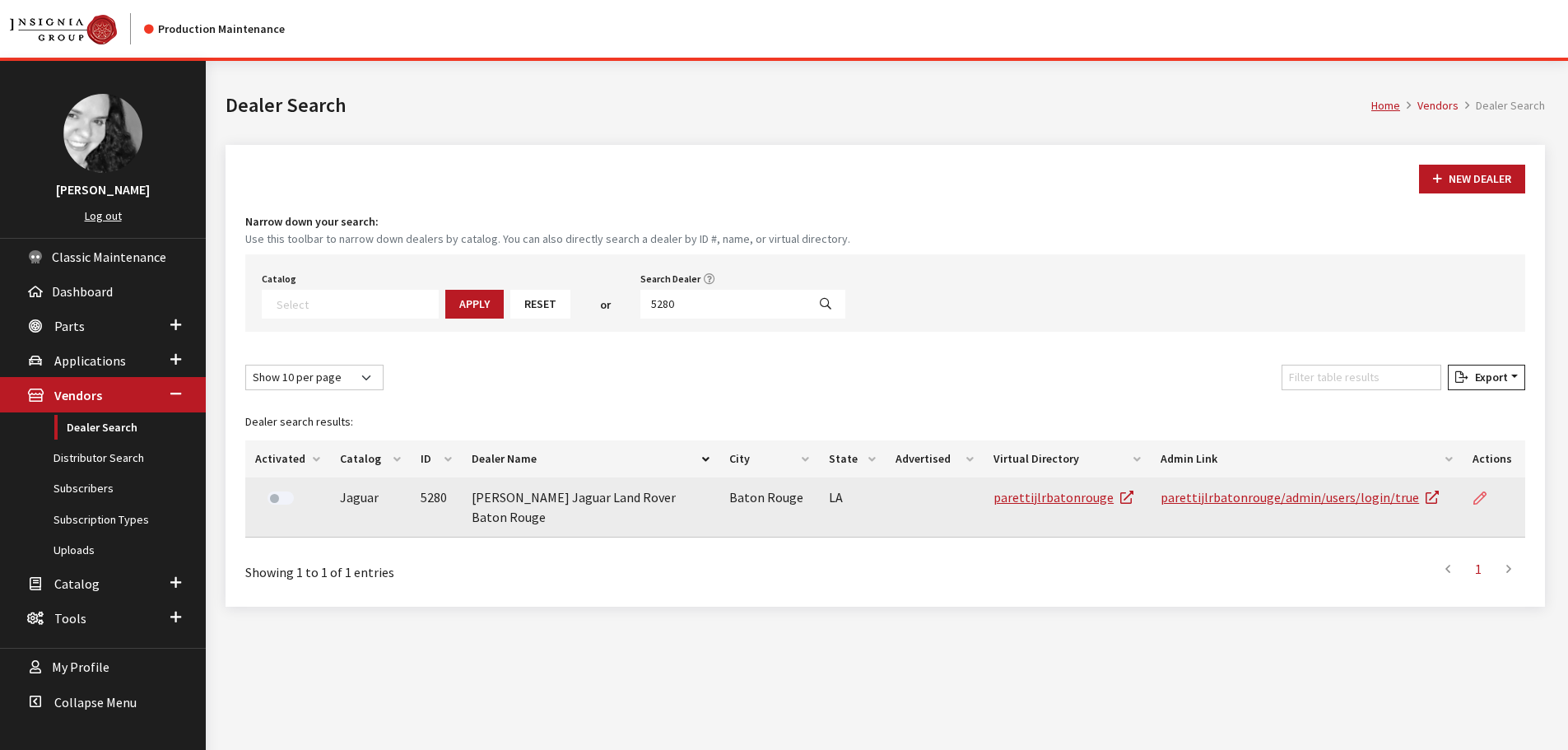
click at [1493, 494] on link at bounding box center [1487, 498] width 28 height 41
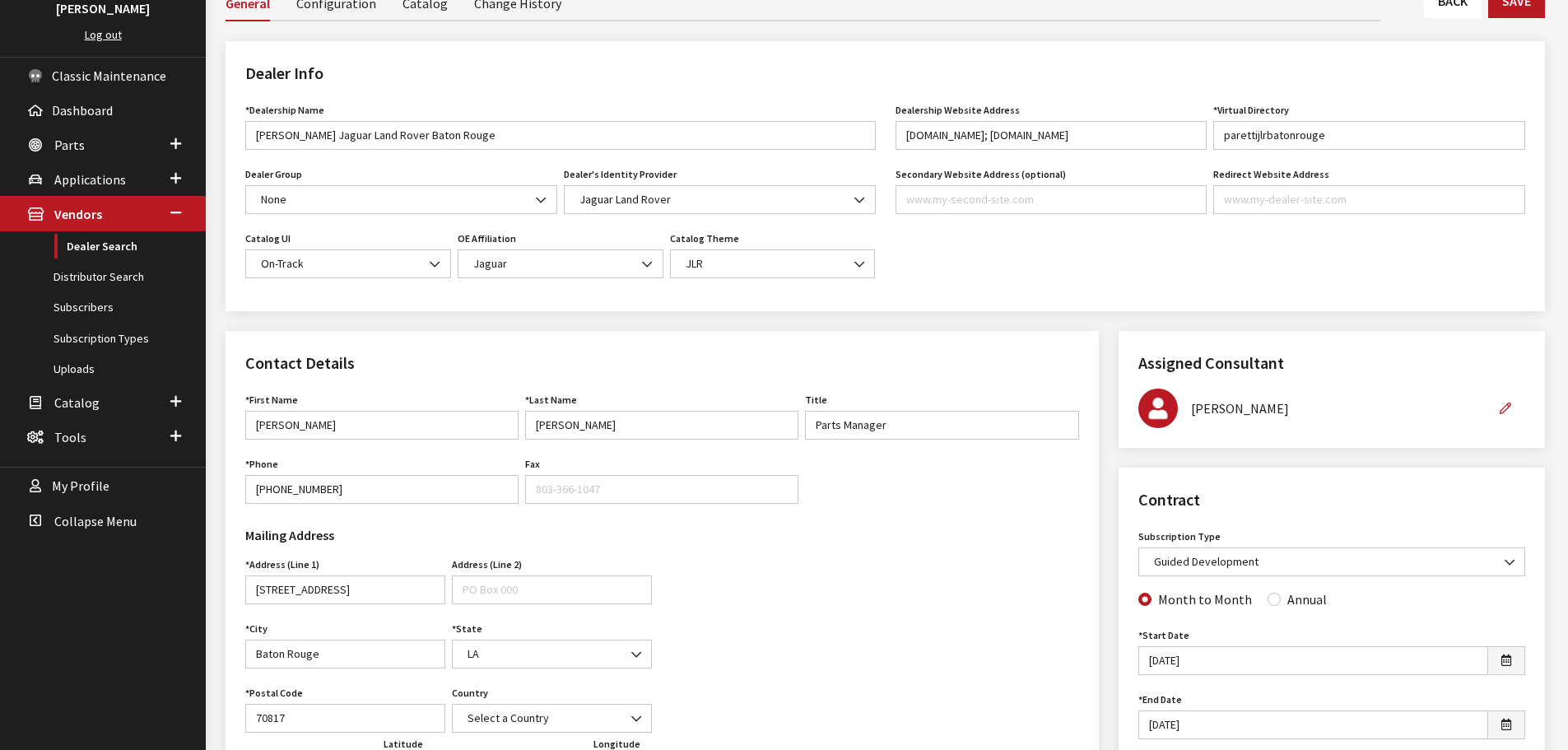
scroll to position [165, 0]
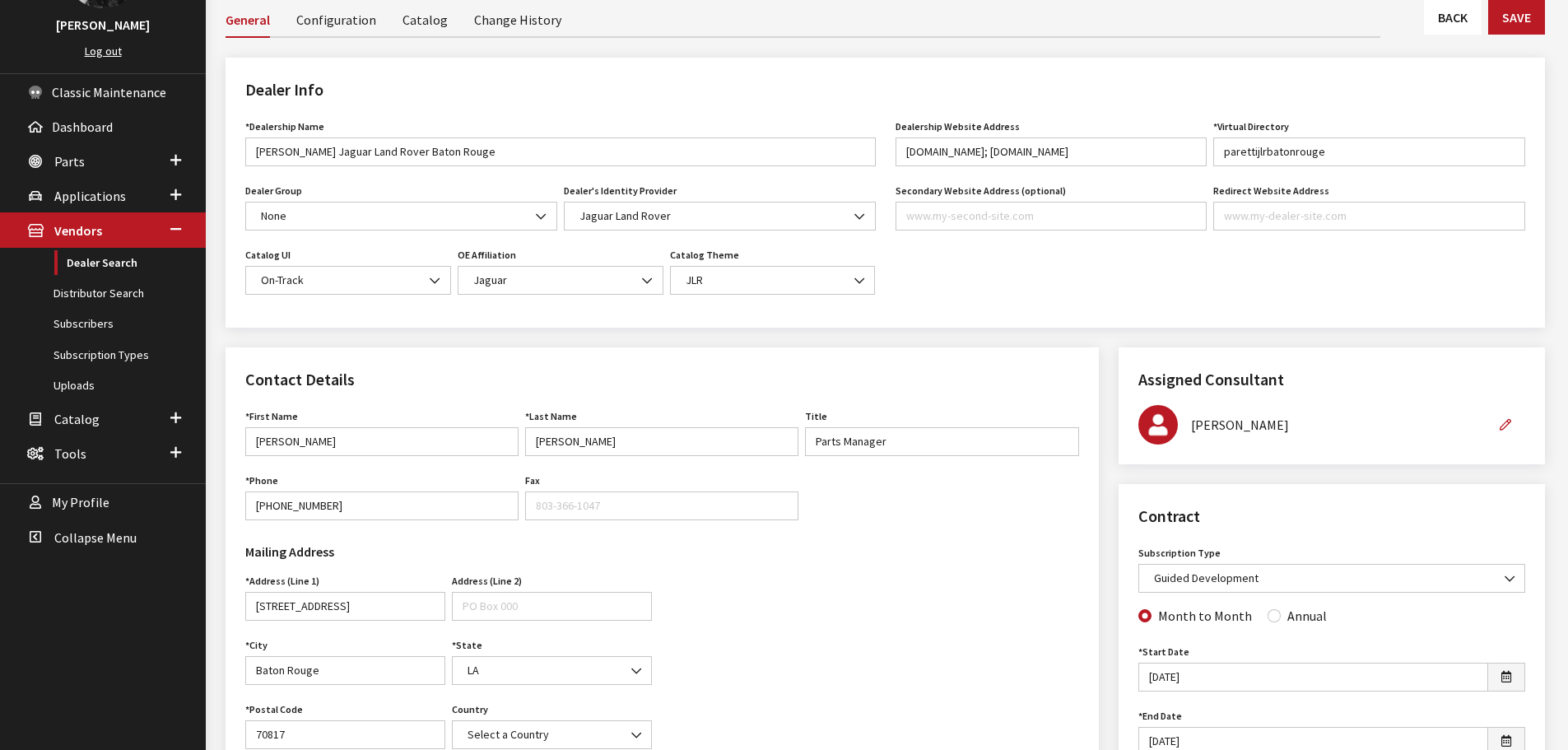
click at [1445, 14] on link "Back" at bounding box center [1453, 17] width 58 height 34
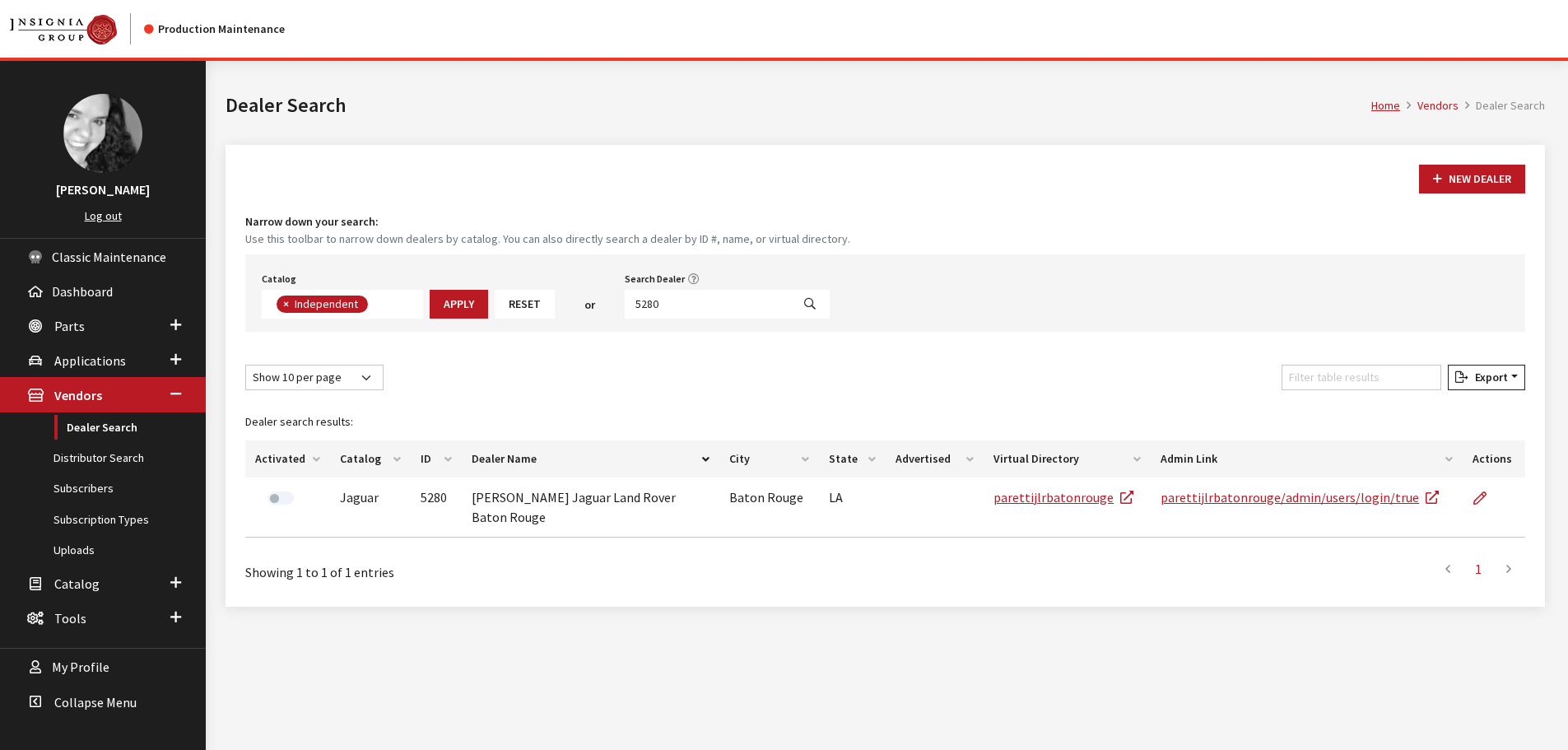
scroll to position [120, 0]
click at [685, 309] on input "5280" at bounding box center [708, 304] width 167 height 29
type input "5274"
select select
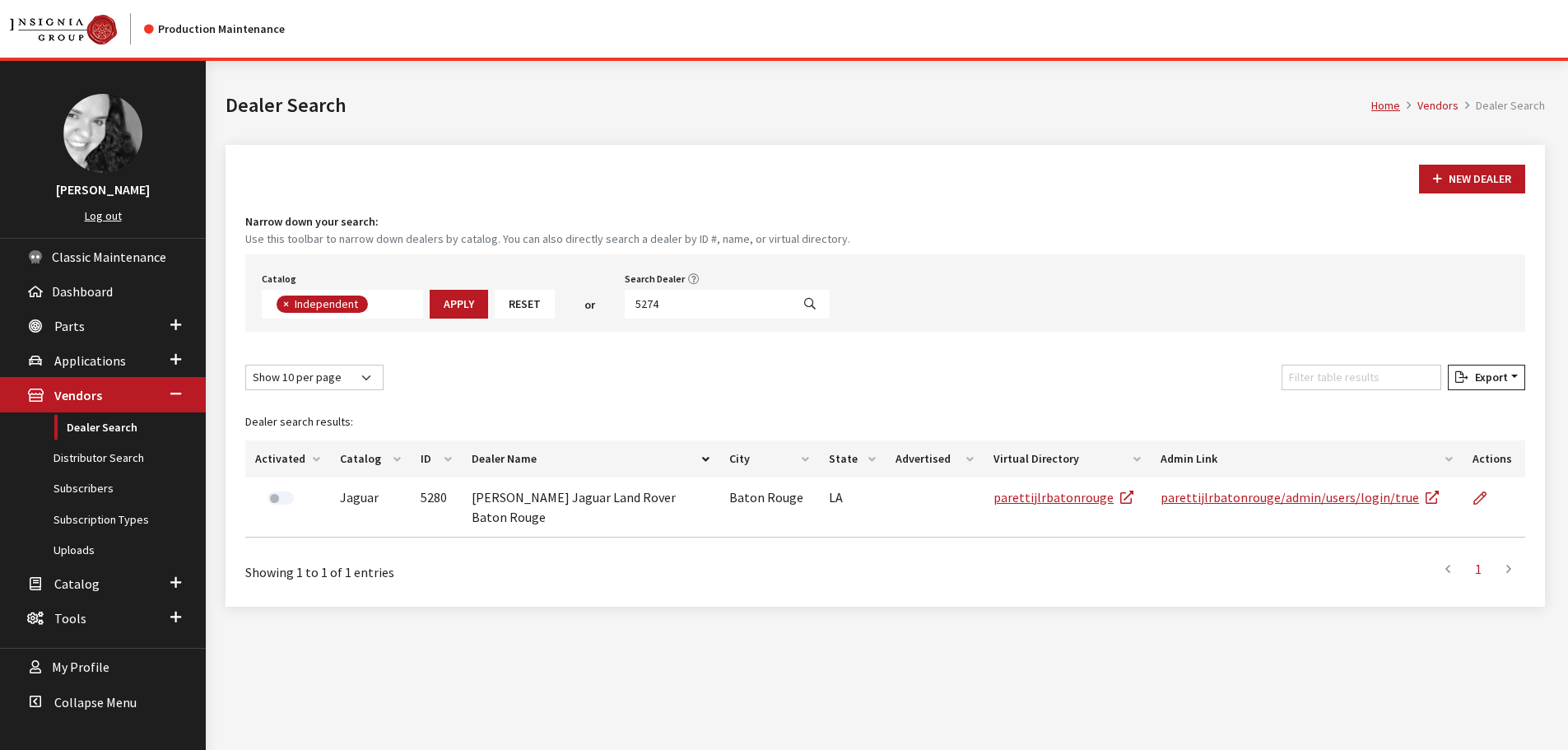
scroll to position [172, 0]
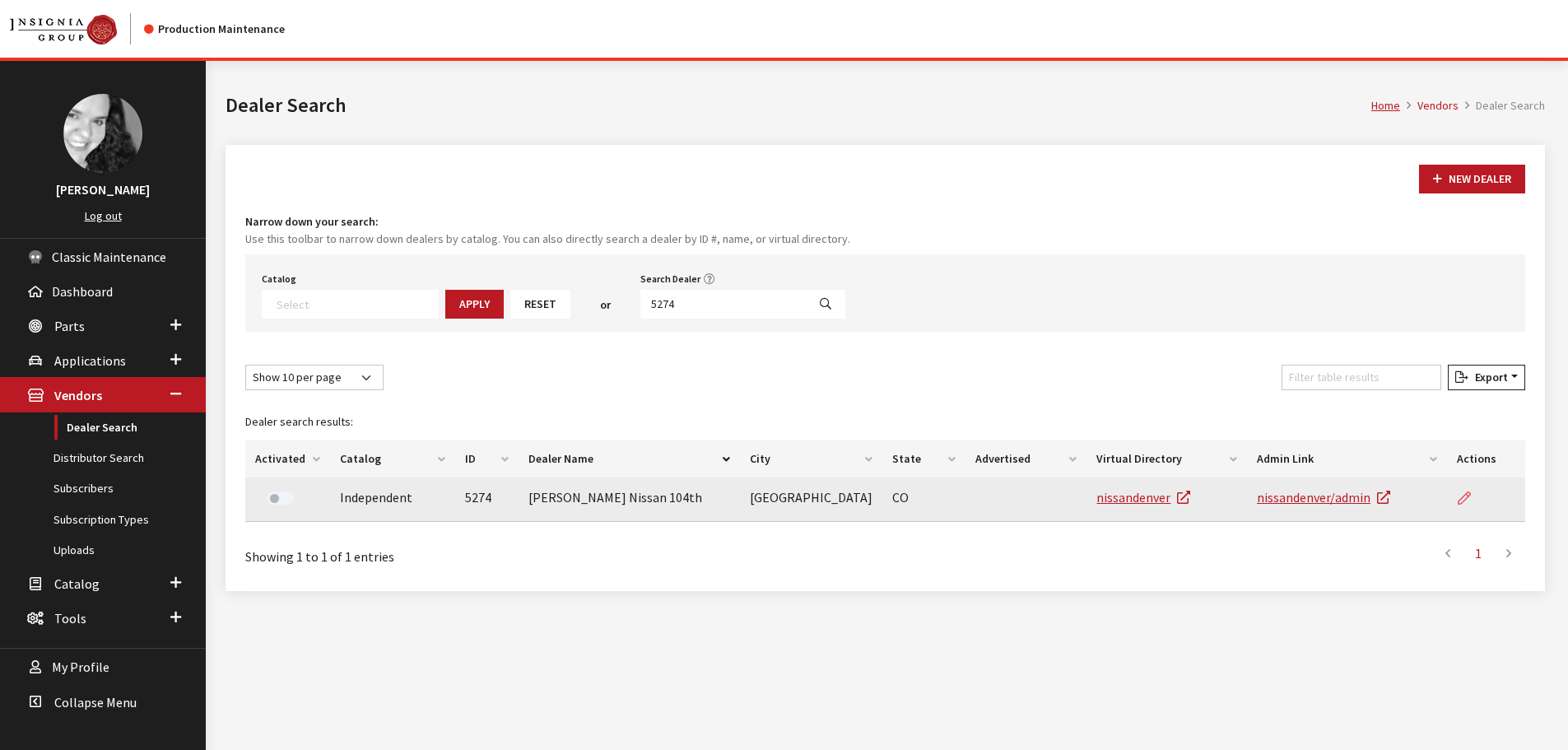
click at [1458, 499] on icon at bounding box center [1465, 499] width 14 height 14
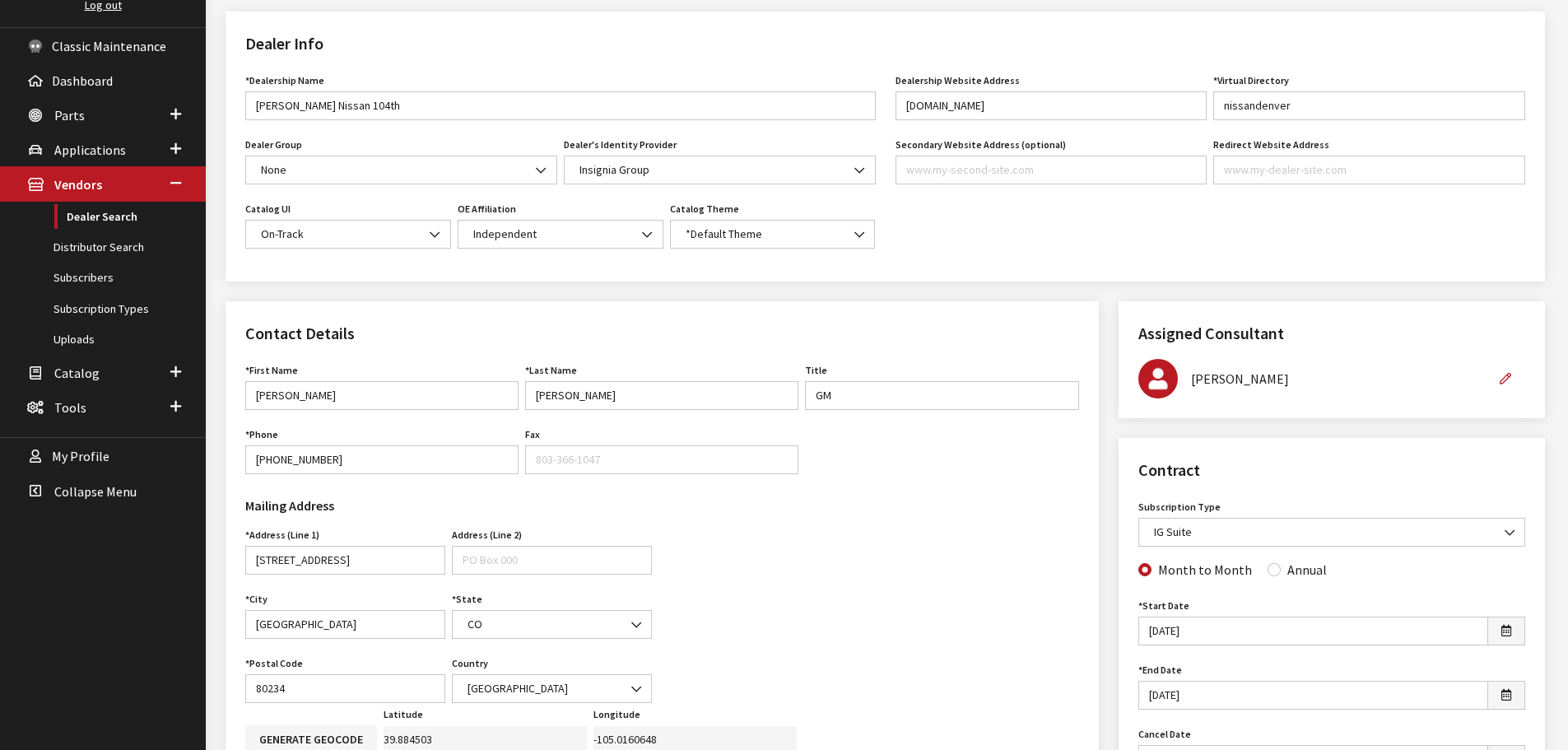
scroll to position [165, 0]
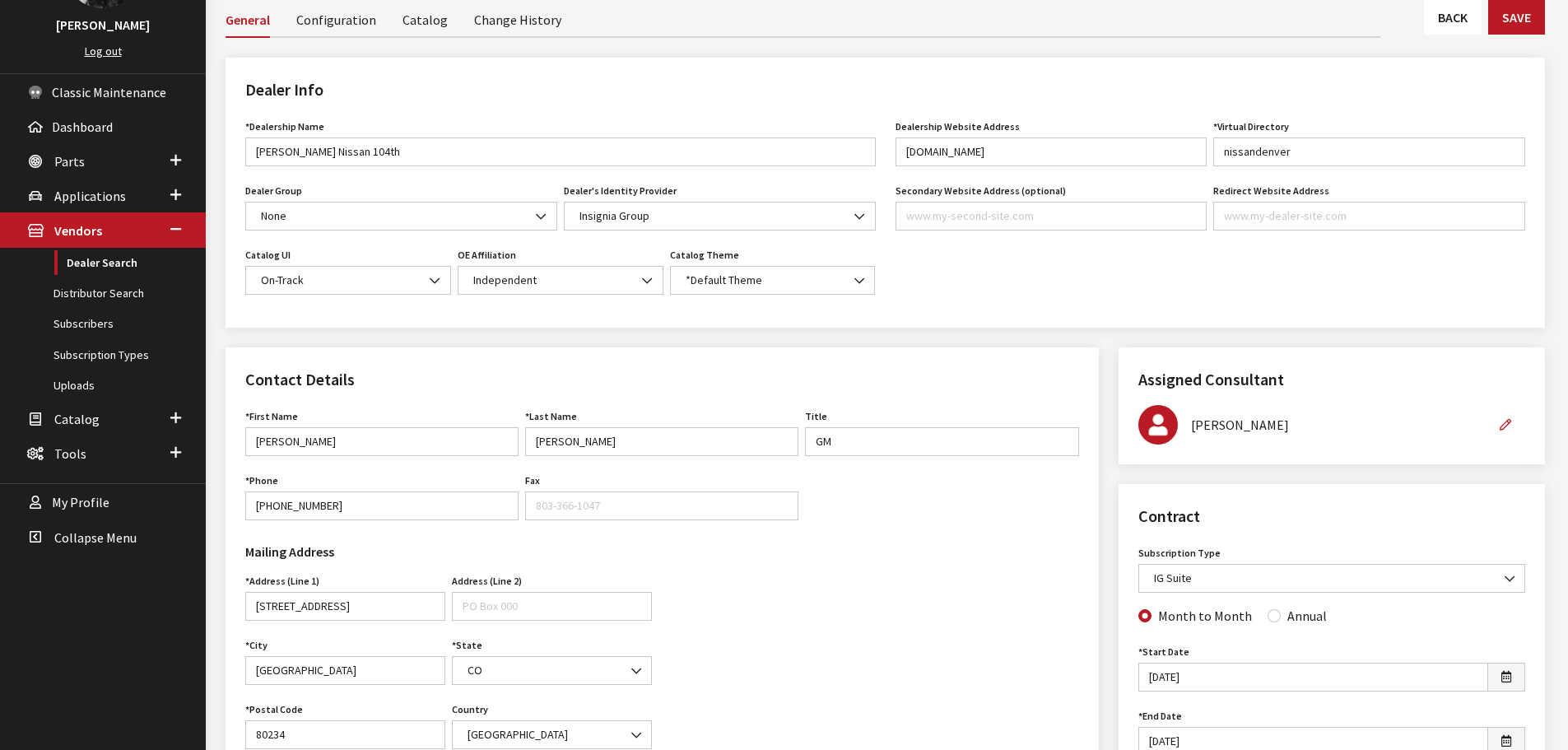
click at [1471, 33] on link "Back" at bounding box center [1453, 17] width 58 height 34
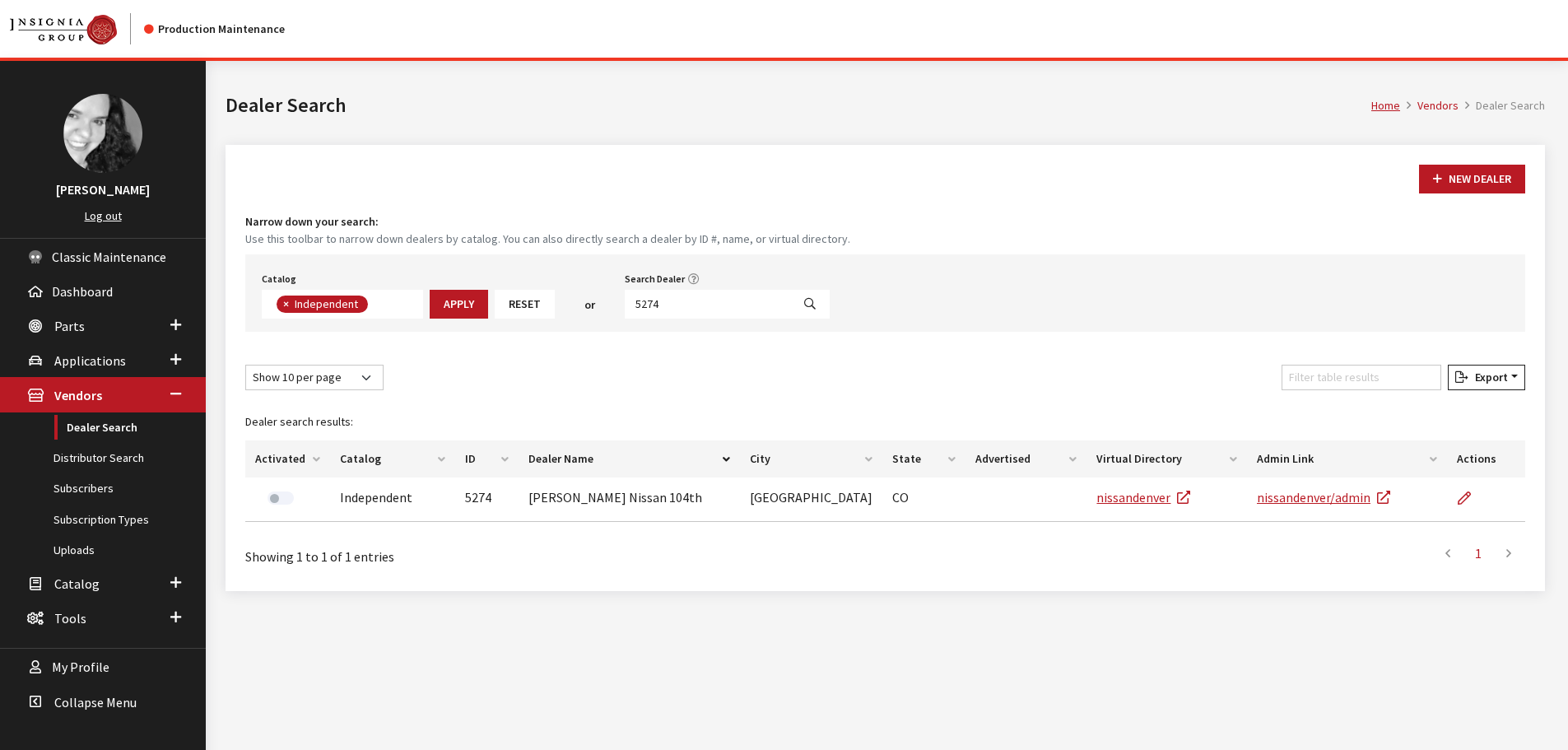
scroll to position [120, 0]
click at [689, 313] on input "5274" at bounding box center [708, 304] width 167 height 29
type input "5271"
select select
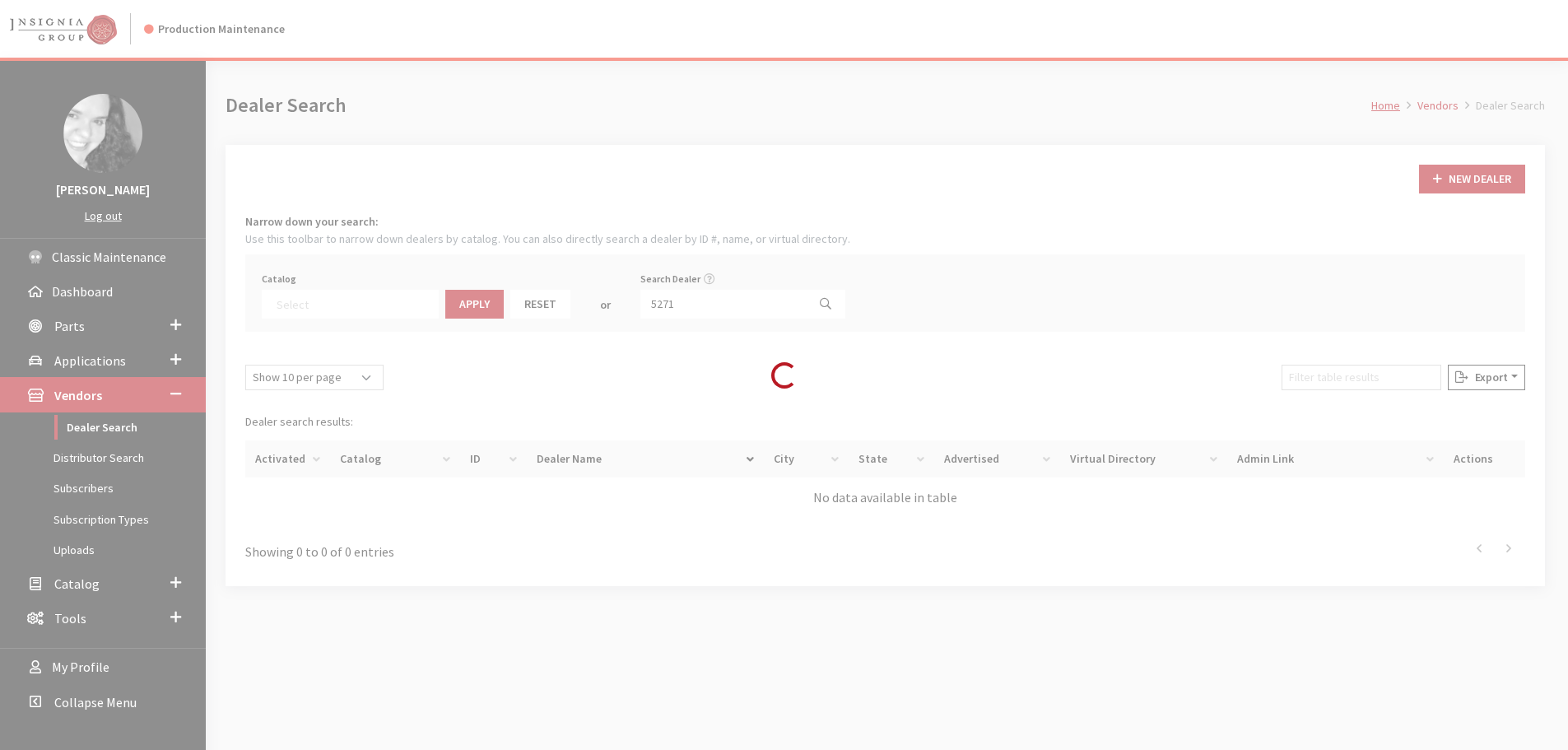
scroll to position [172, 0]
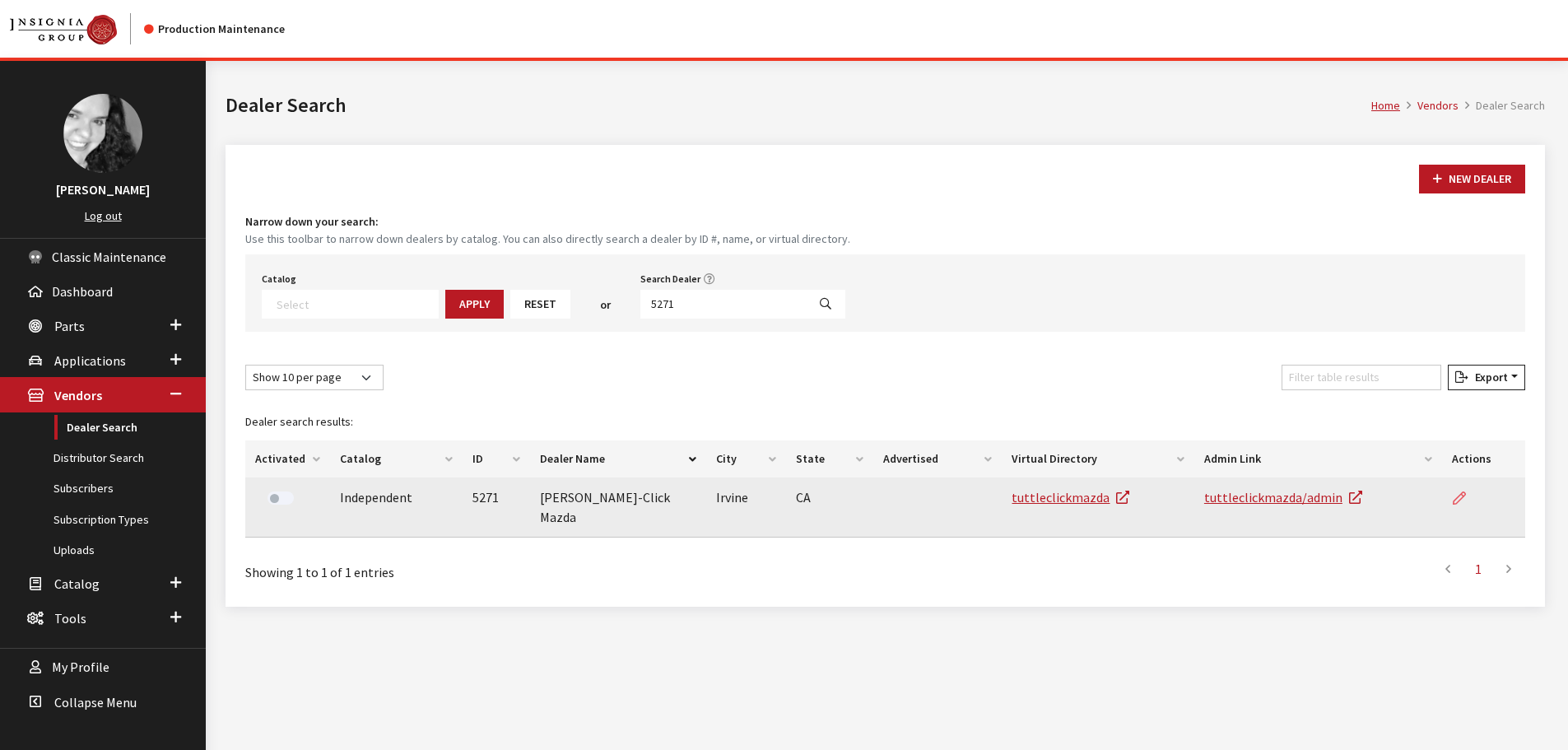
click at [1457, 494] on icon at bounding box center [1460, 499] width 14 height 14
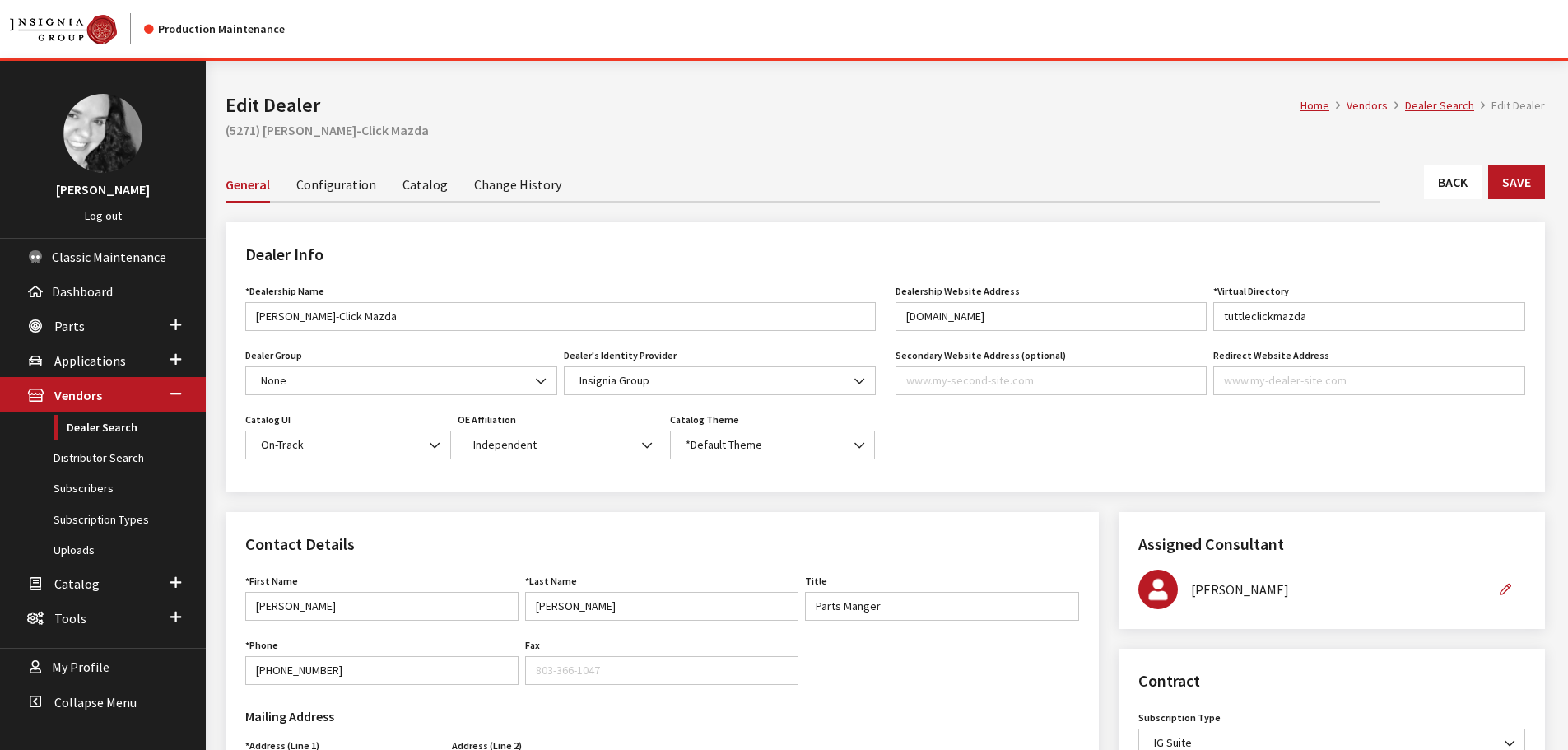
click at [1446, 180] on link "Back" at bounding box center [1453, 181] width 58 height 34
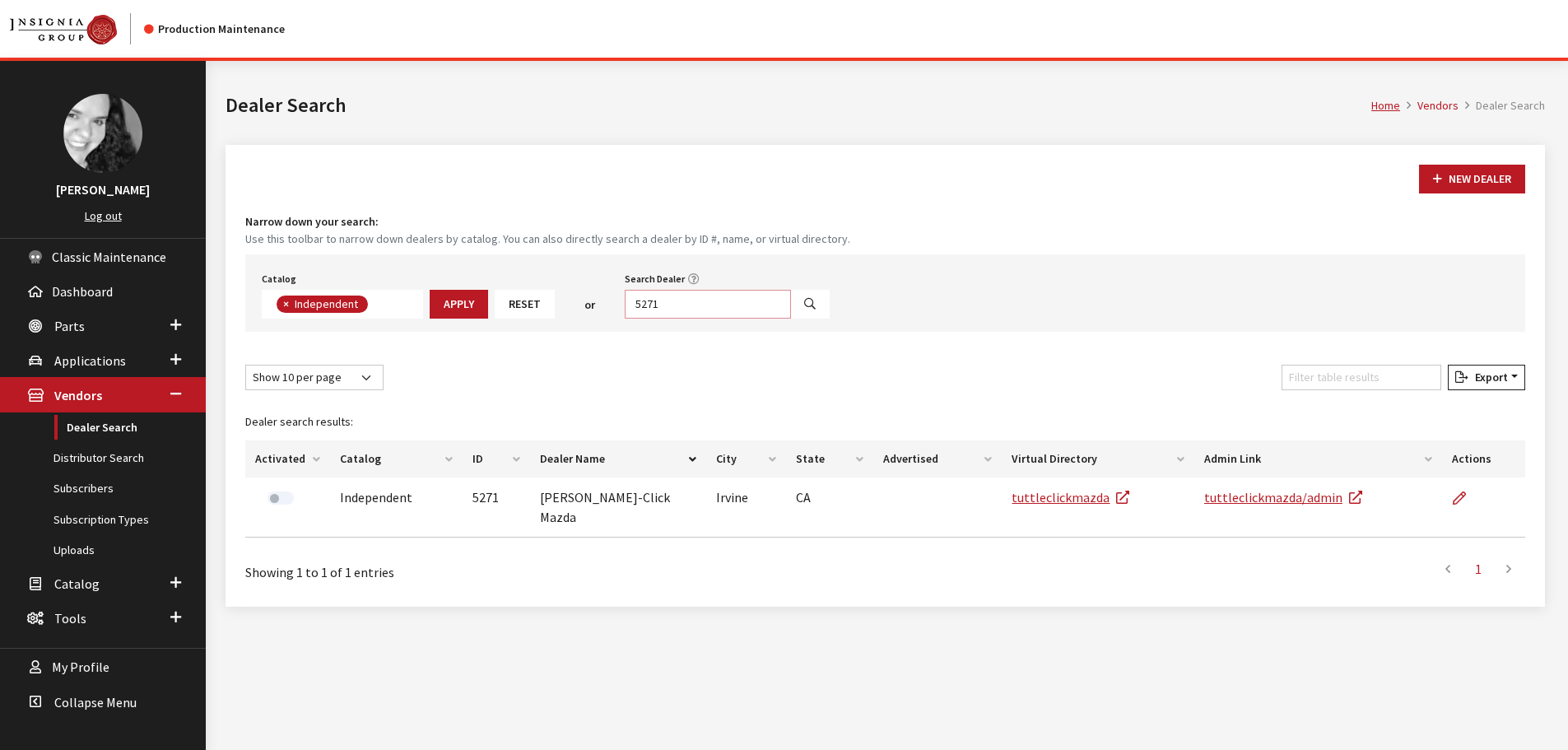
scroll to position [120, 0]
click at [683, 307] on input "5271" at bounding box center [708, 304] width 167 height 29
type input "5262"
select select
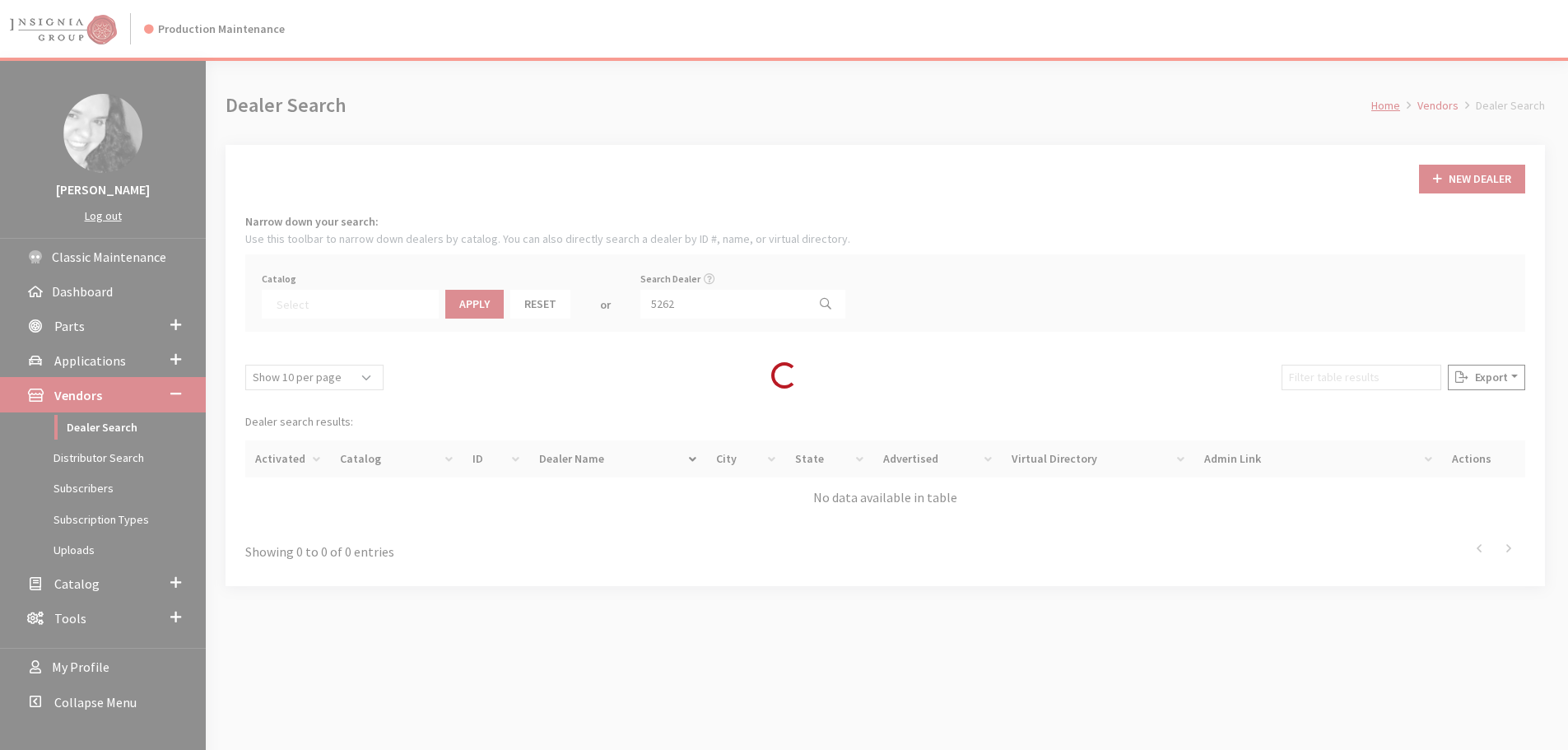
scroll to position [172, 0]
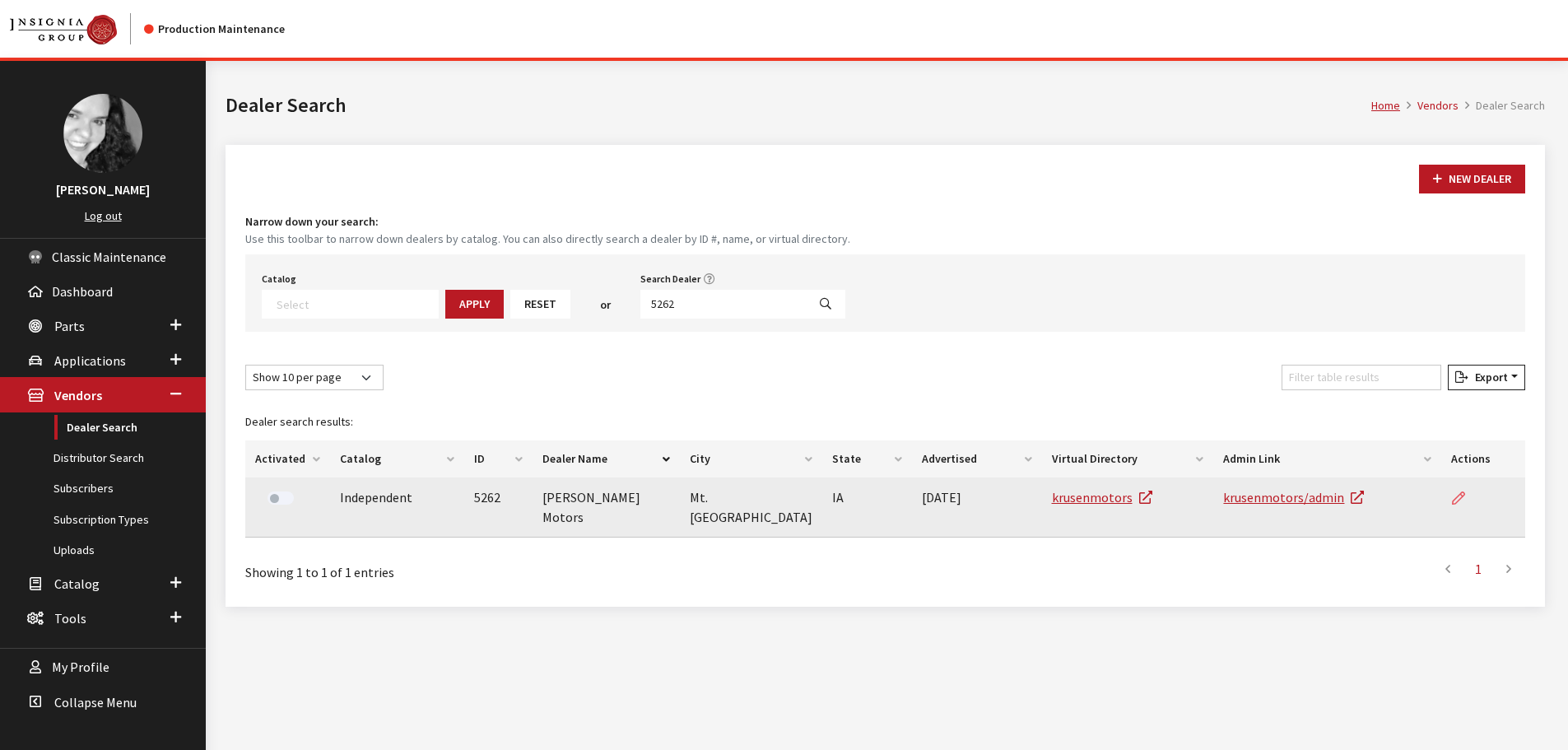
click at [1468, 497] on link at bounding box center [1466, 498] width 28 height 41
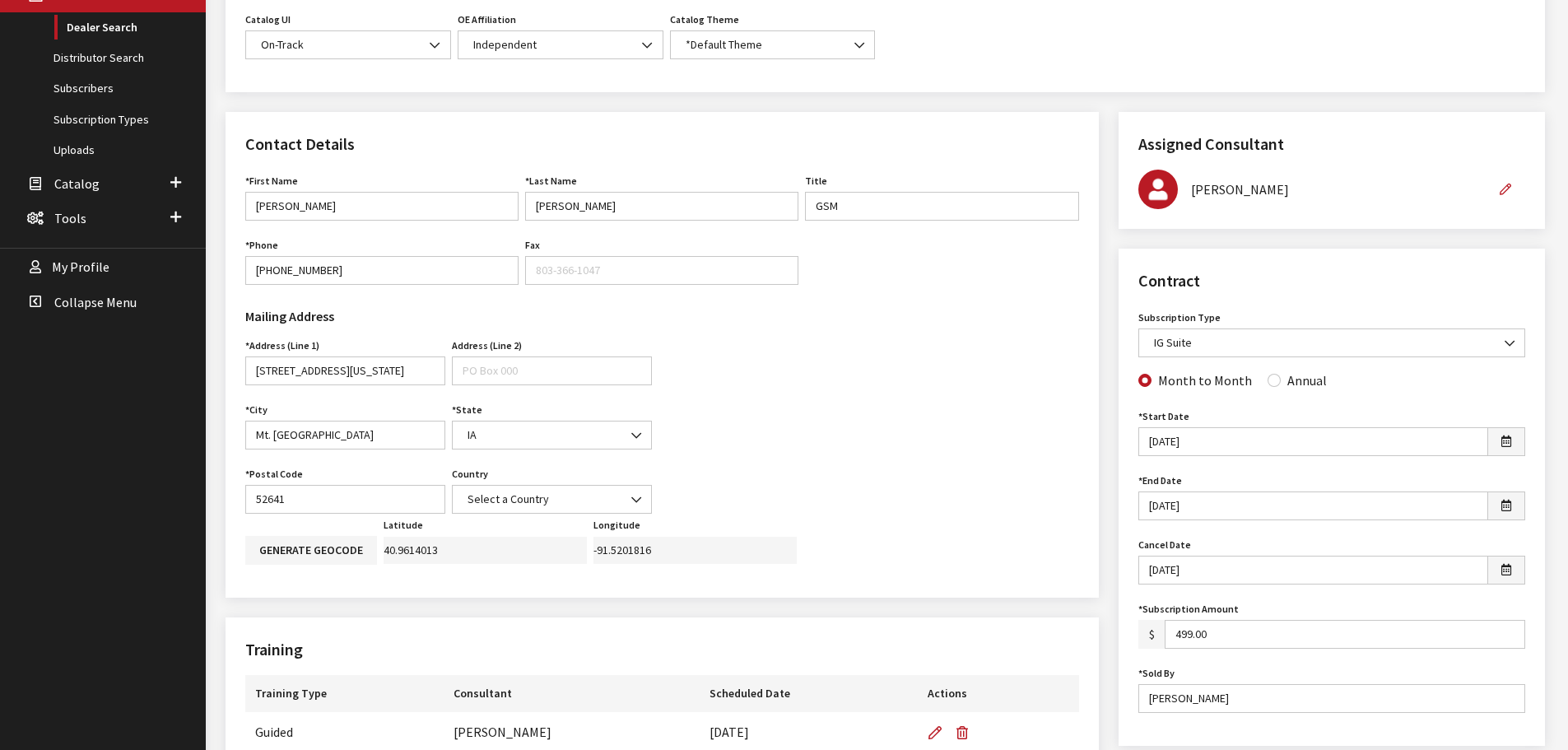
scroll to position [412, 0]
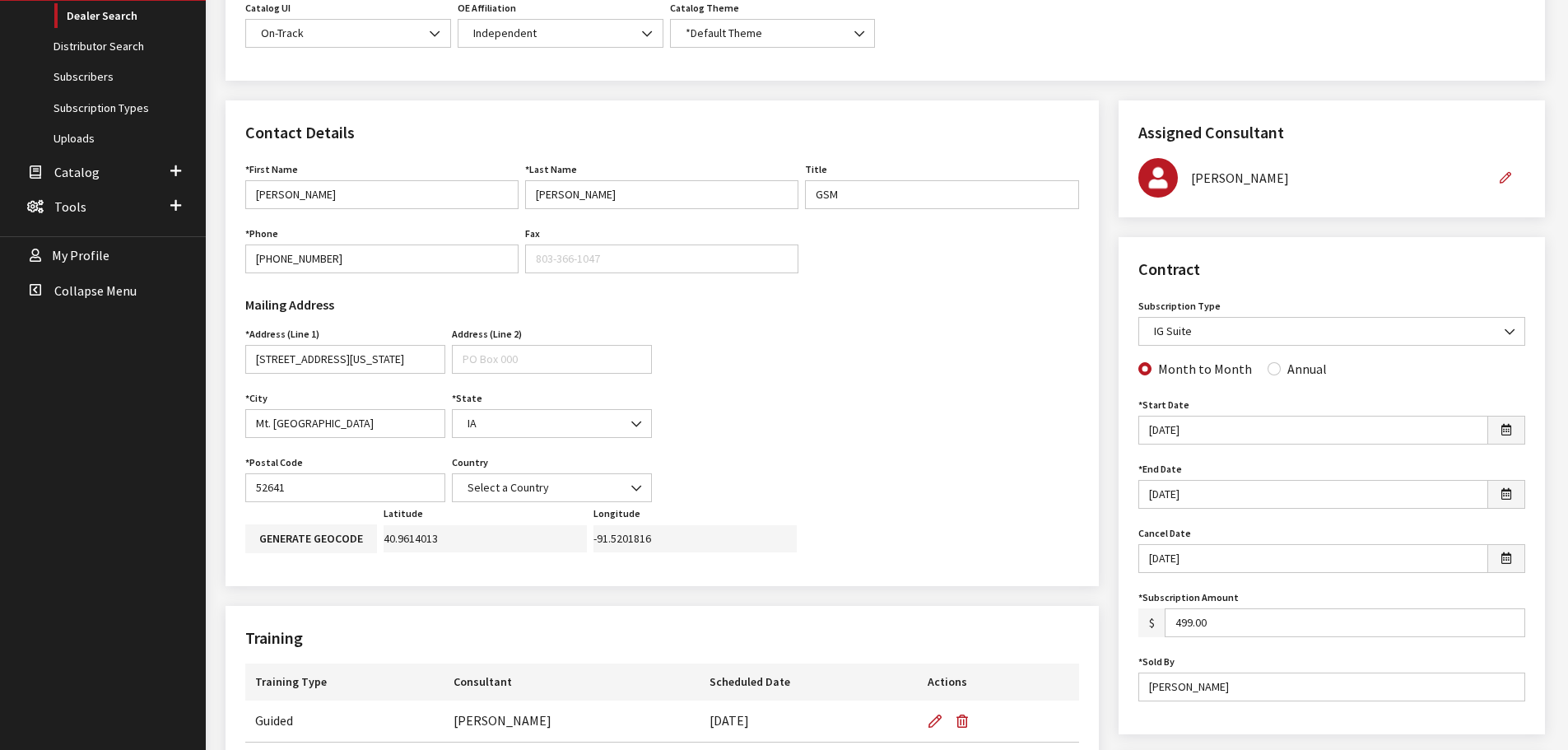
click at [659, 412] on div "Mailing Address Address (Line 1) [STREET_ADDRESS][GEOGRAPHIC_DATA][US_STATE] is…" at bounding box center [448, 394] width 426 height 216
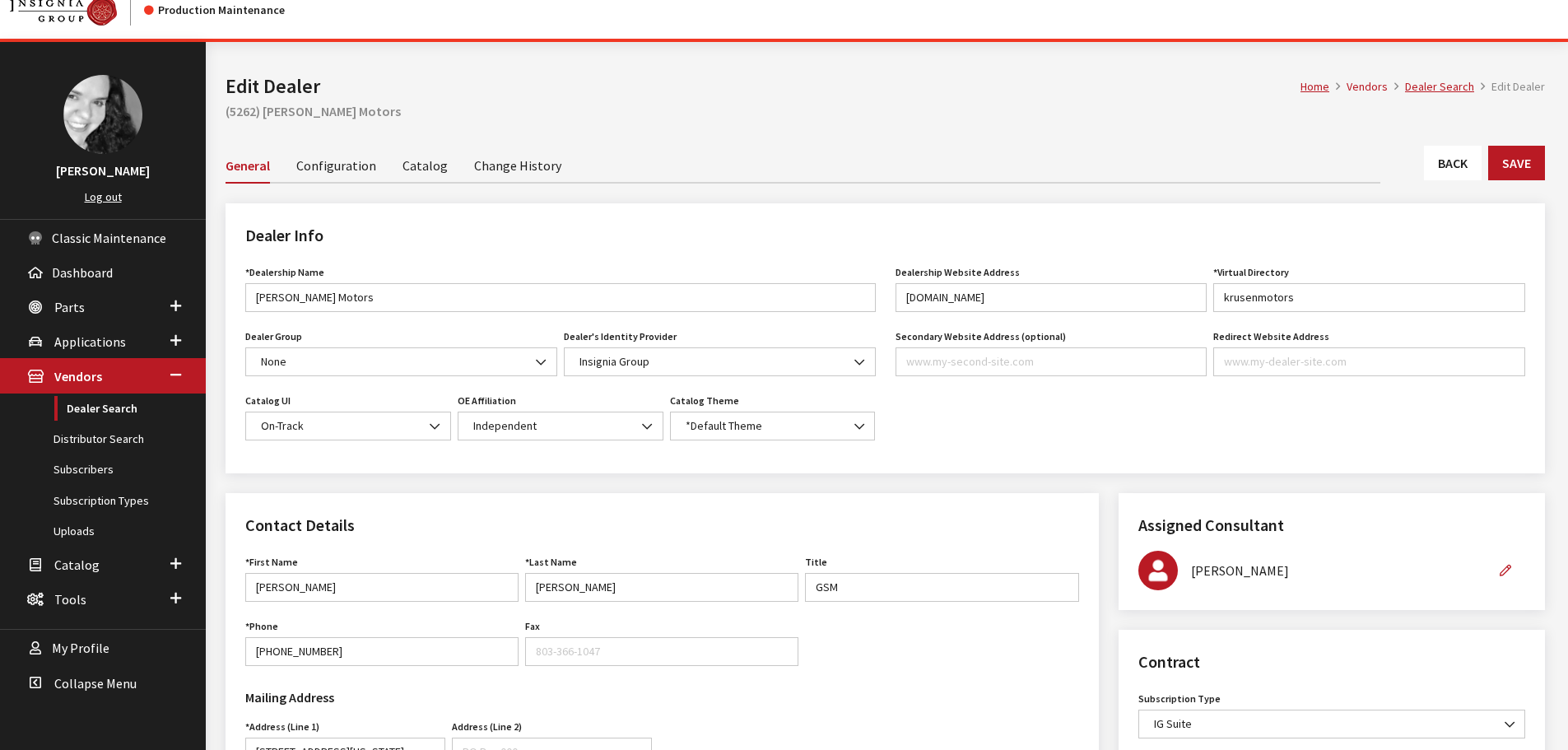
scroll to position [0, 0]
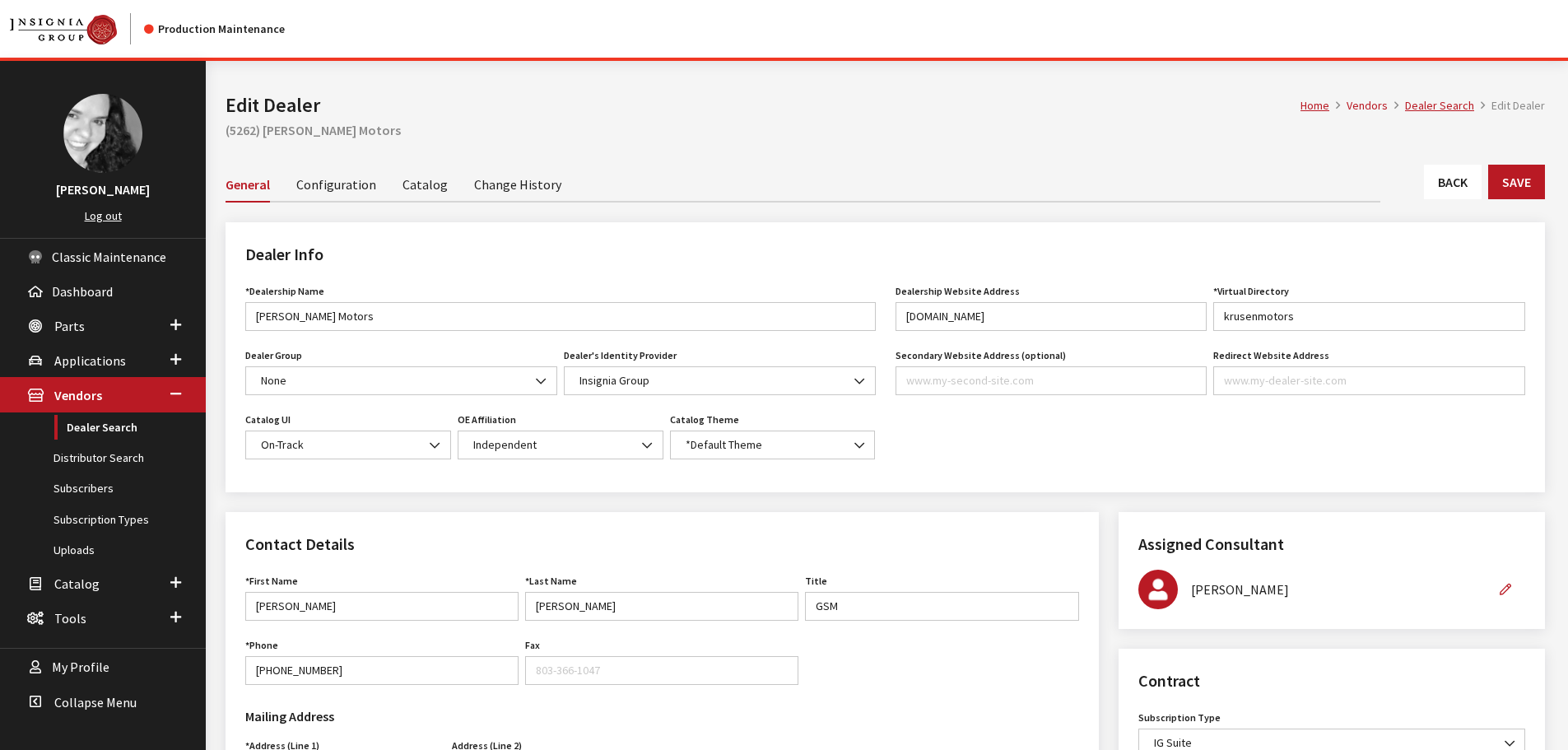
click at [1441, 189] on link "Back" at bounding box center [1453, 181] width 58 height 34
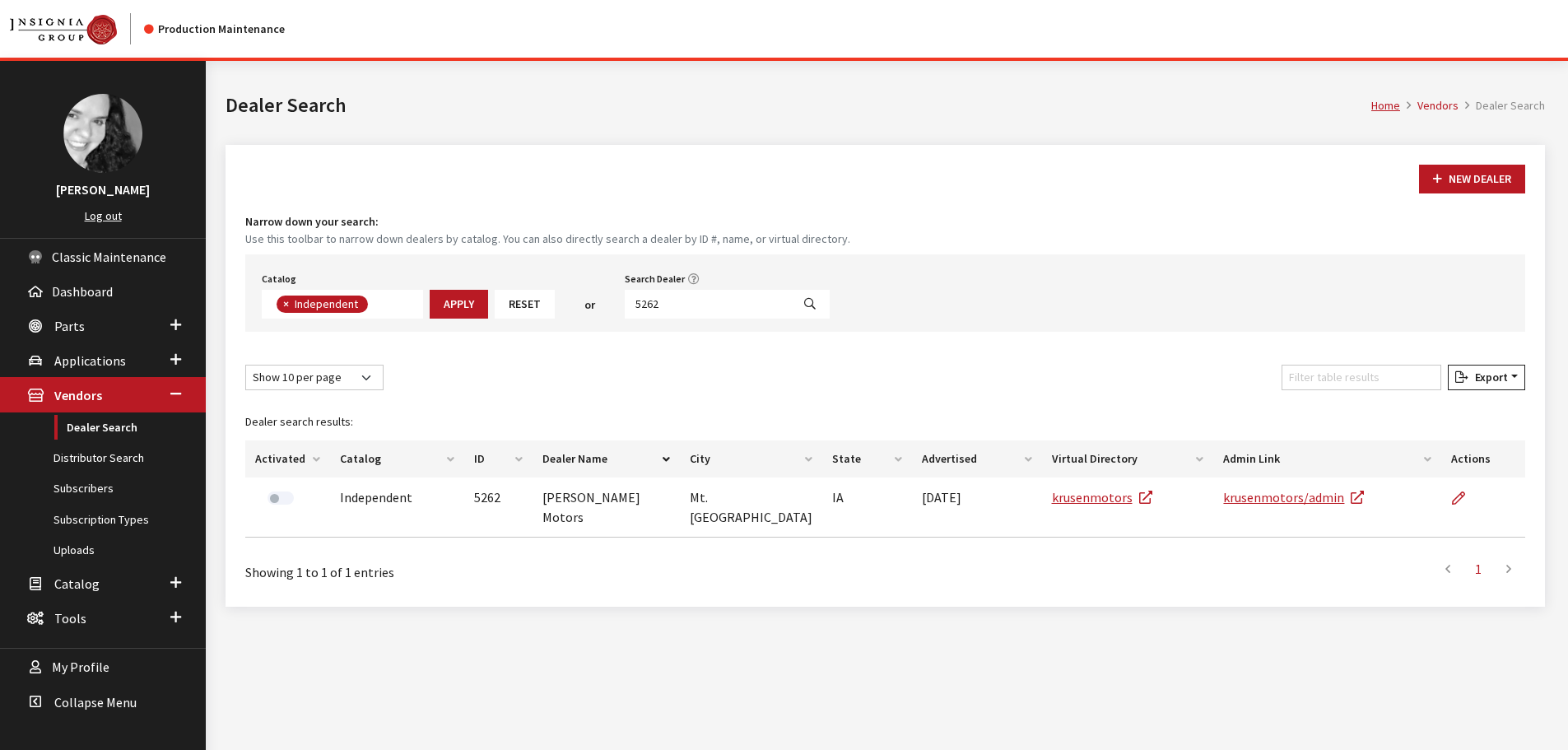
scroll to position [120, 0]
click at [676, 305] on input "5262" at bounding box center [708, 304] width 167 height 29
type input "5260"
select select
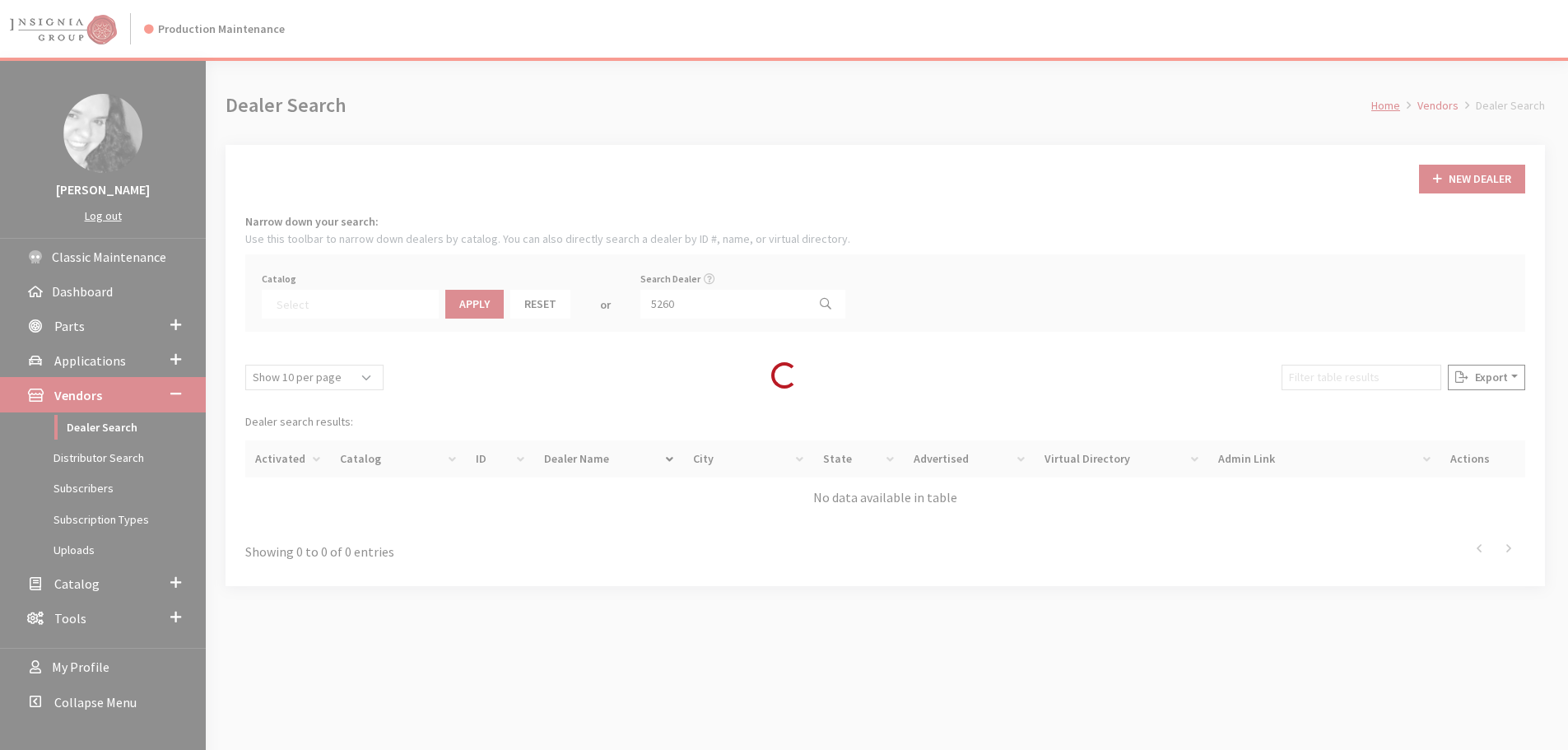
scroll to position [172, 0]
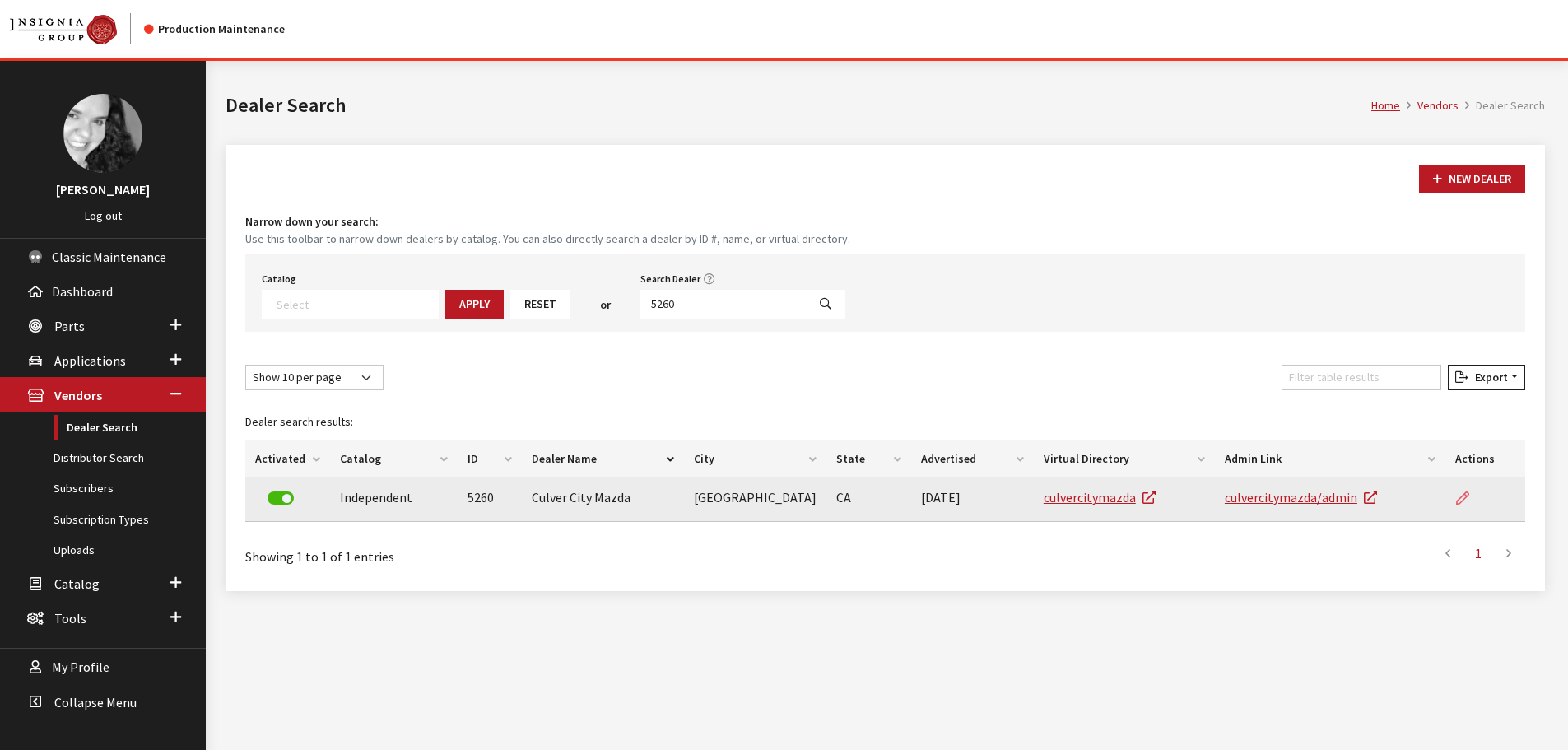
click at [1459, 494] on icon at bounding box center [1464, 499] width 14 height 14
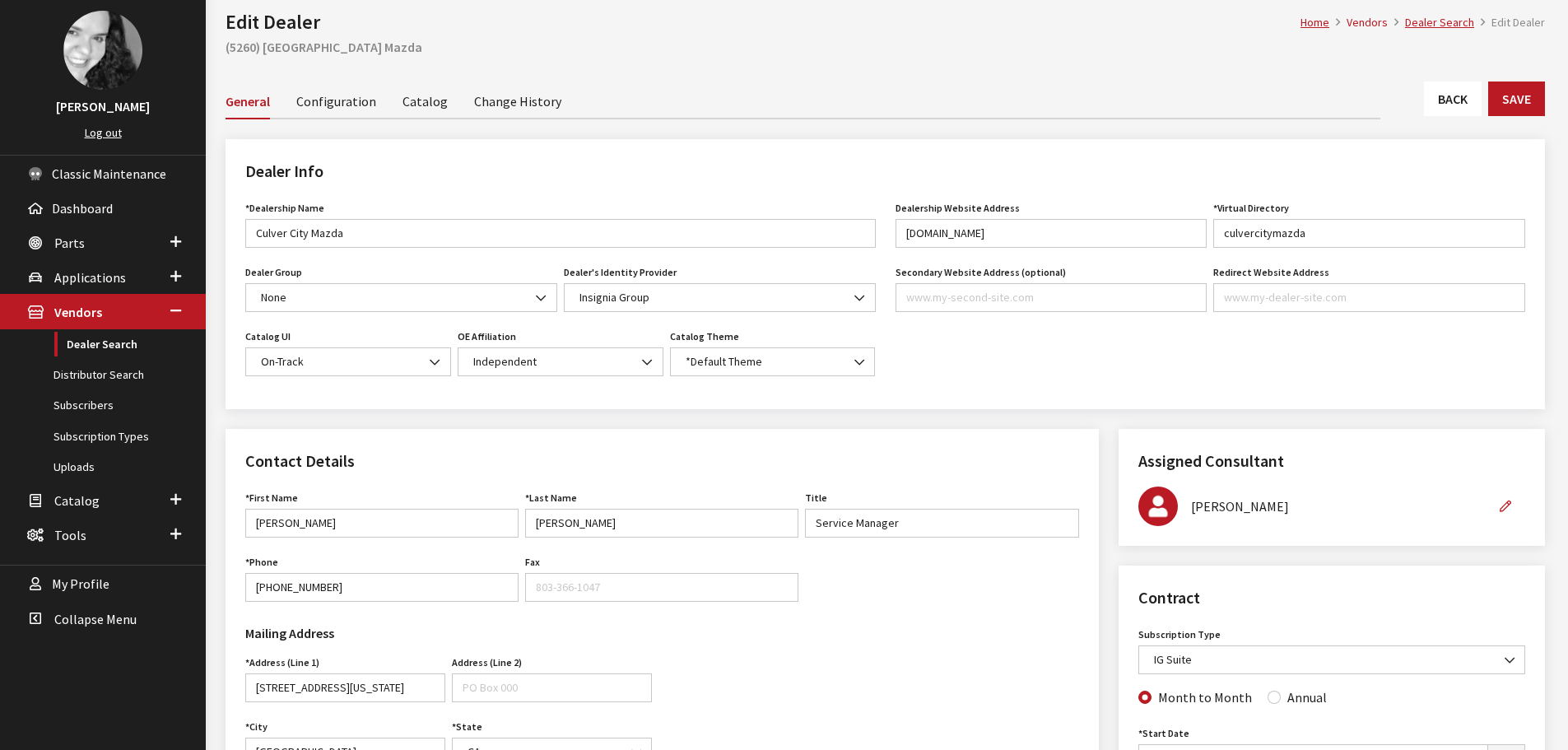
scroll to position [82, 0]
click at [1468, 99] on link "Back" at bounding box center [1453, 99] width 58 height 34
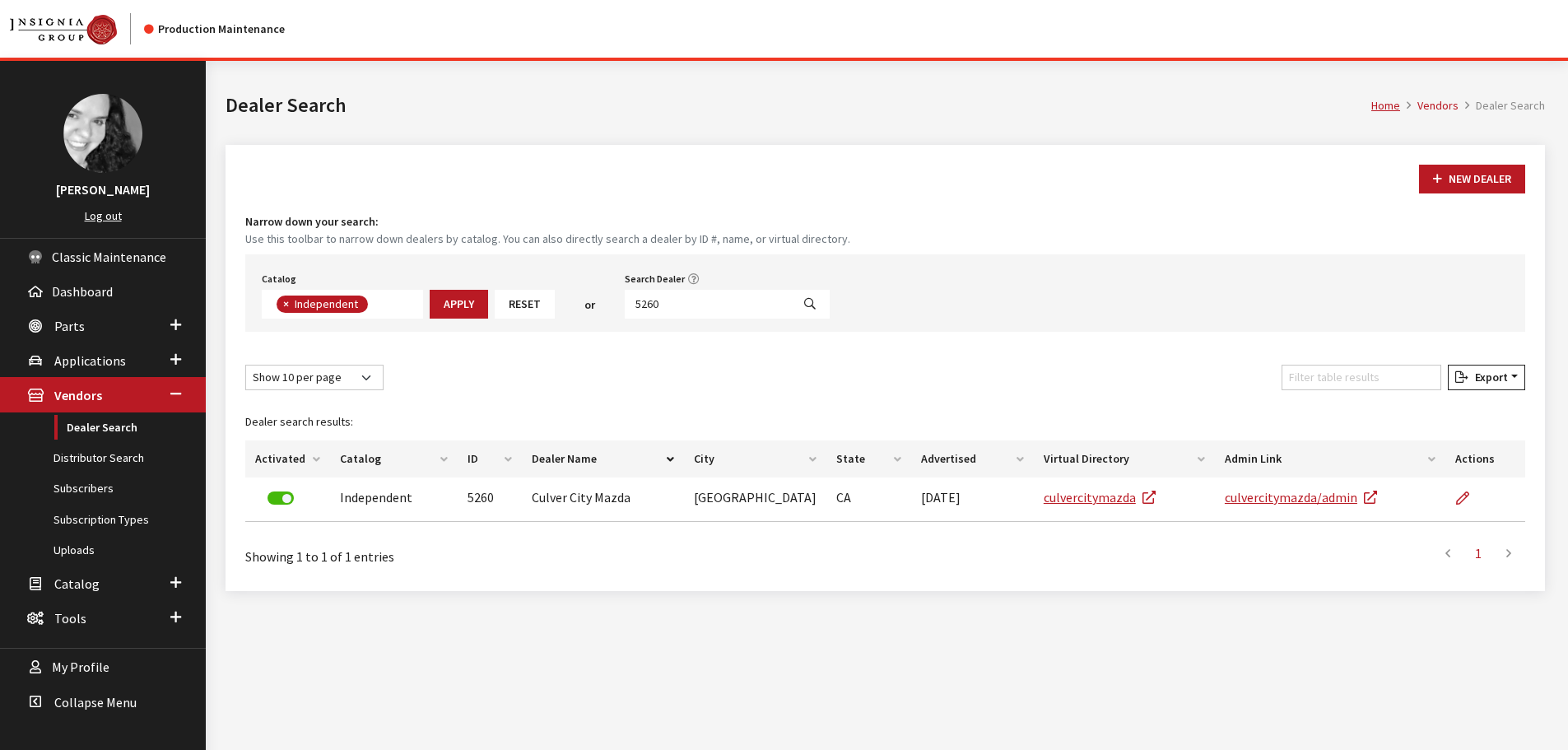
scroll to position [120, 0]
click at [701, 293] on input "5260" at bounding box center [708, 304] width 167 height 29
click at [701, 303] on input "5260" at bounding box center [708, 304] width 167 height 29
type input "5257"
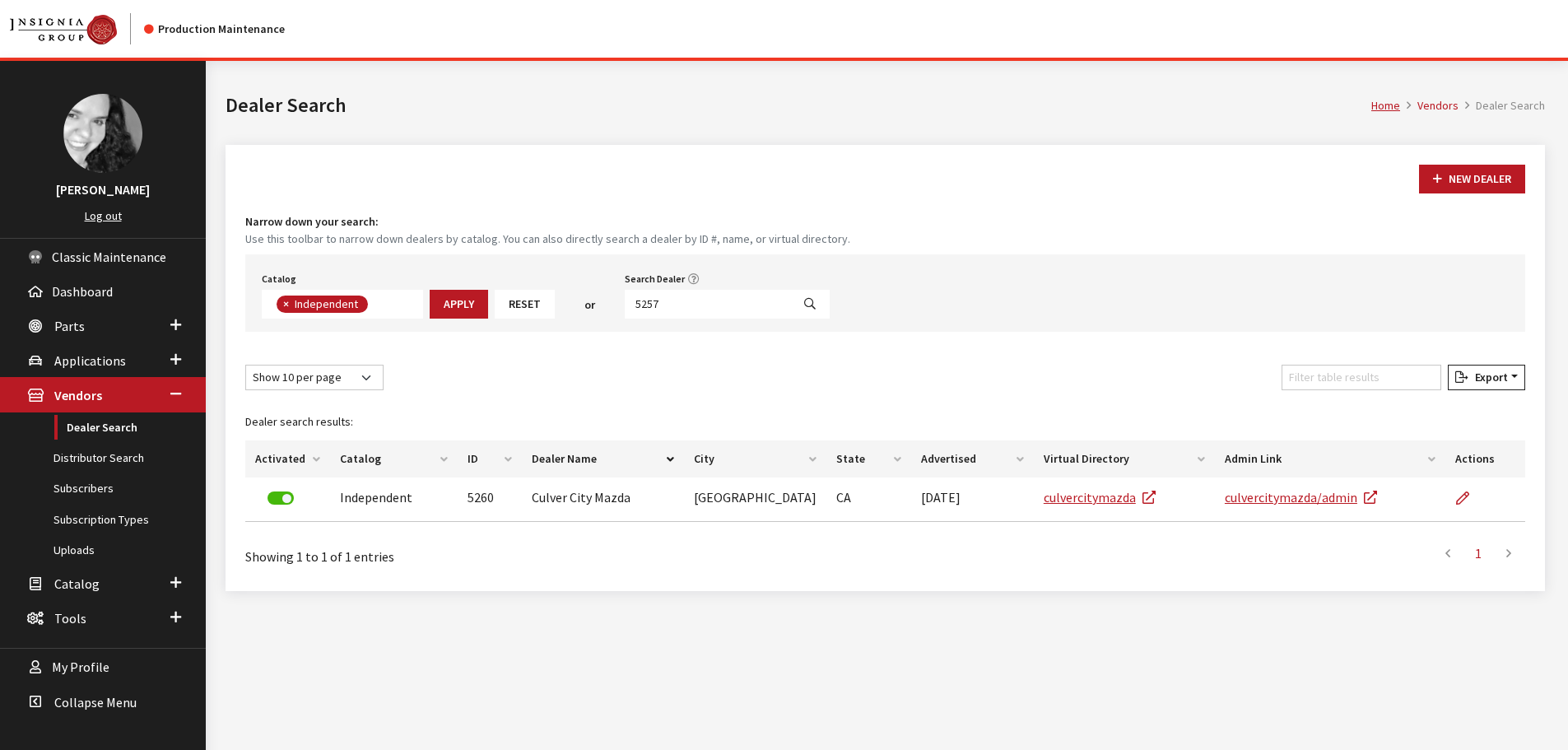
select select
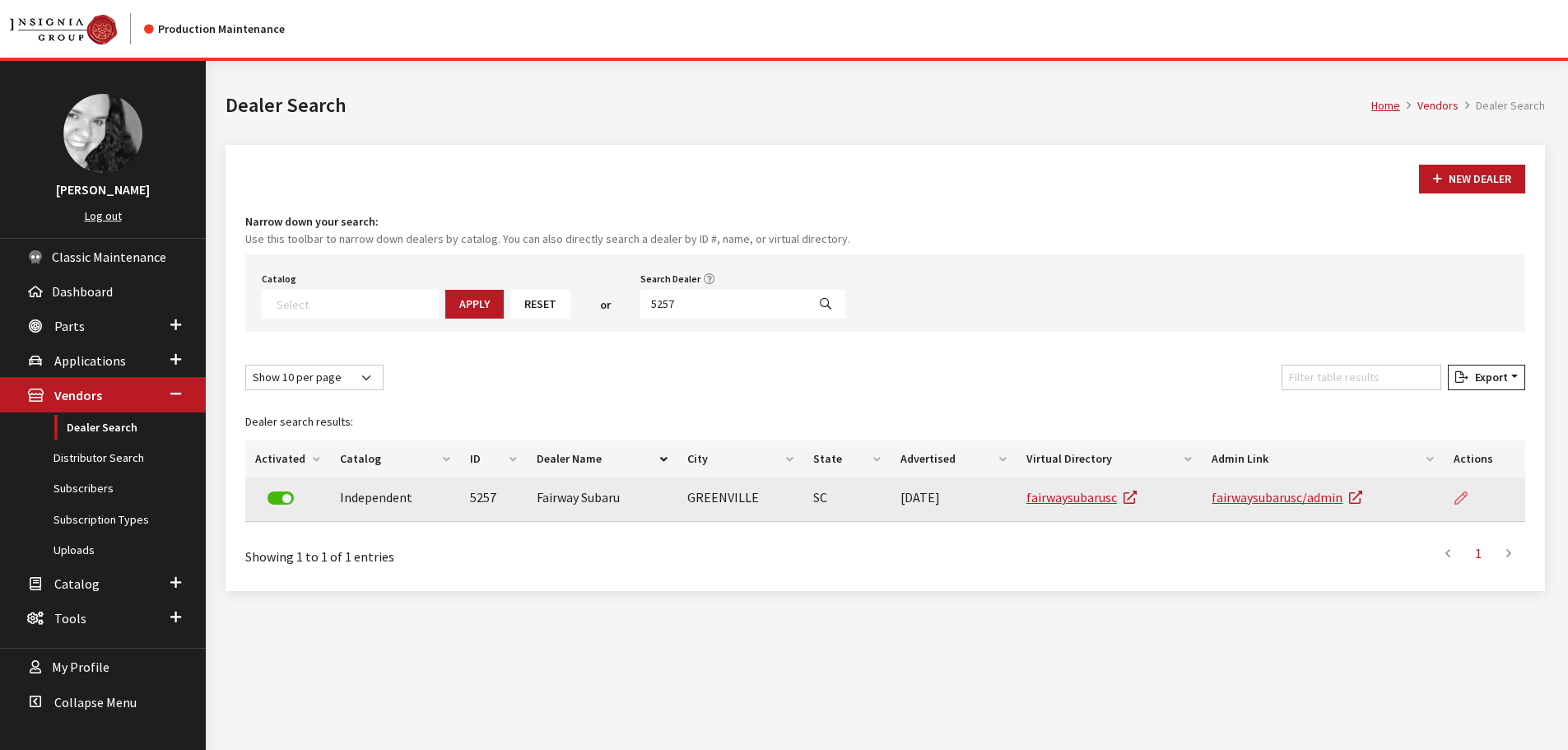
click at [1467, 500] on icon at bounding box center [1462, 499] width 14 height 14
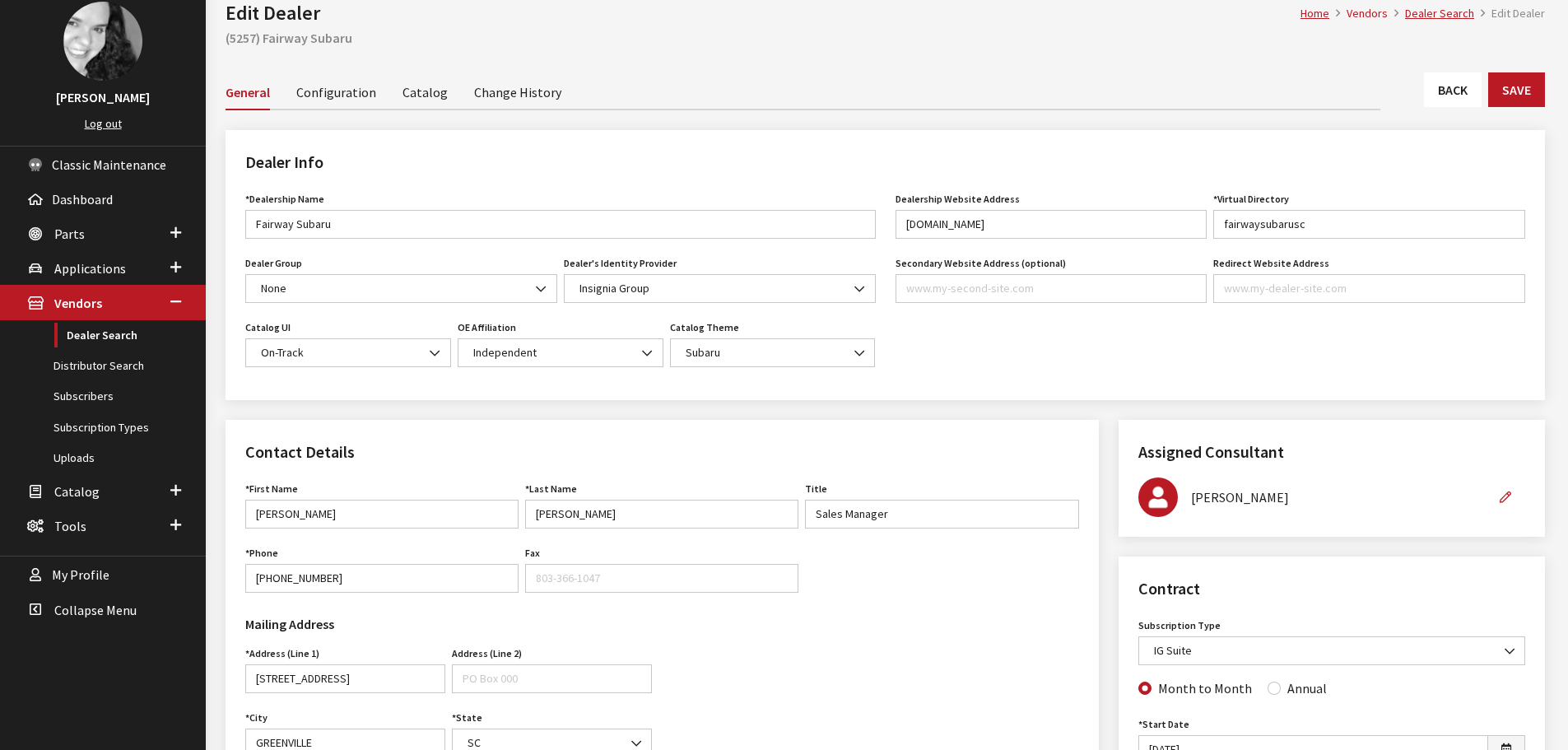
scroll to position [82, 0]
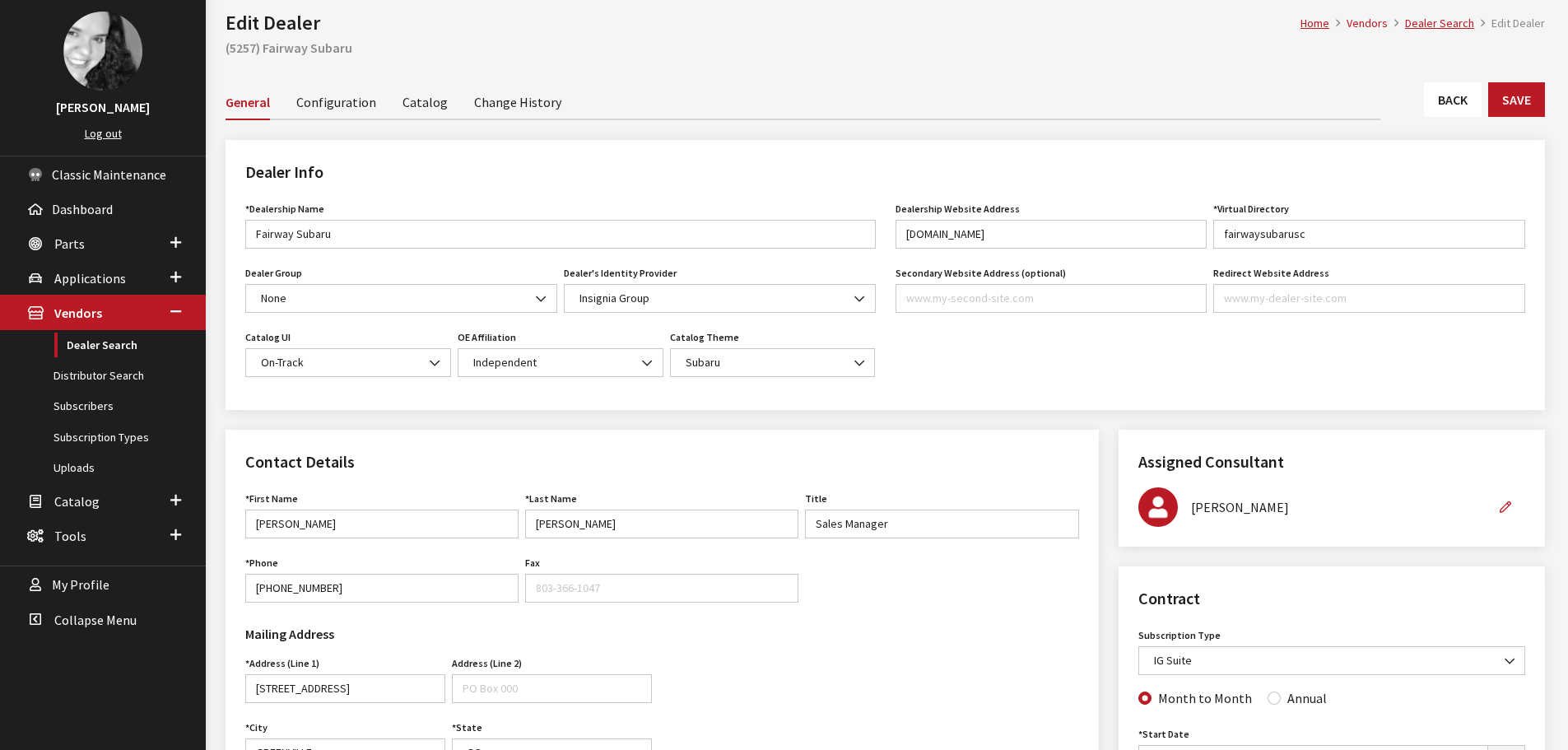
click at [1423, 98] on div "General Configuration Catalog Change History" at bounding box center [884, 101] width 1319 height 36
click at [1429, 98] on link "Back" at bounding box center [1453, 99] width 58 height 34
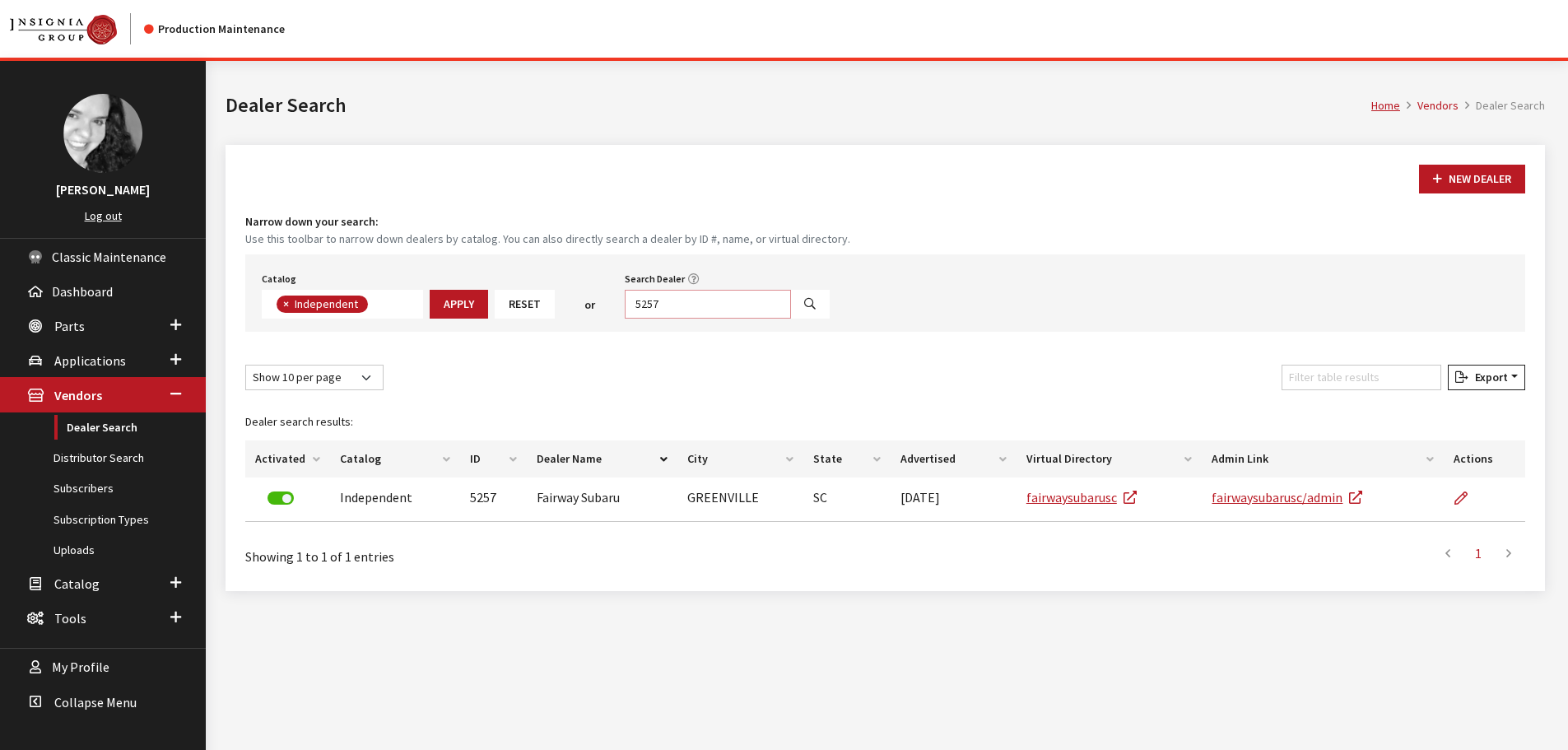
scroll to position [120, 0]
click at [662, 304] on input "5257" at bounding box center [708, 304] width 167 height 29
click at [674, 314] on input "5257" at bounding box center [708, 304] width 167 height 29
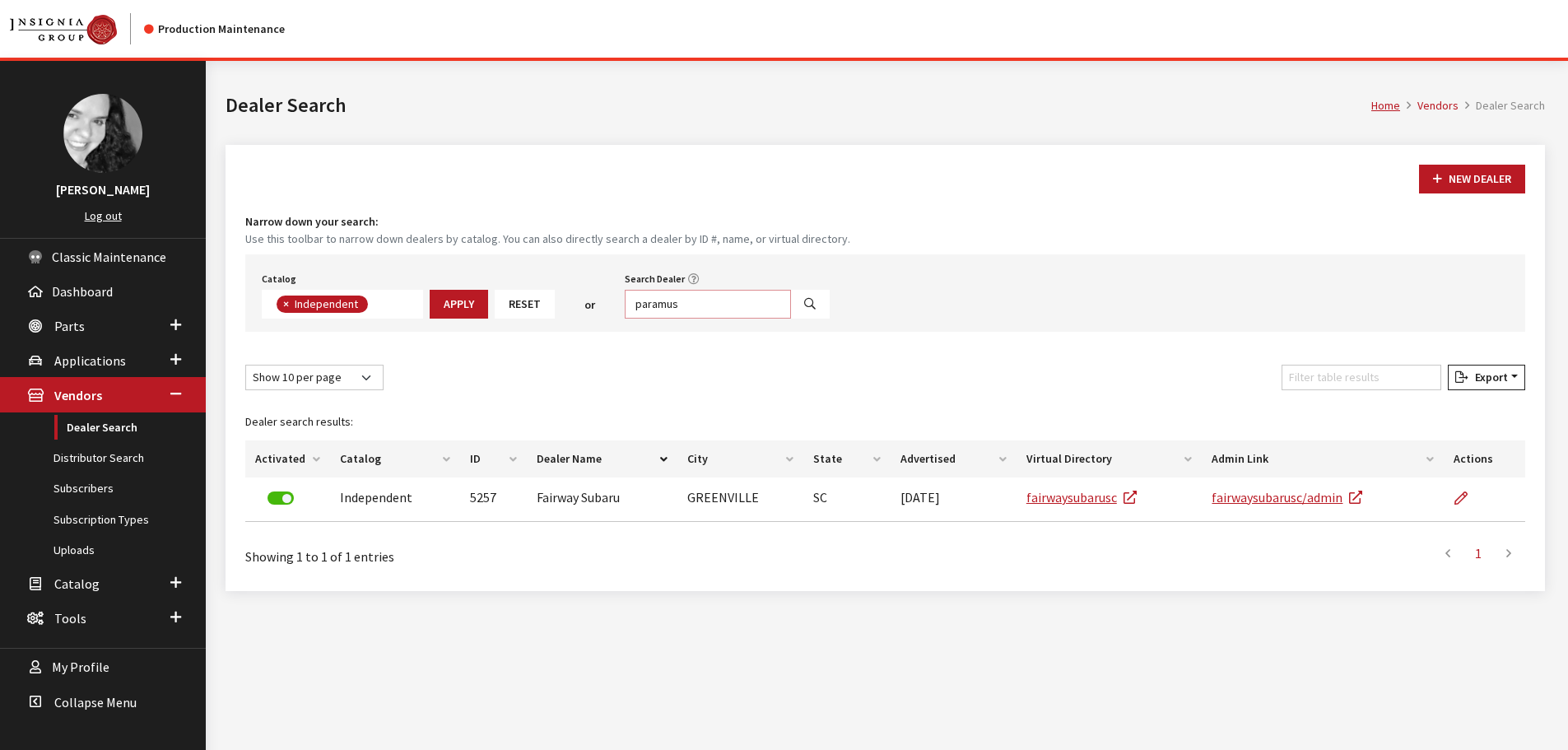
type input "paramus"
select select
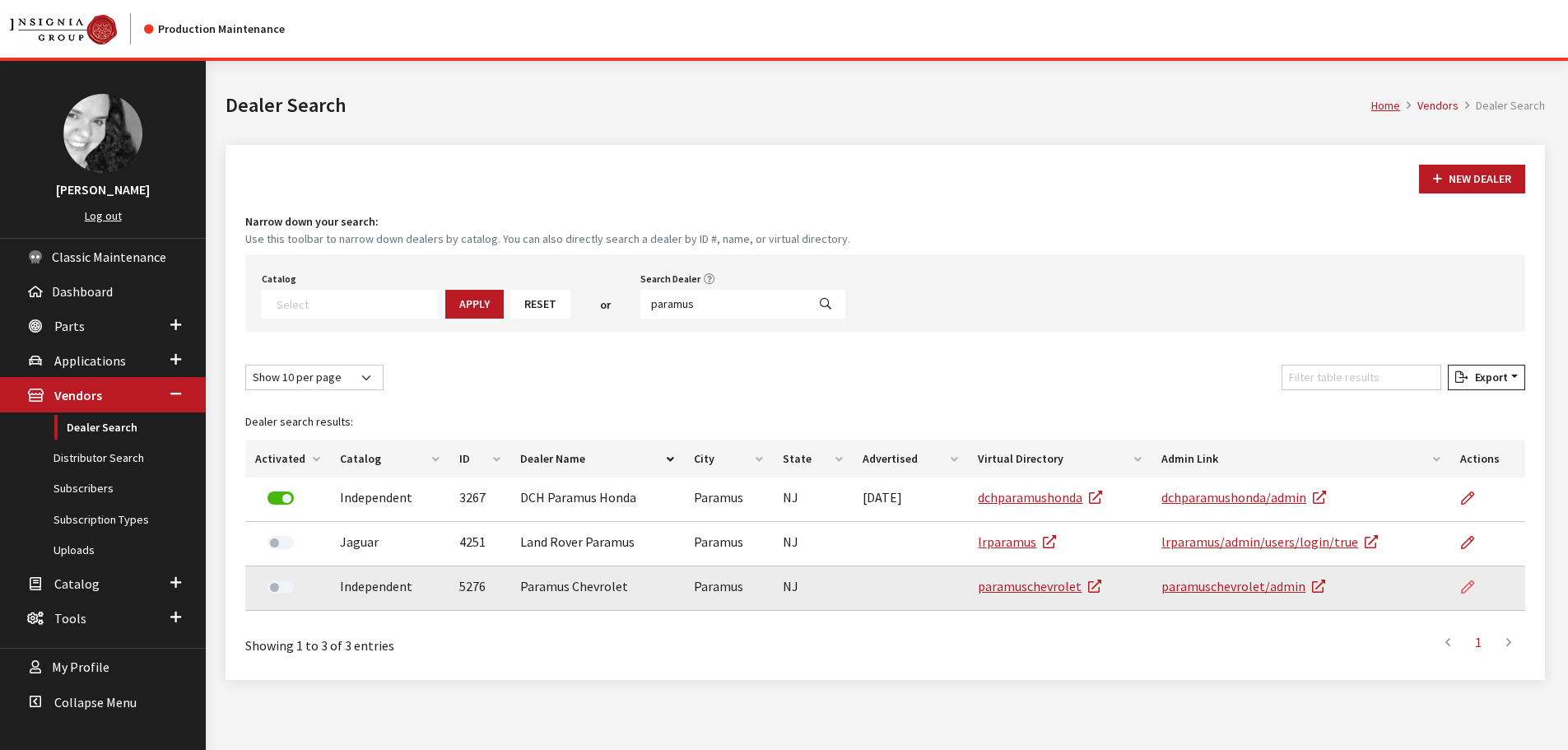
click at [1477, 590] on link at bounding box center [1474, 587] width 28 height 41
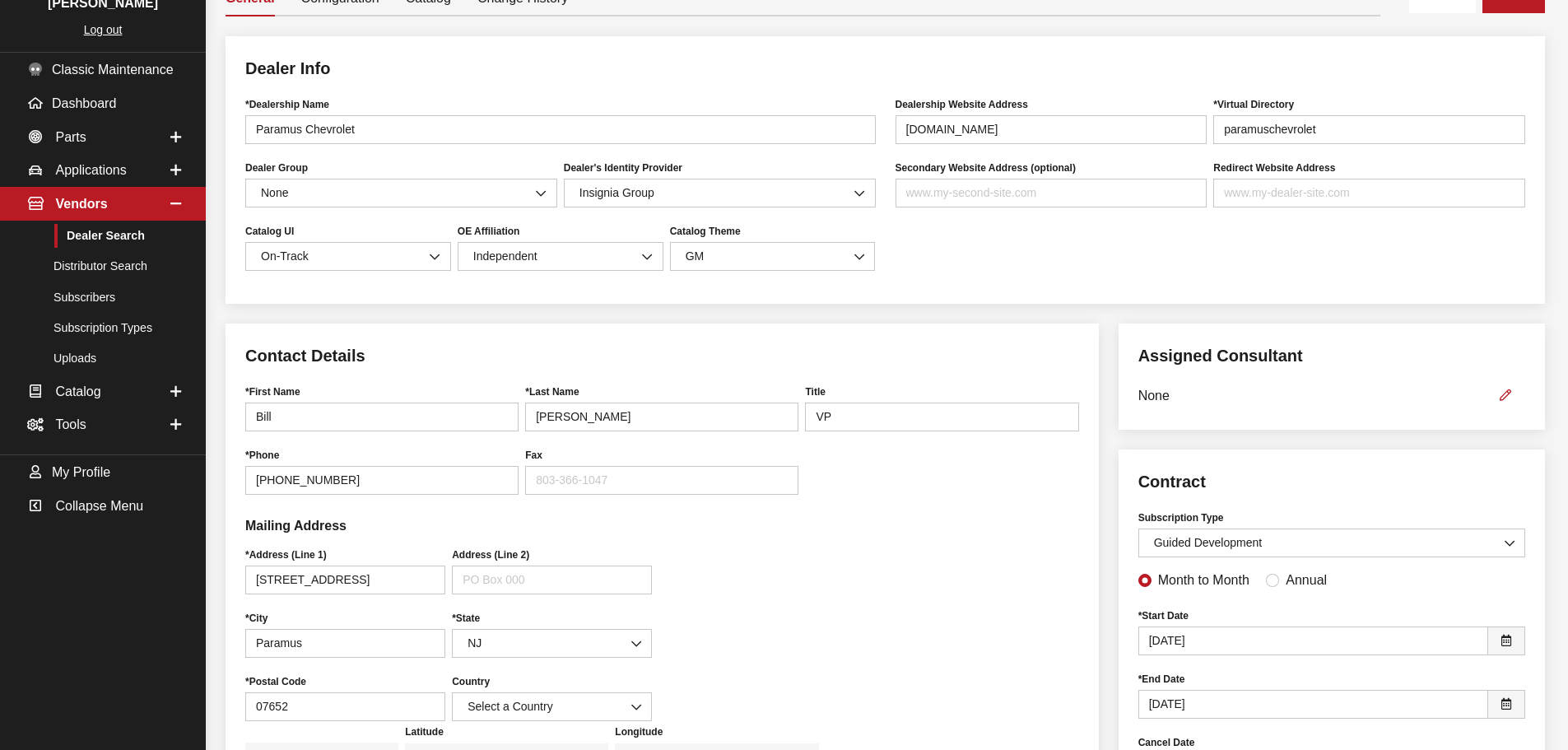
scroll to position [165, 0]
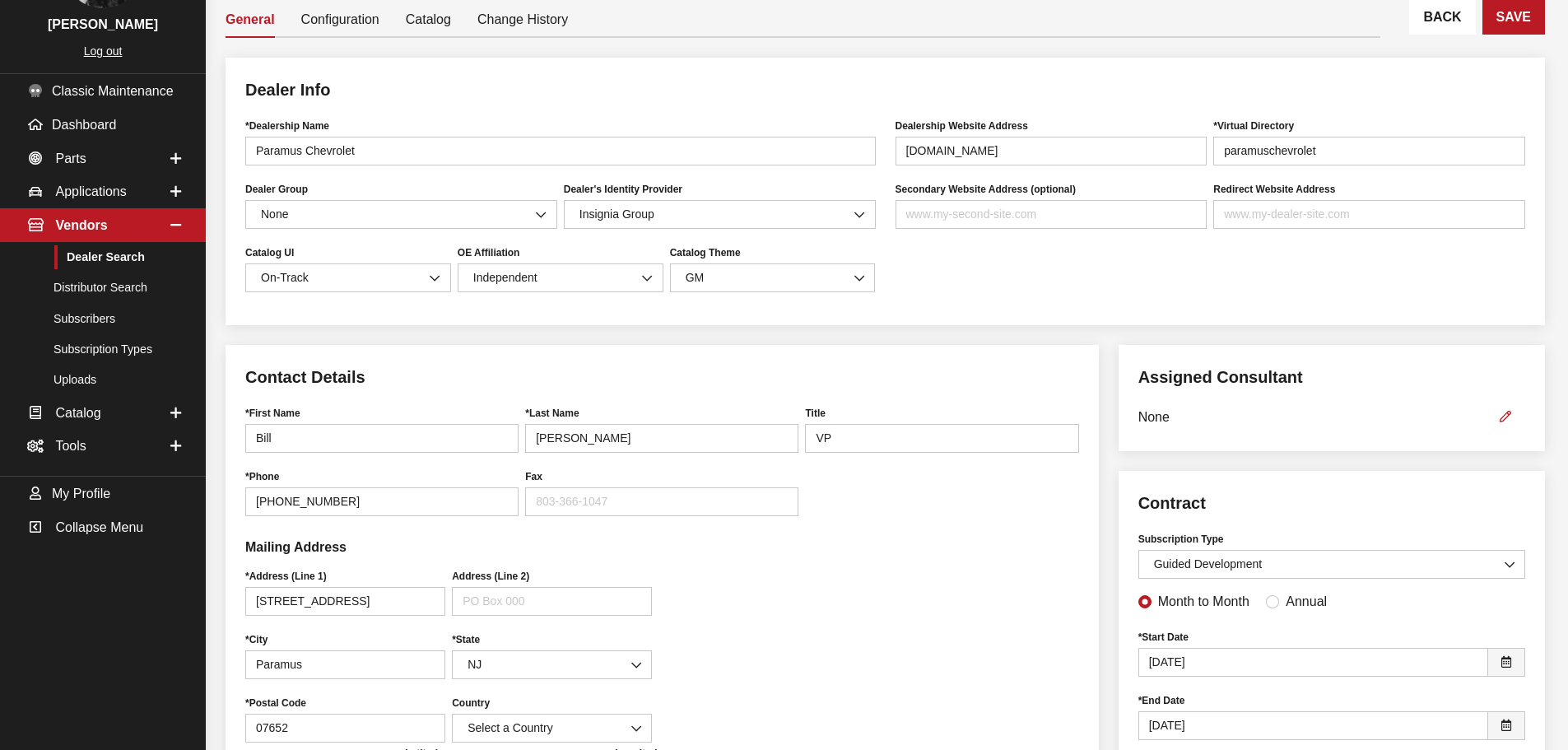
click at [1460, 25] on link "Back" at bounding box center [1443, 17] width 66 height 34
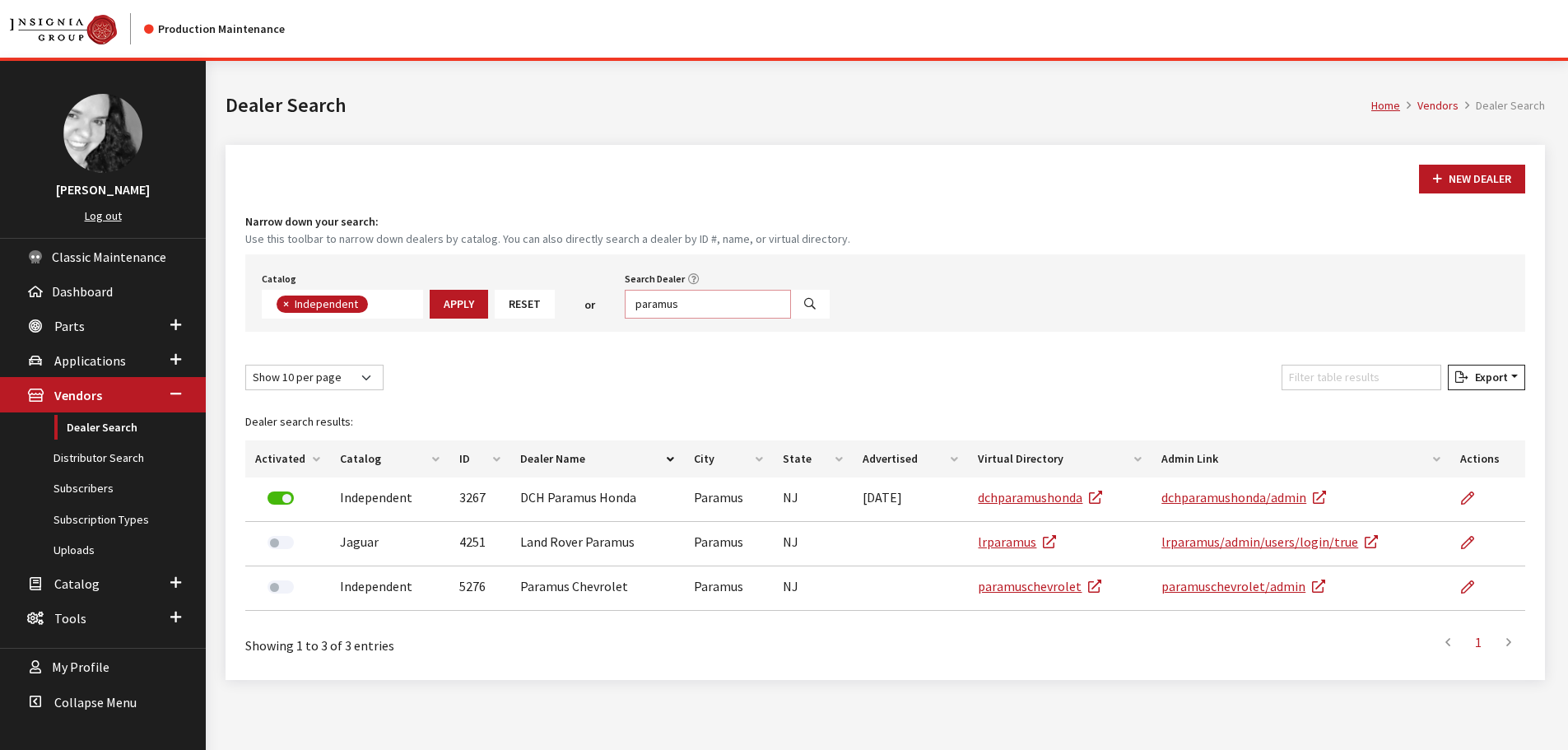
scroll to position [120, 0]
click at [676, 301] on input "paramus" at bounding box center [708, 304] width 167 height 29
type input "hello"
select select
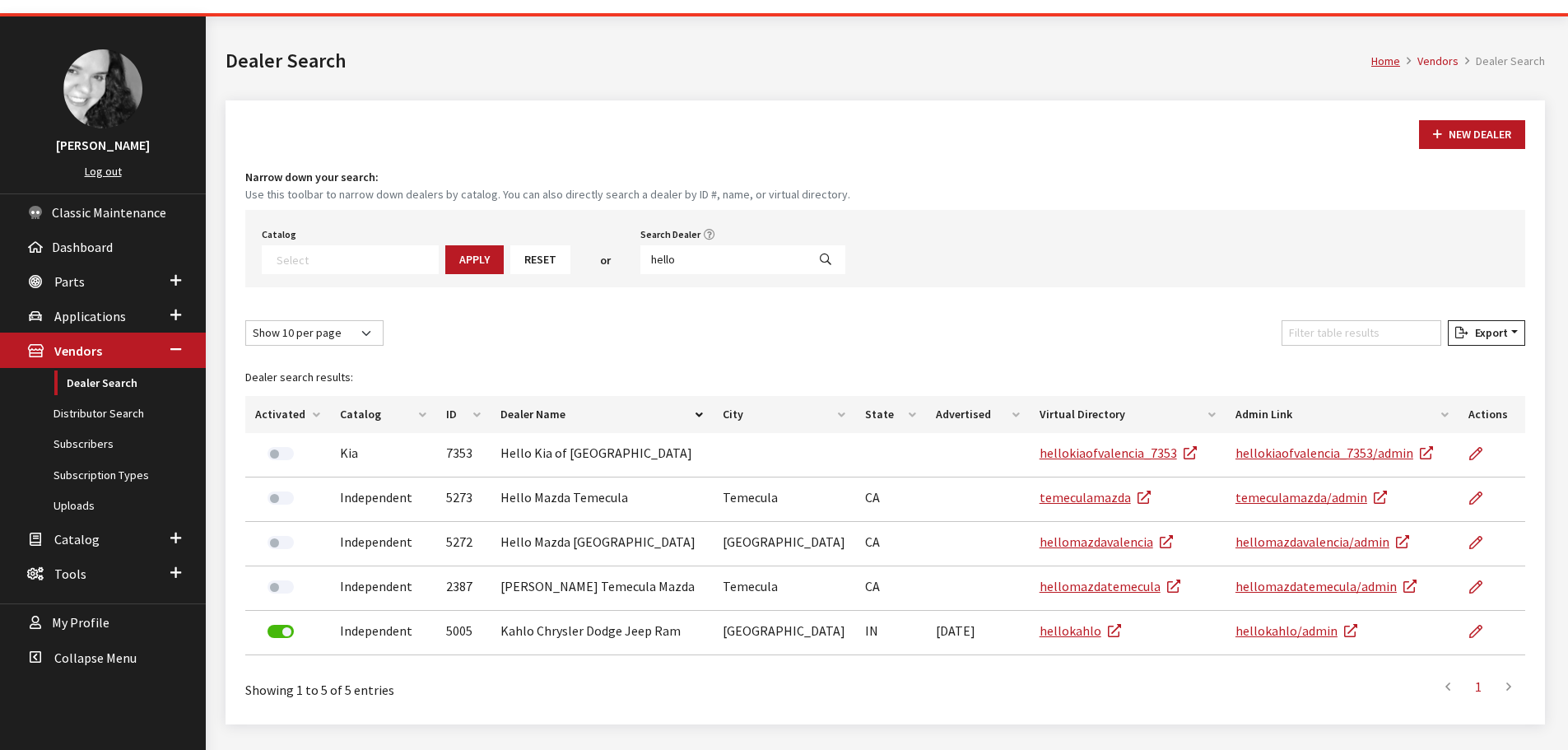
scroll to position [88, 0]
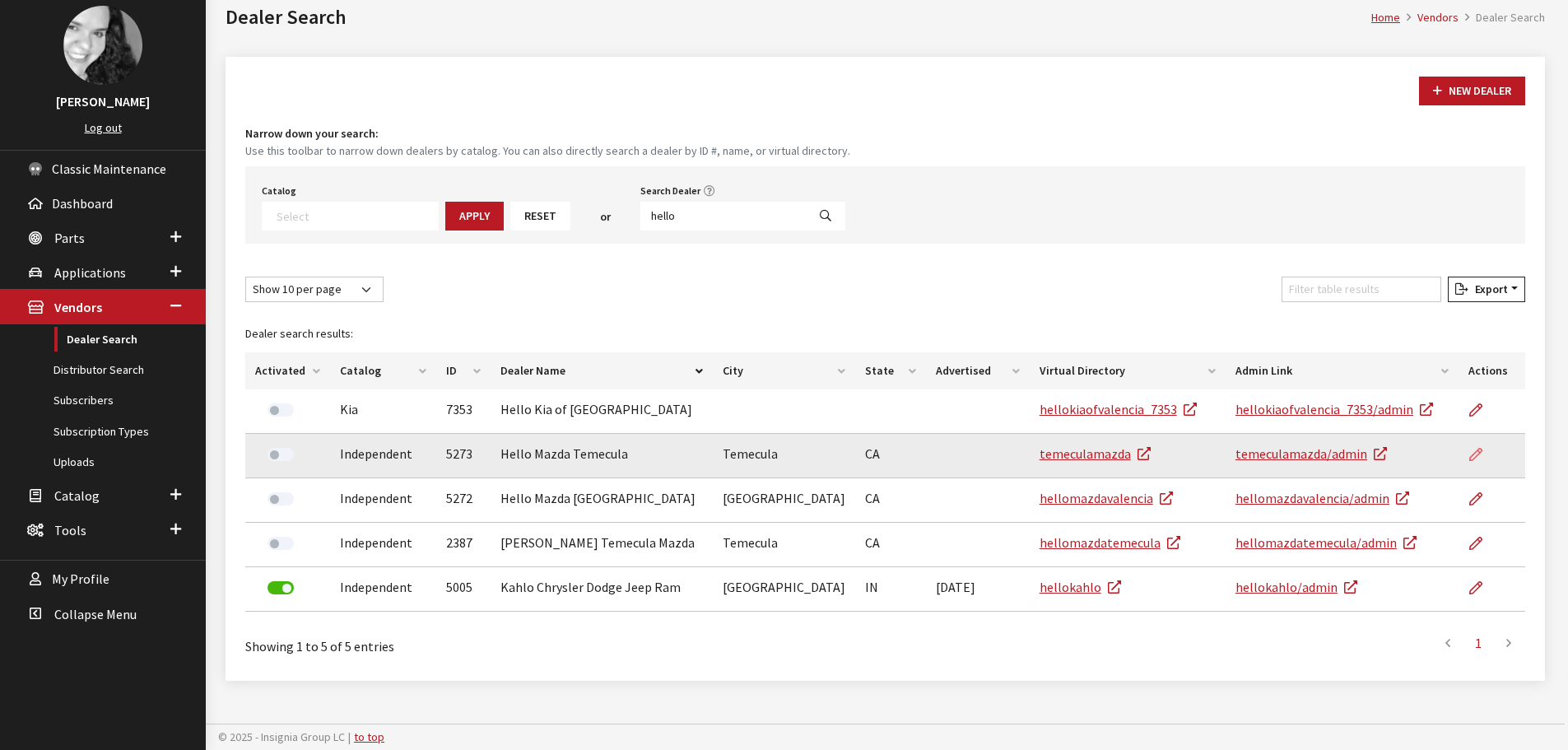
click at [1482, 455] on link at bounding box center [1482, 454] width 28 height 41
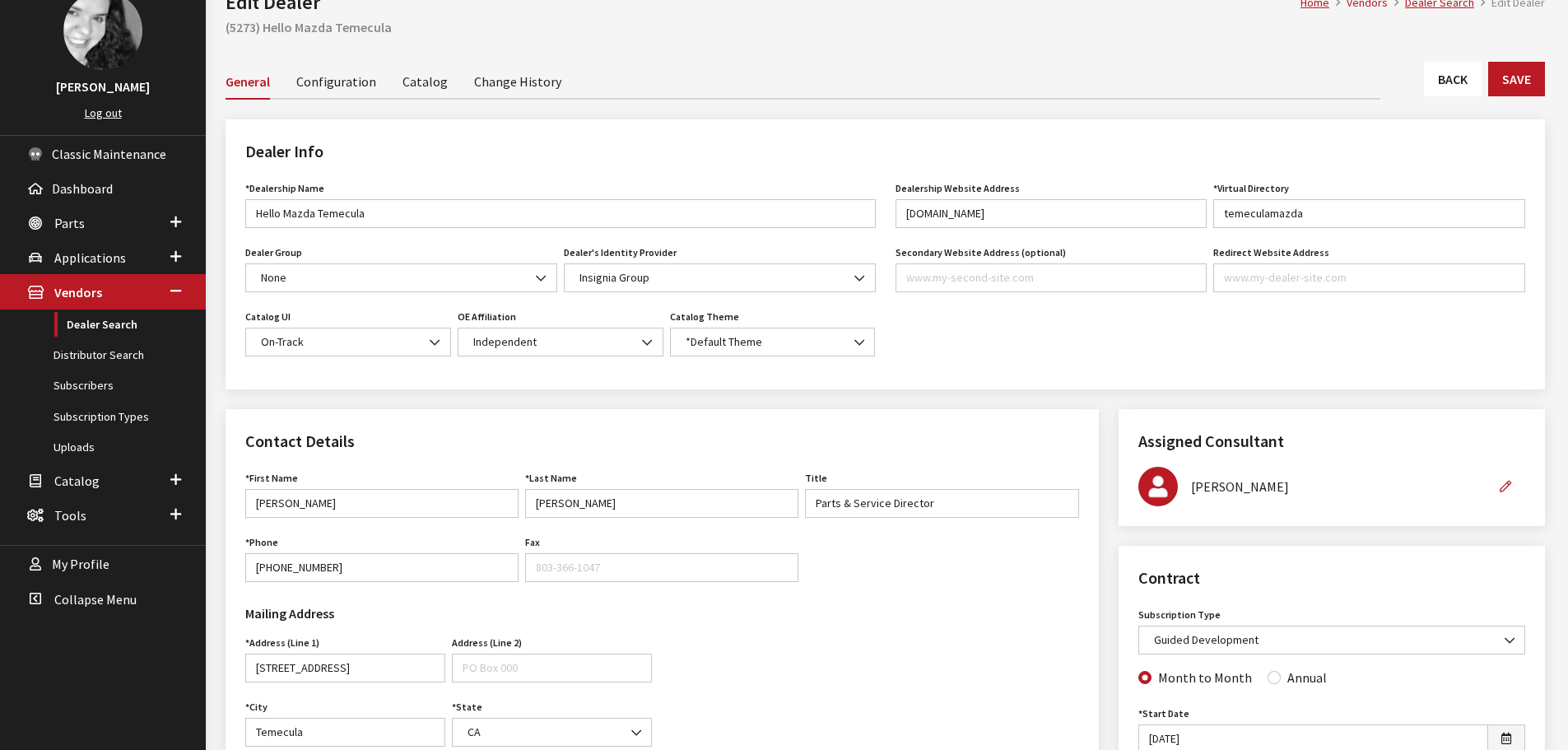
scroll to position [82, 0]
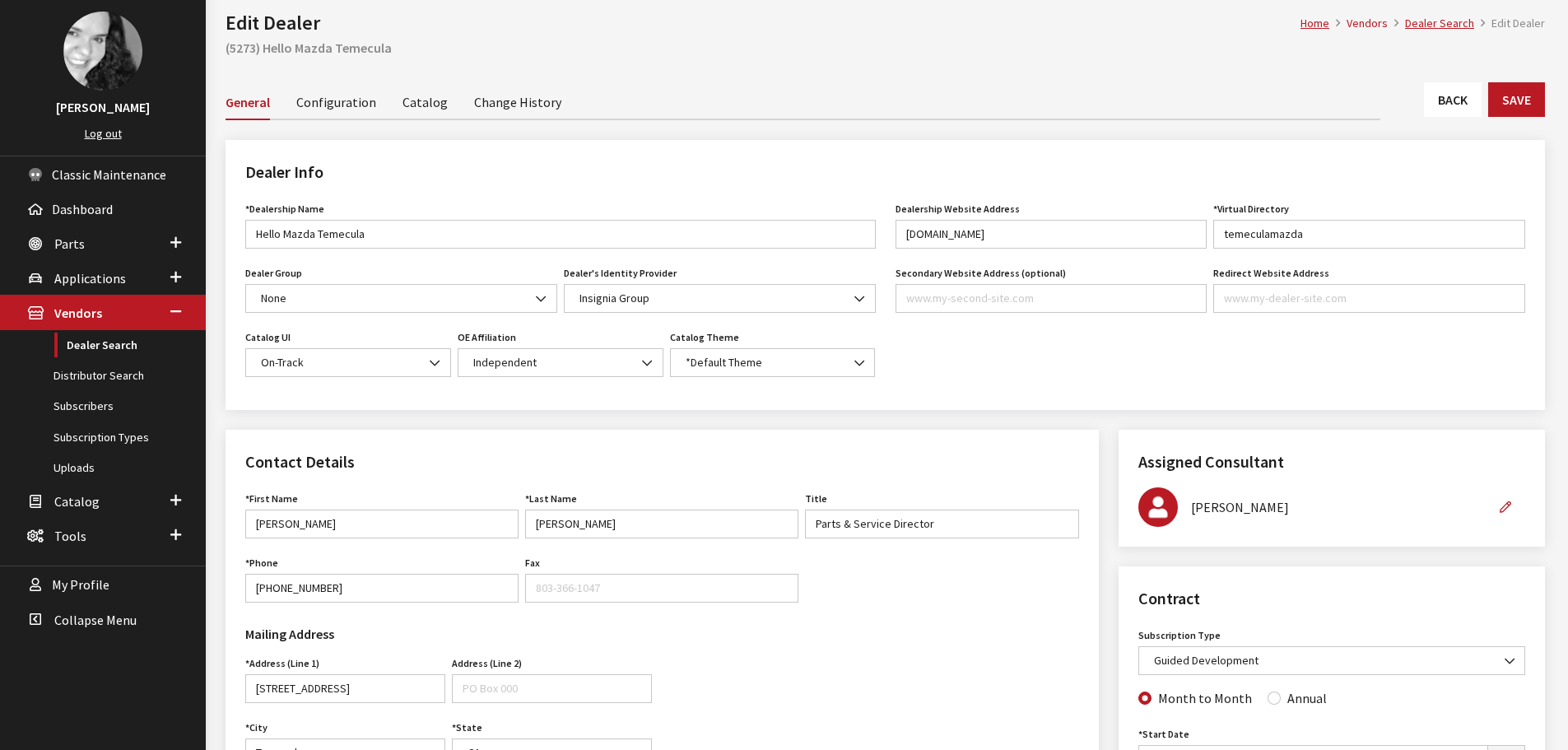
click at [1429, 104] on link "Back" at bounding box center [1453, 99] width 58 height 34
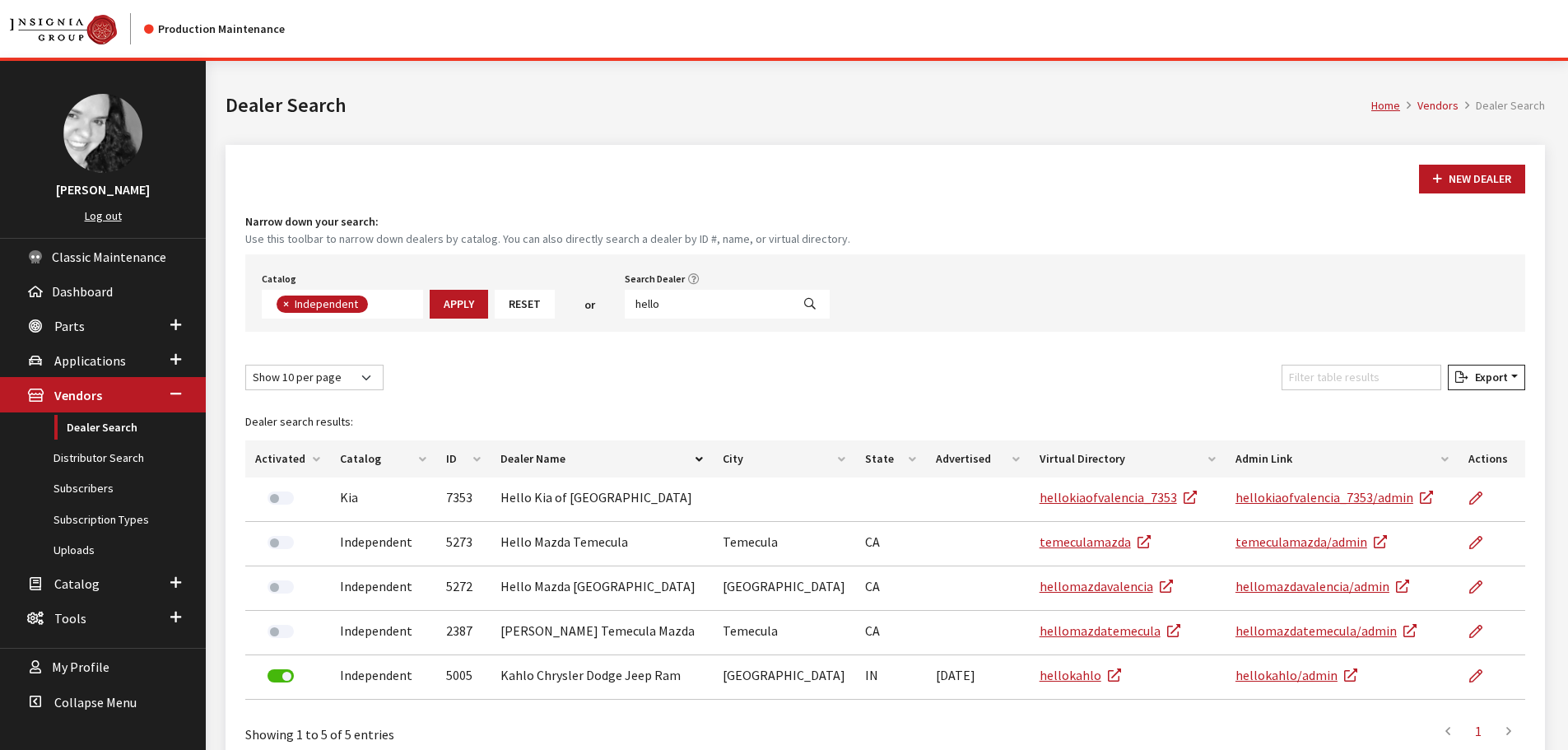
scroll to position [120, 0]
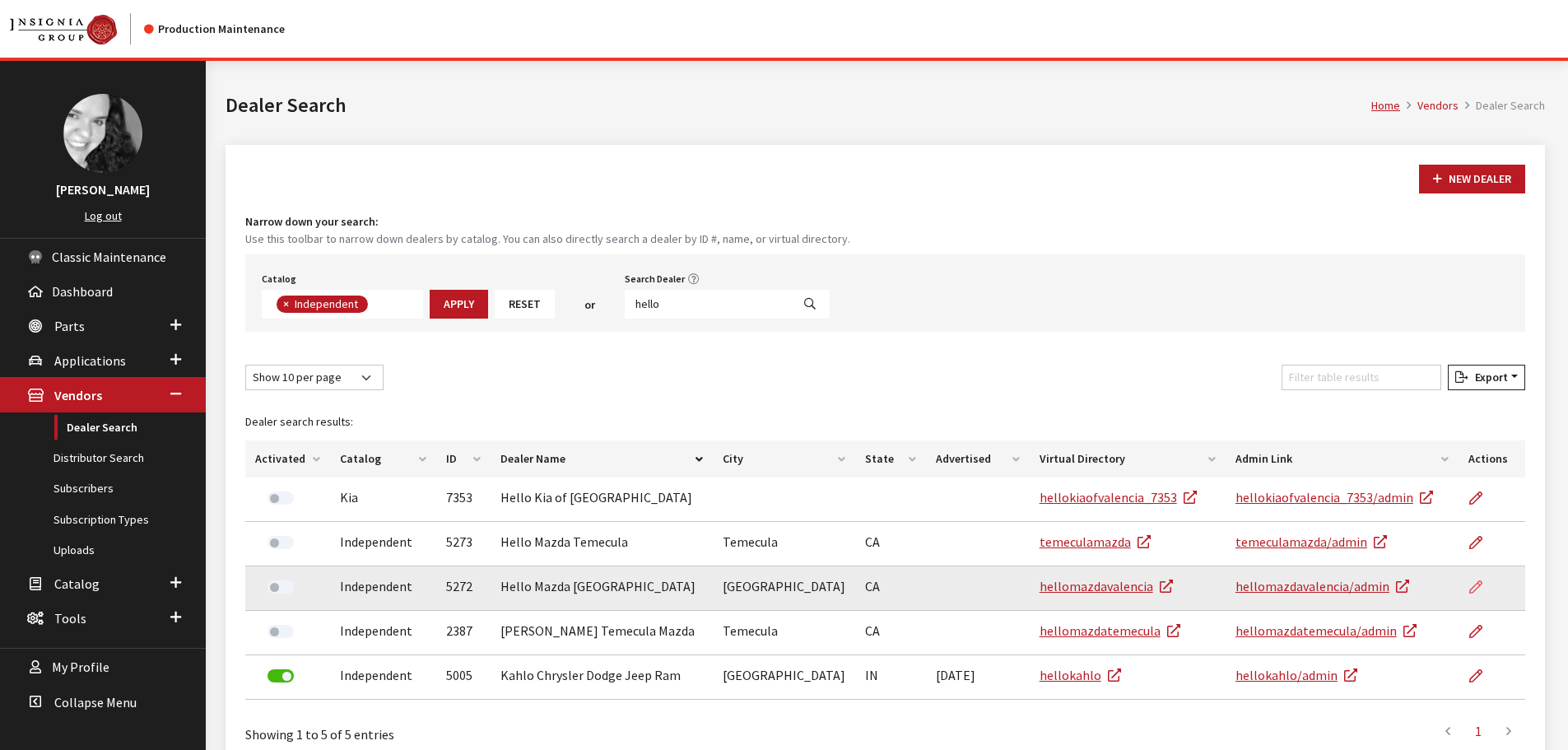
click at [1475, 593] on icon at bounding box center [1476, 588] width 14 height 14
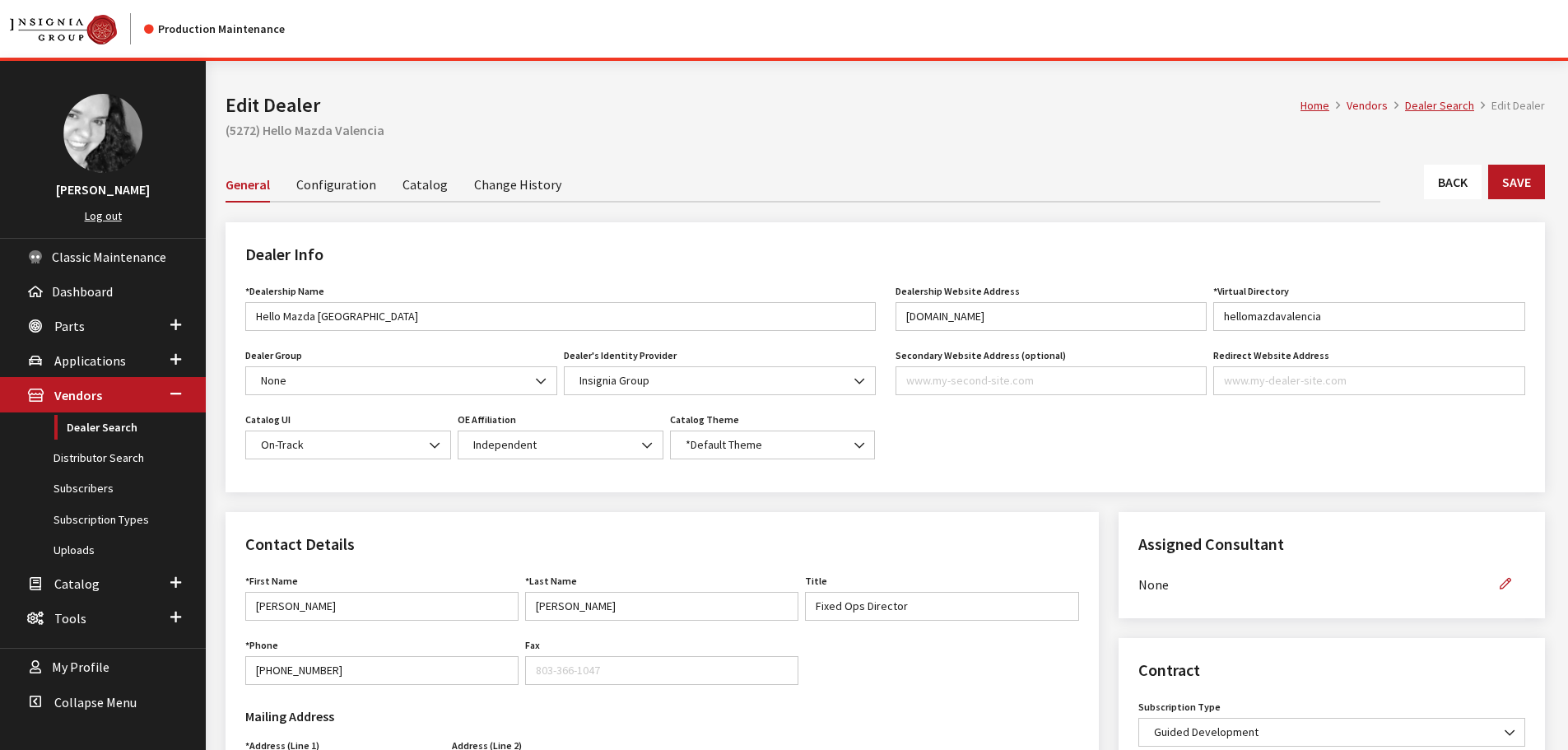
click at [1458, 192] on link "Back" at bounding box center [1453, 181] width 58 height 34
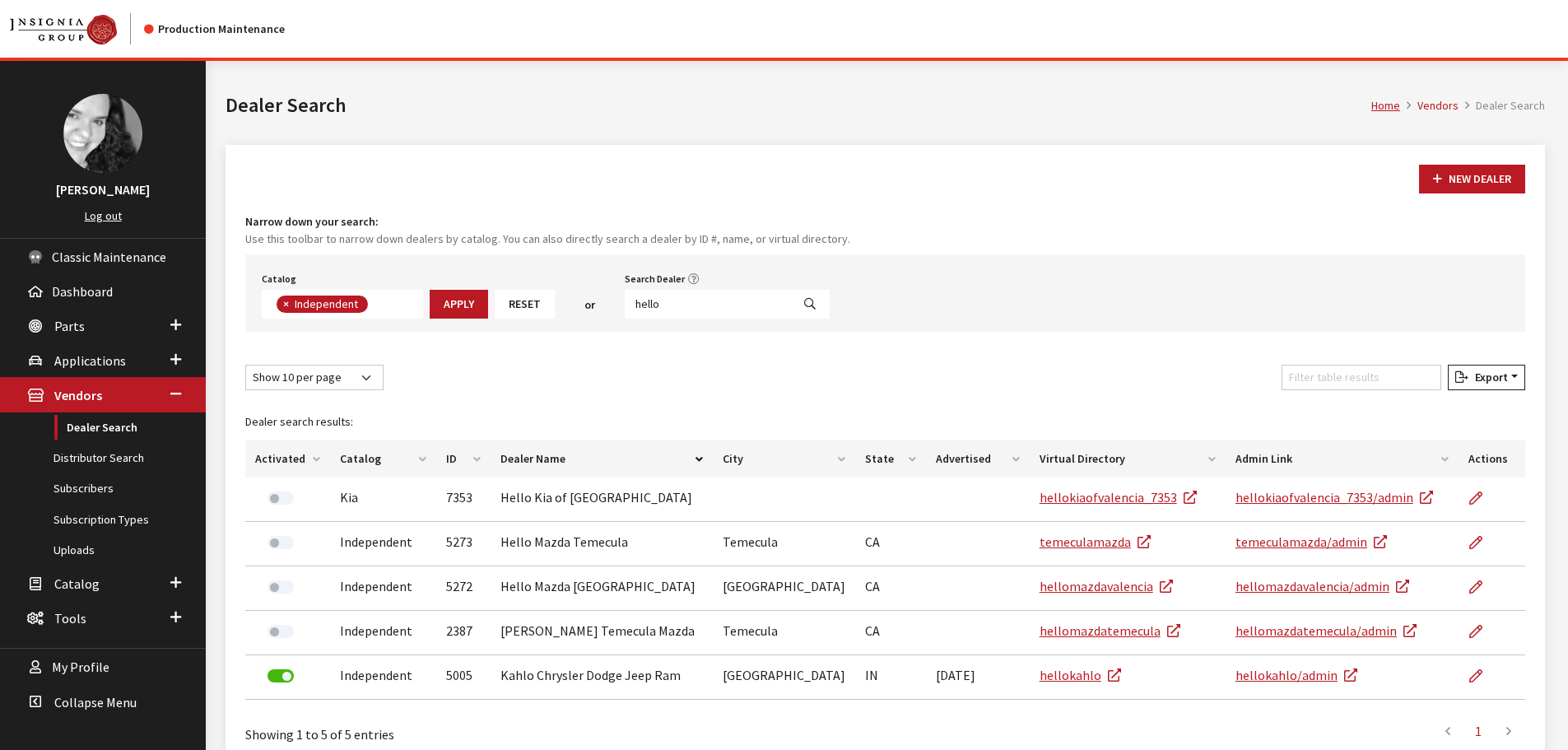
scroll to position [120, 0]
click at [762, 303] on input "hello" at bounding box center [708, 304] width 167 height 29
click at [708, 285] on div "Search Dealer hello" at bounding box center [726, 293] width 212 height 51
click at [705, 299] on input "hello" at bounding box center [708, 304] width 167 height 29
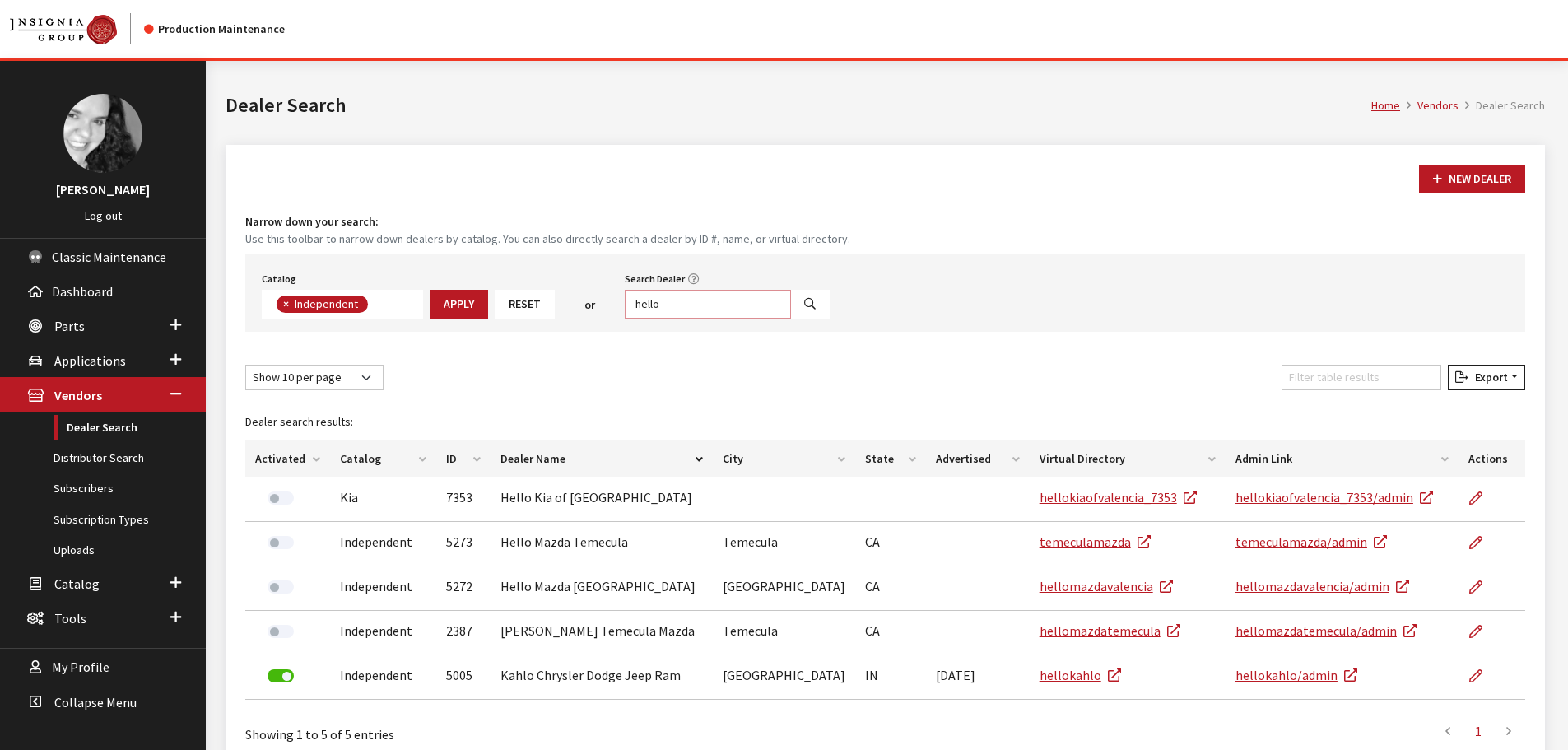
click at [699, 298] on input "hello" at bounding box center [708, 304] width 167 height 29
click at [696, 298] on input "hello" at bounding box center [708, 304] width 167 height 29
type input "huntington"
select select
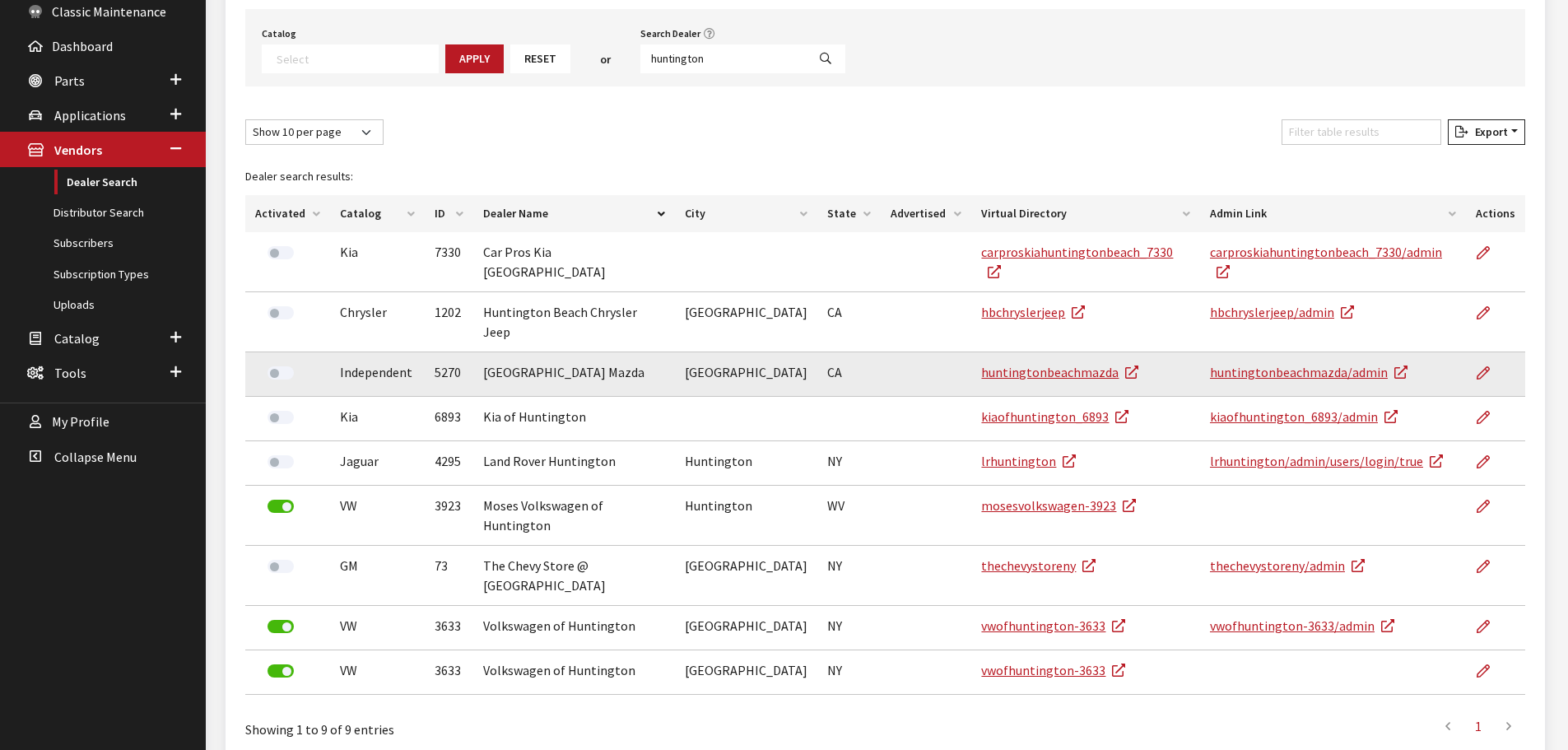
scroll to position [247, 0]
click at [1477, 366] on icon at bounding box center [1484, 373] width 14 height 14
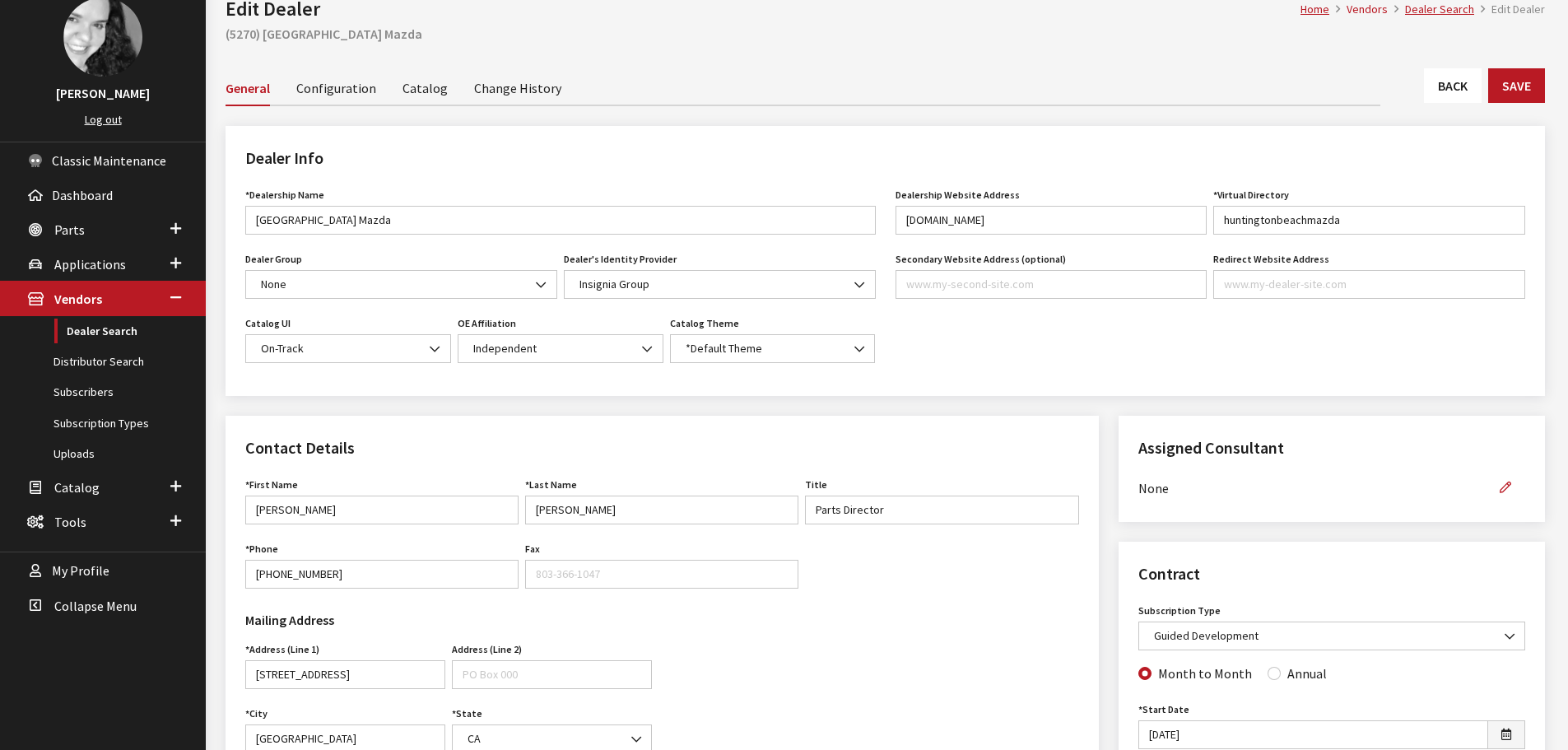
scroll to position [82, 0]
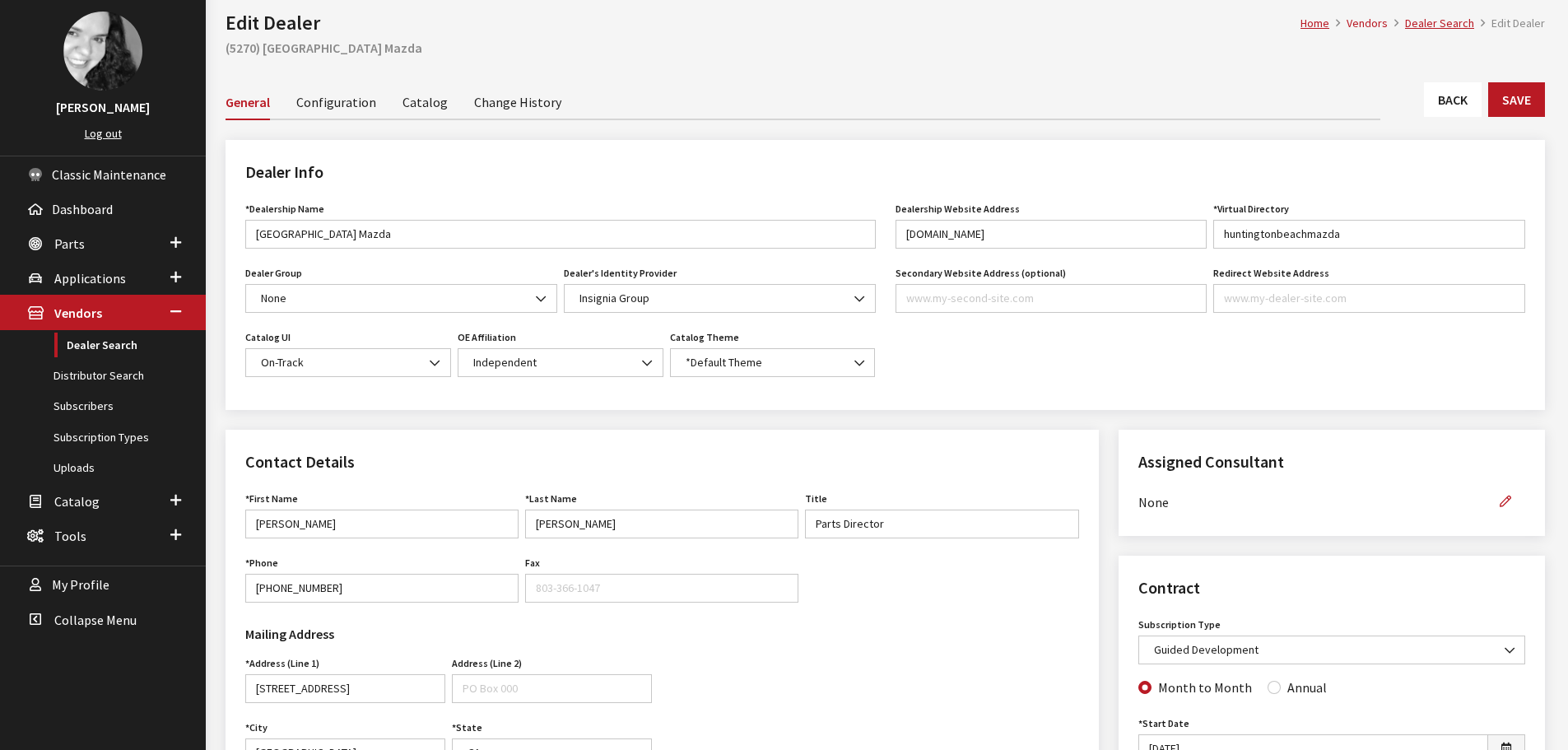
click at [1436, 88] on link "Back" at bounding box center [1453, 99] width 58 height 34
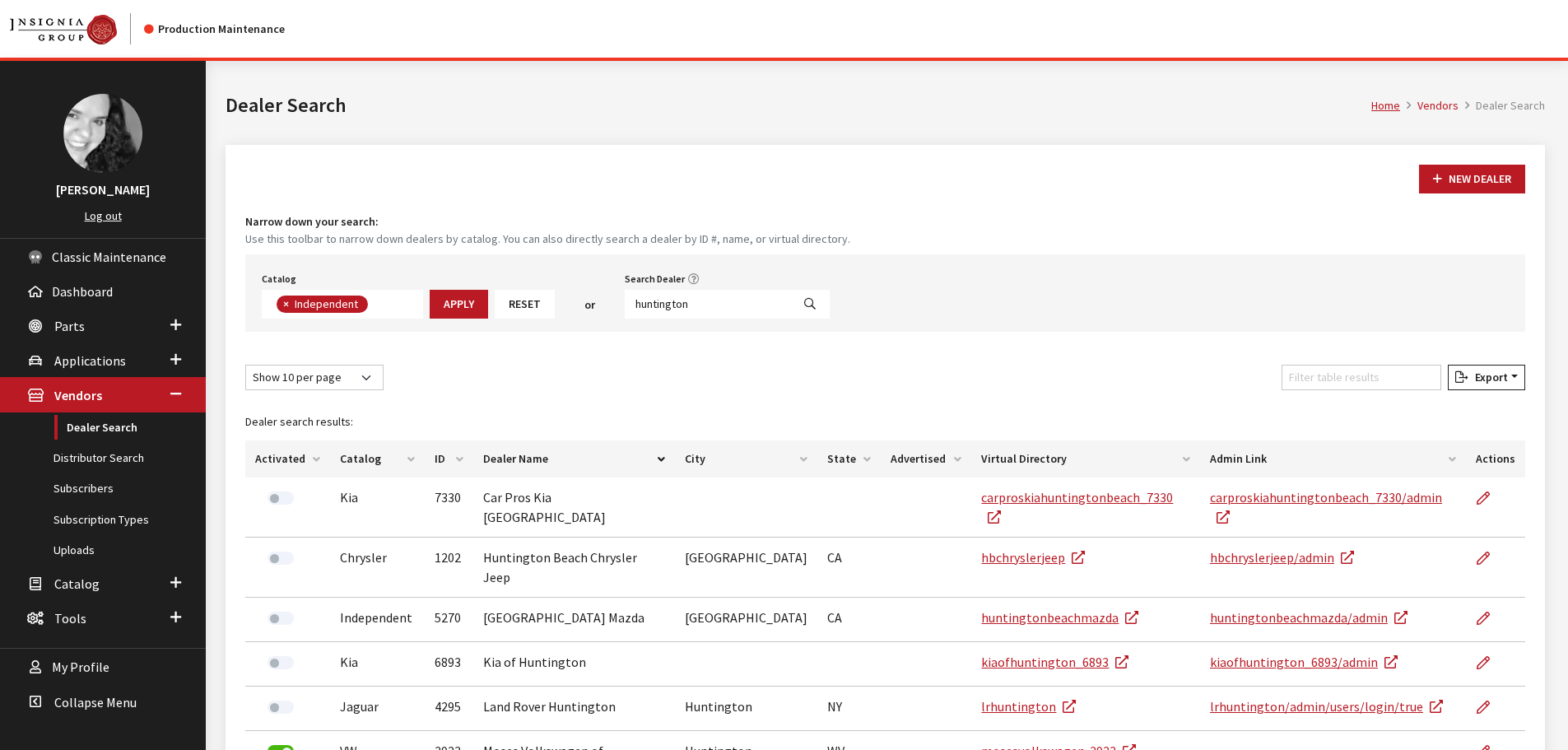
scroll to position [120, 0]
click at [720, 300] on input "huntington" at bounding box center [708, 304] width 167 height 29
click at [723, 300] on input "huntington" at bounding box center [708, 304] width 167 height 29
click at [723, 299] on input "huntington" at bounding box center [708, 304] width 167 height 29
type input "tustin"
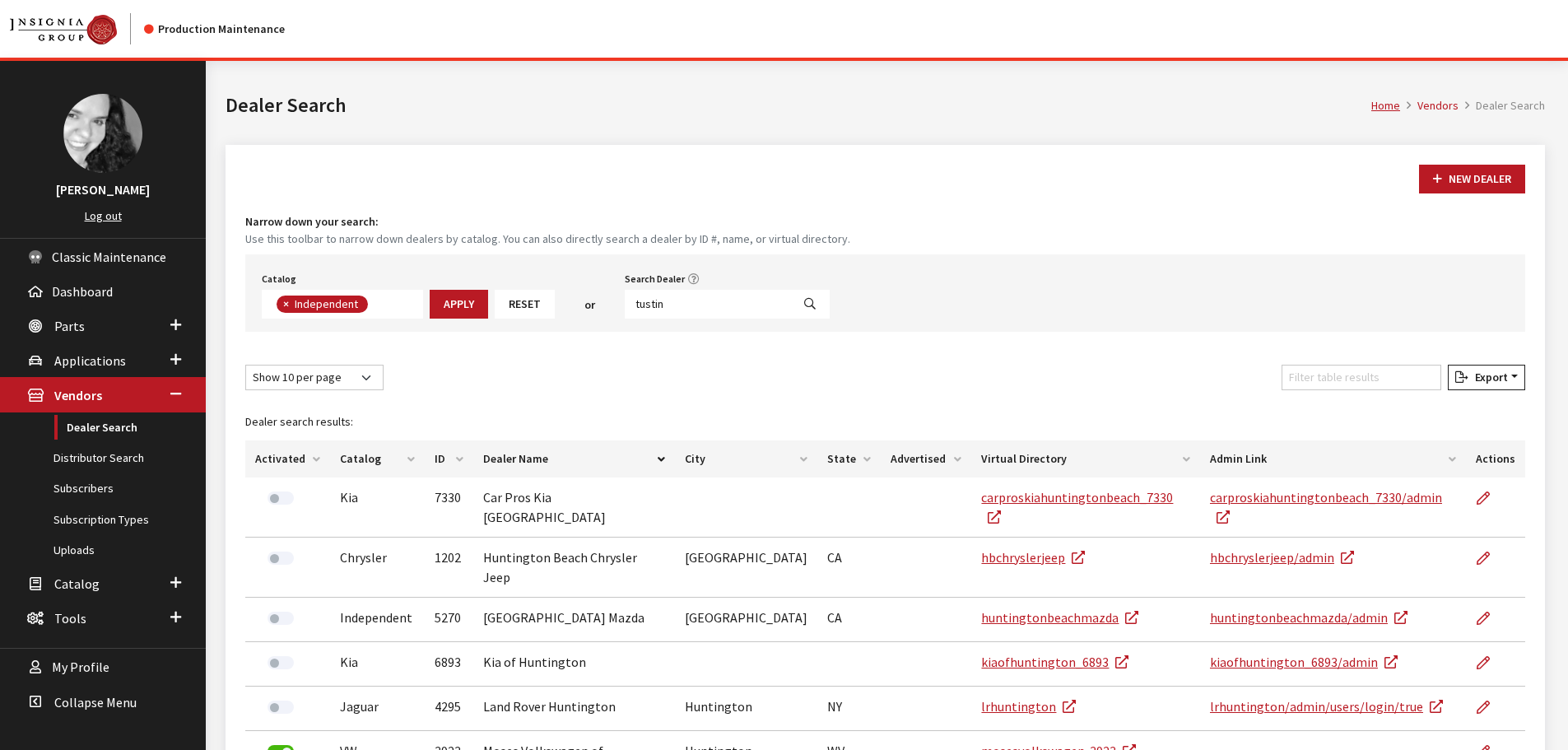
select select
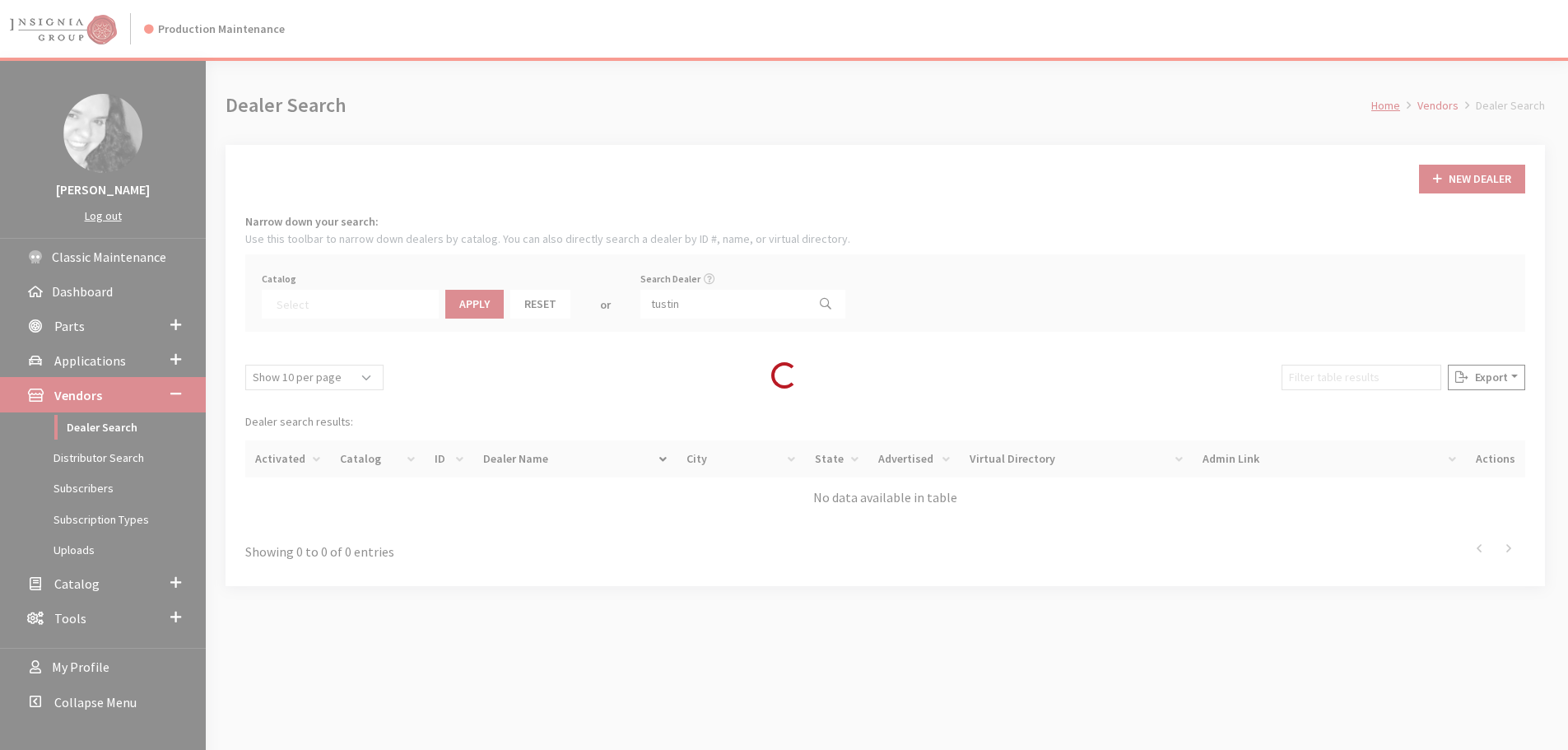
scroll to position [172, 0]
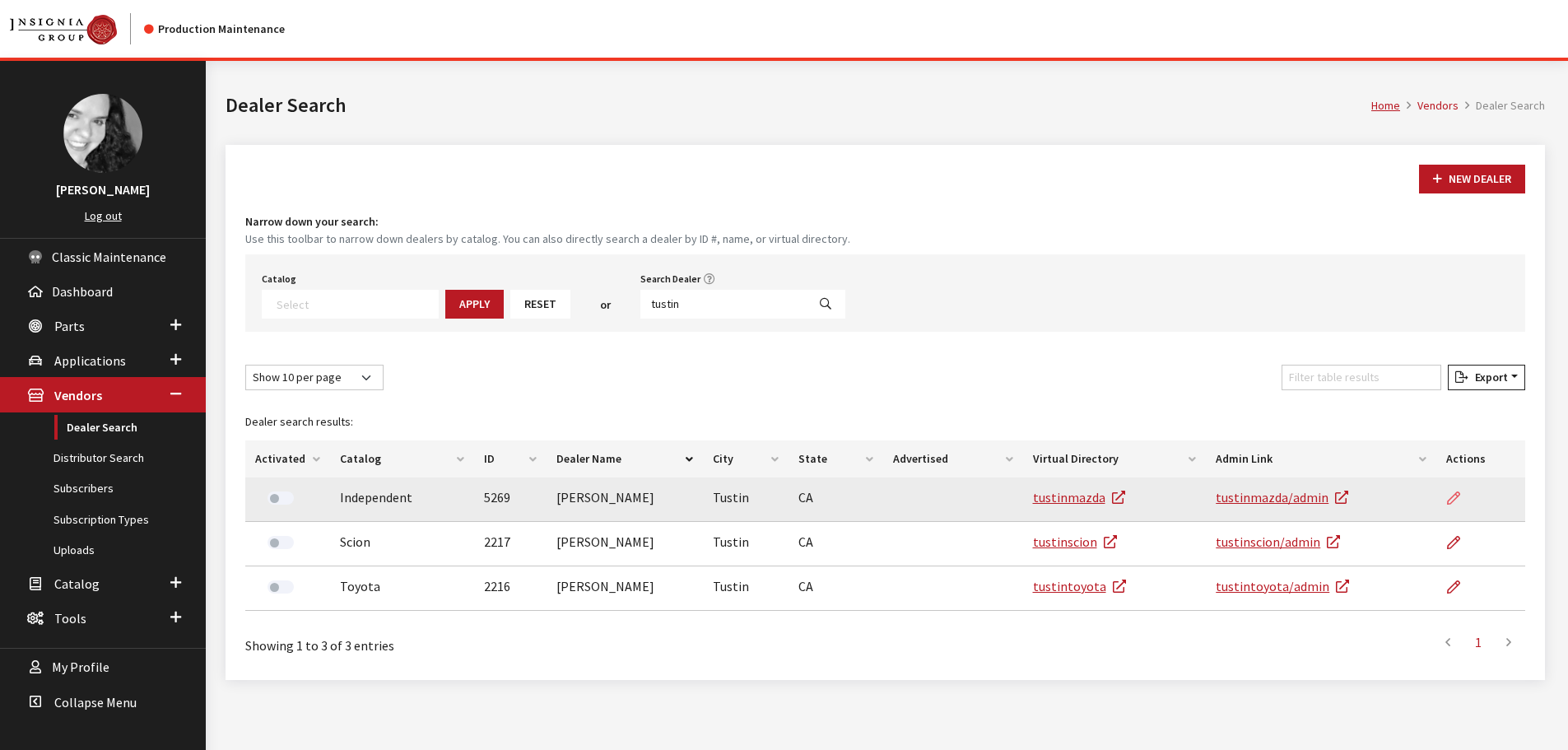
click at [1463, 499] on link at bounding box center [1460, 498] width 28 height 41
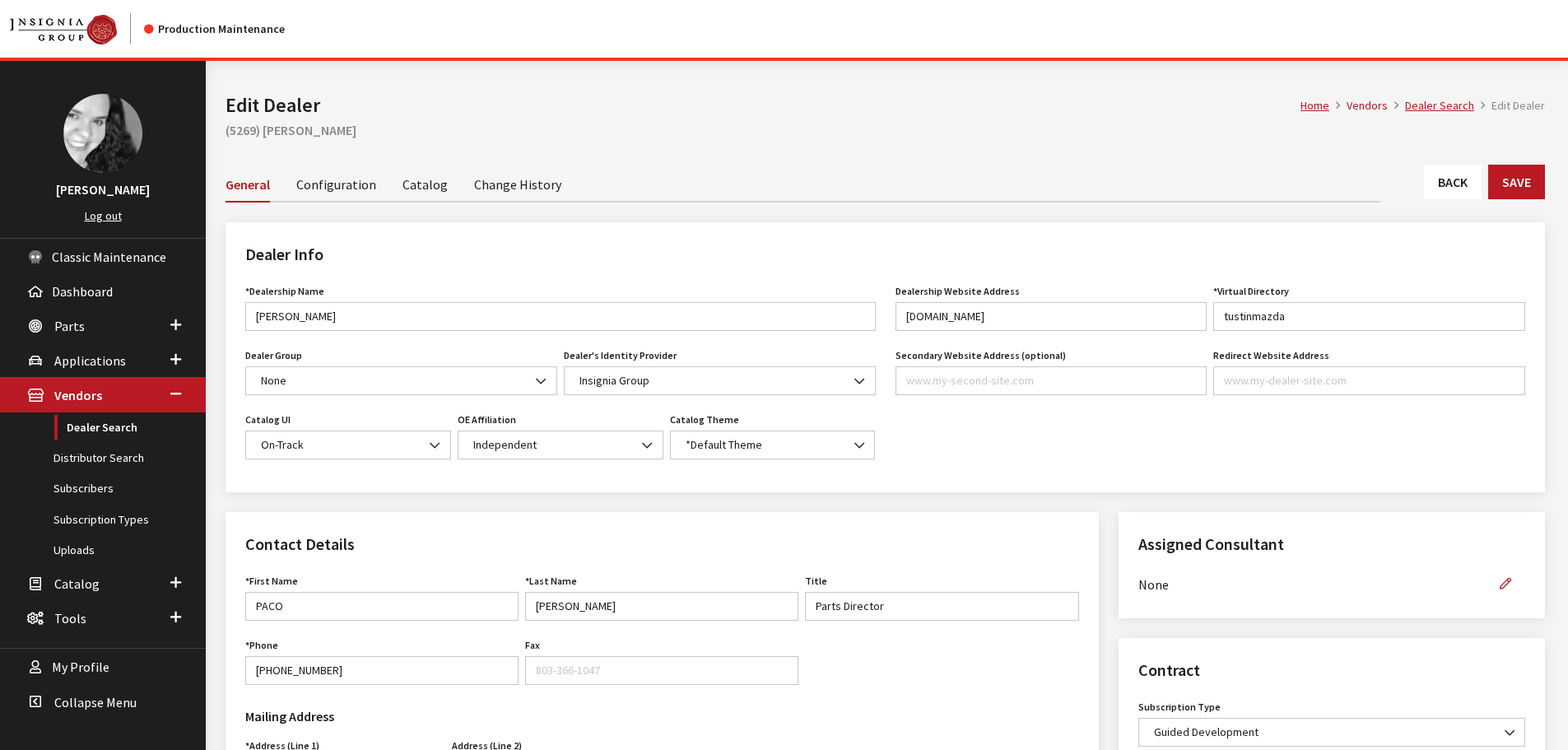
click at [765, 400] on div "Dealer Group None #1 [PERSON_NAME] Automotive [PERSON_NAME] Auto Group ([GEOGRA…" at bounding box center [561, 376] width 638 height 64
click at [1457, 163] on div "Home Vendors Dealer Search Edit Dealer Edit Dealer (5269) [PERSON_NAME]" at bounding box center [885, 112] width 1340 height 103
click at [1458, 172] on link "Back" at bounding box center [1453, 181] width 58 height 34
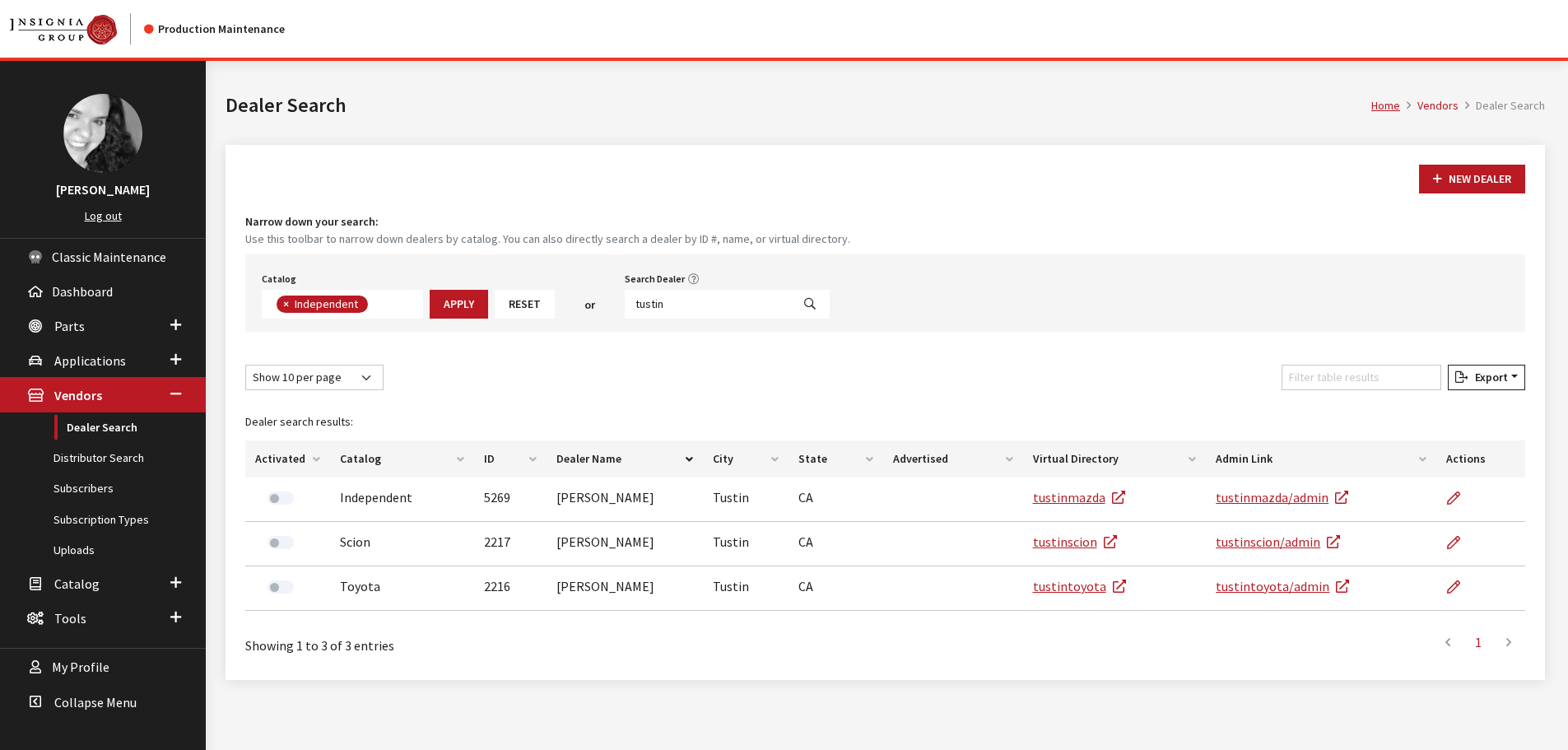
scroll to position [120, 0]
click at [727, 309] on input "tustin" at bounding box center [708, 304] width 167 height 29
type input "team"
select select
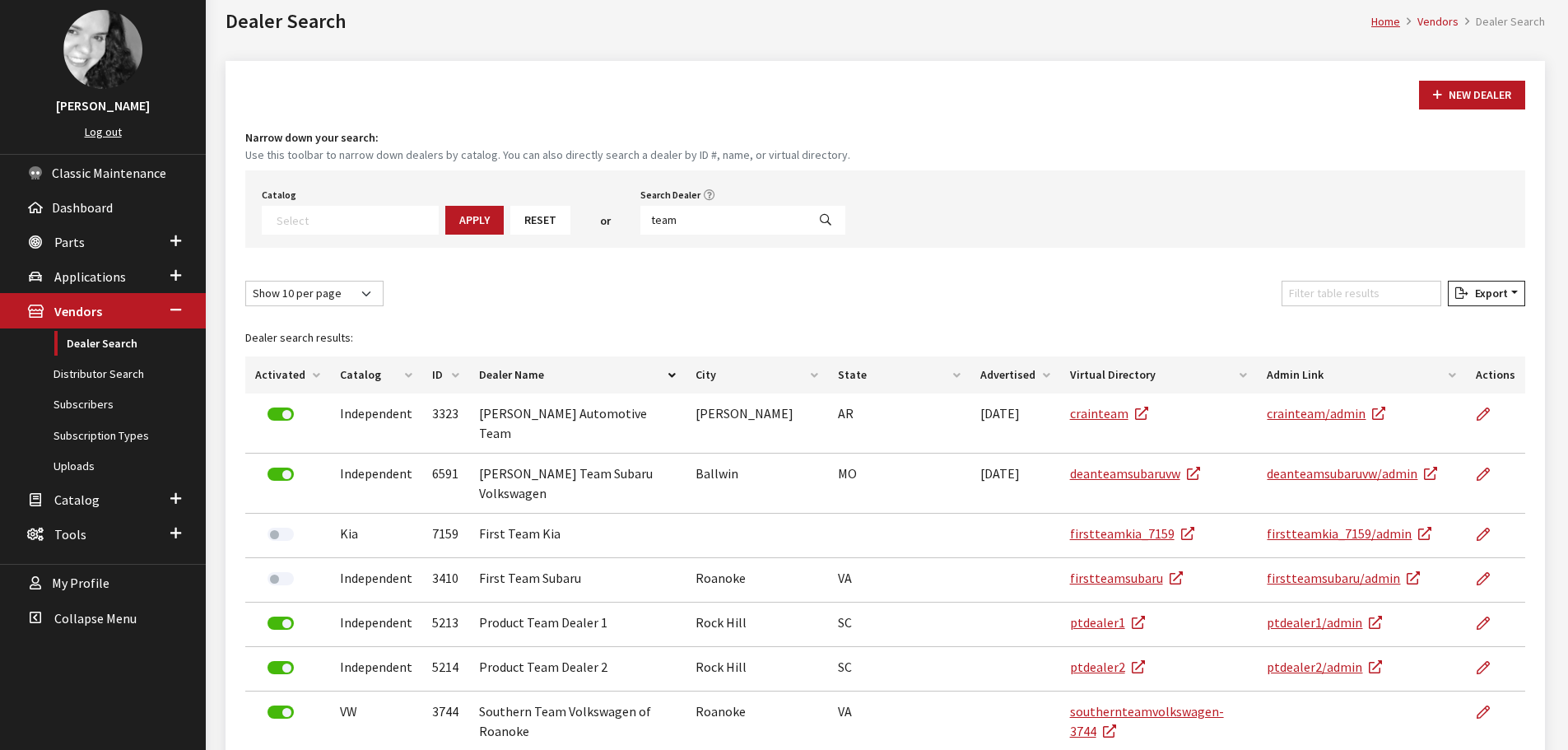
scroll to position [63, 0]
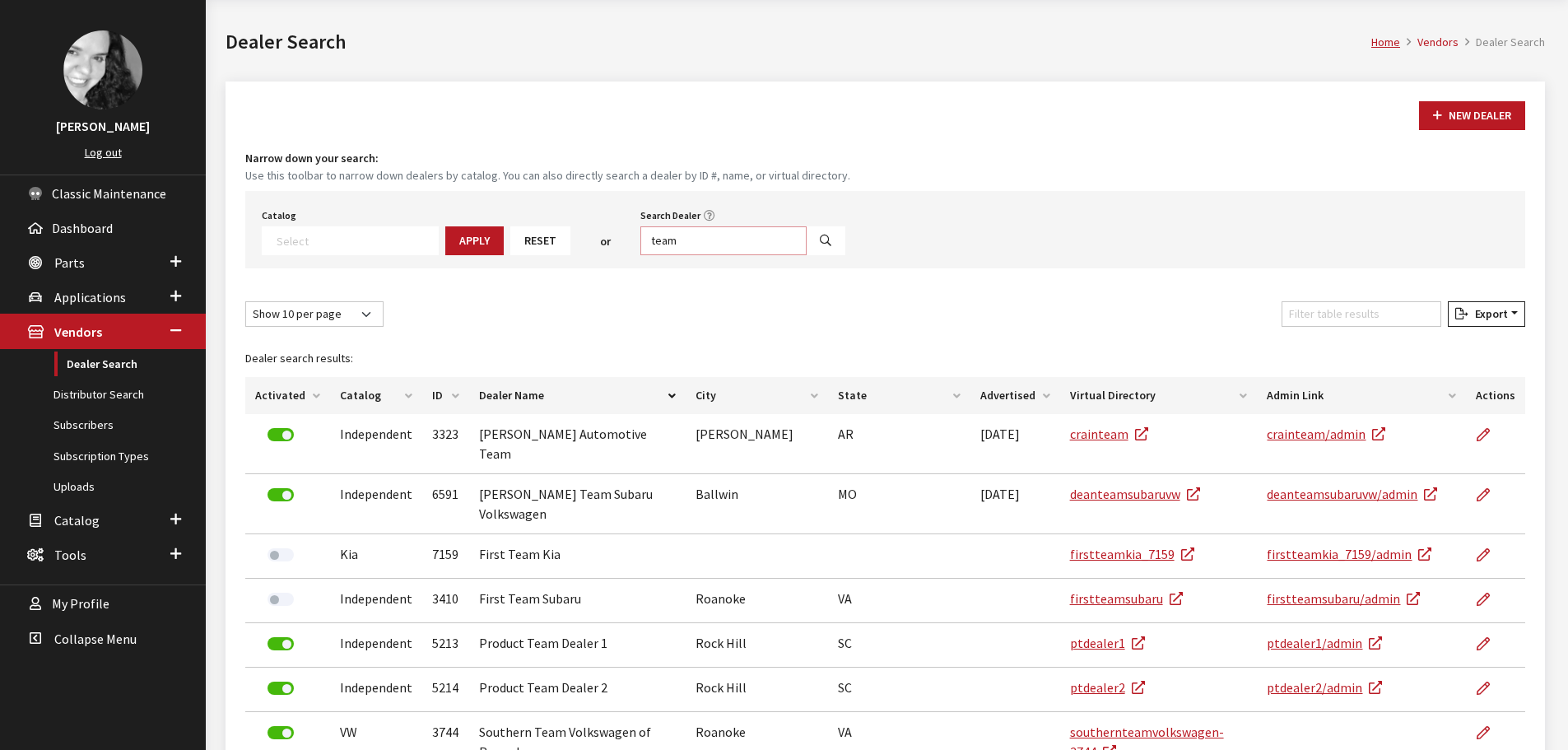
click at [720, 238] on input "team" at bounding box center [724, 241] width 167 height 29
type input "t"
type input "el cajon"
select select
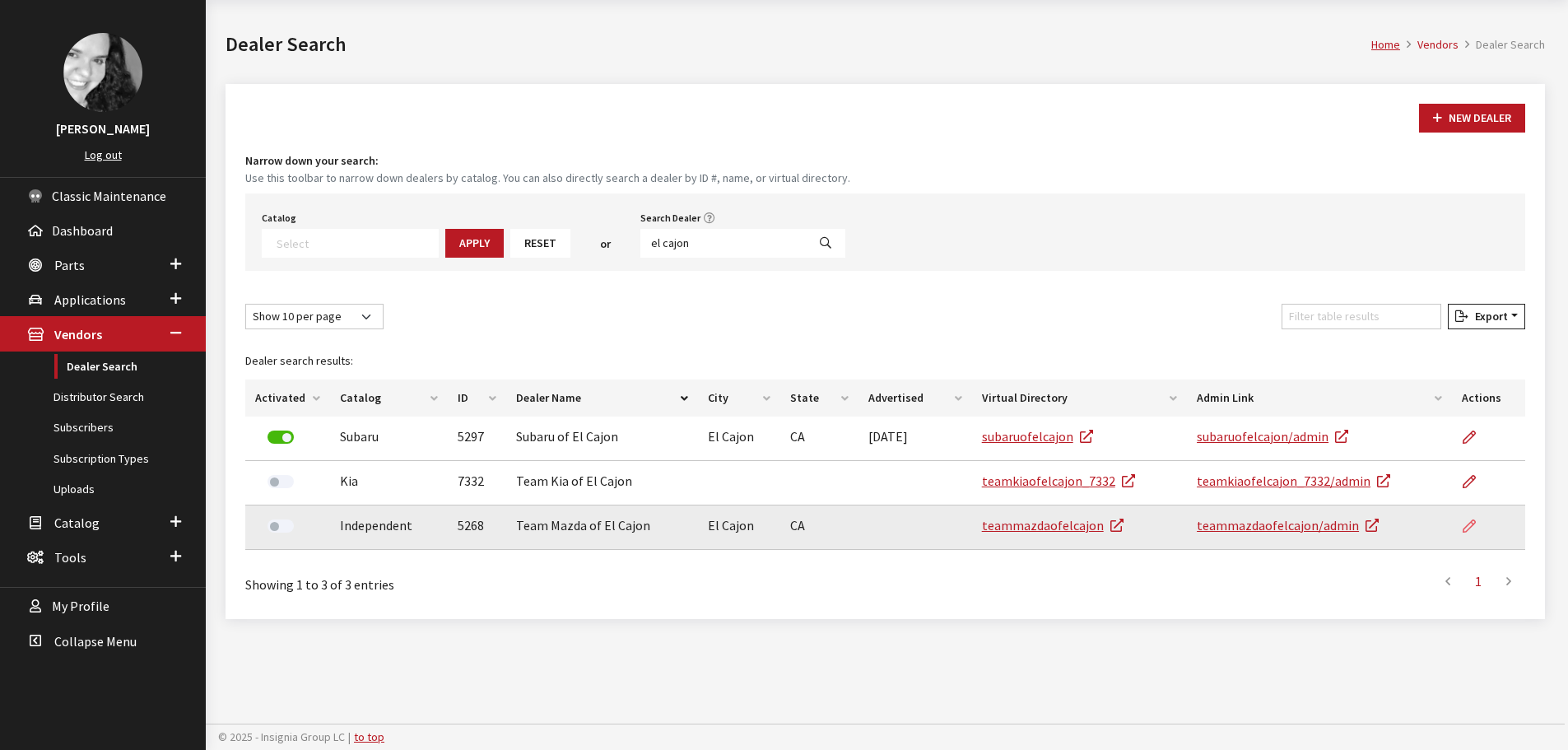
click at [1467, 521] on icon at bounding box center [1470, 528] width 14 height 14
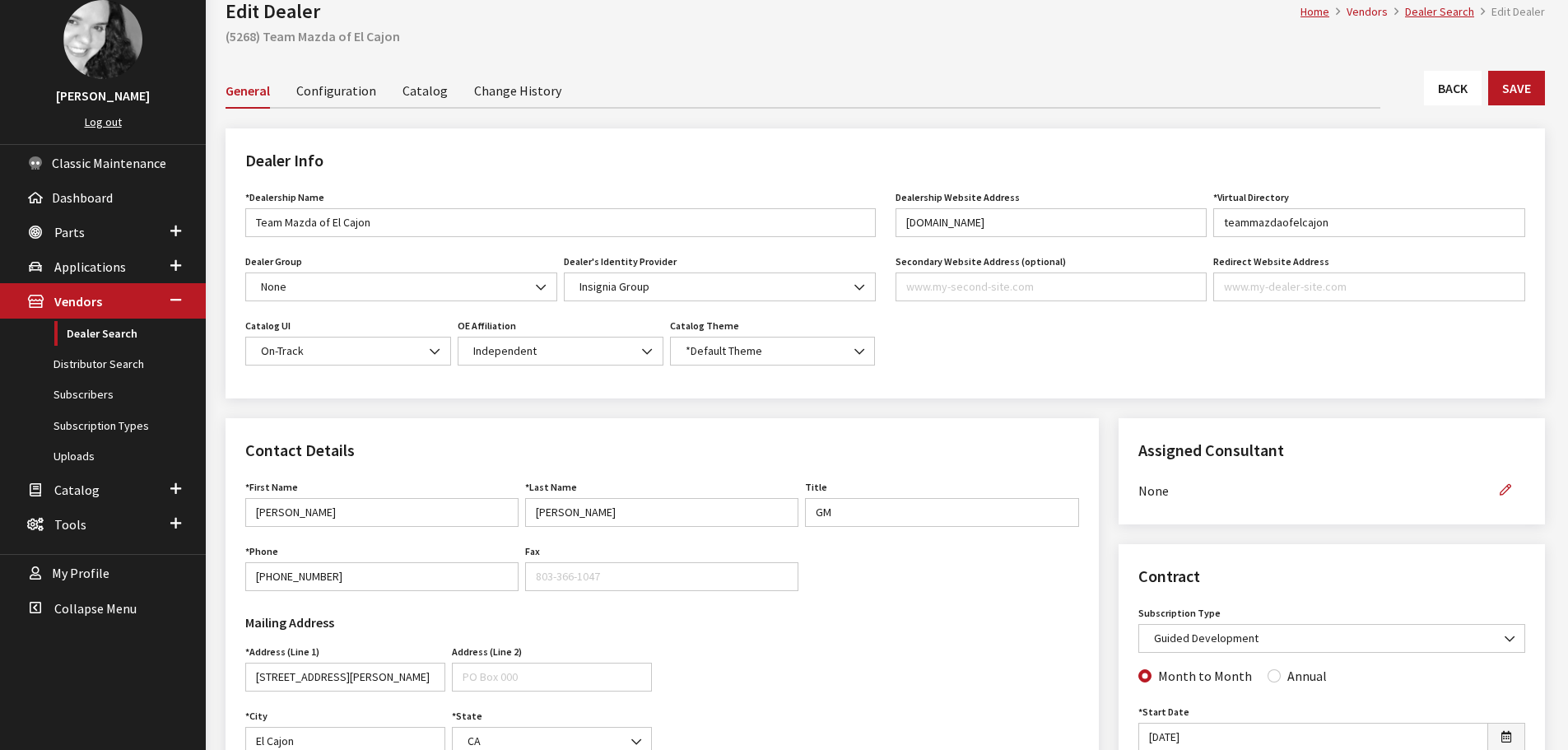
scroll to position [82, 0]
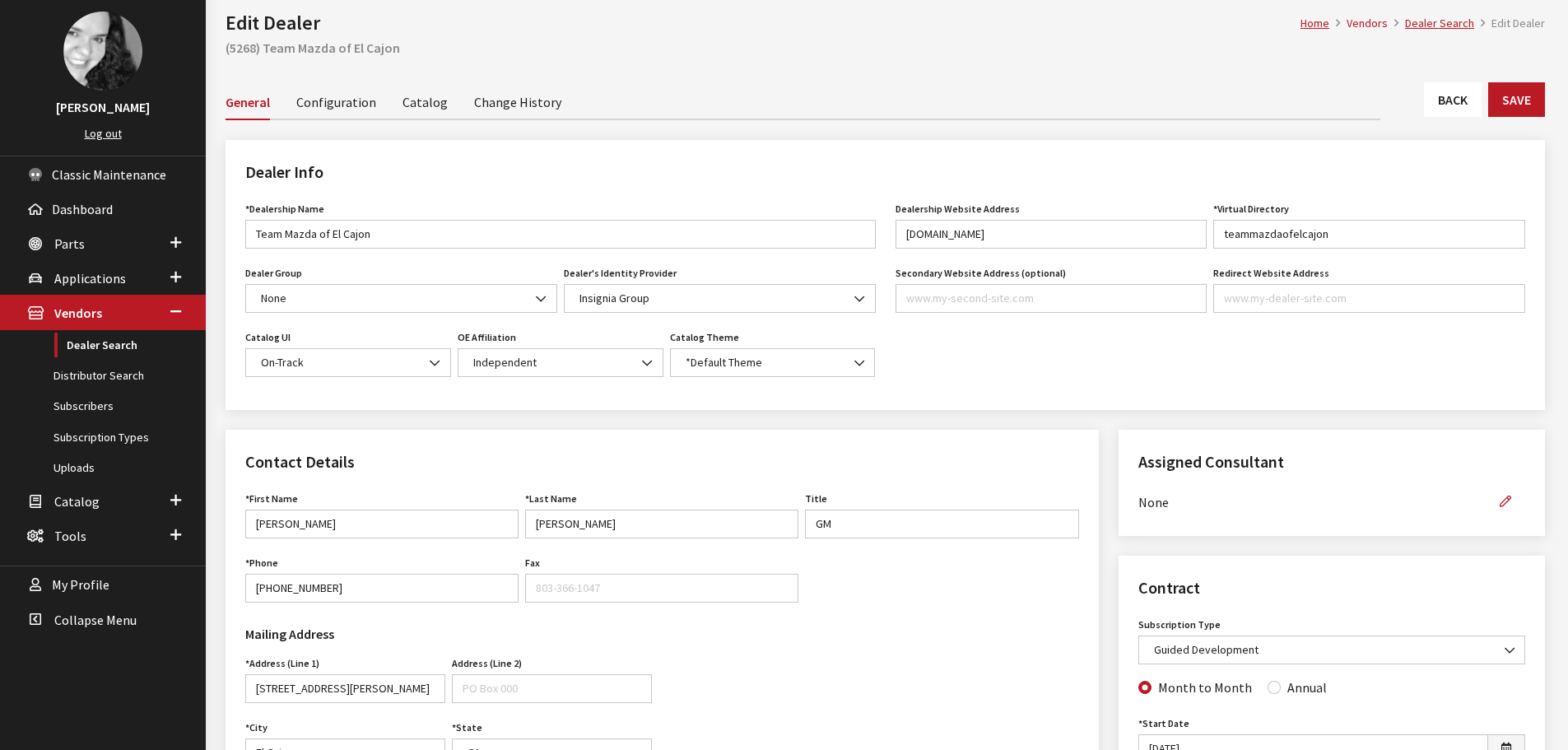
click at [1431, 102] on link "Back" at bounding box center [1453, 99] width 58 height 34
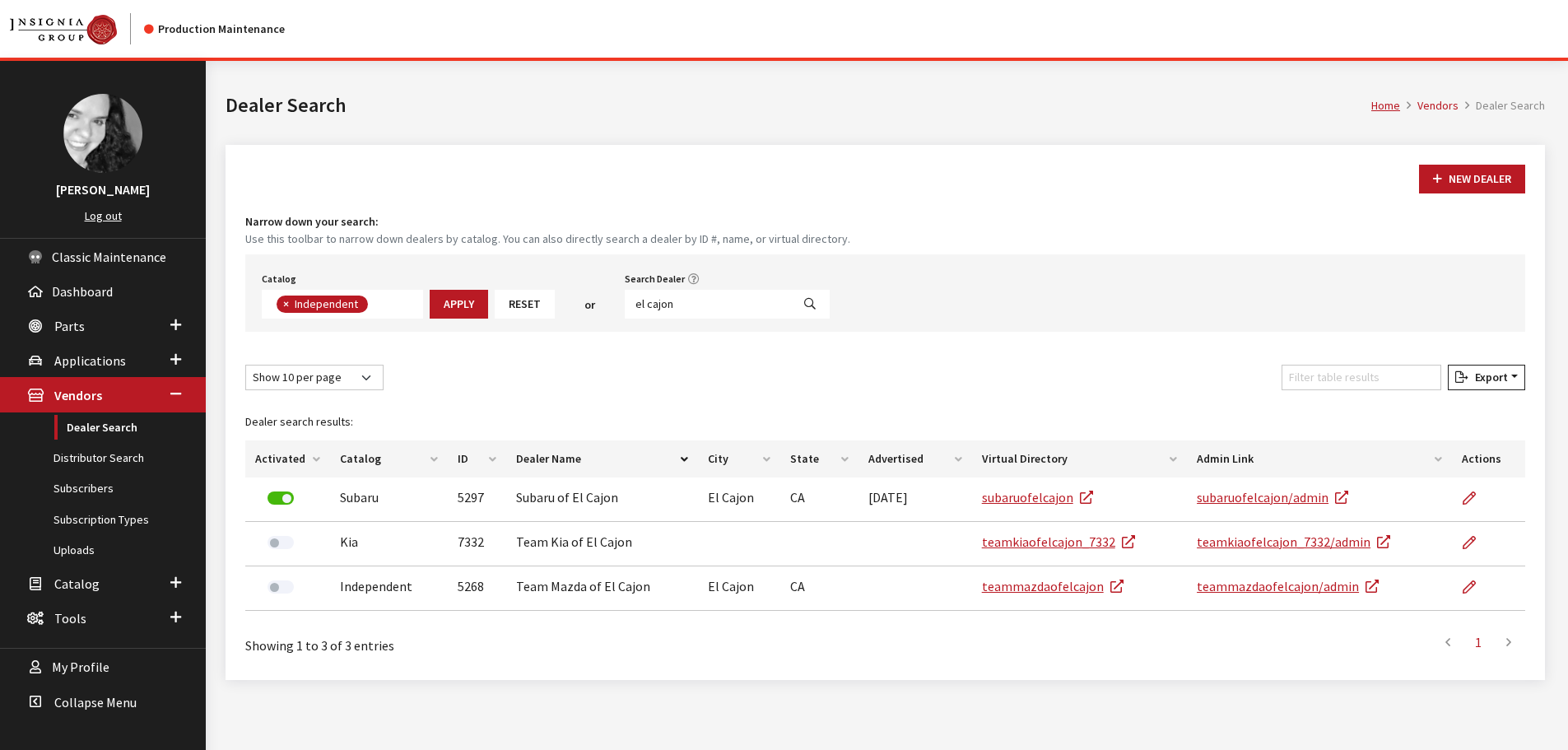
scroll to position [120, 0]
click at [669, 306] on input "el cajon" at bounding box center [708, 304] width 167 height 29
click at [675, 305] on input "el cajon" at bounding box center [708, 304] width 167 height 29
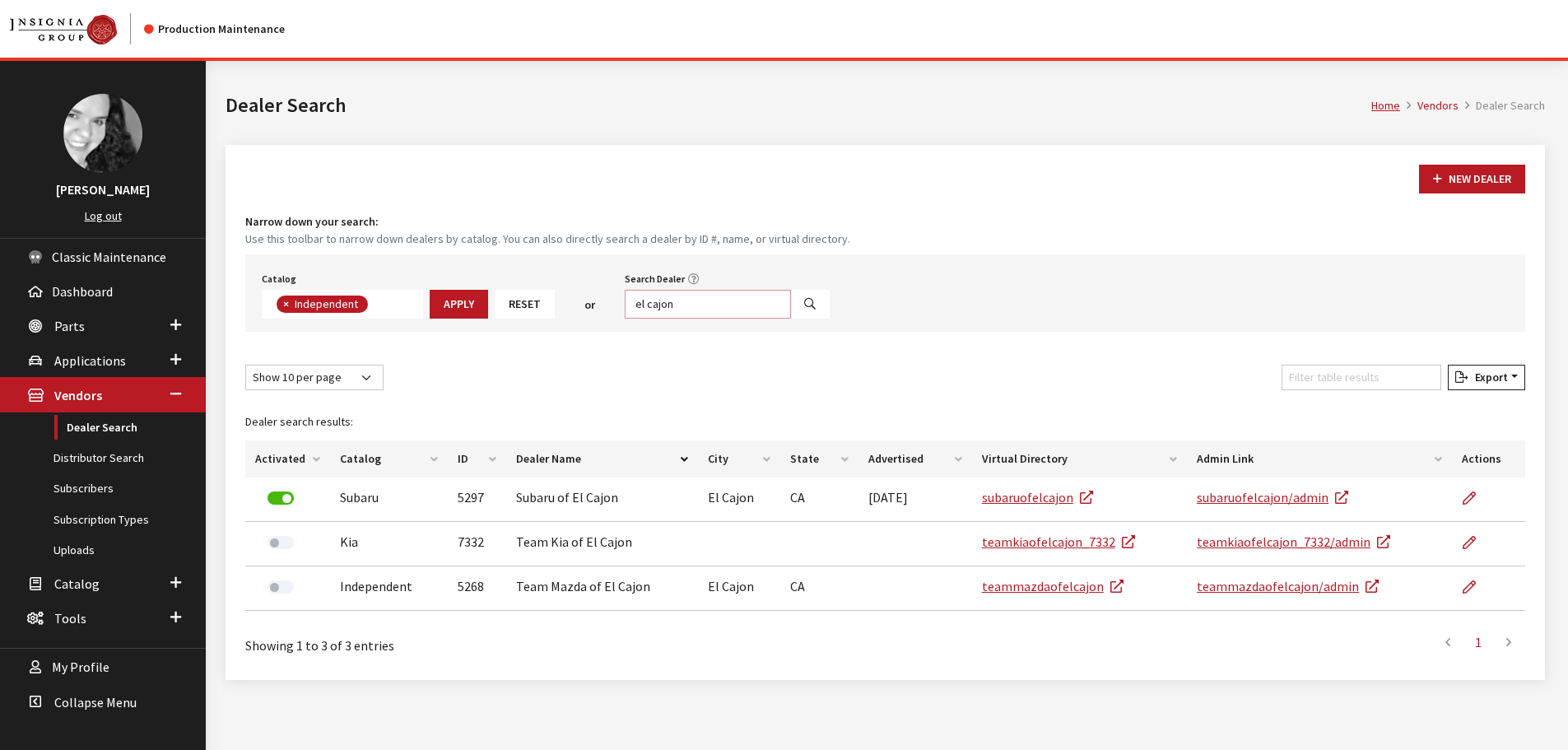
click at [675, 305] on input "el cajon" at bounding box center [708, 304] width 167 height 29
type input "south bay"
select select
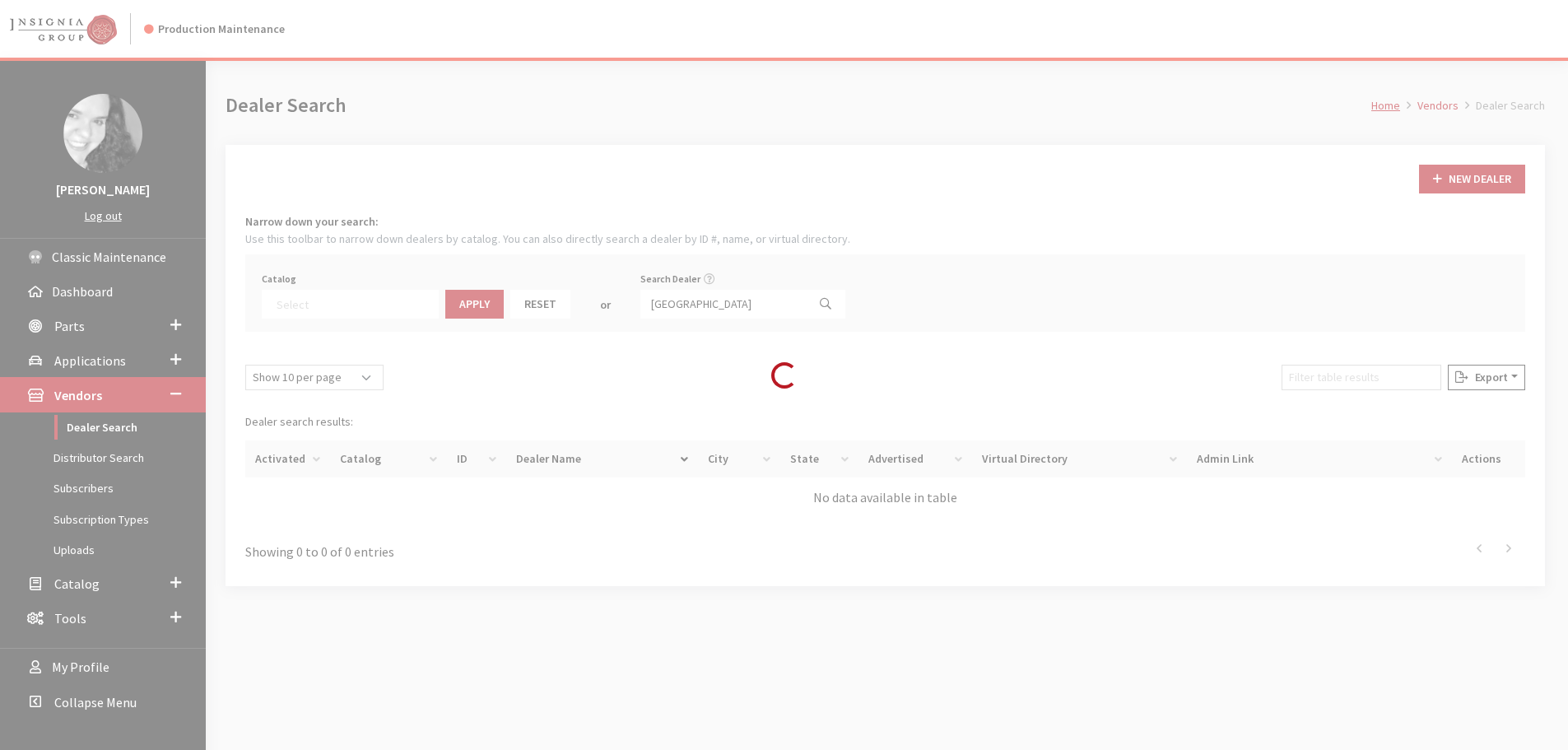
scroll to position [172, 0]
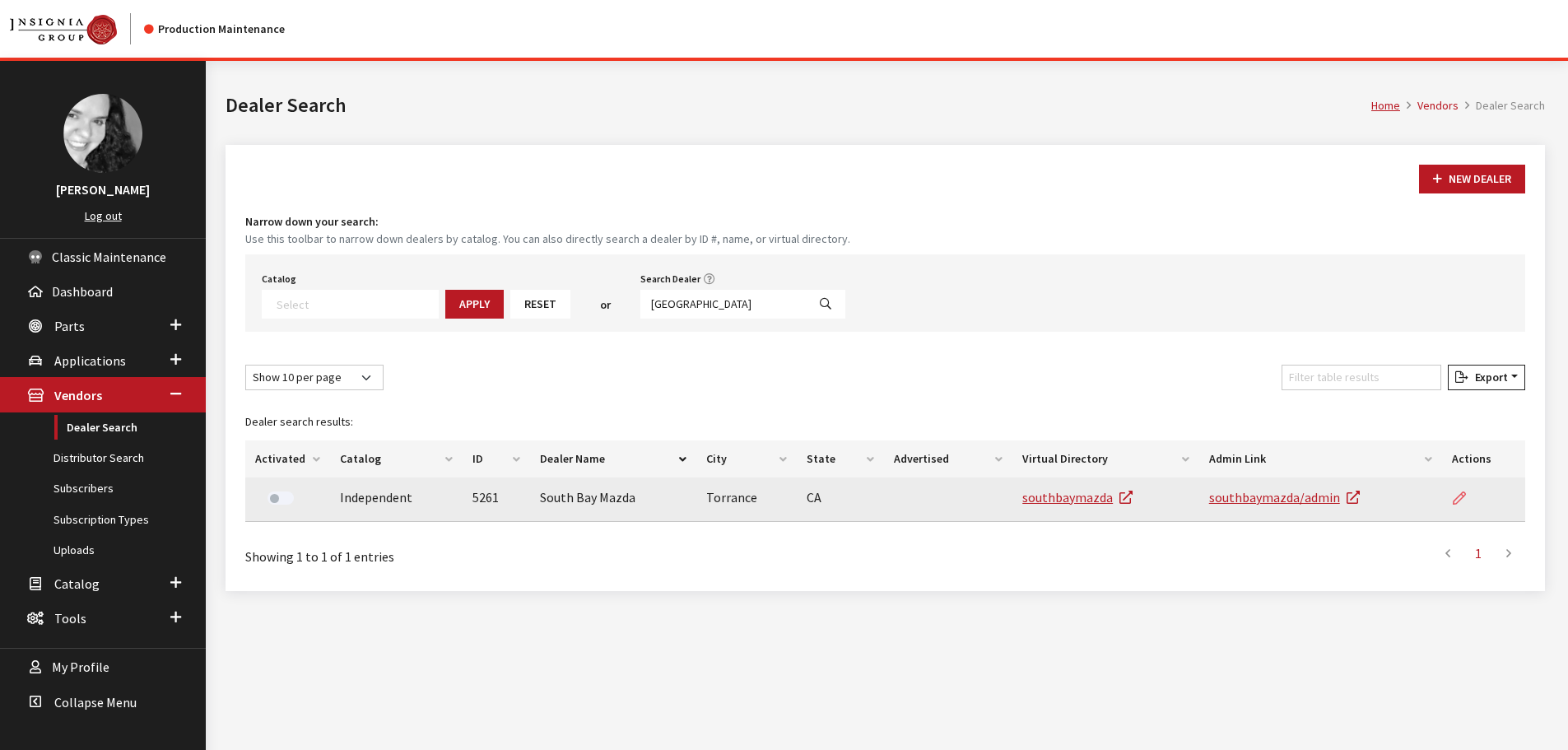
click at [1459, 494] on icon at bounding box center [1460, 499] width 14 height 14
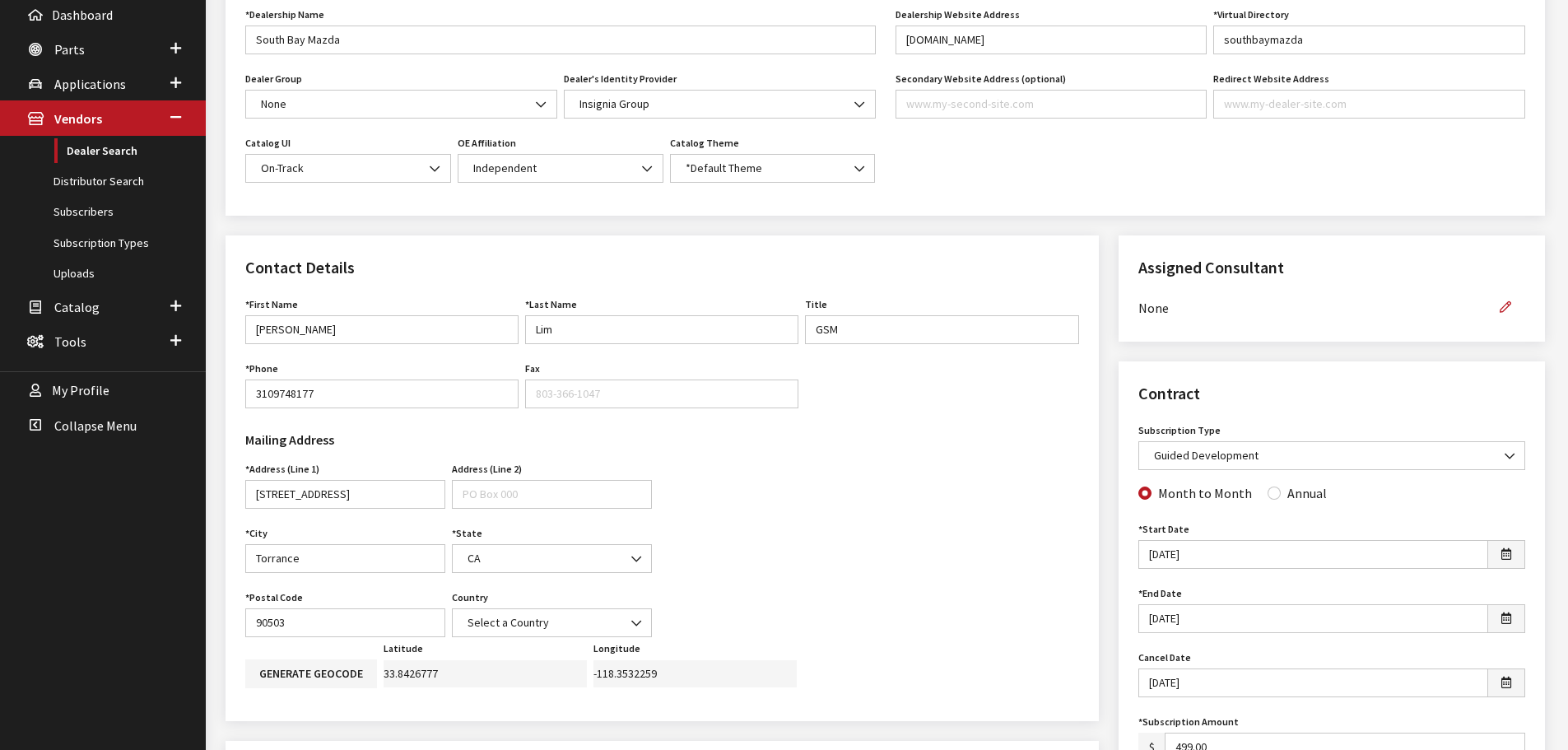
scroll to position [330, 0]
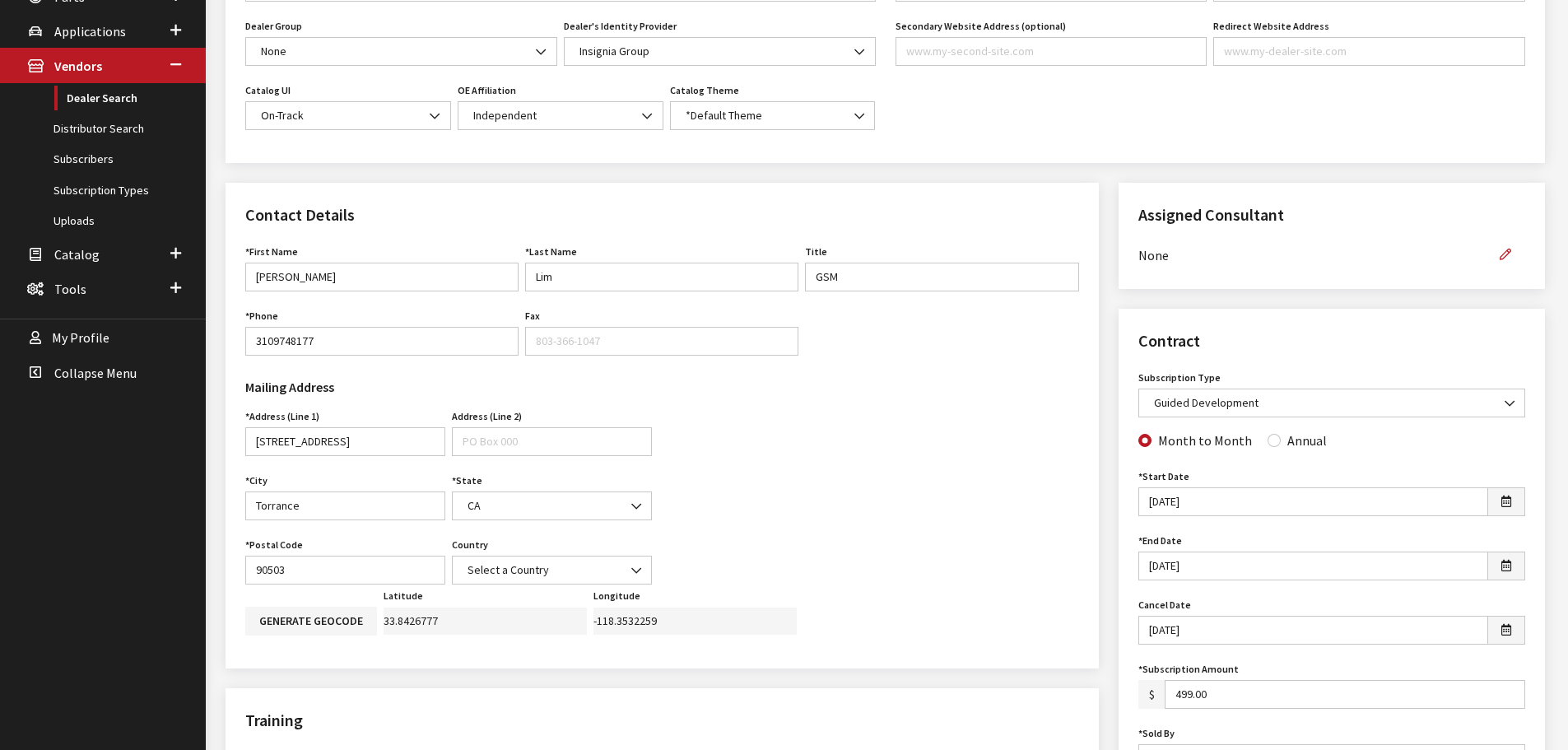
drag, startPoint x: 572, startPoint y: 552, endPoint x: 130, endPoint y: 548, distance: 442.0
drag, startPoint x: 130, startPoint y: 548, endPoint x: 734, endPoint y: 448, distance: 612.2
click at [734, 448] on div "Mailing Address Address (Line 1) 20626 Hawthorne Blvd Address is required. Addr…" at bounding box center [662, 476] width 854 height 216
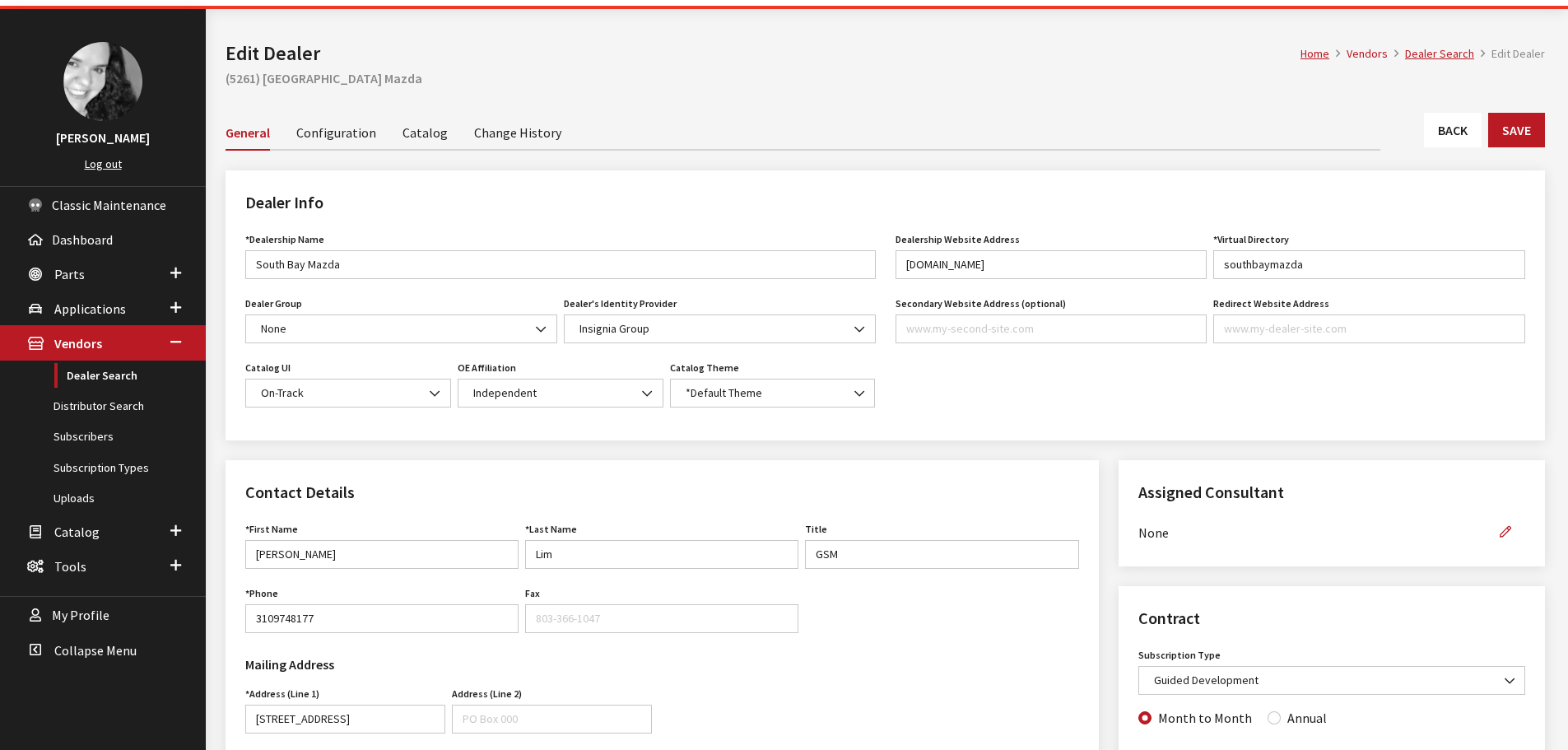
scroll to position [0, 0]
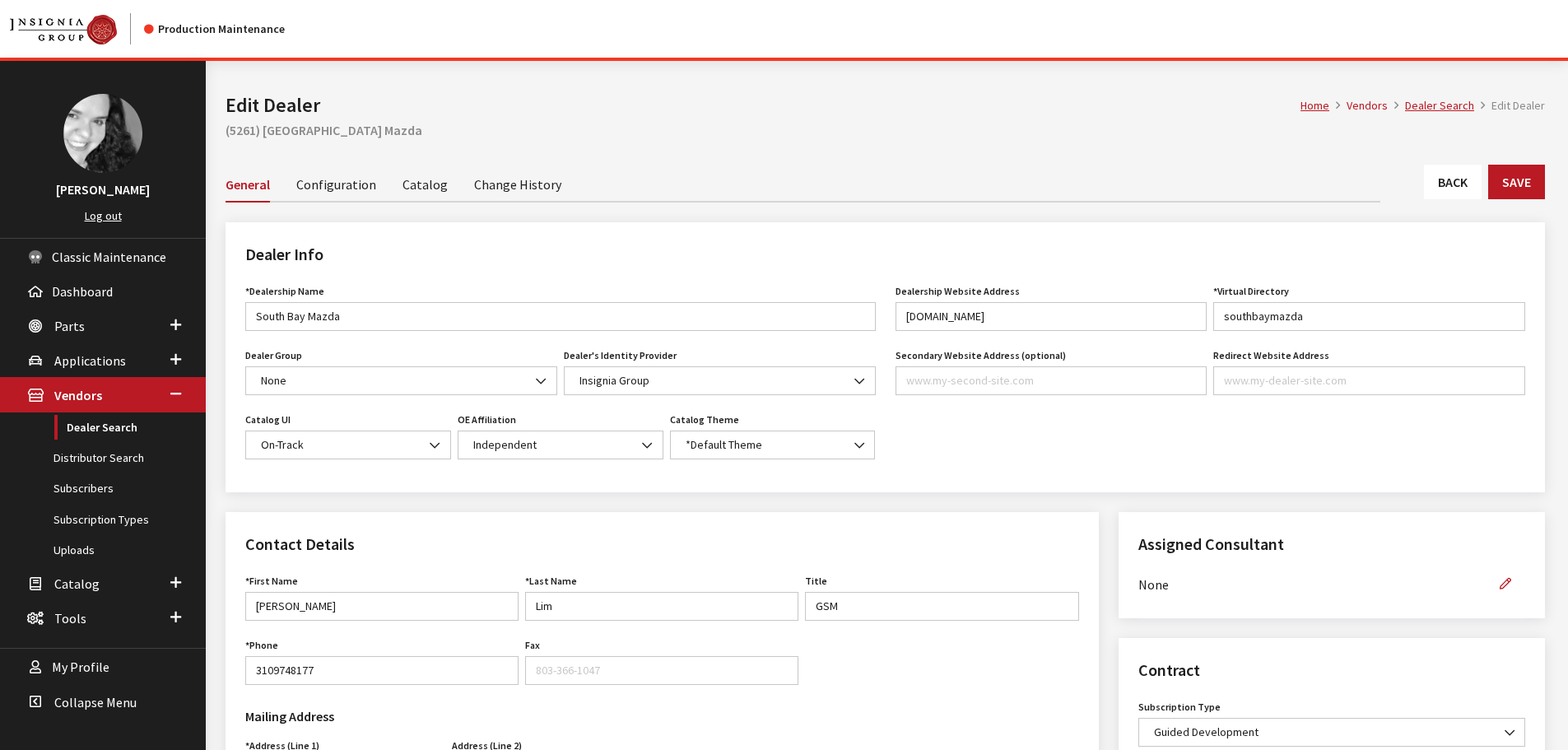
click at [1431, 172] on link "Back" at bounding box center [1453, 181] width 58 height 34
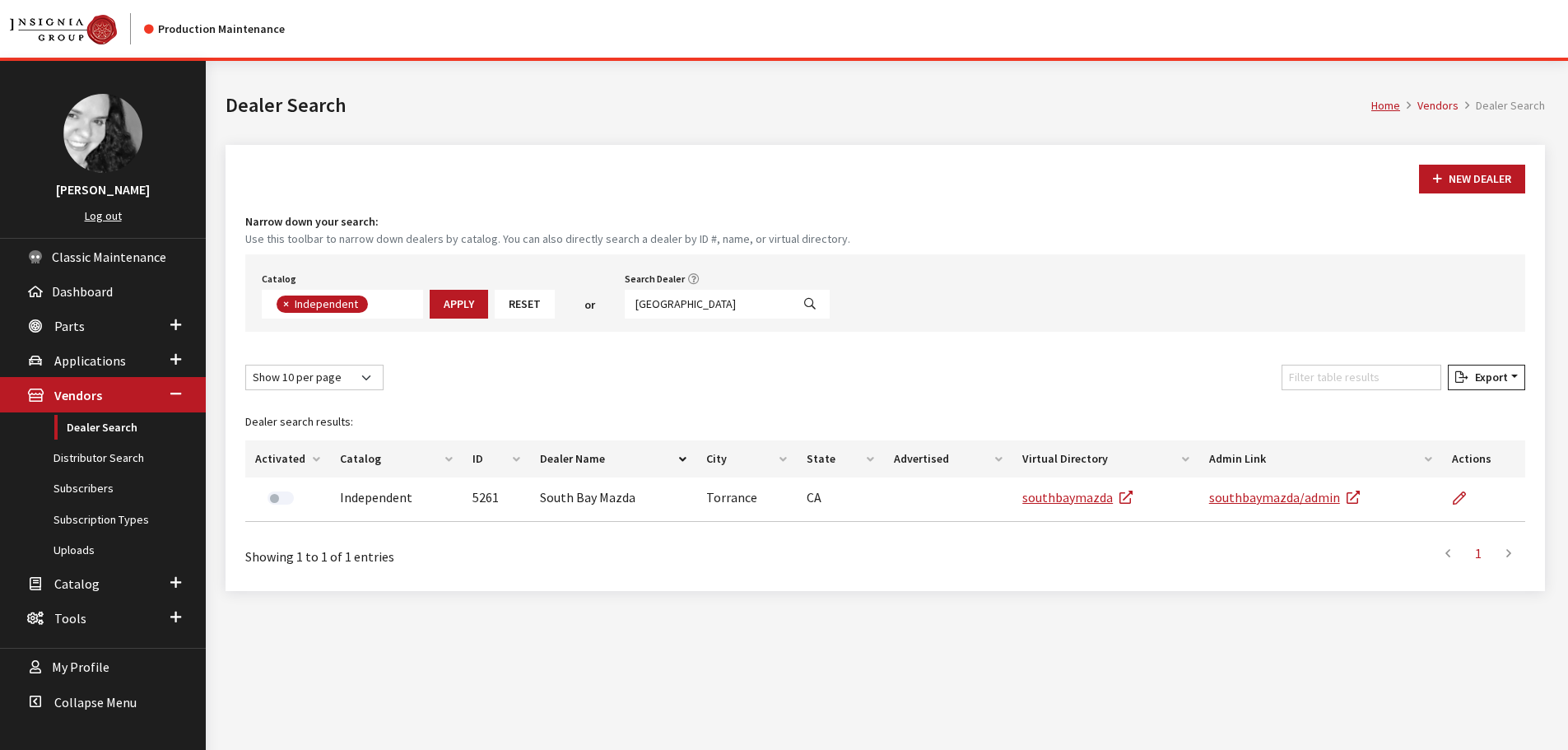
click at [707, 306] on input "[GEOGRAPHIC_DATA]" at bounding box center [708, 304] width 167 height 29
click at [707, 306] on input "south bay" at bounding box center [708, 304] width 167 height 29
type input "fontana"
select select
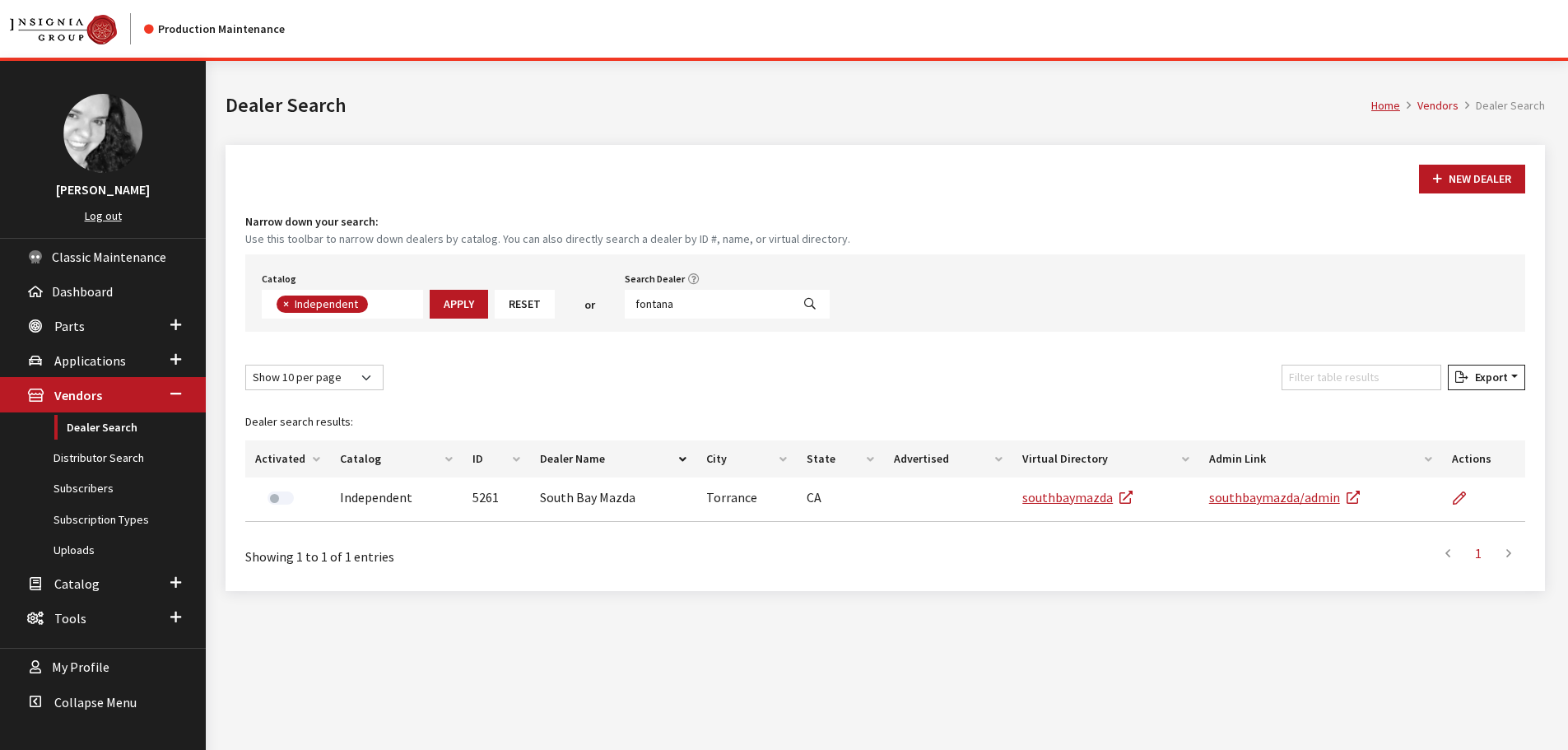
scroll to position [172, 0]
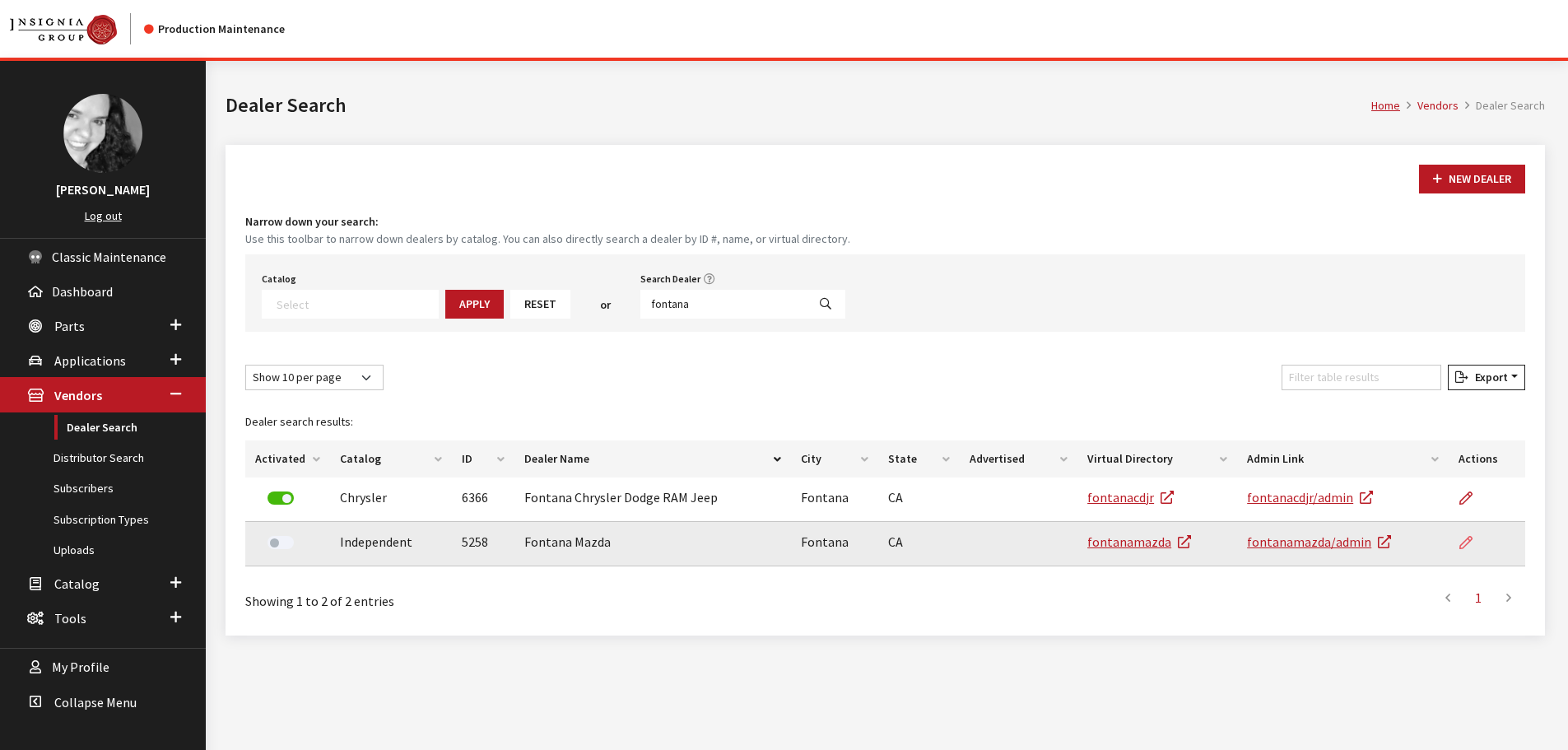
click at [1459, 546] on link at bounding box center [1472, 542] width 28 height 41
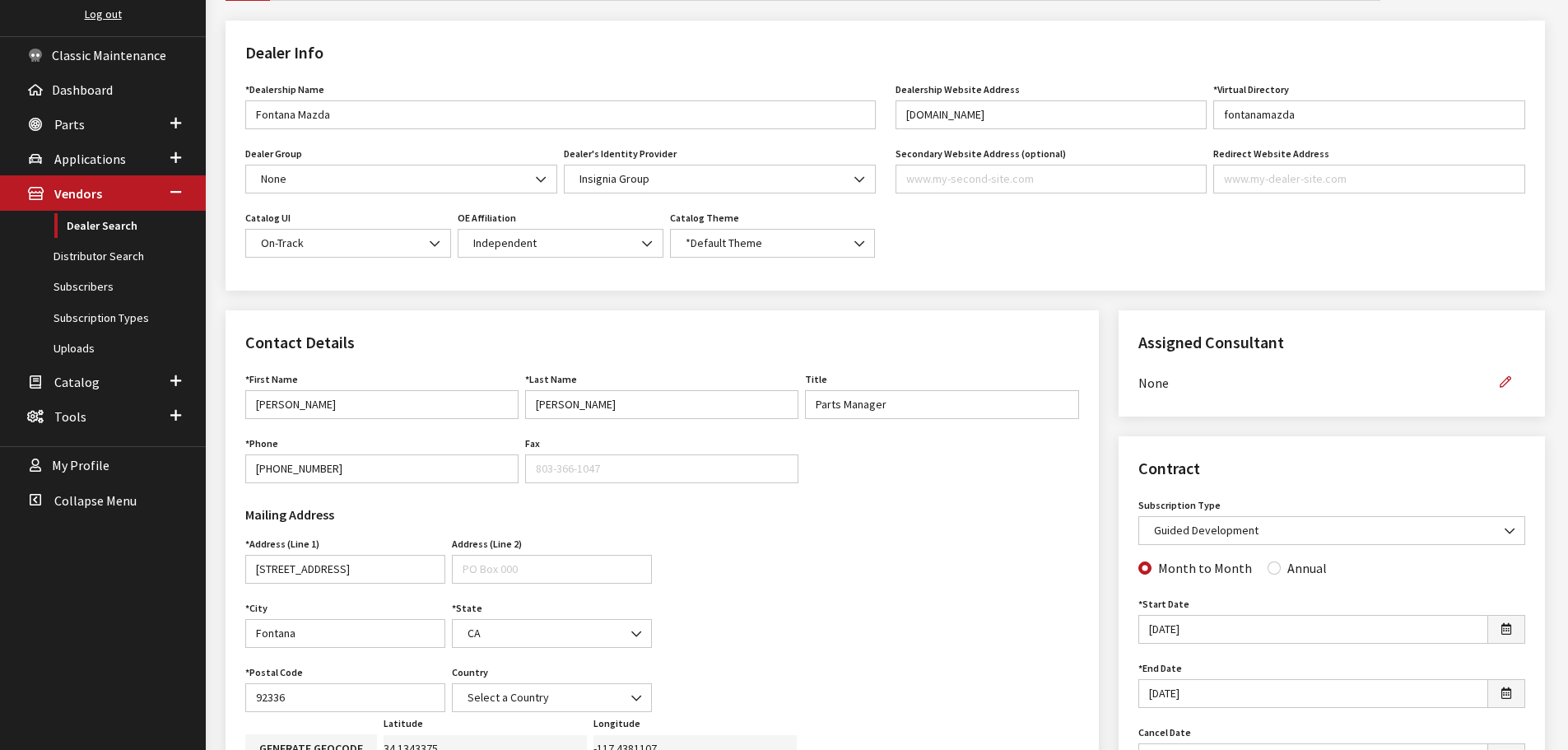
scroll to position [165, 0]
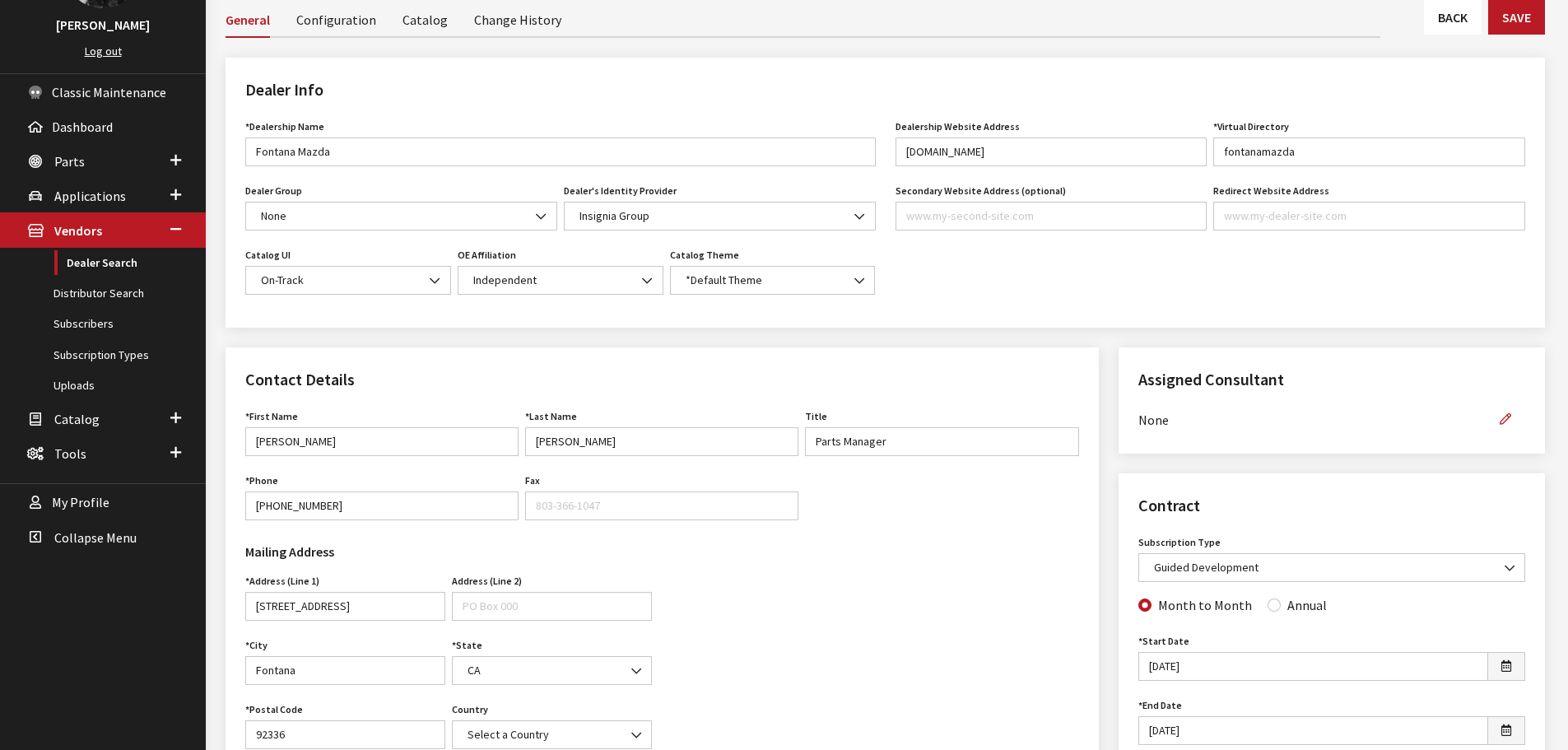
click at [1430, 36] on div "General Configuration Catalog Change History" at bounding box center [884, 20] width 1319 height 36
click at [1430, 29] on link "Back" at bounding box center [1453, 17] width 58 height 34
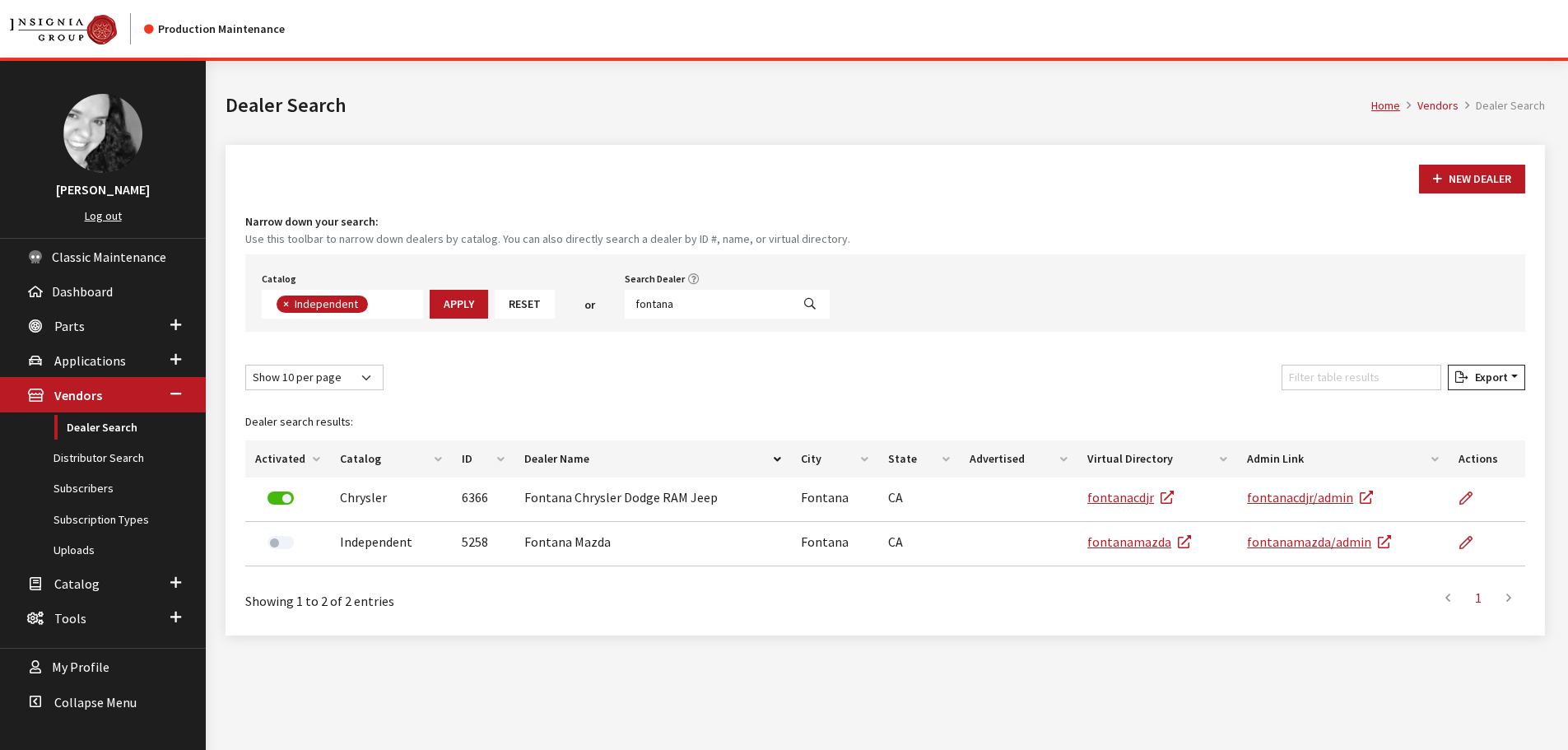
scroll to position [120, 0]
click at [734, 318] on input "fontana" at bounding box center [708, 304] width 167 height 29
click at [734, 317] on input "fontana" at bounding box center [708, 304] width 167 height 29
type input "bristol"
select select
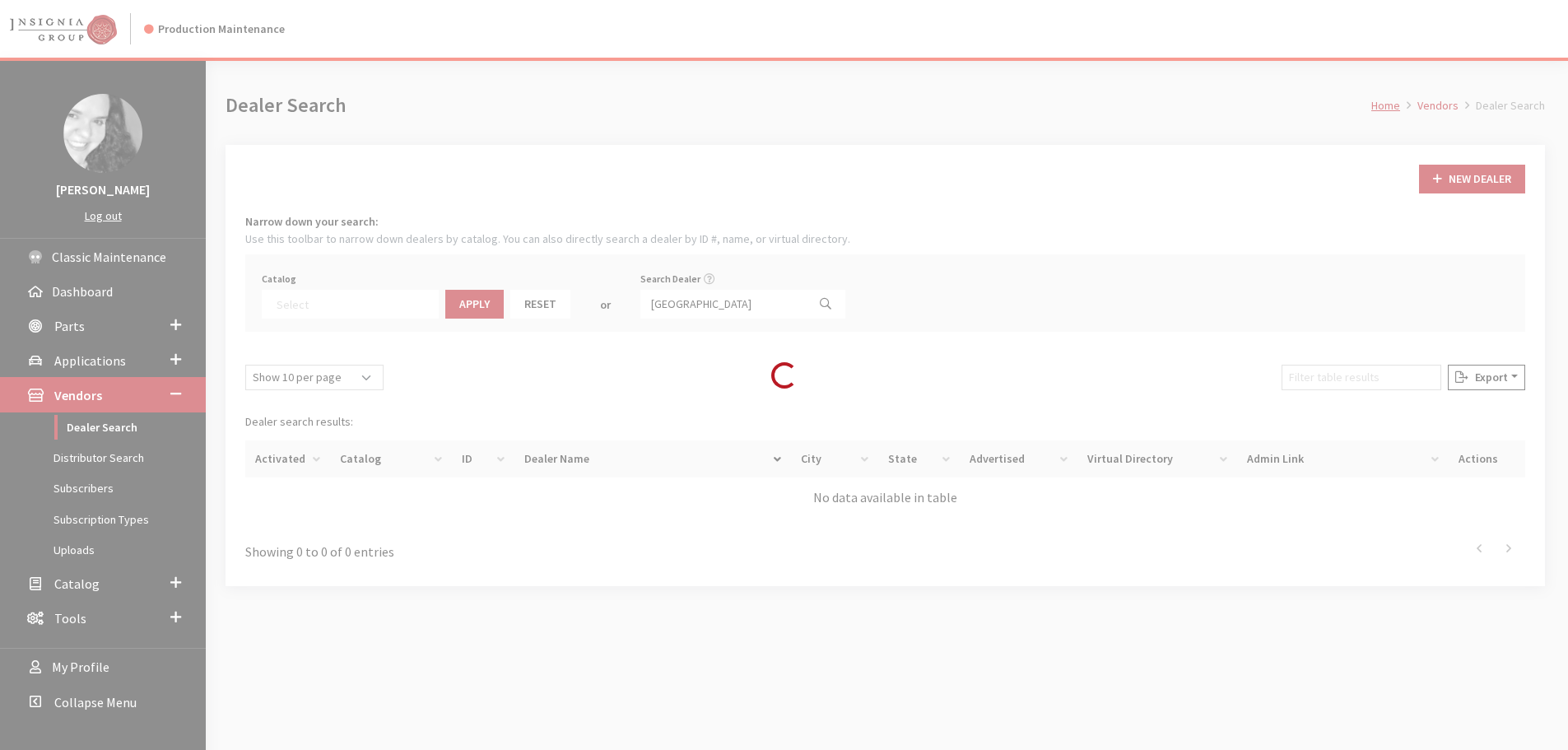
scroll to position [172, 0]
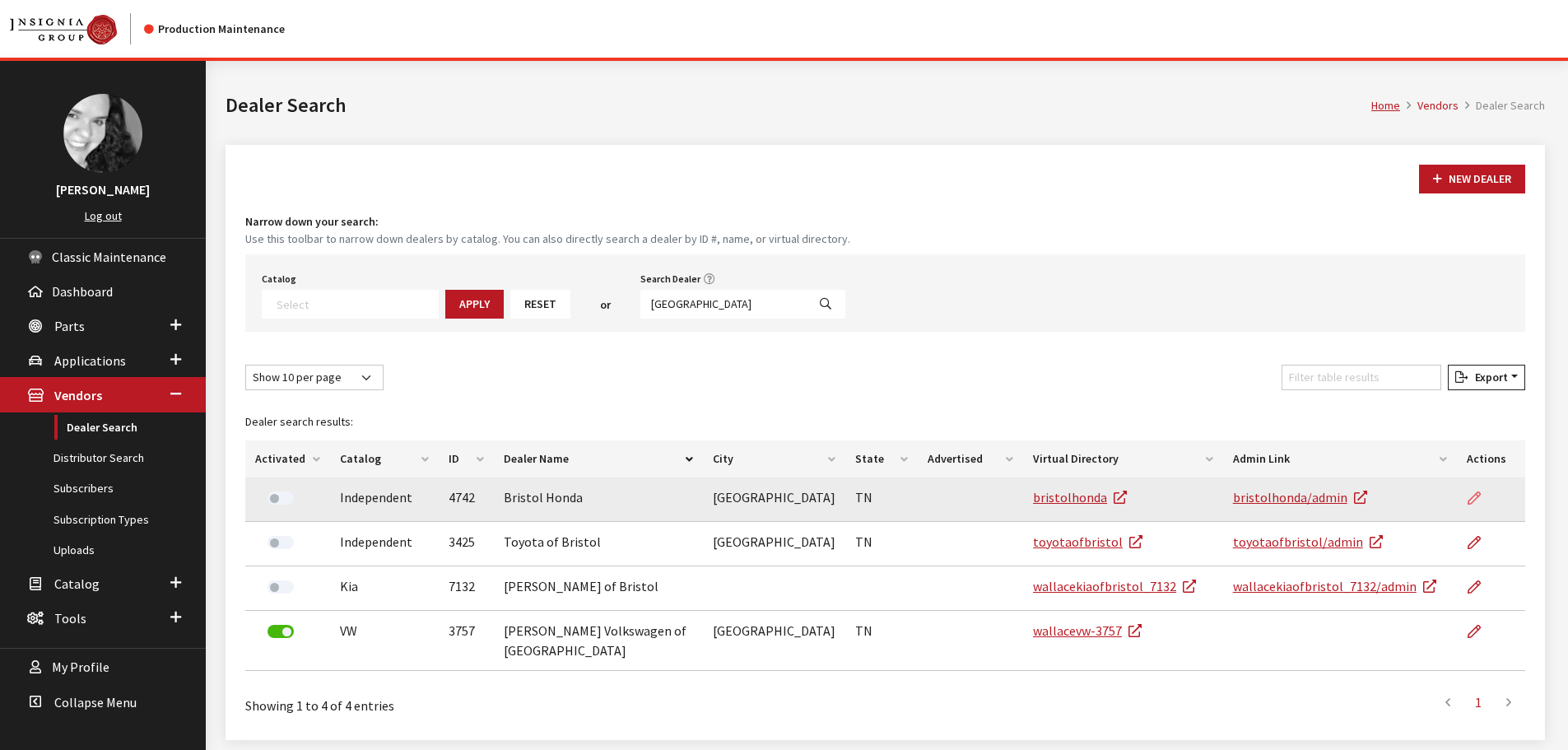
click at [1468, 493] on icon at bounding box center [1474, 499] width 14 height 14
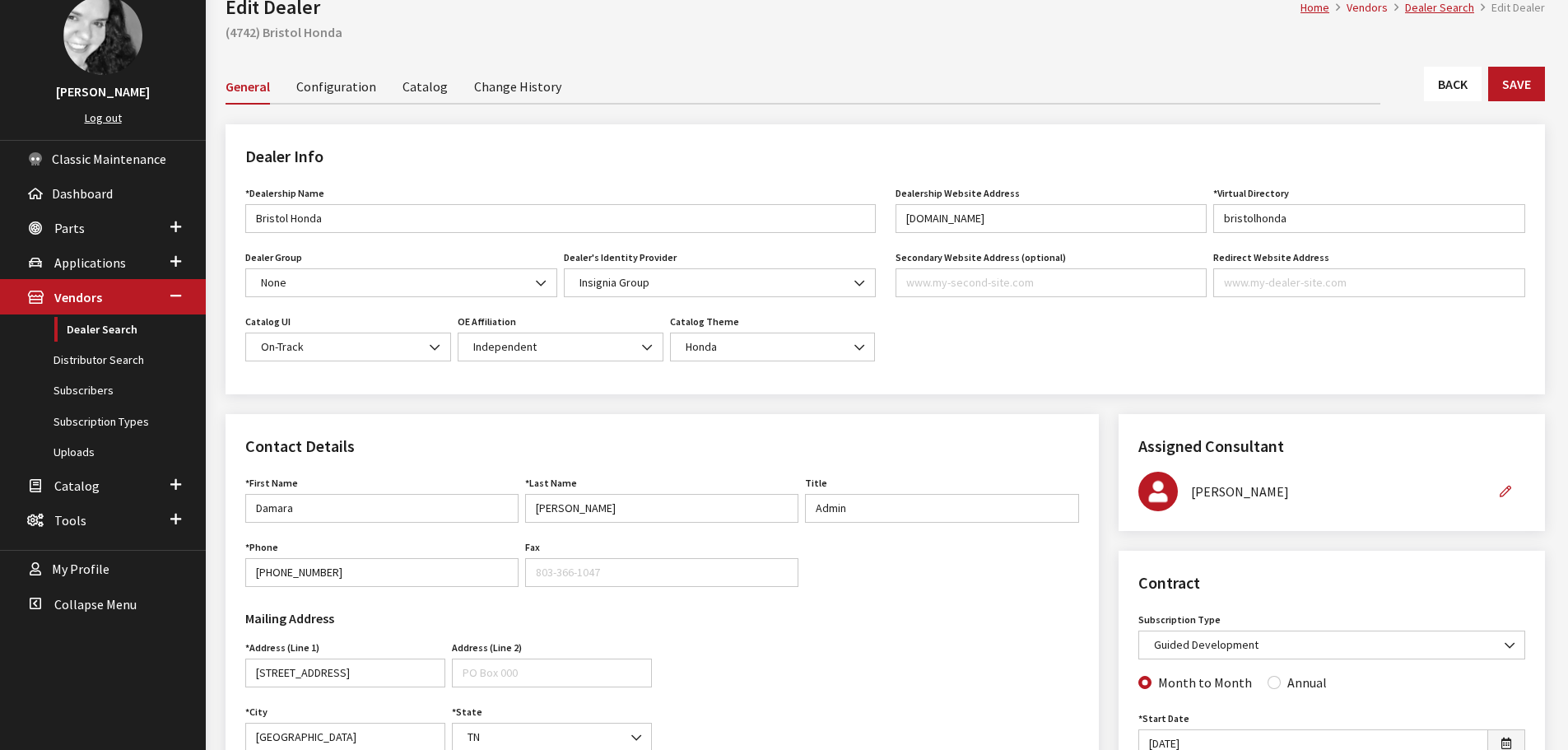
scroll to position [82, 0]
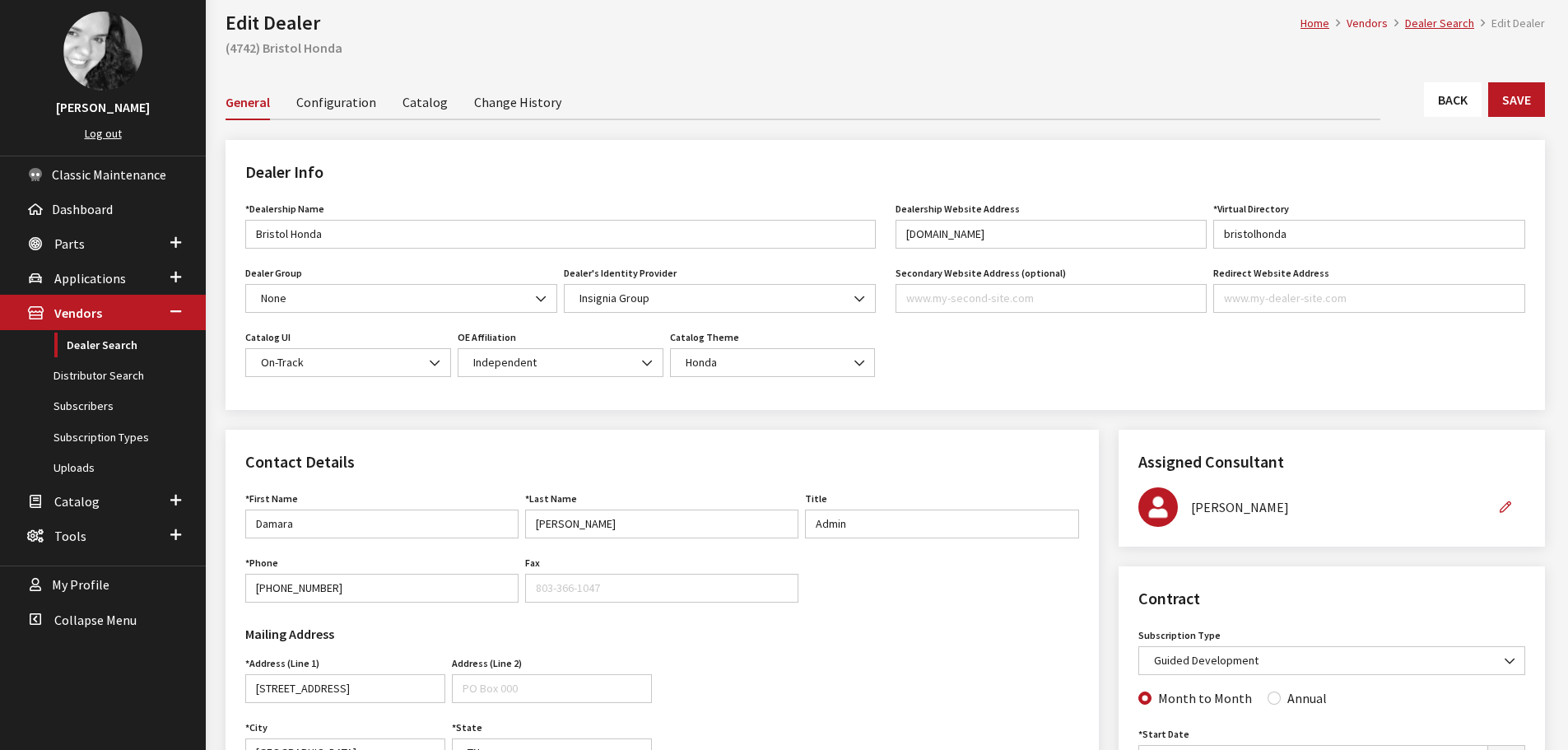
click at [1442, 102] on link "Back" at bounding box center [1453, 99] width 58 height 34
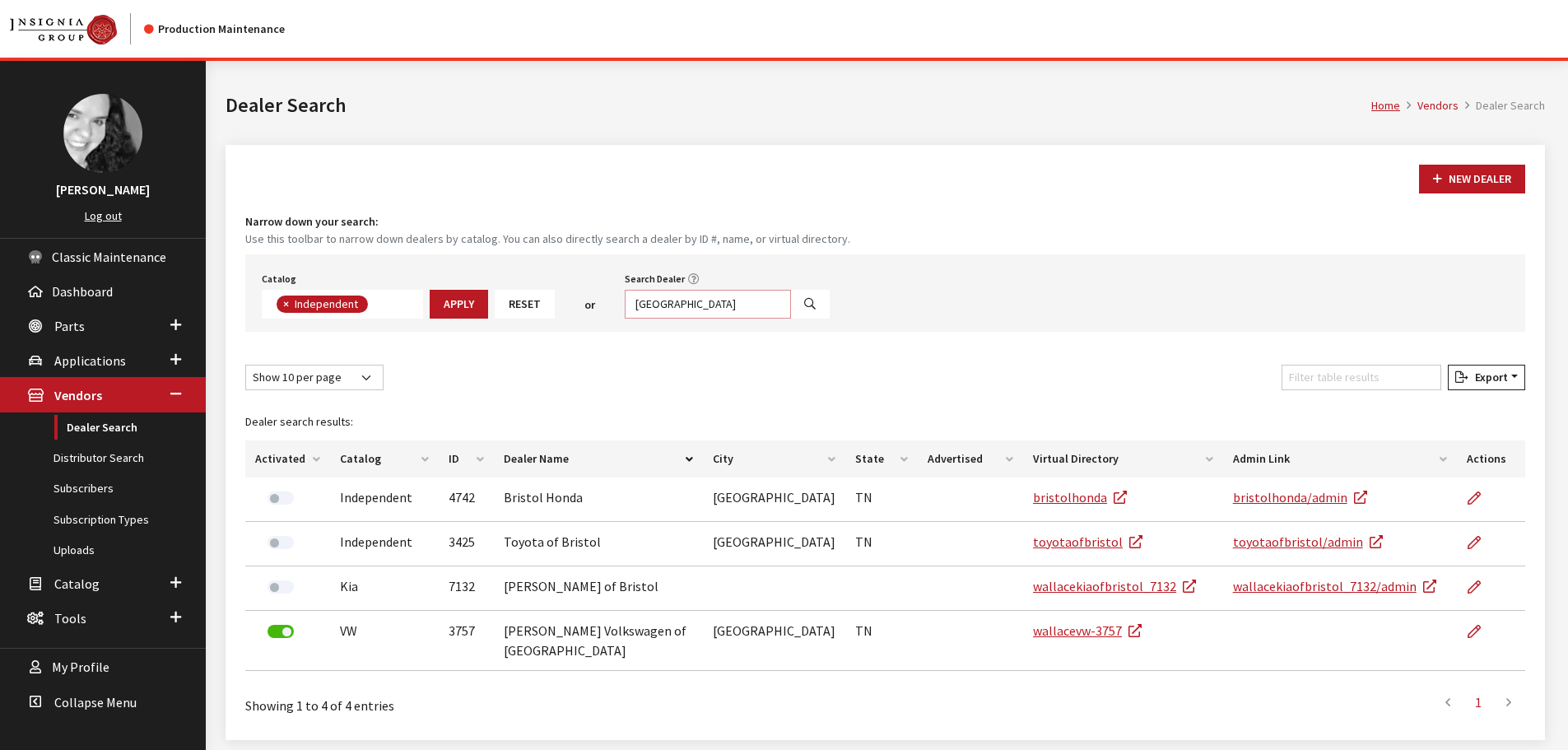
click at [729, 308] on input "[GEOGRAPHIC_DATA]" at bounding box center [708, 304] width 167 height 29
click at [732, 305] on input "[GEOGRAPHIC_DATA]" at bounding box center [708, 304] width 167 height 29
type input "5256"
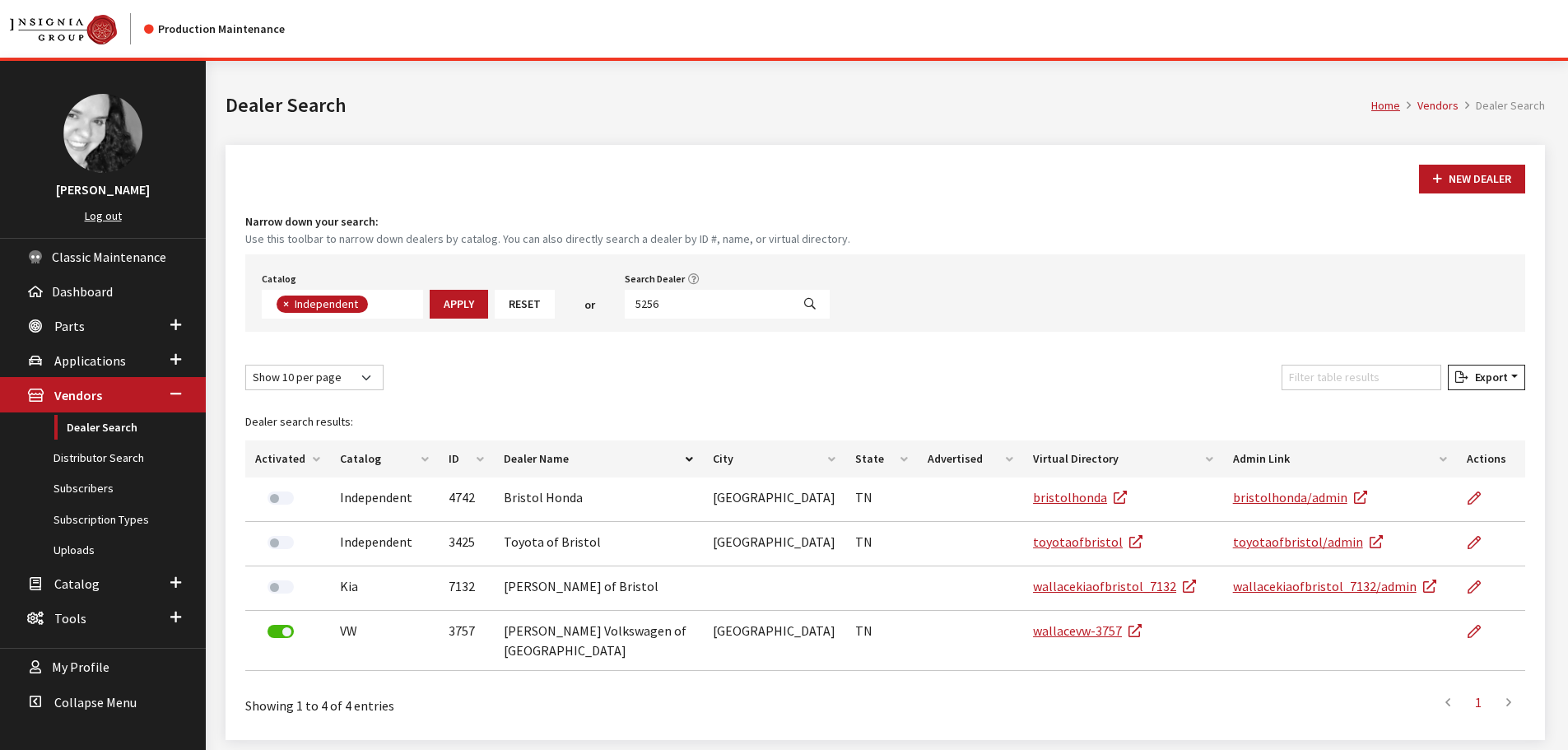
select select
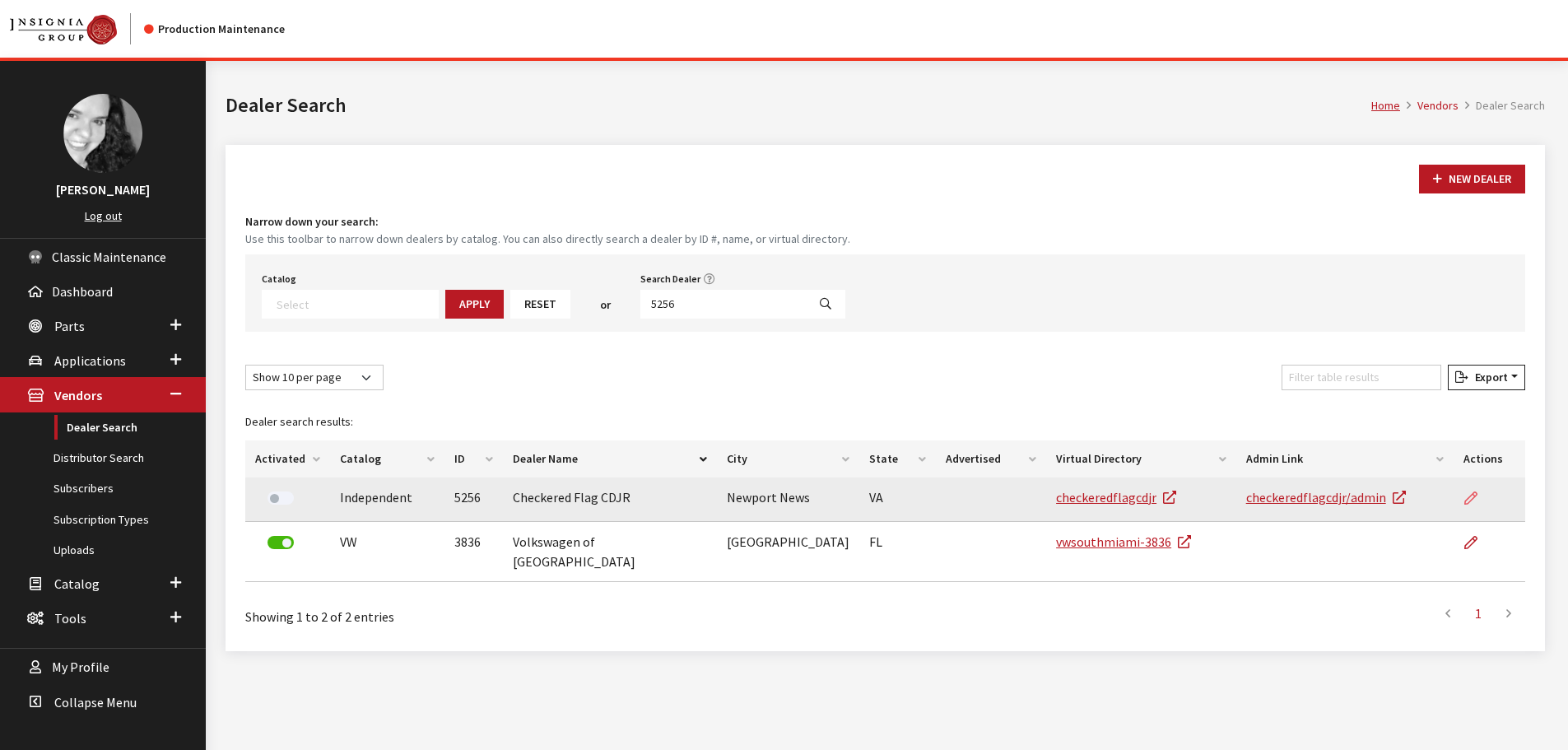
click at [1472, 498] on icon at bounding box center [1471, 499] width 14 height 14
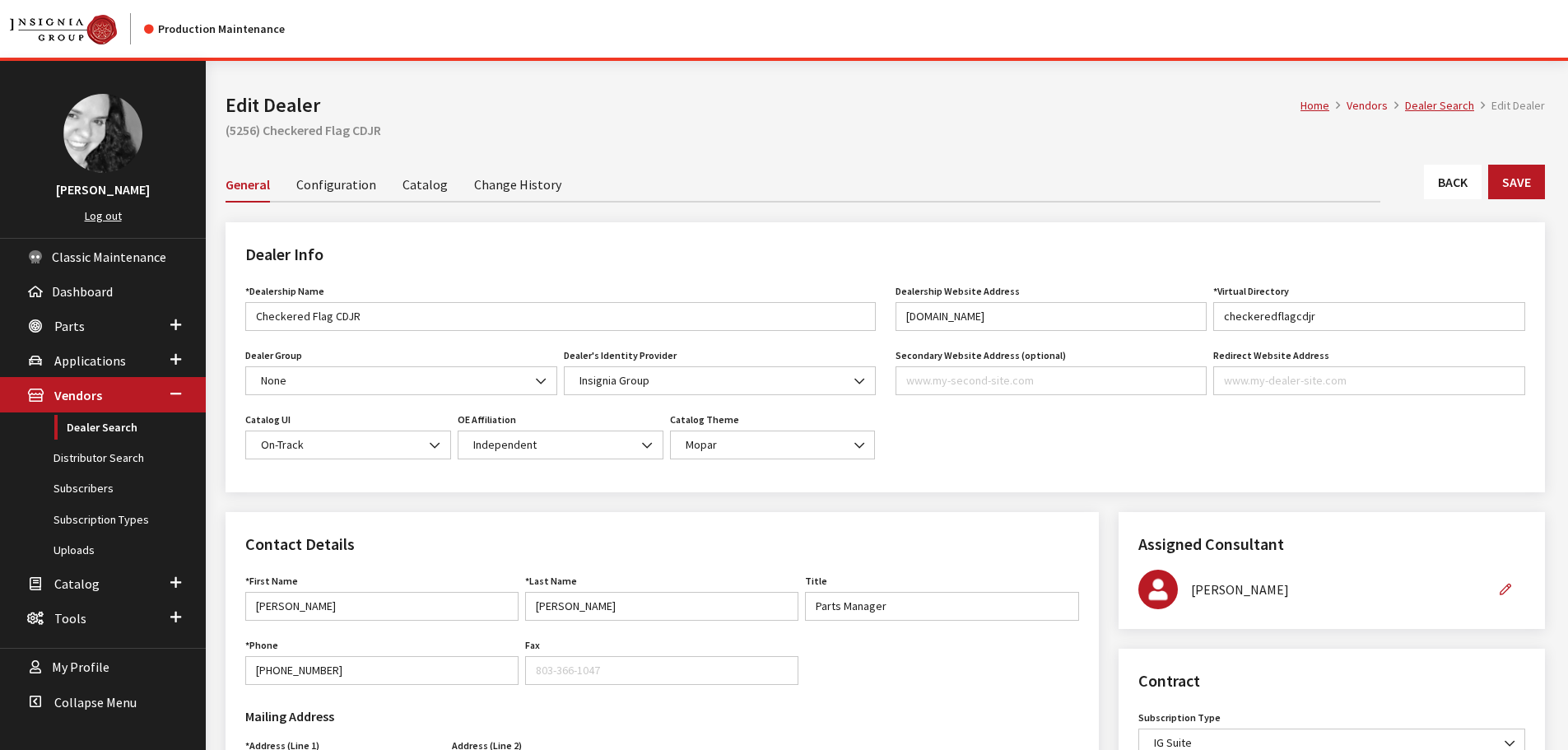
click at [1471, 182] on link "Back" at bounding box center [1453, 181] width 58 height 34
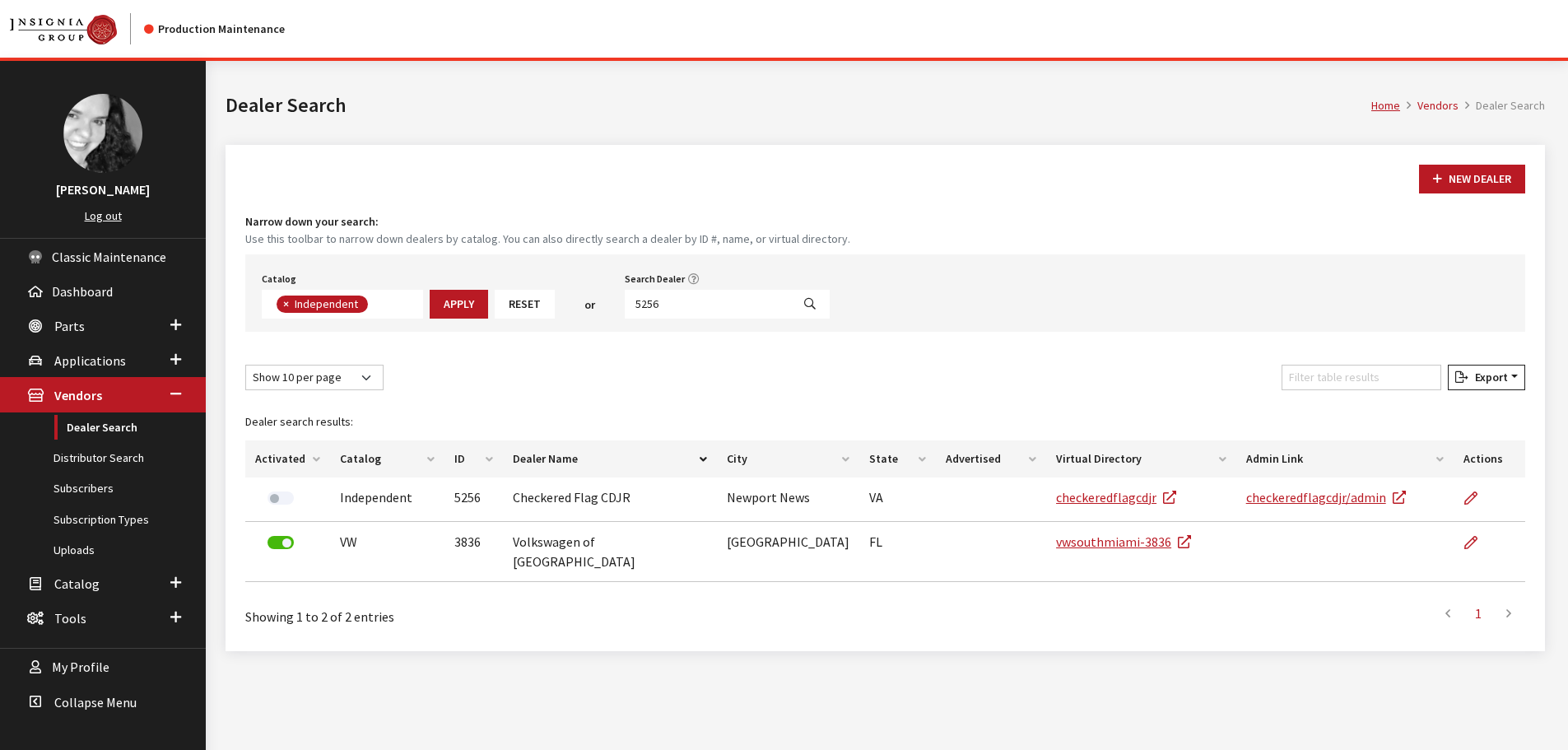
scroll to position [120, 0]
click at [675, 291] on input "5256" at bounding box center [708, 304] width 167 height 29
type input "5253"
select select
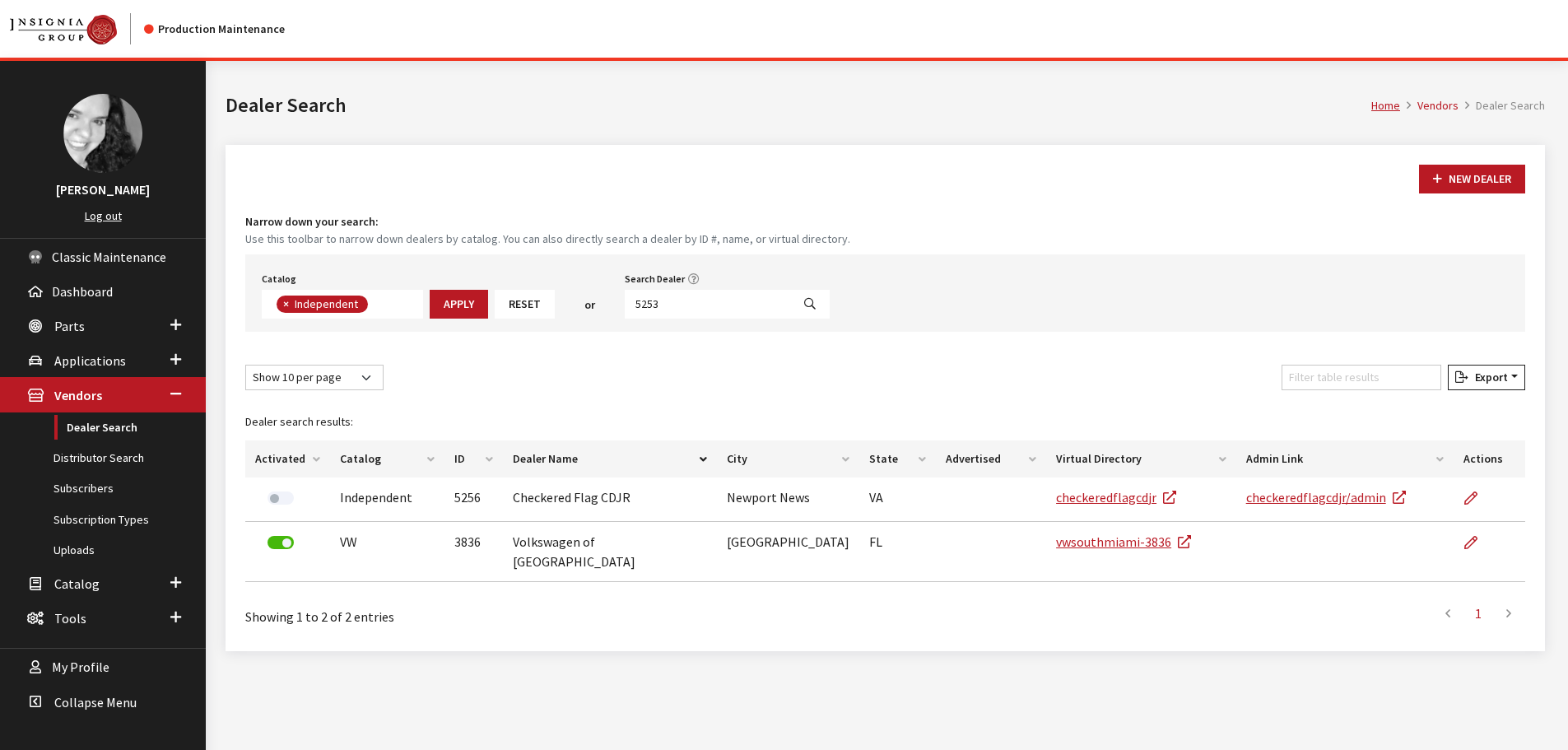
scroll to position [172, 0]
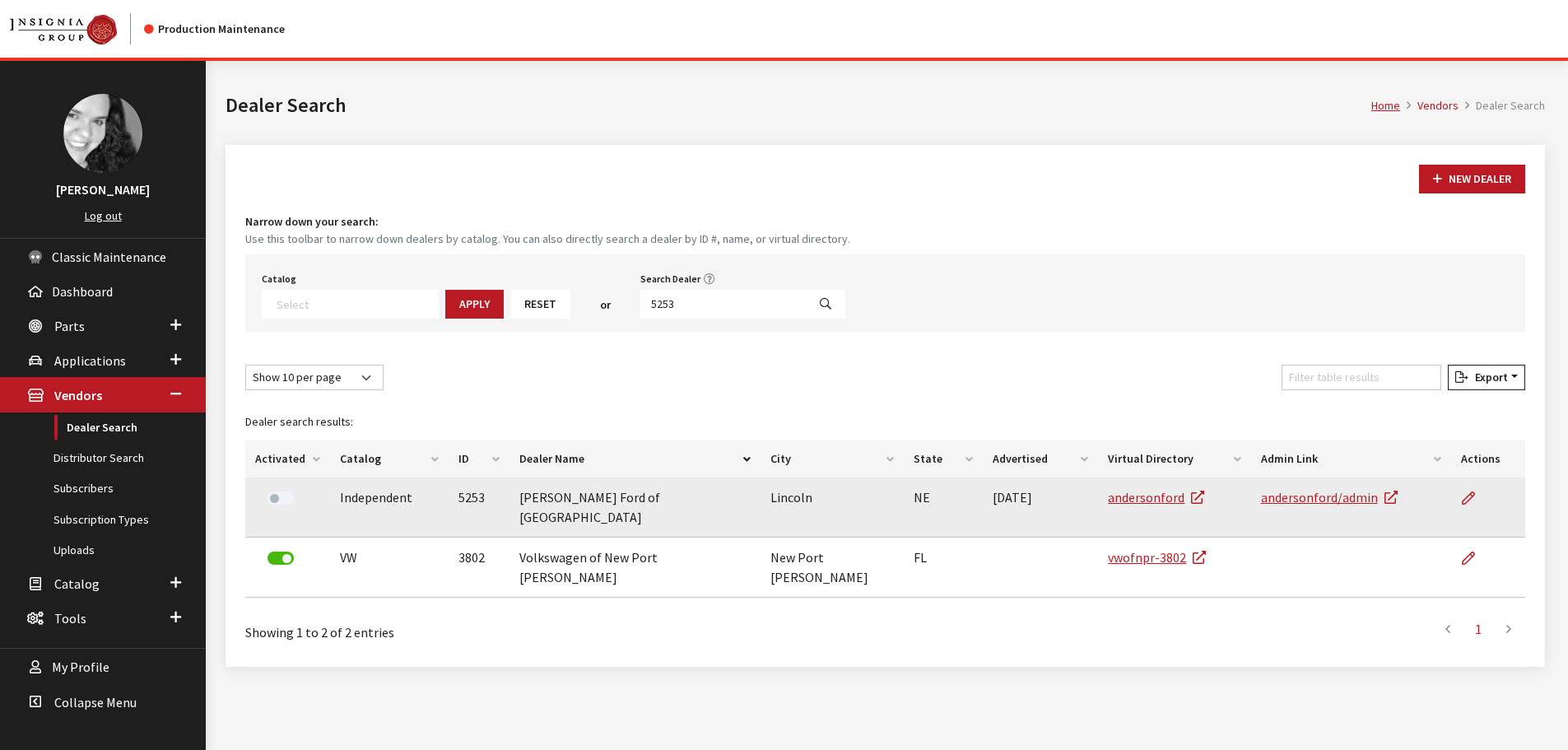
click at [1461, 499] on td at bounding box center [1489, 508] width 74 height 60
click at [1468, 499] on icon at bounding box center [1470, 499] width 14 height 14
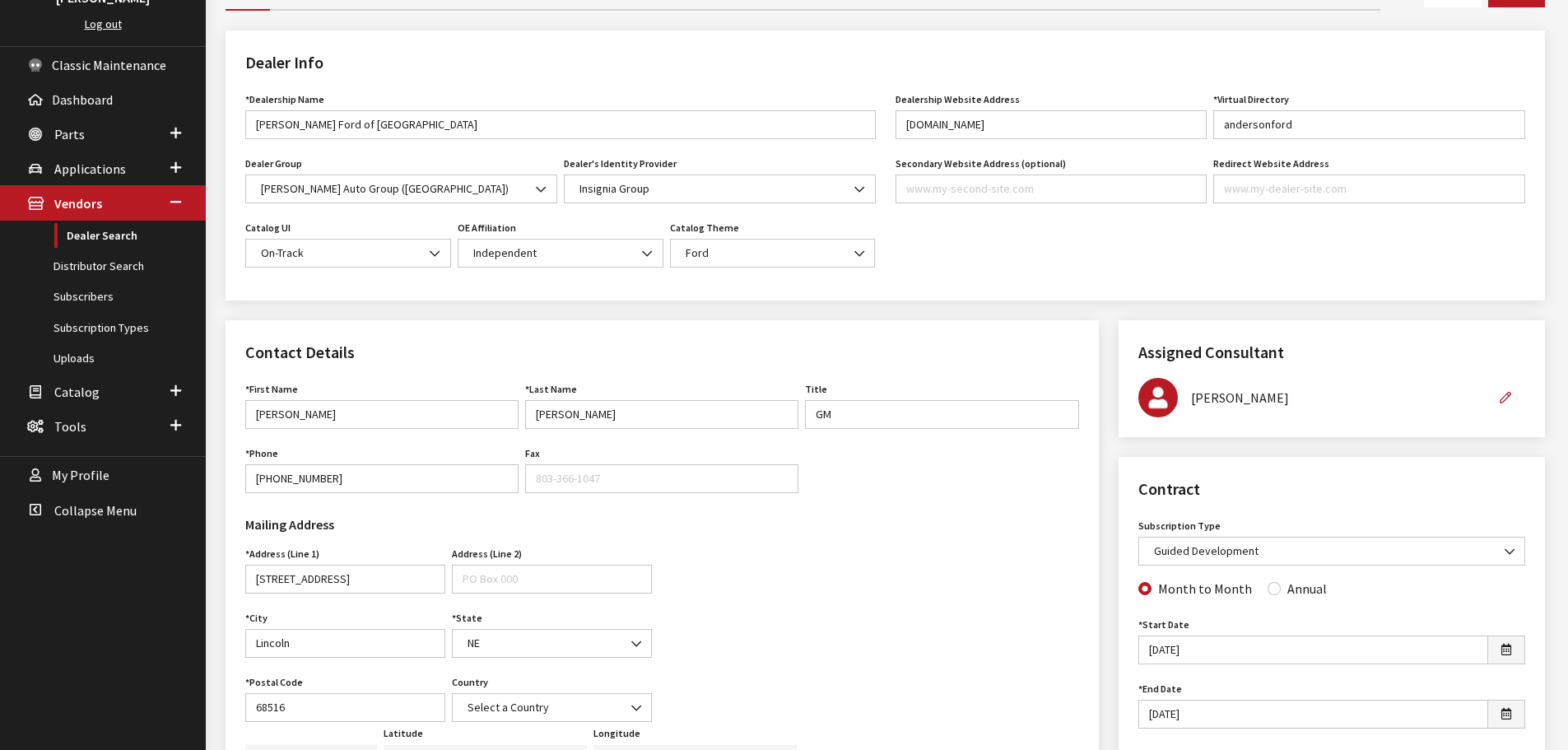
scroll to position [165, 0]
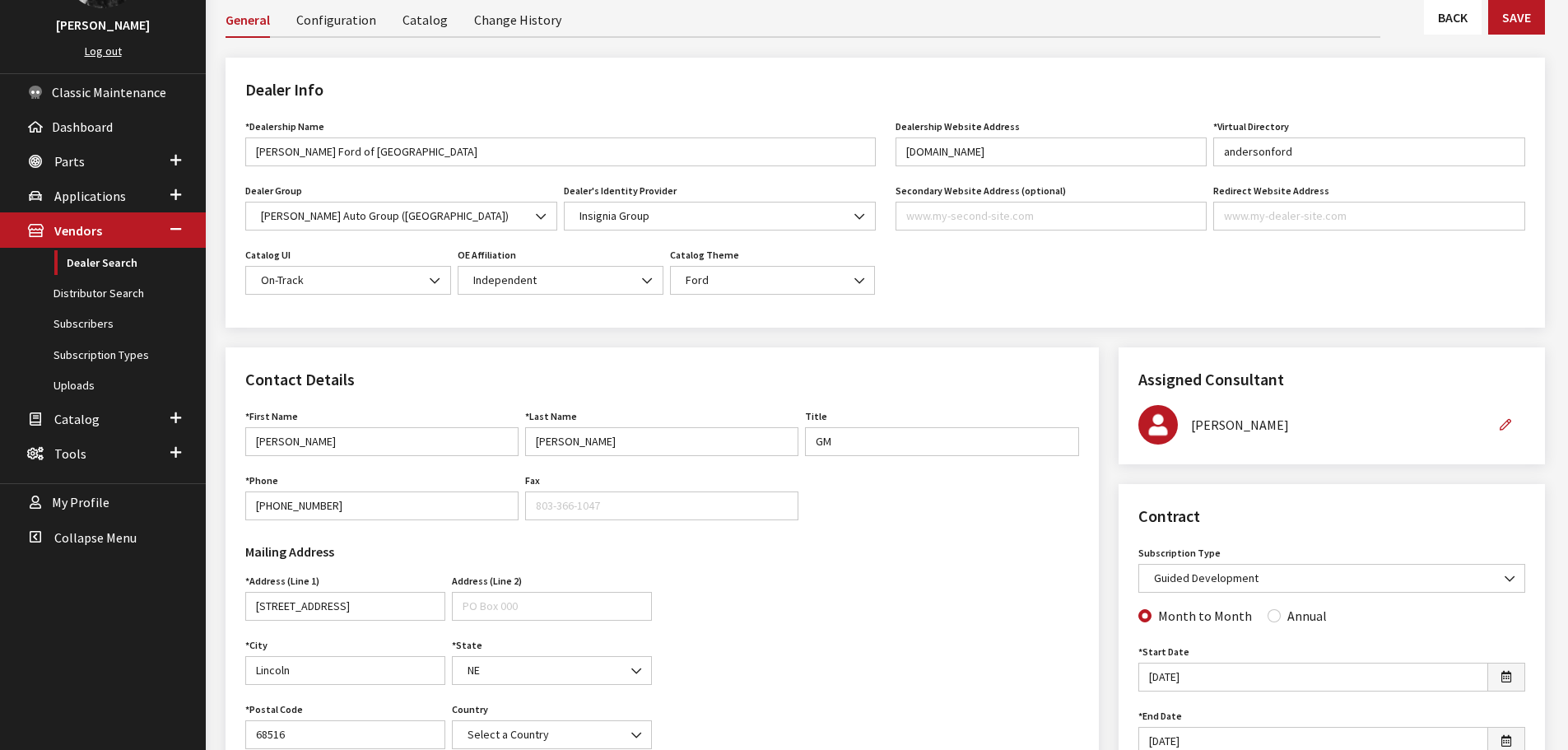
click at [1434, 33] on link "Back" at bounding box center [1453, 17] width 58 height 34
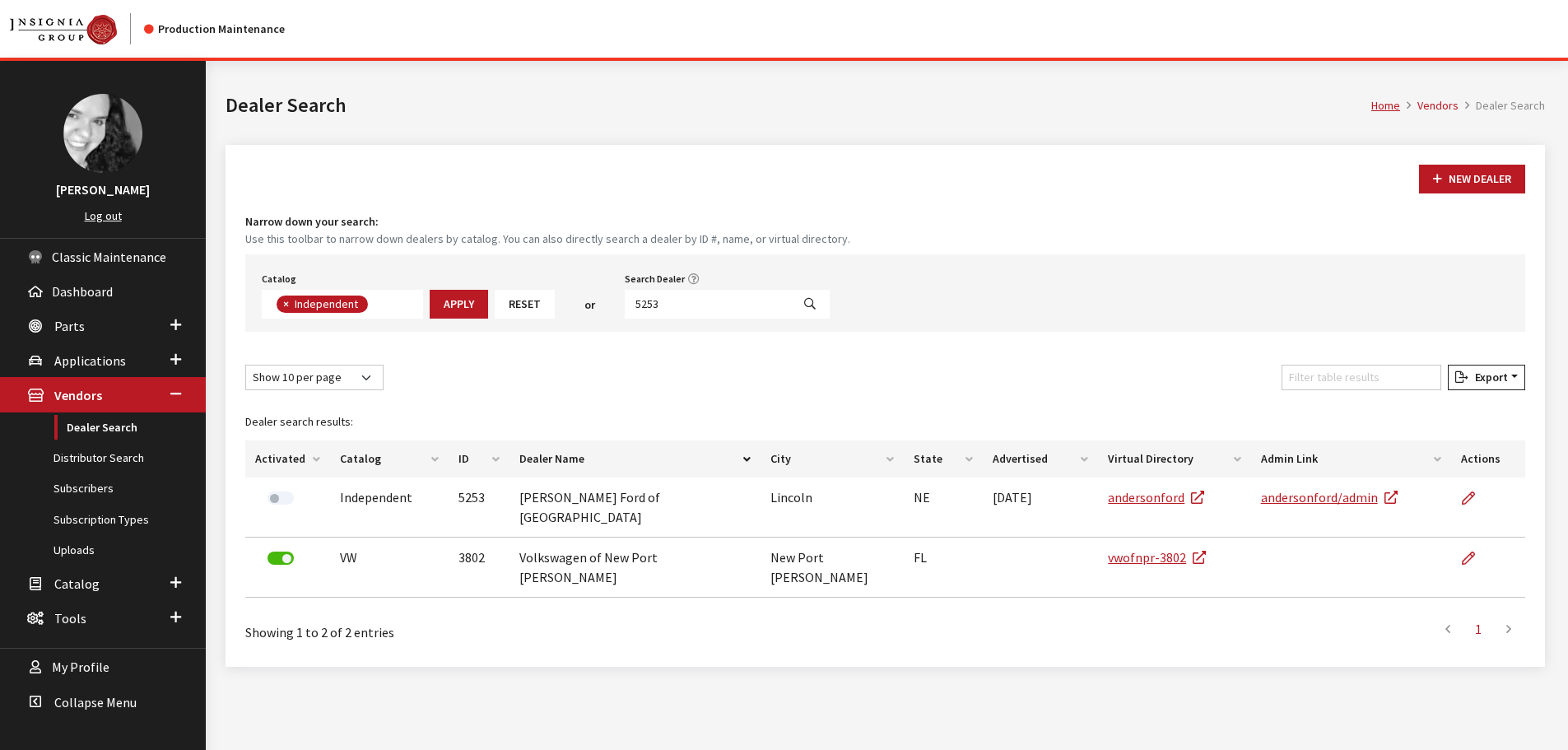
scroll to position [120, 0]
click at [738, 316] on input "5253" at bounding box center [708, 304] width 167 height 29
type input "5250"
select select
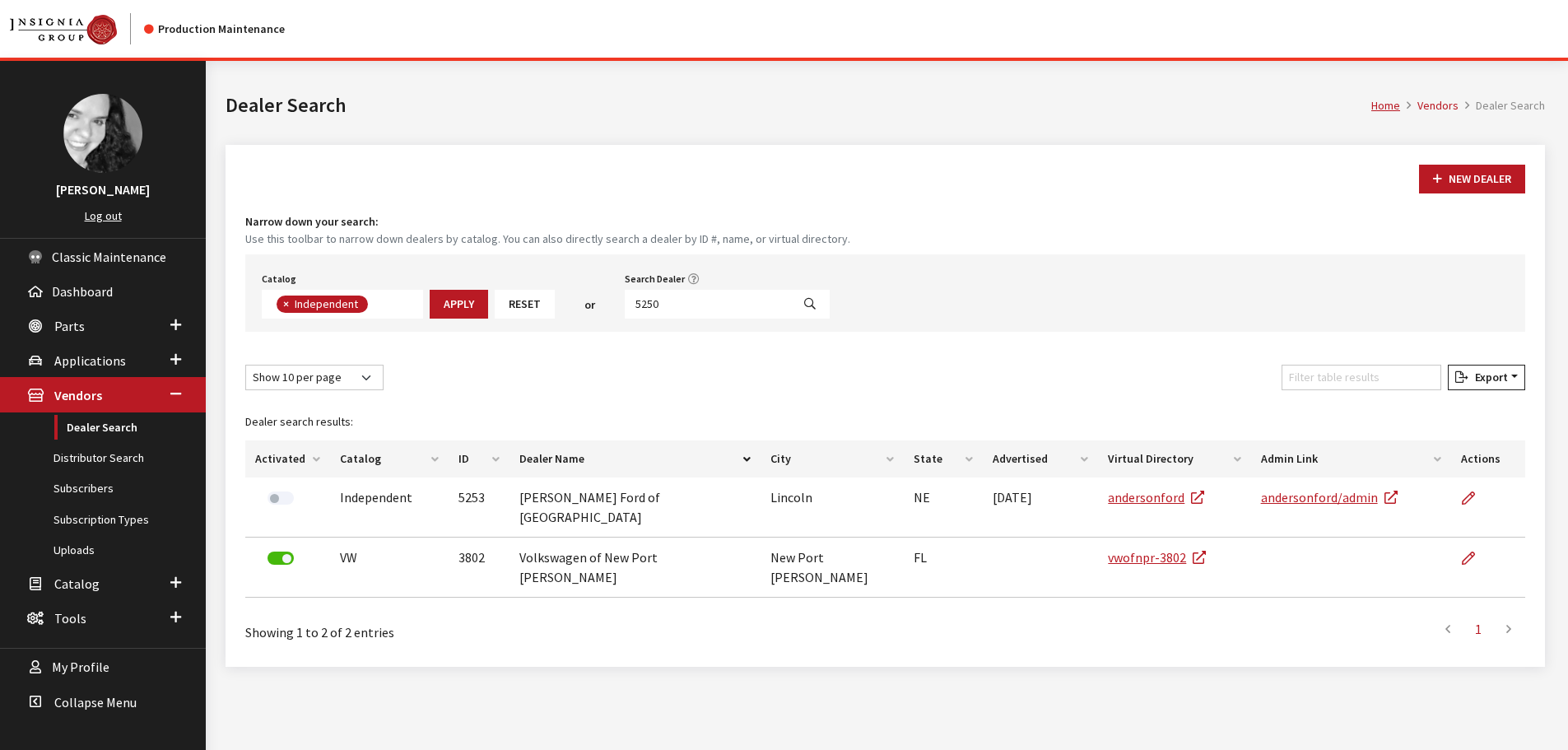
scroll to position [172, 0]
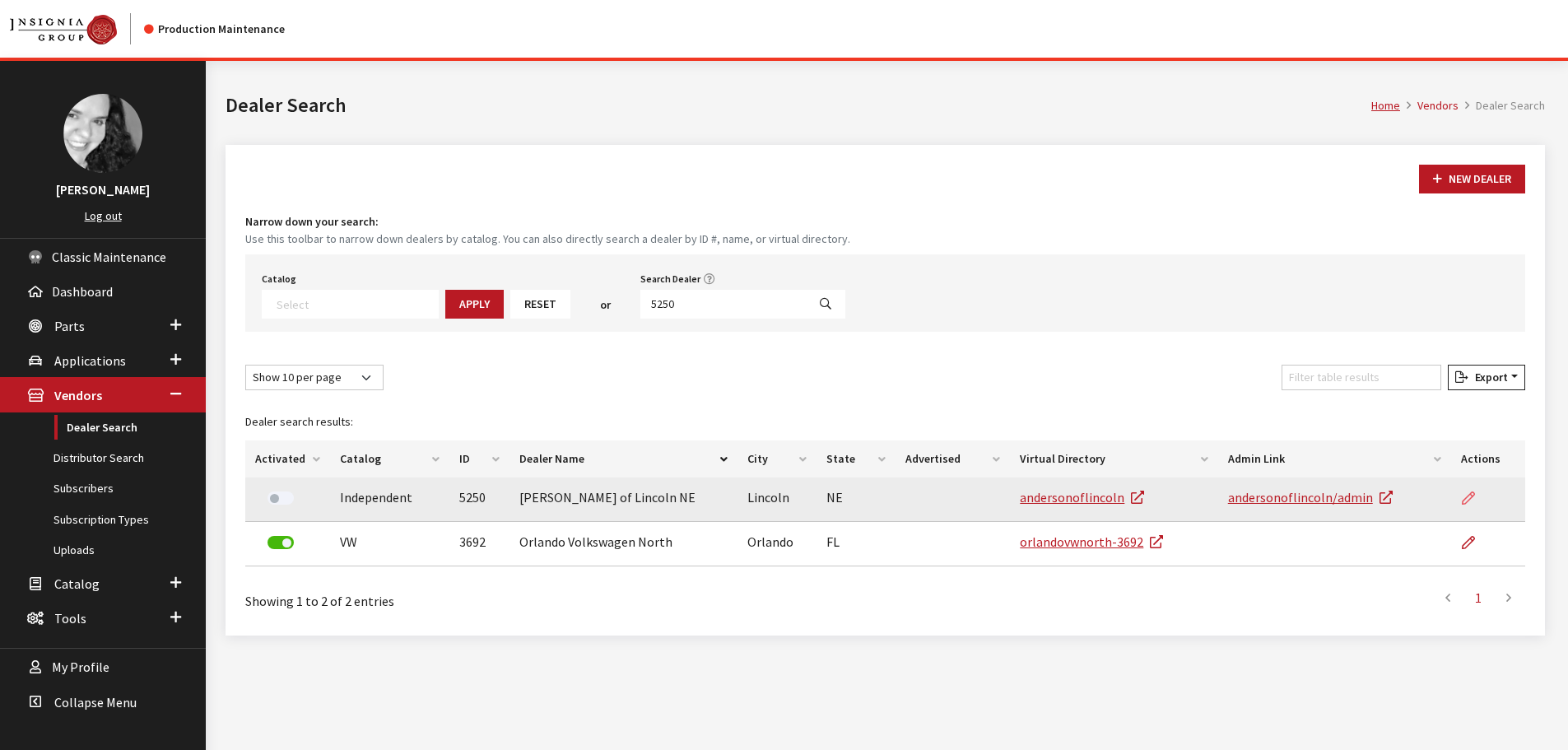
click at [1470, 503] on icon at bounding box center [1470, 499] width 14 height 14
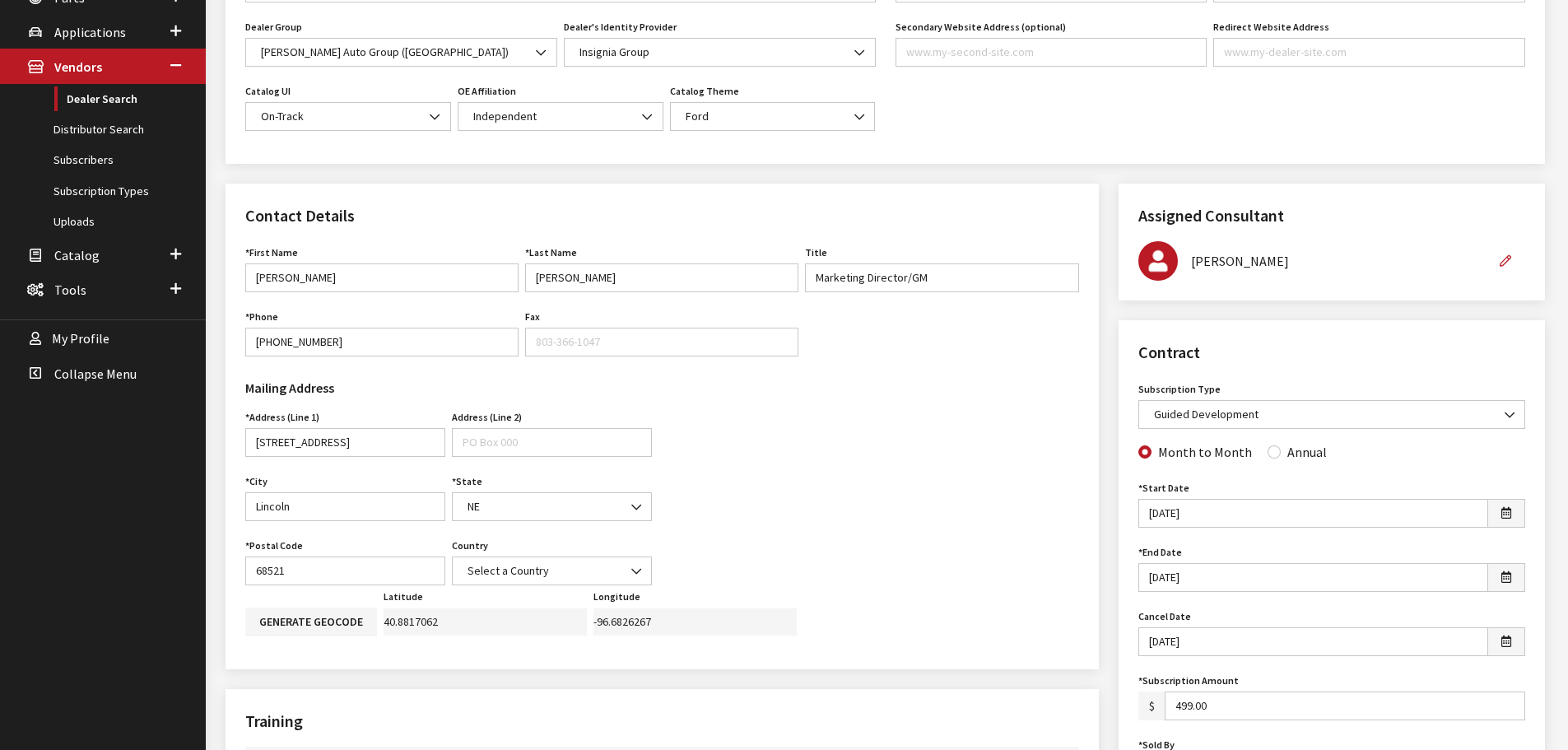
scroll to position [165, 0]
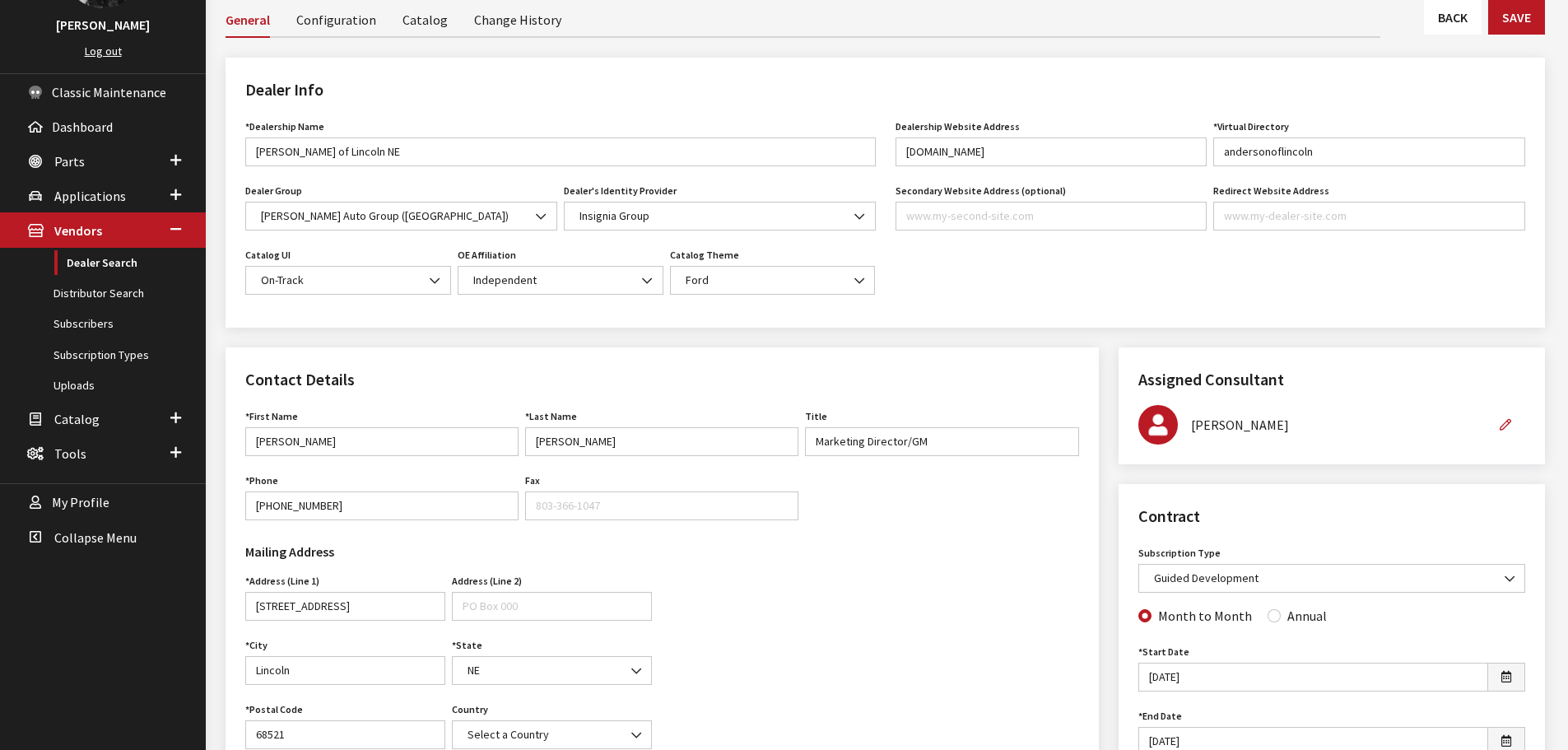
click at [1441, 23] on link "Back" at bounding box center [1453, 17] width 58 height 34
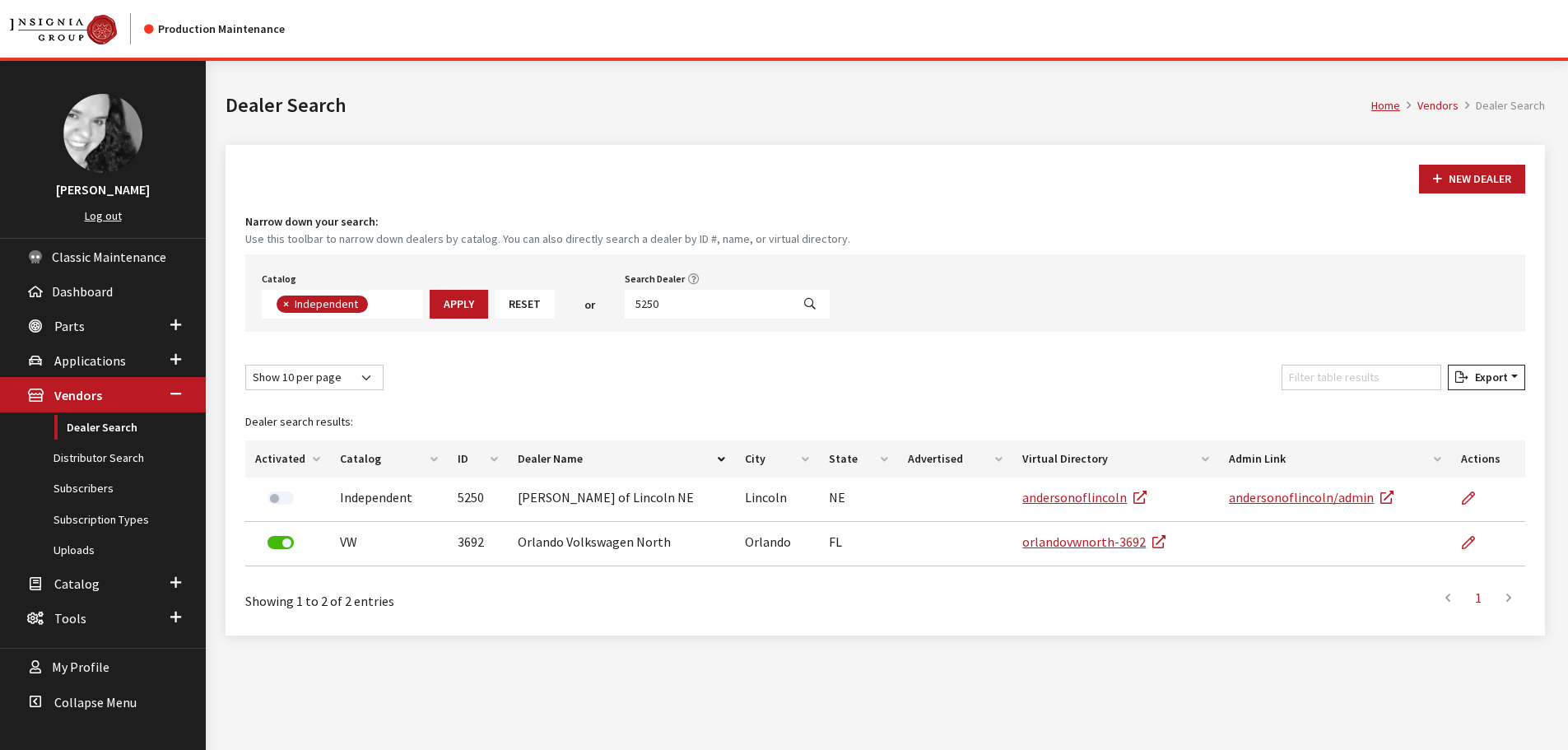
scroll to position [120, 0]
click at [668, 300] on input "5250" at bounding box center [708, 304] width 167 height 29
type input "5102"
select select
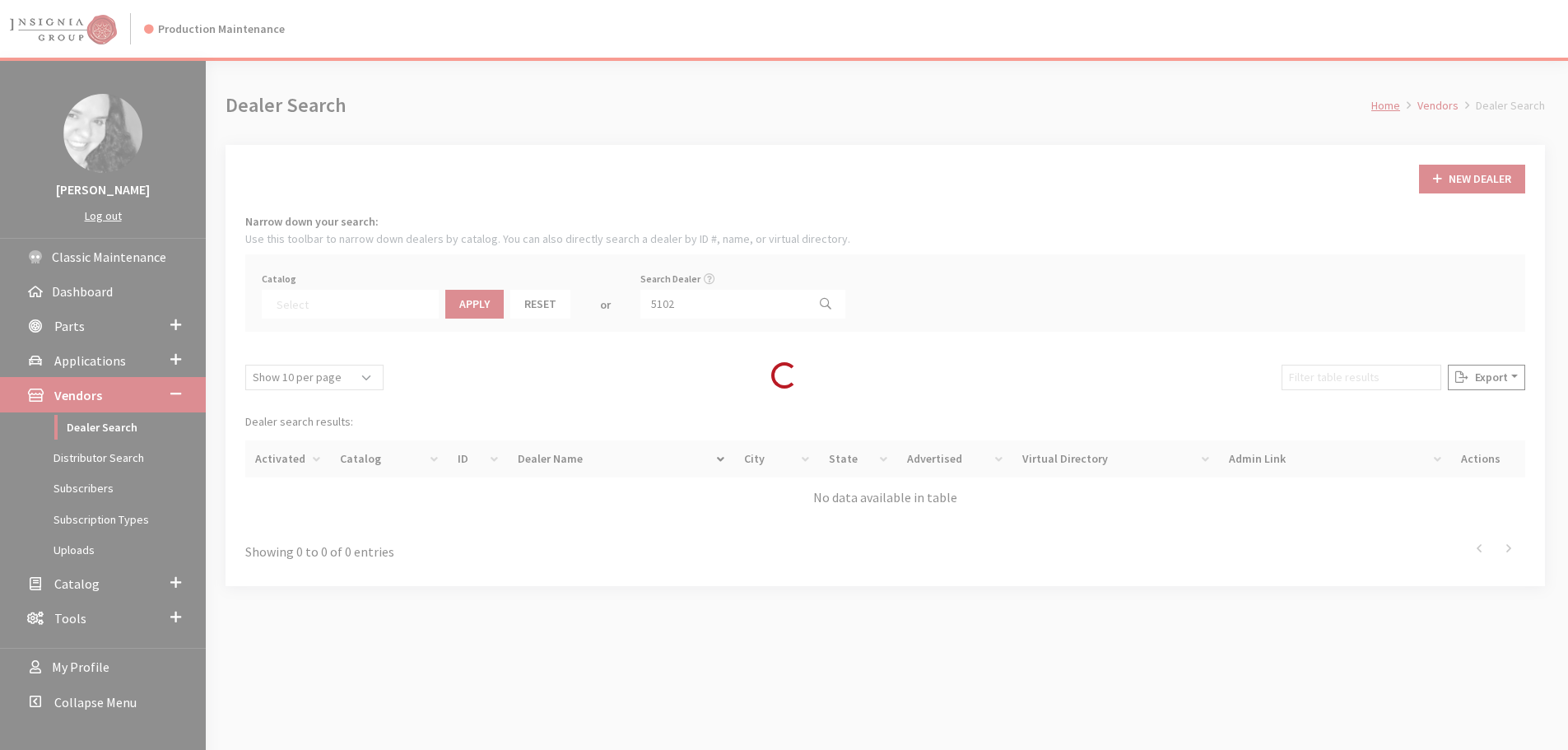
scroll to position [172, 0]
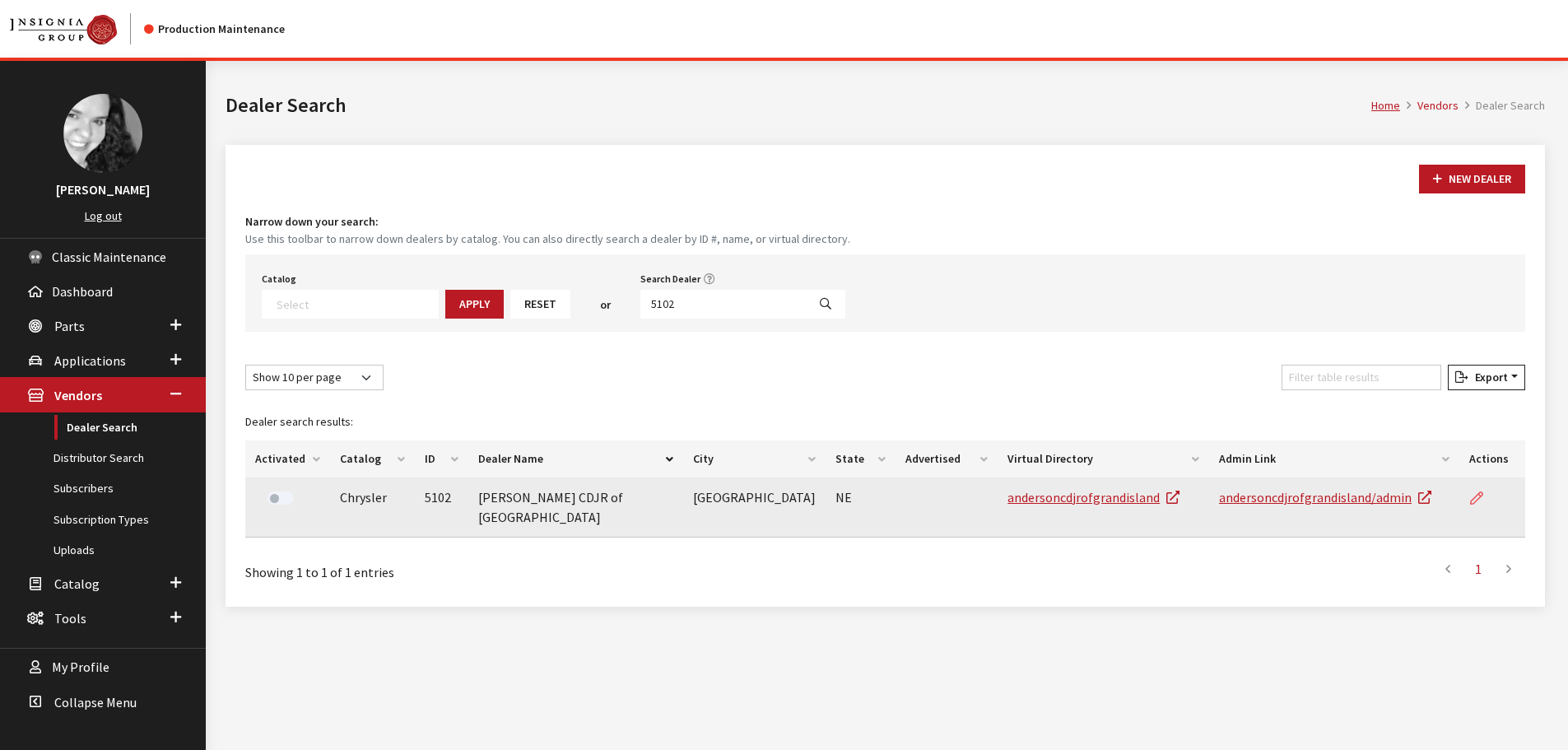
click at [1487, 500] on link at bounding box center [1483, 498] width 28 height 41
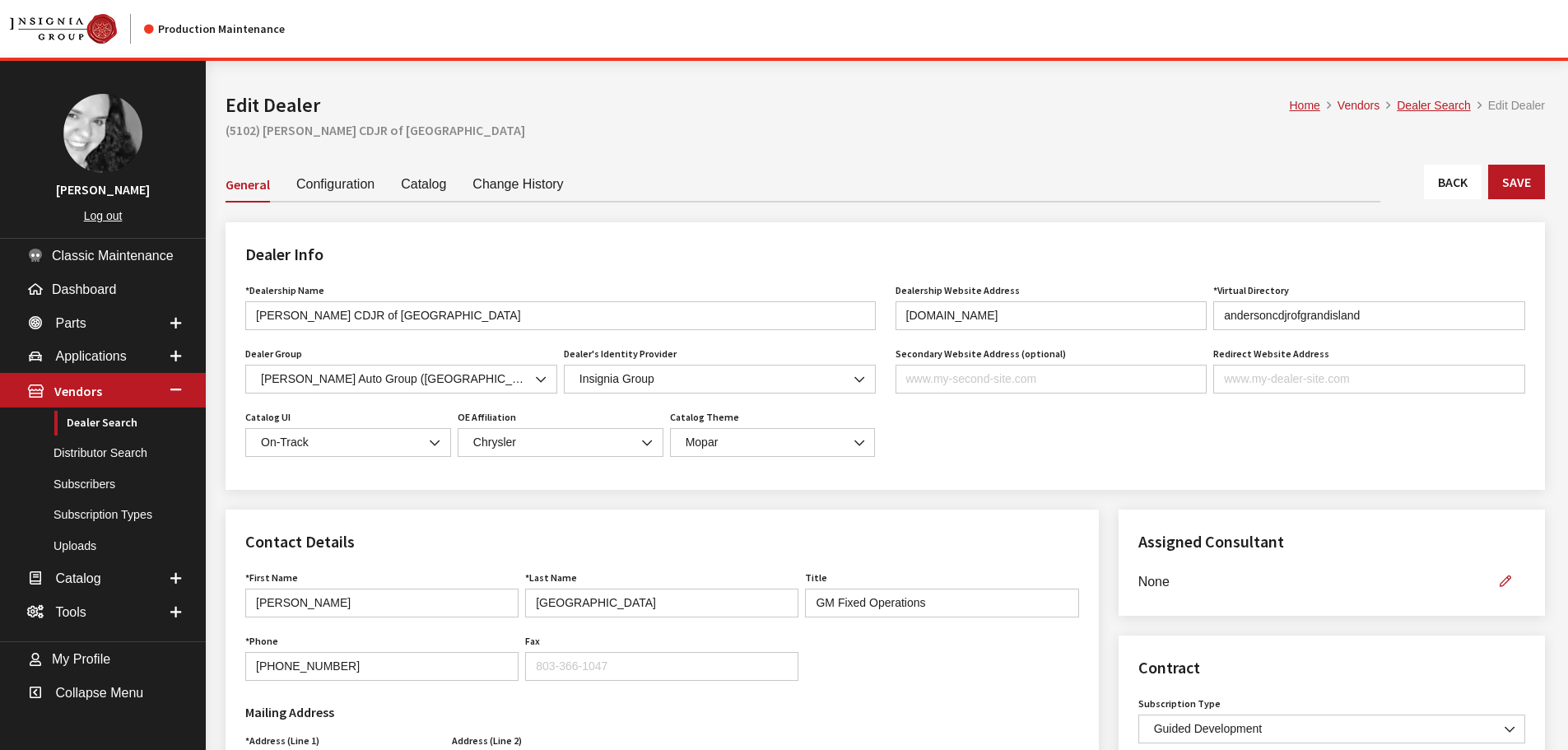
click at [1452, 188] on link "Back" at bounding box center [1453, 181] width 58 height 34
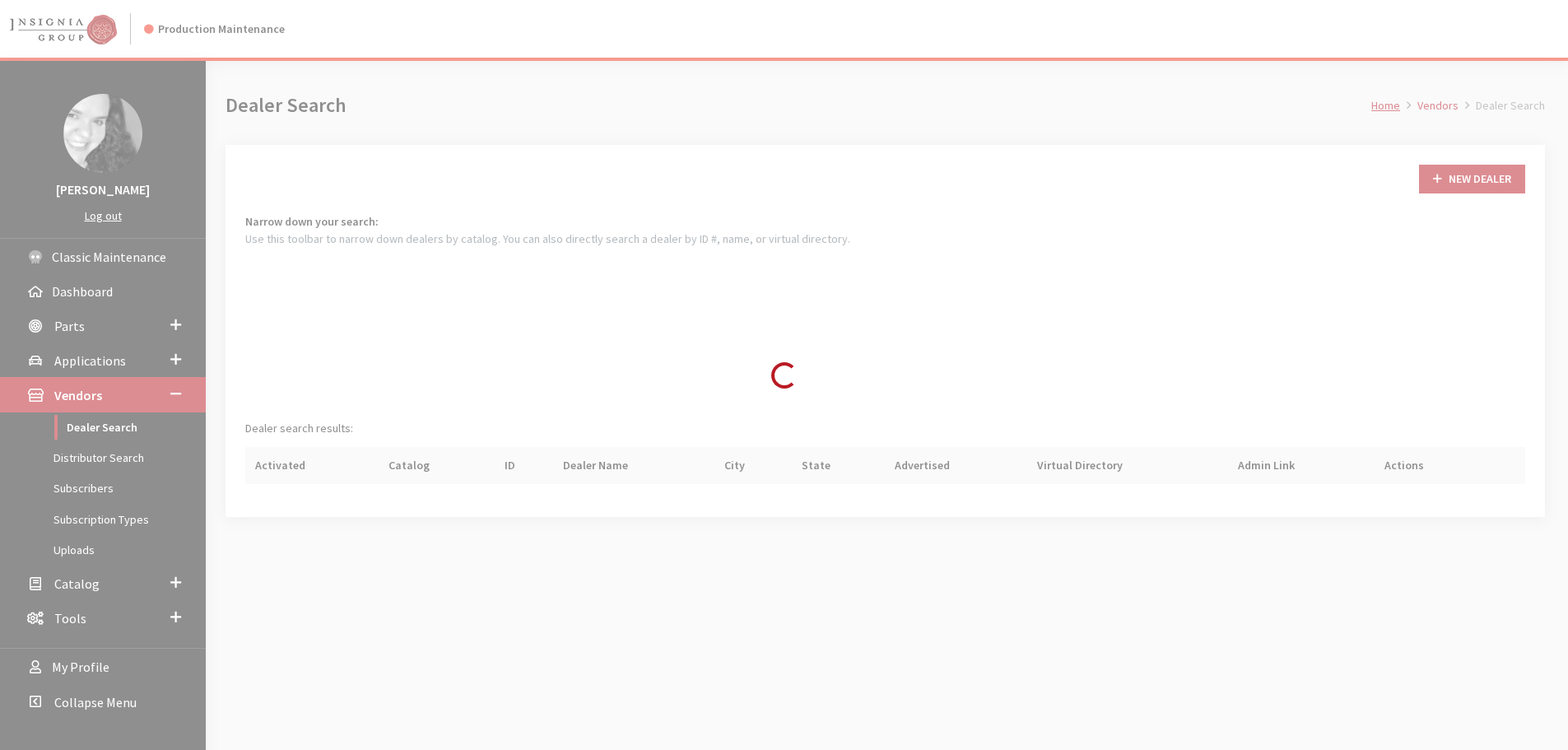
scroll to position [119, 0]
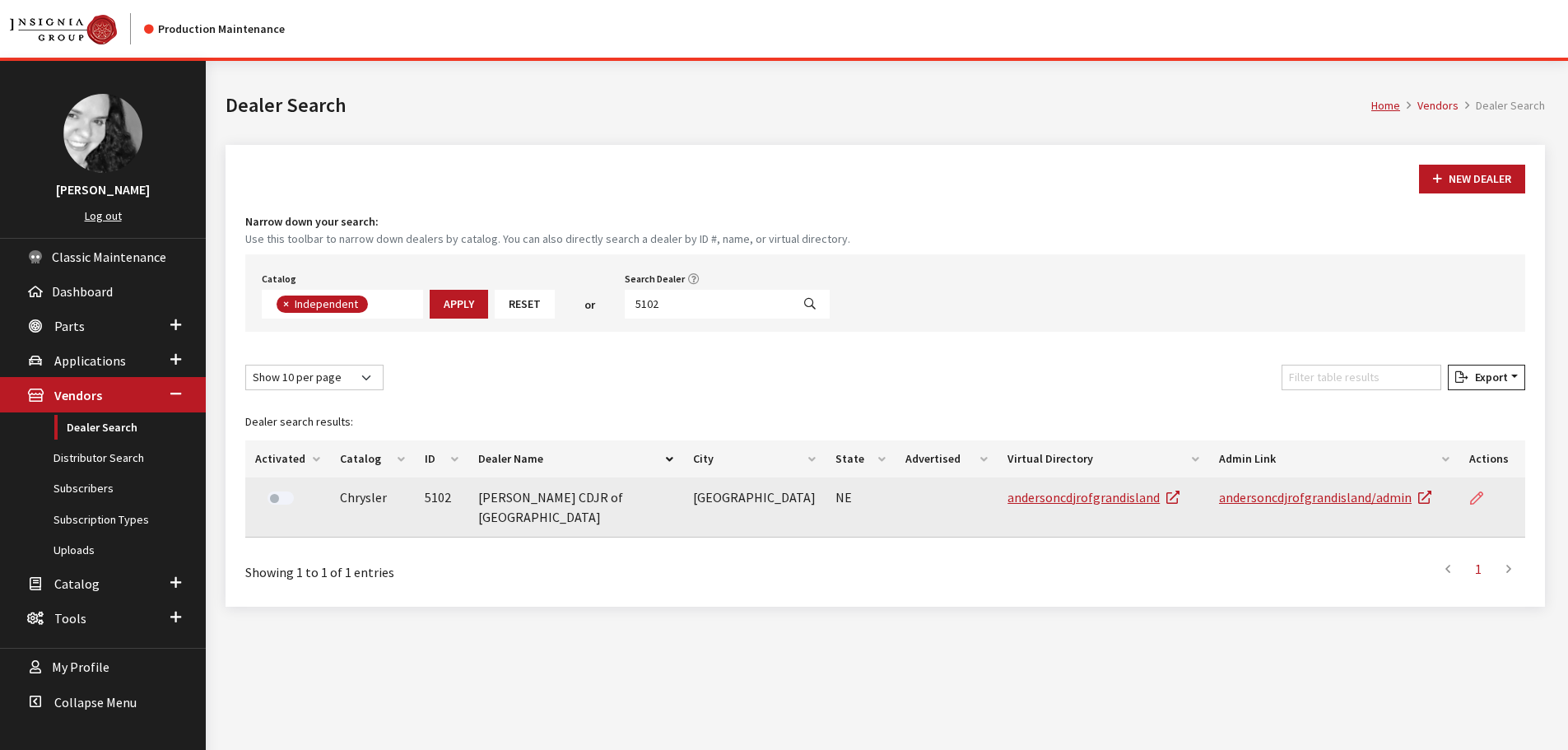
click at [1472, 494] on icon at bounding box center [1477, 499] width 14 height 14
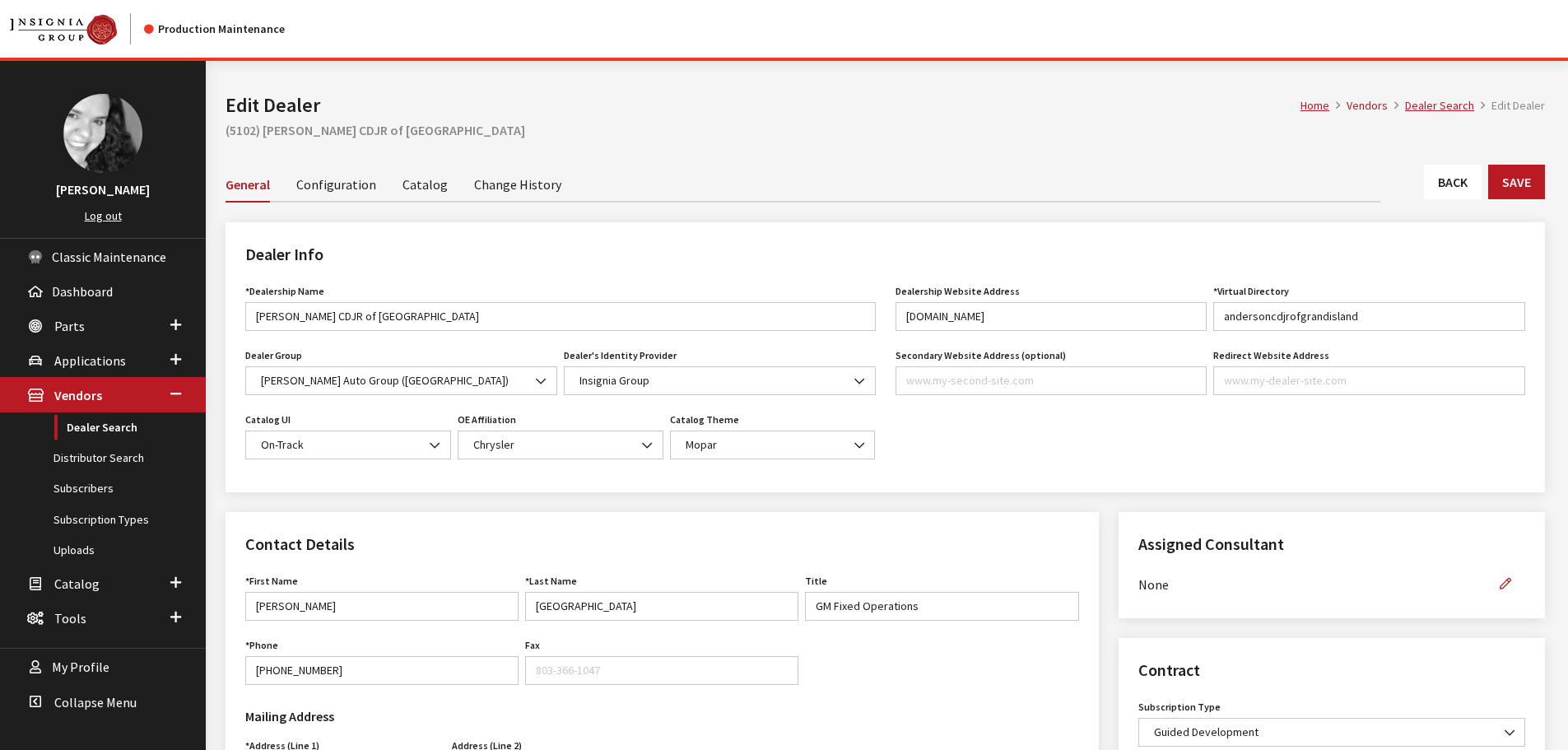
click at [1462, 189] on link "Back" at bounding box center [1453, 181] width 58 height 34
